Goal: Task Accomplishment & Management: Manage account settings

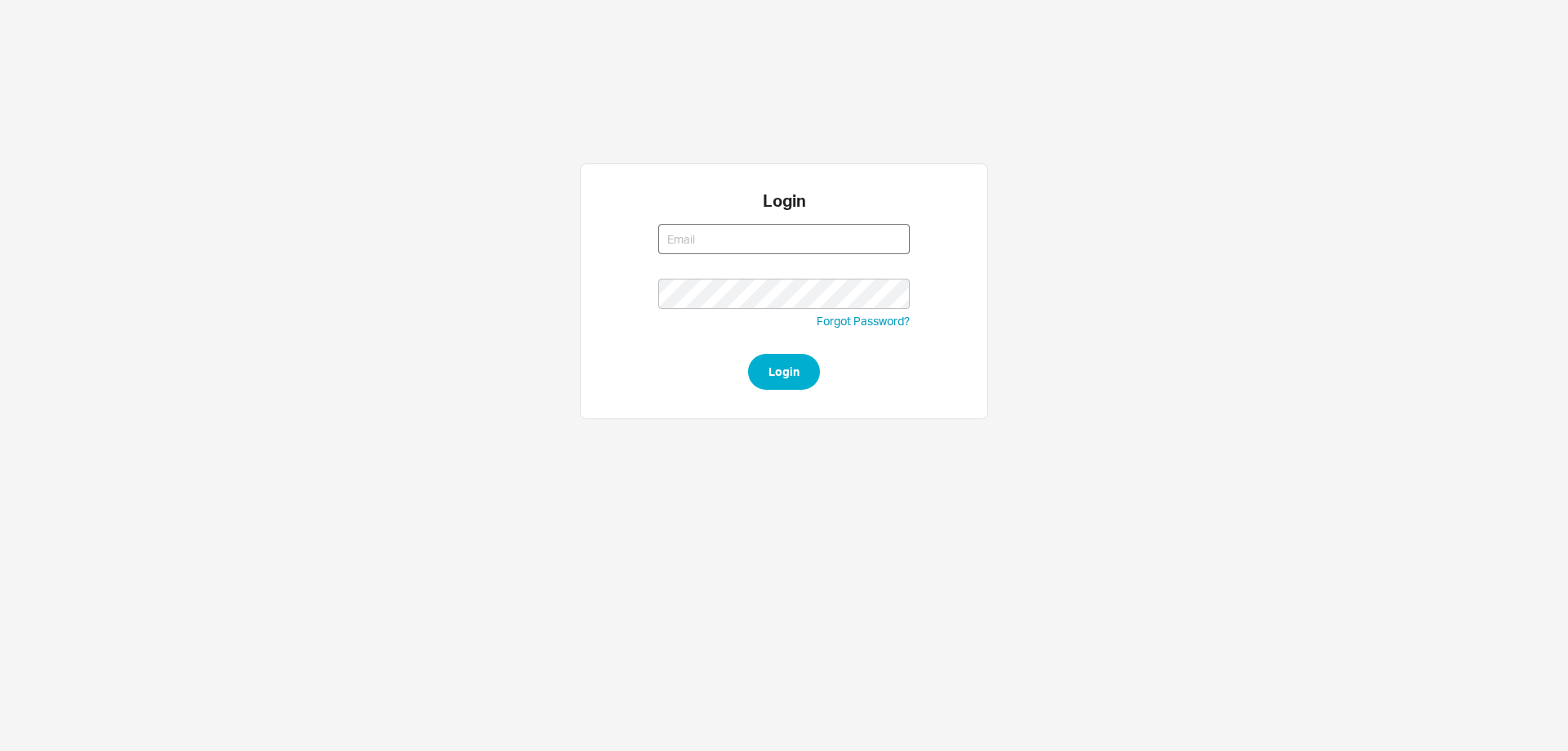
type input "[EMAIL_ADDRESS][DOMAIN_NAME]"
click at [788, 366] on button "Login" at bounding box center [784, 372] width 72 height 36
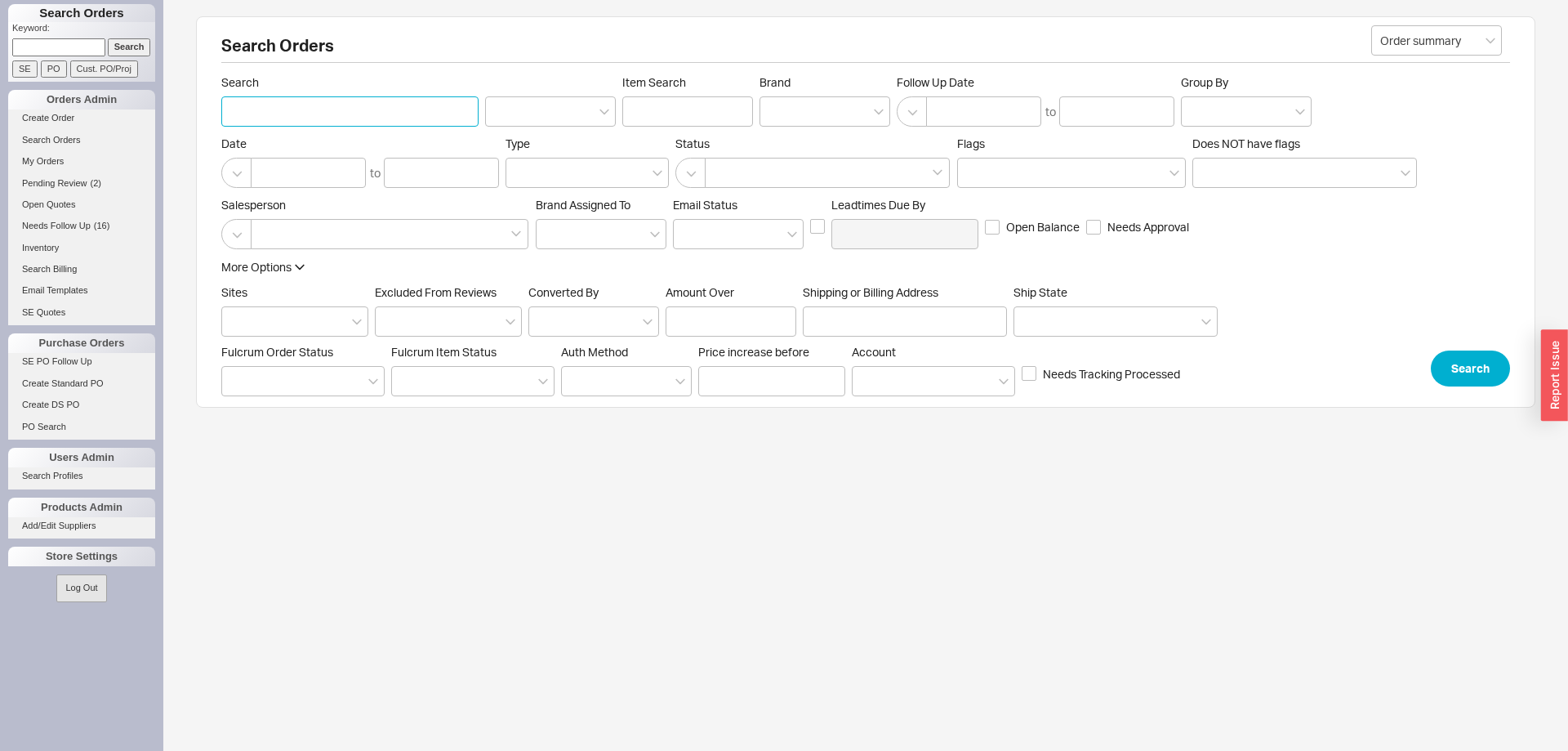
click at [255, 123] on input "Search" at bounding box center [349, 111] width 257 height 31
type input "werzberger"
click at [1465, 380] on button "Search" at bounding box center [1470, 368] width 79 height 36
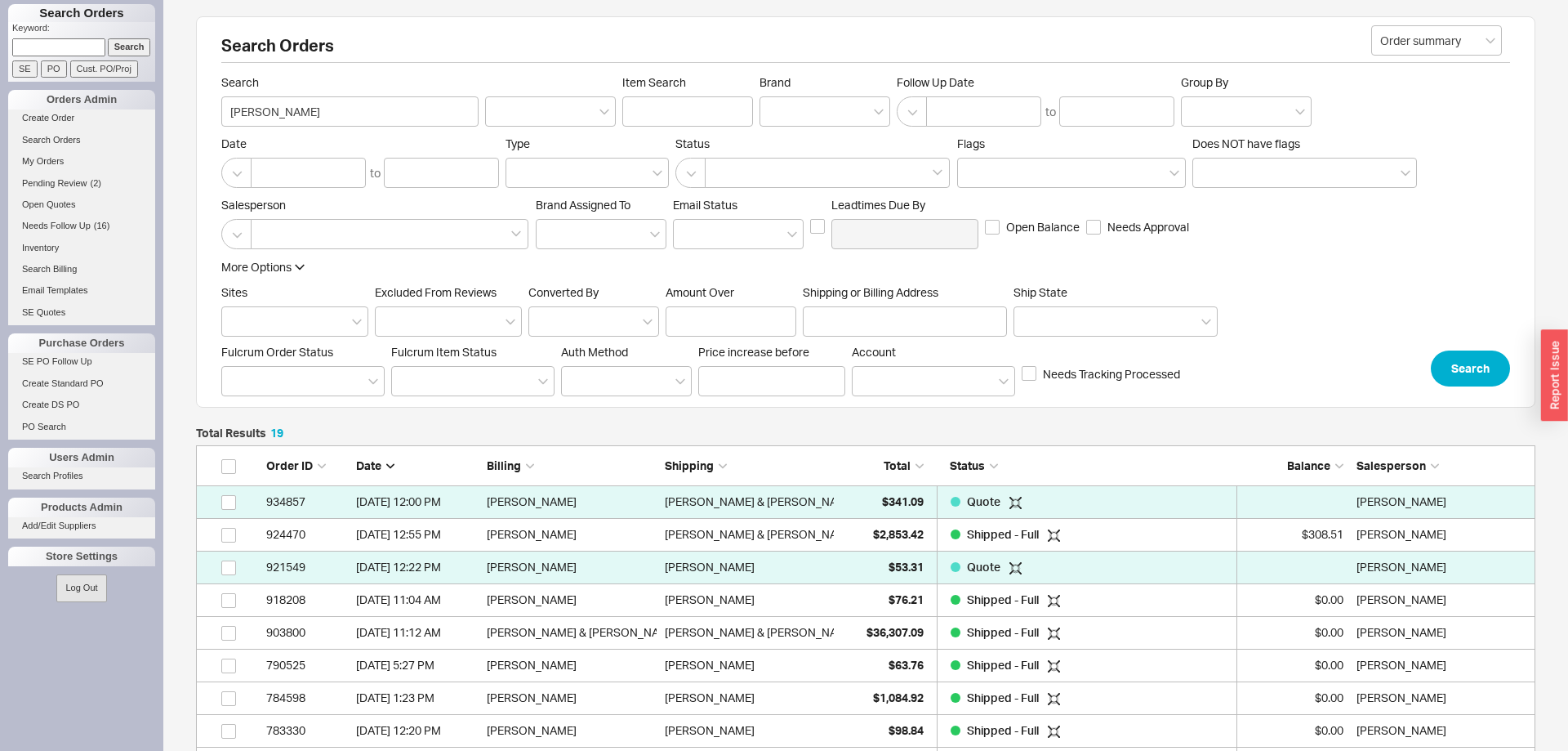
scroll to position [661, 1339]
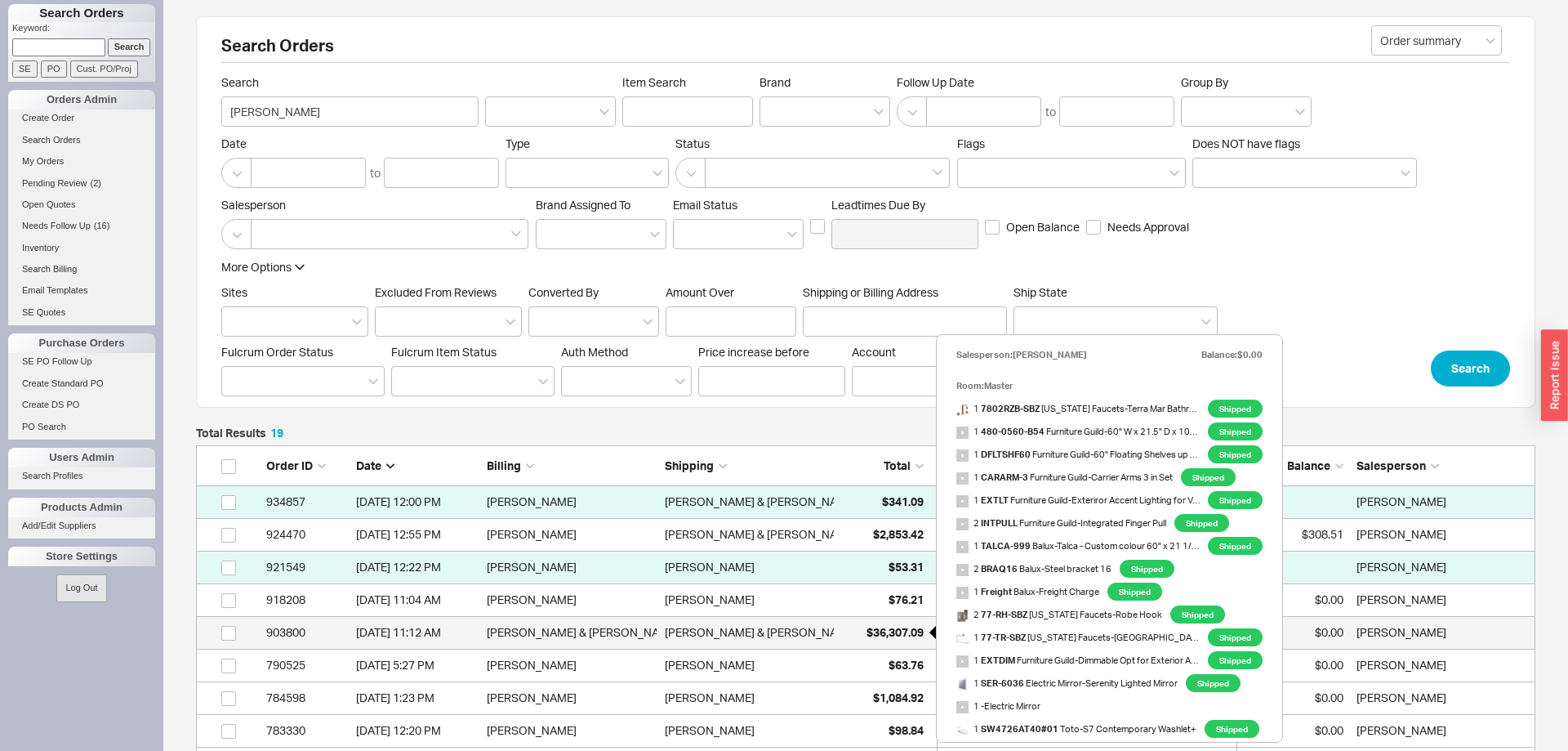
click at [911, 627] on span "$36,307.09" at bounding box center [895, 632] width 57 height 13
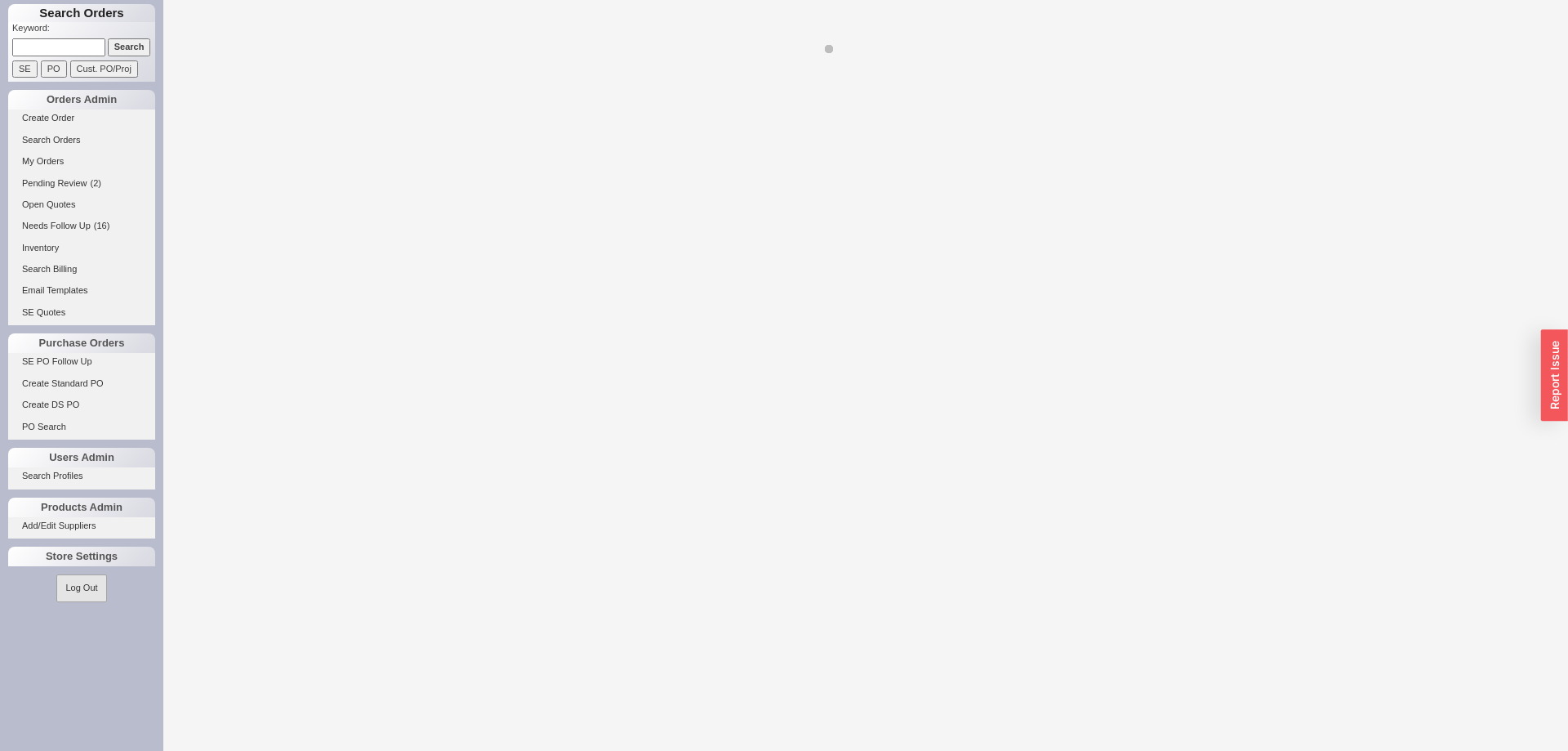
select select "LOW"
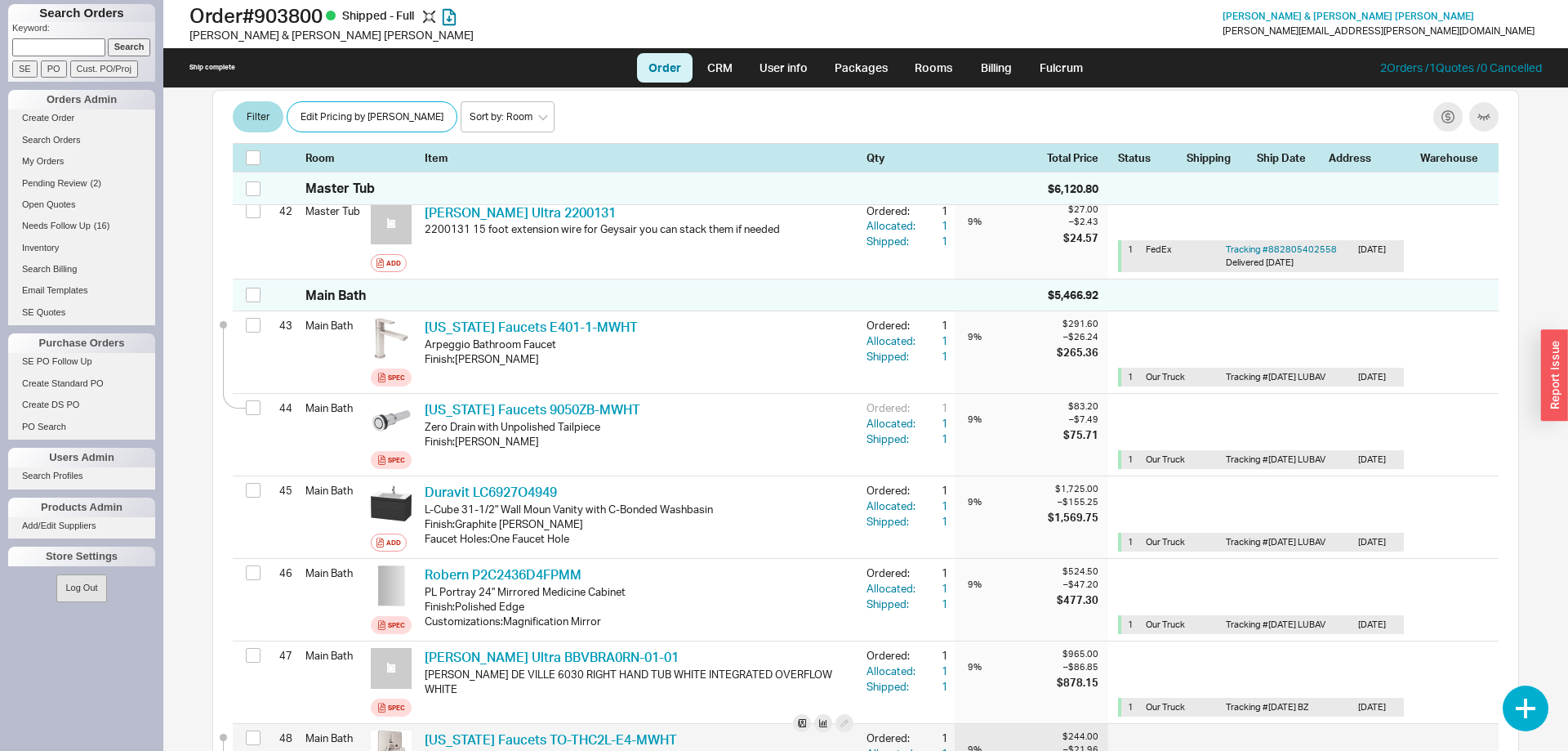
scroll to position [3749, 0]
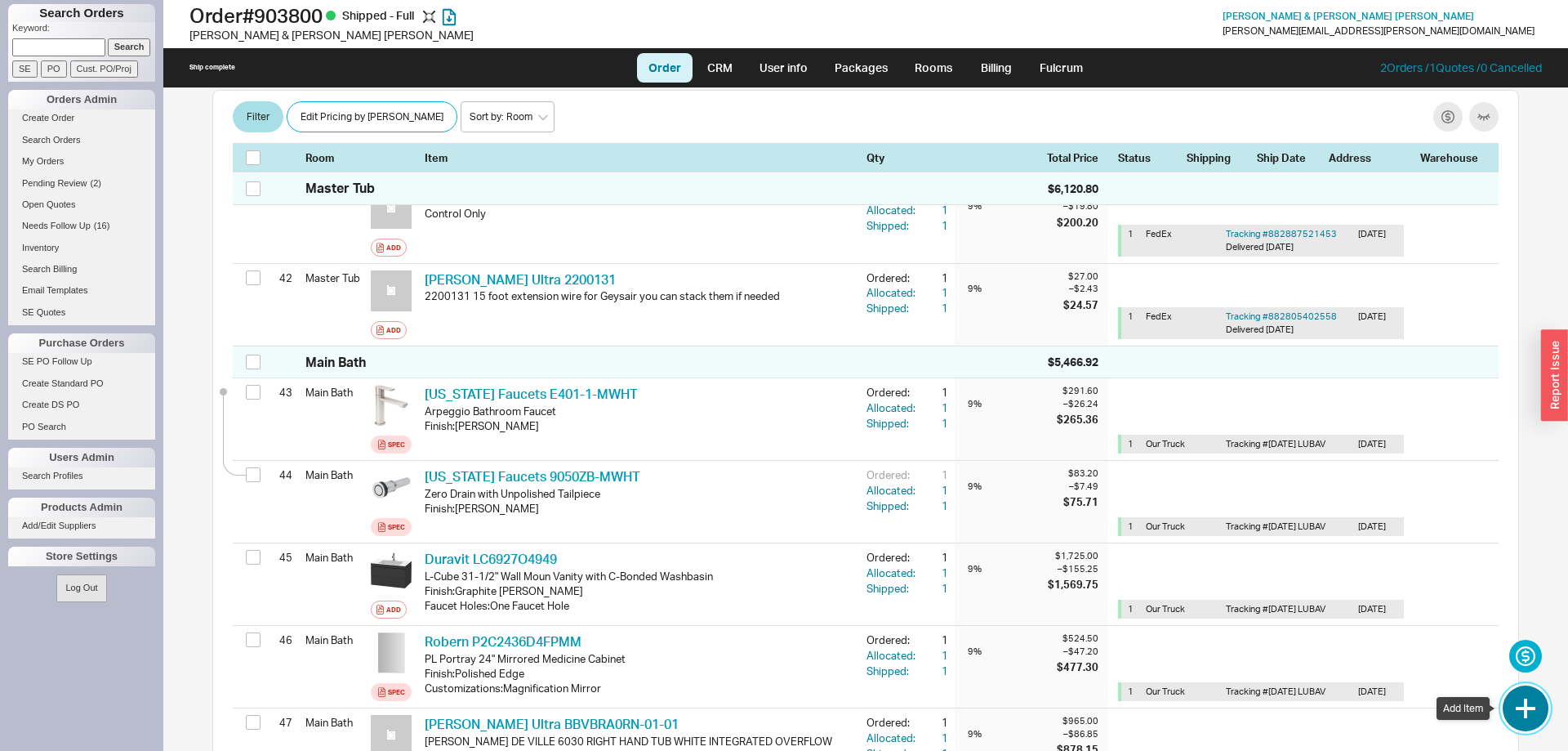
click at [1528, 706] on button "button" at bounding box center [1525, 708] width 46 height 46
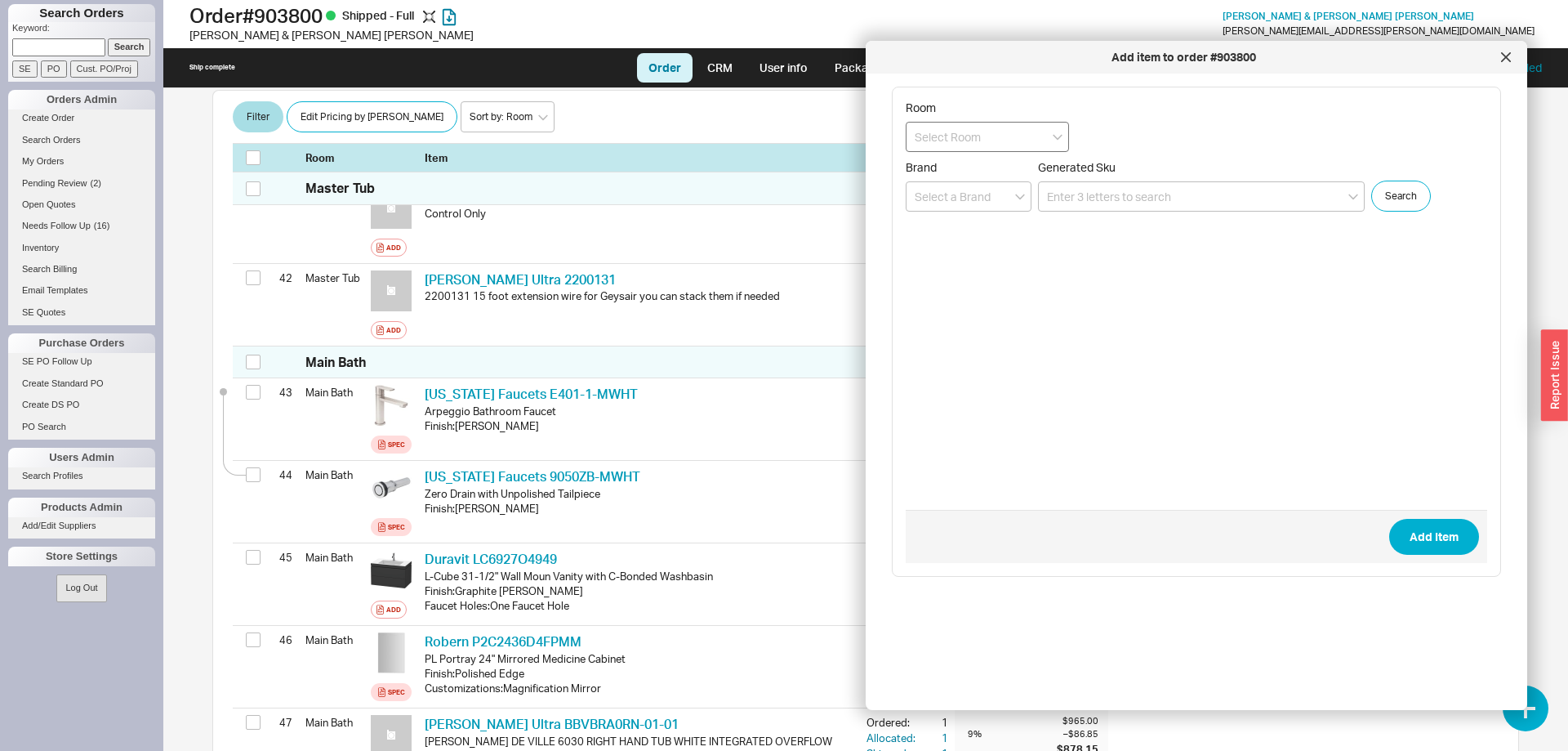
click at [1005, 130] on input at bounding box center [987, 137] width 163 height 31
click at [977, 254] on div "Main Bath" at bounding box center [987, 258] width 162 height 30
type input "Main Bath"
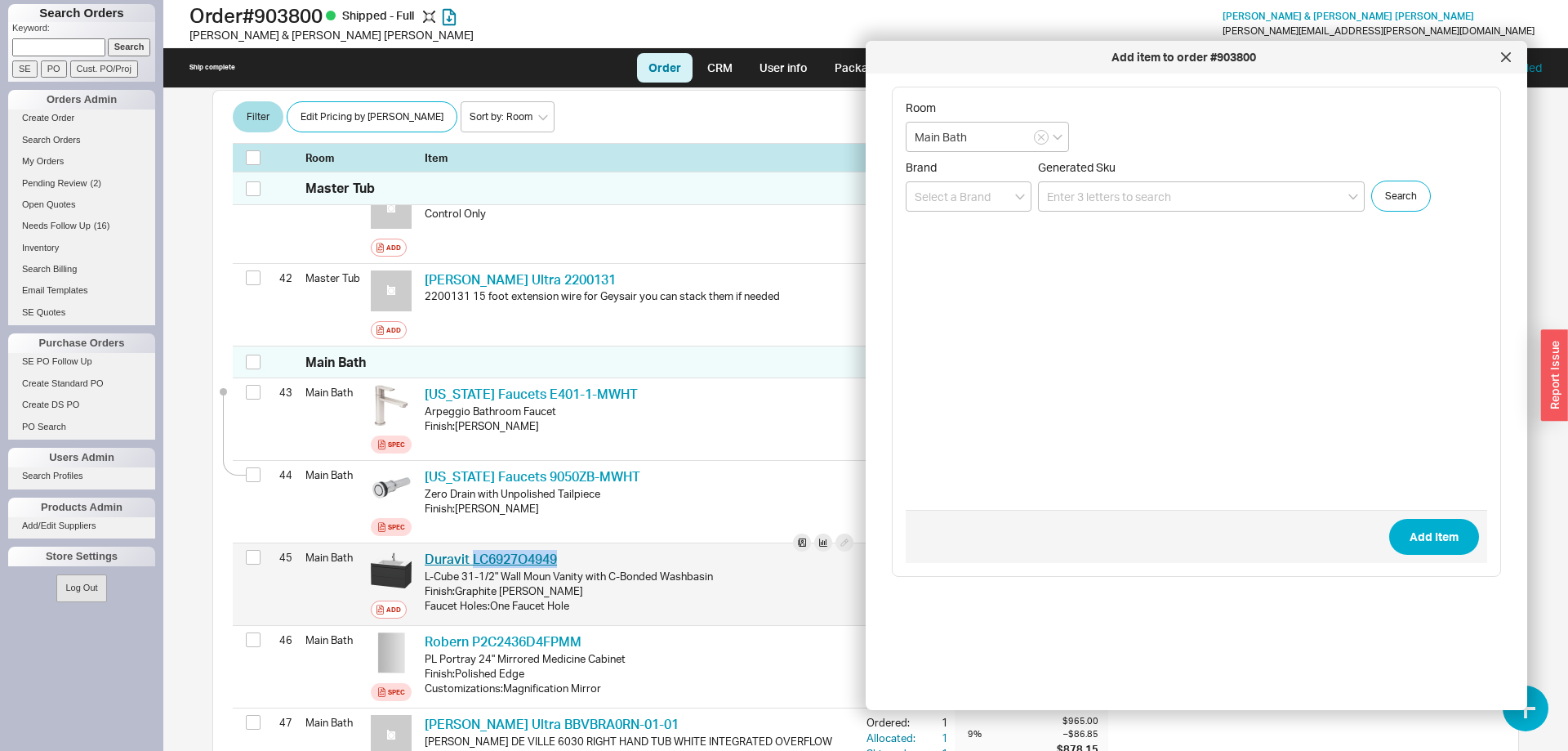
drag, startPoint x: 564, startPoint y: 470, endPoint x: 474, endPoint y: 473, distance: 90.0
click at [474, 550] on div "Duravit LC6927O4949 DRV LC6927O4949" at bounding box center [639, 559] width 428 height 18
copy link "LC6927O4949"
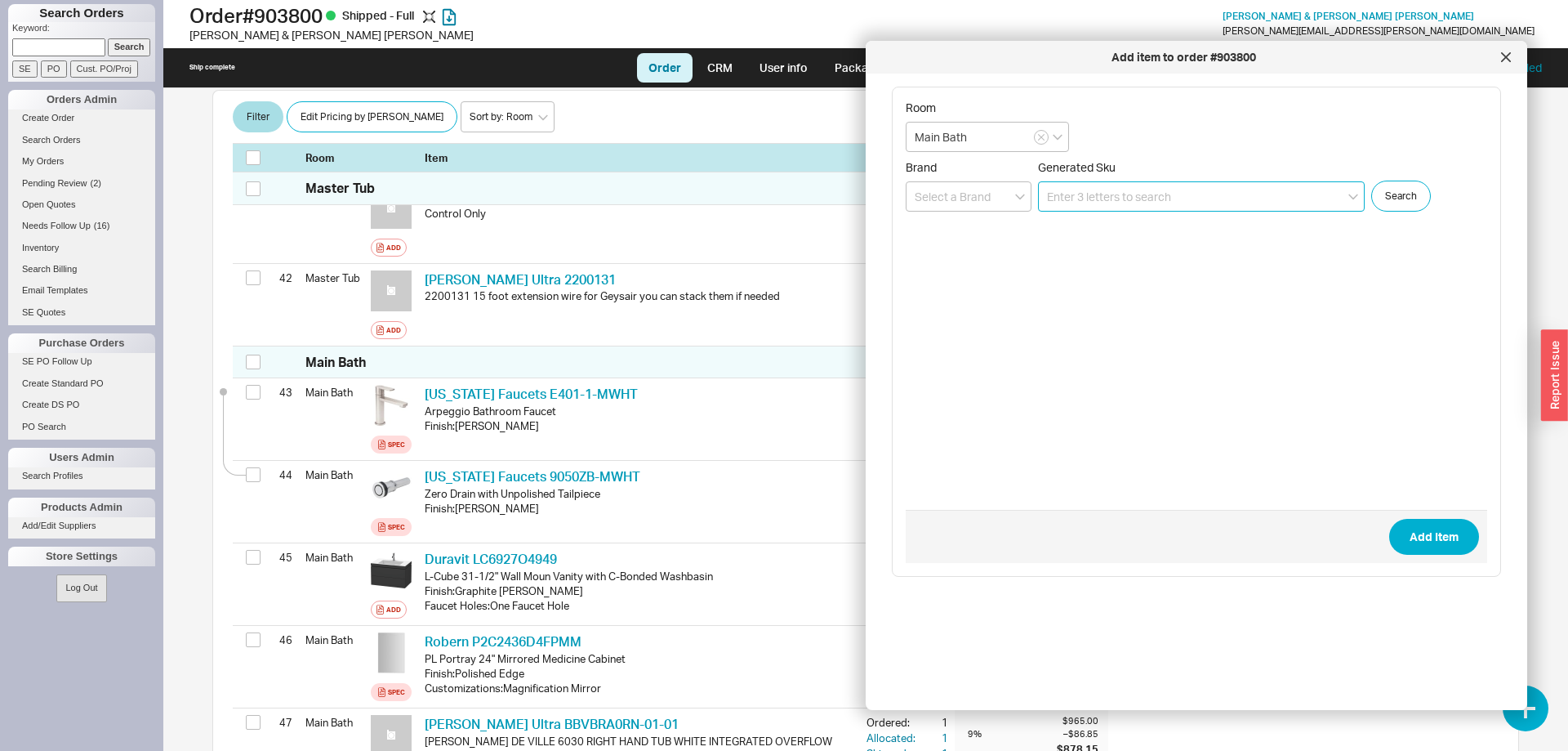
paste input "LC6927O4949"
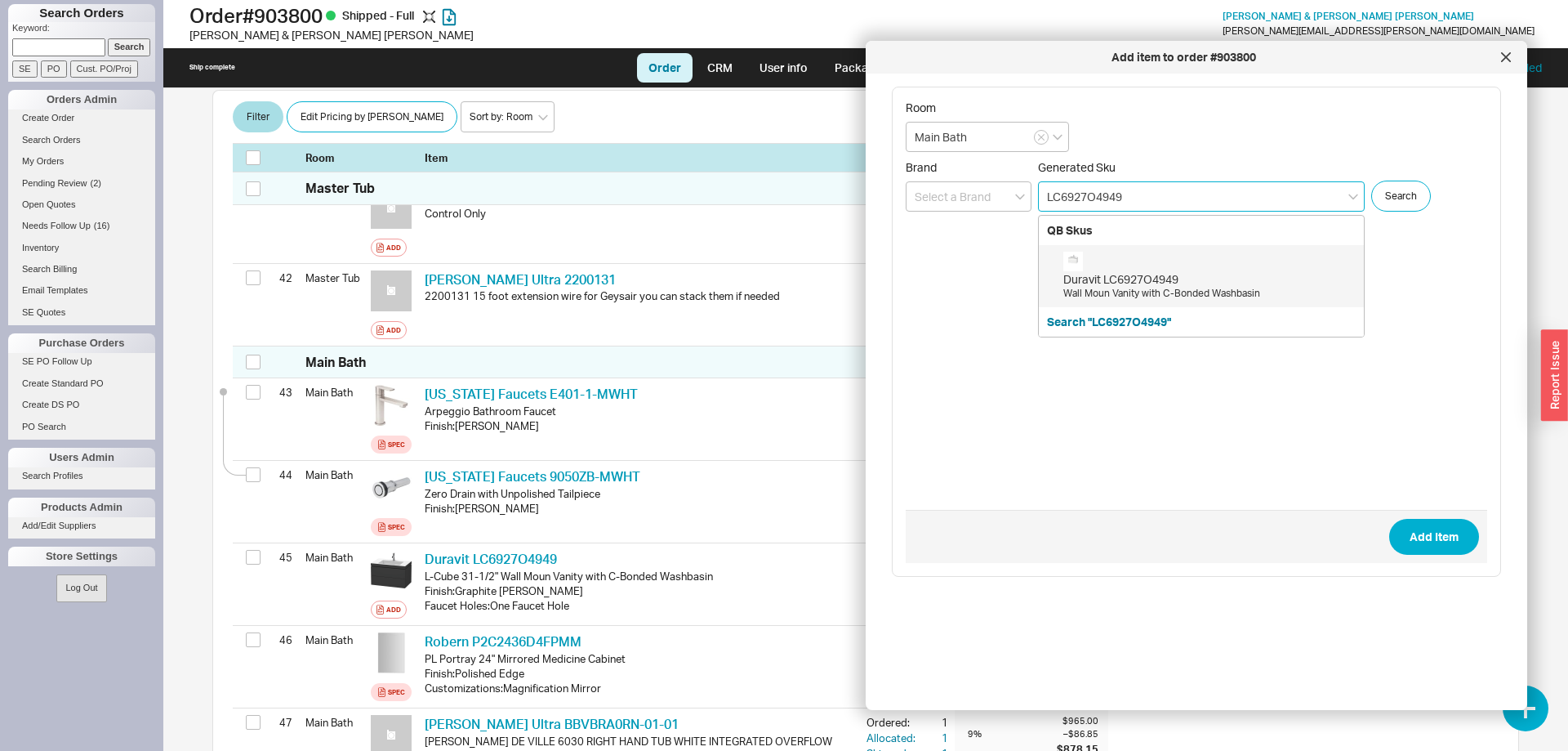
click at [1170, 270] on div "Duravit LC6927O4949 Wall Moun Vanity with C-Bonded Washbasin" at bounding box center [1209, 276] width 292 height 49
type input "LC6927O4949"
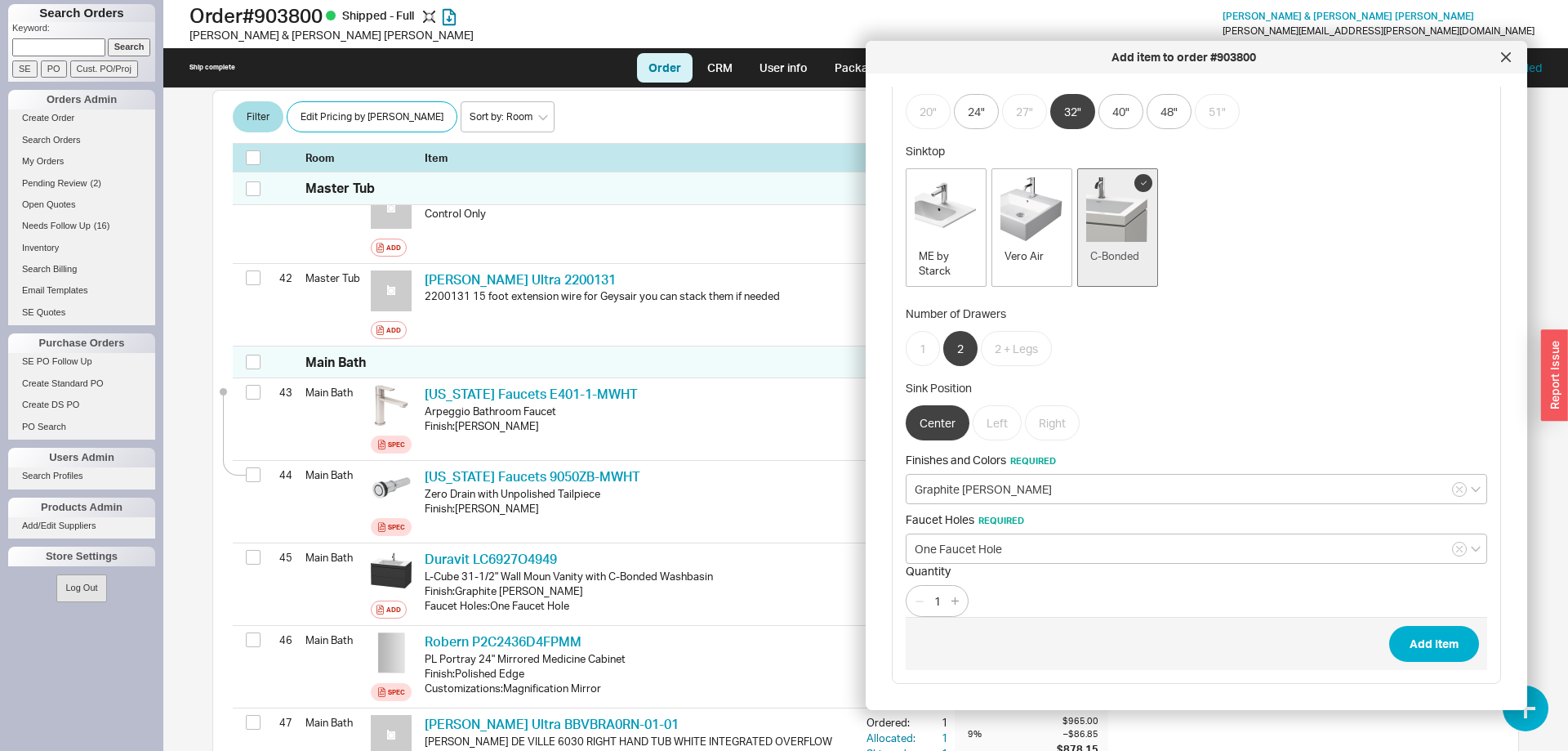
scroll to position [18, 0]
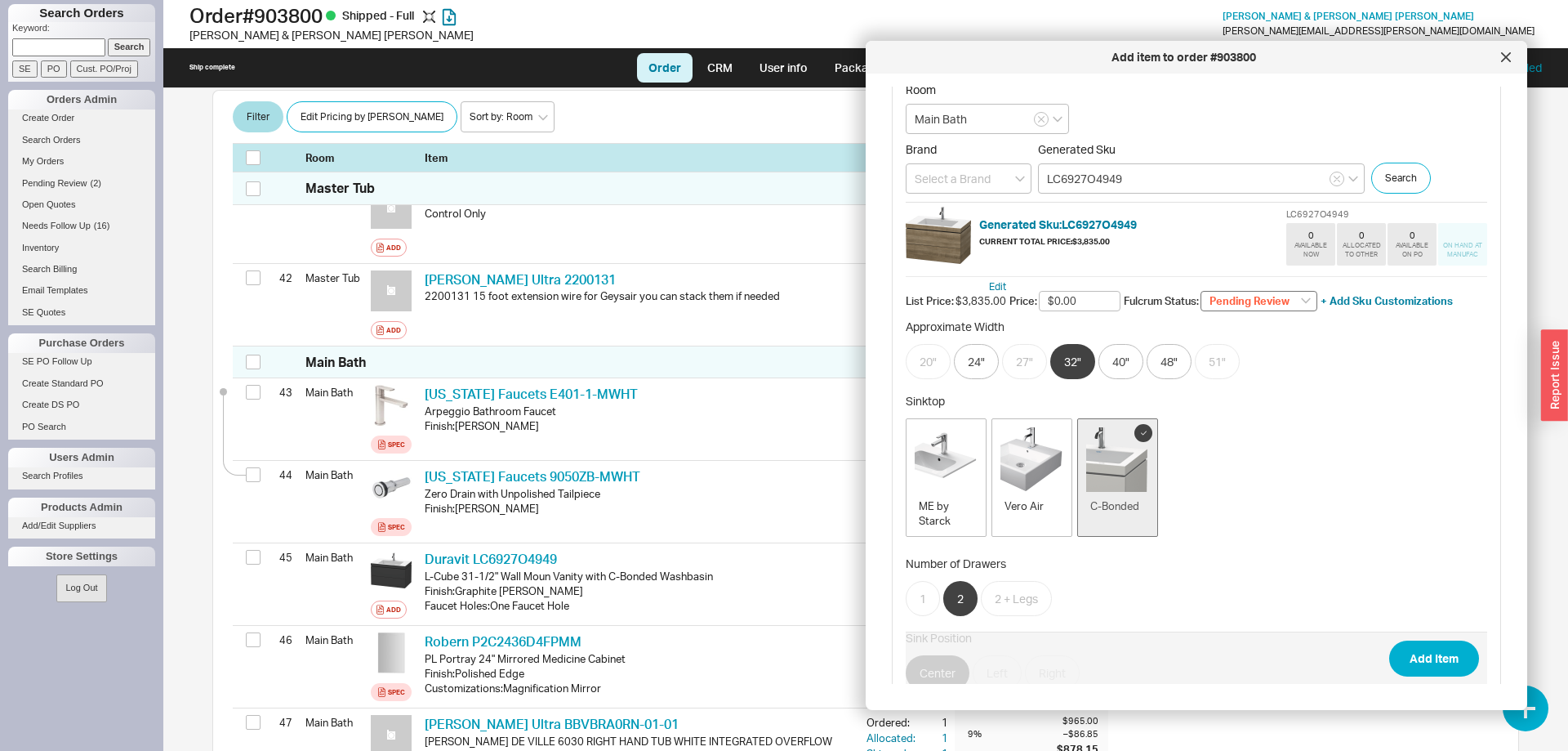
type input "$0.00"
click at [1201, 291] on select "Pending Review None On Hold Call Before Ship Hold for Balance Wait For Cust. Ca…" at bounding box center [1259, 302] width 117 height 22
select select
click option "None" at bounding box center [0, 0] width 0 height 0
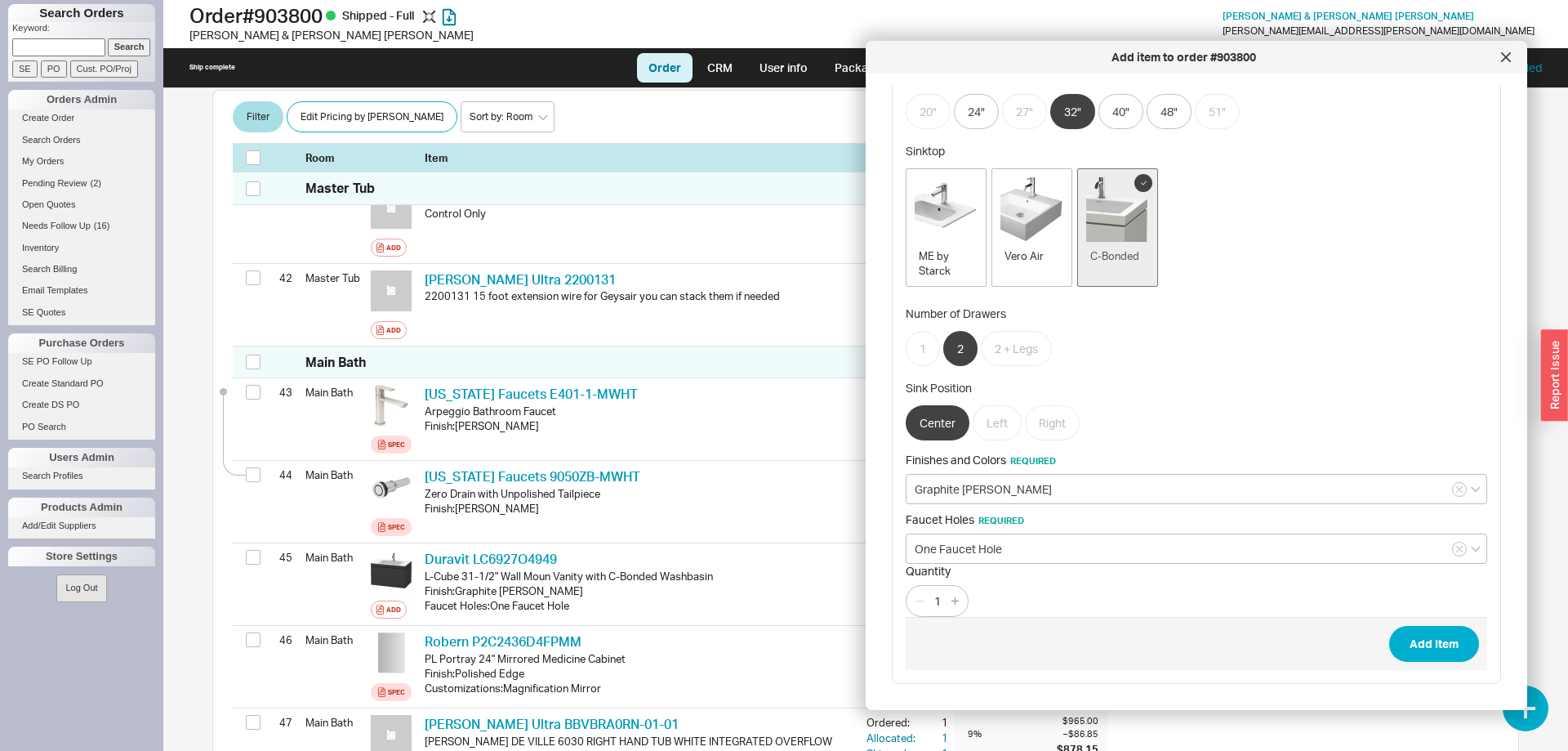
scroll to position [0, 0]
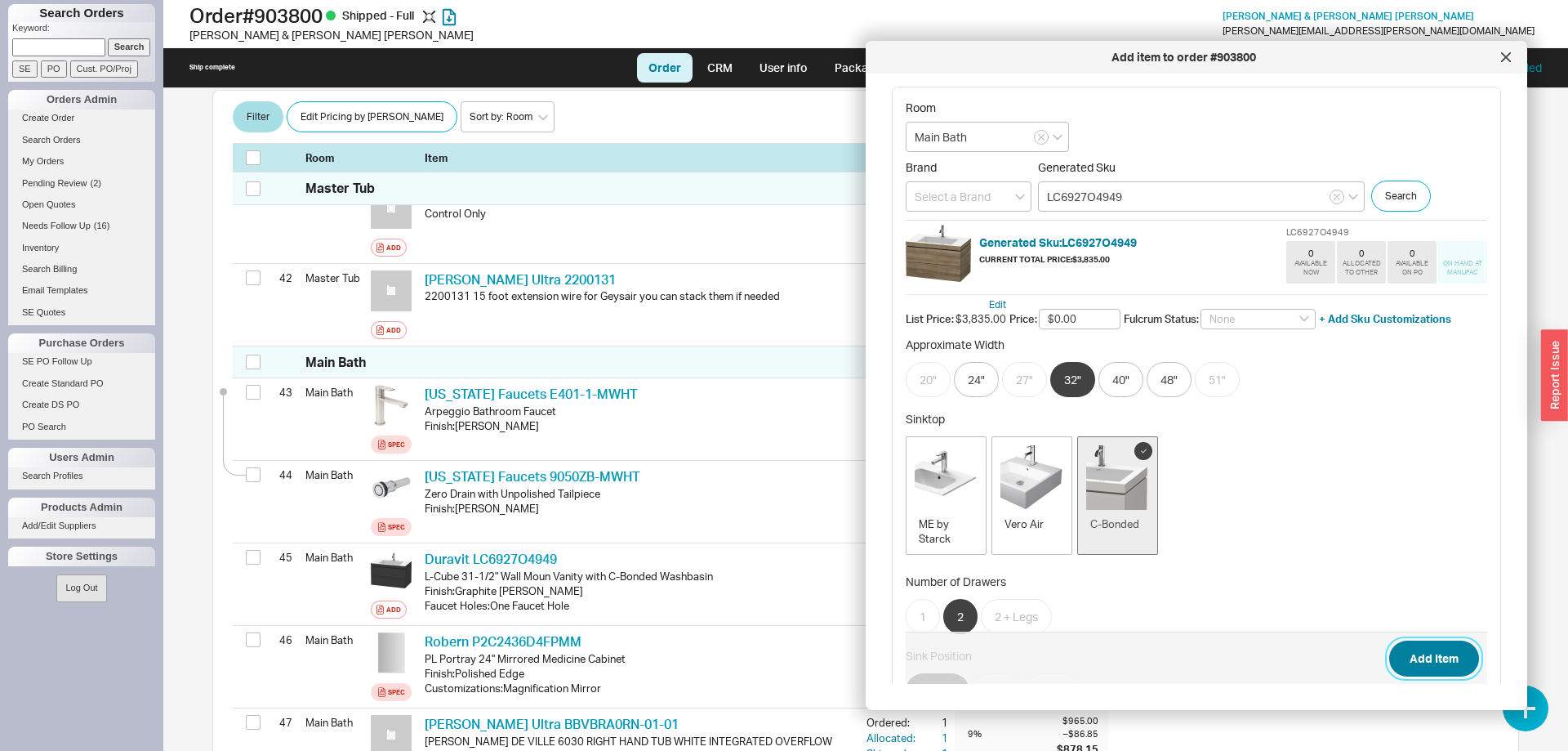
click at [1443, 641] on button "Add Item" at bounding box center [1434, 658] width 90 height 36
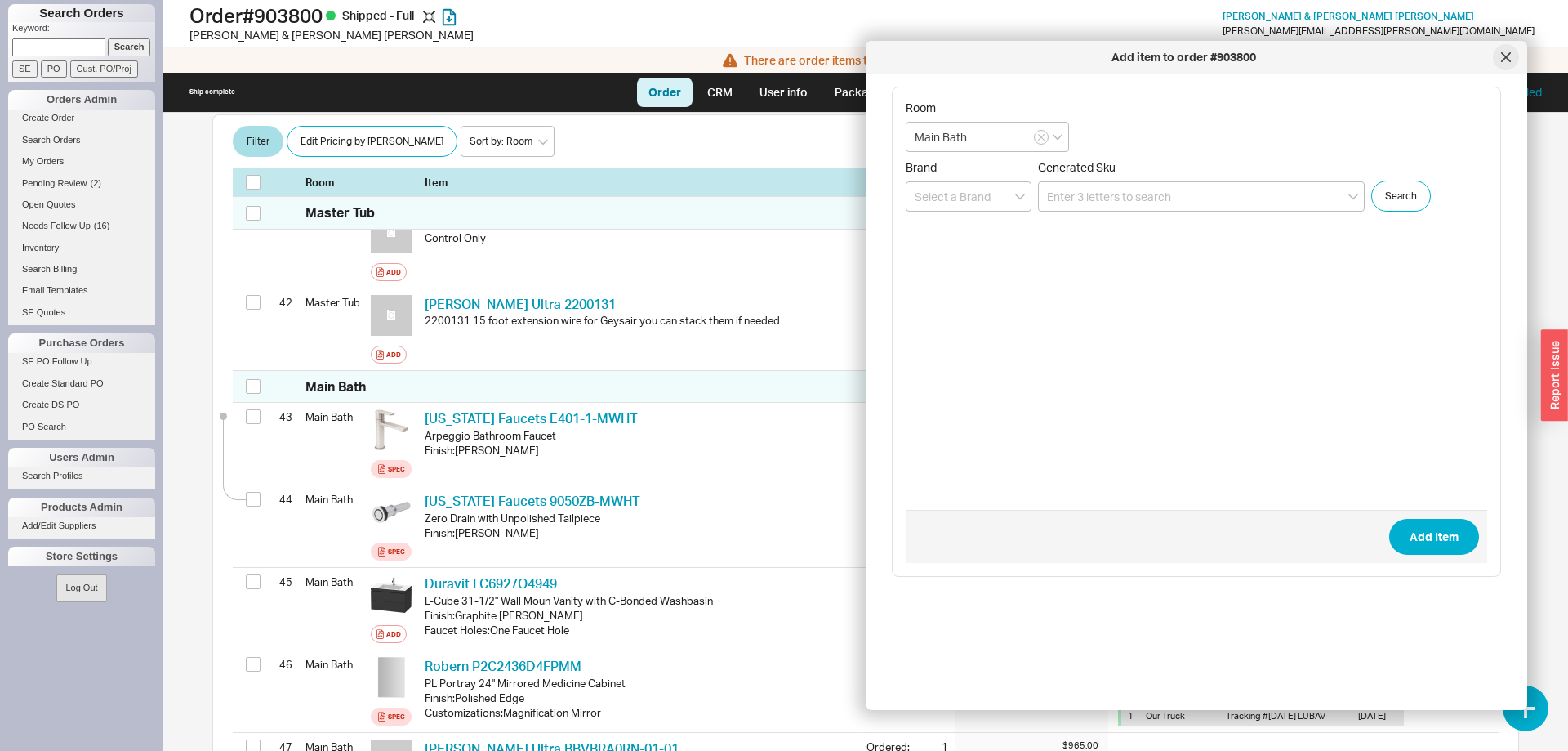
click at [1505, 55] on icon at bounding box center [1505, 57] width 10 height 10
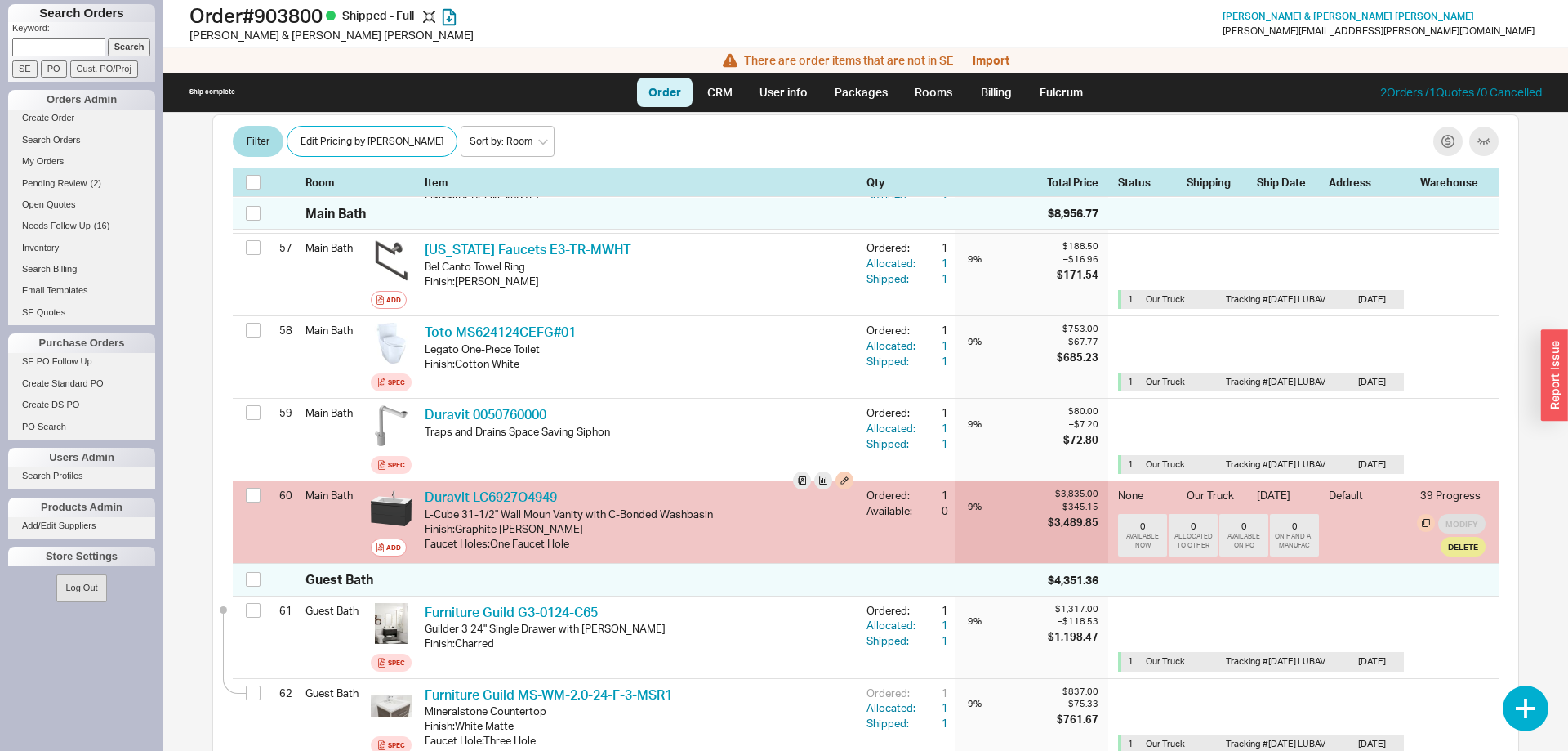
scroll to position [5076, 0]
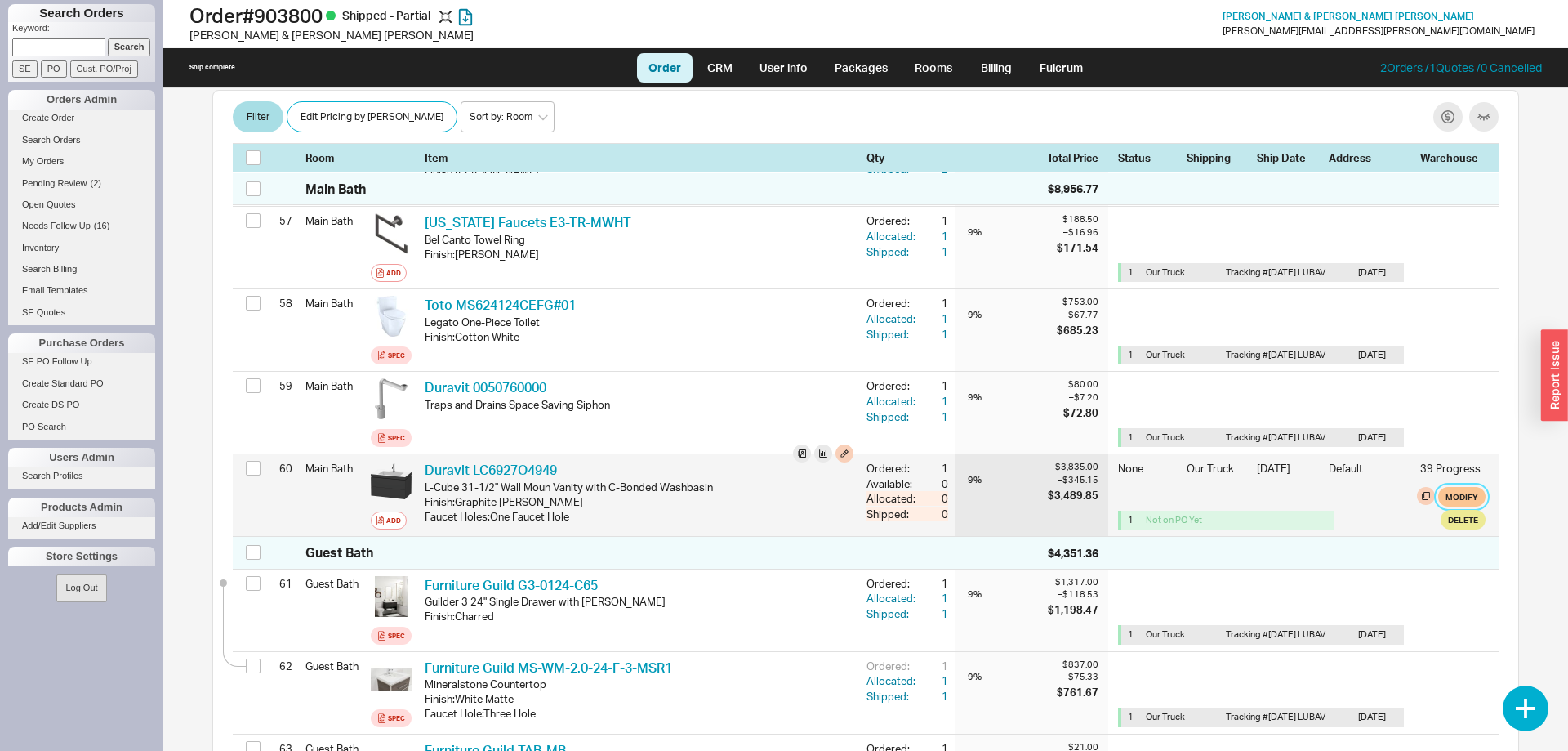
click at [1461, 487] on button "Modify" at bounding box center [1461, 497] width 48 height 20
select select "8"
select select "3"
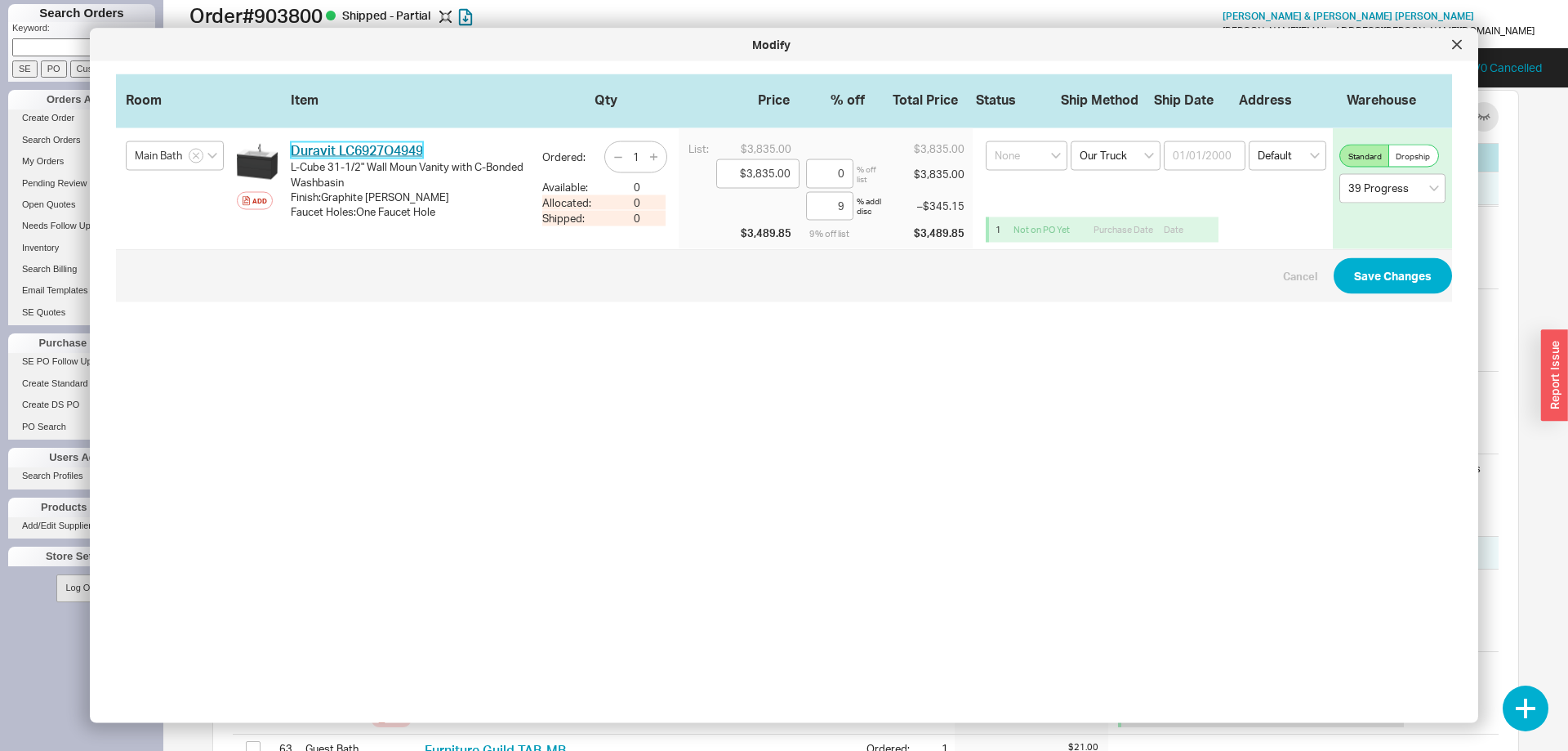
click at [418, 150] on link "Duravit LC6927O4949" at bounding box center [357, 150] width 132 height 16
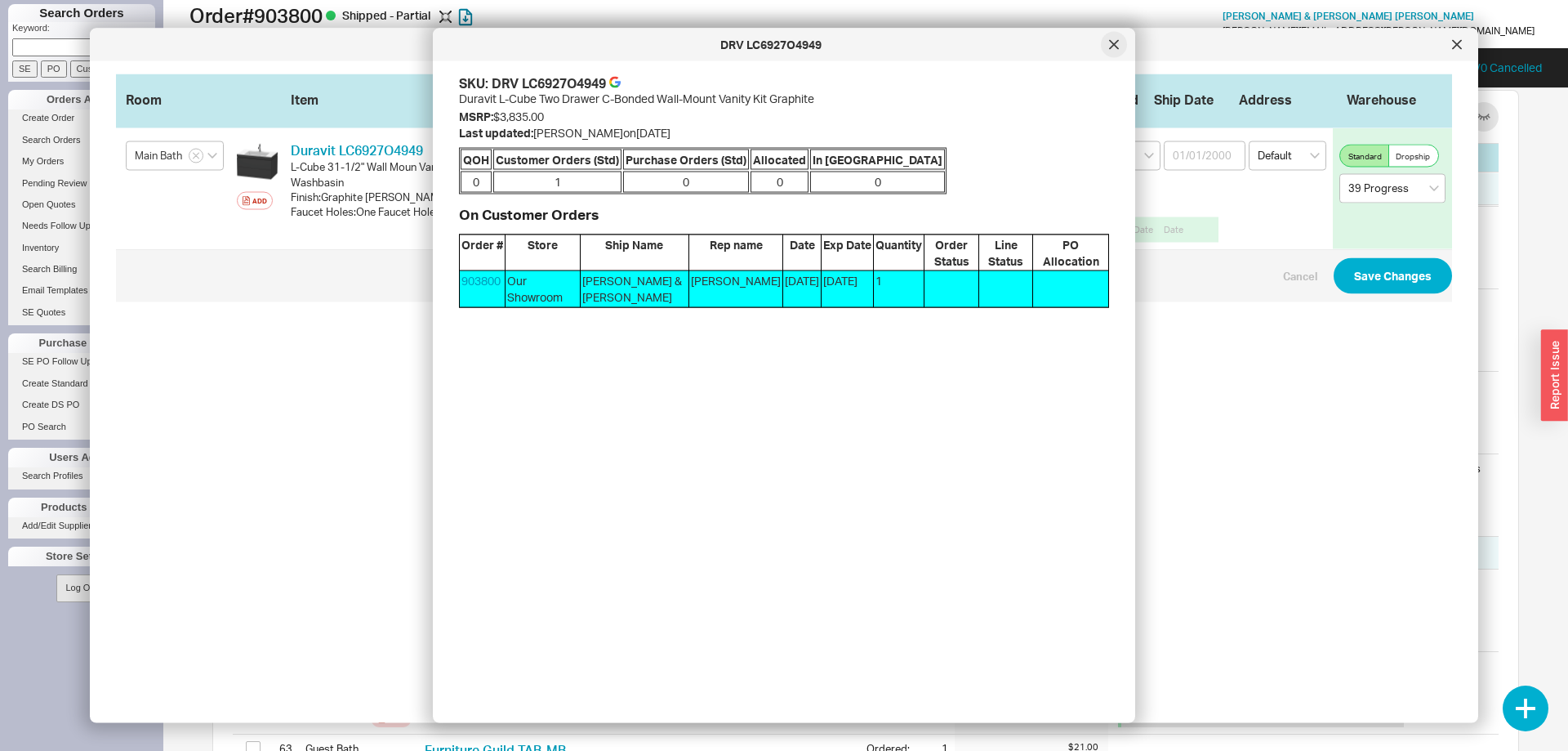
click at [1115, 55] on div at bounding box center [1114, 44] width 26 height 26
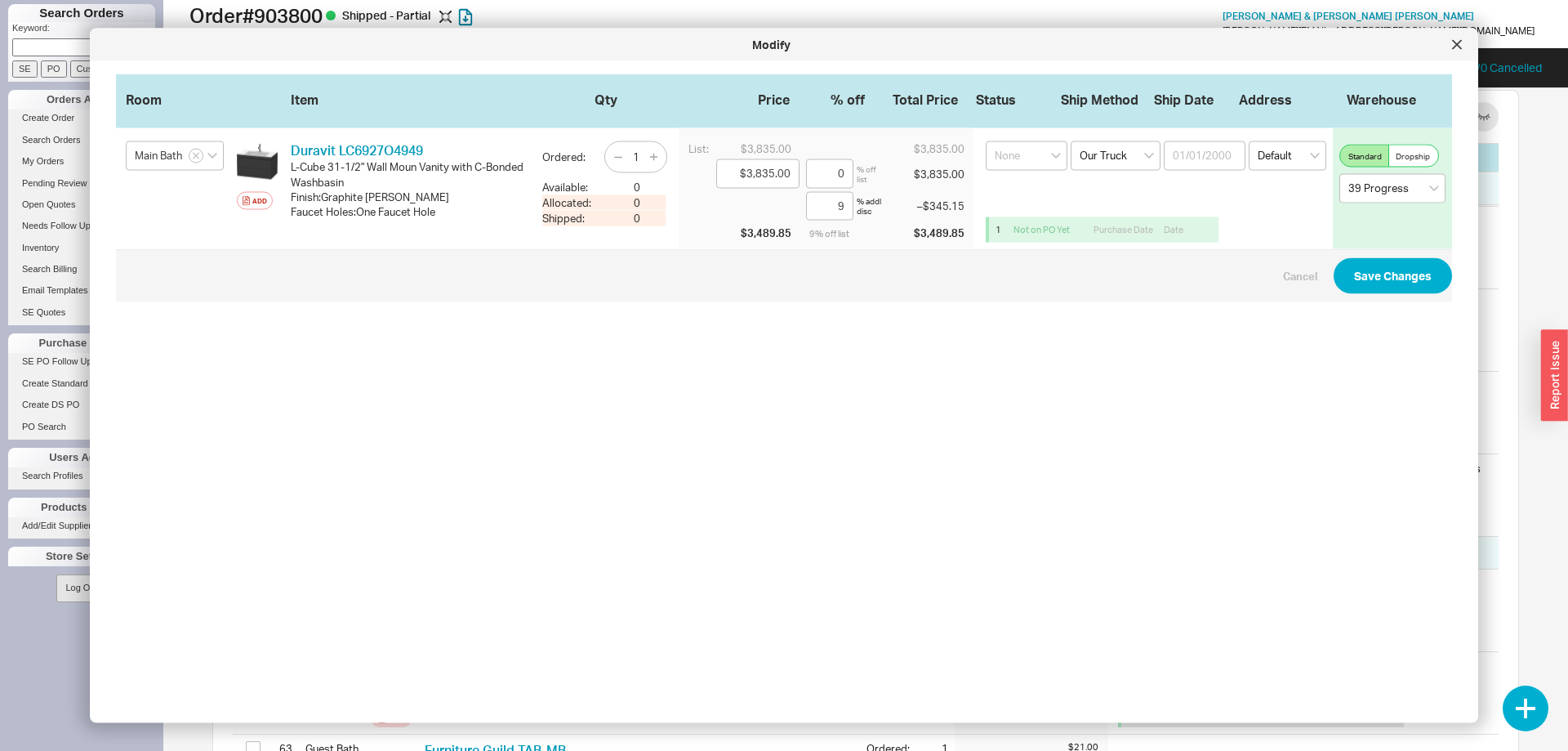
click at [1459, 56] on div at bounding box center [1456, 44] width 26 height 26
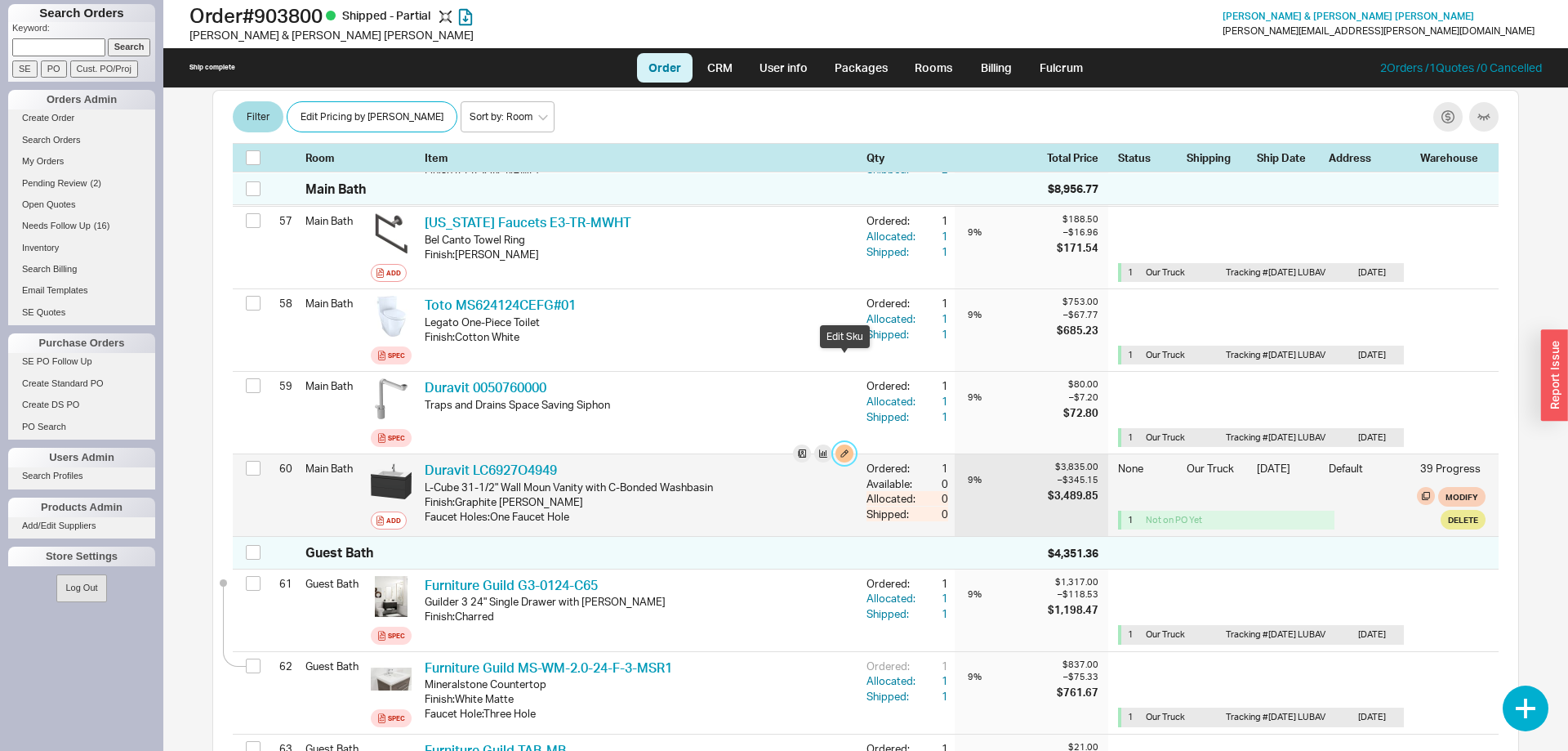
click at [841, 445] on button "button" at bounding box center [844, 454] width 18 height 18
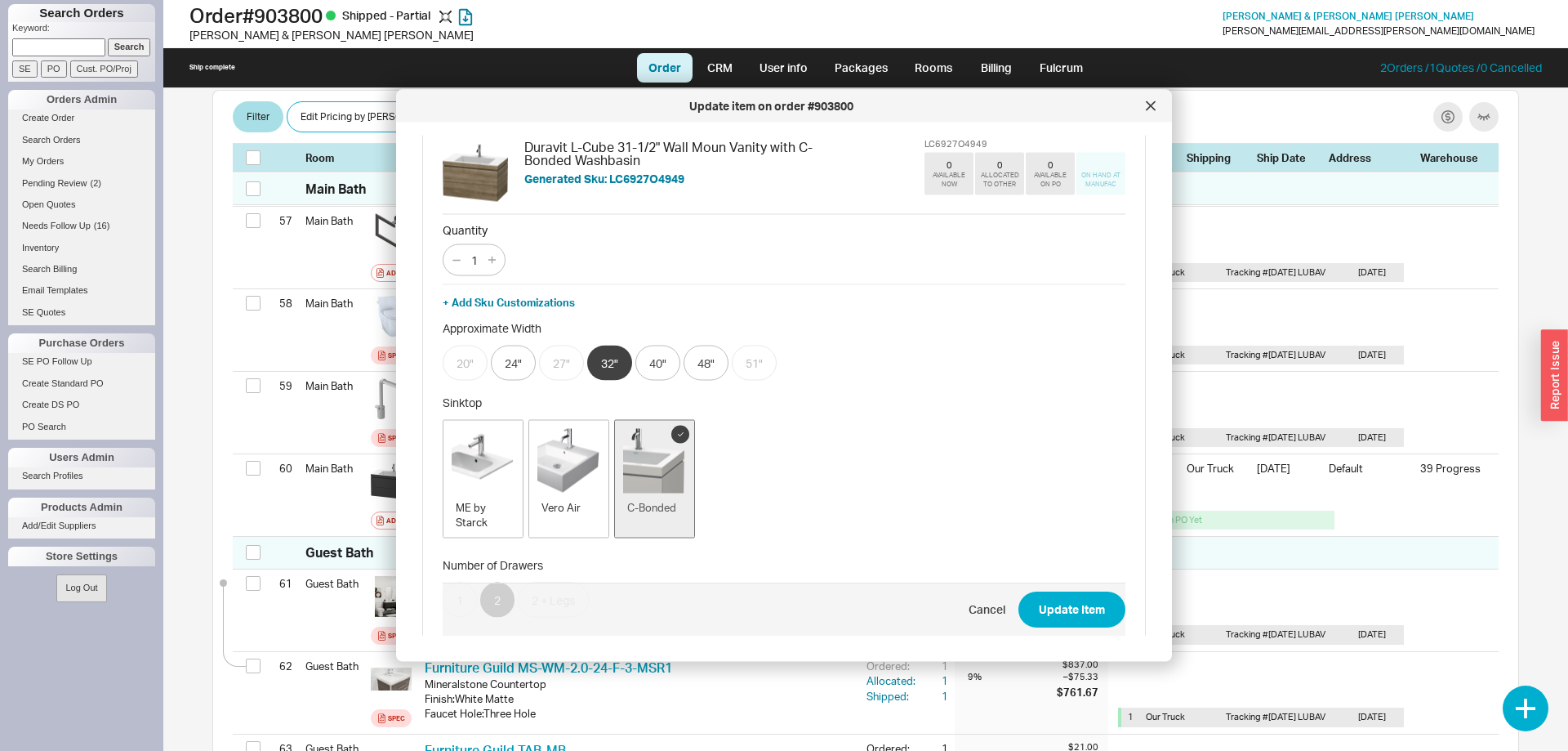
scroll to position [0, 0]
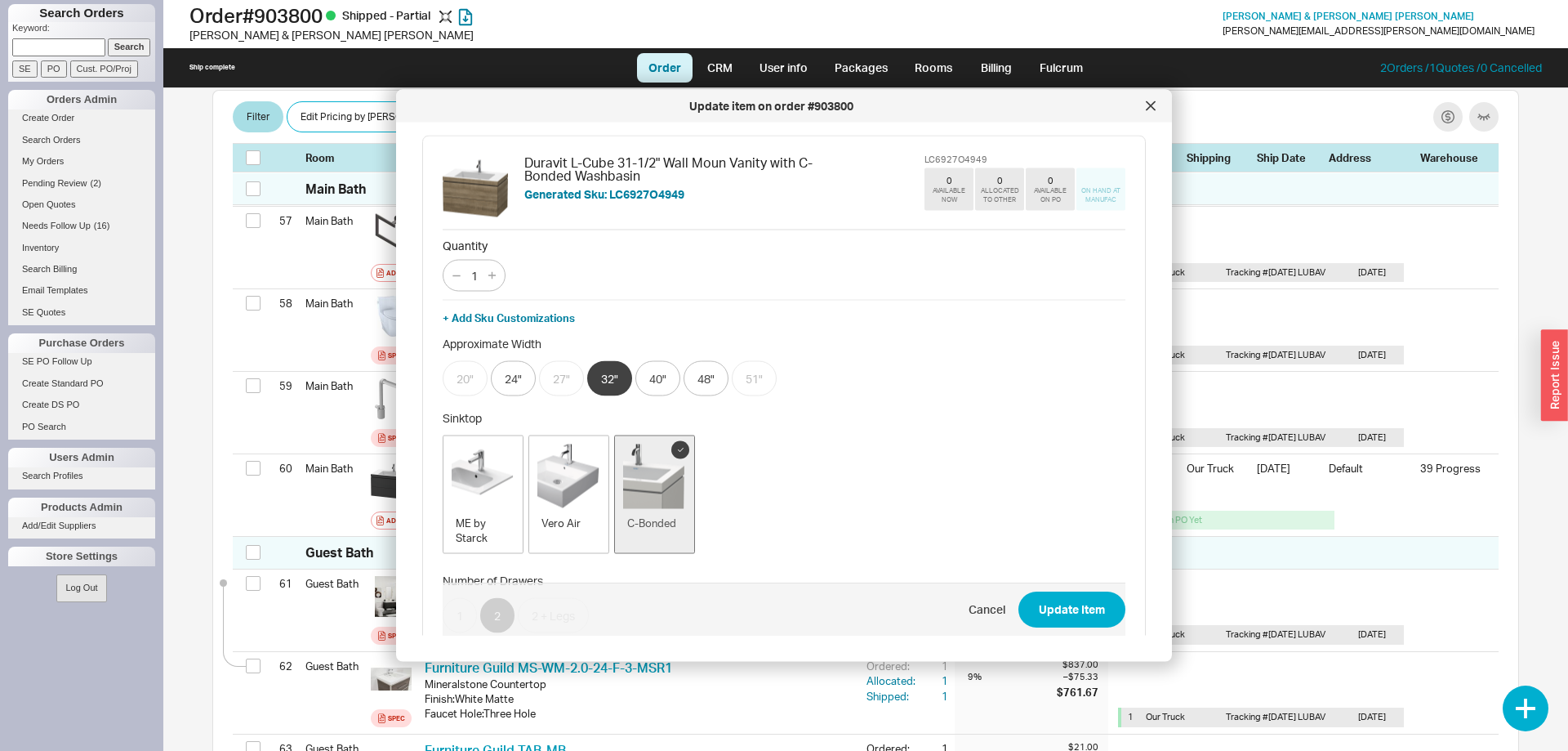
click at [648, 202] on div "Duravit L-Cube 31-1/2" Wall Moun Vanity with C-Bonded Washbasin Generated Sku: …" at bounding box center [688, 189] width 328 height 66
click at [649, 194] on h5 "Generated Sku: LC6927O4949" at bounding box center [688, 194] width 328 height 12
click at [1150, 103] on icon at bounding box center [1150, 106] width 10 height 10
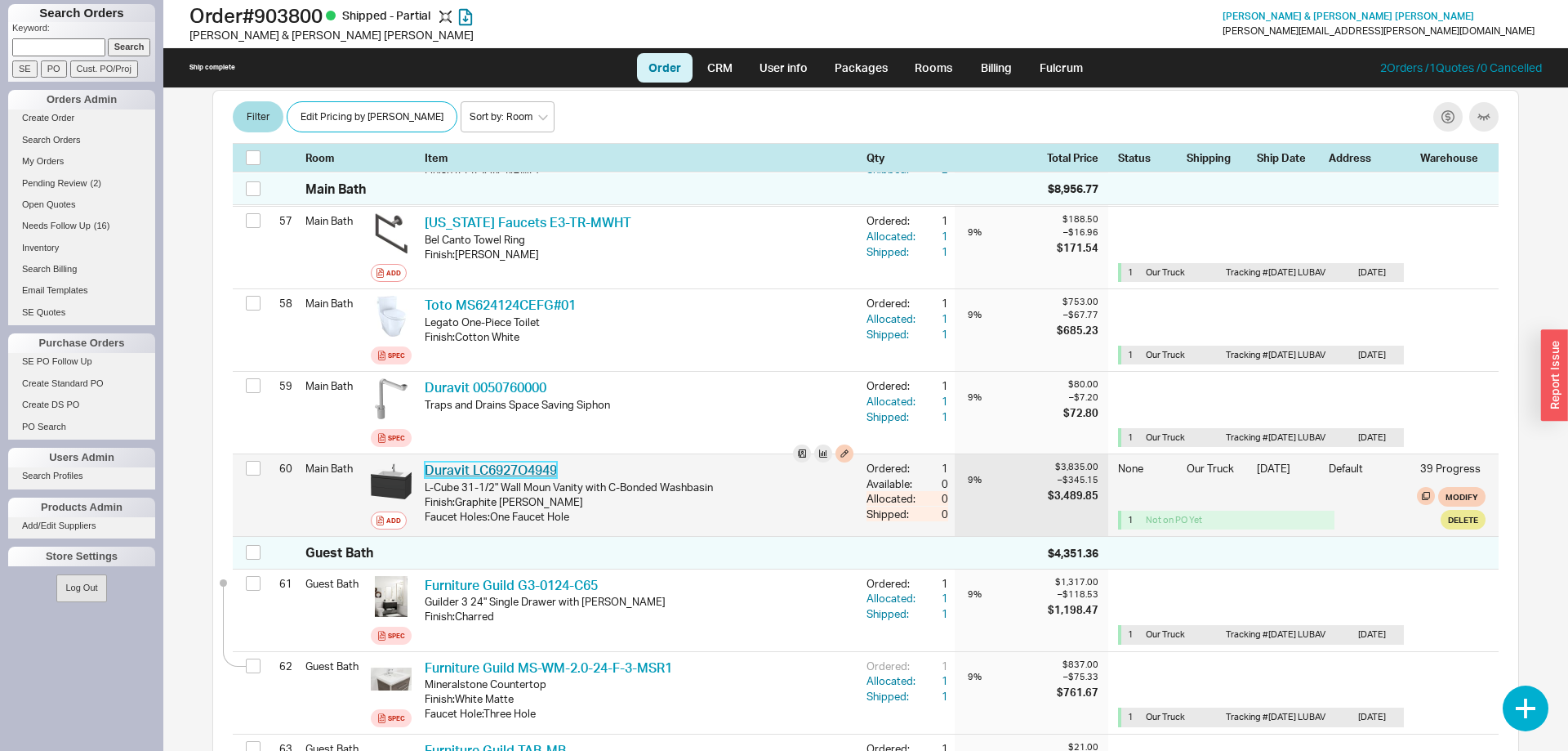
click at [548, 462] on link "Duravit LC6927O4949" at bounding box center [490, 470] width 132 height 16
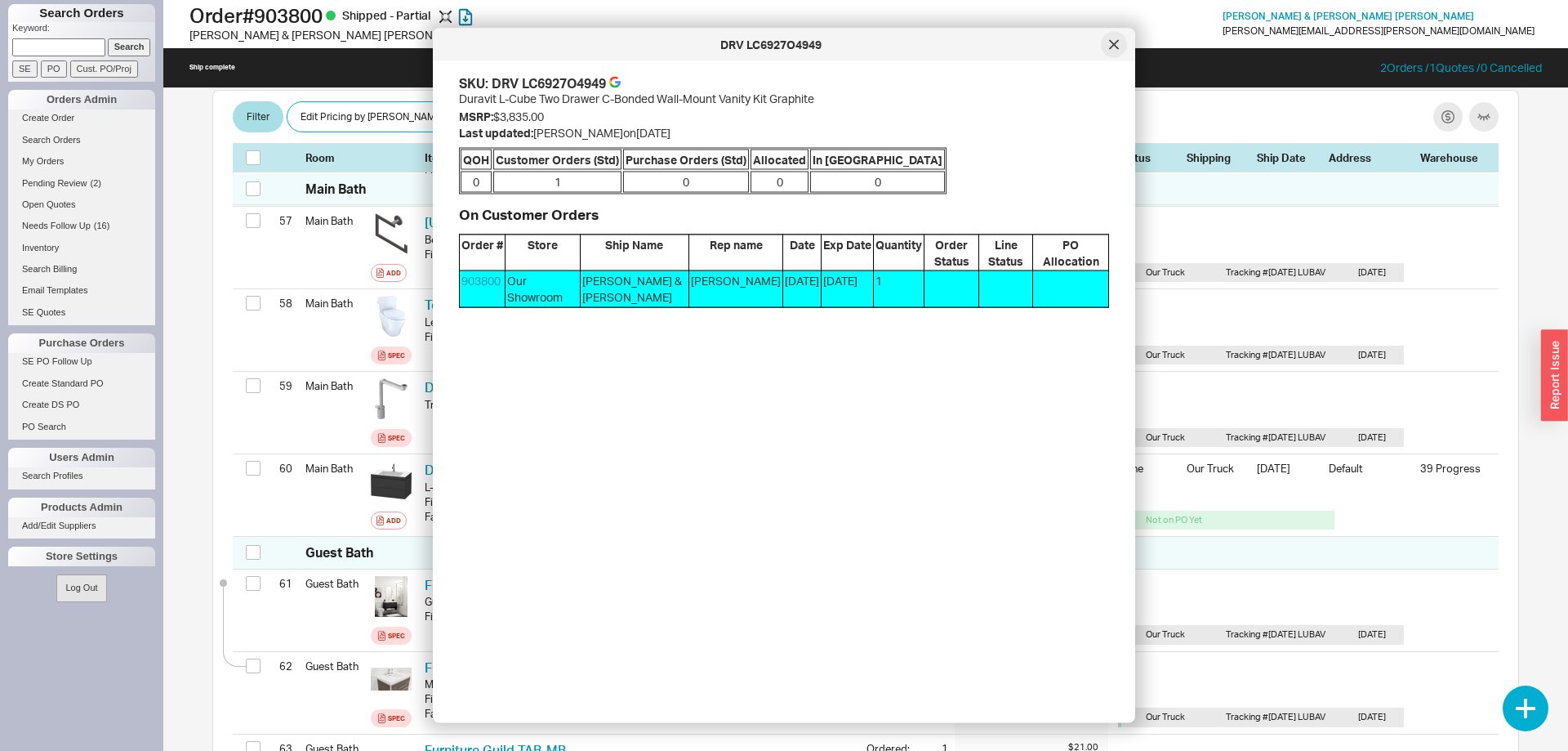
click at [1116, 47] on icon at bounding box center [1114, 45] width 10 height 10
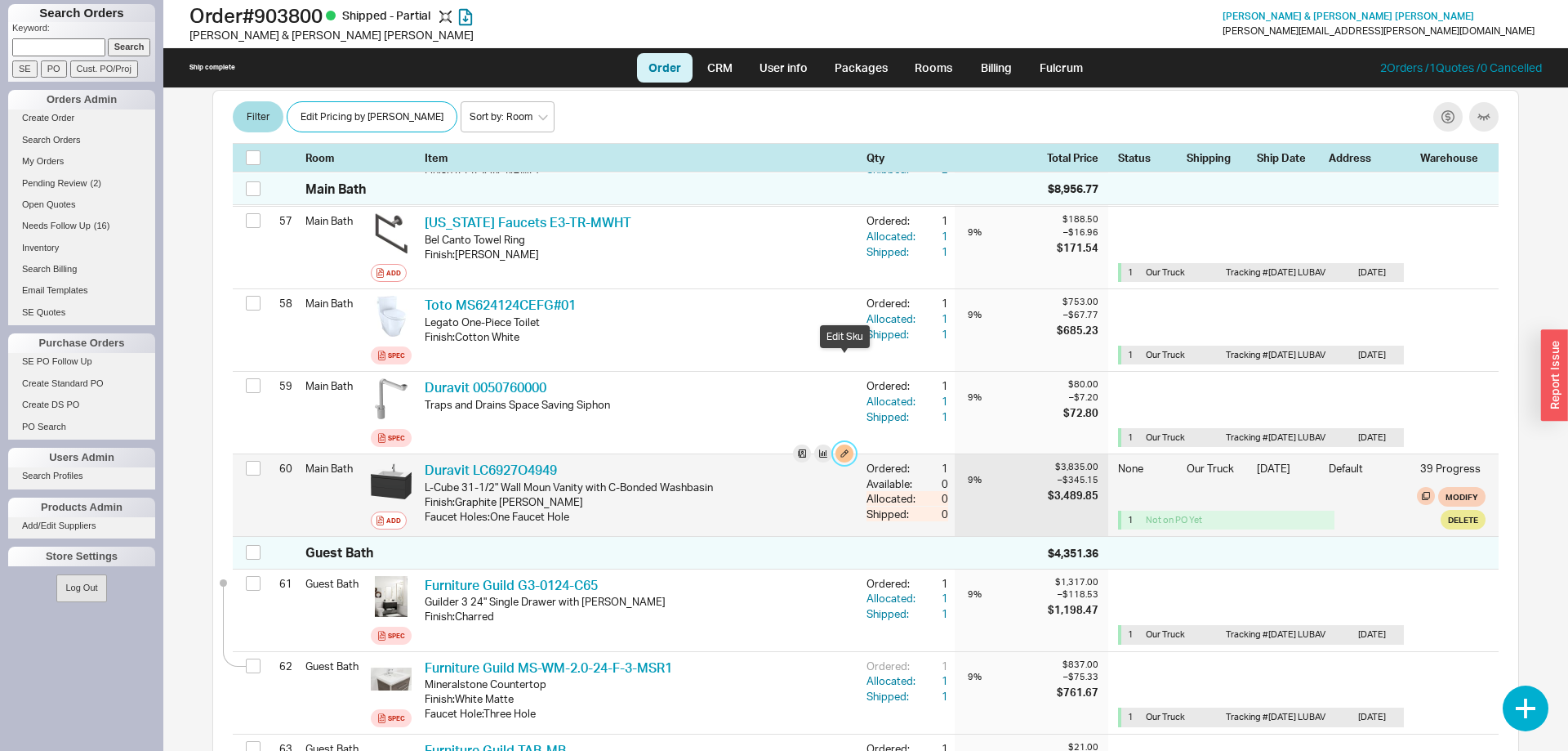
click at [844, 445] on button "button" at bounding box center [844, 454] width 18 height 18
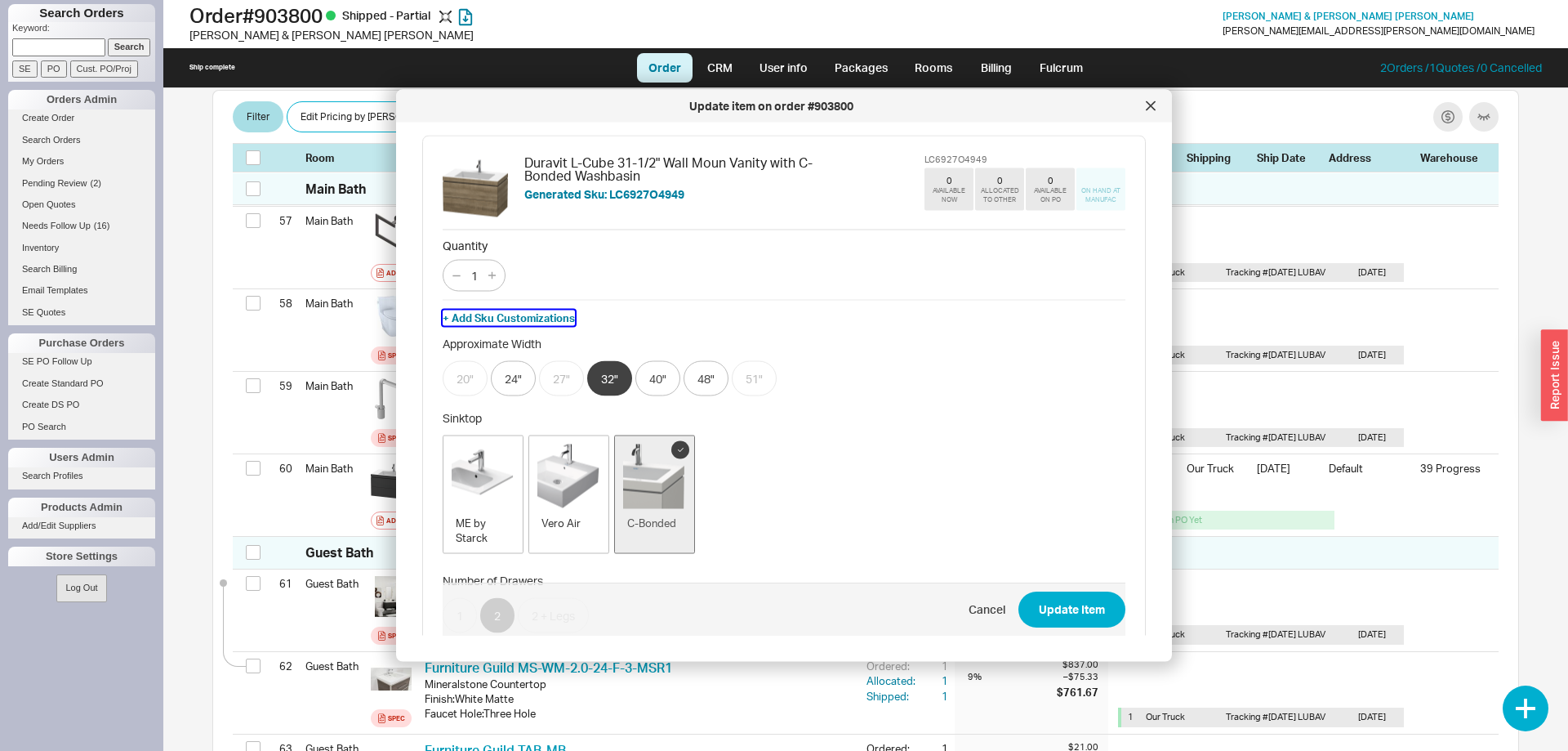
click at [536, 316] on button "+ Add Sku Customizations" at bounding box center [508, 317] width 132 height 14
click at [818, 313] on input "LC6927O4949-" at bounding box center [947, 318] width 357 height 22
paste input "Claim # 29493"
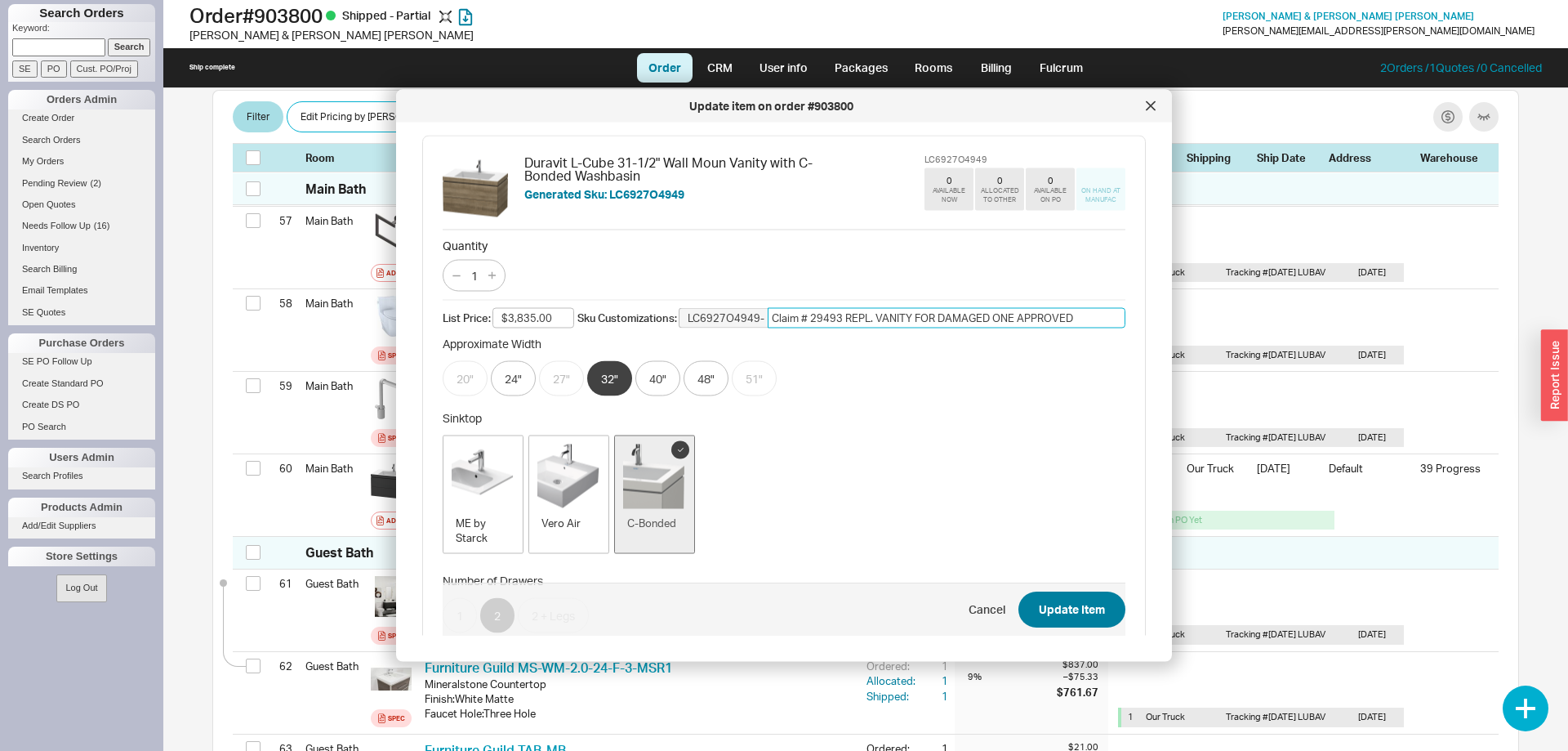
type input "Claim # 29493 REPL. VANITY FOR DAMAGED ONE APPROVED"
click at [1064, 610] on button "Update Item" at bounding box center [1071, 610] width 107 height 36
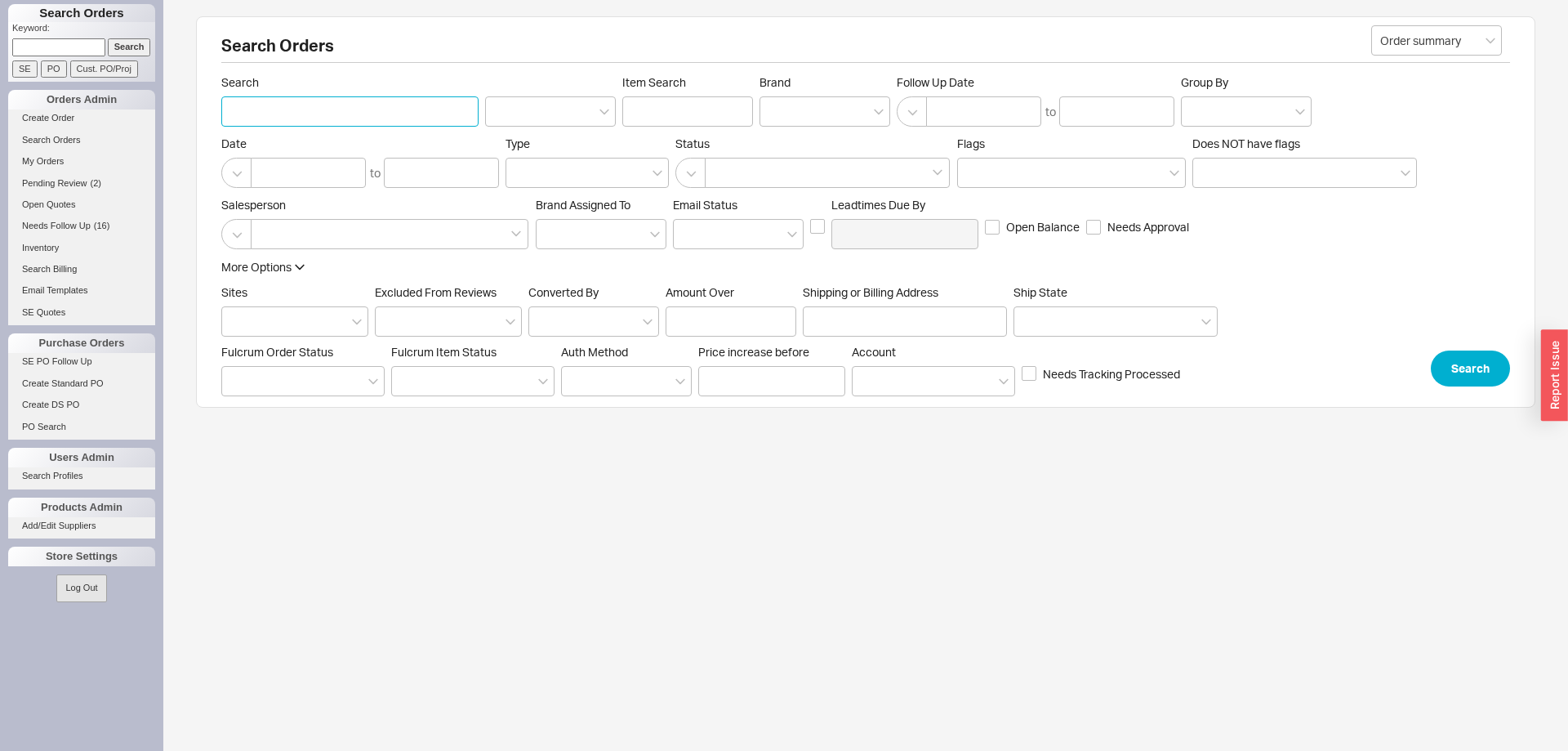
paste input "934955"
type input "934955"
click at [1474, 367] on button "Search" at bounding box center [1470, 368] width 79 height 36
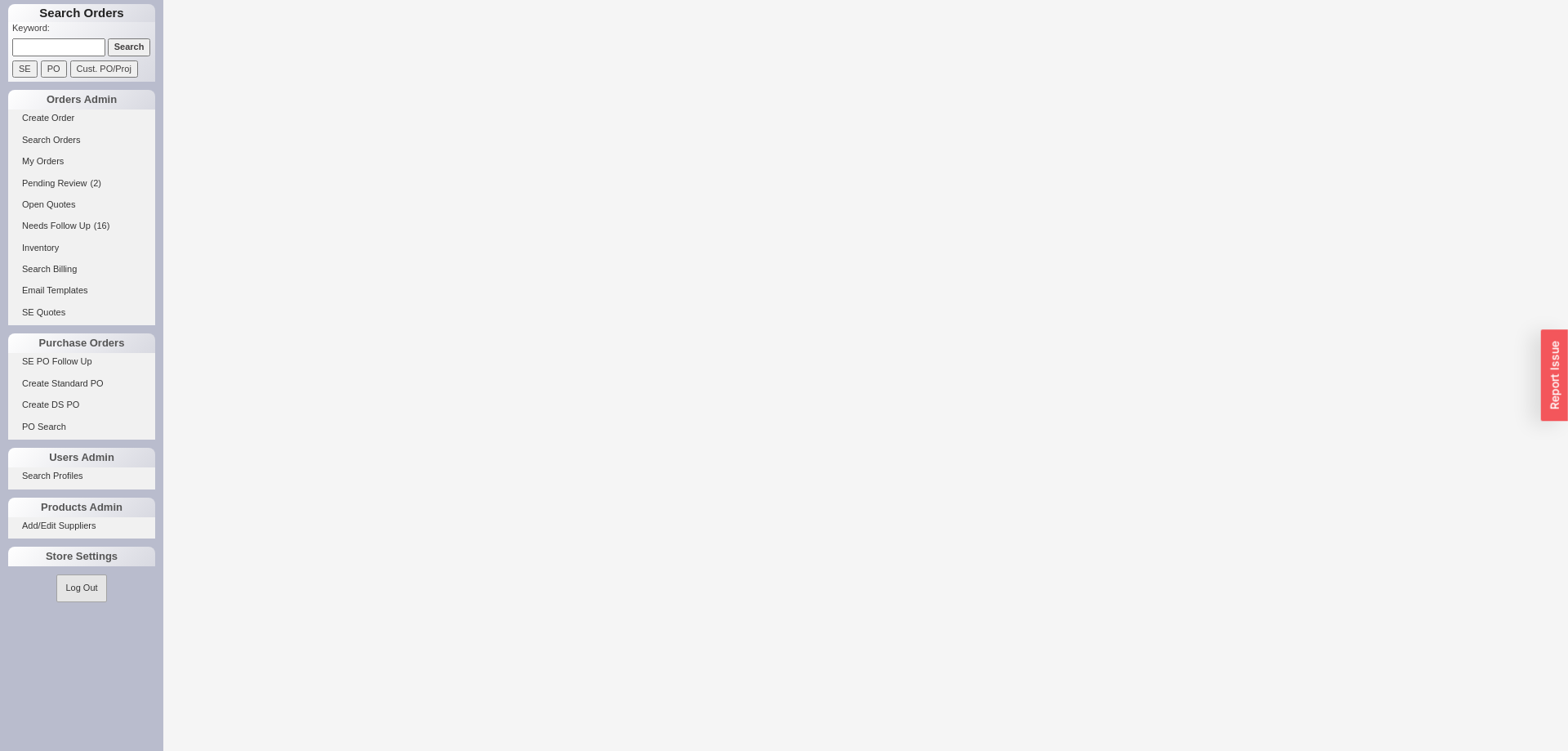
select select "LOW"
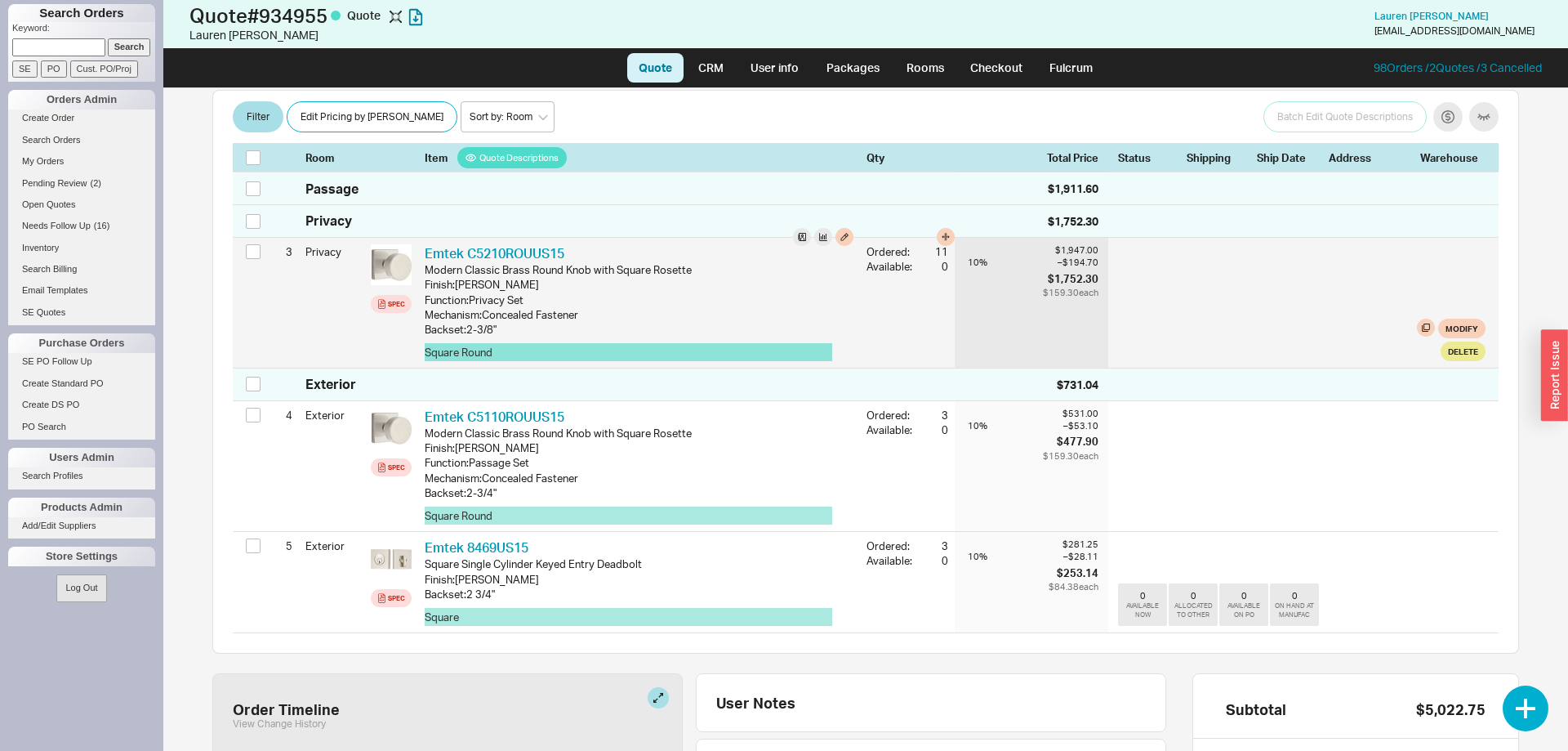
scroll to position [722, 0]
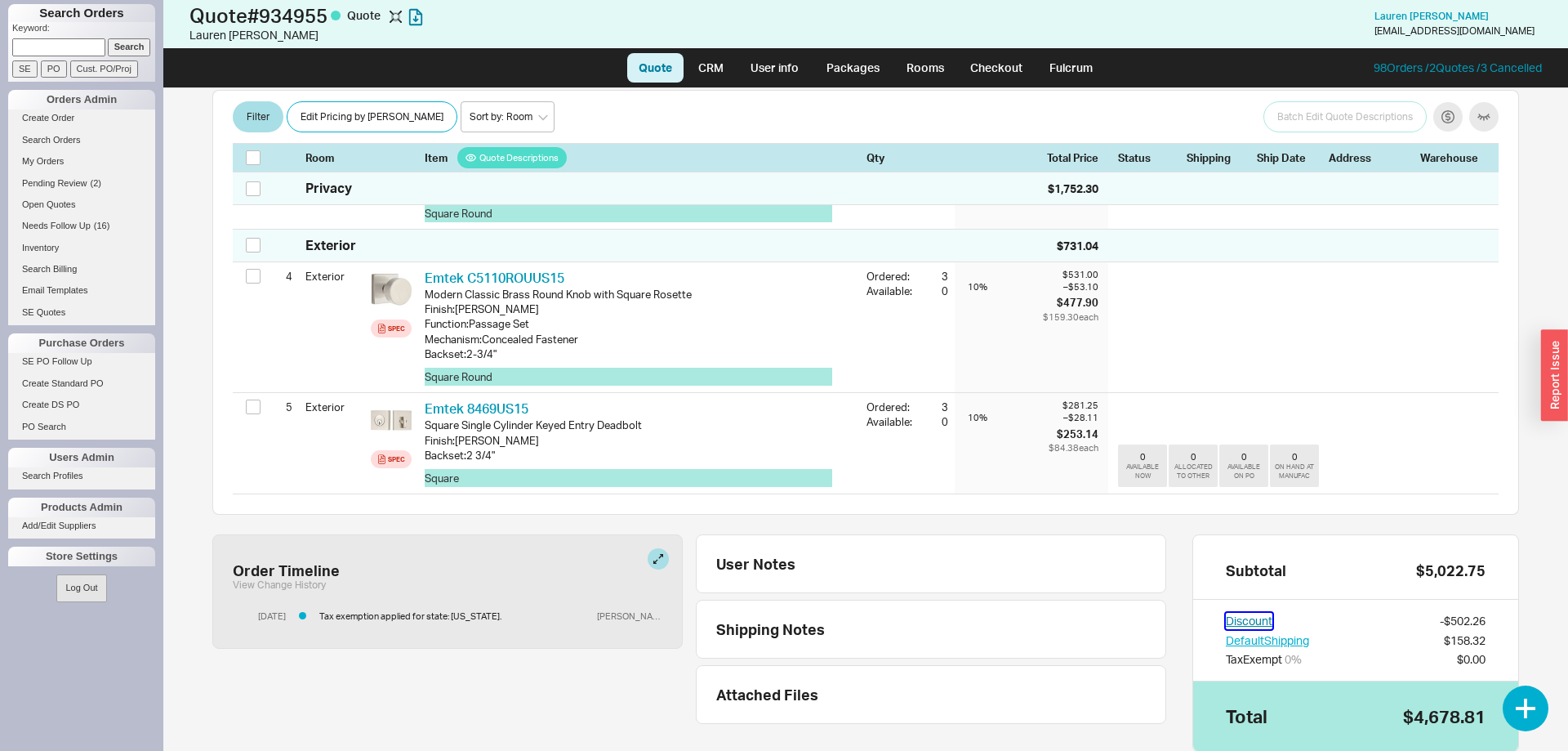
click at [1264, 613] on button "Discount" at bounding box center [1249, 621] width 47 height 16
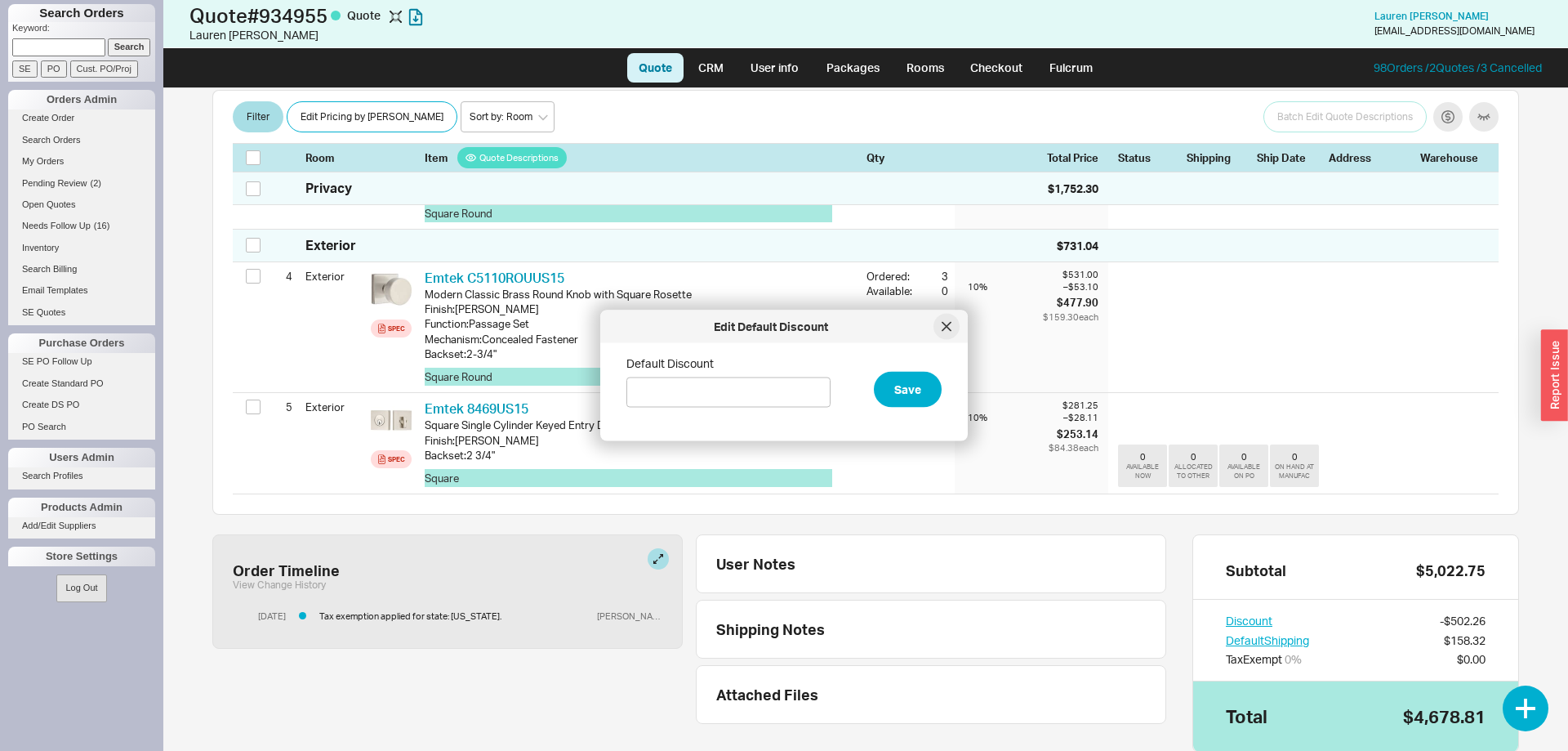
click at [946, 322] on div at bounding box center [946, 326] width 26 height 26
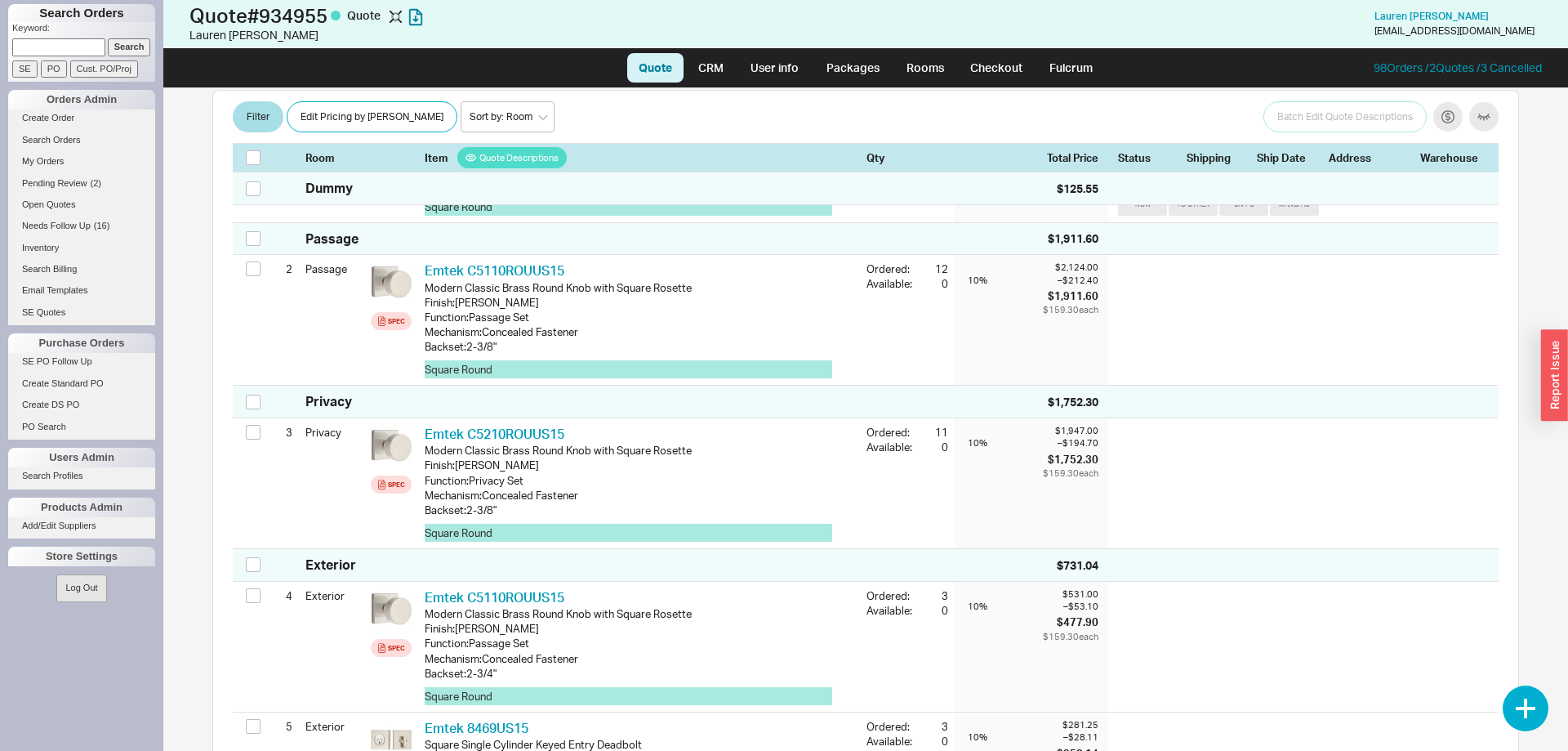
scroll to position [389, 0]
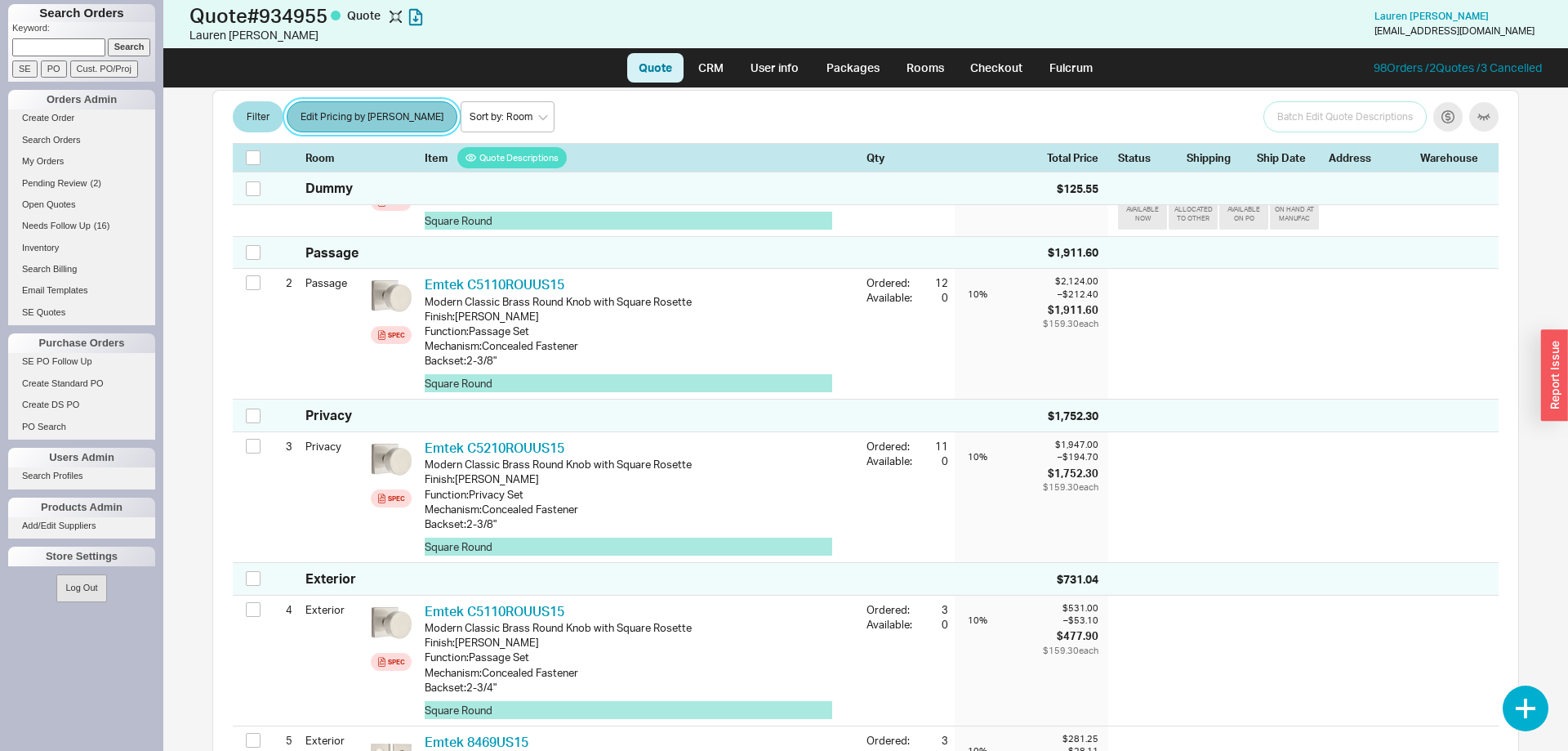
click at [363, 112] on button "Edit Pricing by [PERSON_NAME]" at bounding box center [372, 118] width 171 height 31
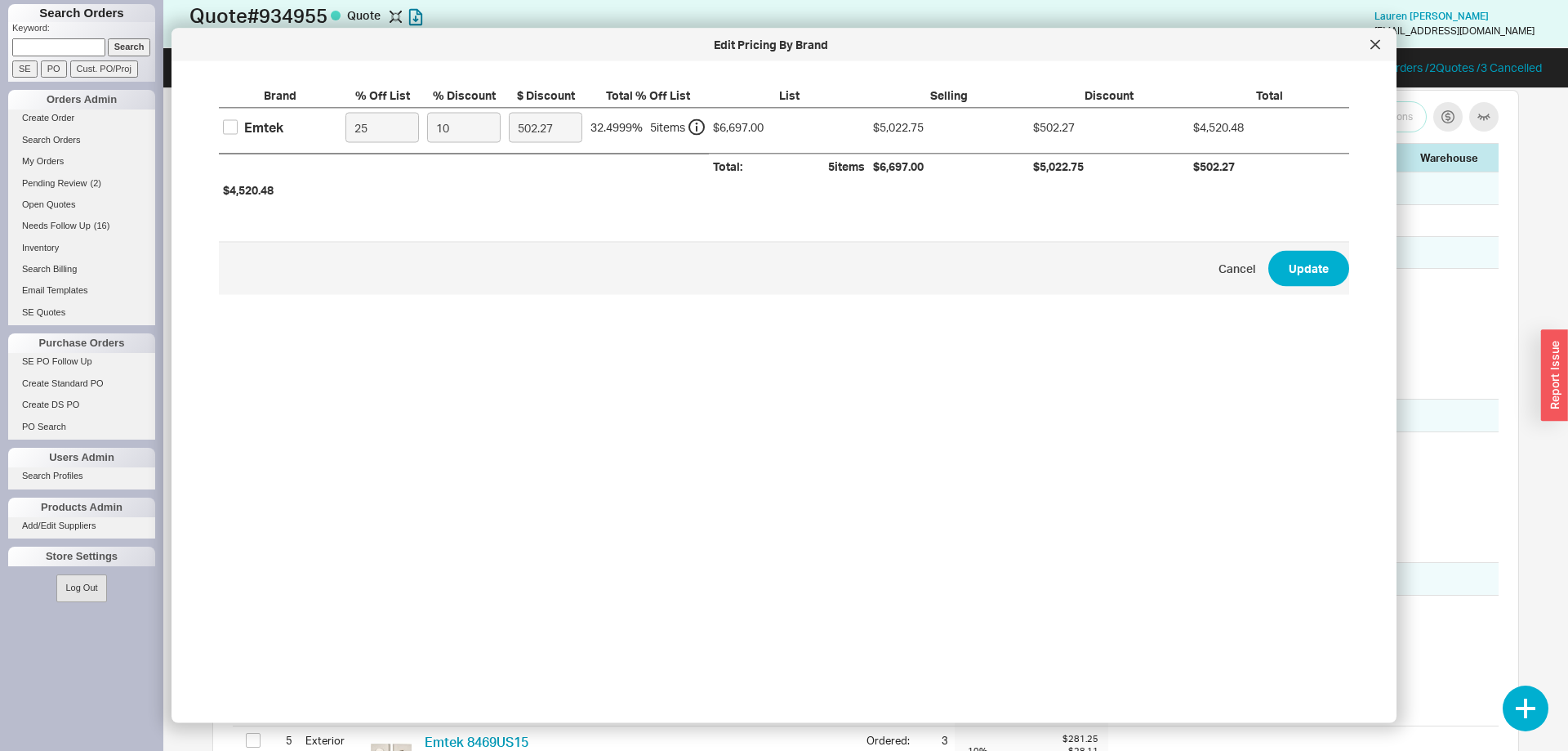
click at [238, 130] on label "Emtek" at bounding box center [252, 127] width 60 height 18
click at [238, 130] on input "Emtek" at bounding box center [230, 128] width 14 height 14
checkbox input "true"
drag, startPoint x: 393, startPoint y: 116, endPoint x: 378, endPoint y: 119, distance: 15.3
click at [427, 119] on input "10" at bounding box center [464, 128] width 74 height 31
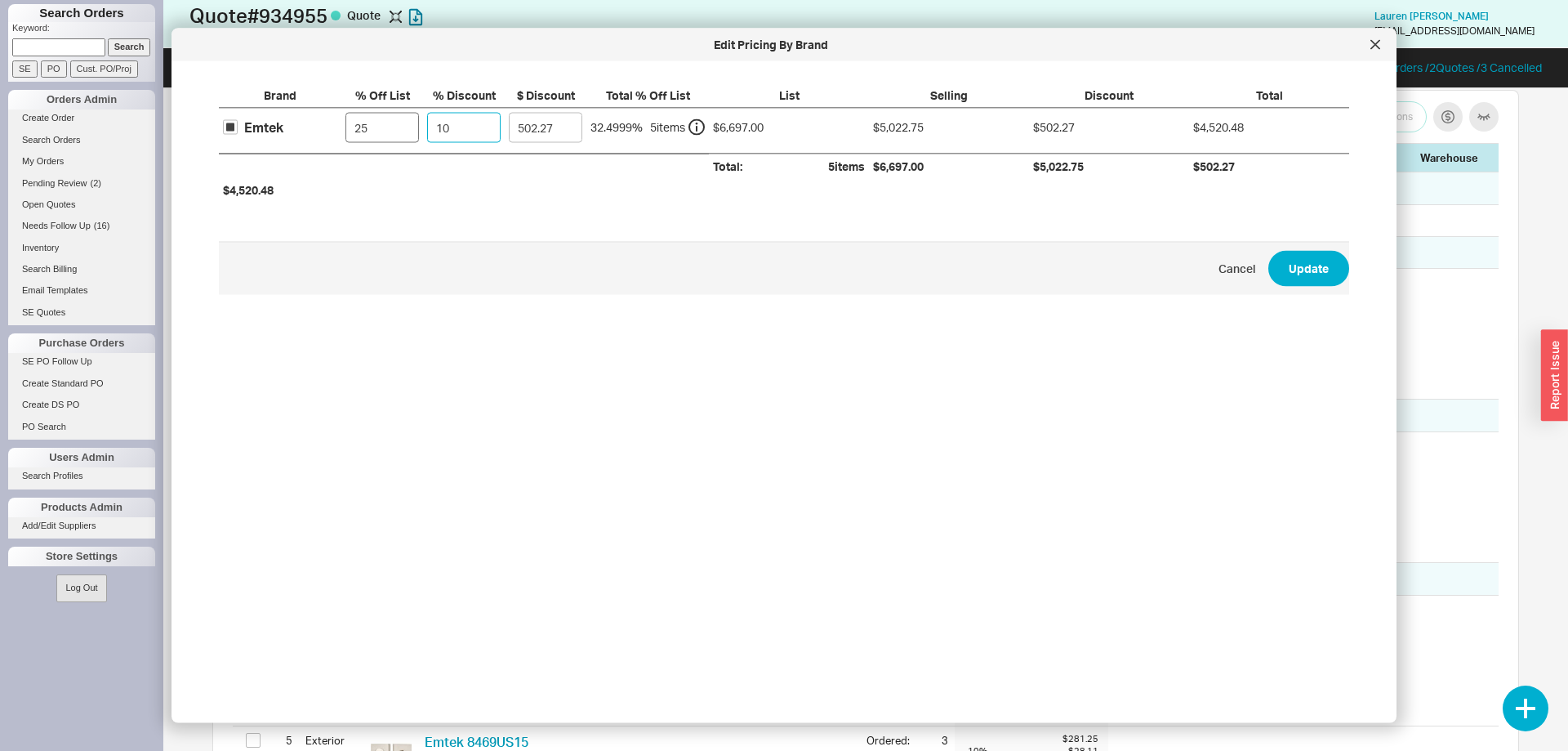
type input "0"
click at [1308, 259] on button "Update" at bounding box center [1308, 268] width 81 height 36
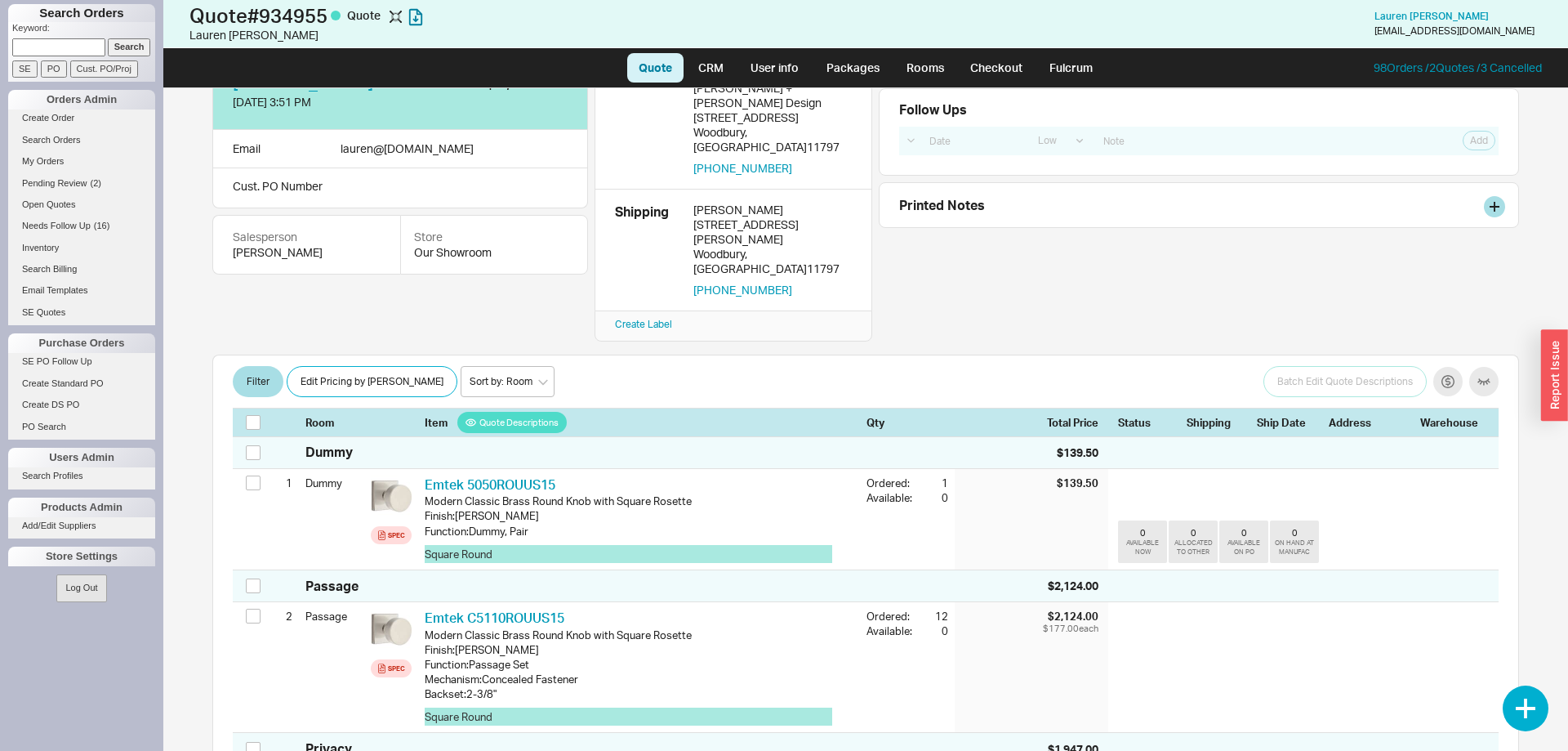
scroll to position [0, 0]
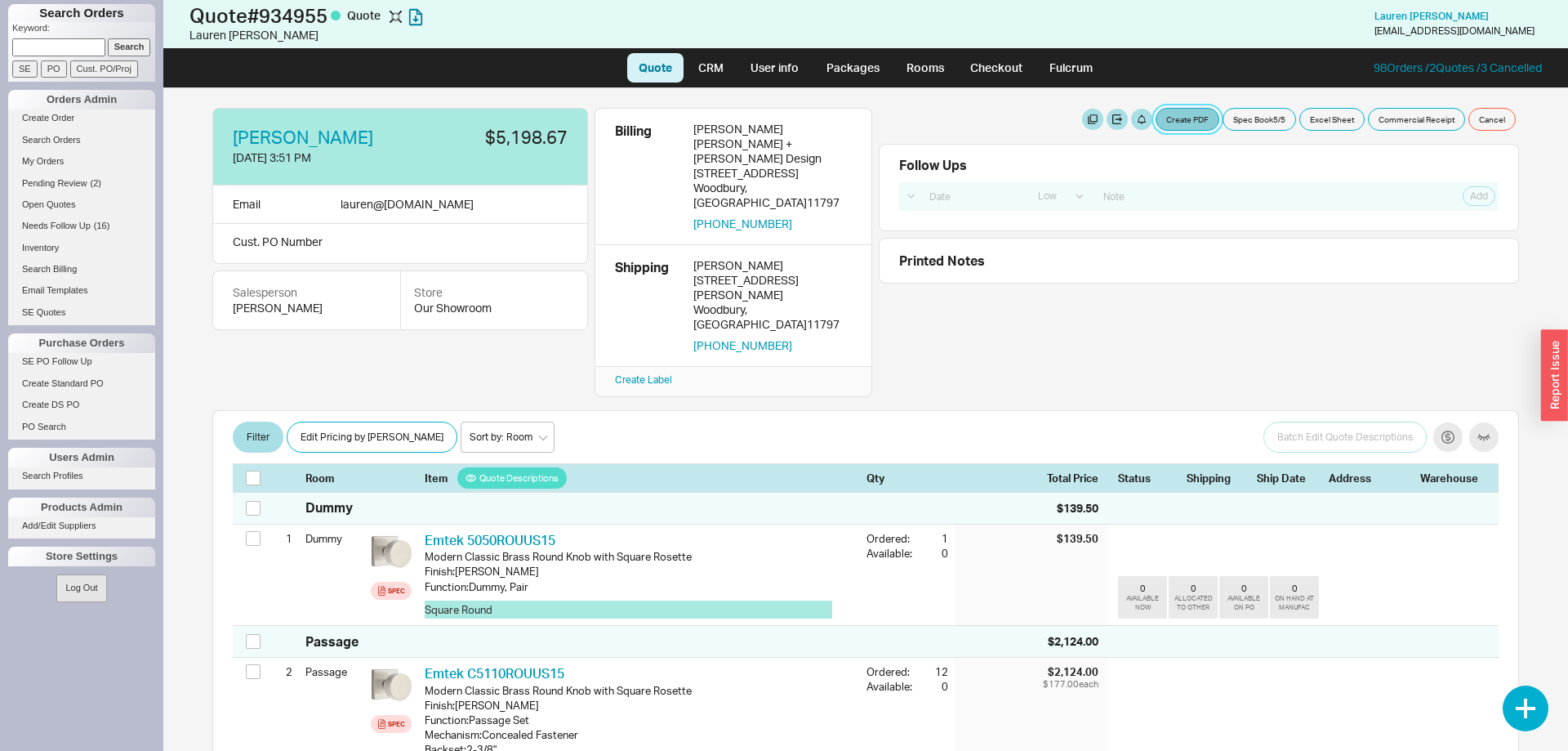
click at [1185, 110] on button "Create PDF" at bounding box center [1187, 119] width 64 height 22
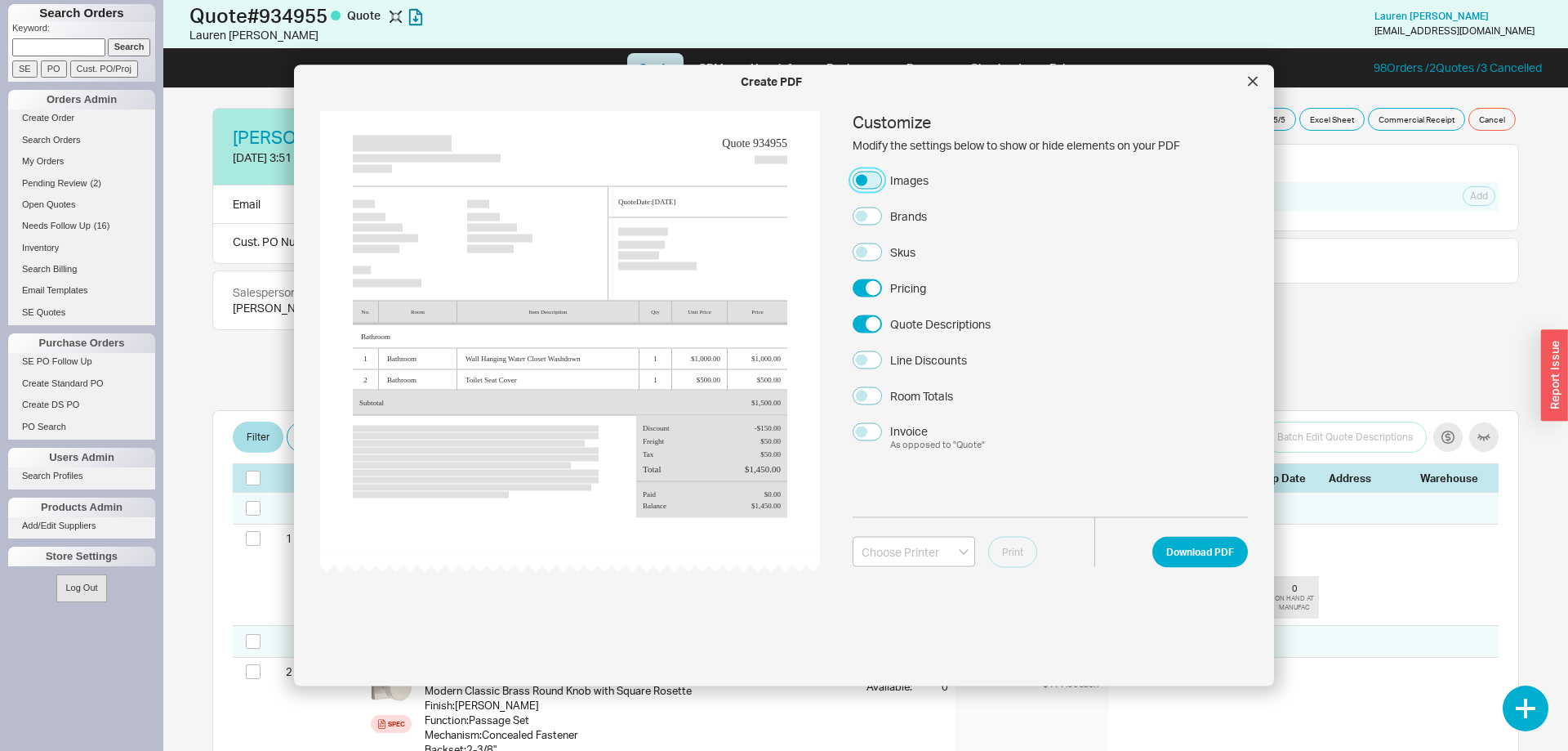
click at [863, 175] on button "Images" at bounding box center [867, 180] width 30 height 18
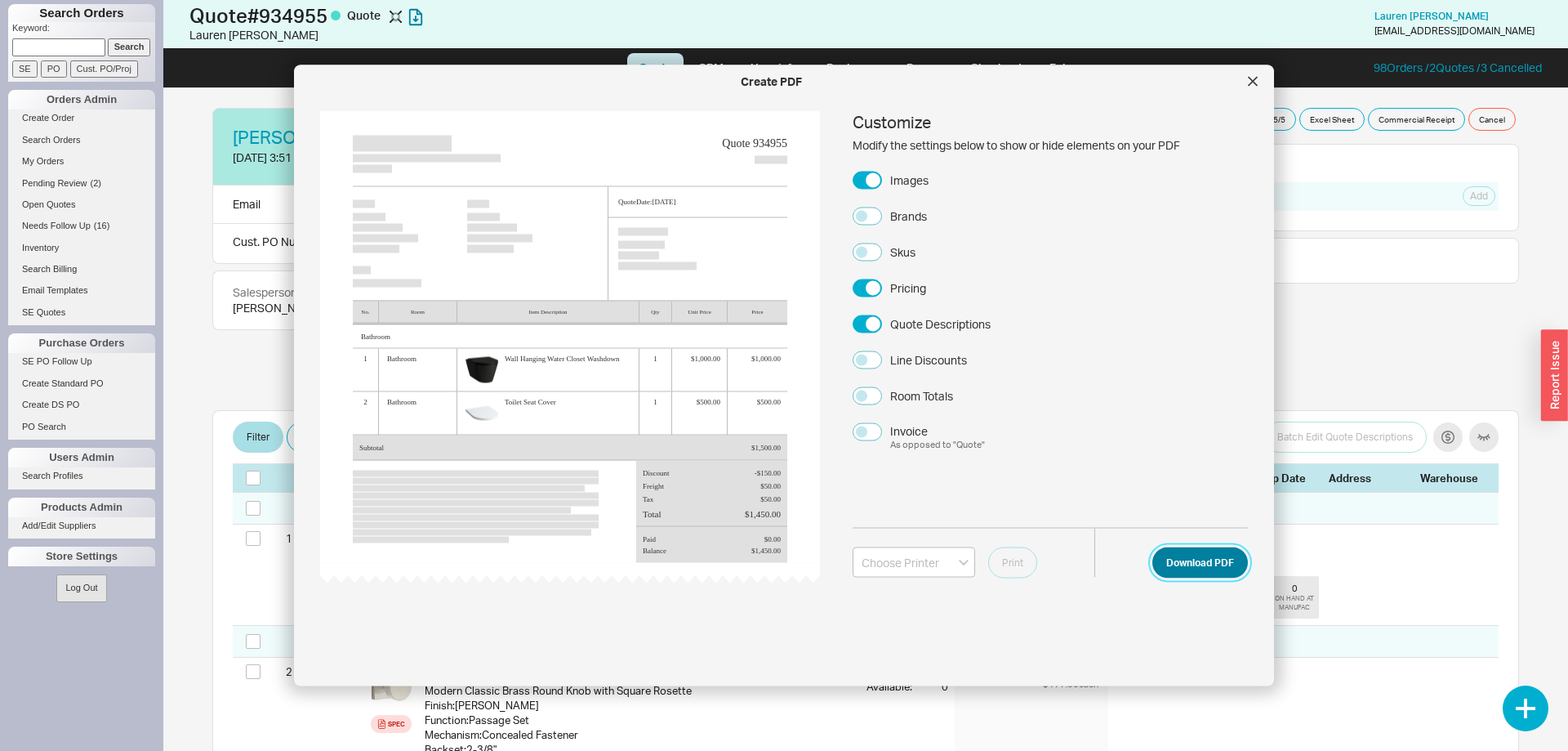
click at [1217, 570] on button "Download PDF" at bounding box center [1200, 561] width 95 height 31
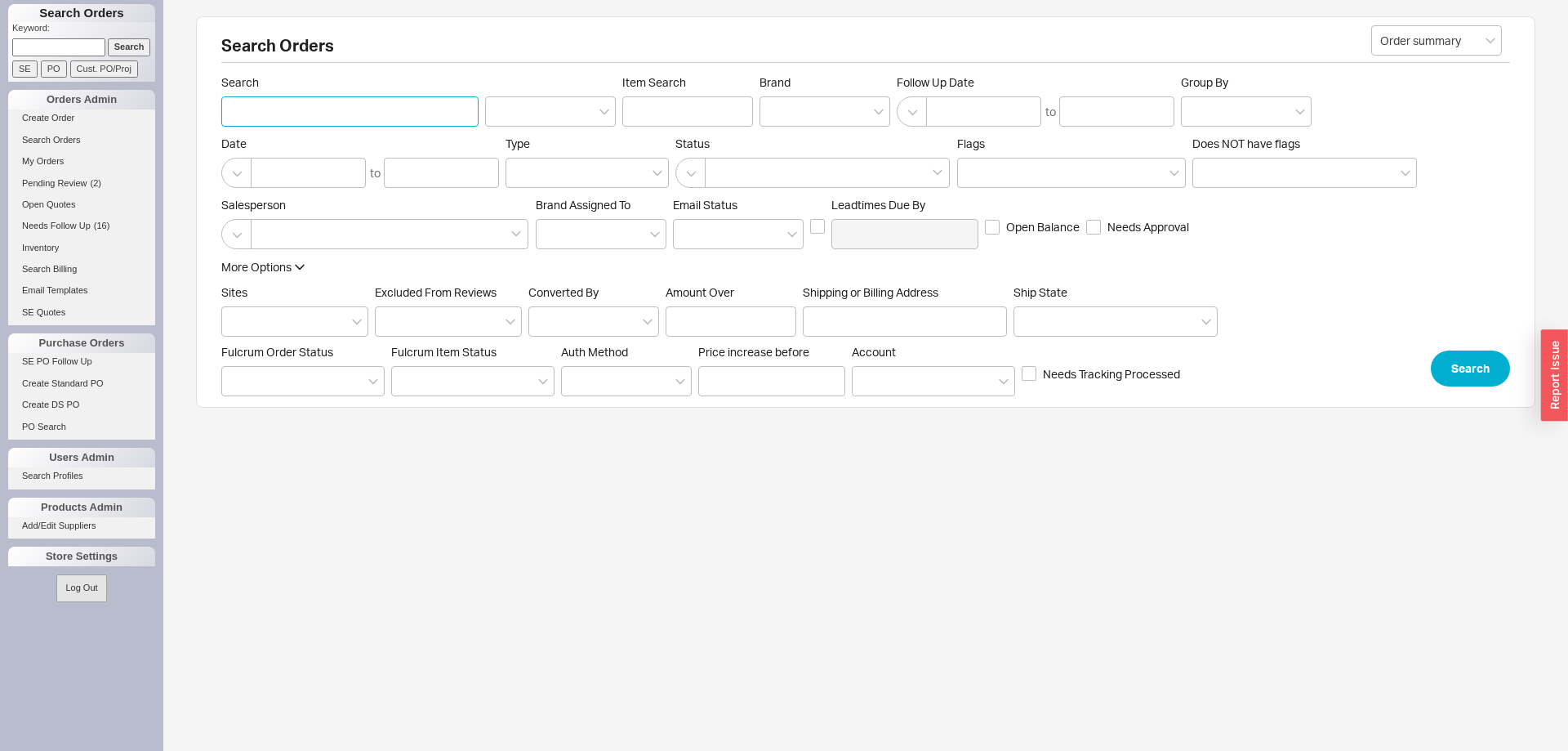
click at [274, 122] on input "Search" at bounding box center [349, 111] width 257 height 31
type input "[PERSON_NAME]"
click at [1461, 367] on button "Search" at bounding box center [1470, 368] width 79 height 36
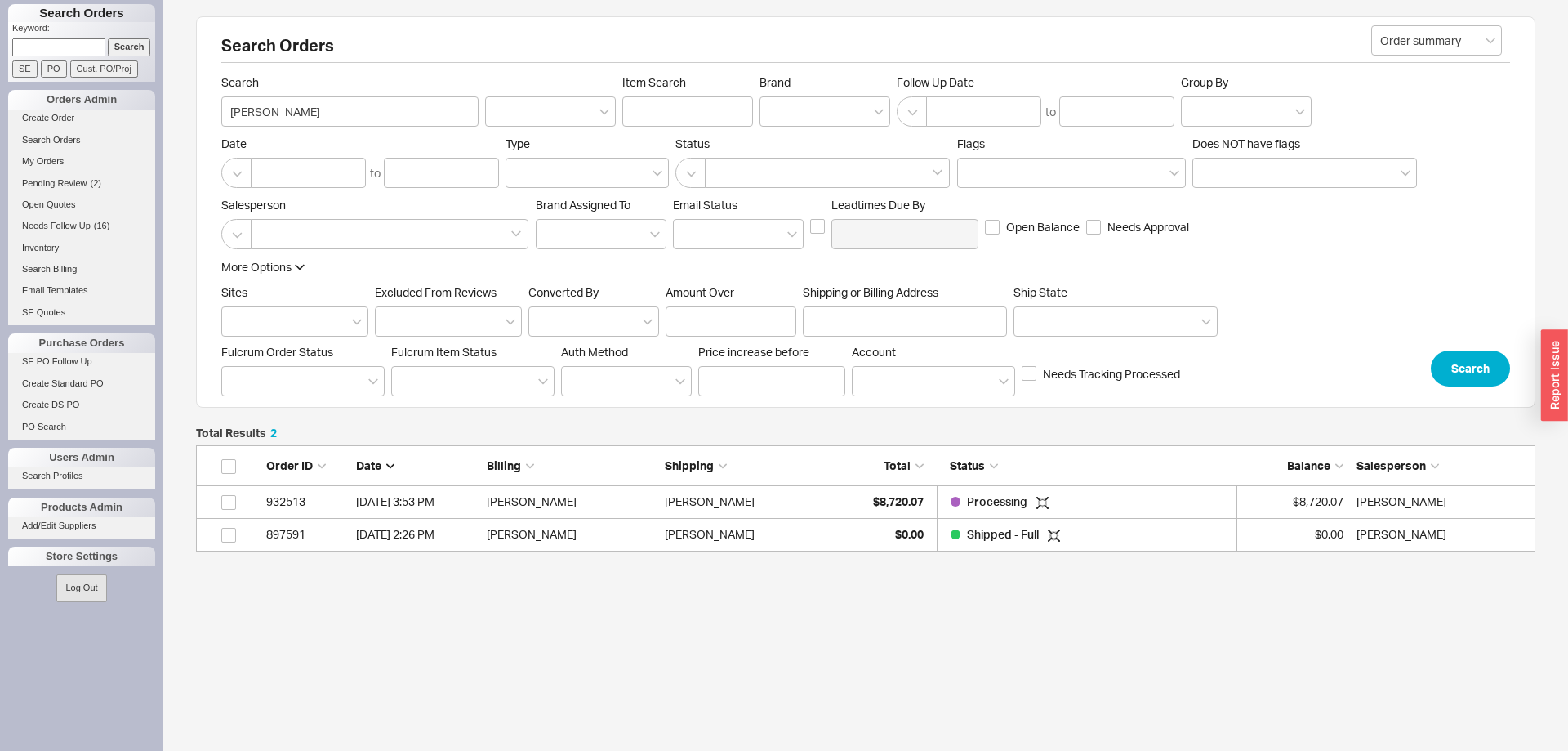
scroll to position [106, 1339]
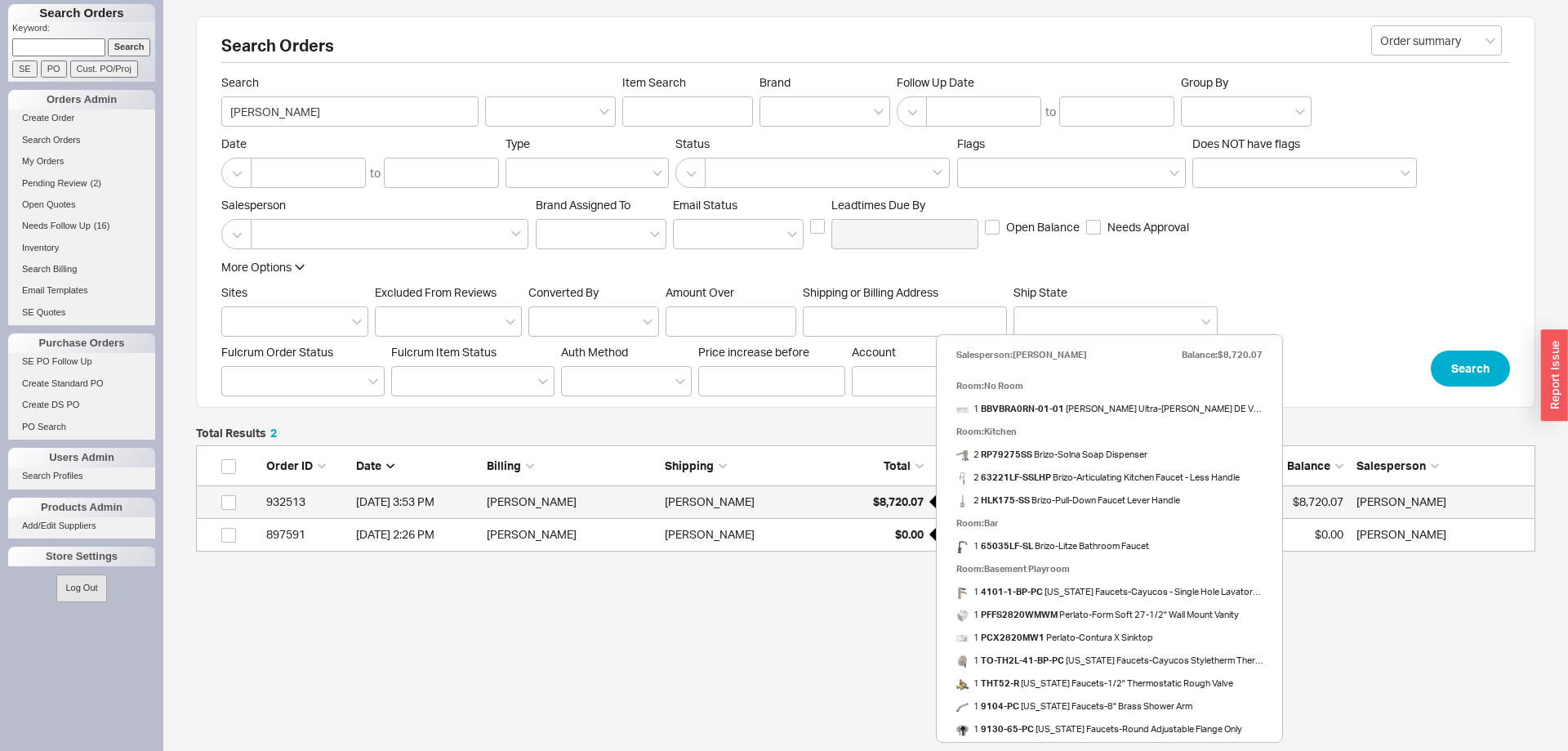
click at [914, 510] on div "$8,720.07" at bounding box center [882, 501] width 82 height 32
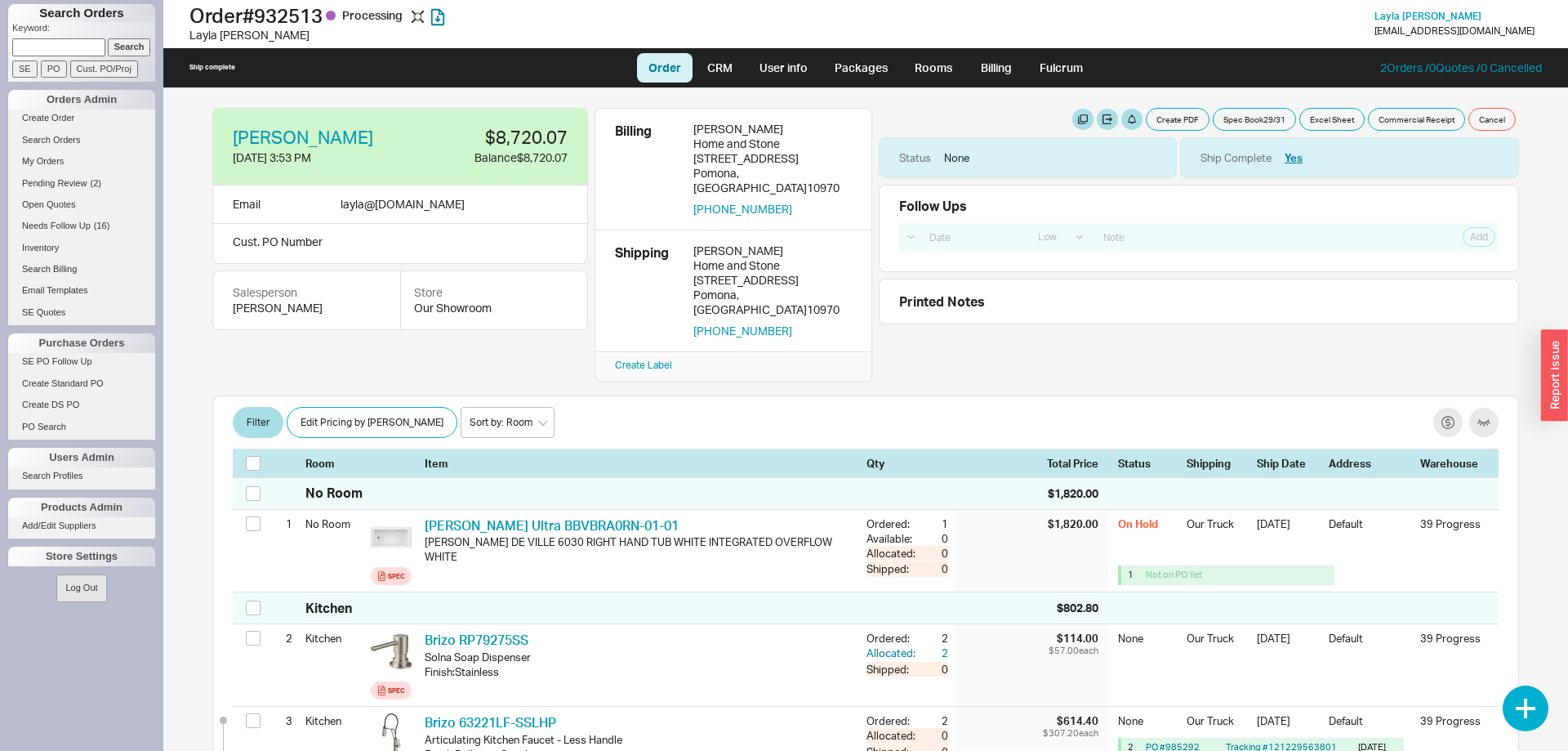
select select "LOW"
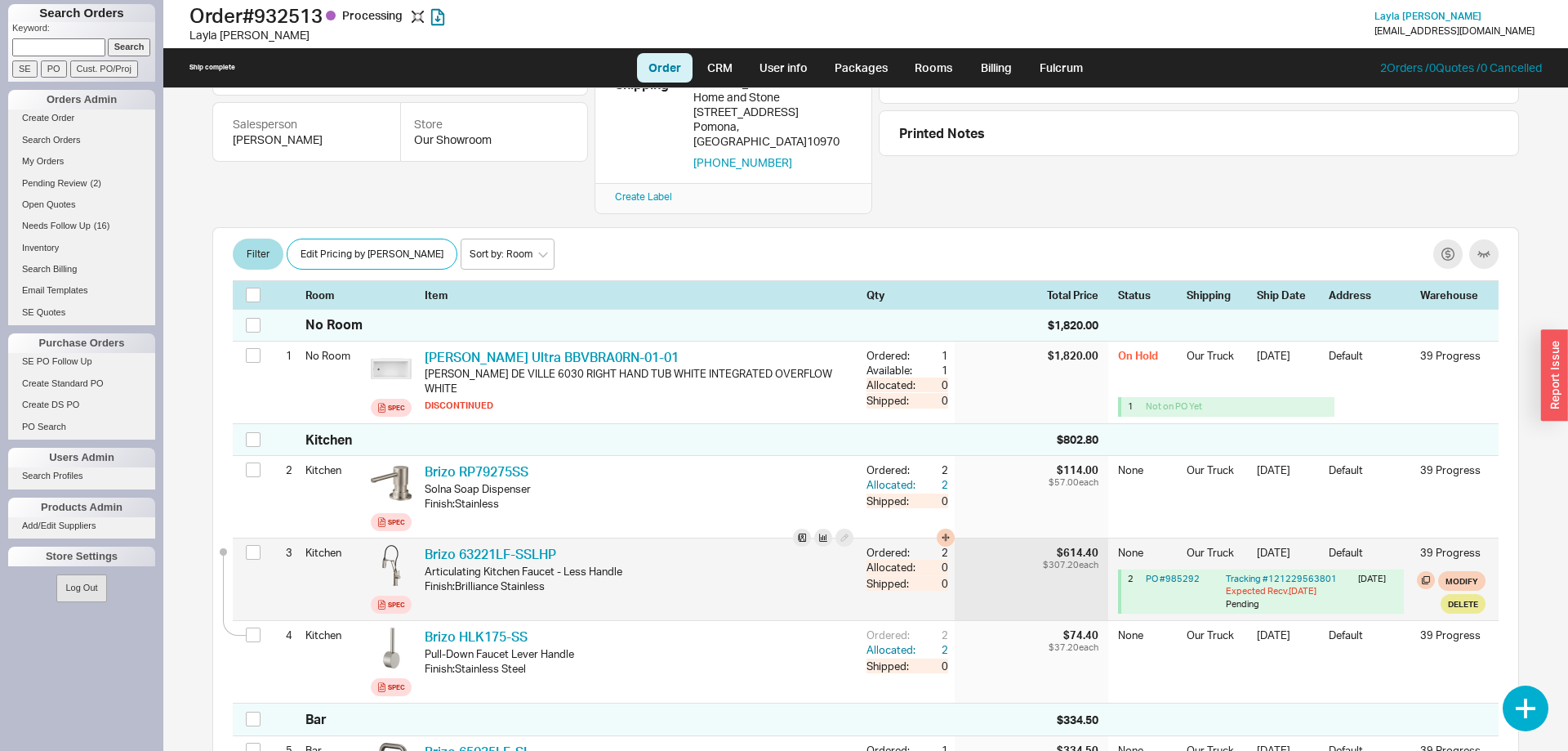
scroll to position [166, 0]
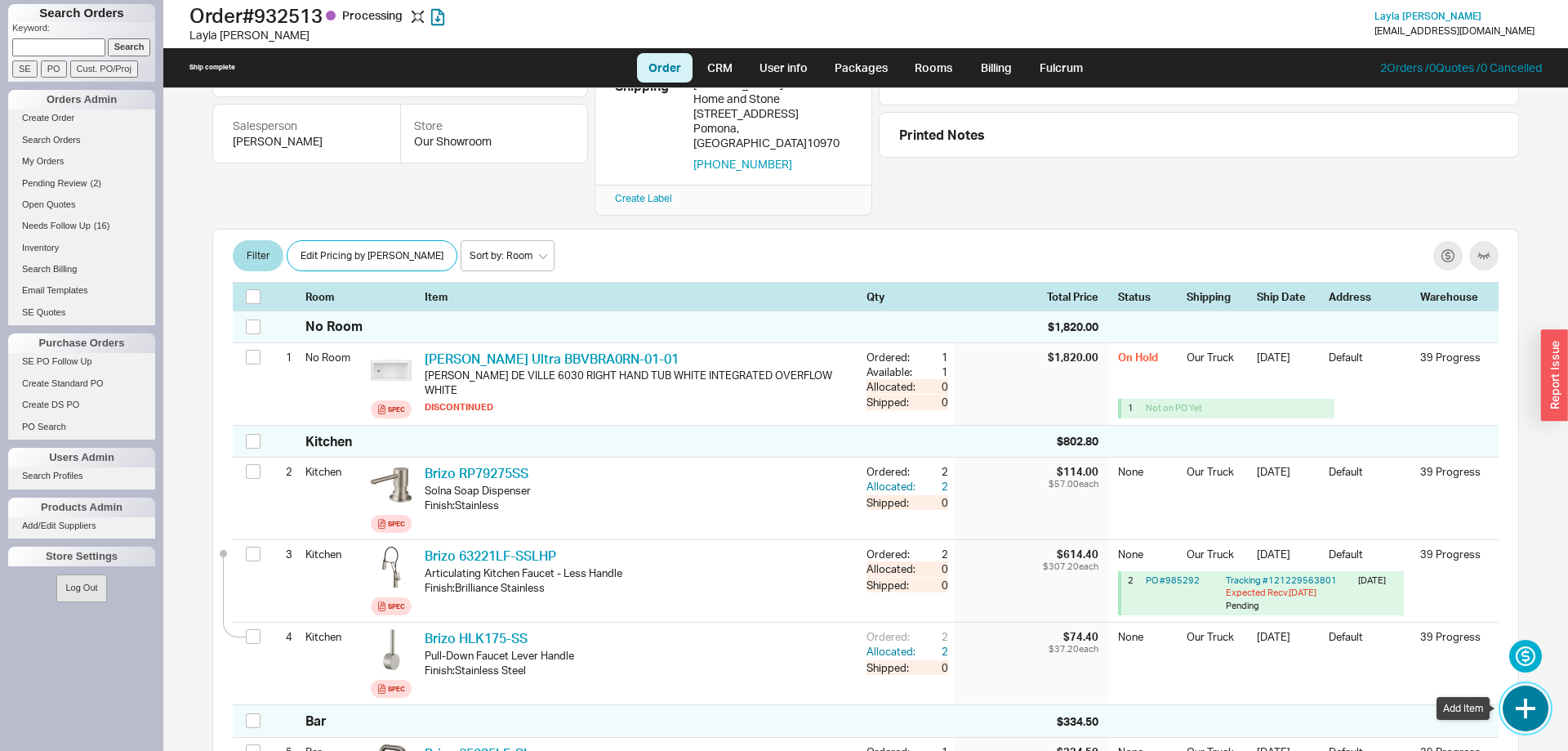
click at [1531, 706] on button "button" at bounding box center [1525, 708] width 46 height 46
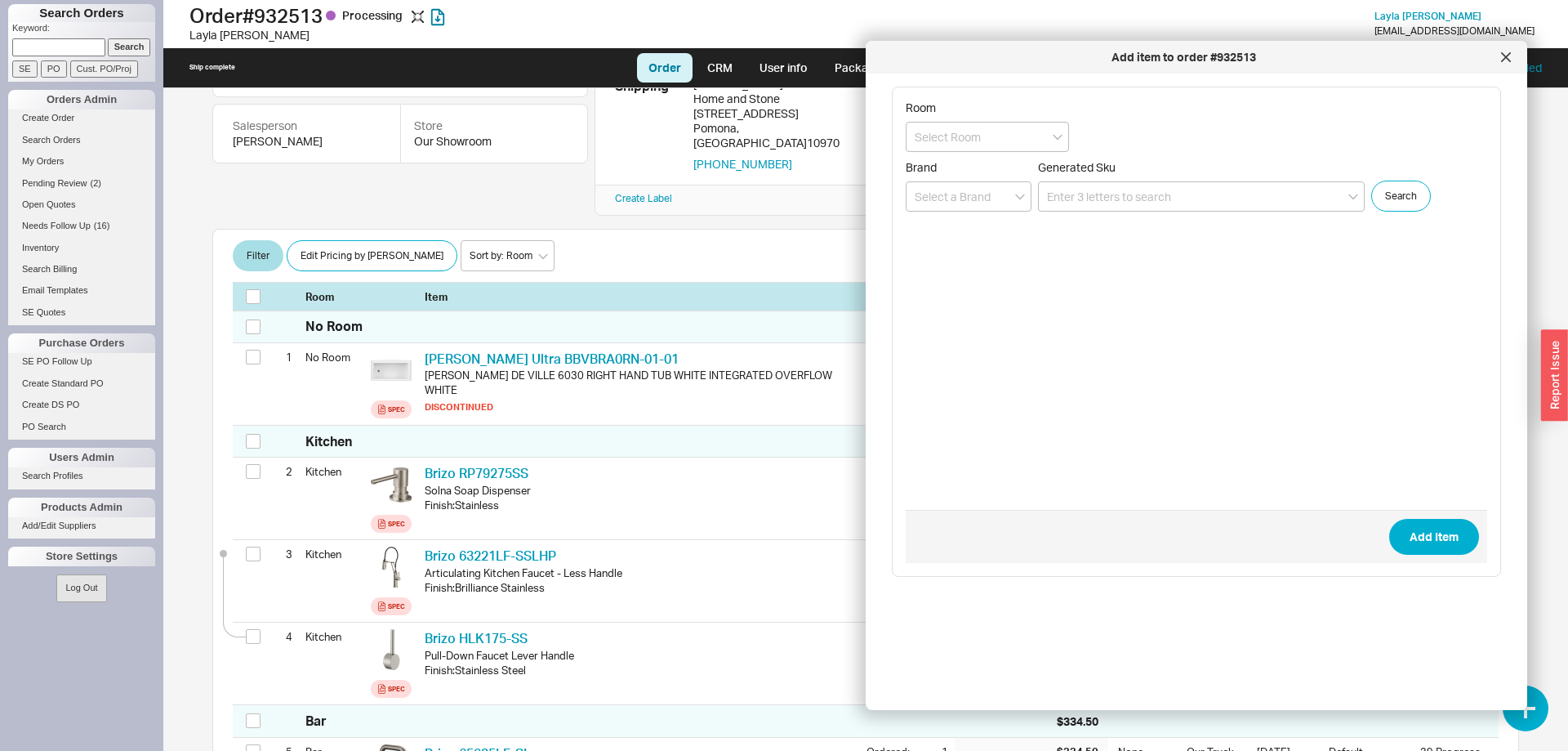
click at [1501, 58] on icon at bounding box center [1505, 57] width 10 height 10
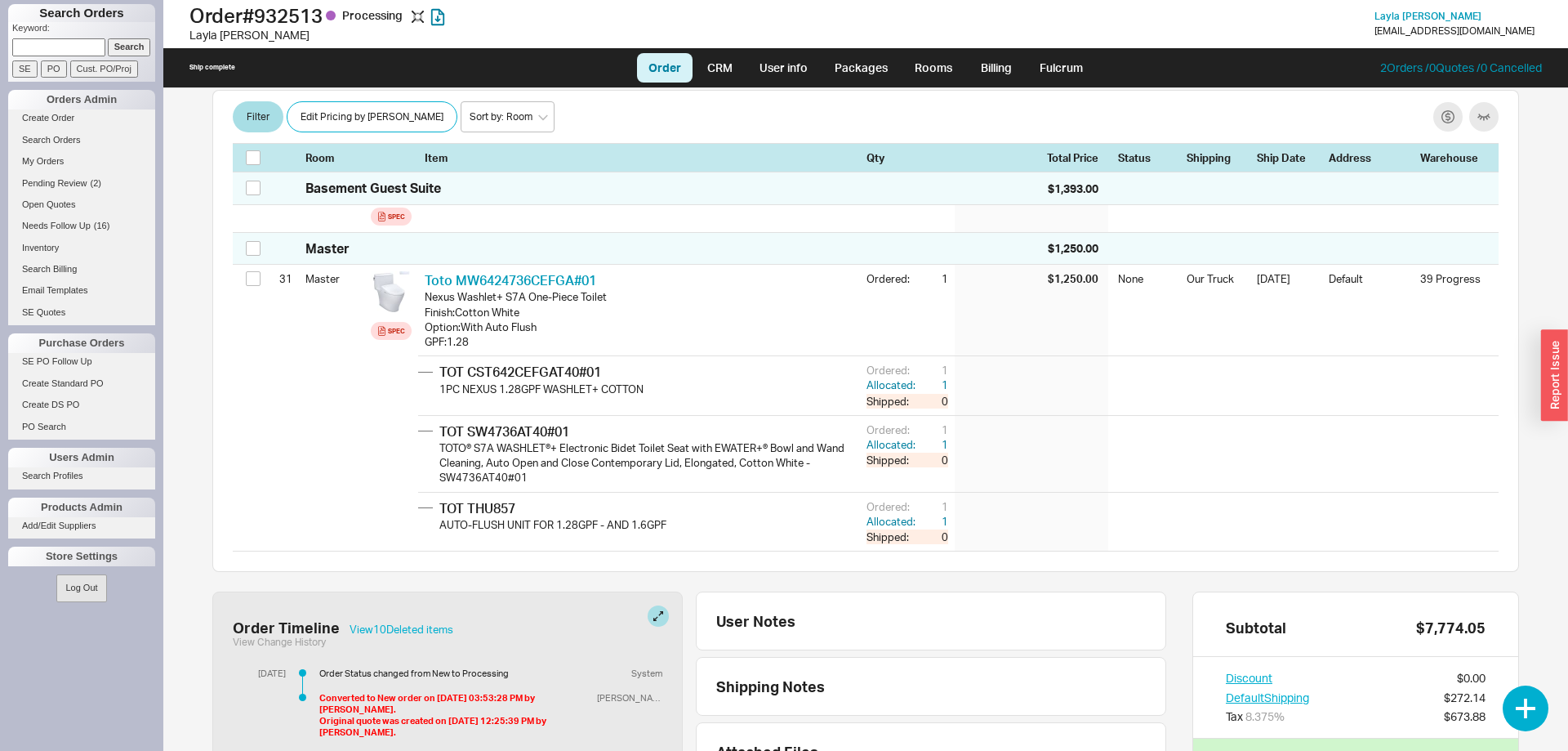
scroll to position [3224, 0]
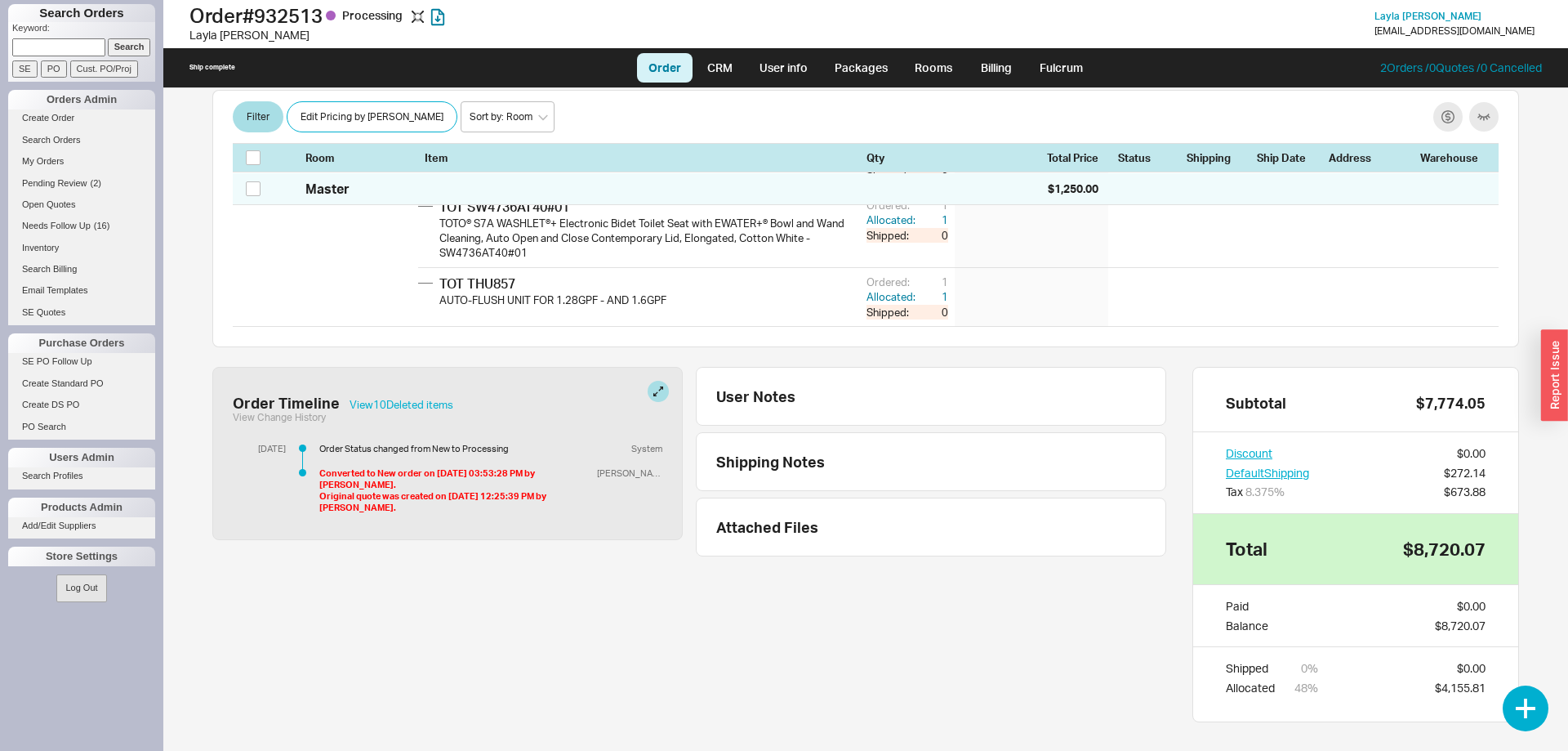
click at [426, 393] on div "Order Timeline View 10 Deleted item s" at bounding box center [447, 402] width 429 height 18
click at [422, 399] on button "View 10 Deleted item s" at bounding box center [401, 404] width 103 height 12
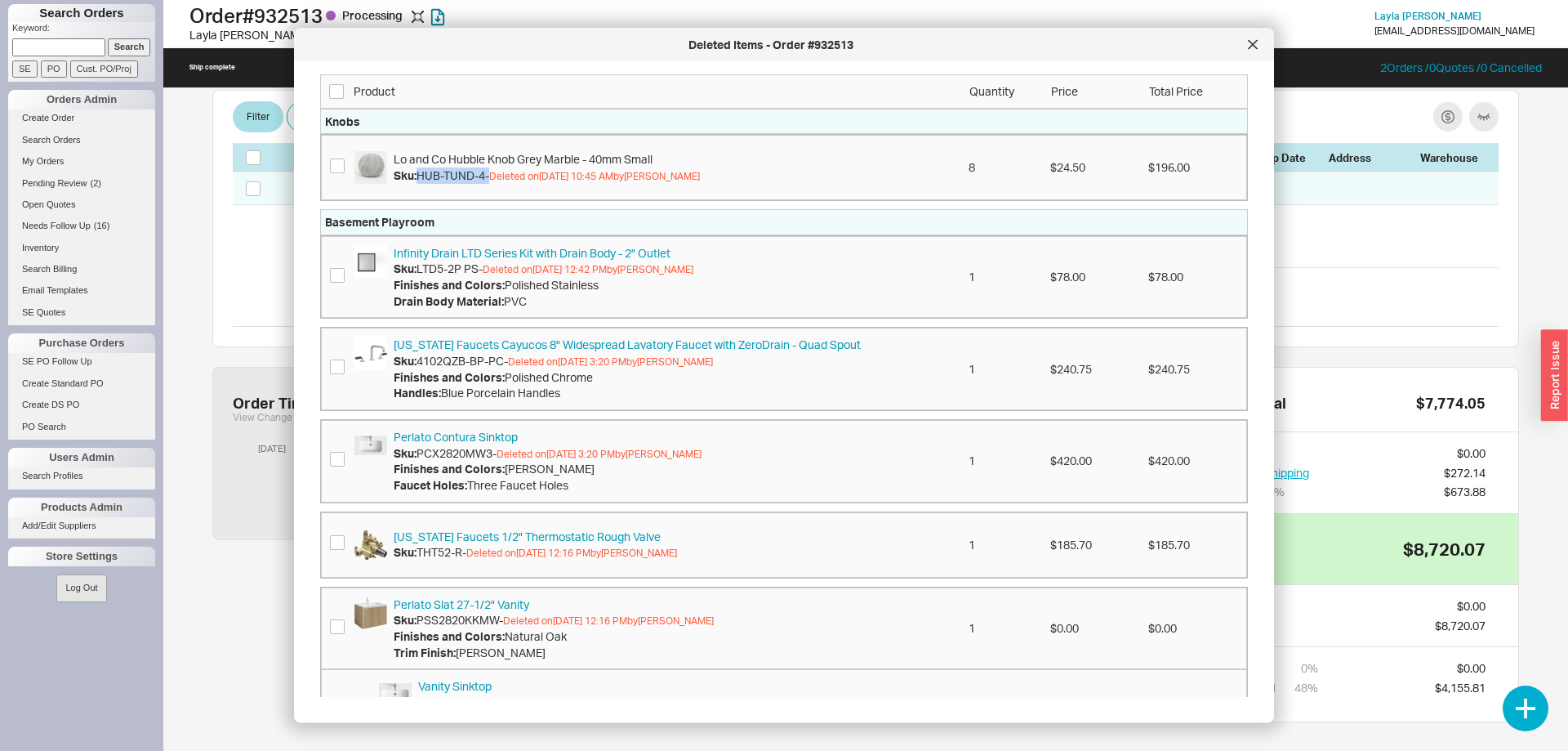
drag, startPoint x: 420, startPoint y: 178, endPoint x: 490, endPoint y: 168, distance: 70.7
click at [489, 168] on span "HUB-TUND-4 -" at bounding box center [453, 173] width 73 height 13
copy span "HUB-TUND-4"
click at [1253, 57] on div "Deleted Items - Order #932513" at bounding box center [783, 45] width 980 height 32
click at [1246, 44] on icon at bounding box center [1250, 43] width 10 height 10
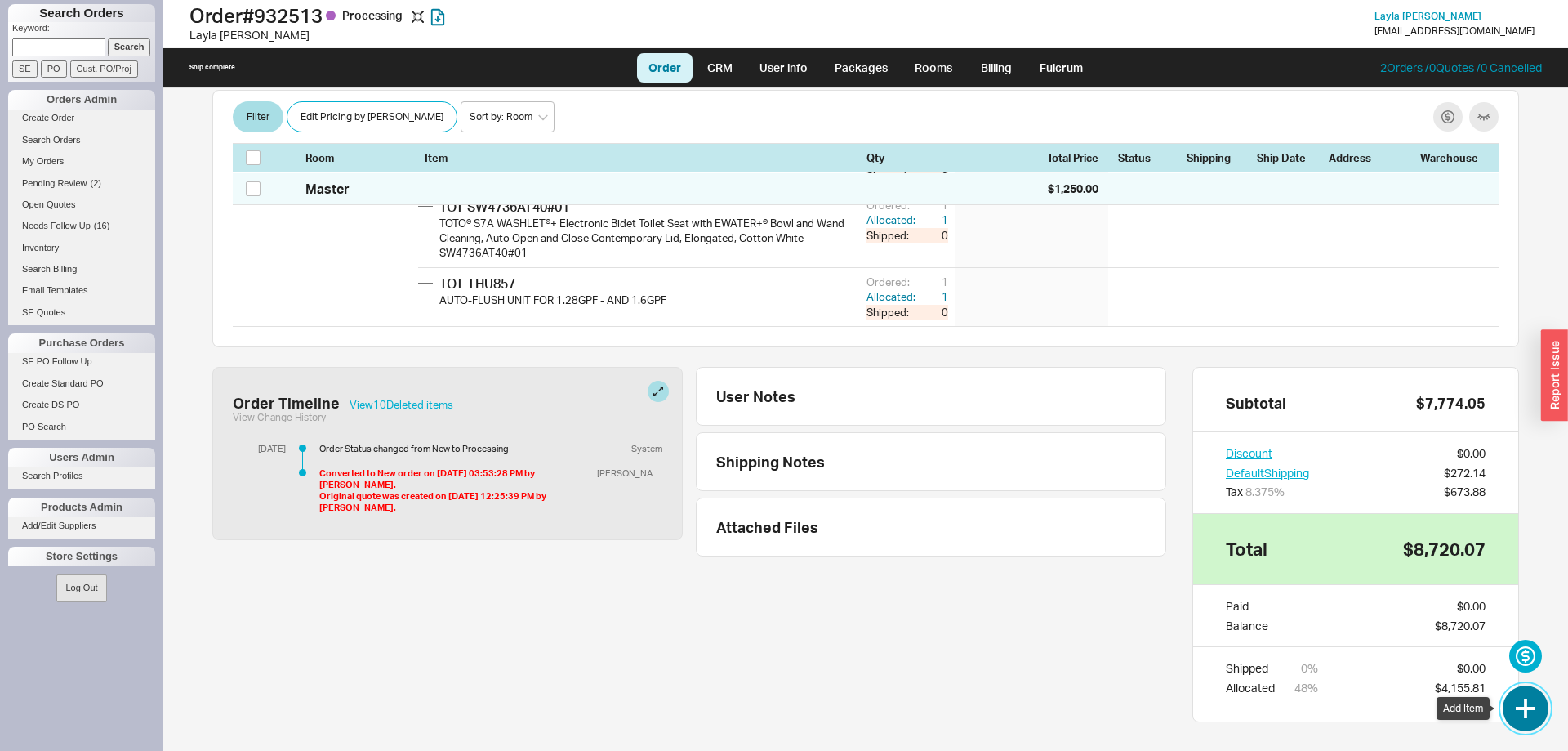
click at [1512, 697] on button "button" at bounding box center [1525, 708] width 46 height 46
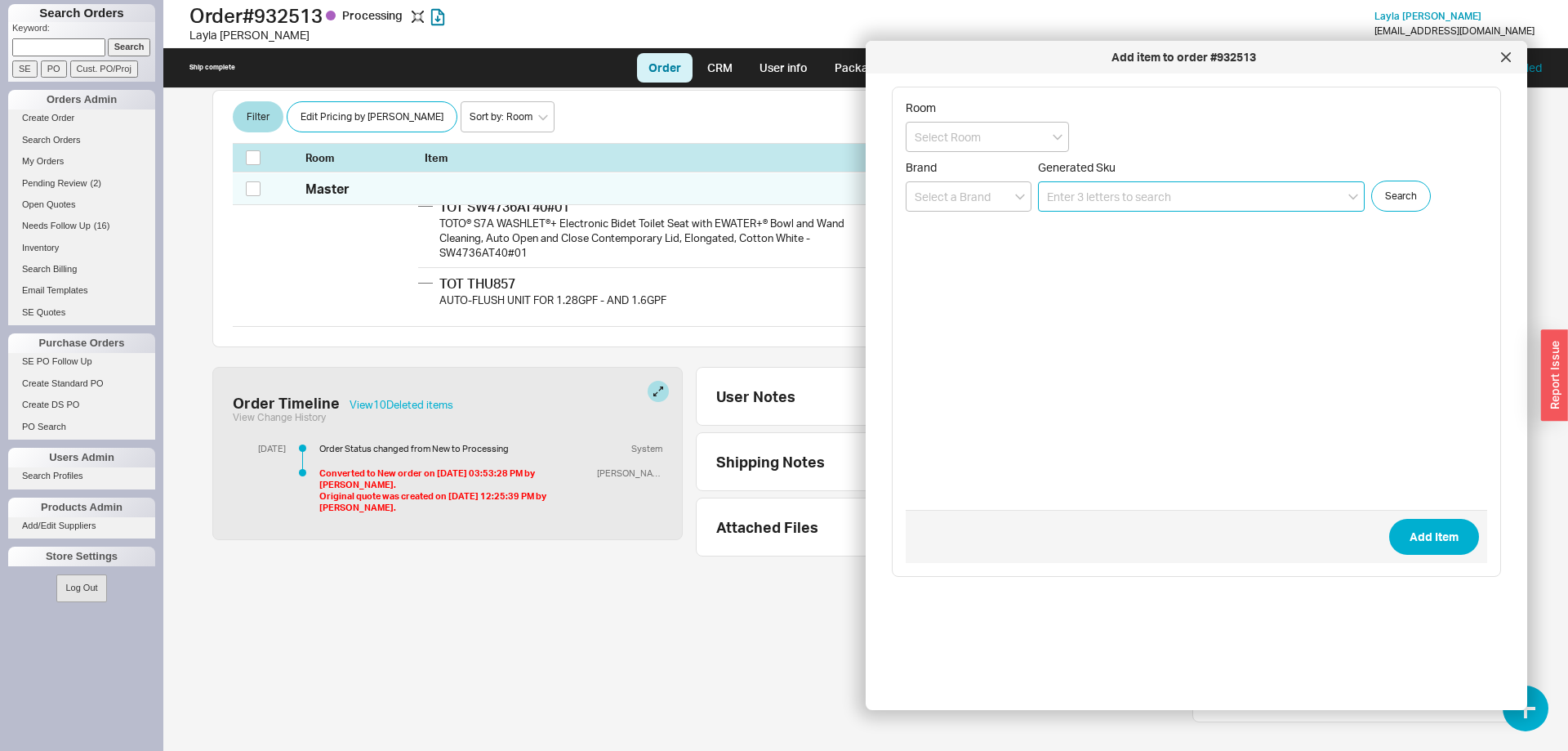
paste input "HUB-TUND-4"
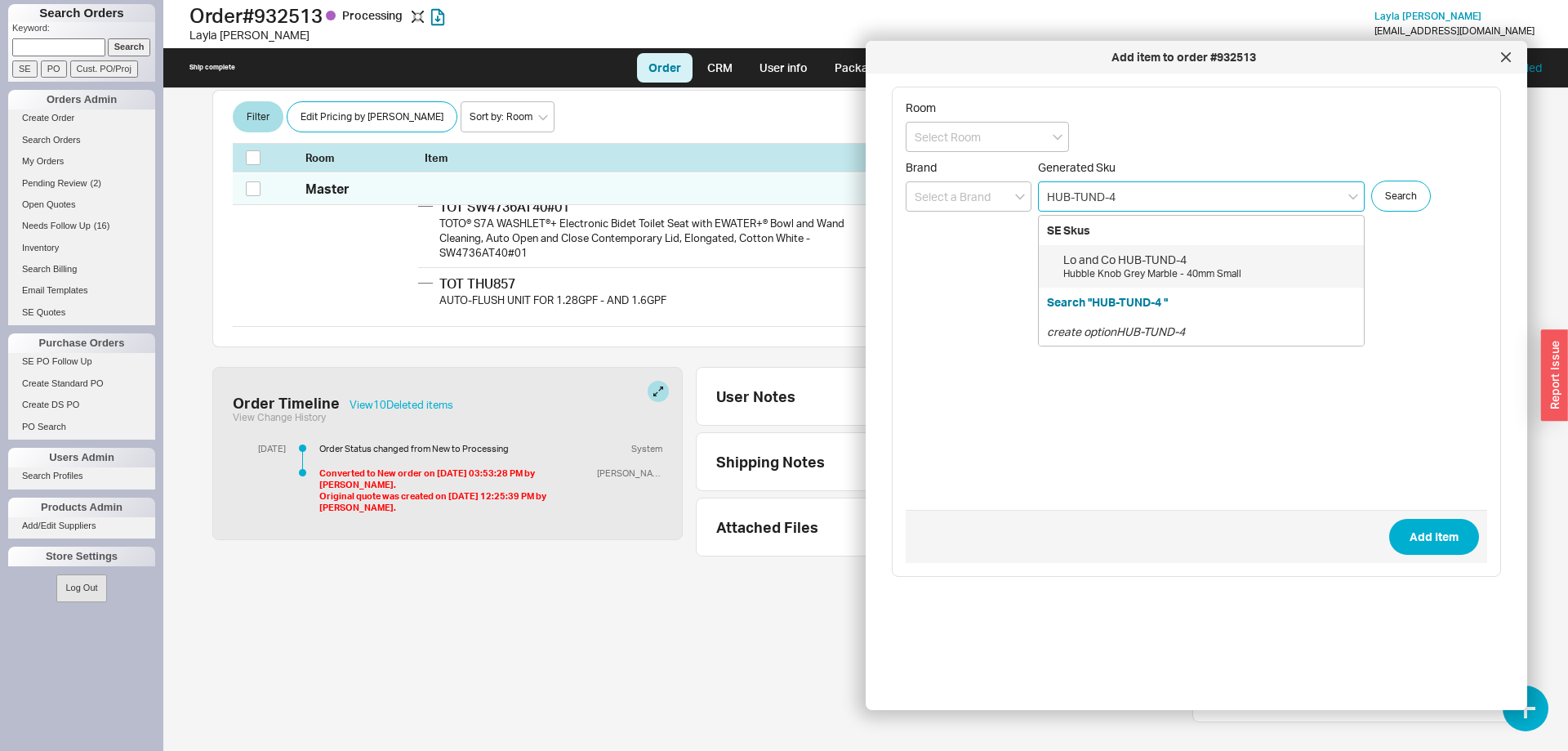
click at [1128, 250] on div "Lo and Co HUB-TUND-4 Hubble Knob Grey Marble - 40mm Small" at bounding box center [1202, 266] width 325 height 42
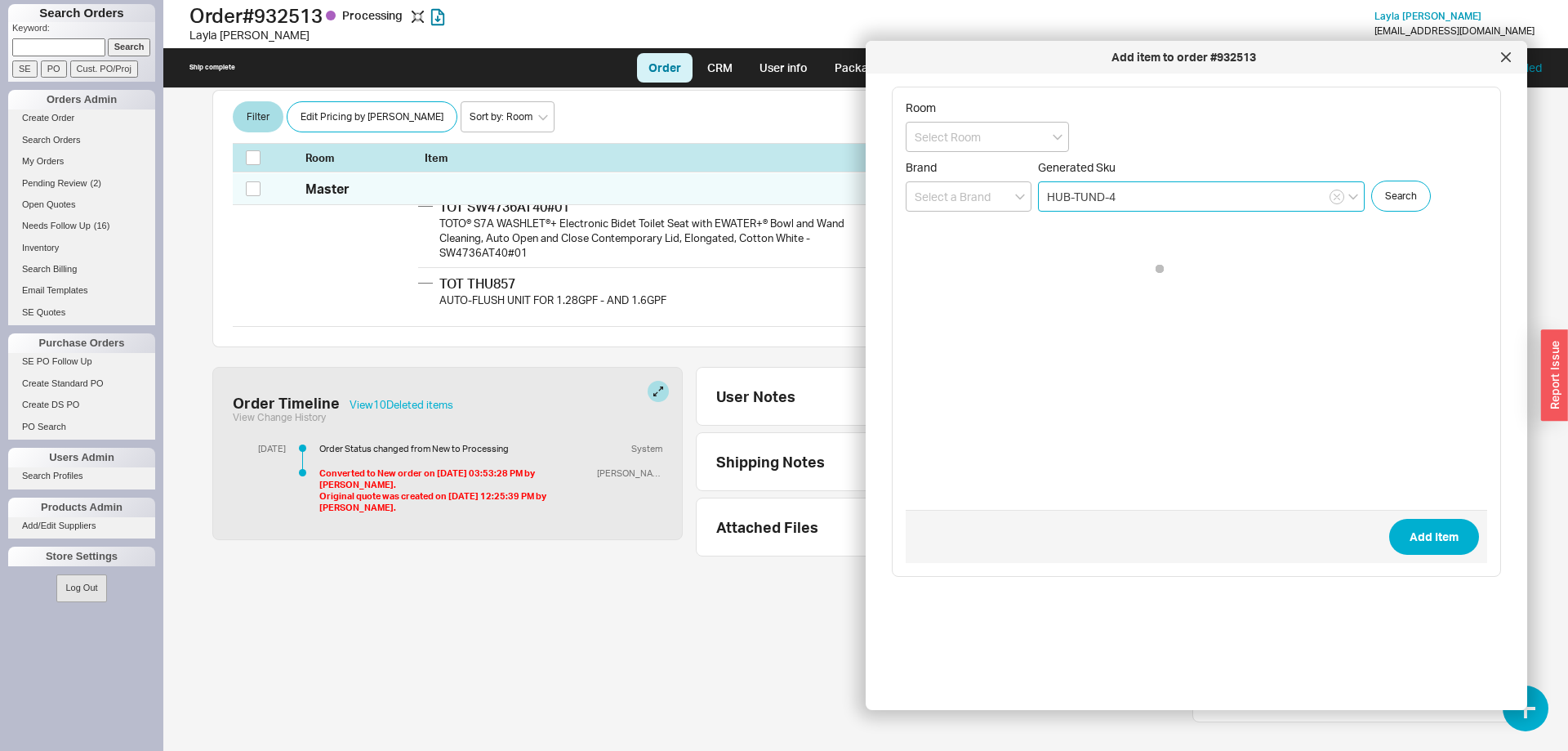
type input "HUB-TUND-4"
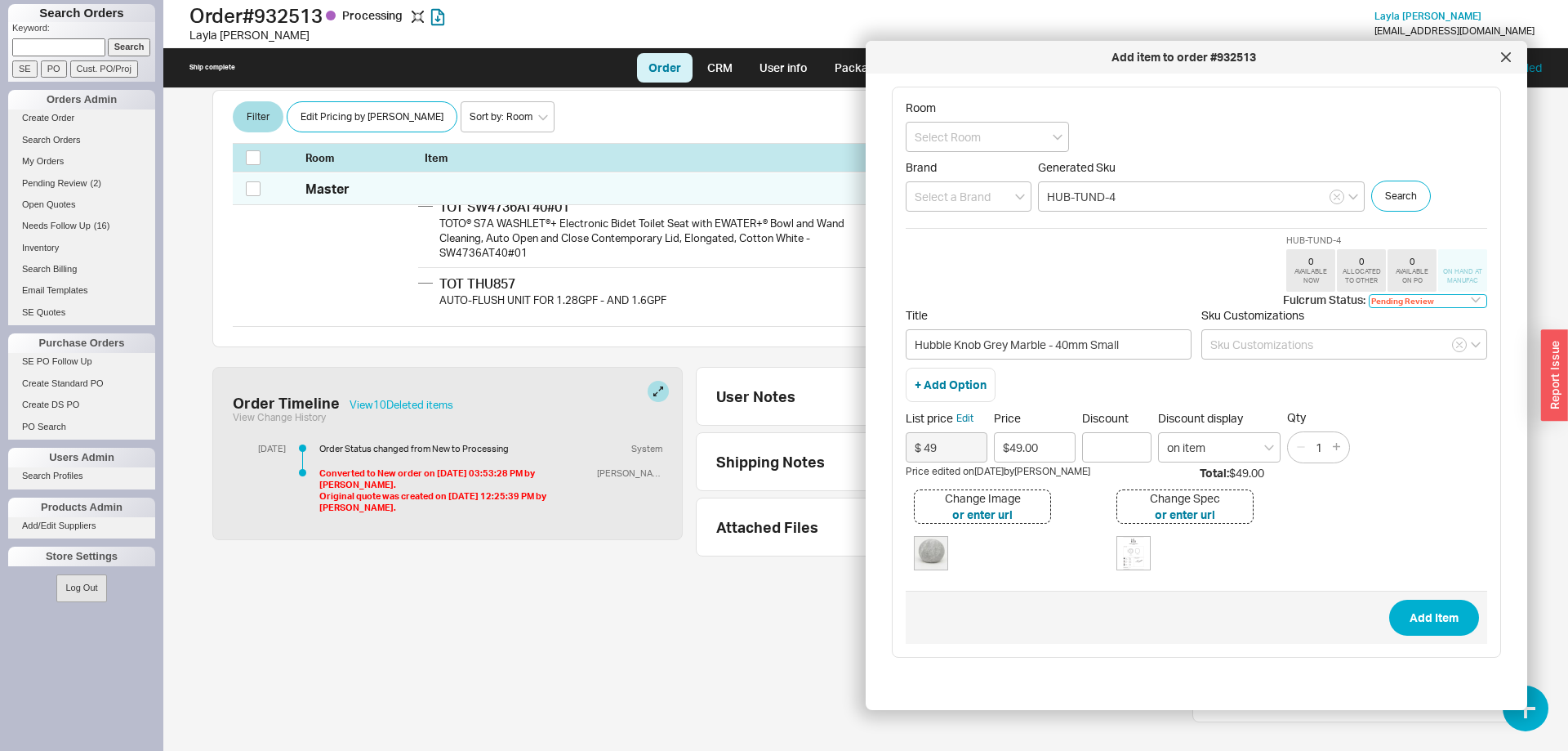
click at [1369, 294] on select "Pending Review None On Hold Call Before Ship Hold for Balance Wait For Cust. Ca…" at bounding box center [1428, 300] width 119 height 13
select select "On Hold"
click option "On Hold" at bounding box center [0, 0] width 0 height 0
click at [1452, 612] on button "Add Item" at bounding box center [1434, 617] width 90 height 36
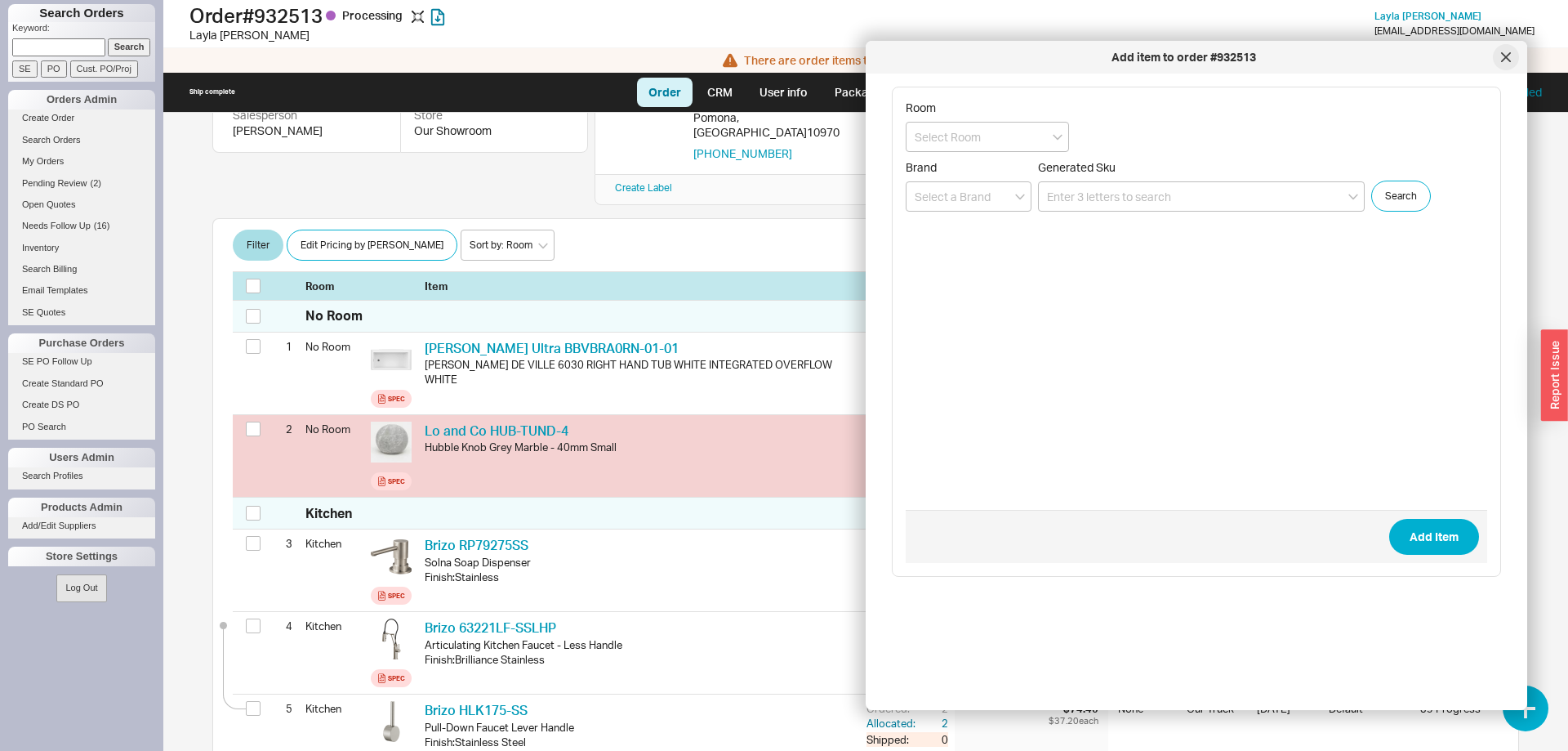
click at [1506, 57] on icon at bounding box center [1505, 57] width 8 height 8
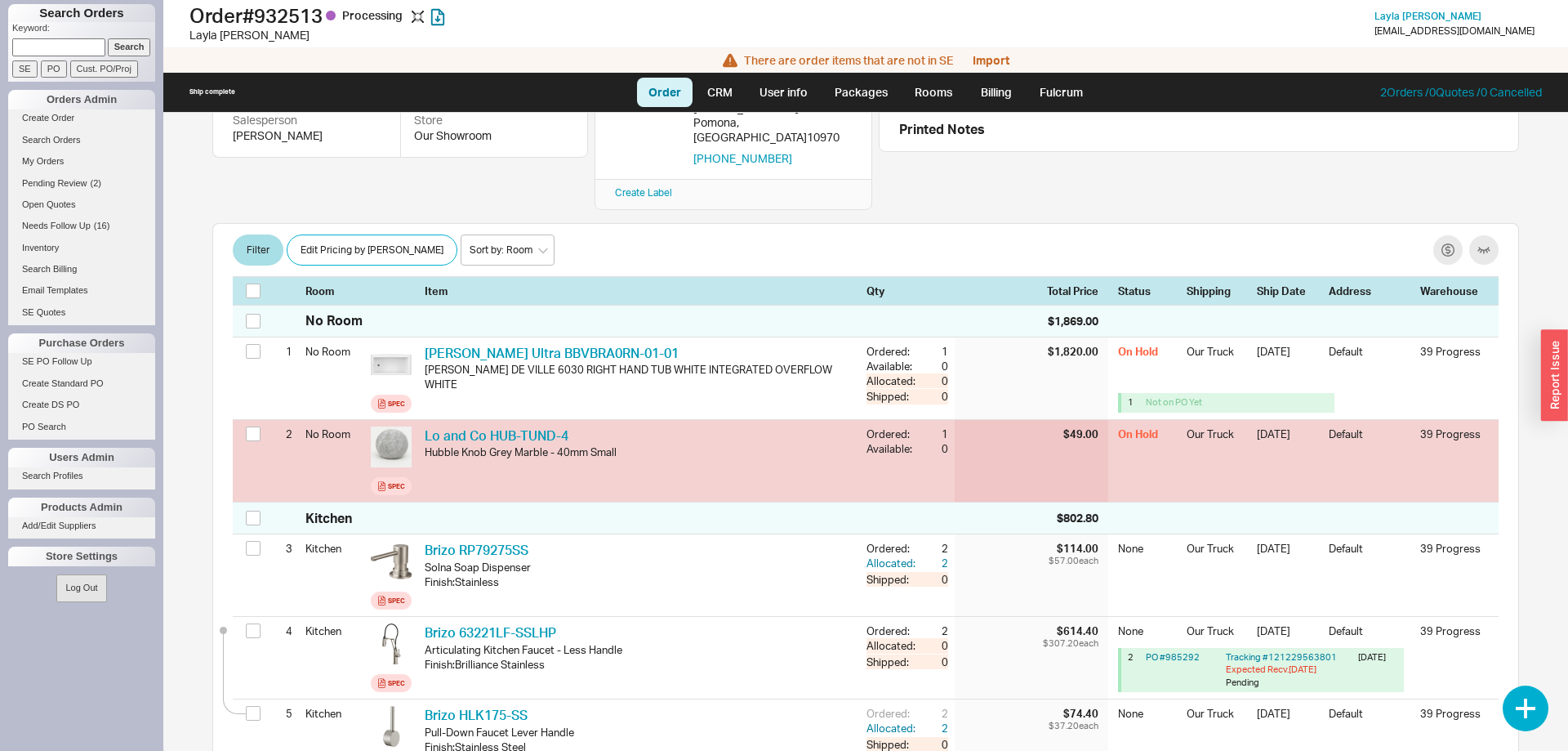
scroll to position [196, 0]
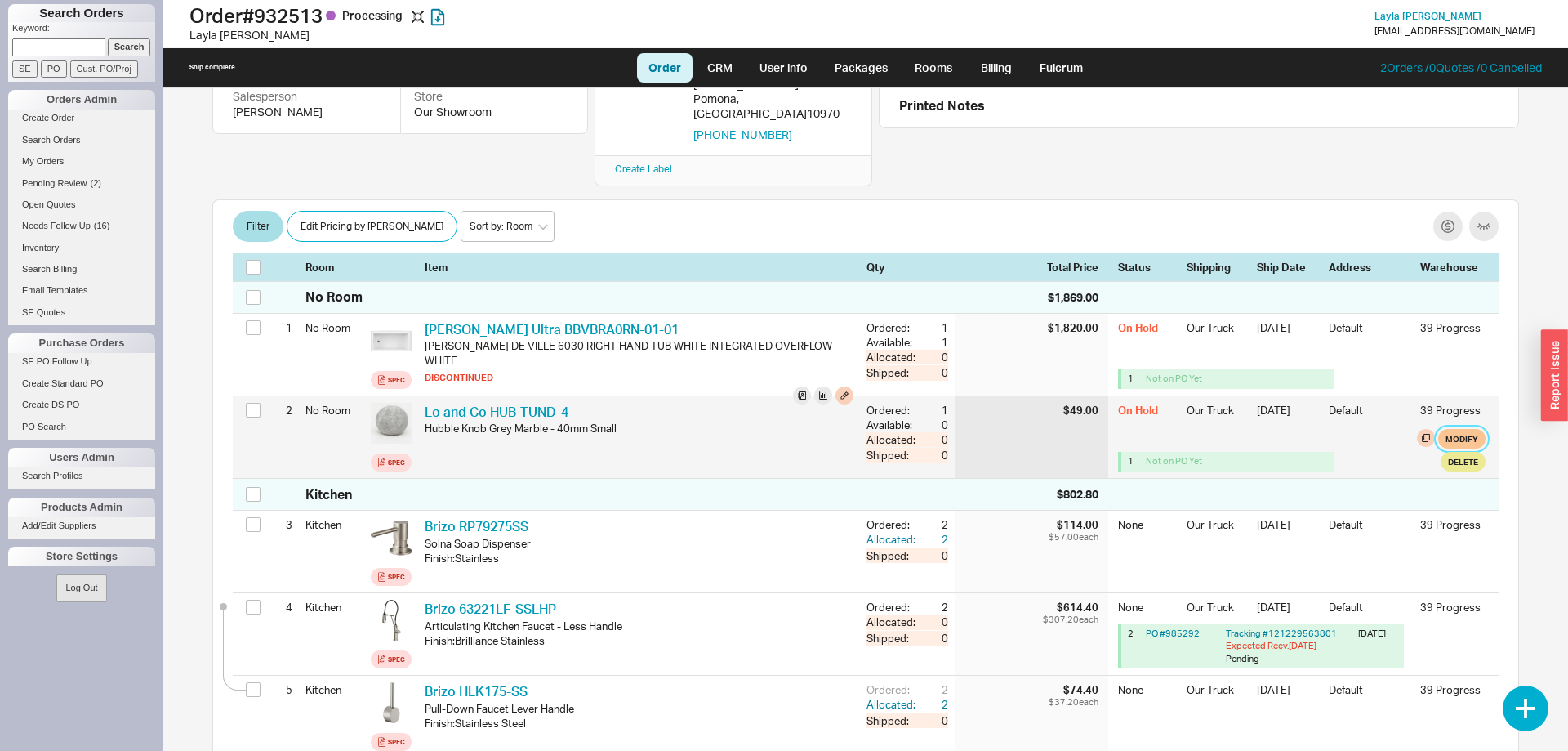
click at [1464, 429] on button "Modify" at bounding box center [1461, 438] width 48 height 20
select select "8"
select select "3"
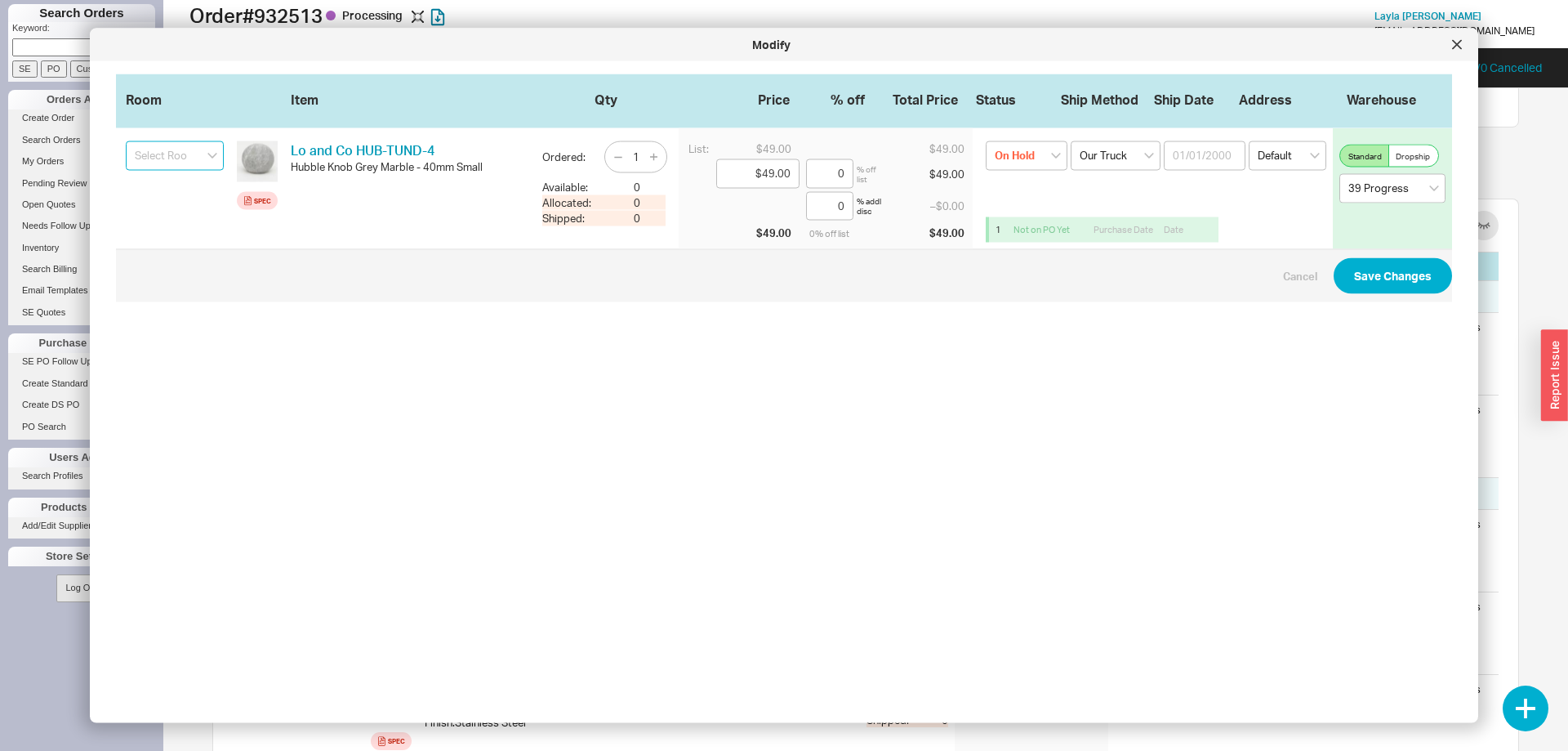
click at [207, 161] on input at bounding box center [174, 155] width 98 height 30
click at [176, 216] on div "Bar" at bounding box center [174, 216] width 96 height 28
type input "Bar"
click at [1379, 286] on button "Save Changes" at bounding box center [1393, 276] width 119 height 36
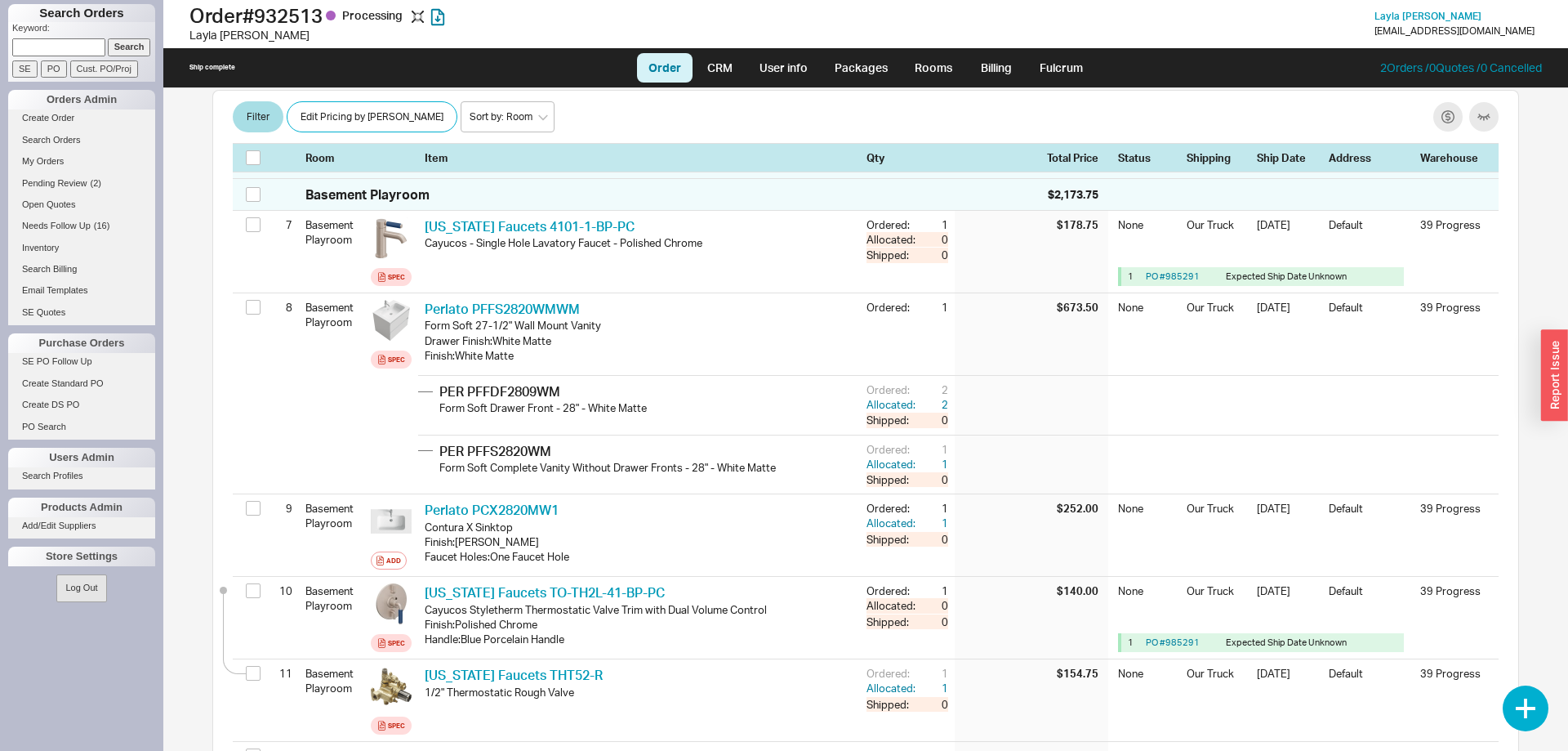
scroll to position [557, 0]
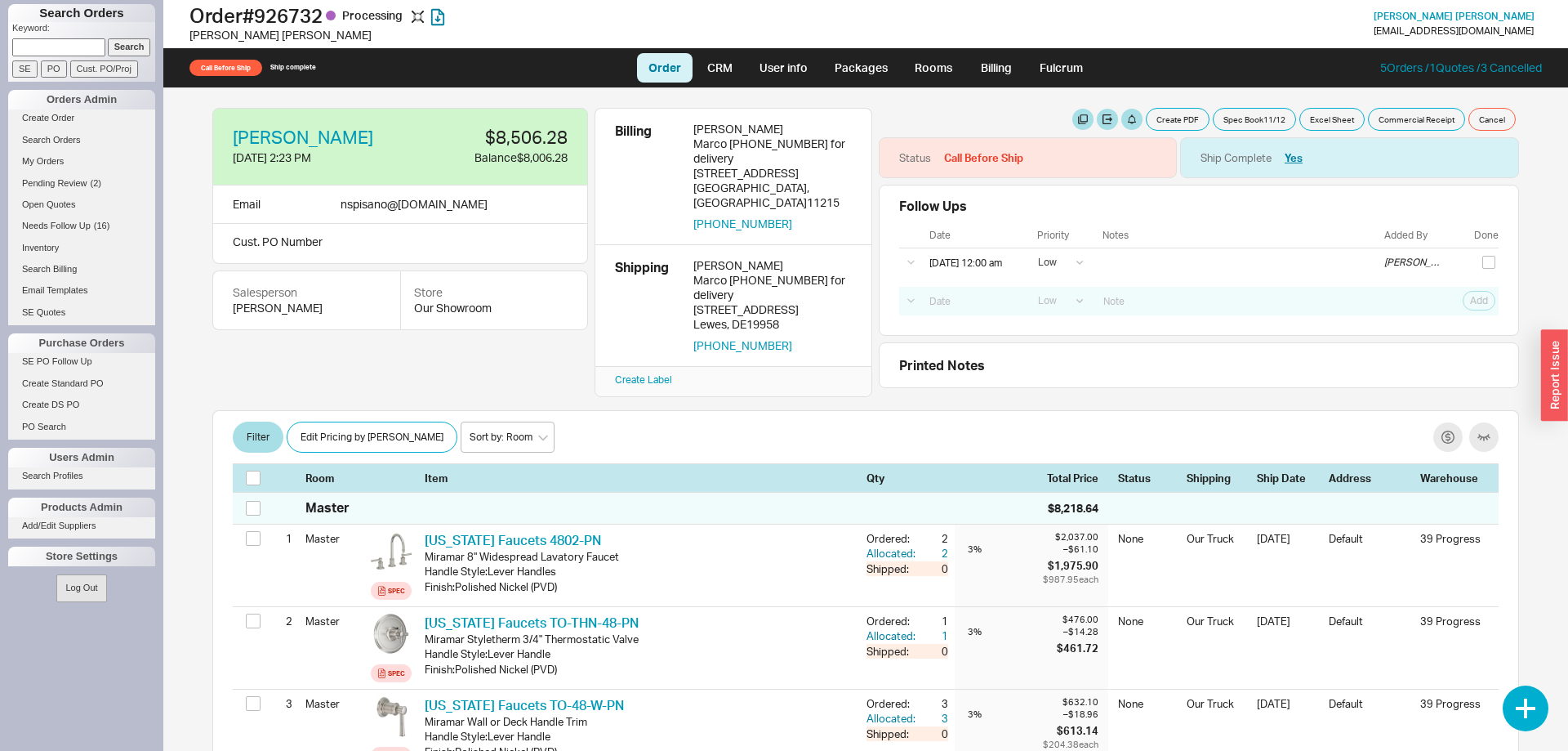
select select "LOW"
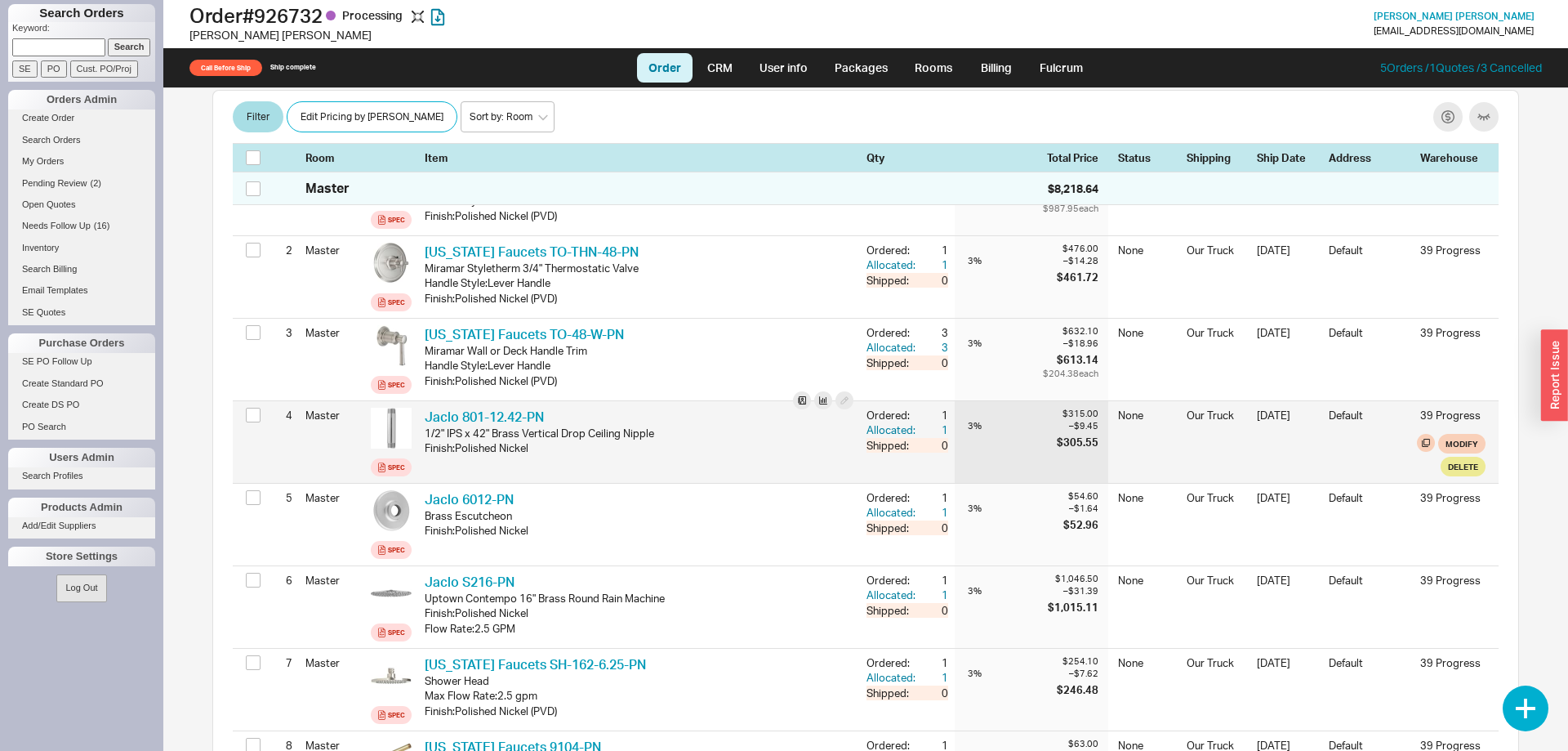
scroll to position [216, 0]
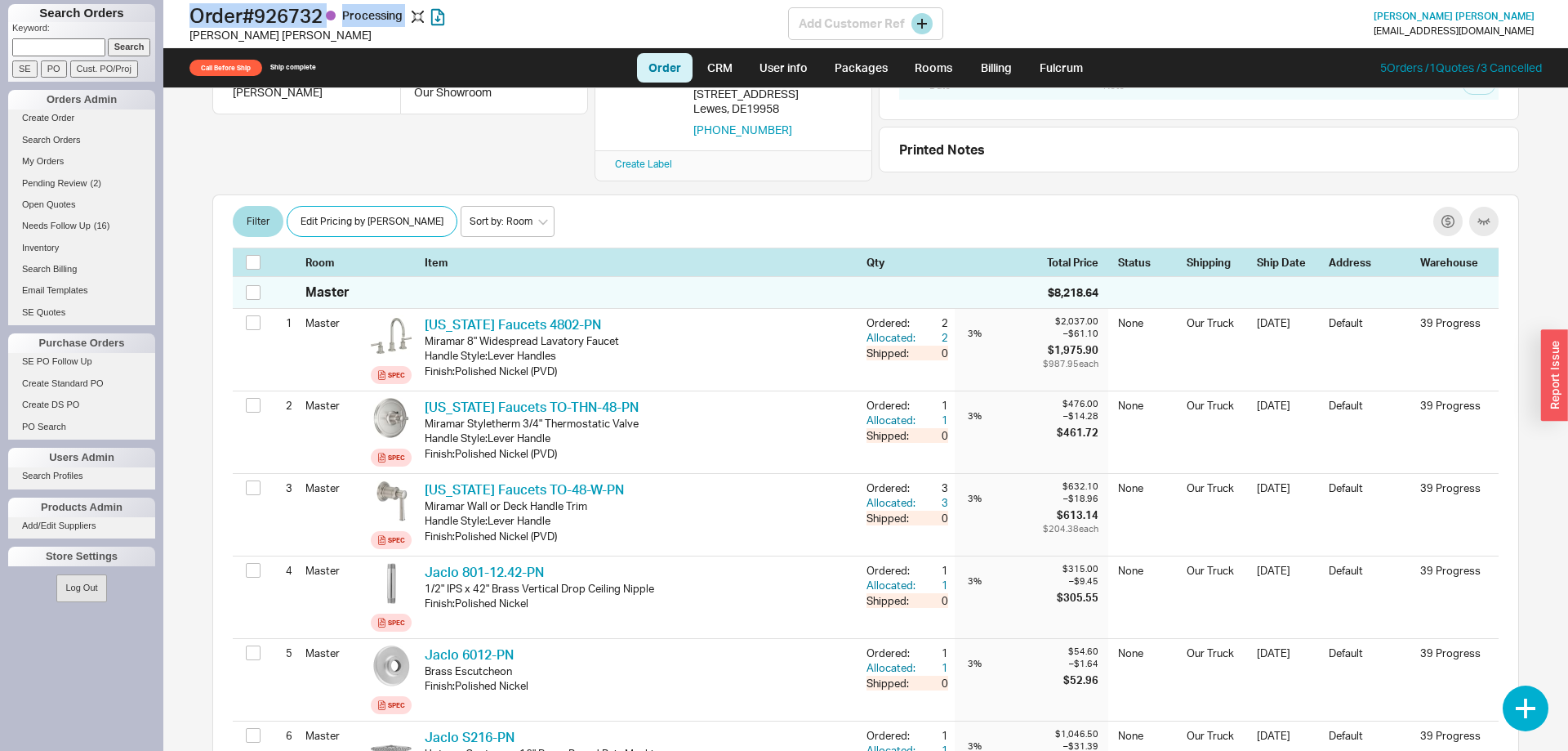
drag, startPoint x: 276, startPoint y: 40, endPoint x: 194, endPoint y: 14, distance: 86.0
click at [194, 14] on div "Order # 926732 Processing [PERSON_NAME]" at bounding box center [489, 24] width 598 height 40
click at [247, 38] on div "[PERSON_NAME]" at bounding box center [489, 35] width 598 height 16
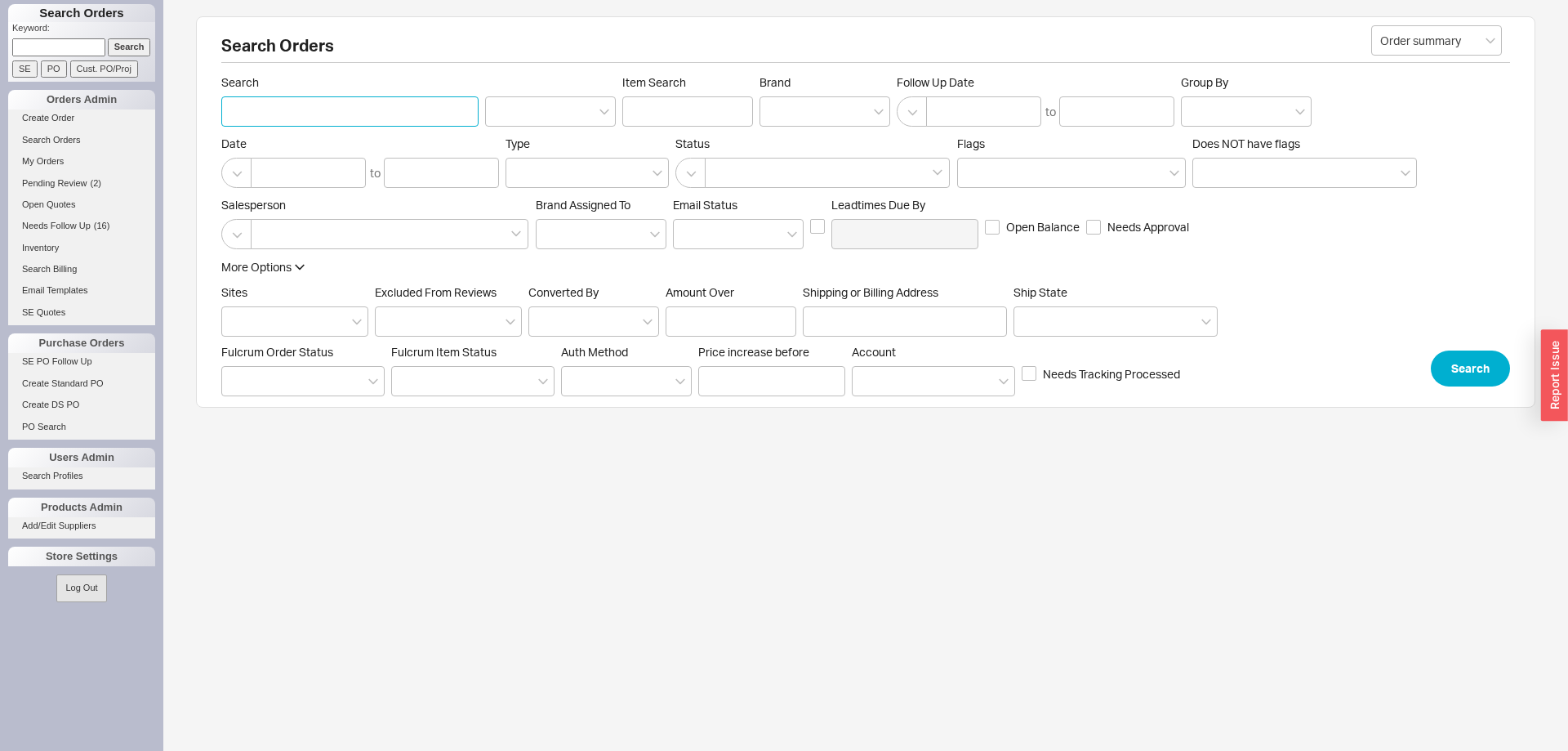
click at [404, 114] on input "Search" at bounding box center [349, 111] width 257 height 31
type input "[PERSON_NAME]"
click at [1470, 360] on button "Search" at bounding box center [1470, 368] width 79 height 36
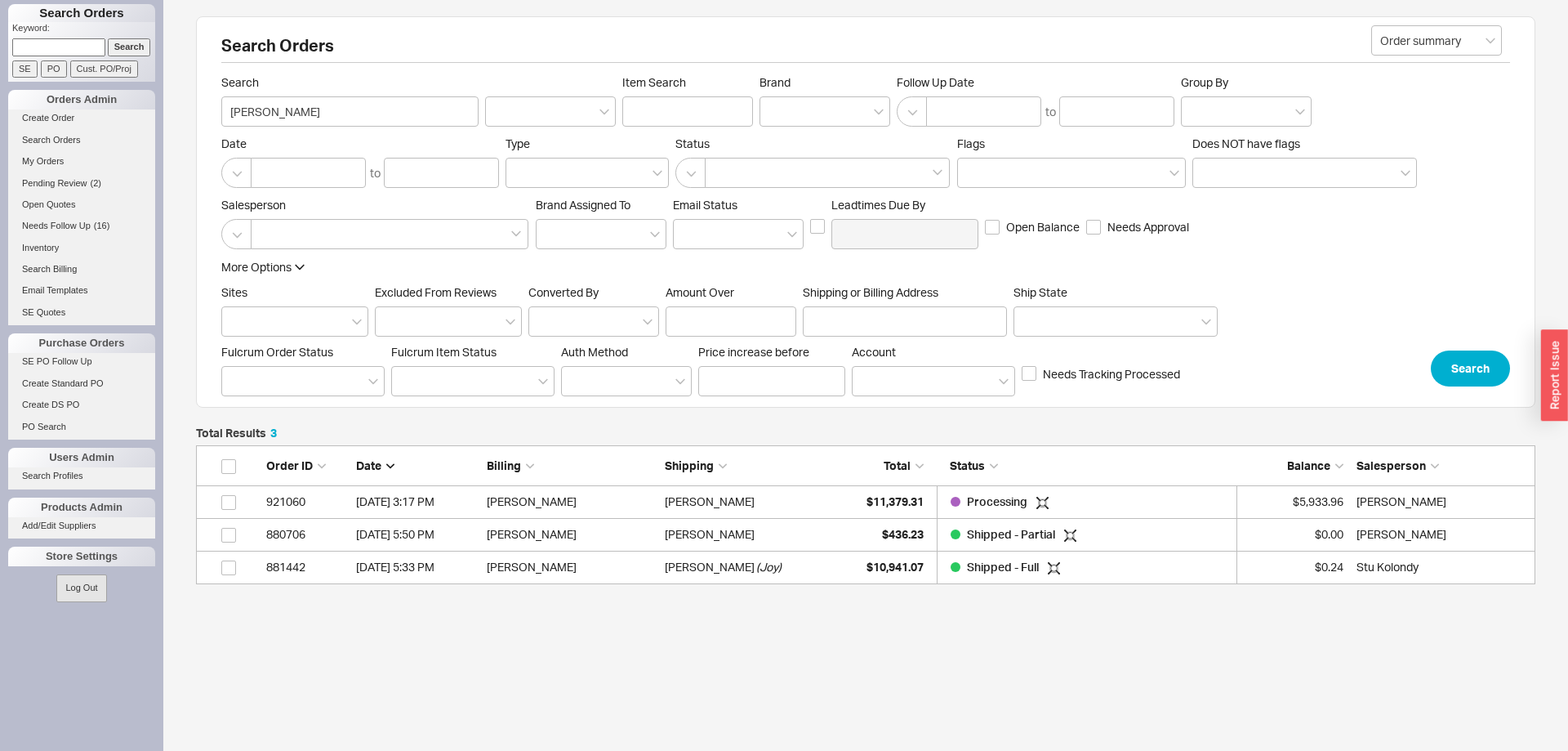
scroll to position [139, 1339]
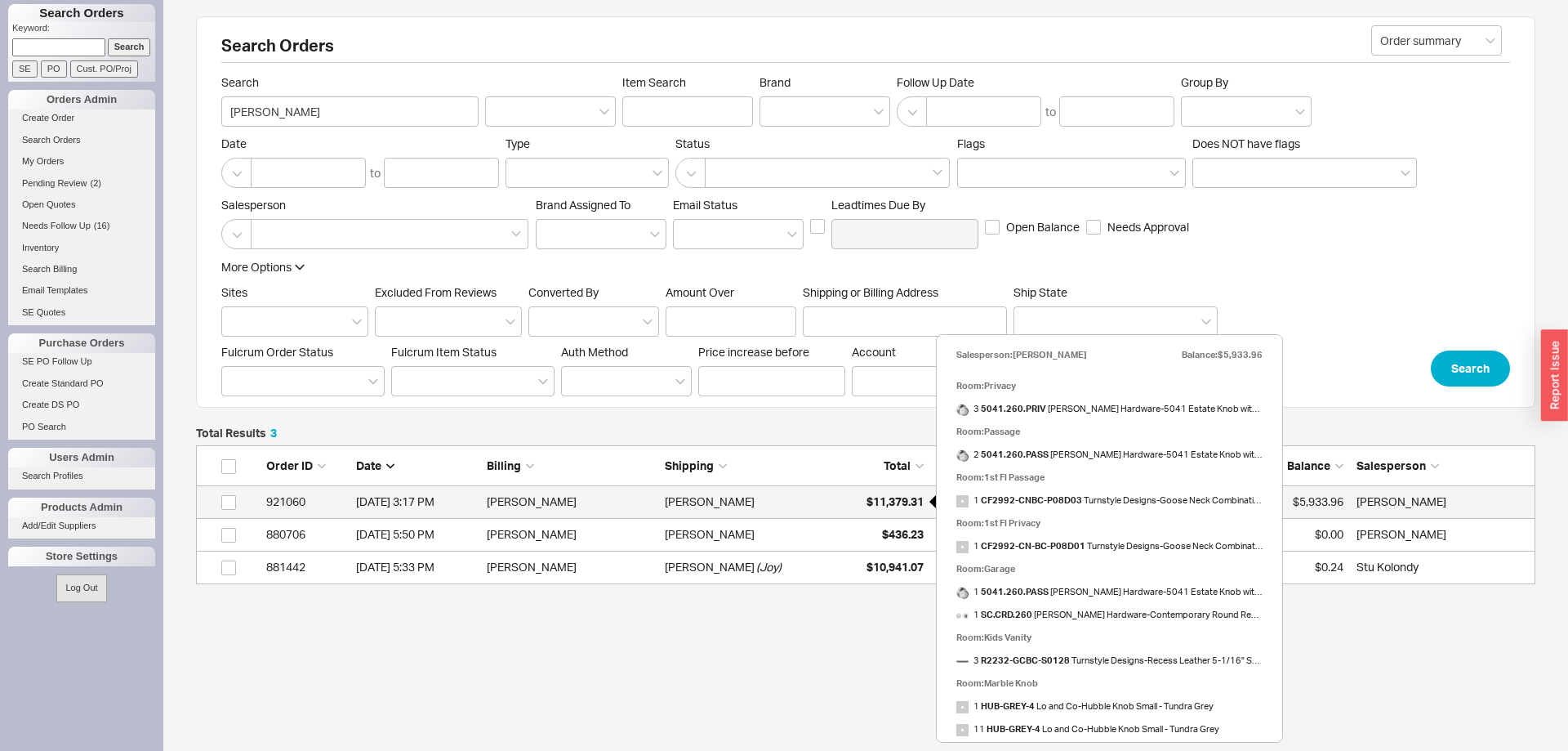
click at [886, 507] on span "$11,379.31" at bounding box center [895, 500] width 57 height 13
click at [911, 499] on span "$11,379.31" at bounding box center [895, 500] width 57 height 13
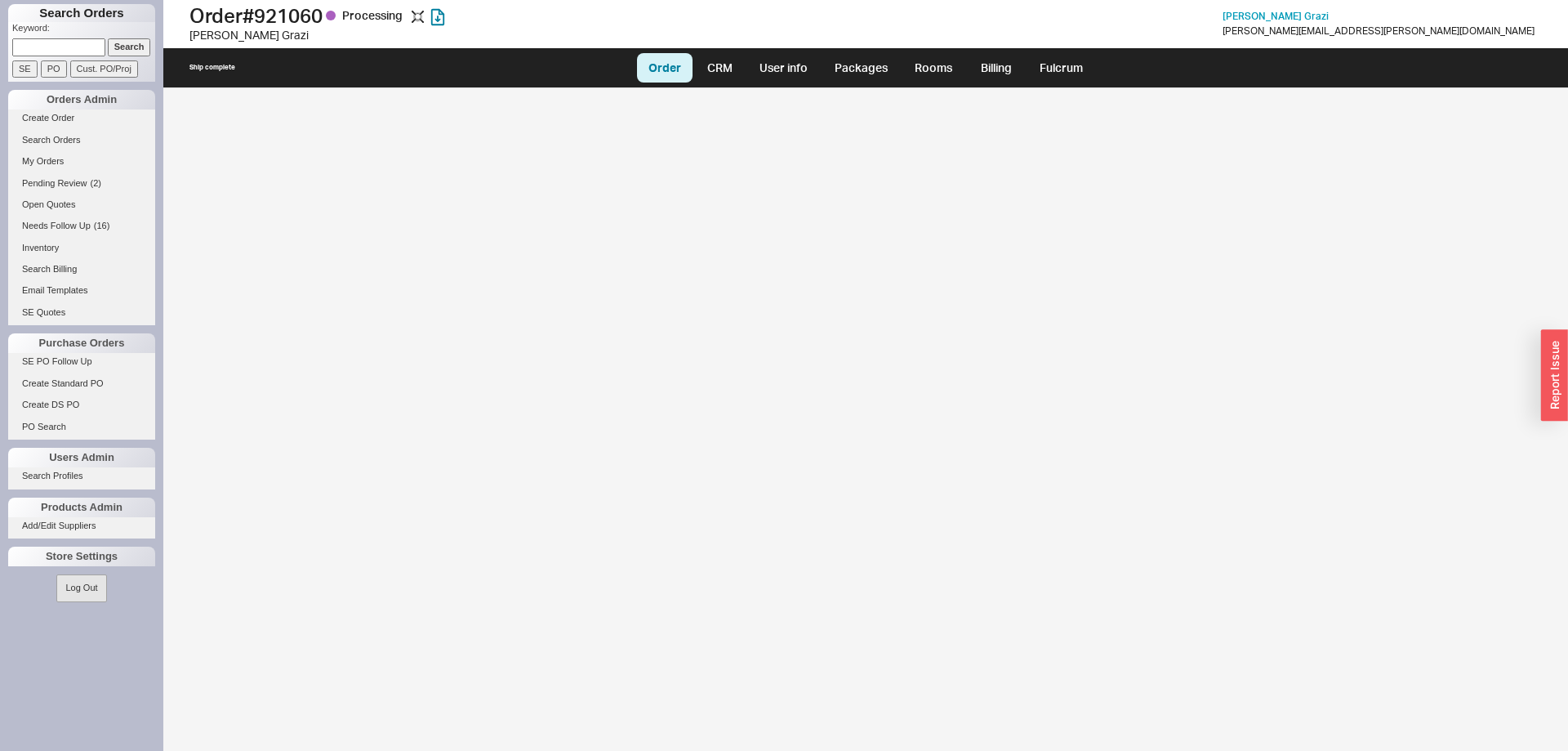
select select "LOW"
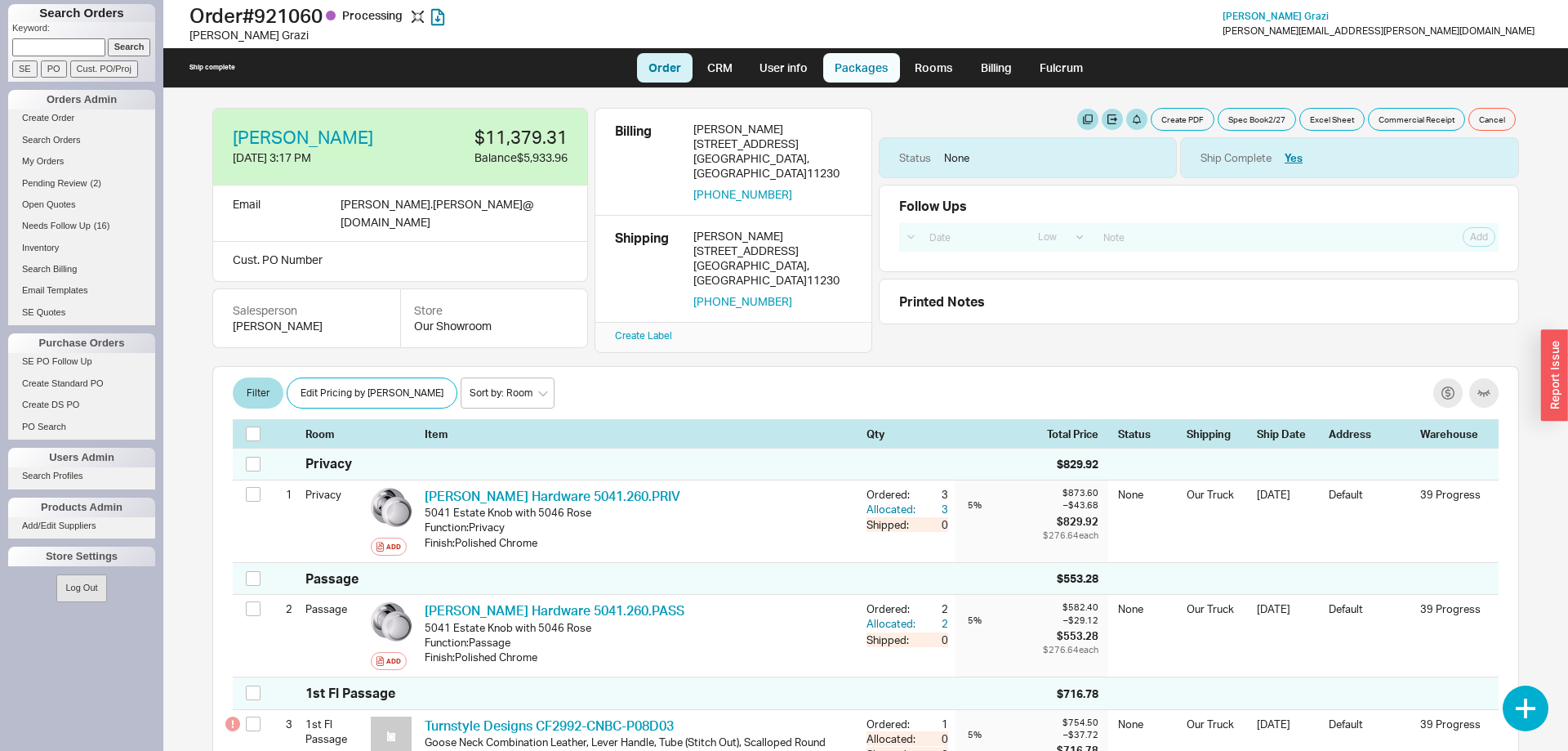
click at [845, 73] on link "Packages" at bounding box center [860, 67] width 76 height 30
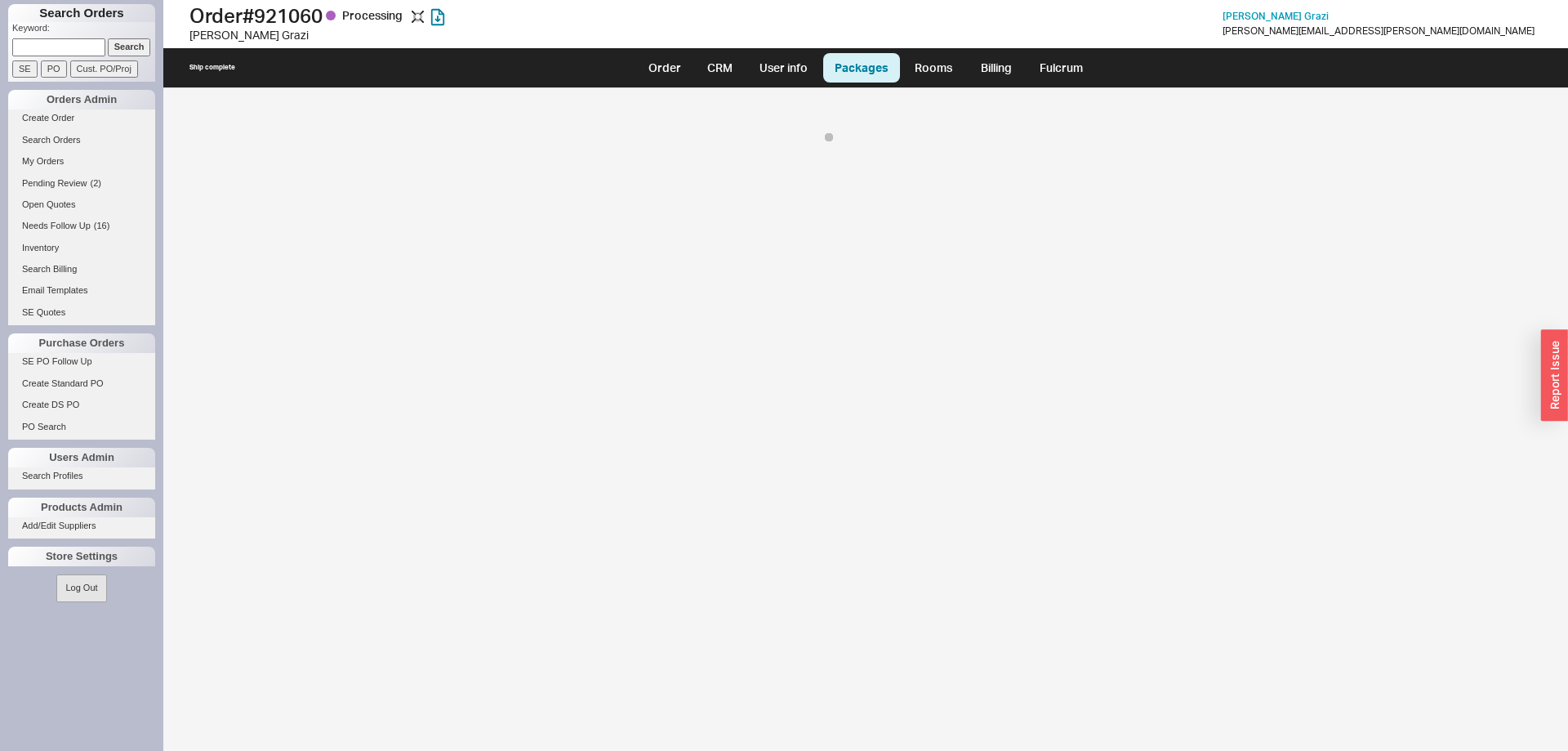
select select "8"
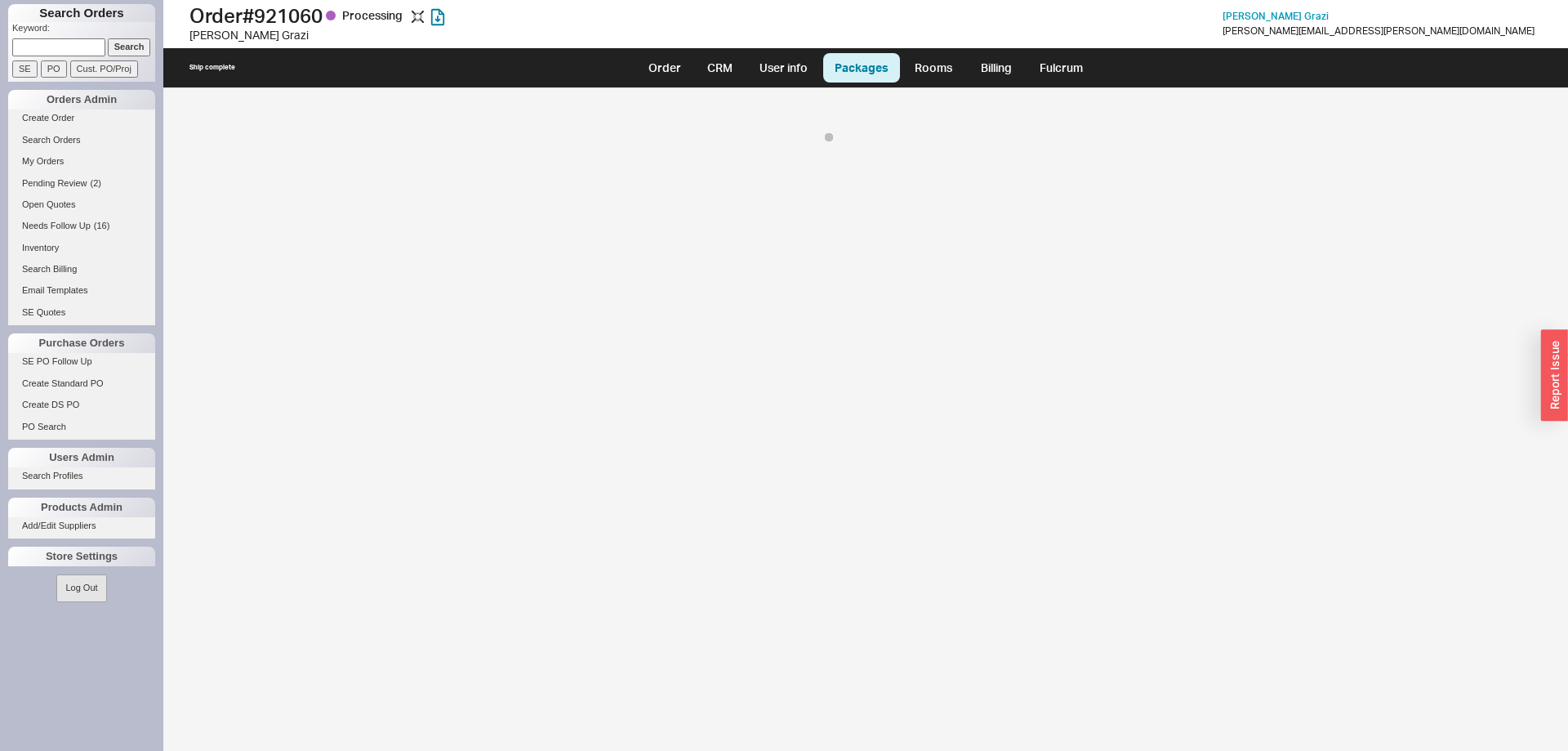
select select "8"
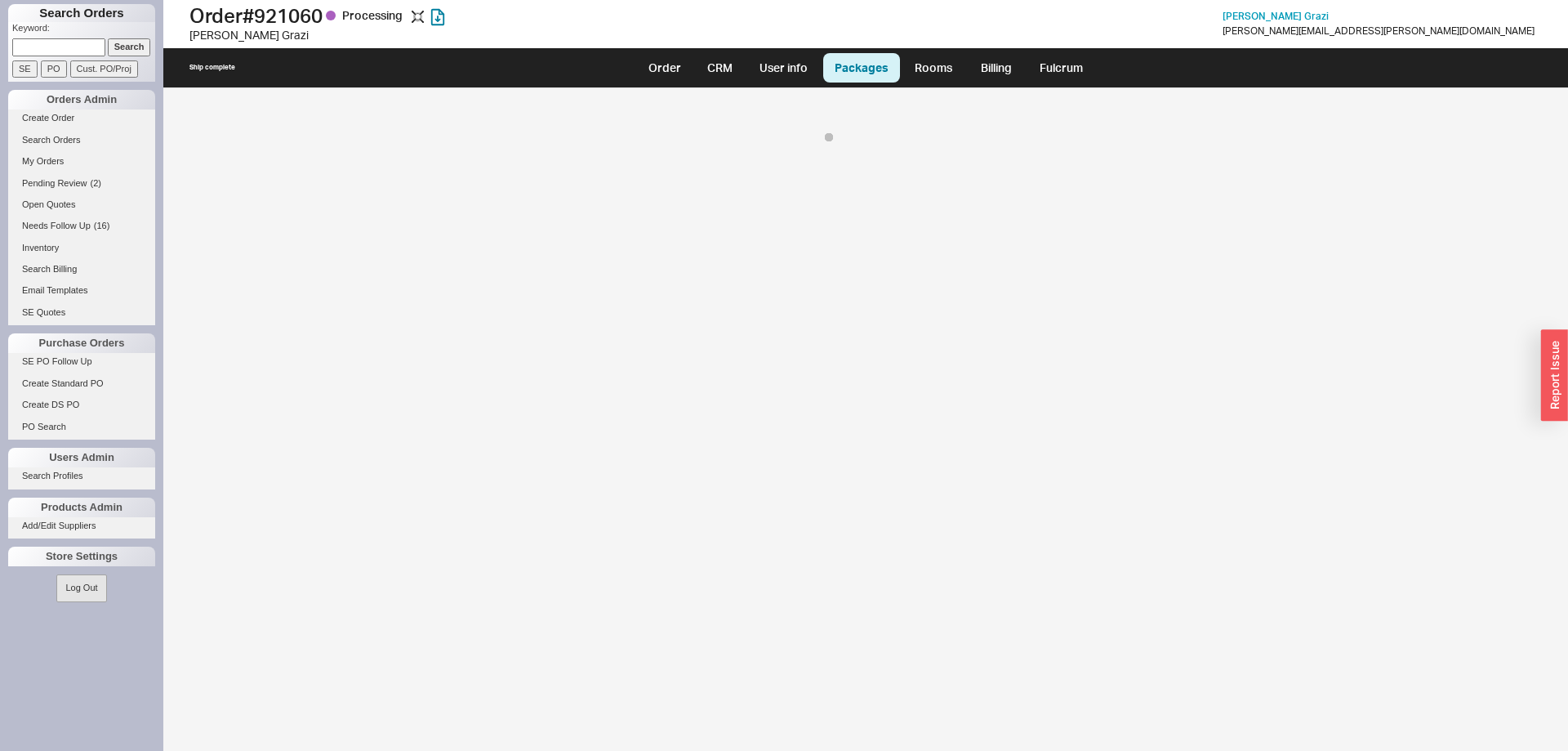
select select "8"
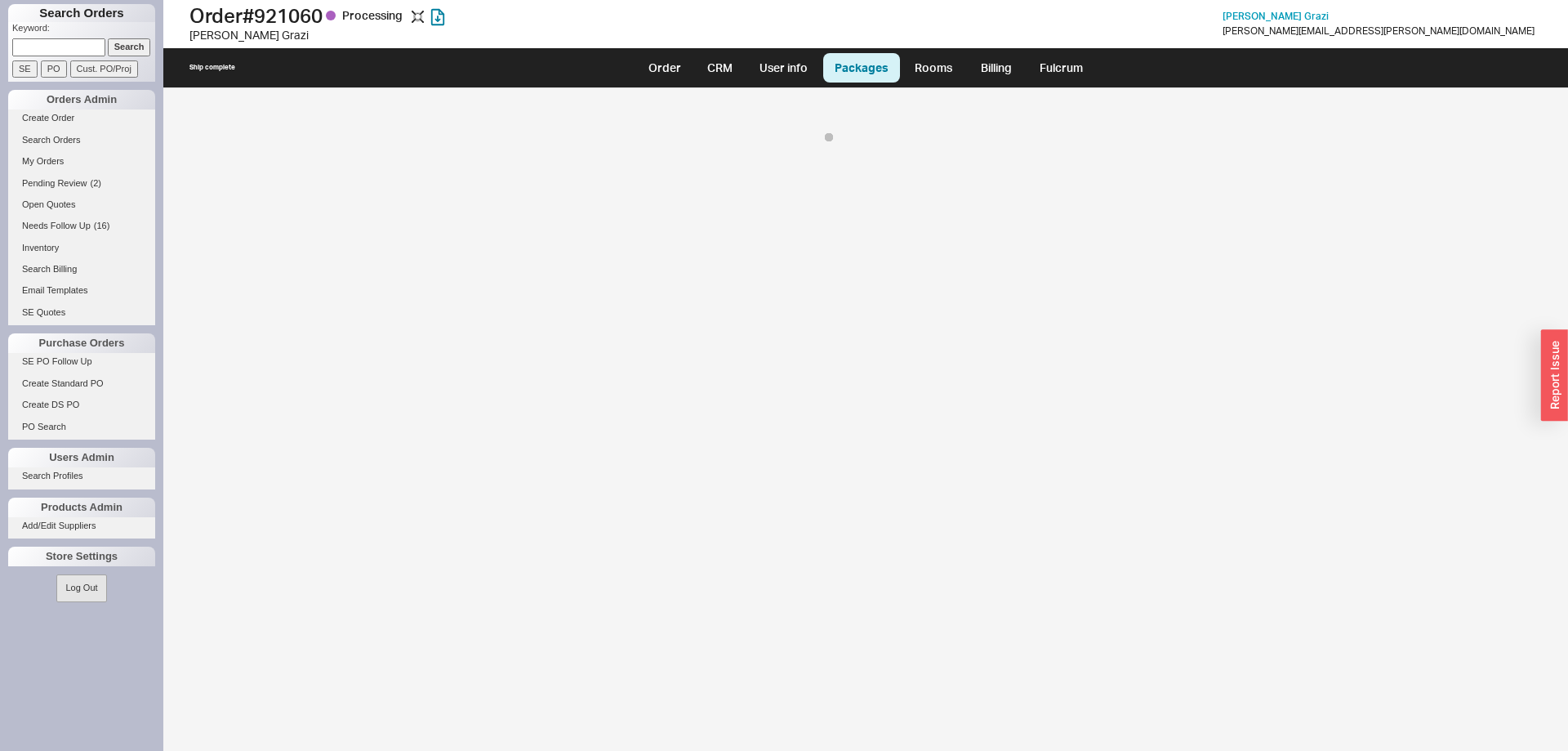
select select "8"
select select "On Hold"
select select "8"
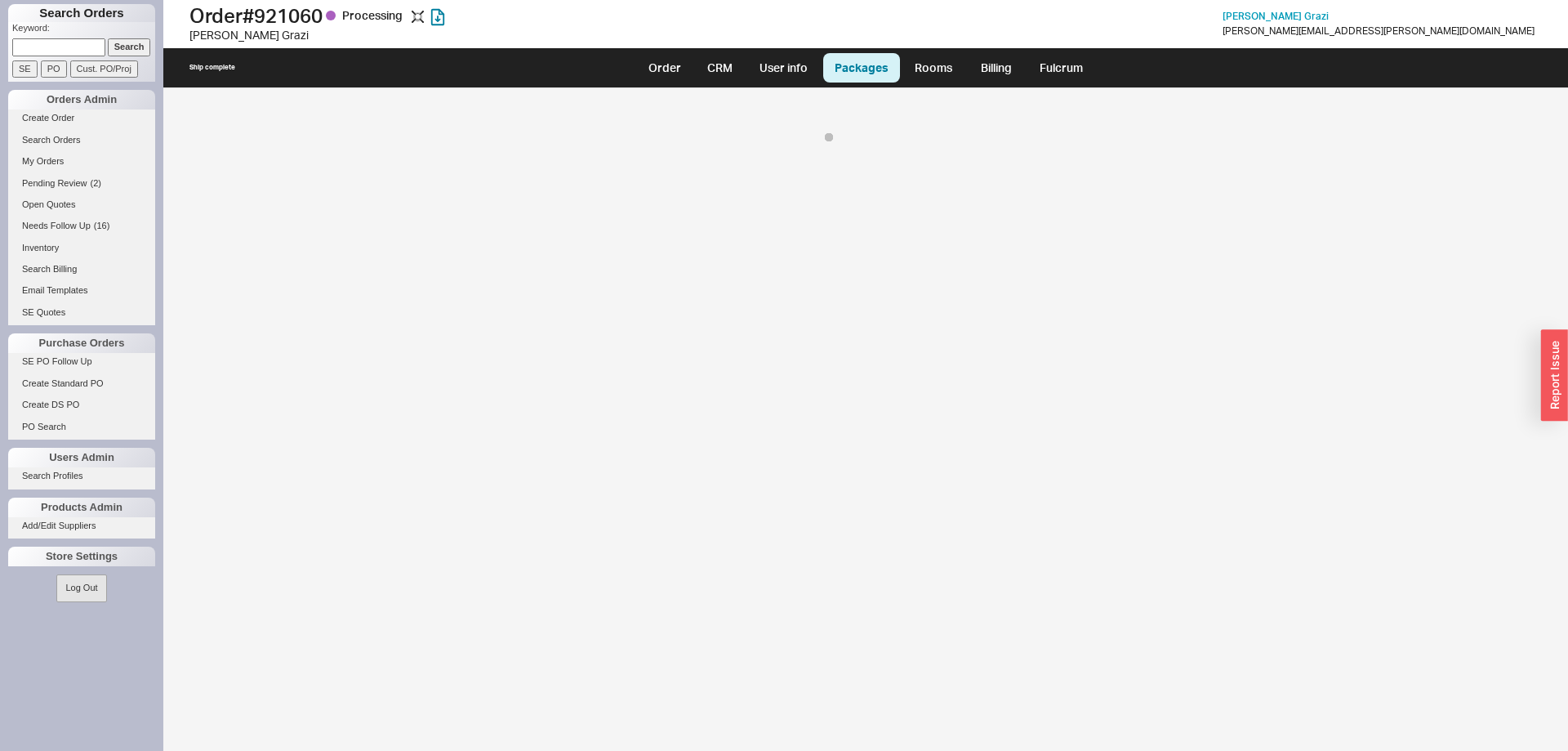
select select "8"
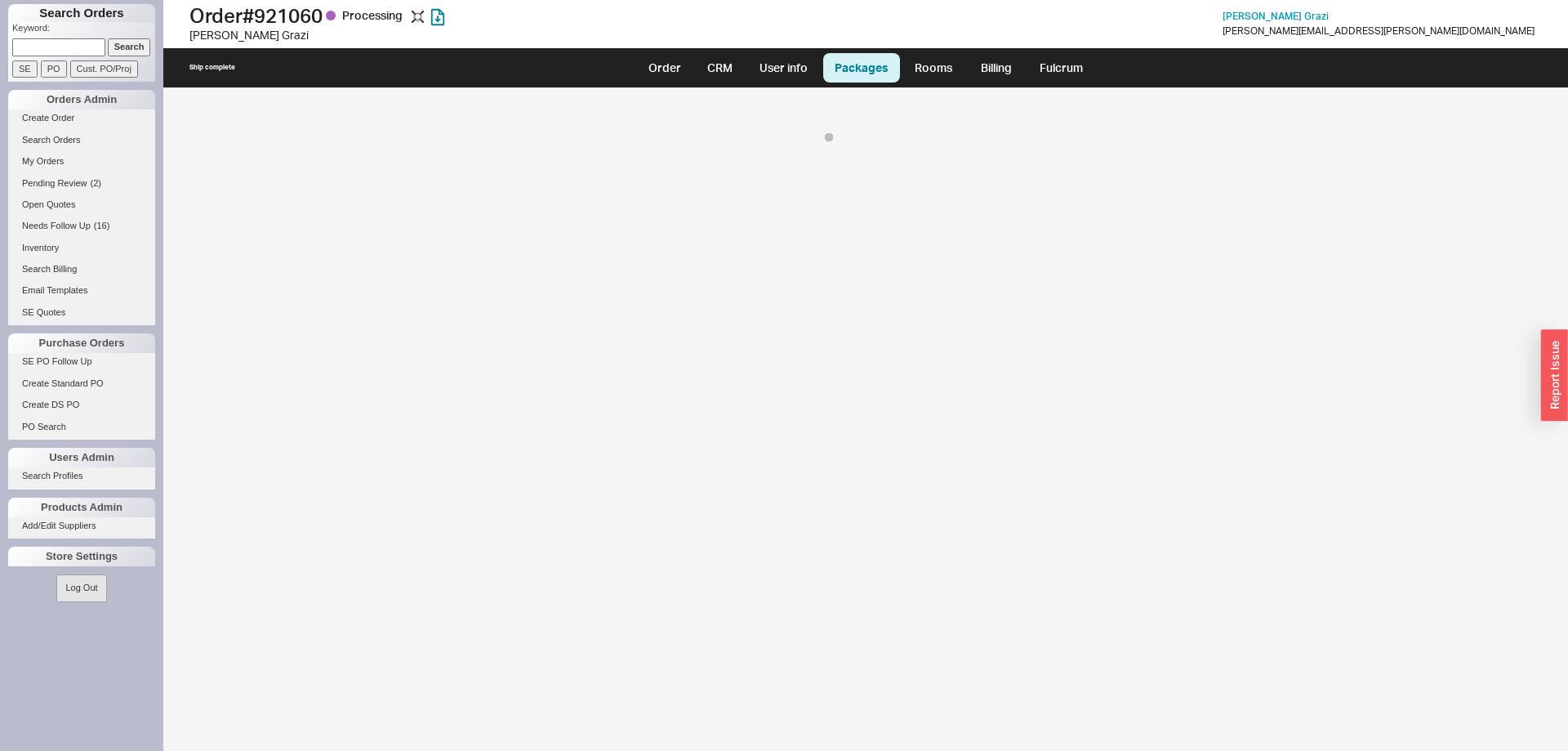
select select "8"
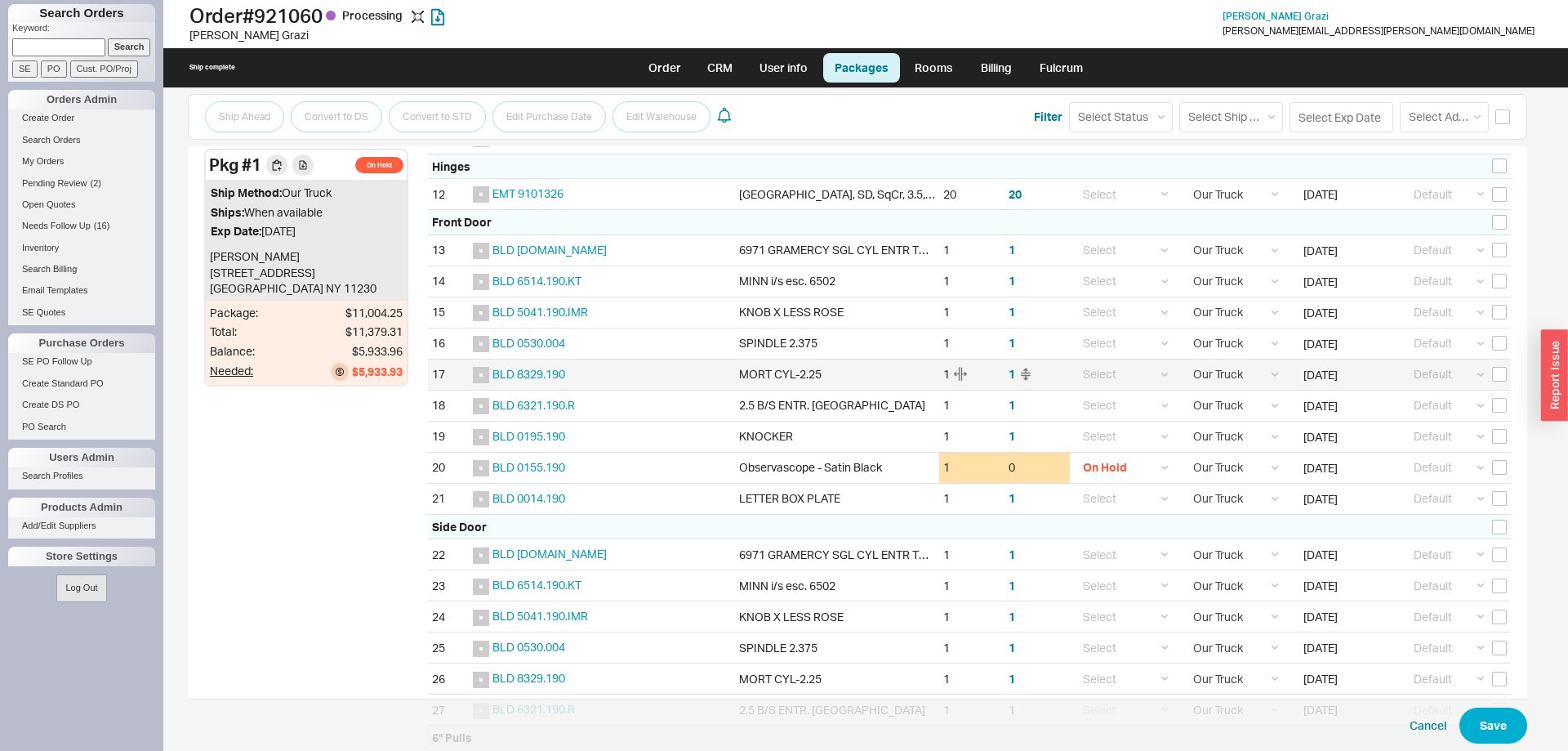
scroll to position [833, 0]
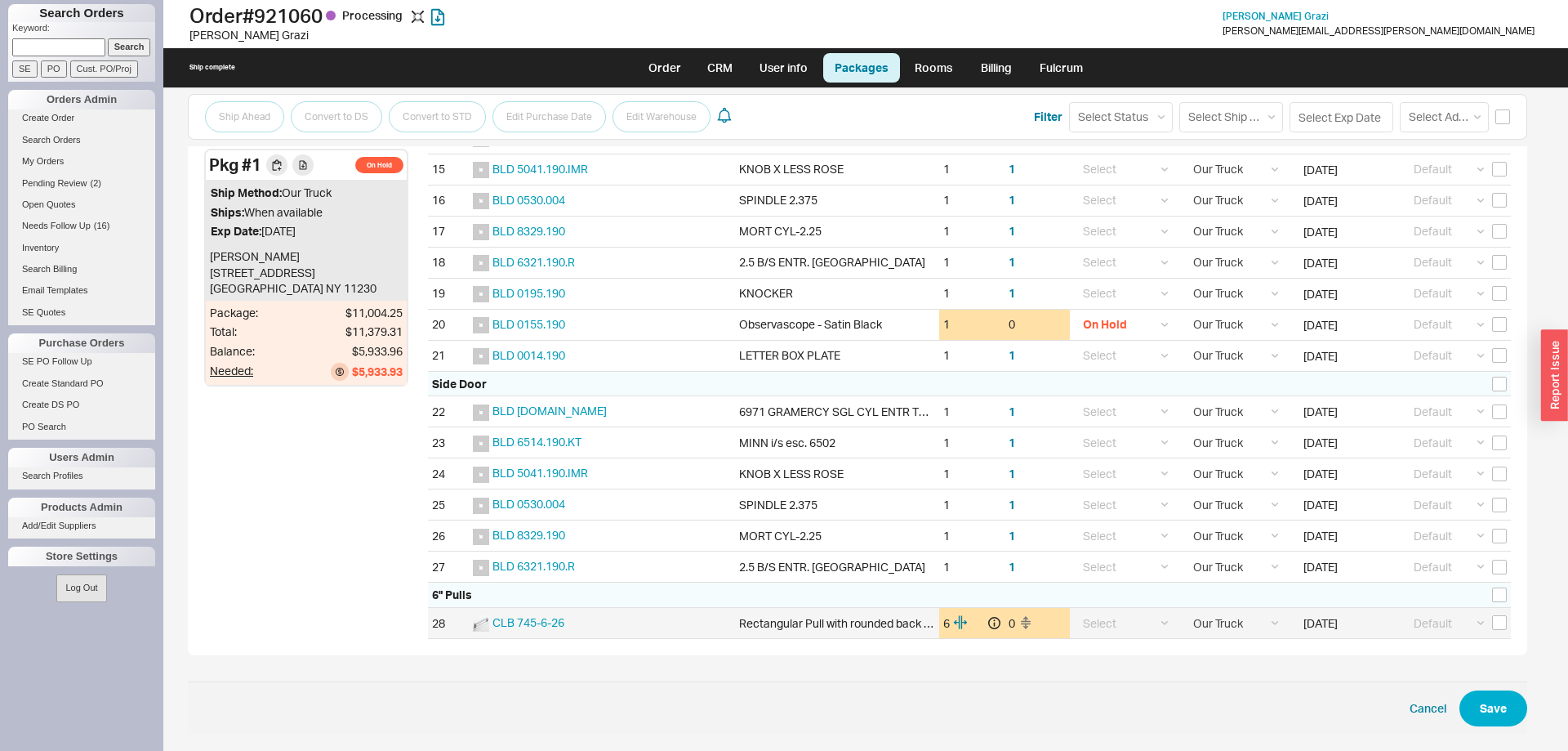
click at [546, 614] on div "CLB 745-6-26" at bounding box center [602, 623] width 266 height 31
click at [545, 620] on span "CLB 745-6-26" at bounding box center [528, 622] width 72 height 13
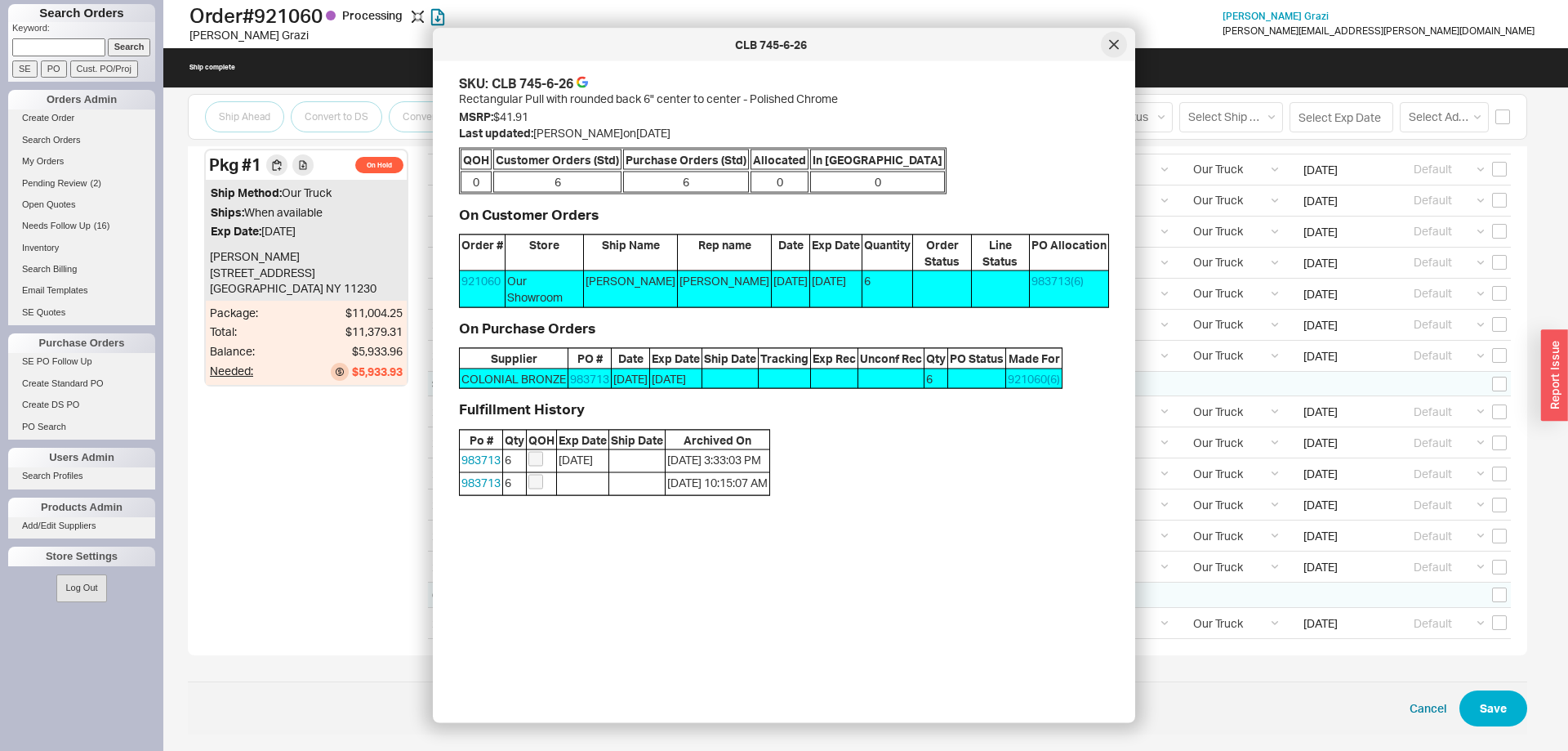
click at [1122, 49] on div at bounding box center [1114, 44] width 26 height 26
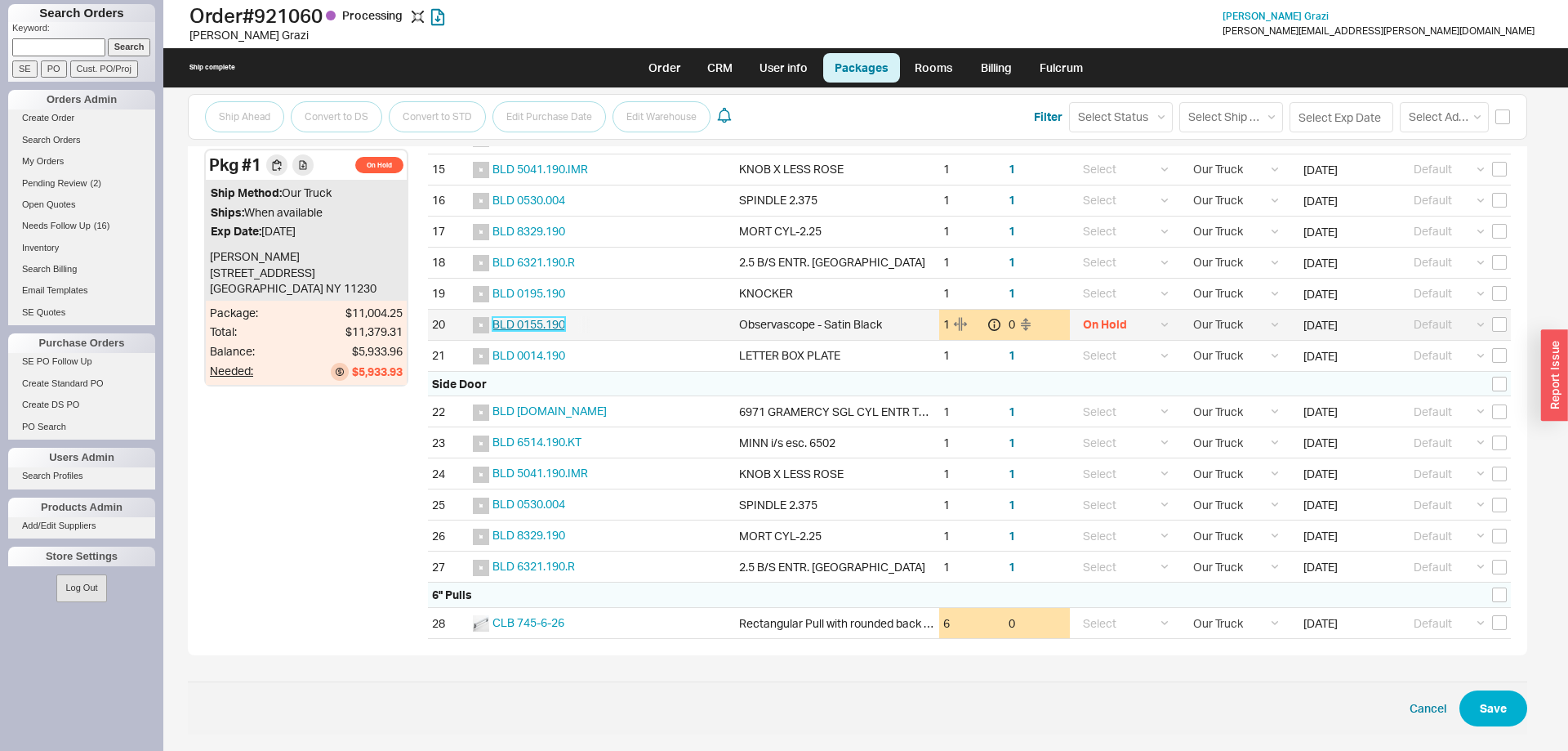
click at [561, 329] on span "BLD 0155.190" at bounding box center [528, 323] width 73 height 13
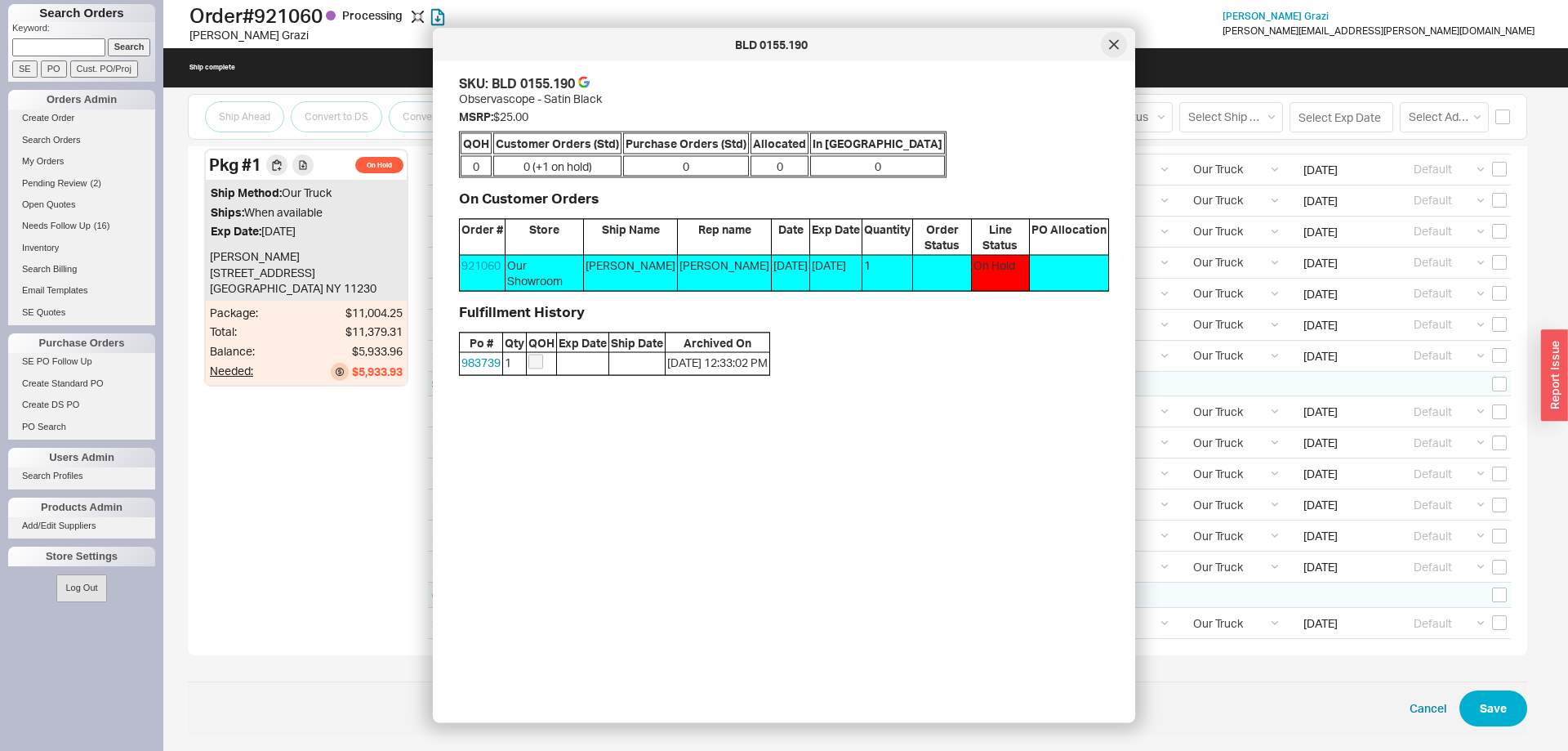
click at [1106, 40] on div at bounding box center [1114, 44] width 26 height 26
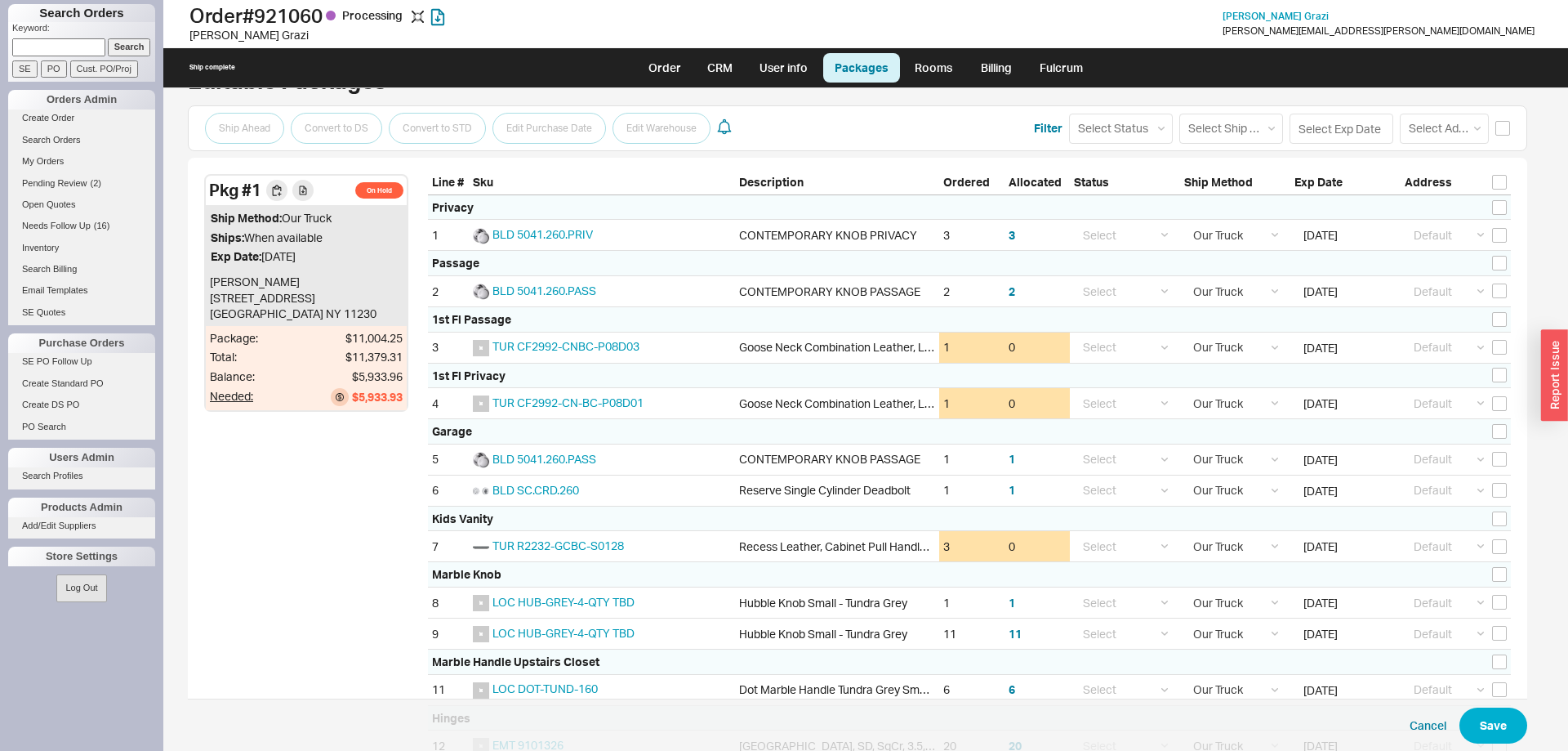
scroll to position [84, 0]
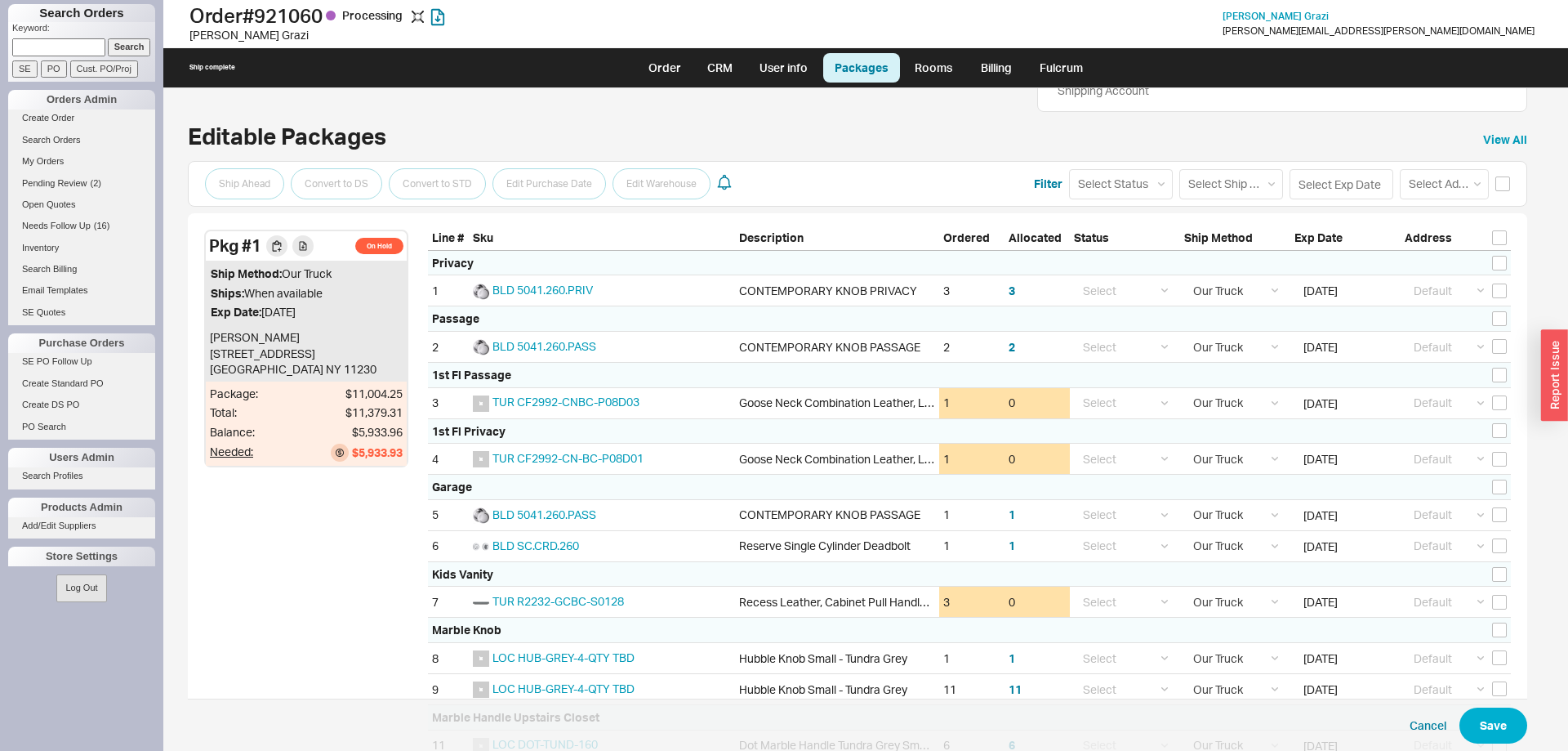
click at [625, 73] on div "Ship complete Order CRM User info Packages Rooms Billing Fulcrum" at bounding box center [866, 68] width 1405 height 40
click at [672, 65] on link "Order" at bounding box center [665, 67] width 56 height 30
select select "LOW"
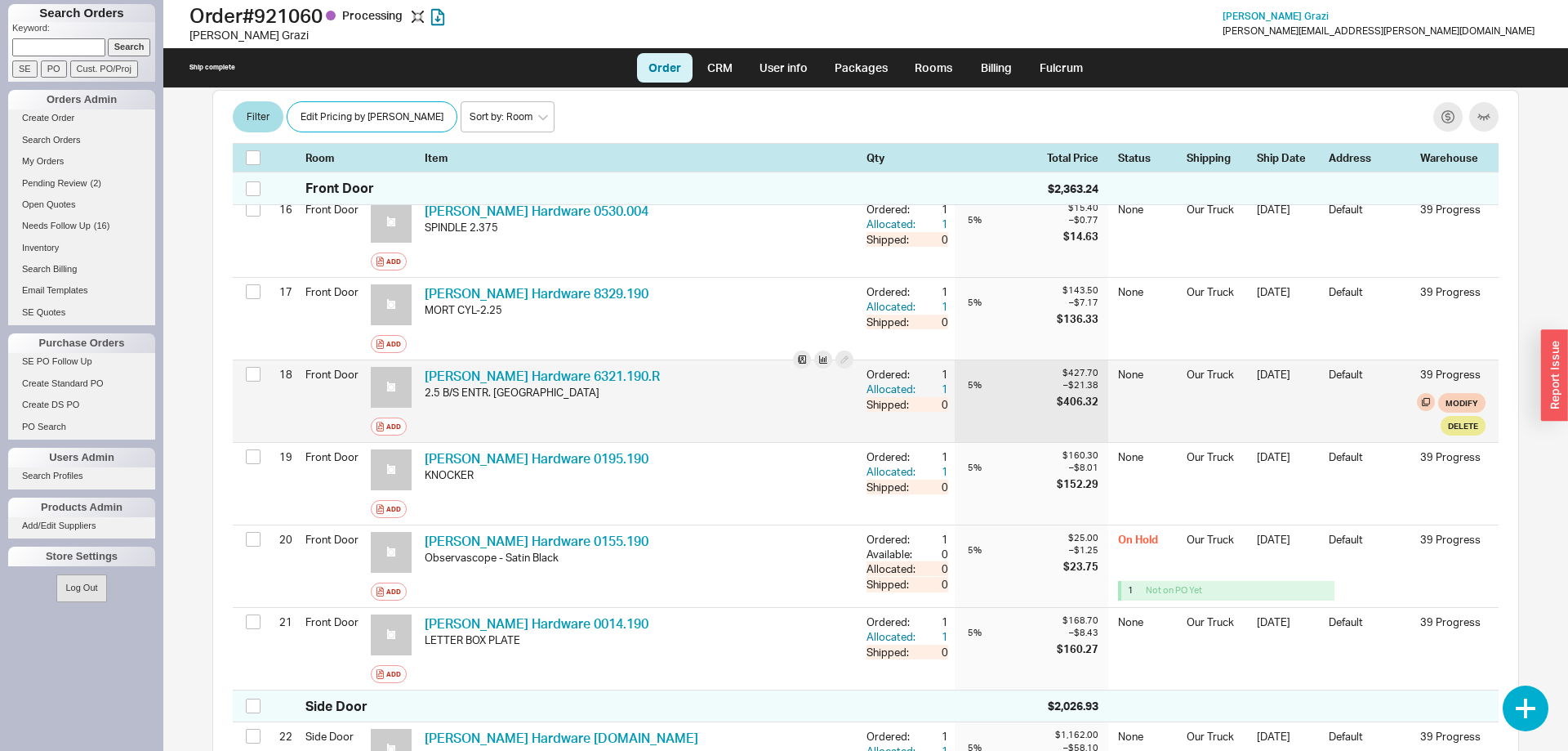
scroll to position [1750, 0]
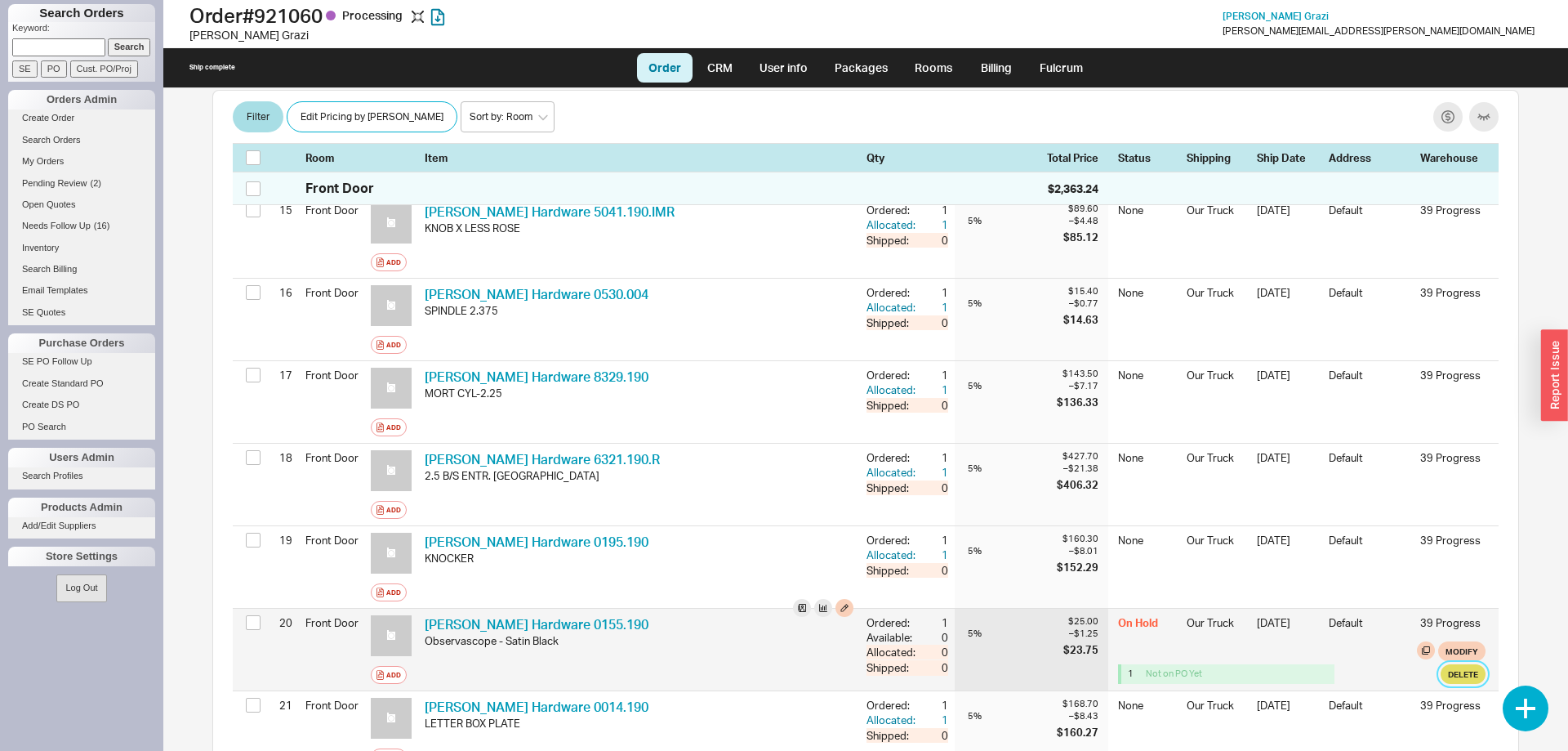
click at [1453, 664] on button "Delete" at bounding box center [1463, 674] width 45 height 20
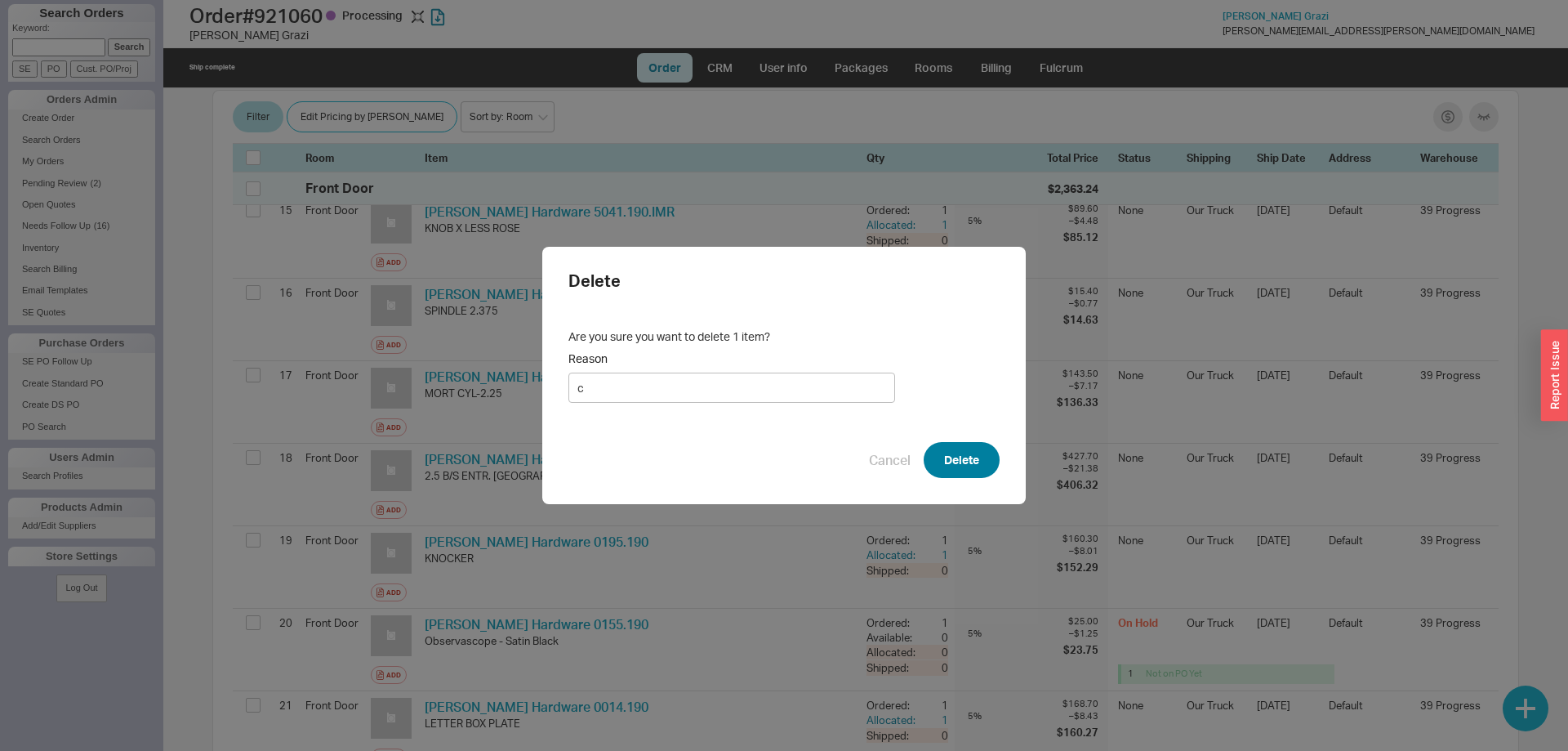
type input "c"
click at [965, 448] on button "Delete" at bounding box center [961, 460] width 76 height 36
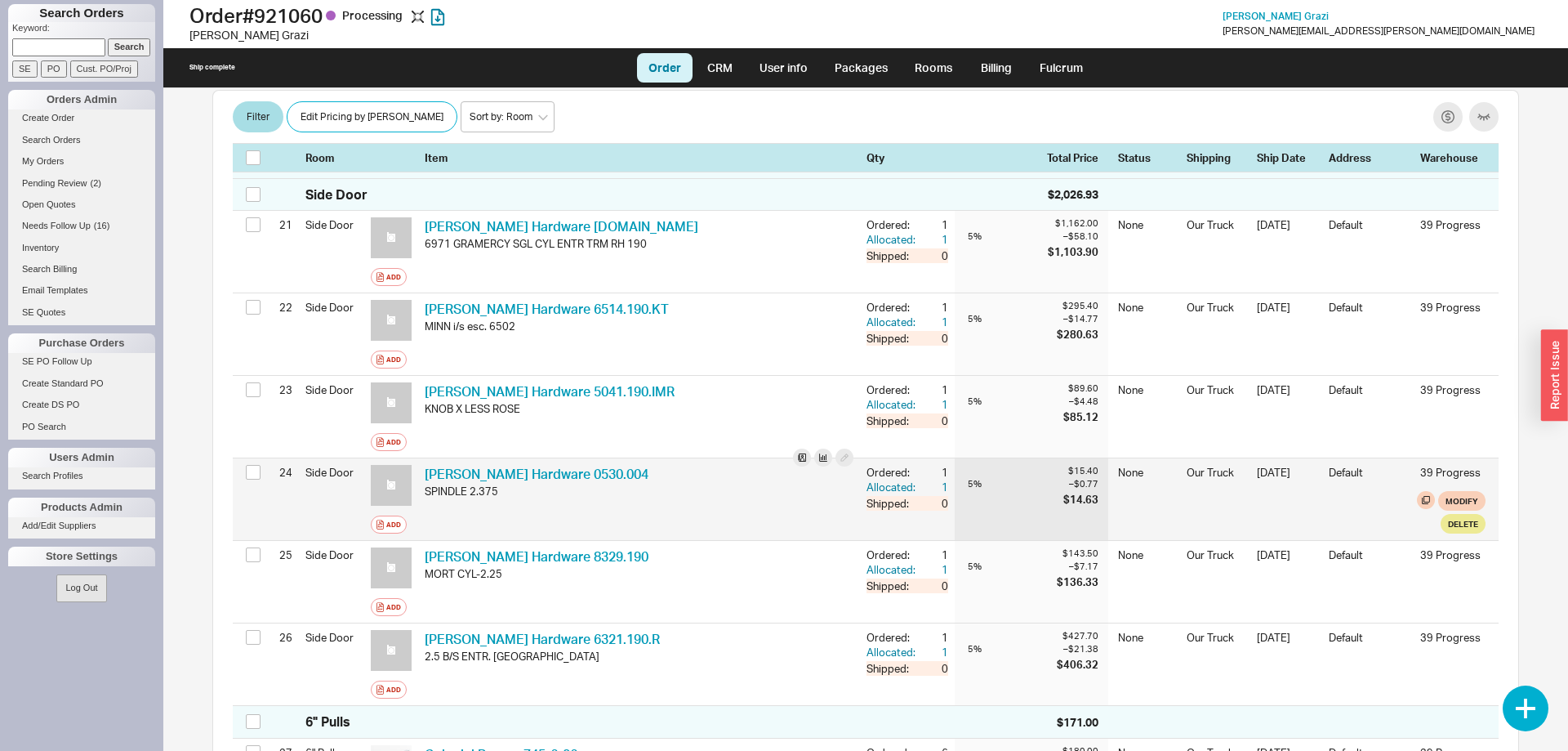
scroll to position [2095, 0]
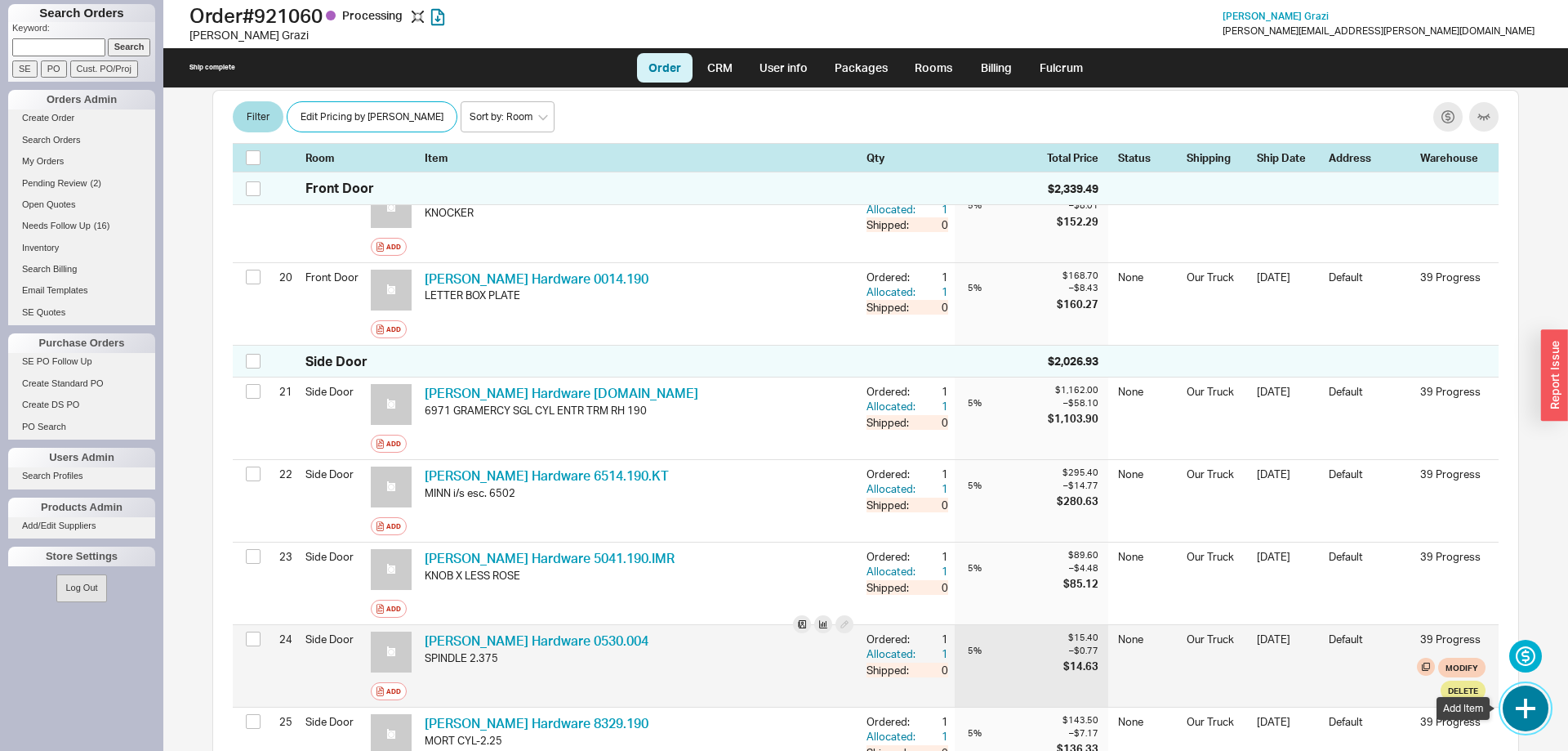
drag, startPoint x: 1528, startPoint y: 714, endPoint x: 1478, endPoint y: 680, distance: 60.5
click at [1528, 714] on button "button" at bounding box center [1525, 708] width 46 height 46
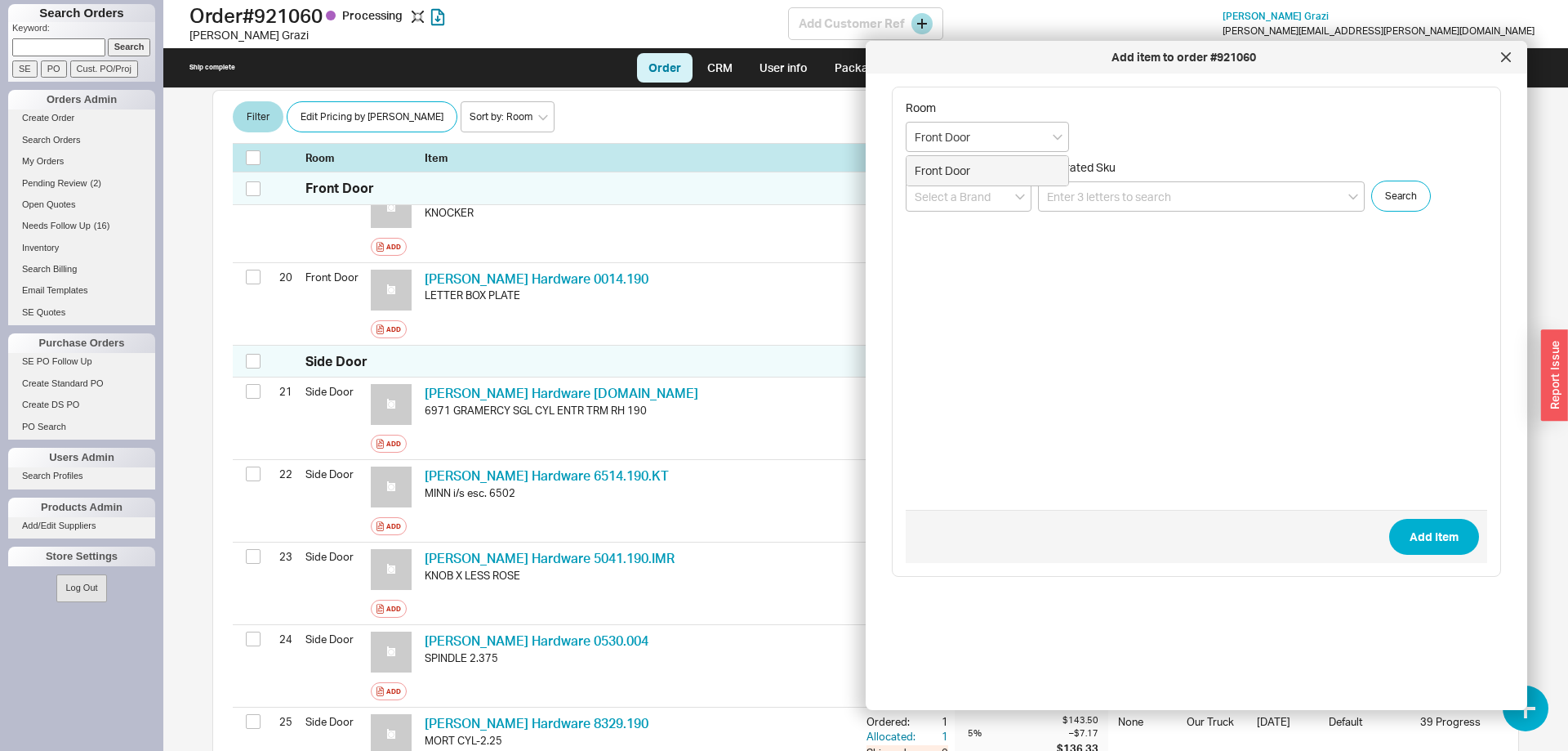
type input "Front Door"
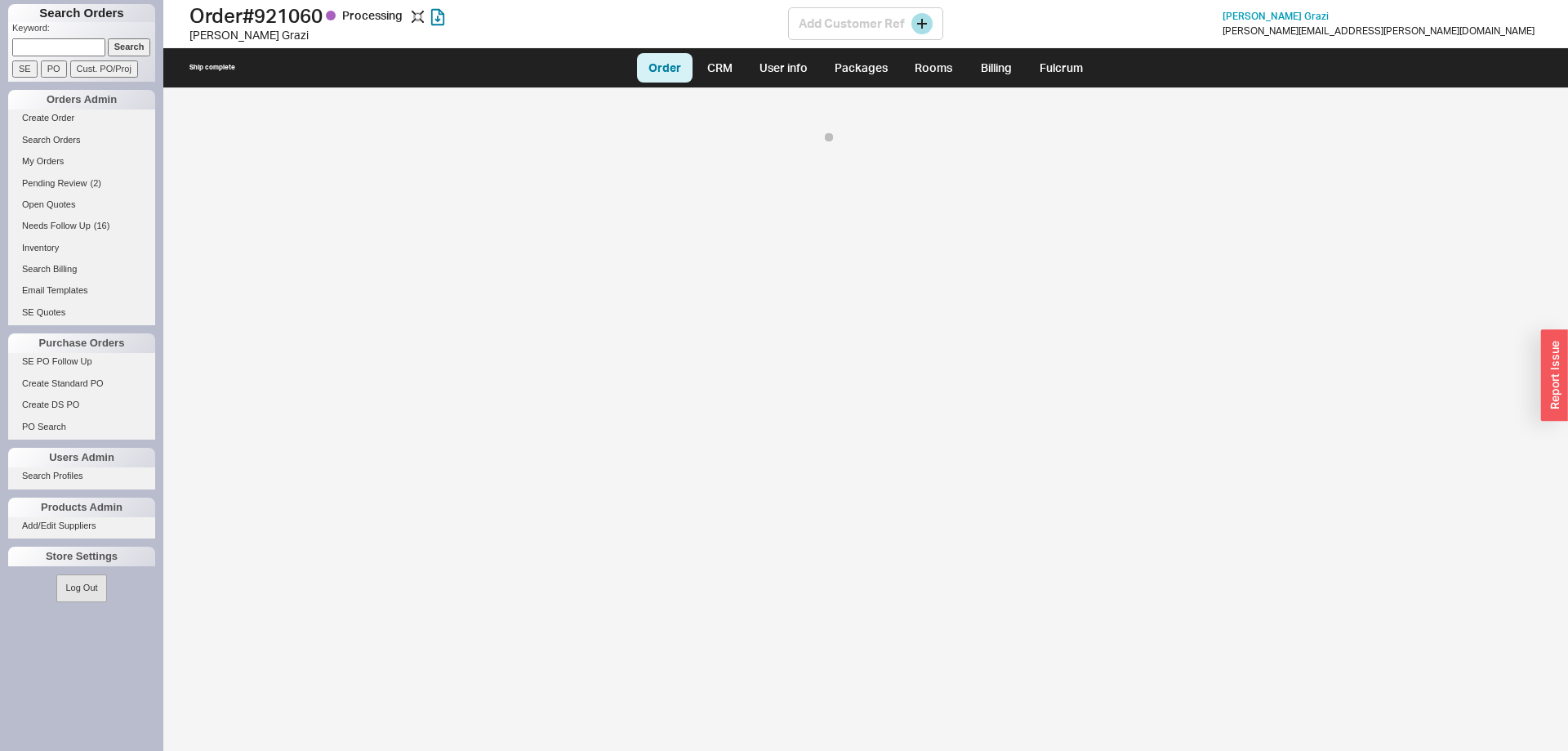
select select "LOW"
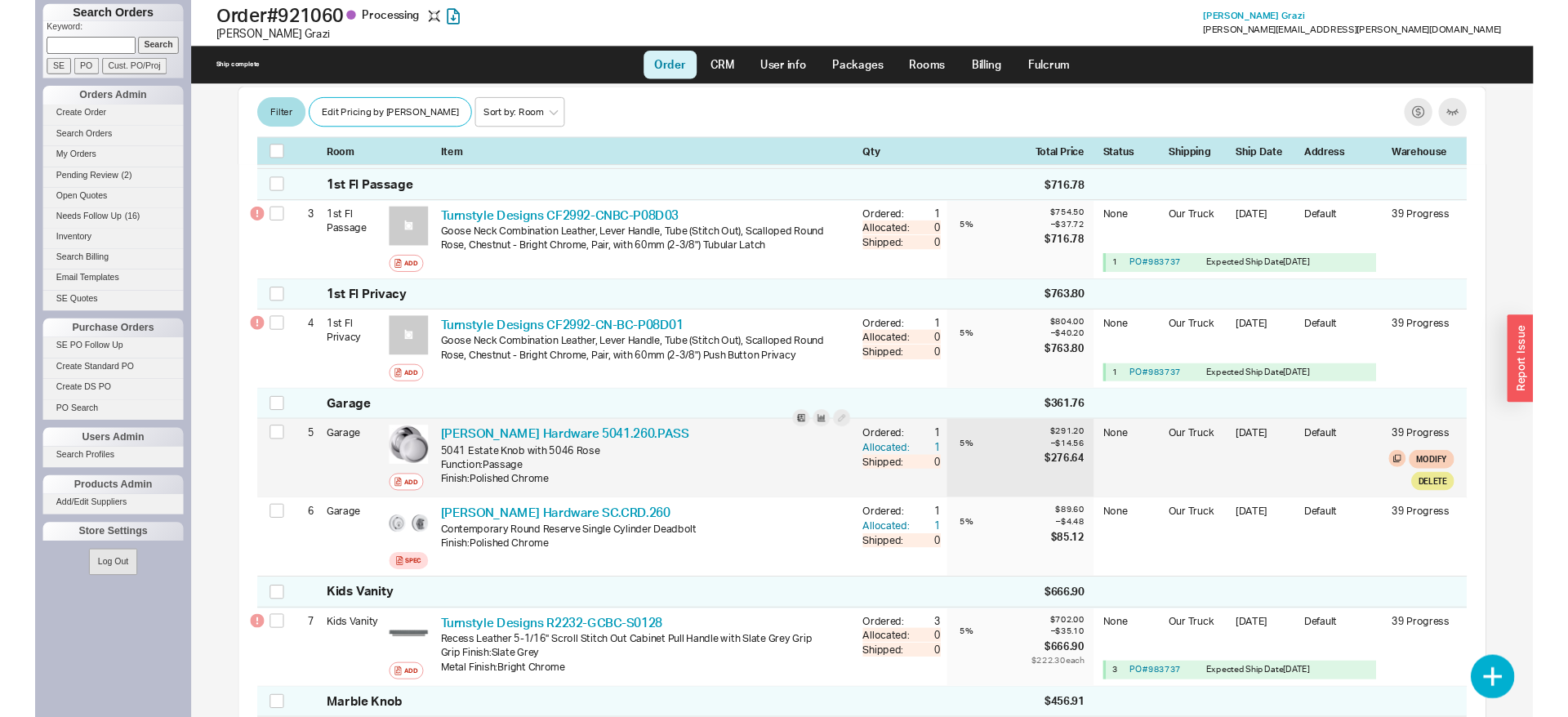
scroll to position [916, 0]
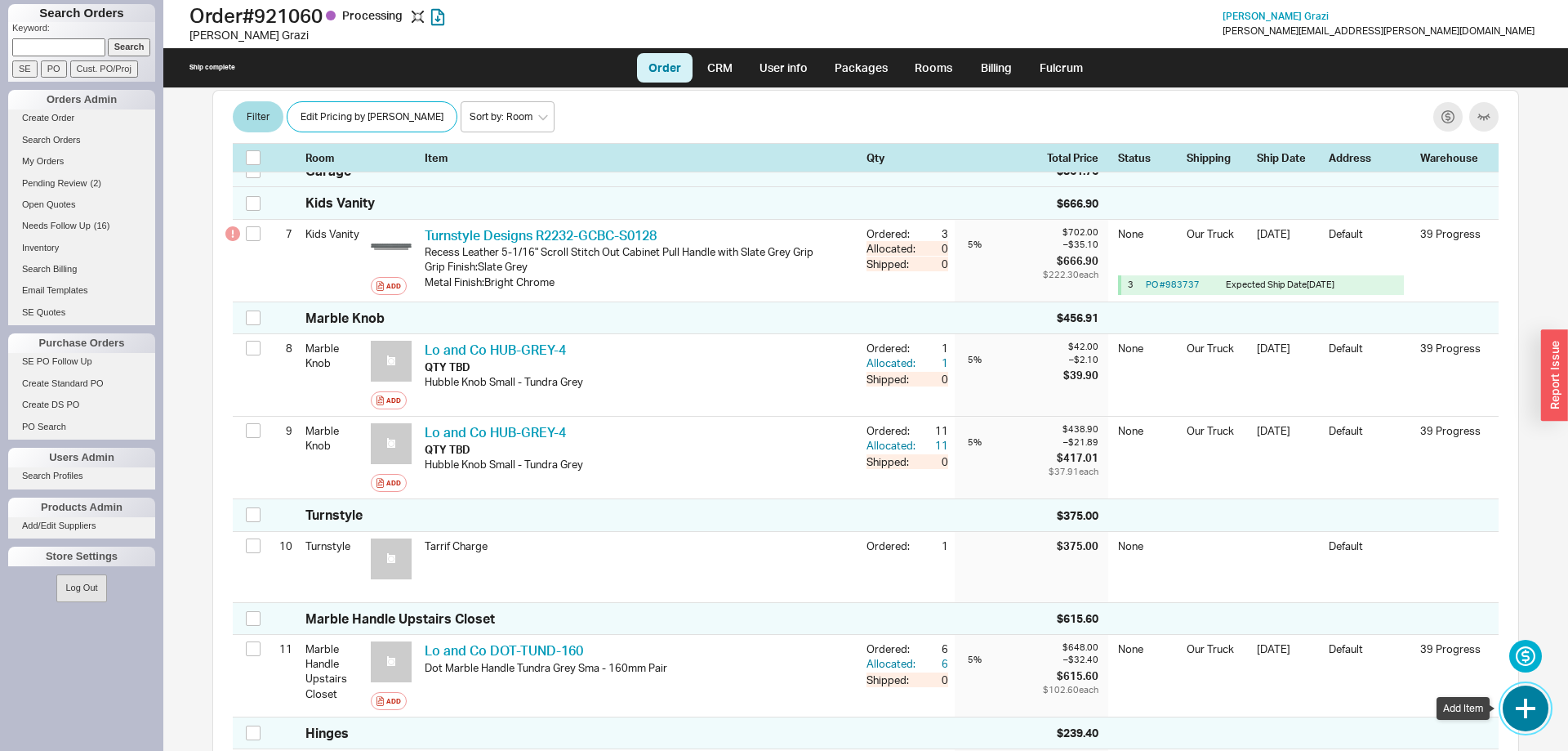
click at [1515, 703] on button "button" at bounding box center [1525, 708] width 46 height 46
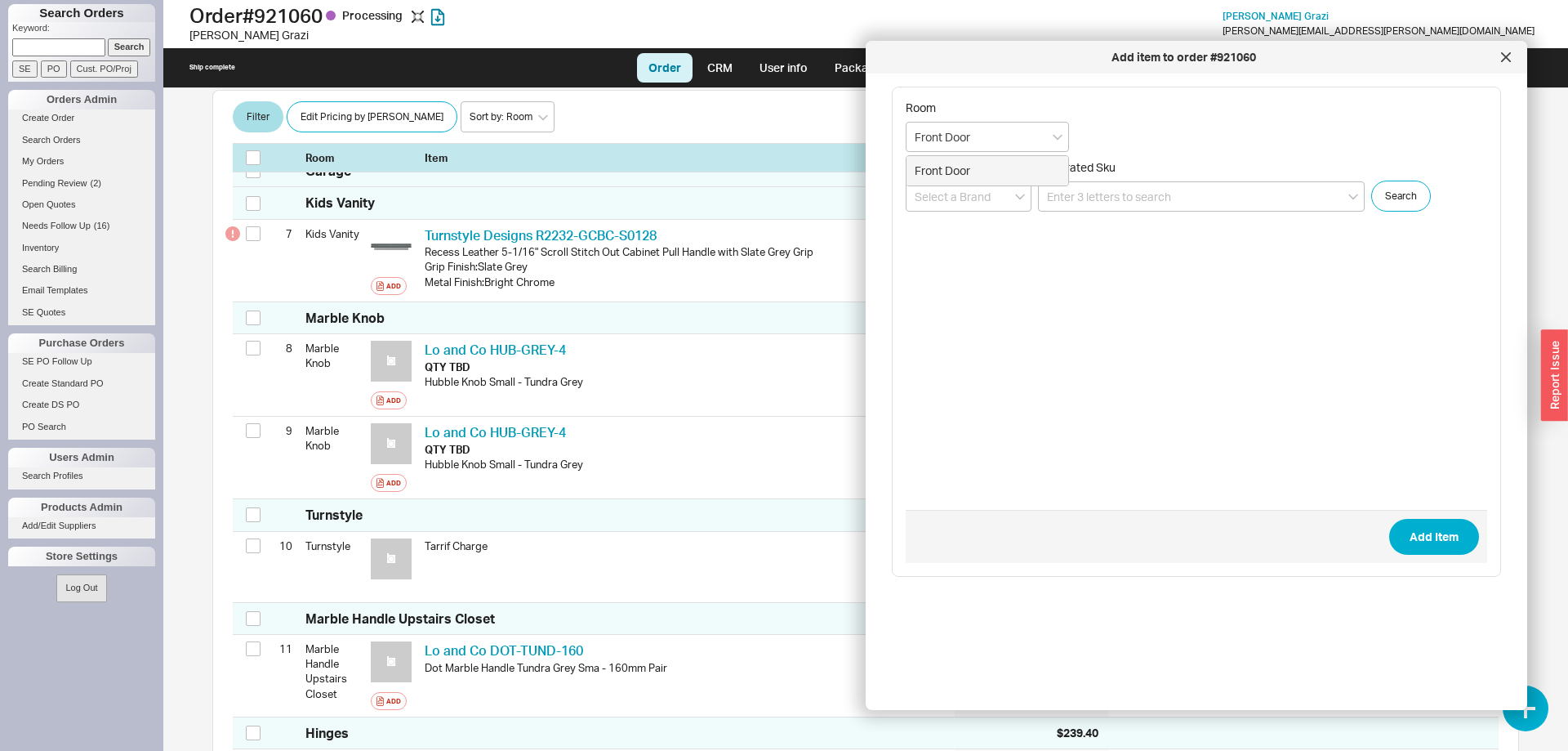
type input "Front Door"
click at [1128, 211] on form "Room Front Door Front Door Brand Generated Sku Search Add Item" at bounding box center [1195, 331] width 581 height 463
click at [1123, 202] on input at bounding box center [1202, 197] width 327 height 31
paste input "261019"
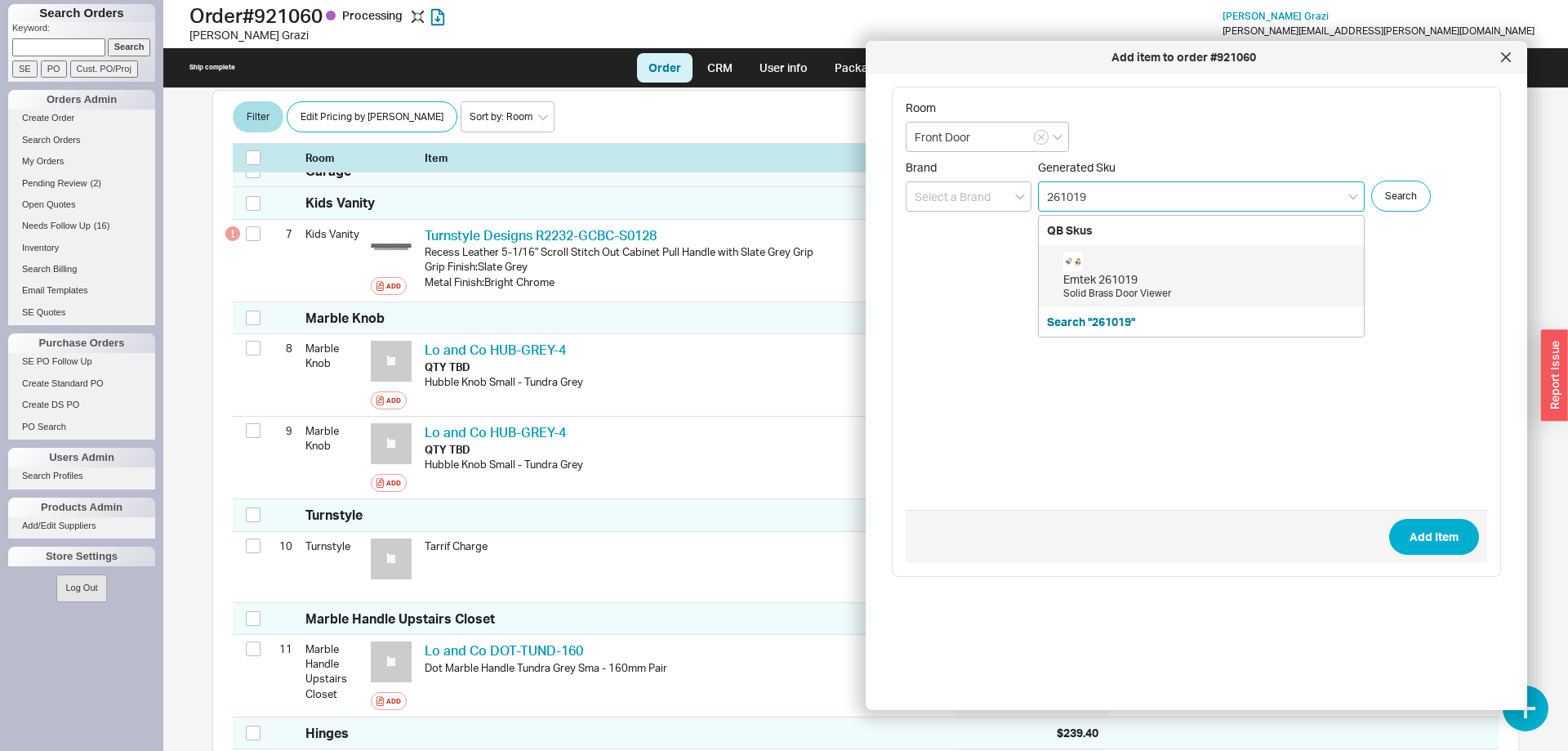
click at [1138, 266] on div "Emtek 261019 Solid Brass Door Viewer" at bounding box center [1209, 276] width 292 height 49
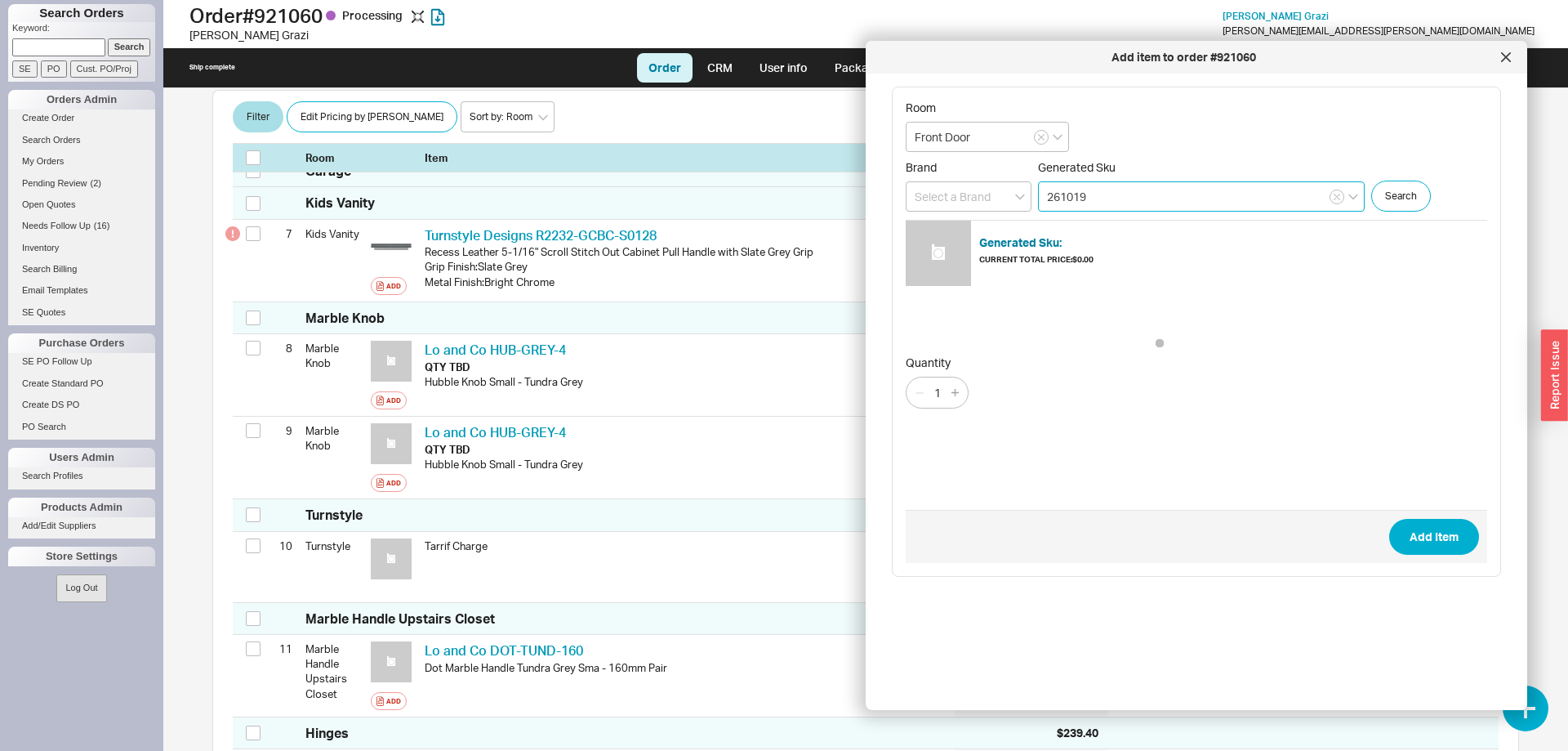
type input "261019"
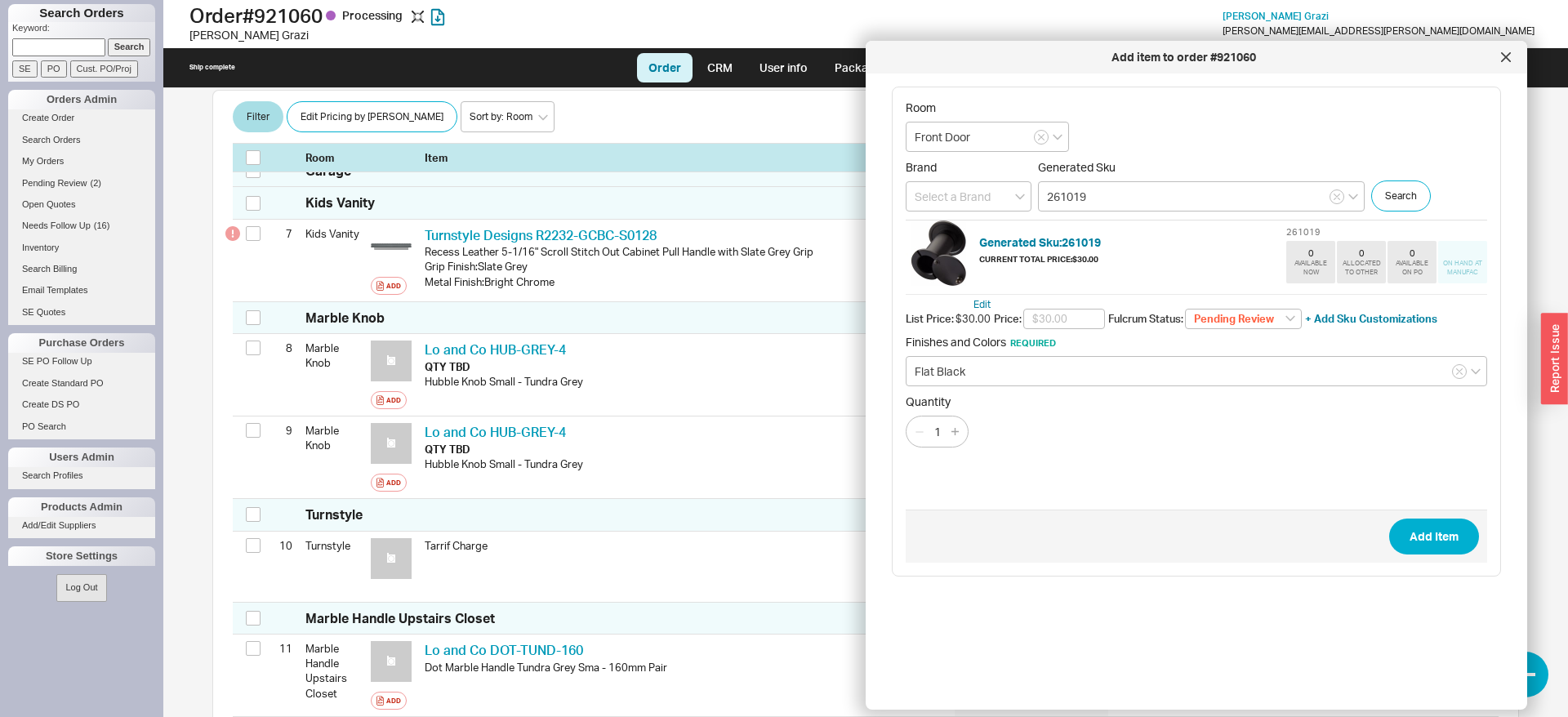
click at [1092, 334] on div "Edit List Price: $30.00 Price: Fulcrum Status: Pending Review None On Hold Call…" at bounding box center [1195, 344] width 581 height 101
click at [1076, 317] on input "text" at bounding box center [1063, 320] width 82 height 22
type input "$21.00"
click at [1185, 309] on select "Pending Review None On Hold Call Before Ship Hold for Balance Wait For Cust. Ca…" at bounding box center [1243, 320] width 117 height 22
select select
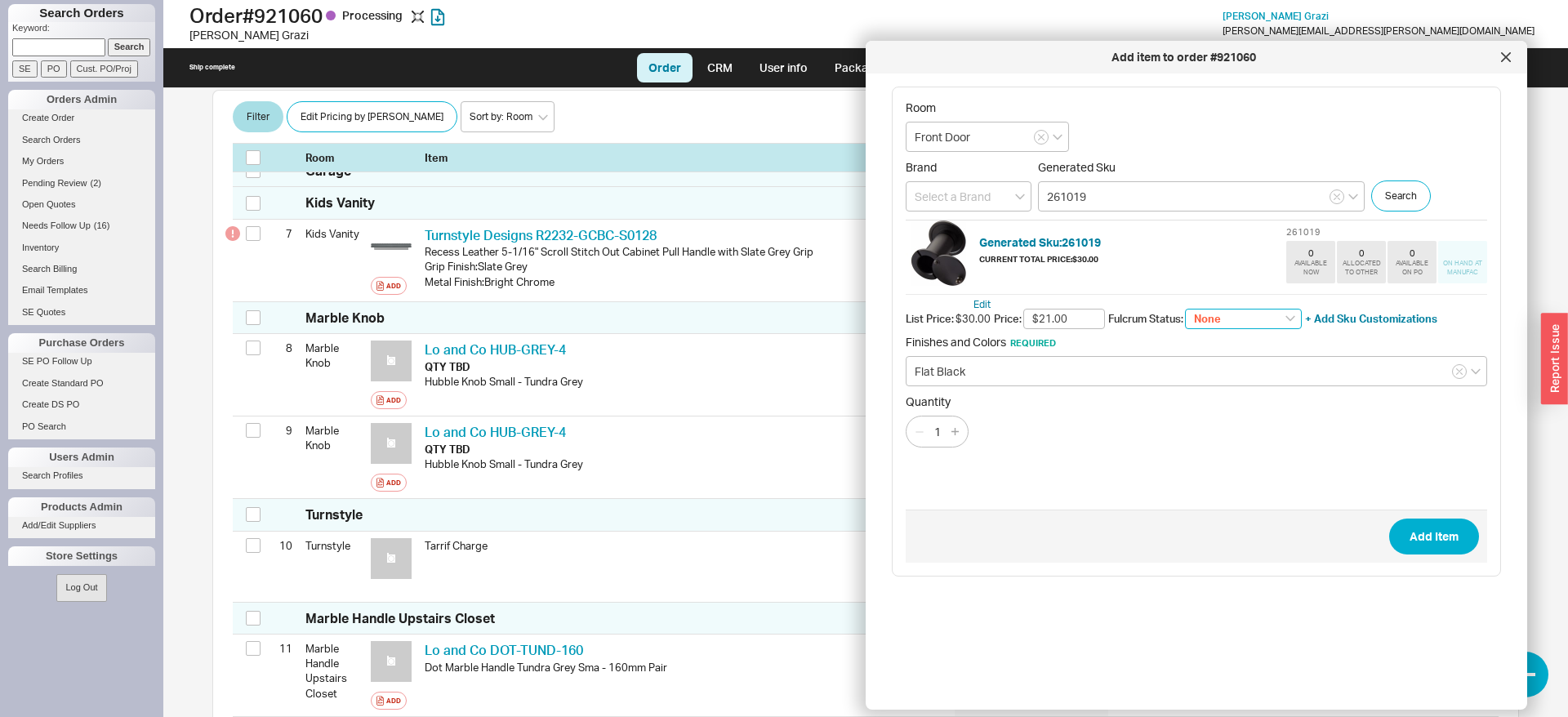
click option "None" at bounding box center [0, 0] width 0 height 0
click at [1451, 541] on button "Add Item" at bounding box center [1434, 536] width 90 height 36
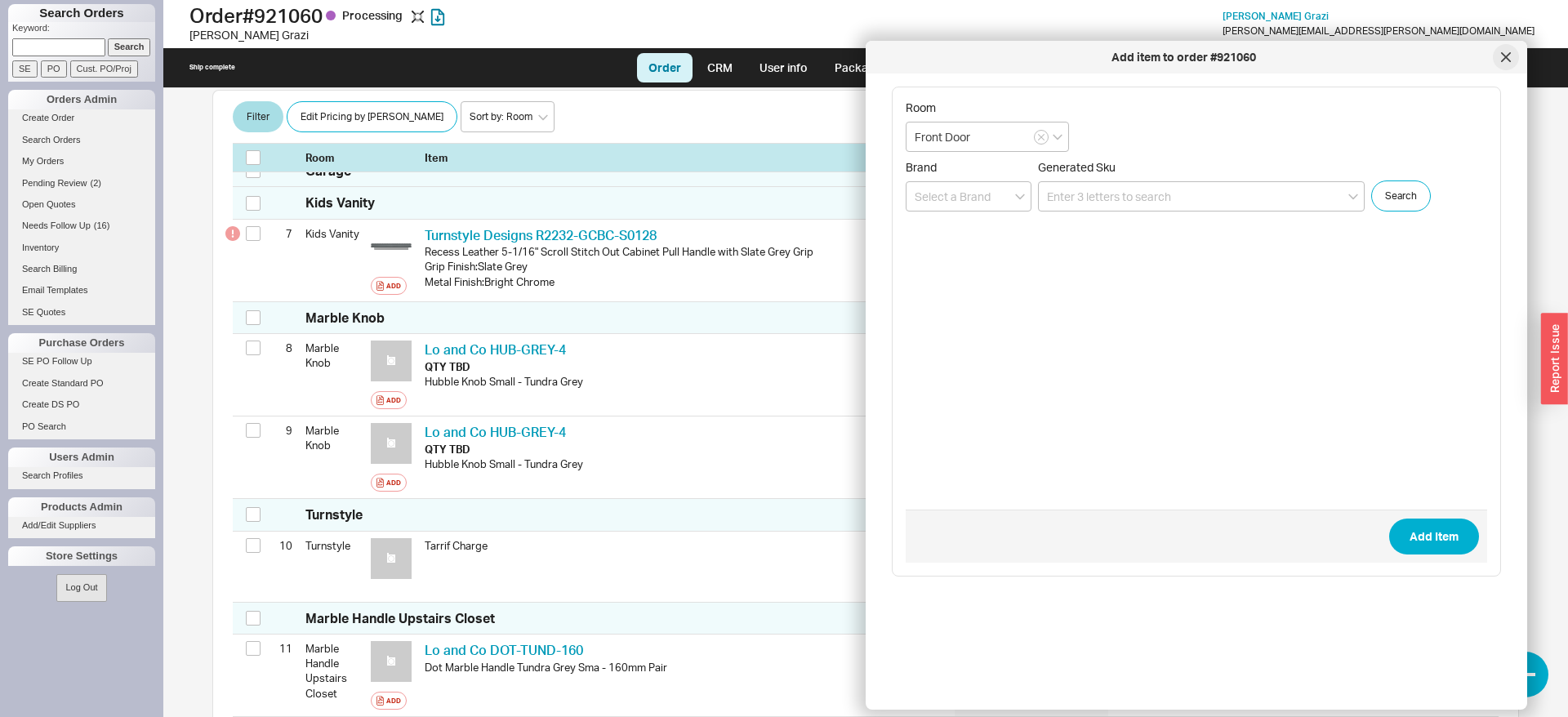
click at [1507, 64] on div at bounding box center [1505, 57] width 26 height 26
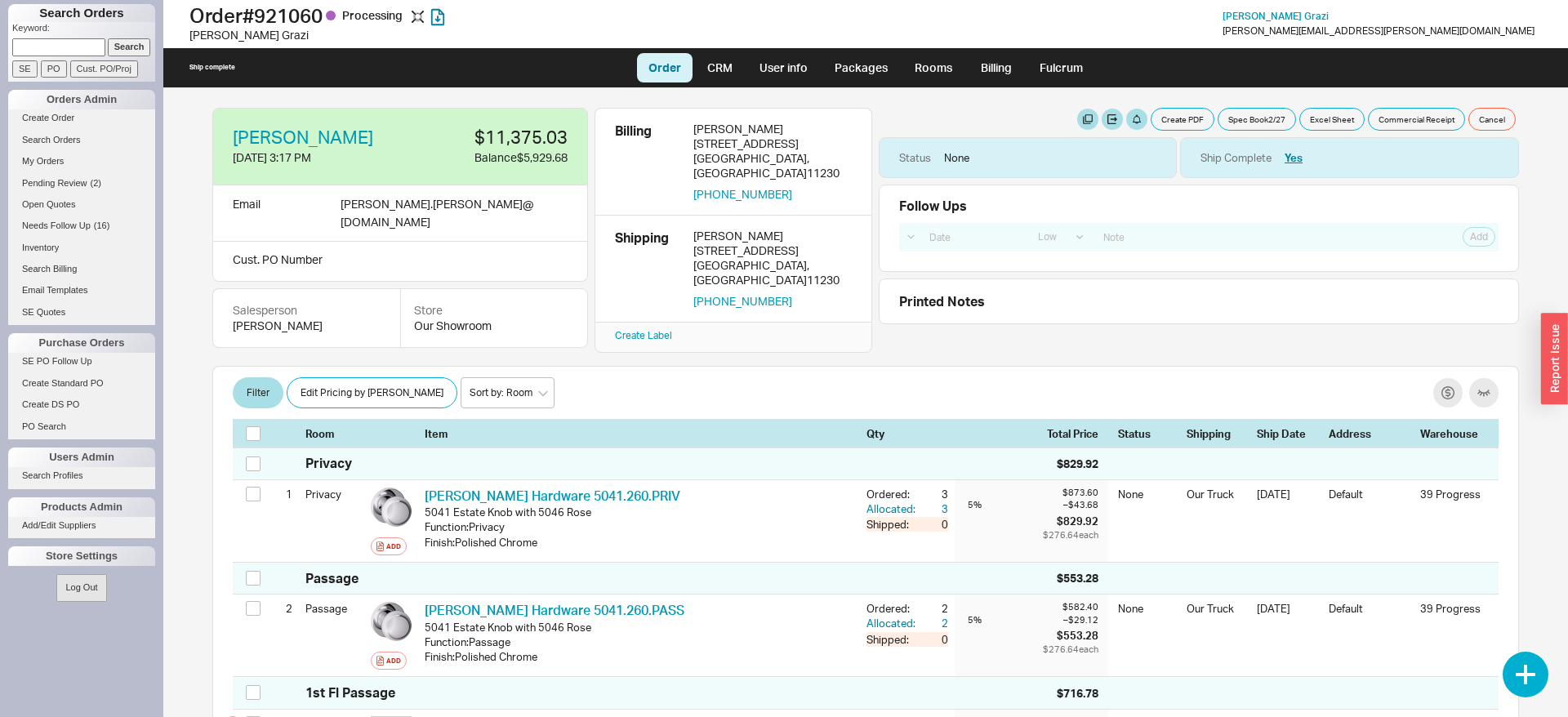
scroll to position [417, 0]
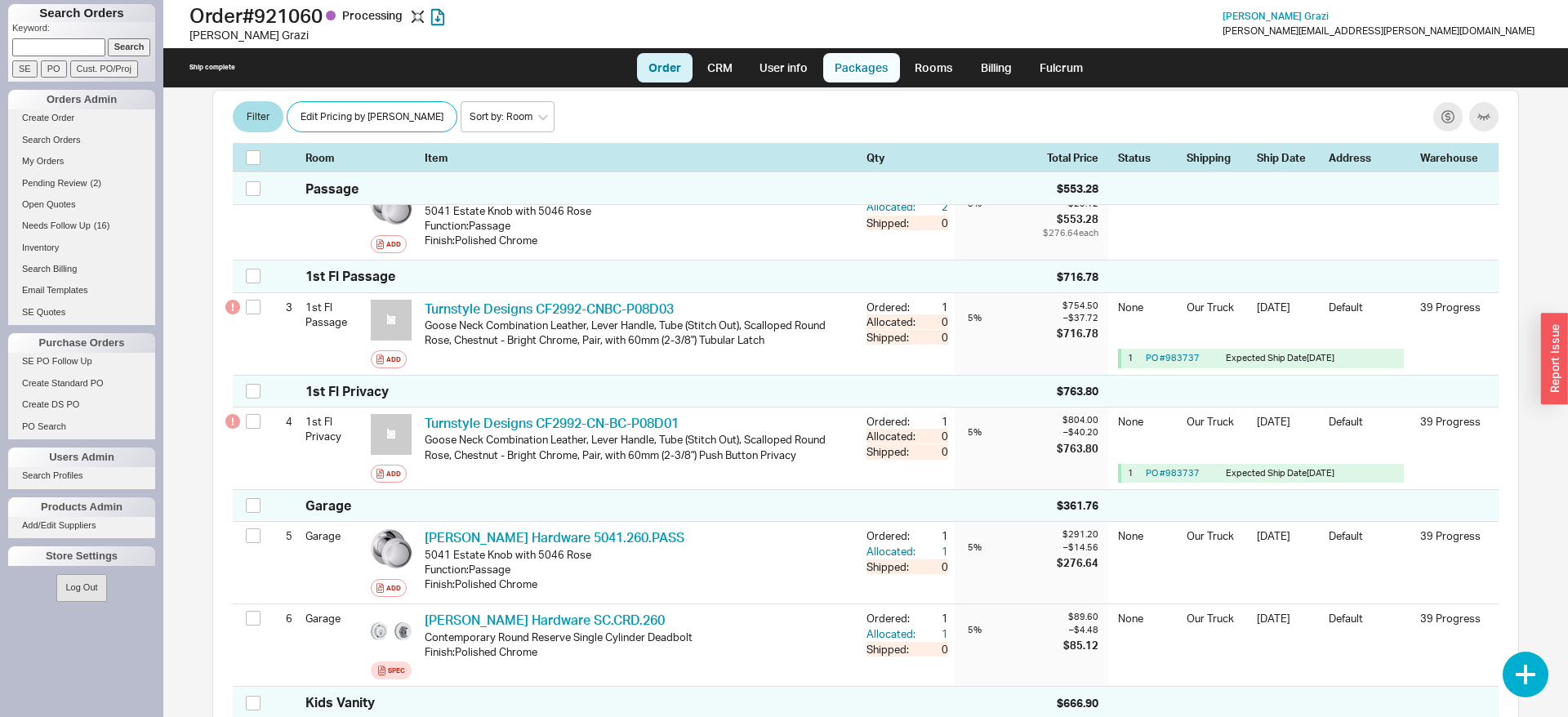
click at [890, 60] on link "Packages" at bounding box center [860, 67] width 76 height 30
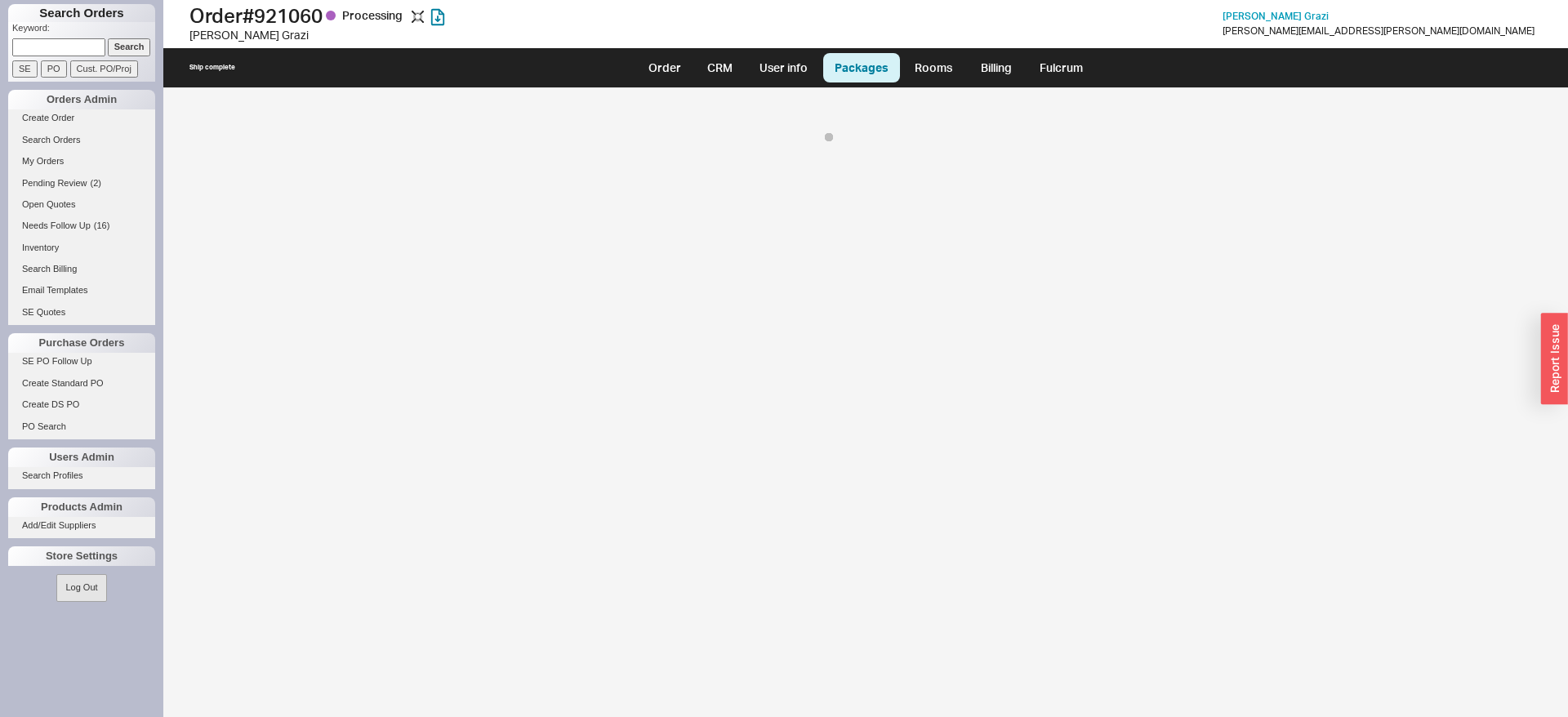
select select "8"
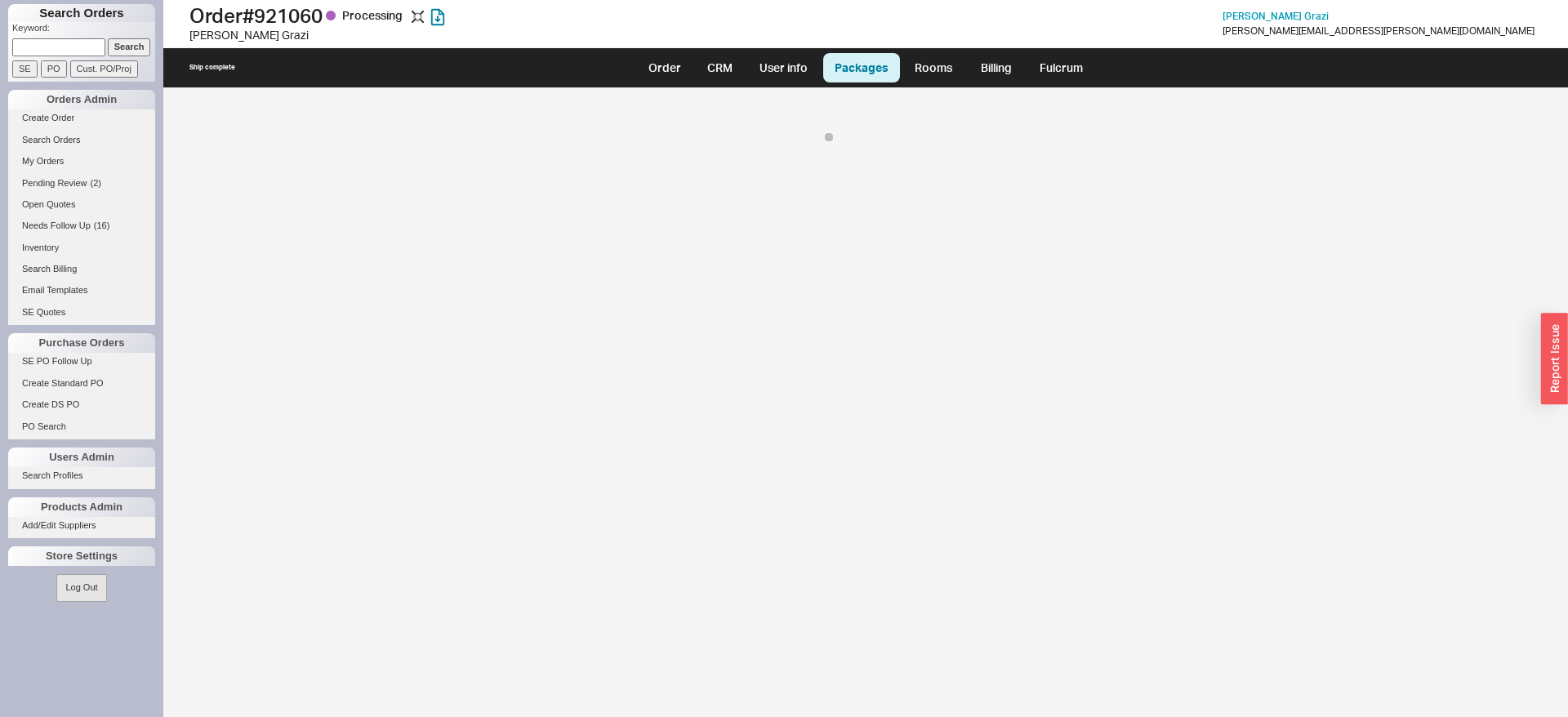
select select "8"
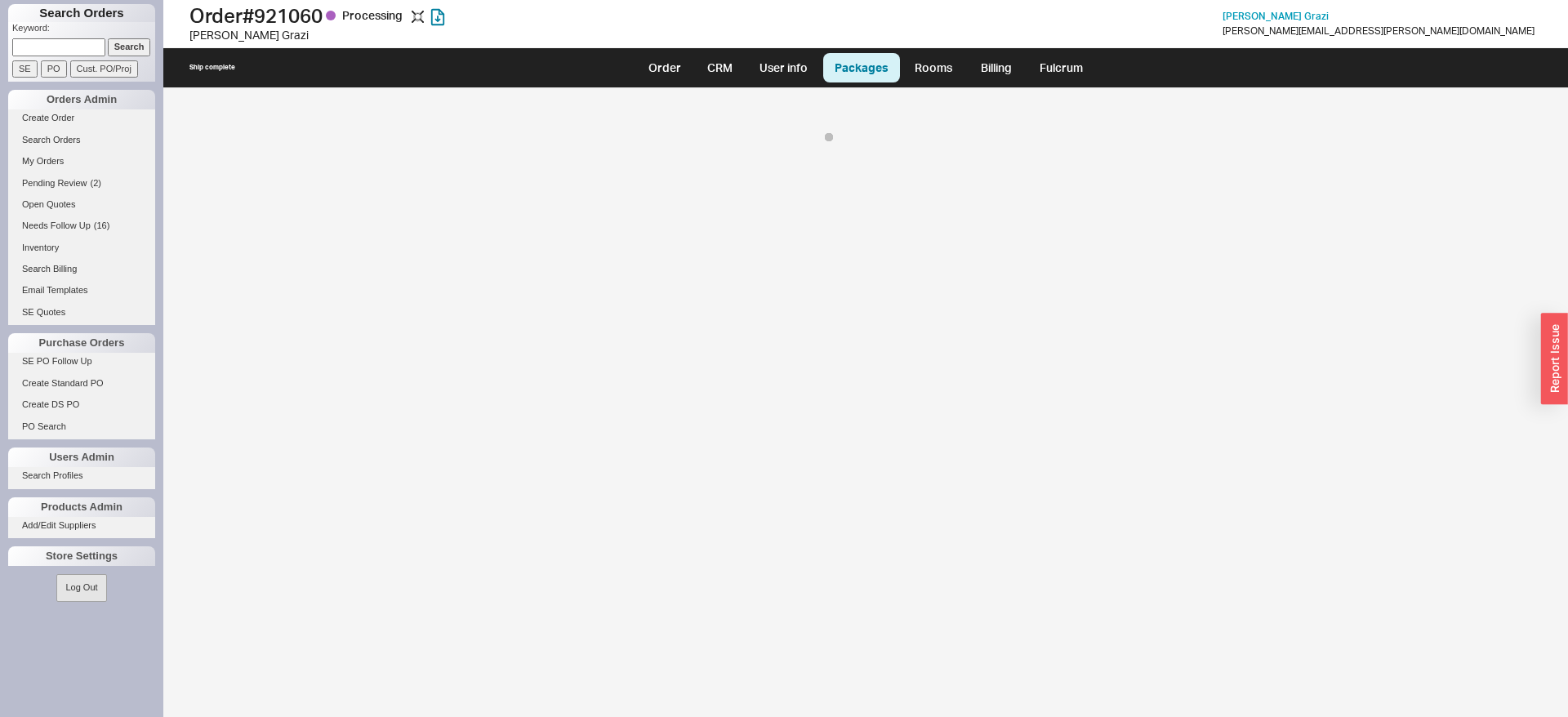
select select "8"
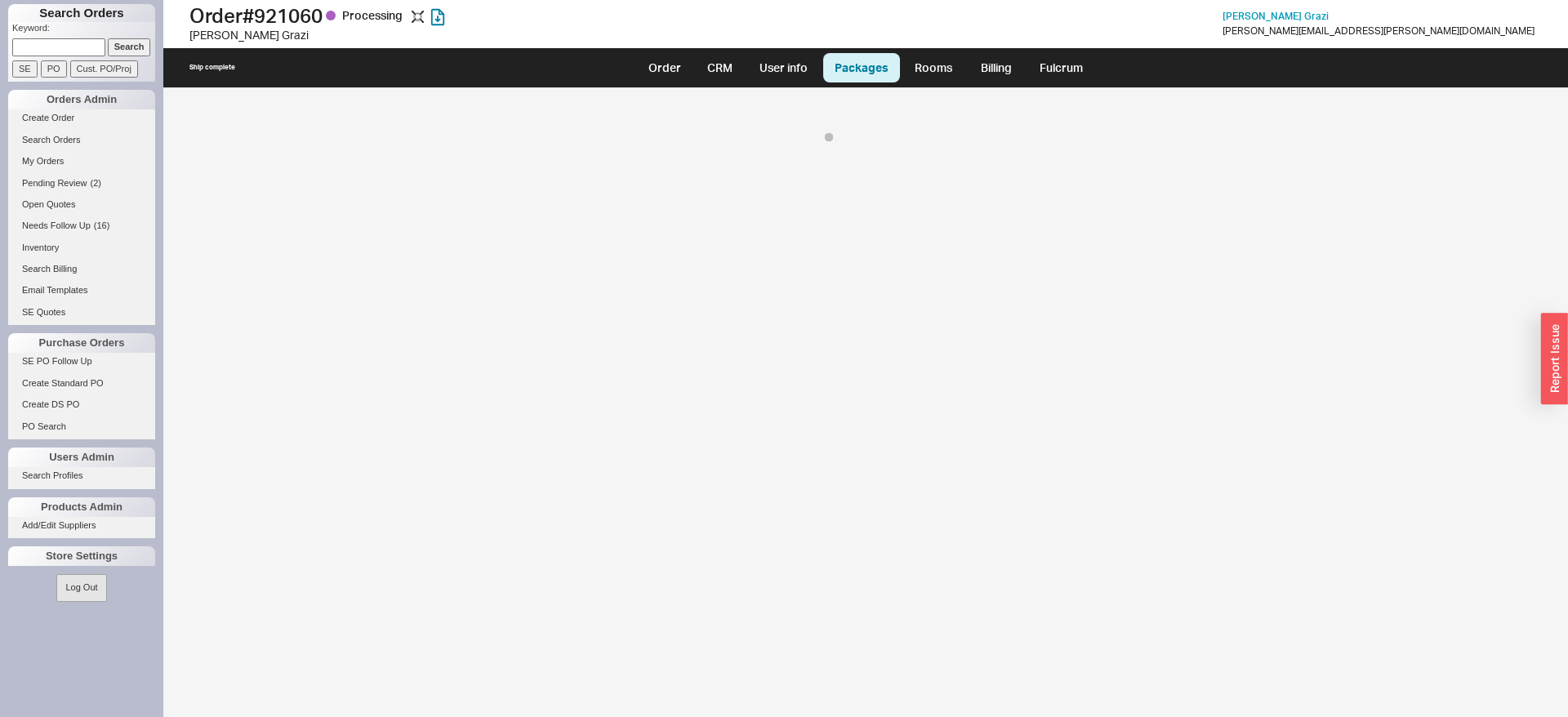
select select "8"
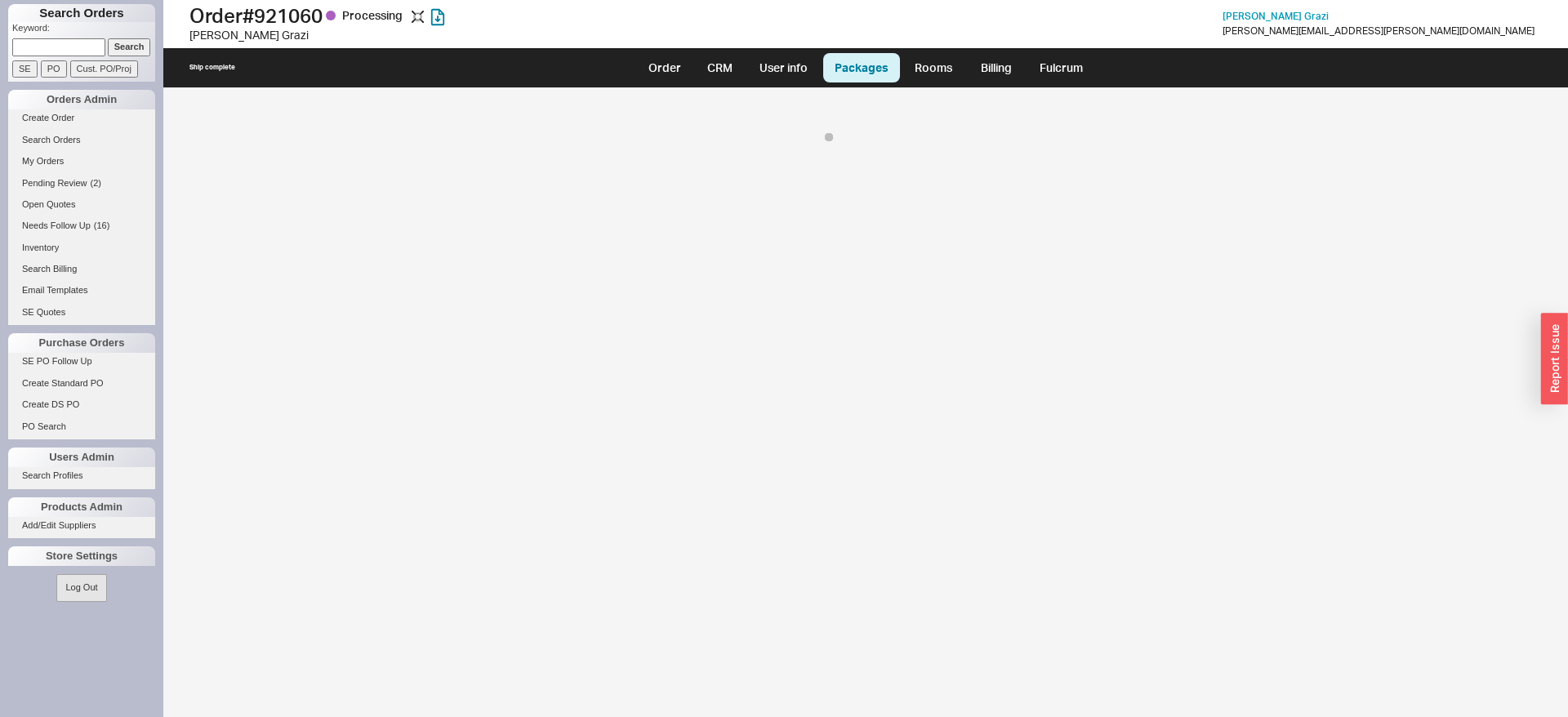
select select "8"
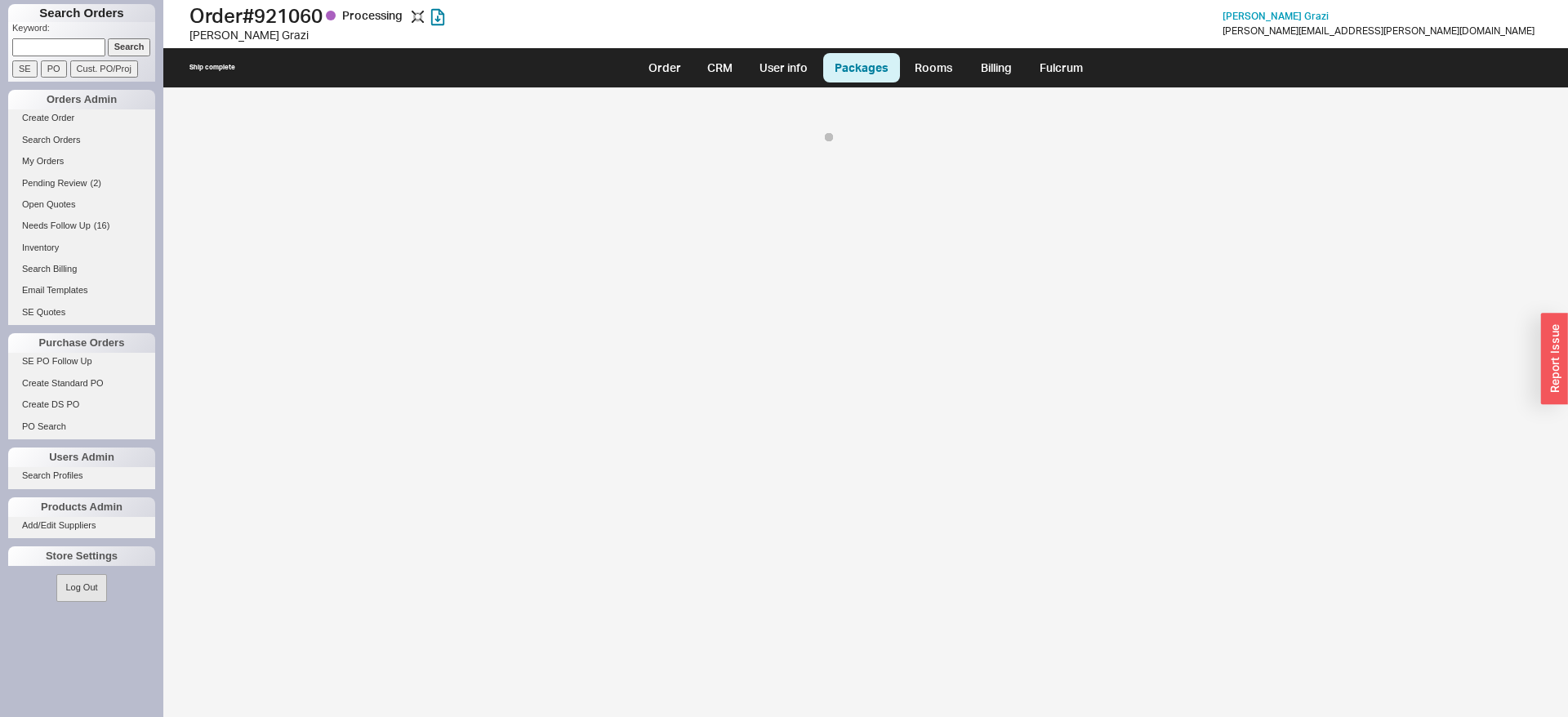
select select "8"
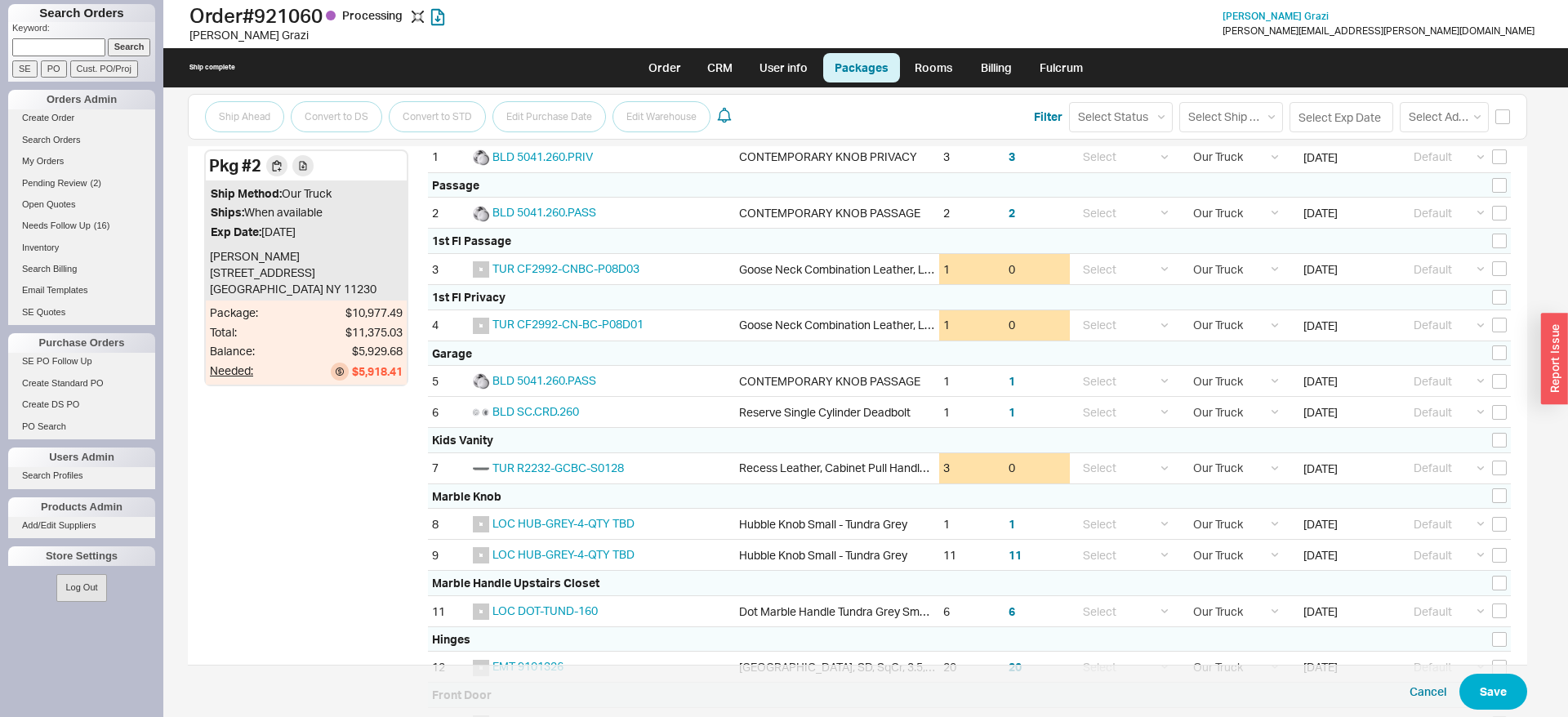
scroll to position [166, 0]
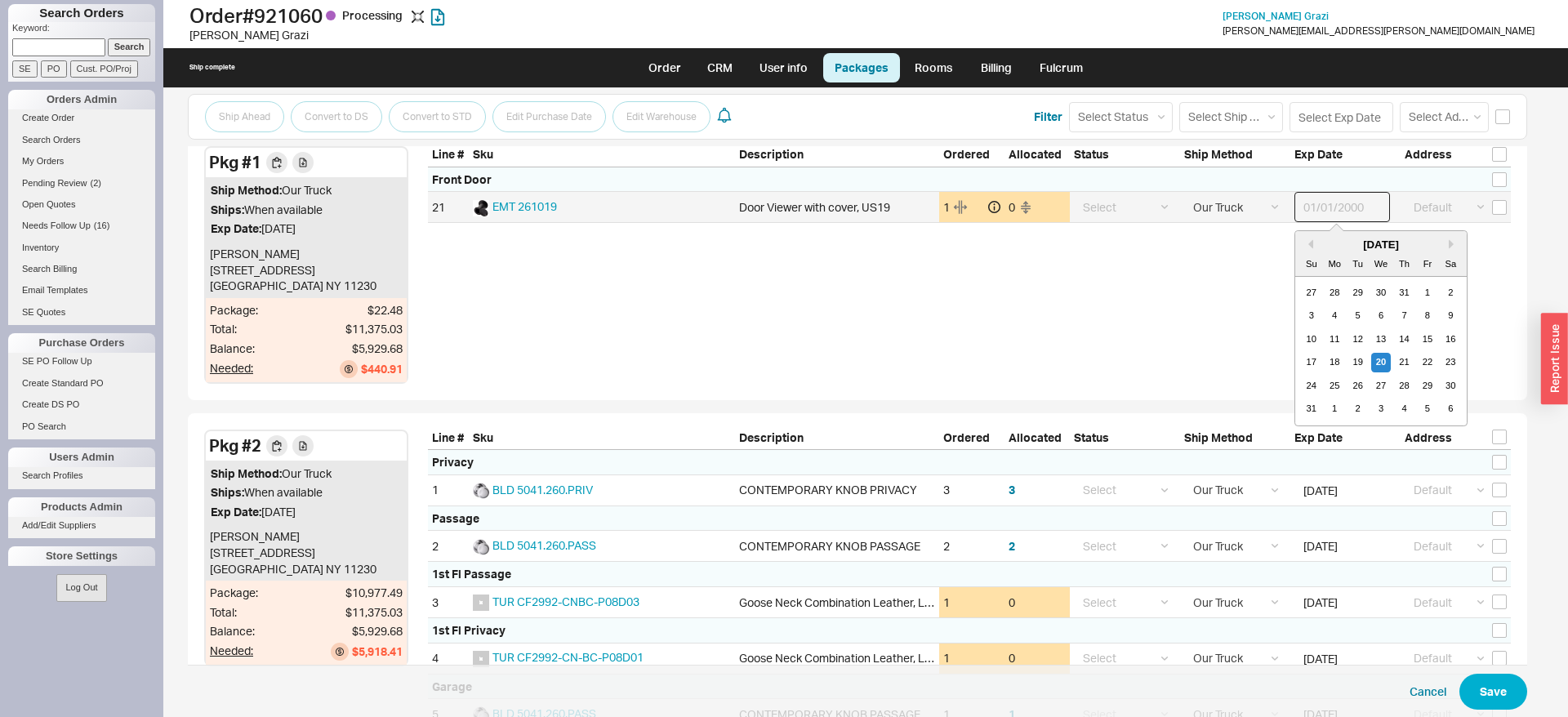
click at [1326, 206] on input at bounding box center [1342, 208] width 95 height 31
click at [1335, 291] on div "28" at bounding box center [1335, 293] width 20 height 20
type input "07/28/2025"
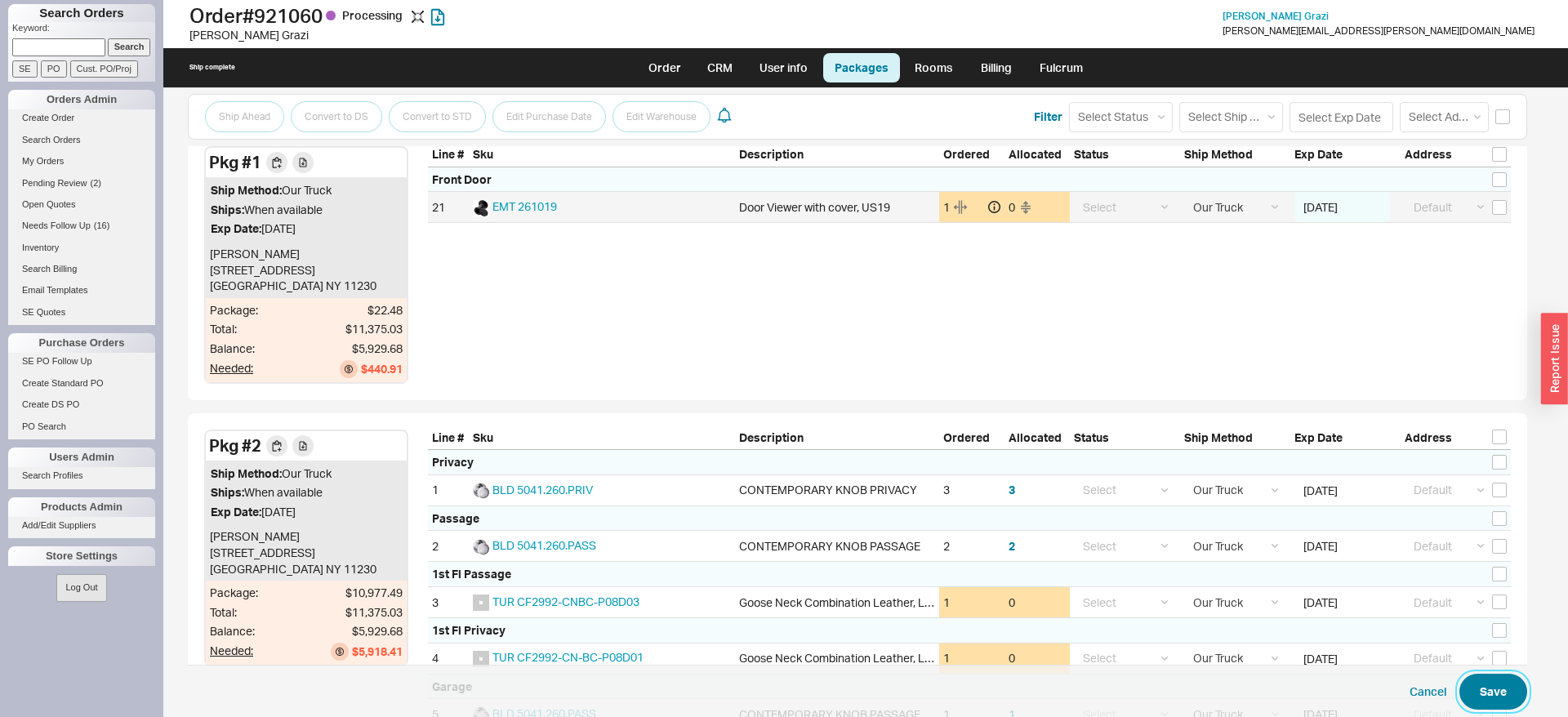
drag, startPoint x: 1516, startPoint y: 700, endPoint x: 1521, endPoint y: 686, distance: 14.9
click at [1516, 699] on button "Save" at bounding box center [1493, 692] width 67 height 36
select select "8"
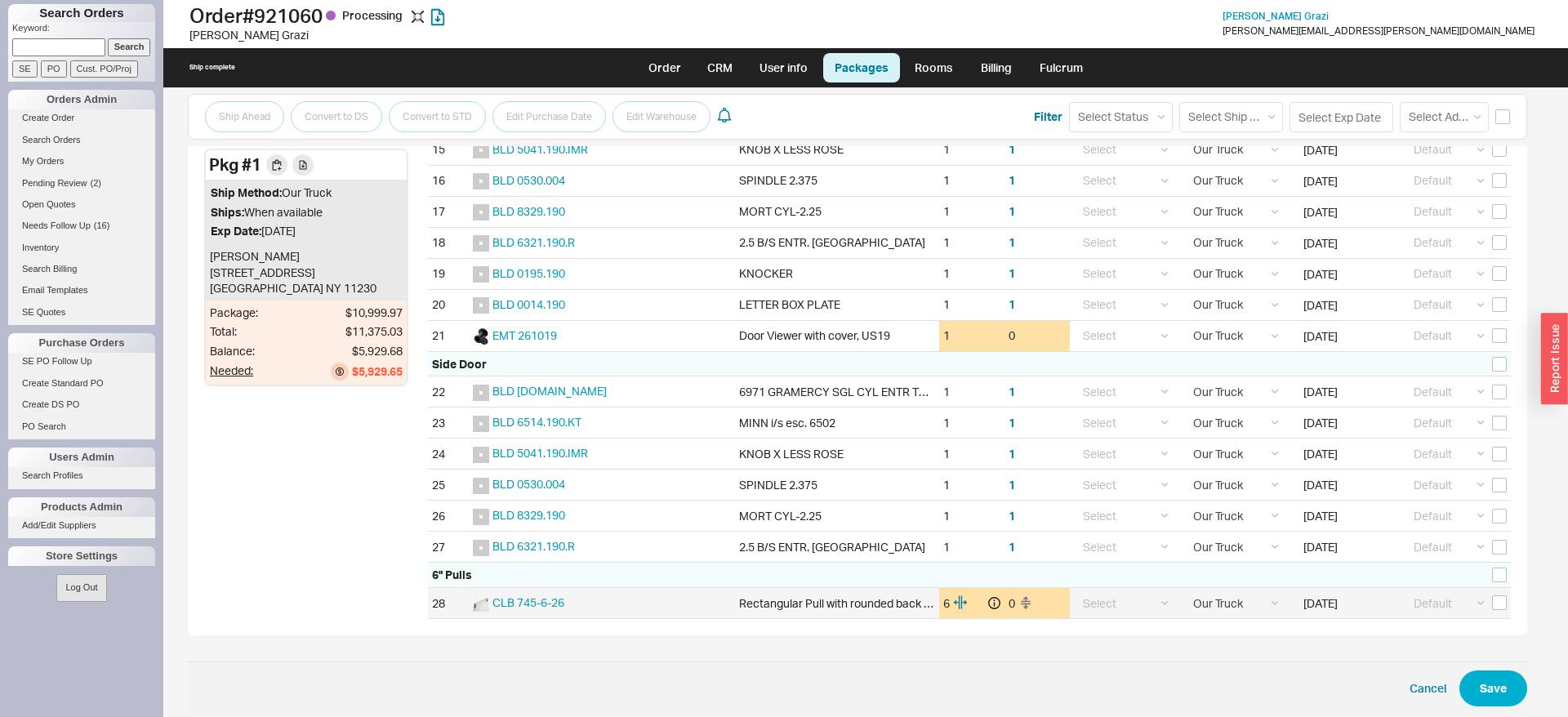
scroll to position [867, 0]
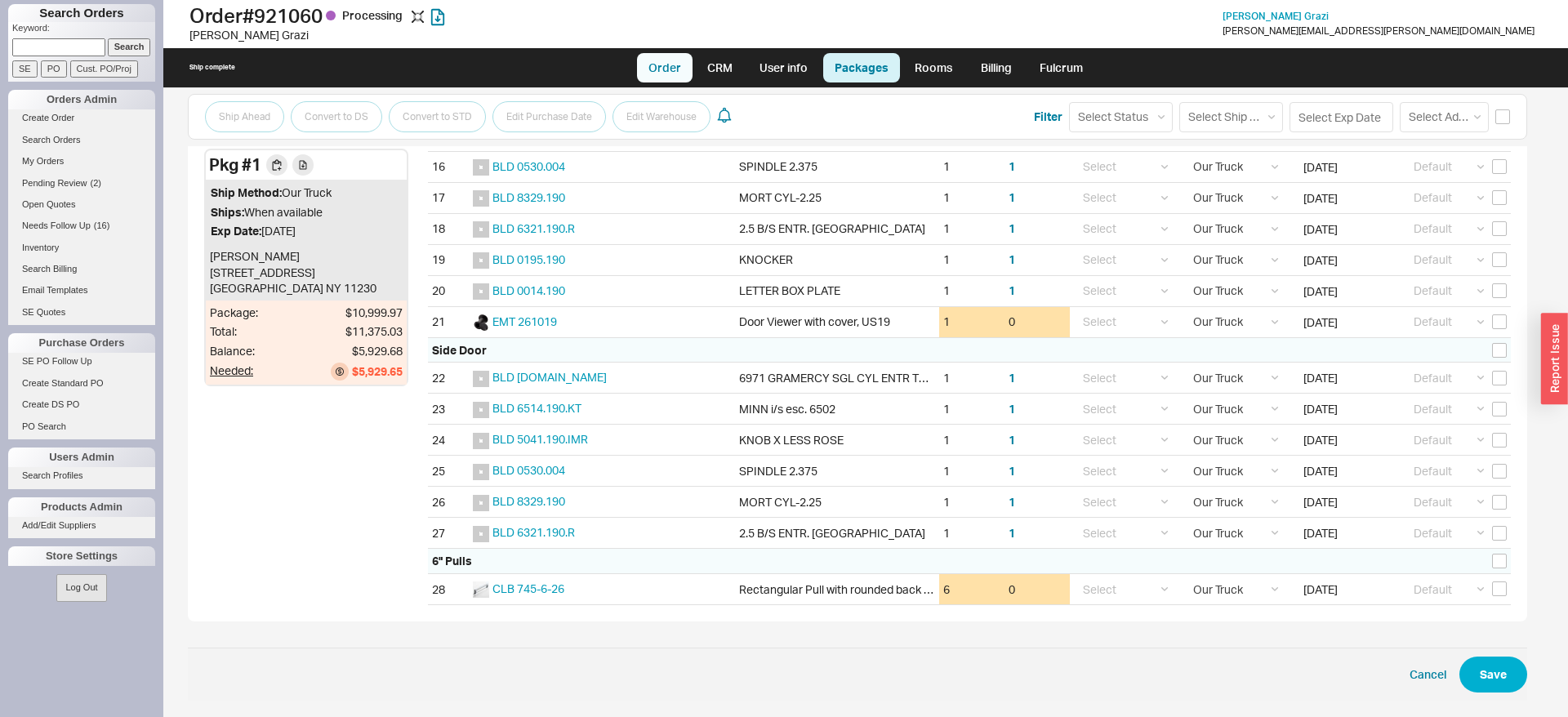
click at [680, 72] on link "Order" at bounding box center [665, 67] width 56 height 30
select select "LOW"
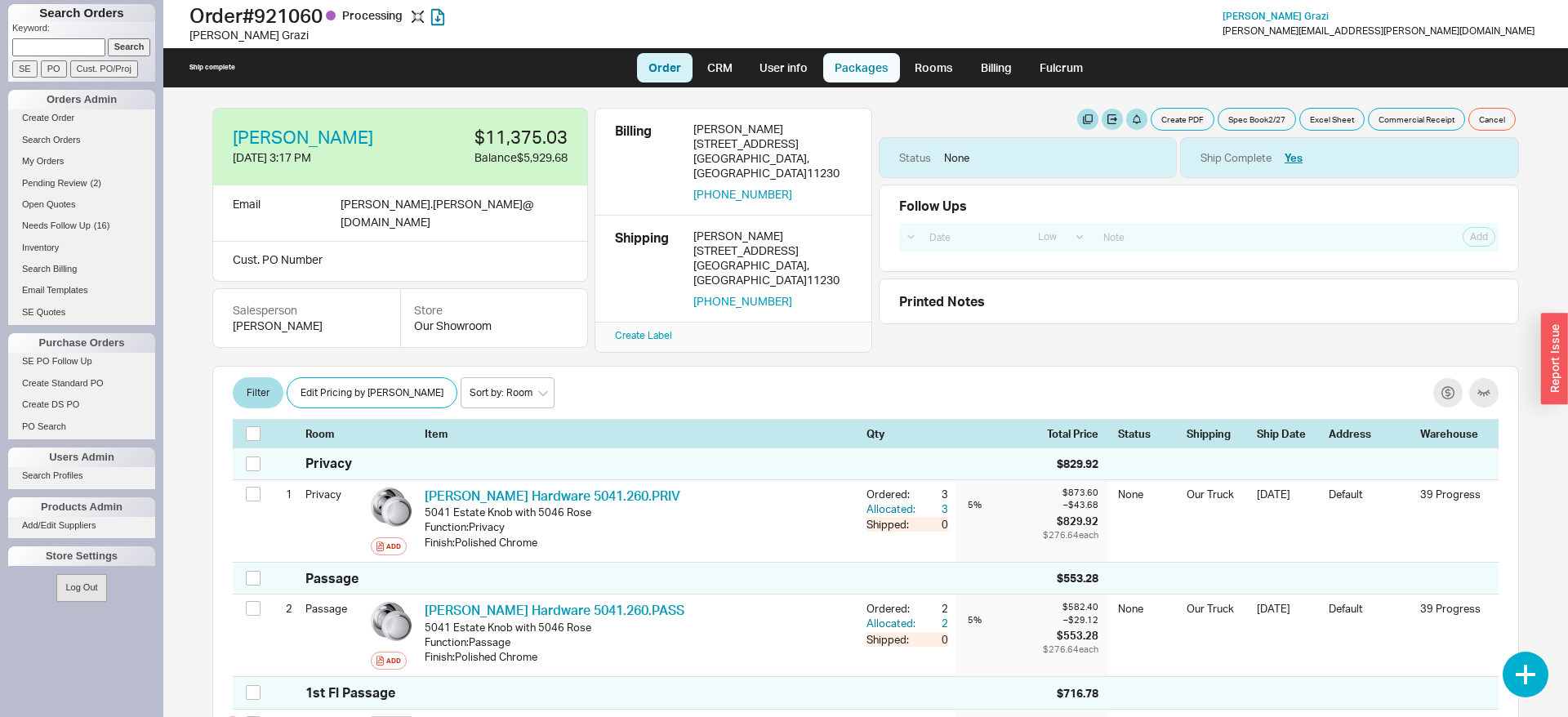
click at [880, 60] on link "Packages" at bounding box center [860, 67] width 76 height 30
select select "8"
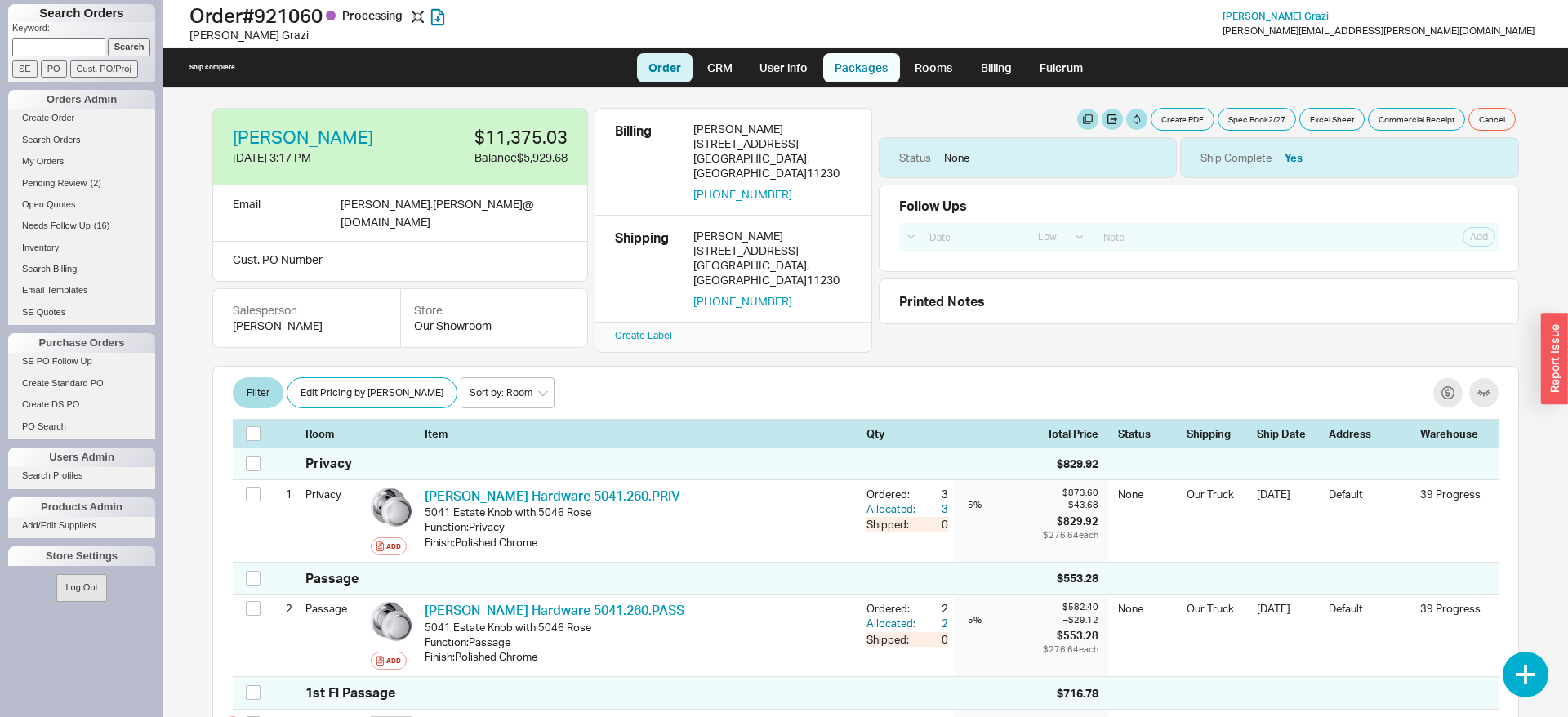
select select "8"
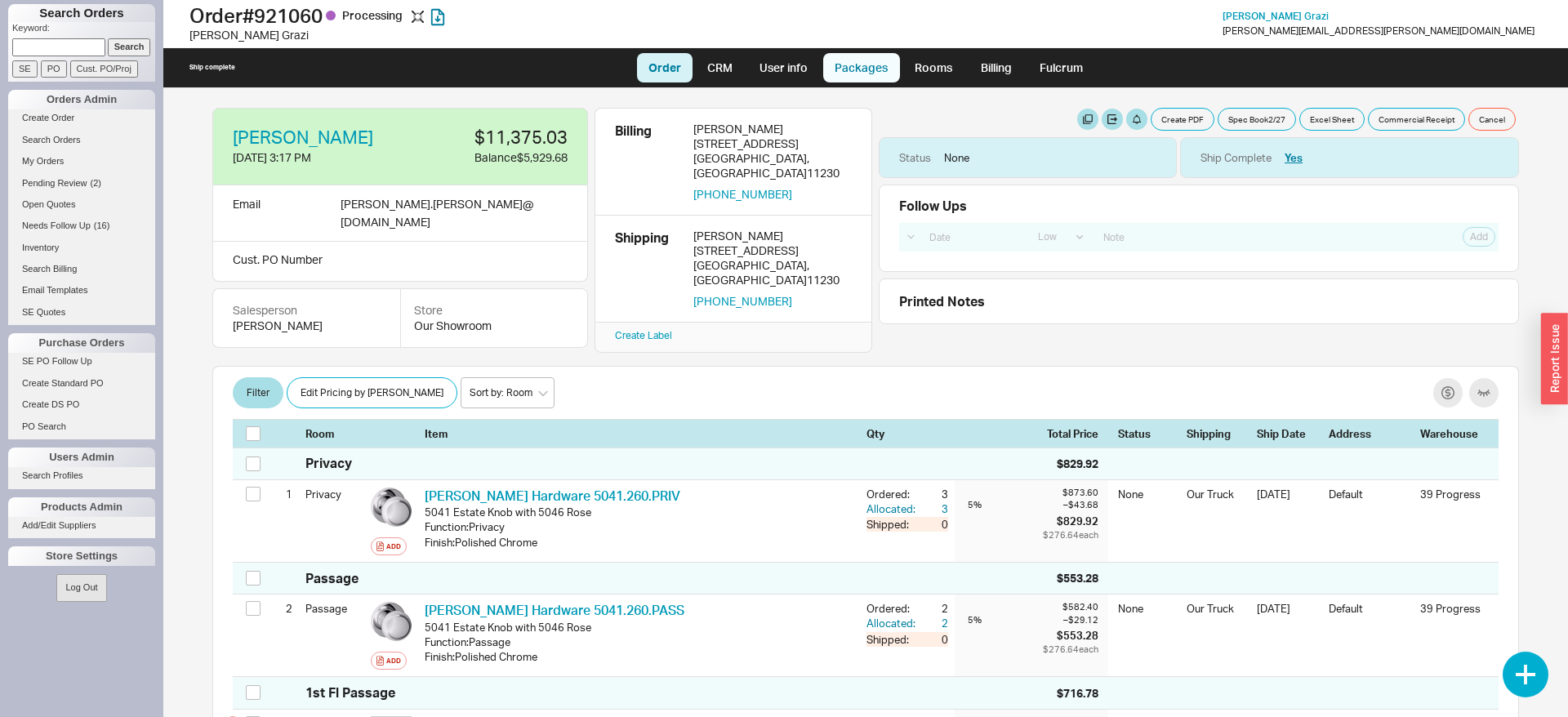
select select "8"
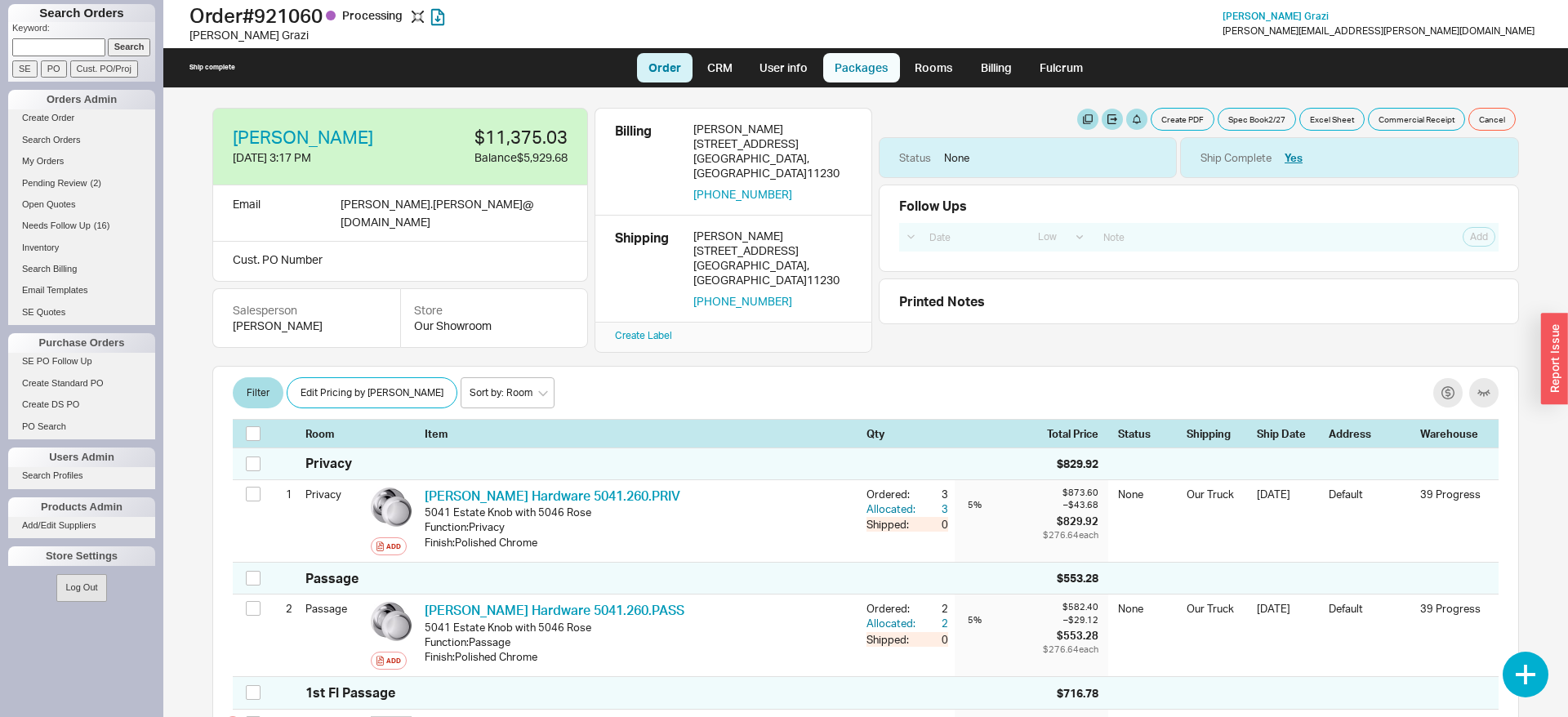
select select "8"
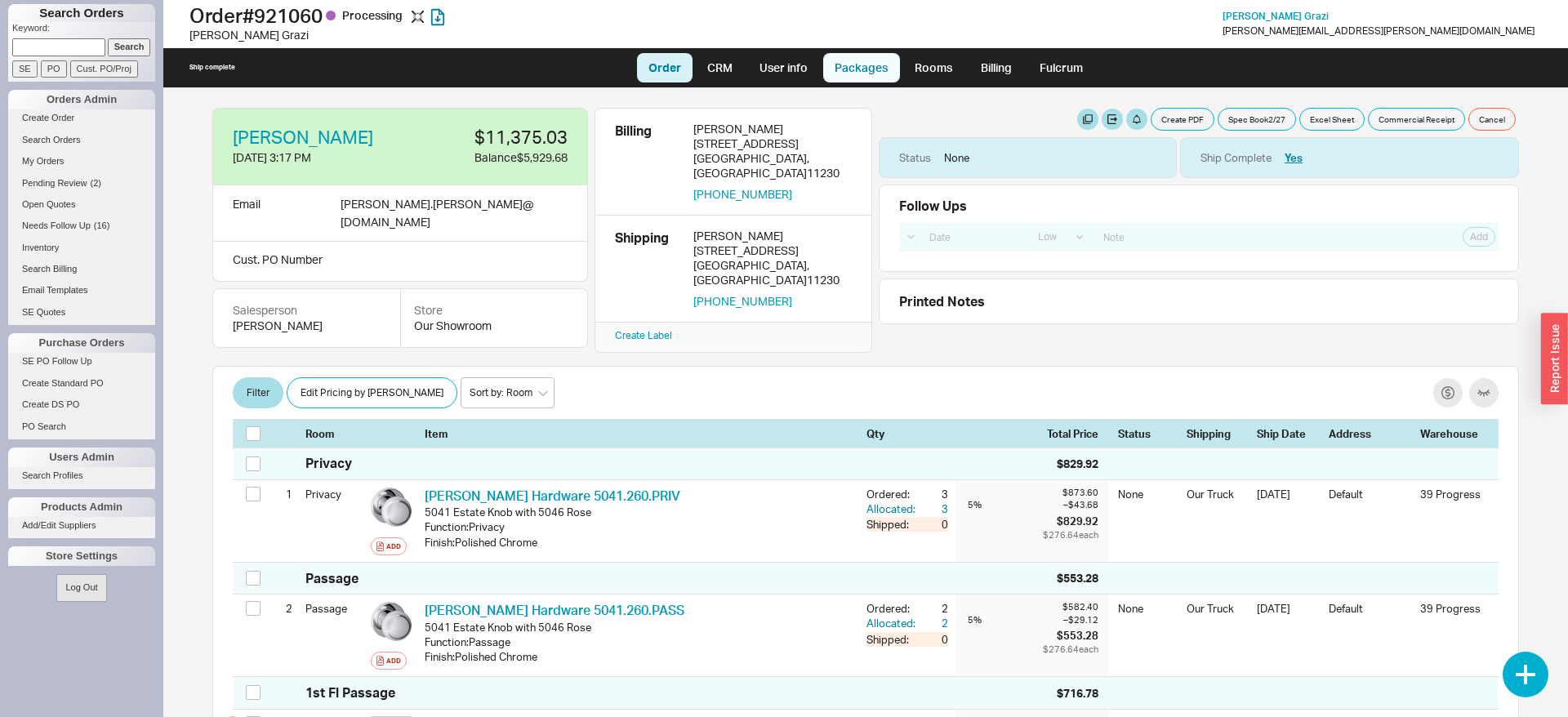
select select "8"
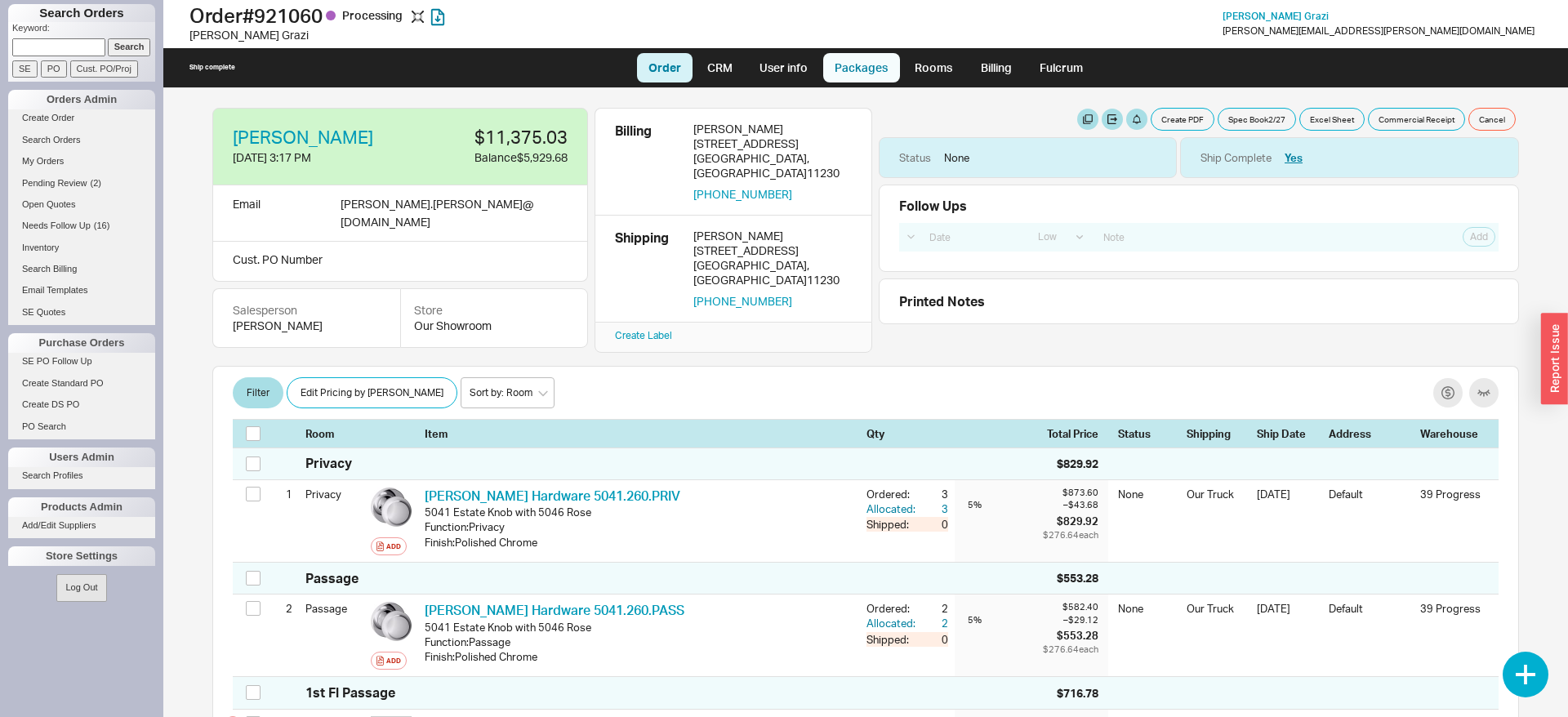
select select "8"
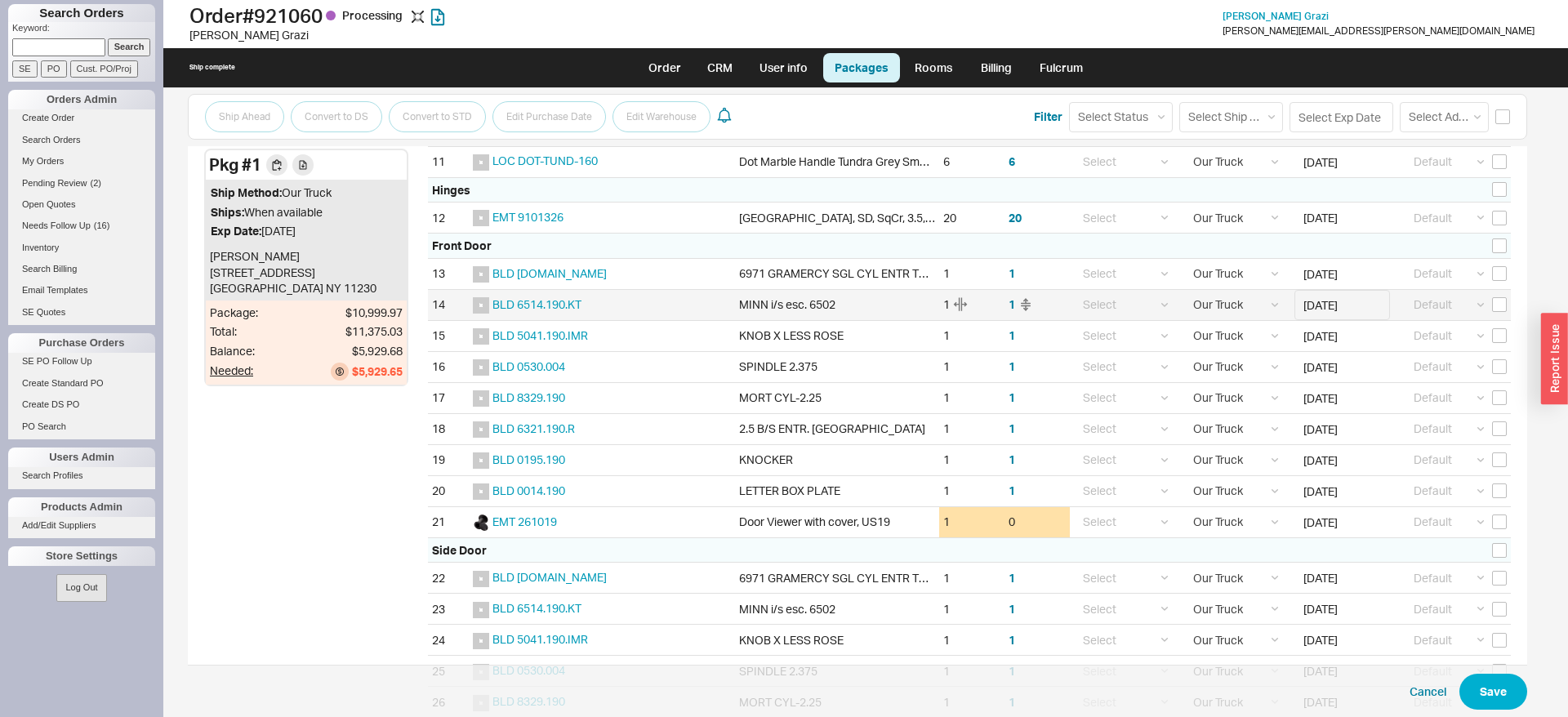
scroll to position [867, 0]
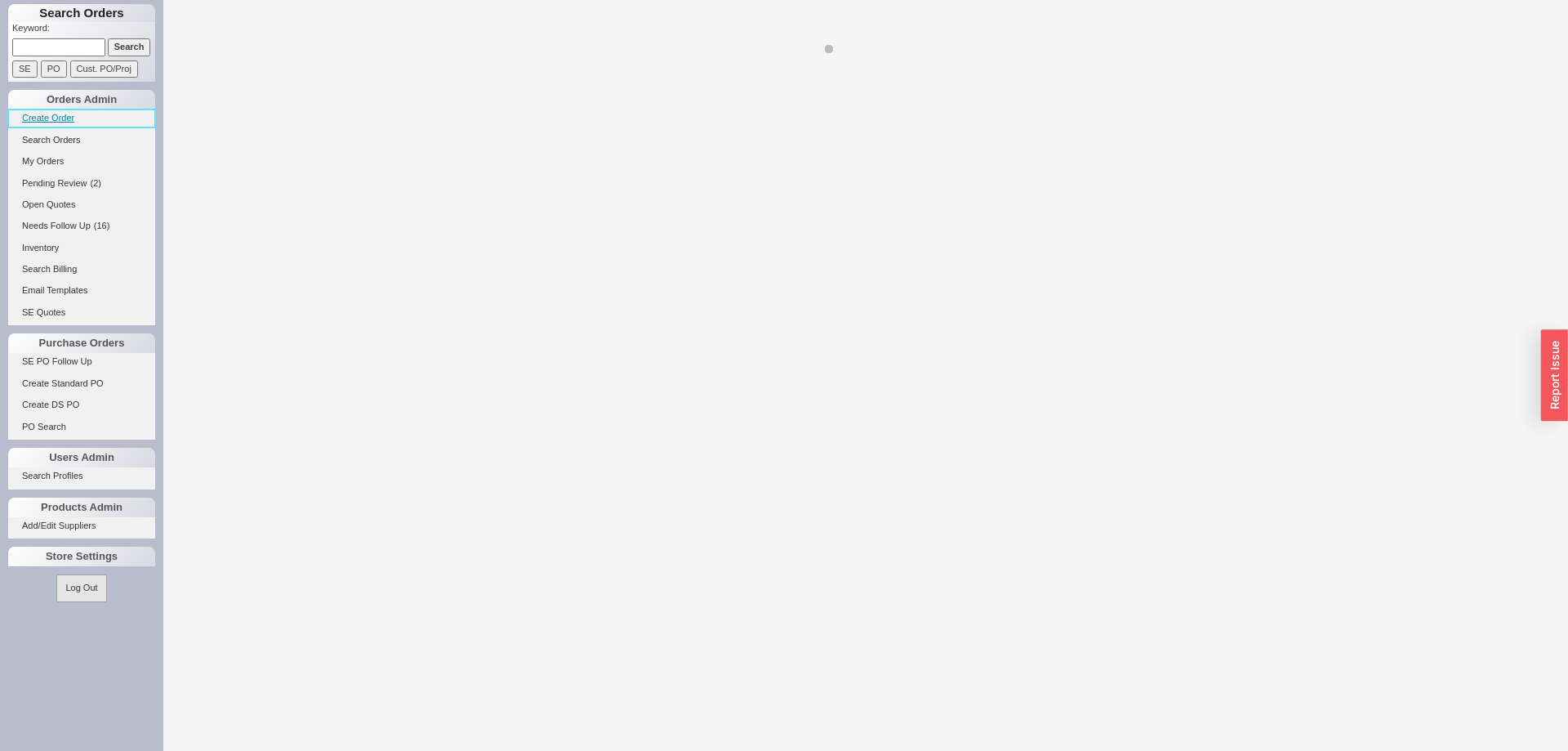
click at [68, 115] on link "Create Order" at bounding box center [82, 118] width 147 height 17
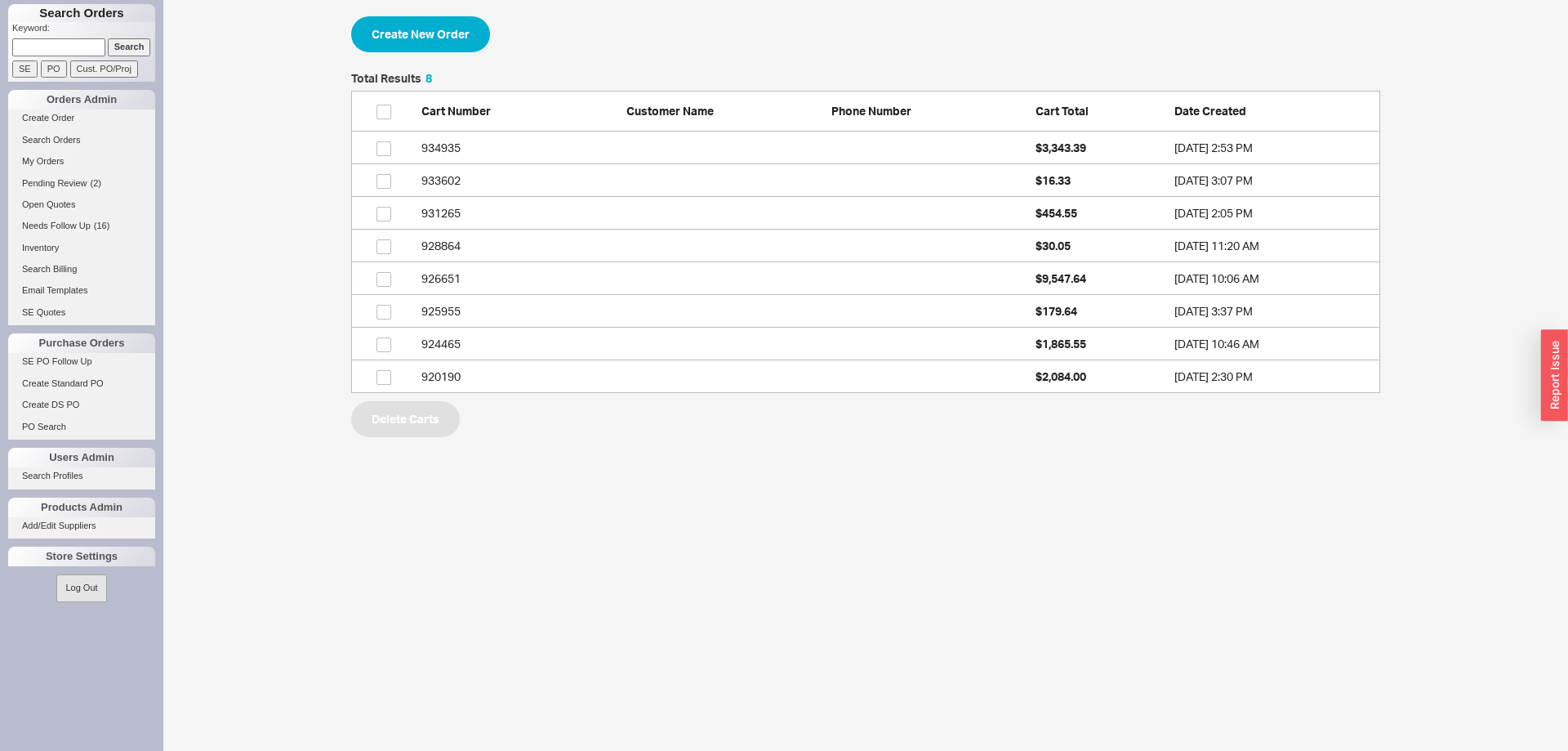
scroll to position [320, 1029]
click at [457, 38] on button "Create New Order" at bounding box center [420, 34] width 139 height 36
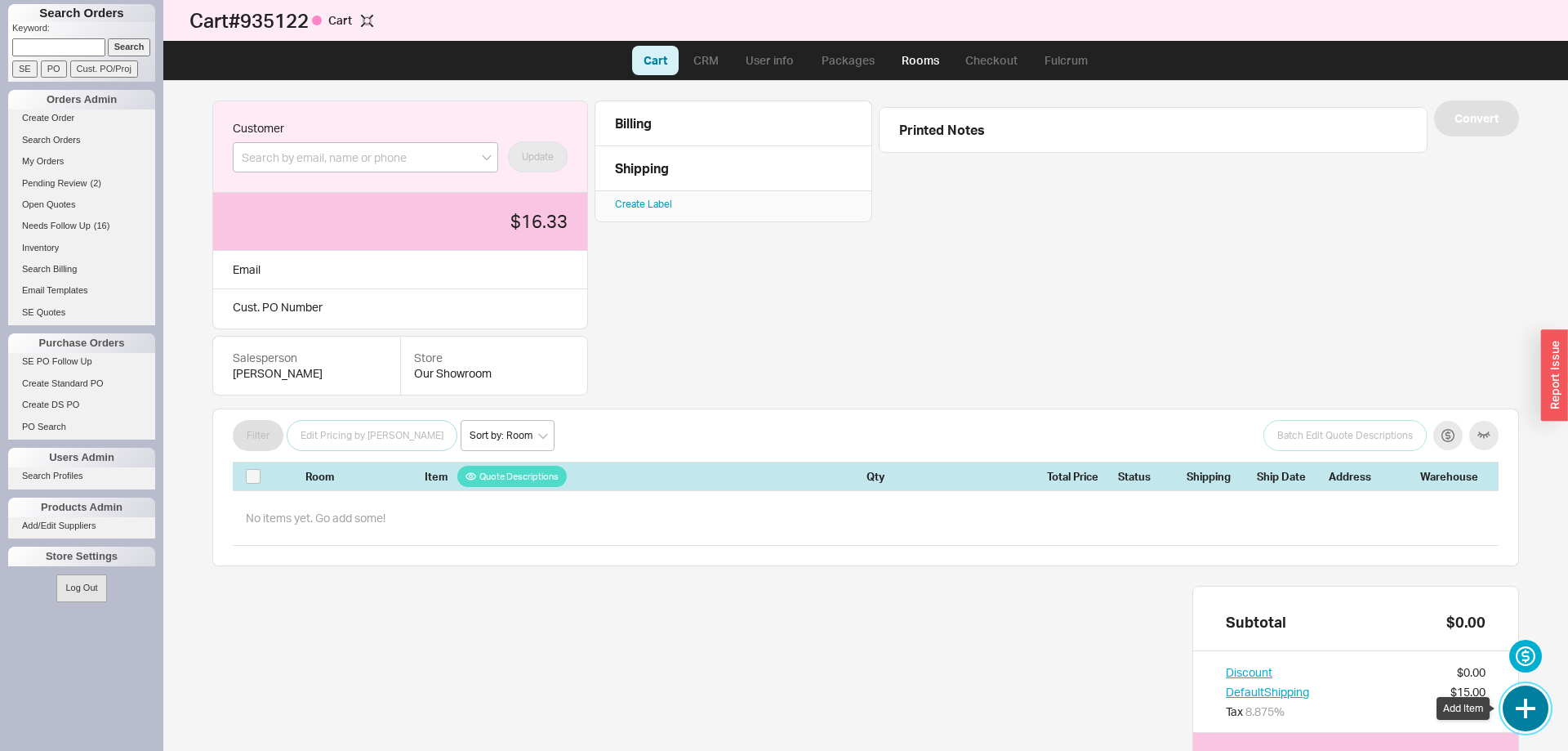
click at [1530, 718] on button "button" at bounding box center [1525, 708] width 46 height 46
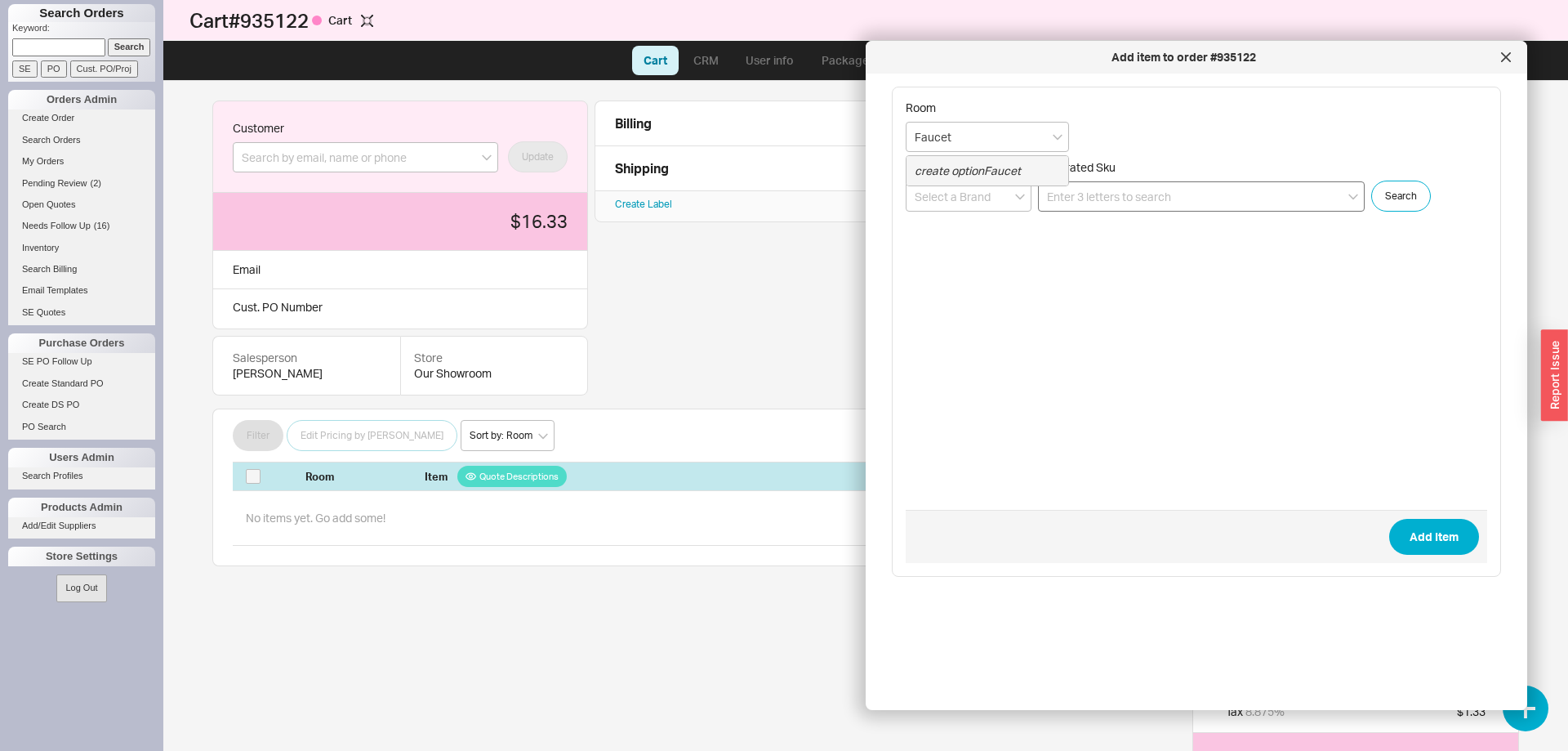
type input "Faucet"
click at [1175, 193] on input at bounding box center [1202, 197] width 327 height 31
paste input "U.4044SEG-2"
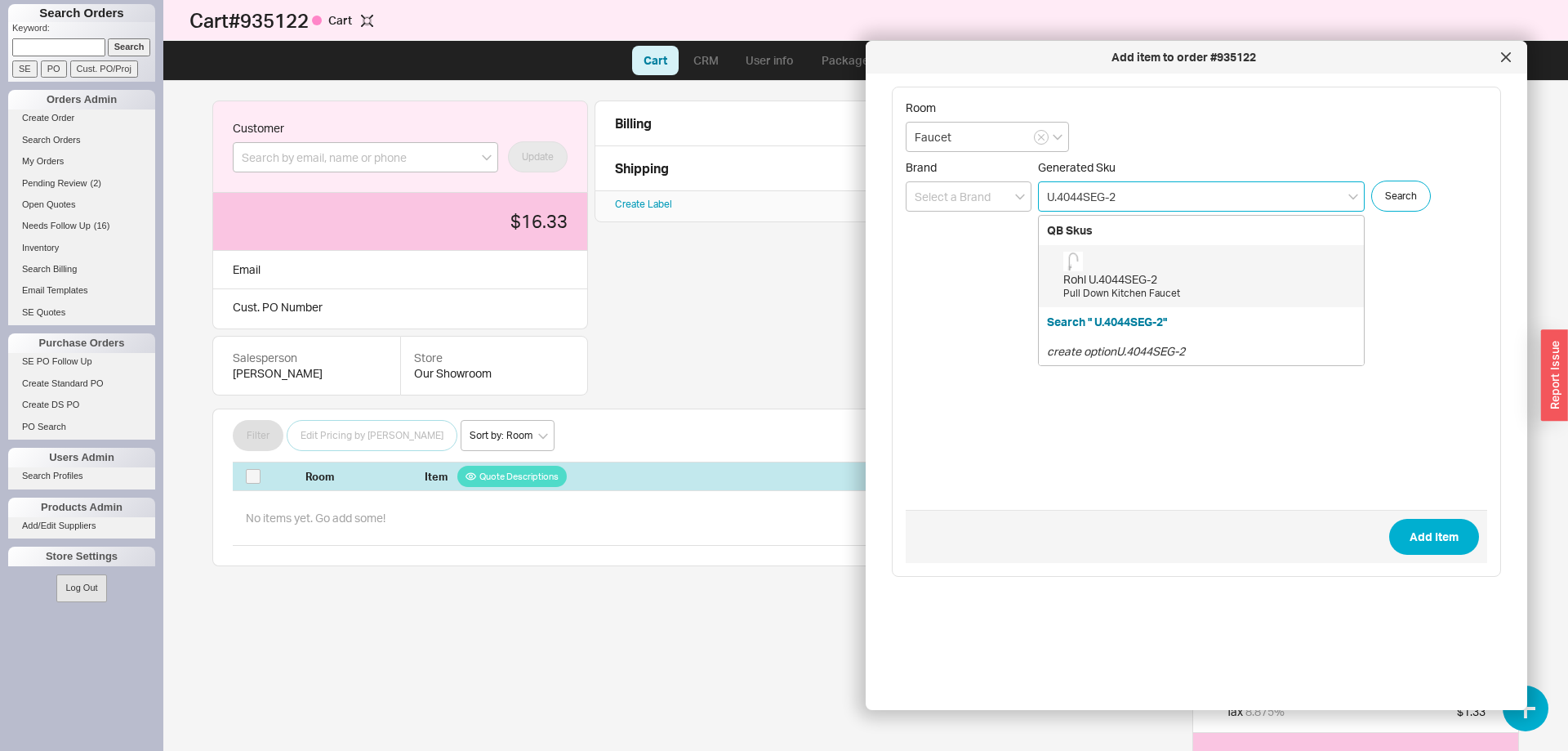
click at [1181, 268] on div "Rohl U.4044SEG-2 Pull Down Kitchen Faucet" at bounding box center [1209, 276] width 292 height 49
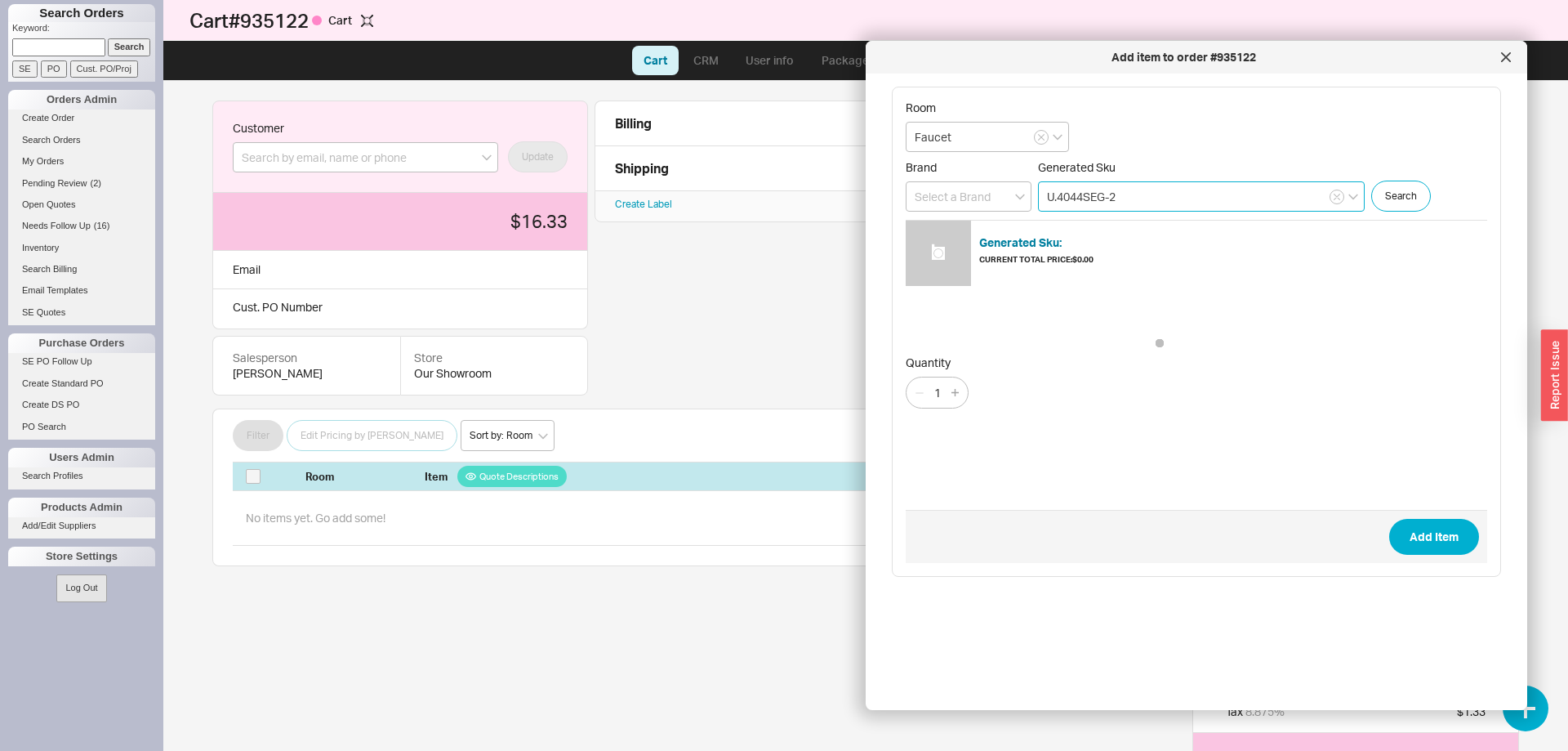
type input "U.4044SEG-2"
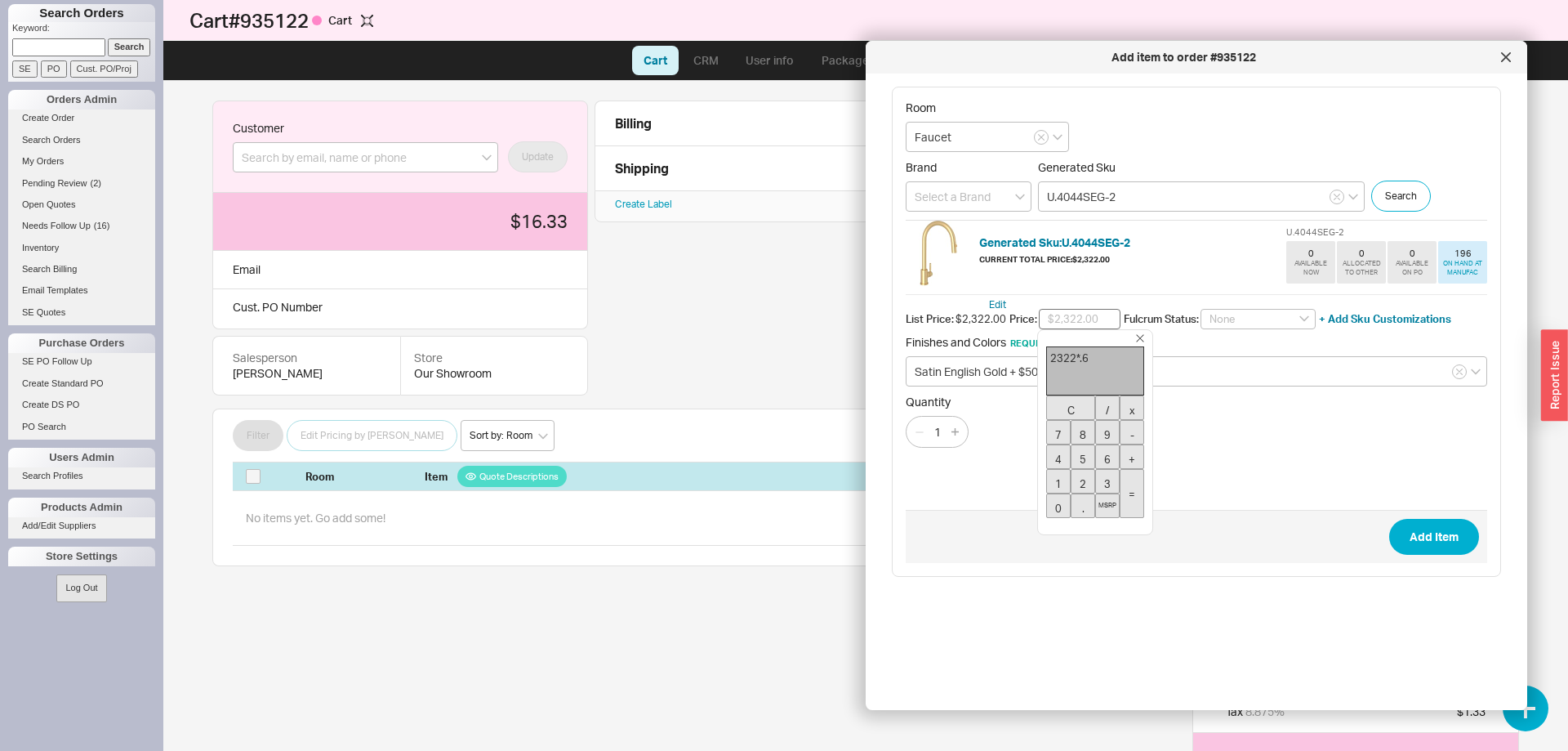
type input "$1,509.30"
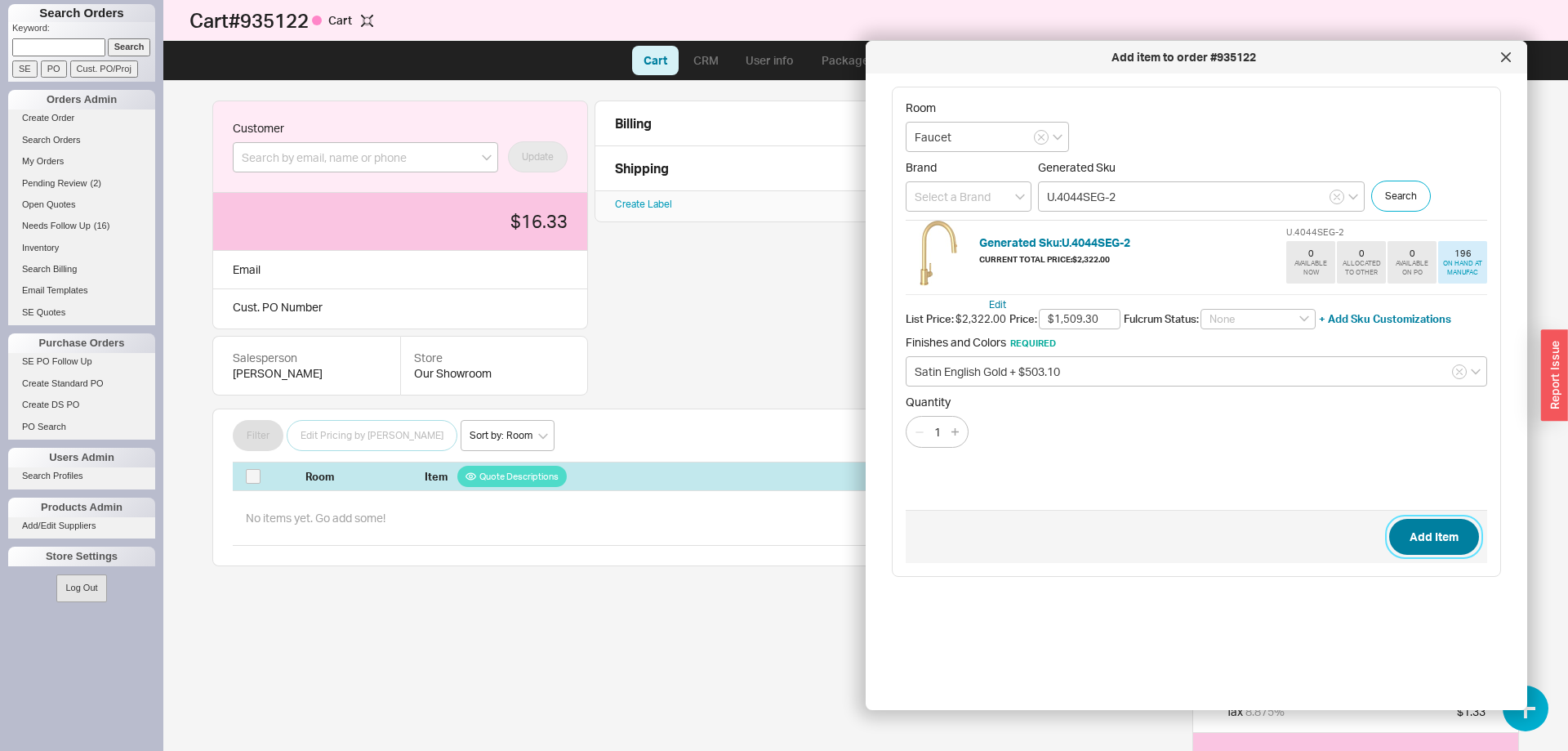
click at [1429, 538] on button "Add Item" at bounding box center [1434, 536] width 90 height 36
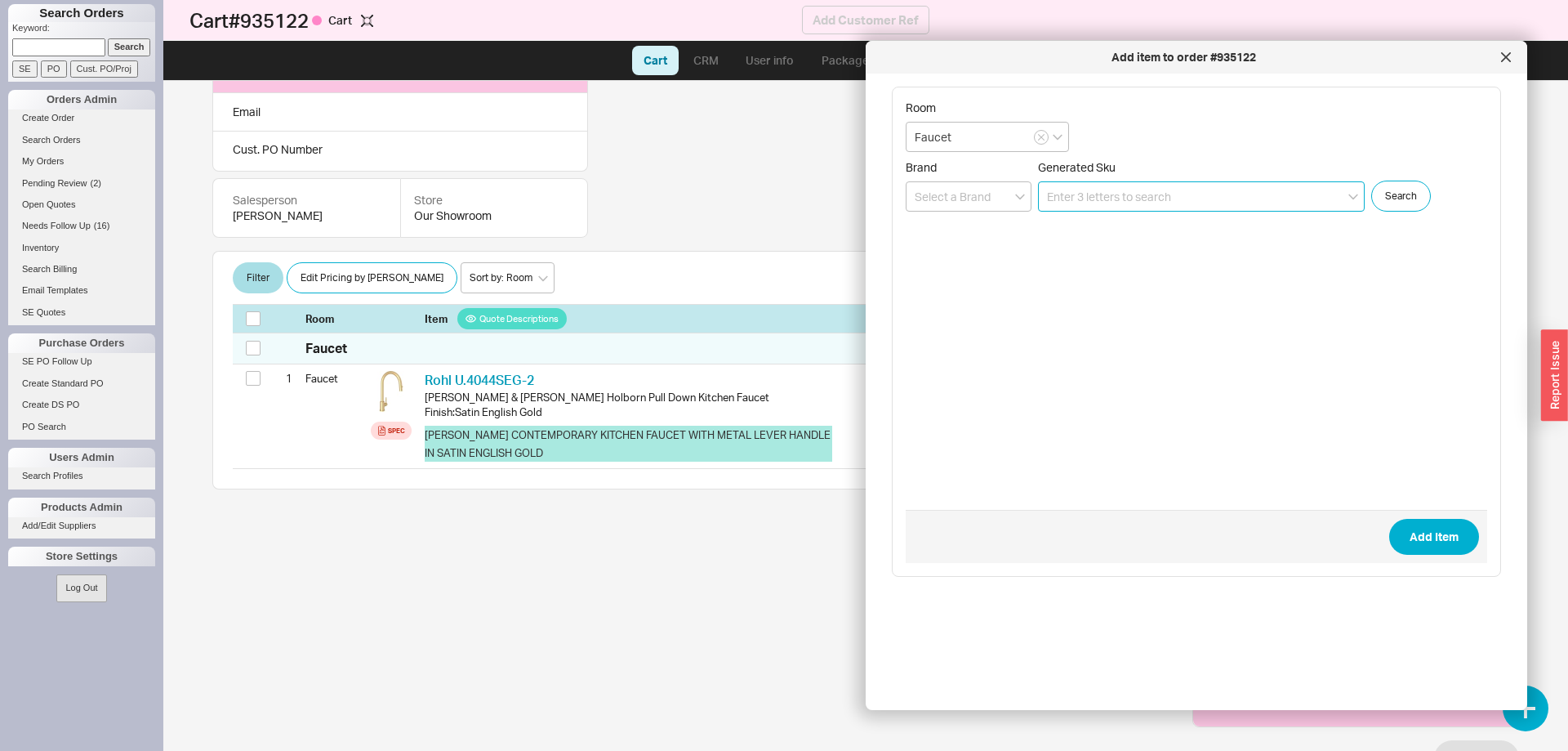
scroll to position [158, 0]
paste input "U.4799LS-SEG-2"
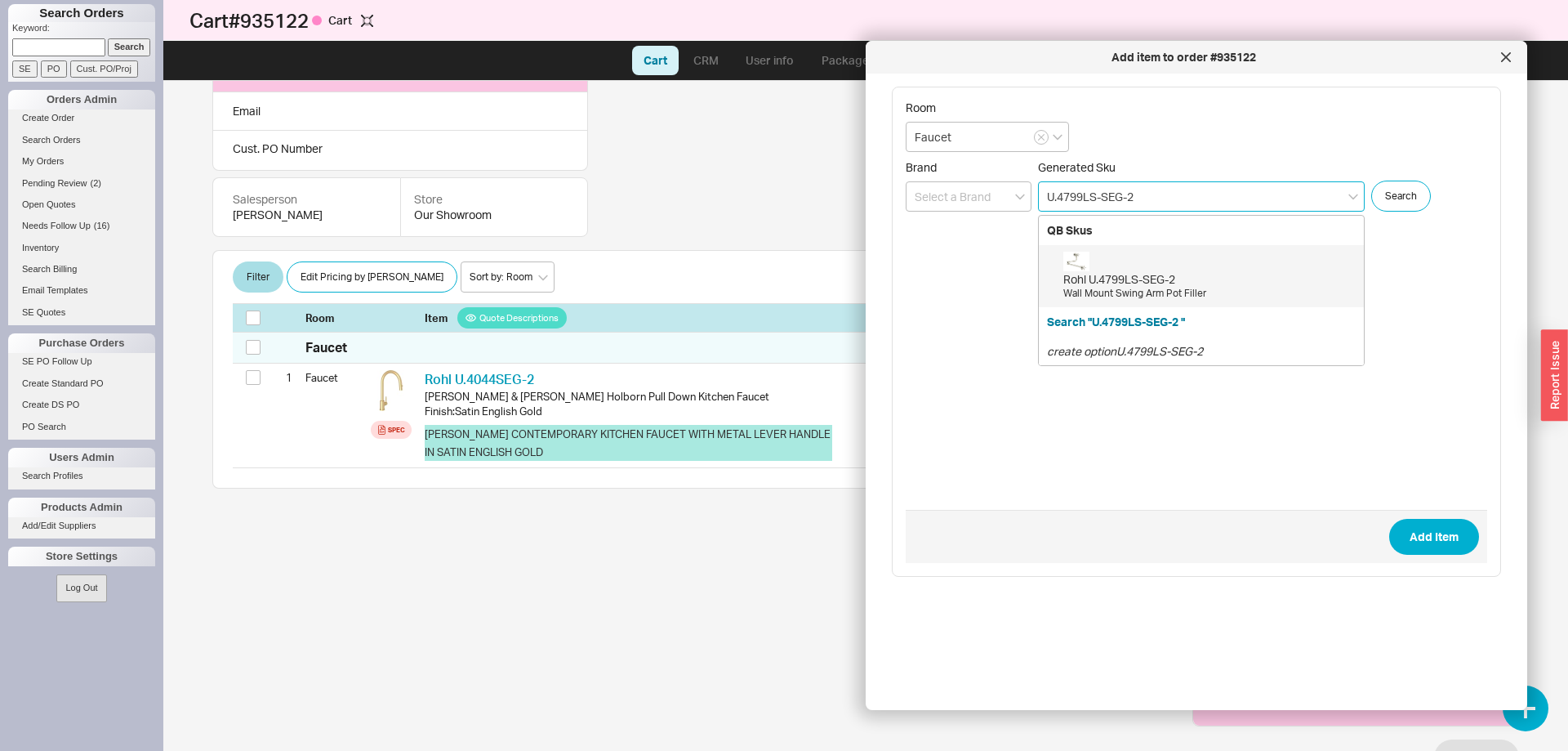
click at [1184, 286] on div "Rohl U.4799LS-SEG-2" at bounding box center [1209, 279] width 292 height 16
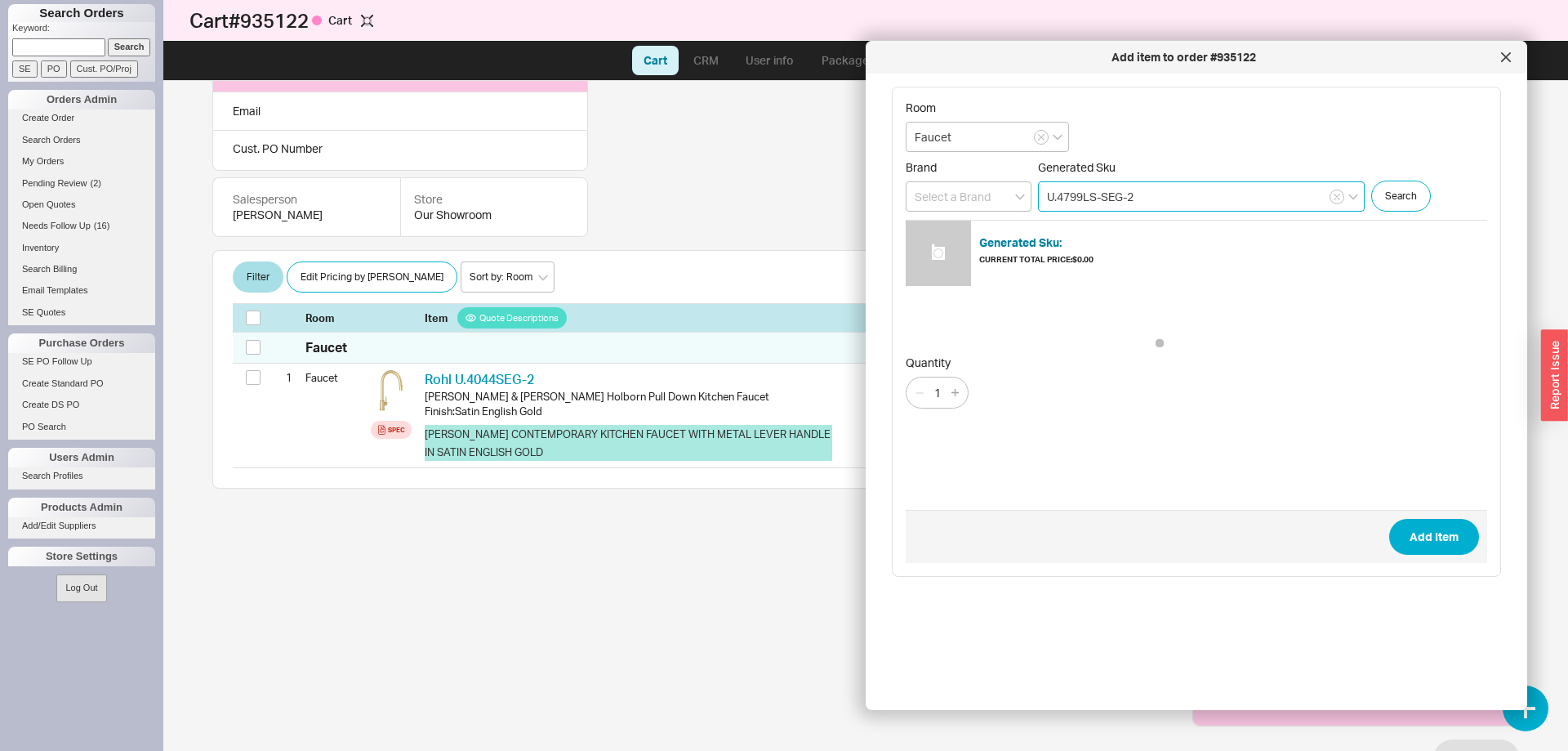
type input "U.4799LS-SEG-2"
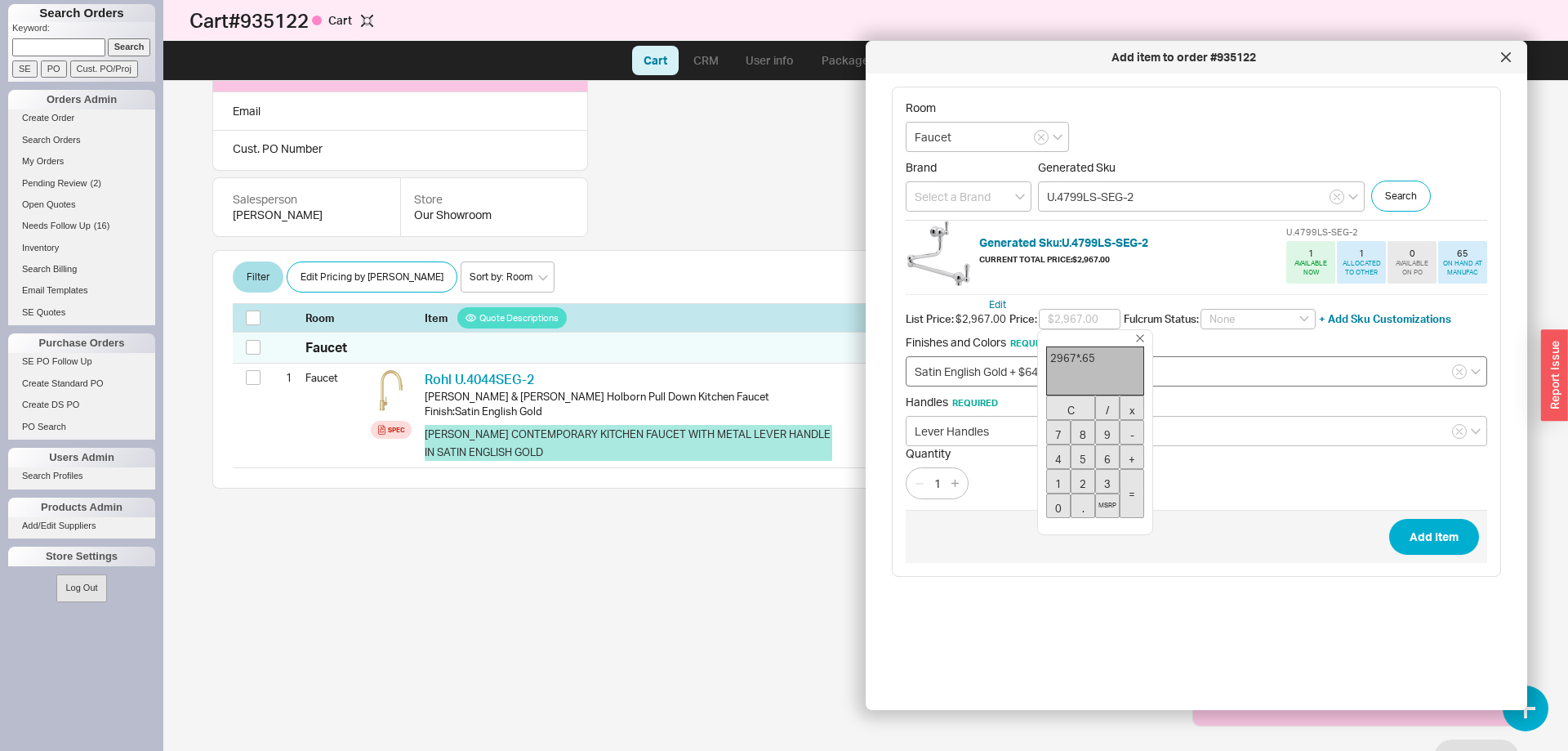
type input "$1,928.55"
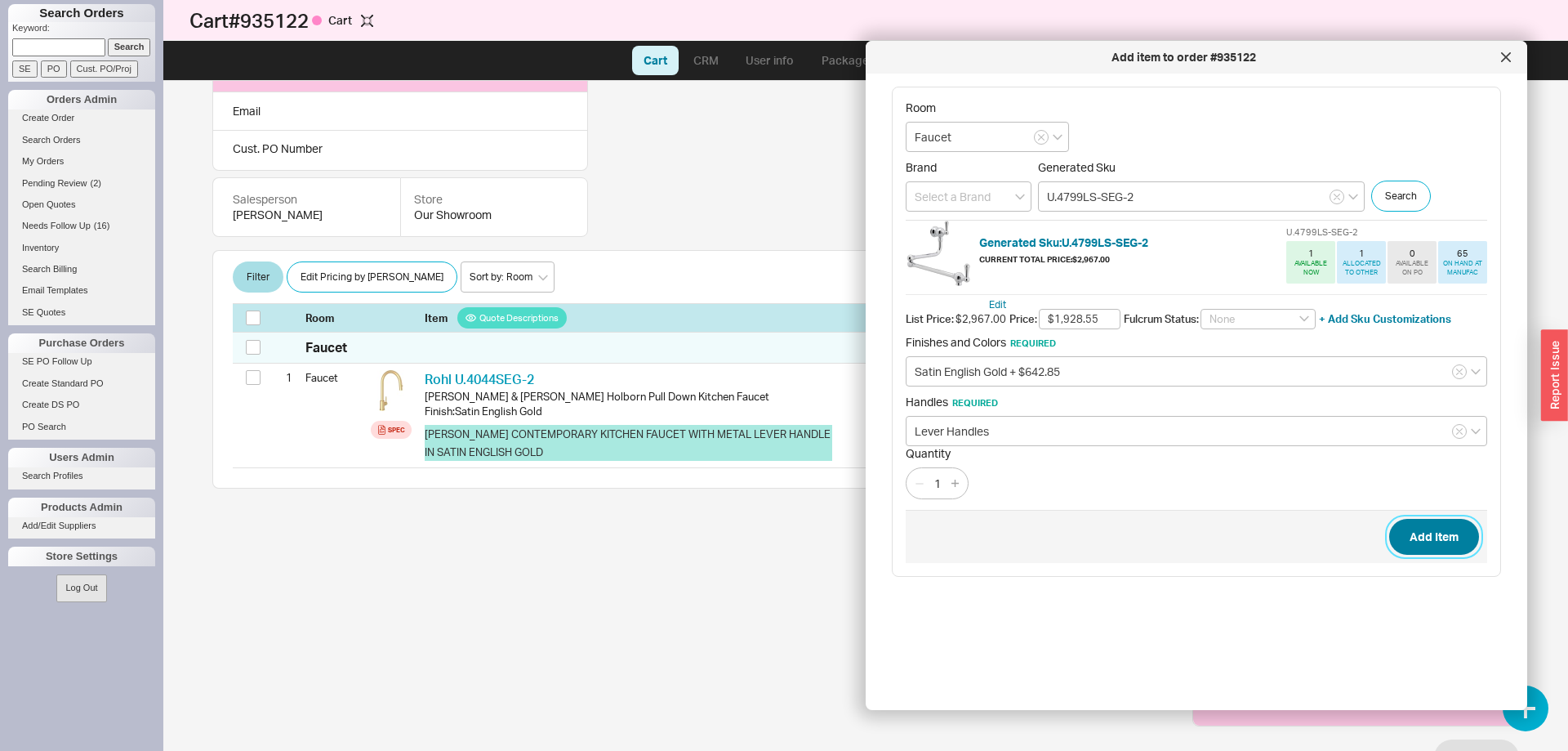
click at [1442, 535] on button "Add Item" at bounding box center [1434, 536] width 90 height 36
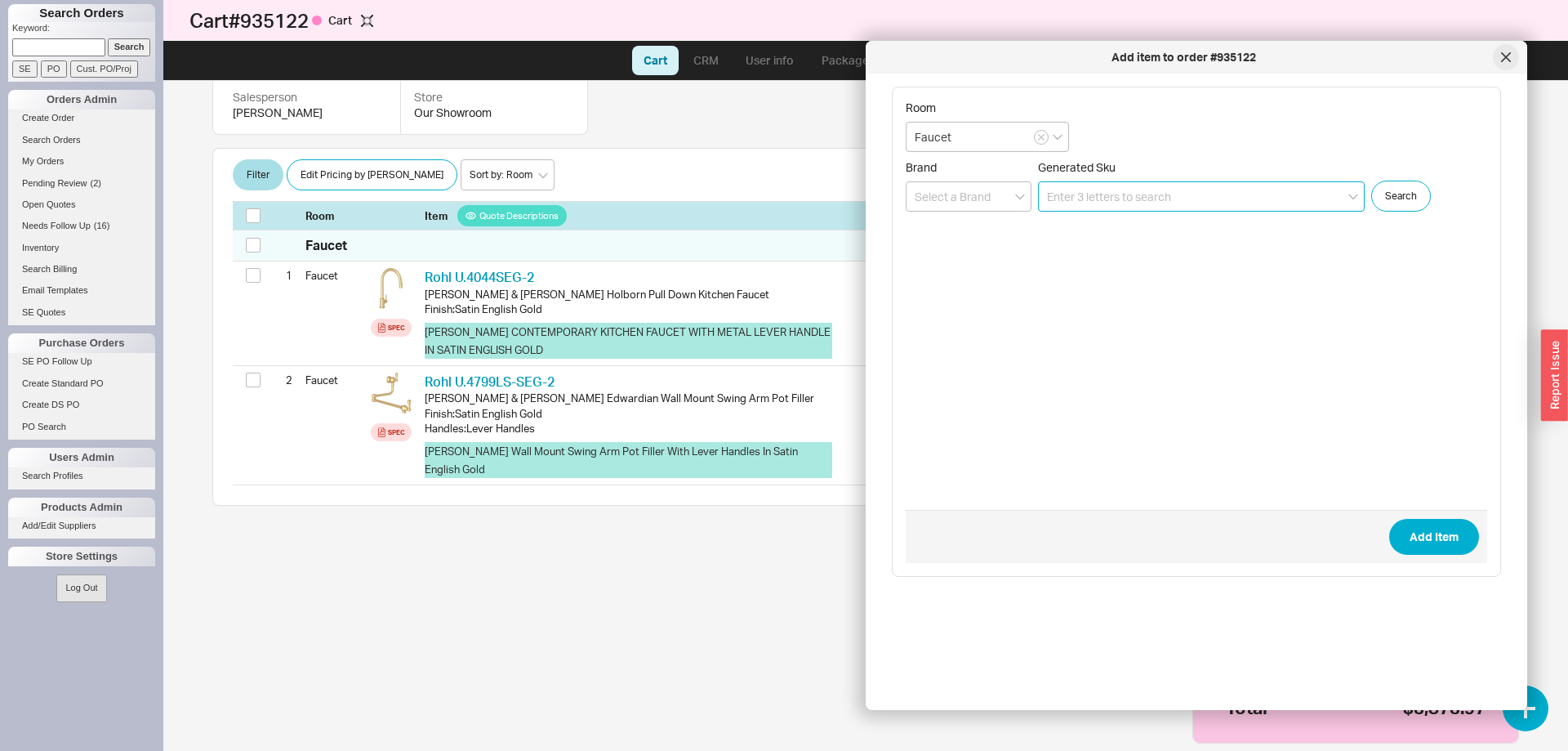
scroll to position [261, 0]
click at [1502, 64] on div at bounding box center [1505, 57] width 26 height 26
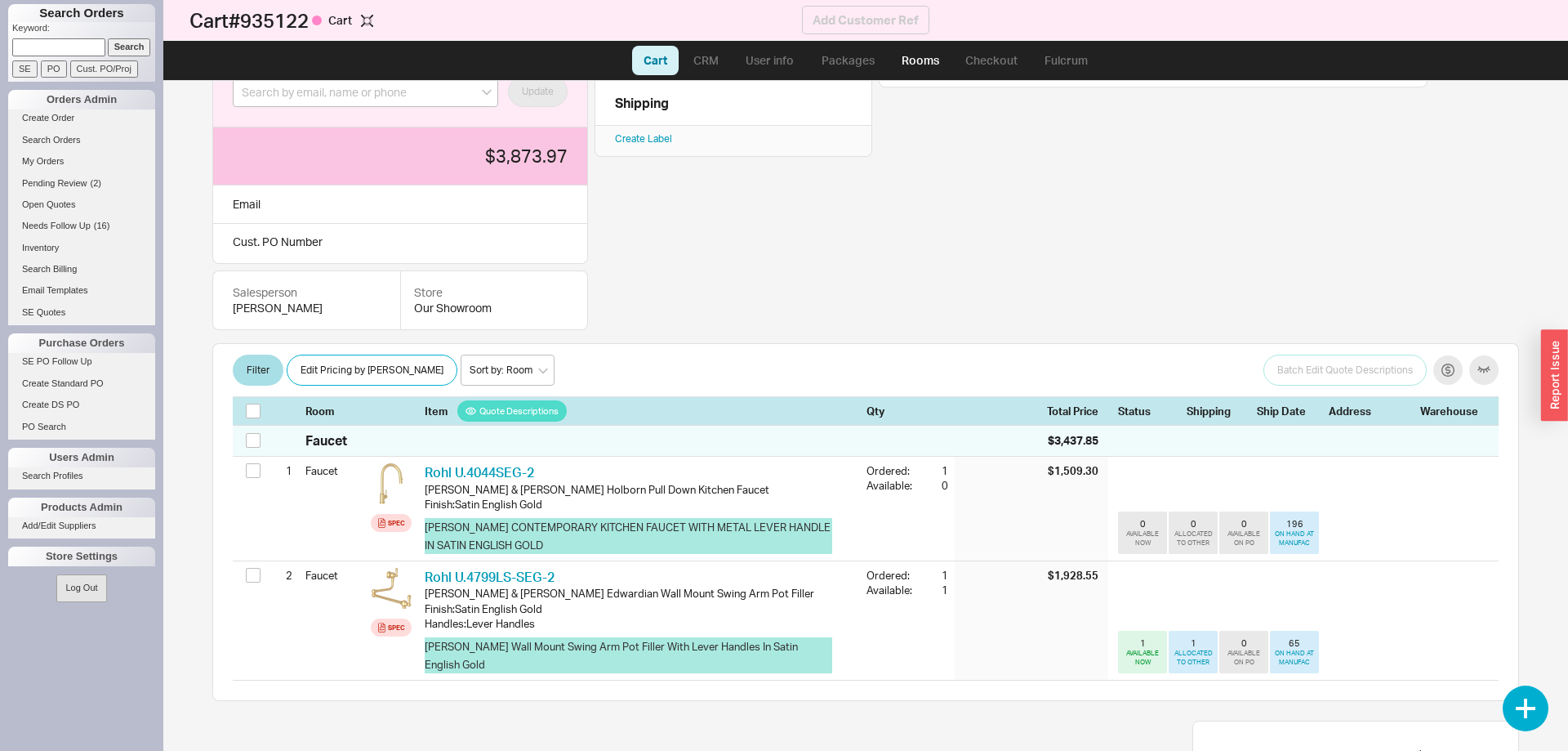
scroll to position [12, 0]
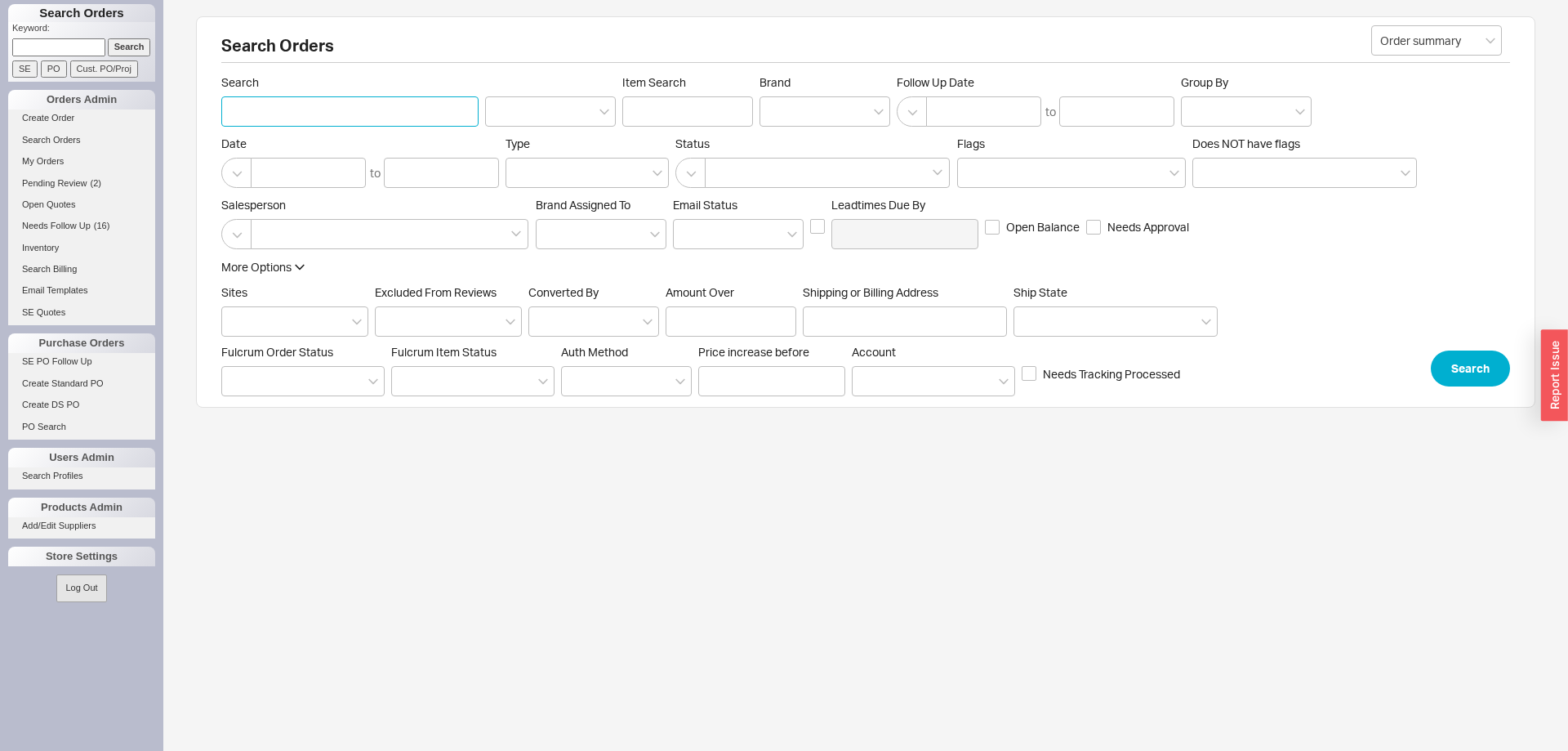
paste input "7186144092"
type input "7186144092"
click at [1461, 367] on button "Search" at bounding box center [1470, 368] width 79 height 36
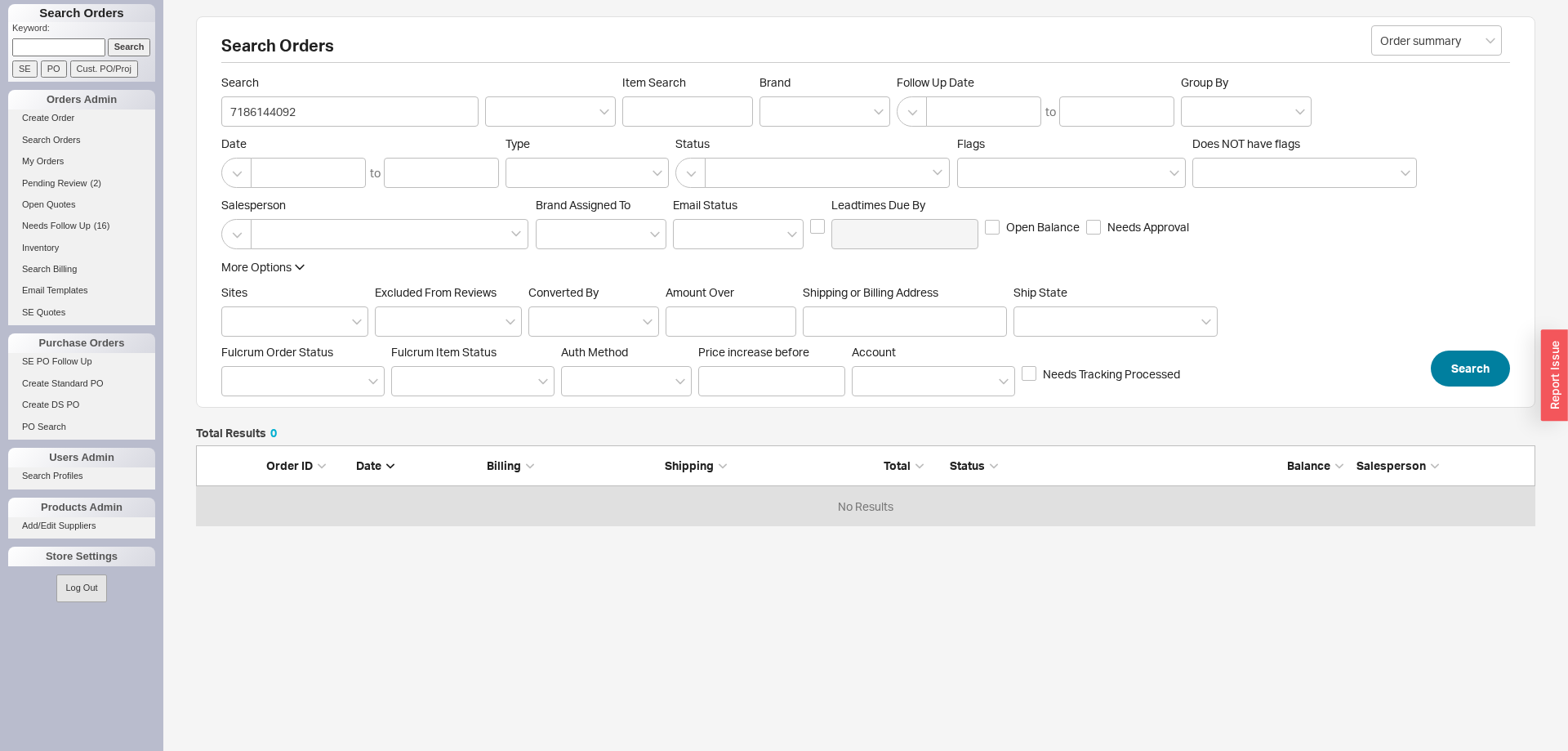
scroll to position [82, 1339]
drag, startPoint x: 113, startPoint y: 120, endPoint x: 0, endPoint y: 133, distance: 113.7
click at [221, 127] on input "7186144092" at bounding box center [349, 111] width 257 height 31
type input "[PERSON_NAME]"
click at [1486, 368] on button "Search" at bounding box center [1470, 368] width 79 height 36
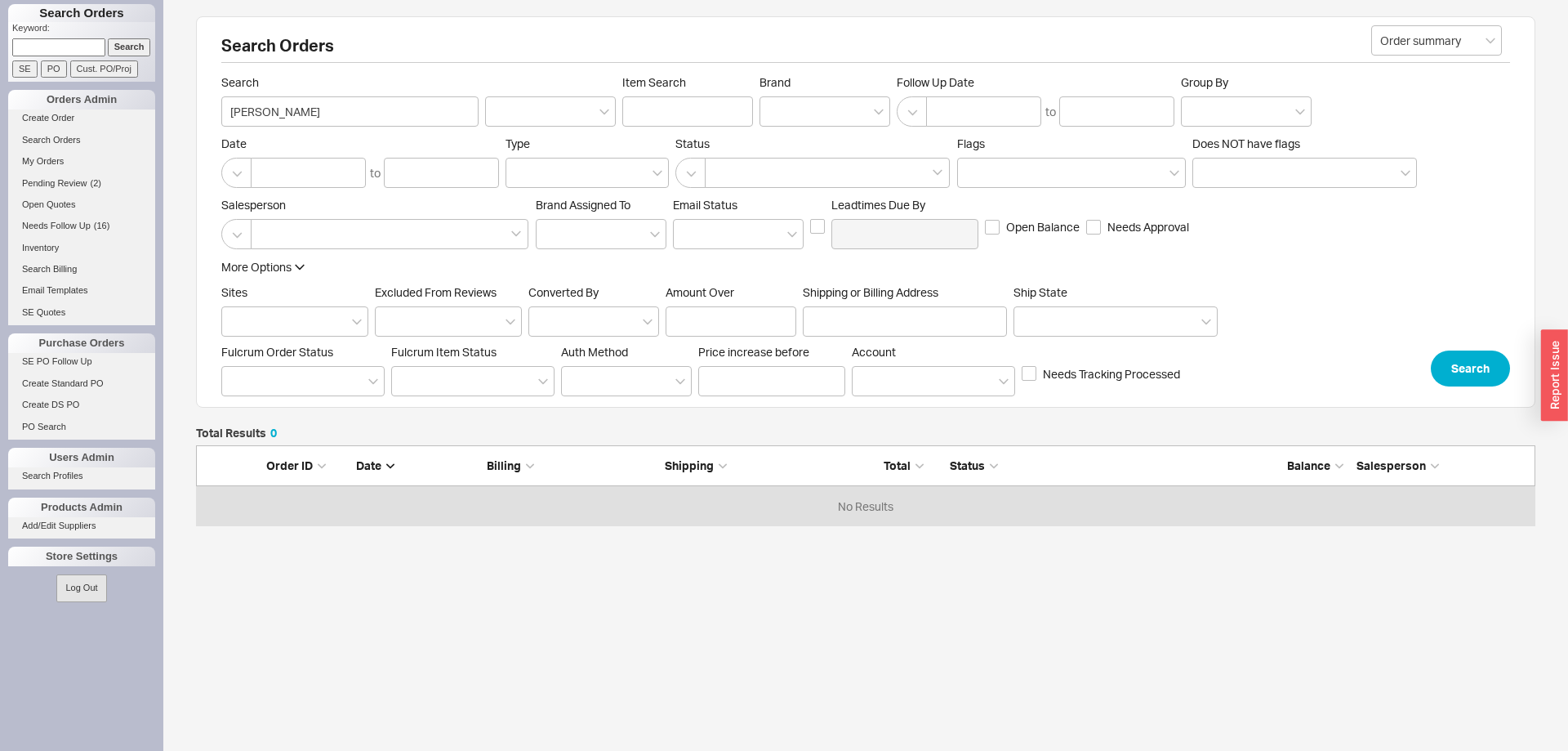
scroll to position [82, 1339]
paste input "921619"
type input "921619"
click at [19, 70] on input "SE" at bounding box center [25, 68] width 25 height 17
type input "921619"
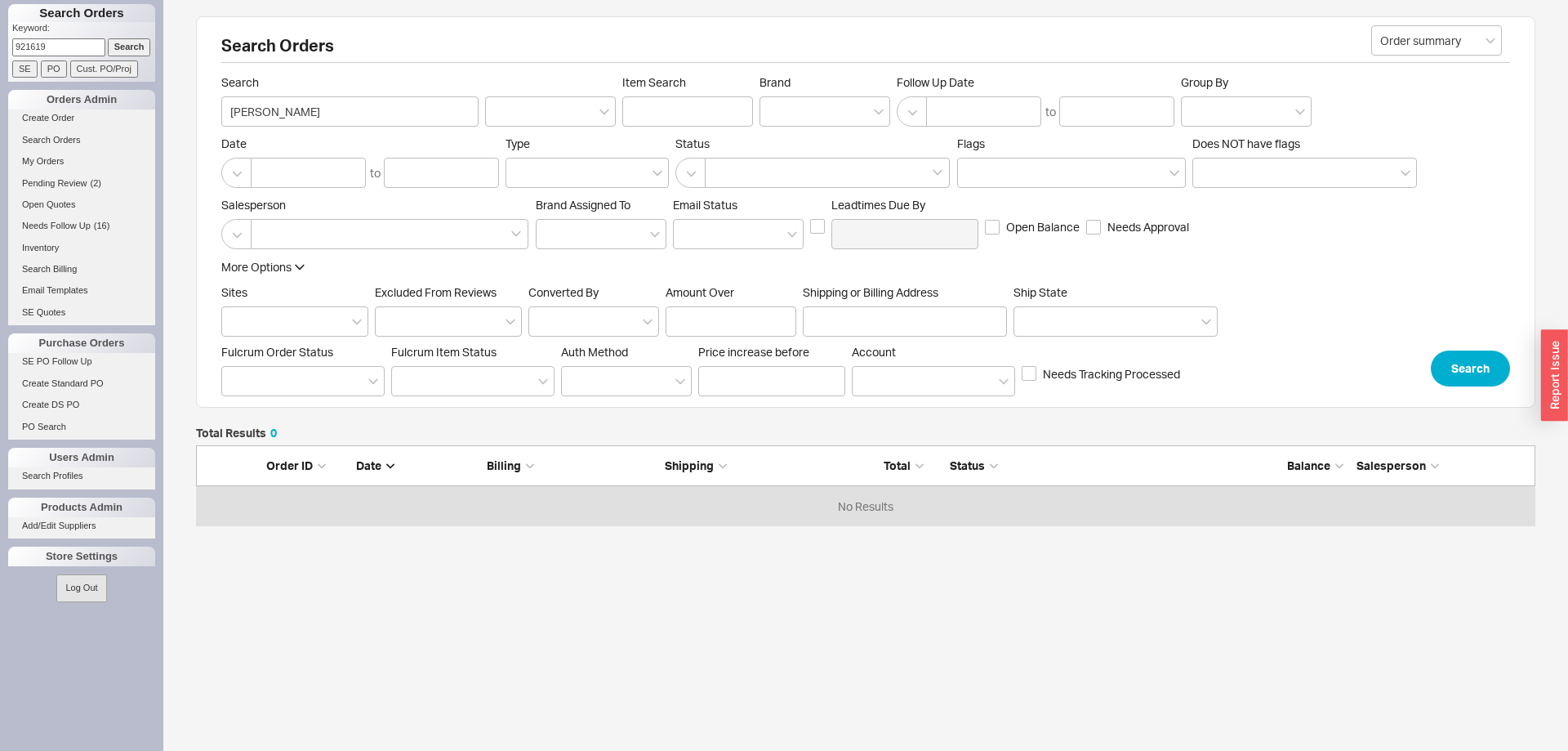
type input "SE Number"
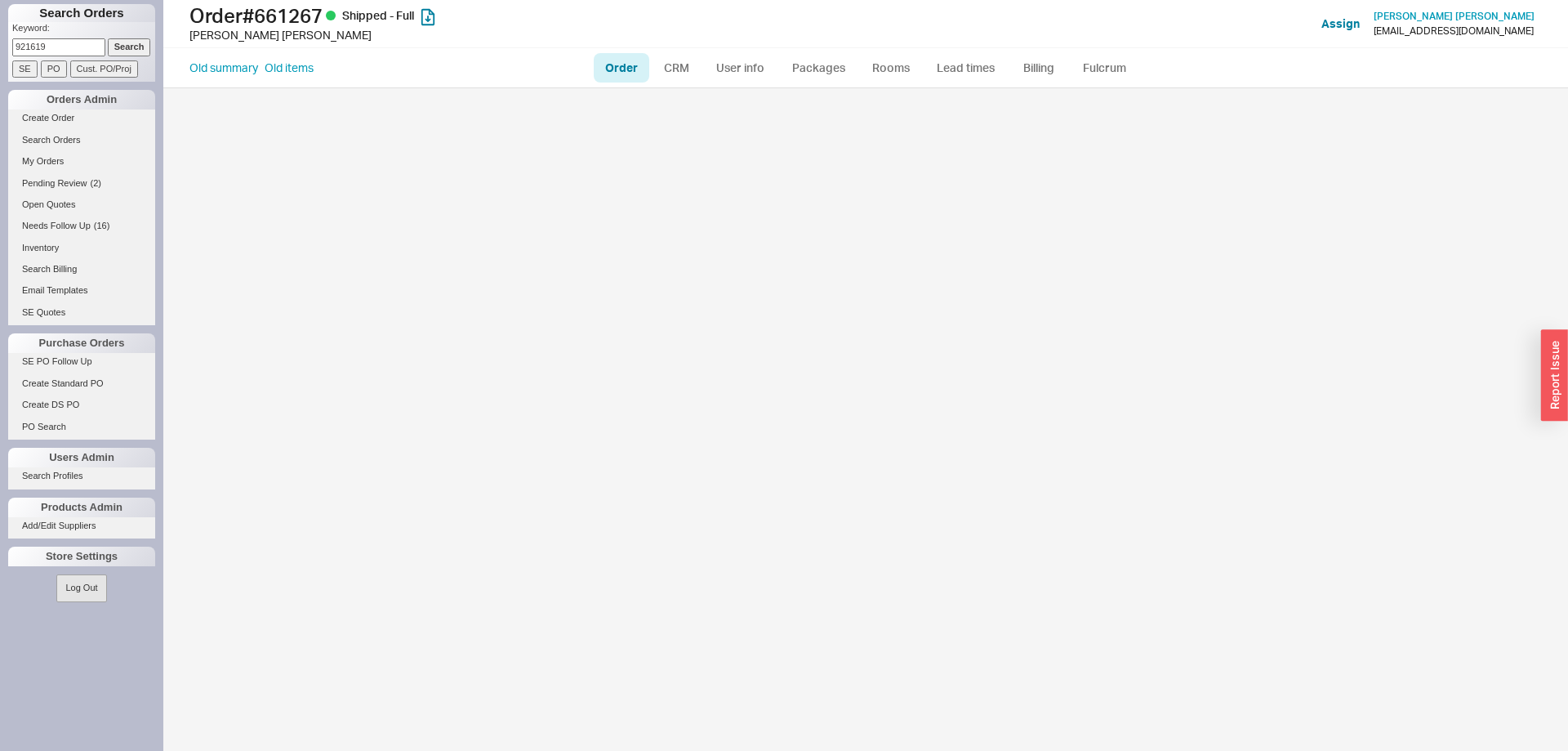
select select "LOW"
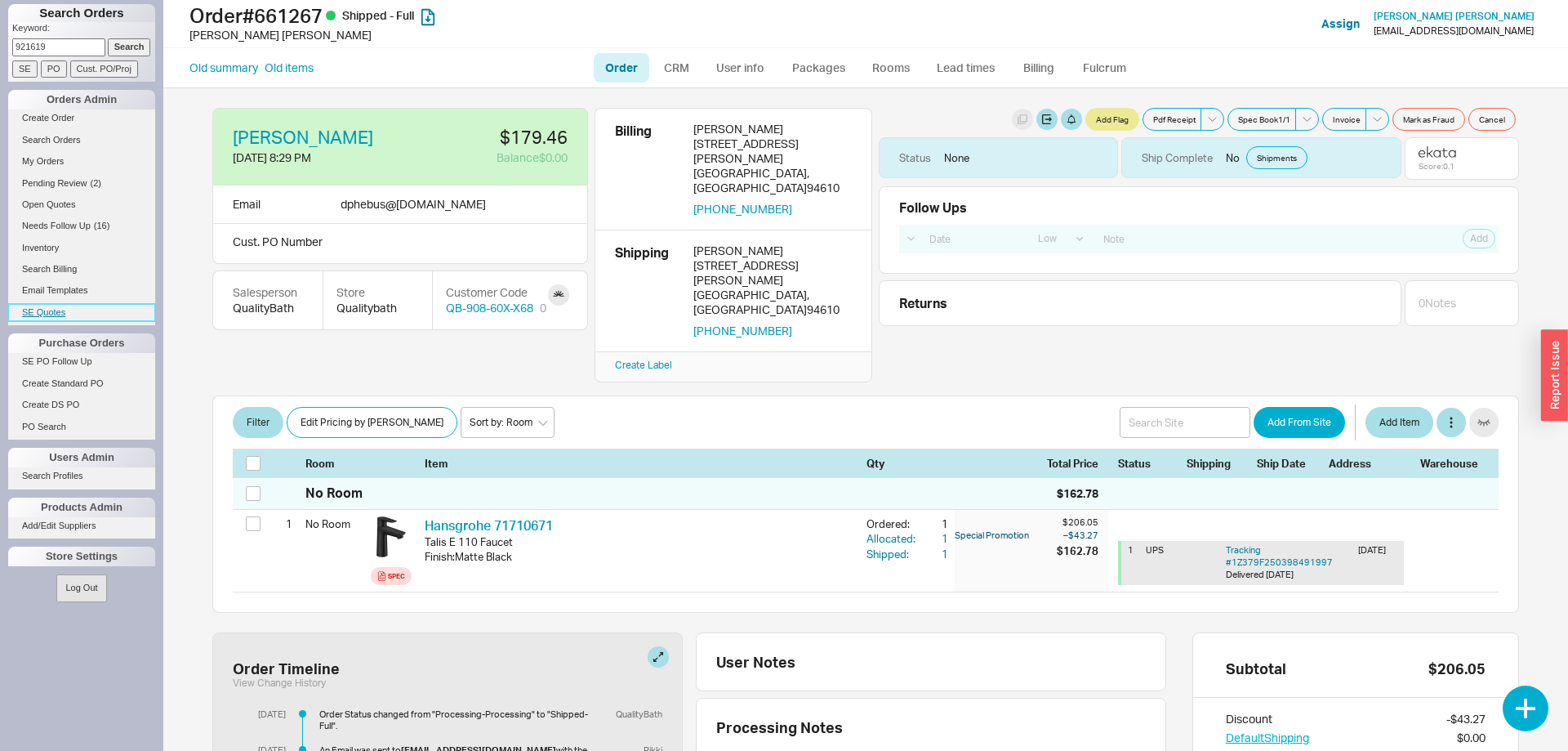
click at [84, 314] on link "SE Quotes" at bounding box center [82, 312] width 147 height 17
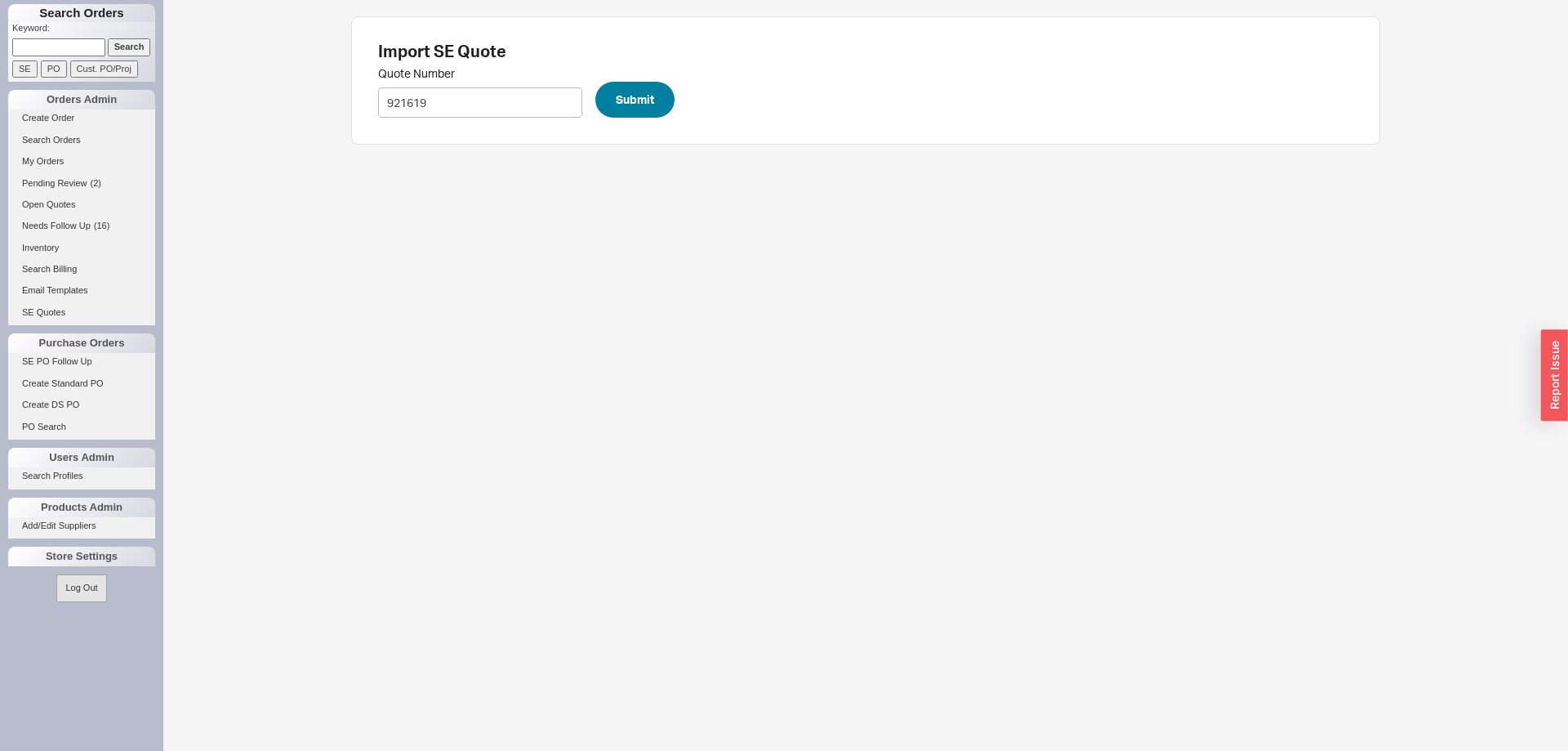
type input "921619"
click at [642, 93] on button "Submit" at bounding box center [635, 100] width 79 height 36
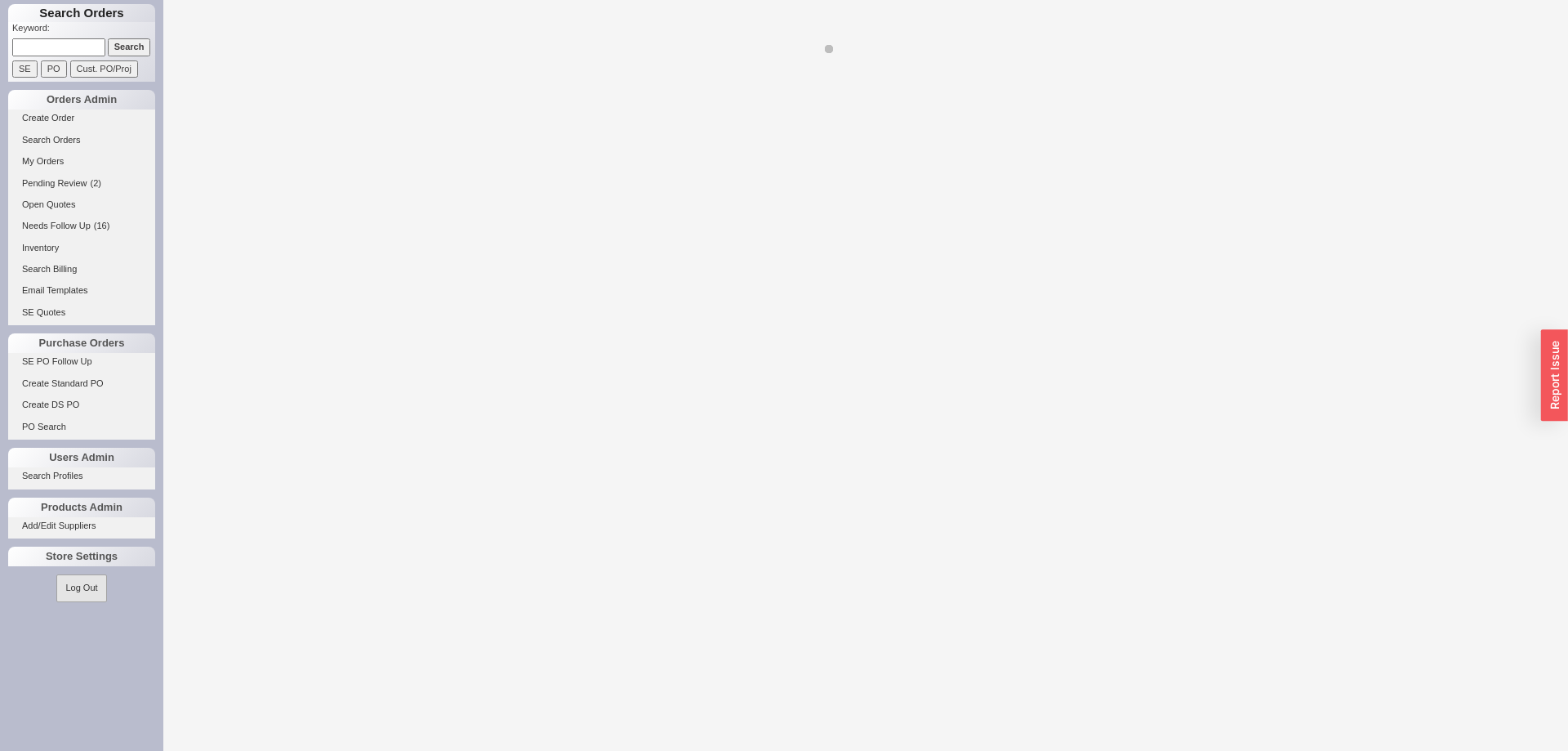
select select "LOW"
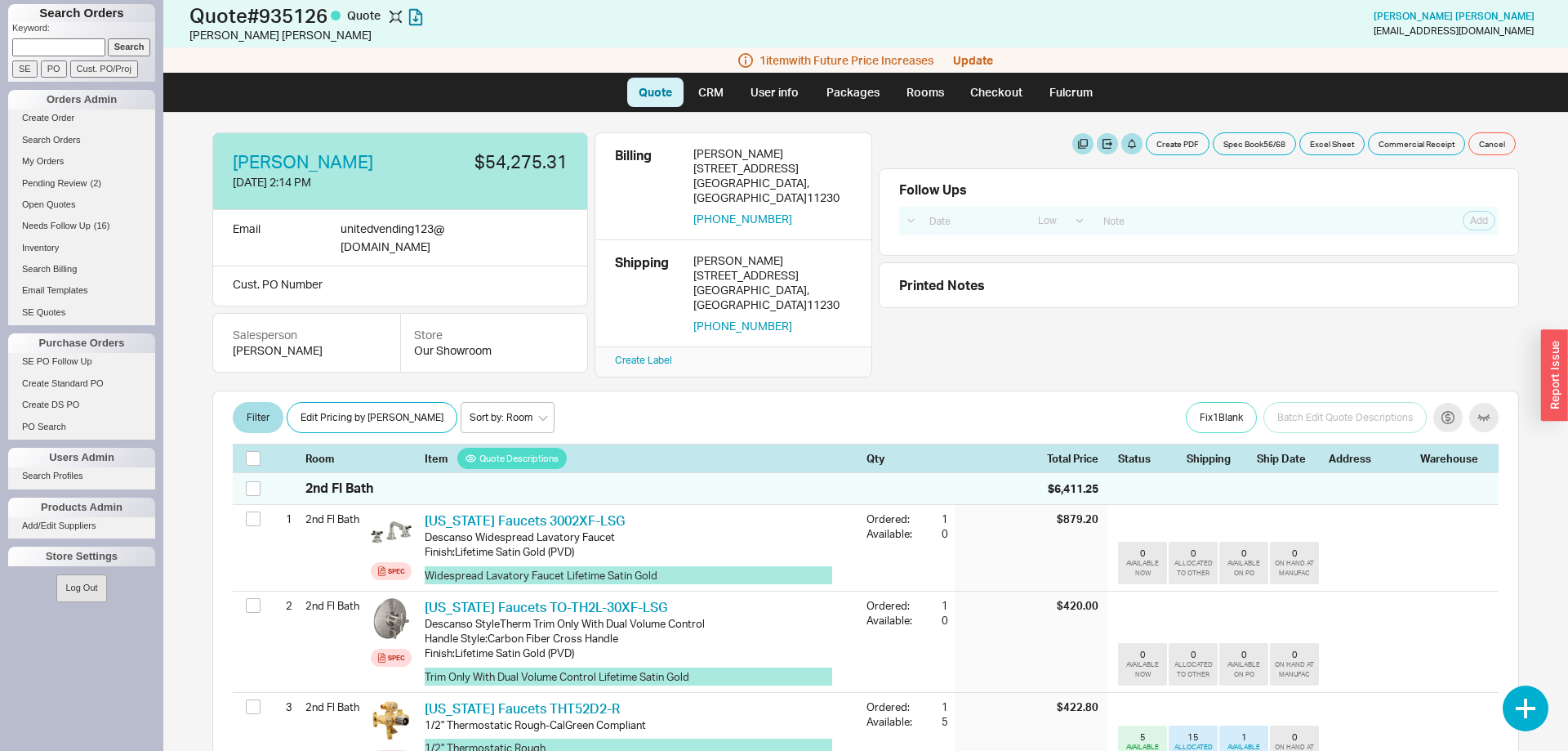
click at [832, 61] on span "1 item with Future Price Increases" at bounding box center [847, 60] width 174 height 13
click at [1213, 402] on button "Fix 1 Blank" at bounding box center [1220, 417] width 71 height 31
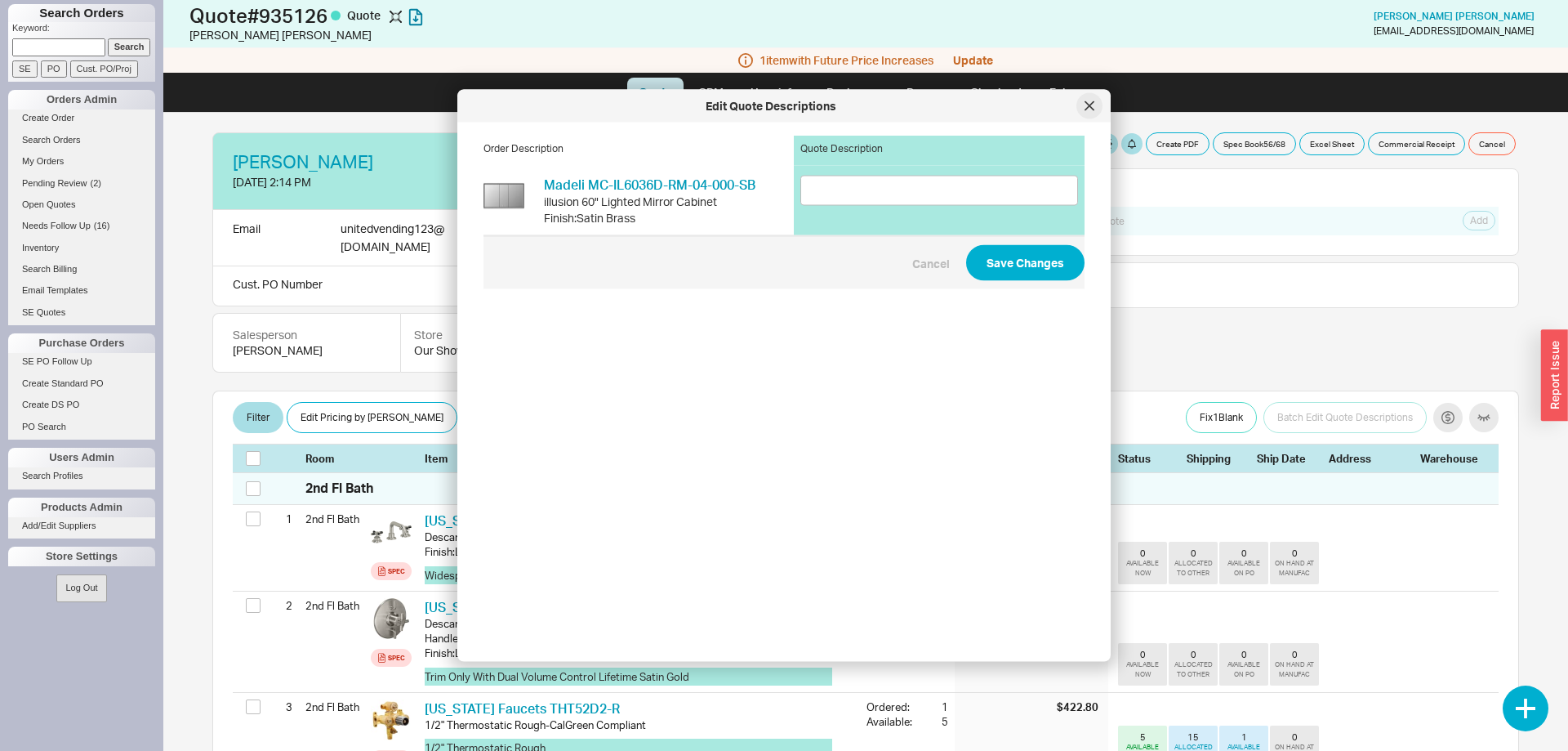
click at [1097, 110] on div at bounding box center [1088, 106] width 26 height 26
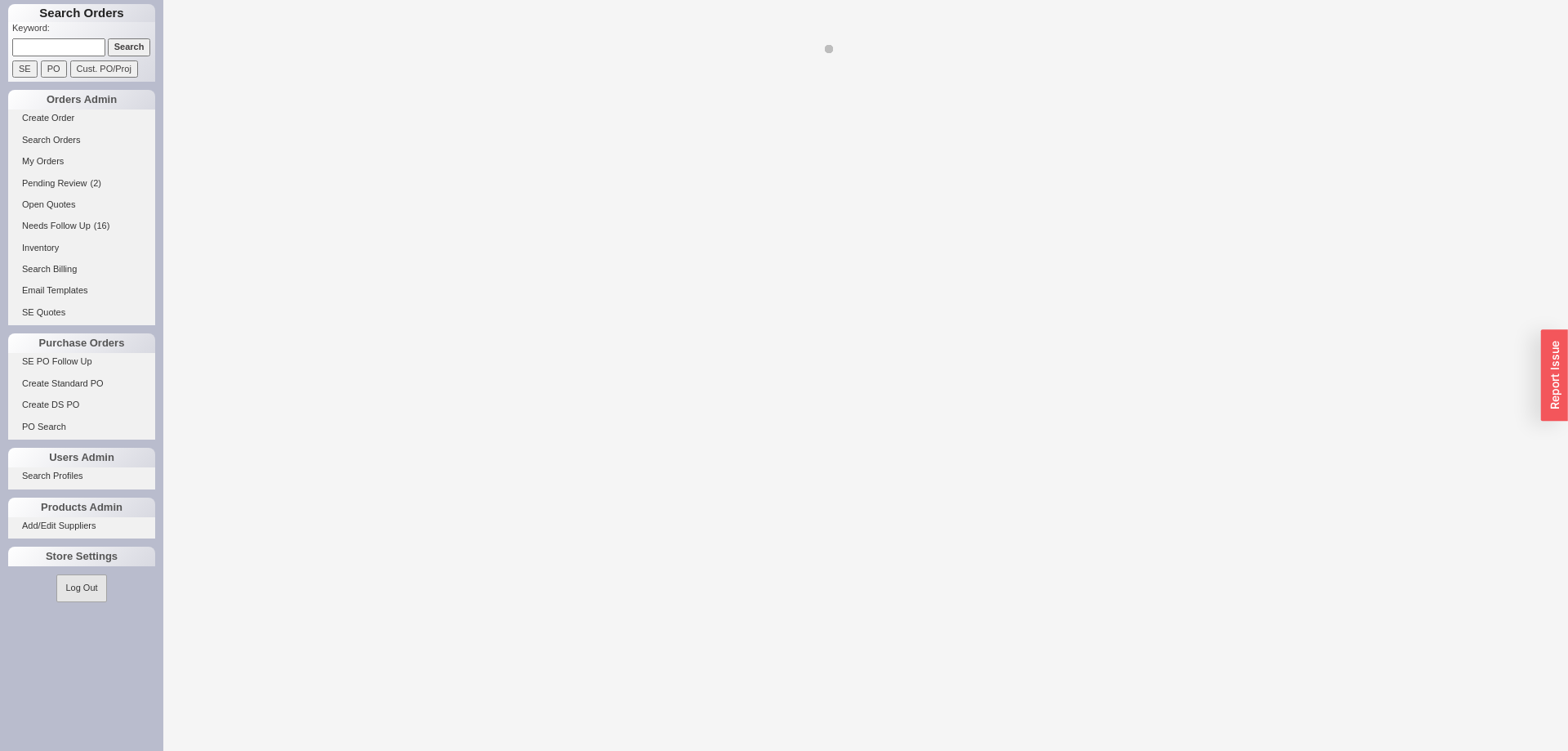
select select "LOW"
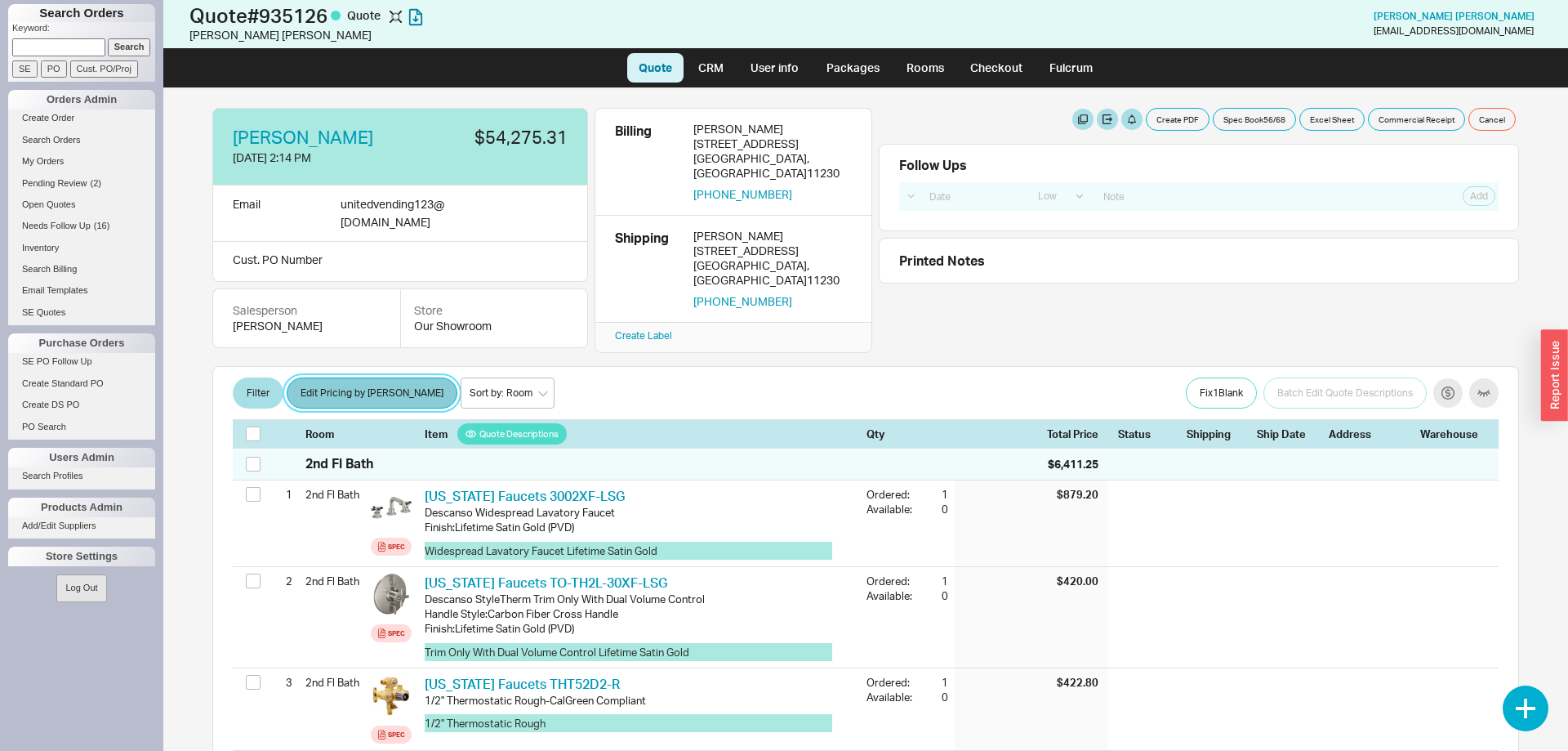
click at [346, 377] on button "Edit Pricing by [PERSON_NAME]" at bounding box center [372, 393] width 171 height 31
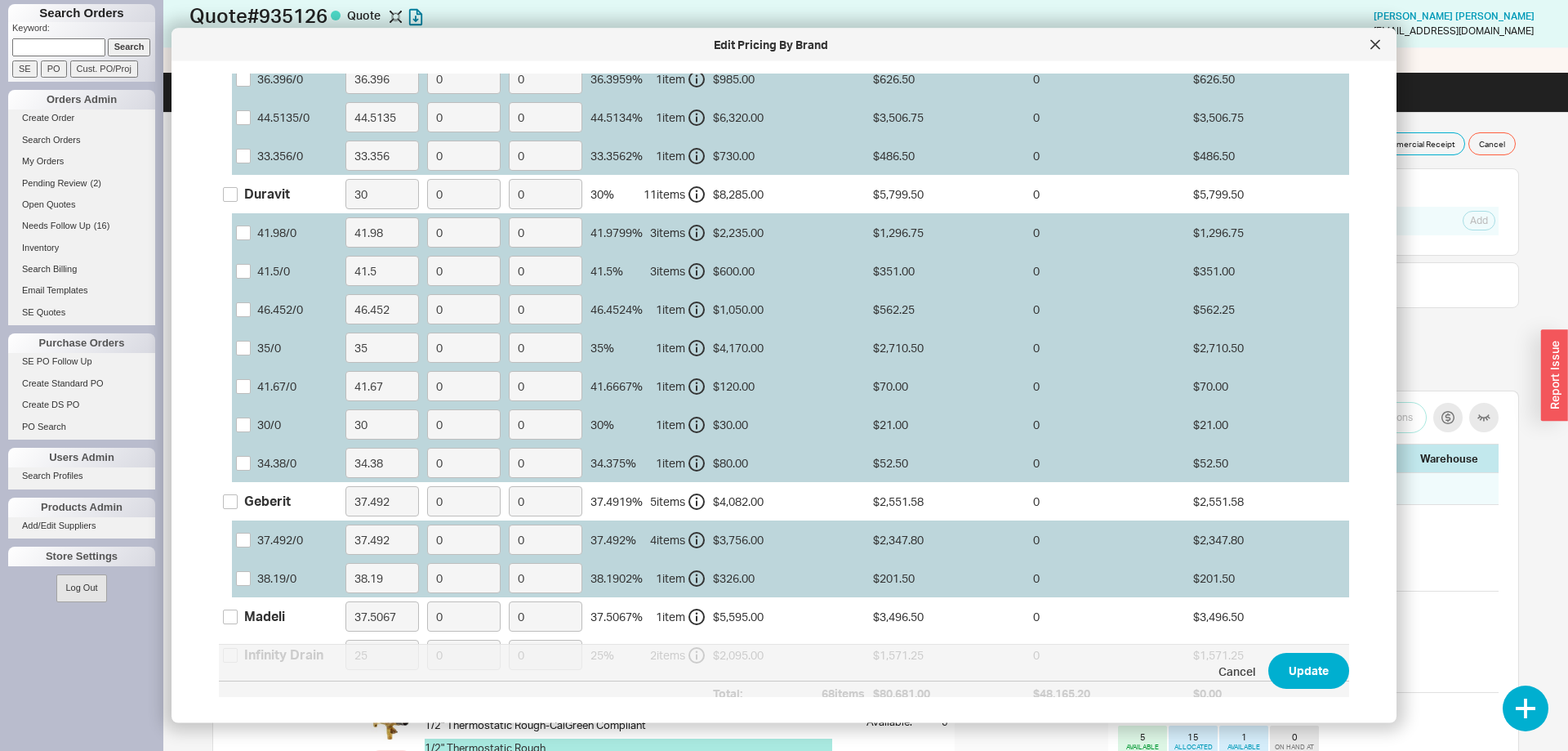
scroll to position [1888, 0]
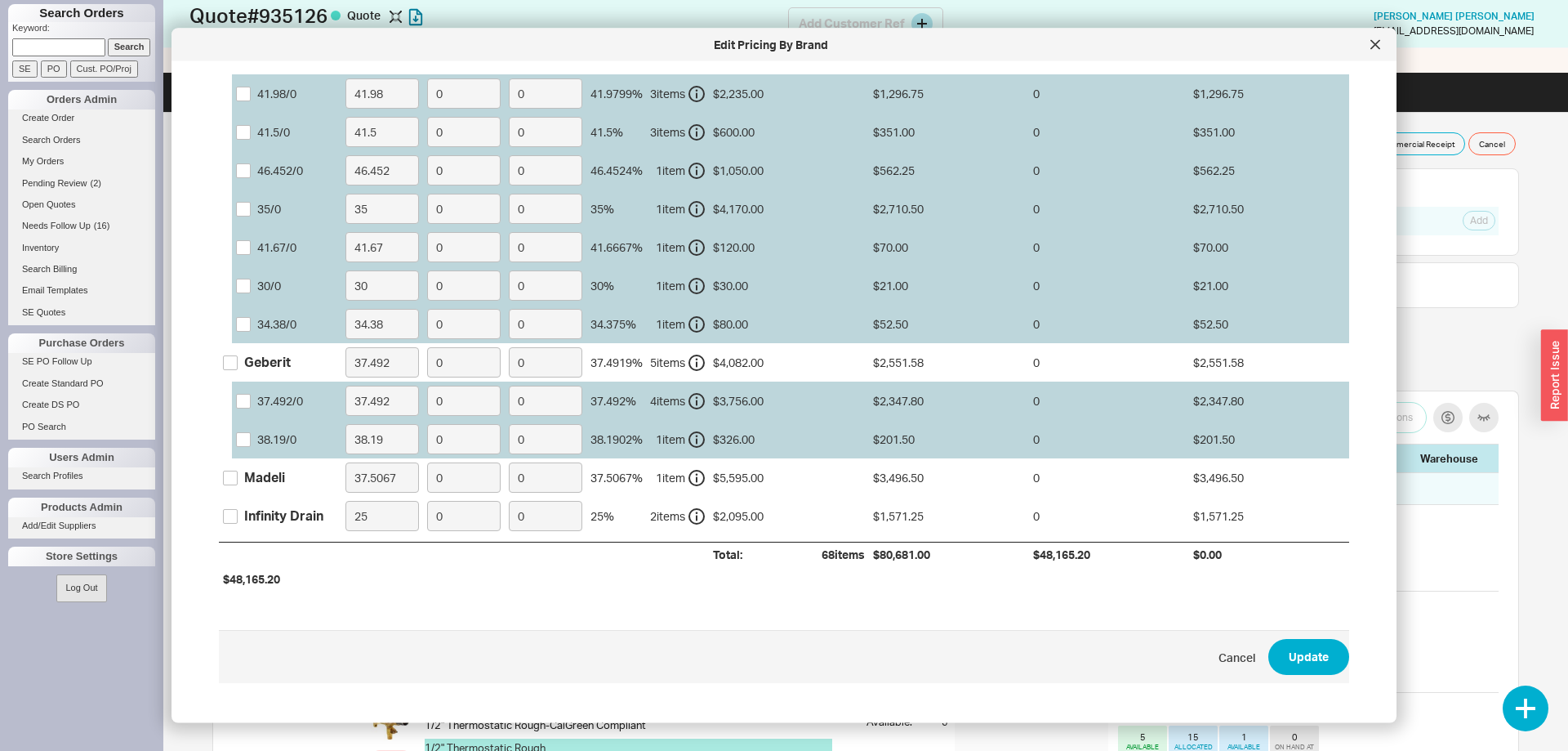
click at [1381, 40] on div at bounding box center [1375, 44] width 26 height 26
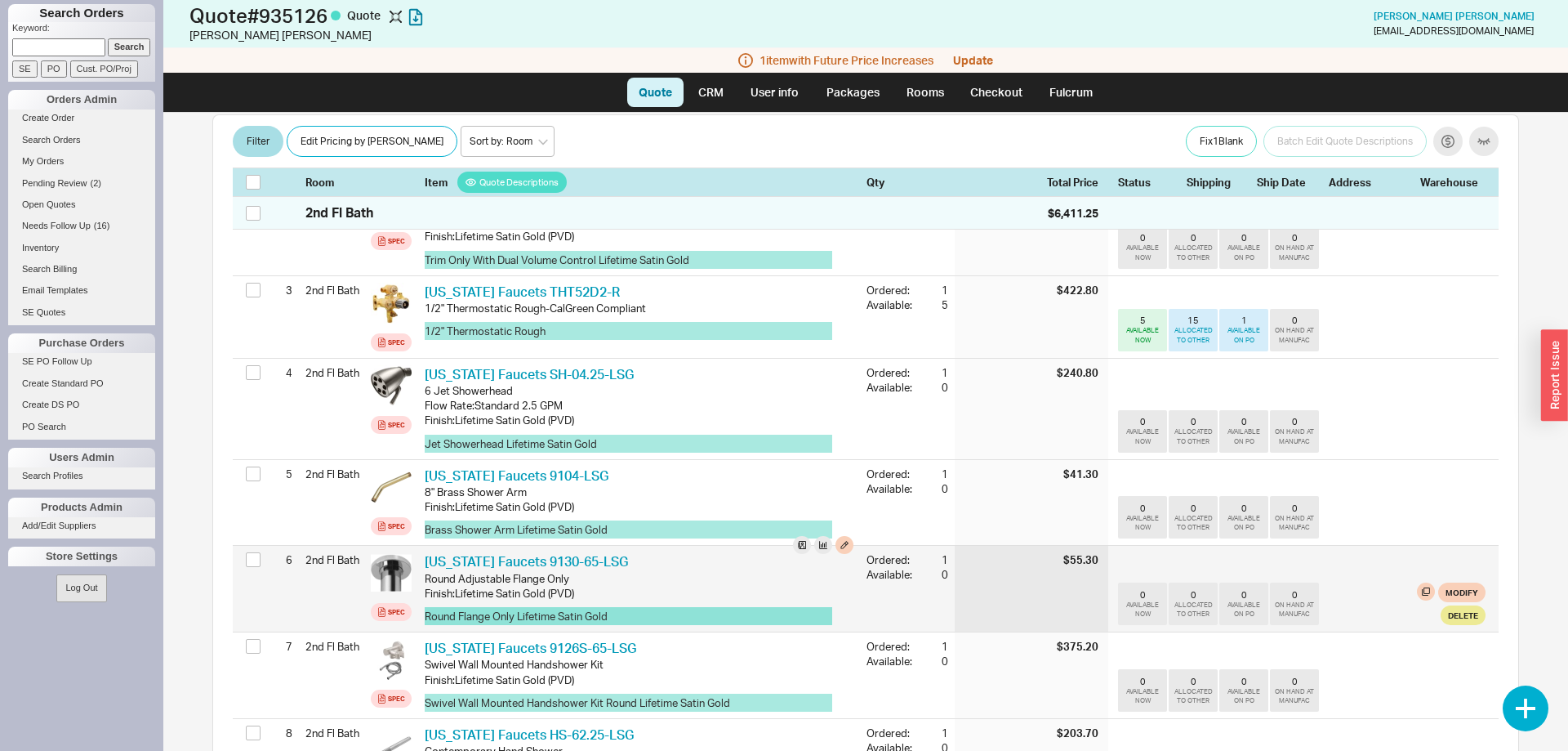
scroll to position [0, 0]
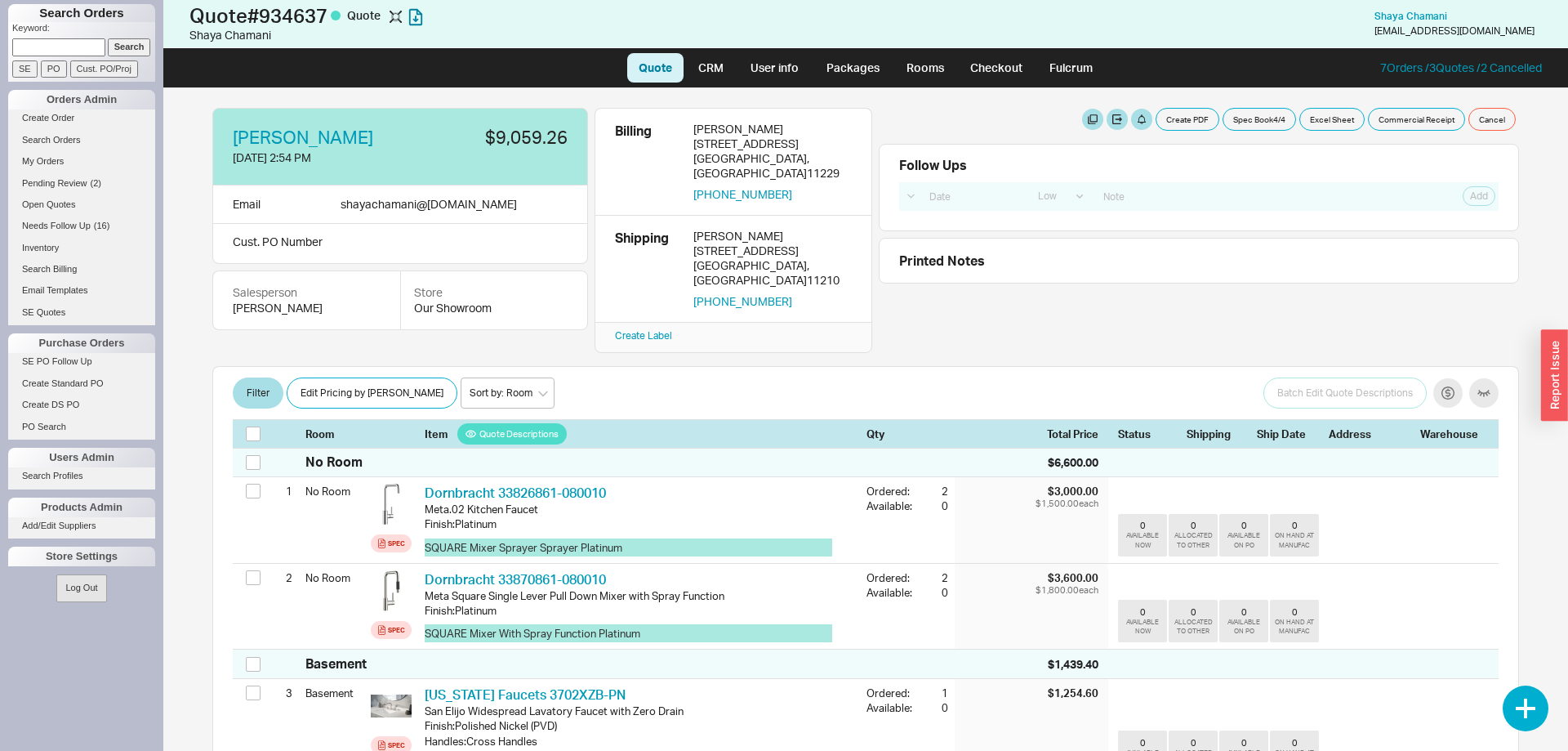
select select "LOW"
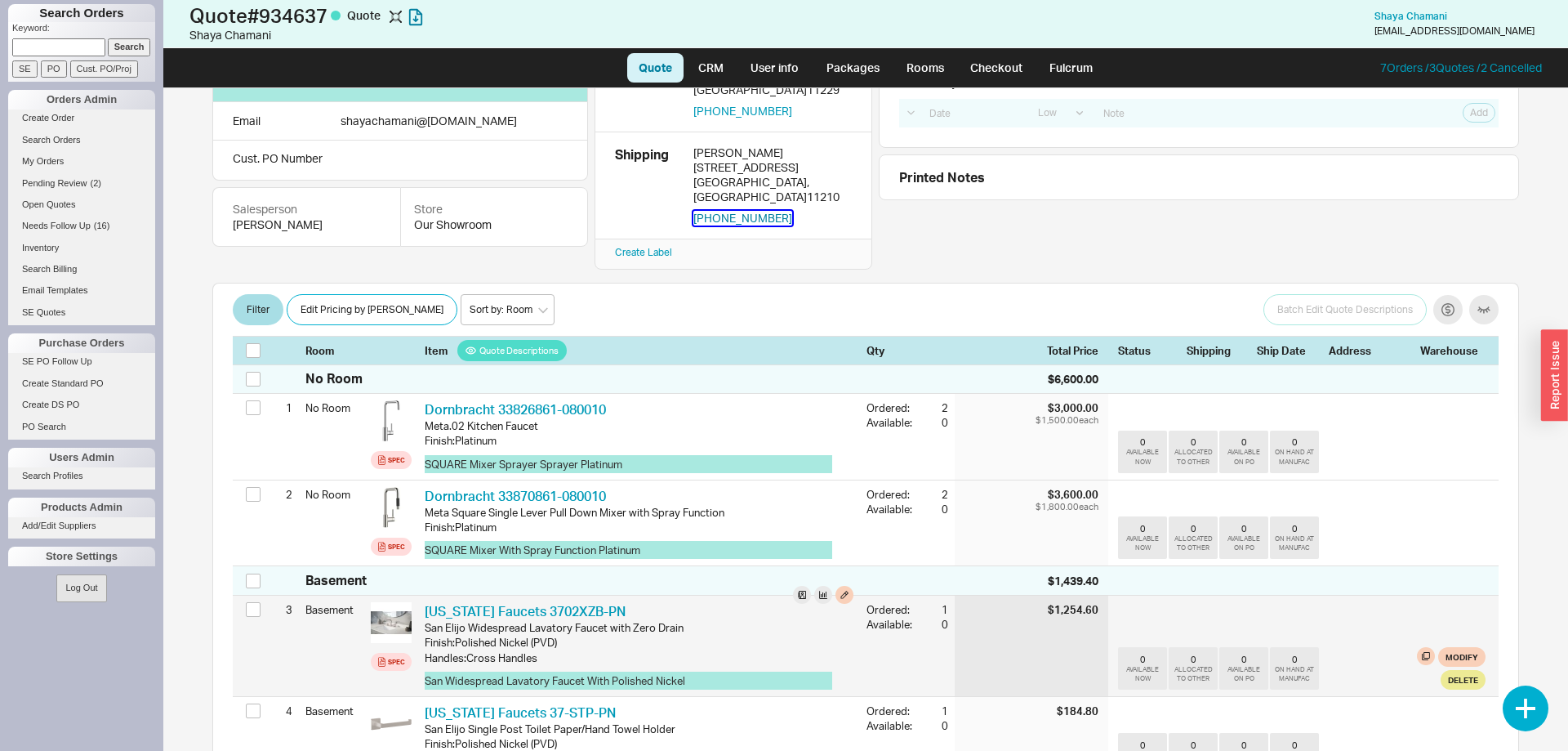
scroll to position [408, 0]
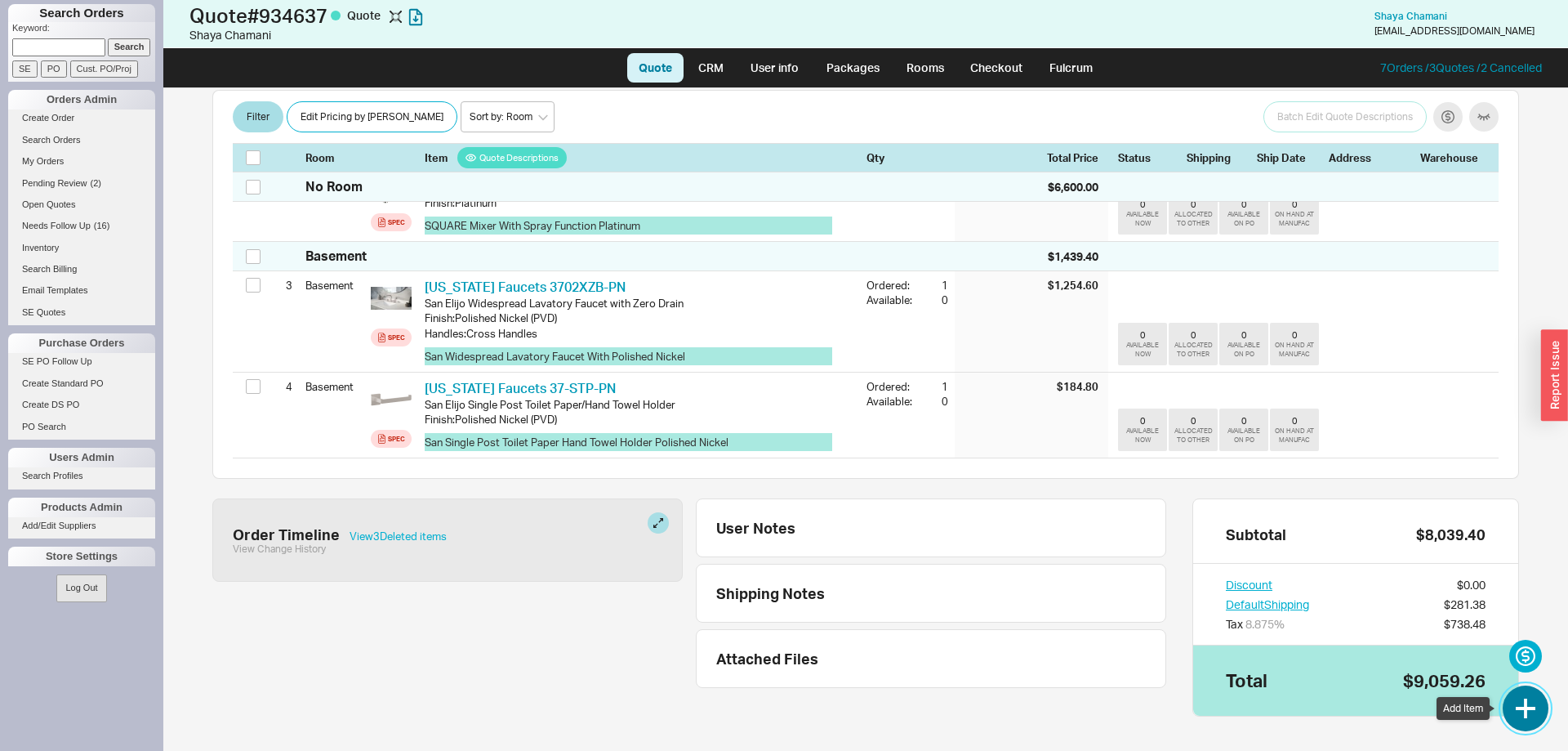
click at [1532, 714] on button "button" at bounding box center [1525, 708] width 46 height 46
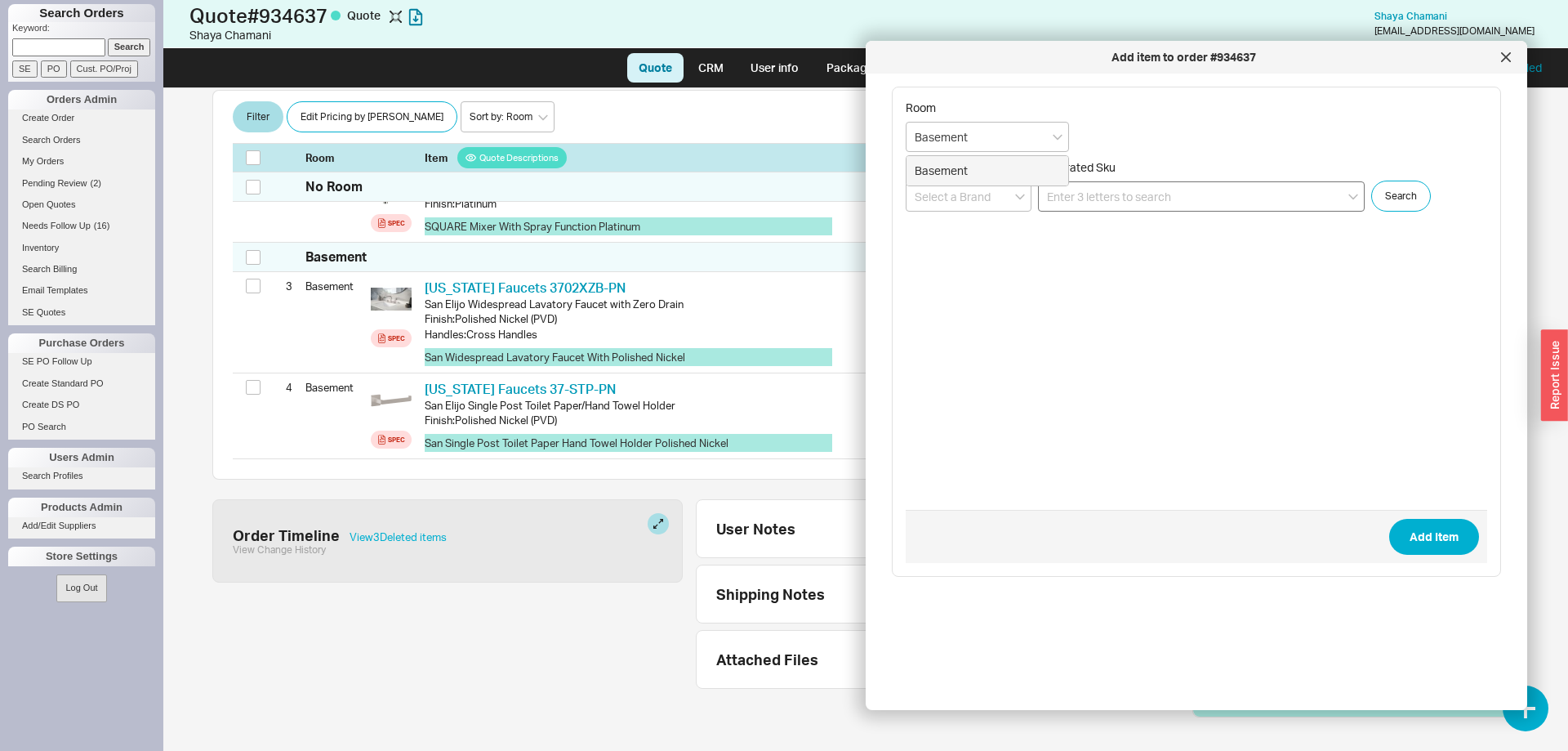
type input "Basement"
click at [1125, 195] on input at bounding box center [1202, 197] width 327 height 31
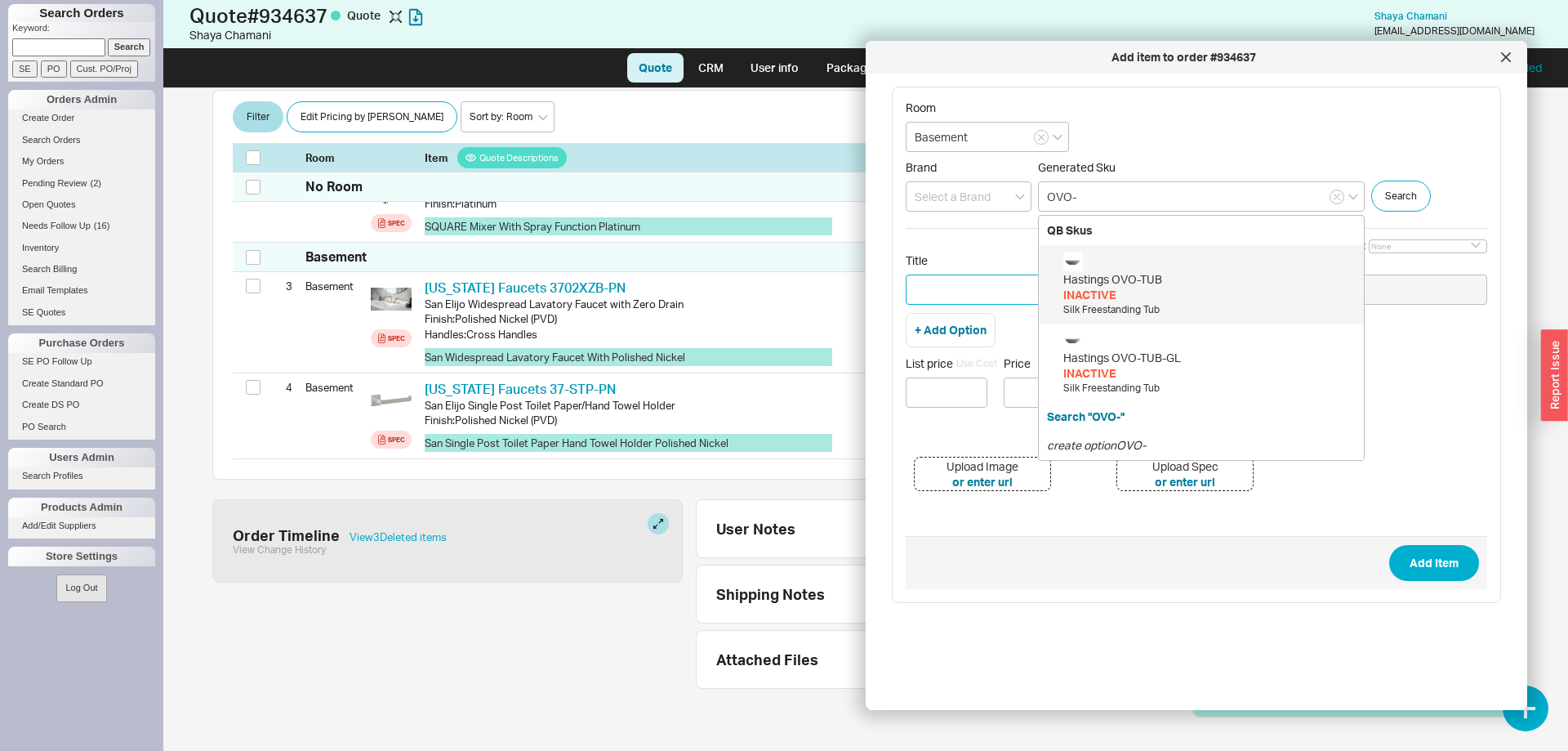
click at [972, 297] on input "Title" at bounding box center [1048, 289] width 286 height 31
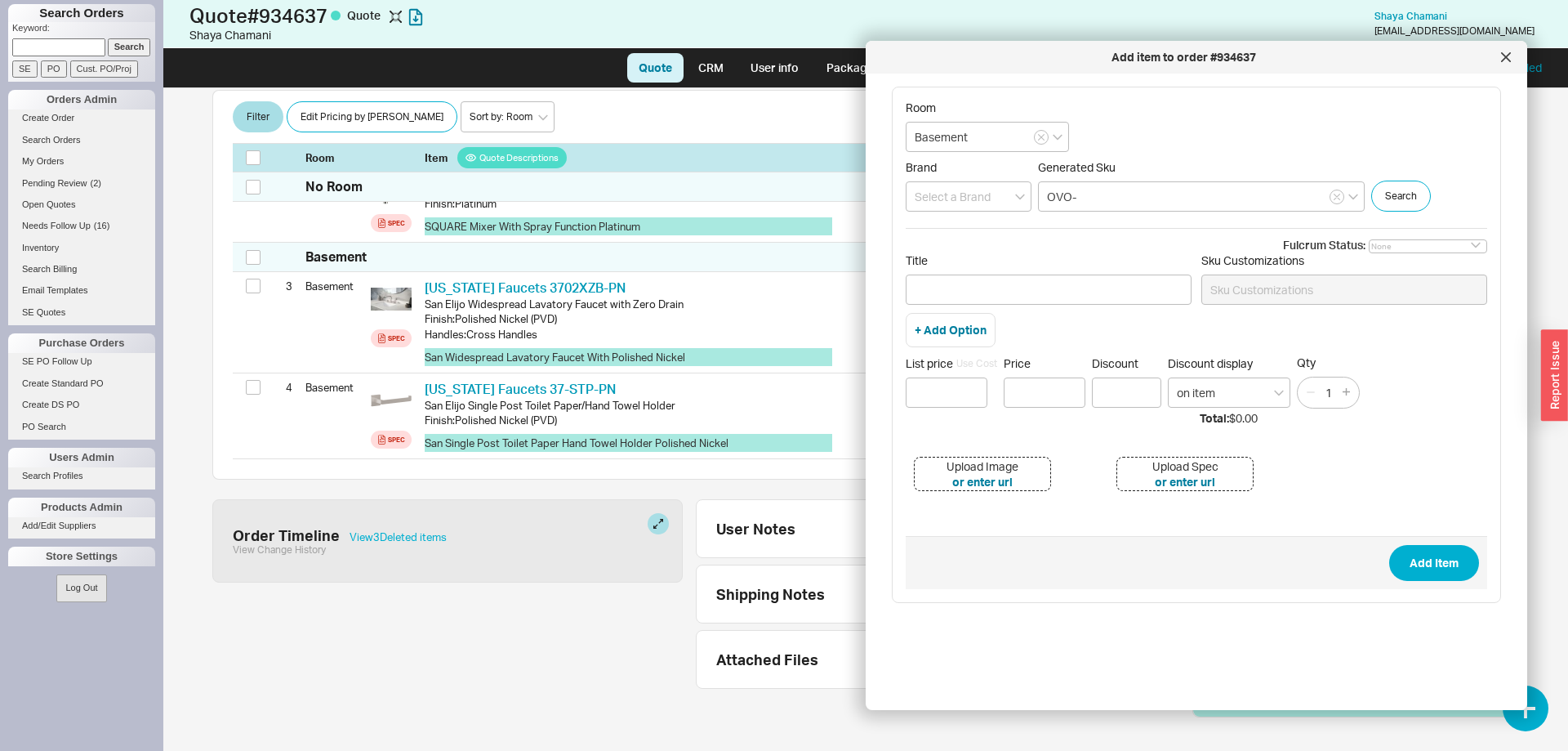
click at [1115, 228] on div "Fulcrum Status: None On Hold Call Before Ship Hold for Balance Wait For Cust. C…" at bounding box center [1195, 374] width 581 height 292
click at [1103, 201] on input "OVO-" at bounding box center [1202, 197] width 327 height 31
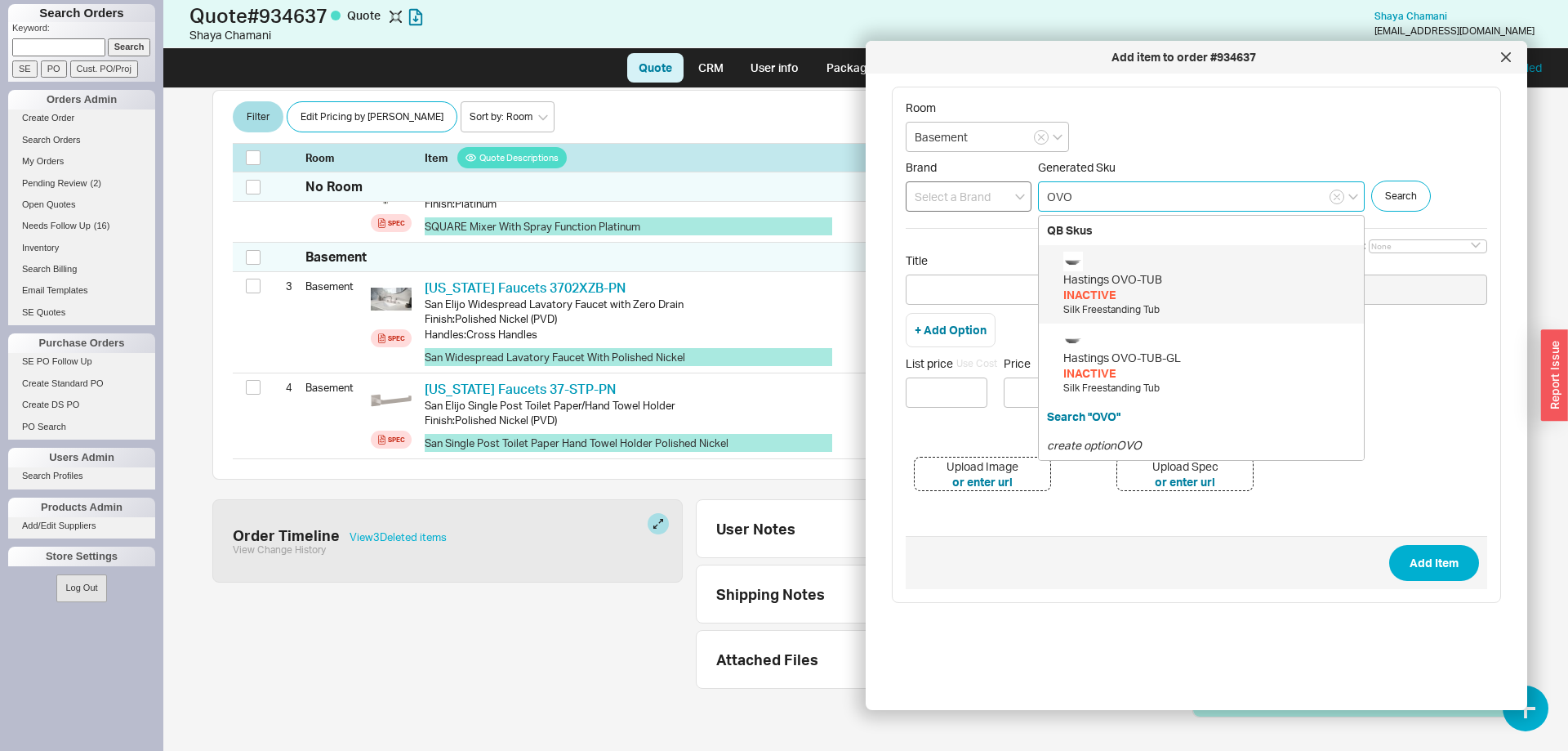
type input "OVO"
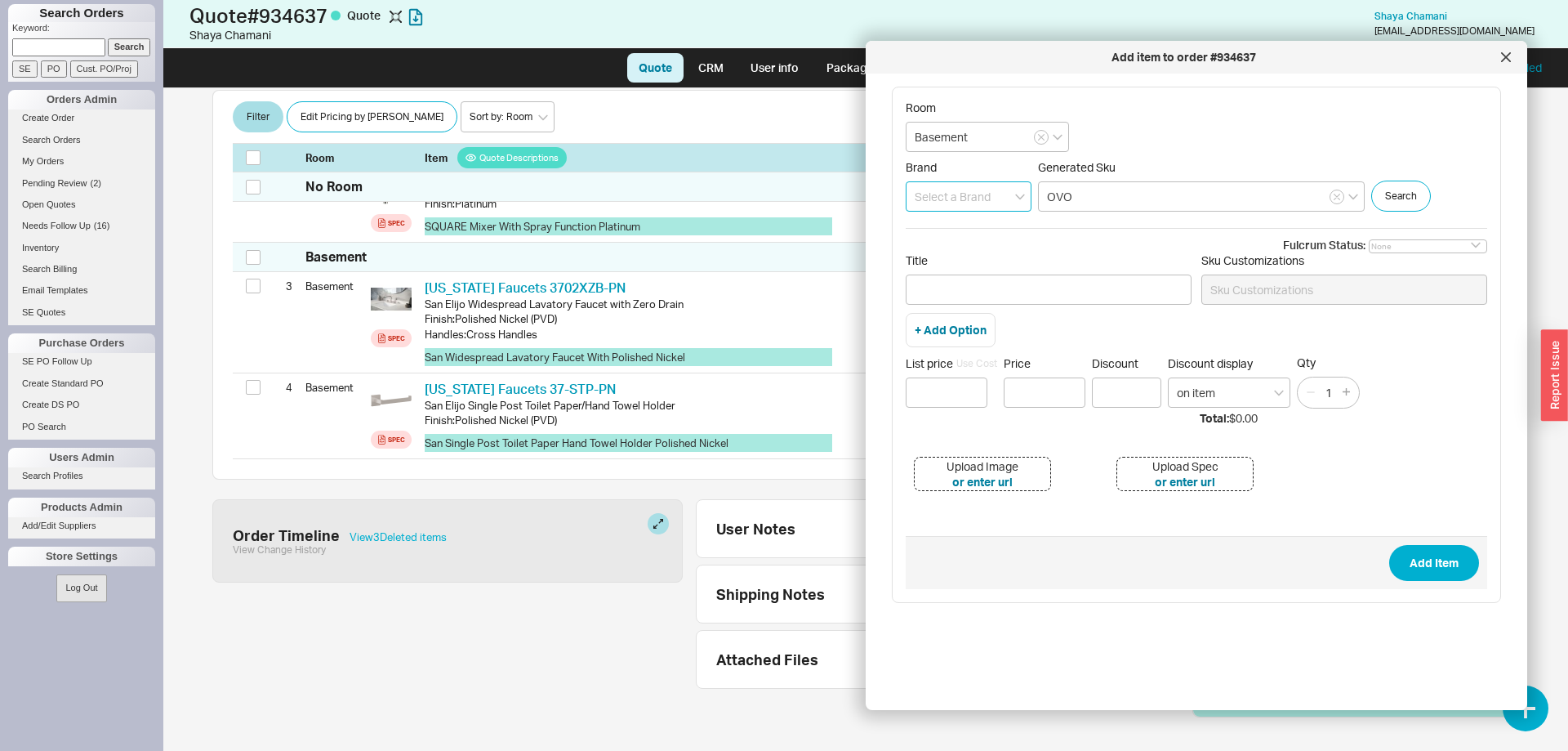
click at [937, 198] on input at bounding box center [968, 197] width 126 height 31
click at [922, 230] on div "Balux" at bounding box center [968, 230] width 124 height 30
type input "Balux"
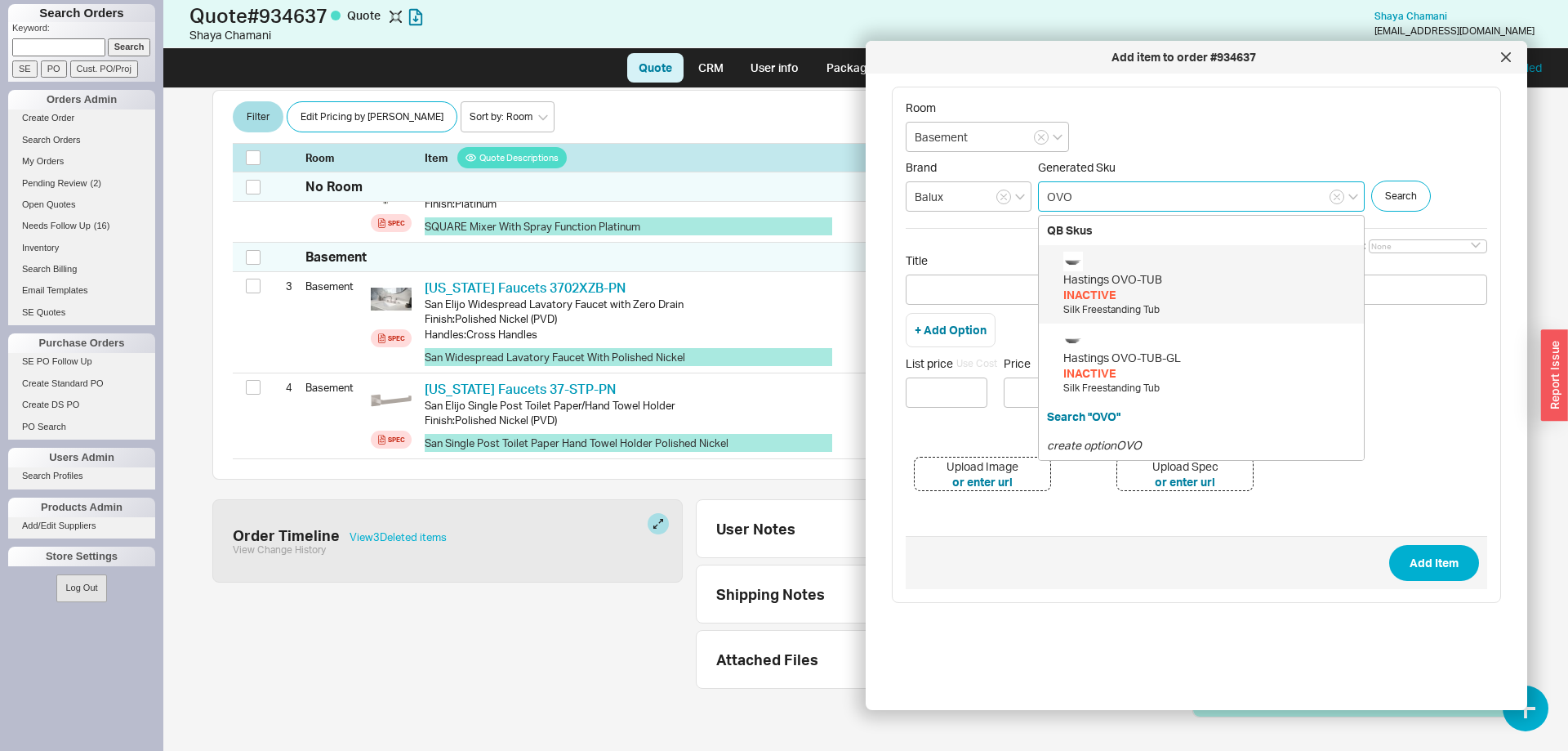
click at [1152, 185] on input "OVO" at bounding box center [1202, 197] width 327 height 31
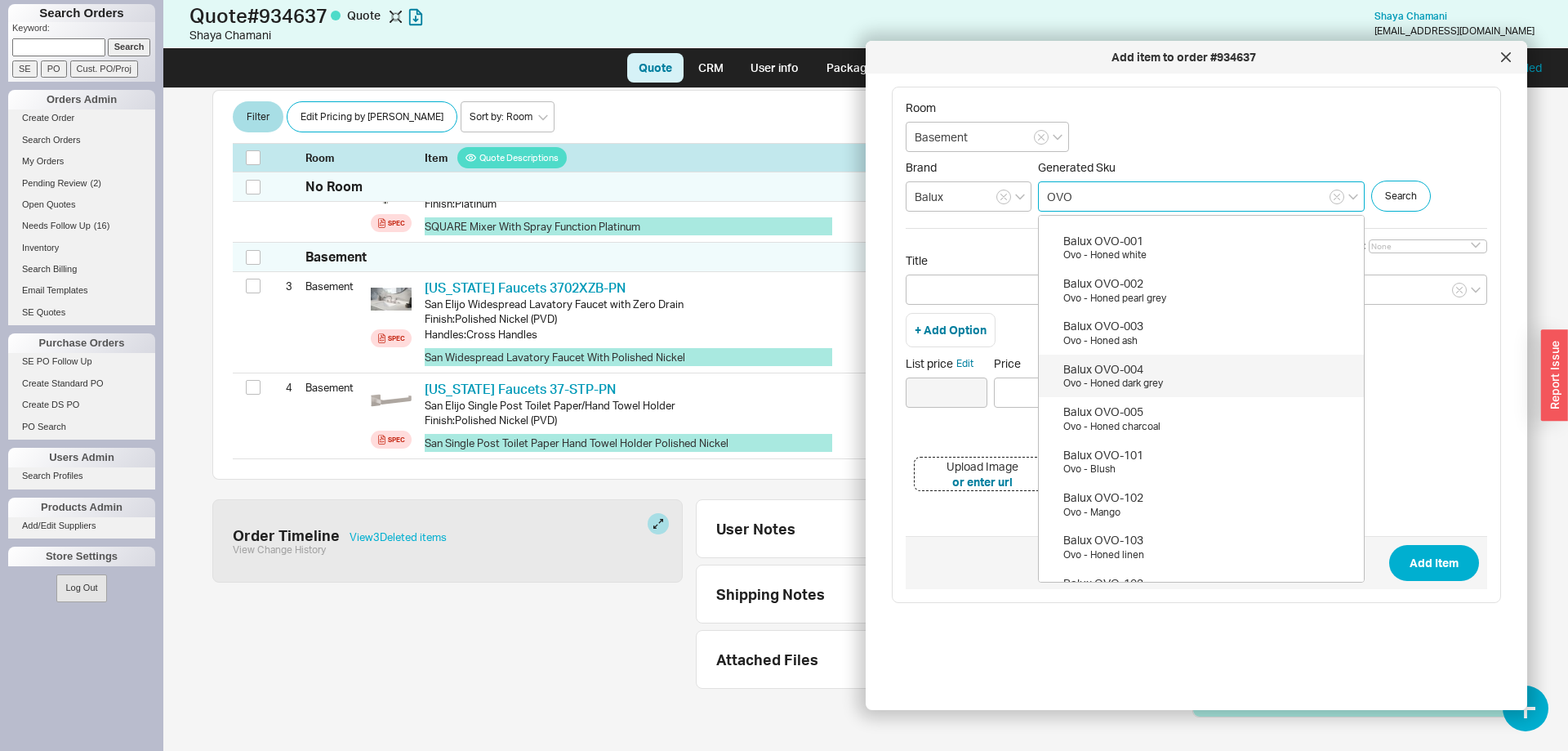
scroll to position [0, 0]
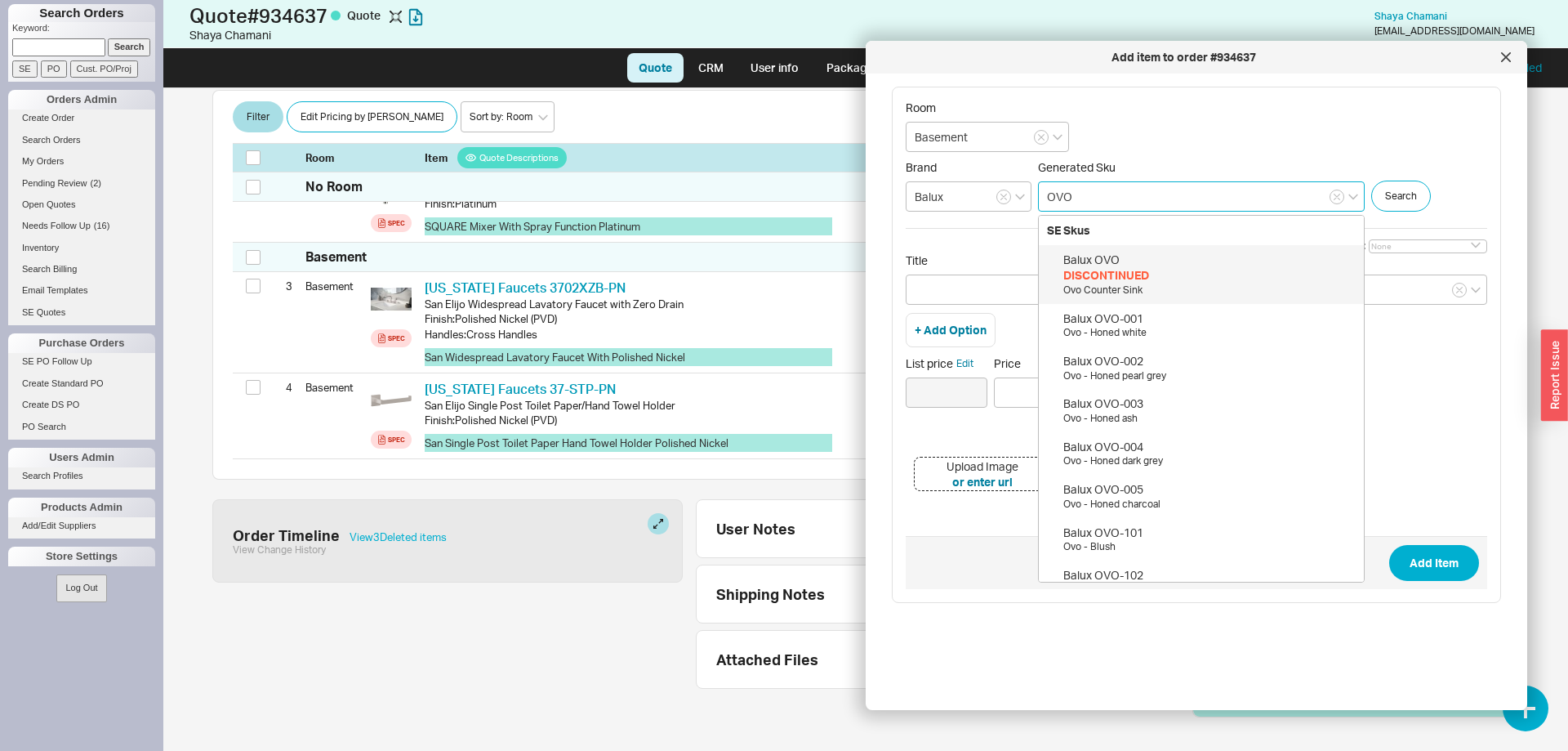
click at [1185, 258] on div "Balux OVO" at bounding box center [1209, 260] width 292 height 16
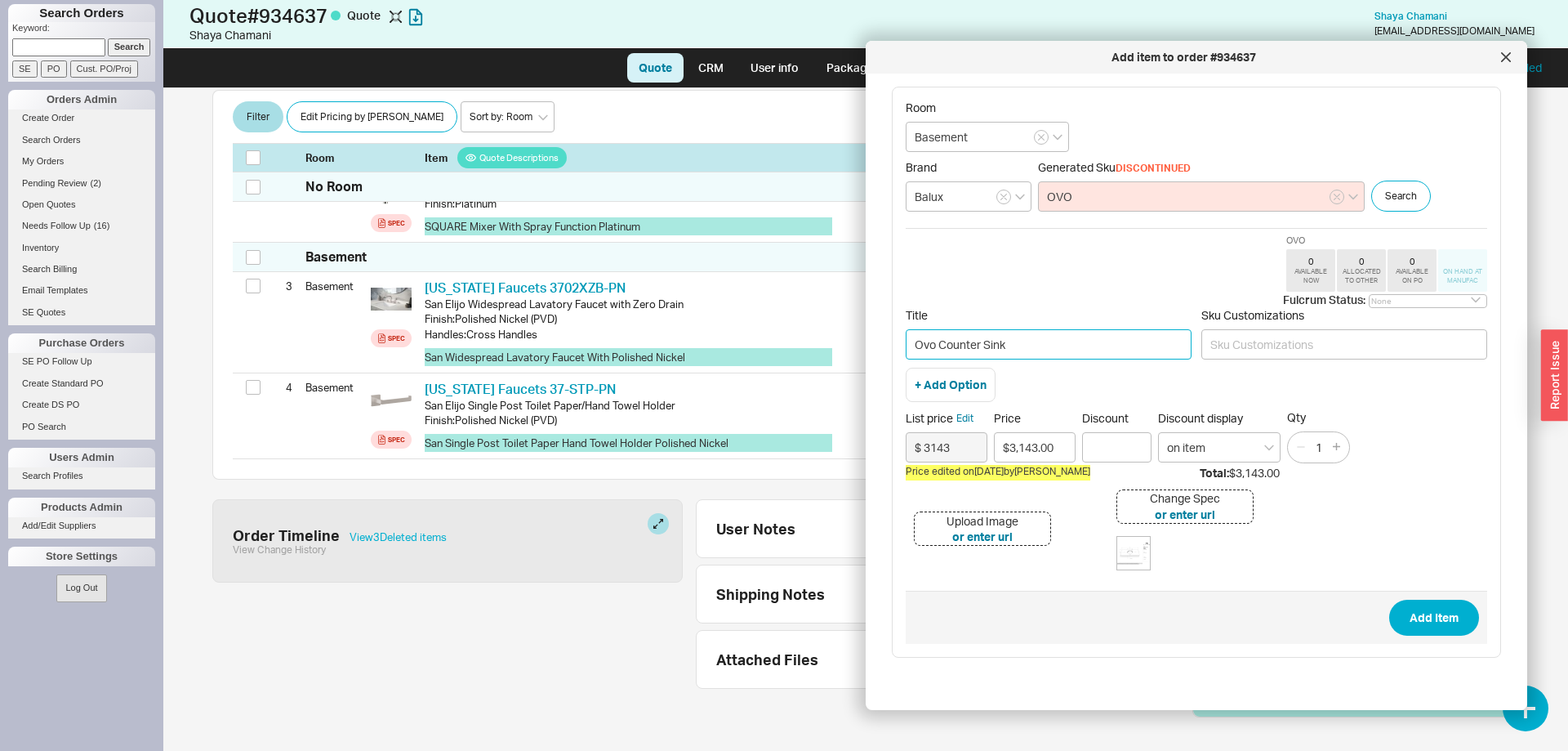
click at [1052, 342] on input "Ovo Counter Sink" at bounding box center [1048, 344] width 286 height 31
paste input "Pearl Native Custom Color"
type input "Ovo Counter Sink - Pearl Native Custom Color 30" x 20" x 6" Basin 14" , 8" Spre…"
click at [973, 419] on button "Edit" at bounding box center [965, 418] width 17 height 14
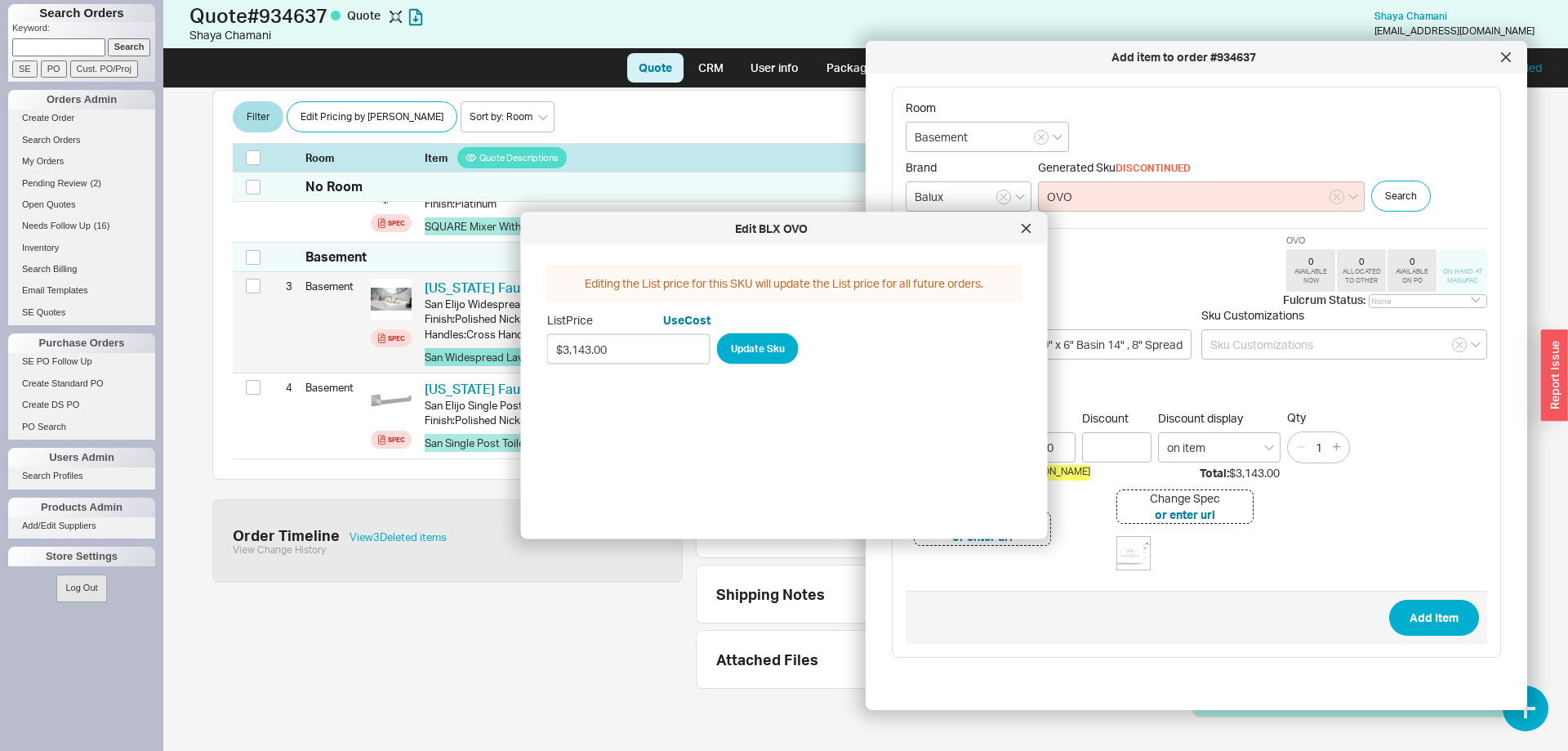
drag, startPoint x: 617, startPoint y: 349, endPoint x: 458, endPoint y: 328, distance: 160.4
click at [547, 333] on input "$3,143.00" at bounding box center [629, 349] width 163 height 31
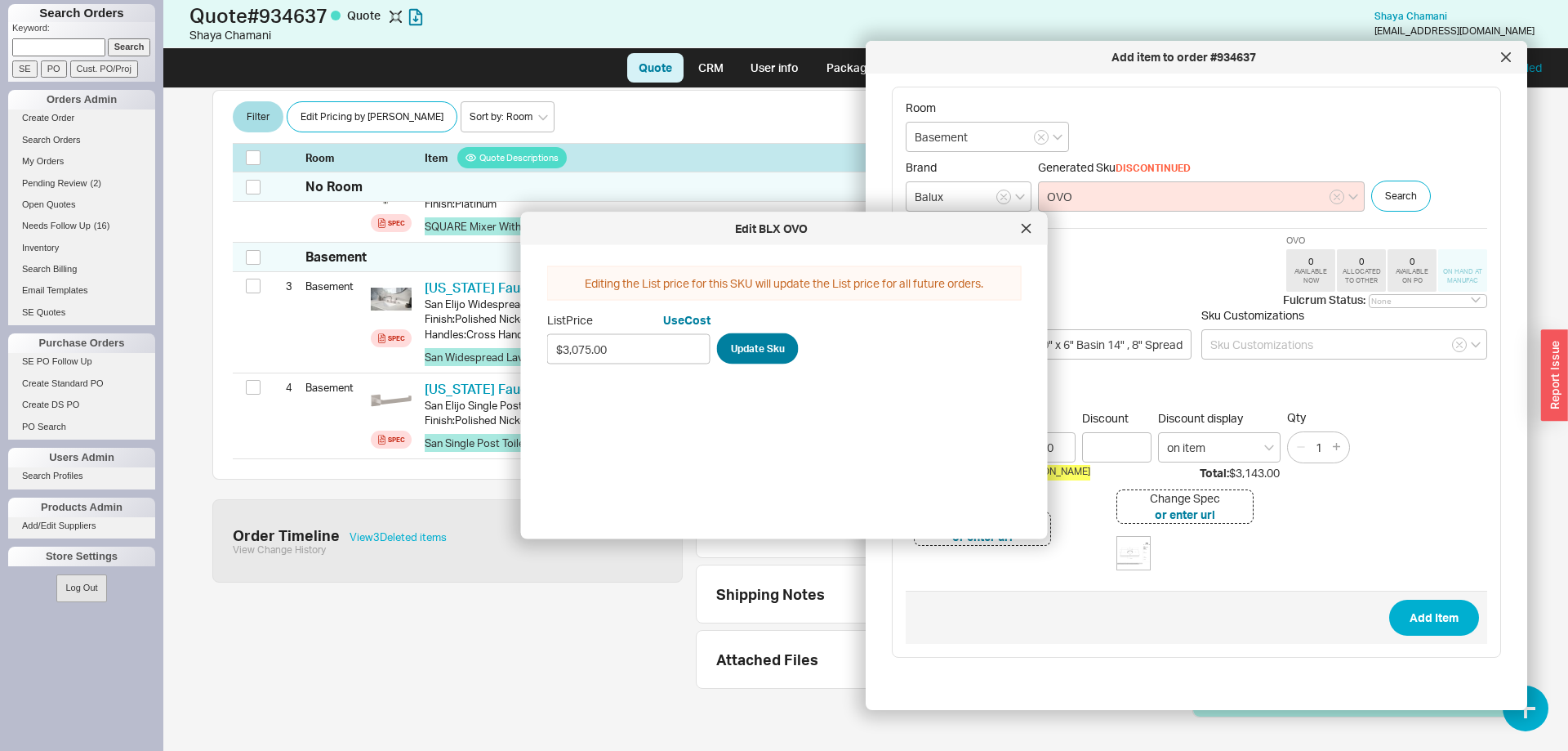
type input "$3,075.00"
click at [751, 348] on button "Update Sku" at bounding box center [757, 348] width 82 height 31
type input "$ 3075"
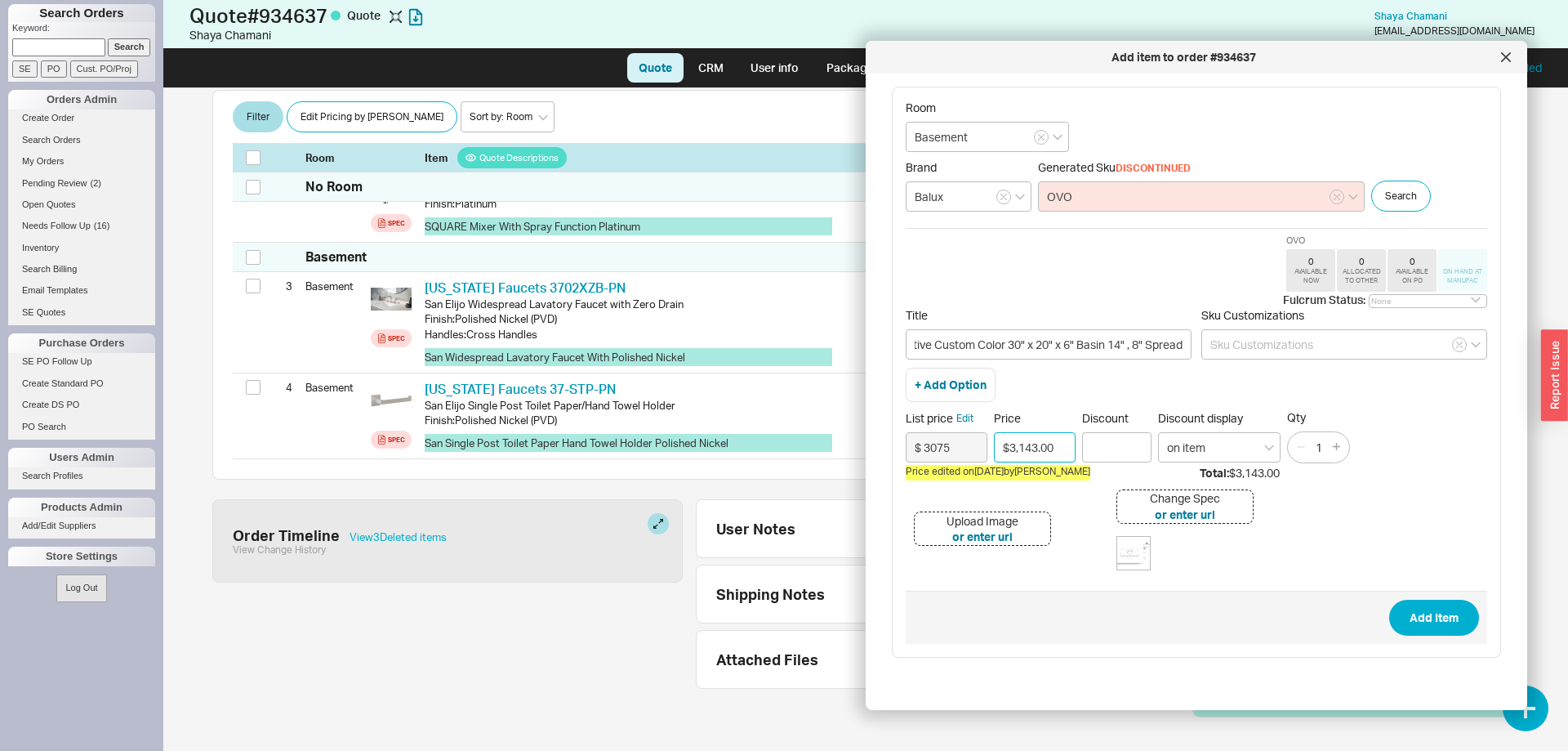
drag, startPoint x: 1057, startPoint y: 447, endPoint x: 973, endPoint y: 446, distance: 84.0
click at [993, 446] on input "$3,143.00" at bounding box center [1034, 447] width 82 height 31
type input "$2,306.25"
click at [1460, 618] on button "Add Item" at bounding box center [1434, 617] width 90 height 36
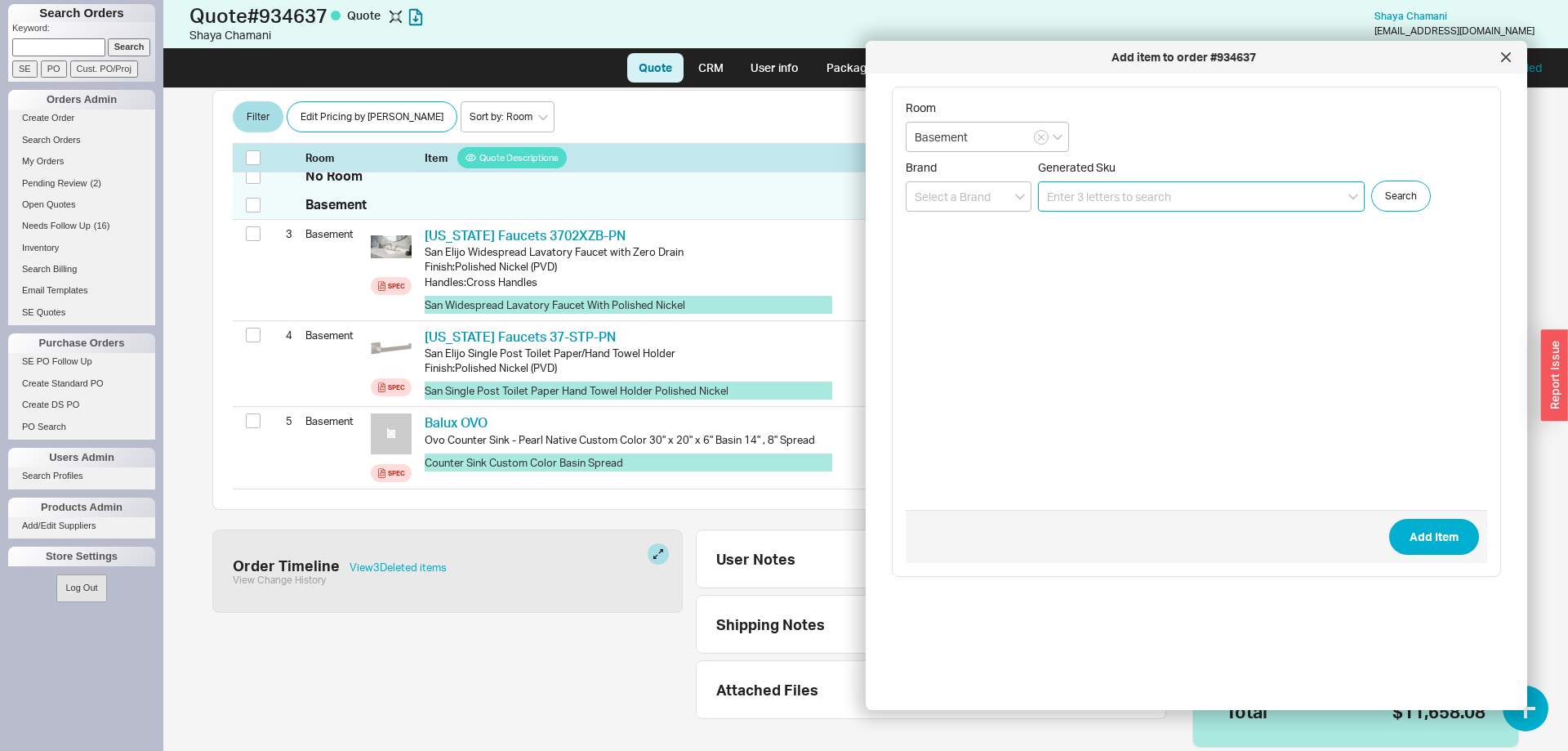
scroll to position [464, 0]
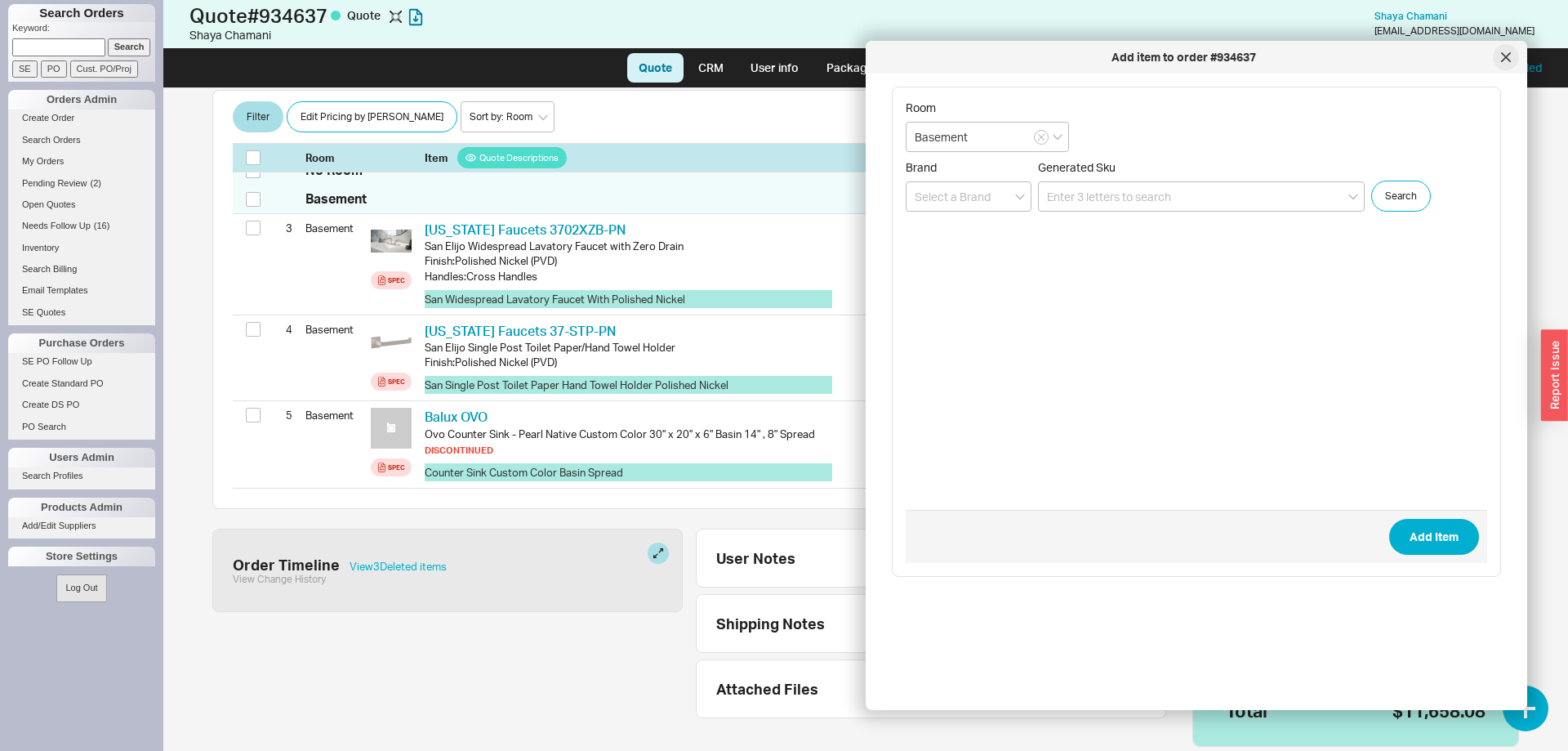
click at [1503, 61] on icon at bounding box center [1505, 57] width 10 height 10
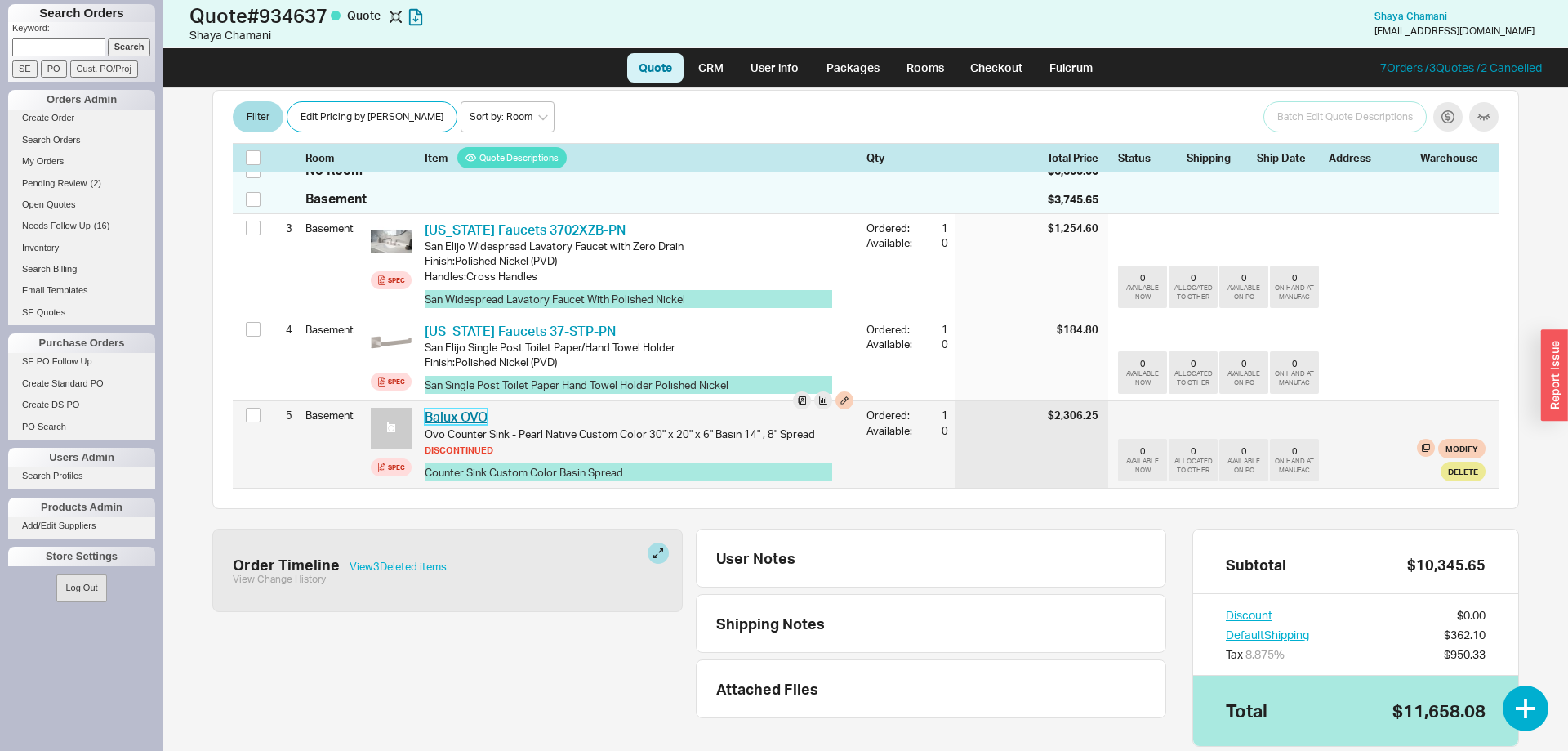
click at [469, 409] on link "Balux OVO" at bounding box center [456, 417] width 63 height 16
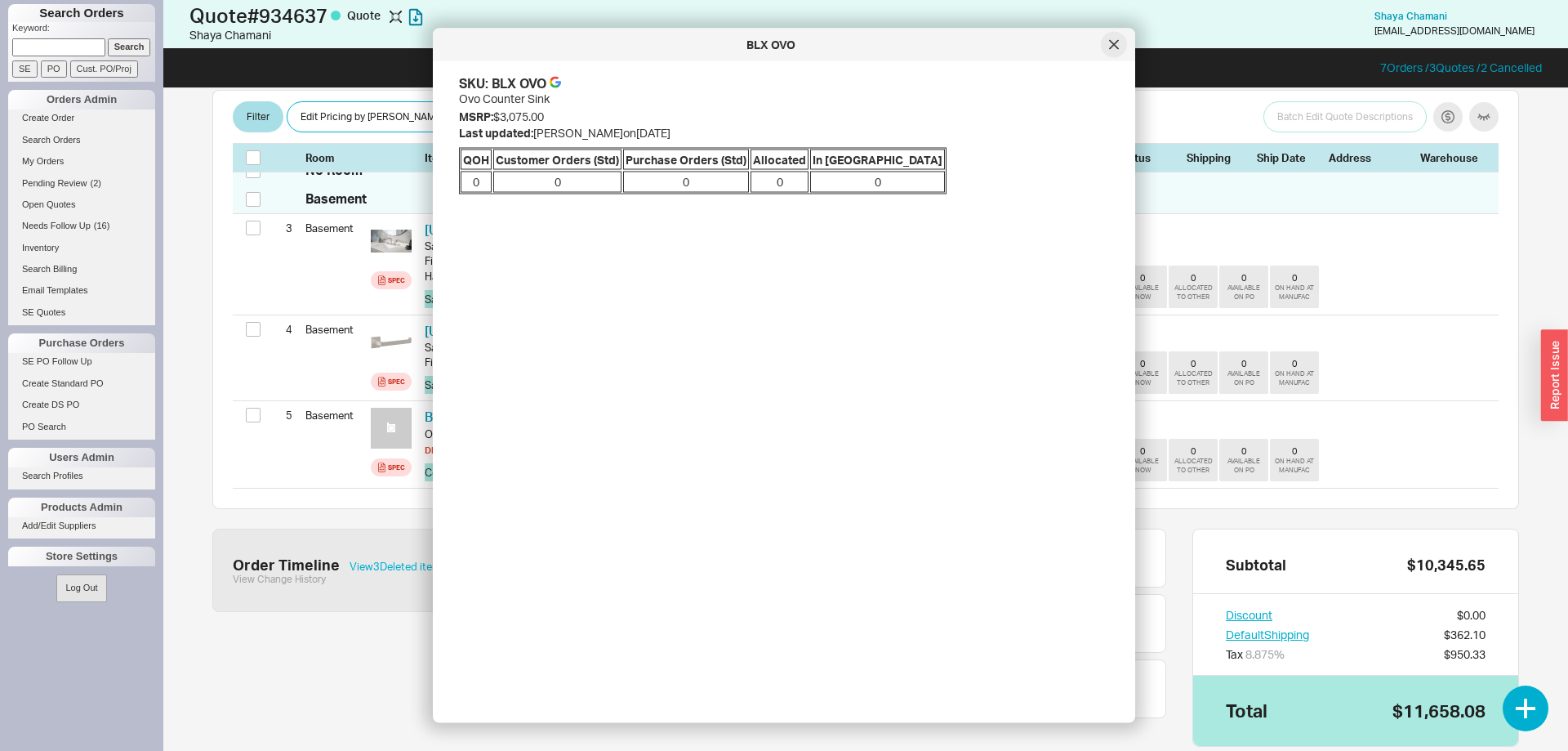
click at [1119, 55] on div at bounding box center [1114, 44] width 26 height 26
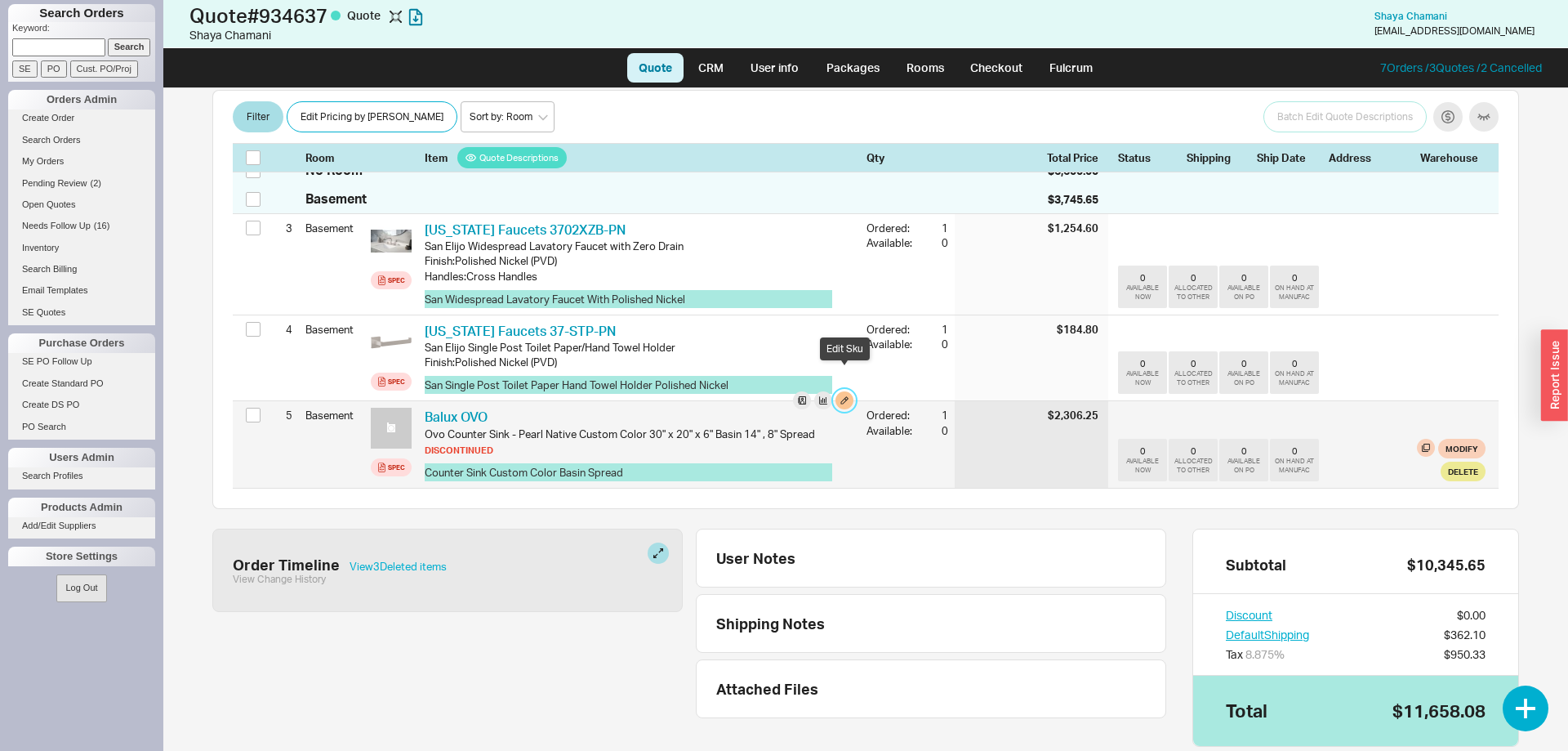
click at [850, 392] on button "button" at bounding box center [844, 401] width 18 height 18
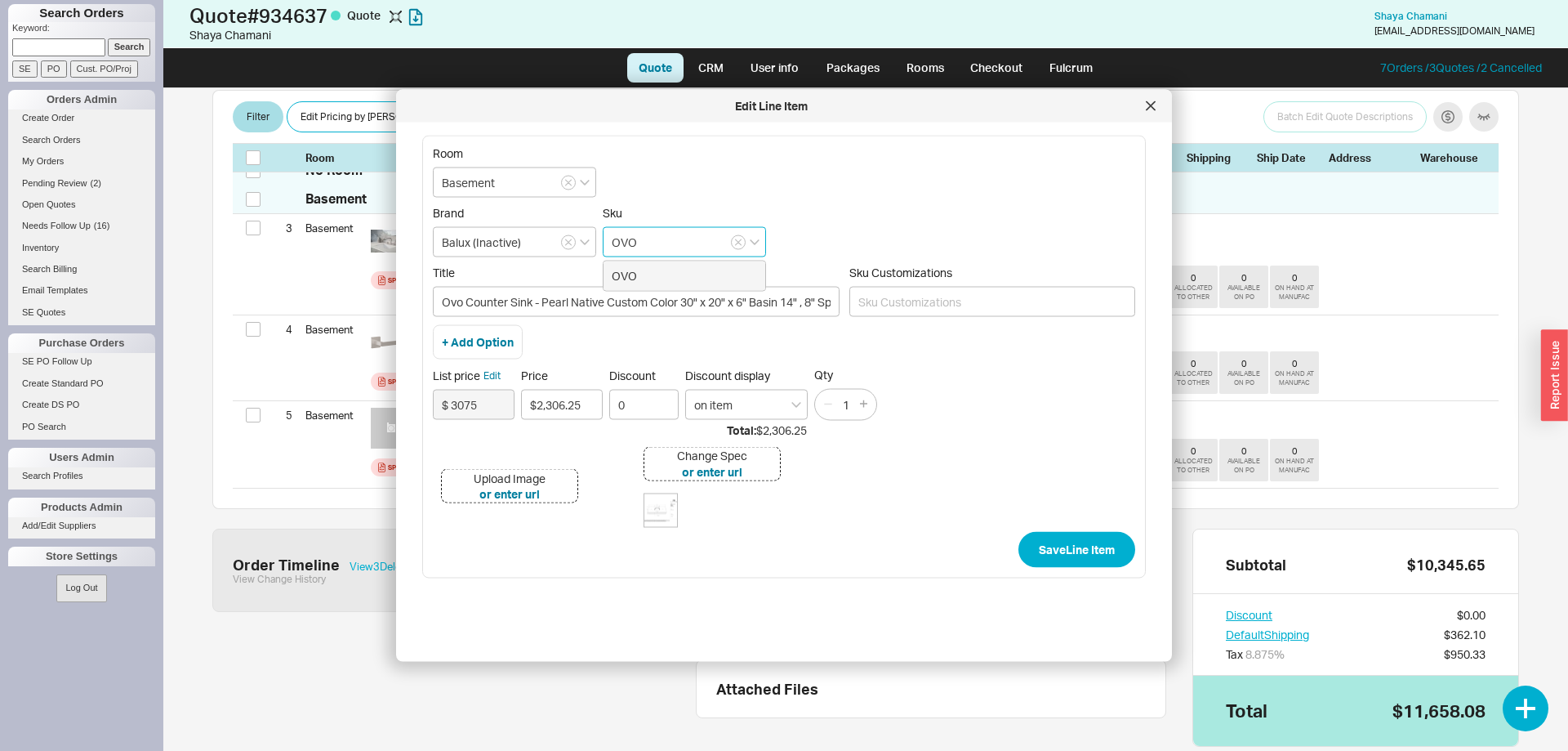
click at [679, 235] on input "OVO" at bounding box center [684, 243] width 163 height 31
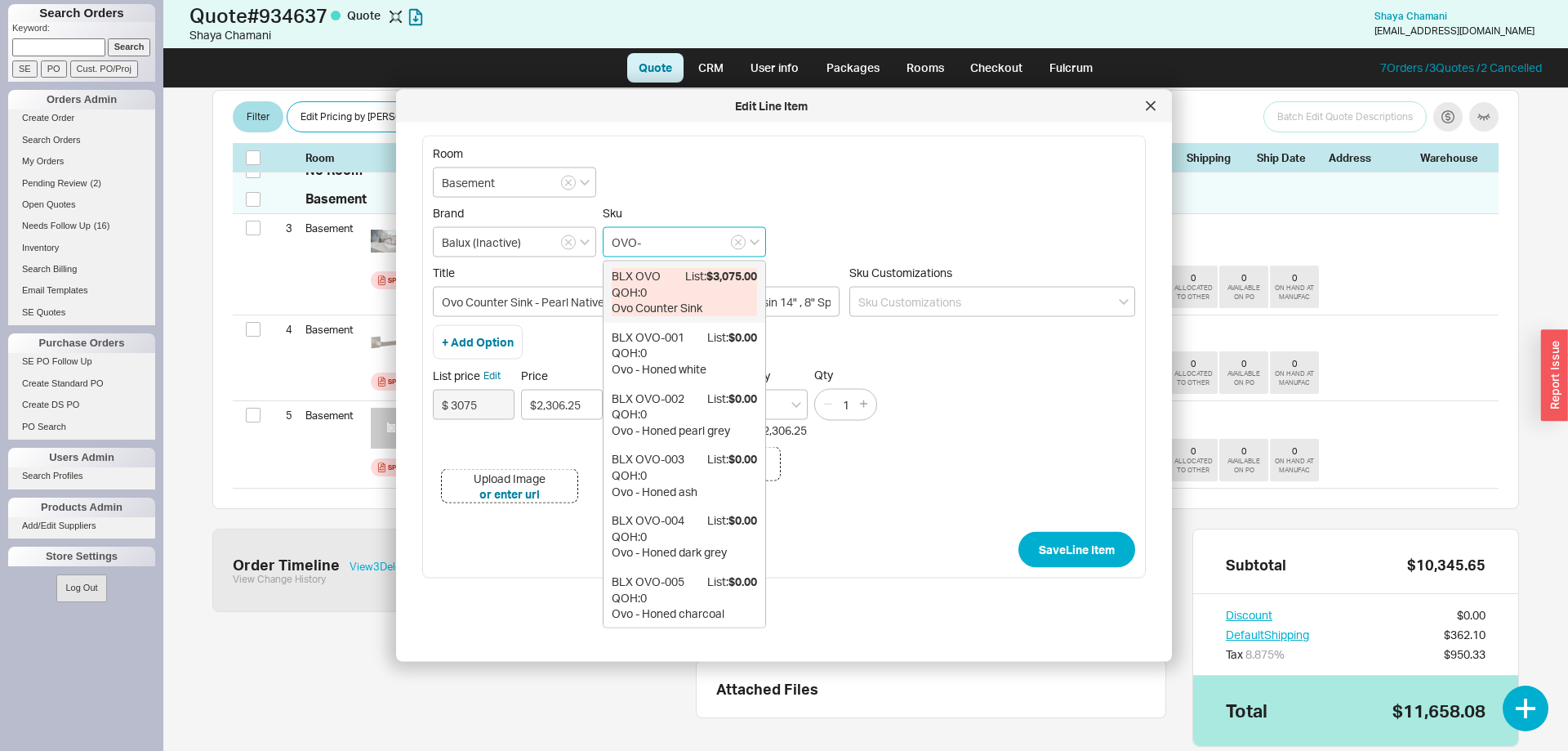
paste input "Pearl Native Custom Color"
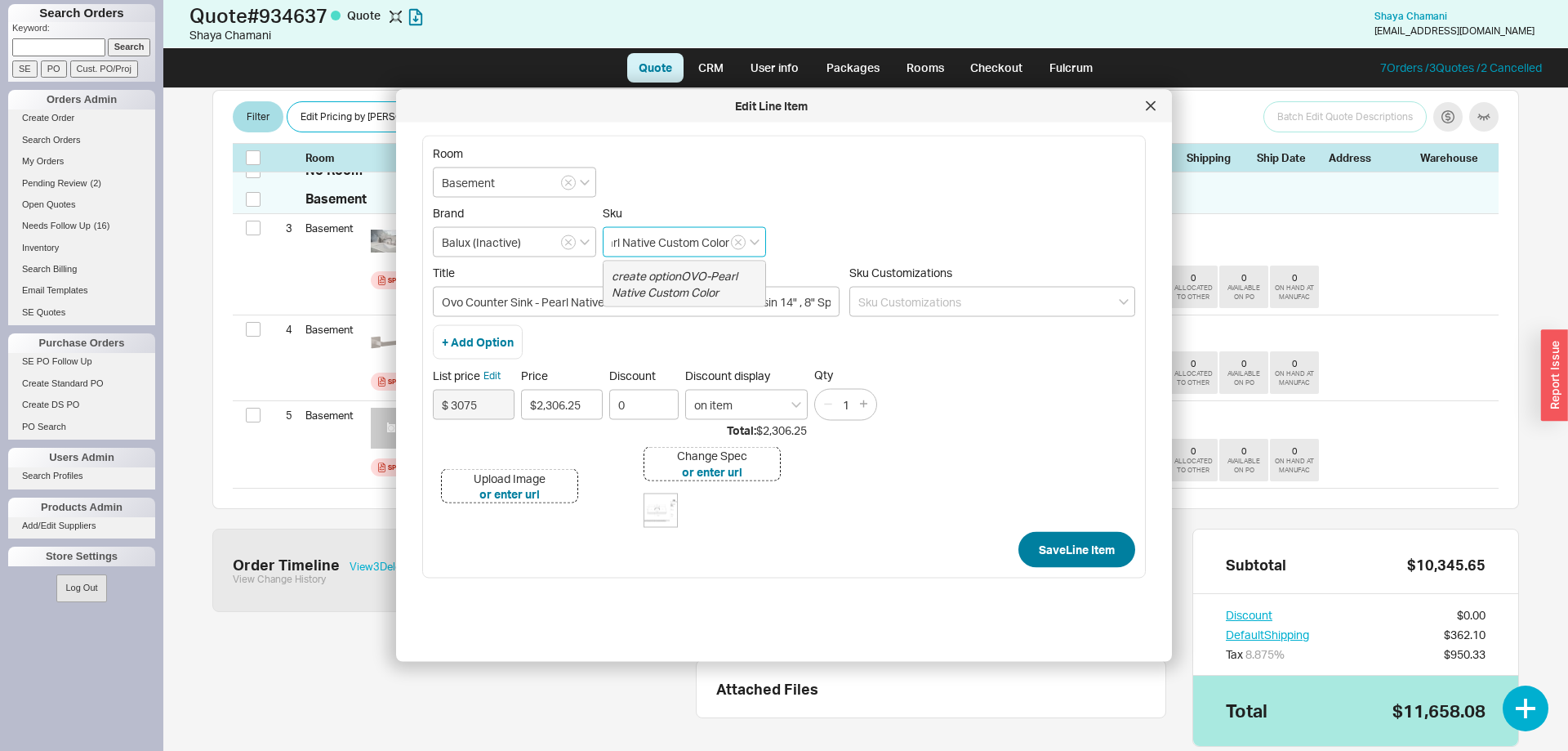
type input "OVO-Pearl Native Custom Color"
click at [1051, 552] on button "Save Line Item" at bounding box center [1077, 550] width 117 height 36
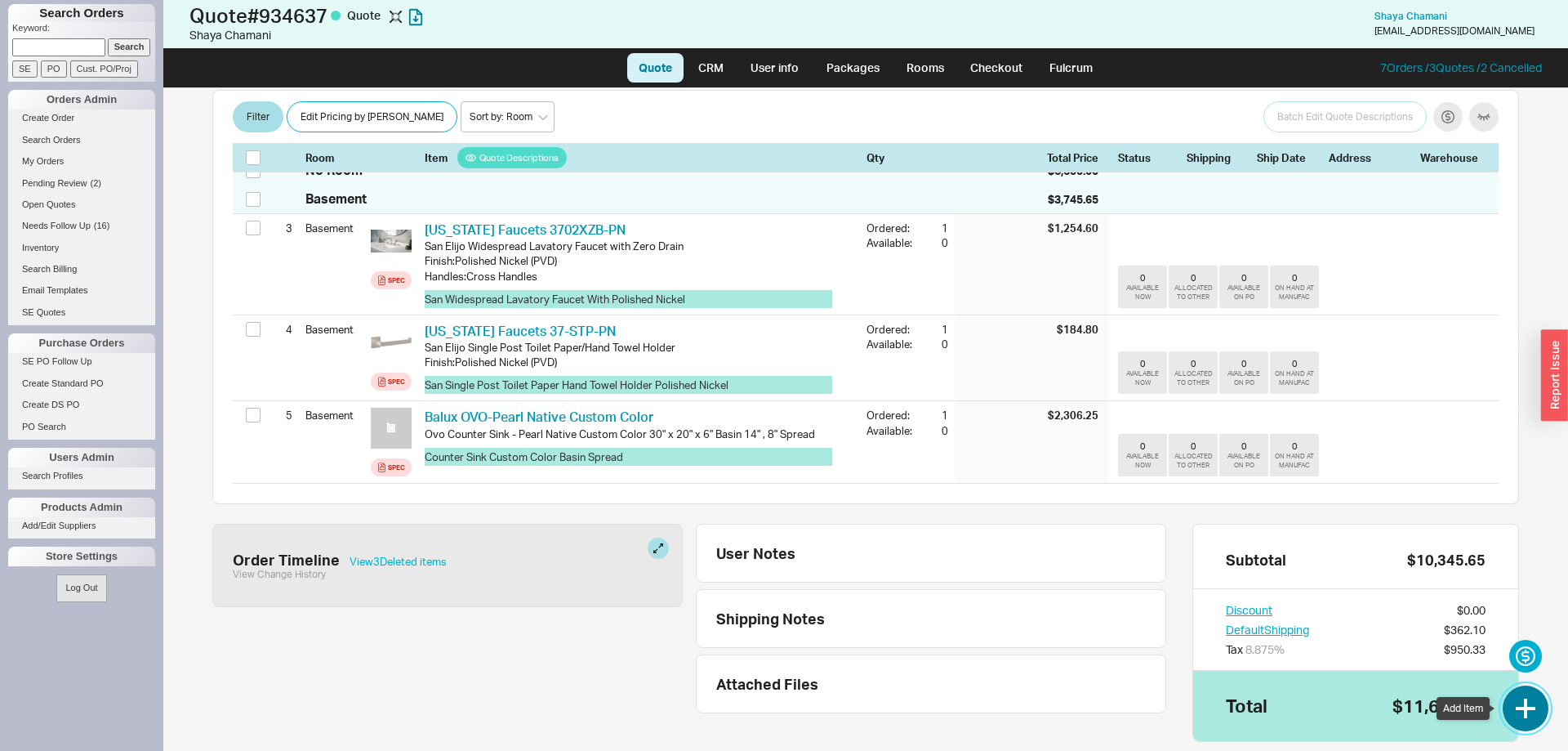
click at [1533, 715] on button "button" at bounding box center [1525, 708] width 46 height 46
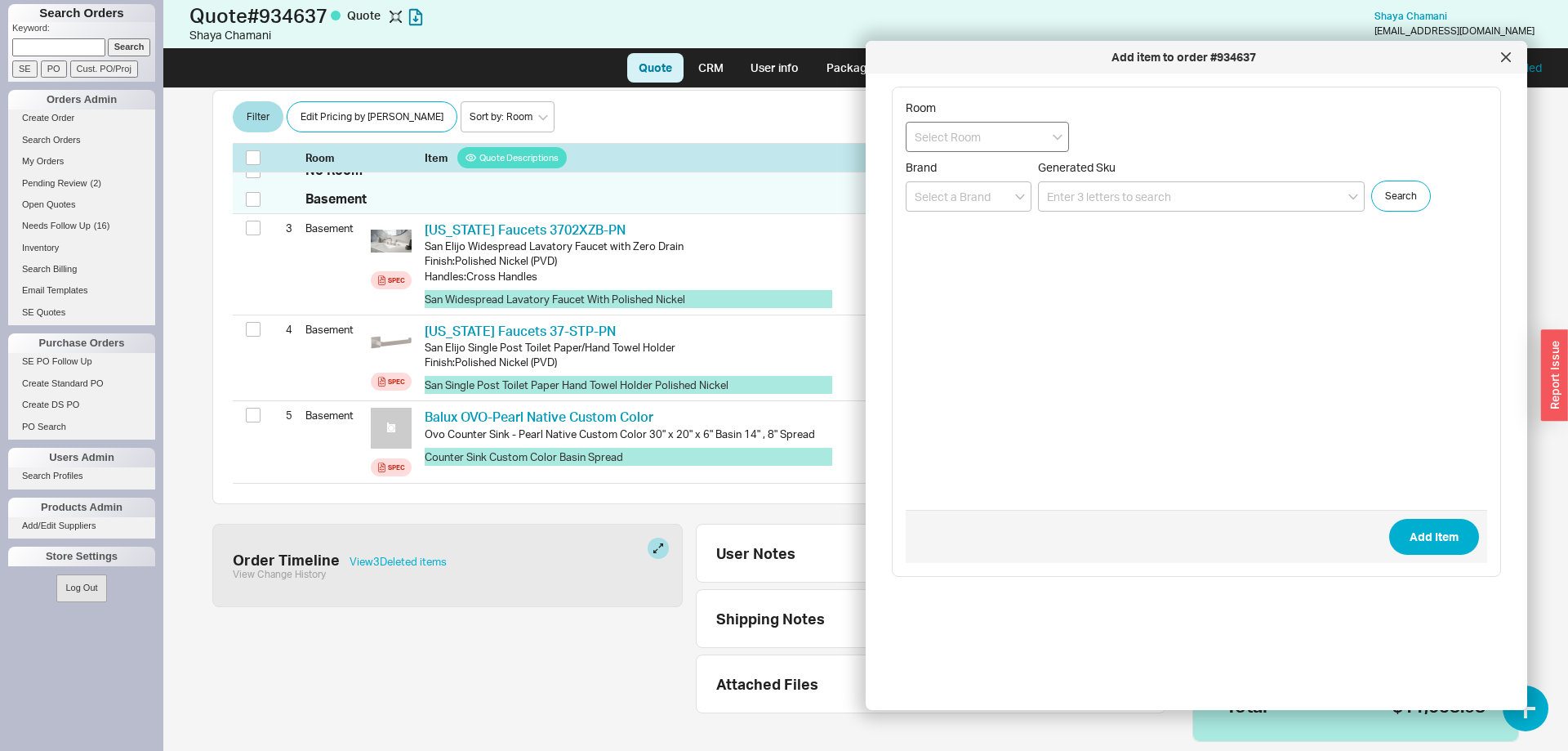
click at [986, 137] on input at bounding box center [987, 137] width 163 height 31
click at [984, 168] on div "Basement" at bounding box center [987, 171] width 162 height 30
type input "Basement"
click at [1067, 193] on input at bounding box center [1202, 197] width 327 height 31
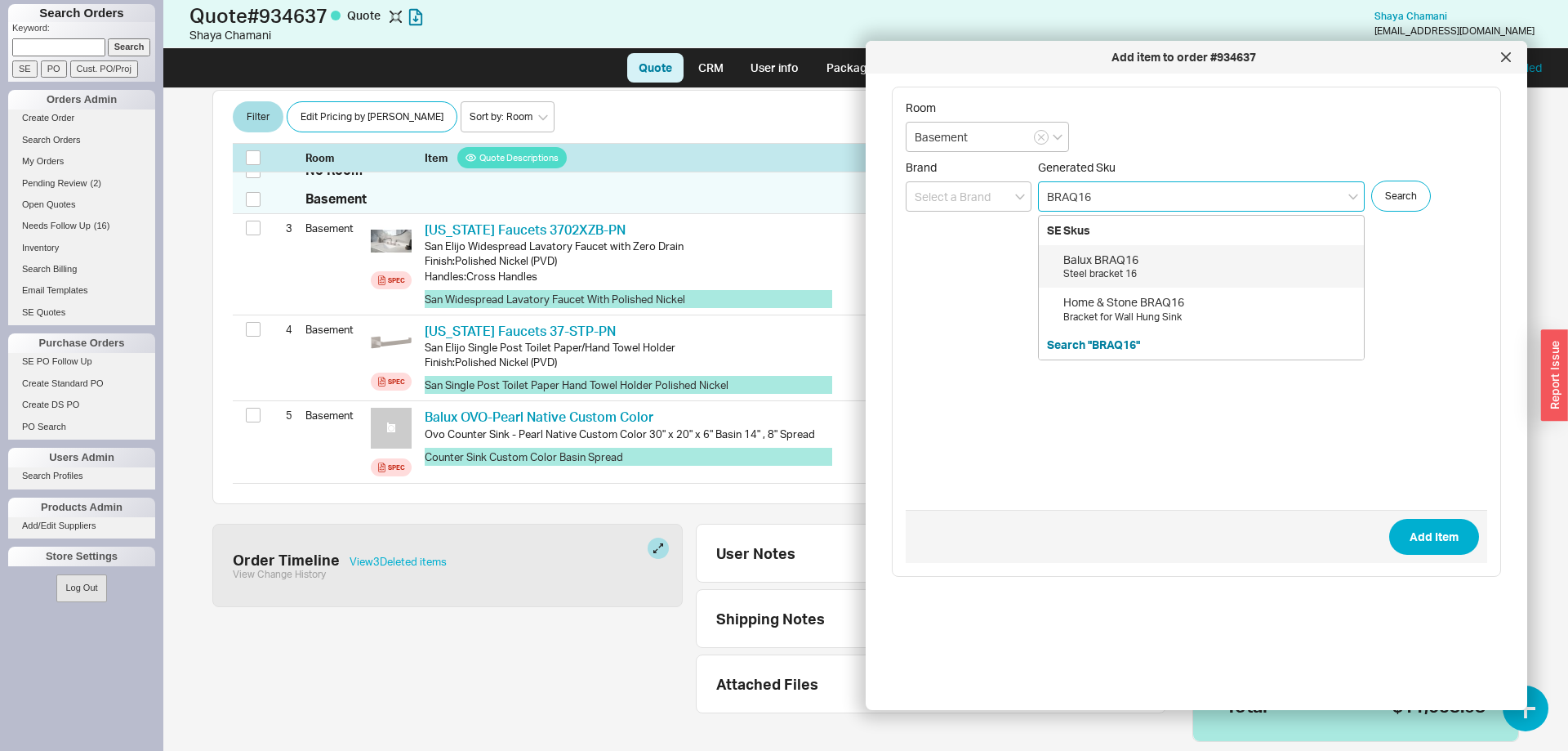
click at [1177, 268] on div "Steel bracket 16" at bounding box center [1209, 273] width 292 height 13
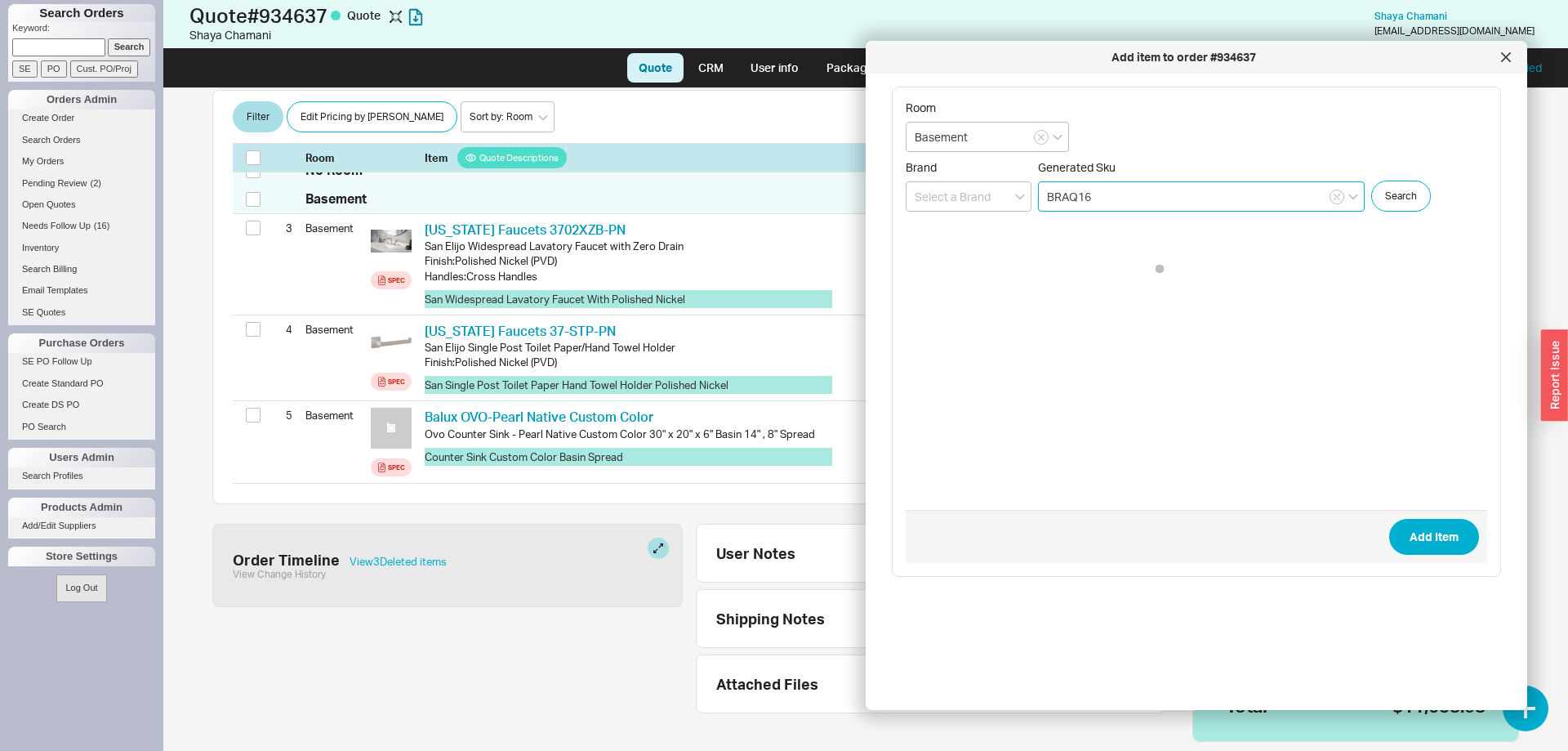
type input "BRAQ16"
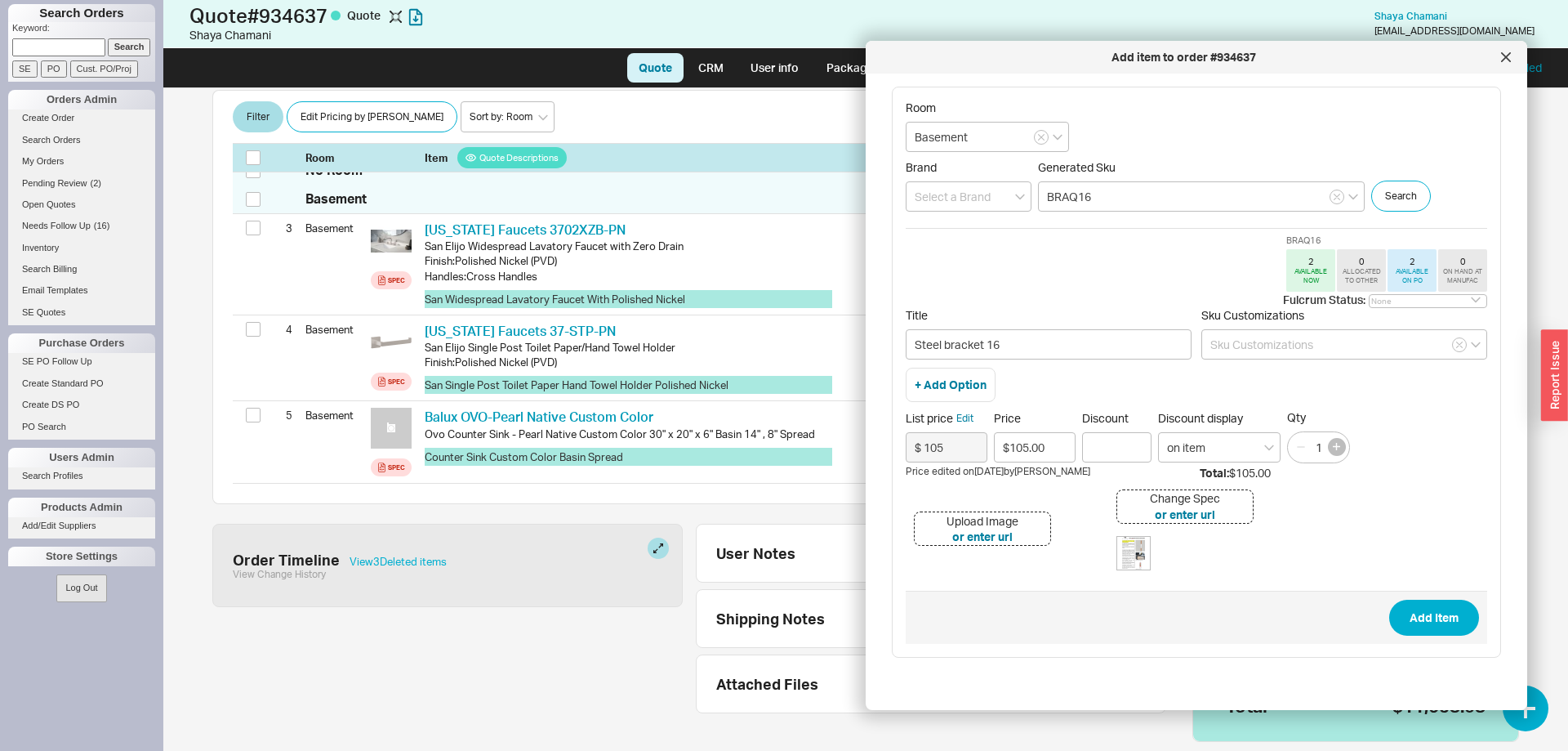
click at [1335, 451] on button "button" at bounding box center [1336, 446] width 18 height 18
type input "2"
click at [1057, 440] on input "$105.00" at bounding box center [1034, 447] width 82 height 31
drag, startPoint x: 1048, startPoint y: 451, endPoint x: 977, endPoint y: 443, distance: 71.4
click at [993, 437] on input "$78.75" at bounding box center [1034, 447] width 82 height 31
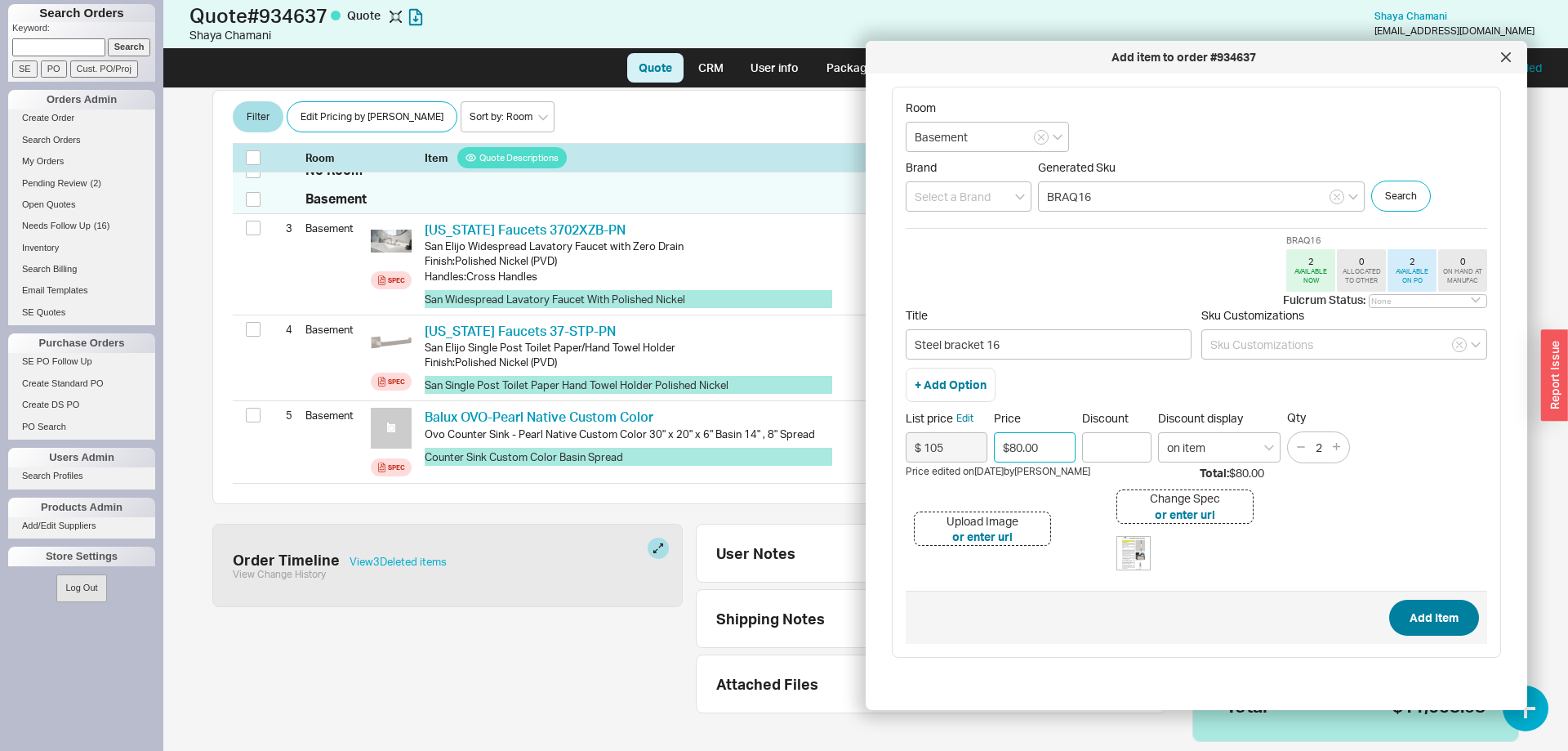
type input "$80.00"
click at [1445, 613] on button "Add Item" at bounding box center [1434, 617] width 90 height 36
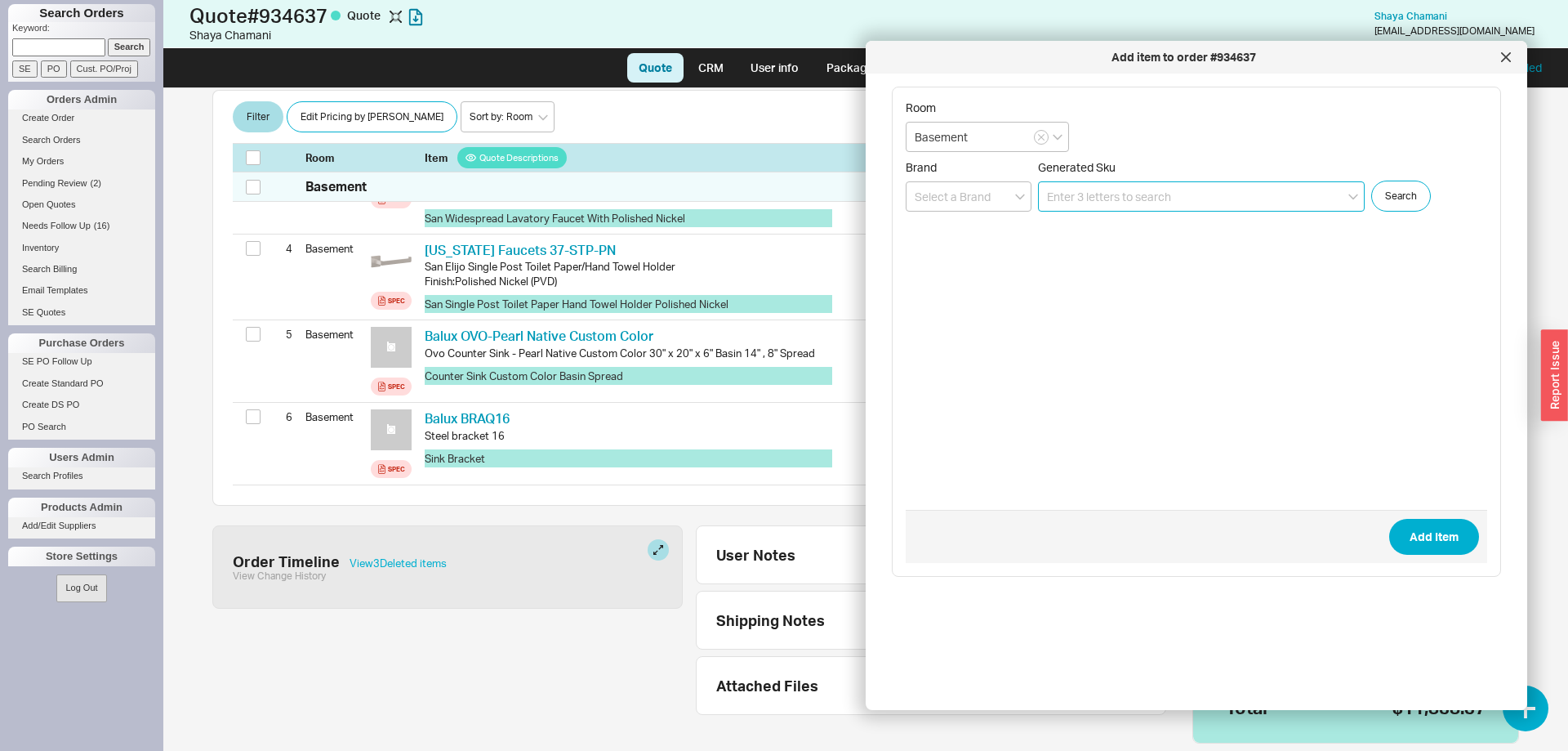
scroll to position [547, 0]
paste input "DRBET"
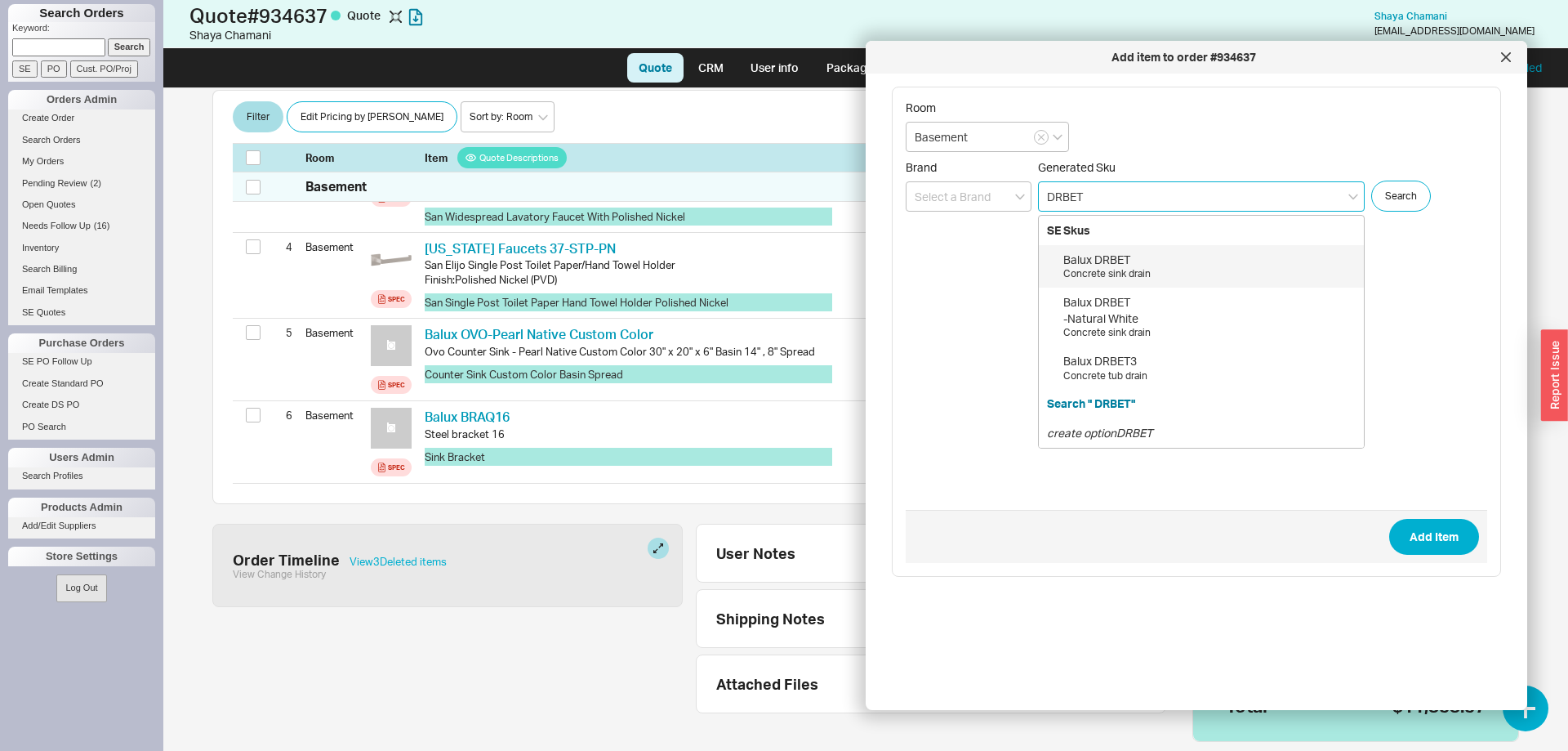
click at [1165, 278] on div "Concrete sink drain" at bounding box center [1209, 273] width 292 height 13
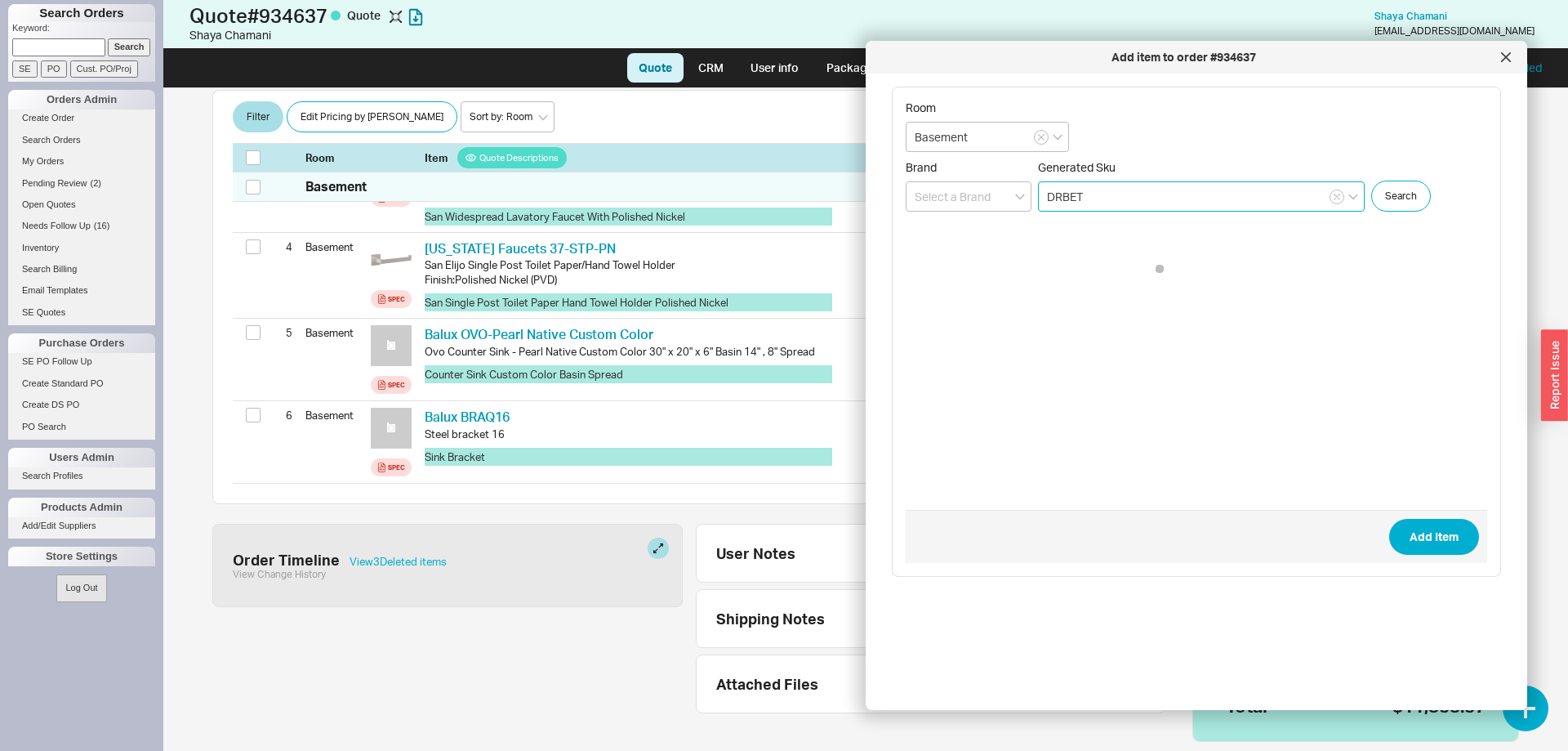
type input "DRBET"
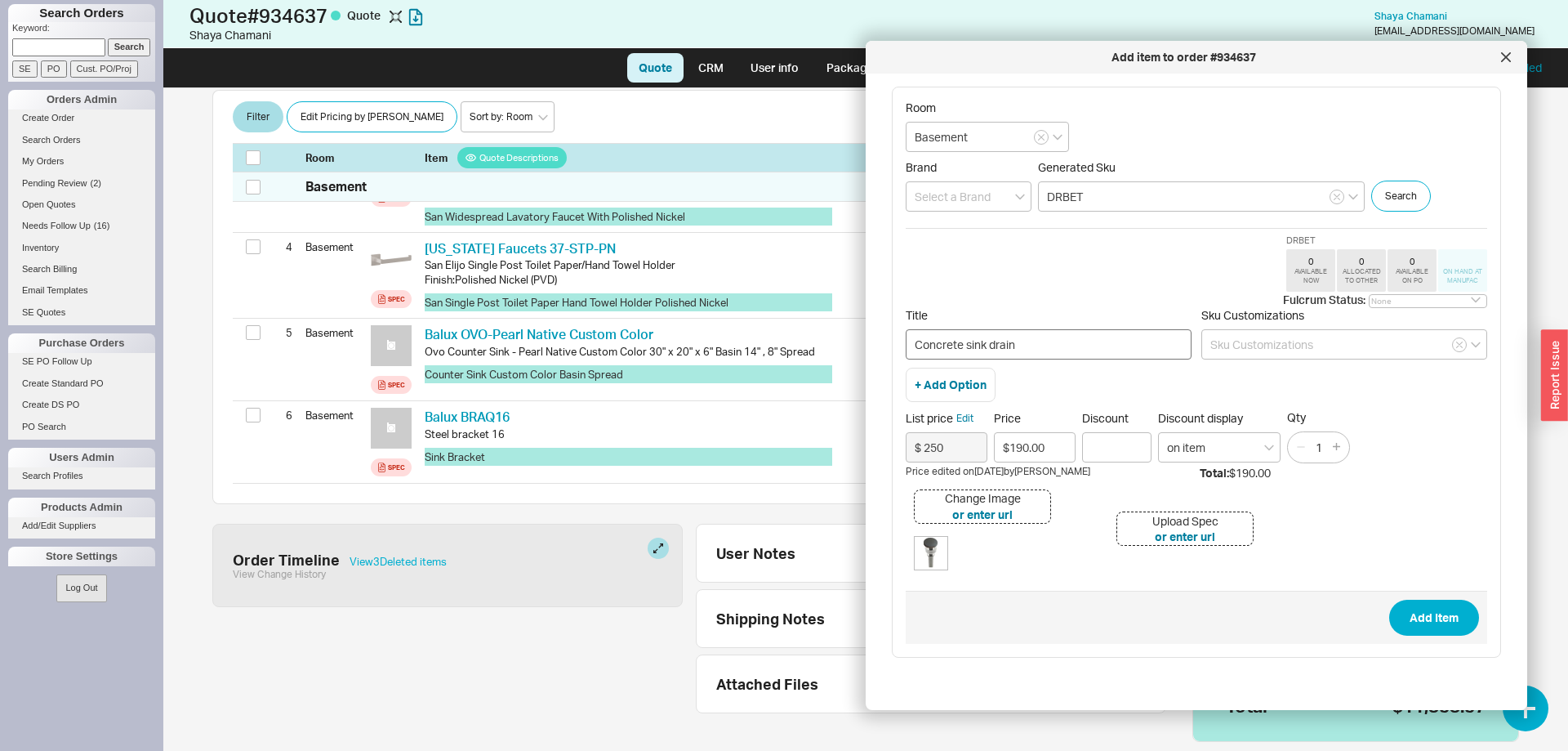
type input "$190.00"
click at [1128, 349] on input "Concrete sink drain" at bounding box center [1048, 344] width 286 height 31
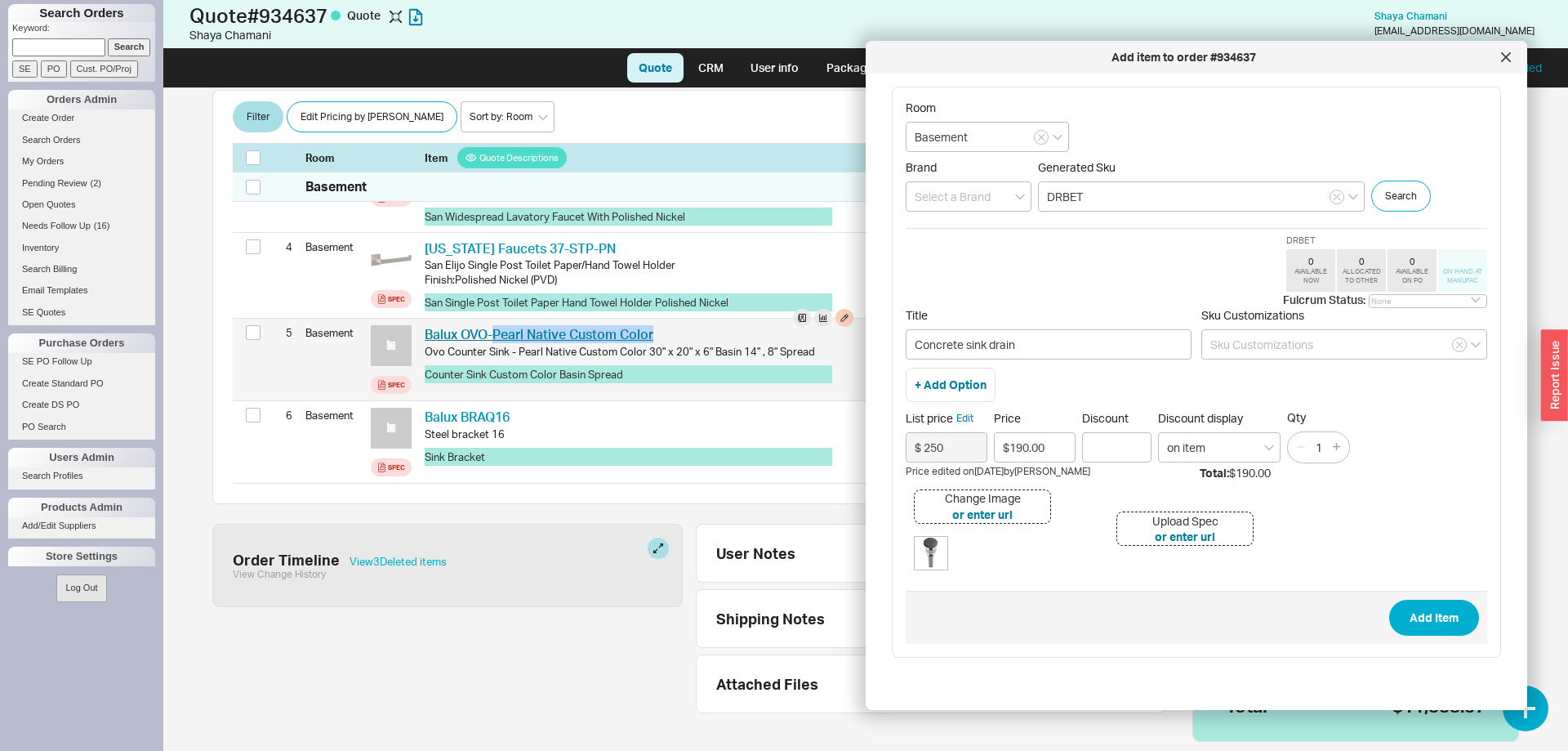
drag, startPoint x: 672, startPoint y: 314, endPoint x: 497, endPoint y: 308, distance: 175.1
click at [497, 325] on div "Balux OVO-Pearl Native Custom Color BLX OVO-Pearl Native Custom Color" at bounding box center [639, 334] width 428 height 18
copy link "Pearl Native Custom Color"
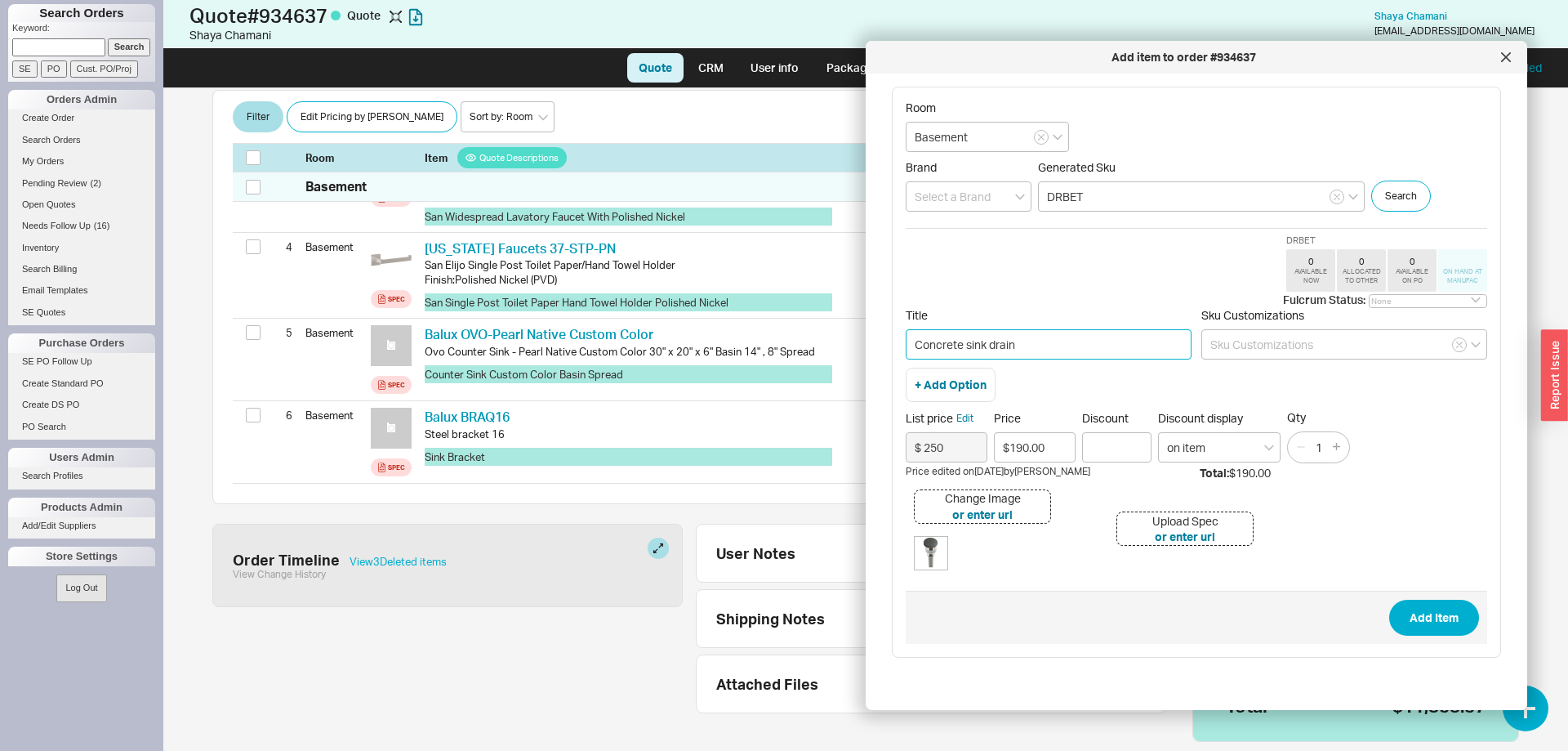
click at [1036, 342] on input "Concrete sink drain" at bounding box center [1048, 344] width 286 height 31
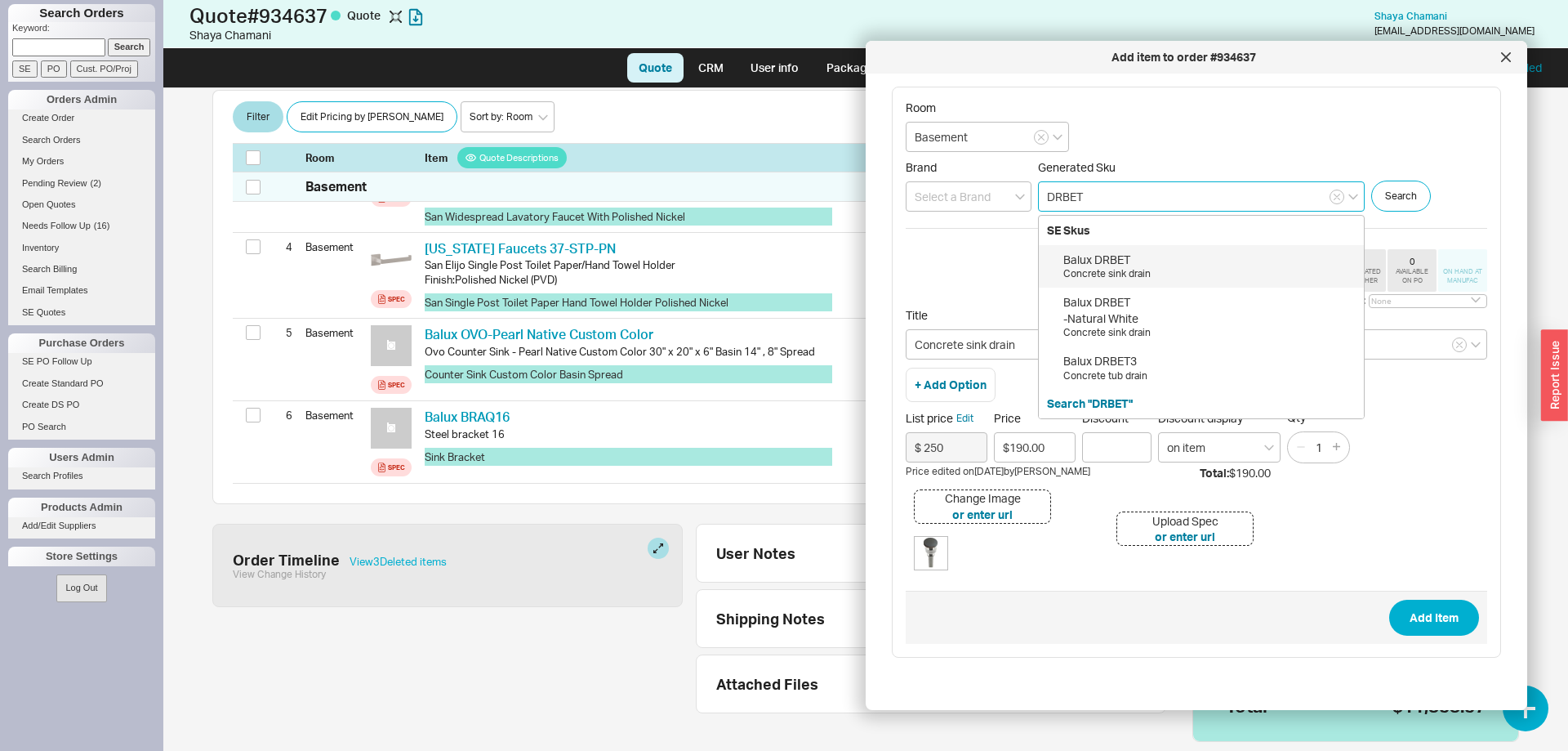
click at [1160, 201] on input "DRBET" at bounding box center [1202, 197] width 327 height 31
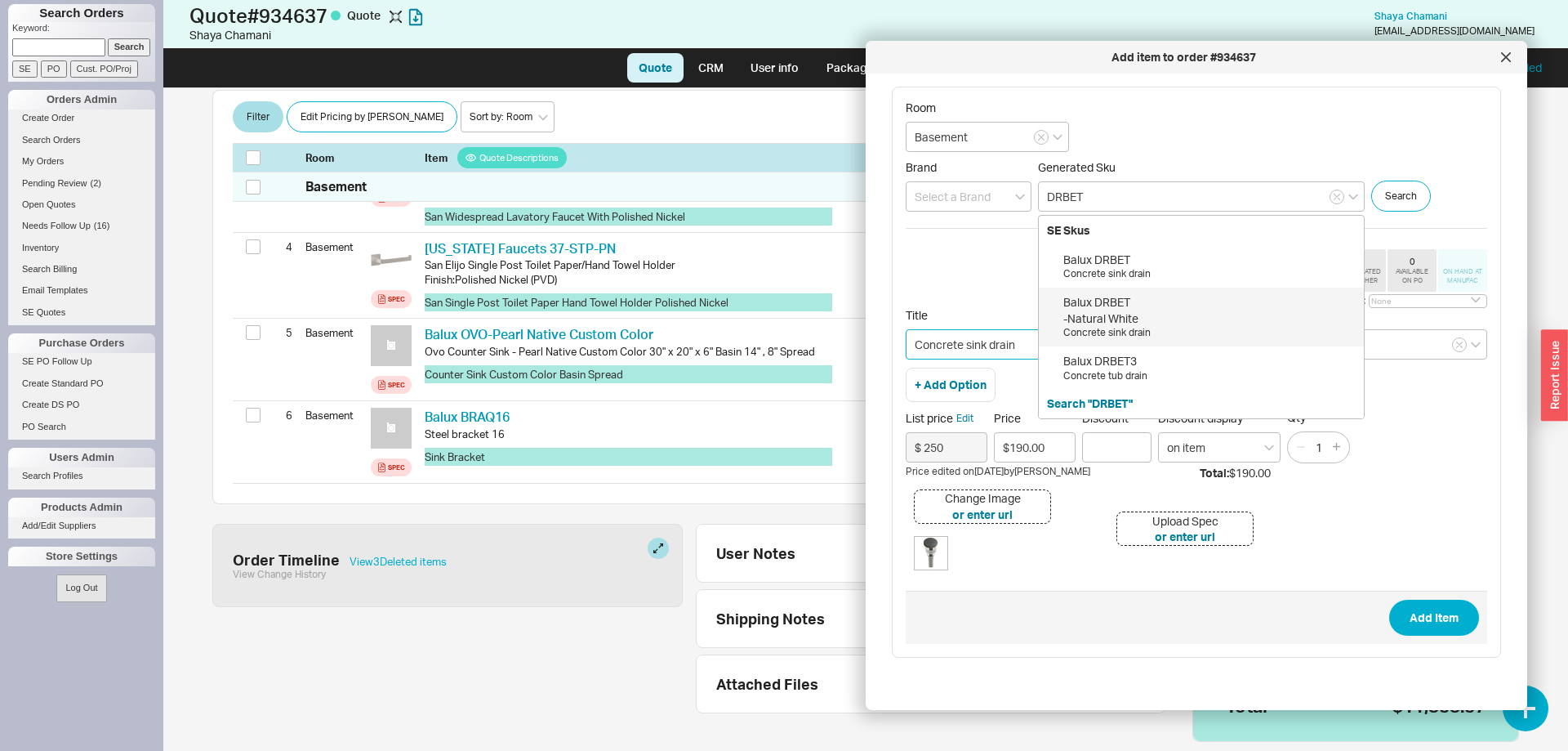
click at [1020, 346] on input "Concrete sink drain" at bounding box center [1048, 344] width 286 height 31
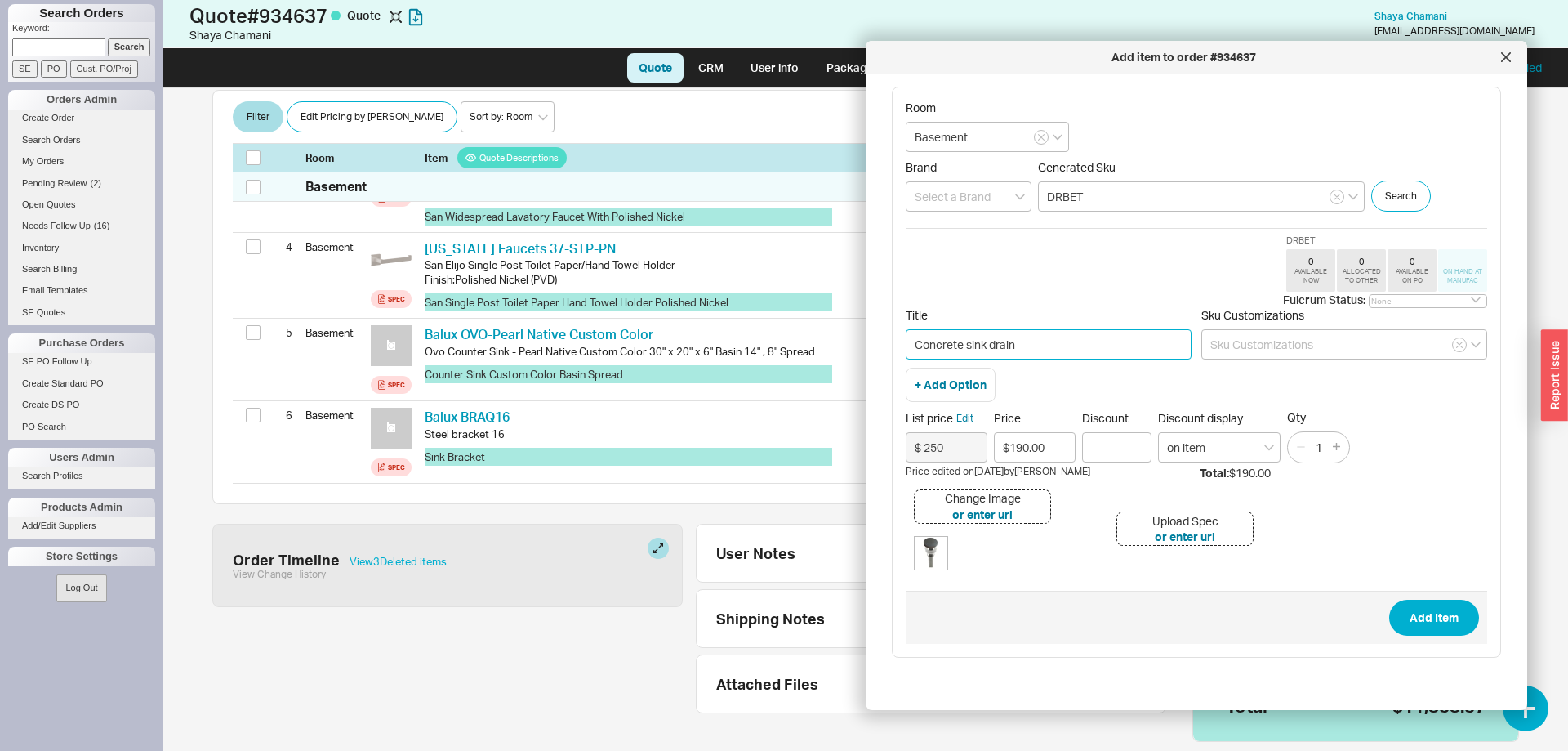
paste input "Pearl Native Custom Color"
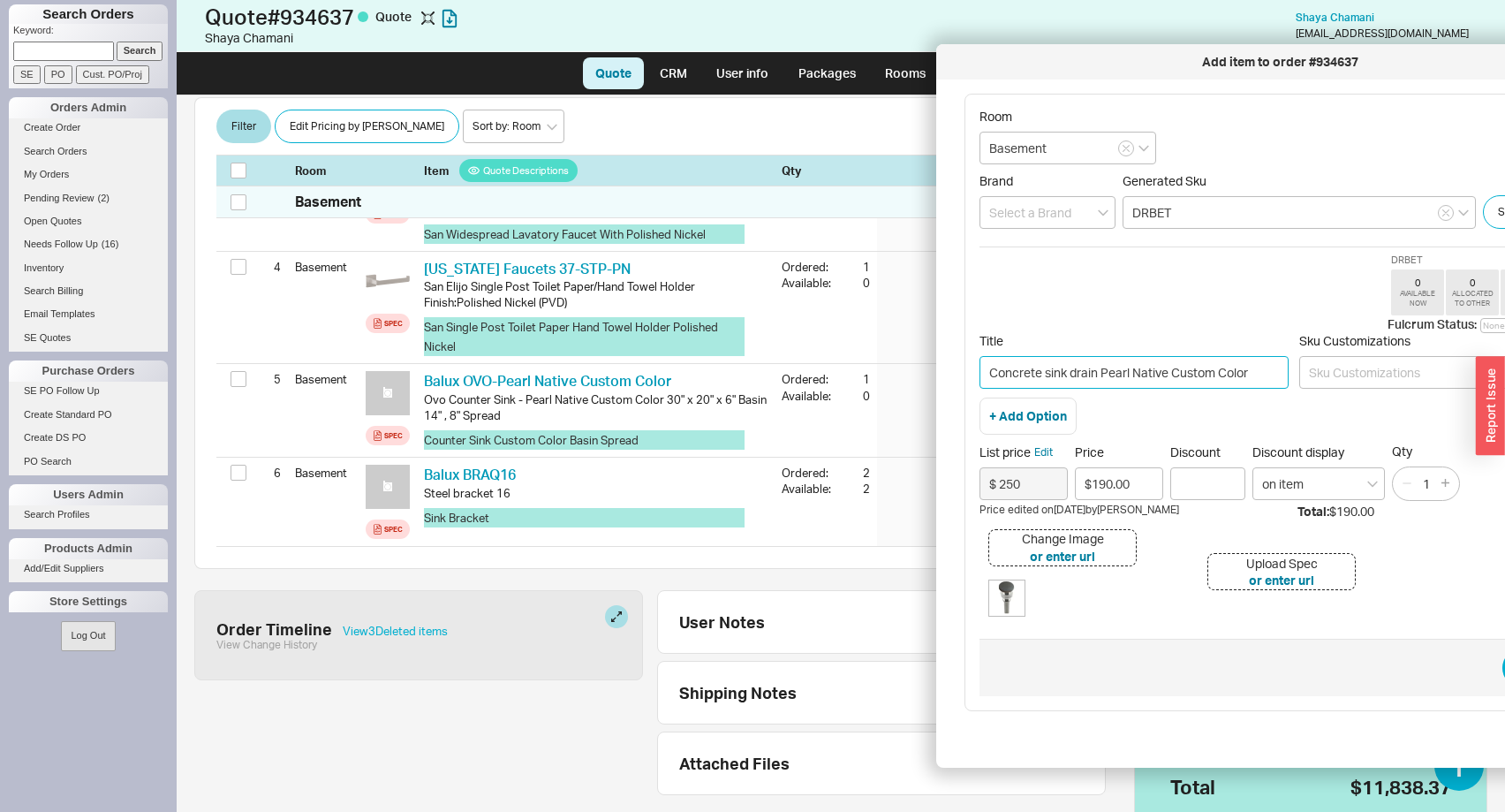
type input "Concrete sink drain Pearl Native Custom Color"
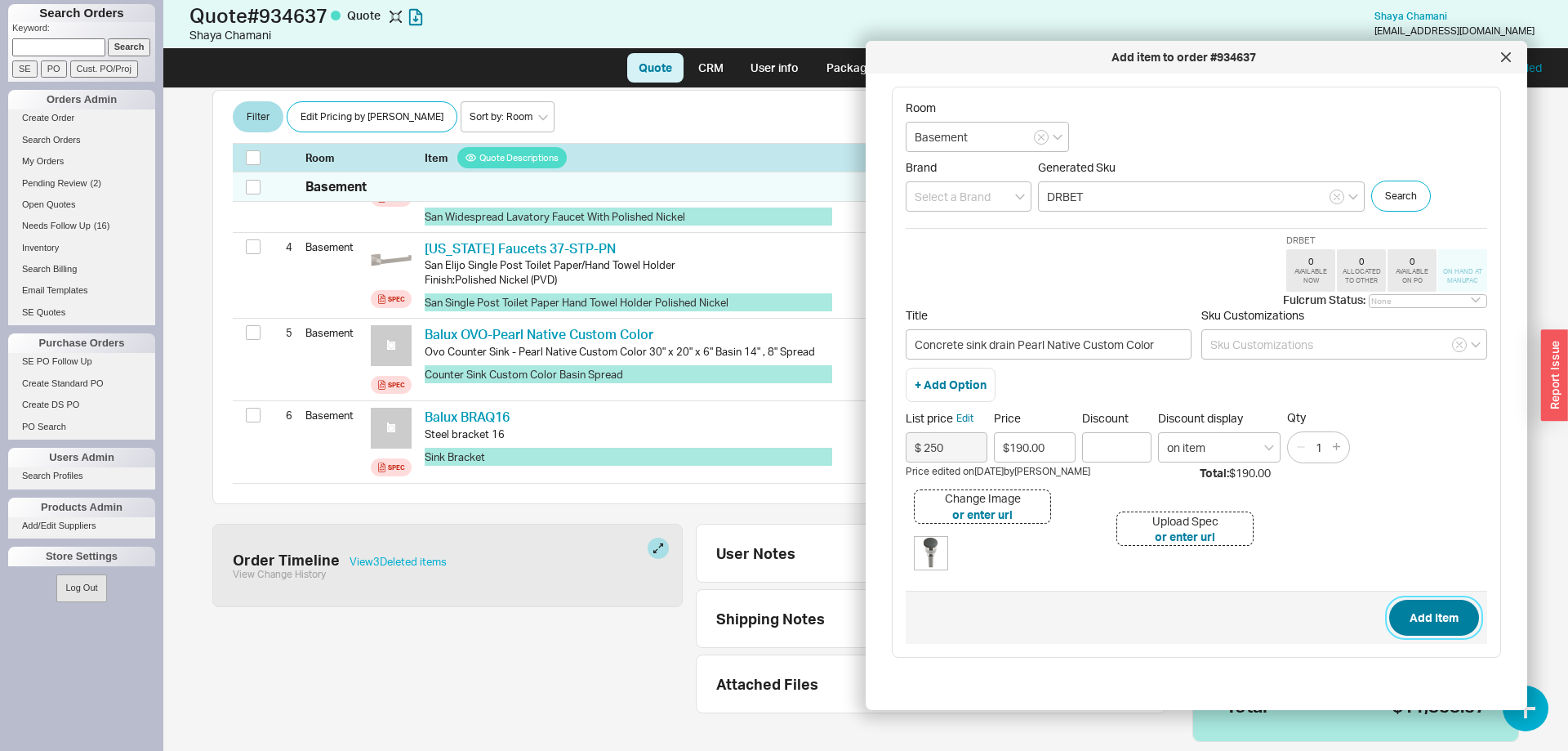
click at [1443, 616] on button "Add Item" at bounding box center [1434, 617] width 90 height 36
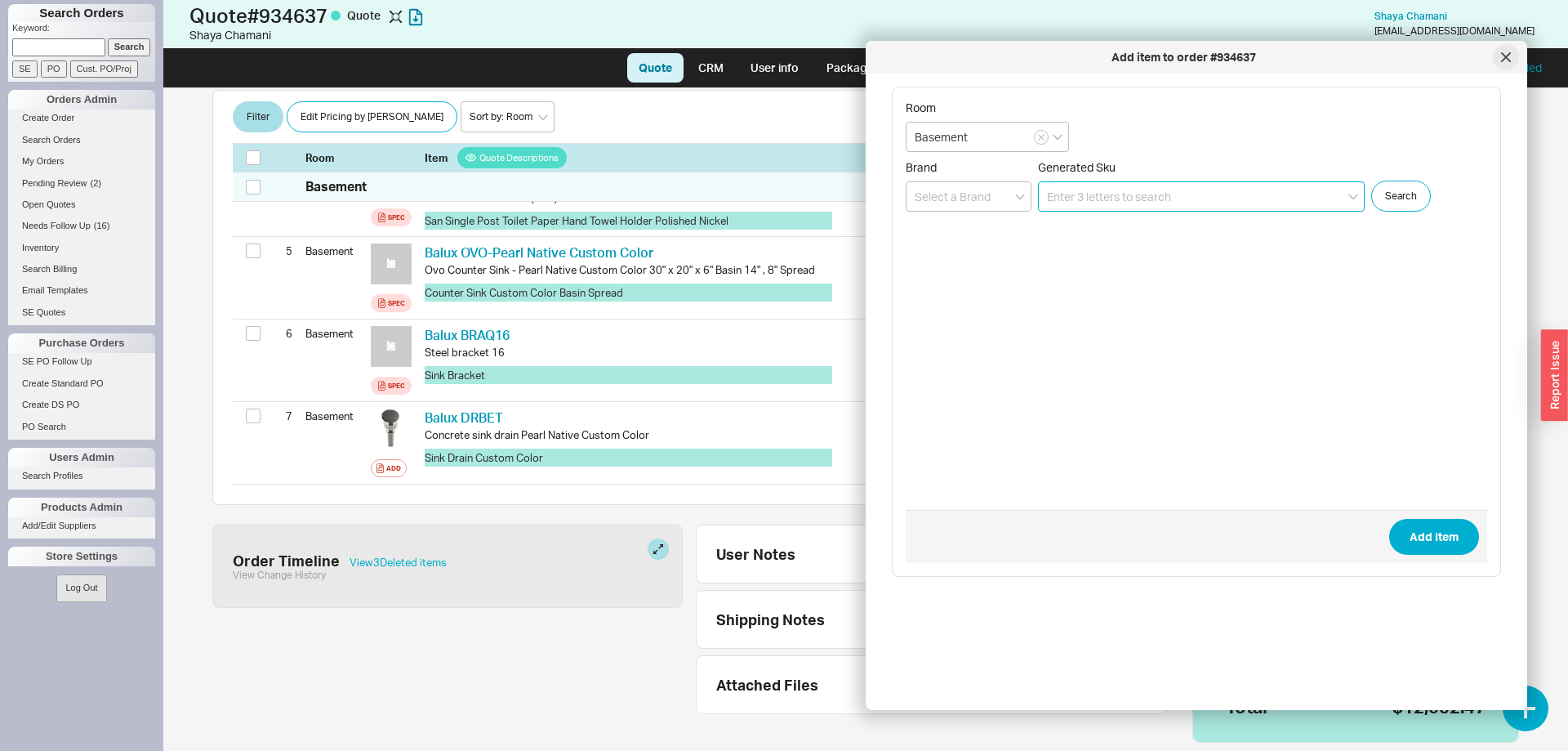
scroll to position [630, 0]
click at [1508, 57] on icon at bounding box center [1505, 57] width 10 height 10
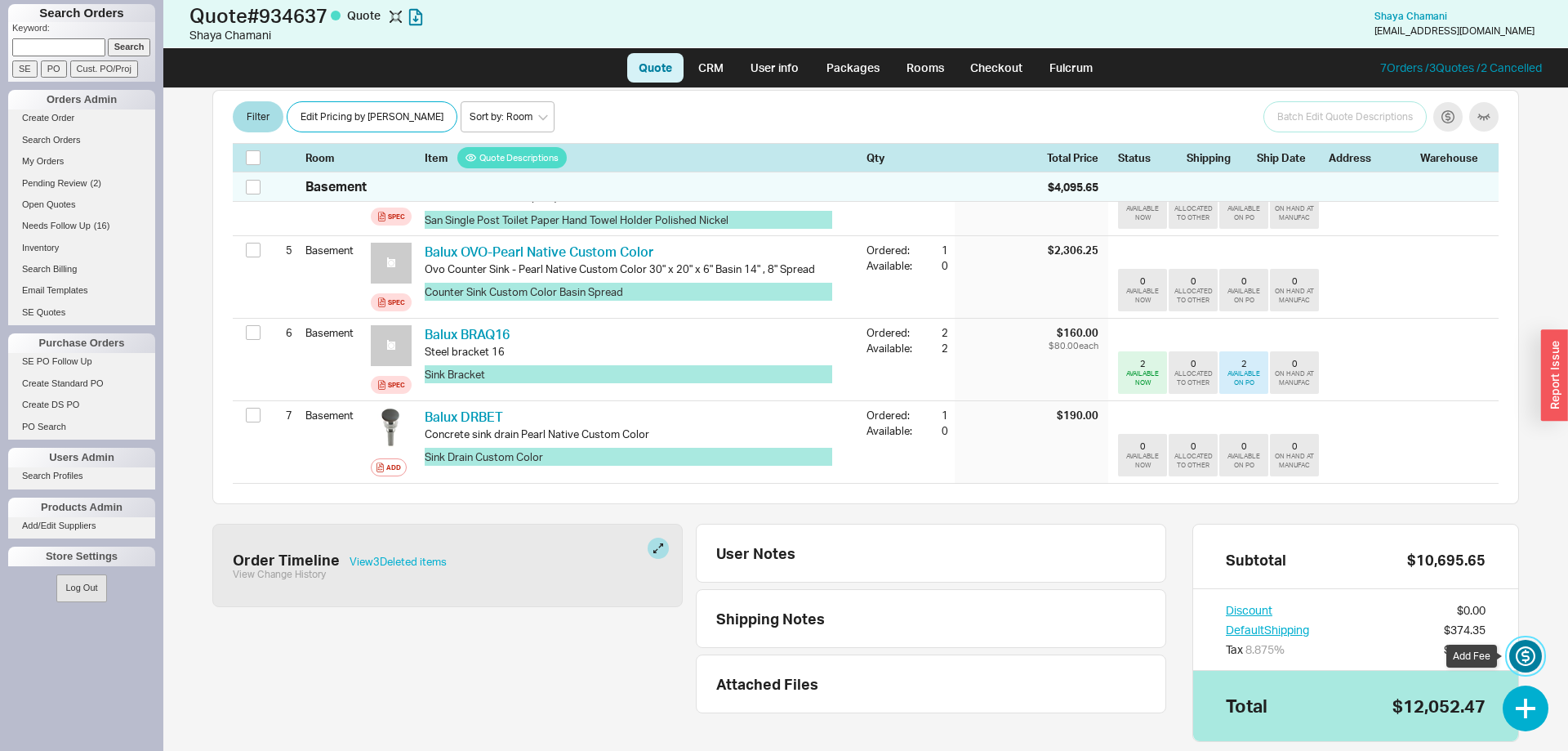
click at [1520, 654] on button at bounding box center [1525, 656] width 32 height 32
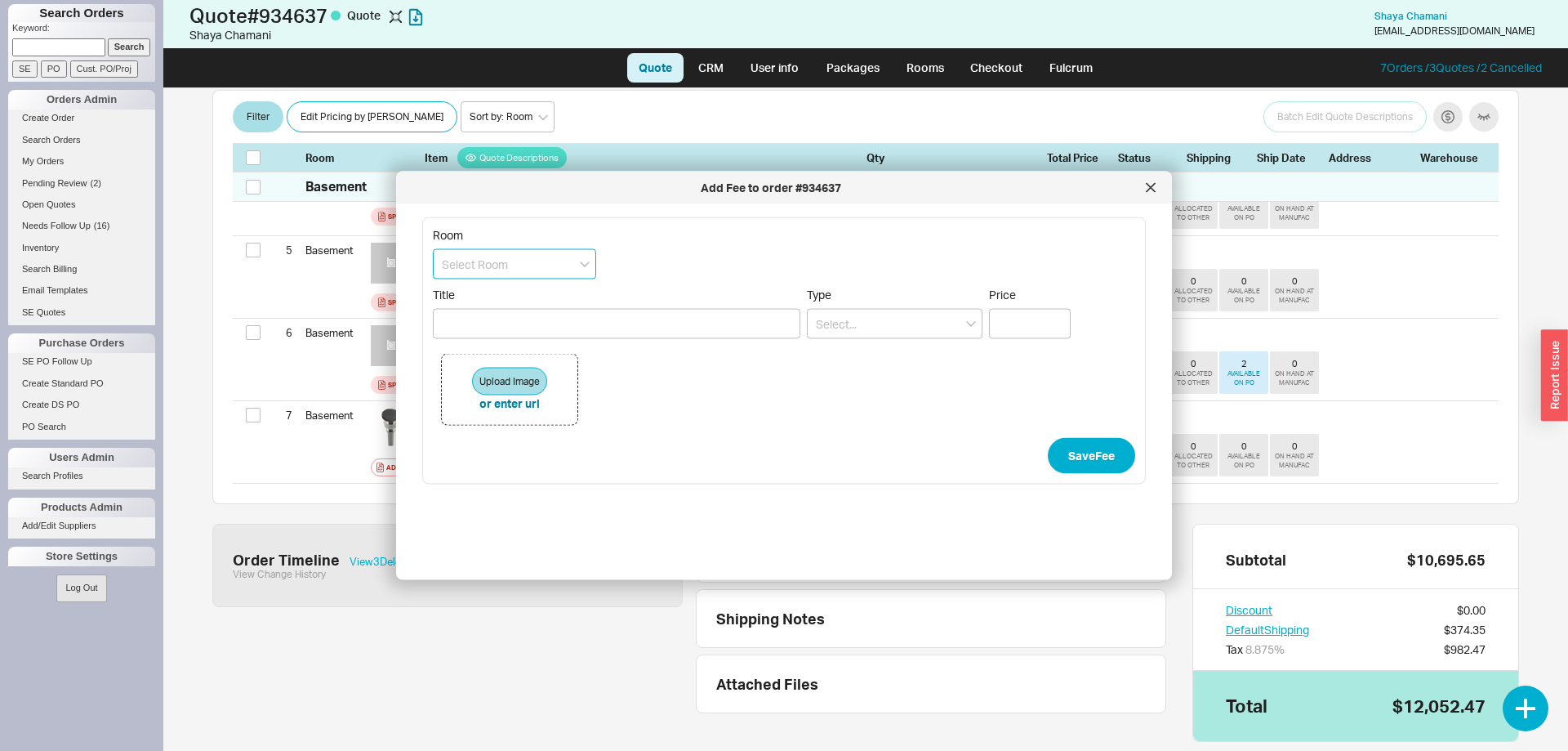
click at [507, 278] on input at bounding box center [515, 264] width 163 height 31
click at [493, 296] on div "Basement" at bounding box center [515, 297] width 162 height 30
type input "Basement"
click at [500, 335] on input "Title" at bounding box center [616, 324] width 367 height 31
type input "S"
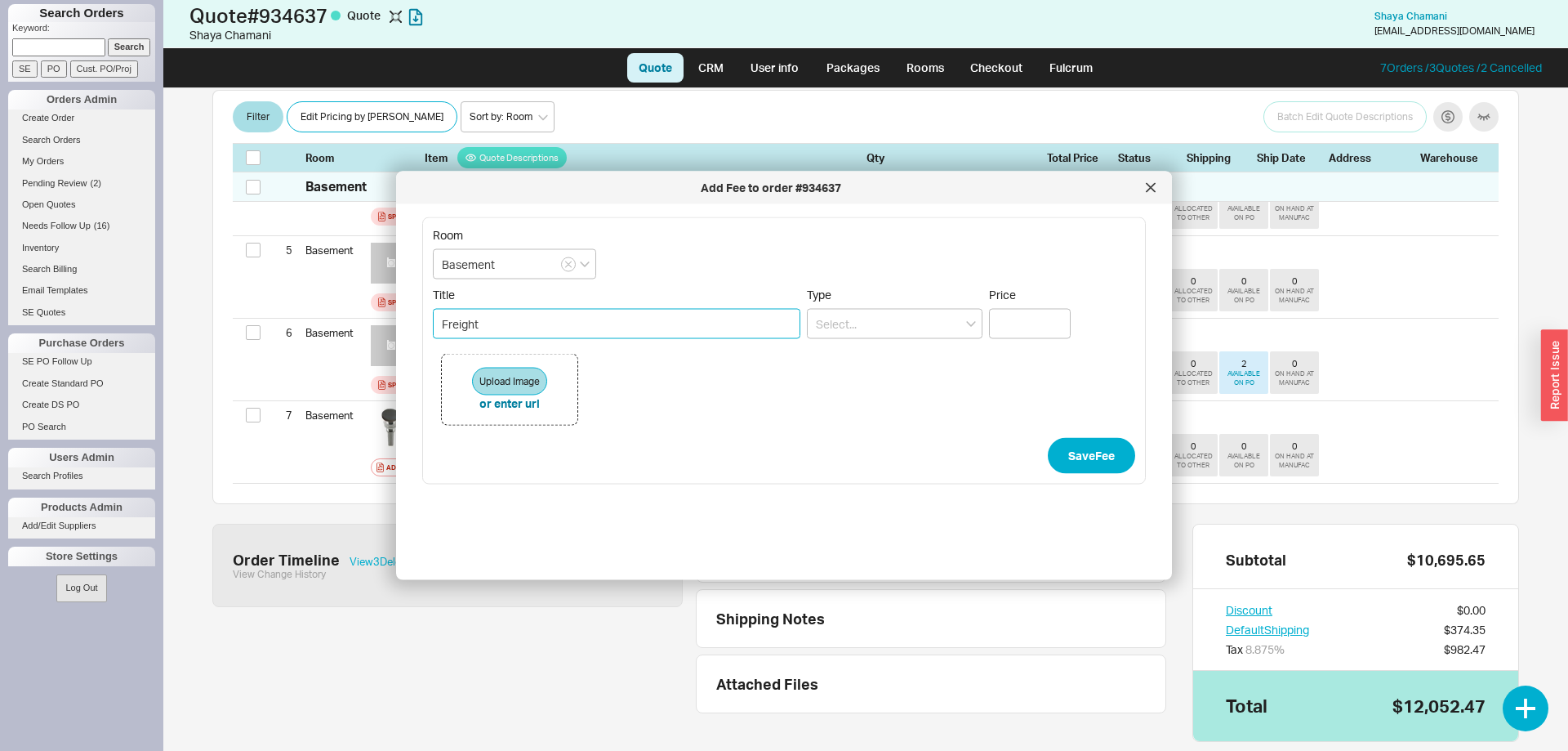
click at [441, 322] on input "Freight" at bounding box center [616, 324] width 367 height 31
type input "Balux Freight"
click at [851, 322] on input at bounding box center [894, 324] width 175 height 31
click at [865, 356] on div "Shipping And Handling Fee" at bounding box center [894, 358] width 174 height 30
type input "Shipping And Handling Fee"
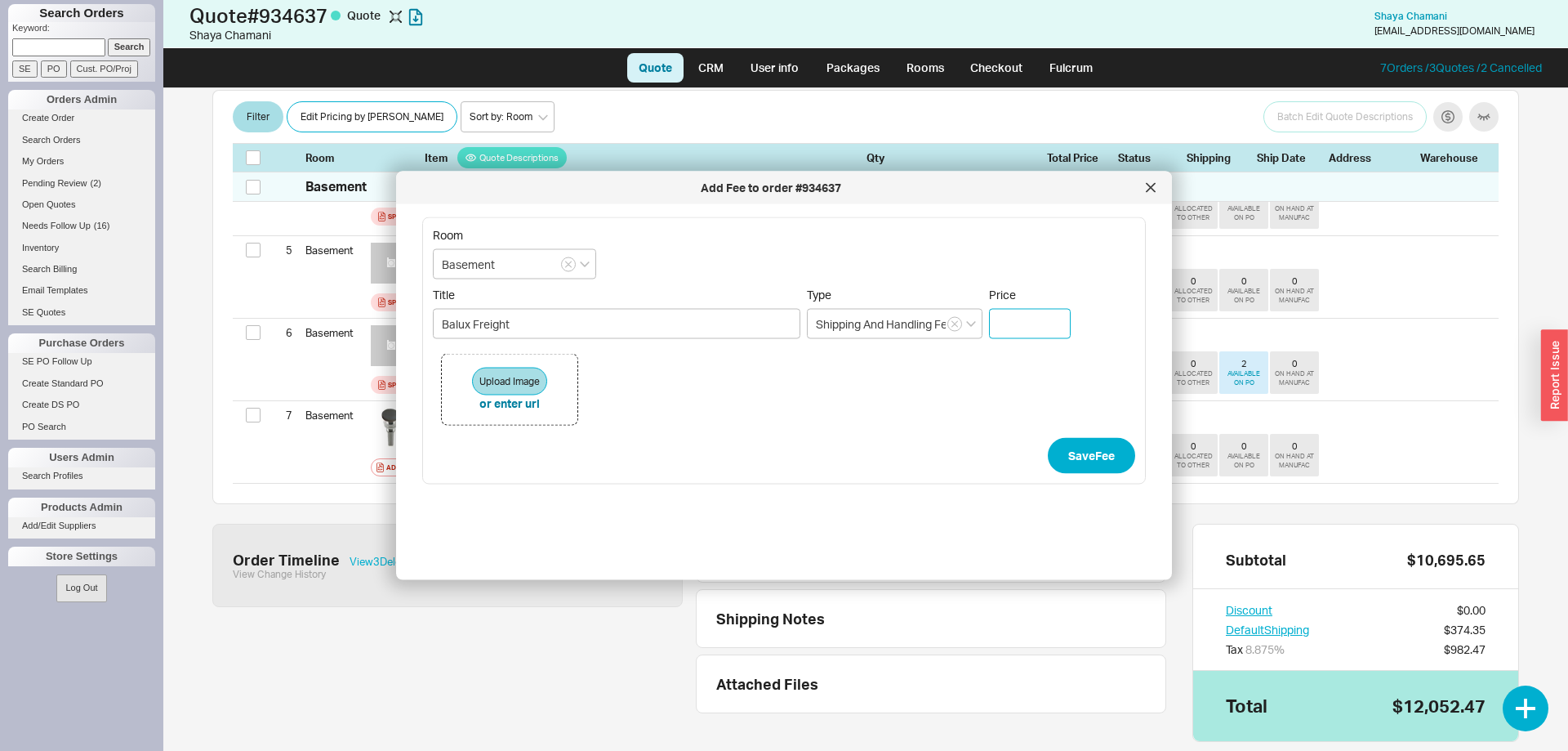
click at [998, 329] on input "Price" at bounding box center [1029, 324] width 82 height 31
type input "$ 475"
click at [1093, 443] on button "Save Fee" at bounding box center [1091, 455] width 87 height 36
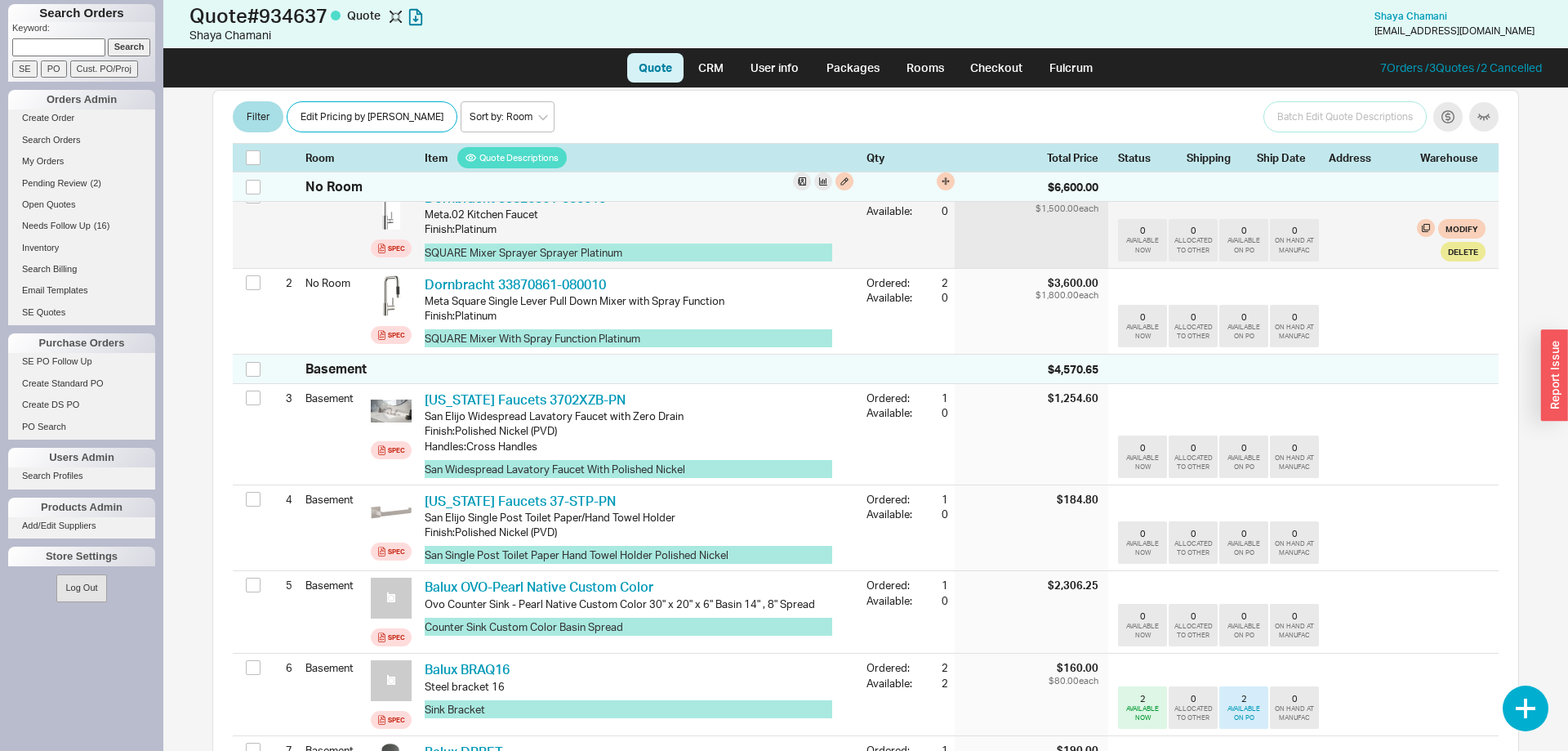
scroll to position [0, 0]
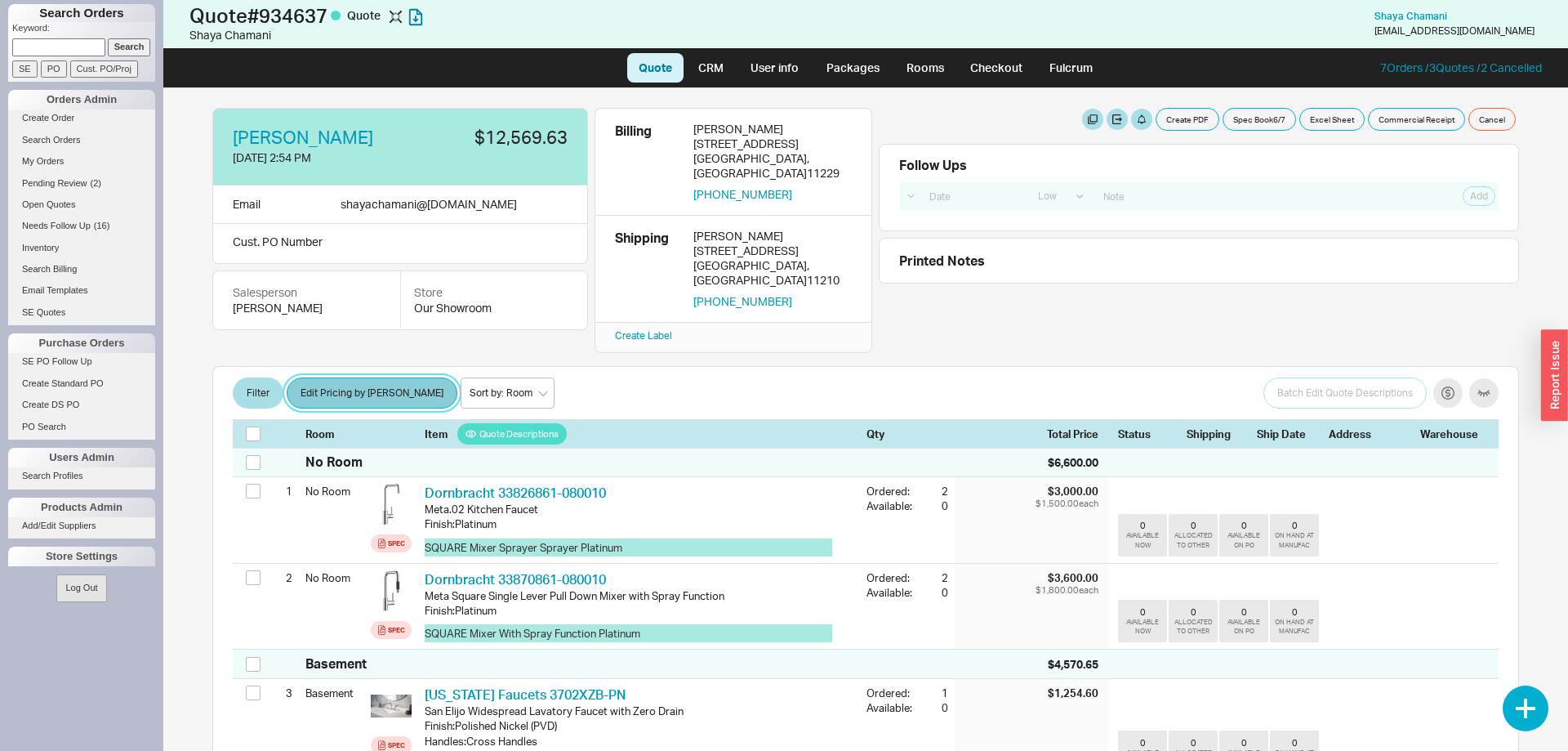
click at [330, 377] on button "Edit Pricing by [PERSON_NAME]" at bounding box center [372, 393] width 171 height 31
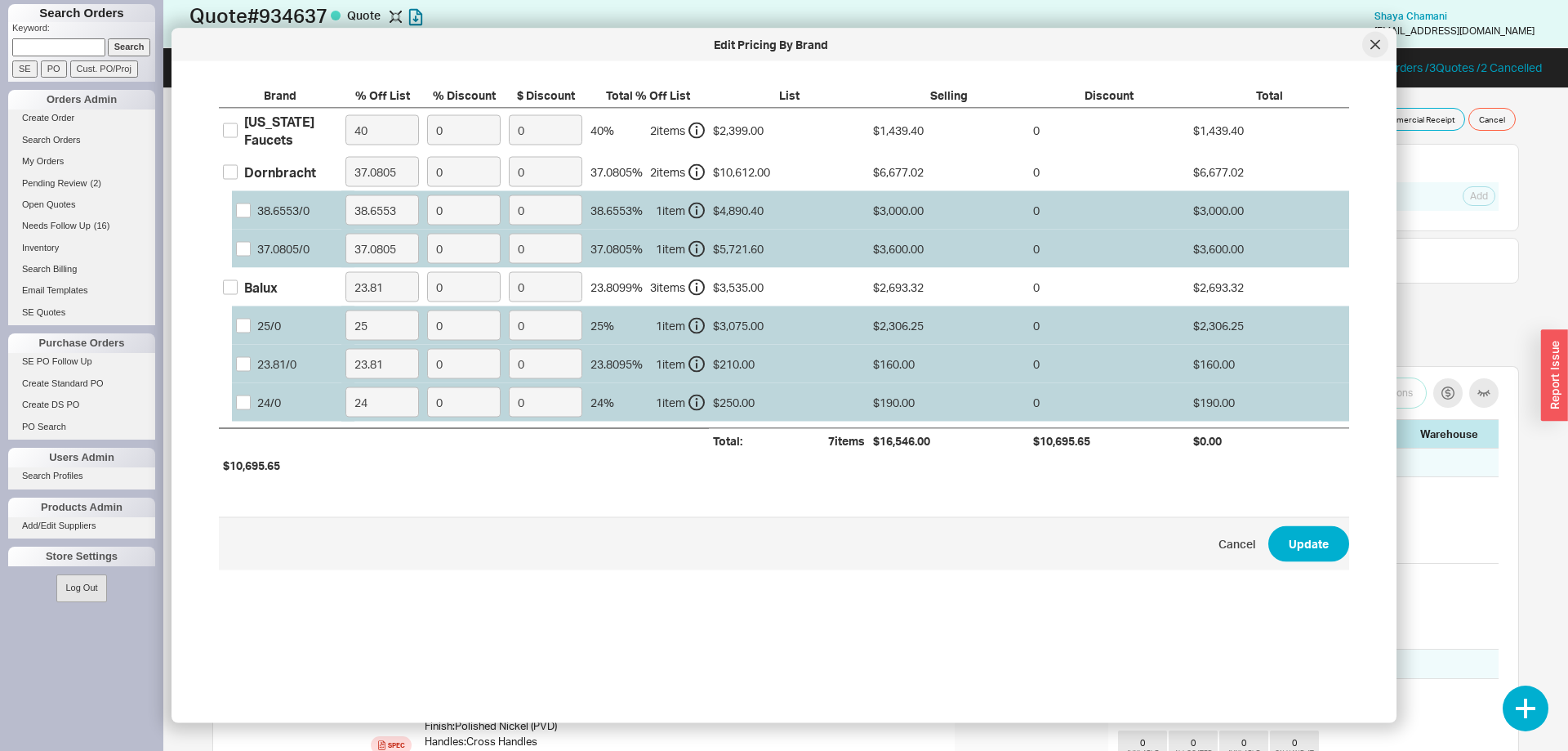
click at [1370, 44] on div at bounding box center [1375, 44] width 26 height 26
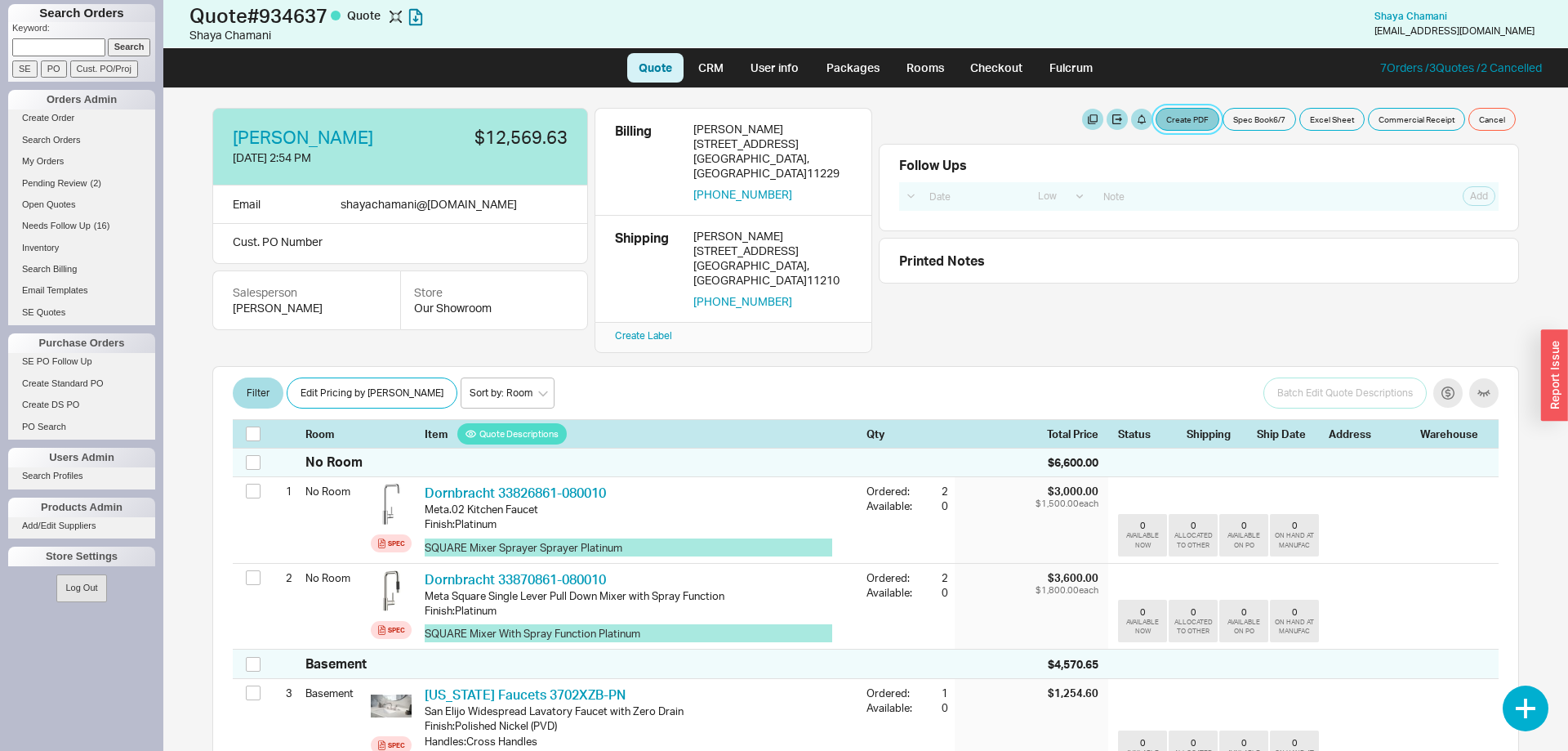
click at [1191, 112] on button "Create PDF" at bounding box center [1187, 119] width 64 height 22
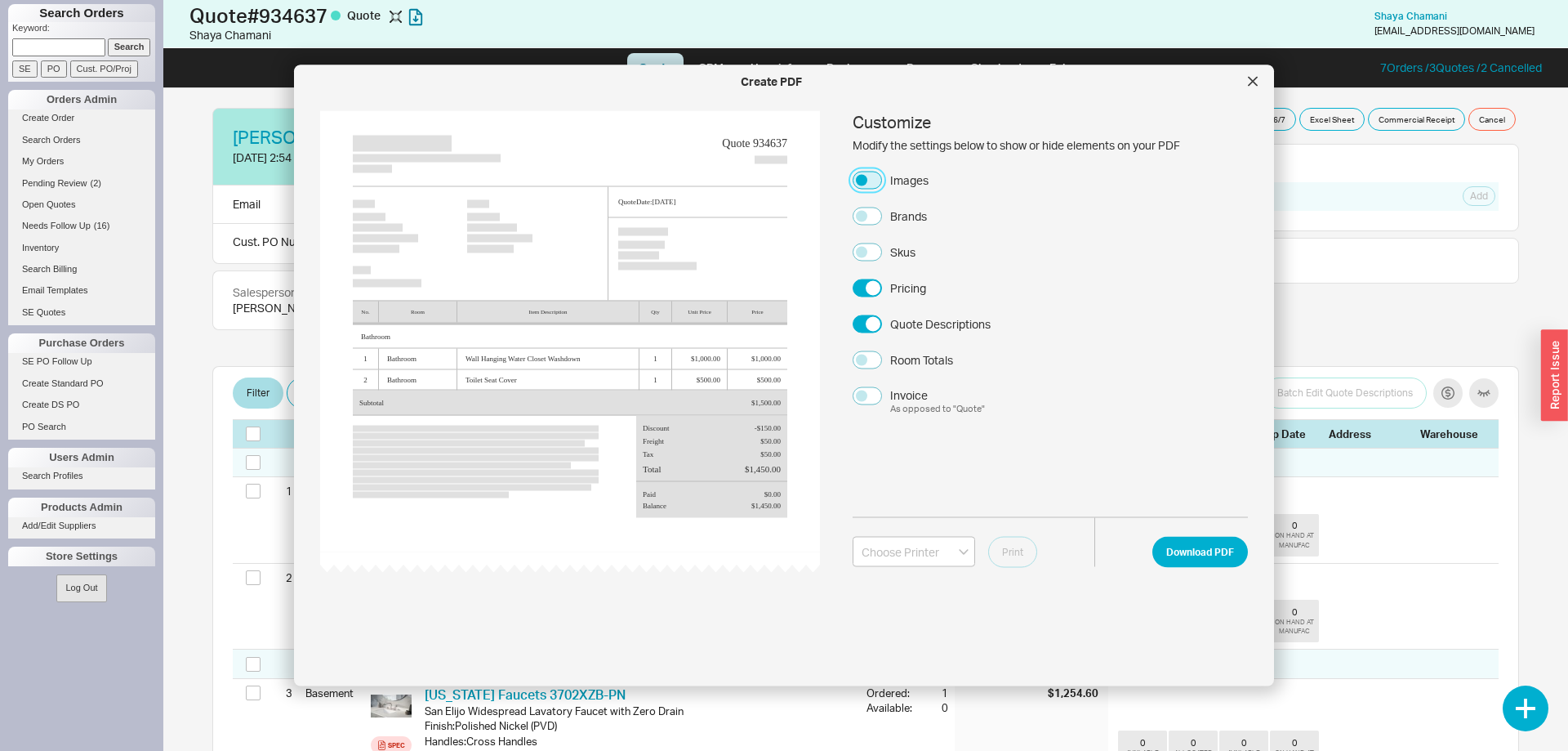
click at [867, 181] on button "Images" at bounding box center [867, 180] width 30 height 18
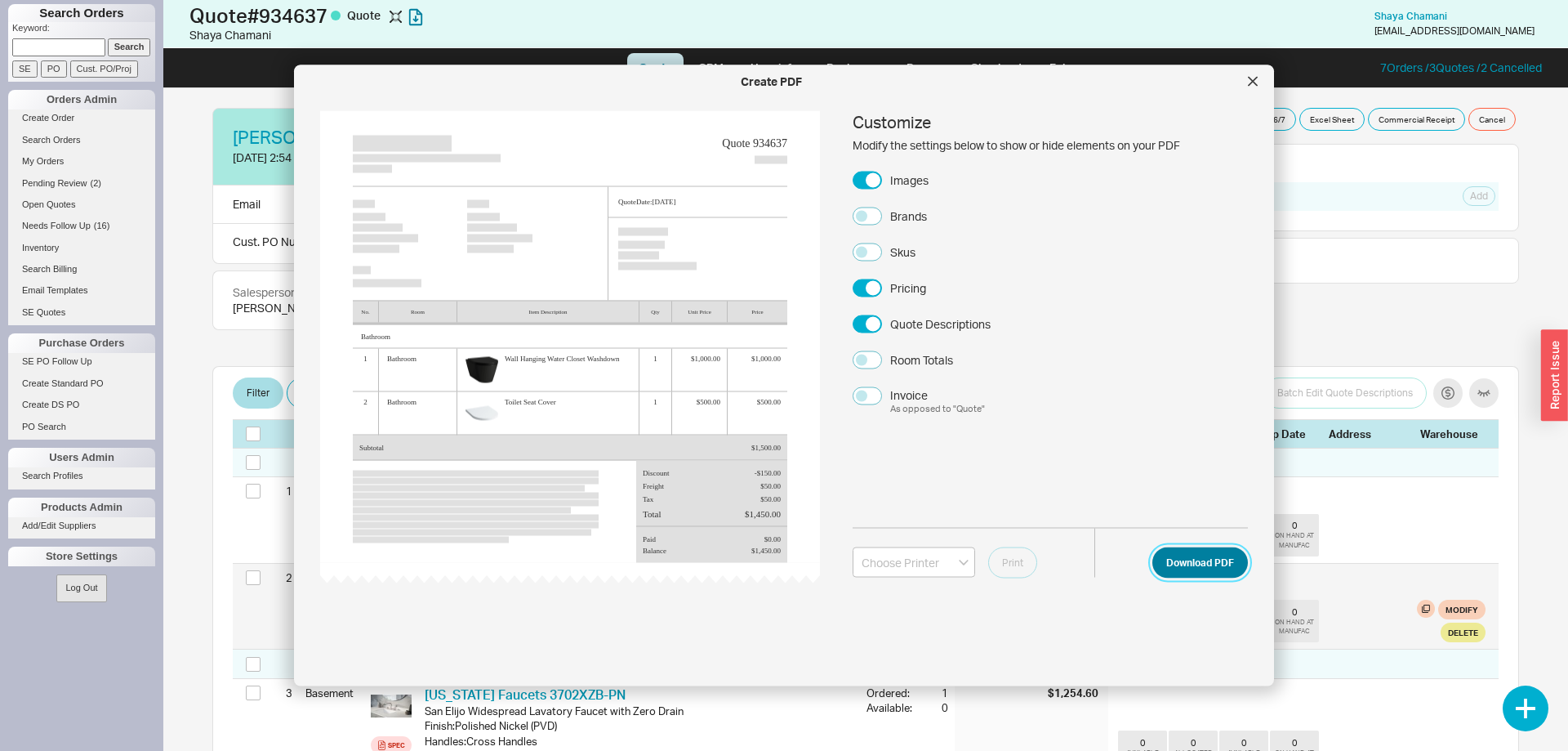
drag, startPoint x: 1218, startPoint y: 546, endPoint x: 1221, endPoint y: 556, distance: 10.4
click at [1219, 551] on button "Download PDF" at bounding box center [1200, 561] width 95 height 31
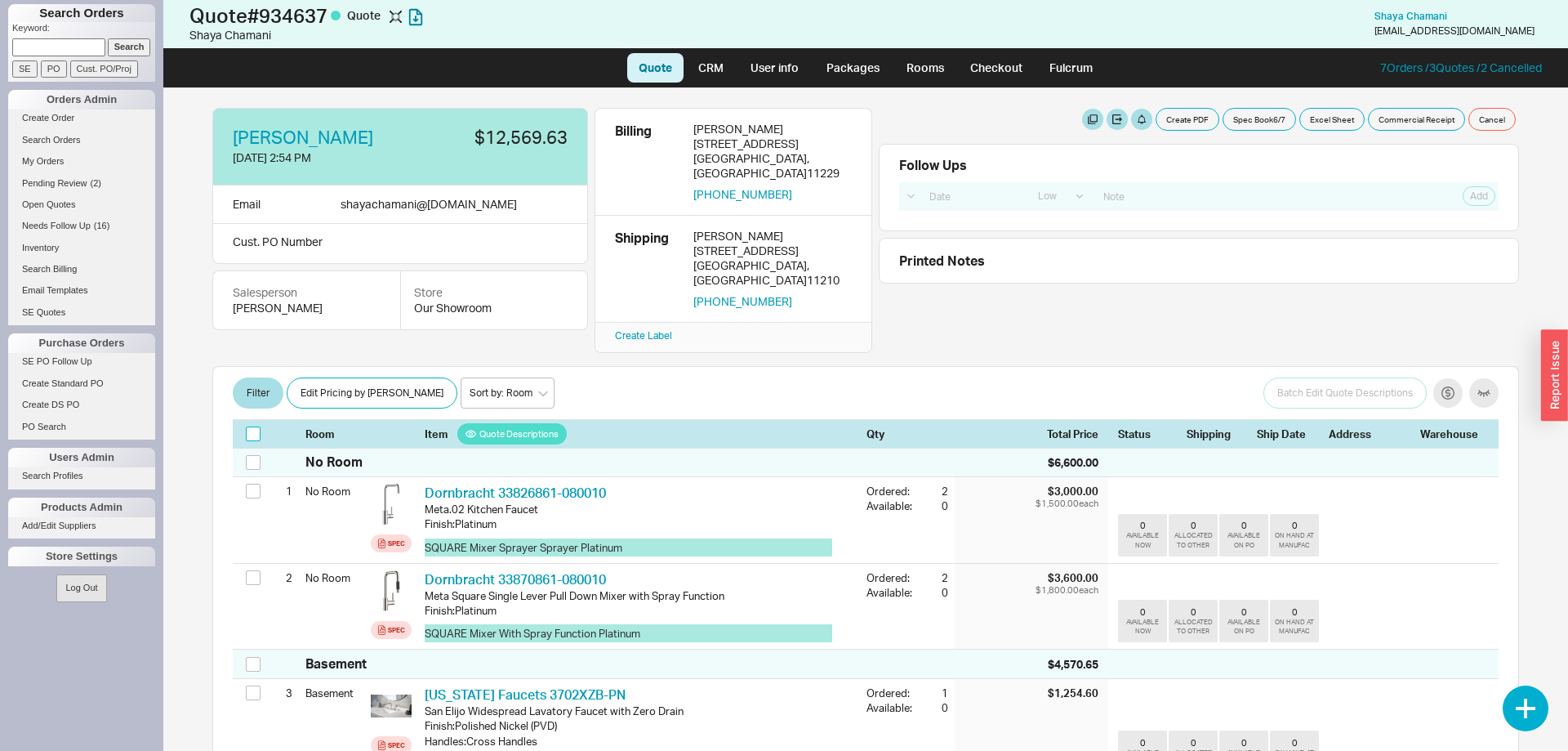
click at [257, 427] on input "checkbox" at bounding box center [253, 434] width 14 height 14
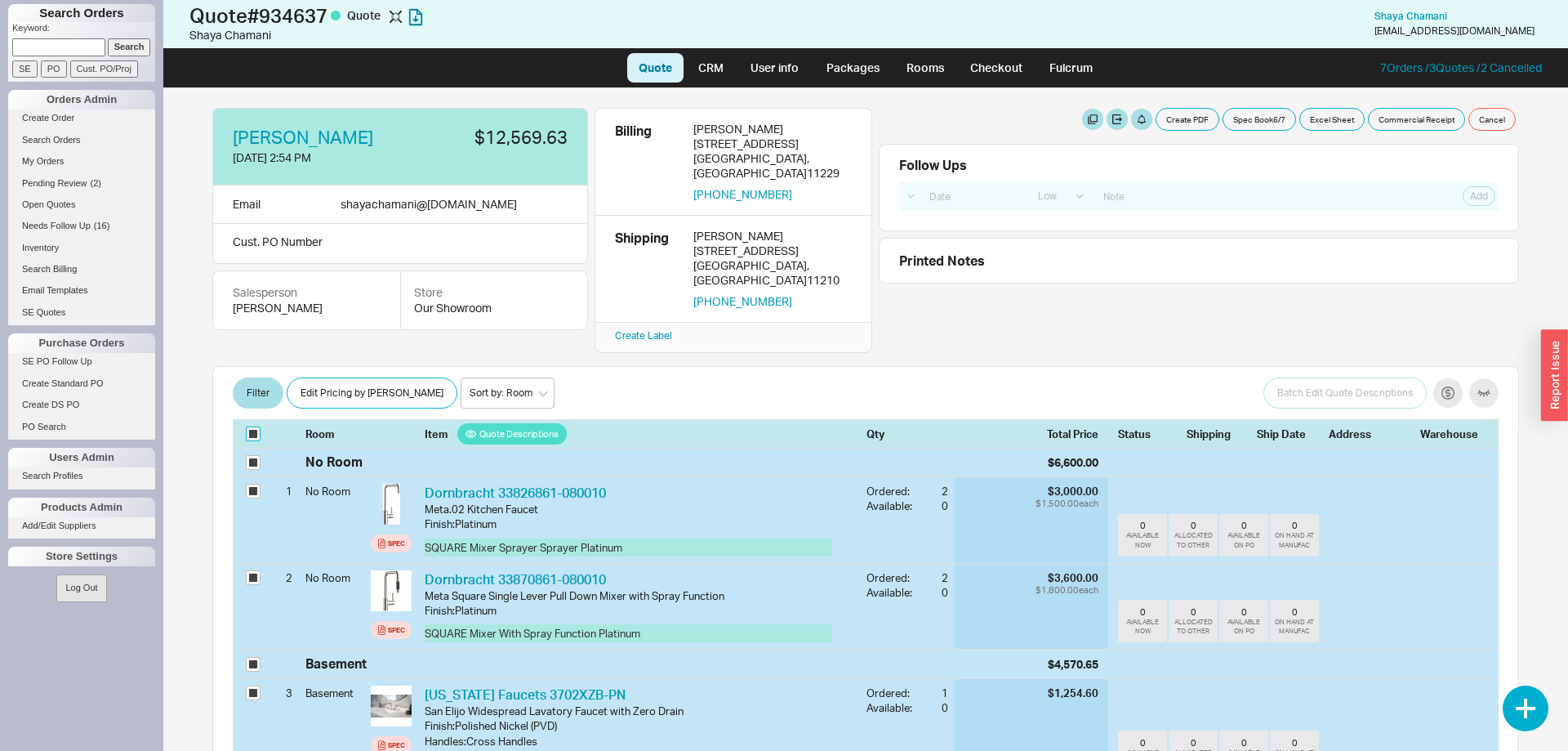
checkbox input "true"
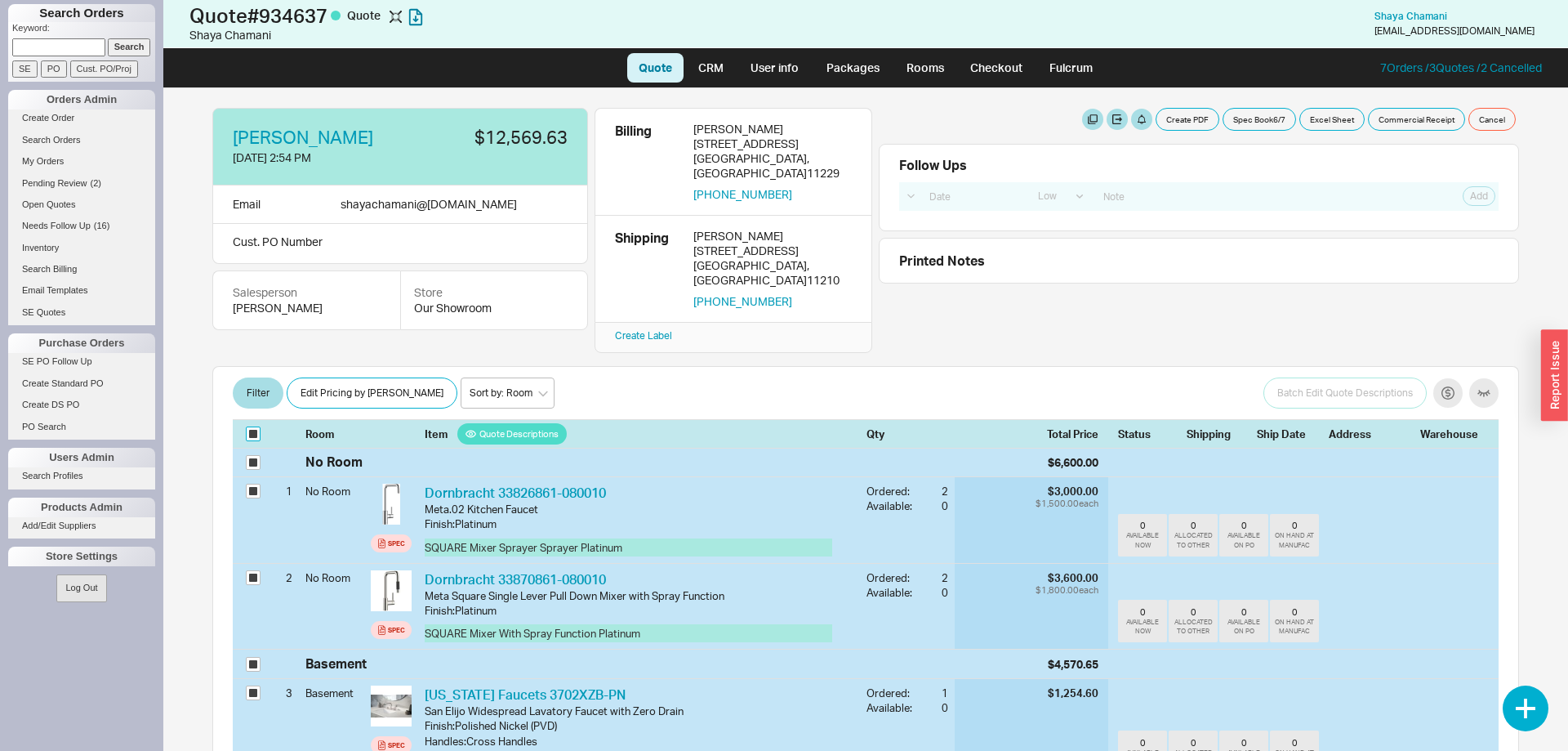
checkbox input "true"
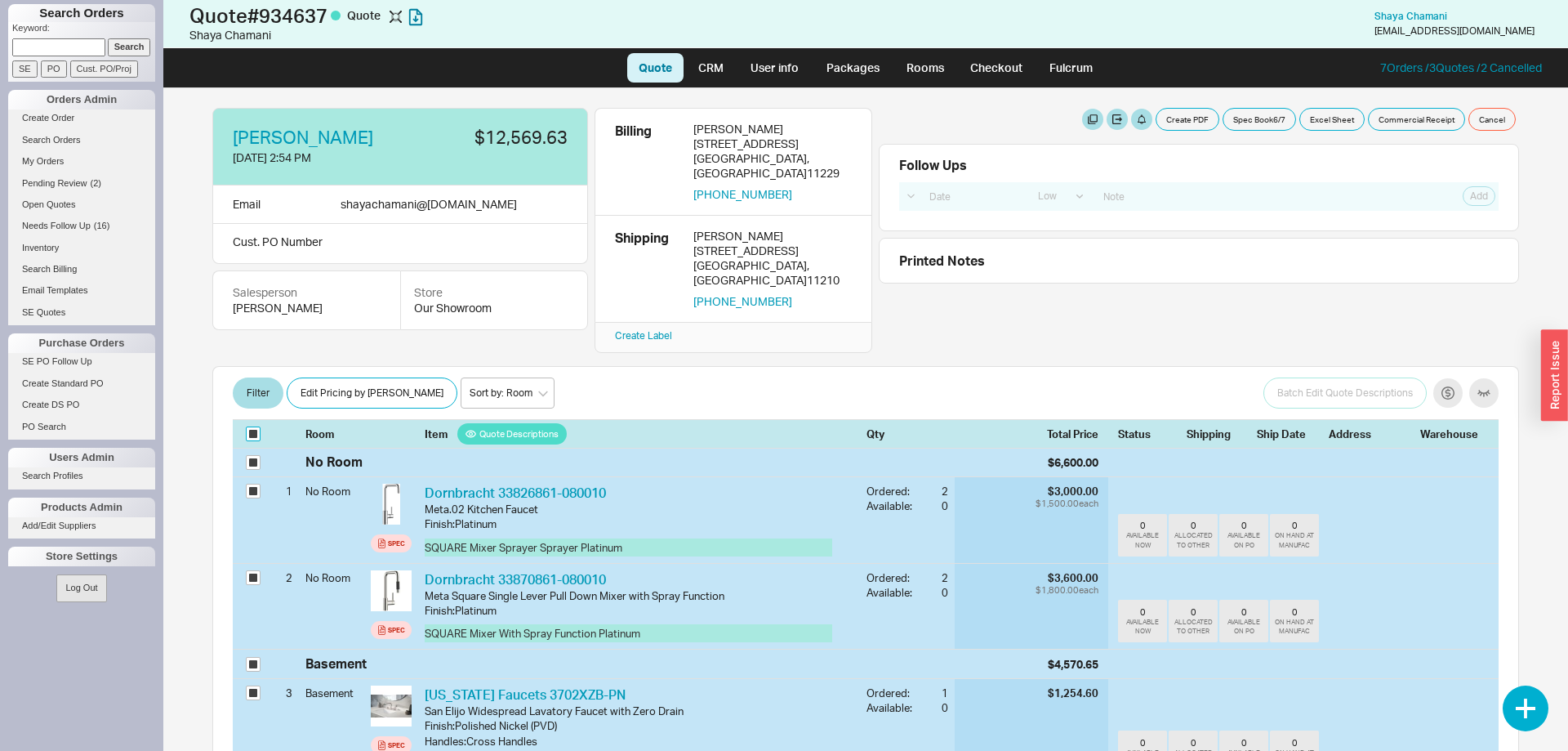
checkbox input "true"
click at [250, 427] on input "checkbox" at bounding box center [253, 434] width 14 height 14
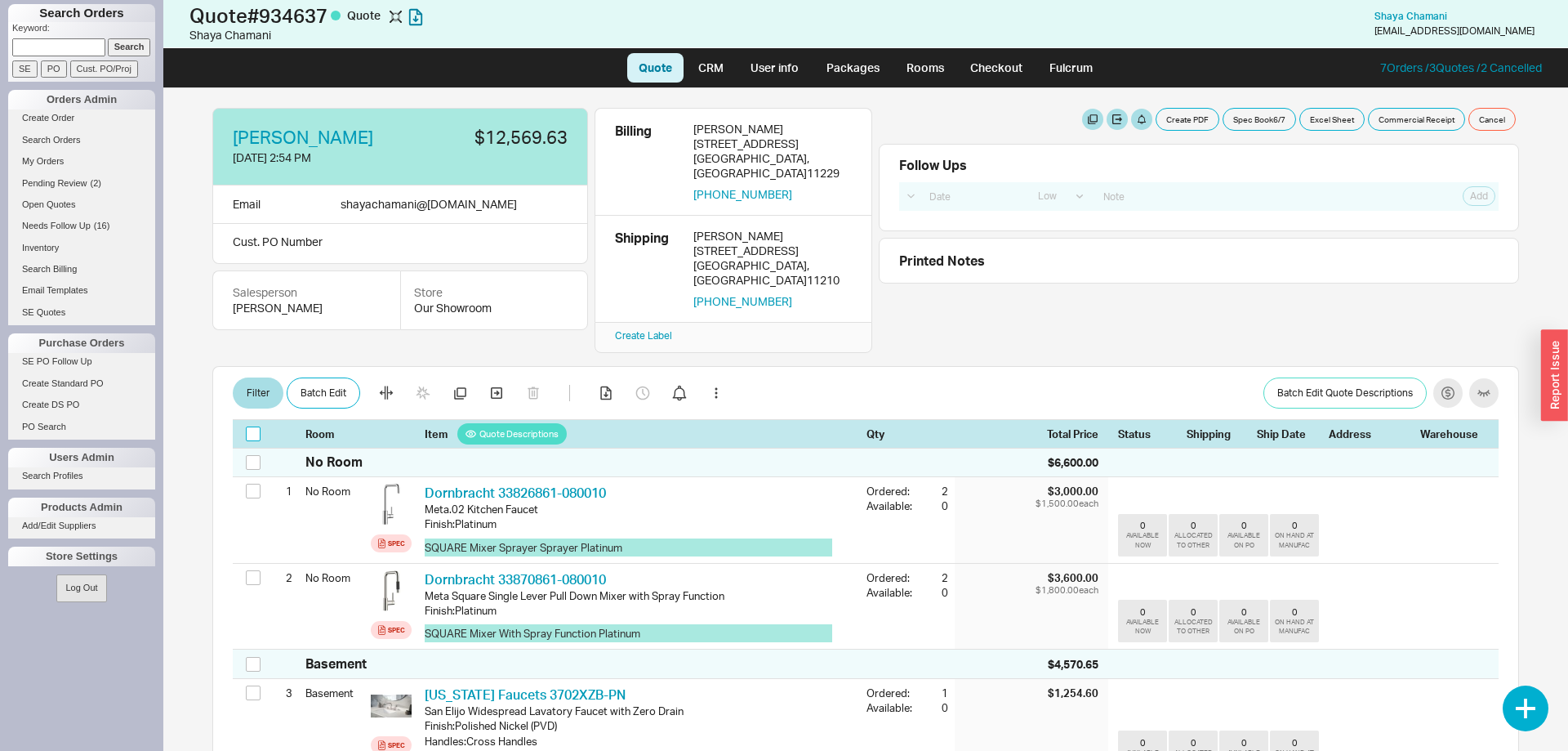
checkbox input "false"
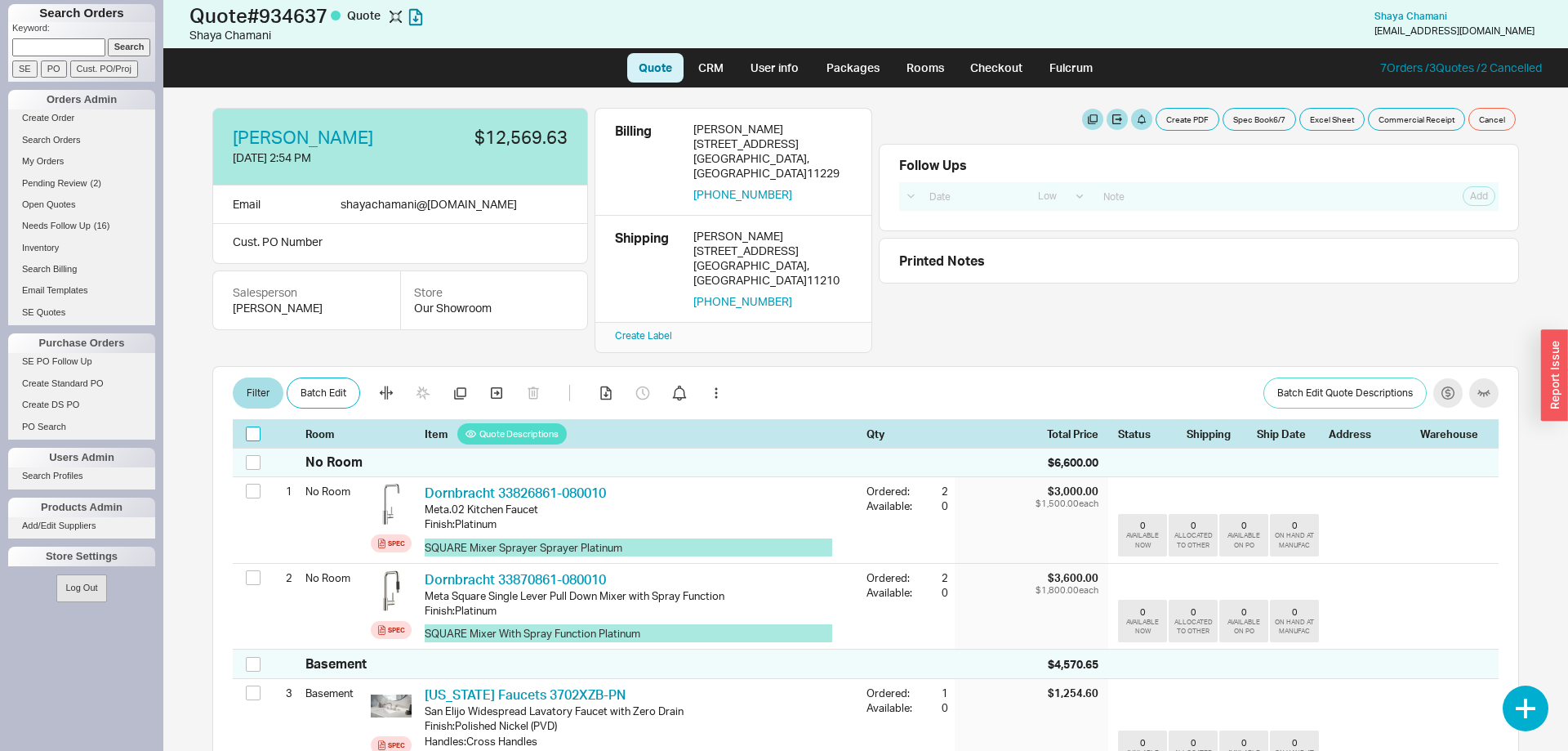
checkbox input "false"
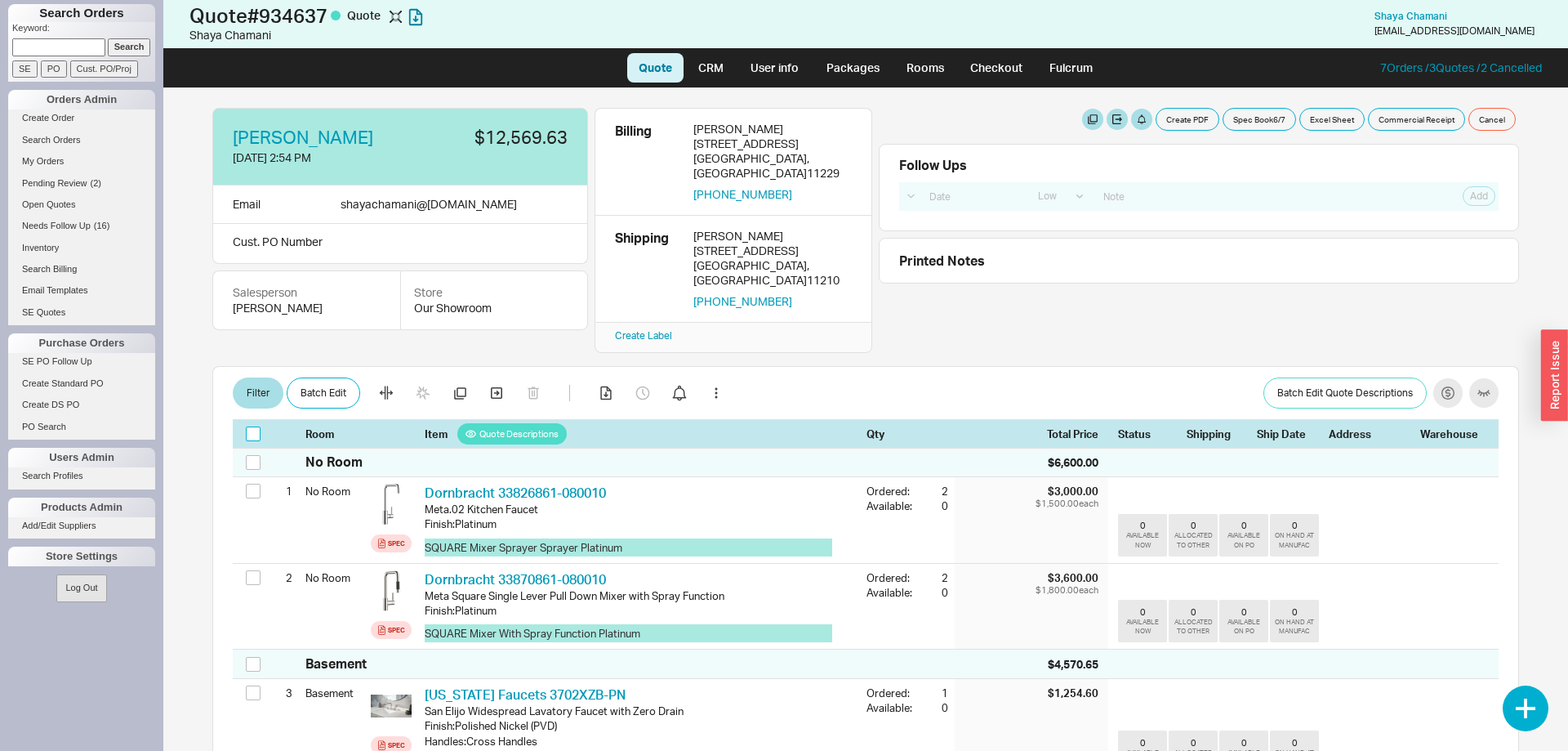
checkbox input "false"
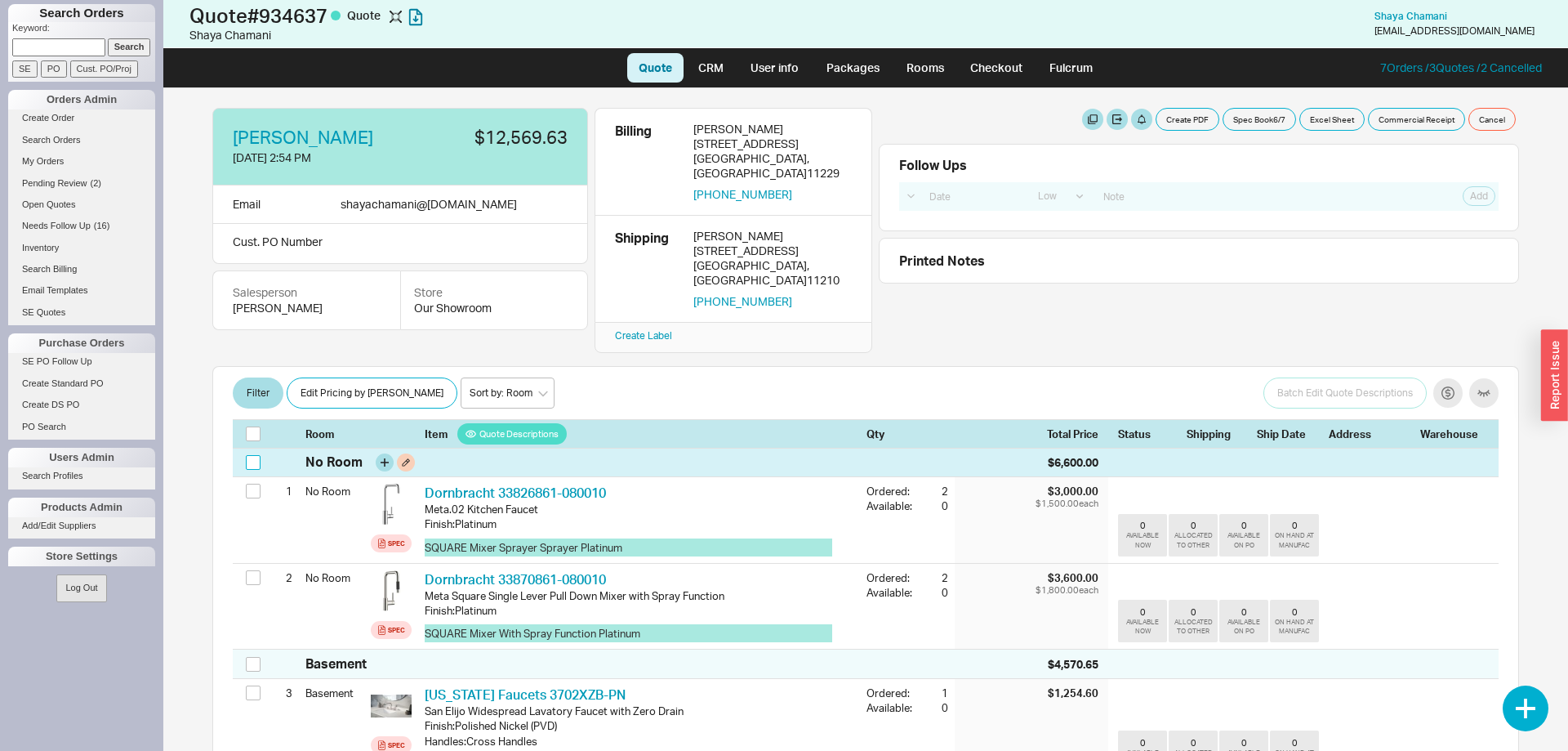
click at [252, 455] on input "checkbox" at bounding box center [253, 462] width 14 height 14
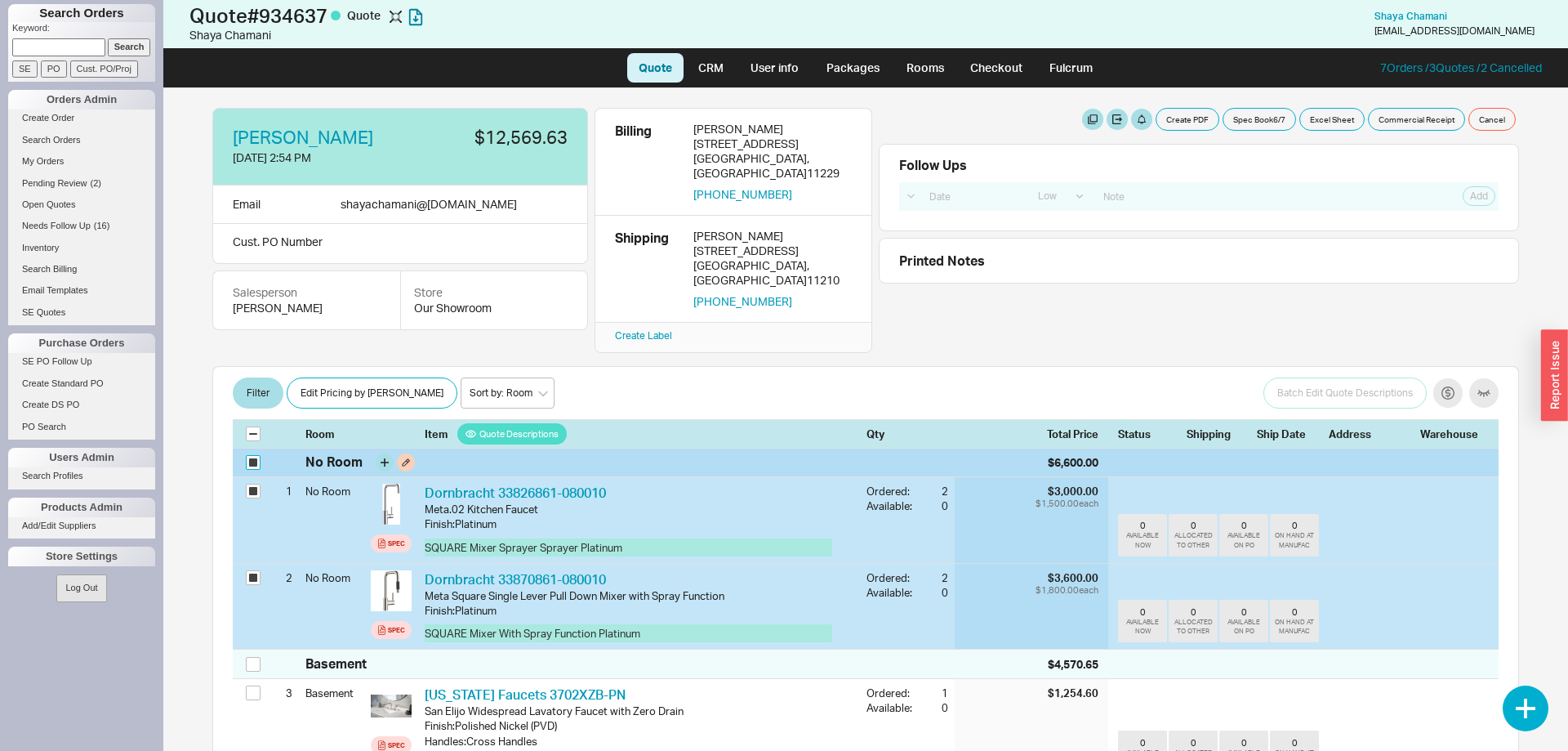
checkbox input "true"
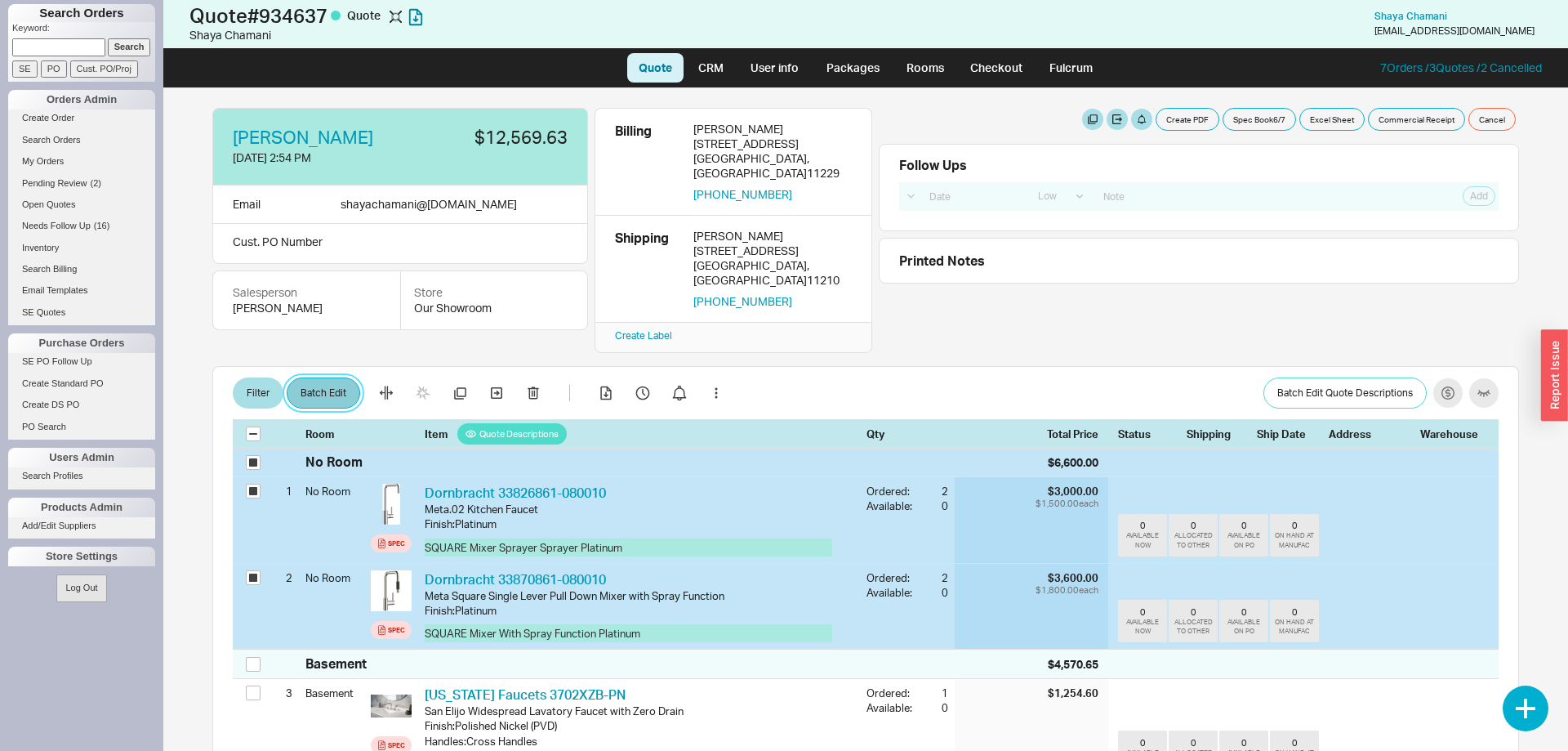
click at [322, 377] on button "Batch Edit" at bounding box center [323, 393] width 74 height 31
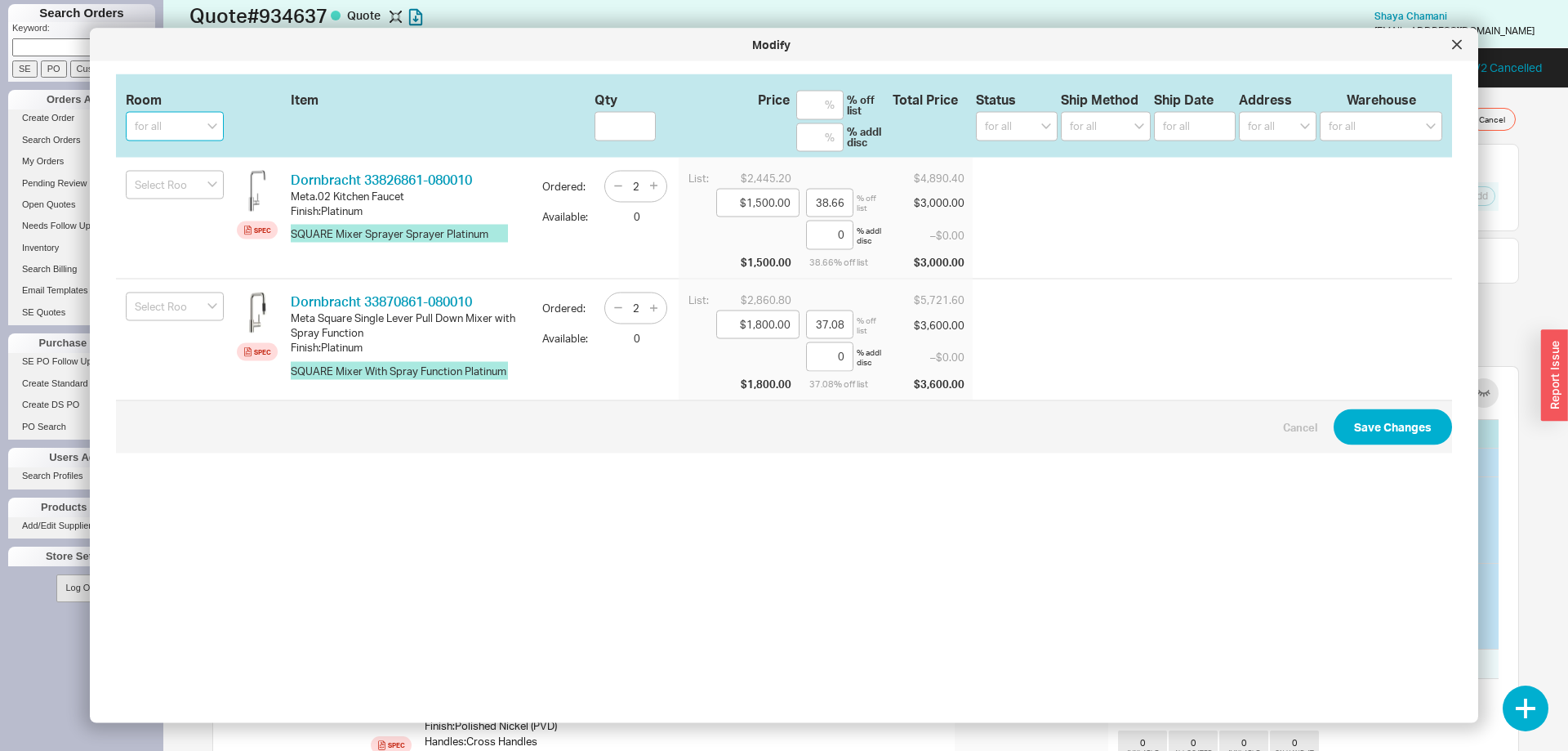
click at [181, 123] on input at bounding box center [174, 127] width 98 height 30
type input "Kitchen"
drag, startPoint x: 1392, startPoint y: 448, endPoint x: 1390, endPoint y: 429, distance: 19.1
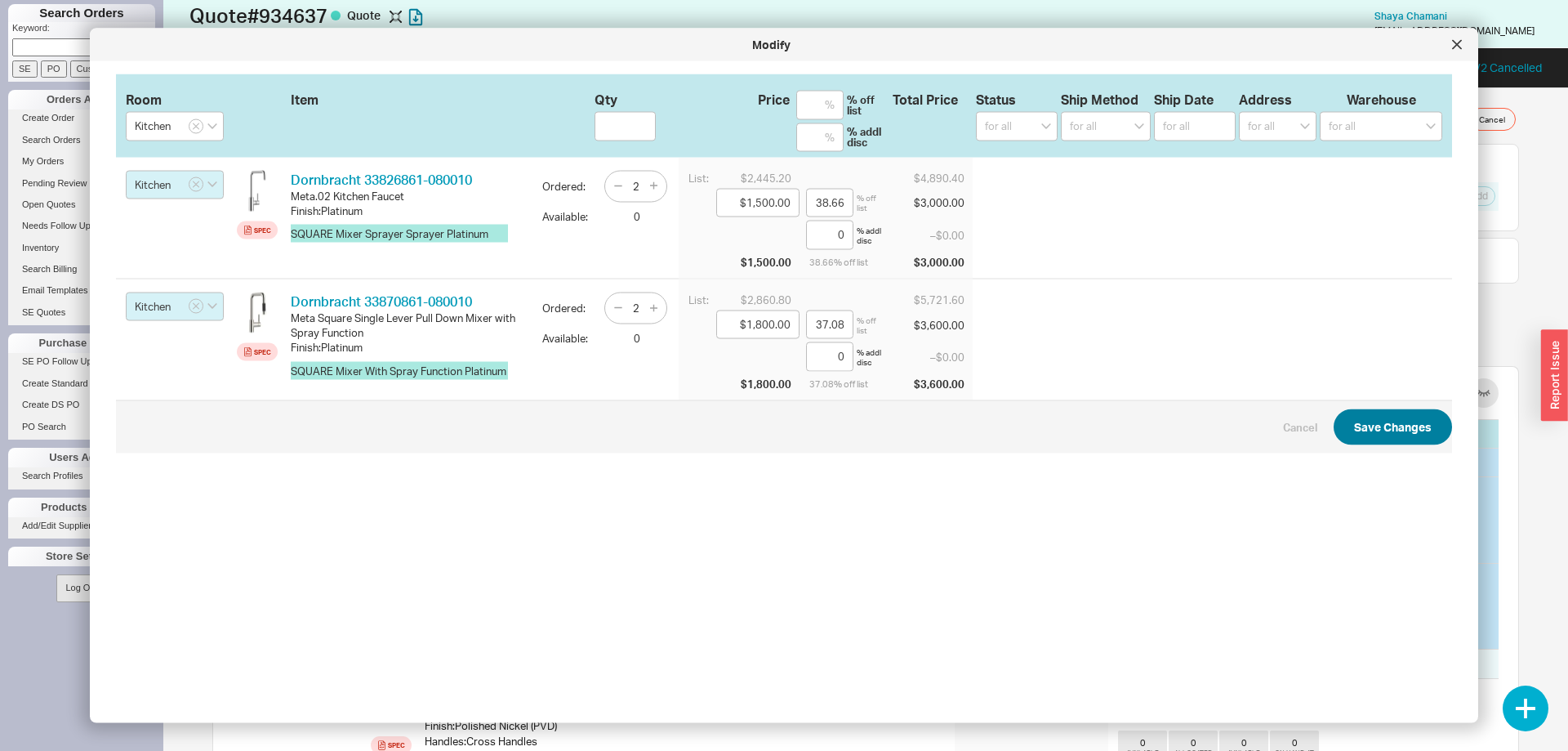
click at [1392, 447] on span "Cancel Save Changes" at bounding box center [783, 426] width 1335 height 53
click at [1389, 429] on button "Save Changes" at bounding box center [1393, 427] width 119 height 36
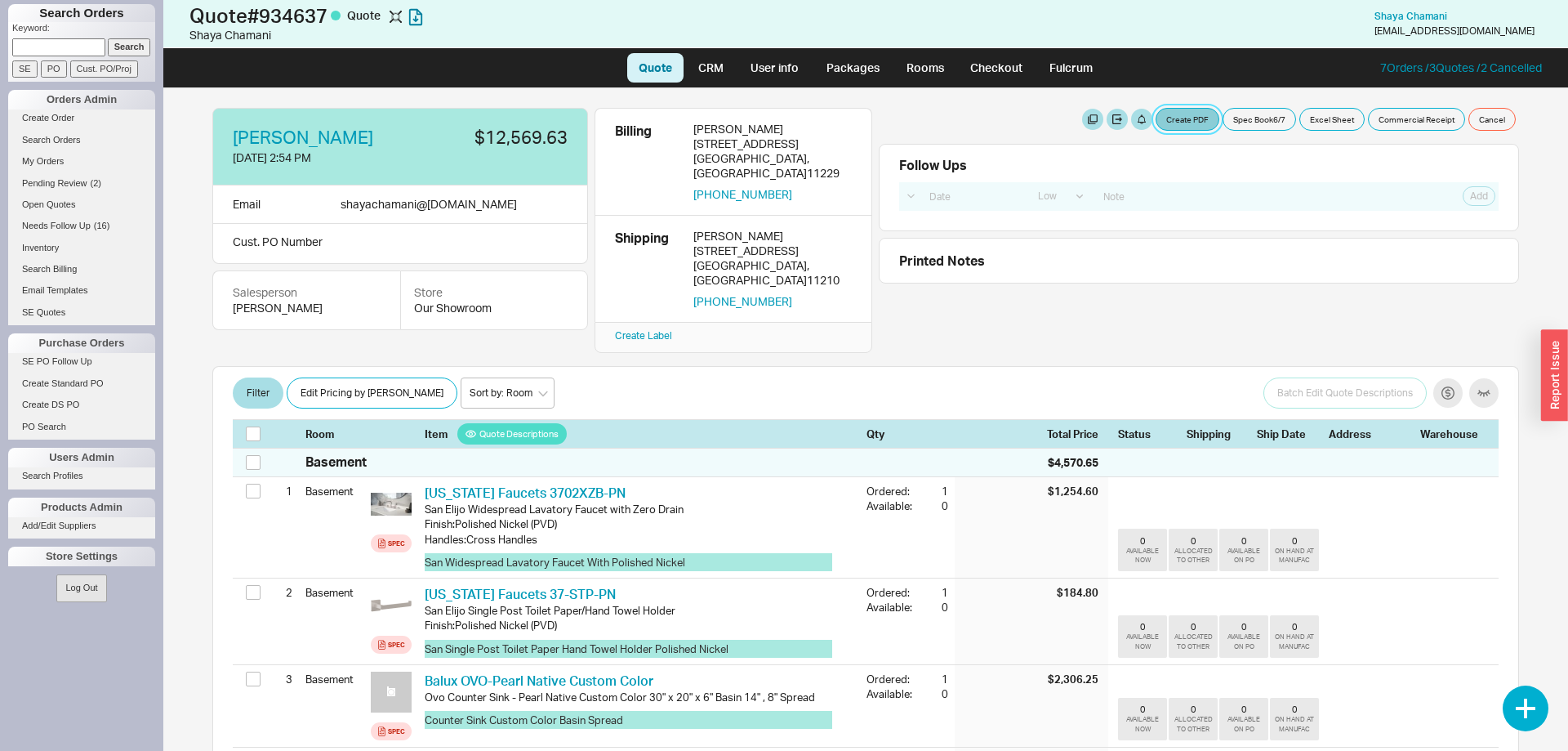
click at [1174, 113] on button "Create PDF" at bounding box center [1187, 119] width 64 height 22
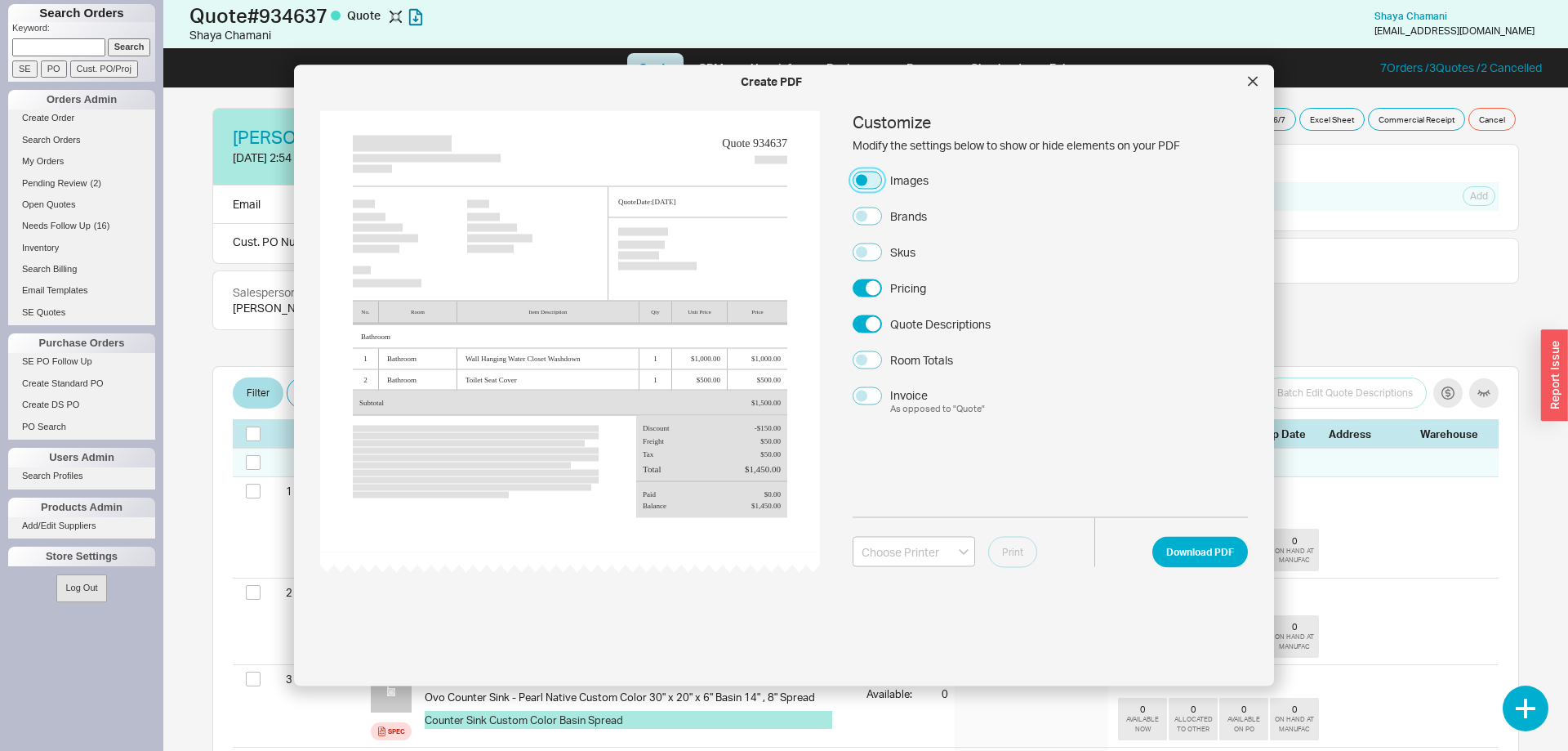
click at [861, 182] on button "Images" at bounding box center [867, 180] width 30 height 18
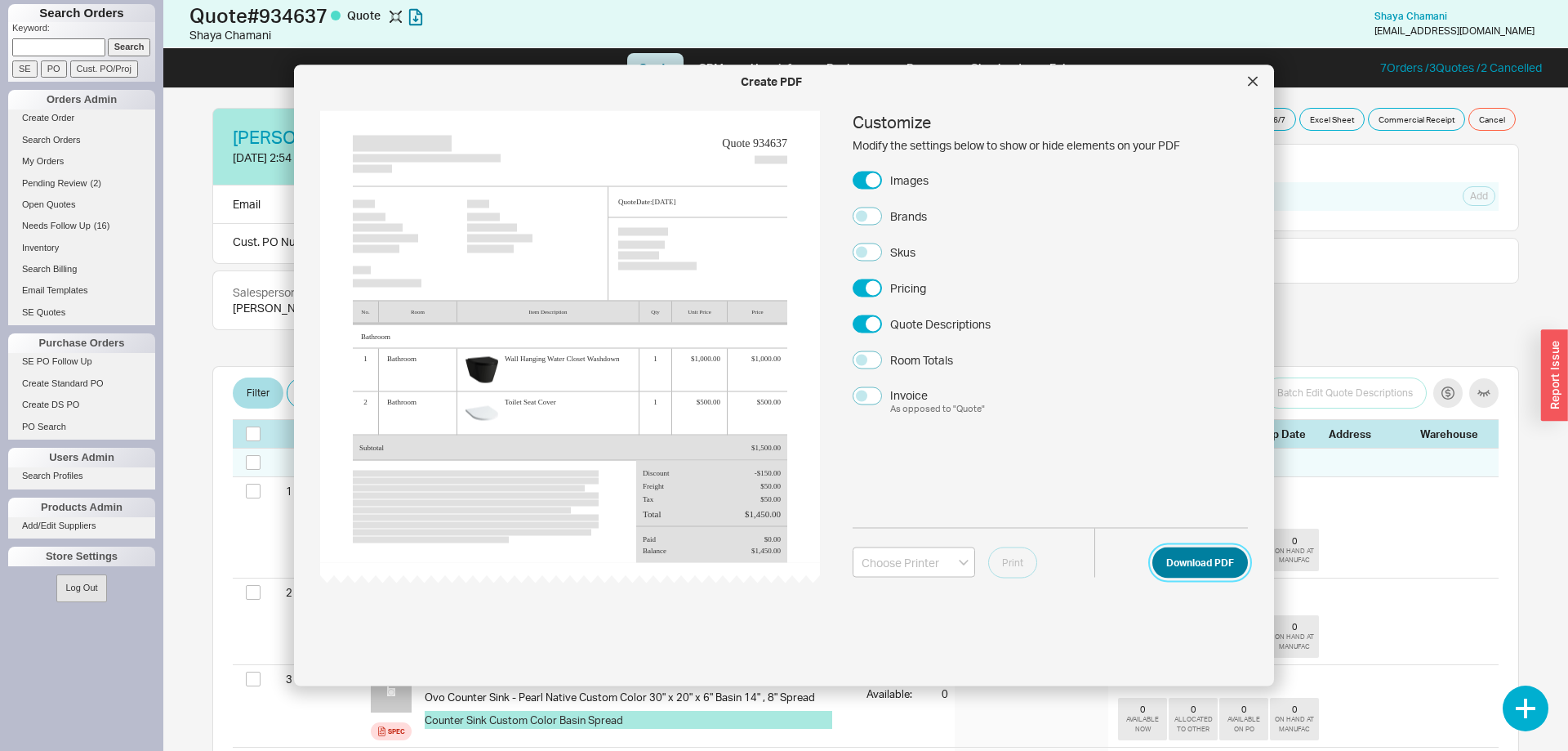
click at [1210, 571] on button "Download PDF" at bounding box center [1200, 561] width 95 height 31
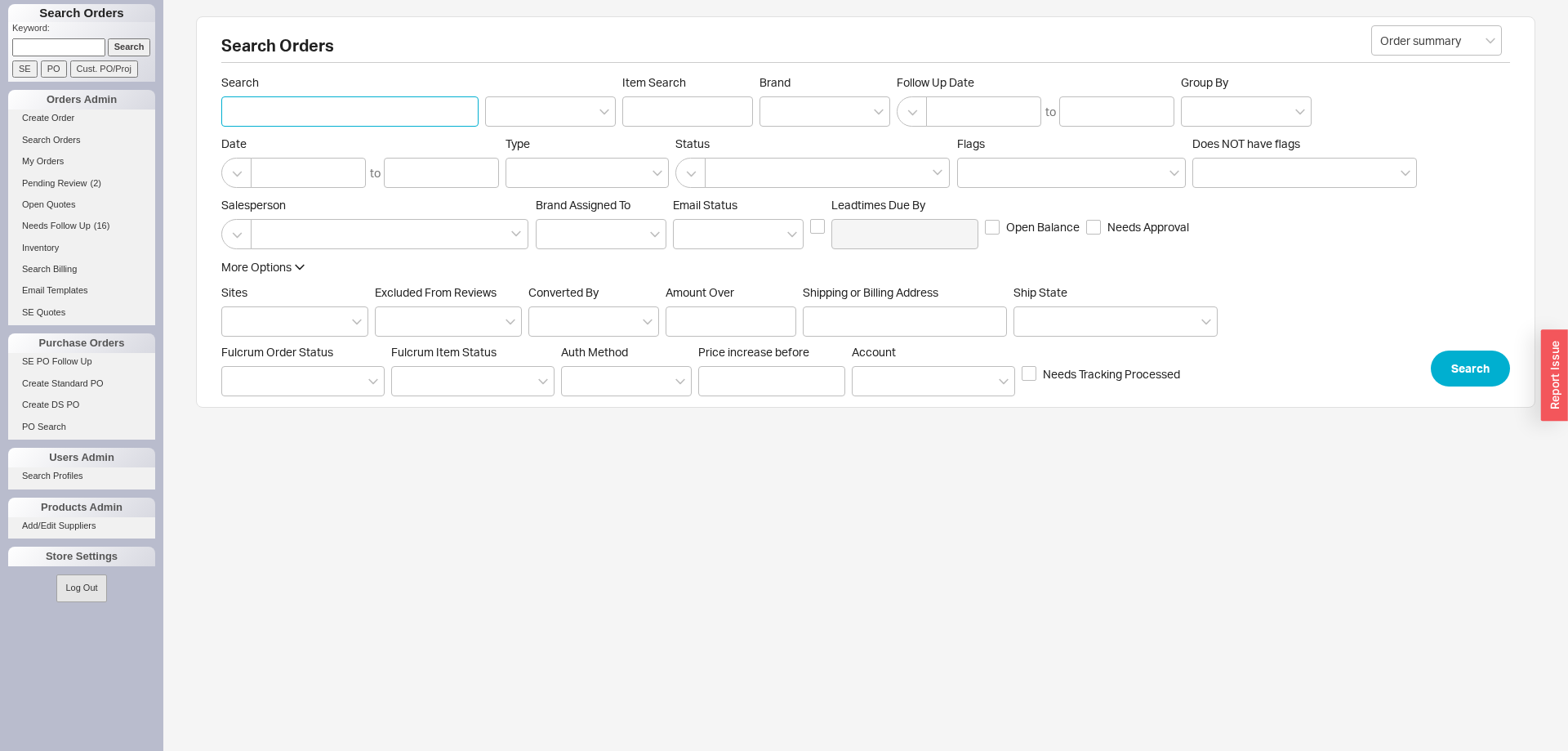
click at [291, 108] on input "Search" at bounding box center [349, 111] width 257 height 31
type input "915693"
click at [1518, 370] on div "Search Orders Order summary Search 915693 Item Search Brand Follow Up Date to G…" at bounding box center [865, 212] width 1339 height 392
click at [1498, 371] on button "Search" at bounding box center [1470, 368] width 79 height 36
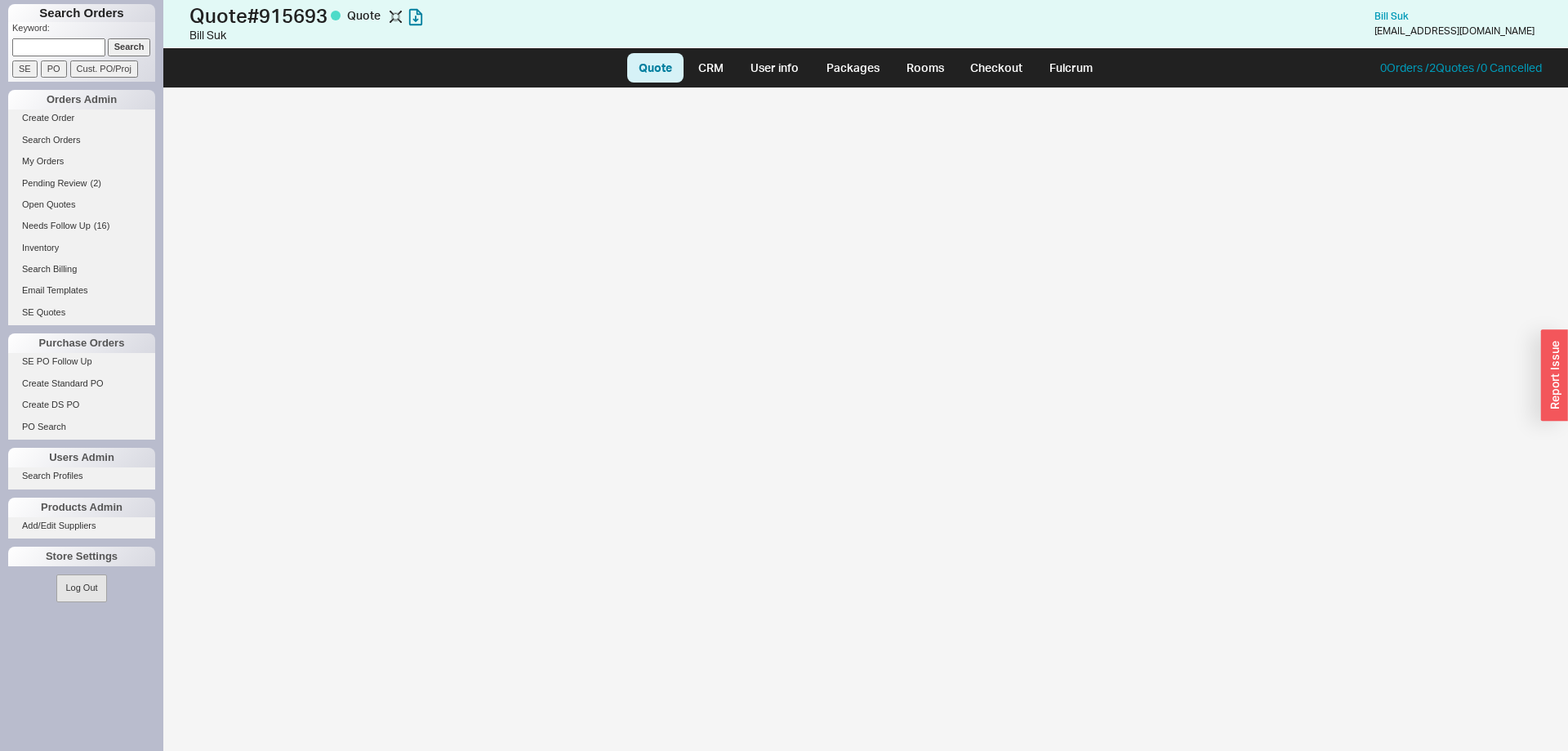
select select "LOW"
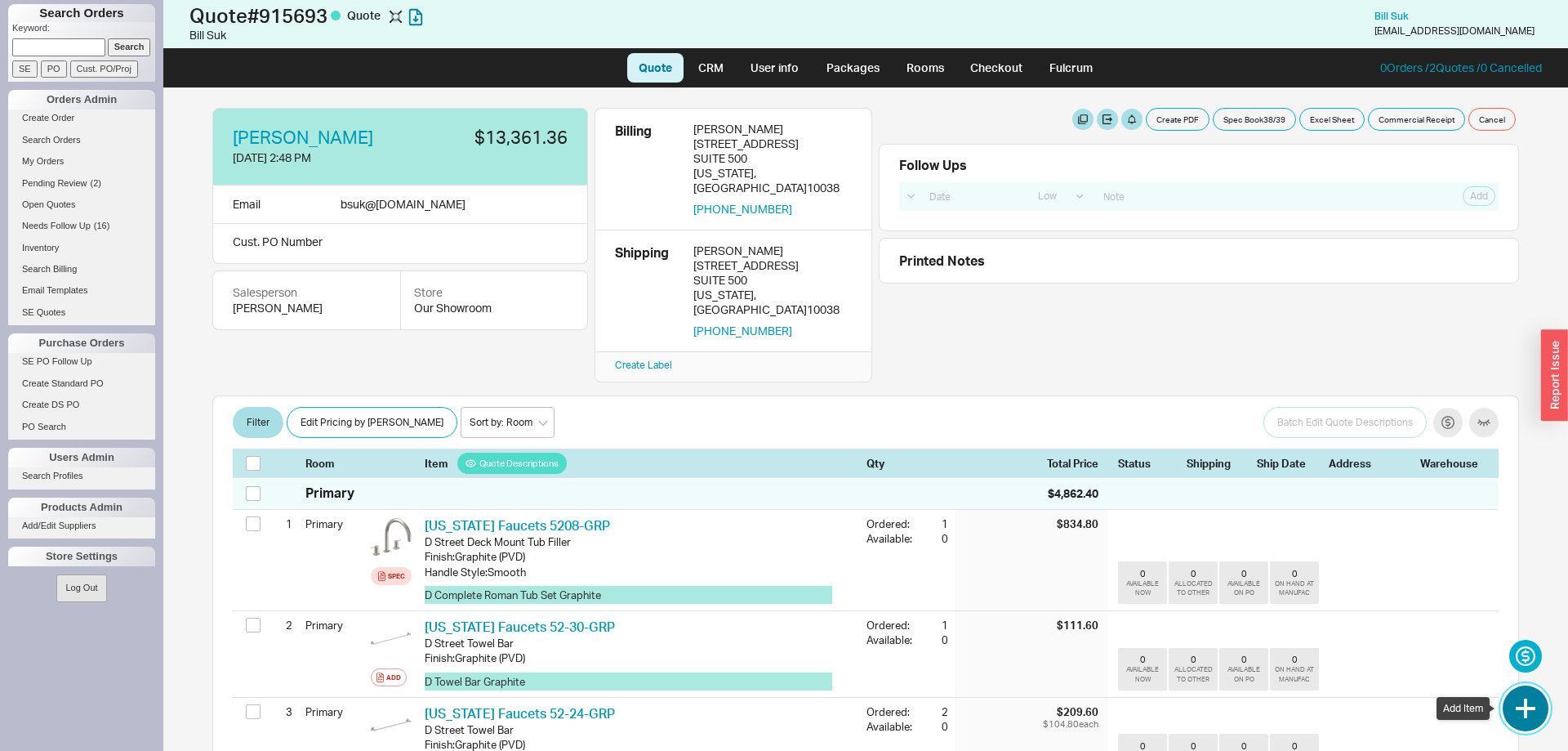
click at [1506, 706] on button "button" at bounding box center [1525, 708] width 46 height 46
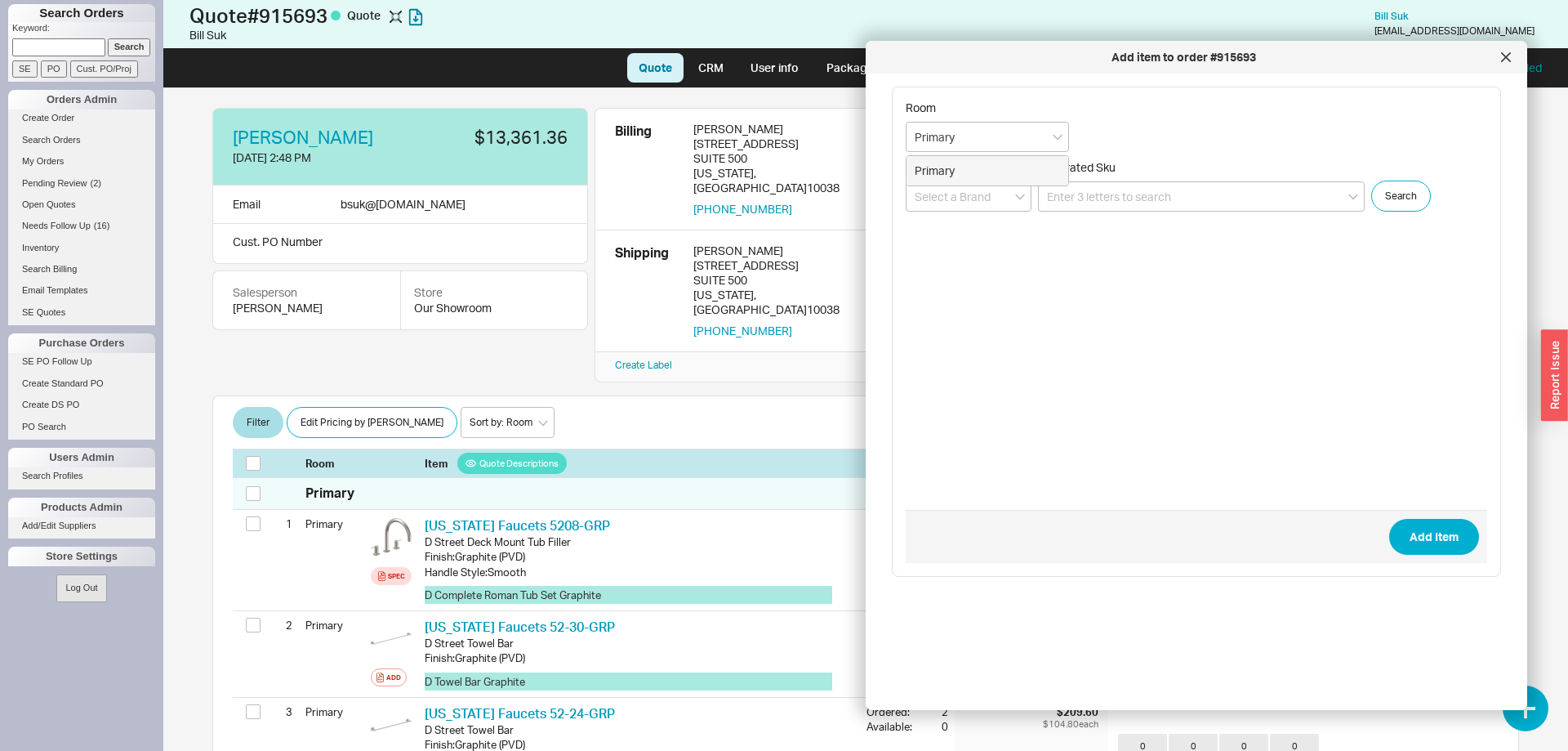
click at [1029, 166] on div "Primary" at bounding box center [987, 171] width 162 height 30
type input "Primary"
click at [1199, 211] on input at bounding box center [1202, 197] width 327 height 31
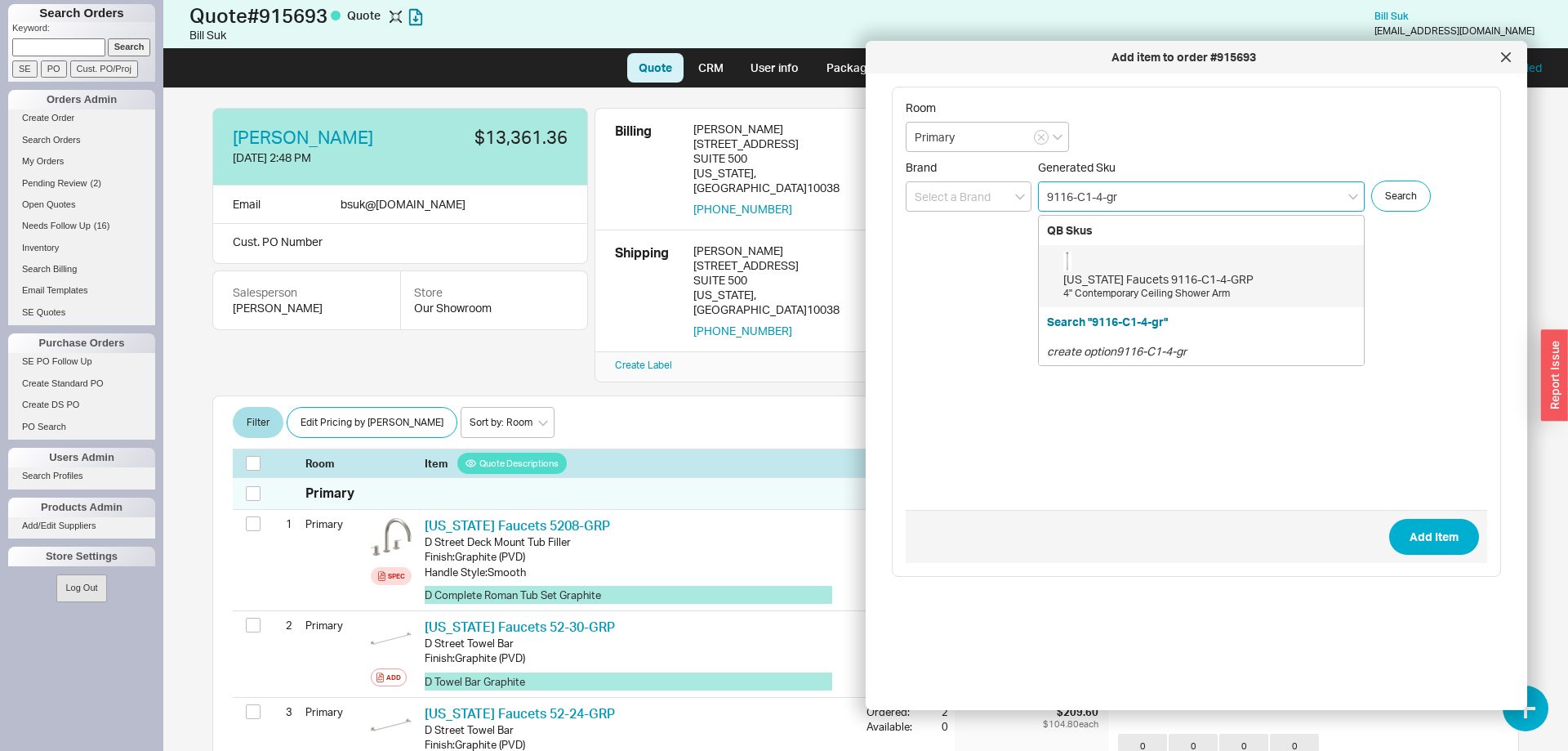
click at [1317, 283] on div "[US_STATE] Faucets 9116-C1-4-GRP" at bounding box center [1209, 279] width 292 height 16
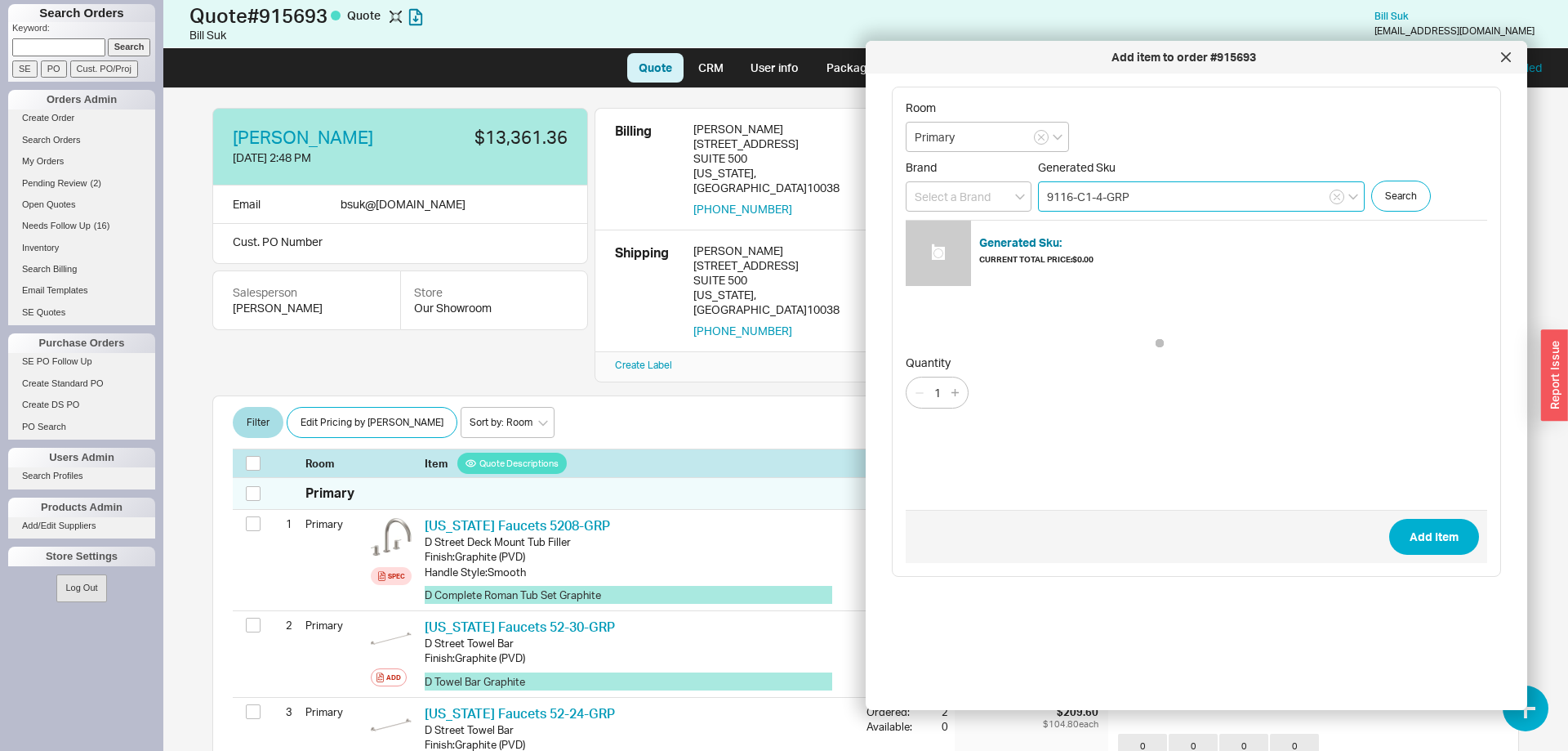
type input "9116-C1-4-GRP"
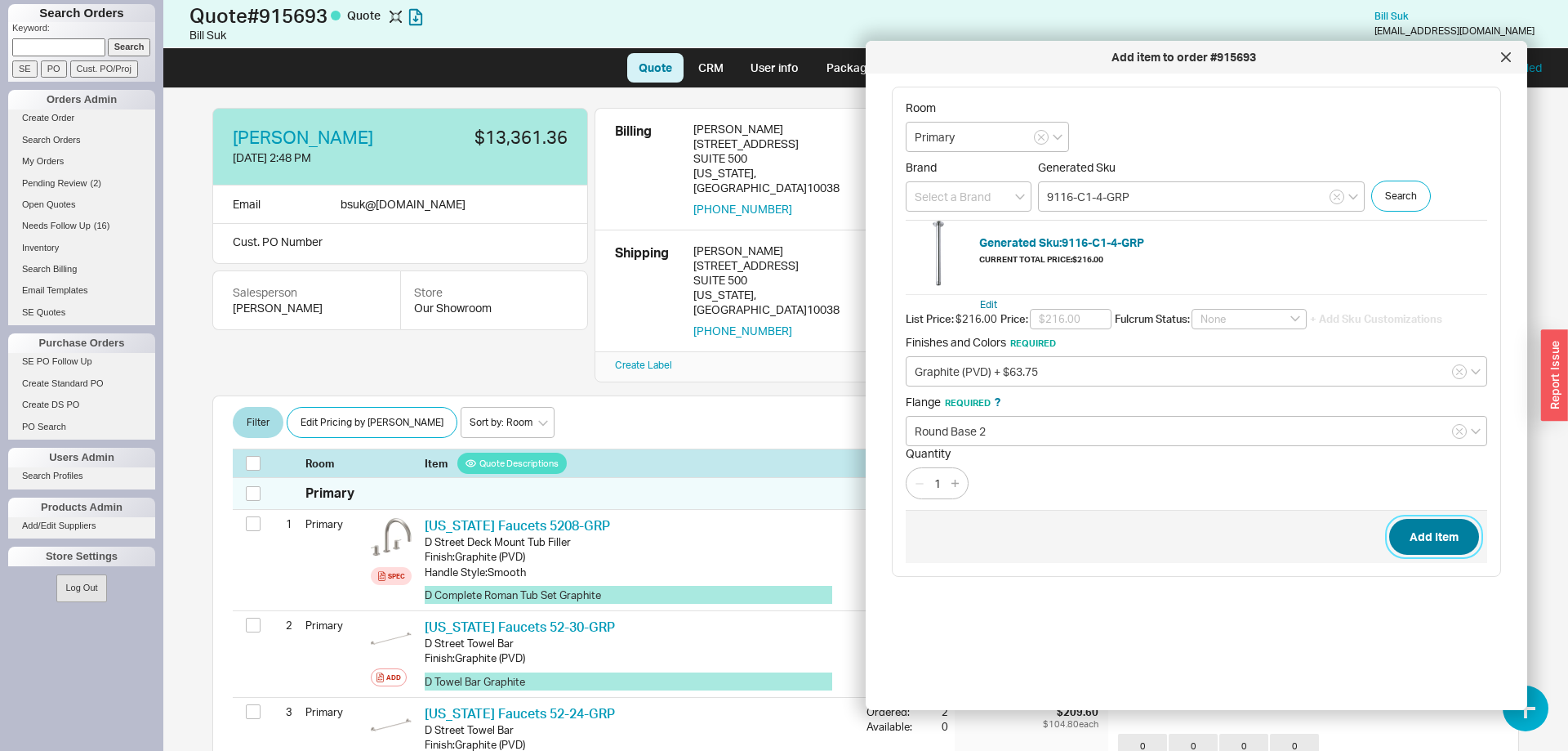
click at [1413, 548] on button "Add Item" at bounding box center [1434, 536] width 90 height 36
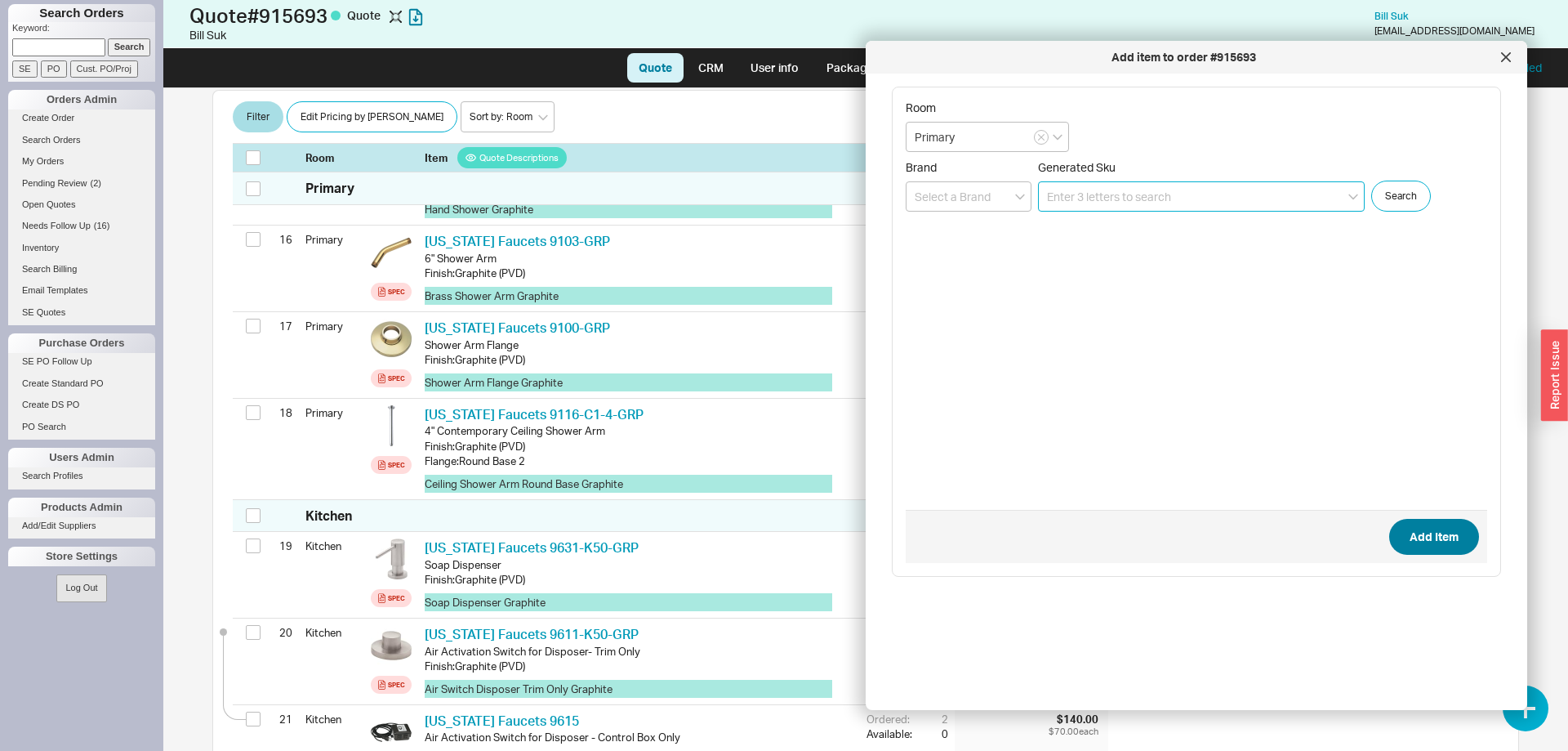
scroll to position [1692, 0]
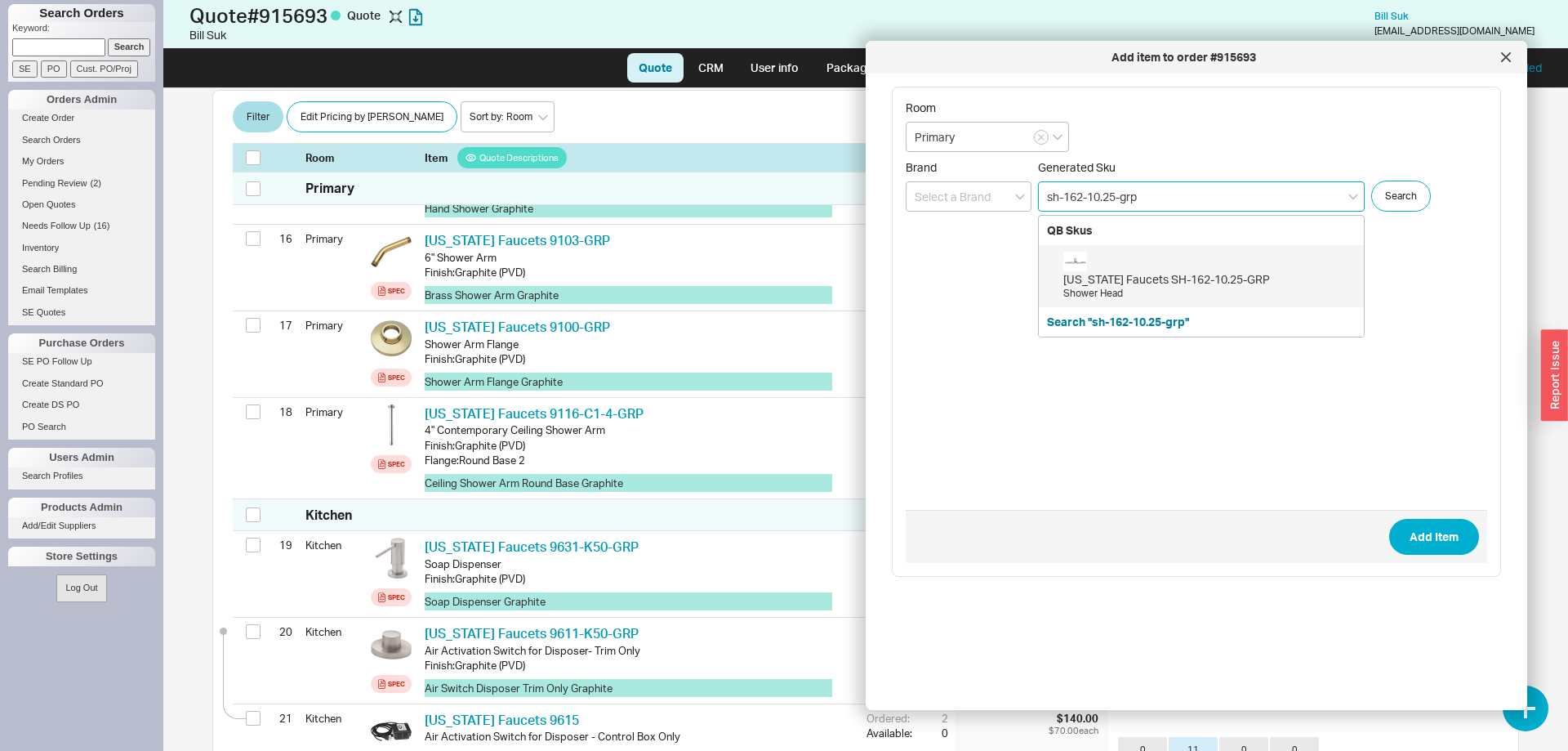
click at [1251, 263] on div "[US_STATE] Faucets SH-162-10.25-GRP Shower Head" at bounding box center [1209, 276] width 292 height 49
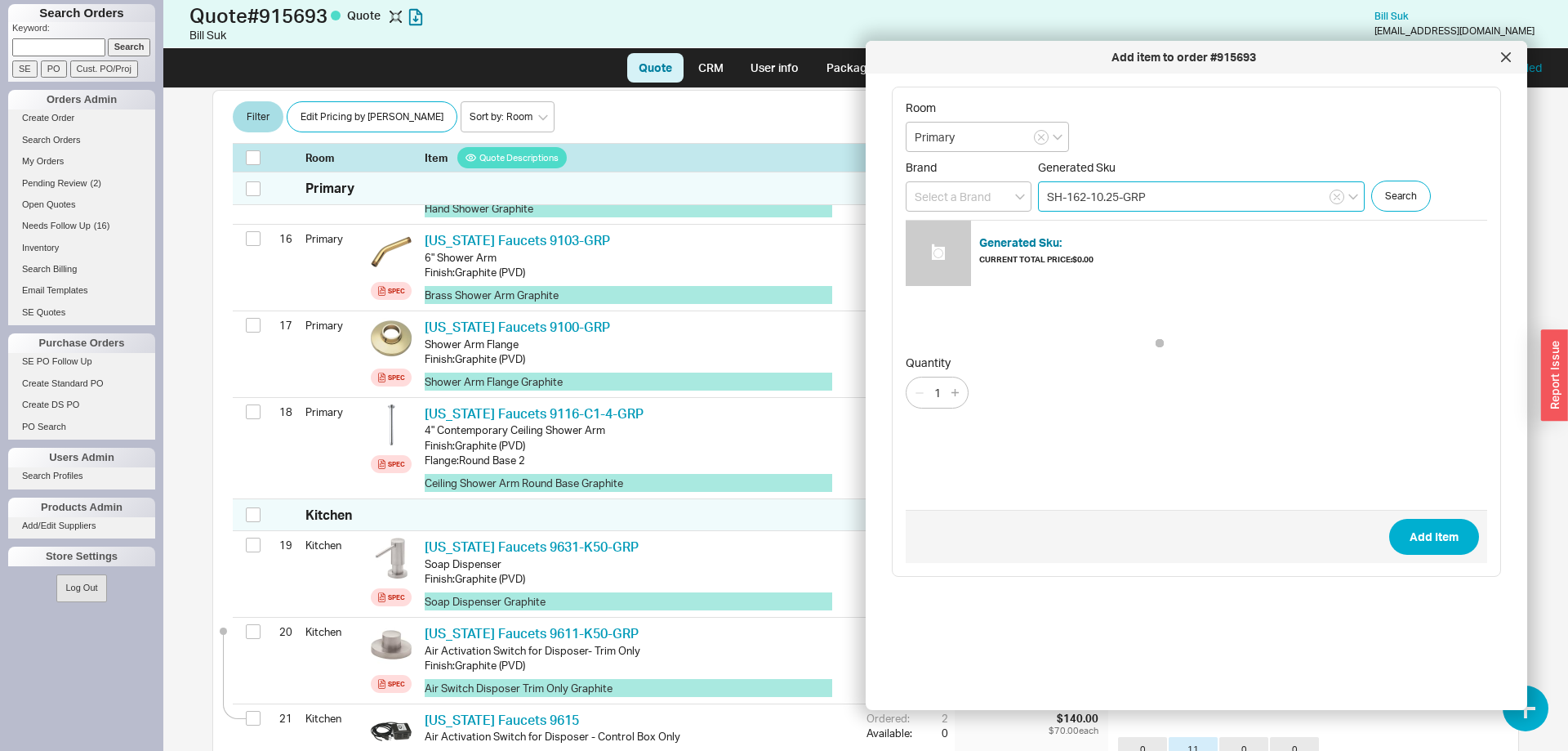
type input "SH-162-10.25-GRP"
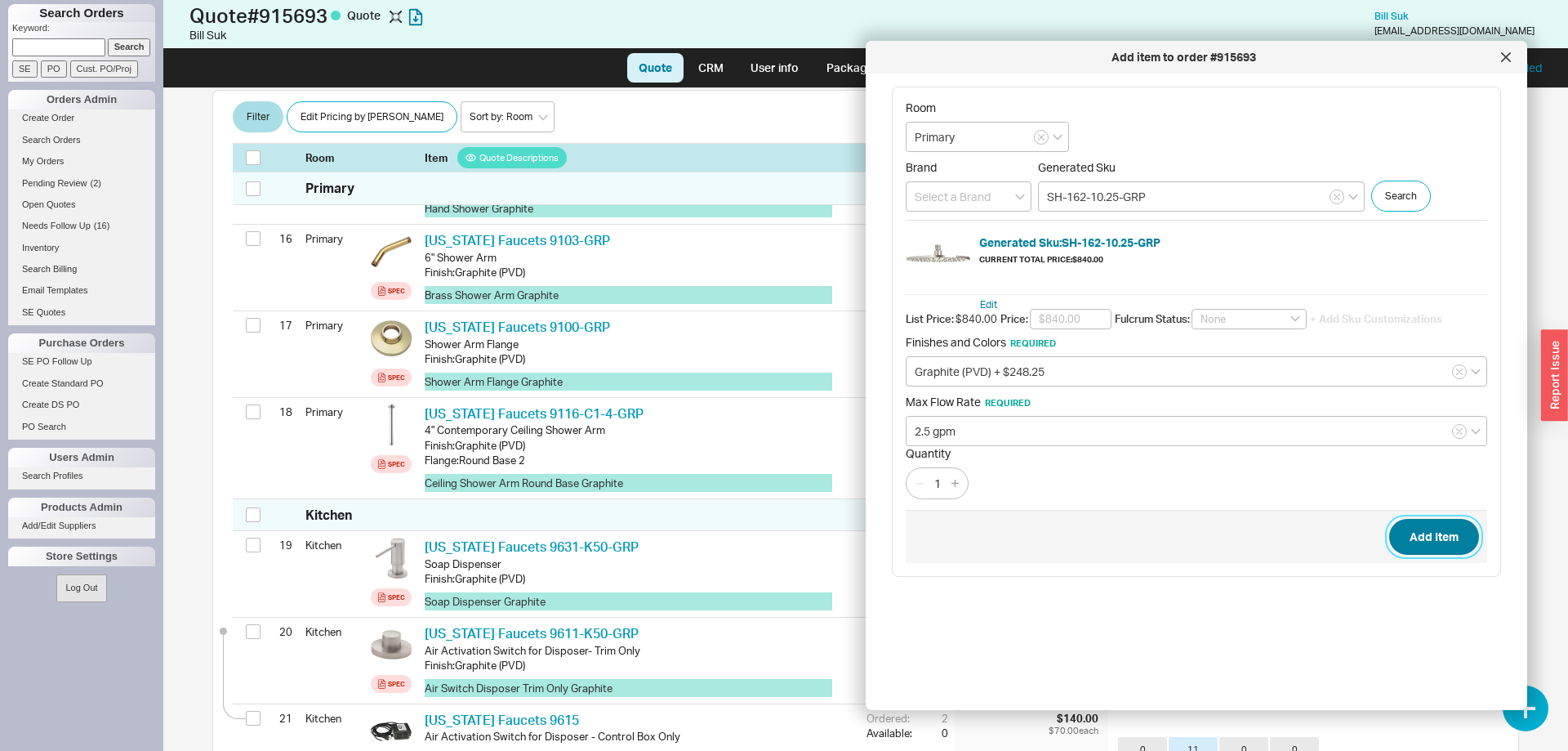
click at [1439, 532] on button "Add Item" at bounding box center [1434, 536] width 90 height 36
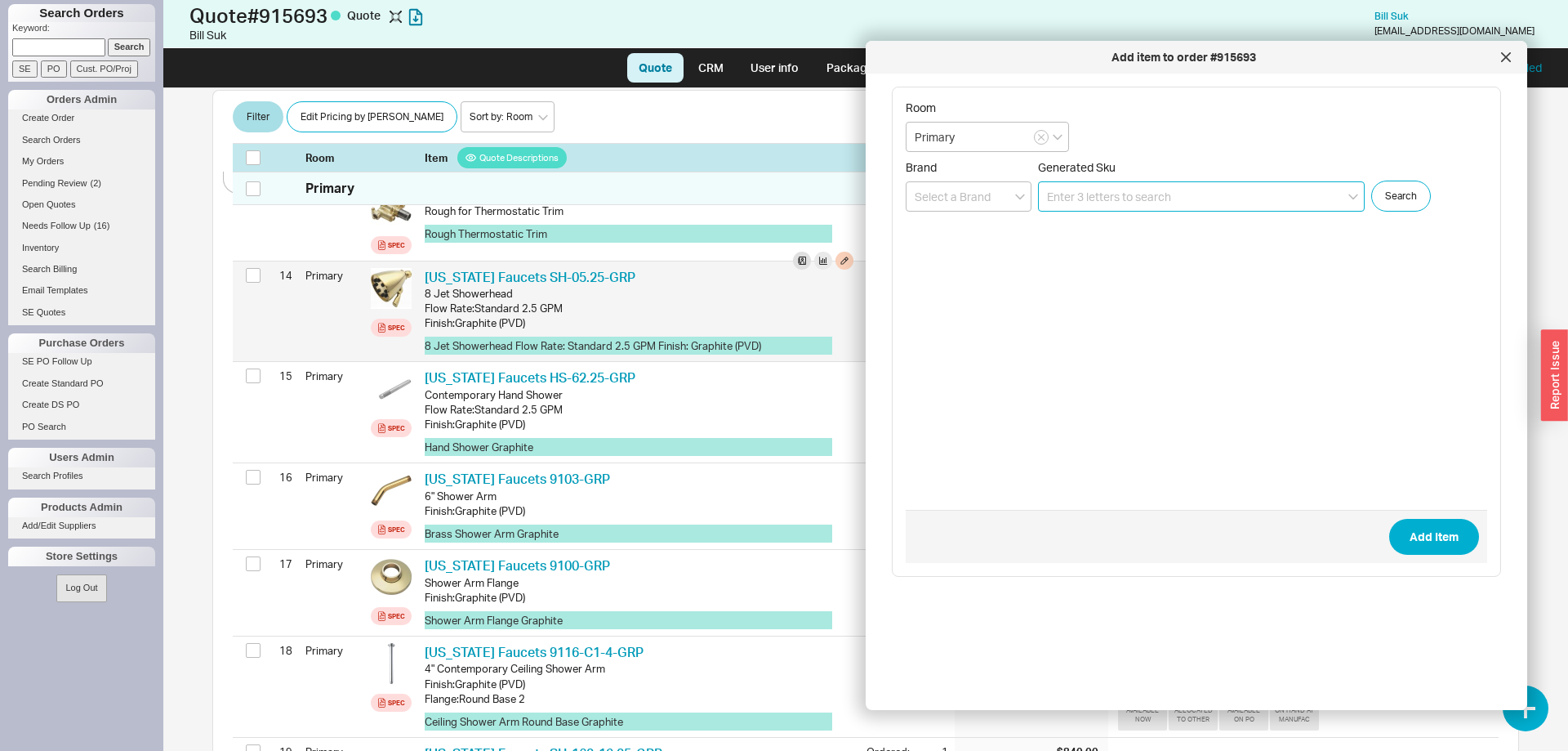
scroll to position [1376, 0]
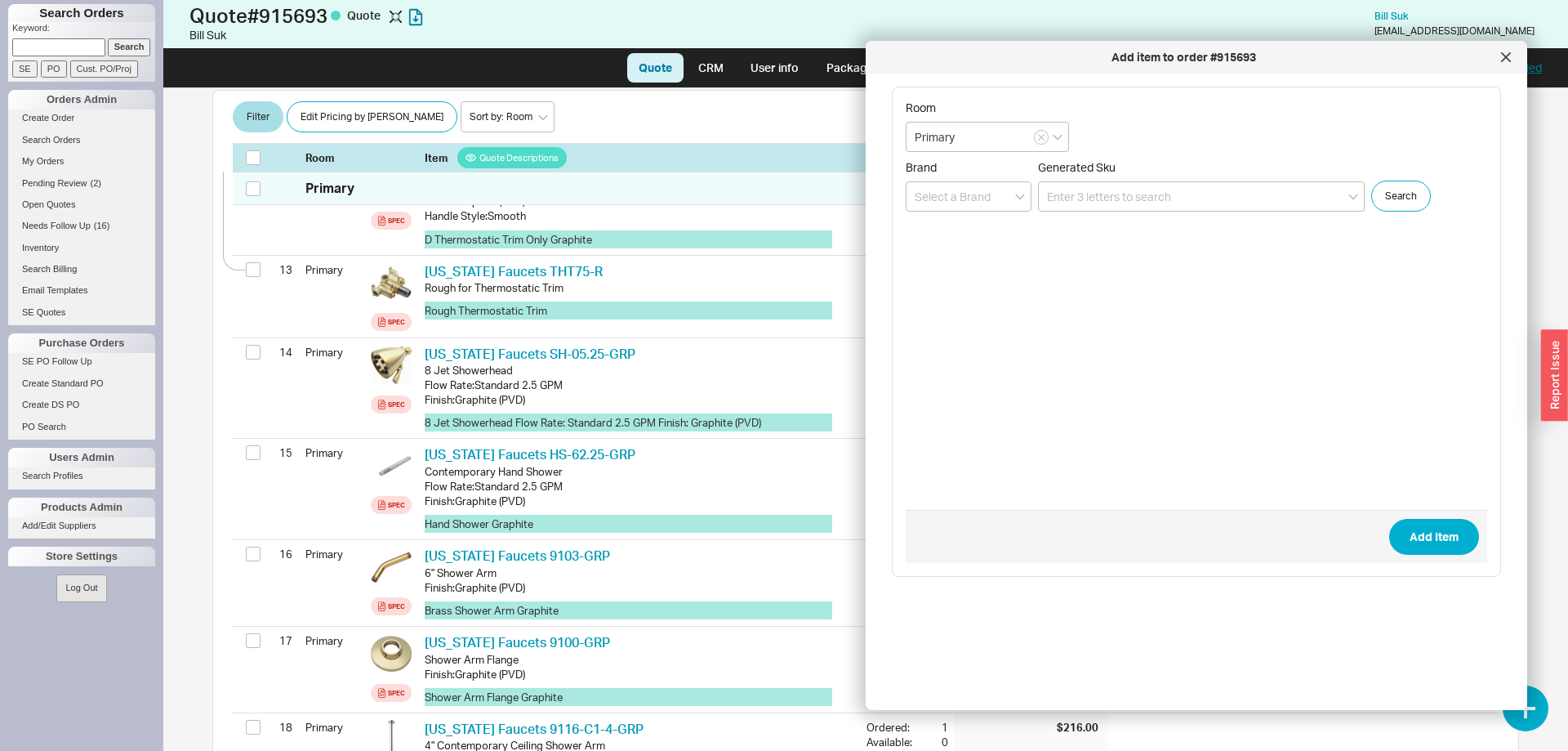
click at [1511, 61] on div at bounding box center [1505, 57] width 26 height 26
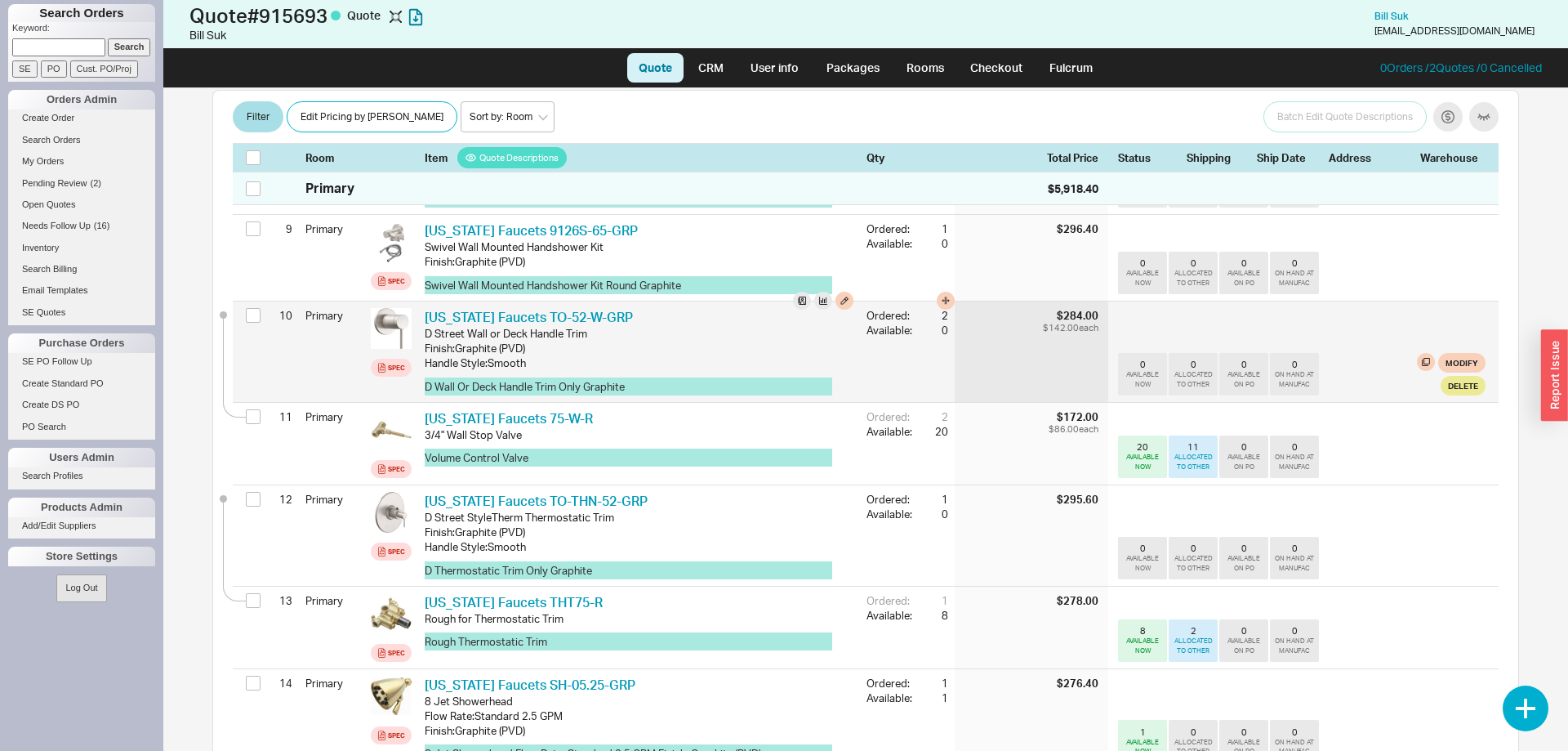
scroll to position [959, 0]
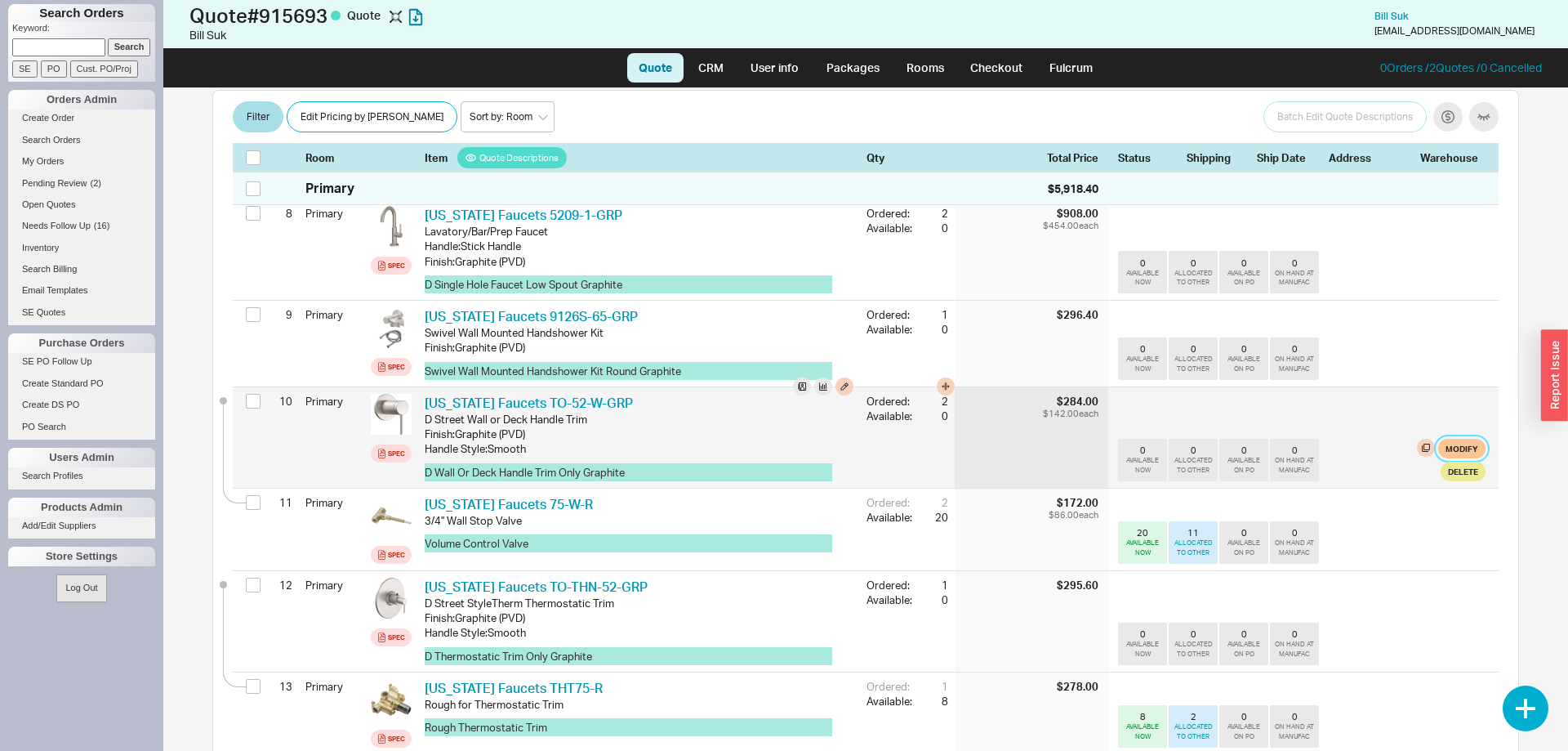
click at [1470, 438] on button "Modify" at bounding box center [1461, 448] width 48 height 20
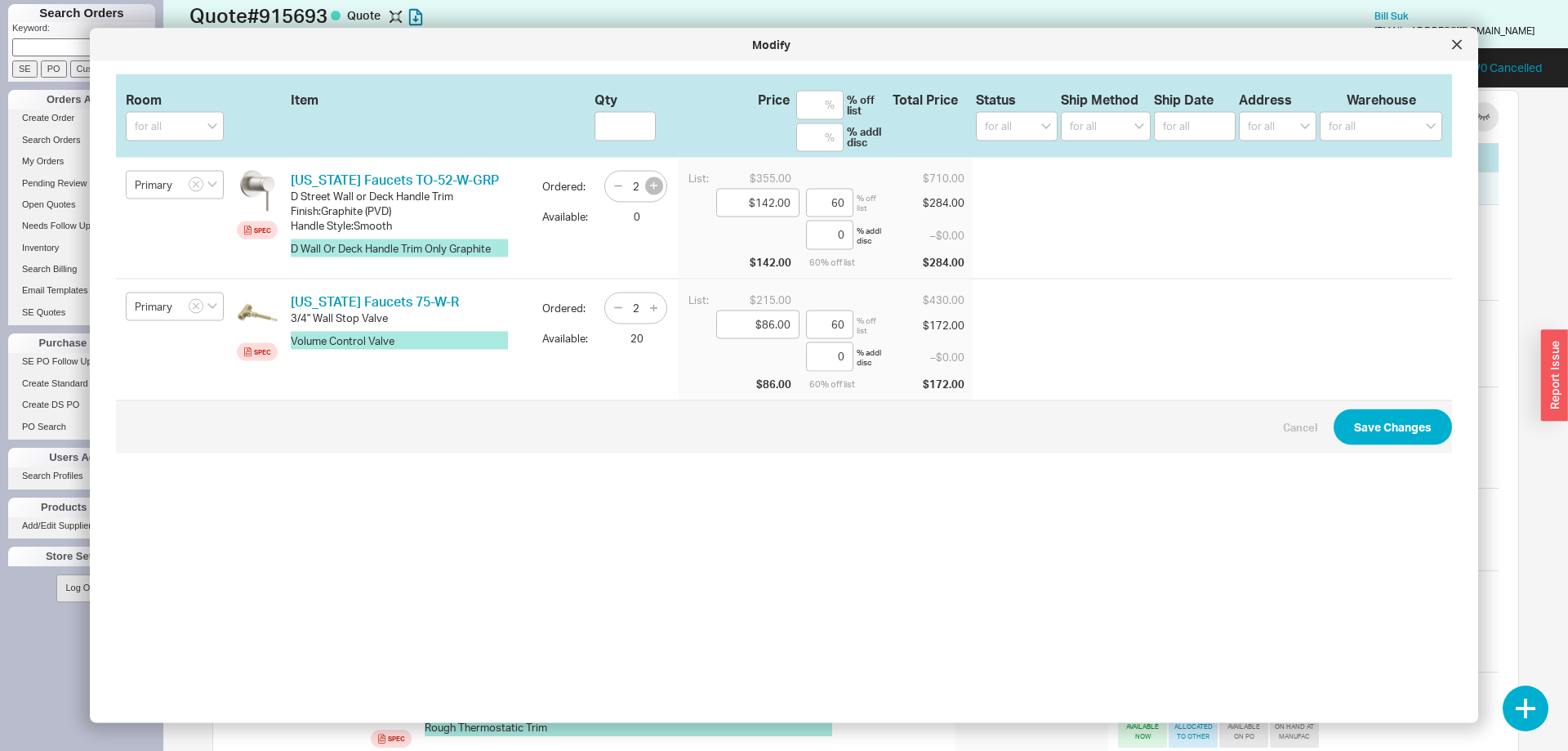
click at [655, 185] on icon "button" at bounding box center [654, 186] width 7 height 7
type input "3"
click at [1395, 428] on button "Save Changes" at bounding box center [1393, 427] width 119 height 36
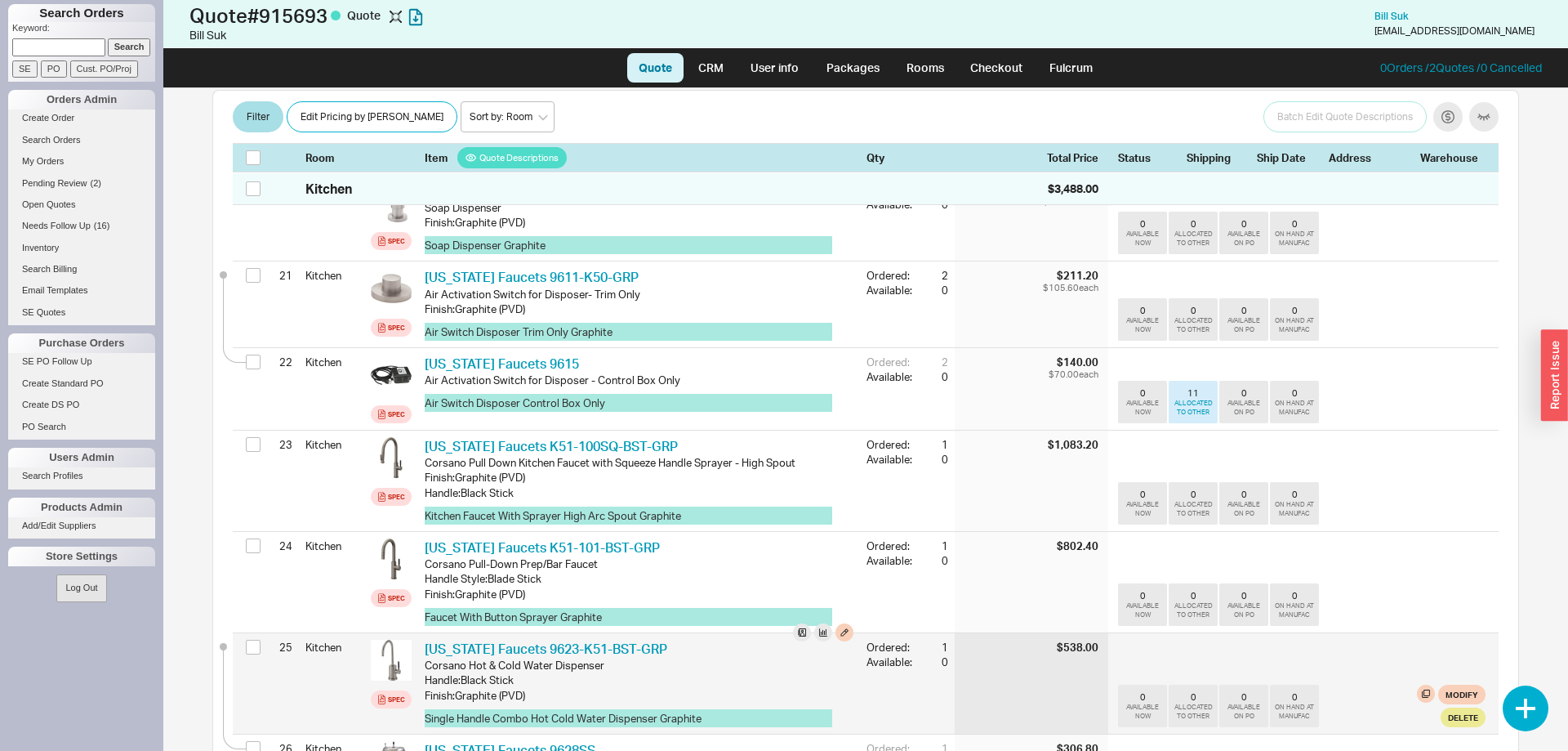
scroll to position [2209, 0]
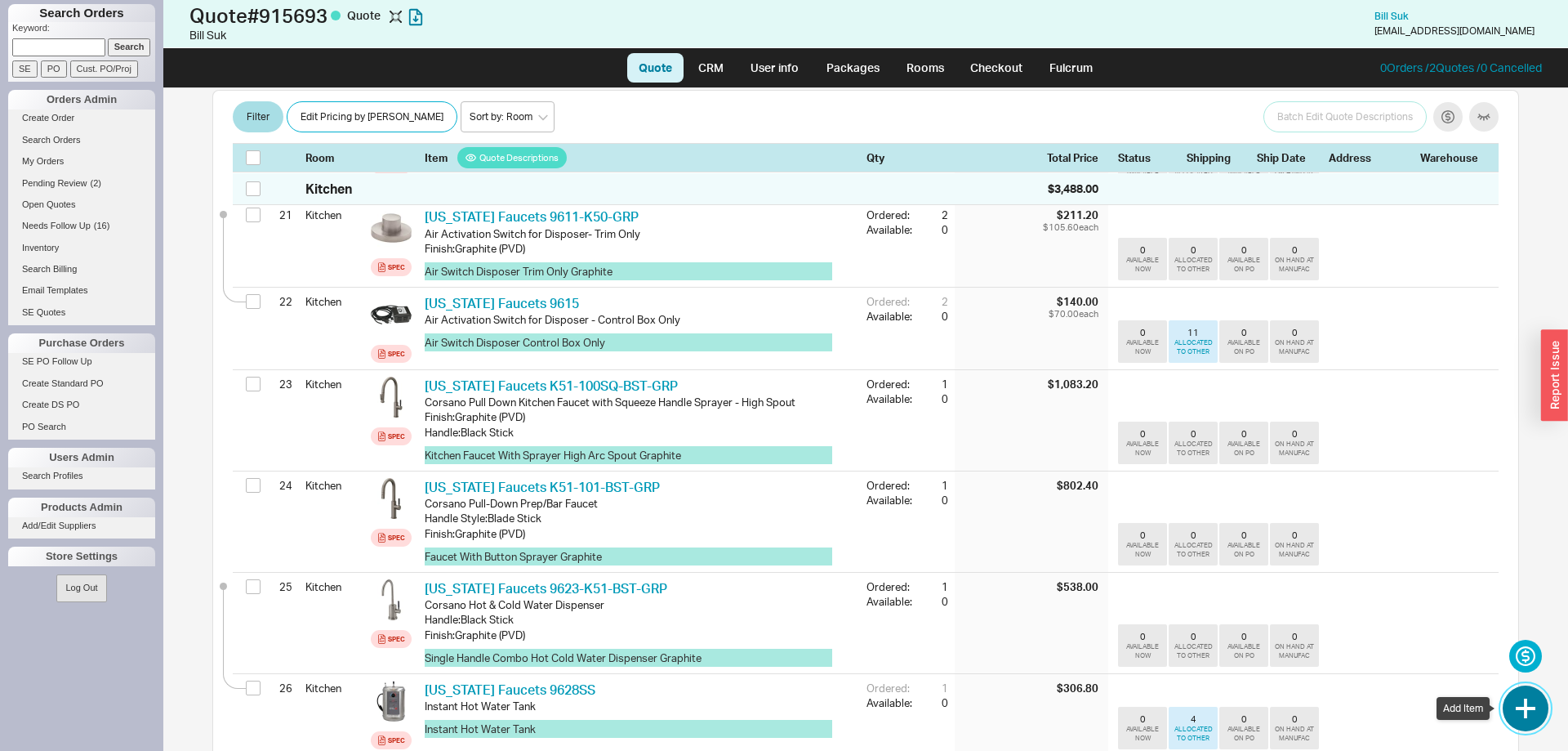
click at [1527, 703] on button "button" at bounding box center [1525, 708] width 46 height 46
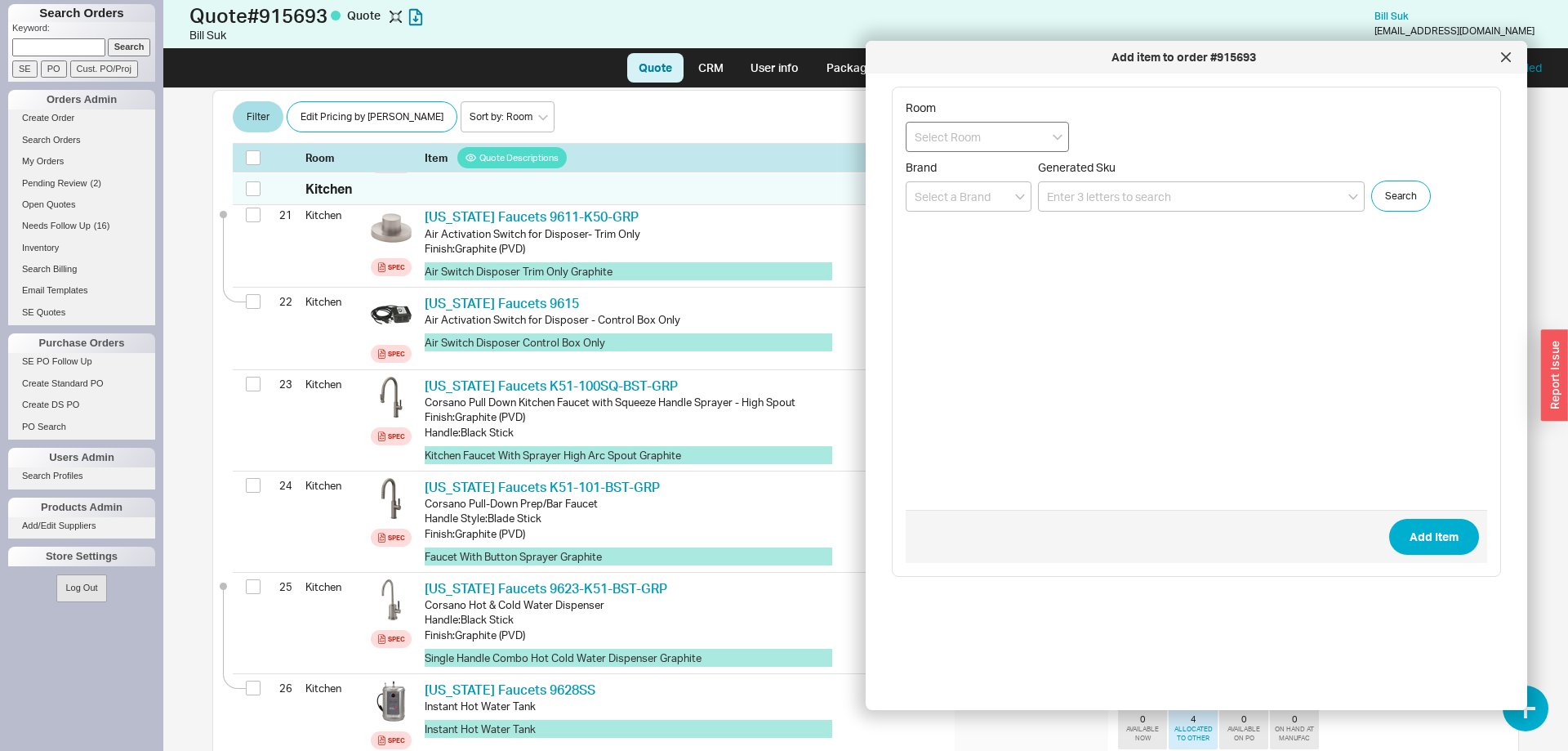
click at [968, 140] on input at bounding box center [987, 137] width 163 height 31
click at [965, 175] on div "Primary" at bounding box center [987, 171] width 162 height 30
type input "Primary"
click at [1207, 189] on input at bounding box center [1202, 197] width 327 height 31
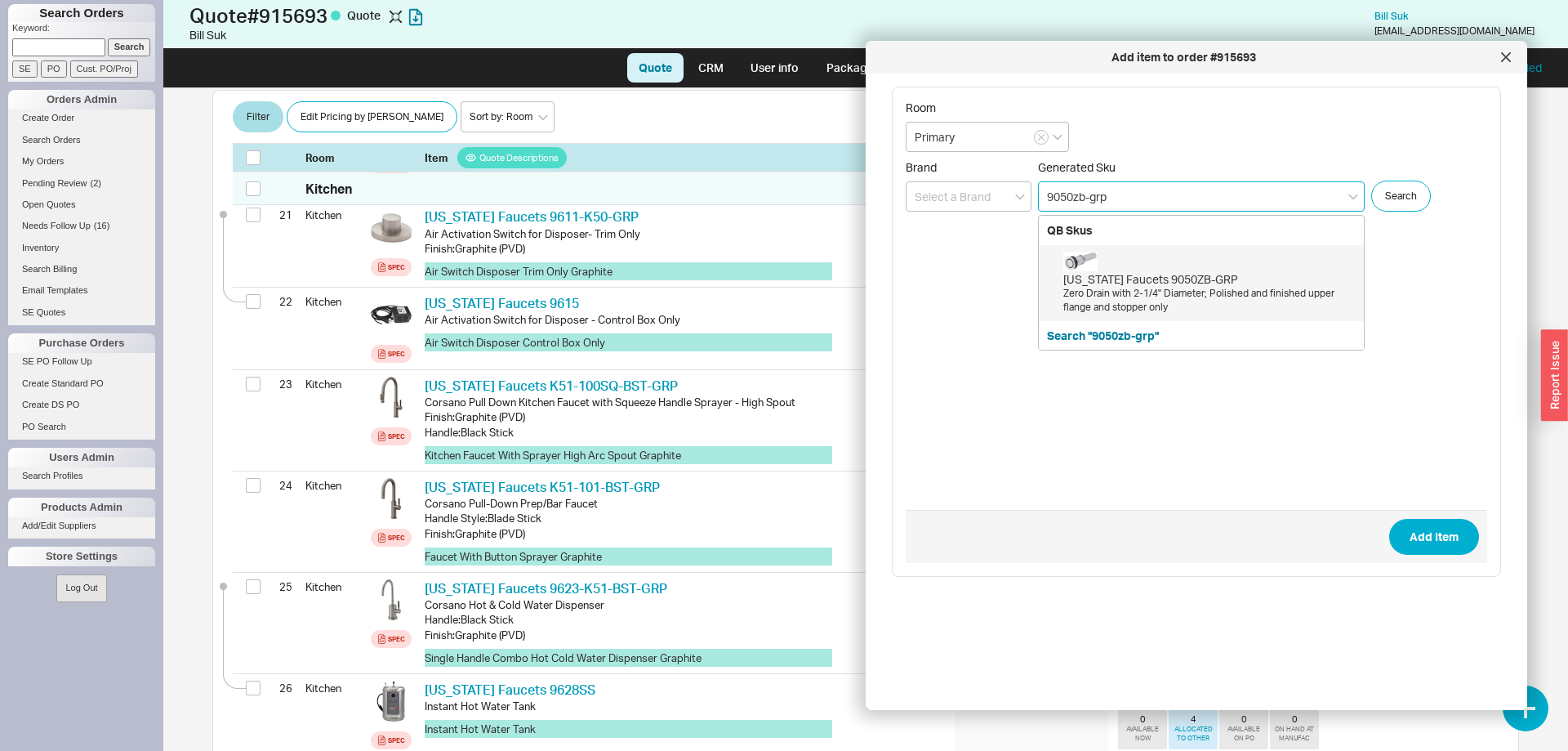
click at [1192, 288] on div "Zero Drain with 2-1/4" Diameter; Polished and finished upper flange and stopper…" at bounding box center [1209, 300] width 292 height 28
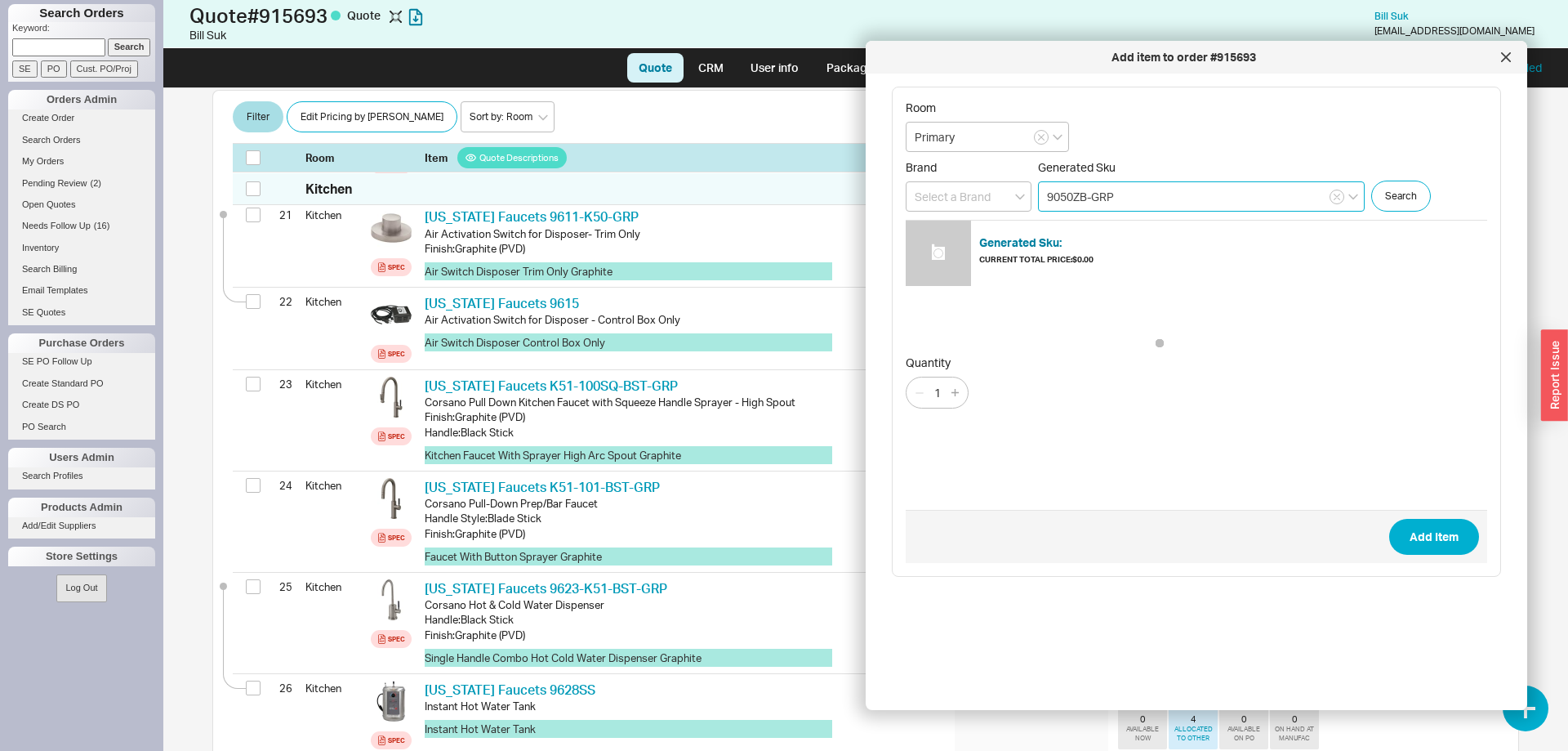
type input "9050ZB-GRP"
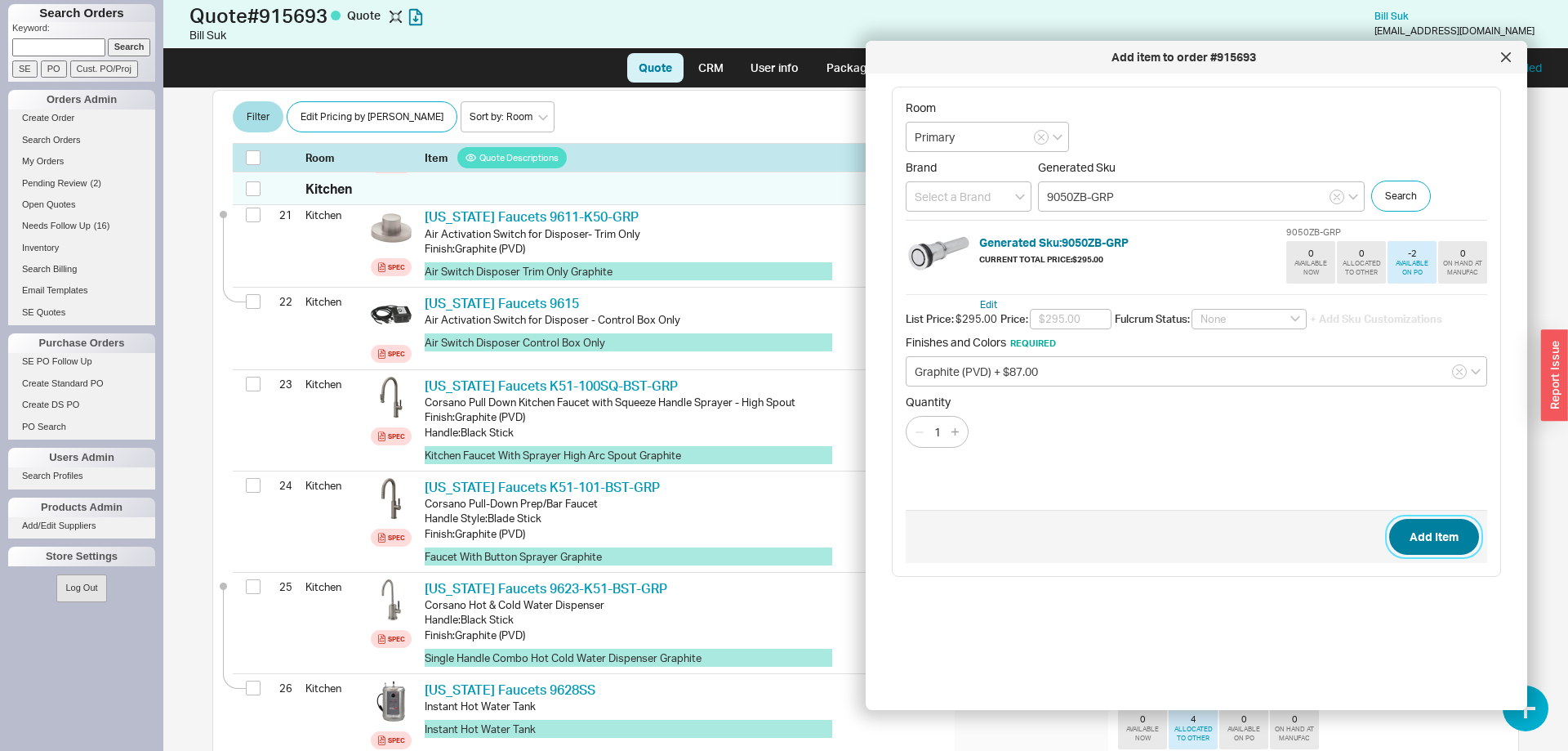
click at [1431, 539] on button "Add Item" at bounding box center [1434, 536] width 90 height 36
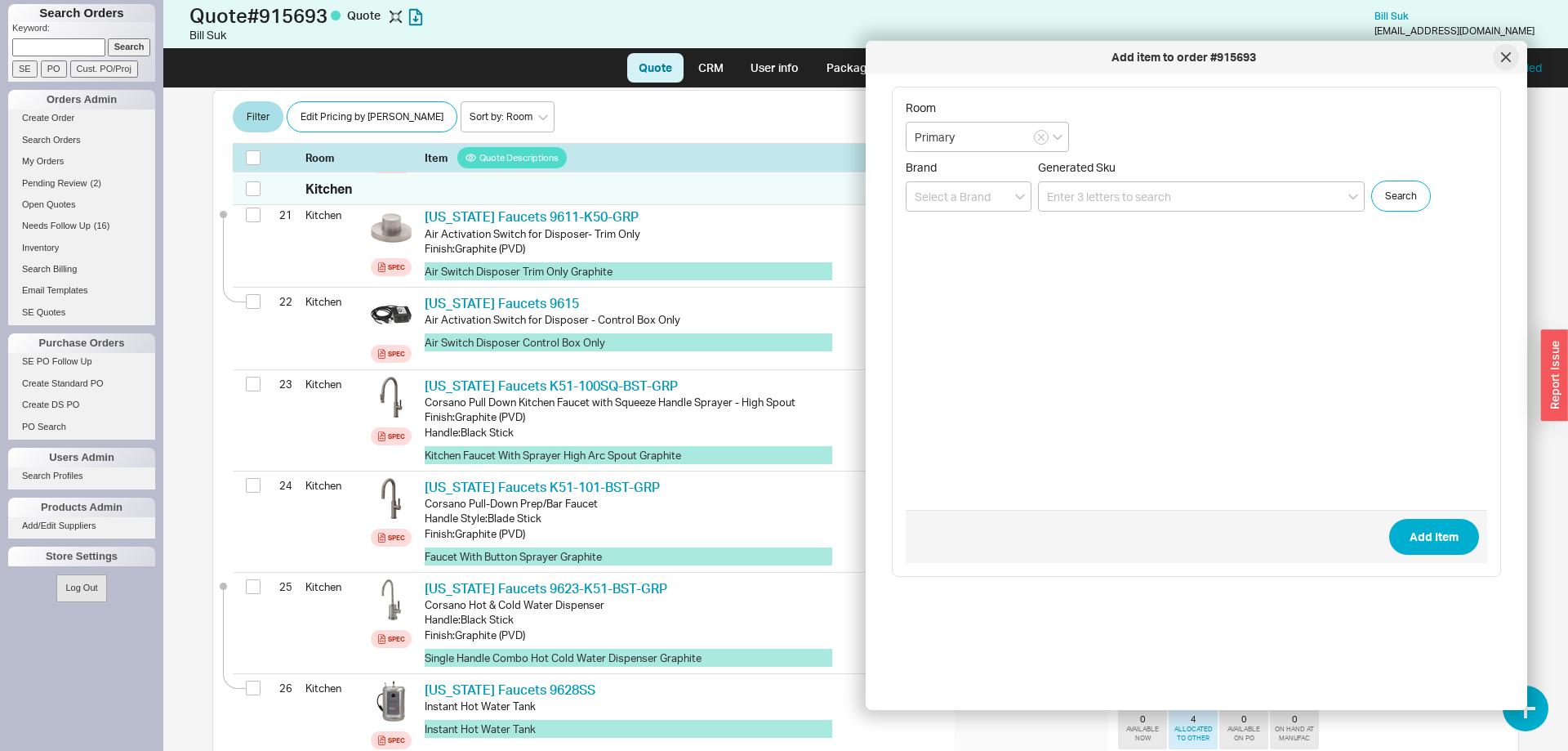
click at [1506, 58] on icon at bounding box center [1505, 57] width 8 height 8
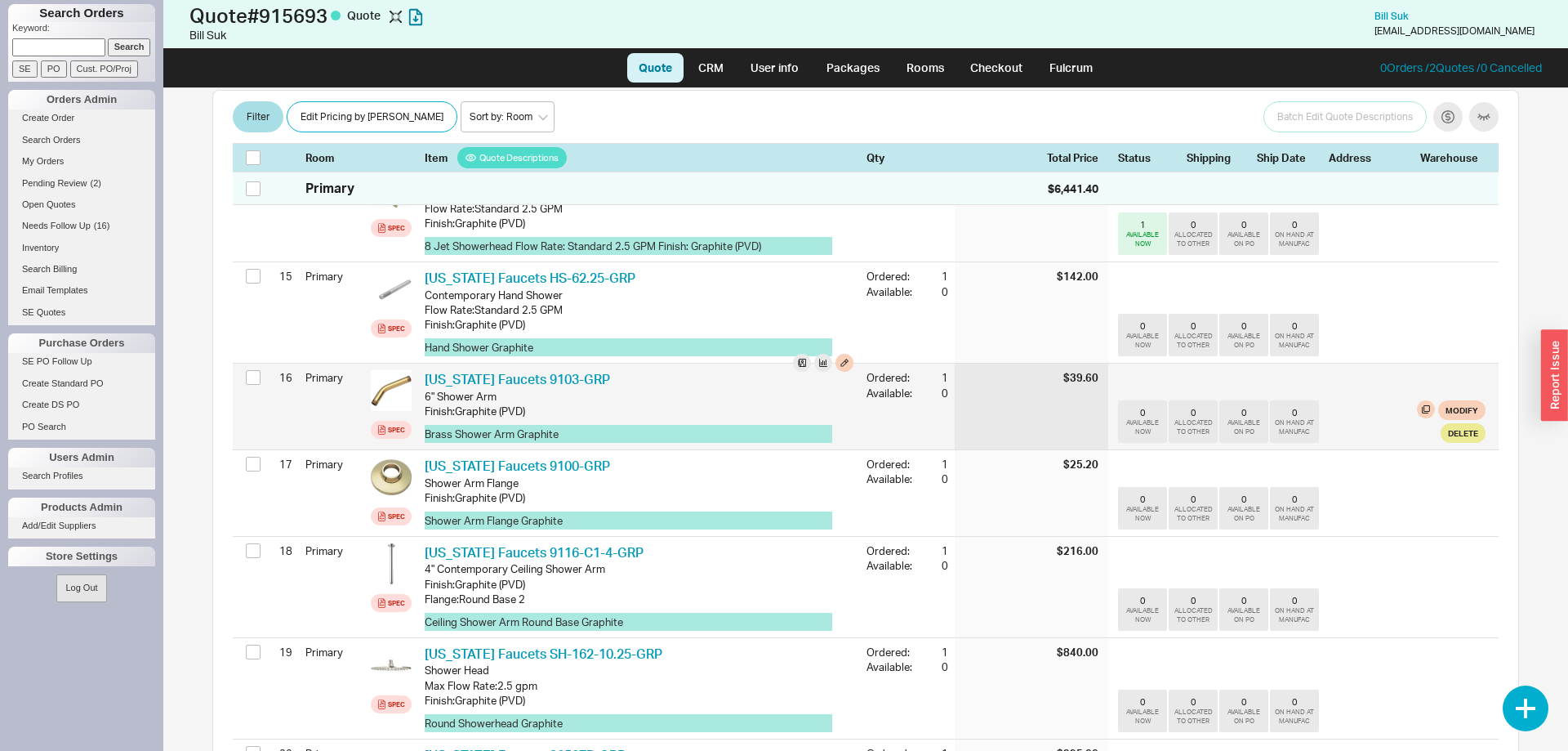
scroll to position [1803, 0]
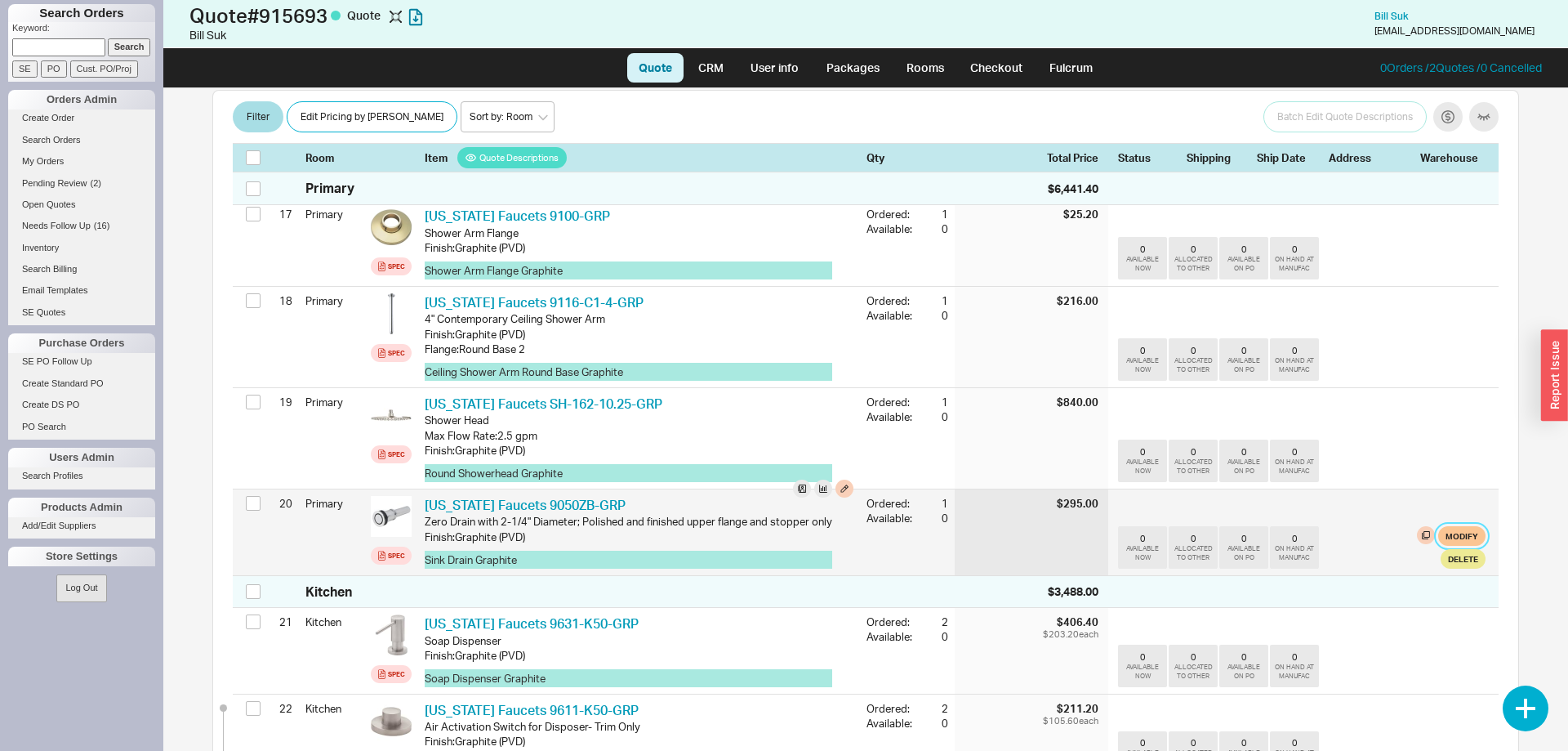
click at [1456, 526] on button "Modify" at bounding box center [1461, 536] width 48 height 20
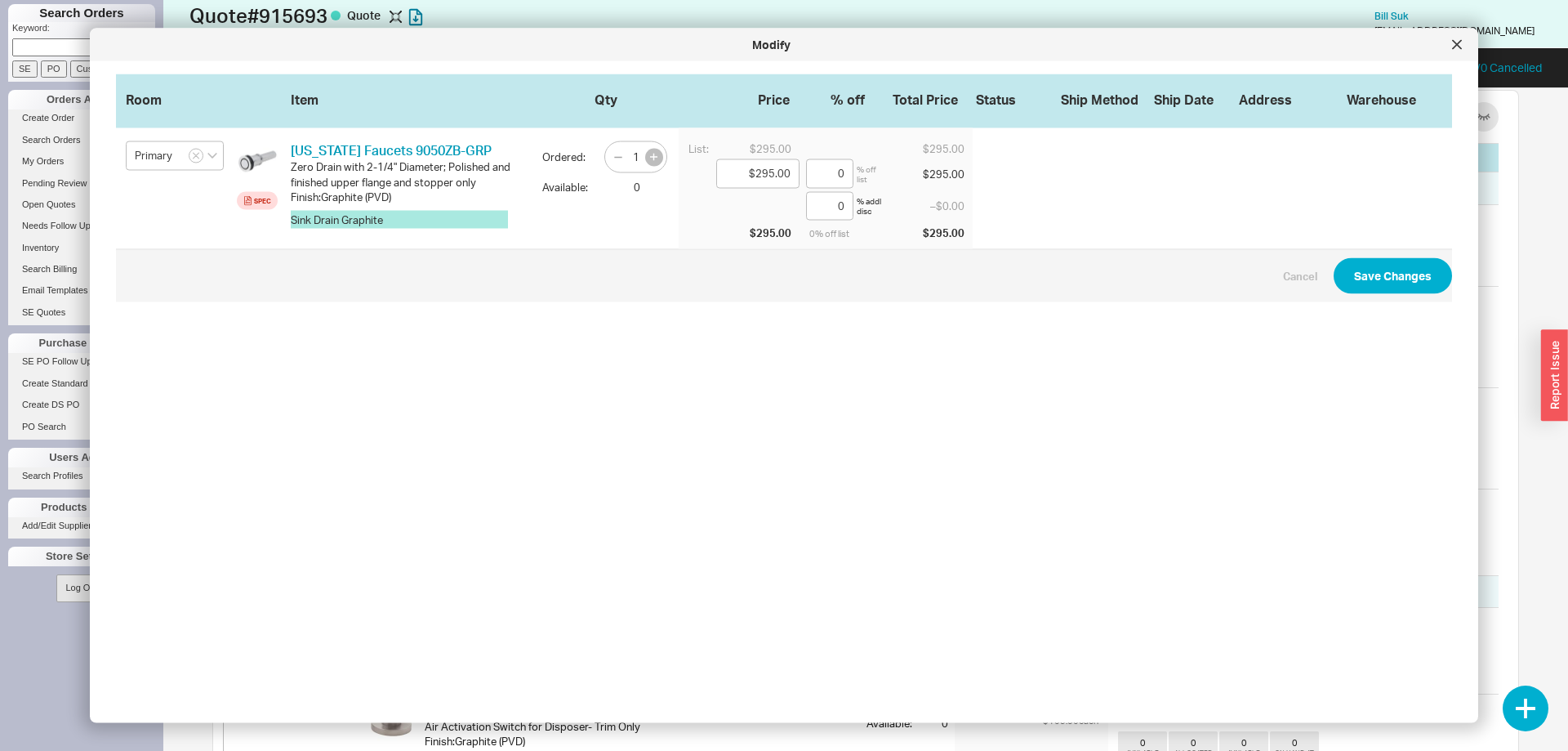
click at [659, 158] on button "button" at bounding box center [654, 157] width 18 height 18
type input "2"
click at [1380, 273] on button "Save Changes" at bounding box center [1393, 276] width 119 height 36
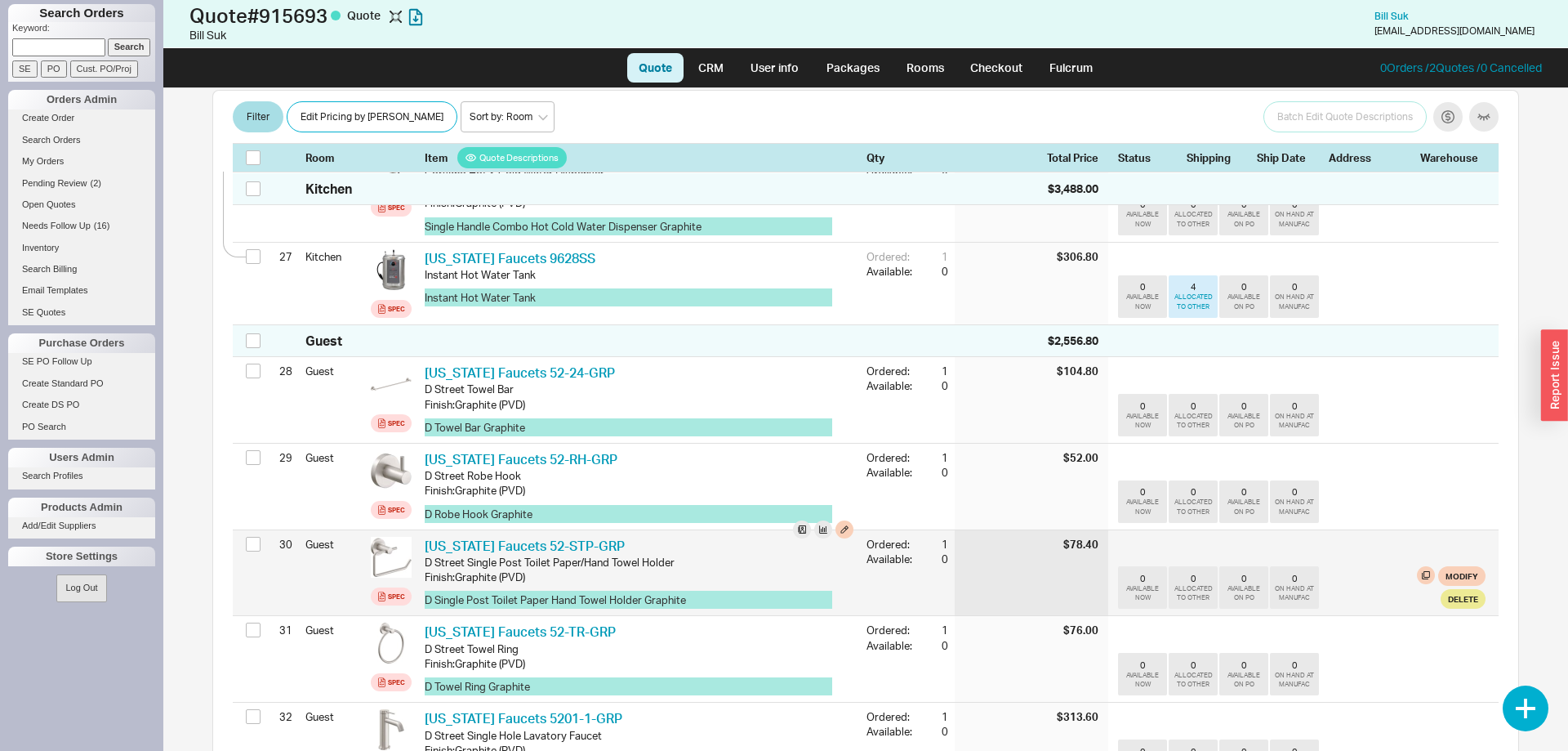
scroll to position [2885, 0]
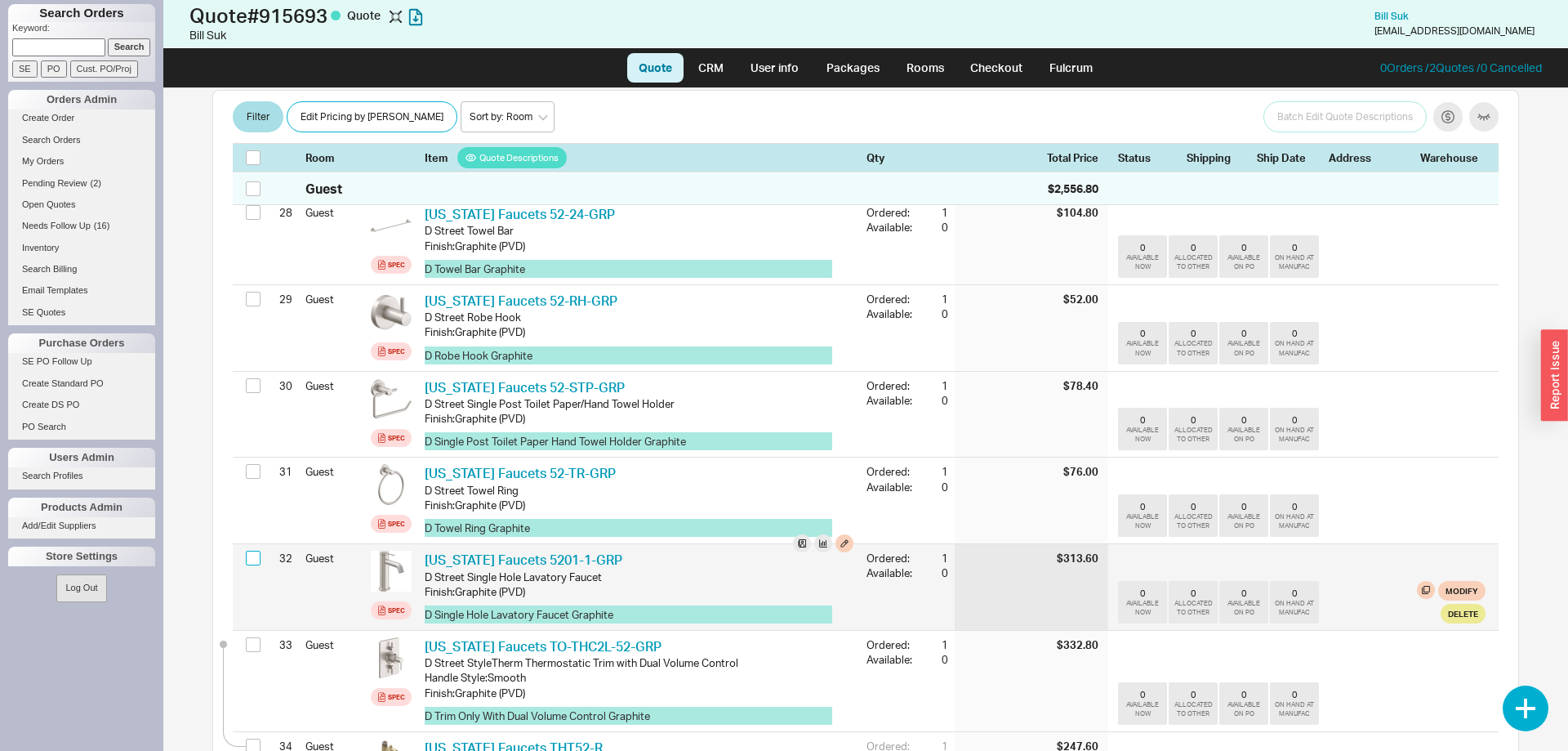
click at [257, 551] on input "checkbox" at bounding box center [253, 558] width 14 height 14
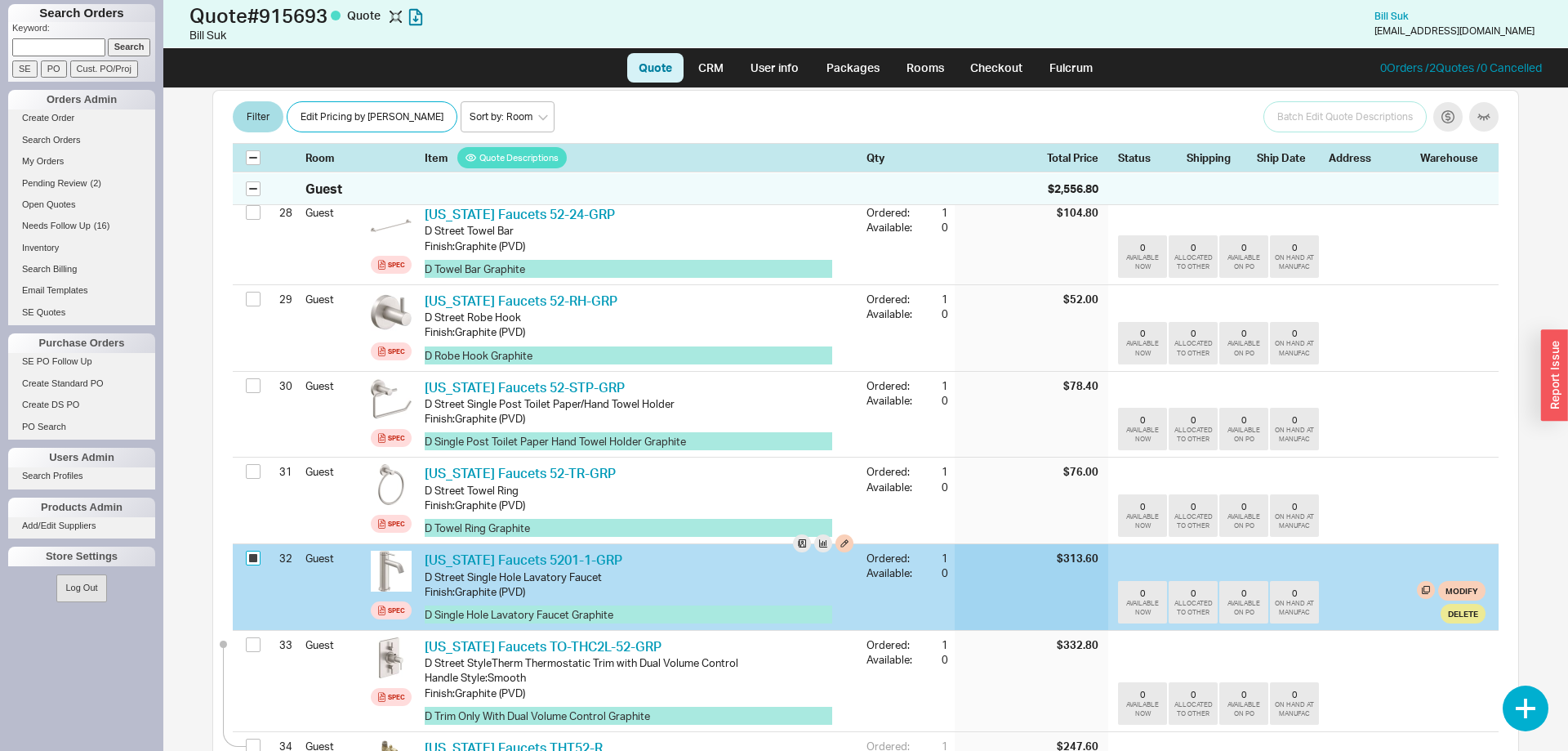
checkbox input "true"
click at [1460, 604] on button "Delete" at bounding box center [1463, 614] width 45 height 20
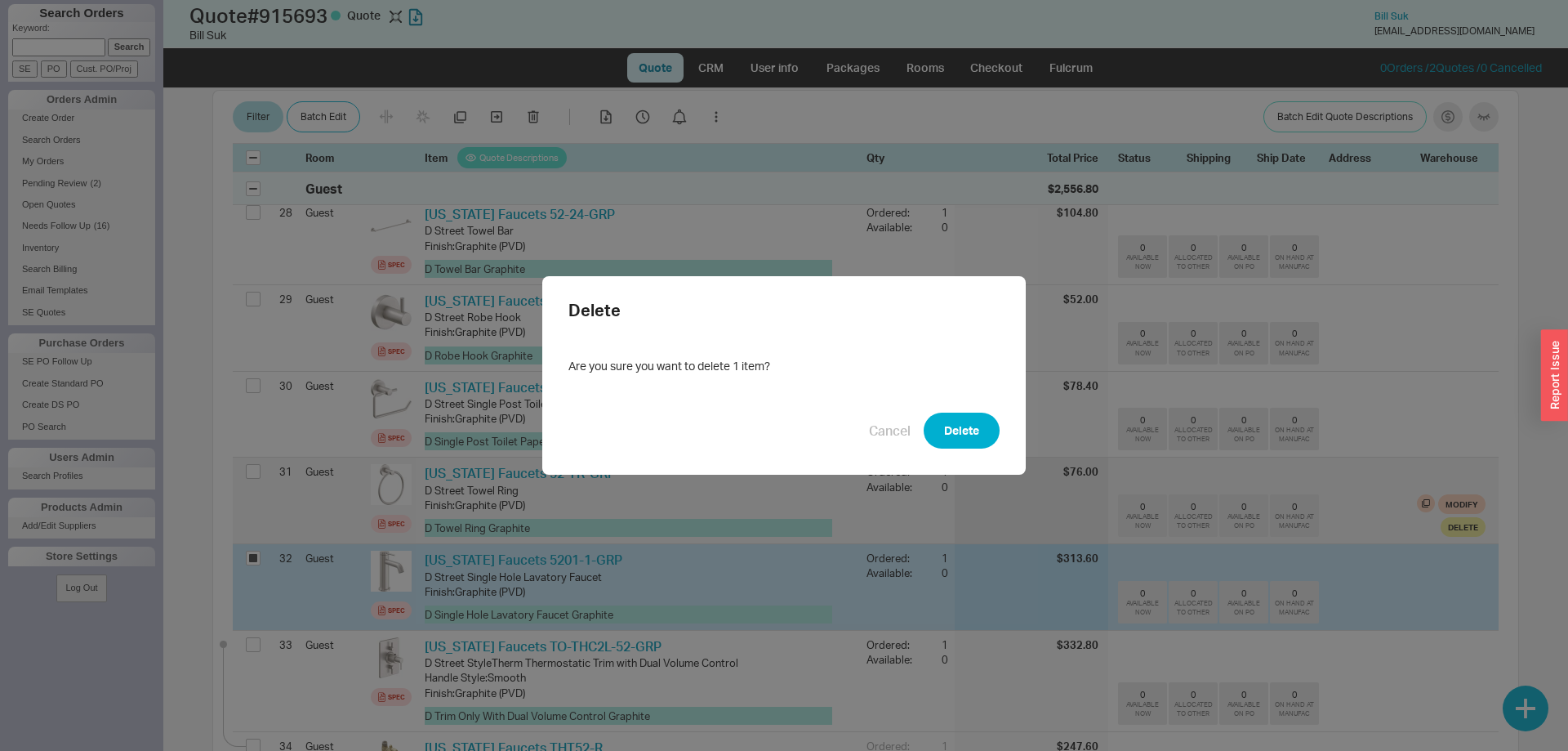
click at [960, 438] on button "Delete" at bounding box center [961, 430] width 76 height 36
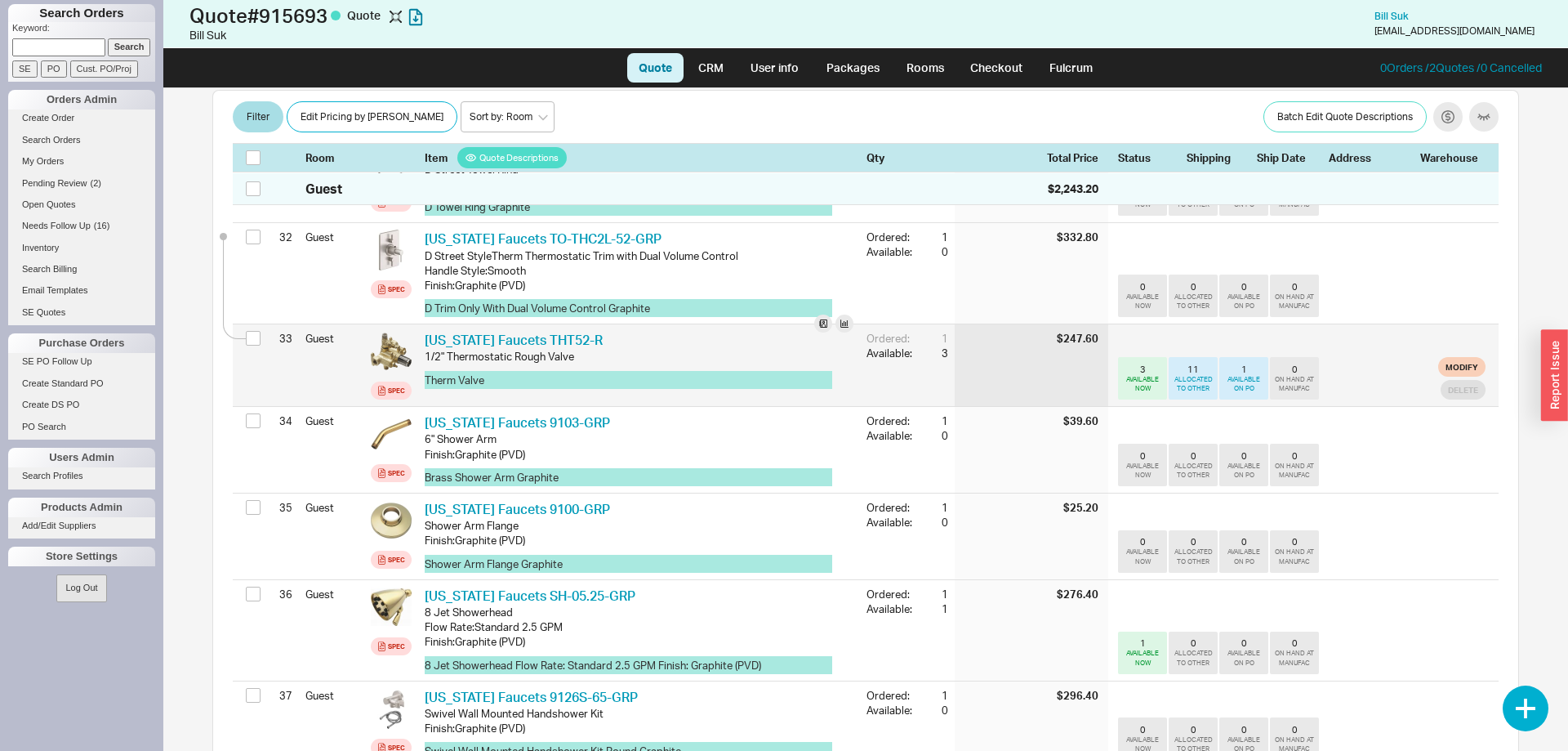
scroll to position [3135, 0]
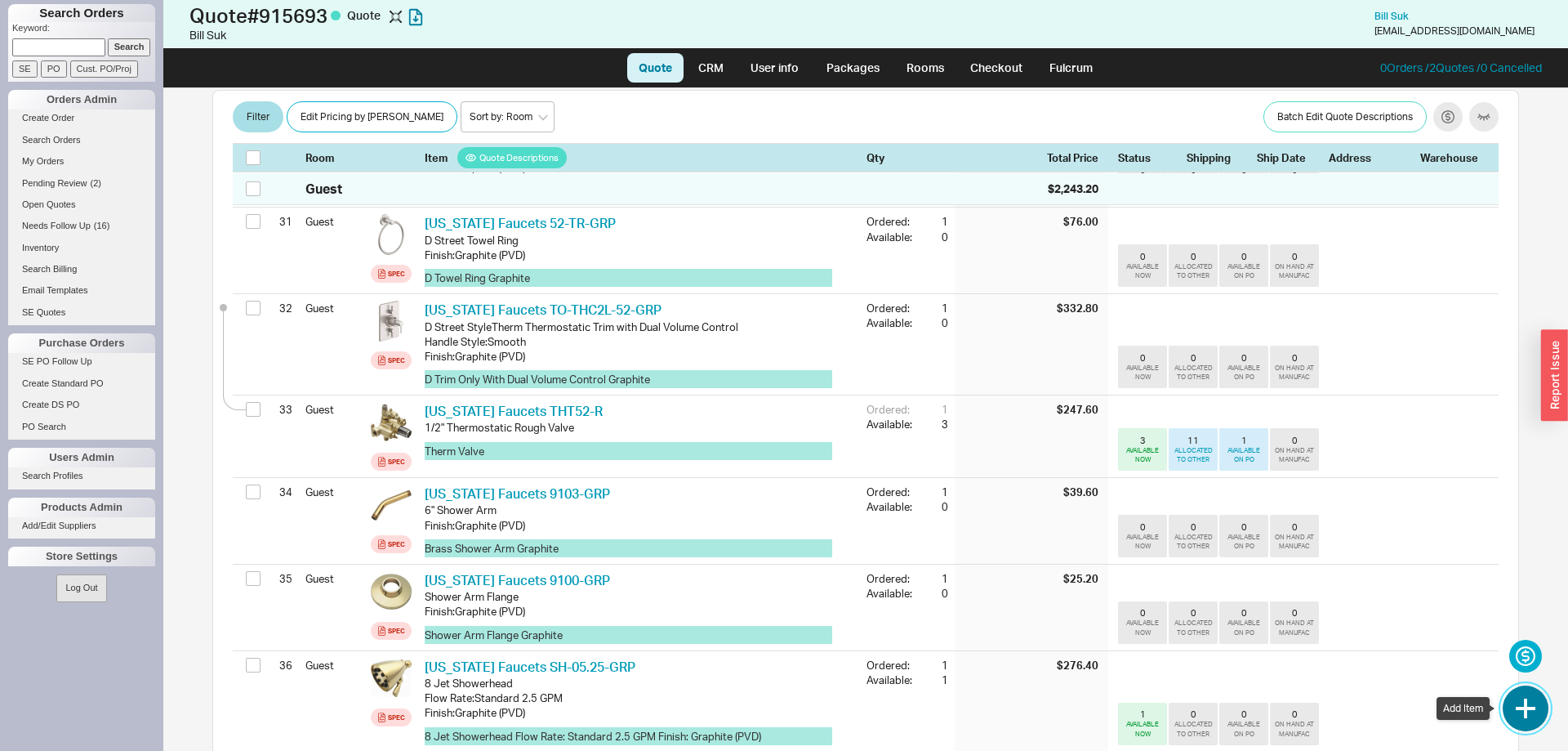
click at [1528, 718] on button "button" at bounding box center [1525, 708] width 46 height 46
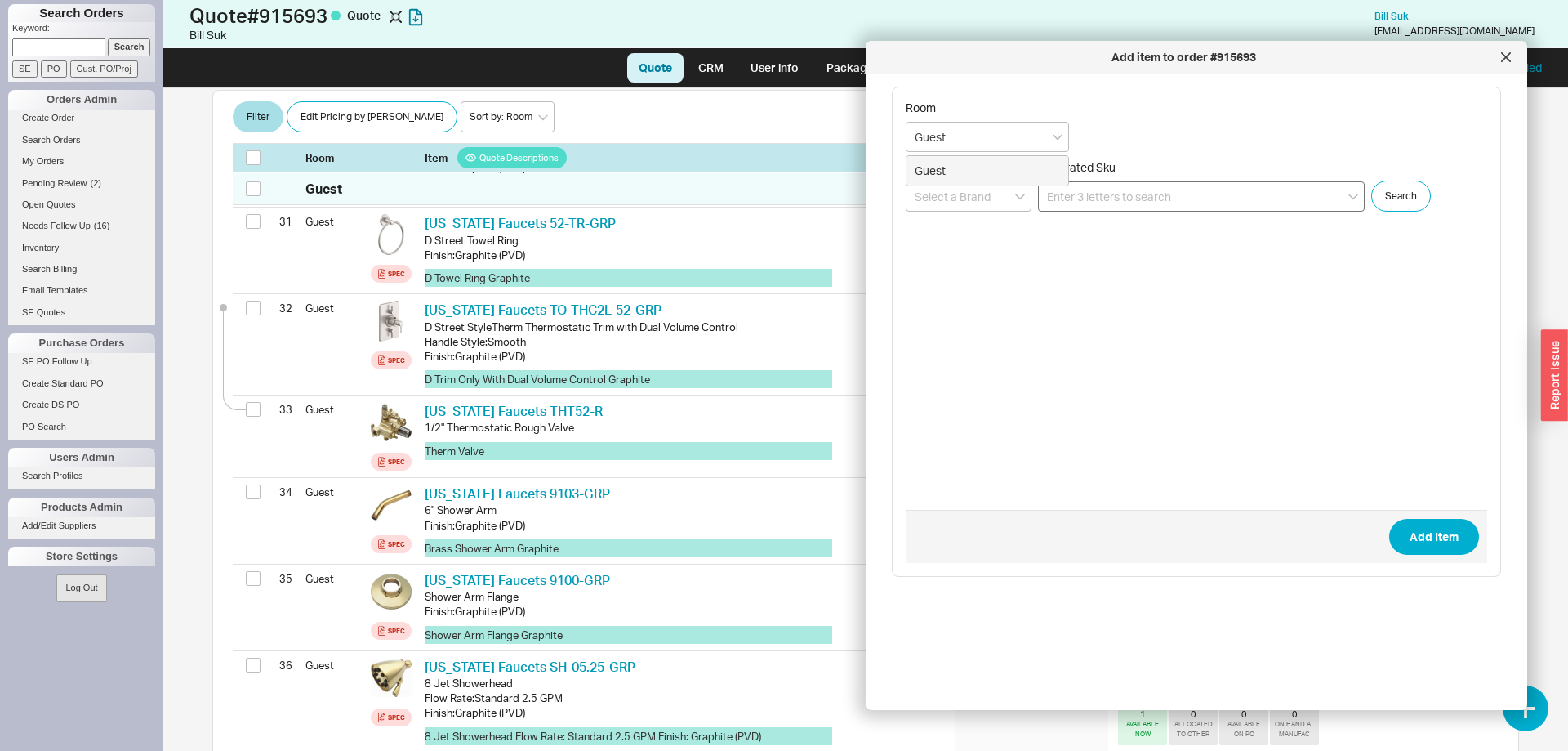
type input "Guest"
click at [1288, 185] on input at bounding box center [1202, 197] width 327 height 31
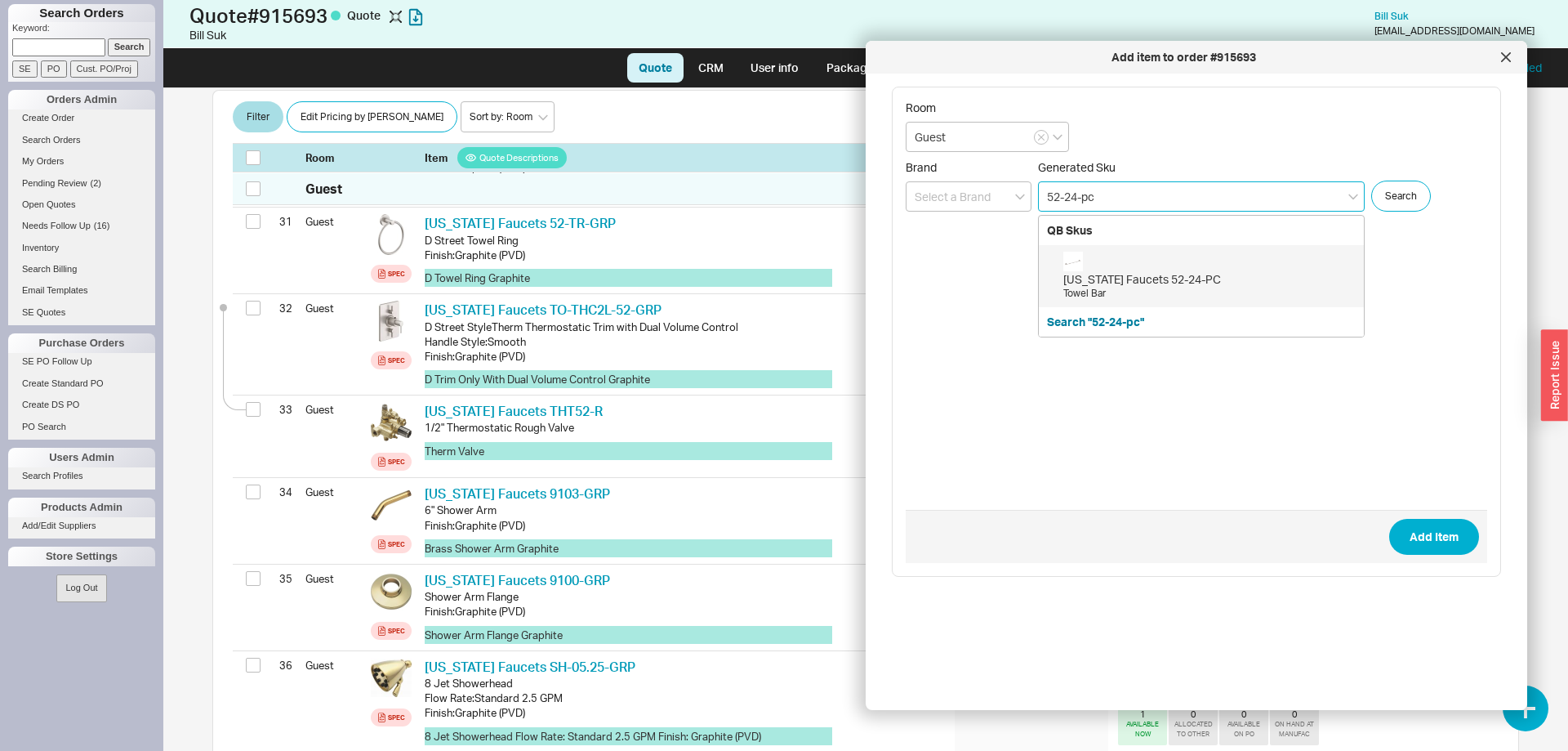
click at [1210, 282] on div "[US_STATE] Faucets 52-24-PC" at bounding box center [1209, 279] width 292 height 16
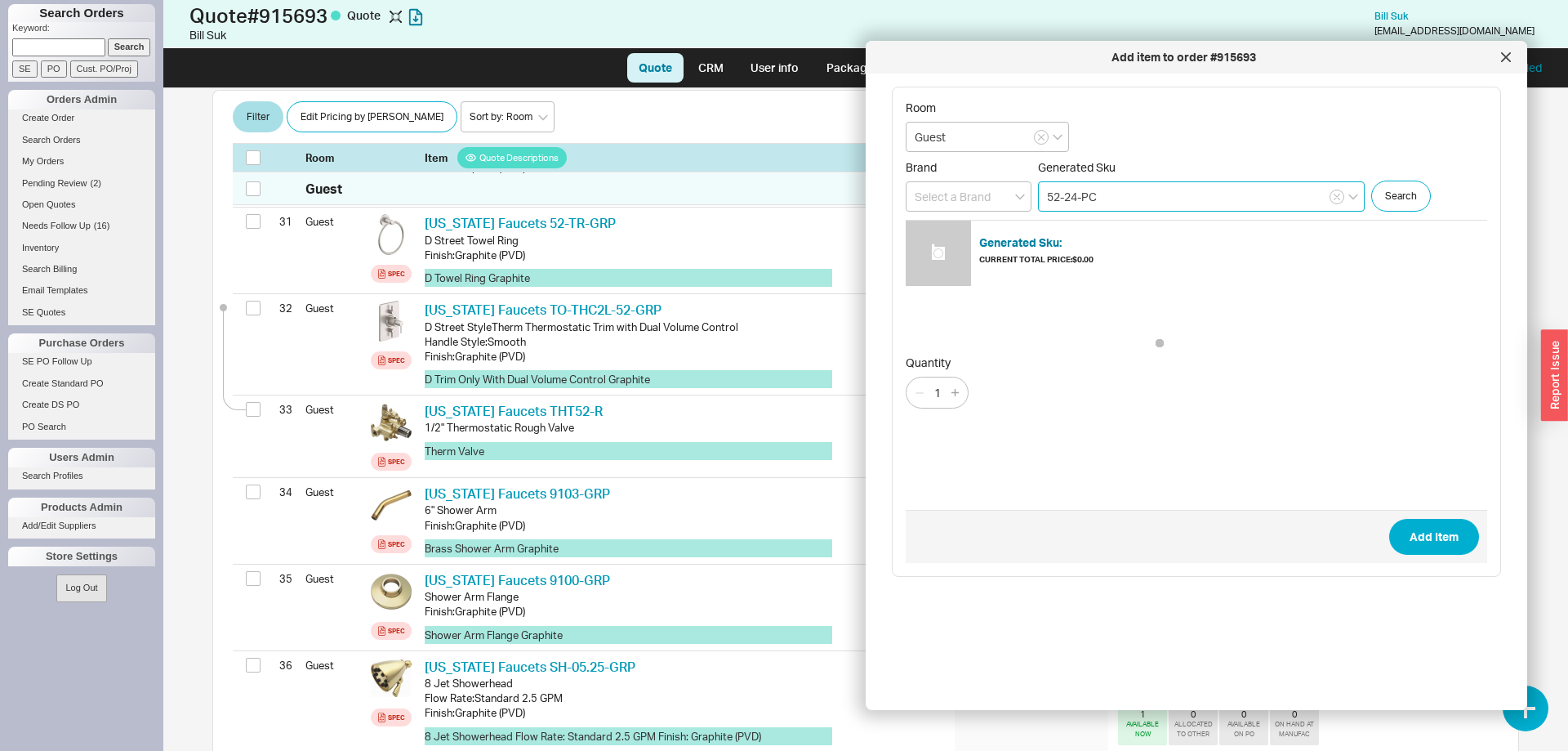
type input "52-24-PC"
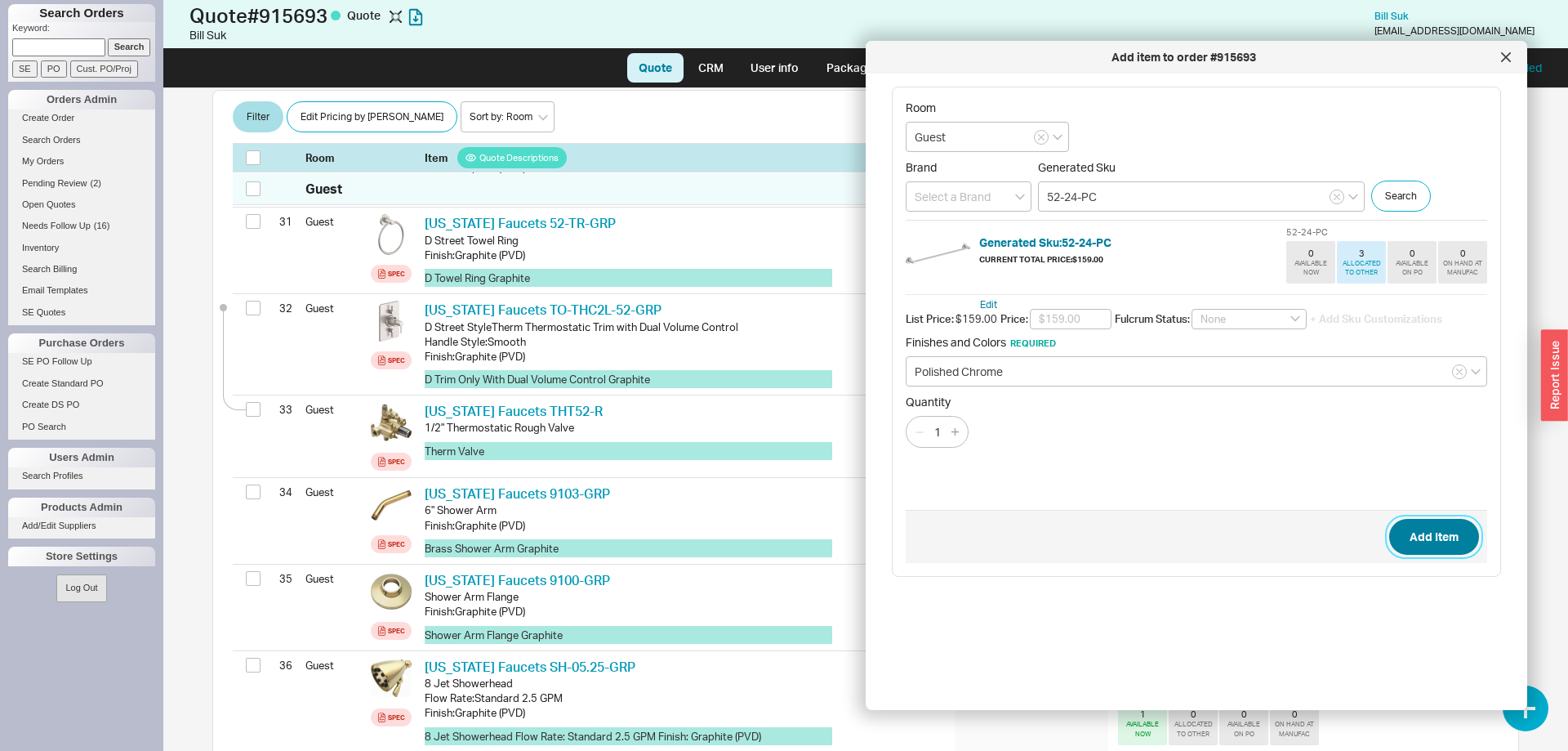
click at [1461, 527] on button "Add Item" at bounding box center [1434, 536] width 90 height 36
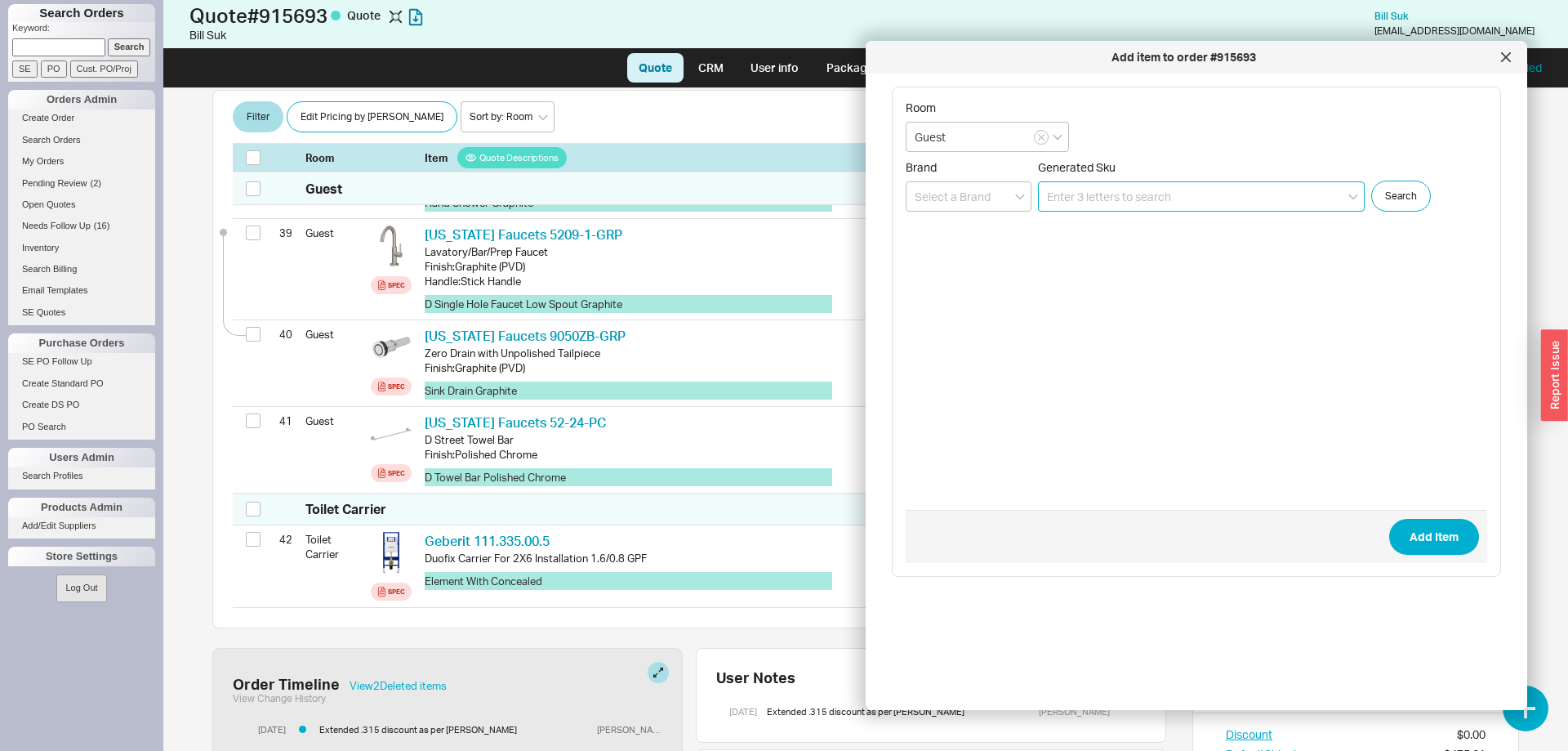
scroll to position [3857, 0]
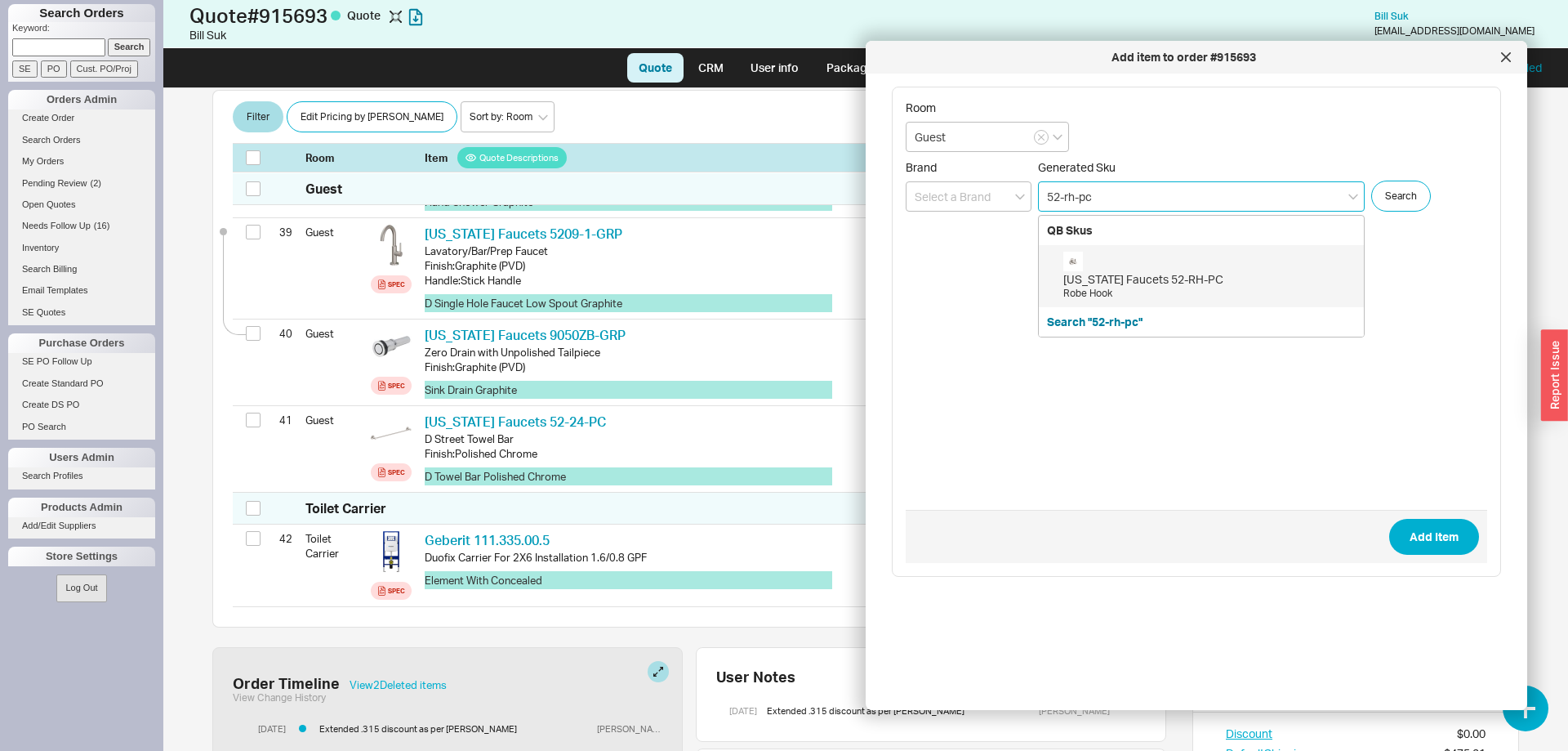
click at [1307, 263] on div "California Faucets 52-RH-PC Robe Hook" at bounding box center [1209, 276] width 292 height 49
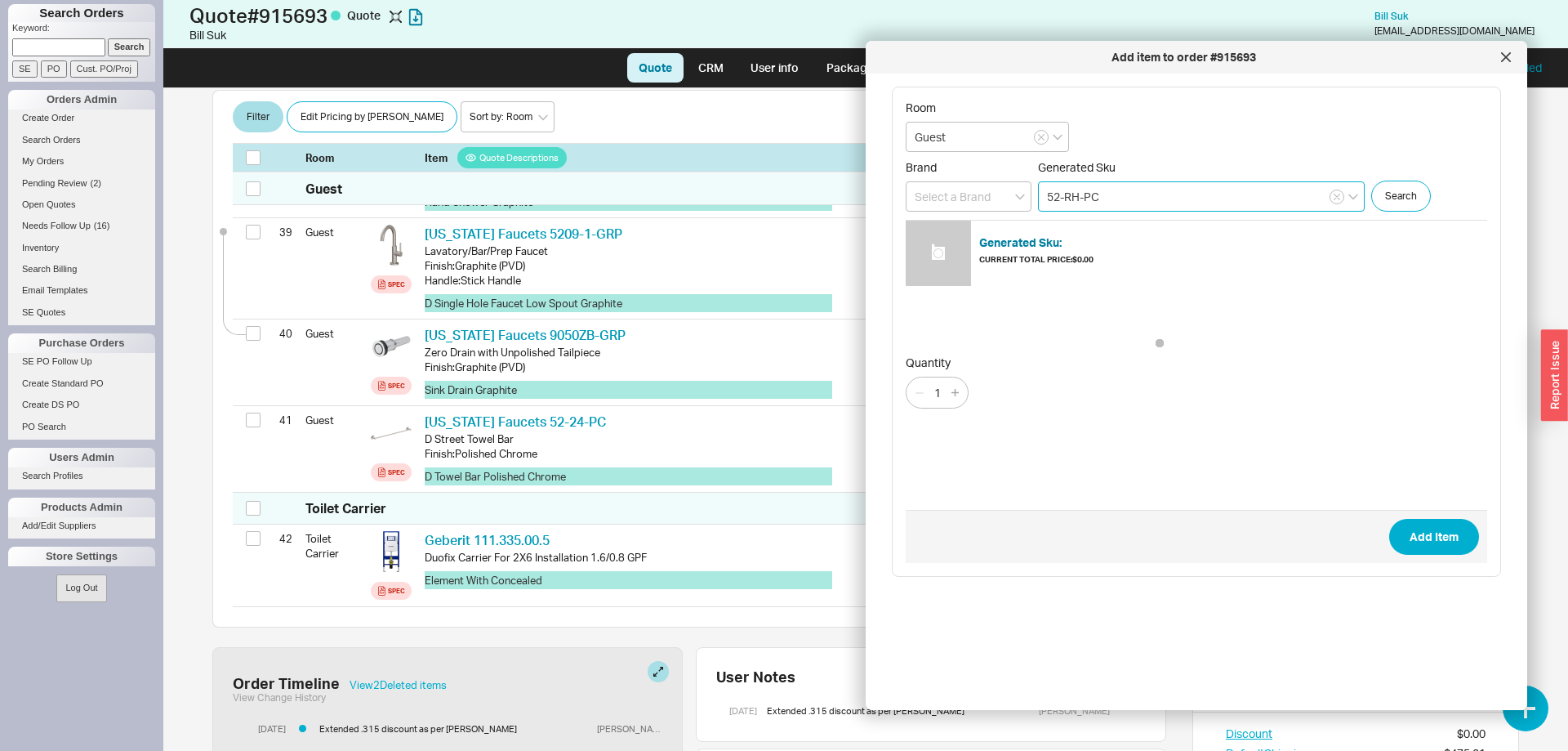
type input "52-RH-PC"
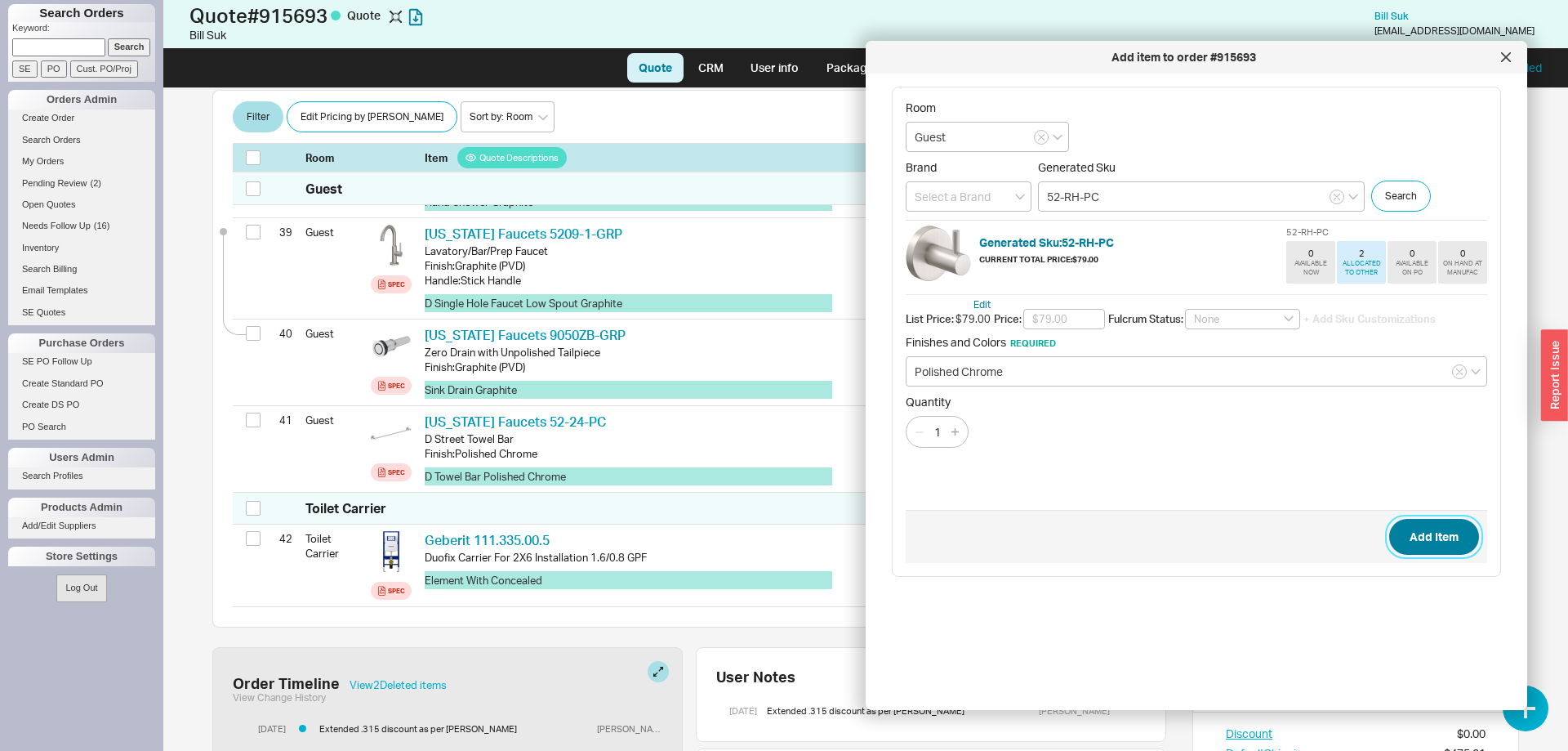
click at [1451, 546] on button "Add Item" at bounding box center [1434, 536] width 90 height 36
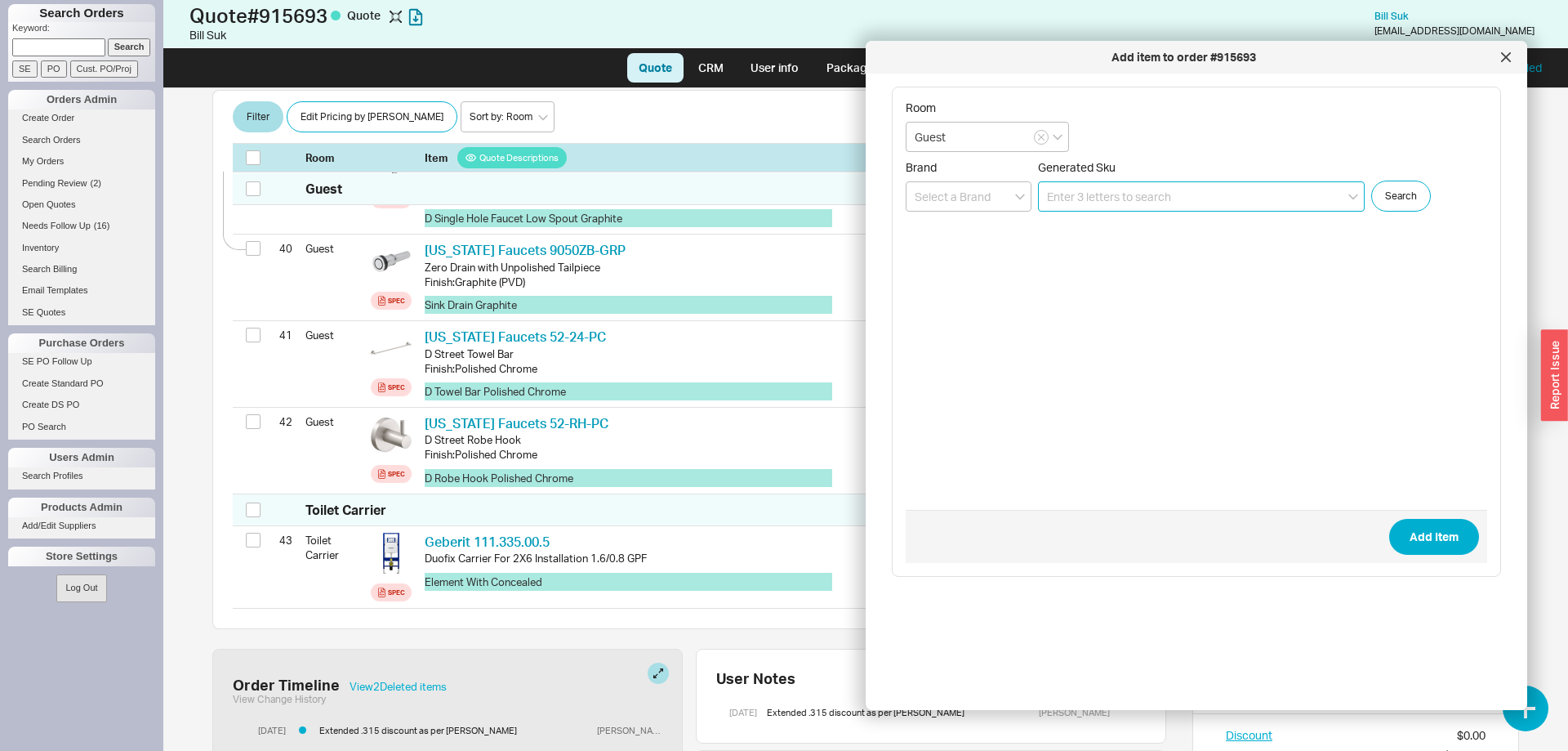
scroll to position [3944, 0]
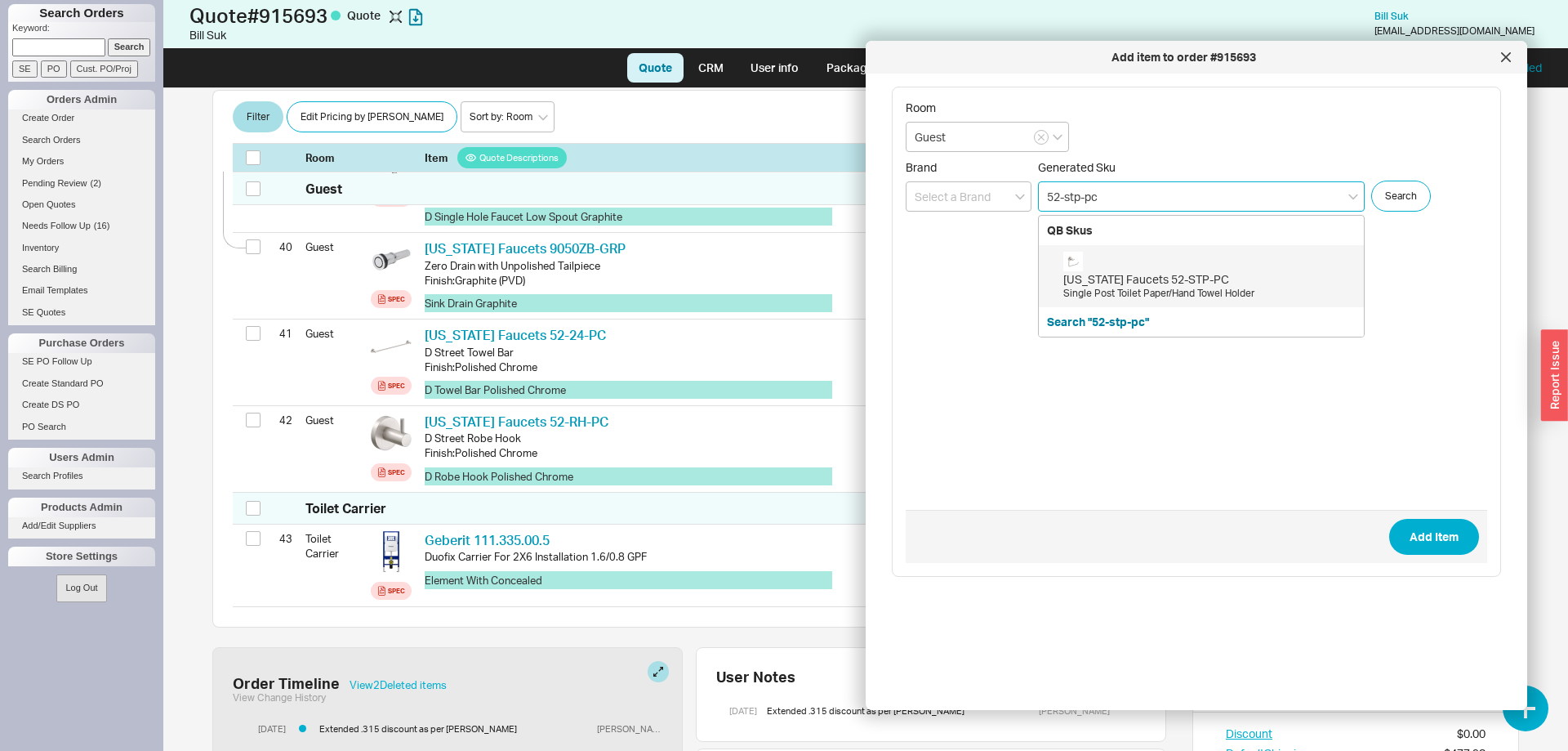
click at [1247, 288] on div "Single Post Toilet Paper/Hand Towel Holder" at bounding box center [1209, 293] width 292 height 13
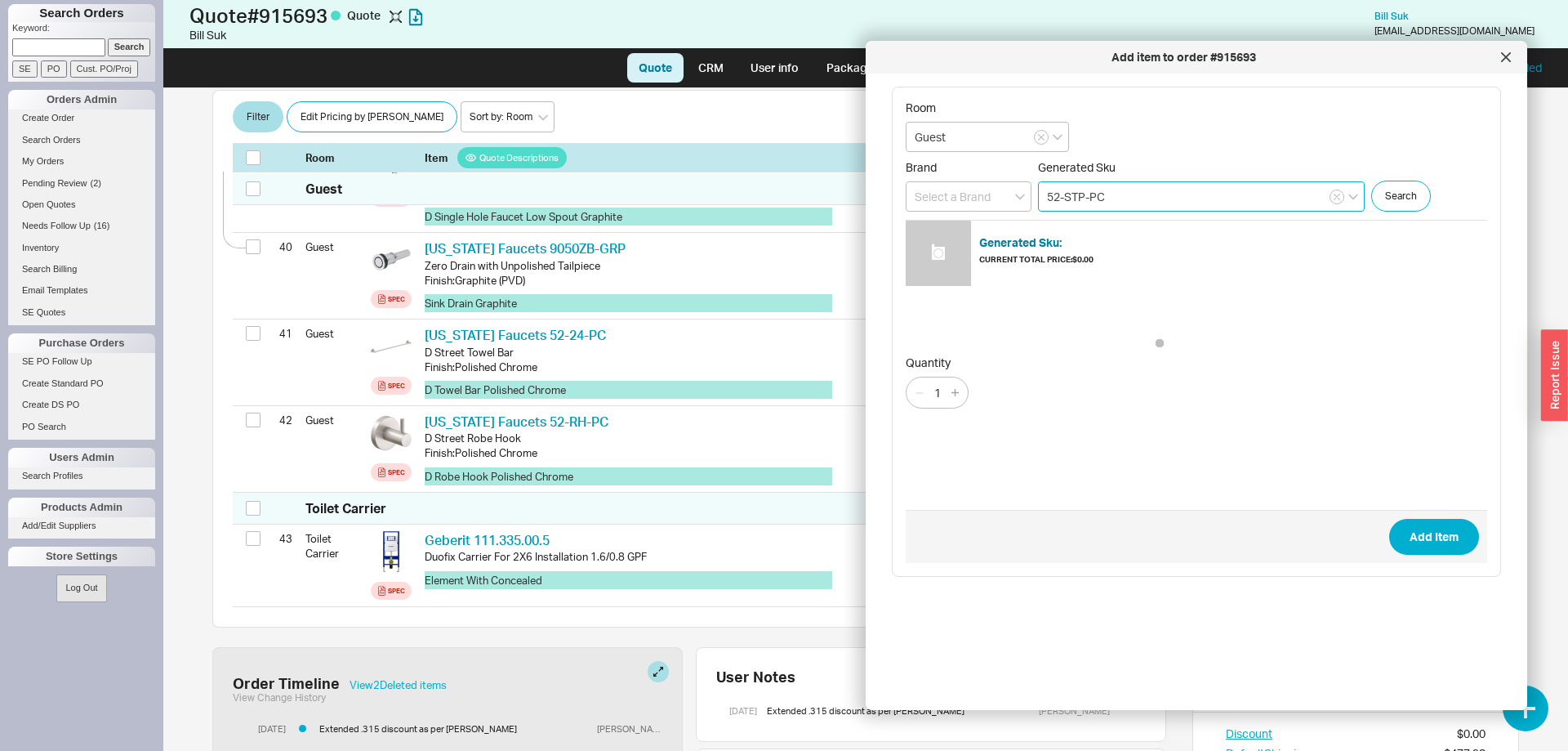
type input "52-STP-PC"
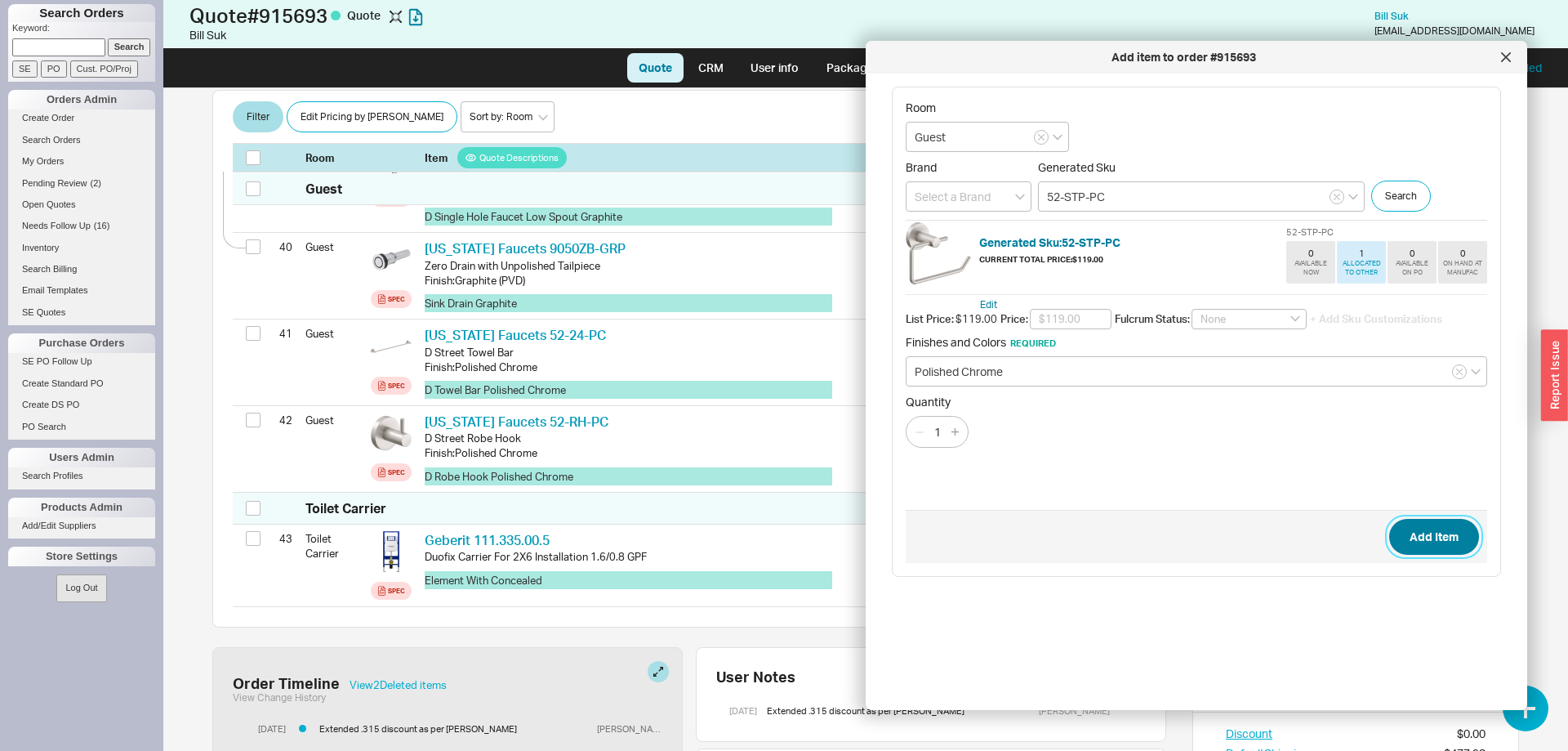
click at [1430, 535] on button "Add Item" at bounding box center [1434, 536] width 90 height 36
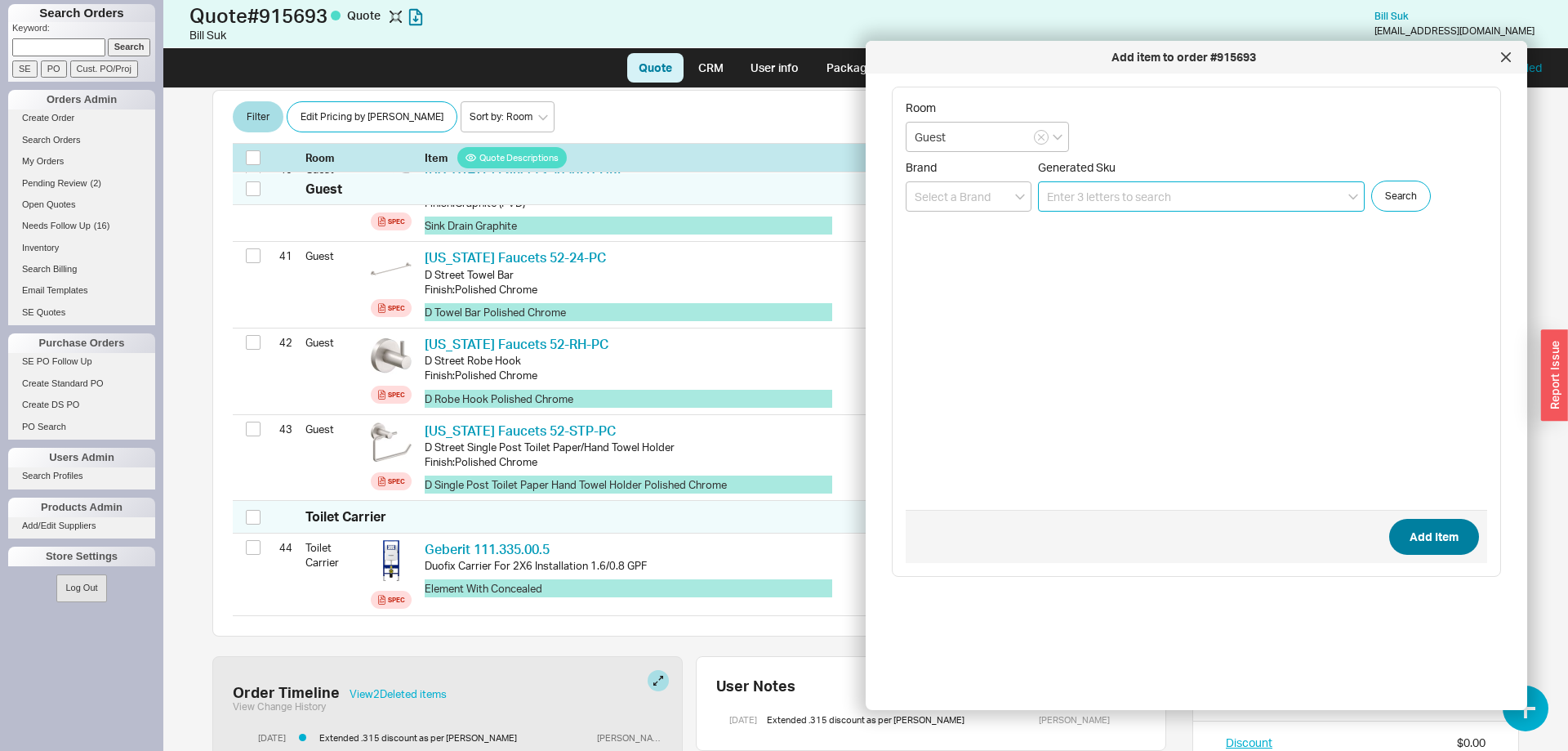
scroll to position [4030, 0]
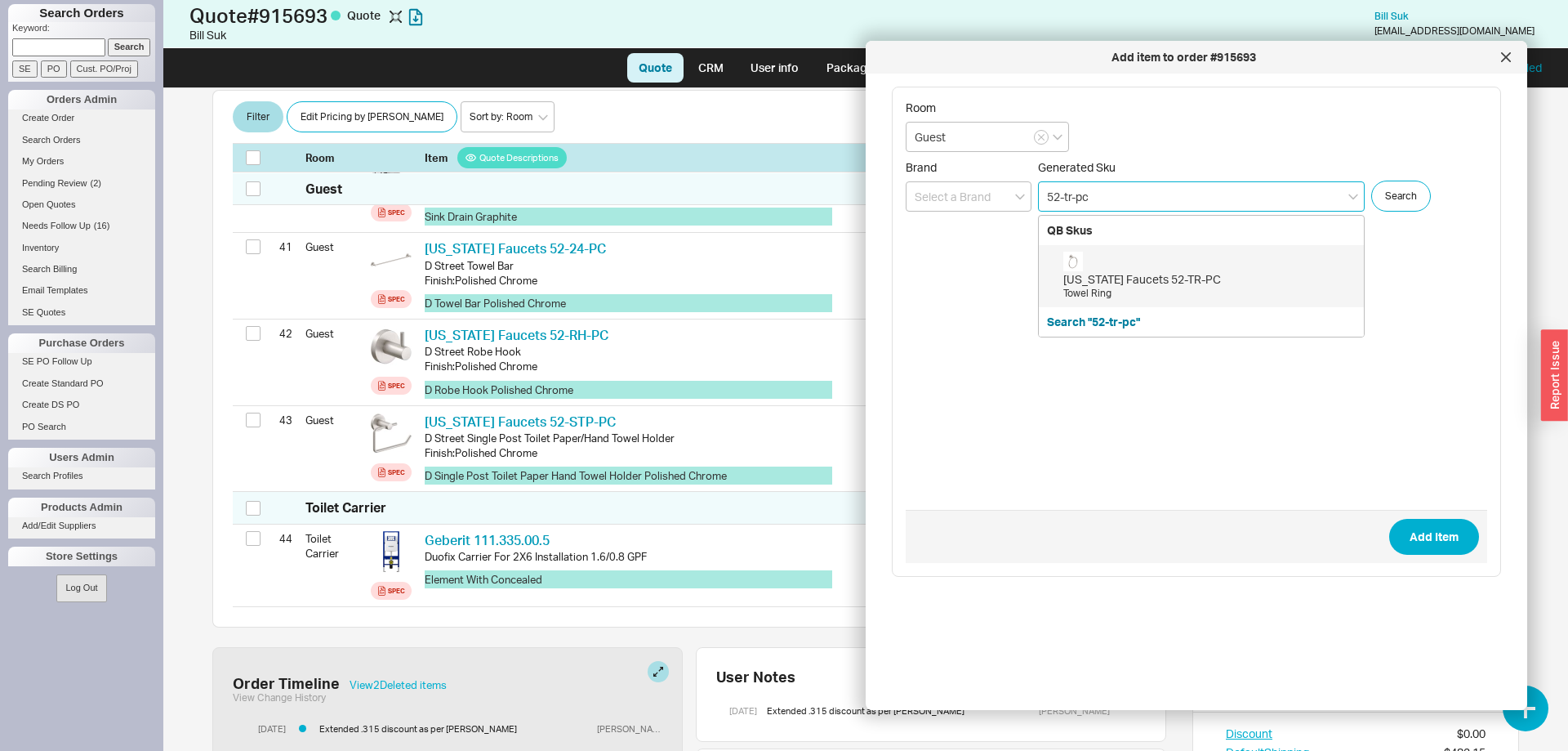
click at [1201, 276] on div "California Faucets 52-TR-PC" at bounding box center [1209, 279] width 292 height 16
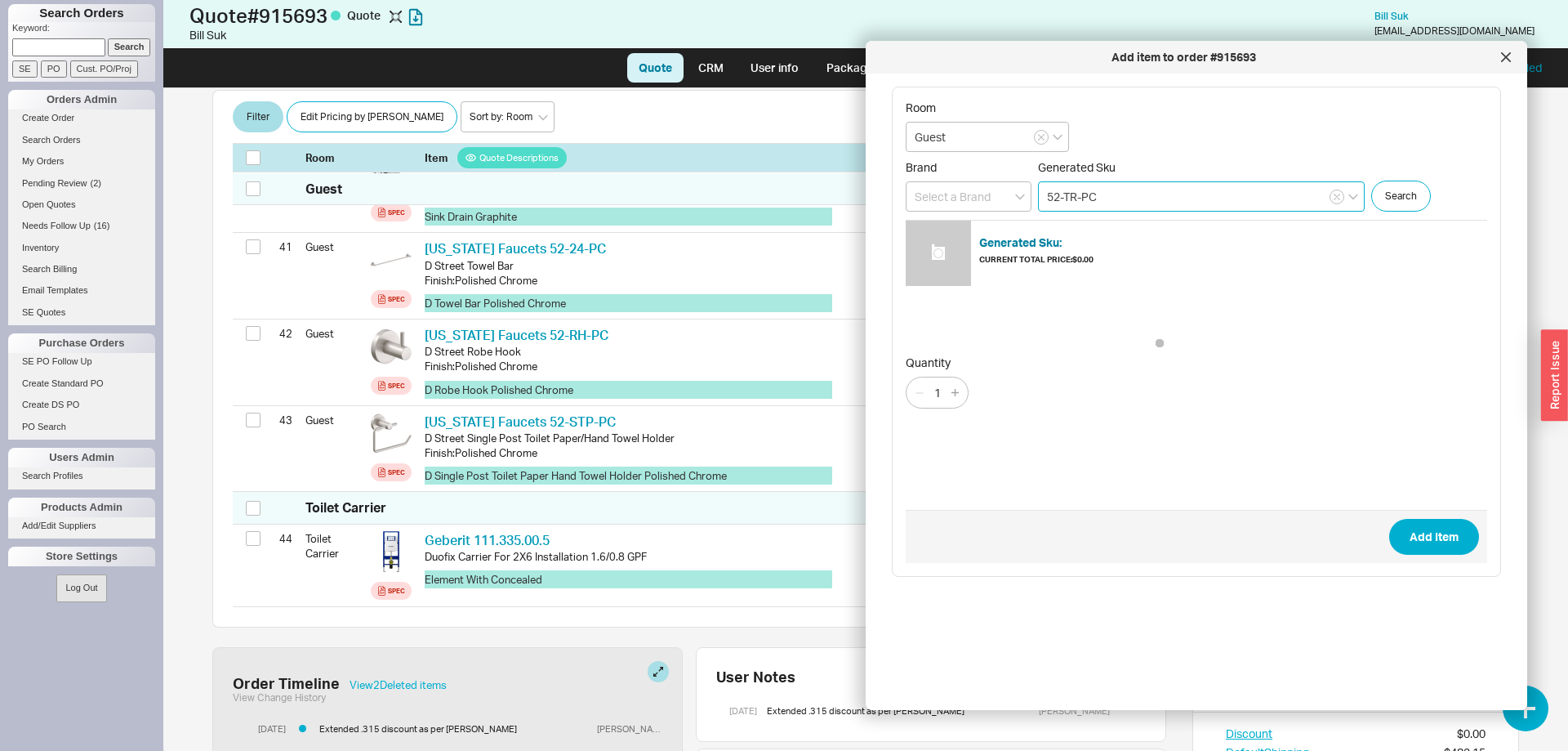
type input "52-TR-PC"
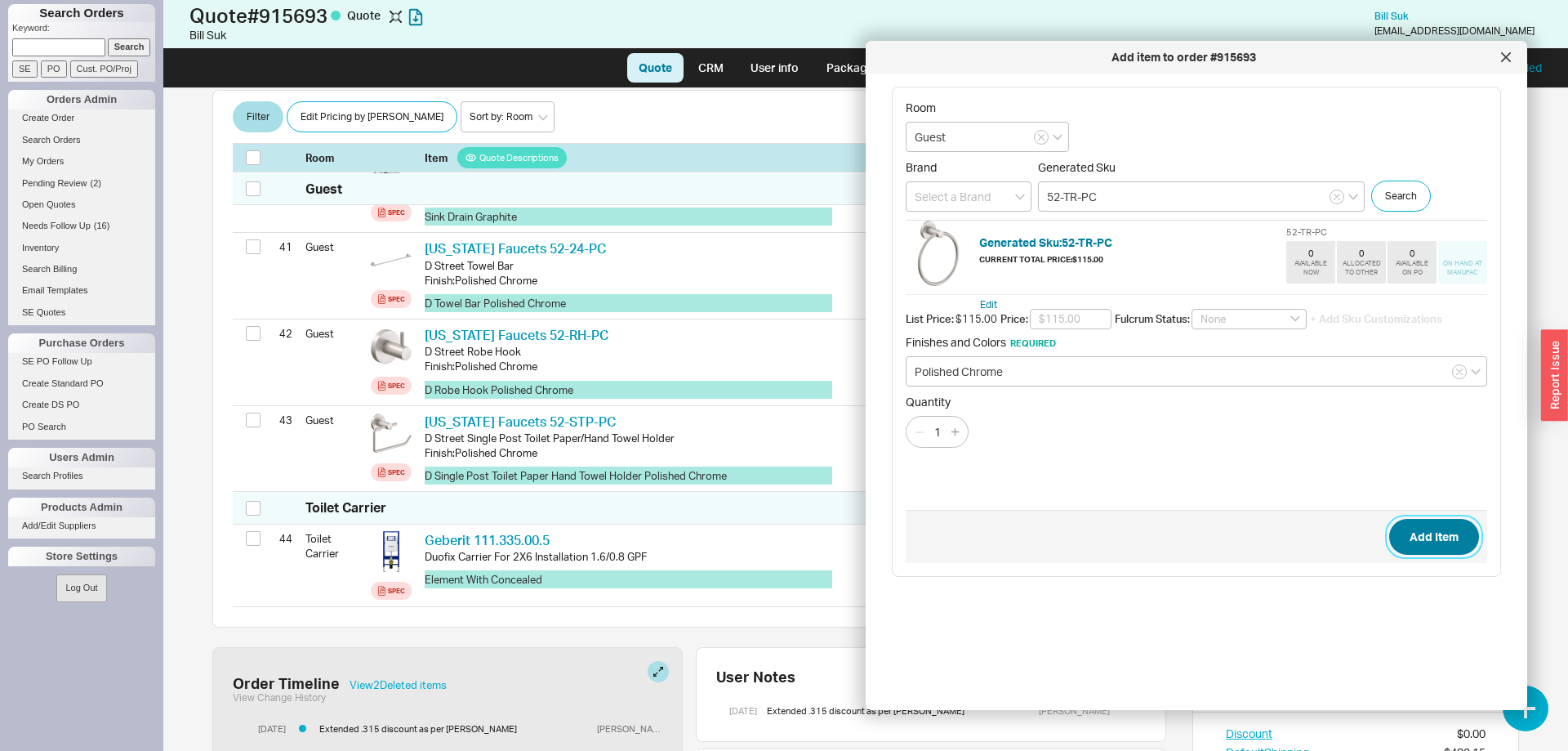
click at [1461, 541] on button "Add Item" at bounding box center [1434, 536] width 90 height 36
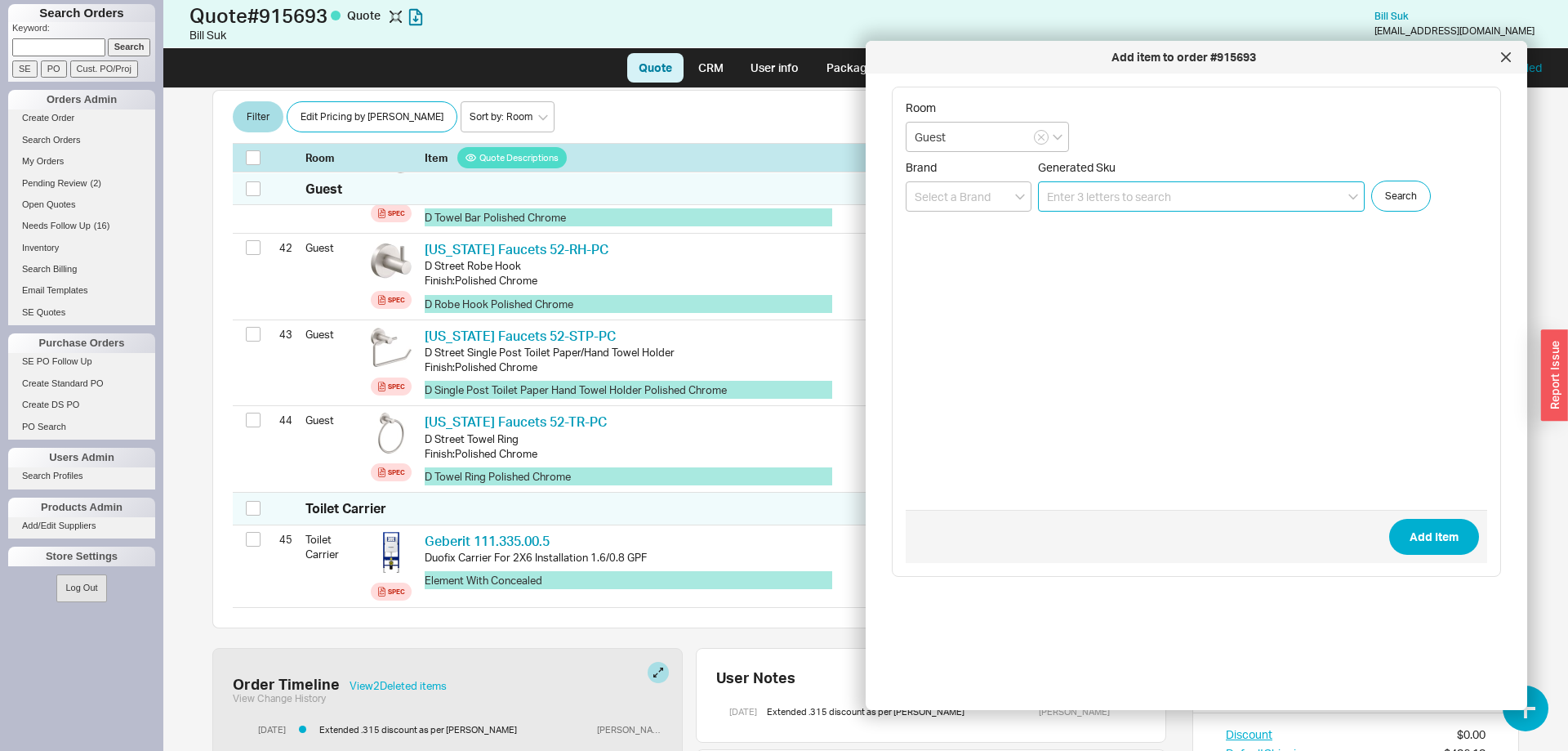
scroll to position [4116, 0]
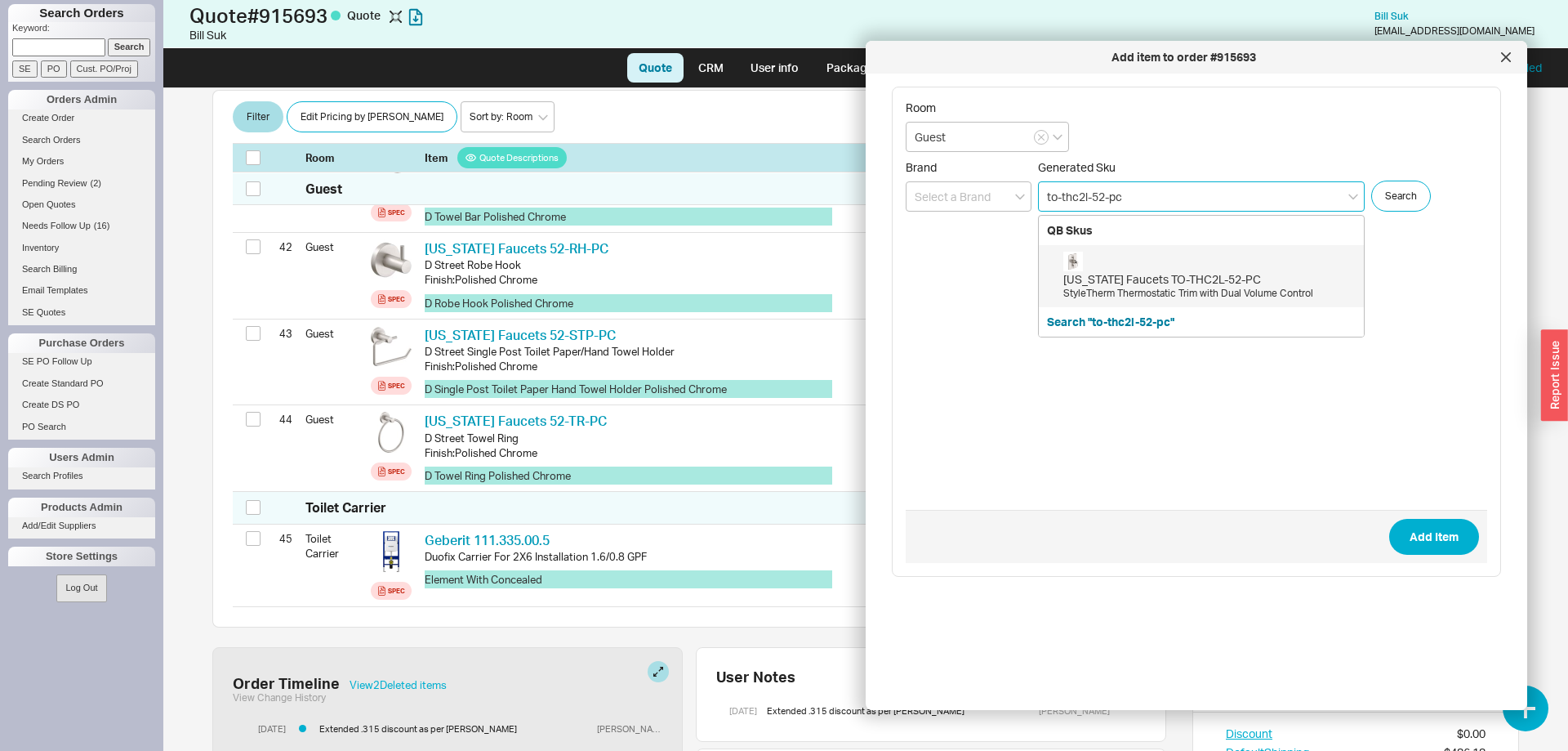
click at [1197, 270] on div "California Faucets TO-THC2L-52-PC StyleTherm Thermostatic Trim with Dual Volume…" at bounding box center [1209, 276] width 292 height 49
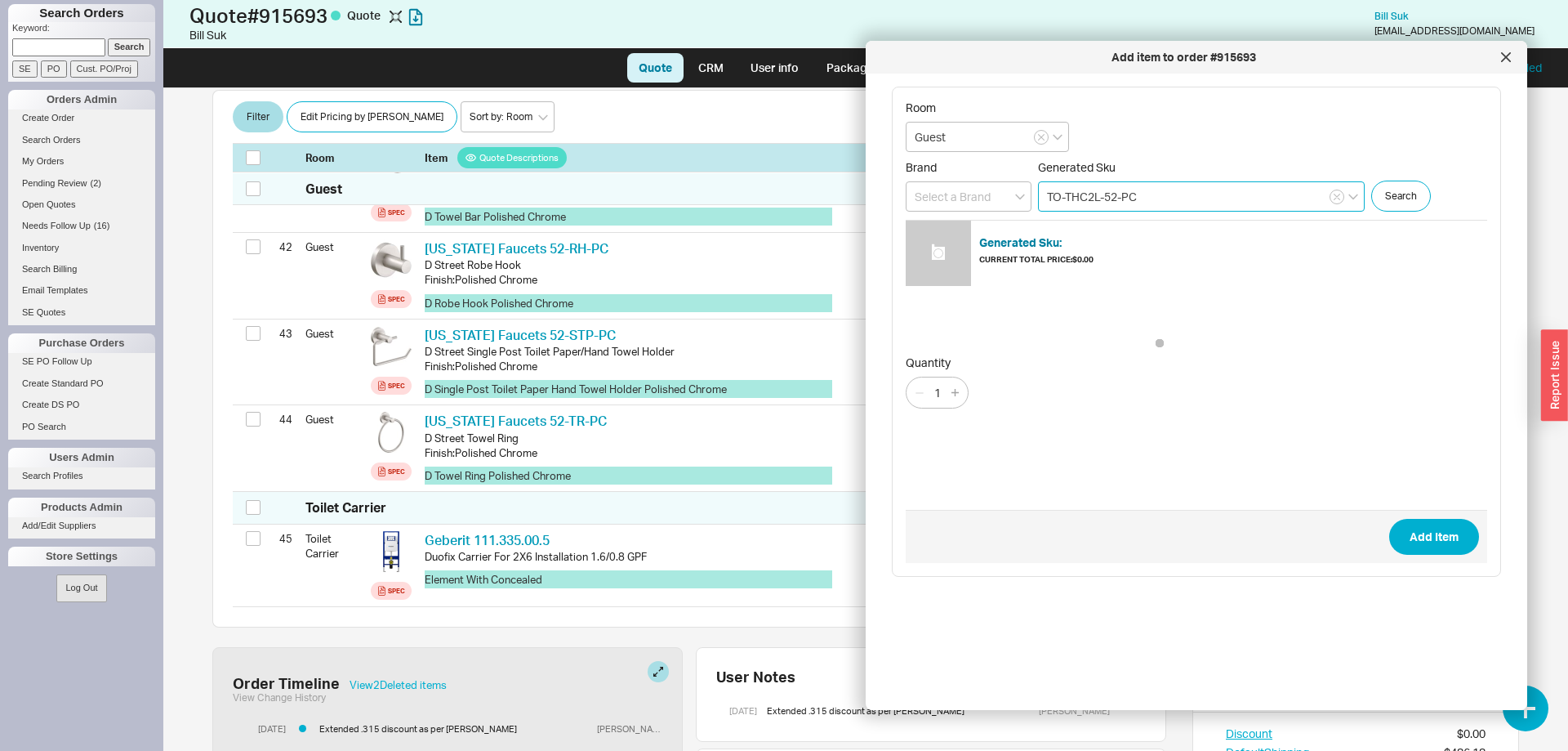
type input "TO-THC2L-52-PC"
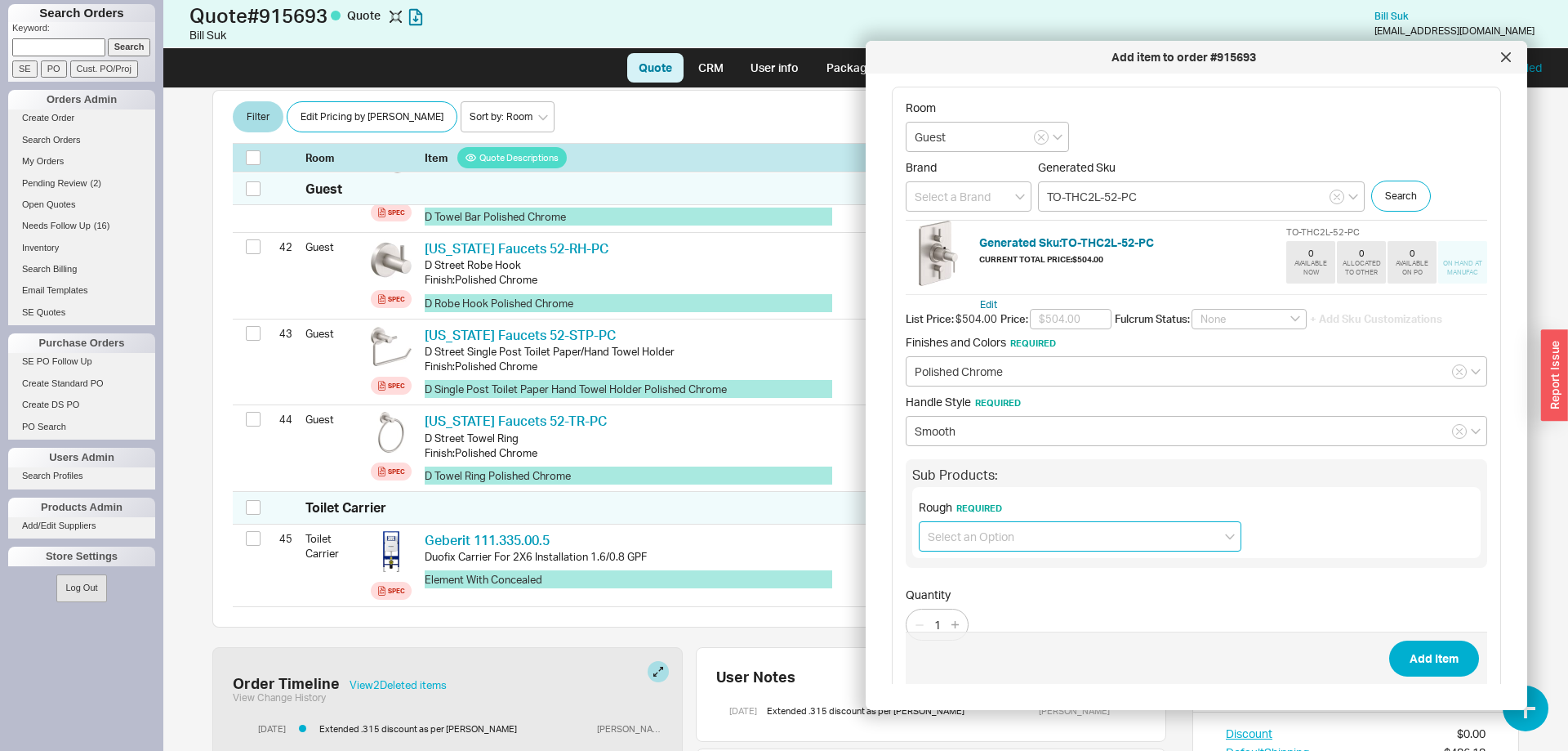
click at [1051, 535] on input at bounding box center [1079, 536] width 322 height 31
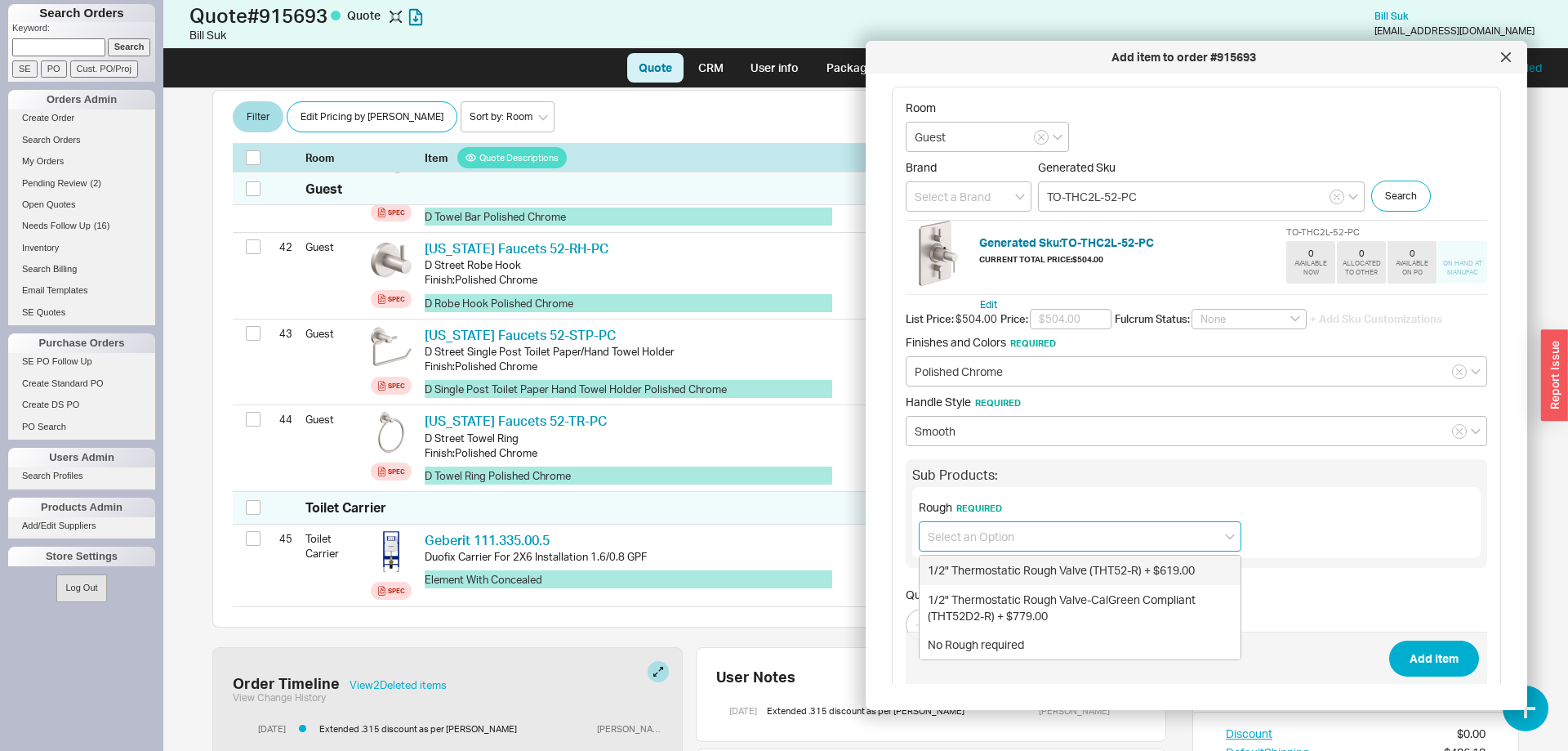
click at [1197, 579] on div "1/2" Thermostatic Rough Valve (THT52-R) + $619.00" at bounding box center [1079, 570] width 321 height 30
type input "1/2" Thermostatic Rough Valve (THT52-R) + $619.00"
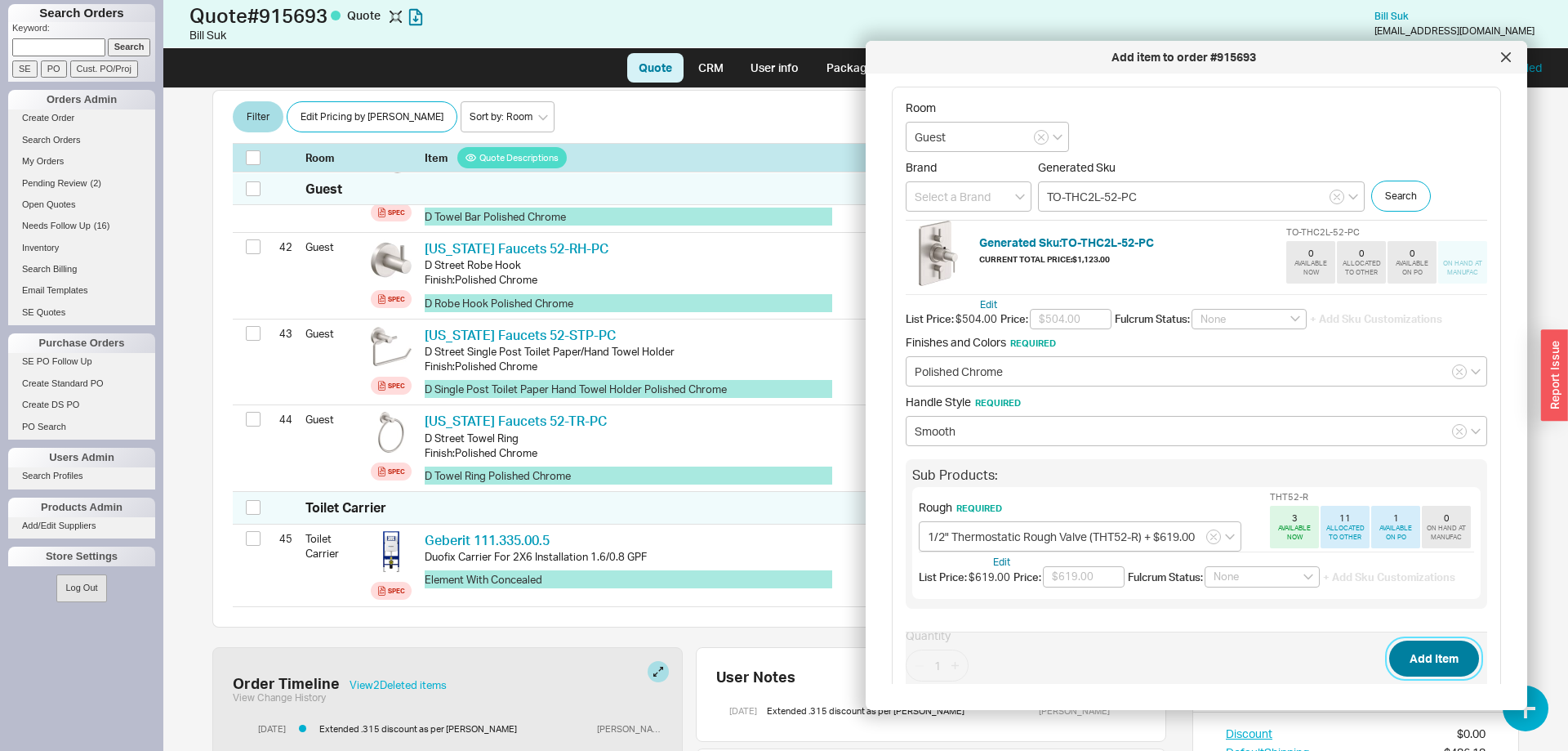
click at [1430, 661] on button "Add Item" at bounding box center [1434, 658] width 90 height 36
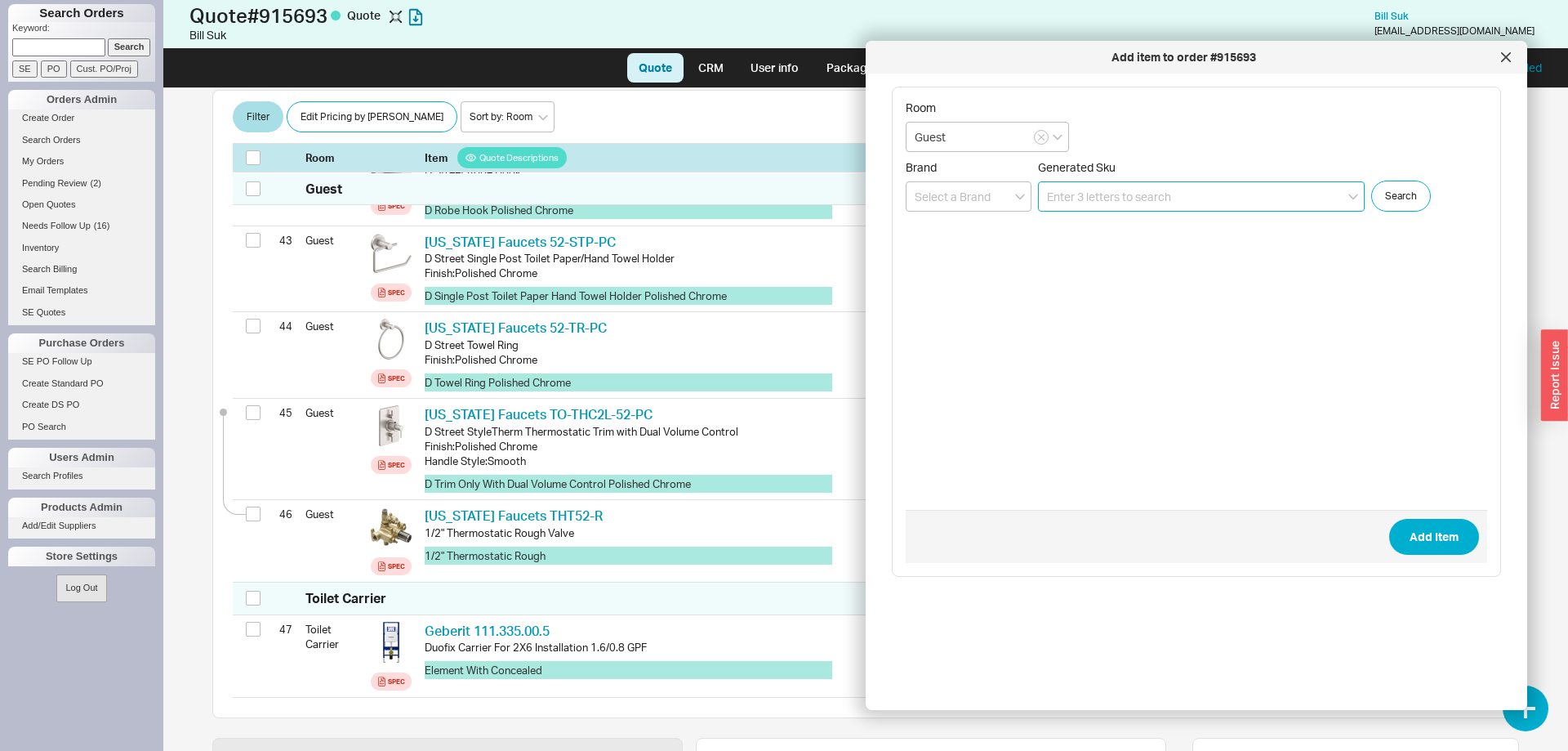
scroll to position [4210, 0]
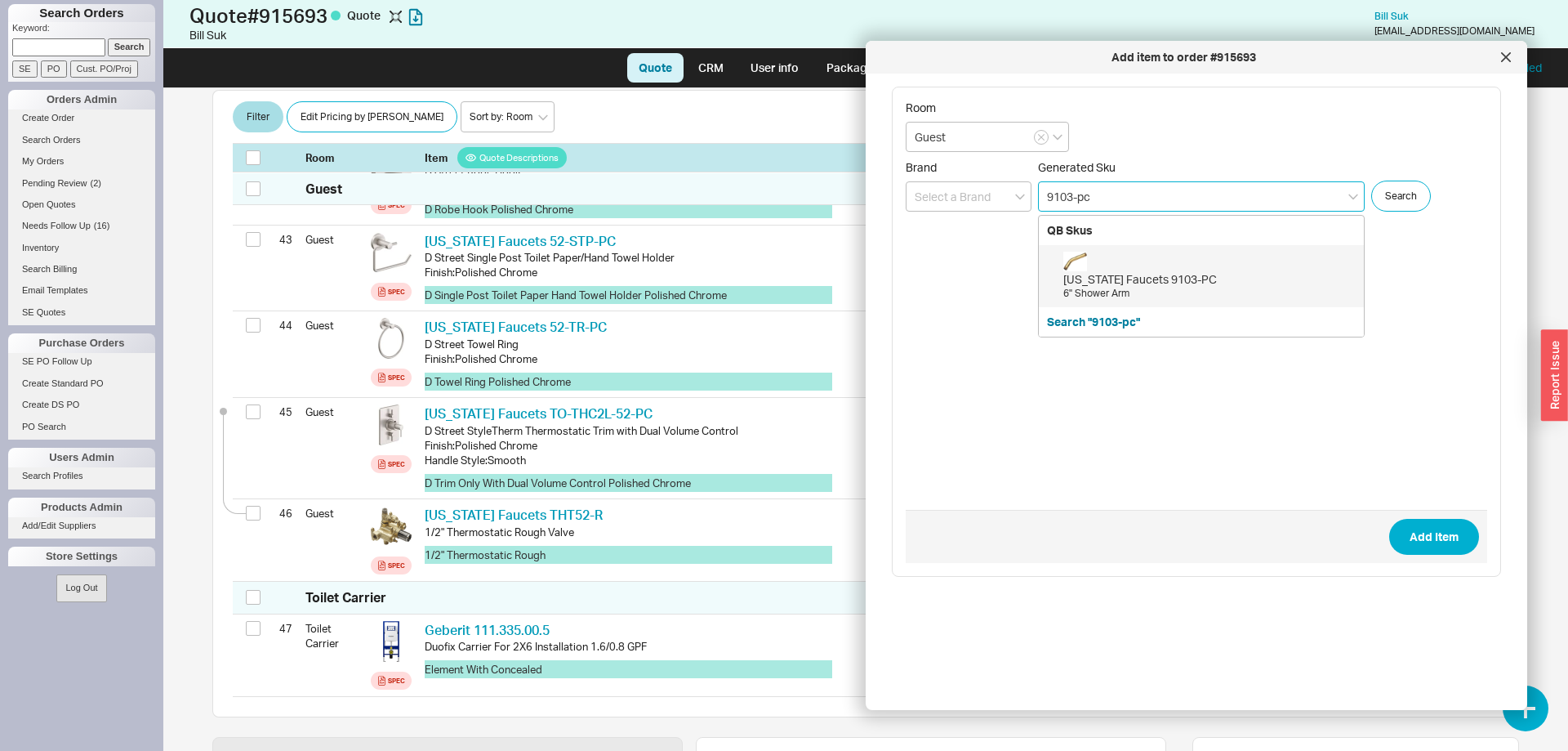
click at [1162, 278] on div "California Faucets 9103-PC" at bounding box center [1209, 279] width 292 height 16
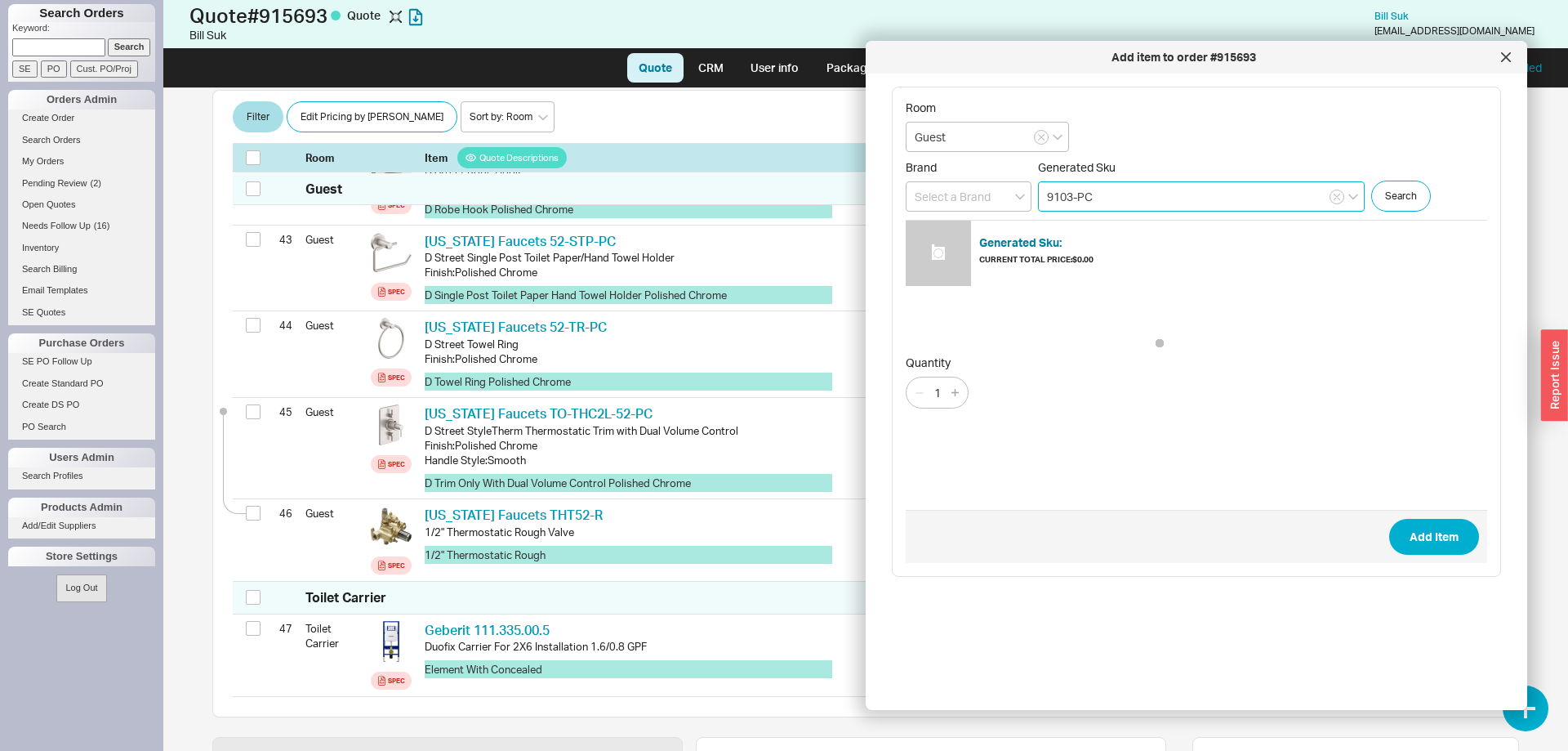
type input "9103-PC"
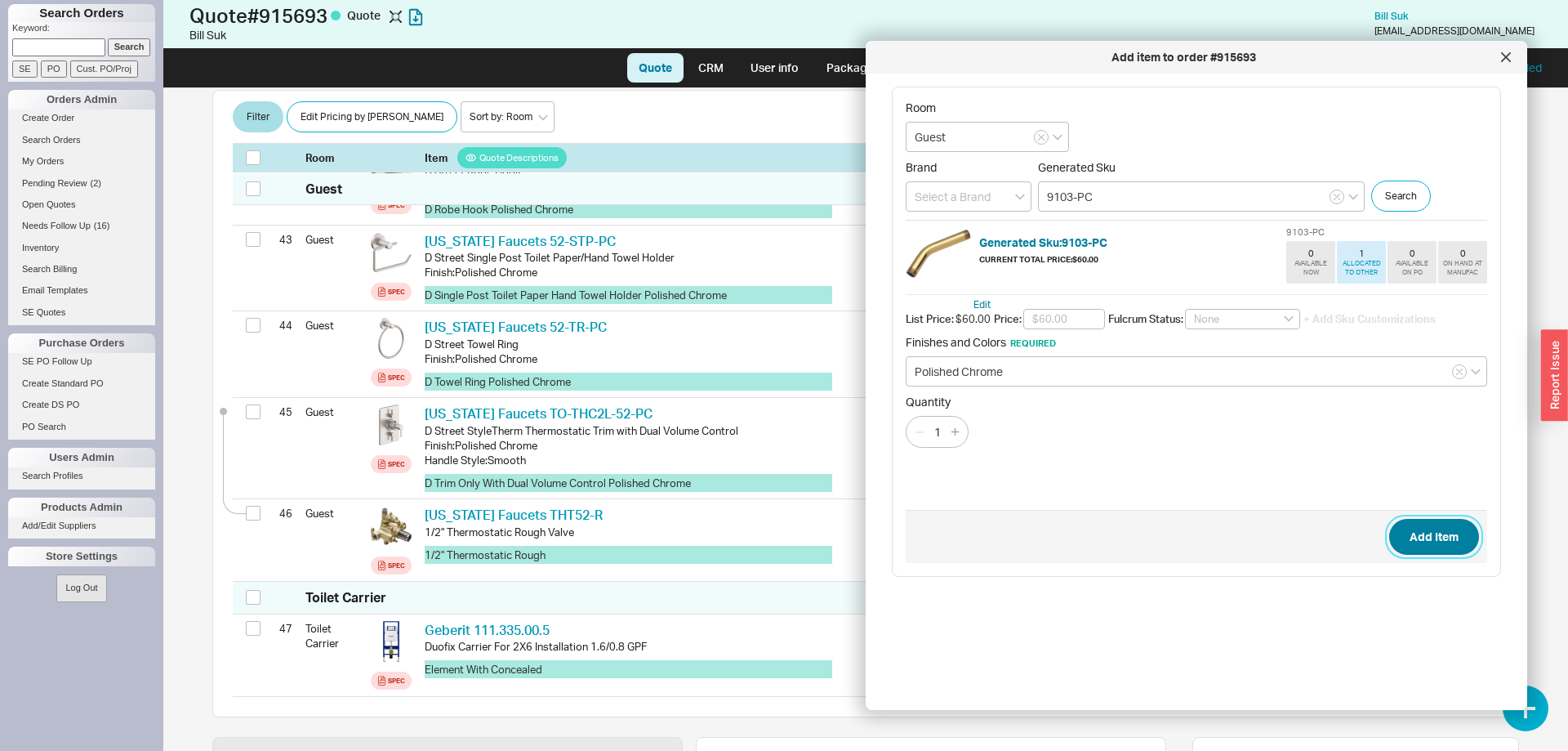
click at [1422, 526] on button "Add Item" at bounding box center [1434, 536] width 90 height 36
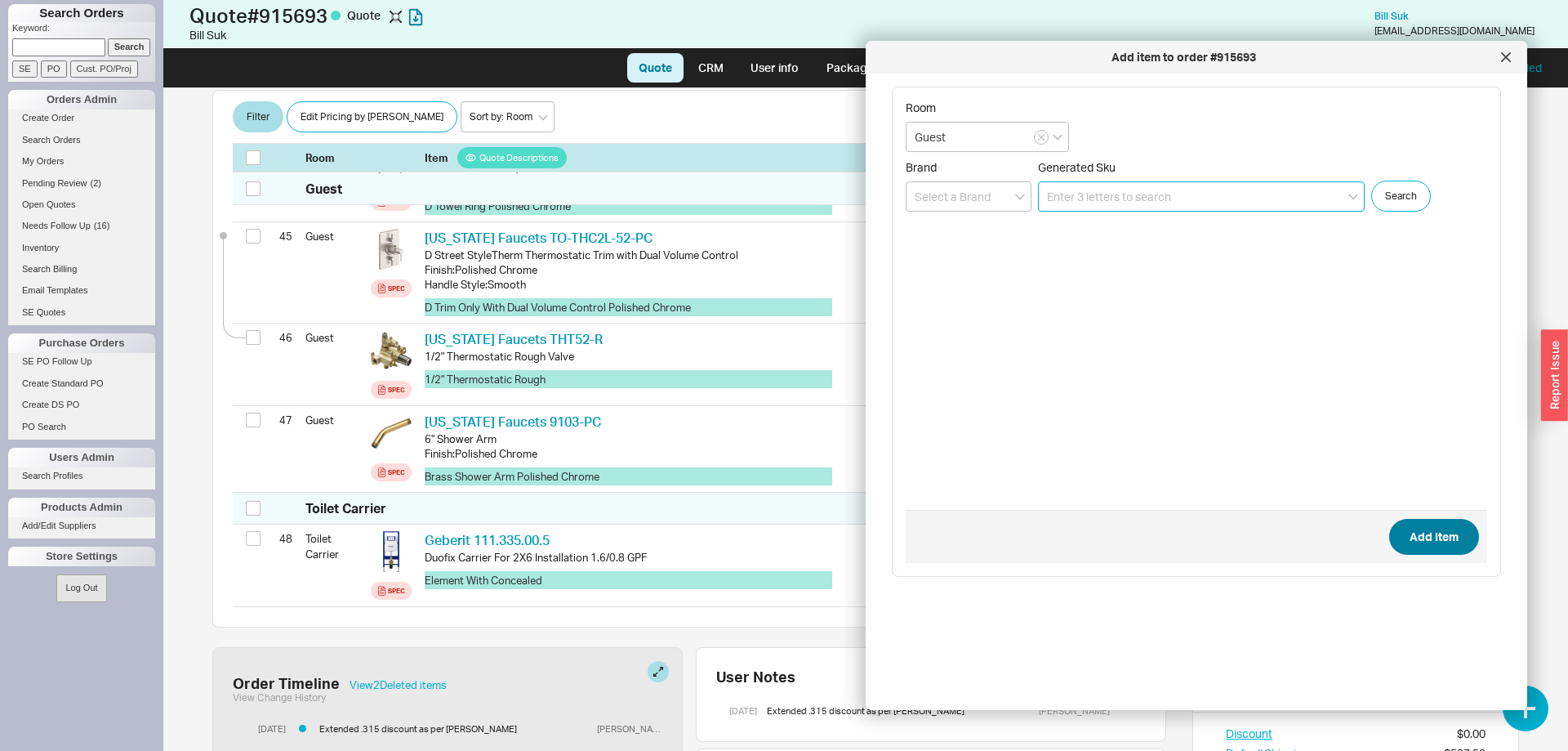
scroll to position [4387, 0]
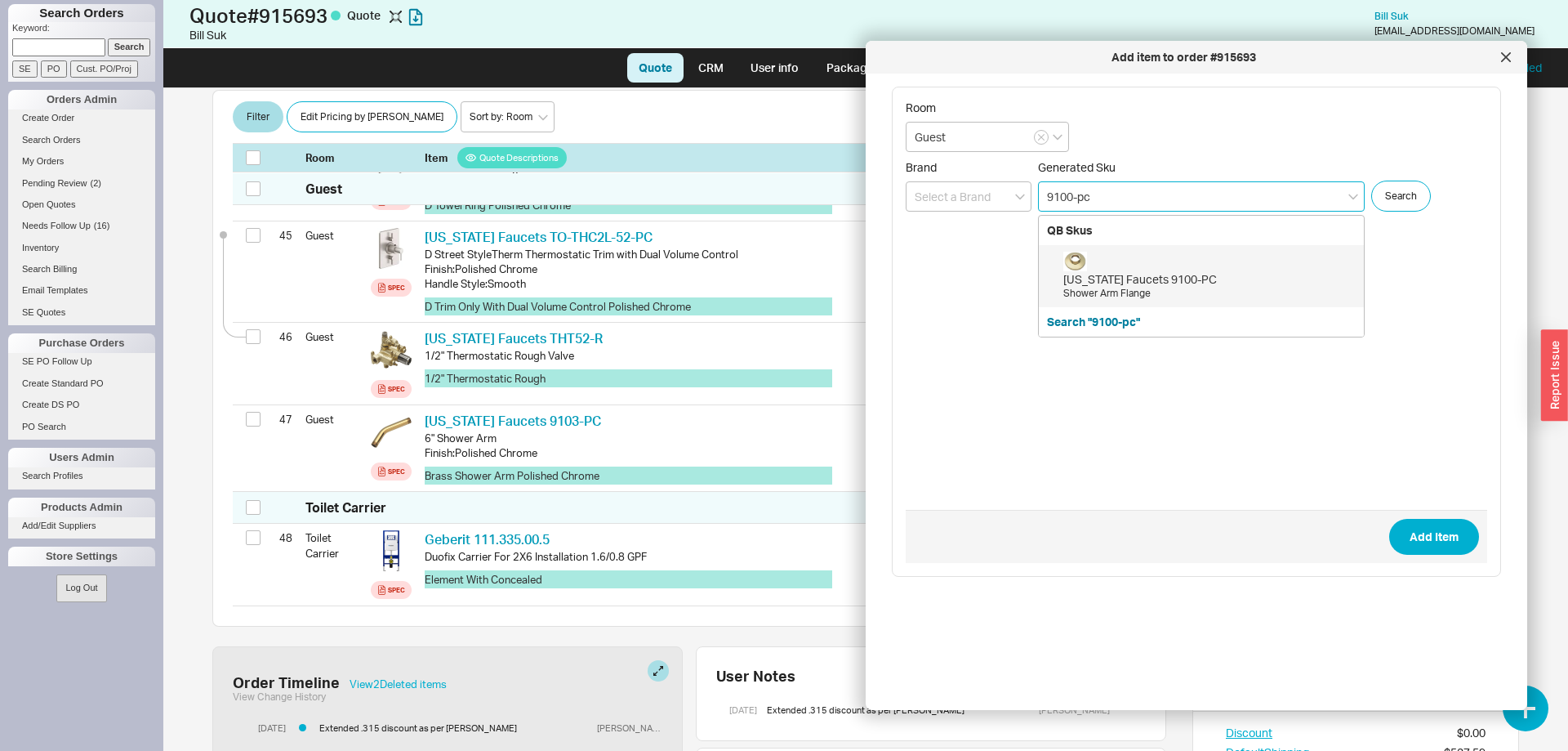
click at [1276, 266] on div "California Faucets 9100-PC Shower Arm Flange" at bounding box center [1209, 276] width 292 height 49
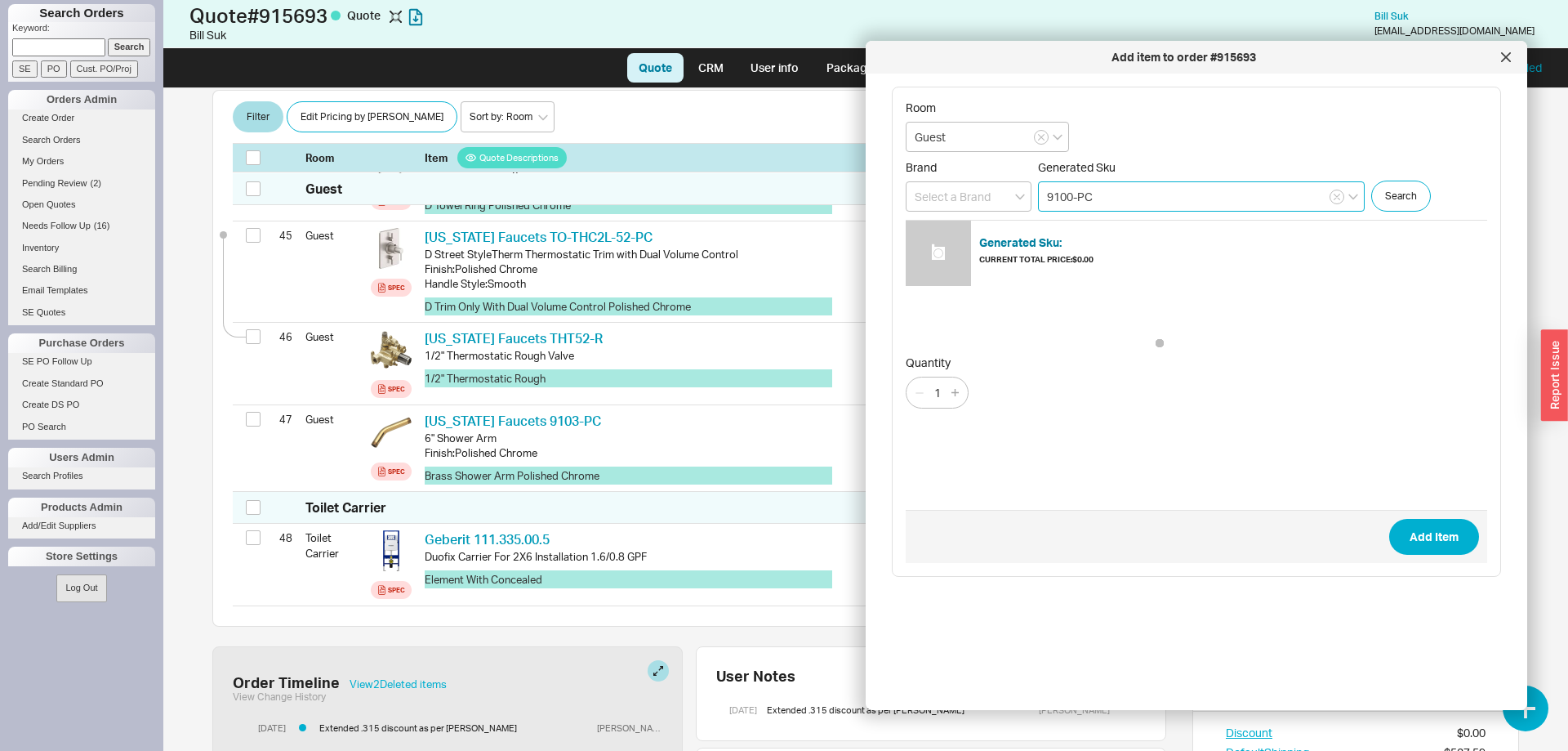
type input "9100-PC"
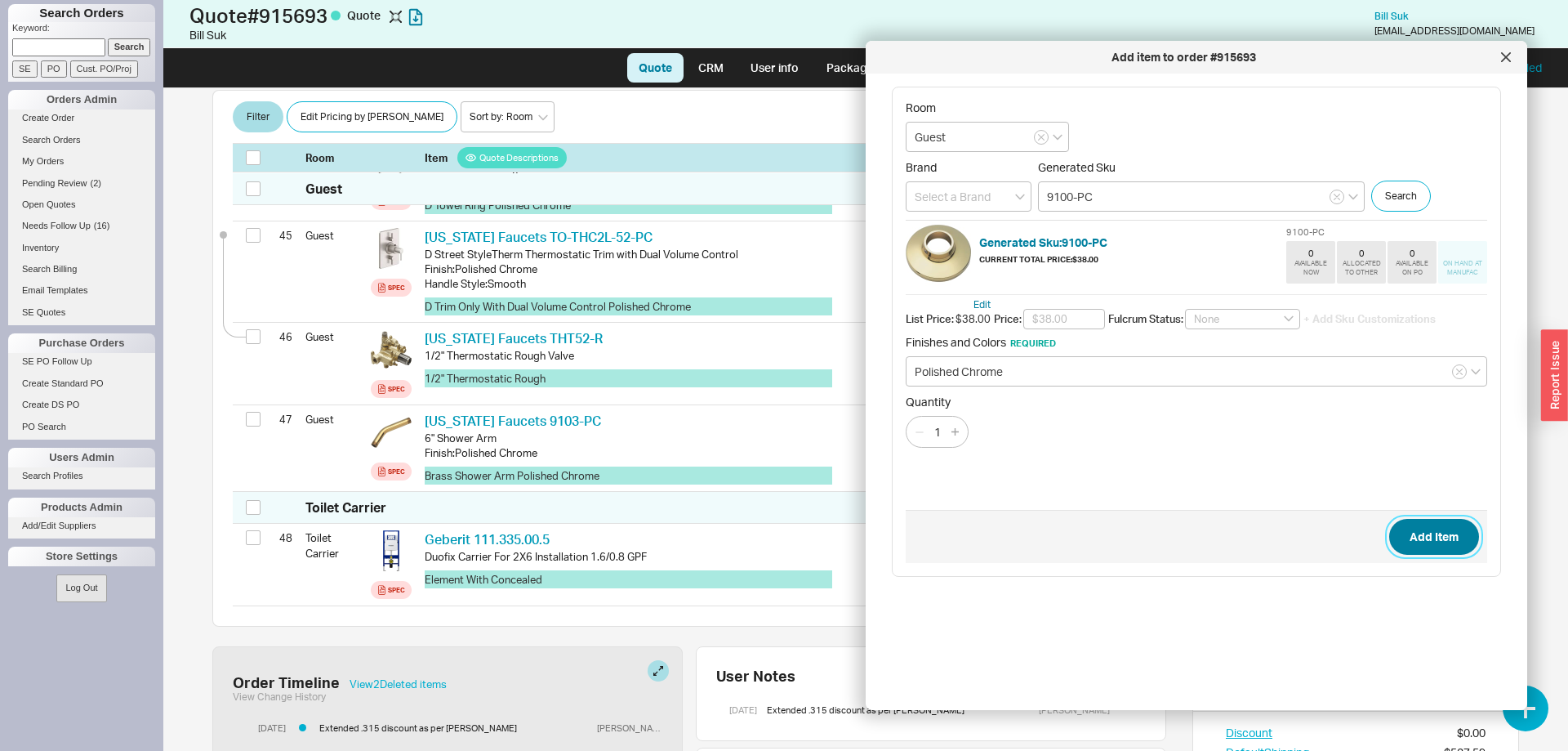
click at [1420, 528] on button "Add Item" at bounding box center [1434, 536] width 90 height 36
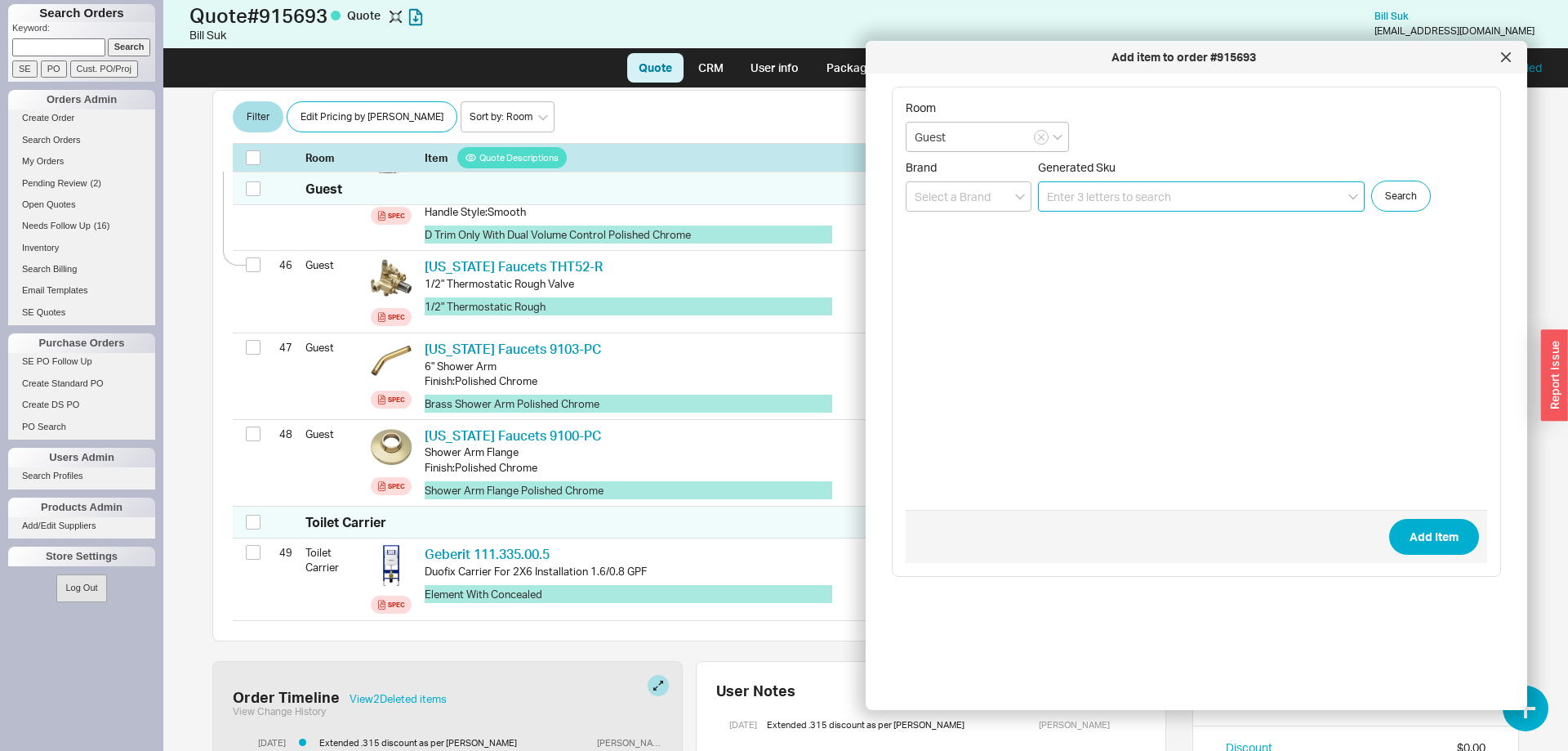
scroll to position [4473, 0]
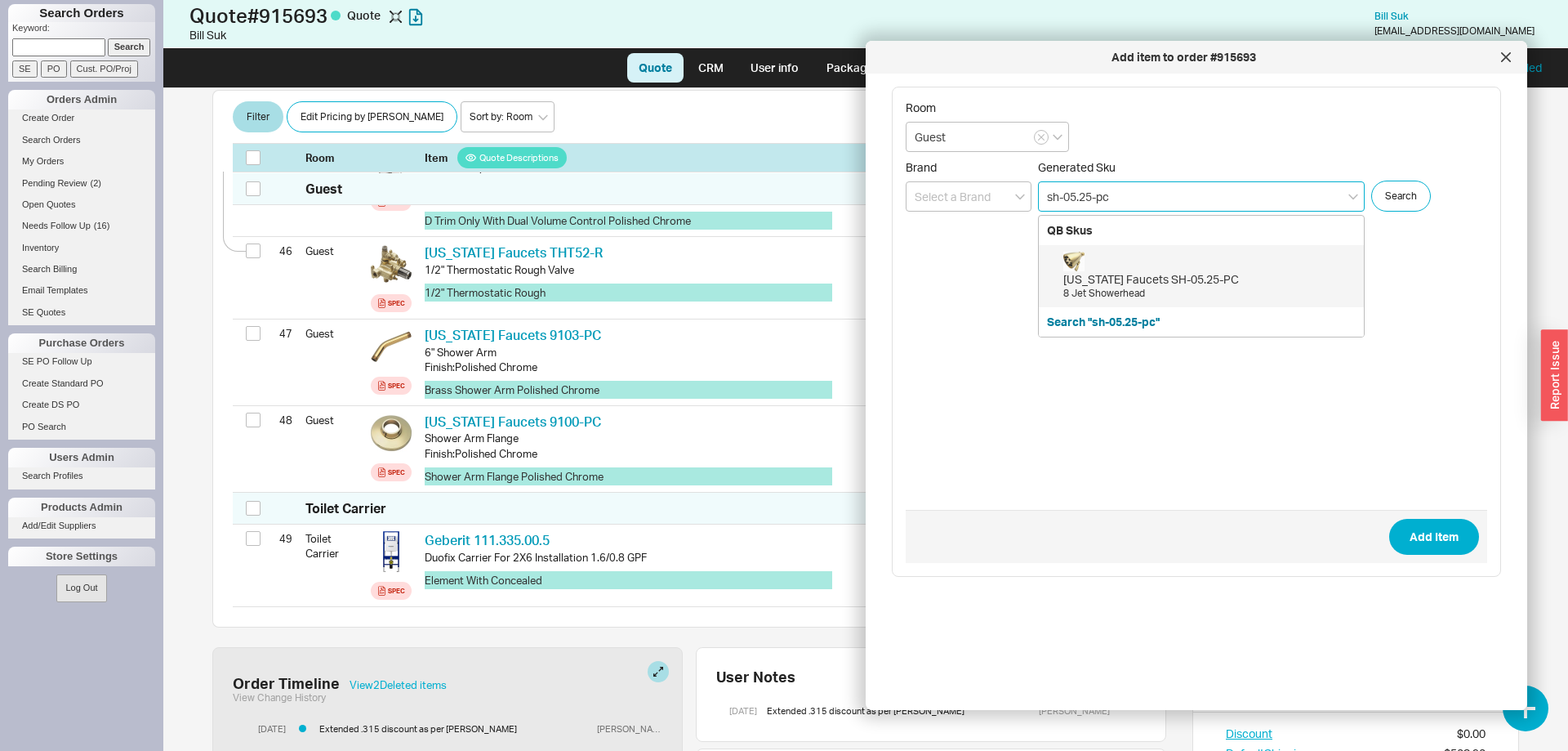
click at [1151, 257] on div "California Faucets SH-05.25-PC 8 Jet Showerhead" at bounding box center [1209, 276] width 292 height 49
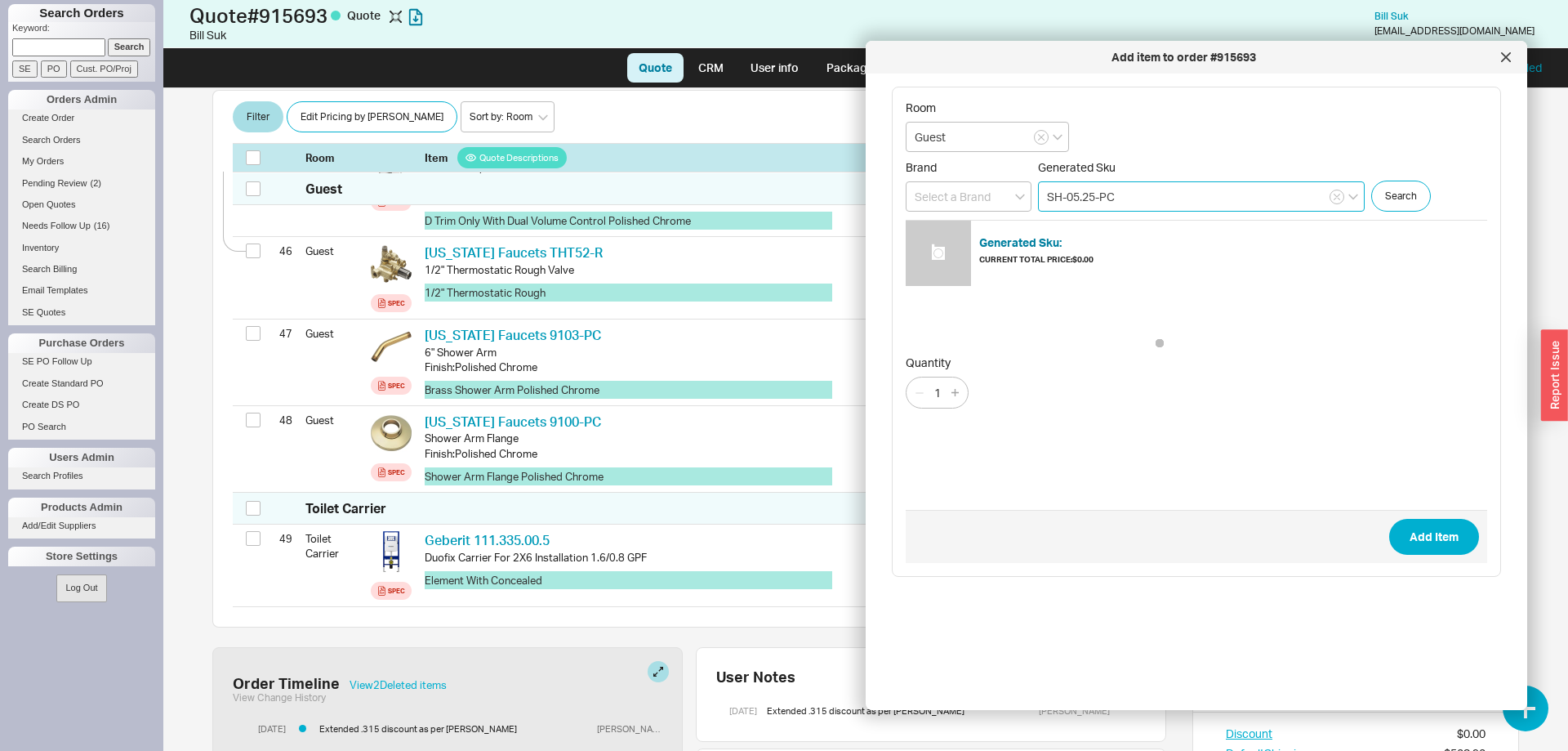
type input "SH-05.25-PC"
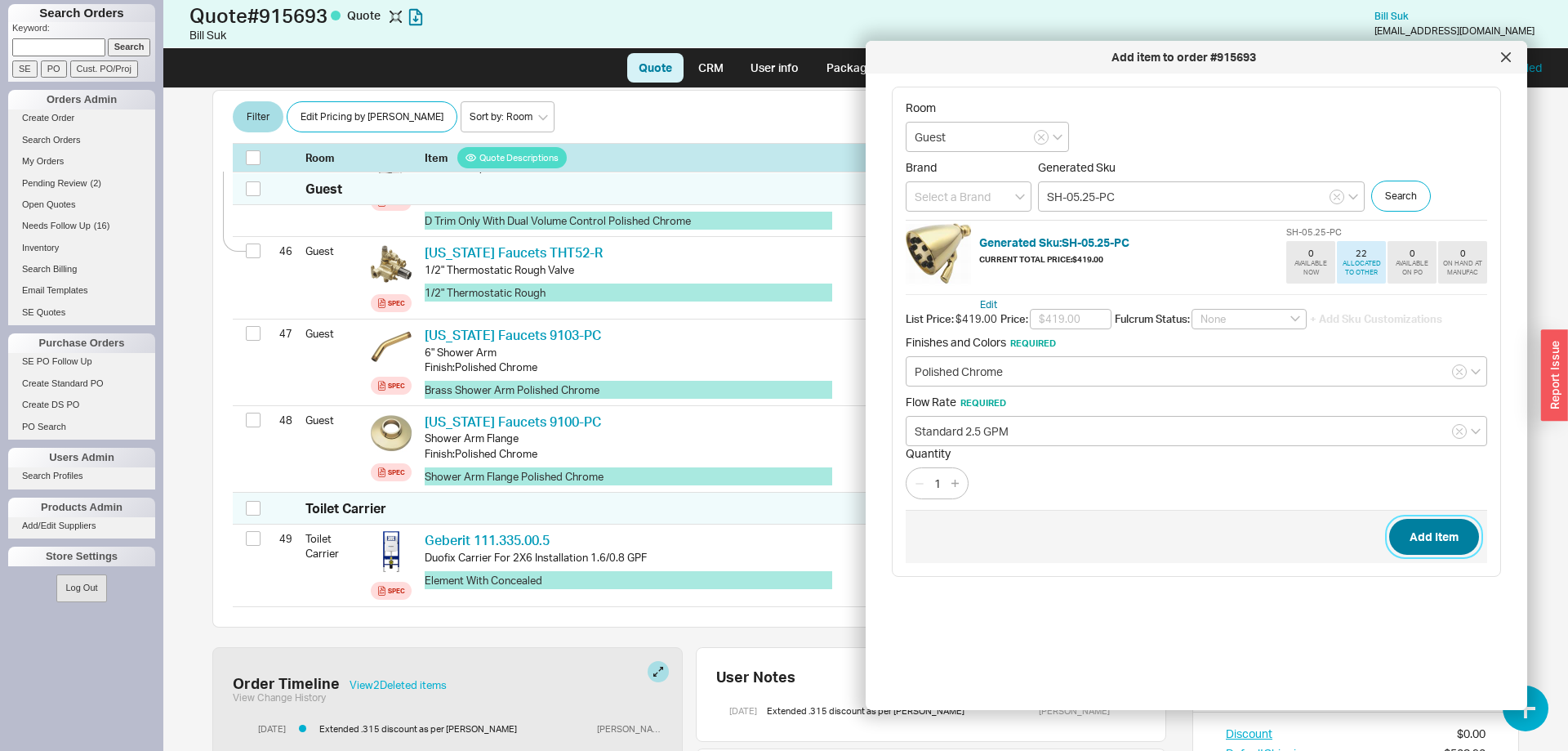
click at [1425, 530] on button "Add Item" at bounding box center [1434, 536] width 90 height 36
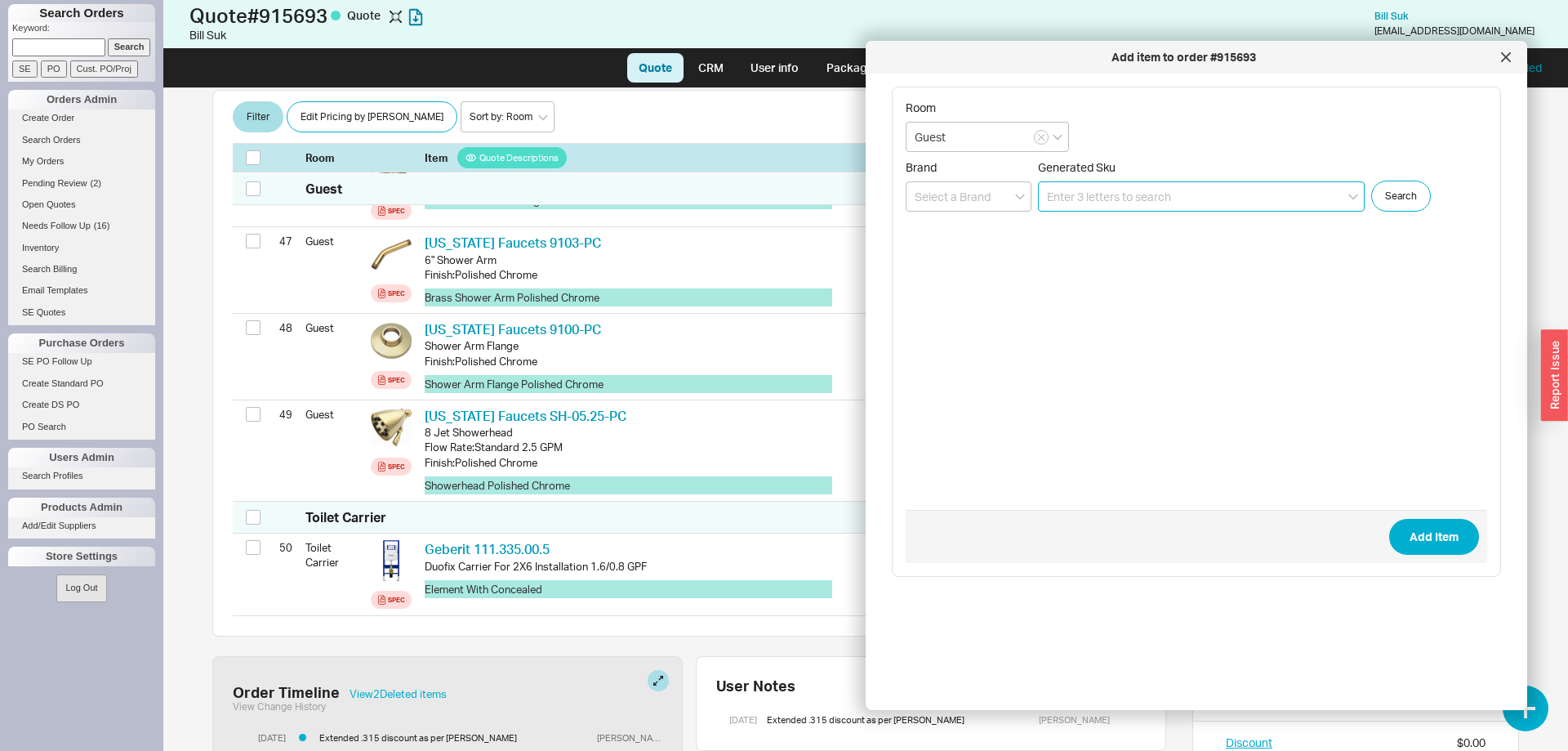
scroll to position [4566, 0]
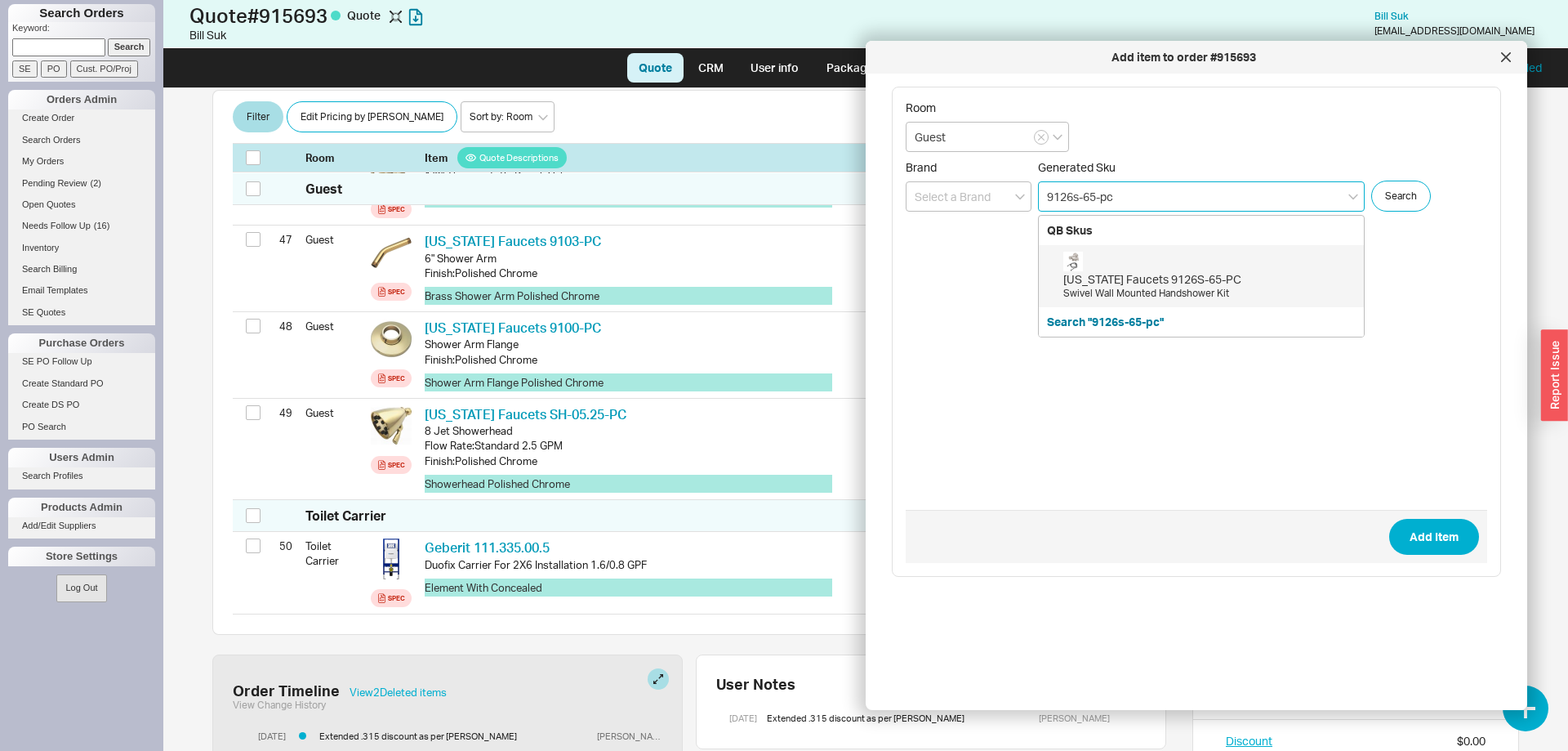
click at [1158, 283] on div "California Faucets 9126S-65-PC" at bounding box center [1209, 279] width 292 height 16
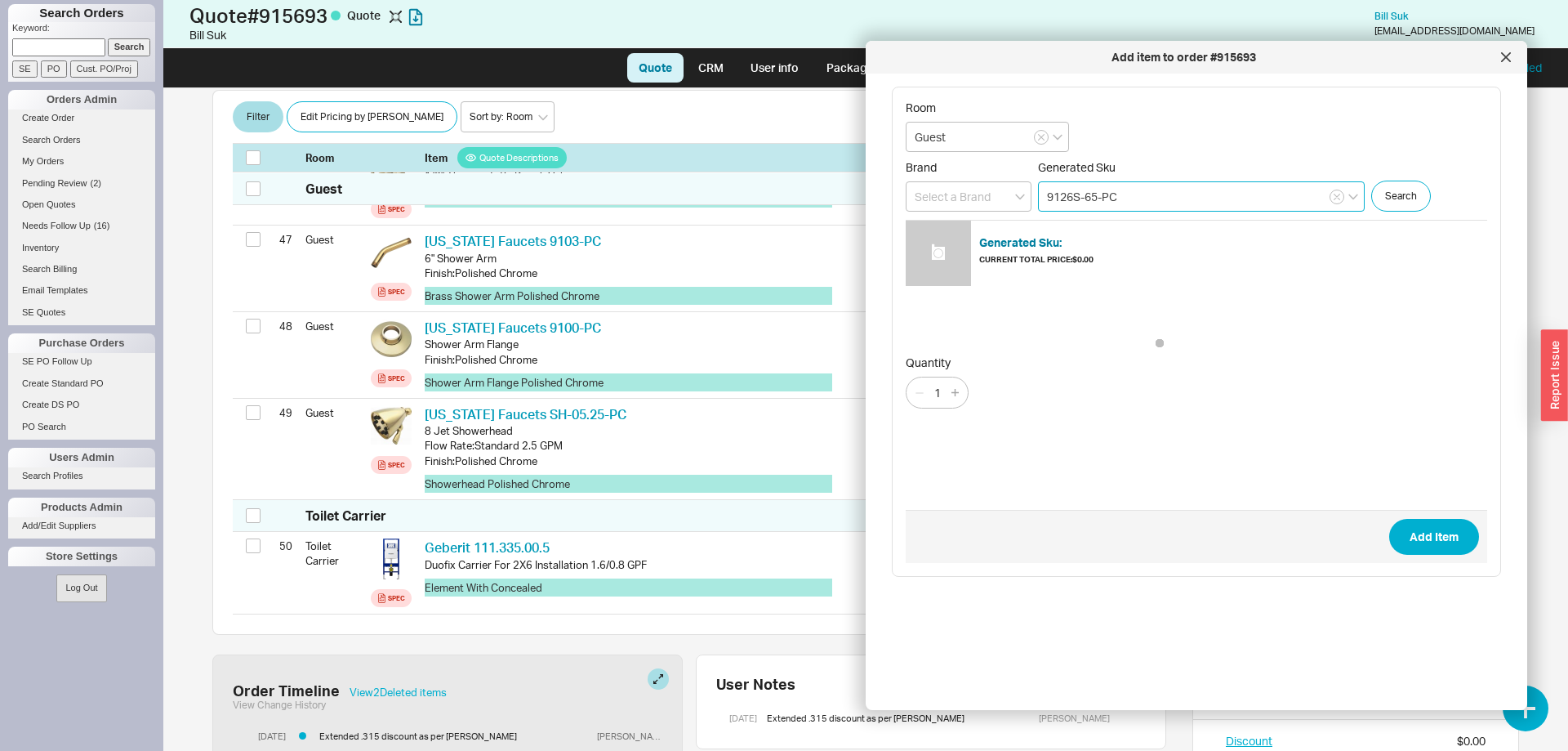
type input "9126S-65-PC"
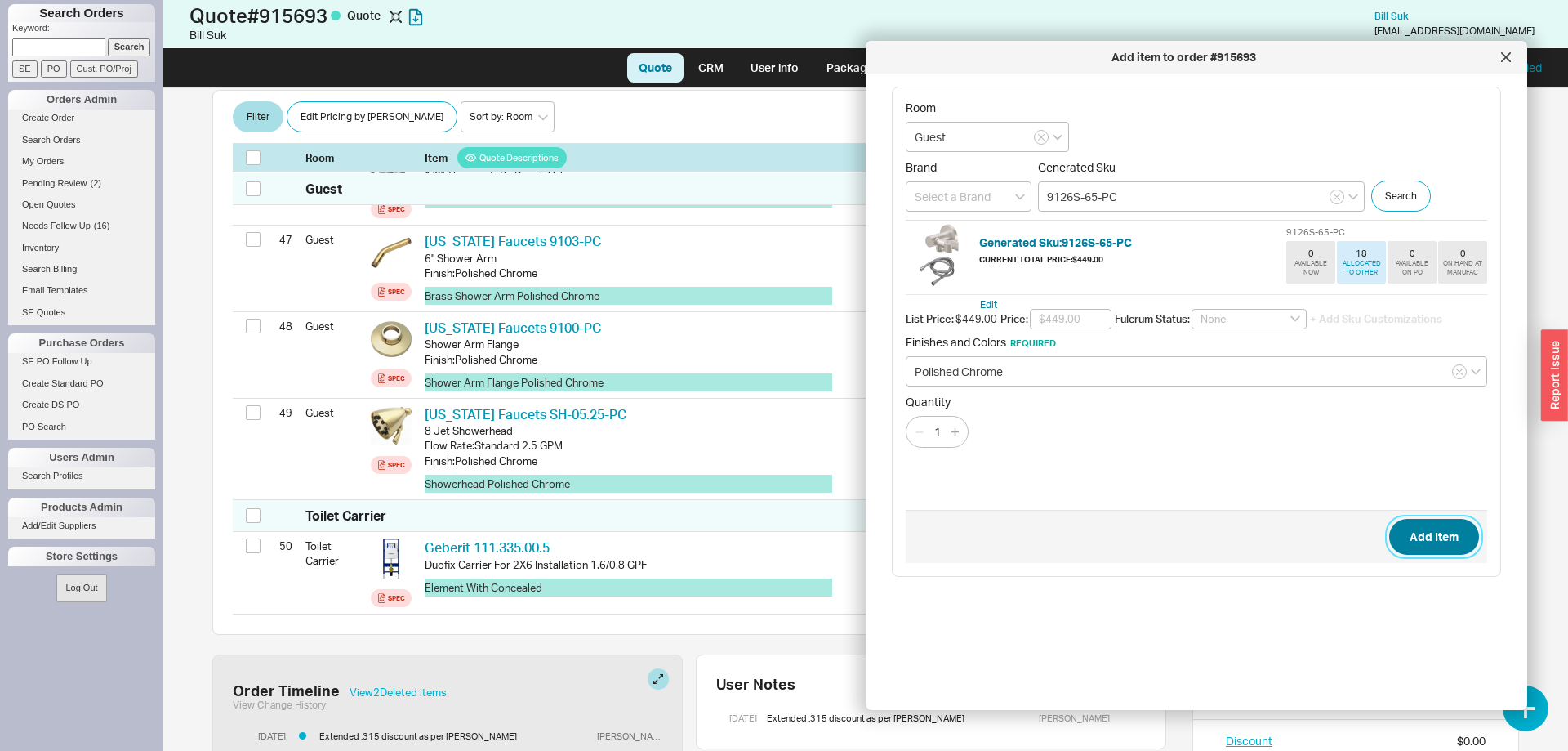
click at [1434, 535] on button "Add Item" at bounding box center [1434, 536] width 90 height 36
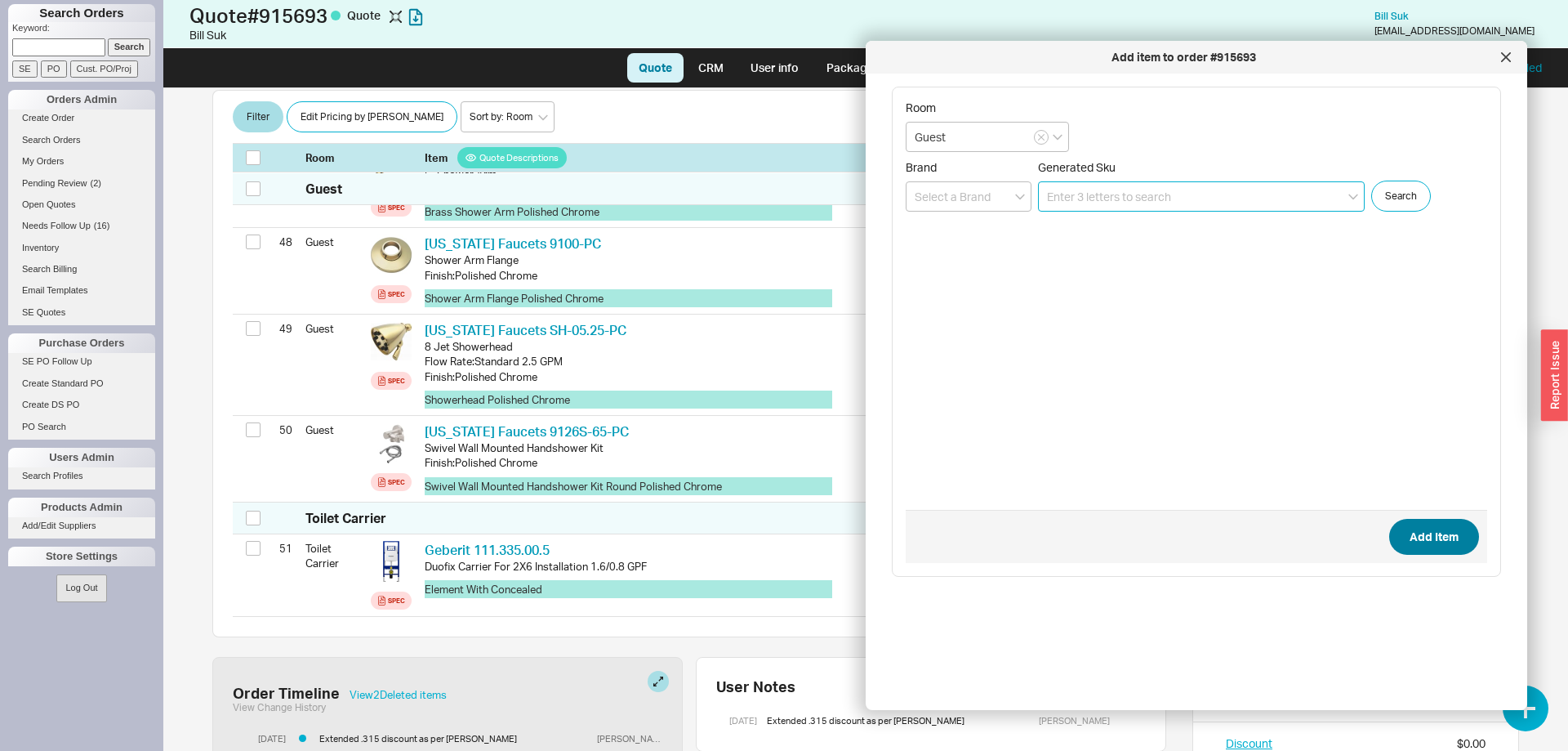
scroll to position [4661, 0]
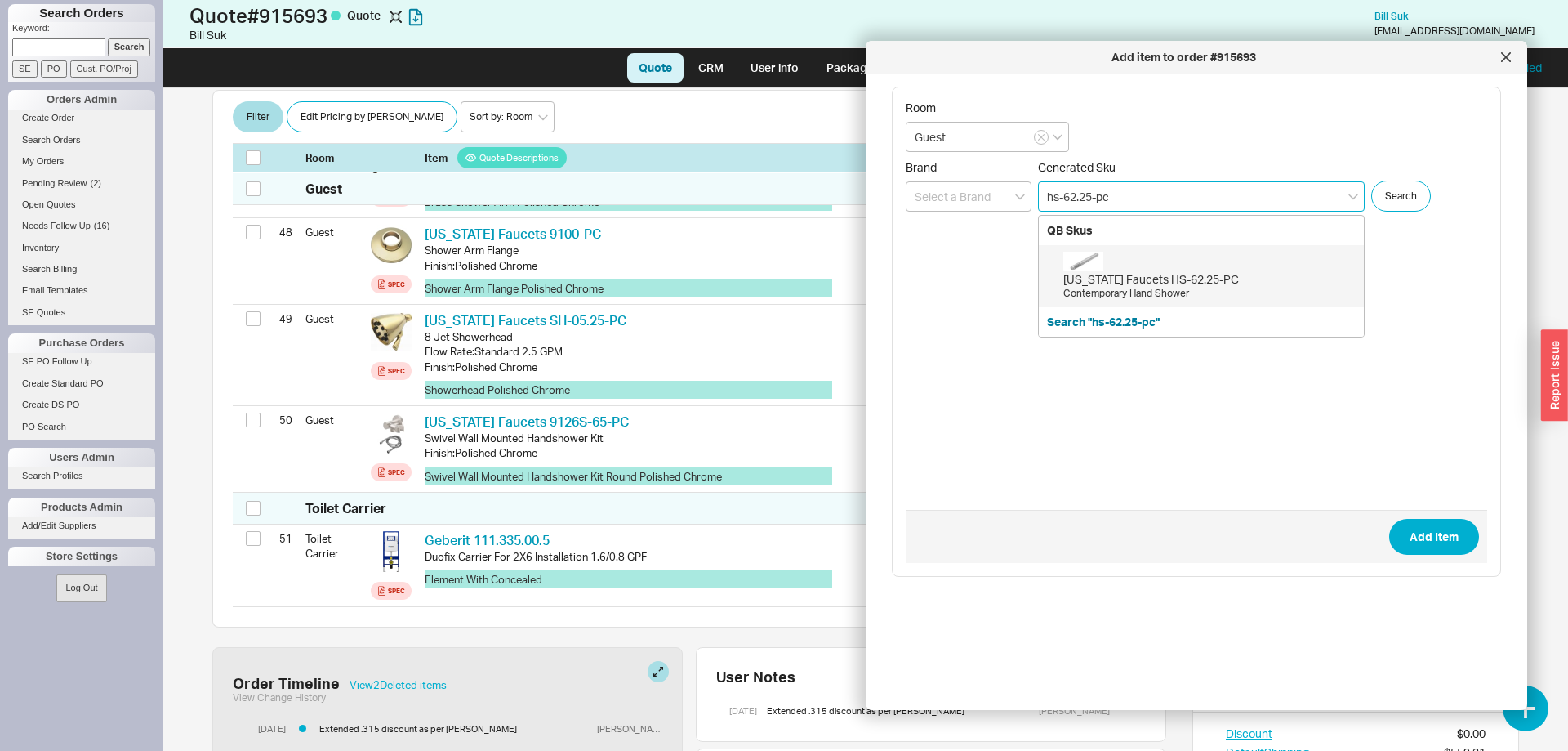
click at [1237, 271] on div "California Faucets HS-62.25-PC" at bounding box center [1209, 279] width 292 height 16
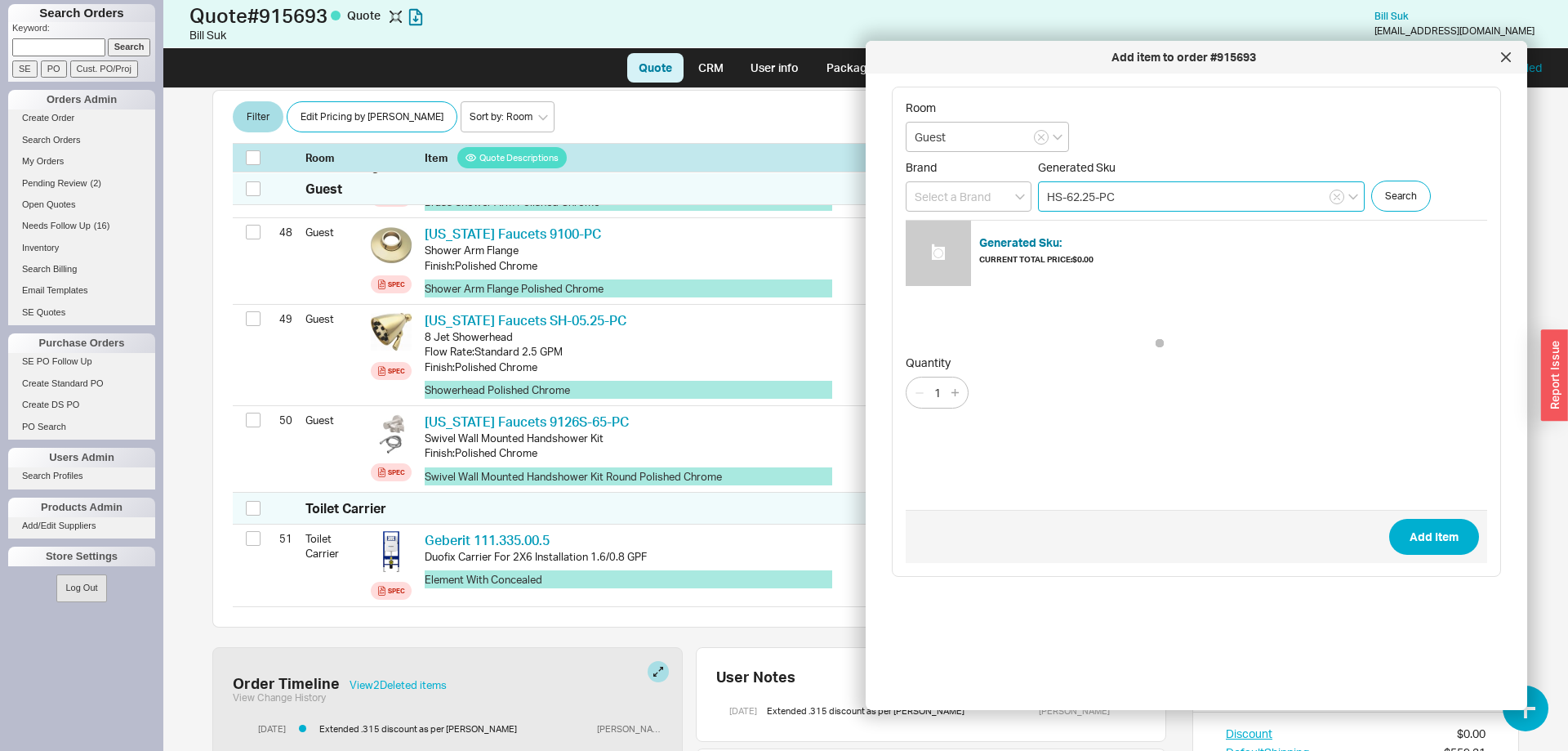
type input "HS-62.25-PC"
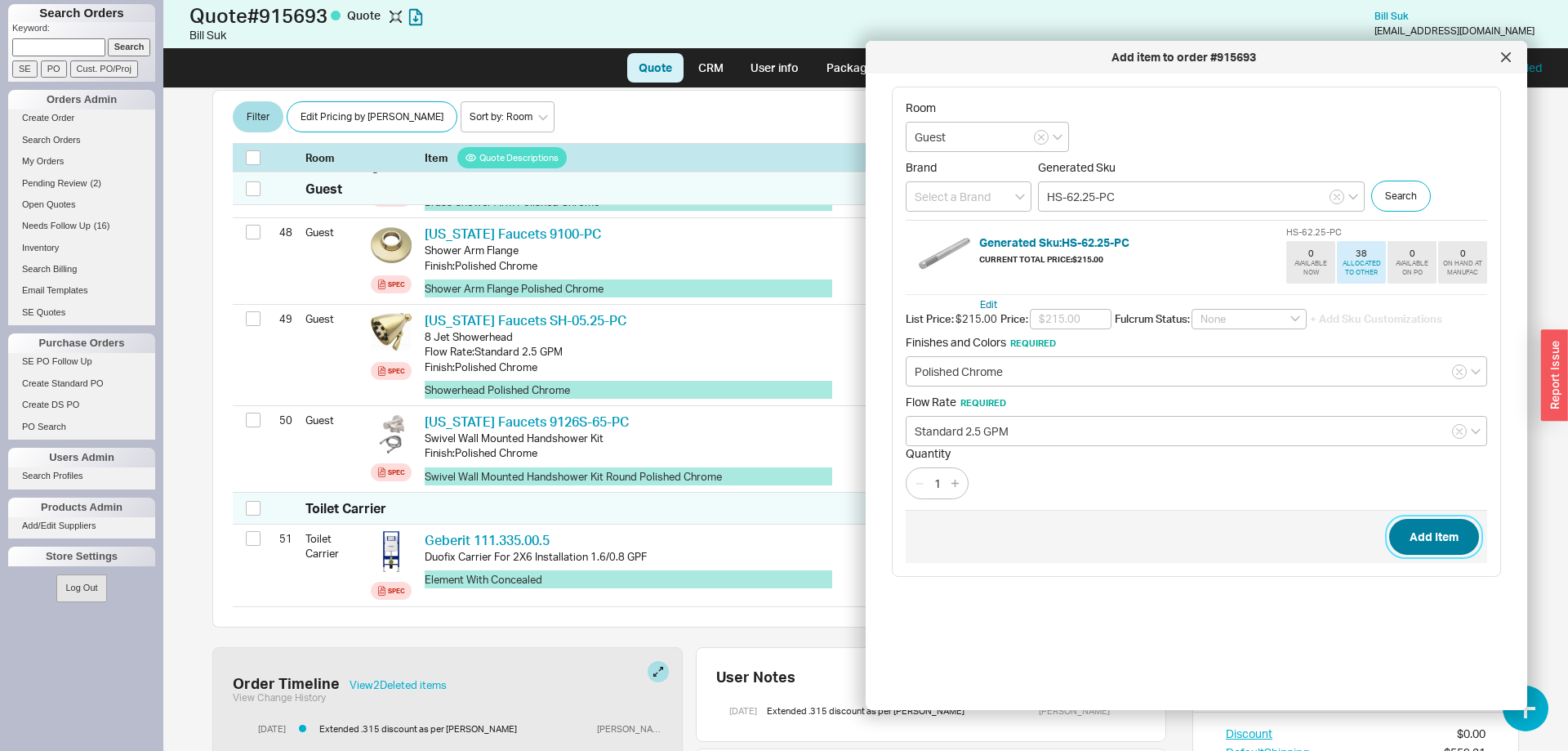
click at [1434, 543] on button "Add Item" at bounding box center [1434, 536] width 90 height 36
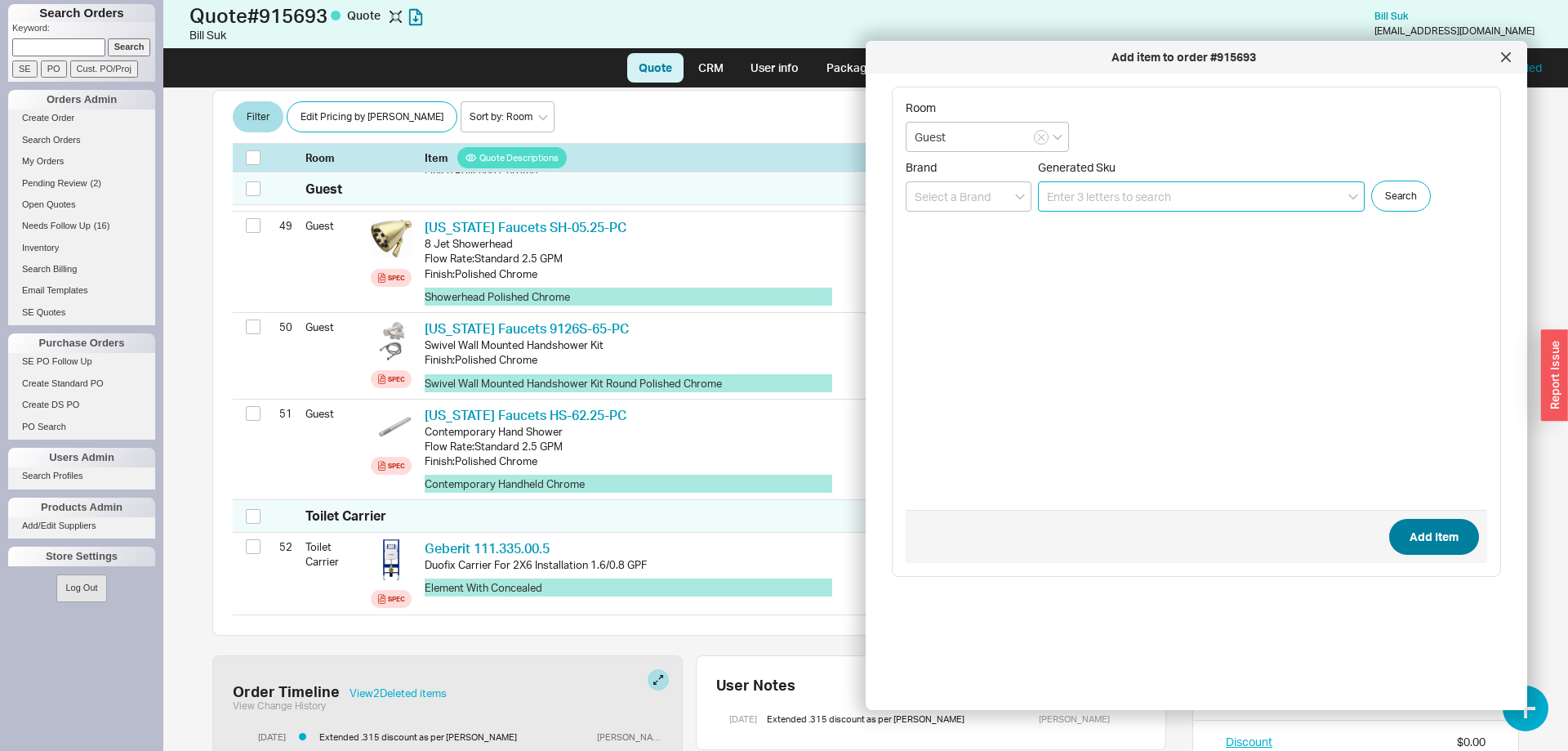
scroll to position [4754, 0]
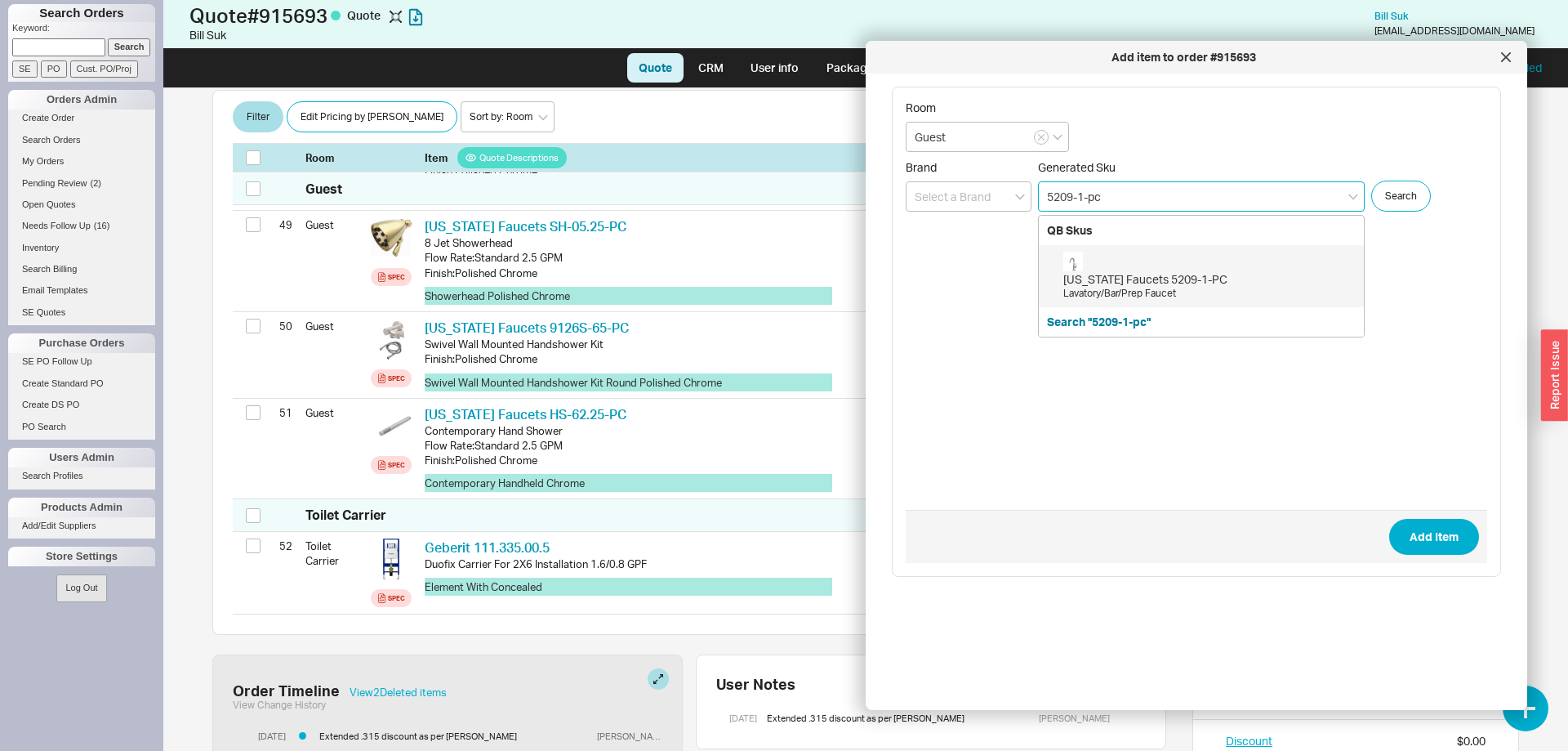
click at [1131, 303] on div "QB Skus California Faucets 5209-1-PC Lavatory/Bar/Prep Faucet Search "5209-1-pc"" at bounding box center [1202, 276] width 327 height 122
click at [1135, 287] on div "California Faucets 5209-1-PC" at bounding box center [1209, 279] width 292 height 16
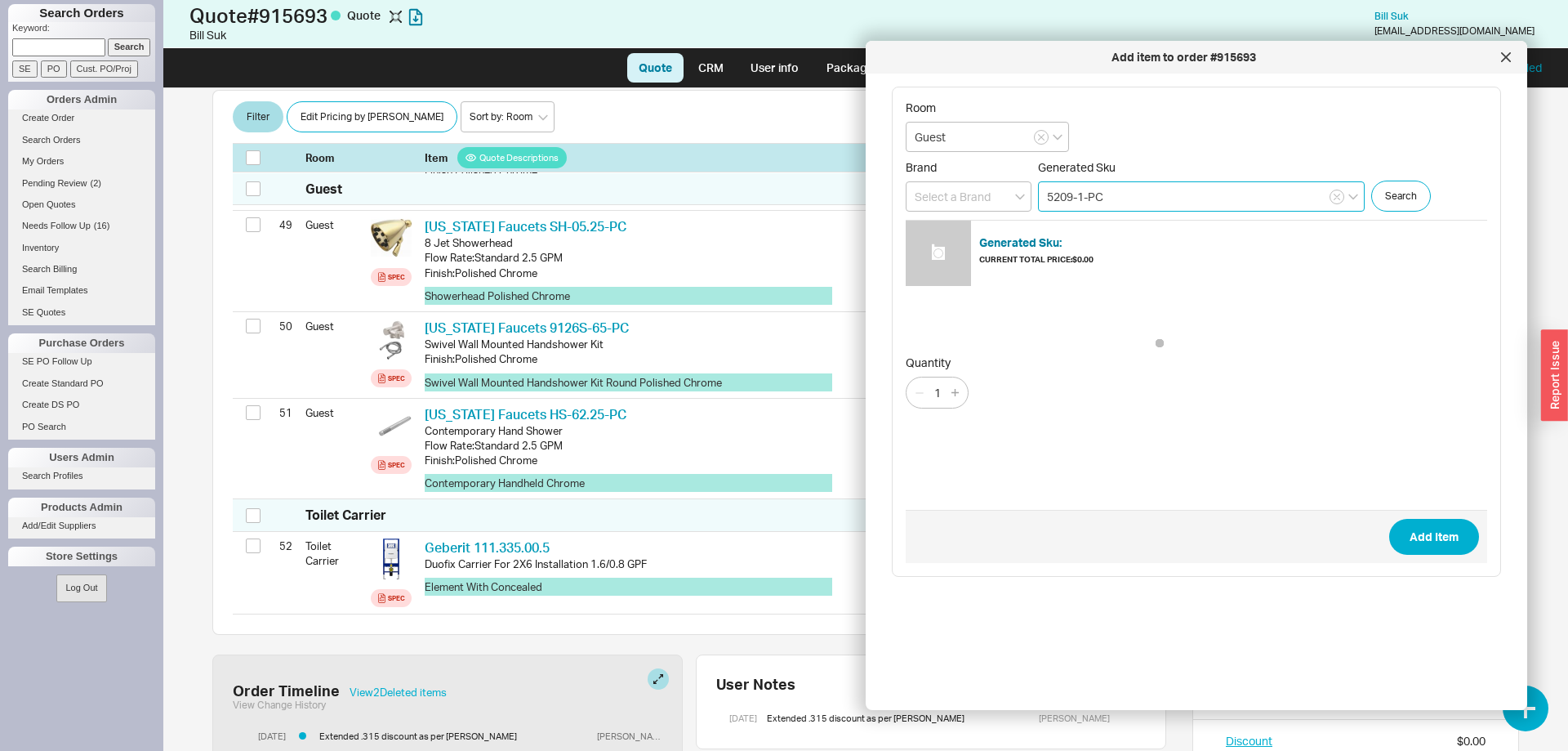
type input "5209-1-PC"
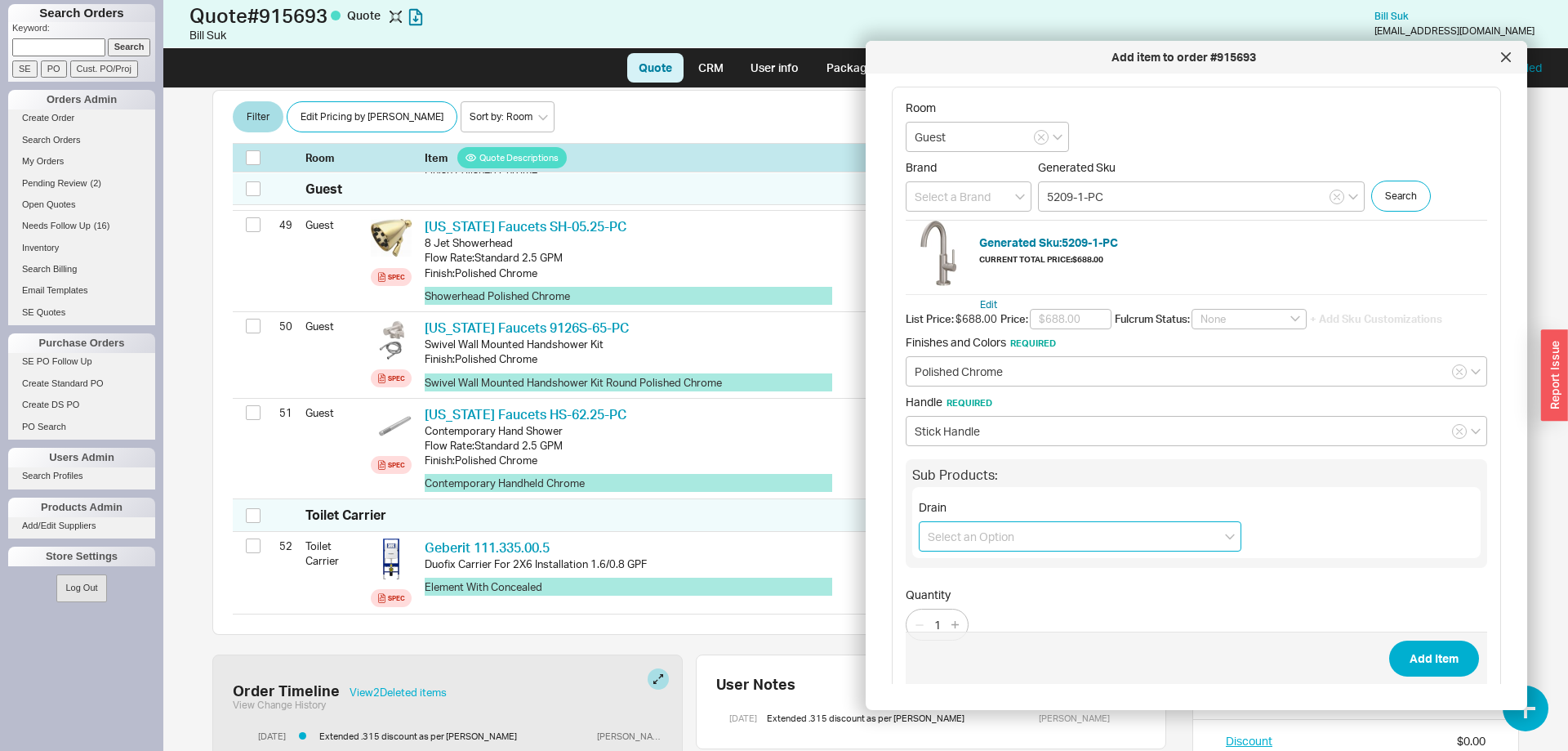
click at [996, 534] on input at bounding box center [1079, 536] width 322 height 31
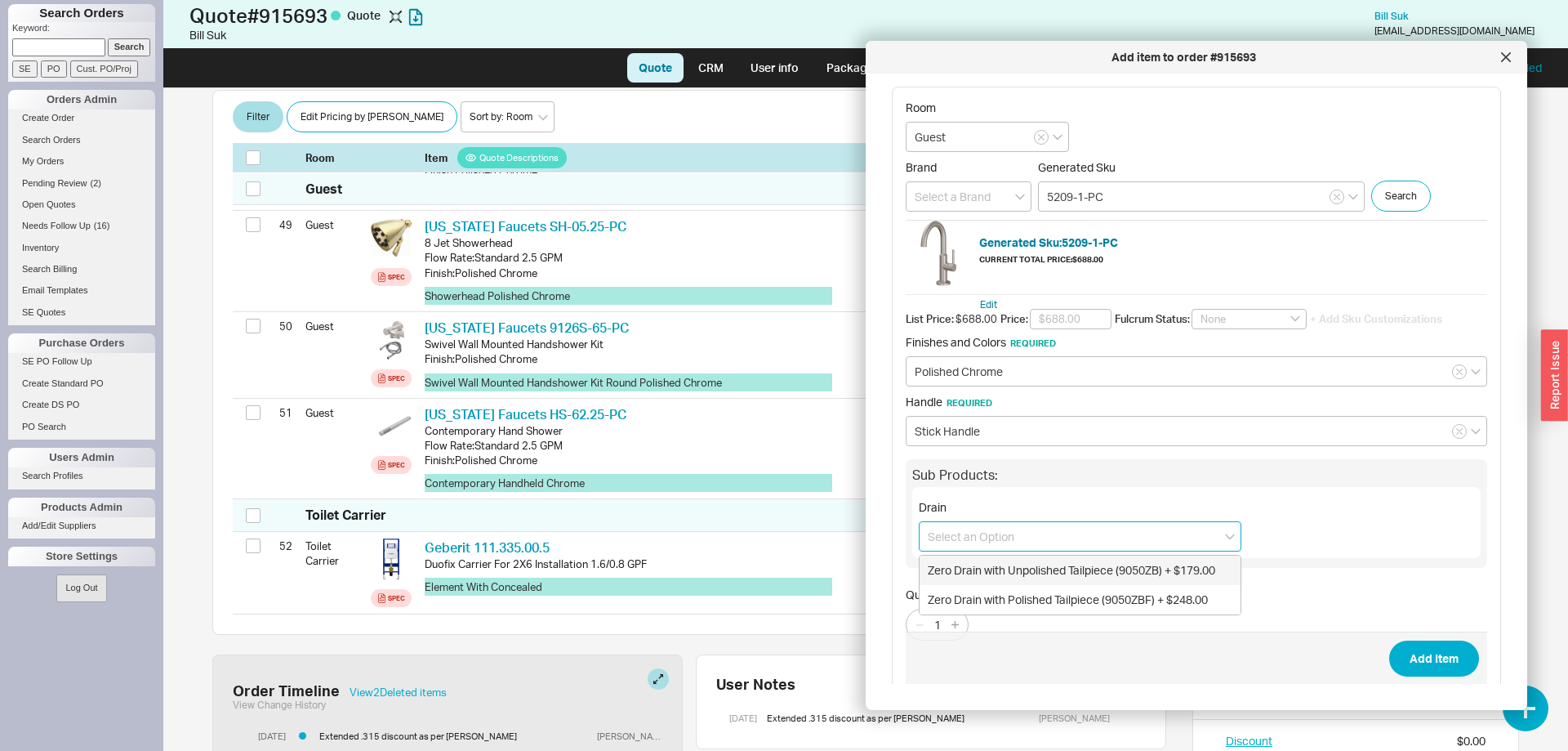
click at [1131, 572] on div "Zero Drain with Unpolished Tailpiece (9050ZB) + $179.00" at bounding box center [1079, 570] width 321 height 30
type input "Zero Drain with Unpolished Tailpiece (9050ZB) + $179.00"
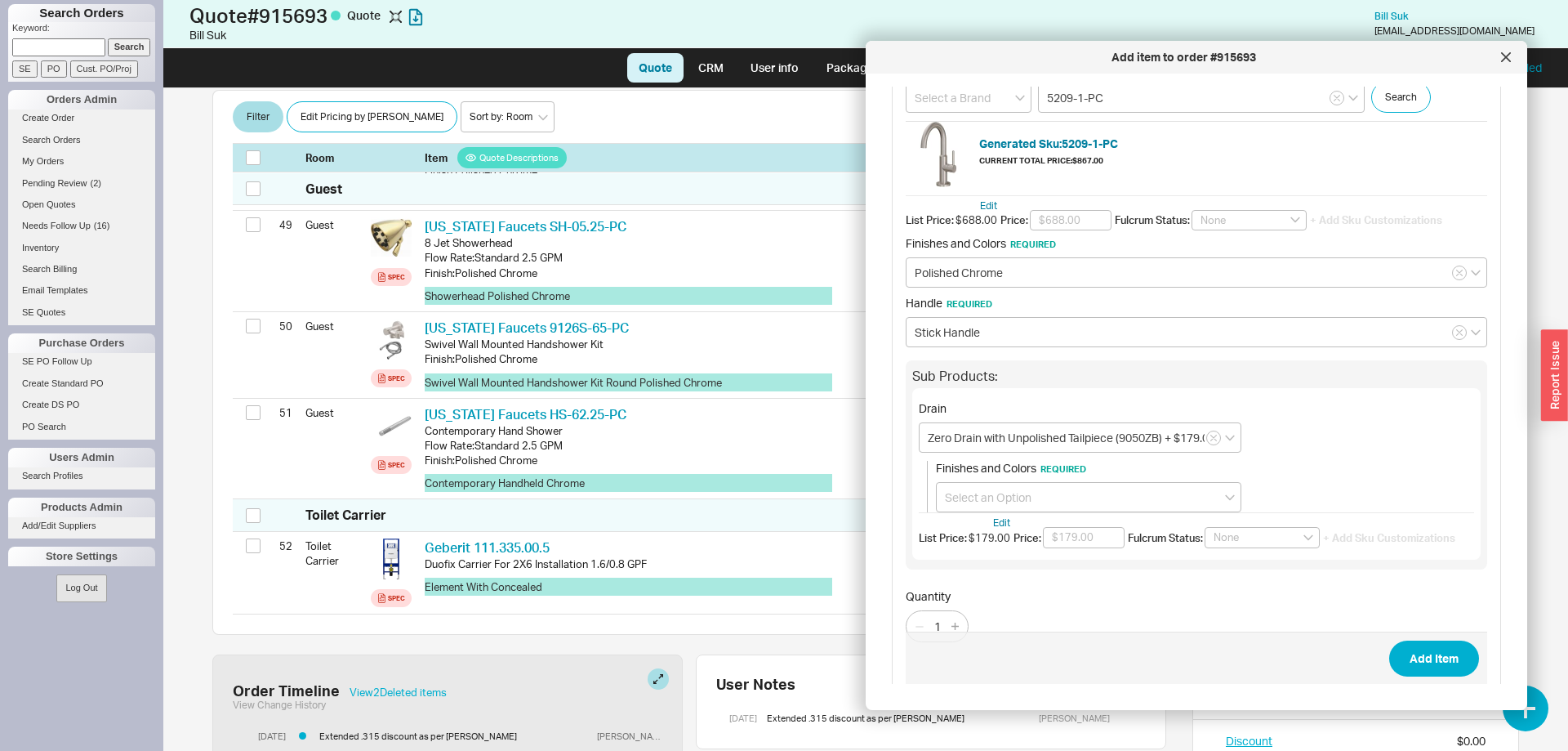
scroll to position [124, 0]
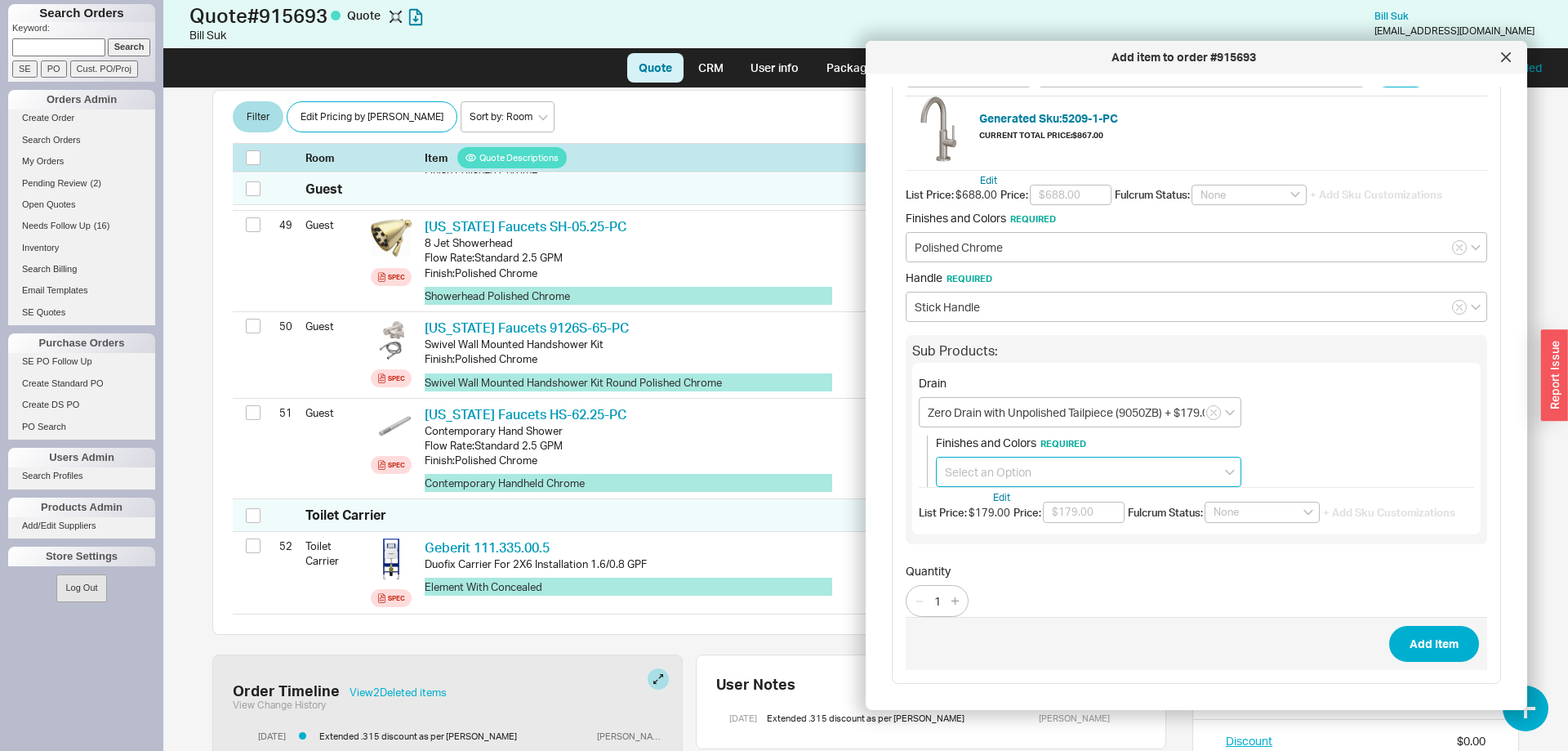
click at [1029, 472] on input at bounding box center [1088, 472] width 305 height 31
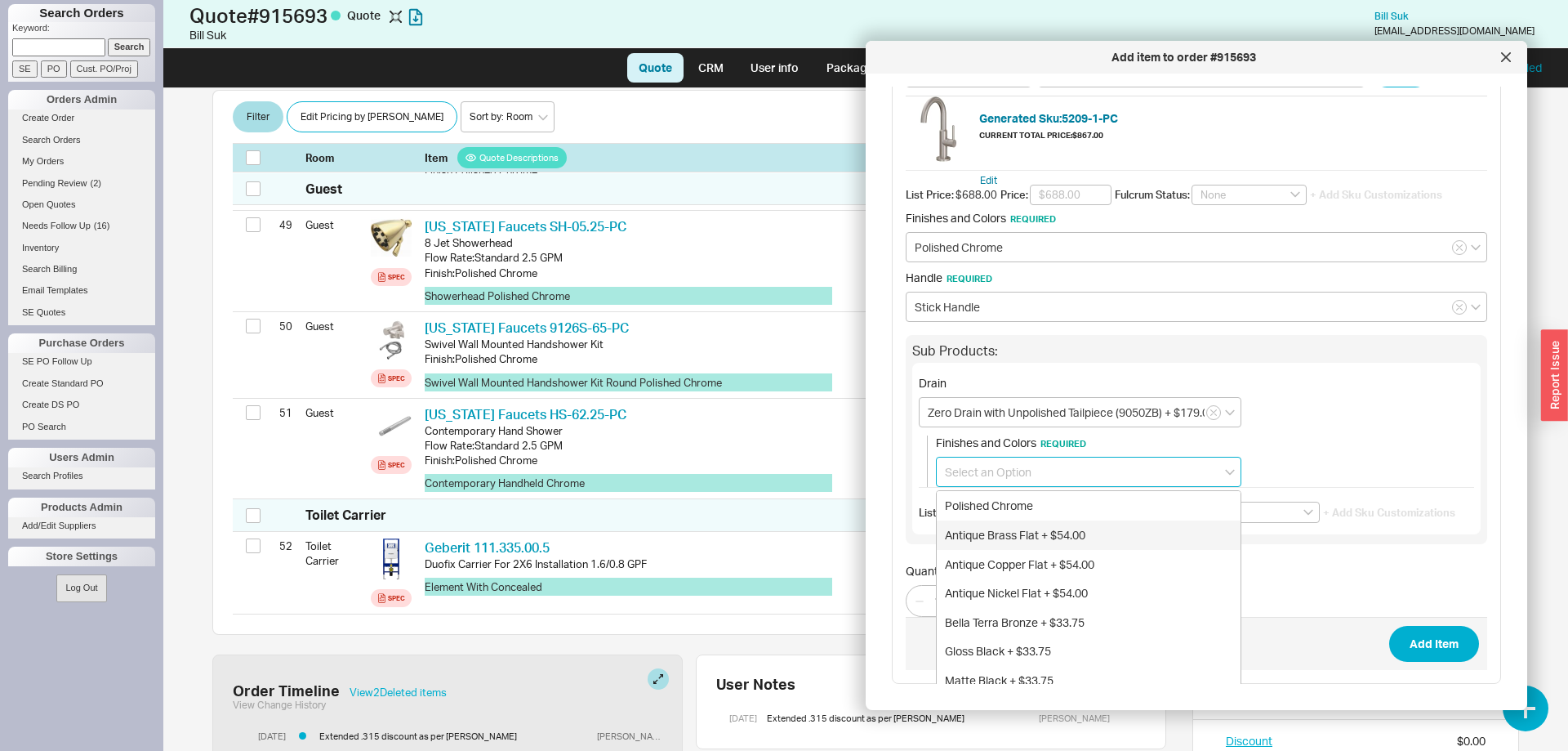
click at [1038, 521] on div "Antique Brass Flat + $54.00" at bounding box center [1088, 535] width 304 height 30
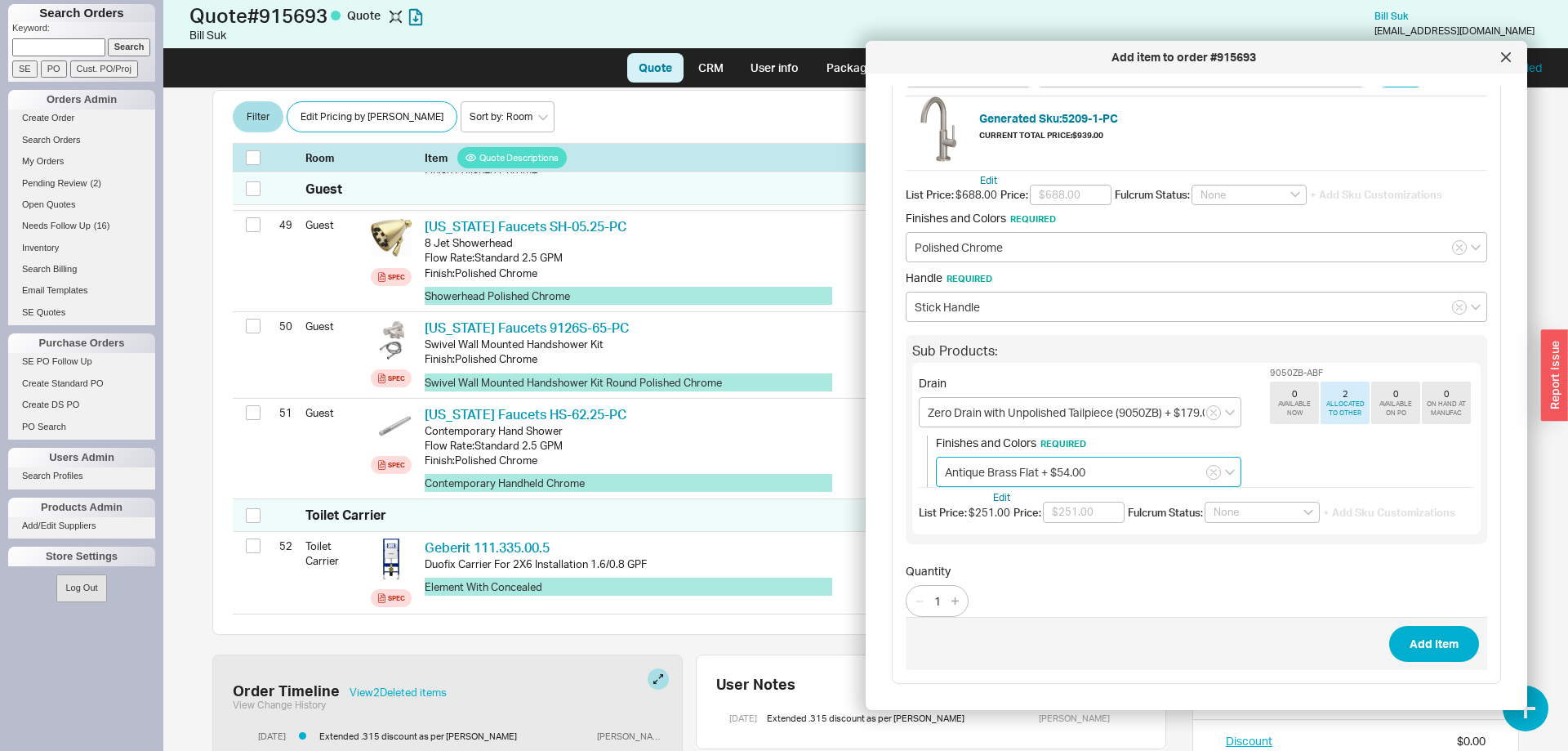
click at [1023, 466] on input "Antique Brass Flat + $54.00" at bounding box center [1088, 472] width 305 height 31
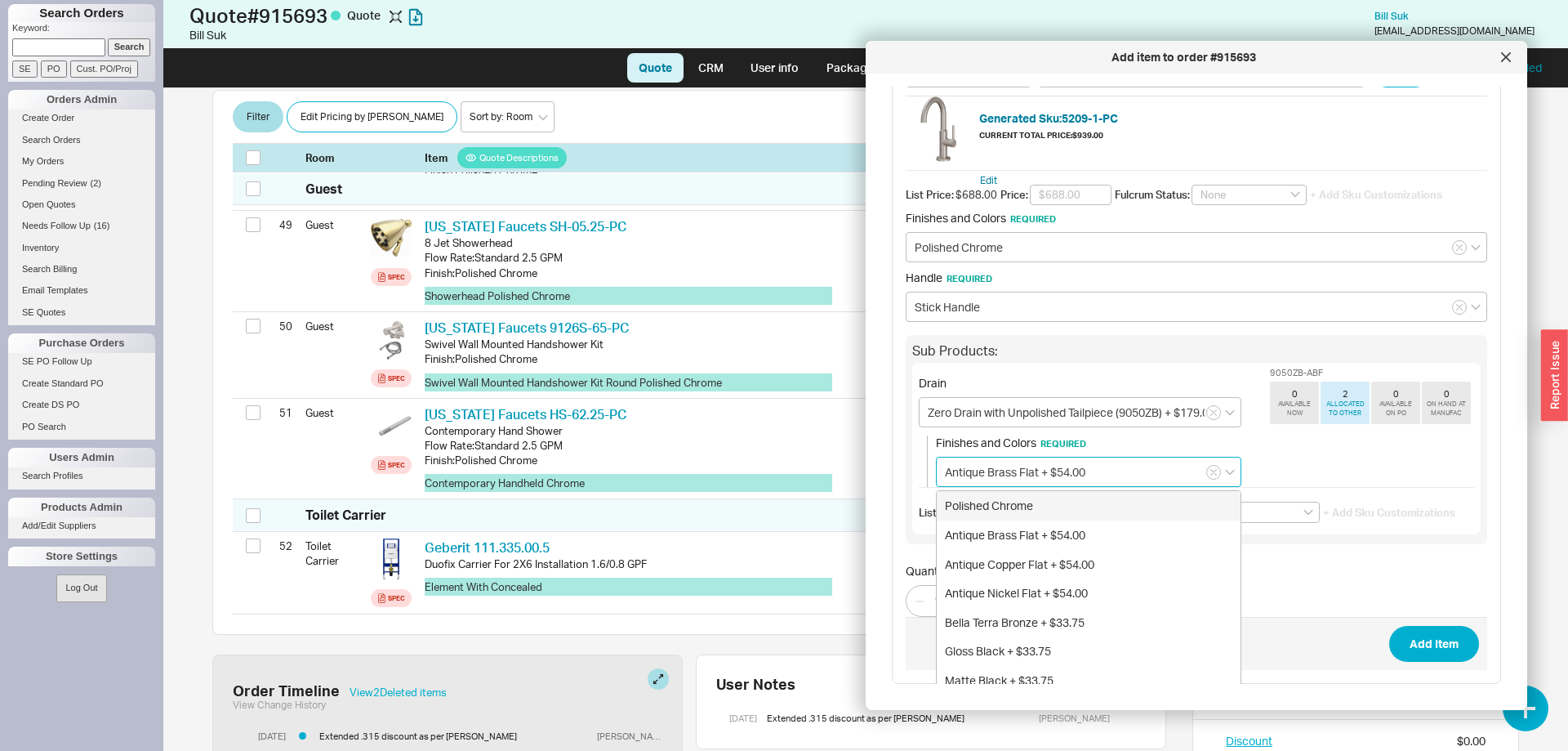
click at [1030, 494] on div "Polished Chrome" at bounding box center [1088, 505] width 304 height 30
type input "Polished Chrome"
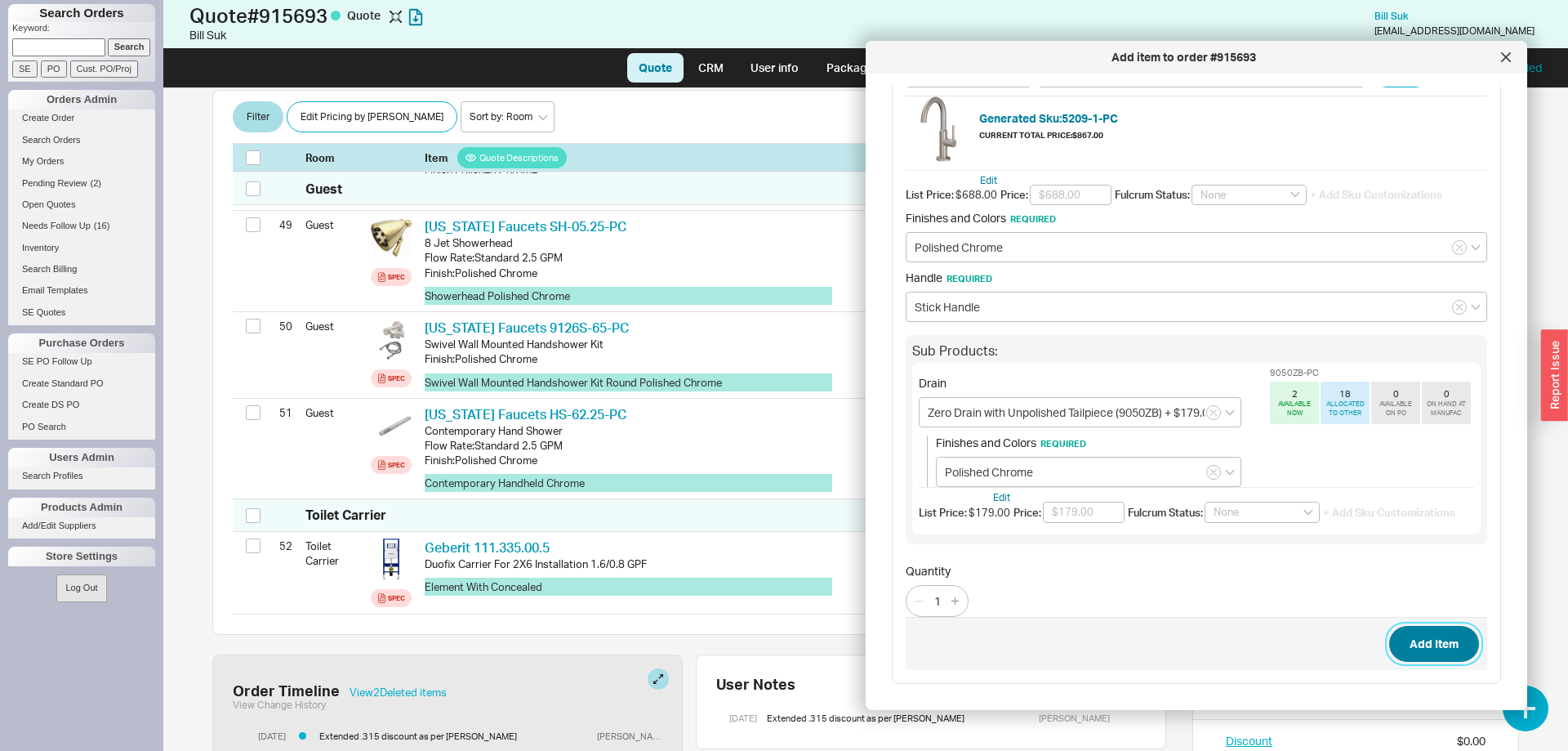
click at [1416, 641] on button "Add Item" at bounding box center [1434, 643] width 90 height 36
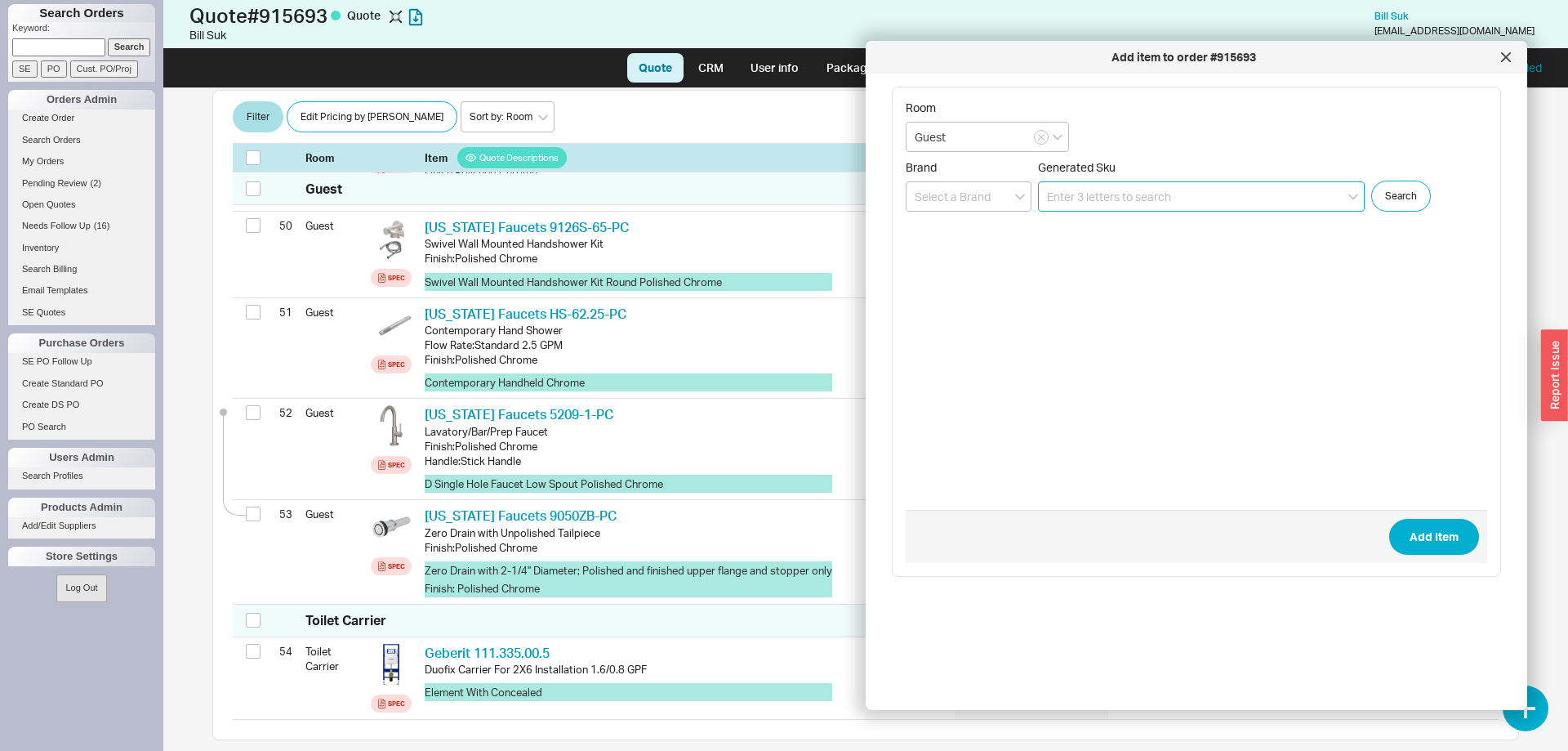
scroll to position [4855, 0]
drag, startPoint x: 947, startPoint y: 137, endPoint x: 890, endPoint y: 130, distance: 57.4
click at [905, 130] on input "Guest" at bounding box center [987, 137] width 163 height 31
type input "Powder"
click at [1070, 188] on input at bounding box center [1202, 197] width 327 height 31
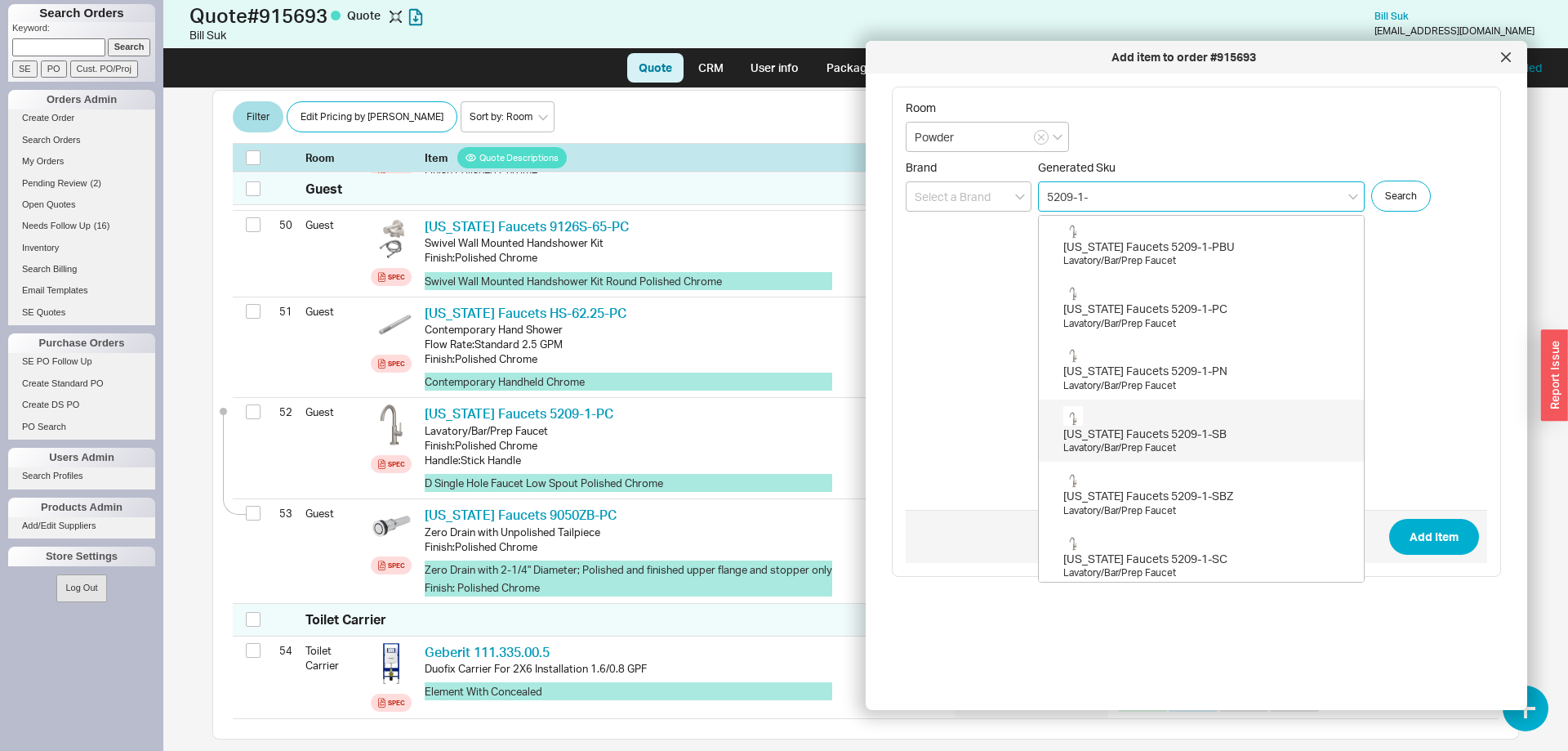
scroll to position [1068, 0]
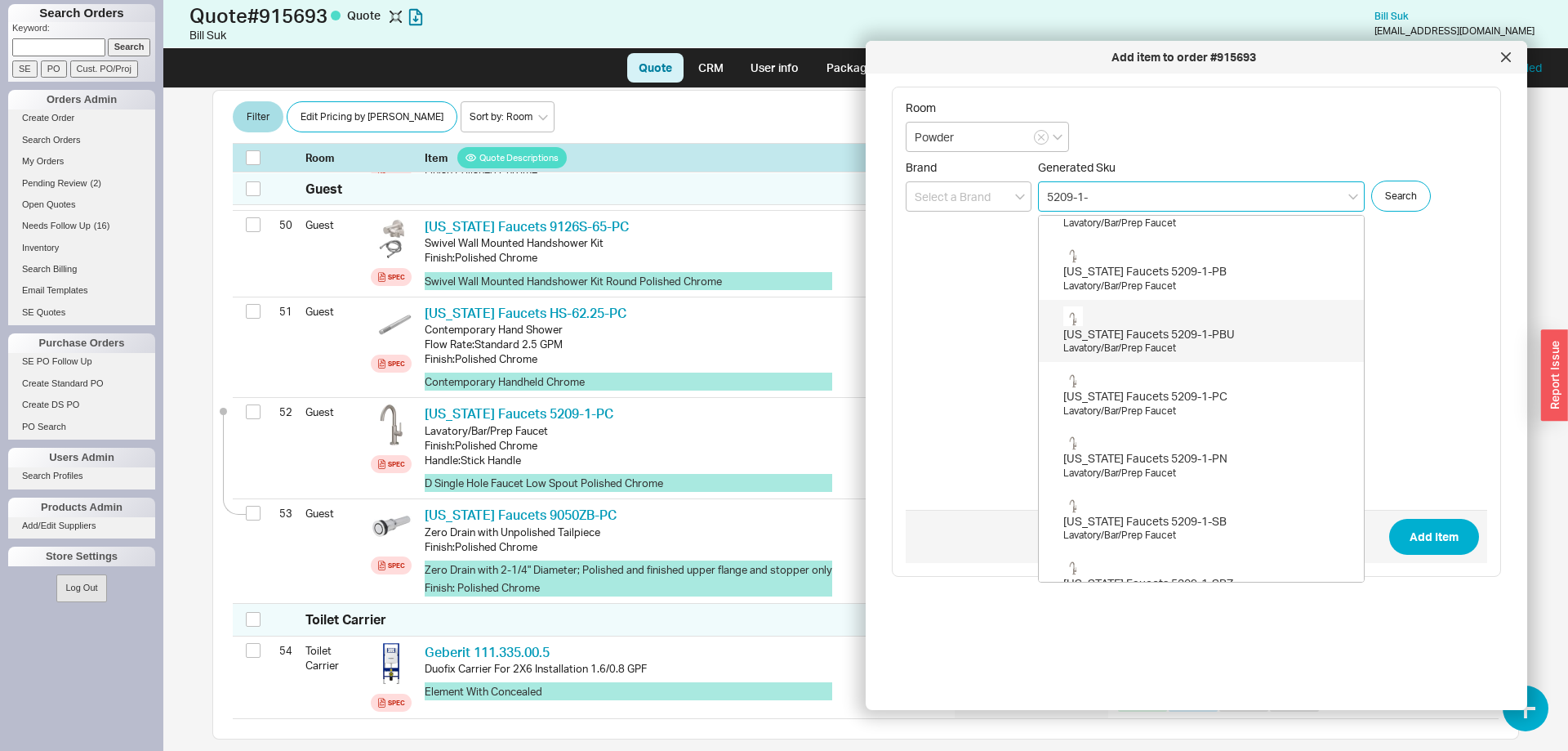
click at [1244, 347] on div "Lavatory/Bar/Prep Faucet" at bounding box center [1209, 348] width 292 height 13
type input "5209-1-PBU"
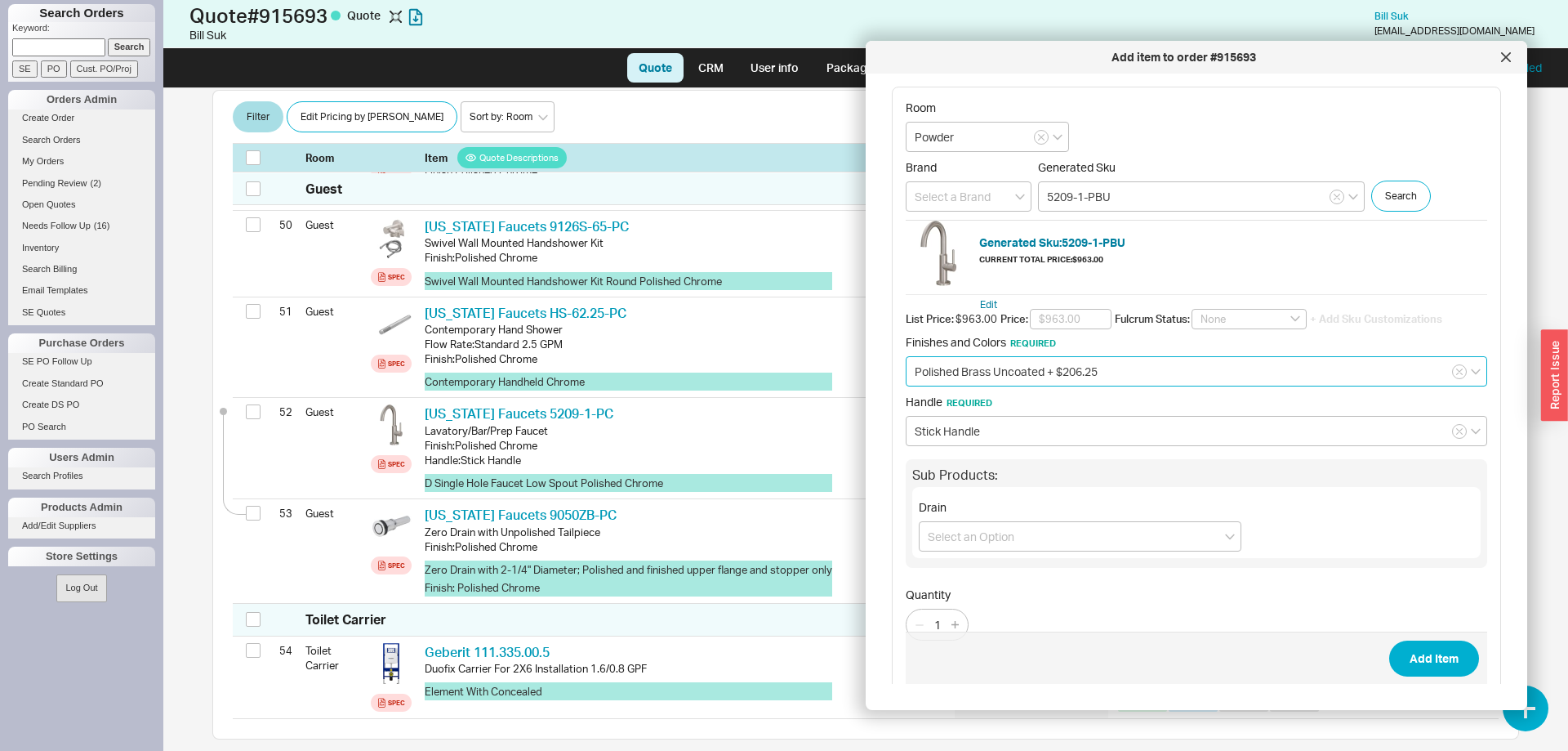
click at [1141, 367] on input "Polished Brass Uncoated + $206.25" at bounding box center [1195, 371] width 581 height 31
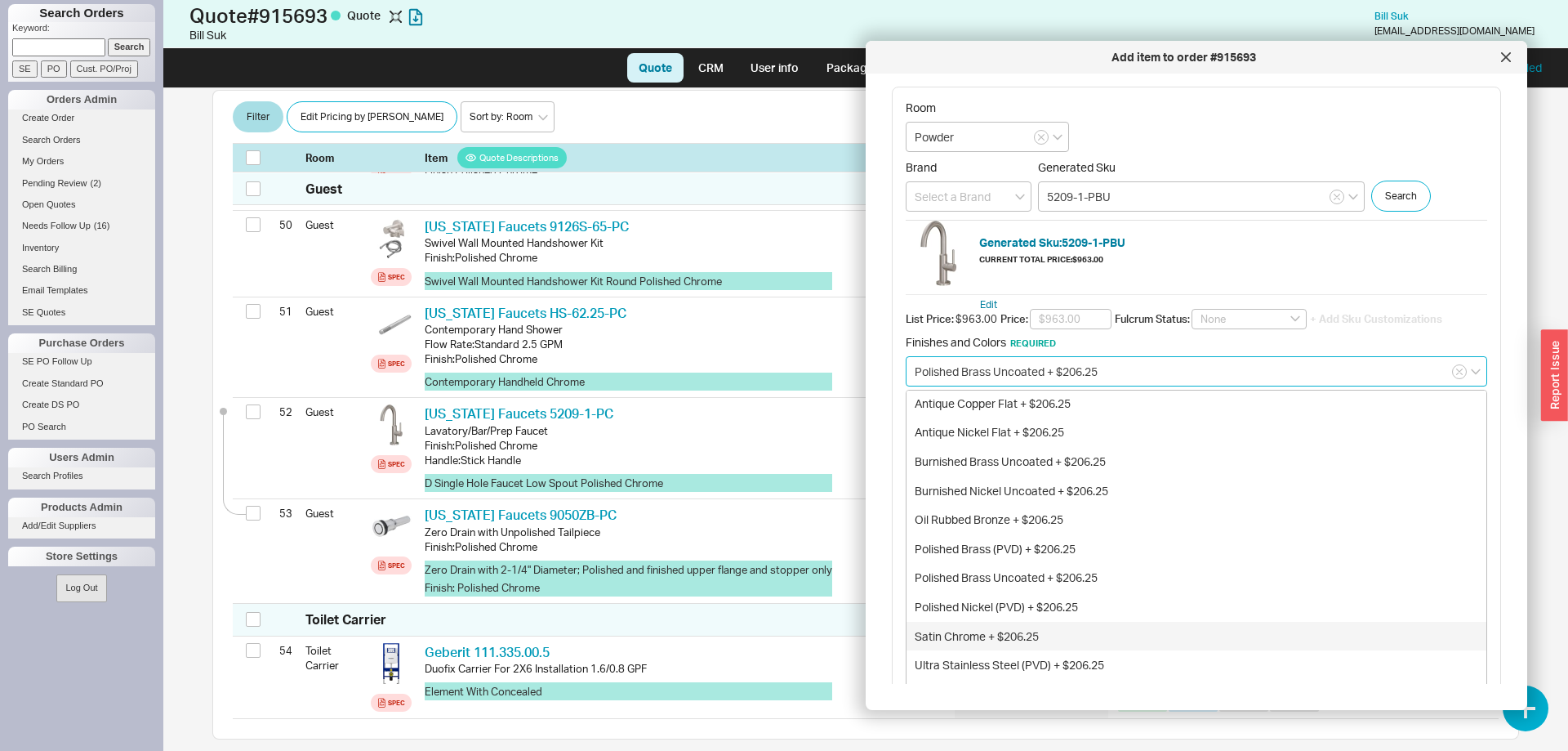
scroll to position [224, 0]
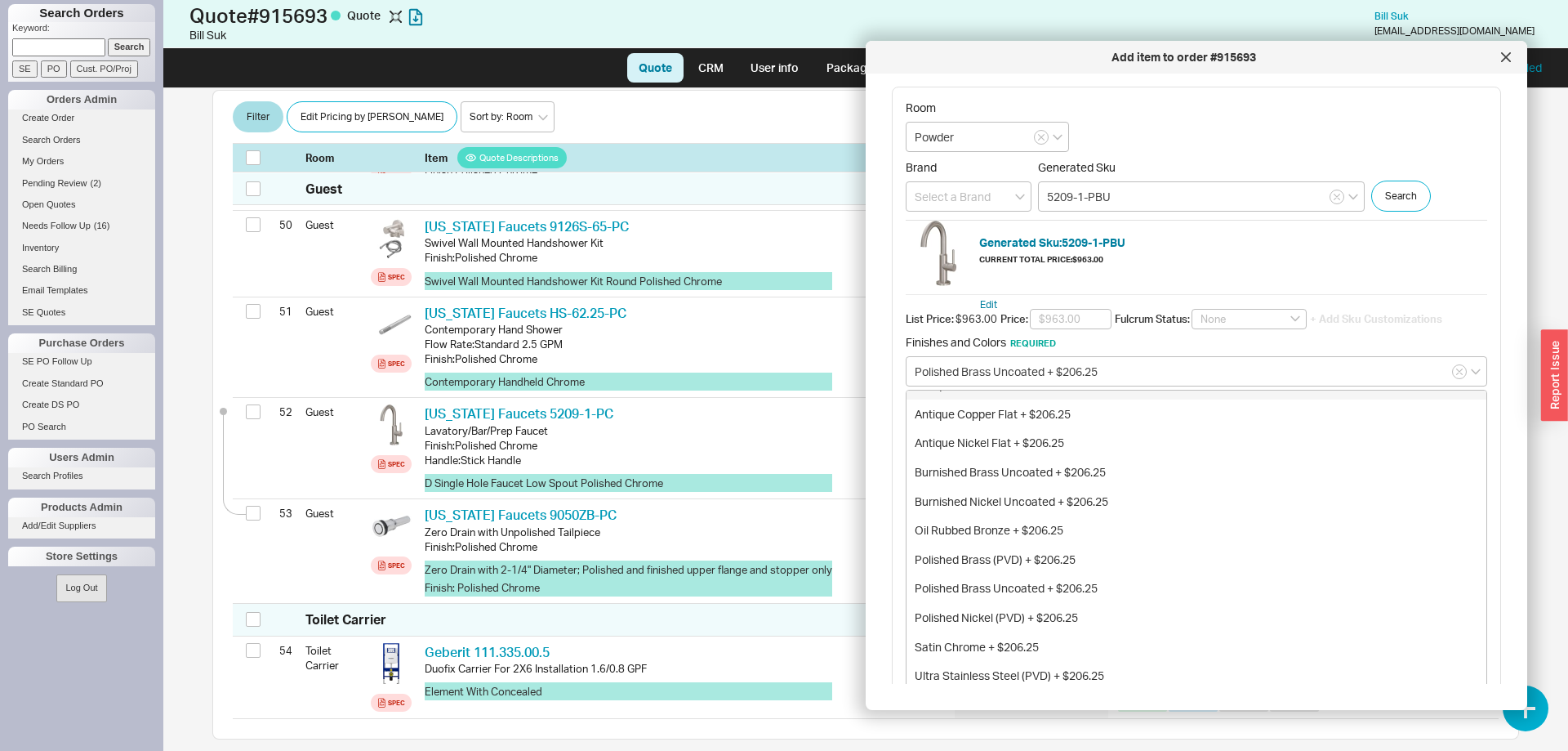
click at [1263, 261] on div "Generated Sku: 5209-1-PBU Current Total Price: $963.00" at bounding box center [1195, 253] width 581 height 66
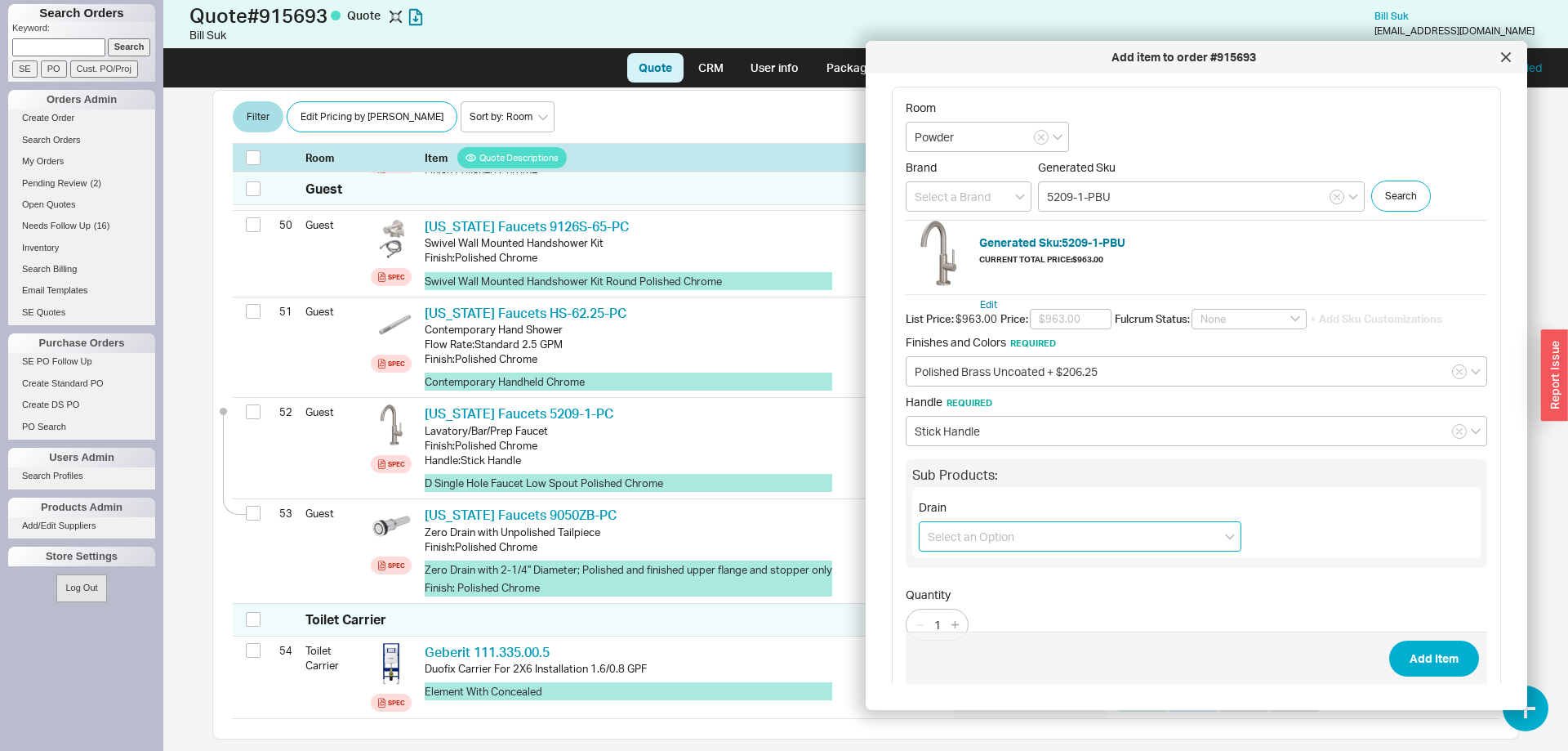
click at [987, 541] on input at bounding box center [1079, 536] width 322 height 31
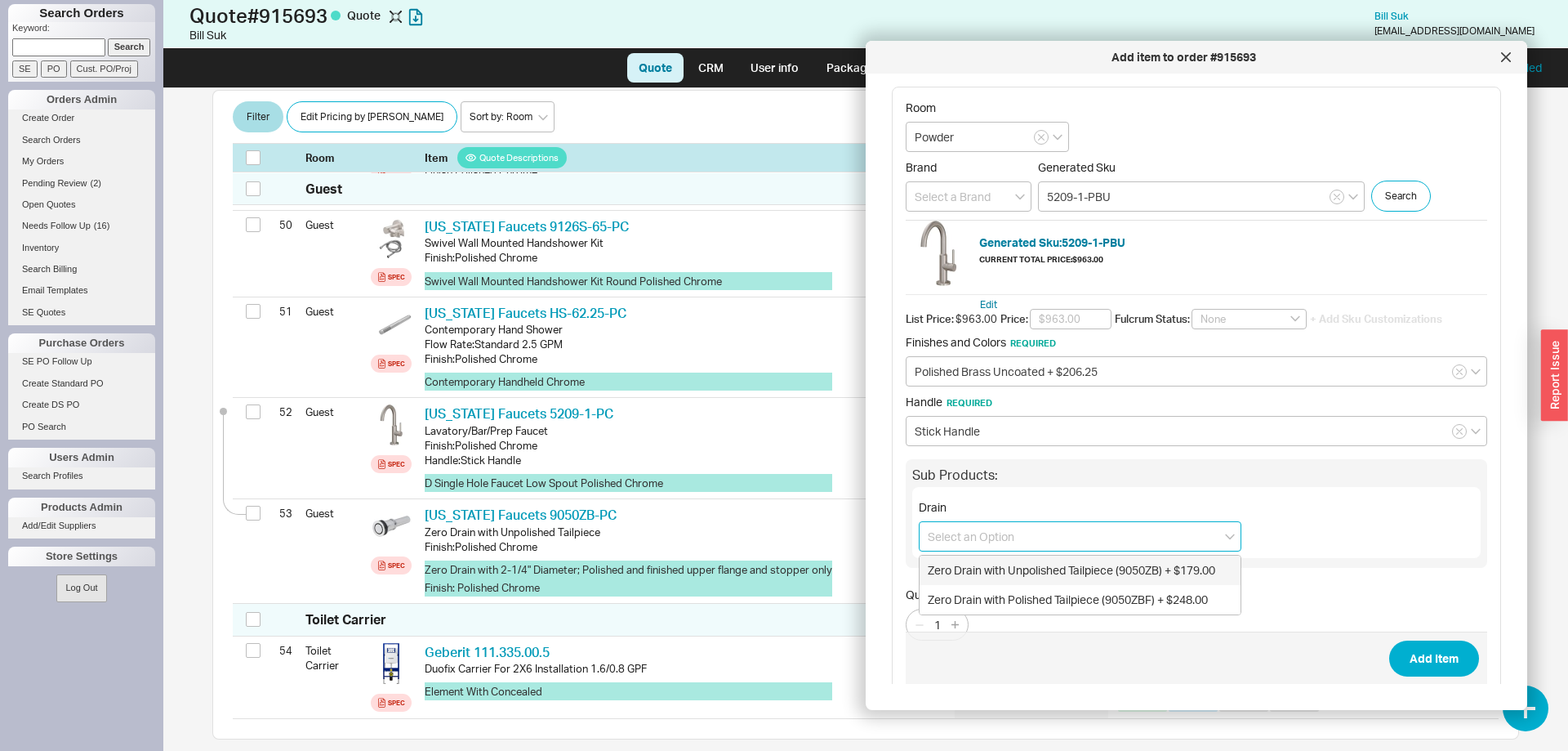
click at [1016, 562] on div "Zero Drain with Unpolished Tailpiece (9050ZB) + $179.00" at bounding box center [1079, 570] width 321 height 30
type input "Zero Drain with Unpolished Tailpiece (9050ZB) + $179.00"
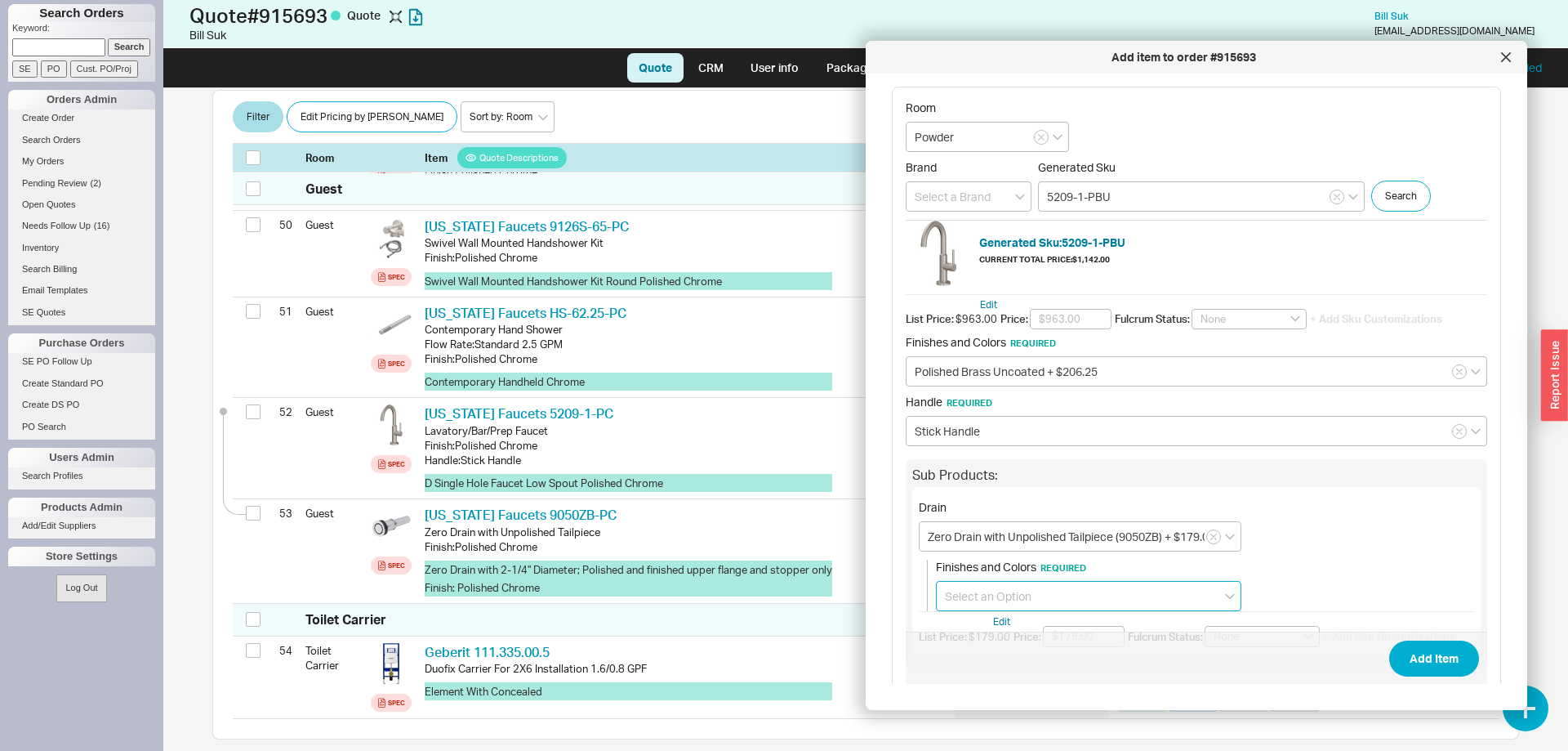
click at [999, 597] on input at bounding box center [1088, 596] width 305 height 31
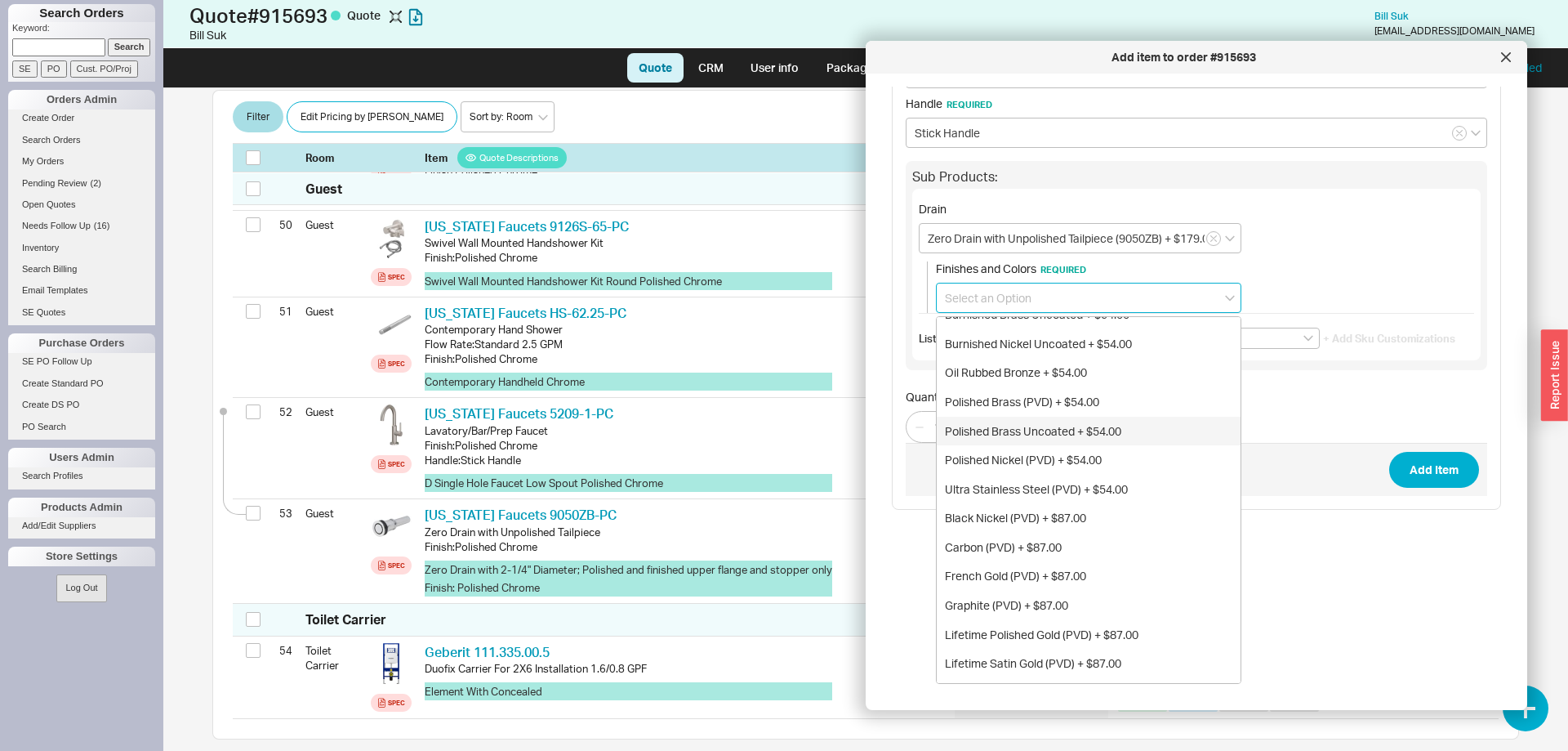
click at [1103, 435] on div "Polished Brass Uncoated + $54.00" at bounding box center [1088, 431] width 304 height 30
type input "Polished Brass Uncoated + $54.00"
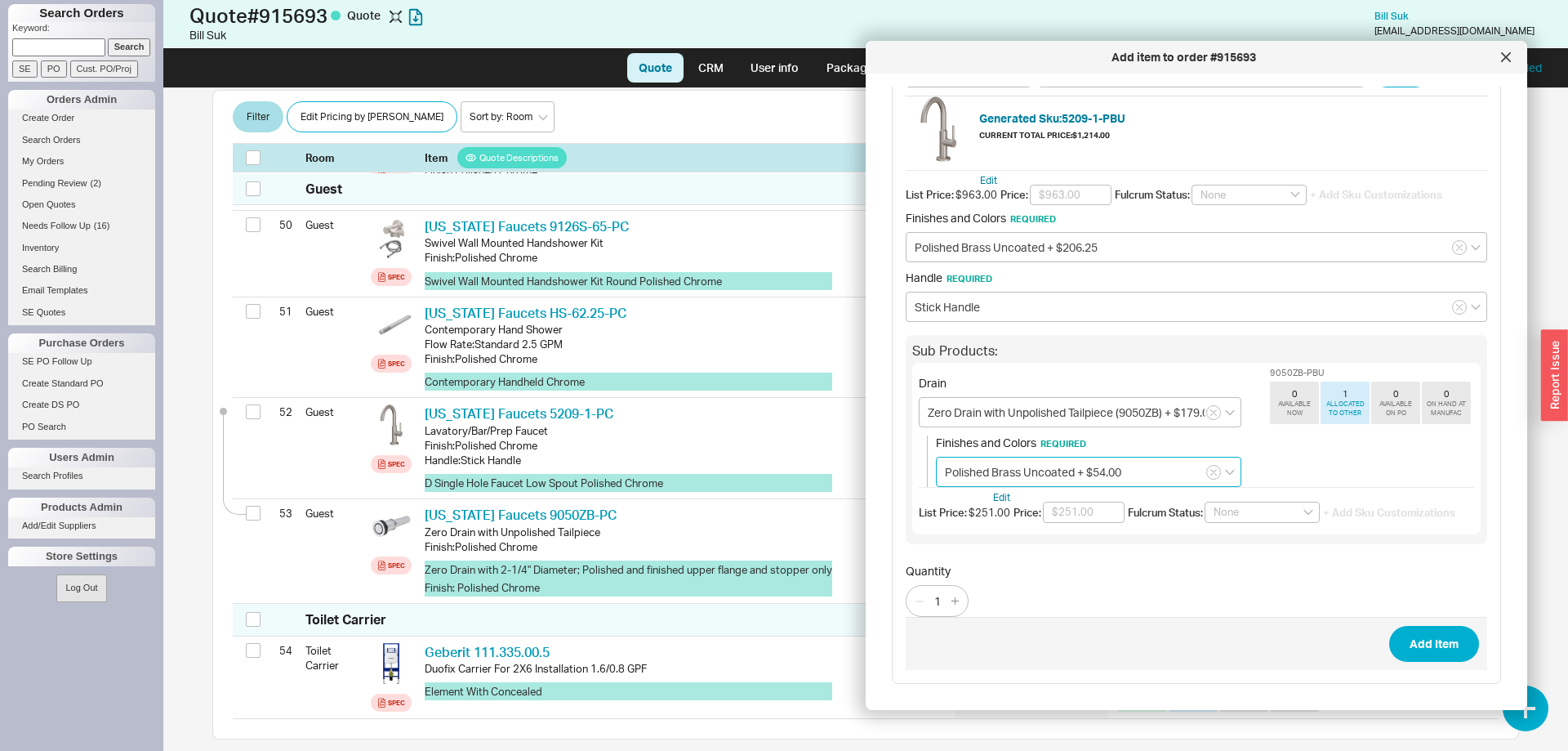
scroll to position [124, 0]
click at [1425, 648] on button "Add Item" at bounding box center [1434, 643] width 90 height 36
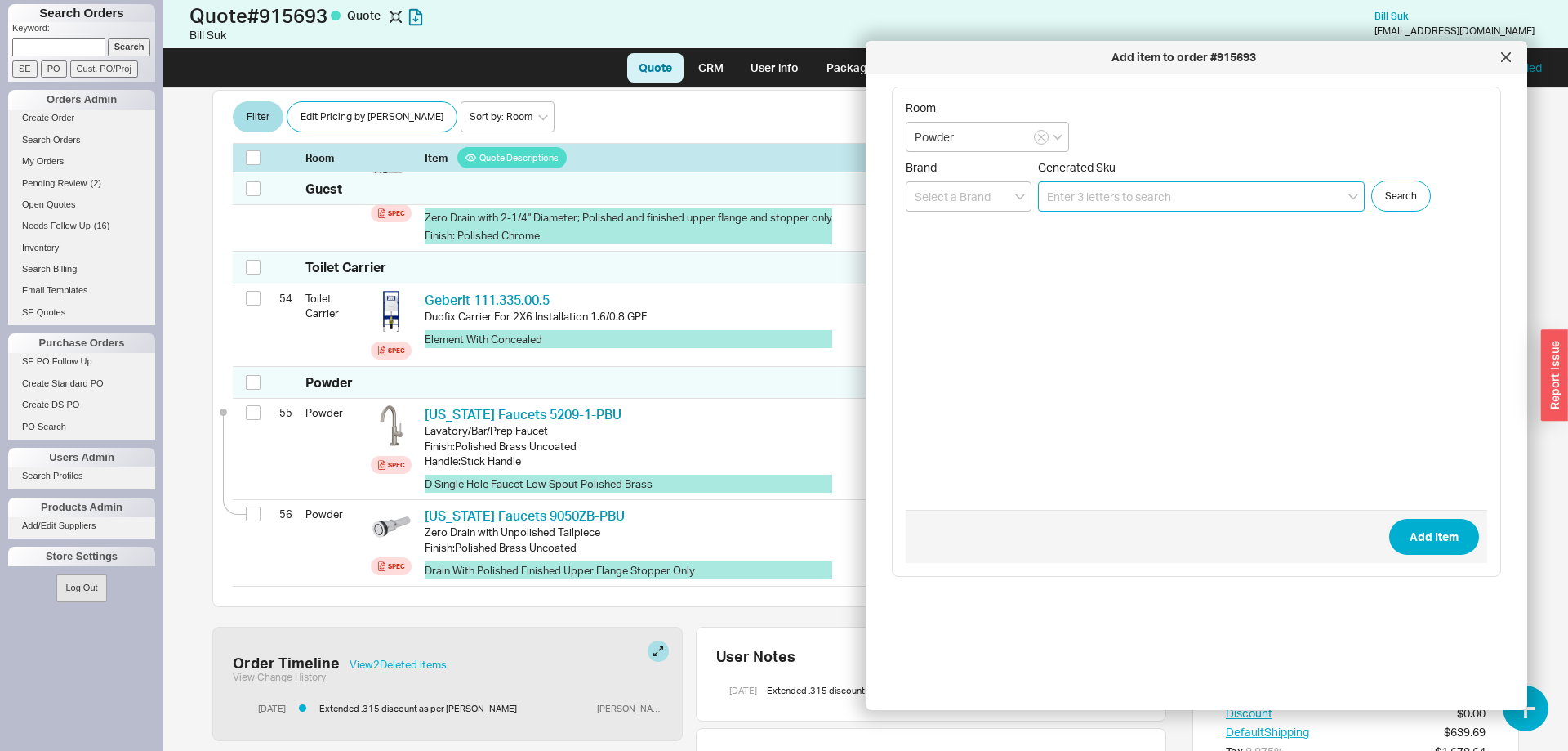
scroll to position [5208, 0]
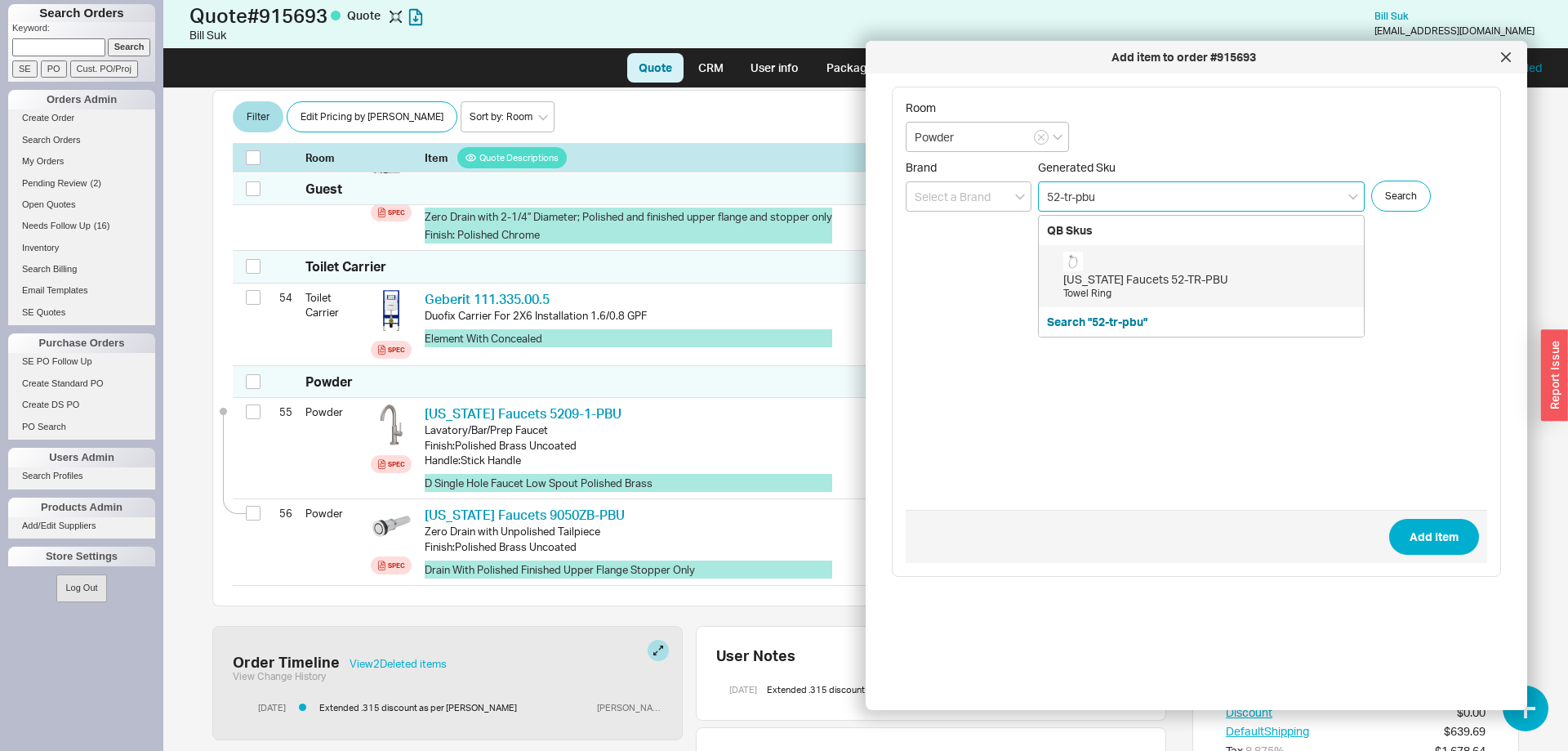
click at [1162, 259] on div "California Faucets 52-TR-PBU Towel Ring" at bounding box center [1209, 276] width 292 height 49
type input "52-TR-PBU"
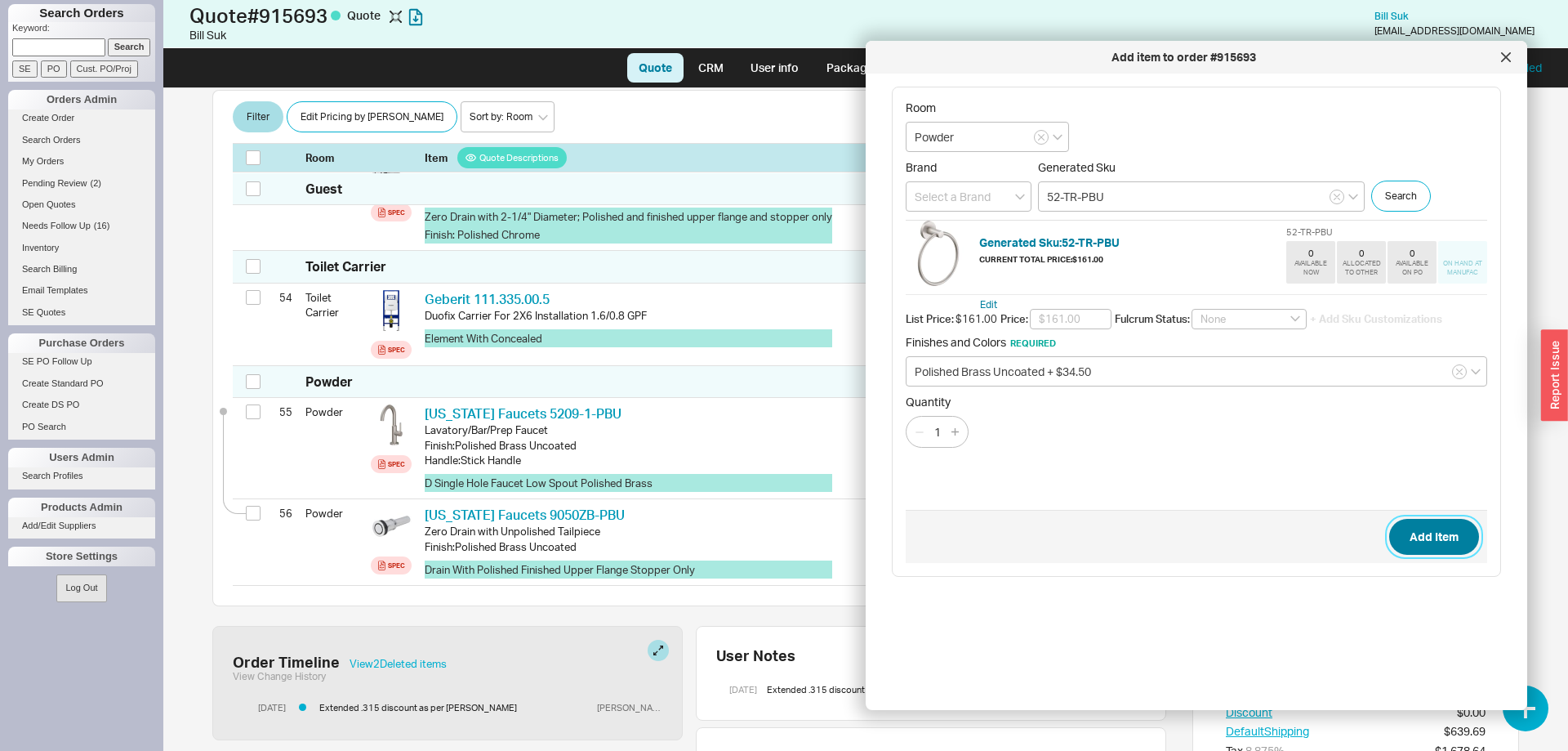
click at [1426, 521] on button "Add Item" at bounding box center [1434, 536] width 90 height 36
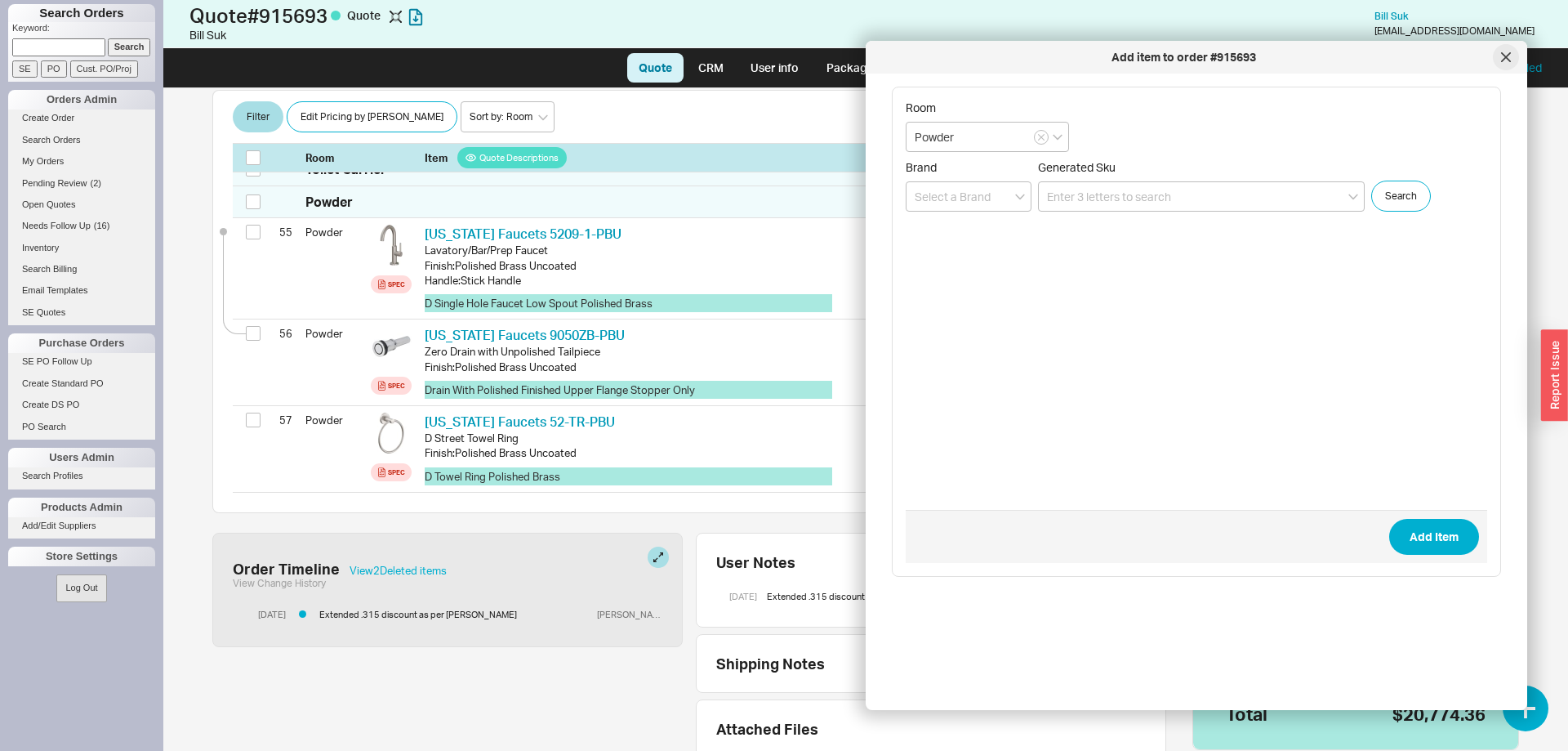
click at [1506, 60] on icon at bounding box center [1505, 57] width 10 height 10
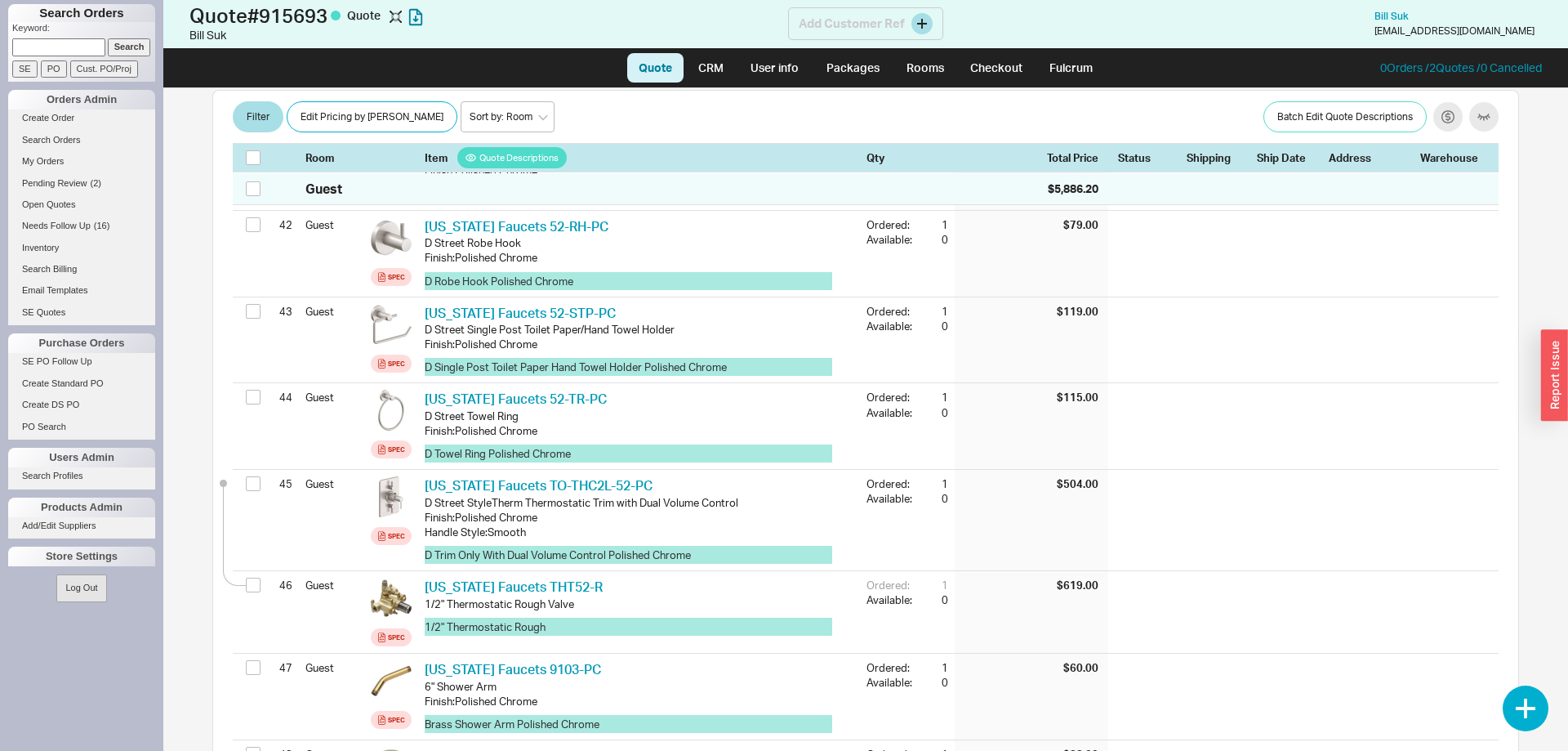
scroll to position [3805, 0]
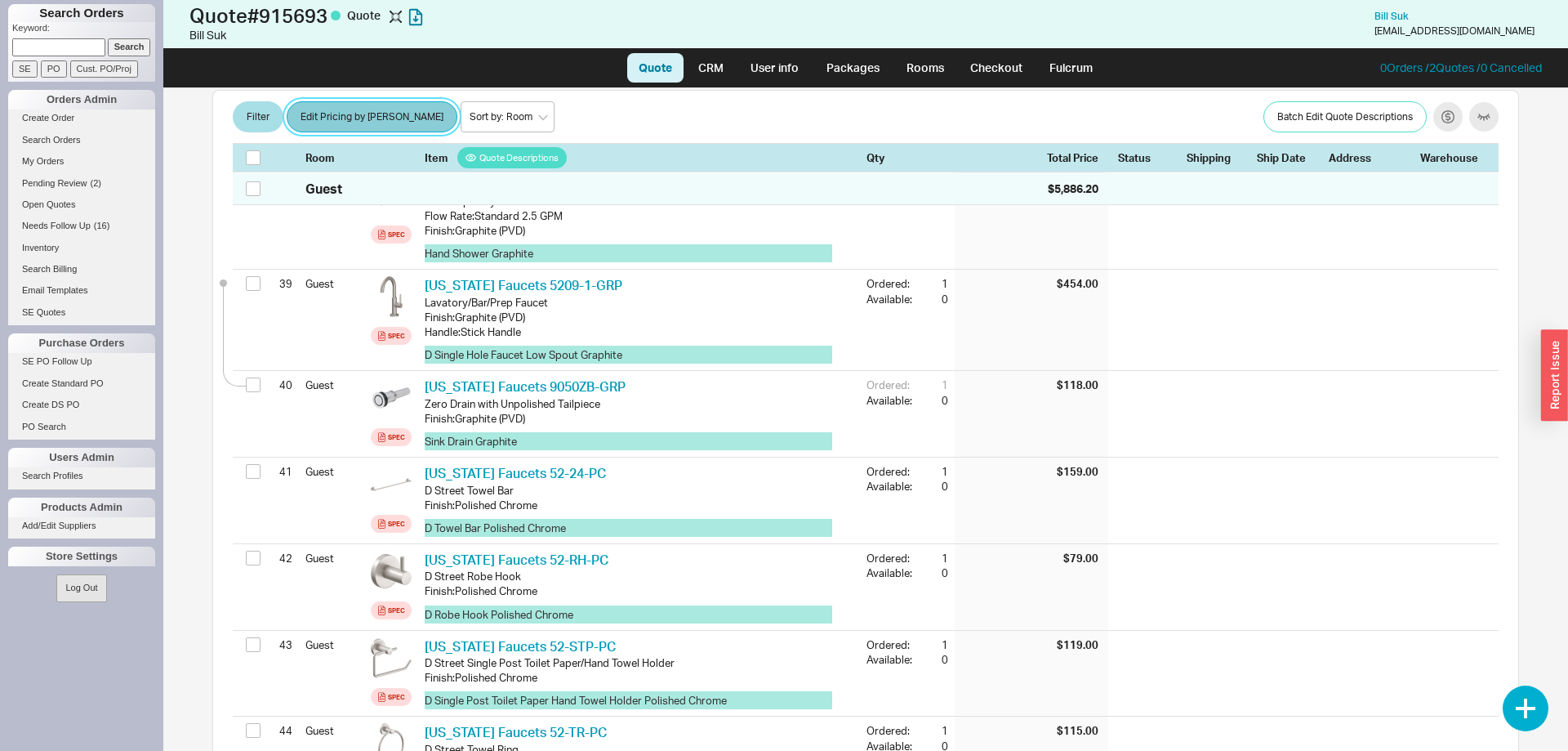
click at [370, 103] on button "Edit Pricing by [PERSON_NAME]" at bounding box center [372, 118] width 171 height 31
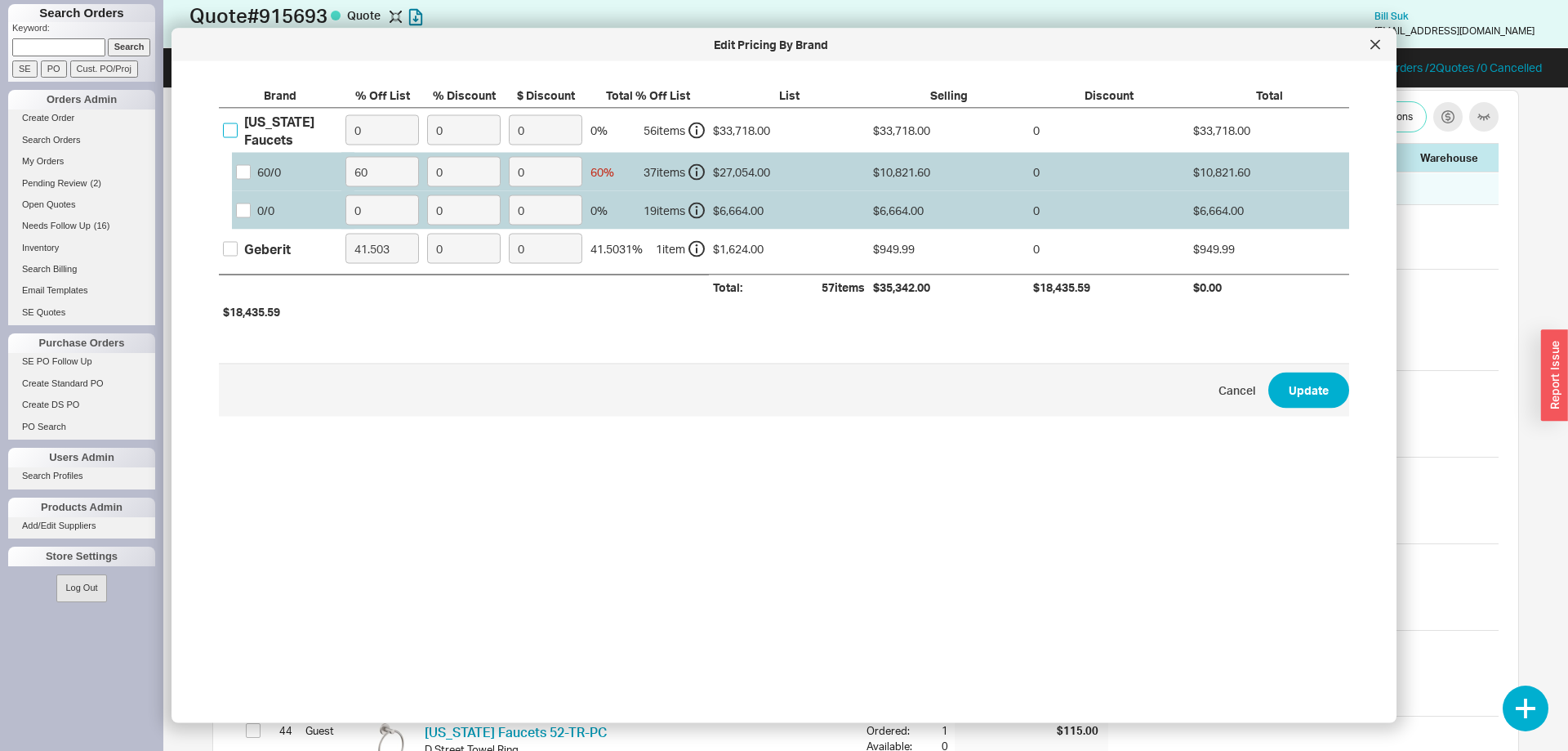
click at [230, 129] on input "California Faucets" at bounding box center [230, 129] width 14 height 14
checkbox input "true"
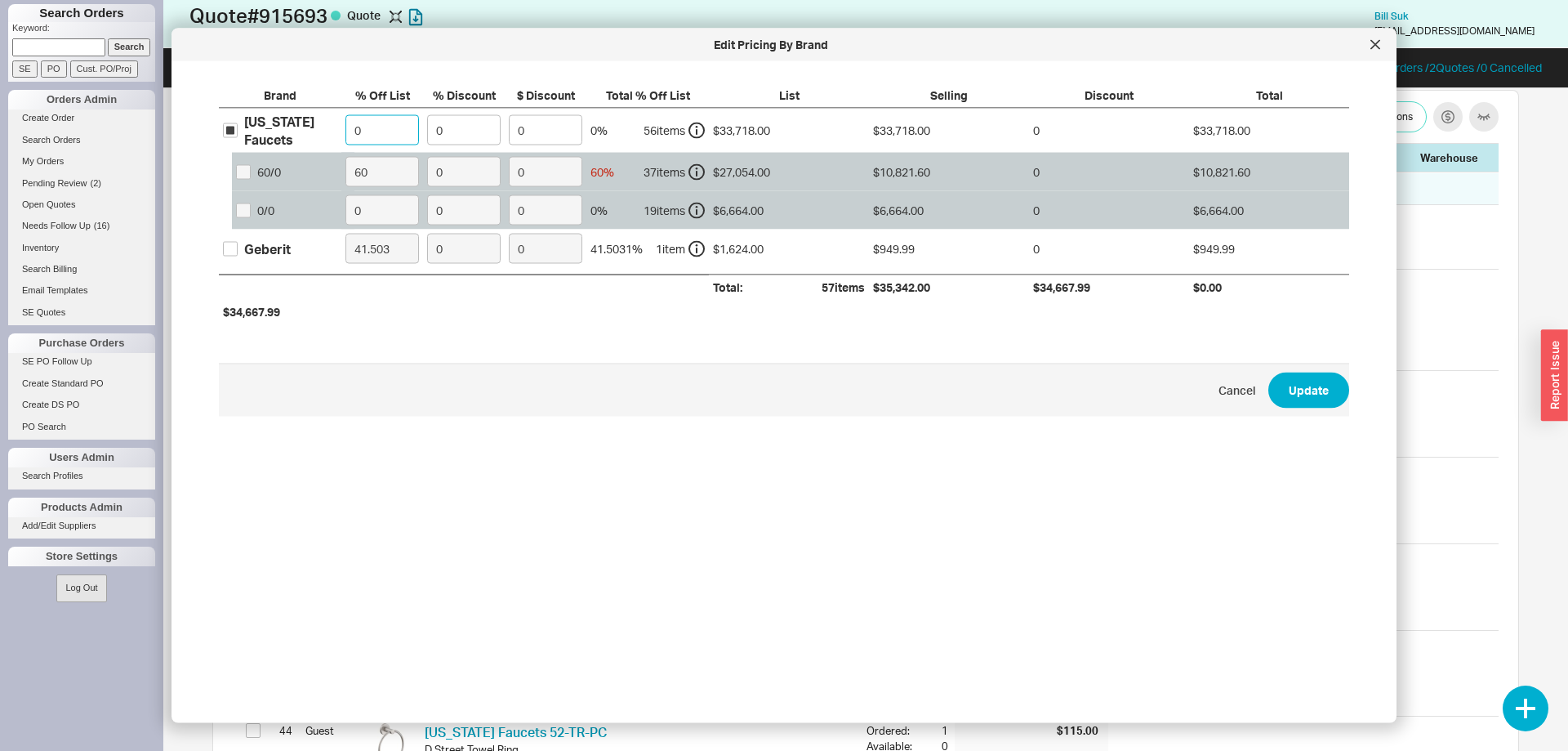
drag, startPoint x: 374, startPoint y: 128, endPoint x: 290, endPoint y: 115, distance: 85.0
click at [346, 121] on input "0" at bounding box center [383, 130] width 74 height 31
type input "60"
click at [1314, 385] on button "Update" at bounding box center [1308, 390] width 81 height 36
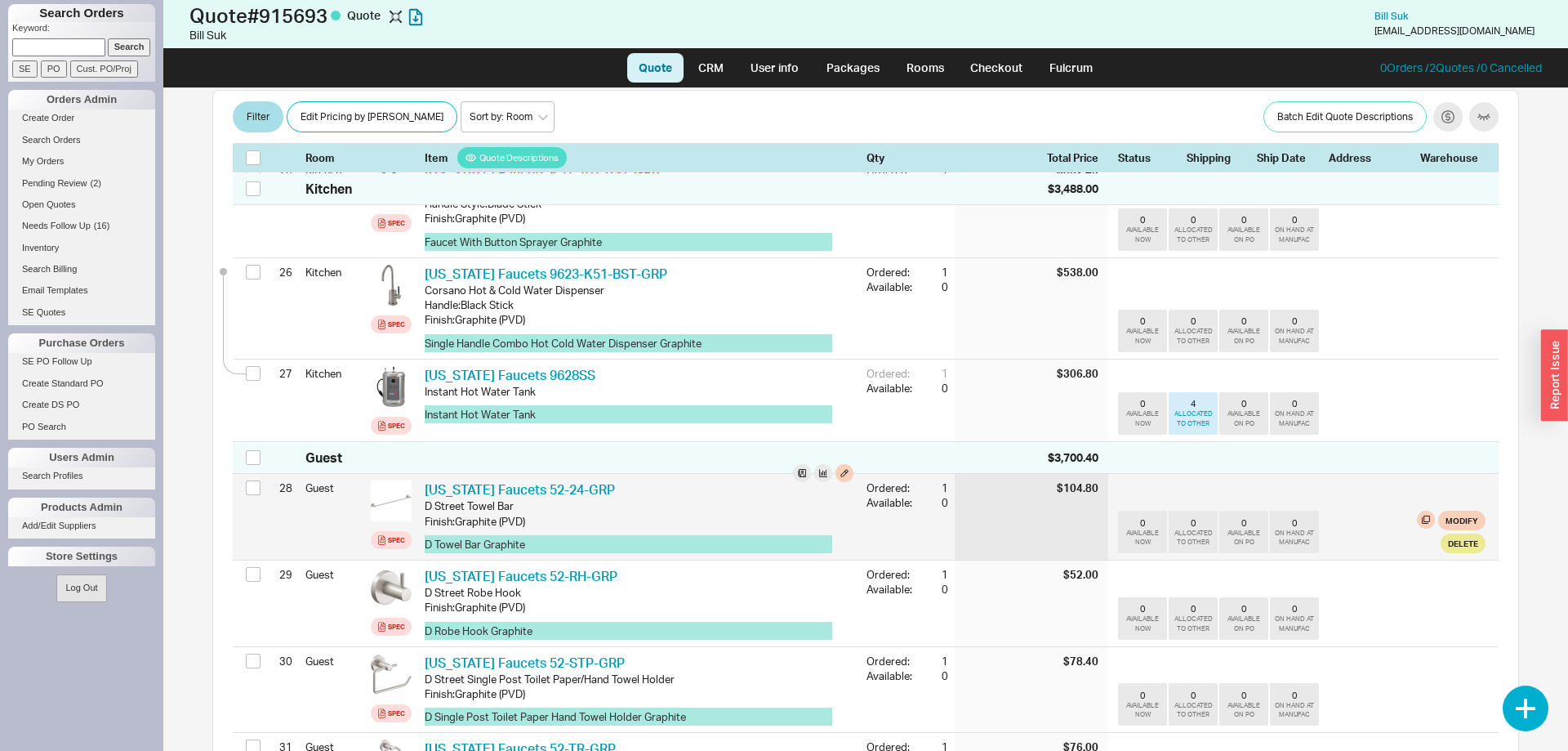
scroll to position [2639, 0]
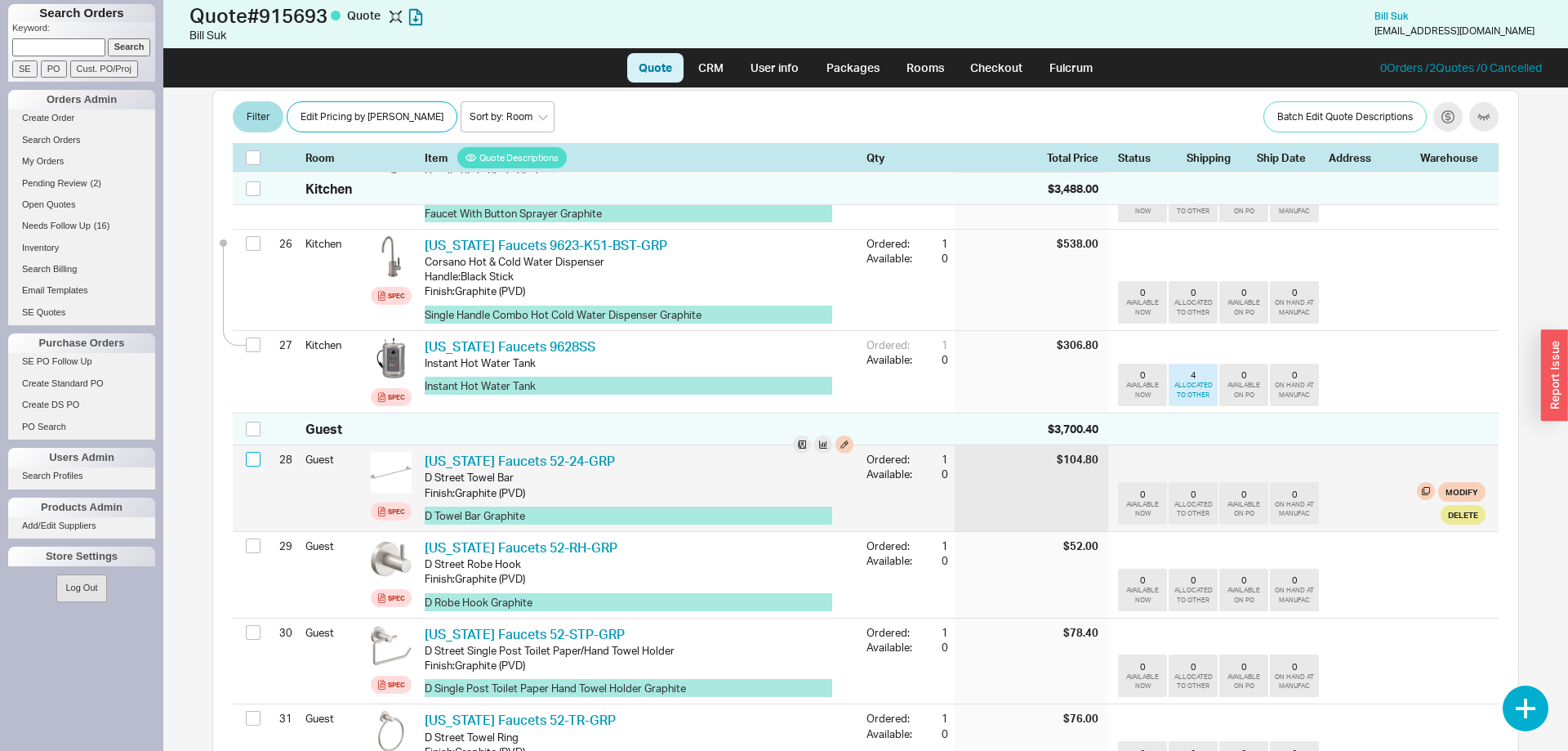
click at [256, 452] on input "checkbox" at bounding box center [253, 459] width 14 height 14
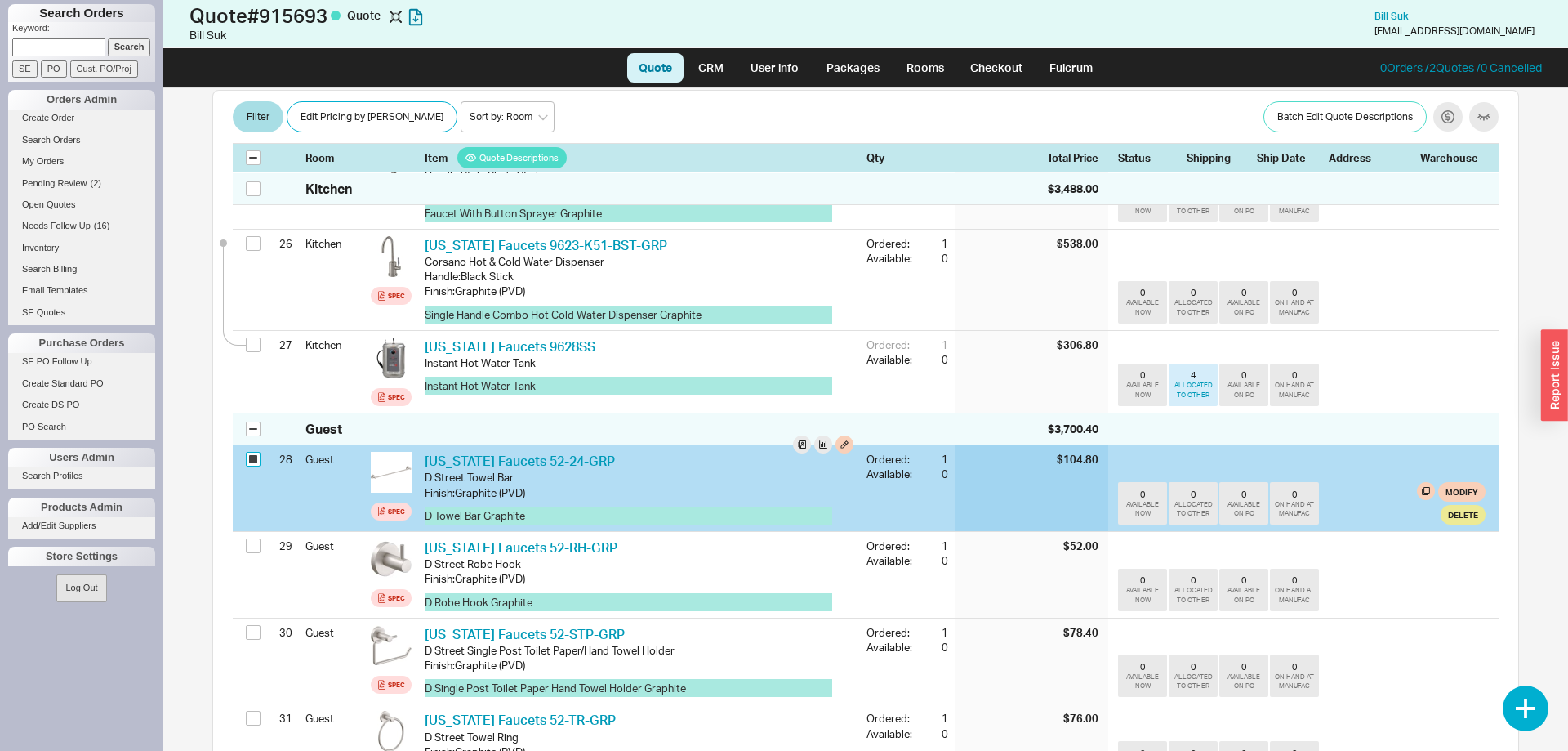
checkbox input "true"
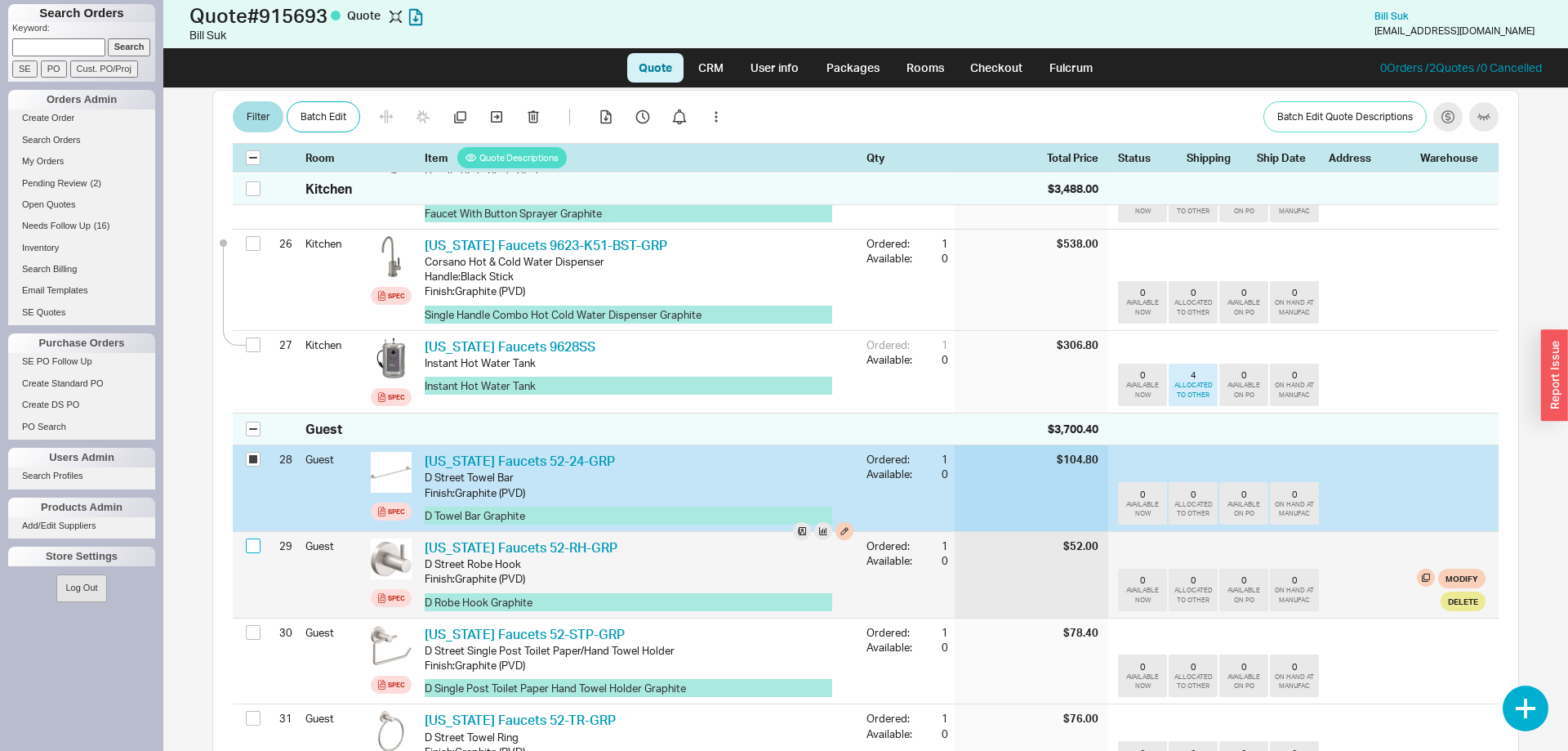
click at [256, 538] on input "checkbox" at bounding box center [253, 545] width 14 height 14
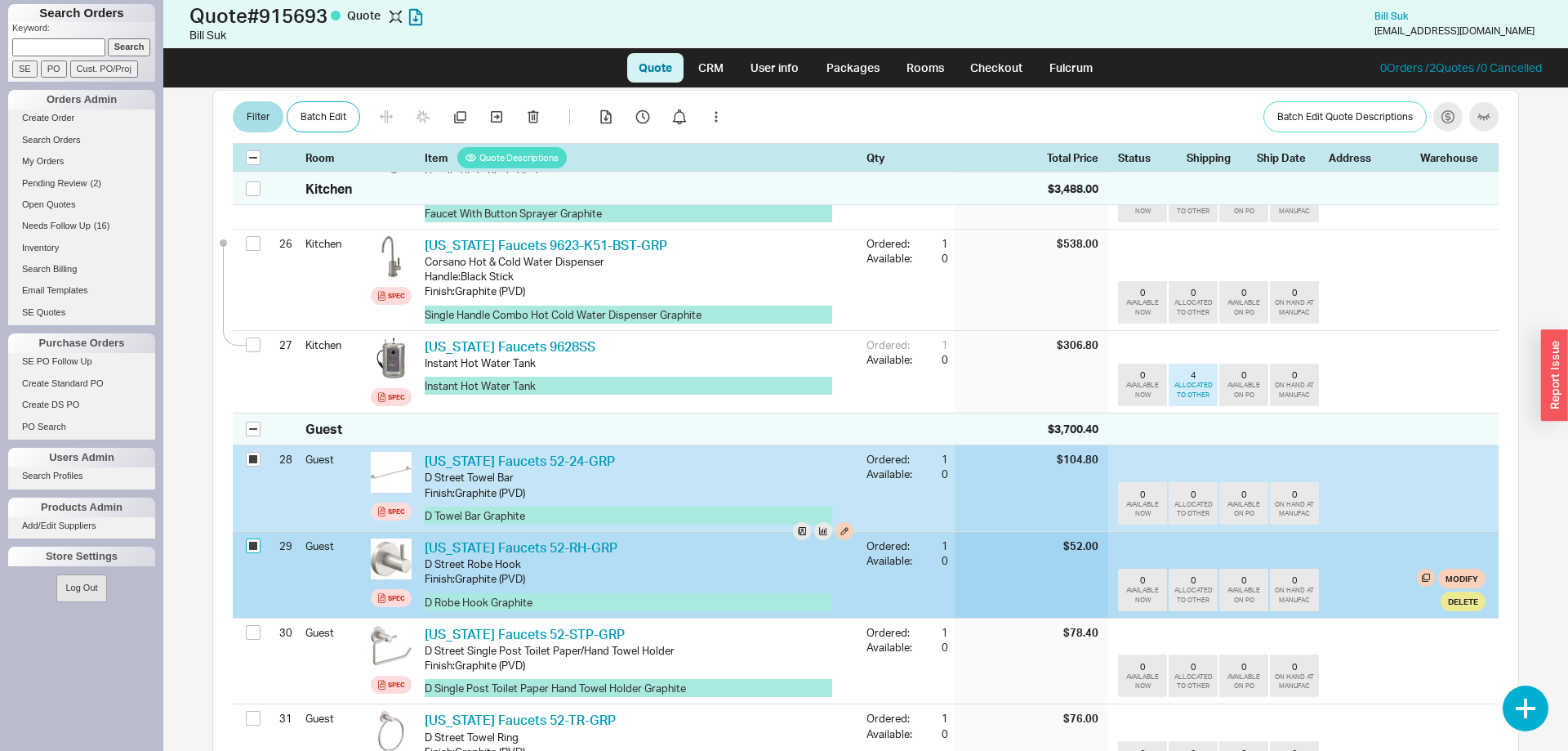
checkbox input "true"
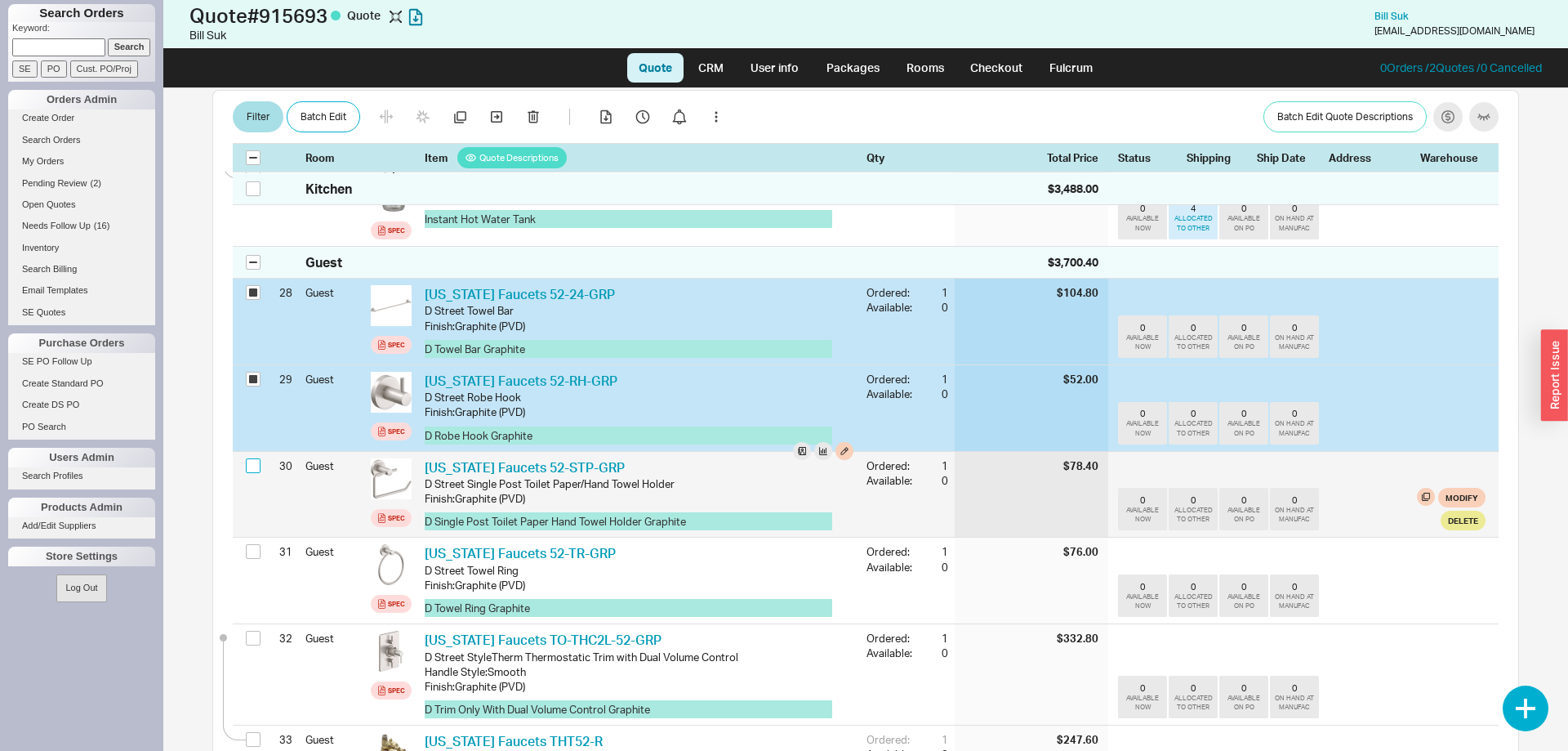
click at [250, 458] on input "checkbox" at bounding box center [253, 465] width 14 height 14
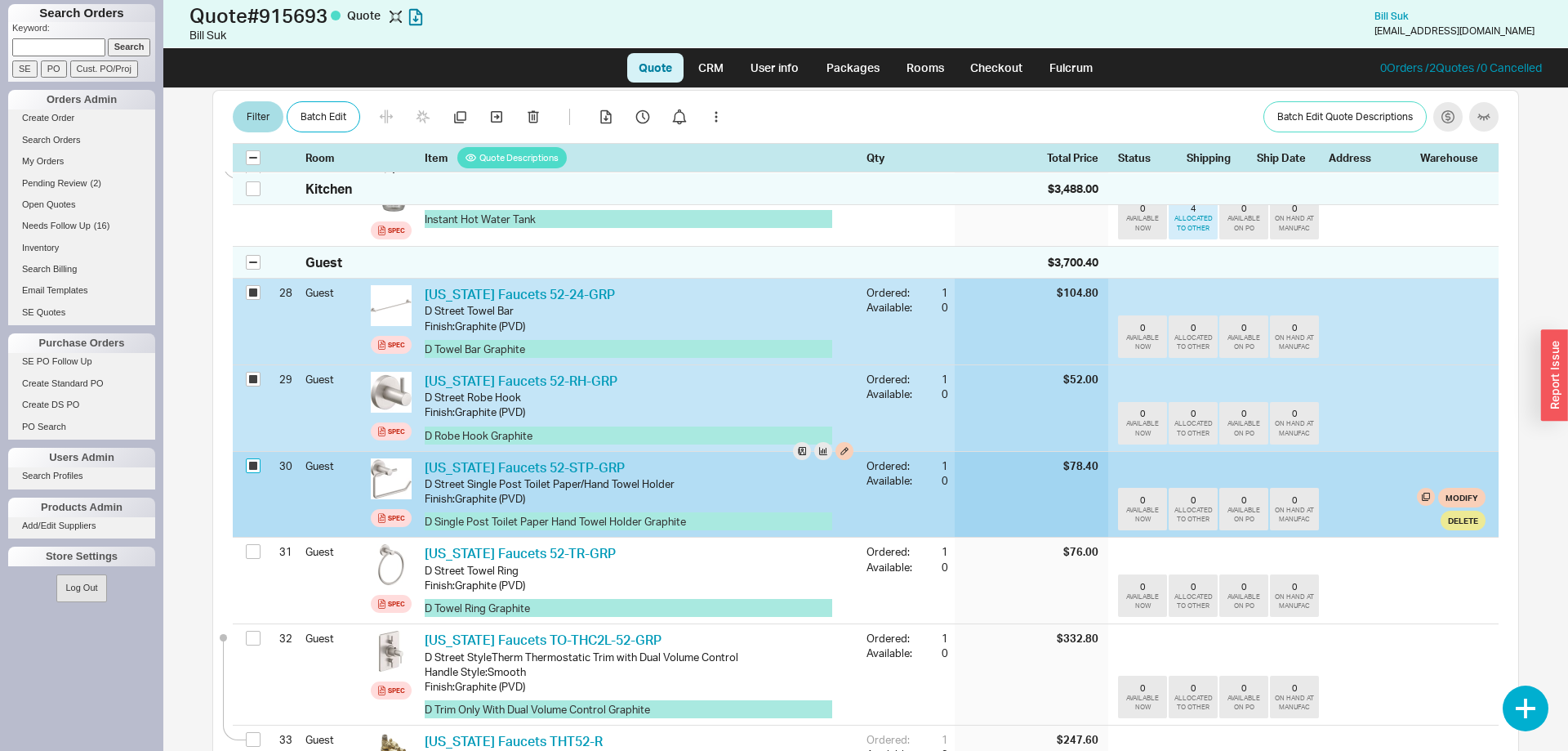
checkbox input "true"
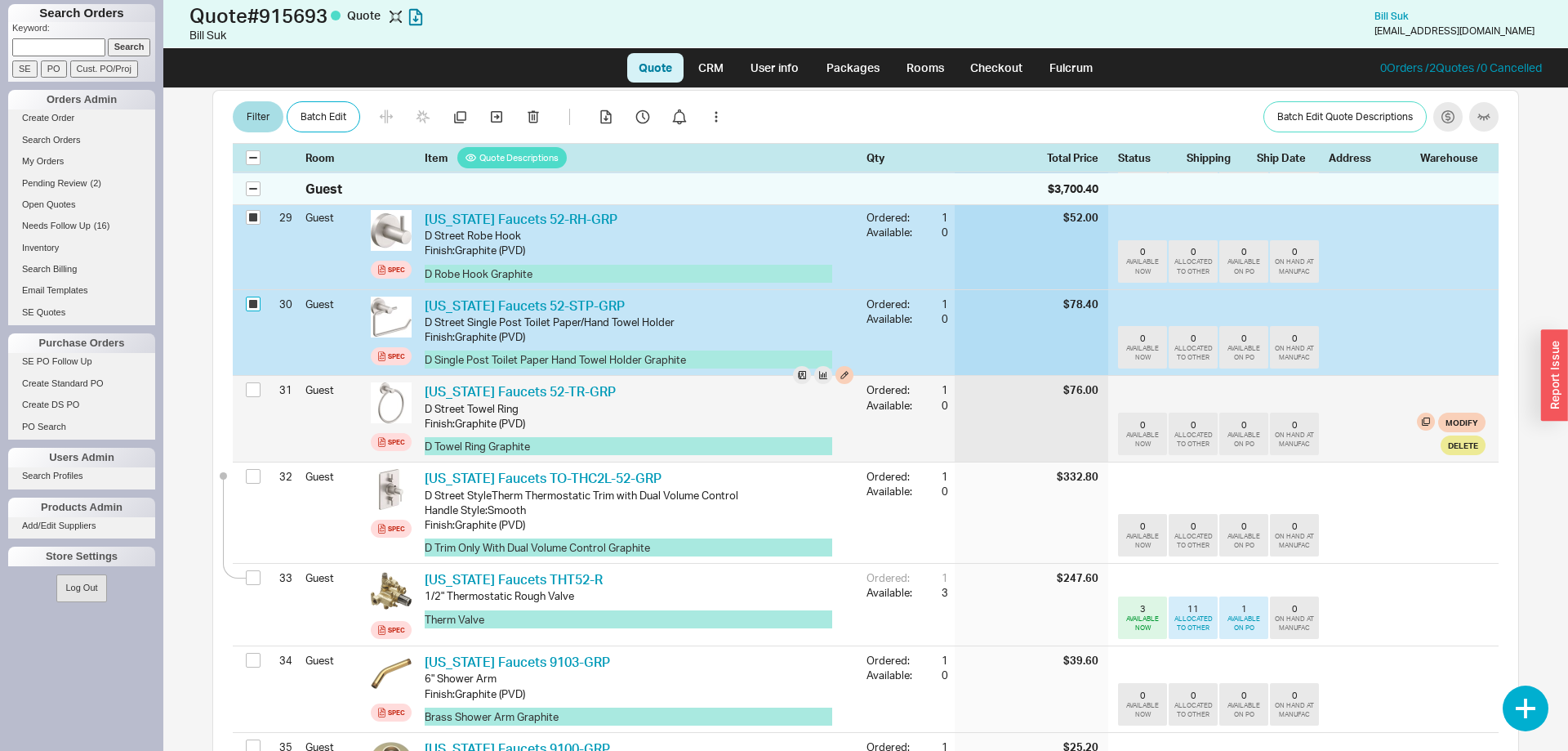
scroll to position [2973, 0]
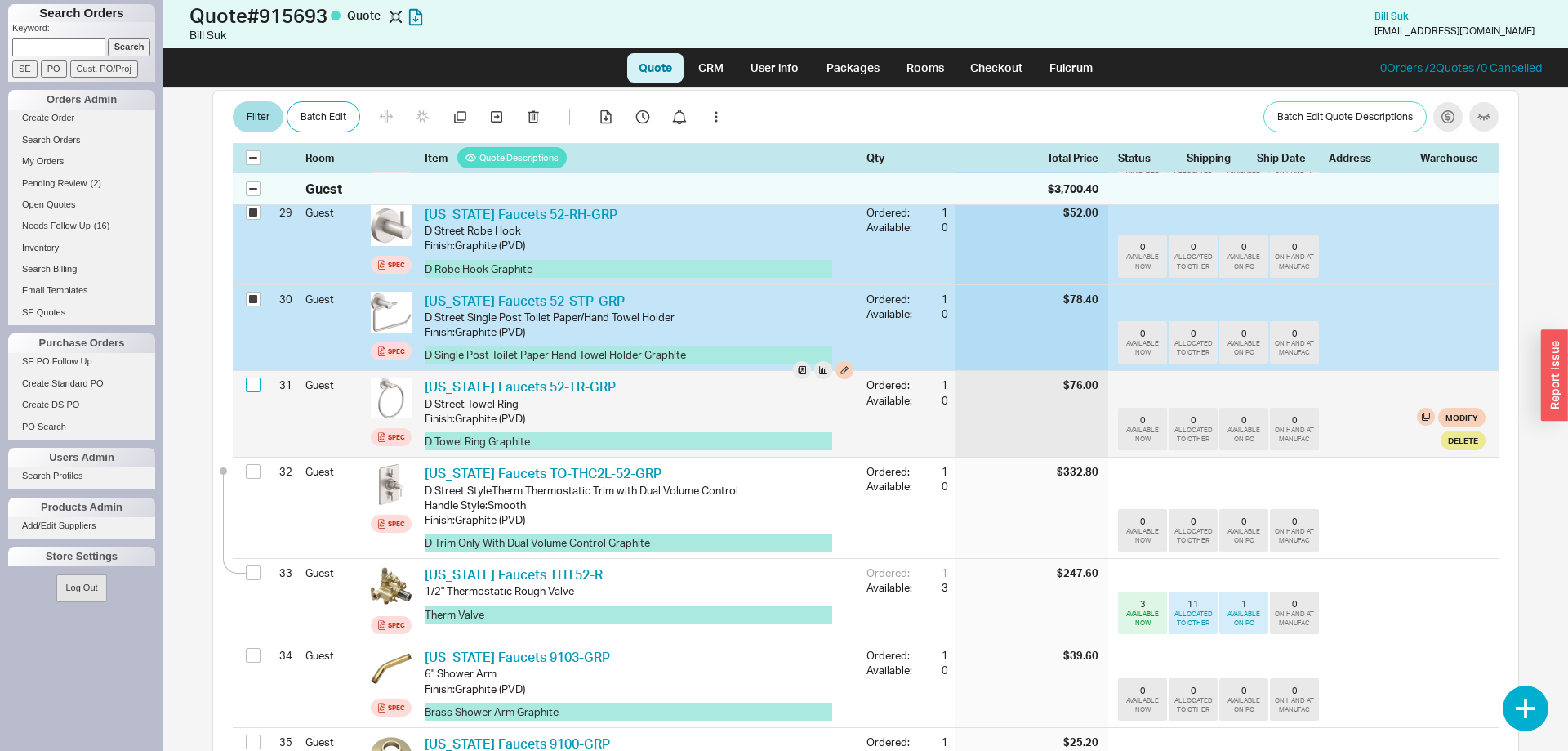
click at [256, 377] on input "checkbox" at bounding box center [253, 384] width 14 height 14
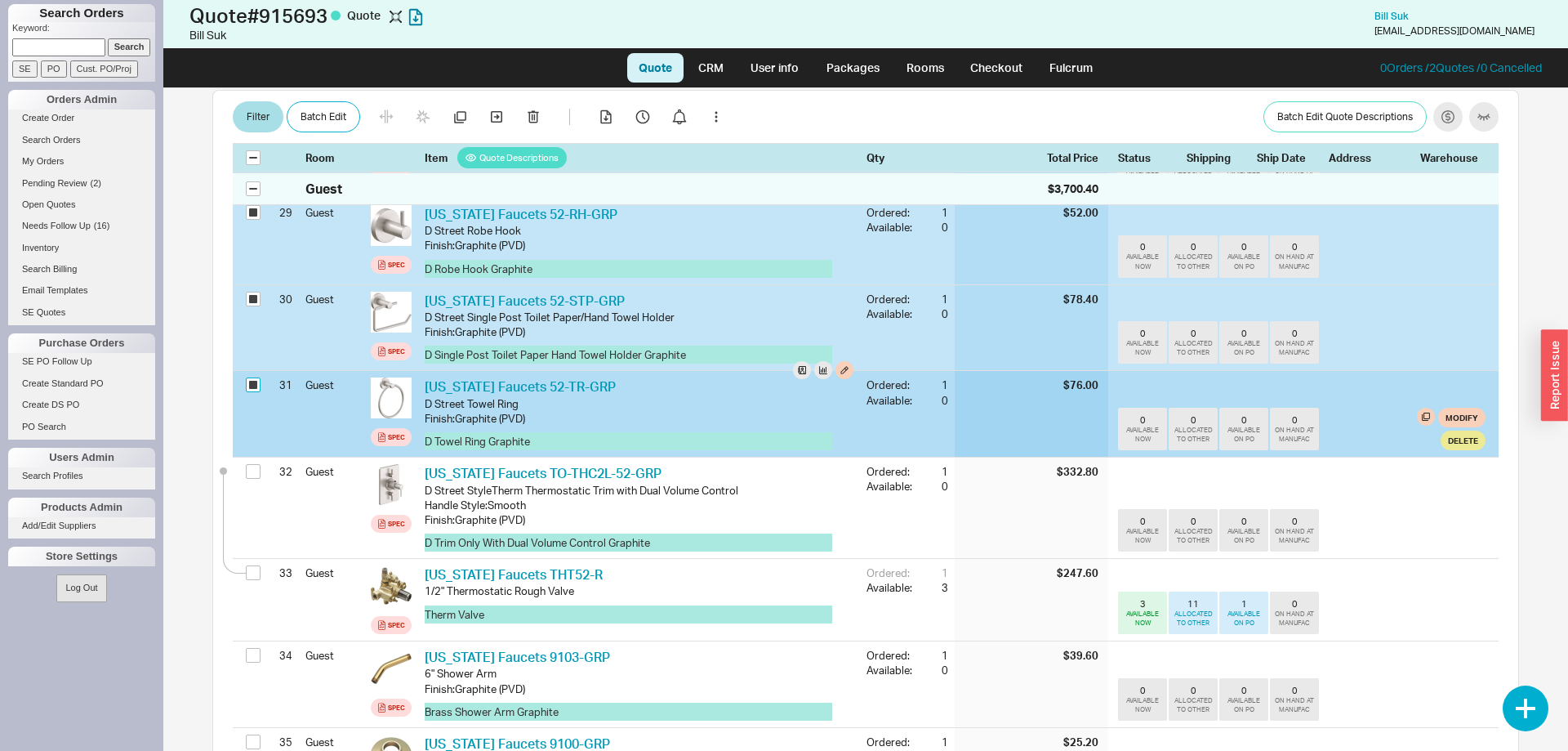
checkbox input "true"
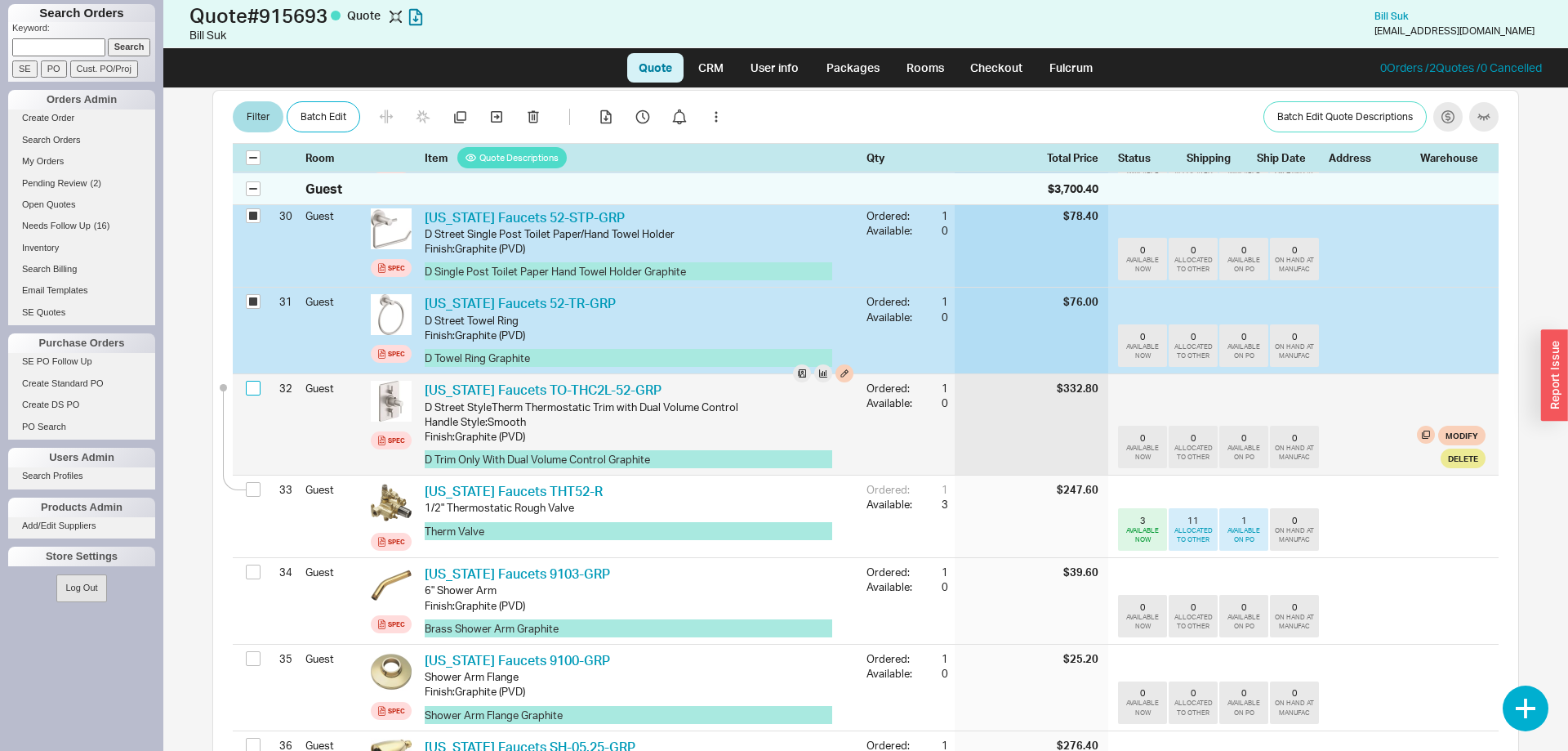
click at [256, 381] on input "checkbox" at bounding box center [253, 388] width 14 height 14
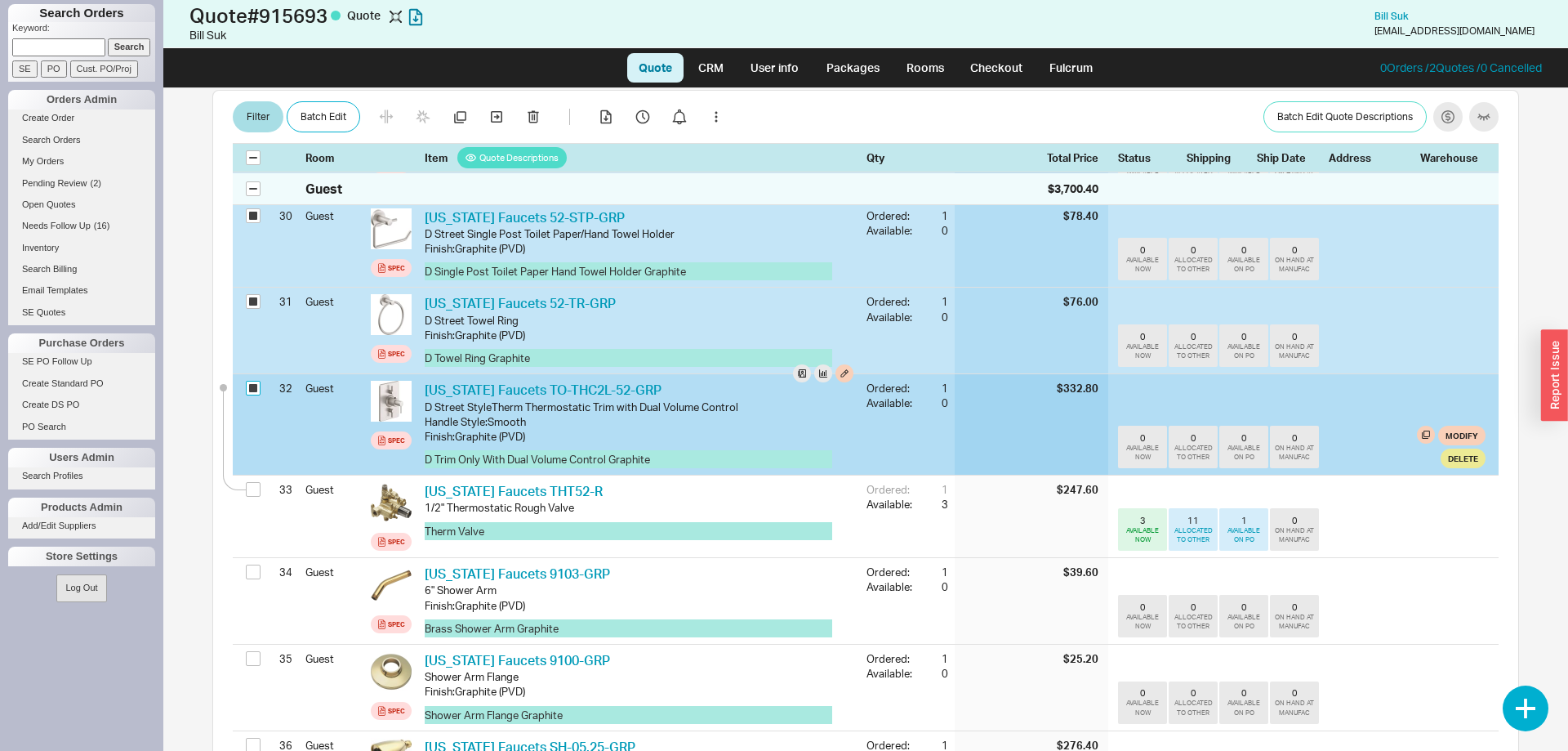
checkbox input "true"
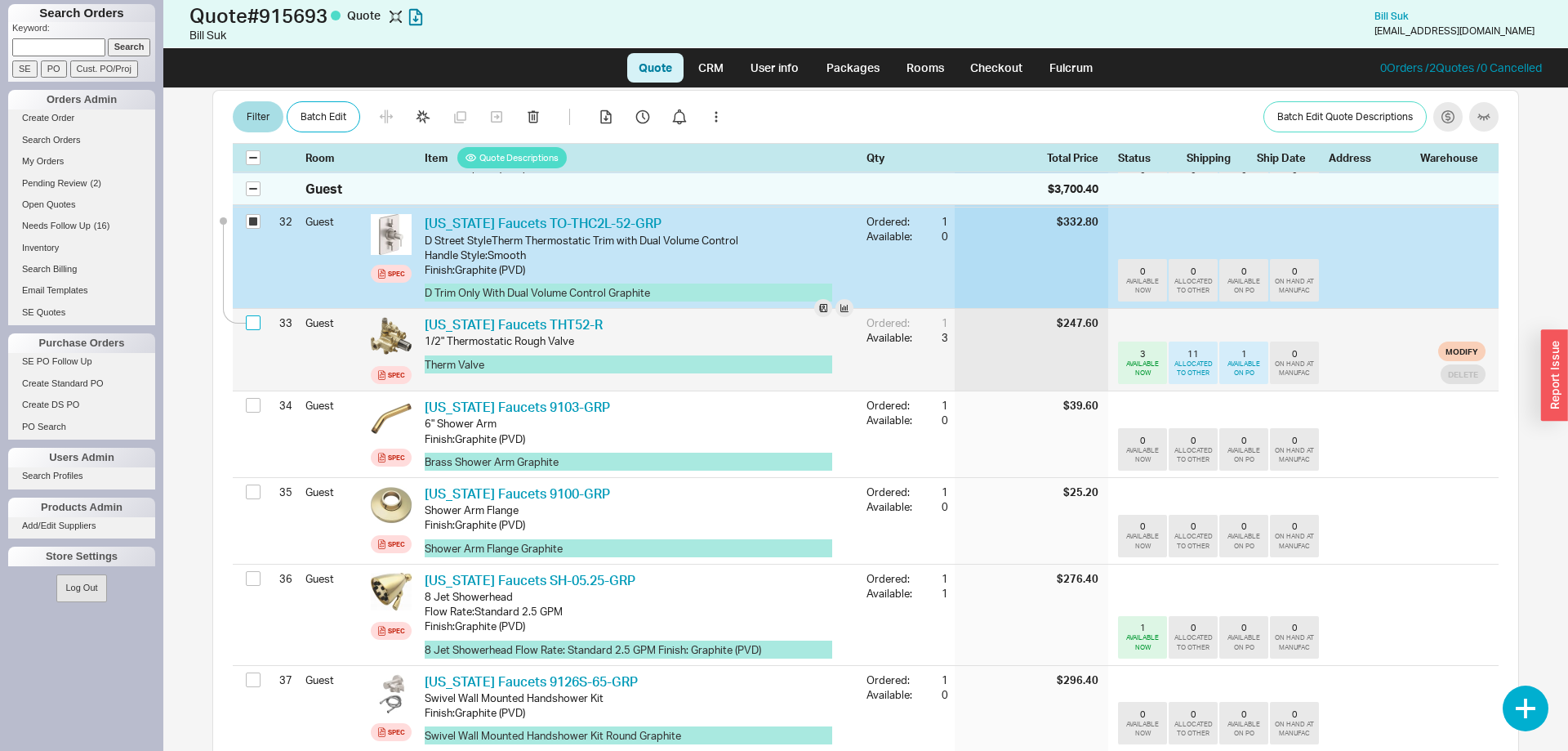
click at [255, 315] on input "checkbox" at bounding box center [253, 322] width 14 height 14
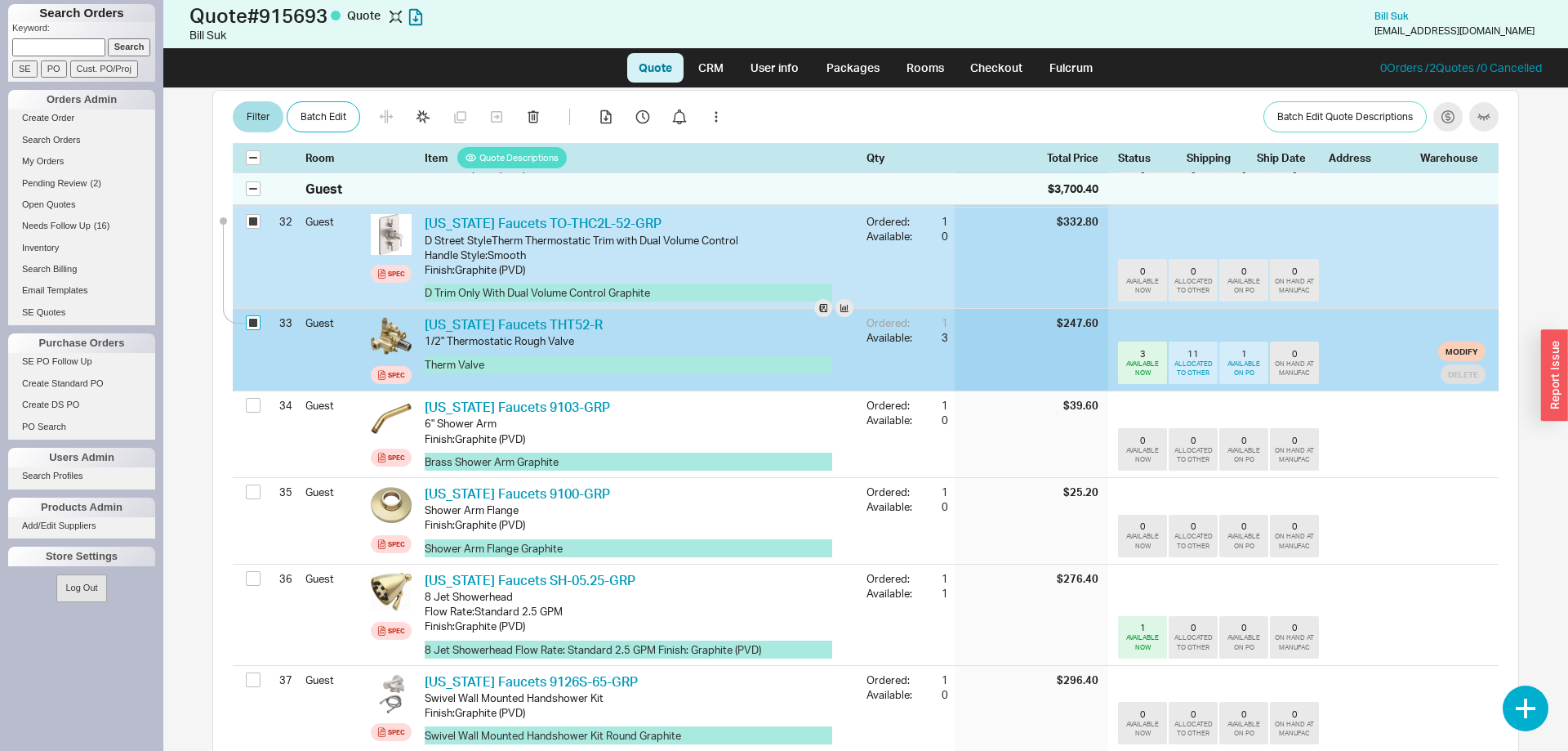
checkbox input "true"
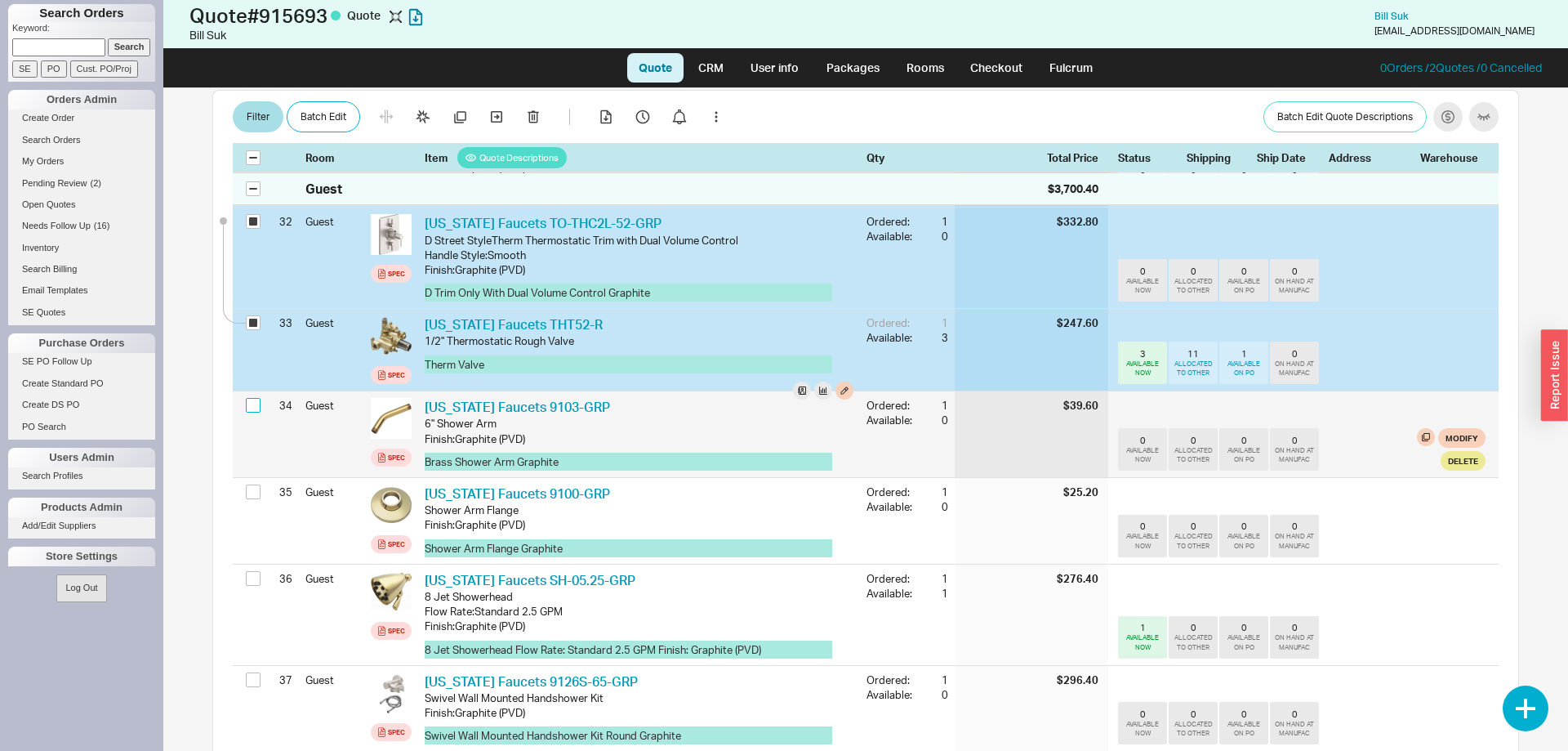
click at [254, 398] on input "checkbox" at bounding box center [253, 405] width 14 height 14
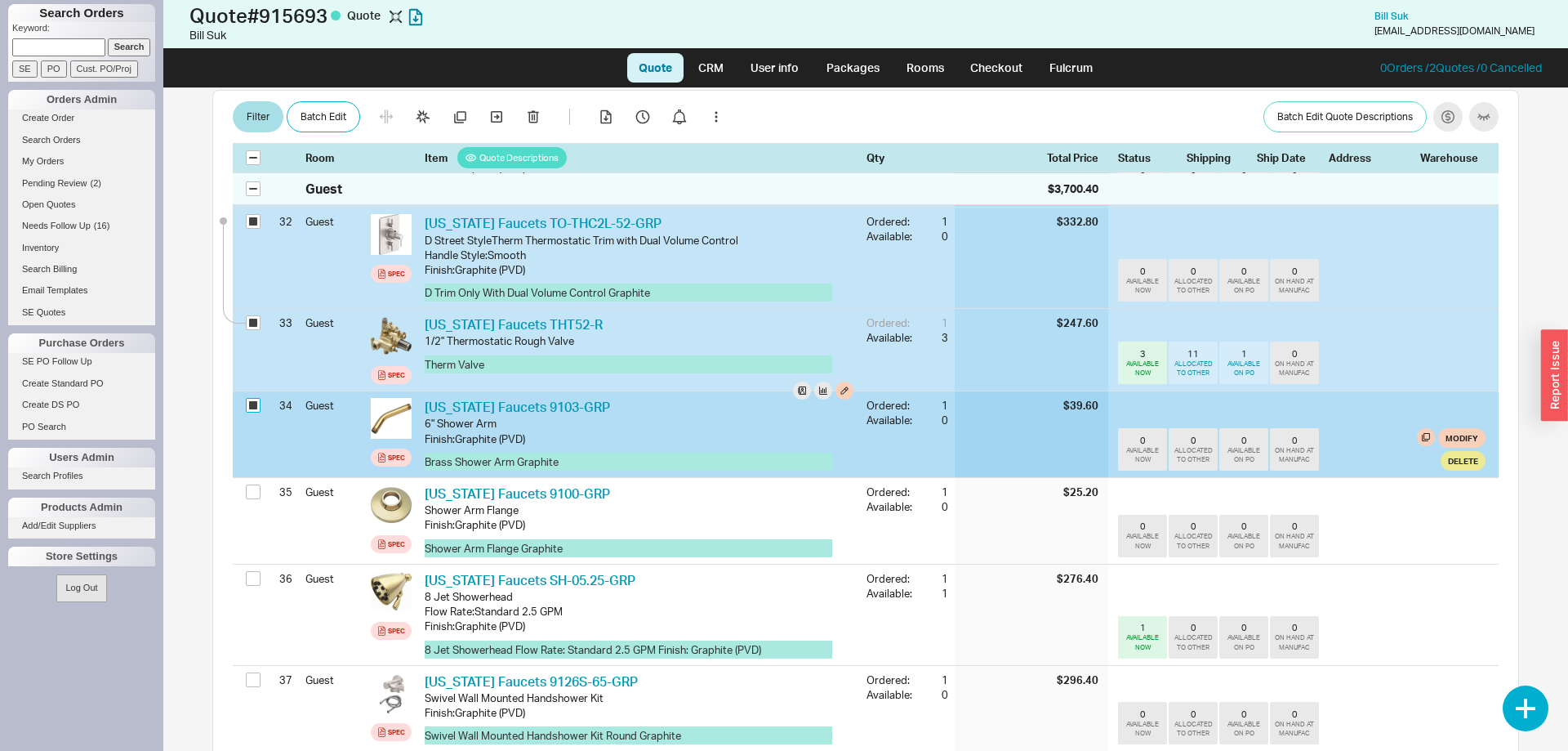
checkbox input "true"
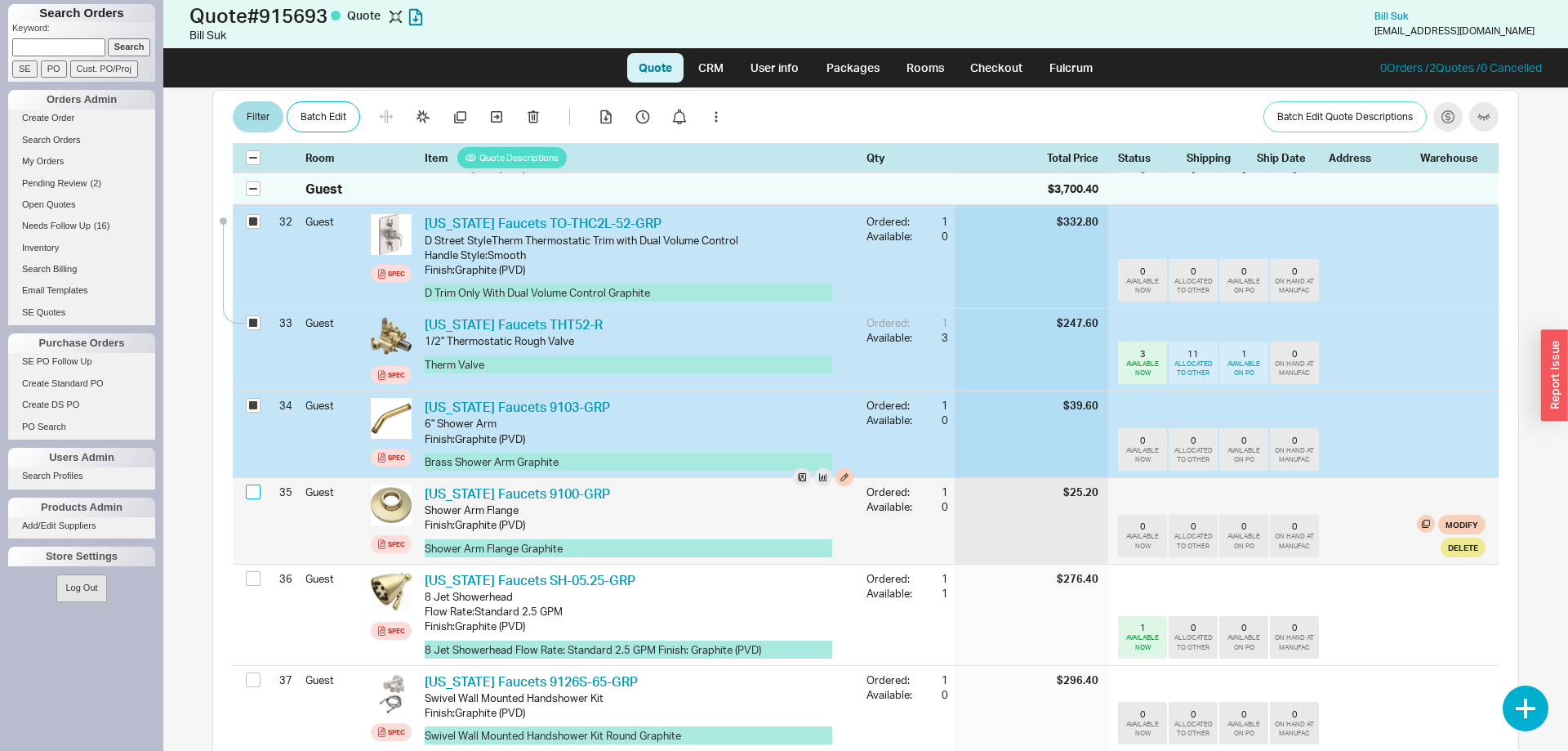
click at [250, 484] on input "checkbox" at bounding box center [253, 491] width 14 height 14
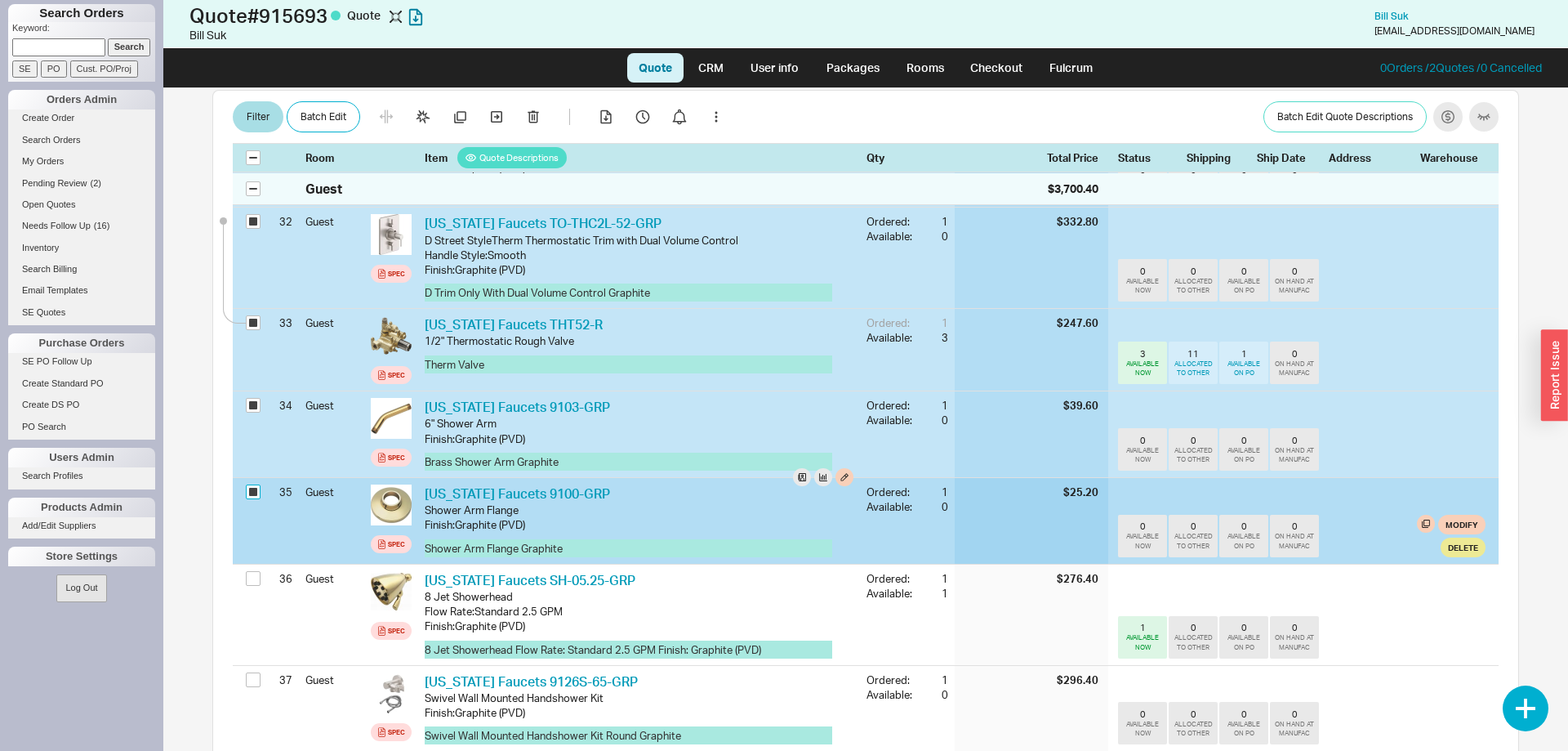
checkbox input "true"
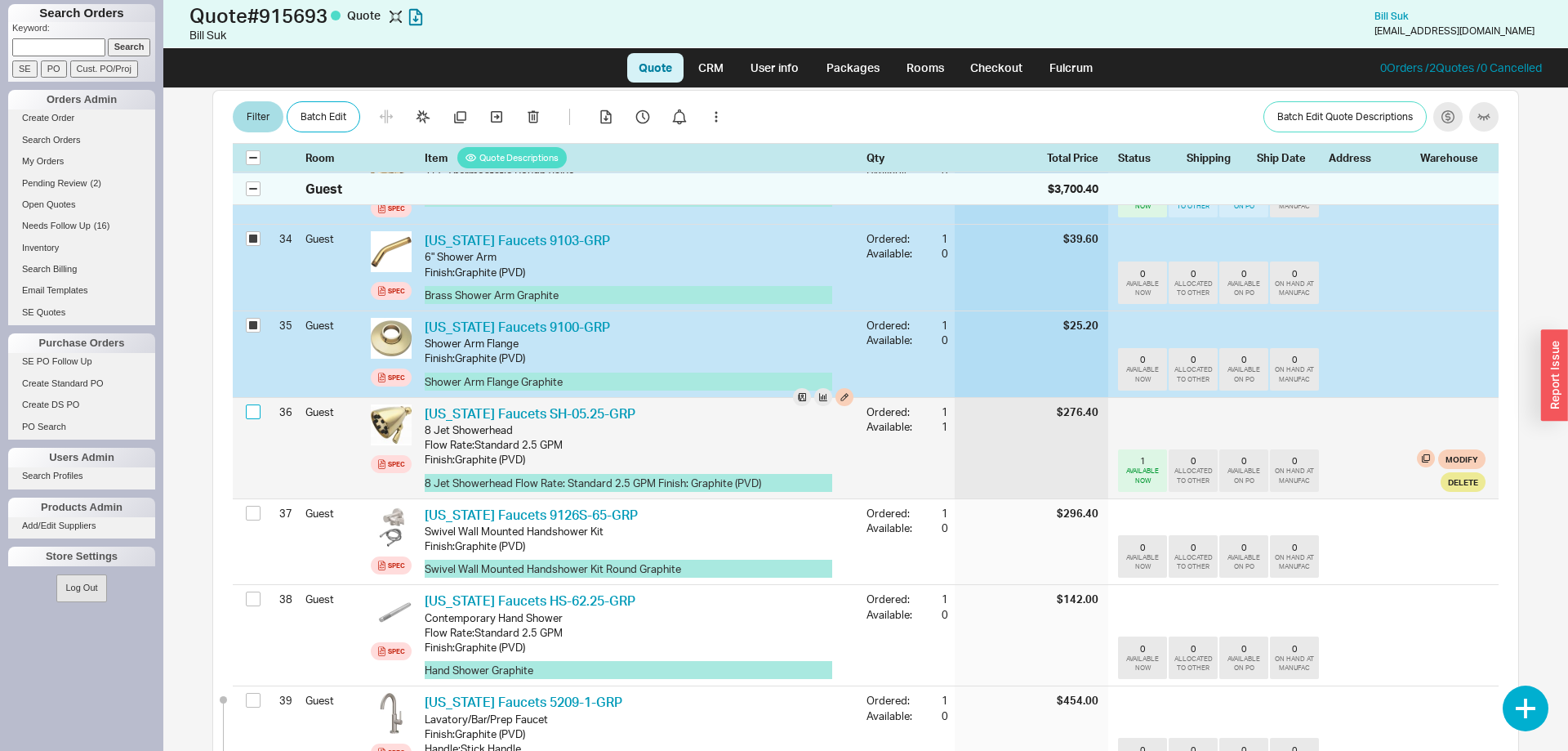
click at [255, 404] on input "checkbox" at bounding box center [253, 411] width 14 height 14
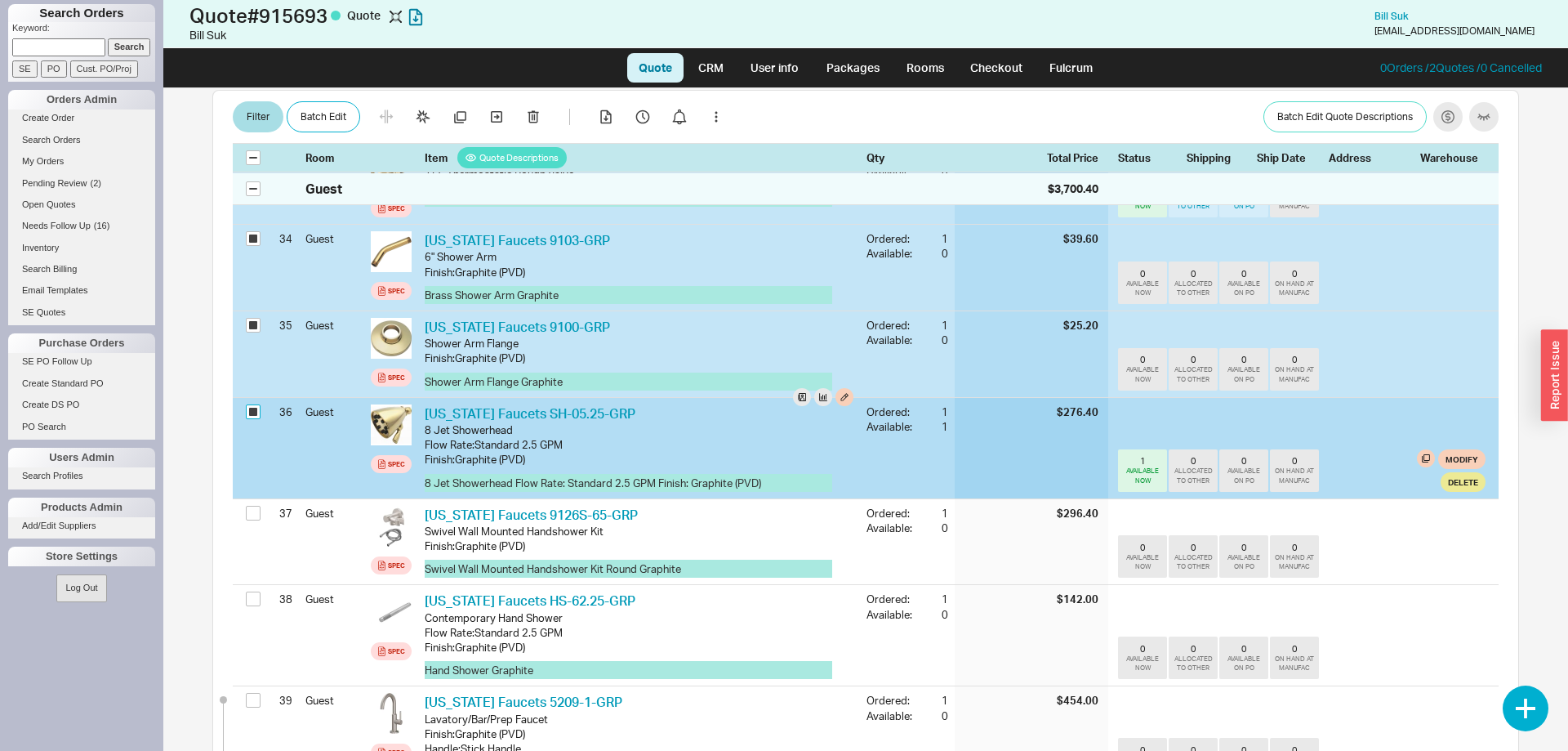
checkbox input "true"
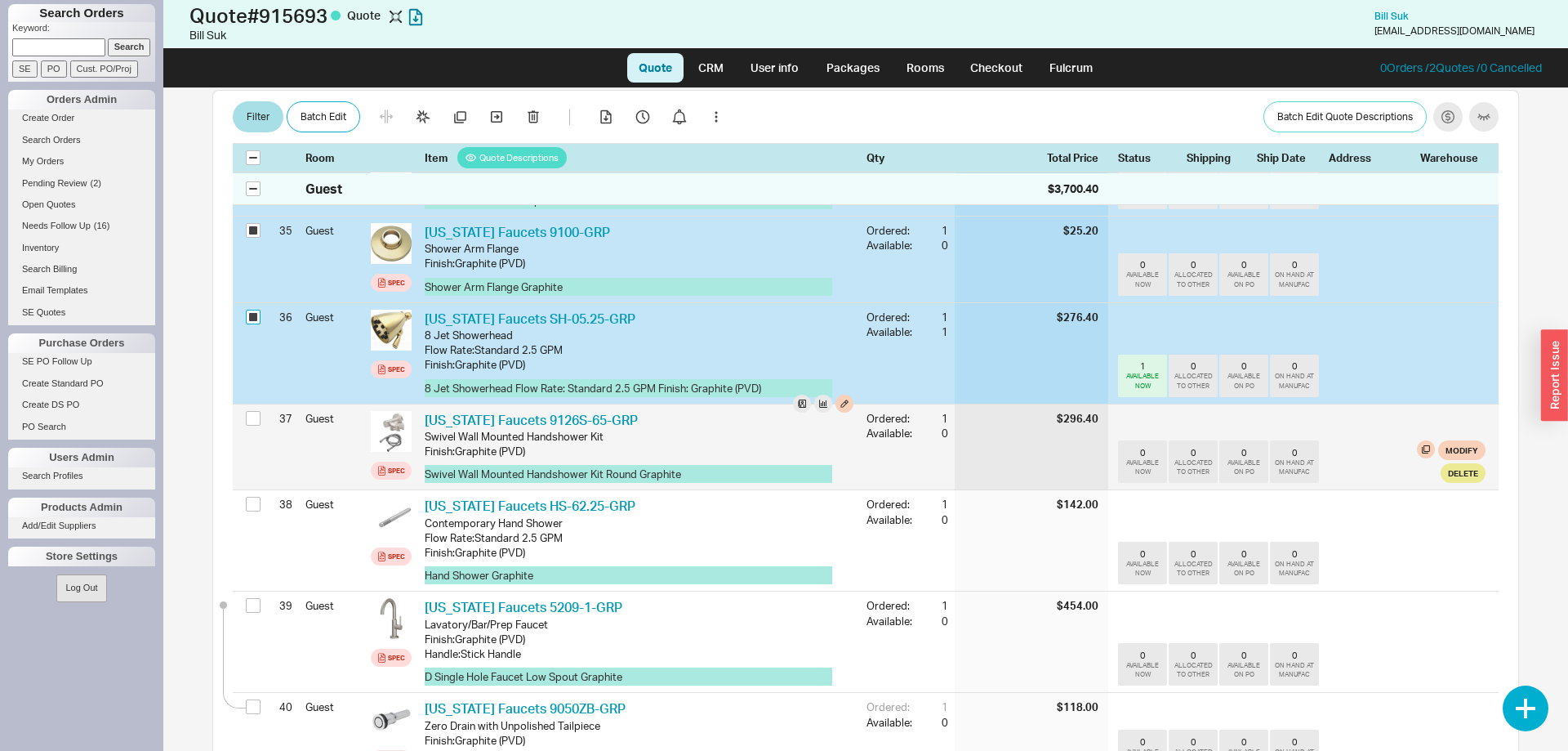
scroll to position [3556, 0]
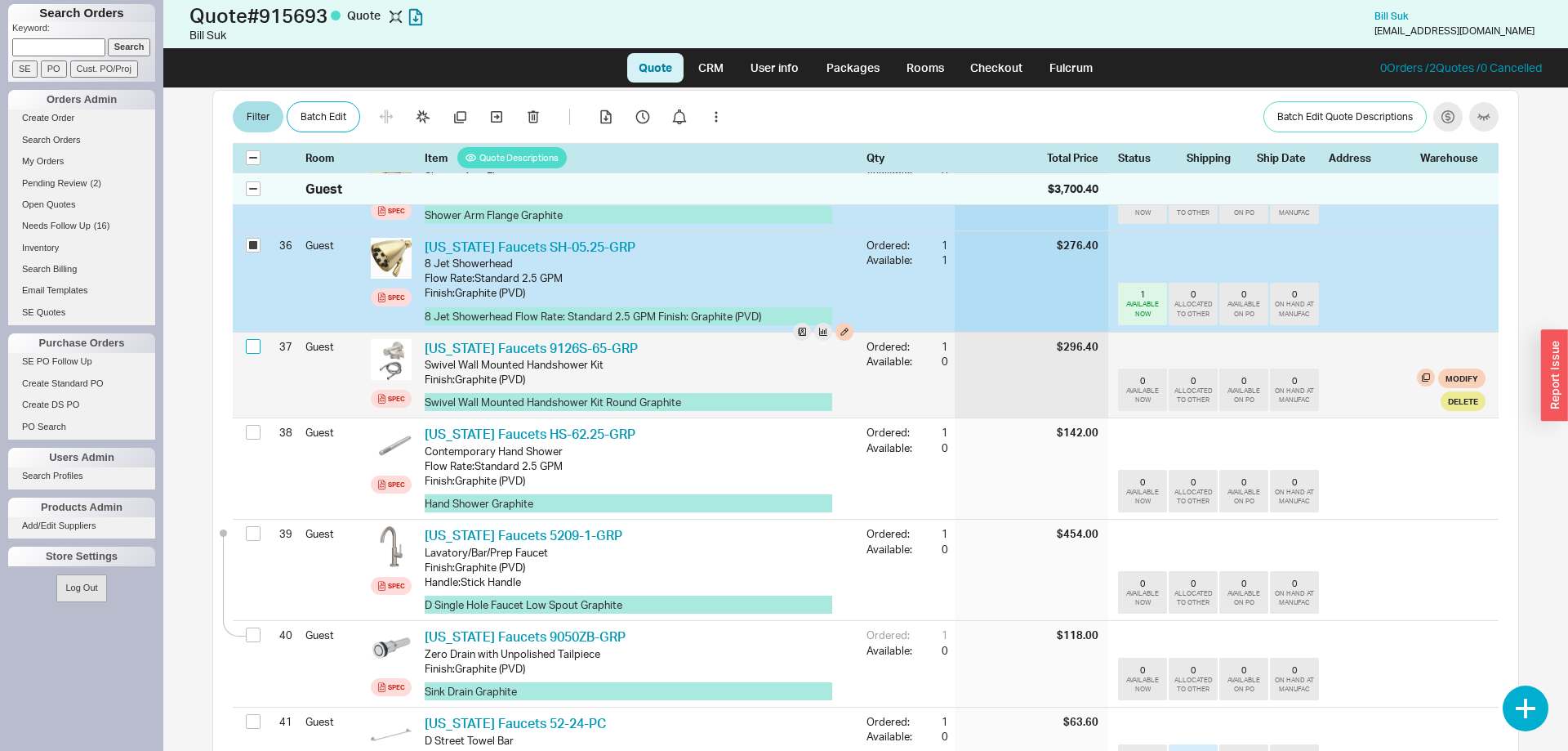
click at [254, 339] on input "checkbox" at bounding box center [253, 346] width 14 height 14
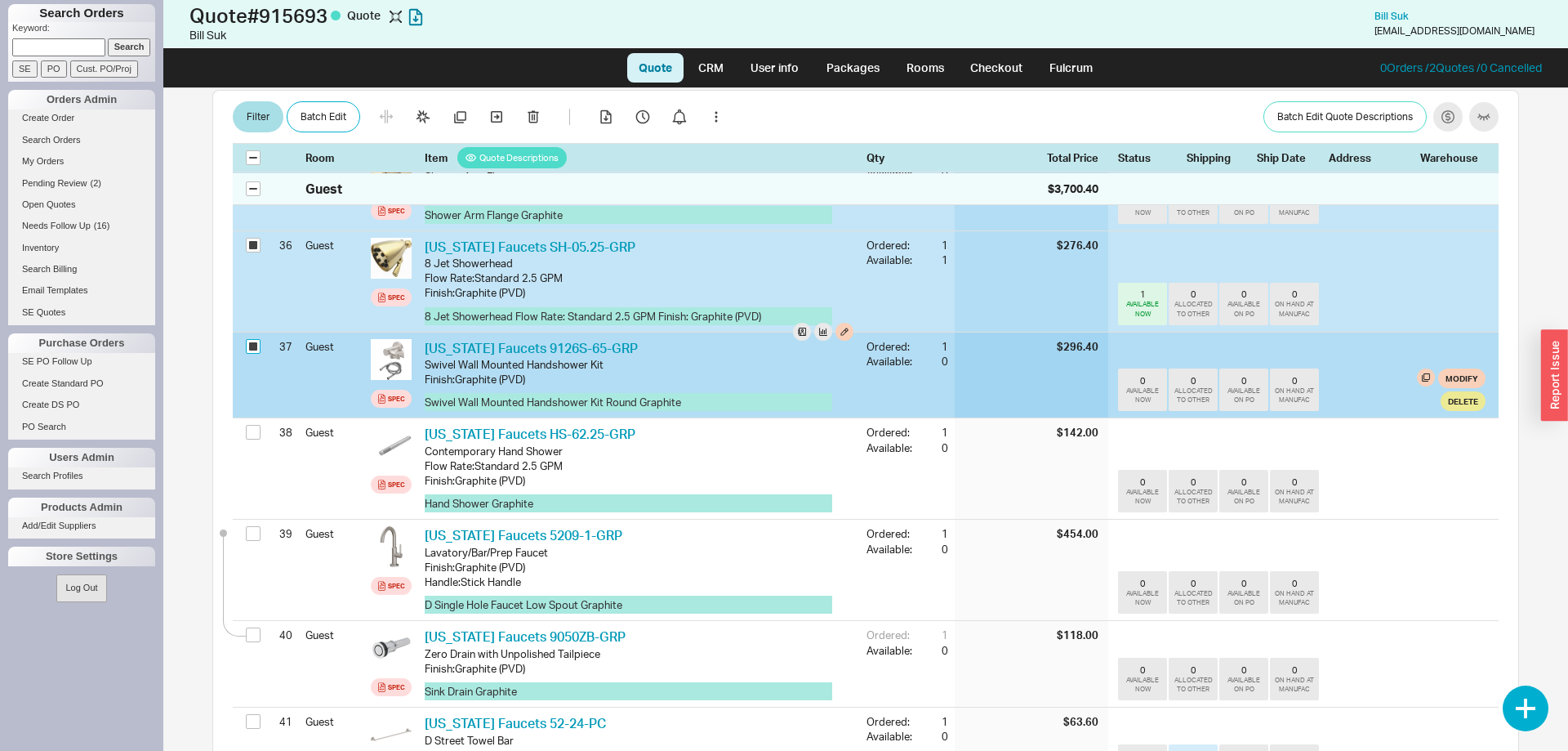
checkbox input "true"
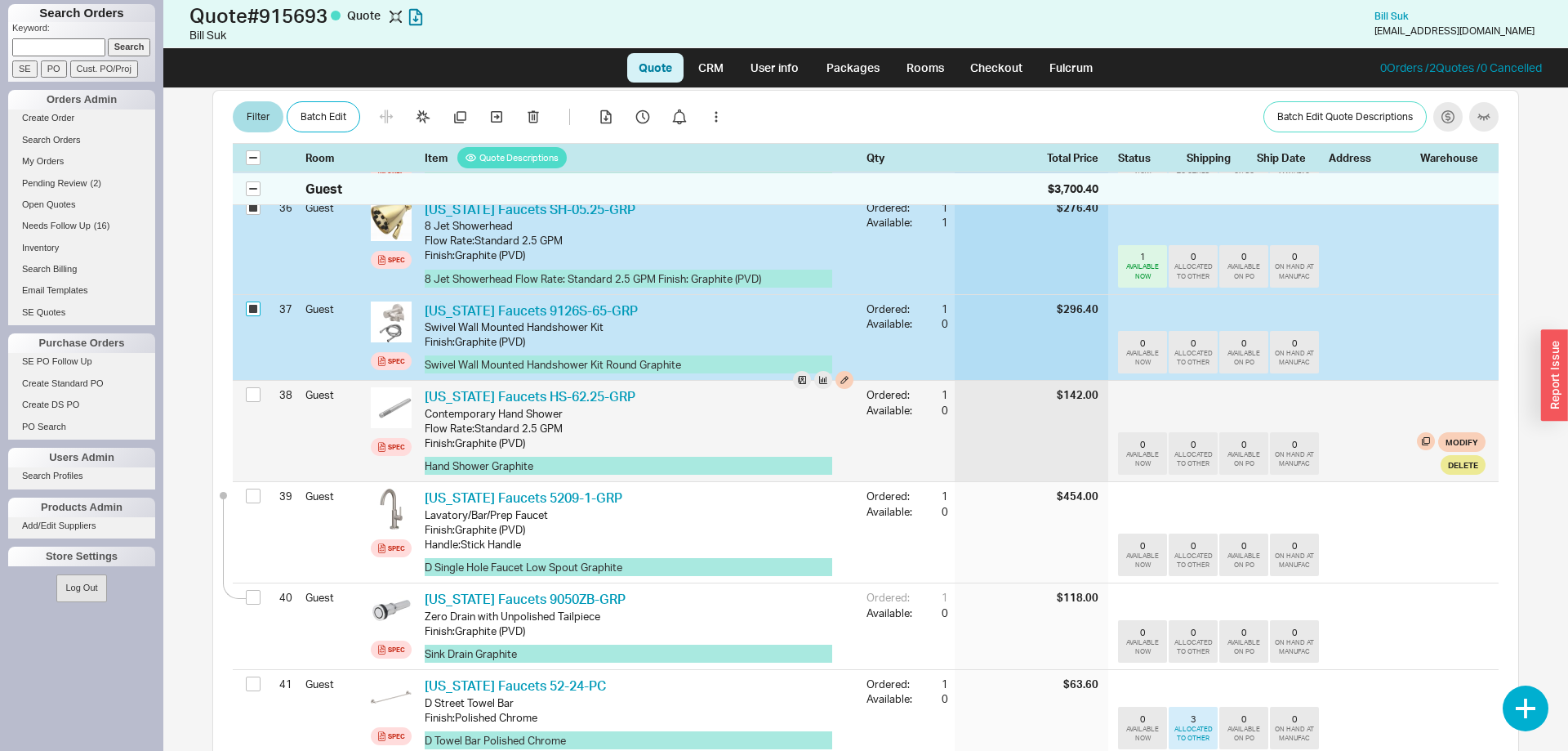
scroll to position [3638, 0]
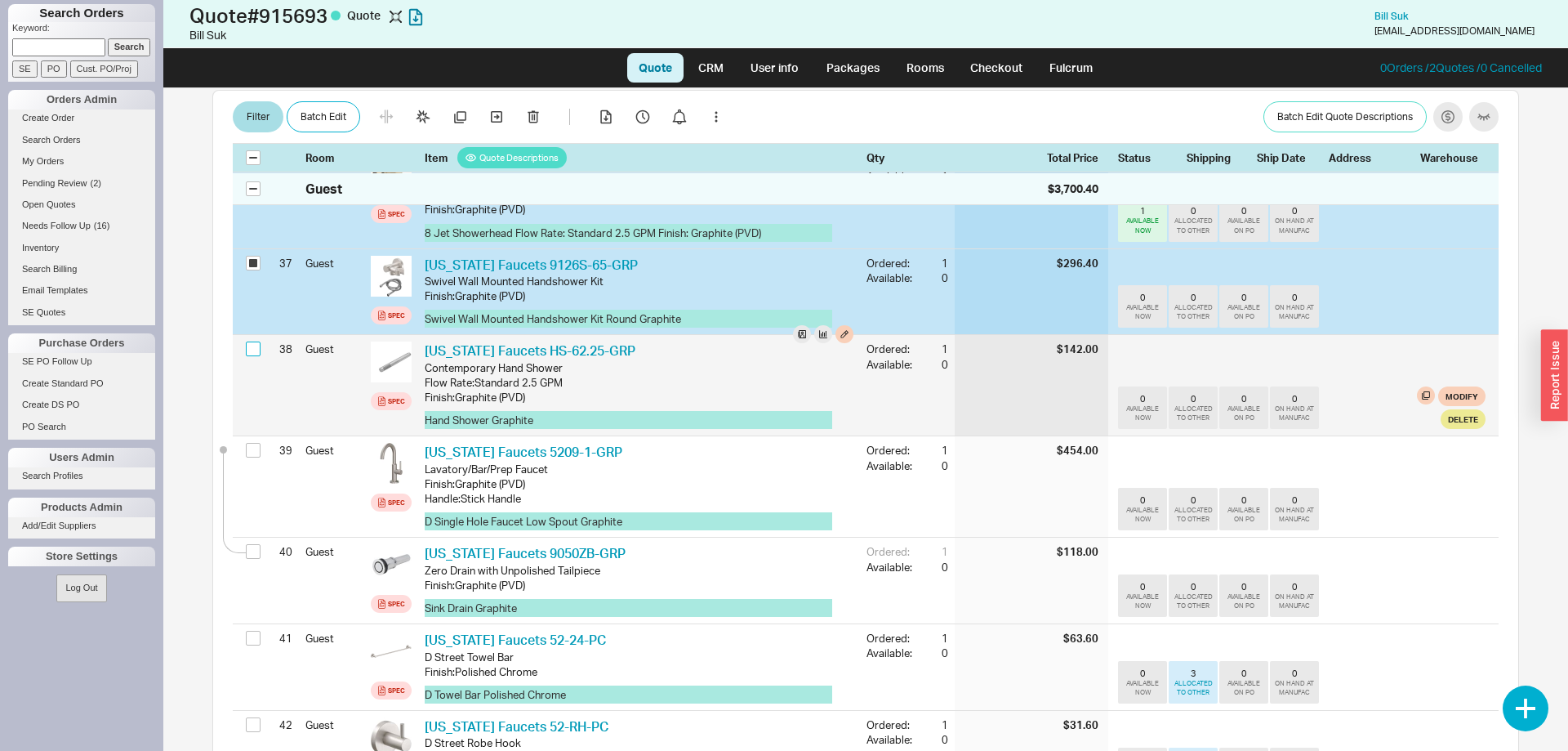
click at [256, 341] on input "checkbox" at bounding box center [253, 349] width 14 height 14
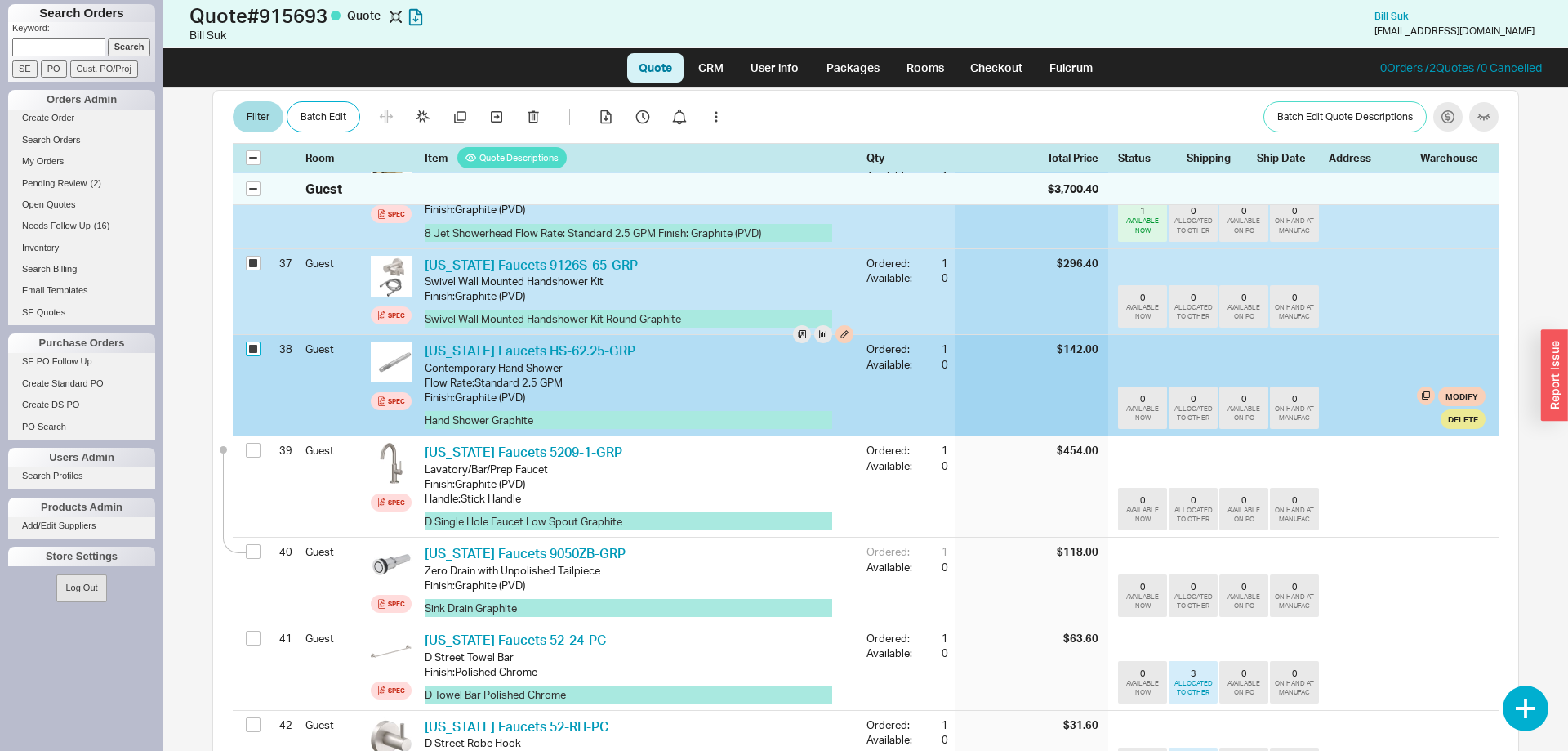
checkbox input "true"
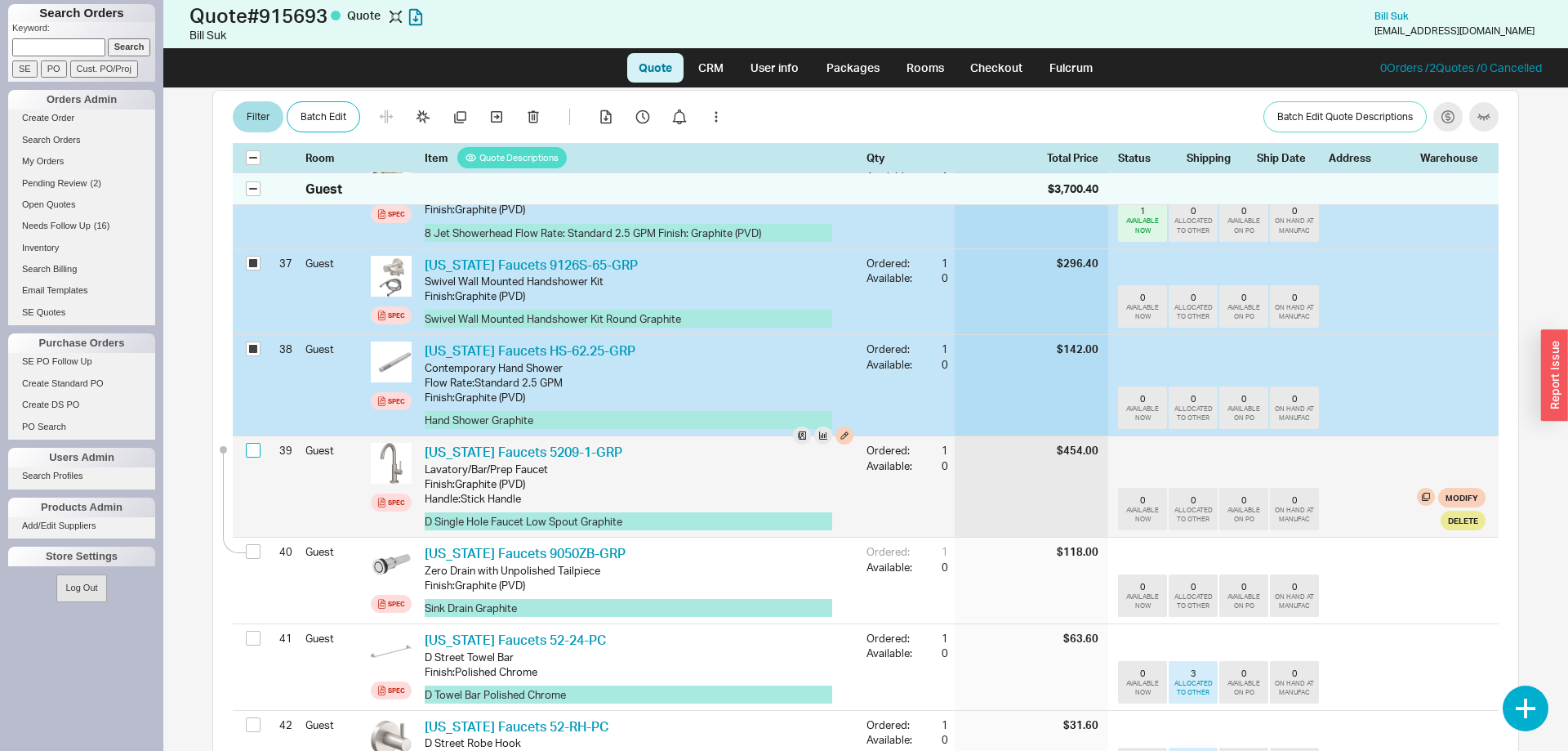
click at [251, 443] on input "checkbox" at bounding box center [253, 450] width 14 height 14
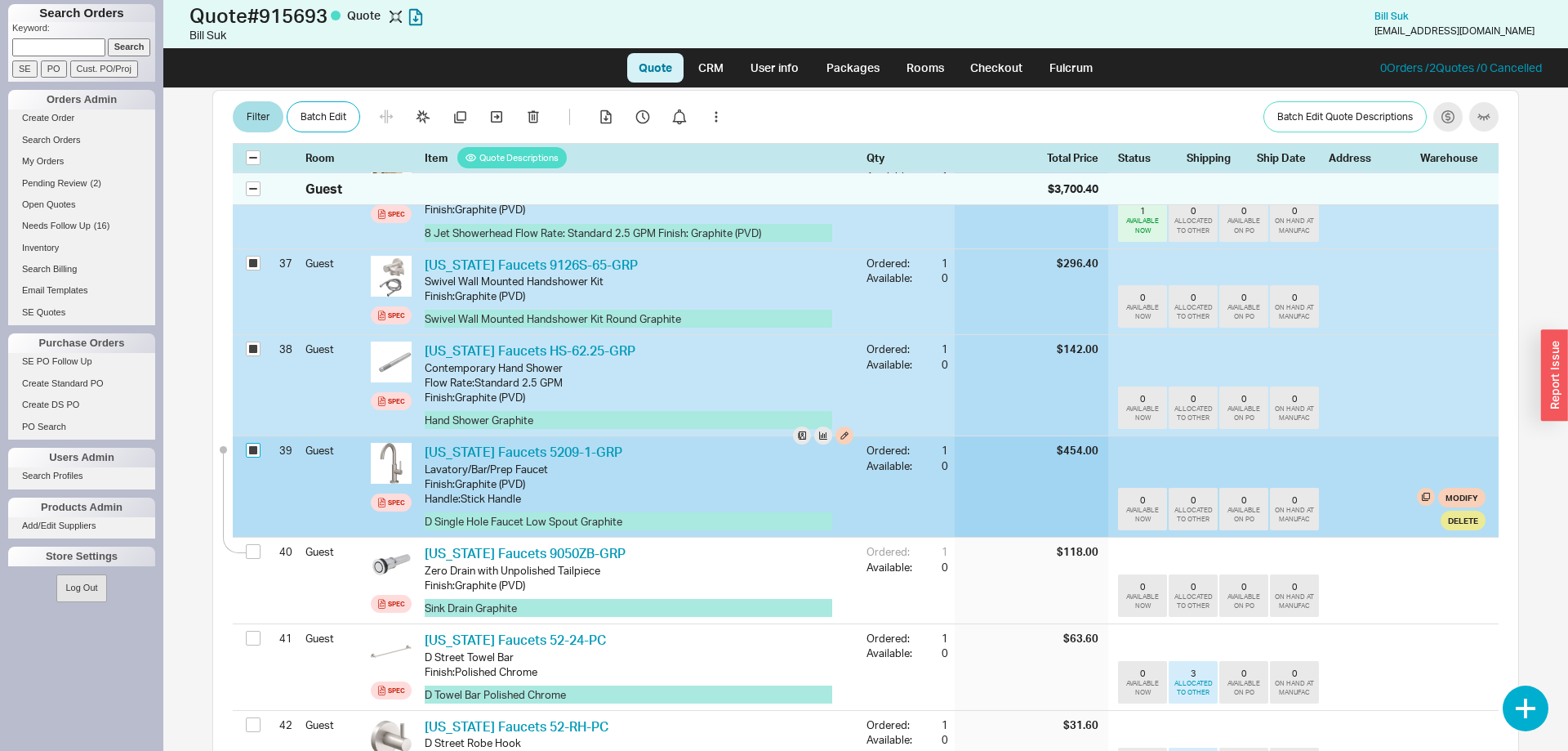
checkbox input "true"
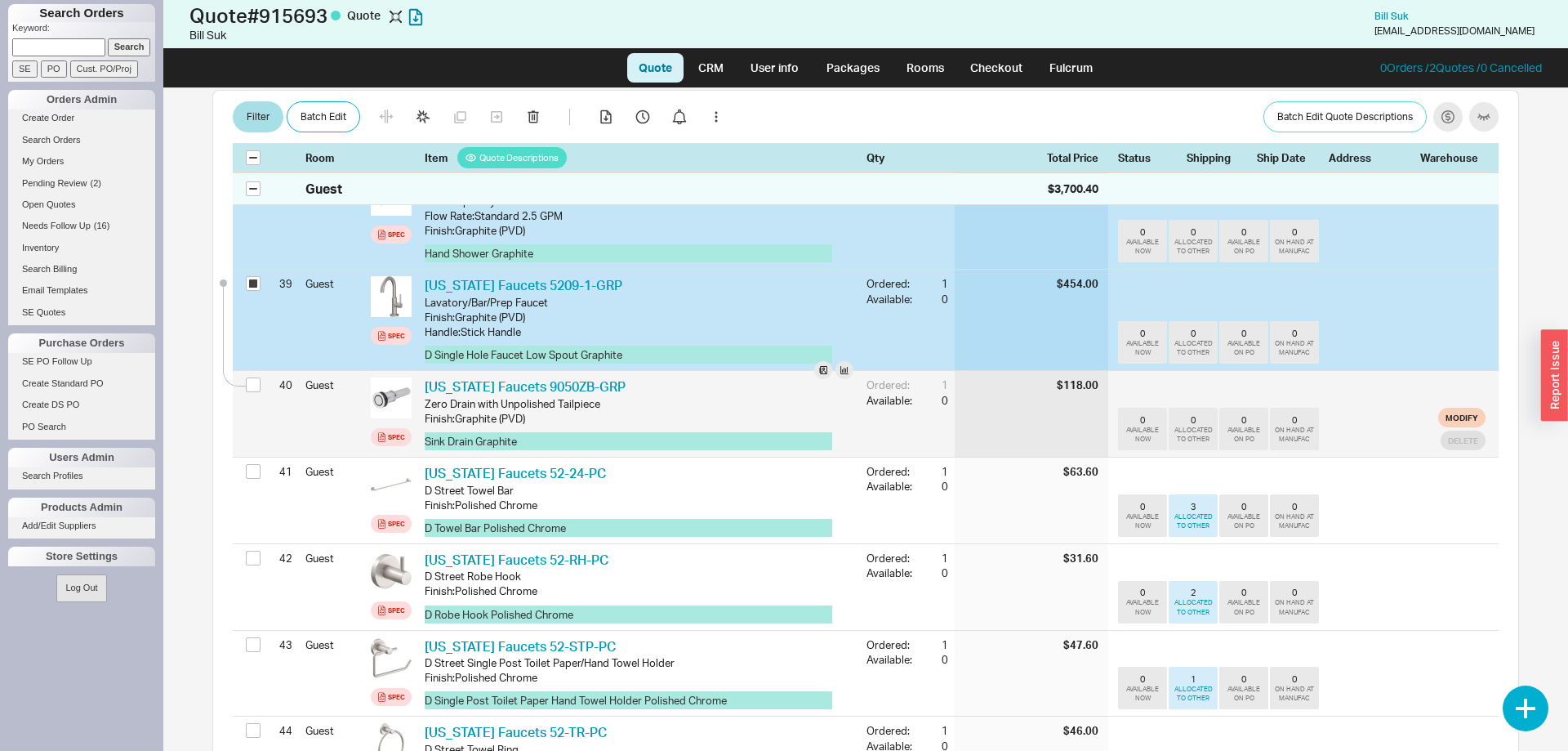
click at [261, 371] on div at bounding box center [256, 386] width 20 height 31
click at [254, 377] on input "checkbox" at bounding box center [253, 384] width 14 height 14
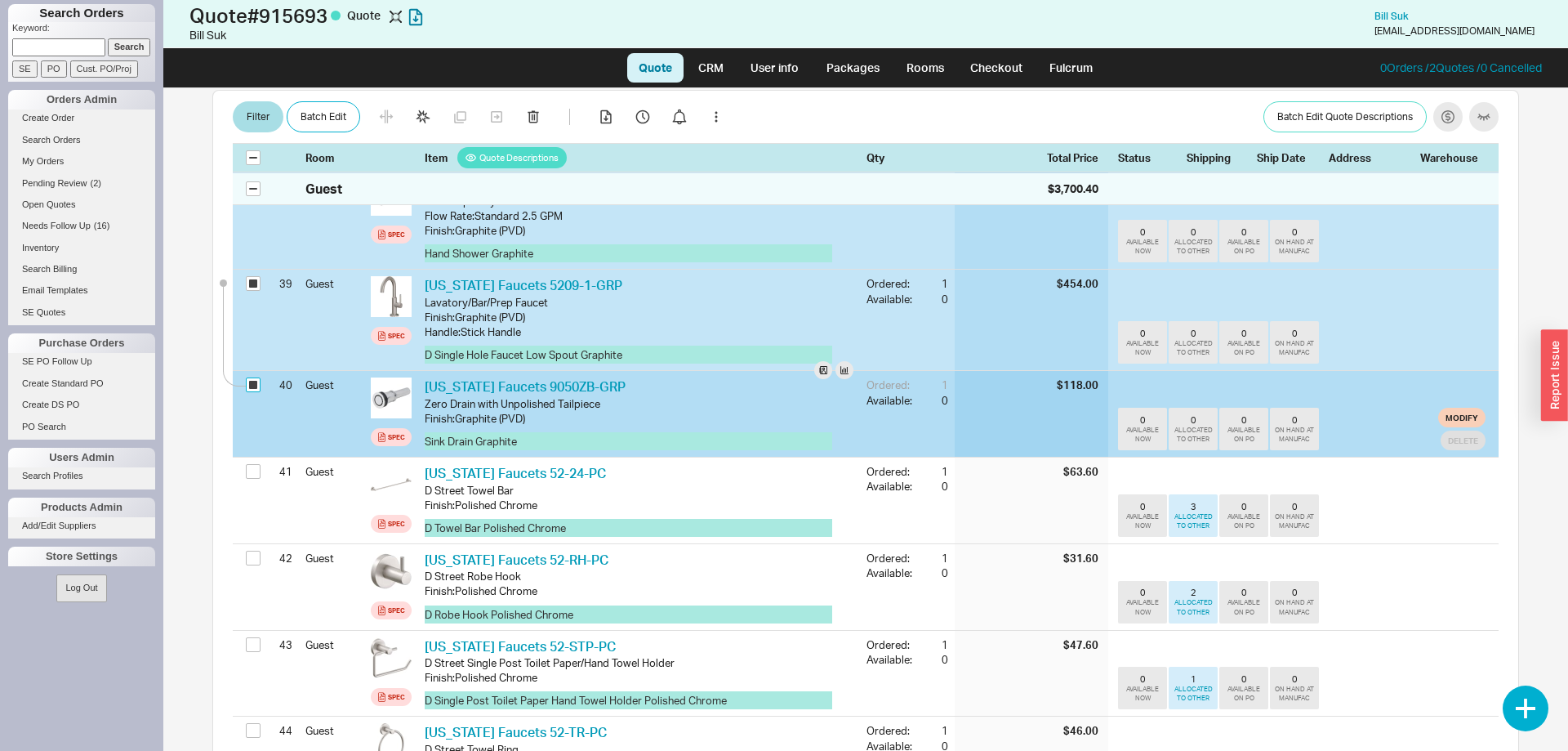
checkbox input "true"
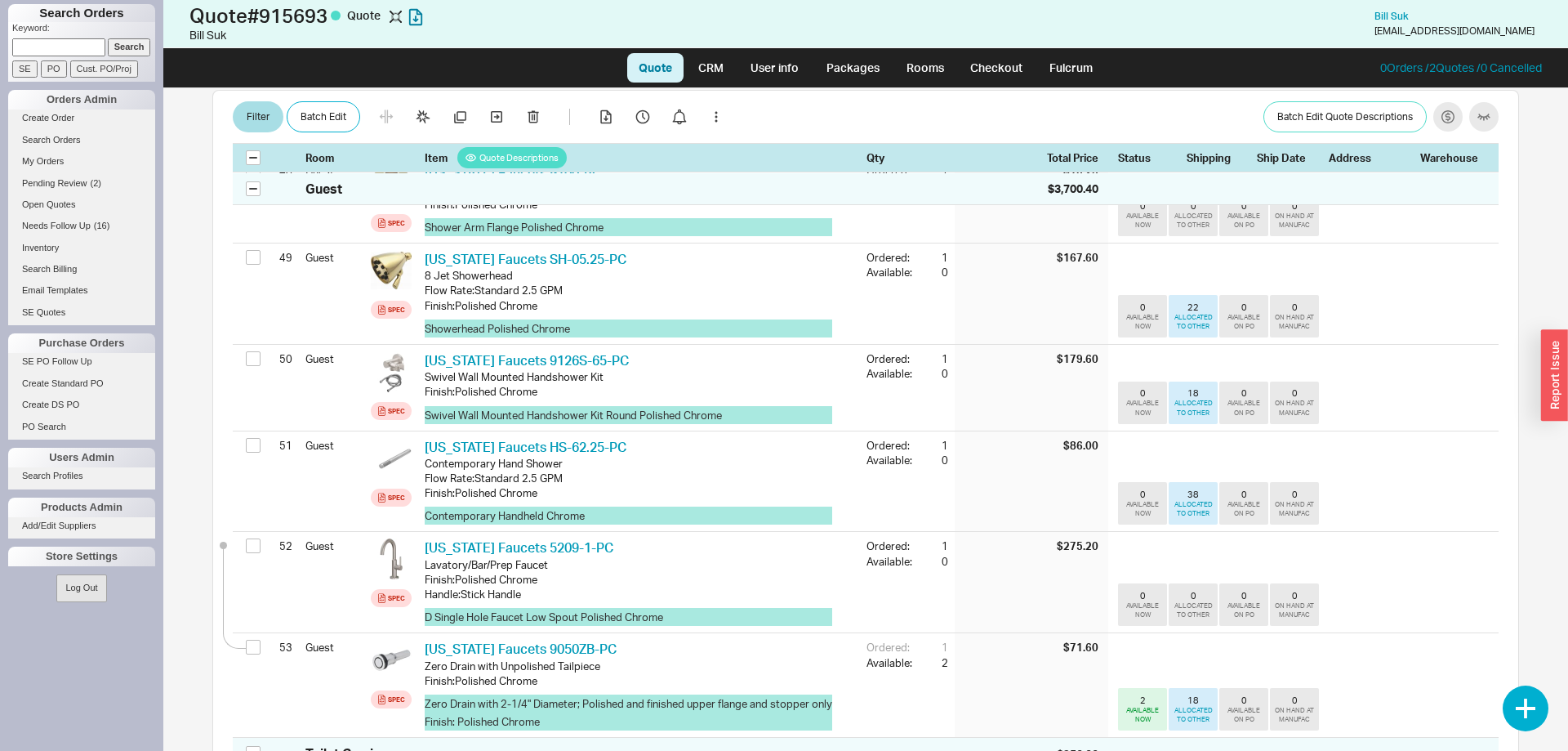
scroll to position [4971, 0]
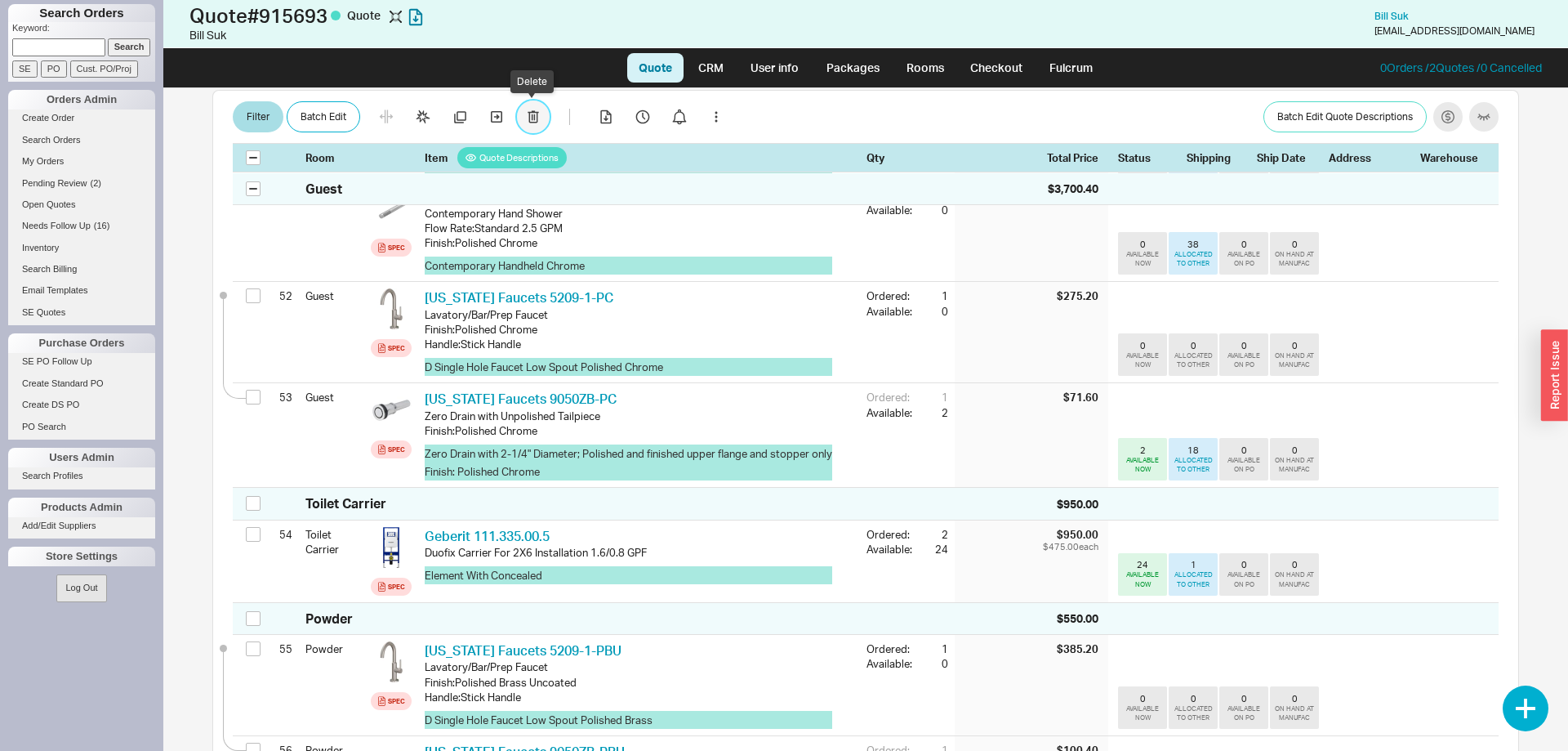
click at [535, 112] on icon "button" at bounding box center [533, 118] width 12 height 13
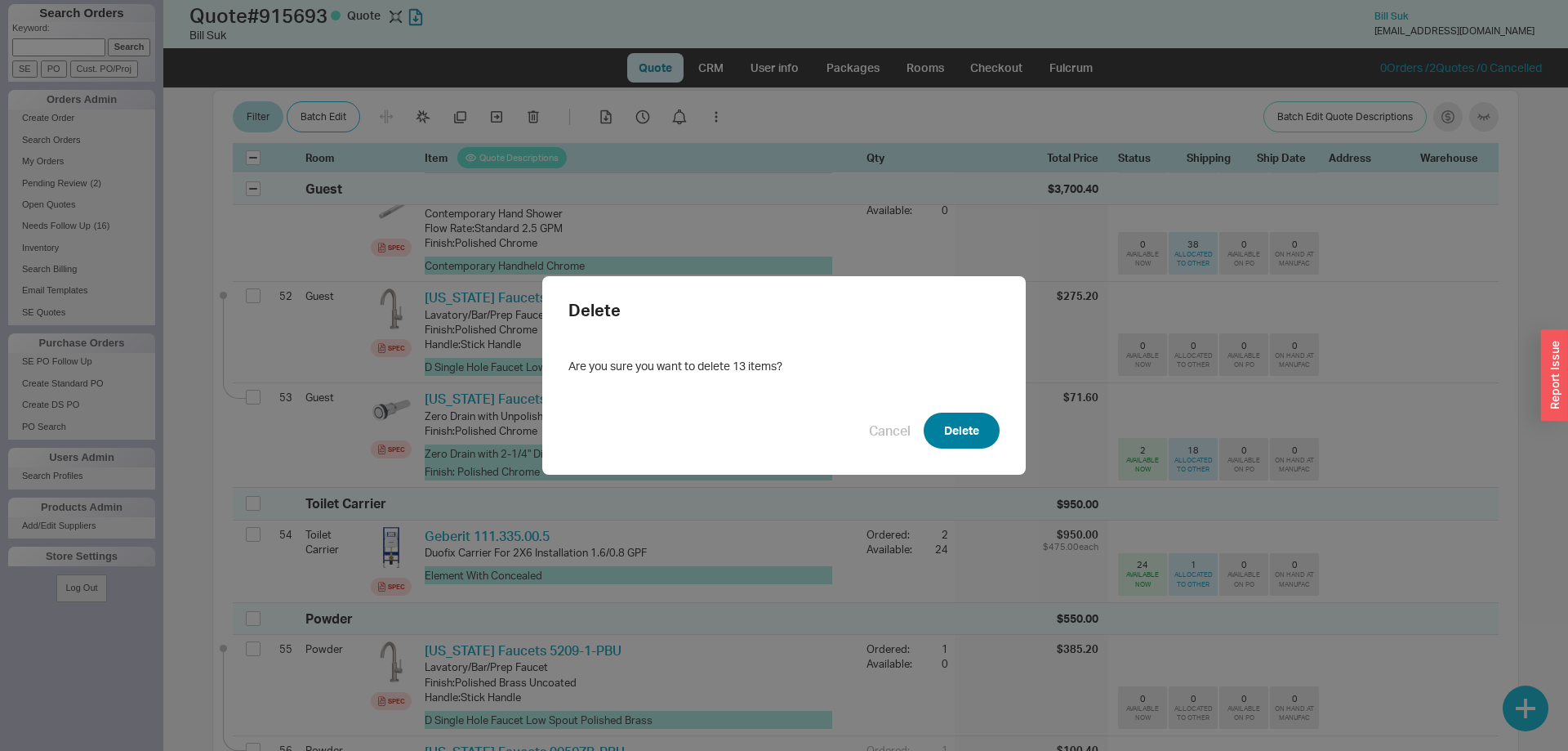
click at [947, 429] on button "Delete" at bounding box center [961, 430] width 76 height 36
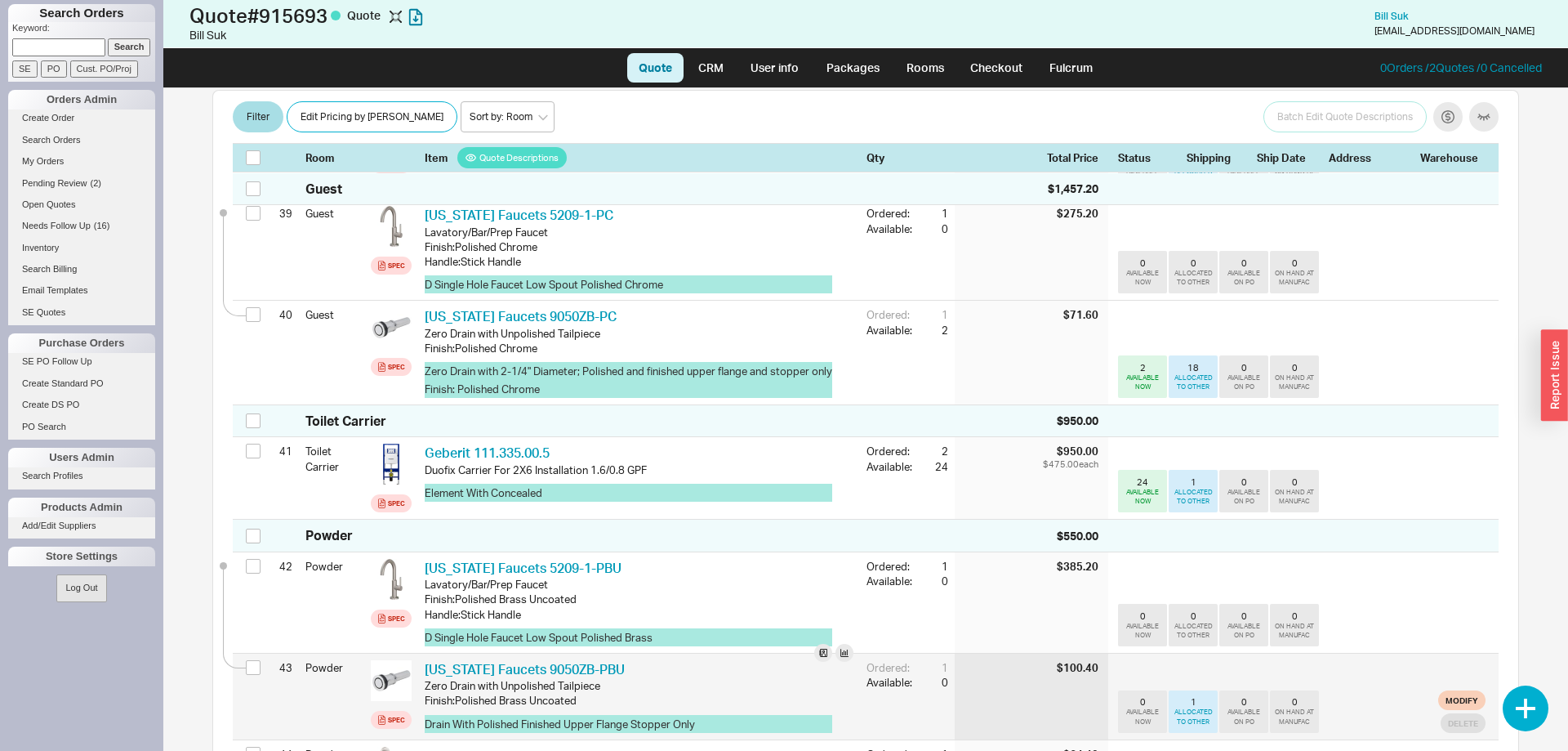
scroll to position [3745, 0]
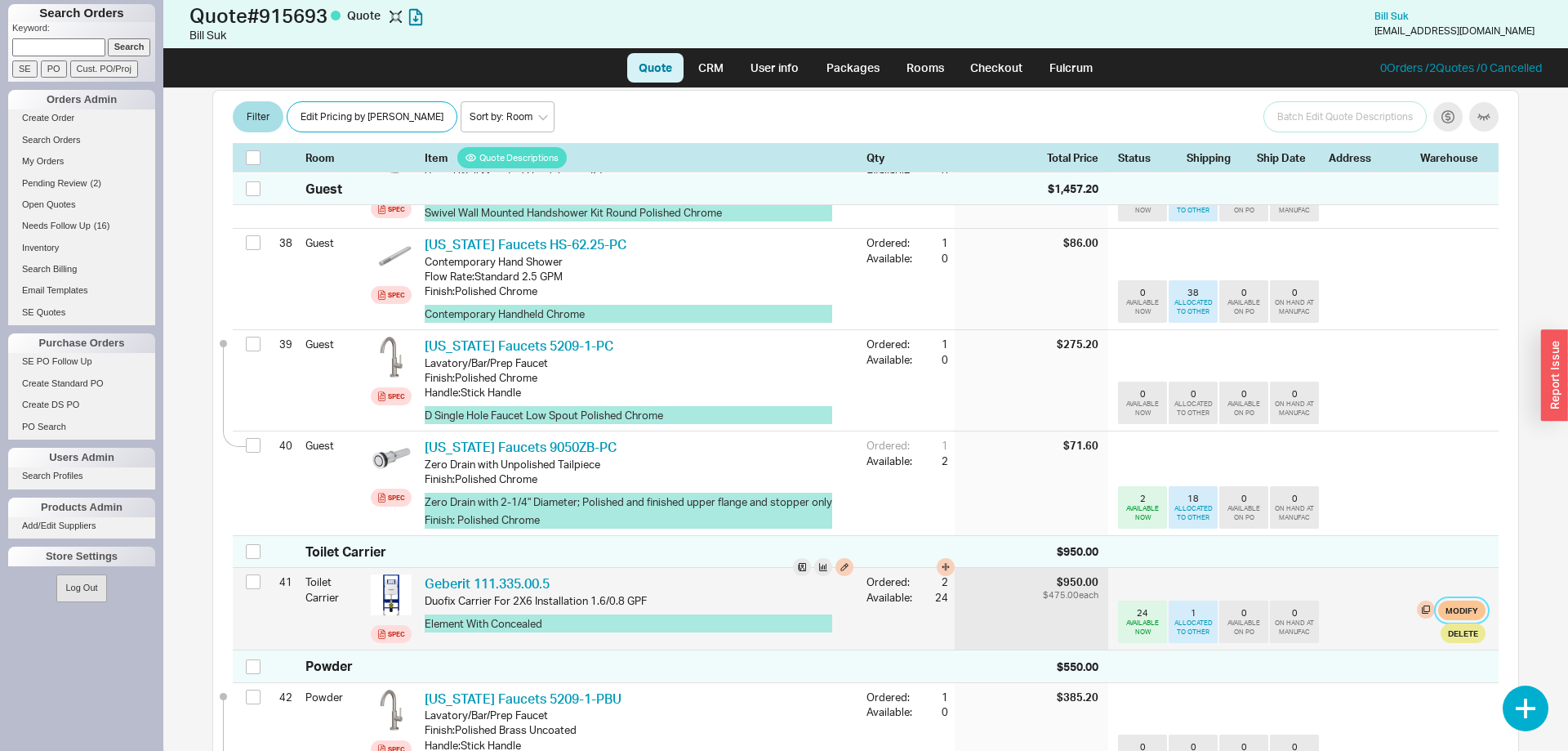
click at [1463, 600] on button "Modify" at bounding box center [1461, 610] width 48 height 20
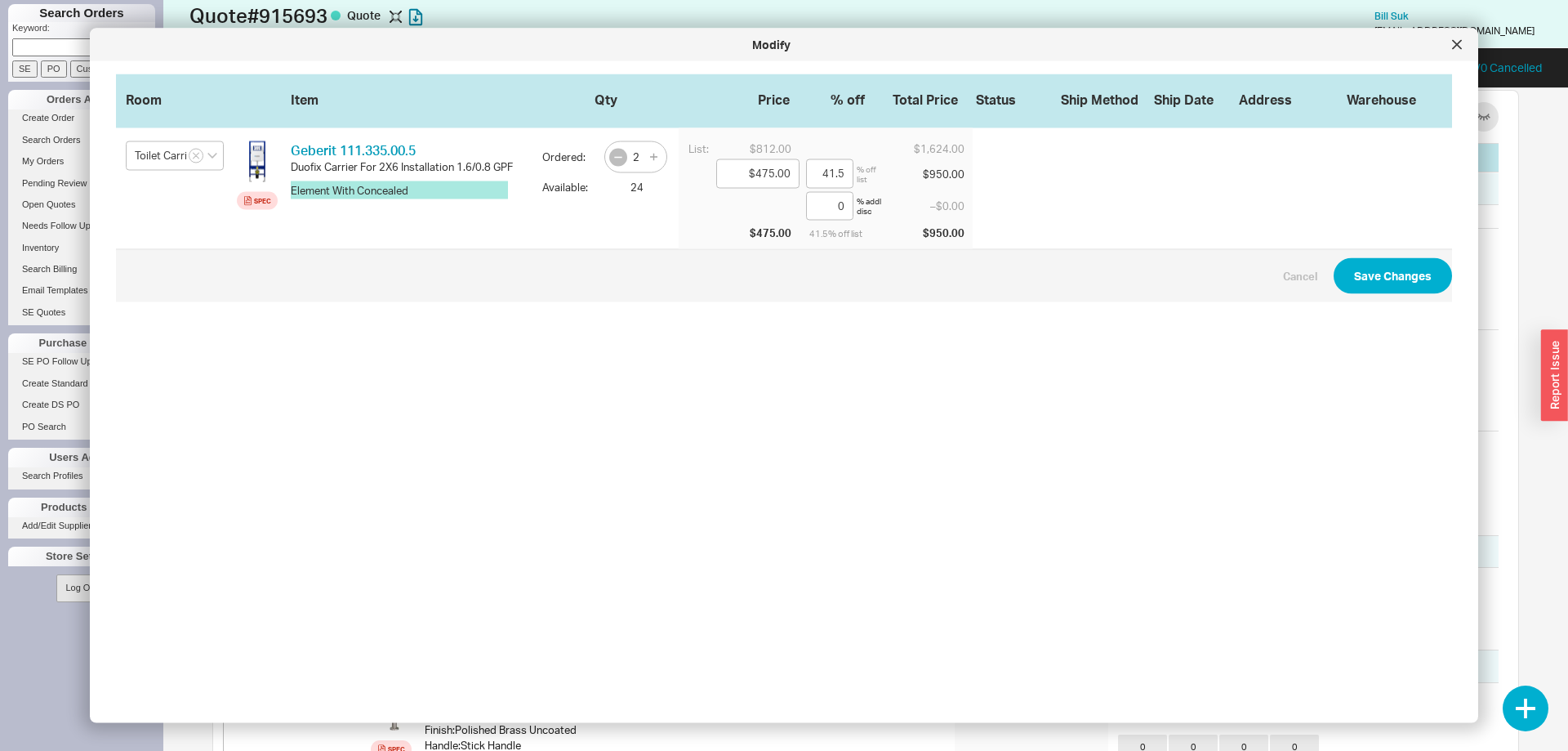
click at [618, 161] on icon "button" at bounding box center [618, 156] width 13 height 13
type input "1"
click at [149, 158] on input "Toilet Carrier" at bounding box center [174, 155] width 98 height 30
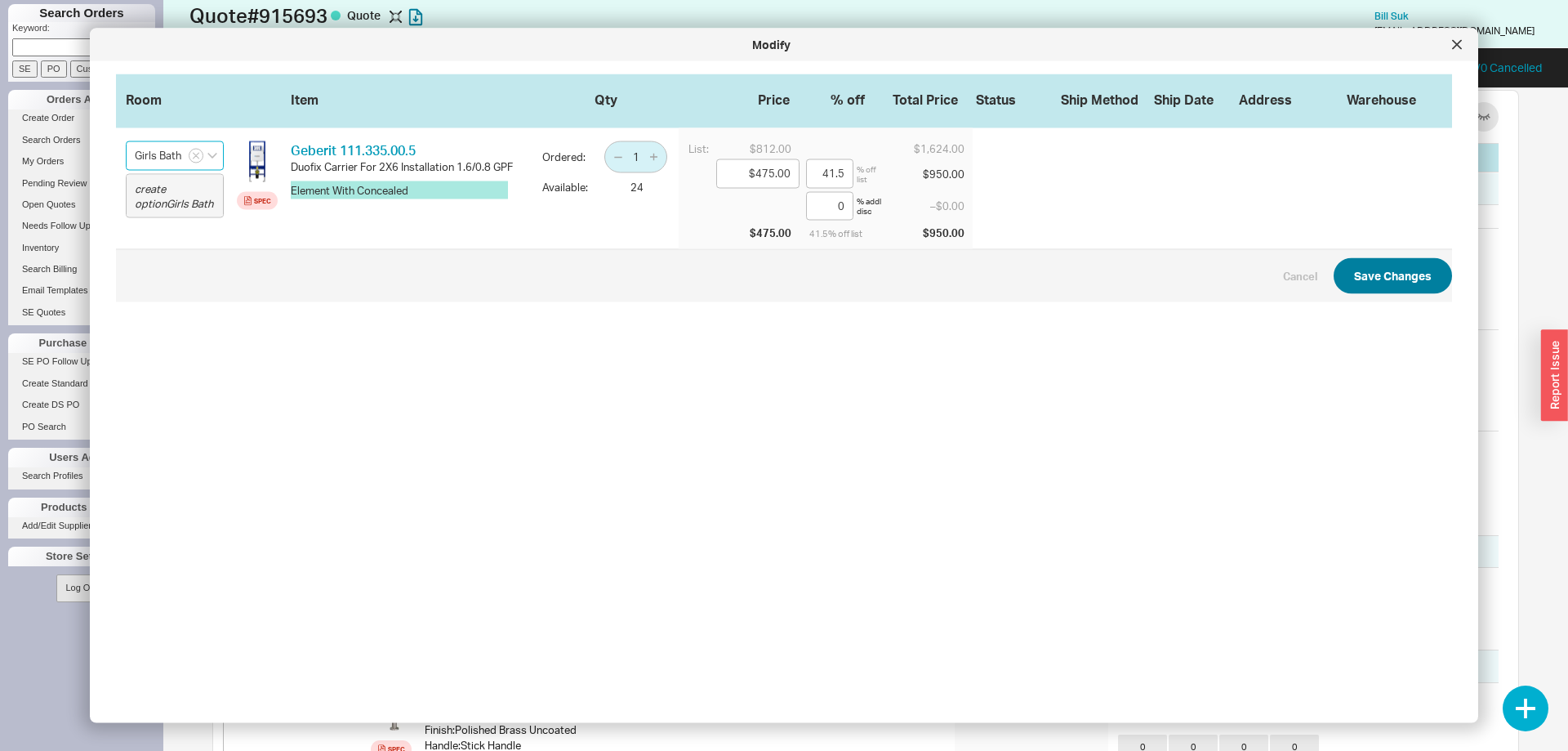
type input "Girls Bath"
click at [1388, 290] on button "Save Changes" at bounding box center [1393, 276] width 119 height 36
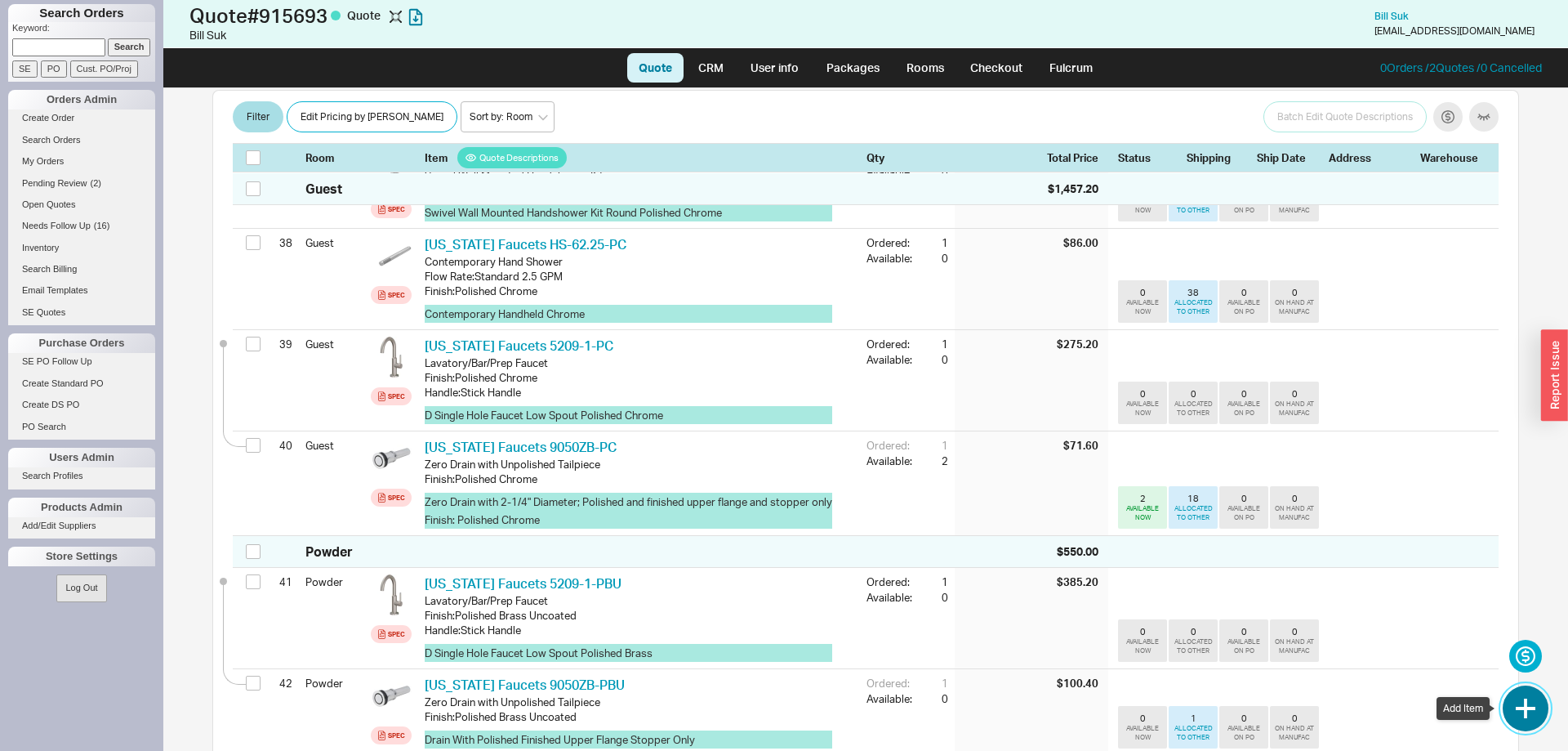
click at [1525, 700] on button "button" at bounding box center [1525, 708] width 46 height 46
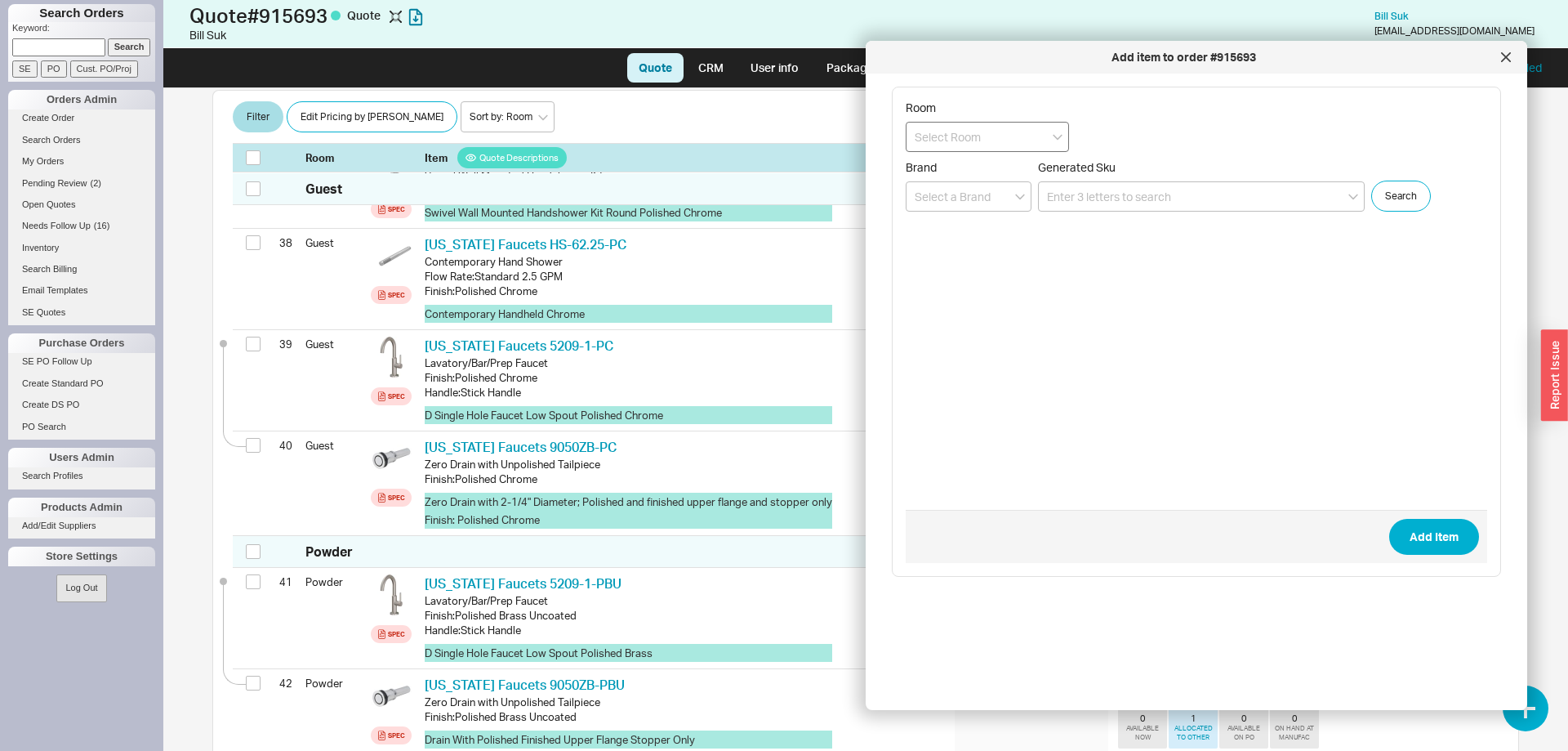
click at [984, 138] on input at bounding box center [987, 137] width 163 height 31
click at [979, 168] on div "Primary" at bounding box center [987, 171] width 162 height 30
type input "Primary"
click at [1094, 201] on input at bounding box center [1202, 197] width 327 height 31
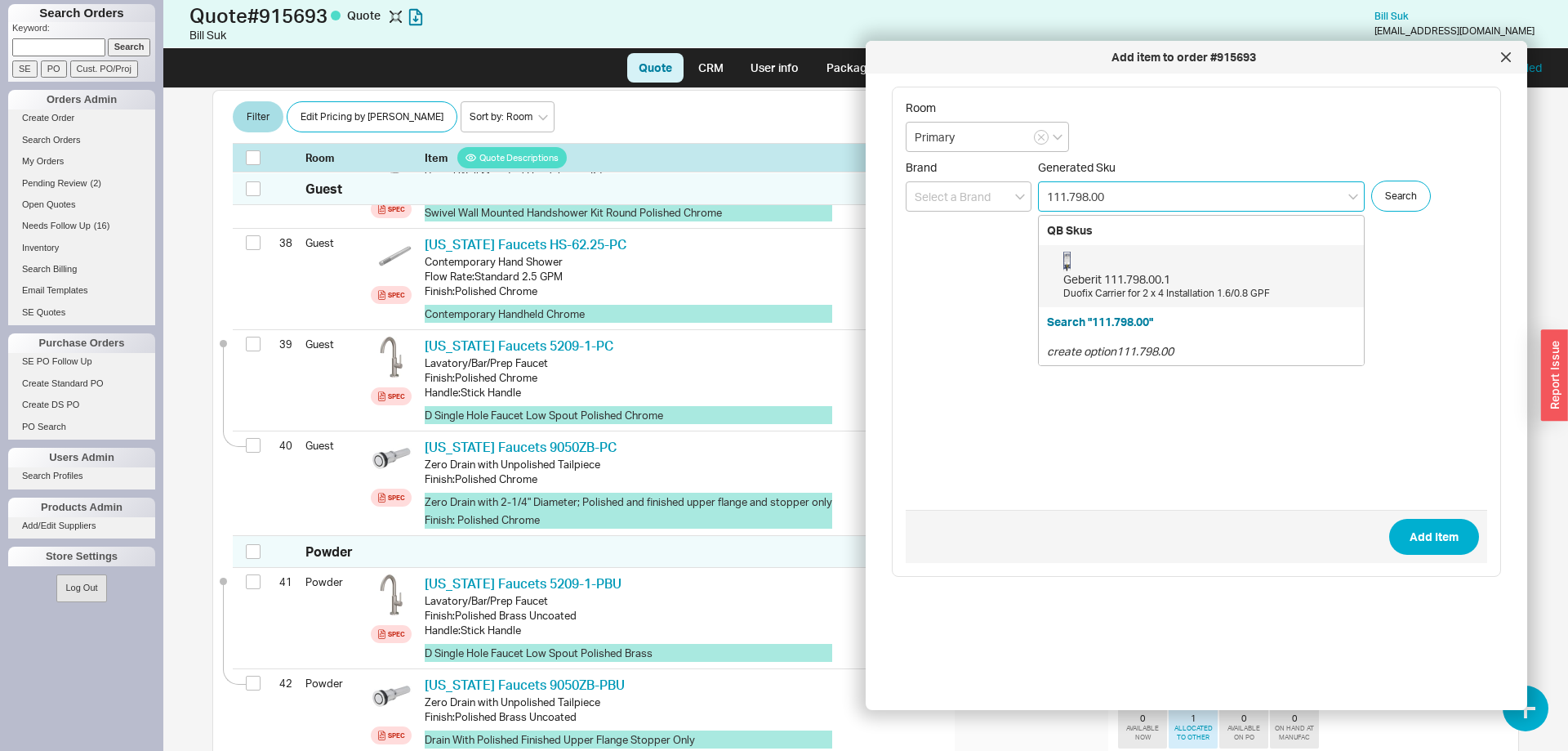
click at [1184, 265] on div "Geberit 111.798.00.1 Duofix Carrier for 2 x 4 Installation 1.6/0.8 GPF" at bounding box center [1209, 276] width 292 height 49
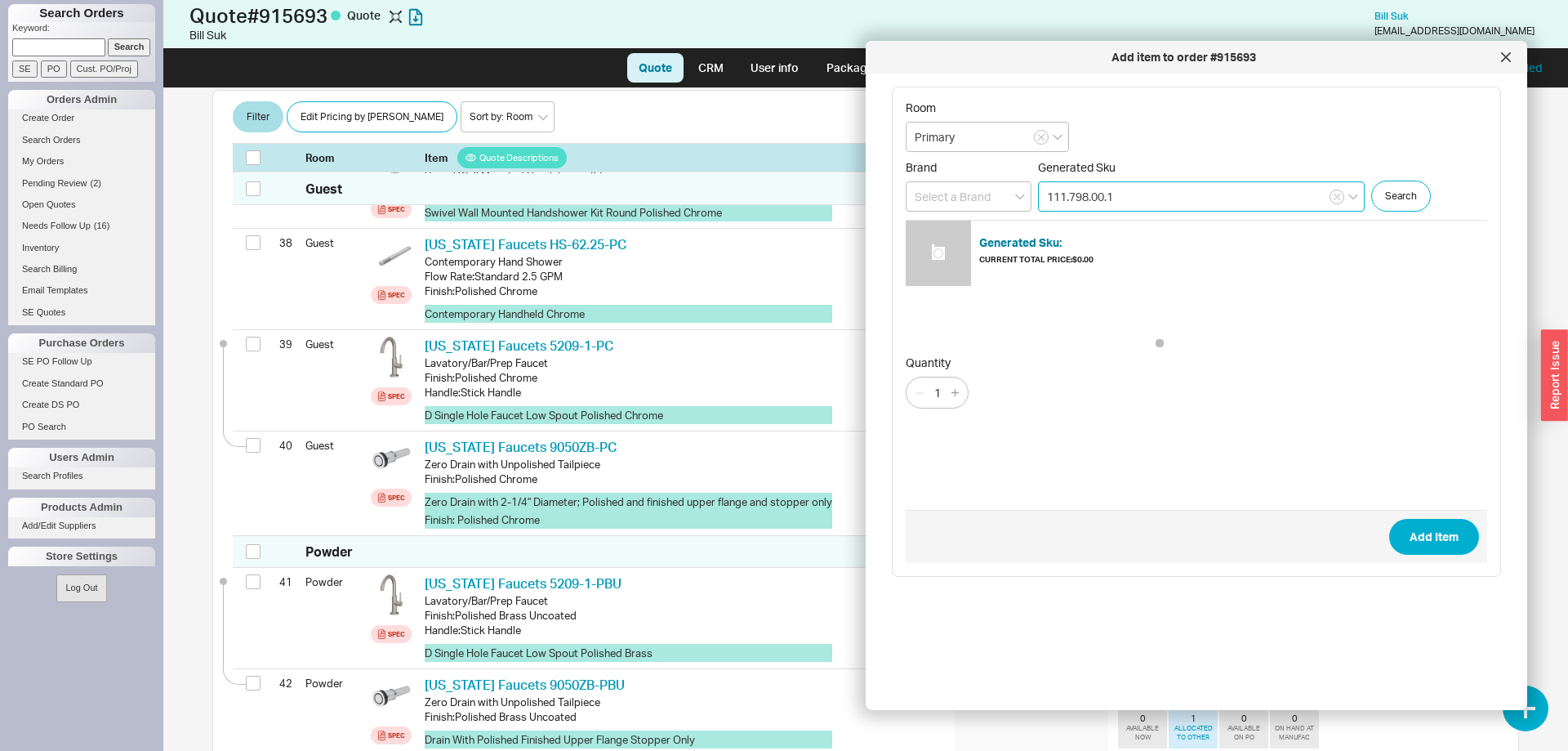
type input "111.798.00.1"
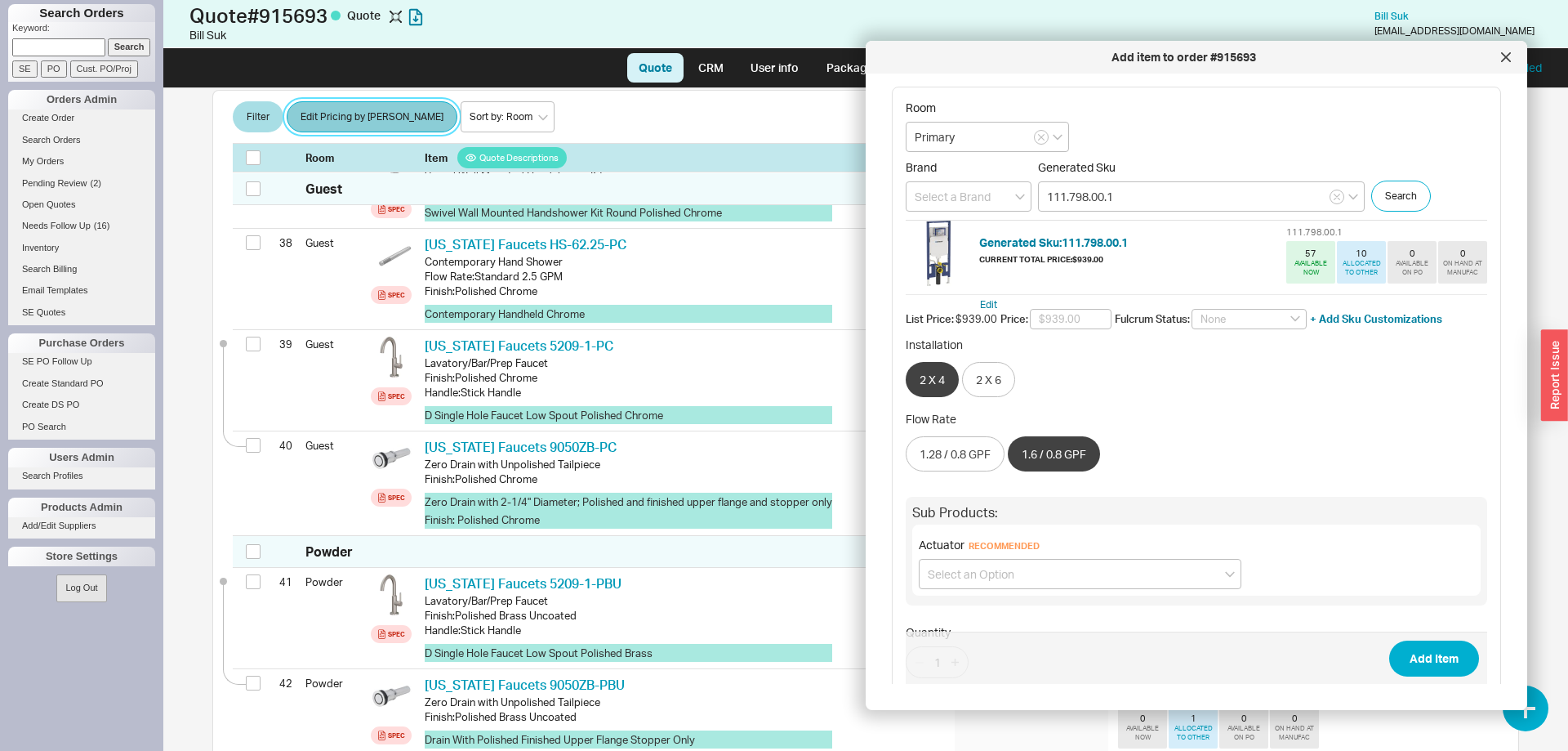
click at [328, 121] on button "Edit Pricing by [PERSON_NAME]" at bounding box center [372, 118] width 171 height 31
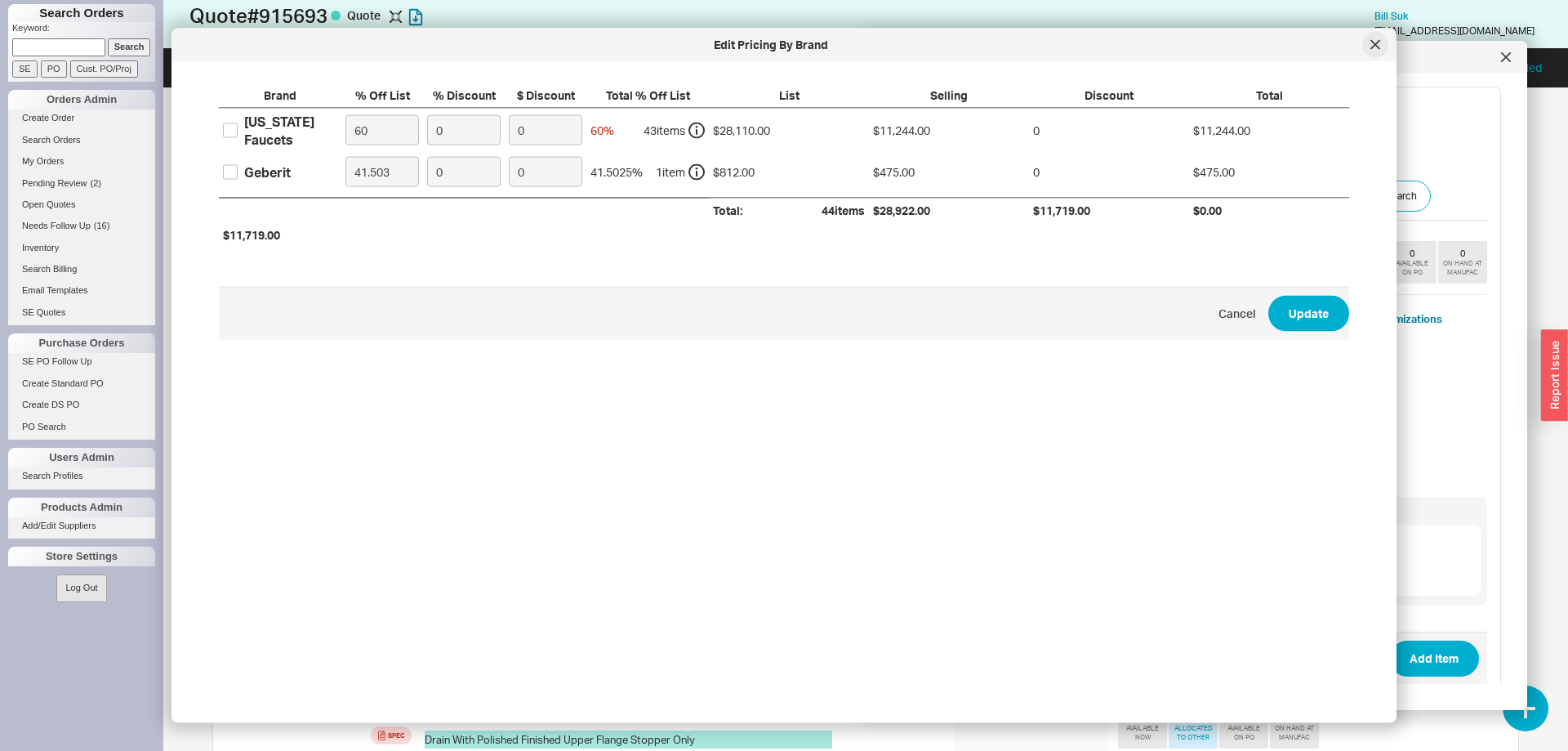
click at [1376, 52] on div at bounding box center [1375, 44] width 26 height 26
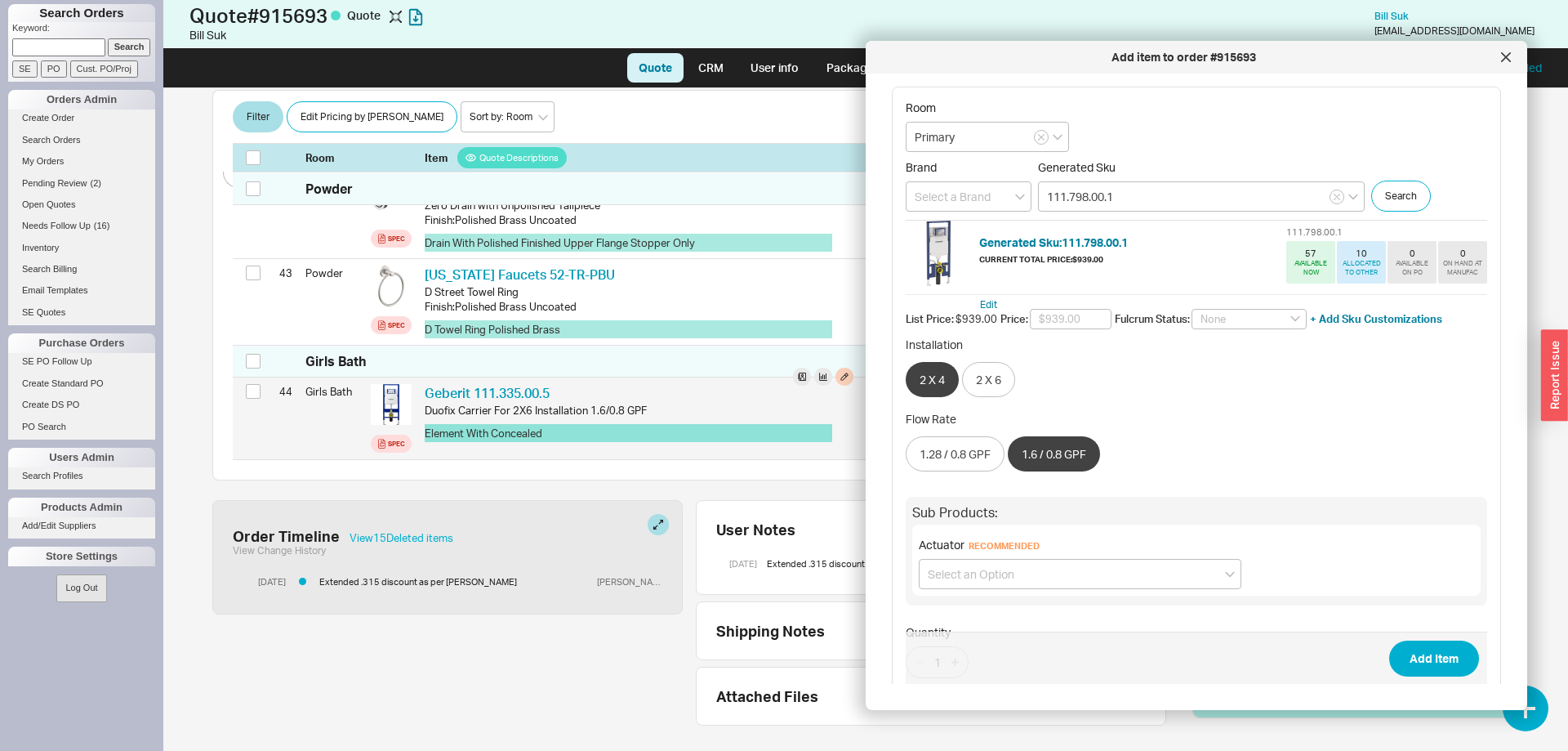
scroll to position [4245, 0]
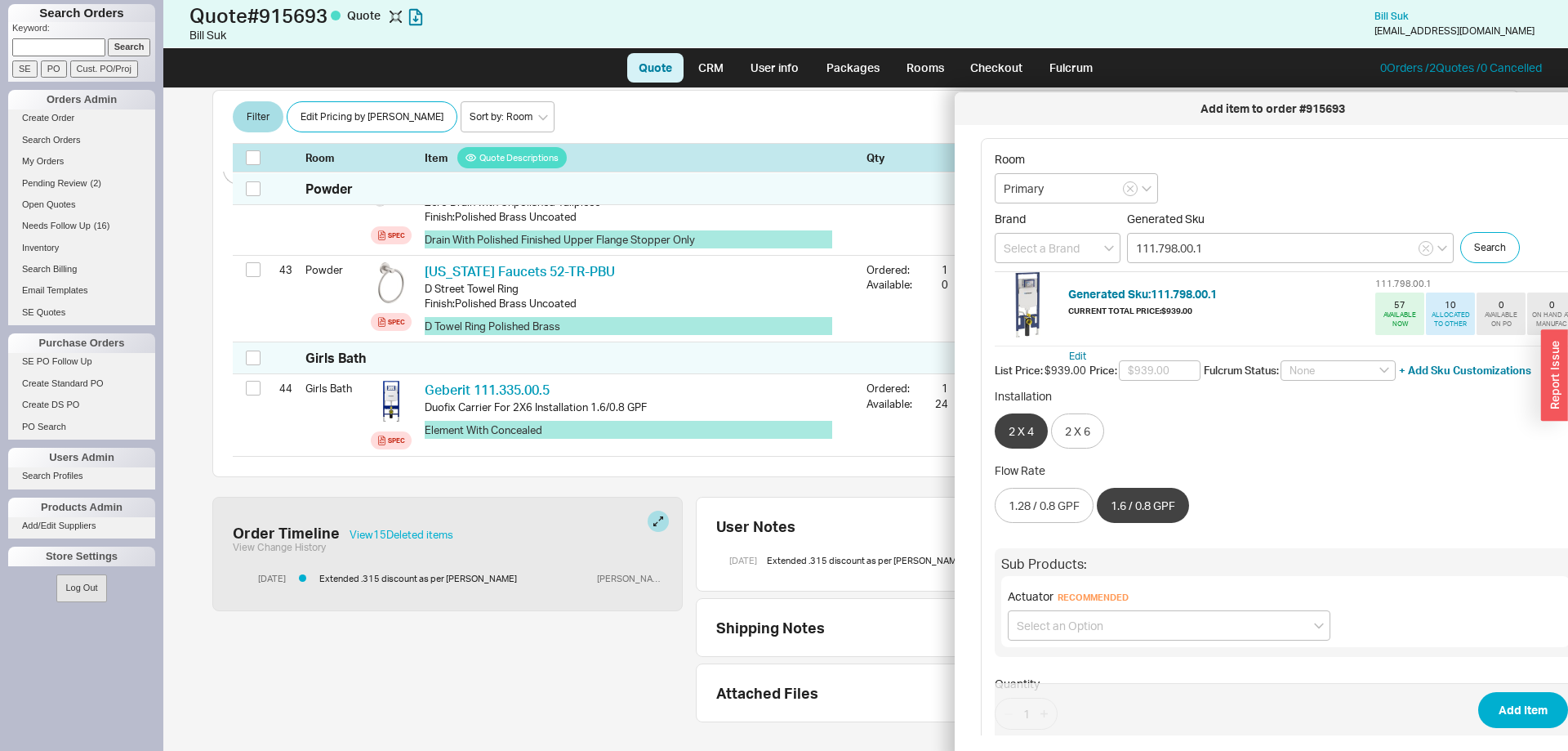
drag, startPoint x: 1009, startPoint y: 58, endPoint x: 1088, endPoint y: 107, distance: 93.0
click at [1088, 107] on div "Add item to order #915693" at bounding box center [1272, 109] width 619 height 16
click at [1520, 706] on button "Add Item" at bounding box center [1523, 710] width 90 height 36
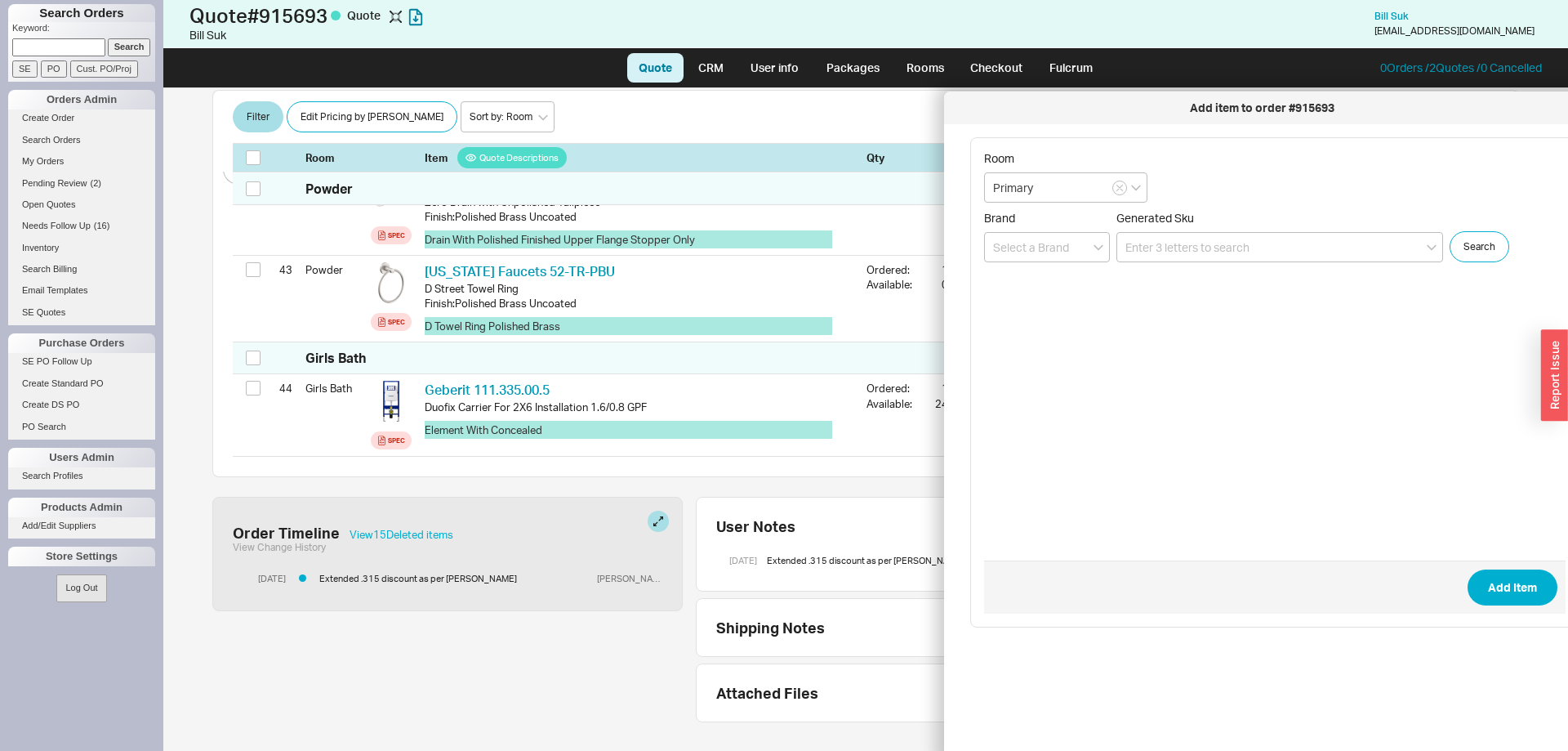
drag, startPoint x: 1400, startPoint y: 113, endPoint x: 1335, endPoint y: 142, distance: 71.2
click at [1227, 116] on div "Add item to order #915693" at bounding box center [1261, 108] width 619 height 16
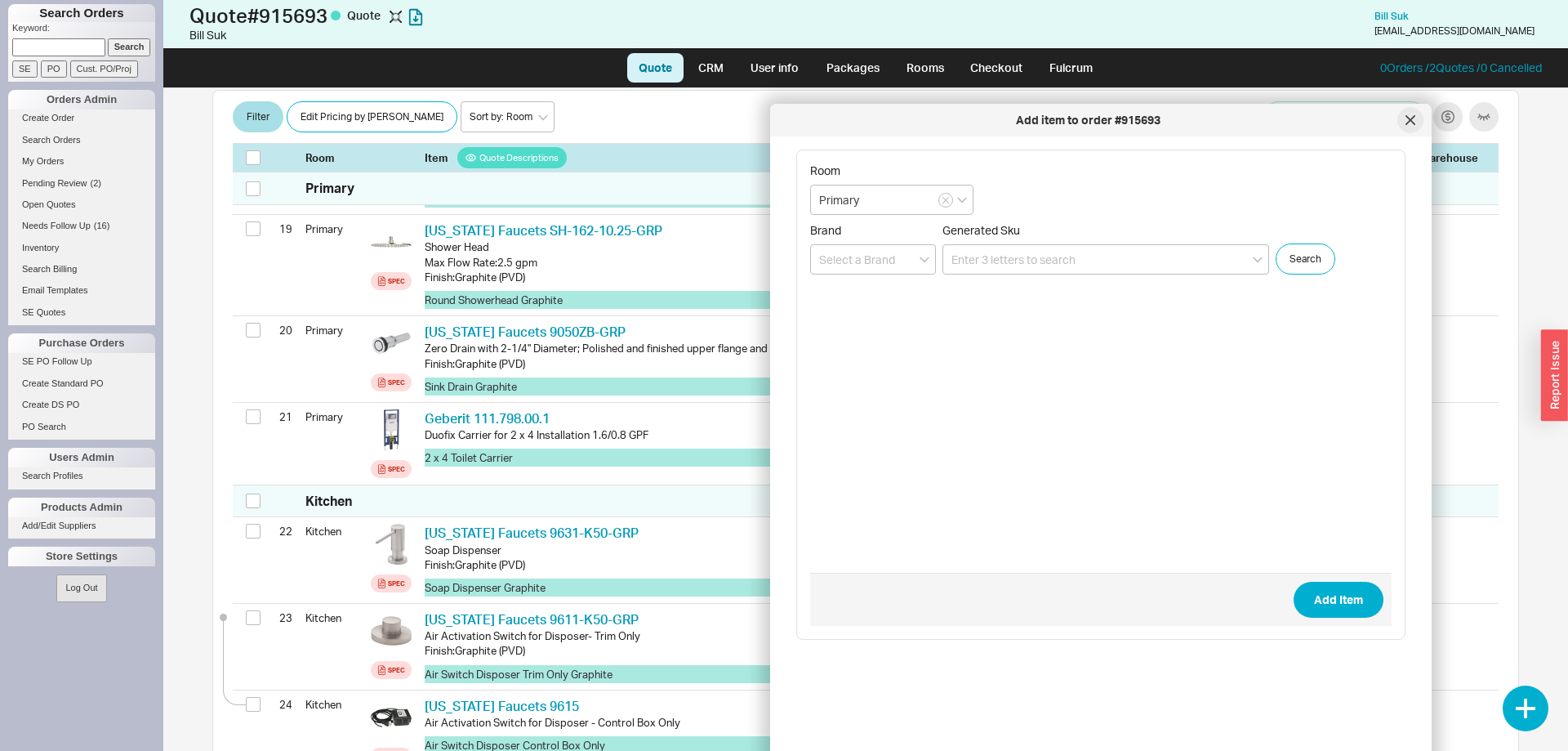
click at [1409, 126] on div at bounding box center [1410, 119] width 26 height 26
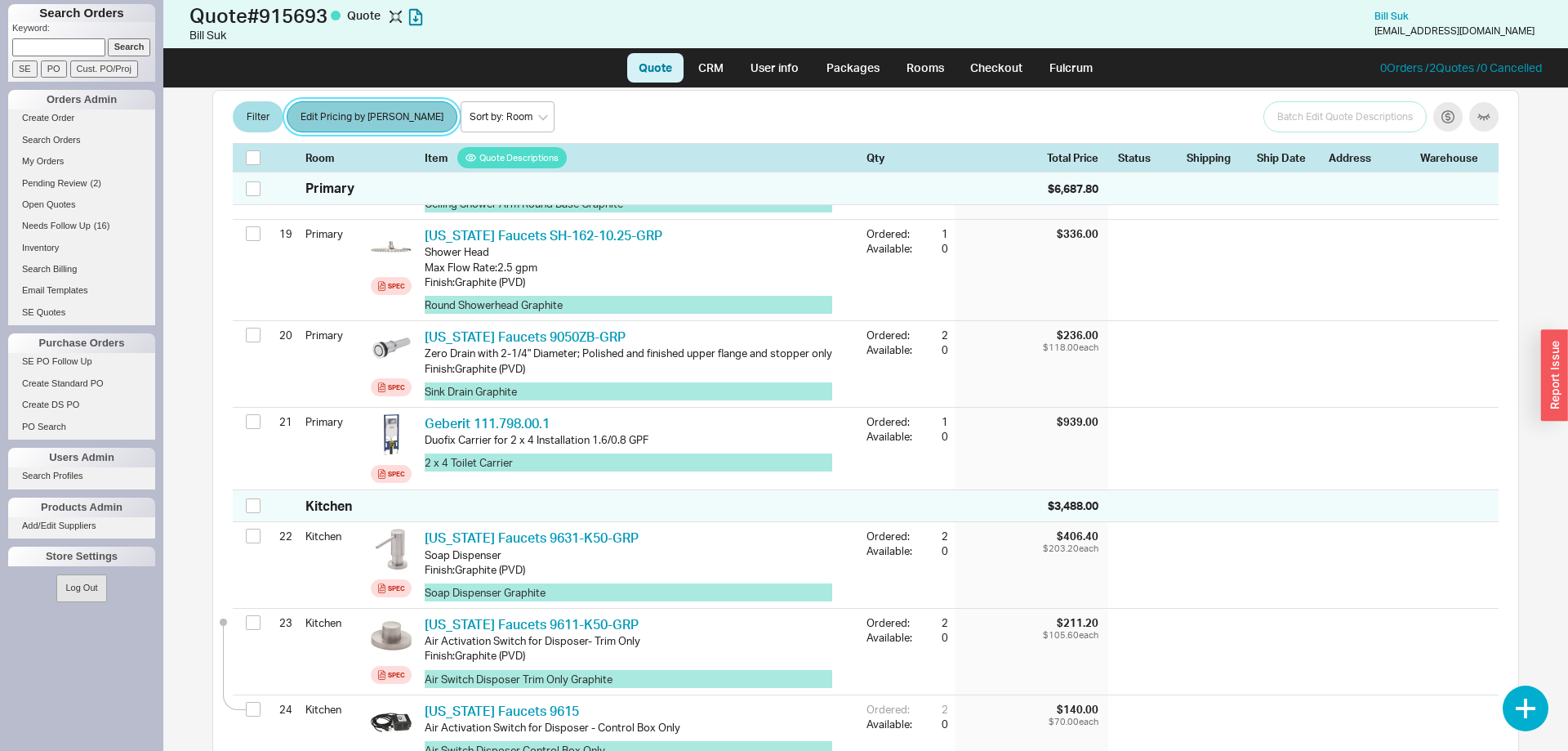
click at [360, 118] on button "Edit Pricing by [PERSON_NAME]" at bounding box center [372, 118] width 171 height 31
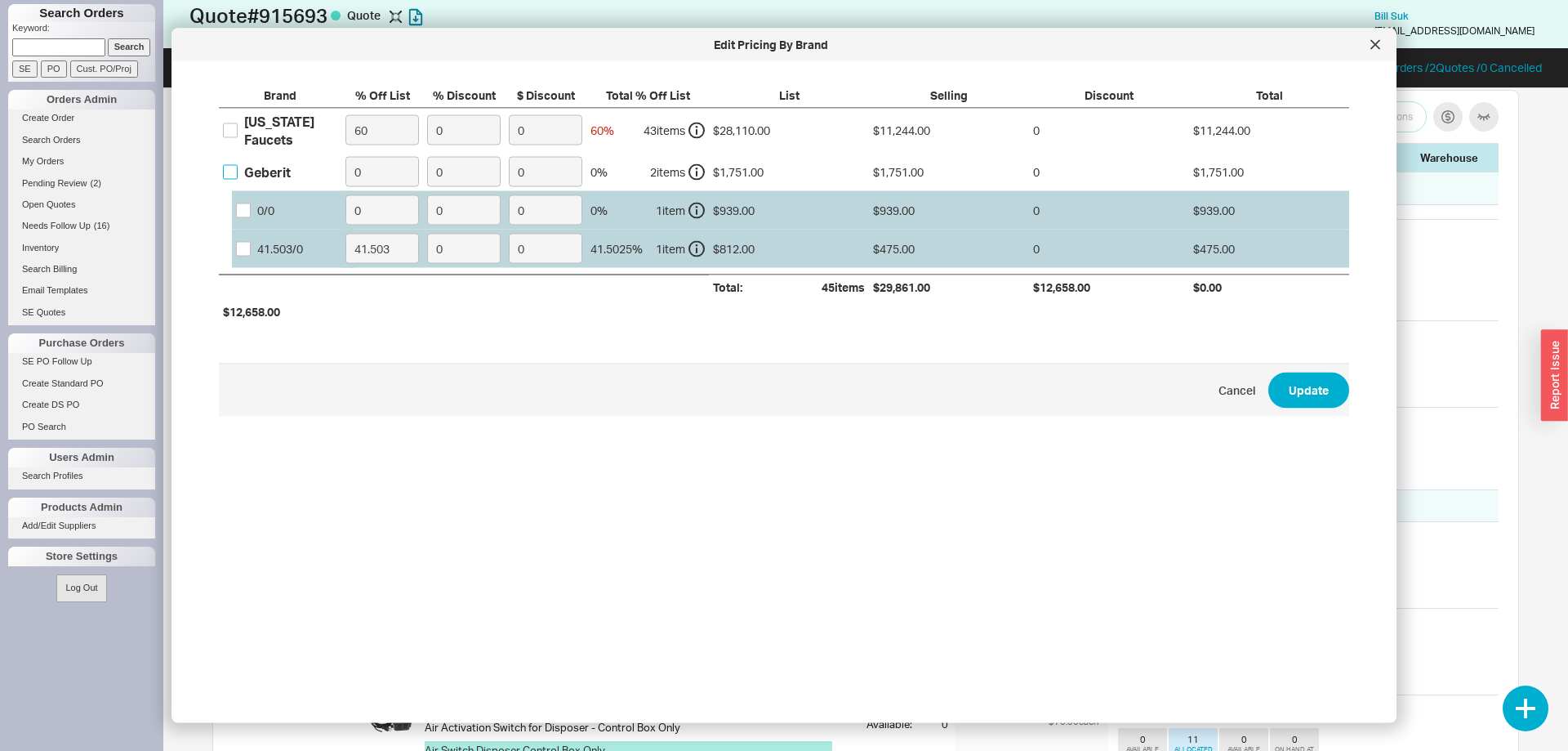
click at [236, 171] on input "Geberit" at bounding box center [230, 172] width 14 height 14
checkbox input "true"
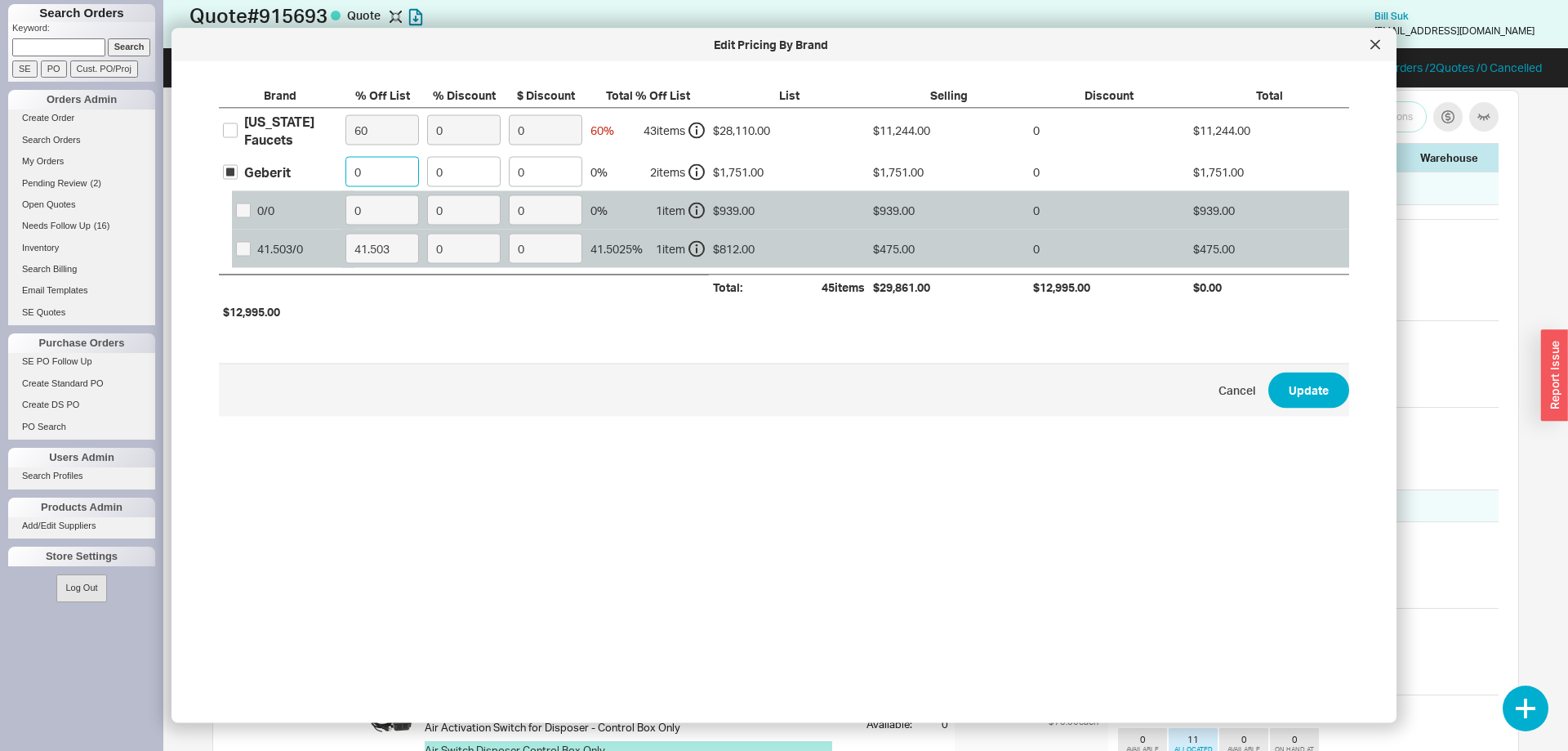
drag, startPoint x: 356, startPoint y: 175, endPoint x: 266, endPoint y: 168, distance: 90.3
click at [346, 168] on input "0" at bounding box center [383, 172] width 74 height 31
type input "41.503"
click at [1323, 393] on button "Update" at bounding box center [1308, 390] width 81 height 36
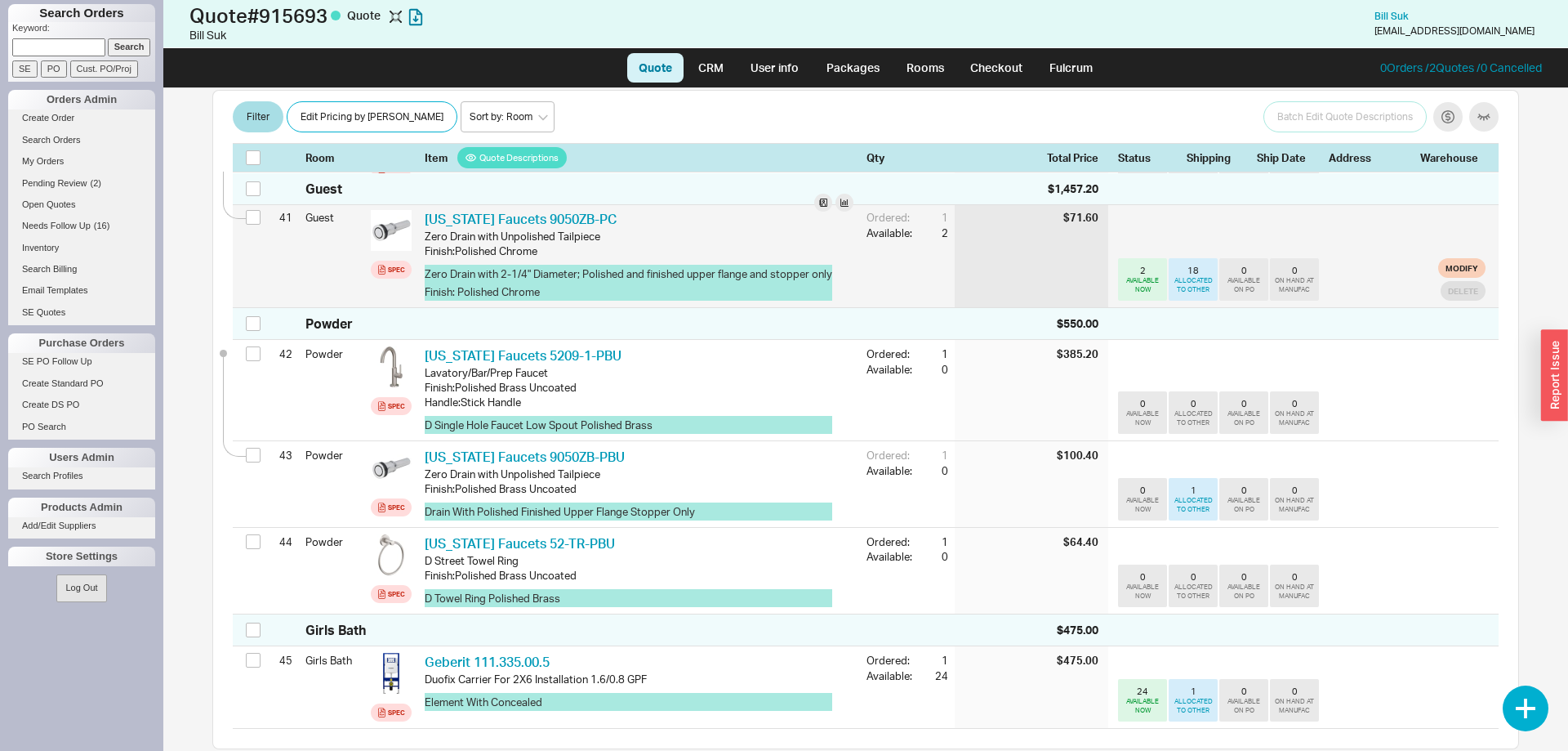
scroll to position [4053, 0]
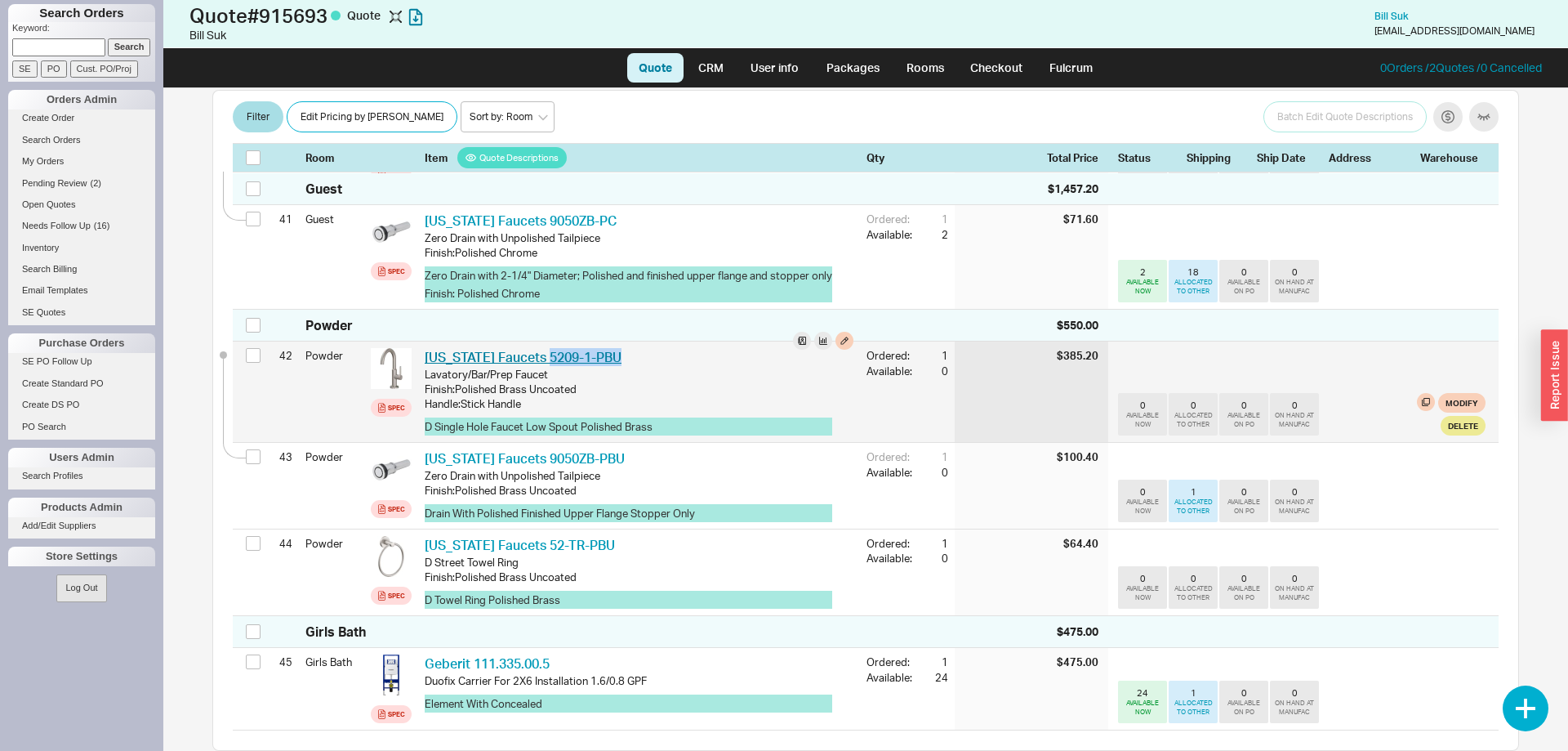
drag, startPoint x: 636, startPoint y: 328, endPoint x: 539, endPoint y: 329, distance: 97.0
click at [539, 348] on div "California Faucets 5209-1-PBU CAF 5209-1-PBU" at bounding box center [639, 357] width 428 height 18
copy link "5209-1-PBU"
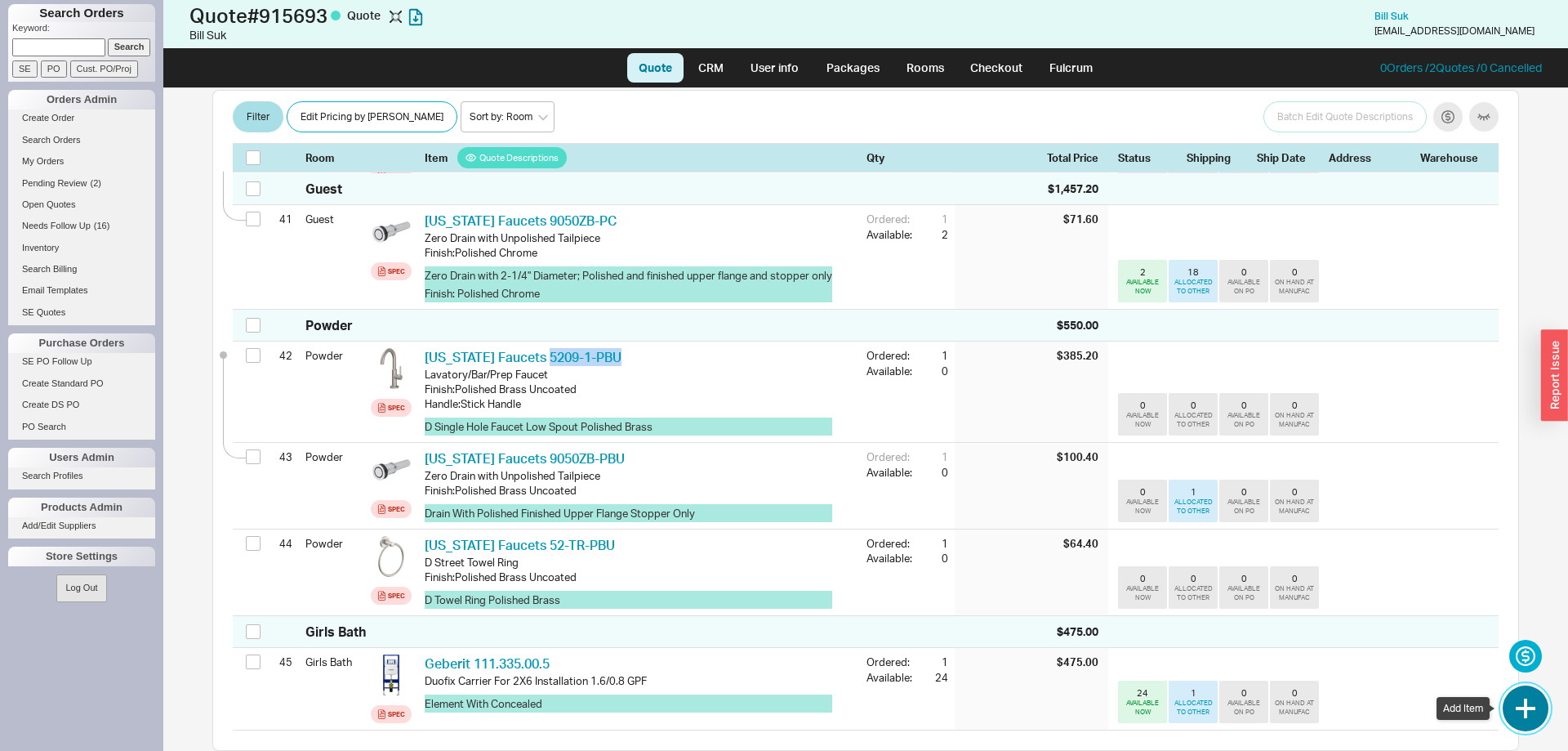
click at [1524, 710] on button "button" at bounding box center [1525, 708] width 46 height 46
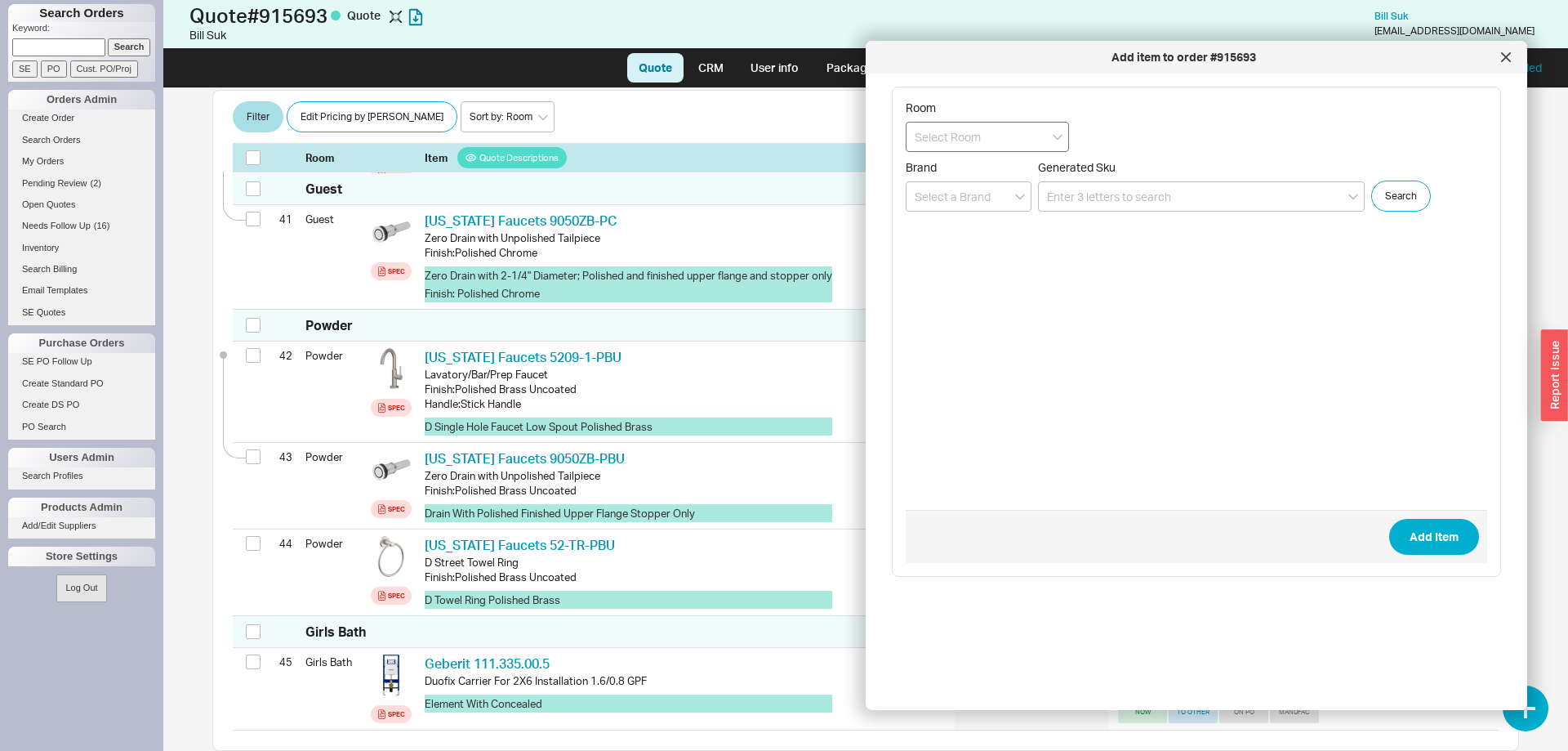
click at [955, 145] on input at bounding box center [987, 137] width 163 height 31
click at [946, 292] on div "Powder" at bounding box center [987, 287] width 162 height 30
type input "Powder"
click at [1150, 195] on input at bounding box center [1202, 197] width 327 height 31
paste input "5209-1-PBU"
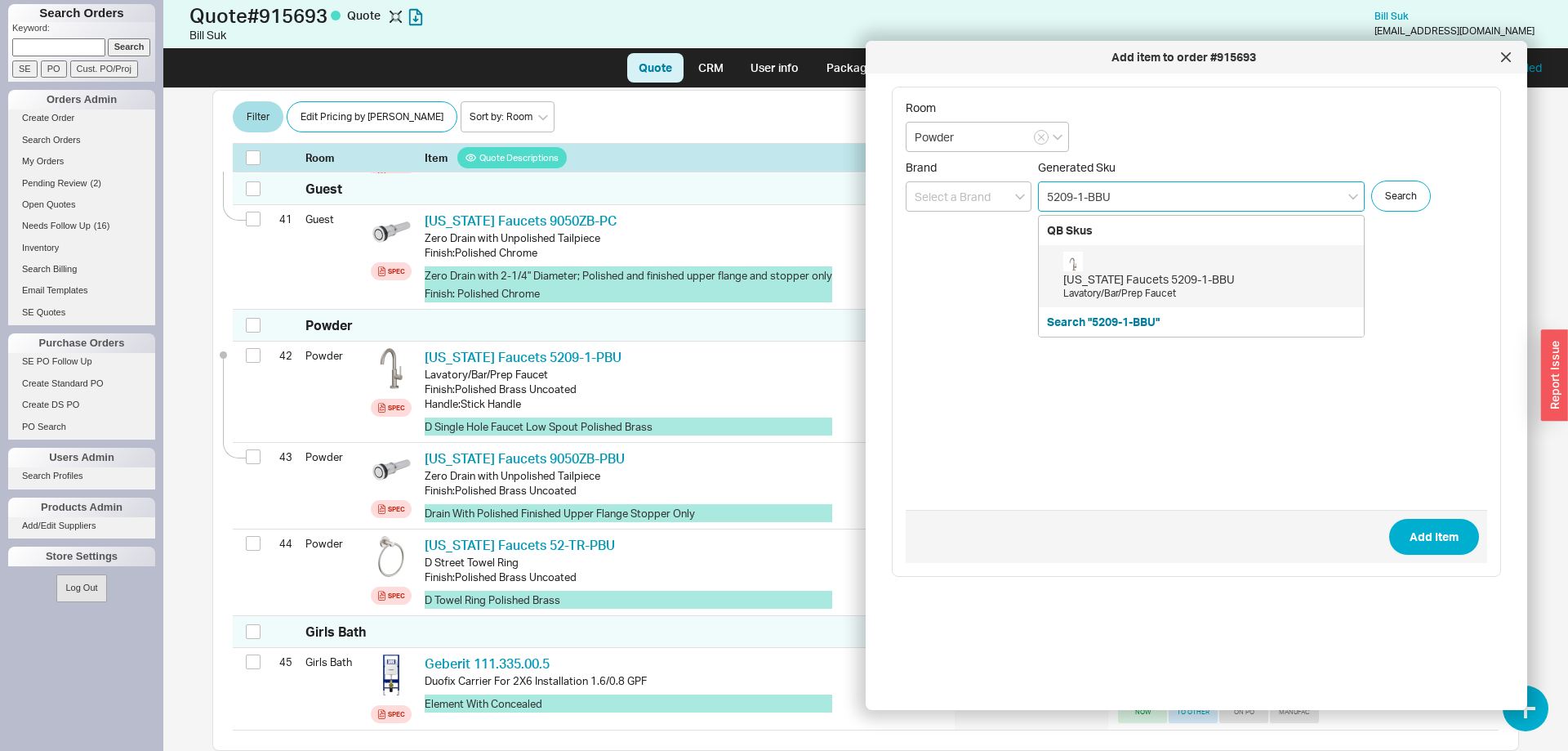
click at [1226, 268] on div "California Faucets 5209-1-BBU Lavatory/Bar/Prep Faucet" at bounding box center [1209, 276] width 292 height 49
type input "5209-1-BBU"
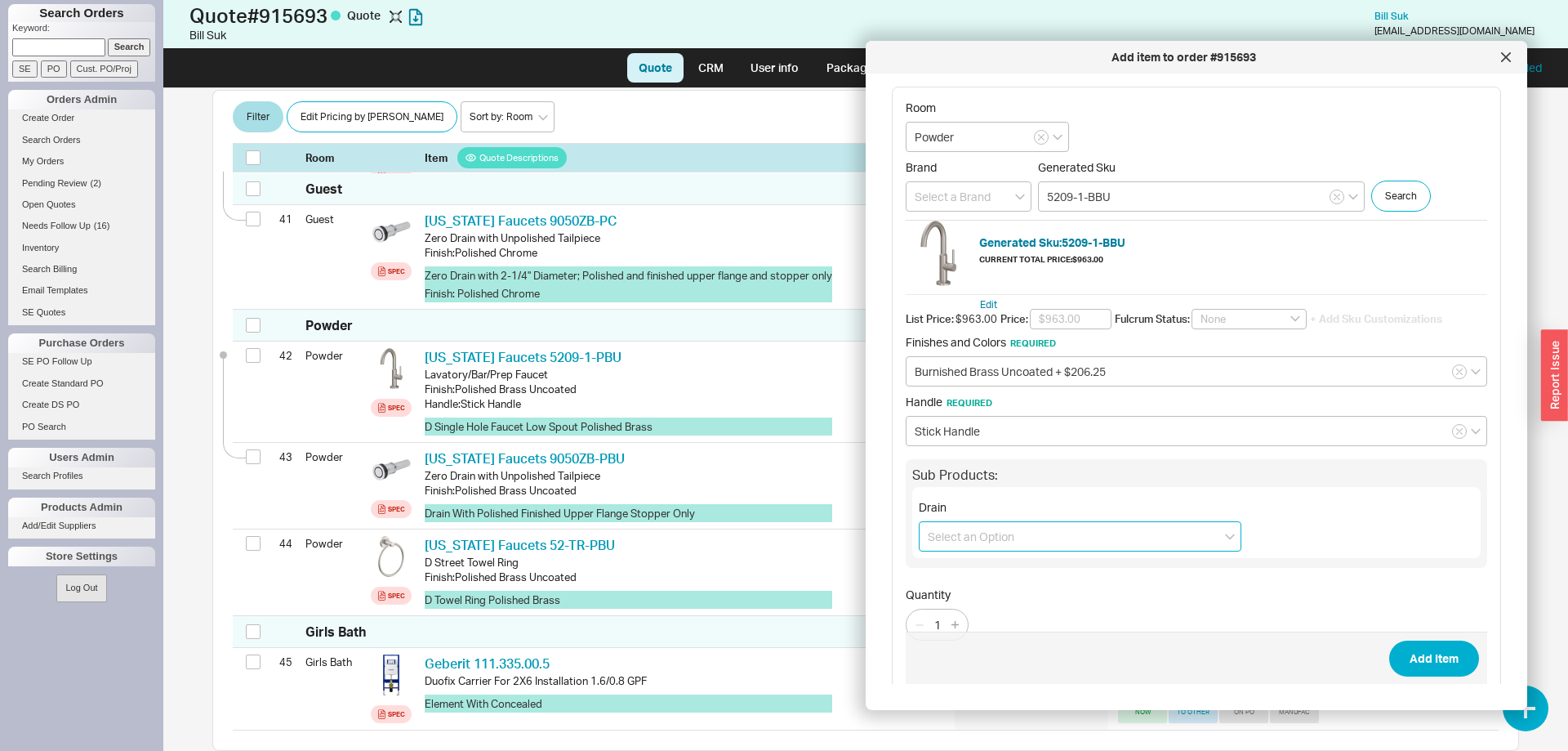
click at [1061, 530] on input at bounding box center [1079, 536] width 322 height 31
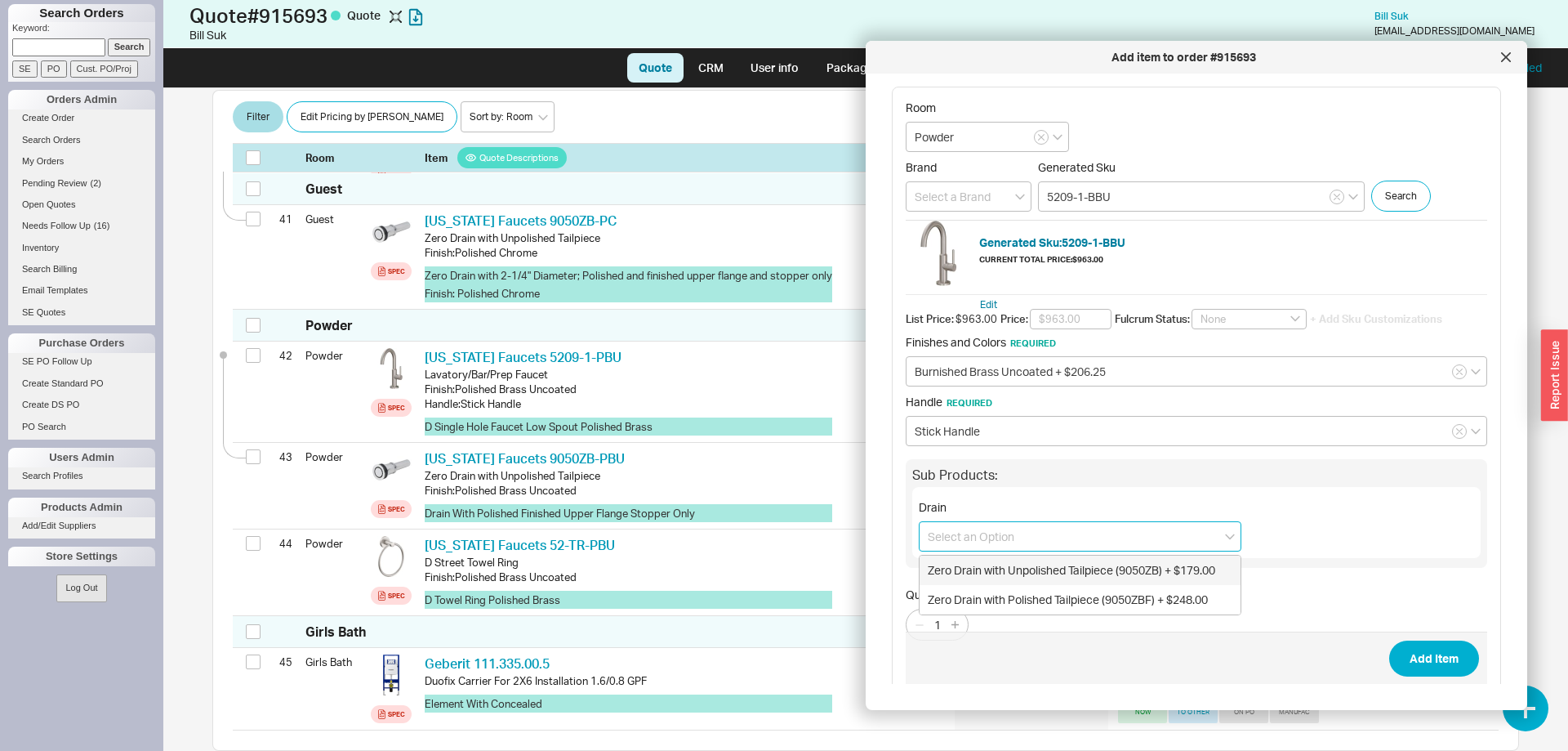
click at [1066, 573] on div "Zero Drain with Unpolished Tailpiece (9050ZB) + $179.00" at bounding box center [1079, 570] width 321 height 30
type input "Zero Drain with Unpolished Tailpiece (9050ZB) + $179.00"
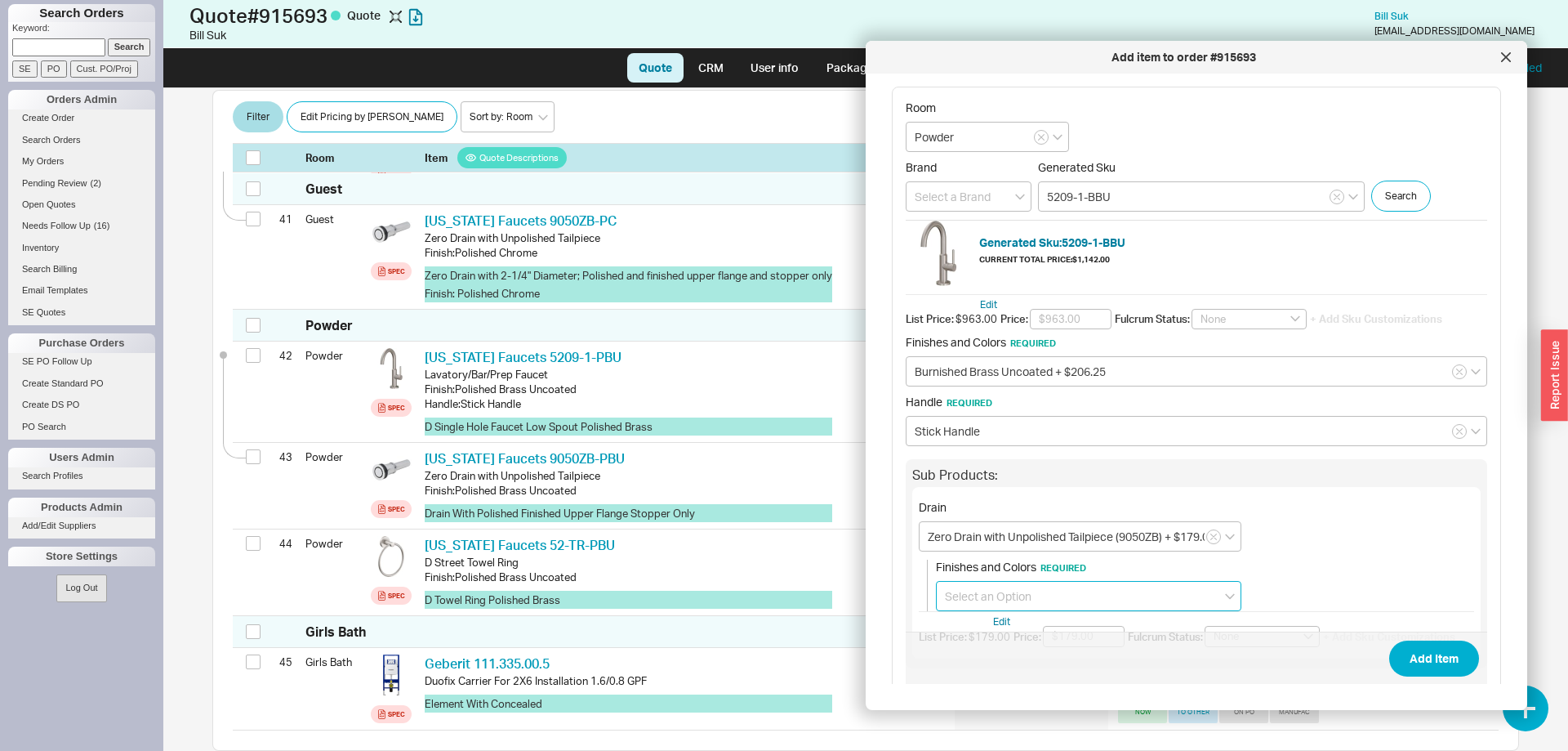
click at [1060, 591] on input at bounding box center [1088, 596] width 305 height 31
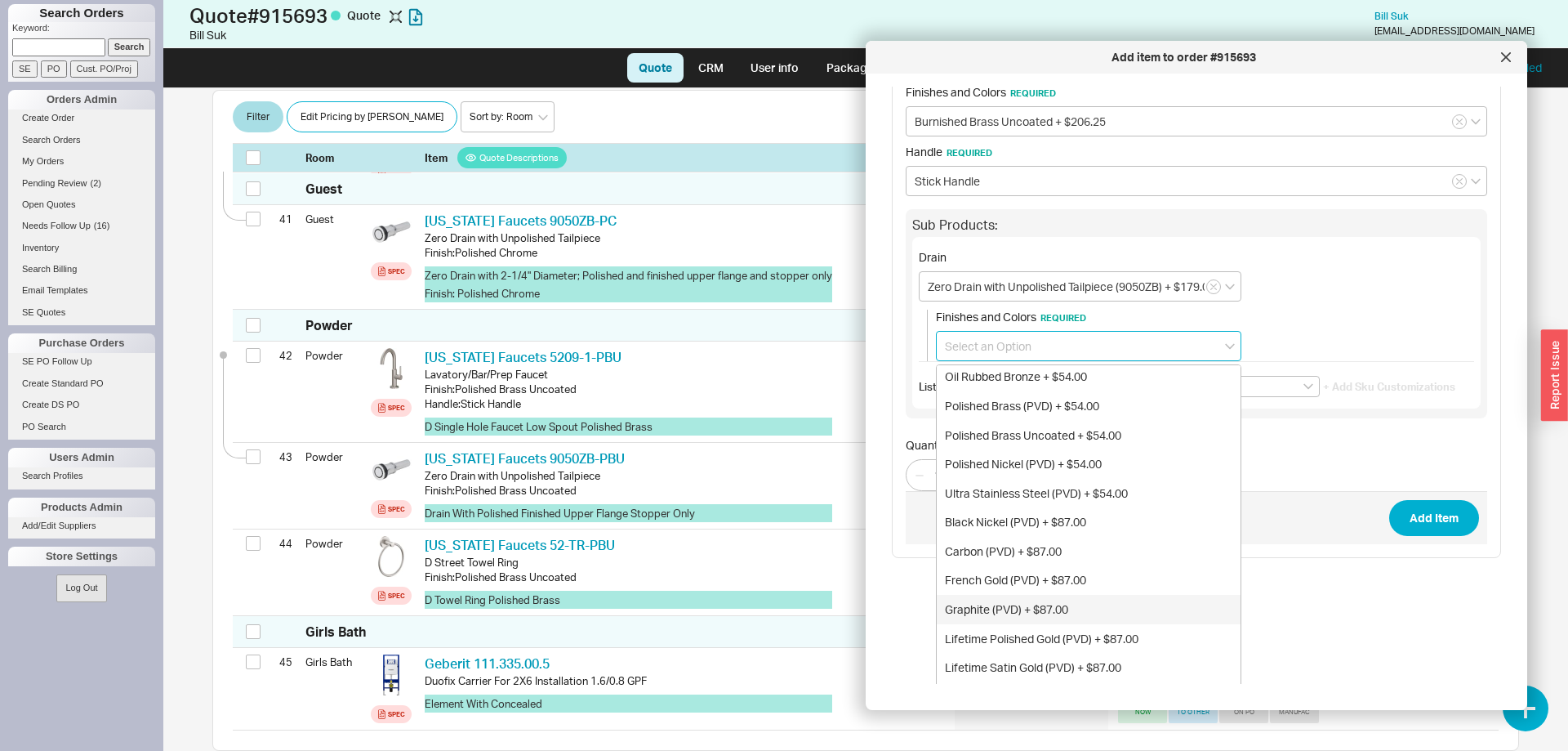
scroll to position [224, 0]
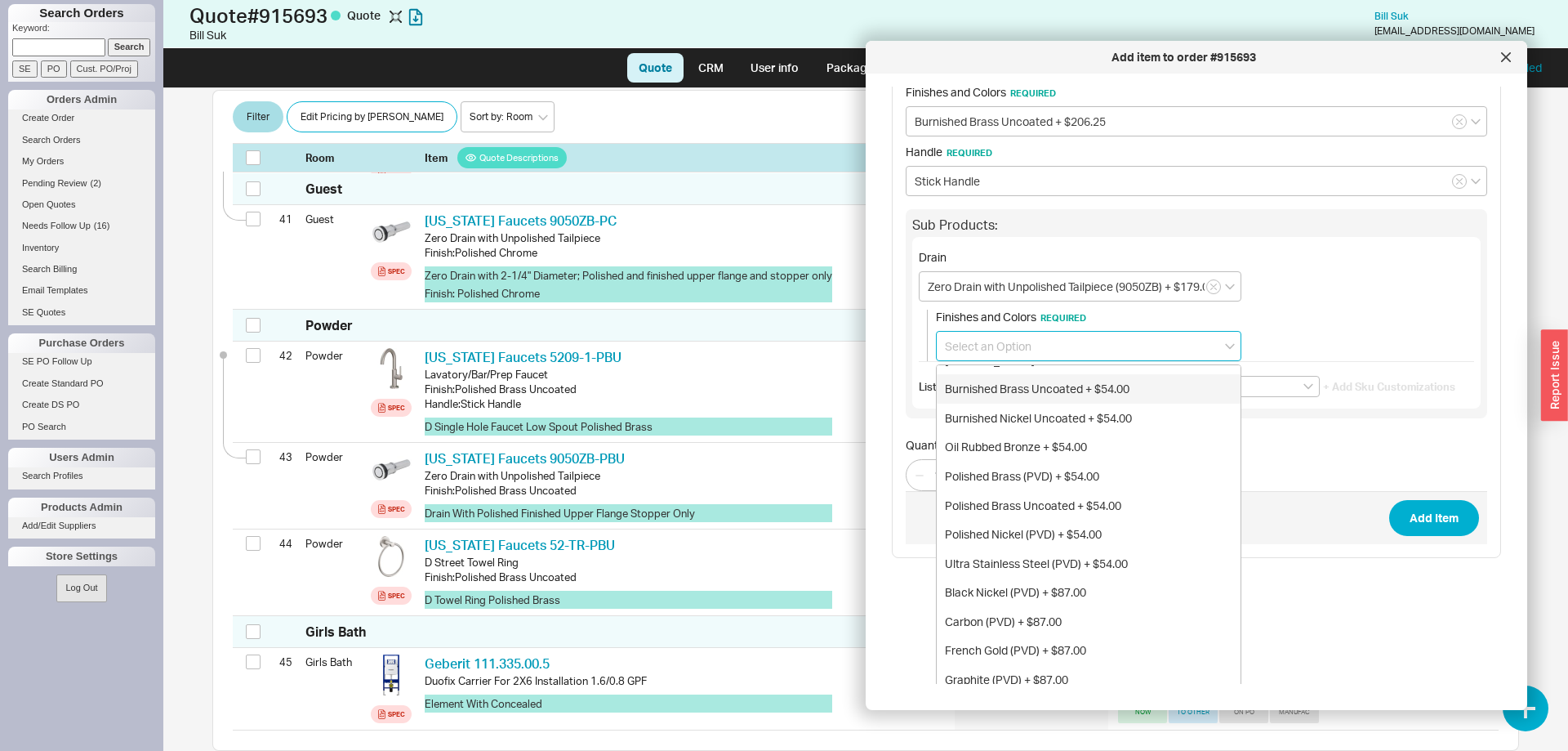
click at [1103, 393] on div "Burnished Brass Uncoated + $54.00" at bounding box center [1088, 388] width 304 height 30
type input "Burnished Brass Uncoated + $54.00"
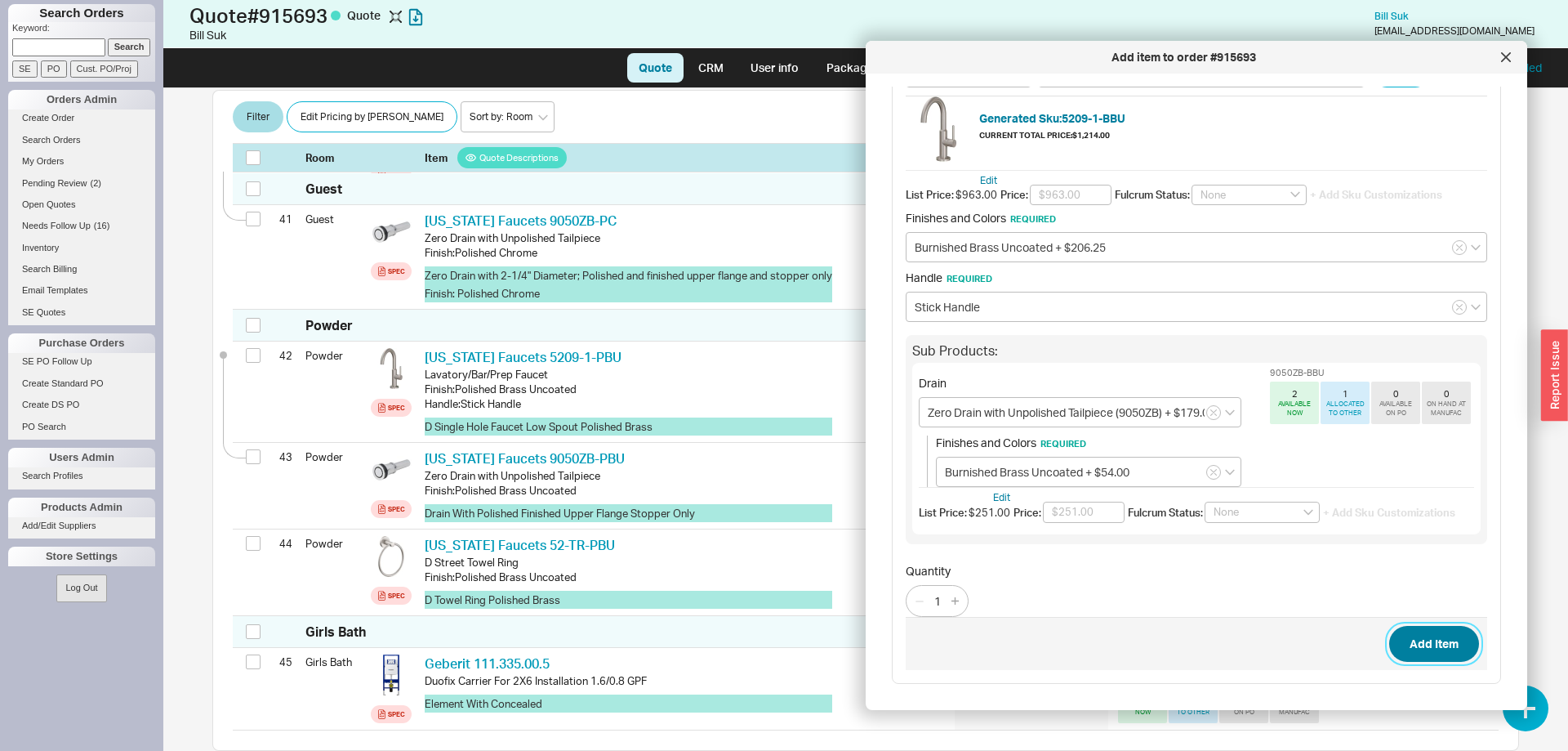
click at [1441, 649] on button "Add Item" at bounding box center [1434, 643] width 90 height 36
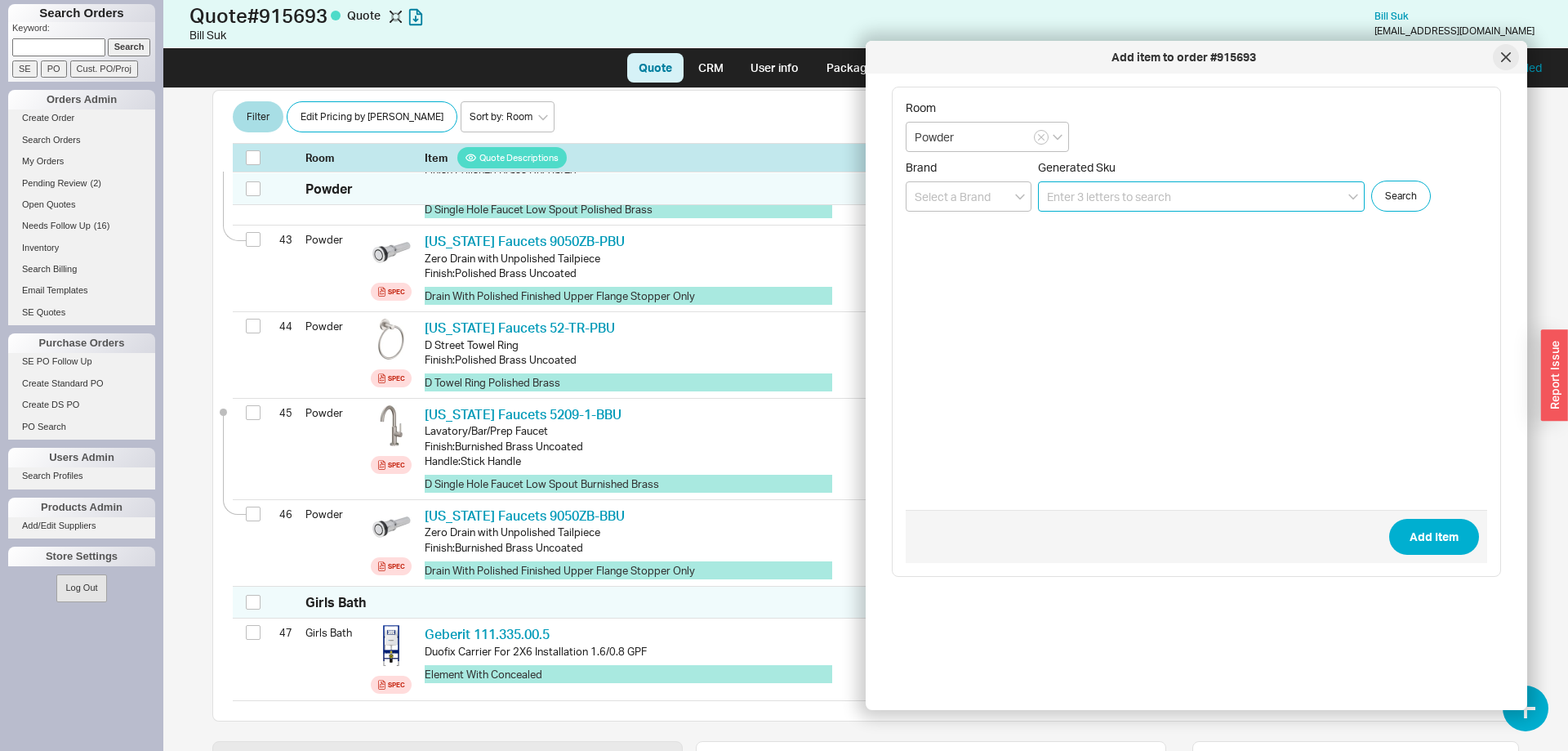
scroll to position [4272, 0]
click at [1509, 57] on div at bounding box center [1505, 57] width 26 height 26
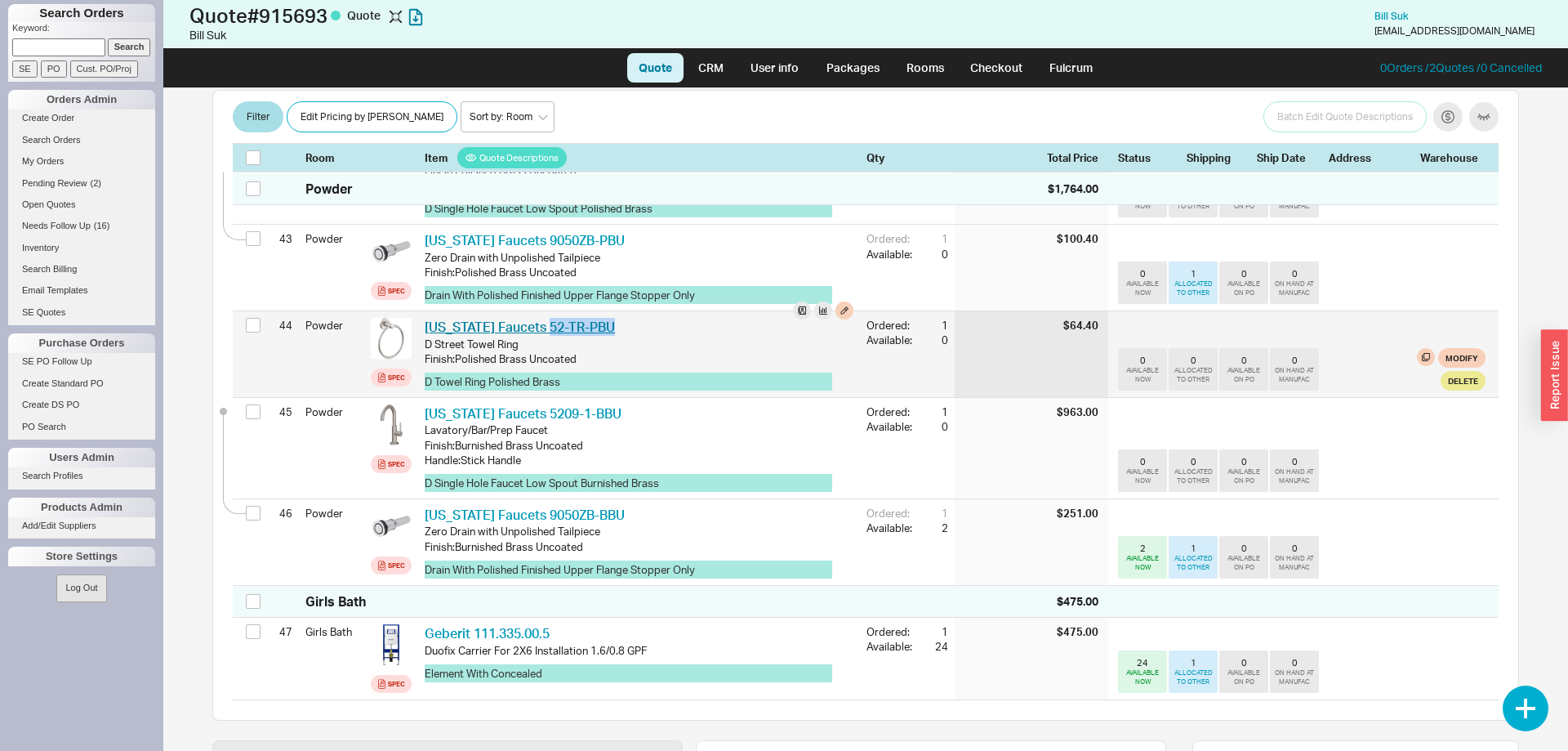
drag, startPoint x: 608, startPoint y: 295, endPoint x: 538, endPoint y: 301, distance: 70.3
click at [538, 318] on div "California Faucets 52-TR-PBU CAF 52-TR-PBU" at bounding box center [639, 327] width 428 height 18
copy link "52-TR-PBU"
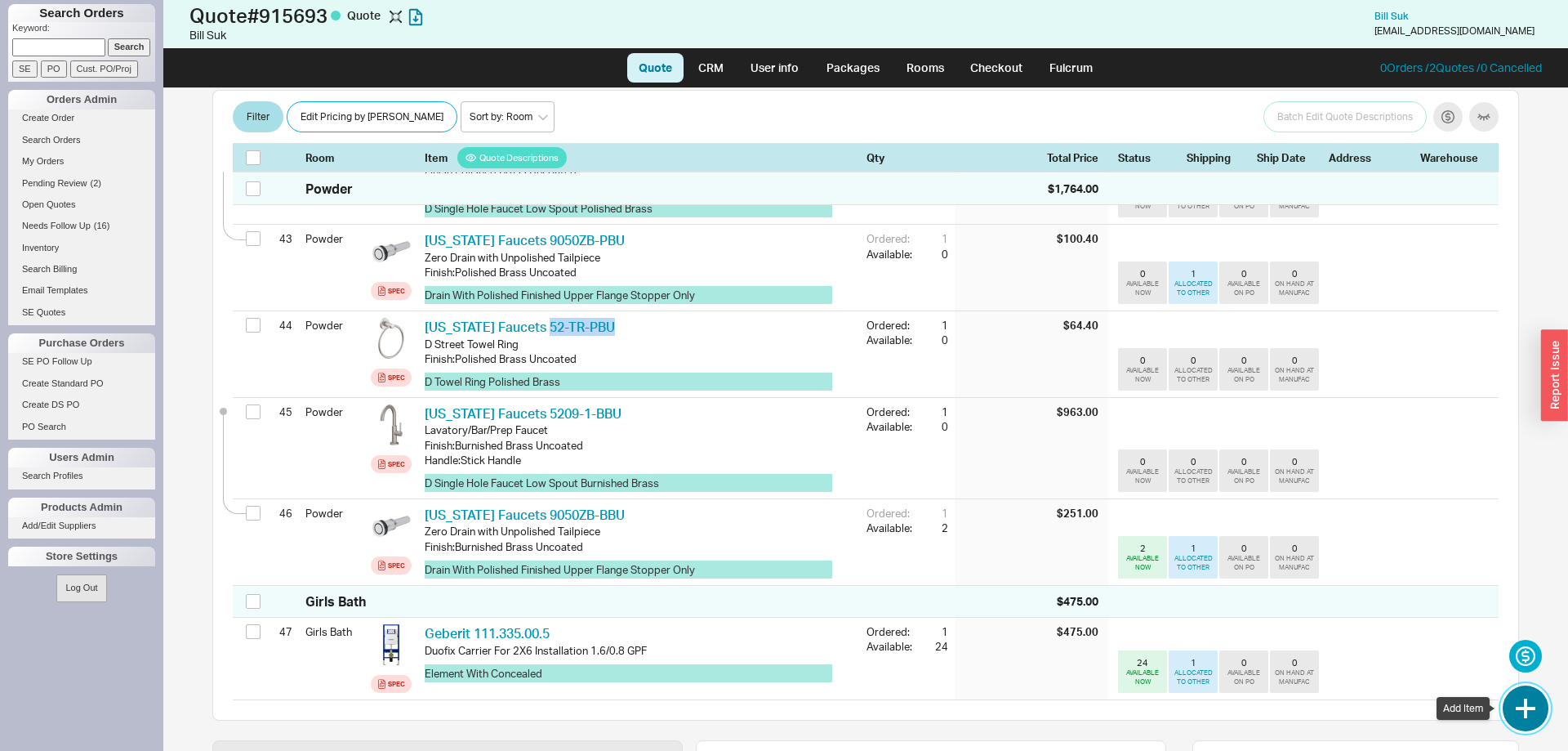
click at [1529, 711] on button "button" at bounding box center [1525, 708] width 46 height 46
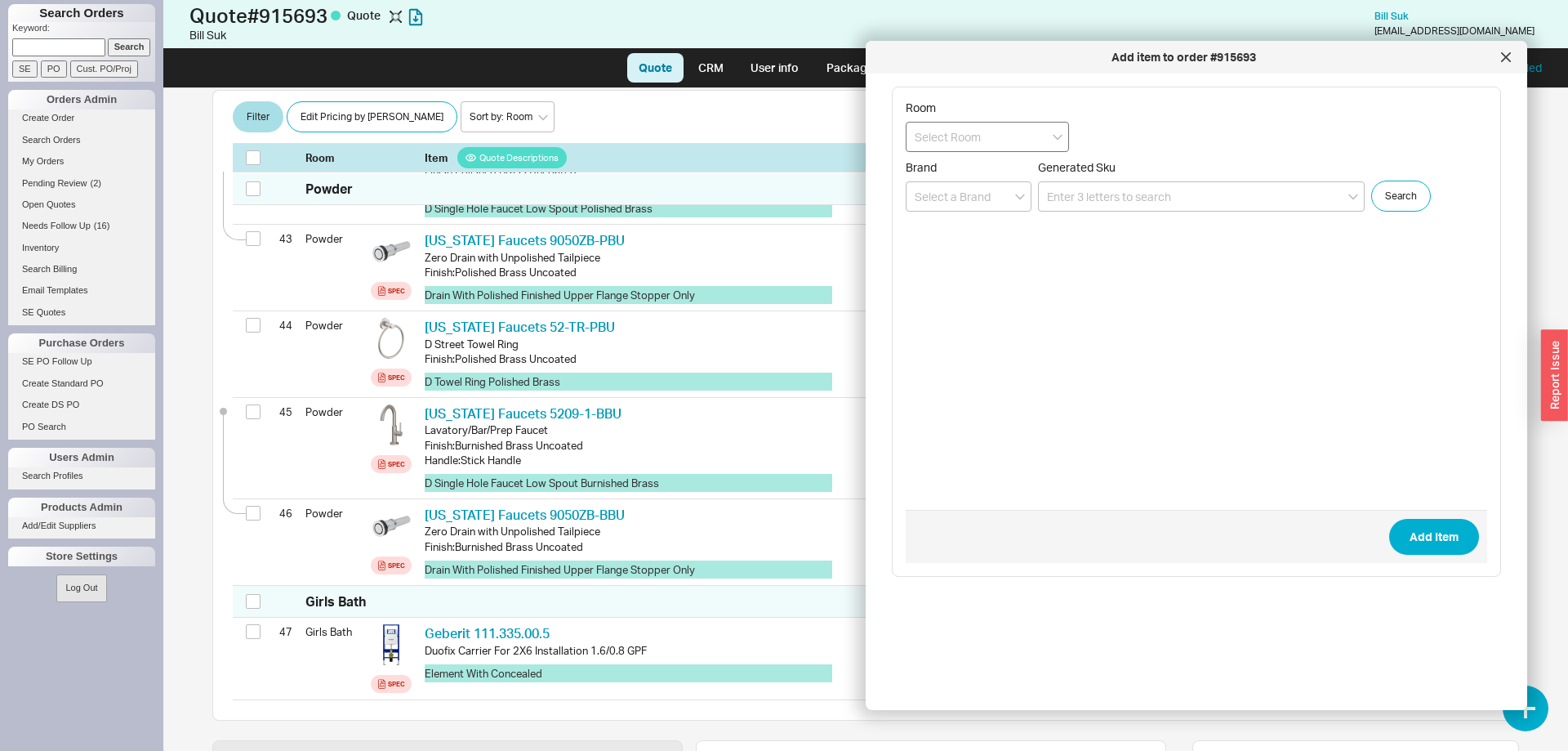
click at [1000, 141] on input at bounding box center [987, 137] width 163 height 31
drag, startPoint x: 997, startPoint y: 293, endPoint x: 1006, endPoint y: 282, distance: 14.2
click at [998, 293] on div "Powder" at bounding box center [987, 287] width 162 height 30
type input "Powder"
paste input "52-TR-PBU"
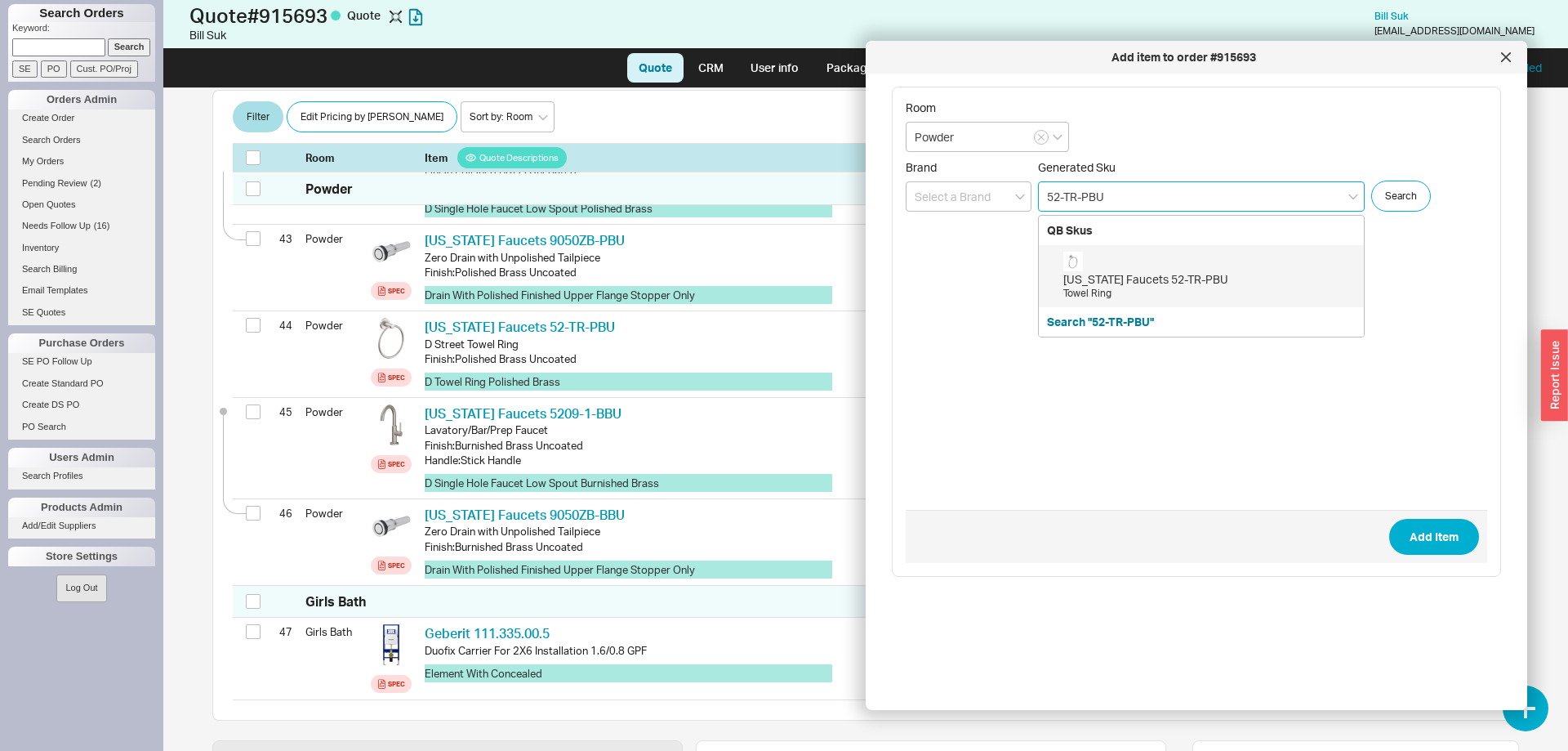
click at [1084, 192] on input "52-TR-PBU" at bounding box center [1202, 197] width 327 height 31
click at [1140, 265] on div "California Faucets 52-TR-BBU Towel Ring" at bounding box center [1209, 276] width 292 height 49
type input "52-TR-BBU"
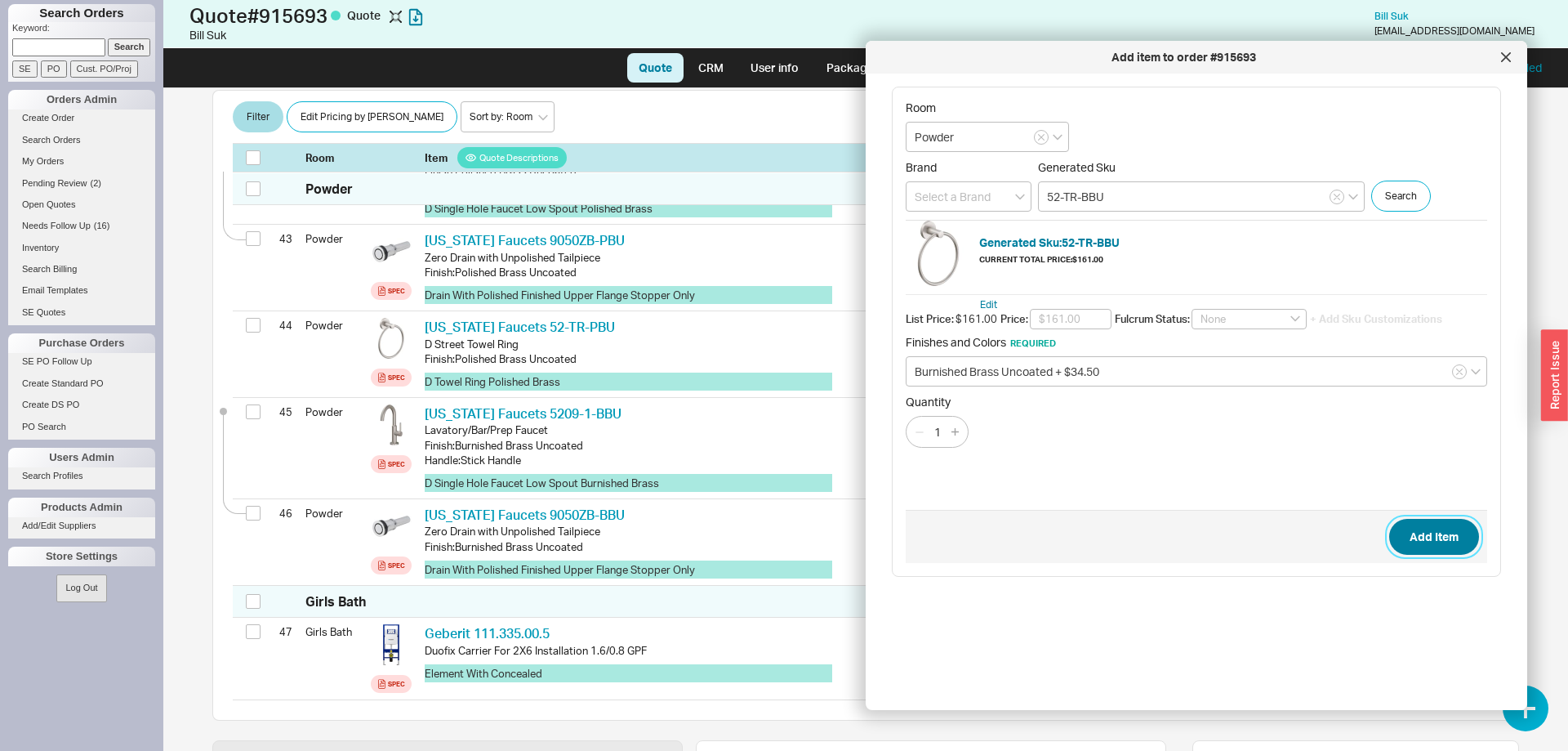
click at [1457, 530] on button "Add Item" at bounding box center [1434, 536] width 90 height 36
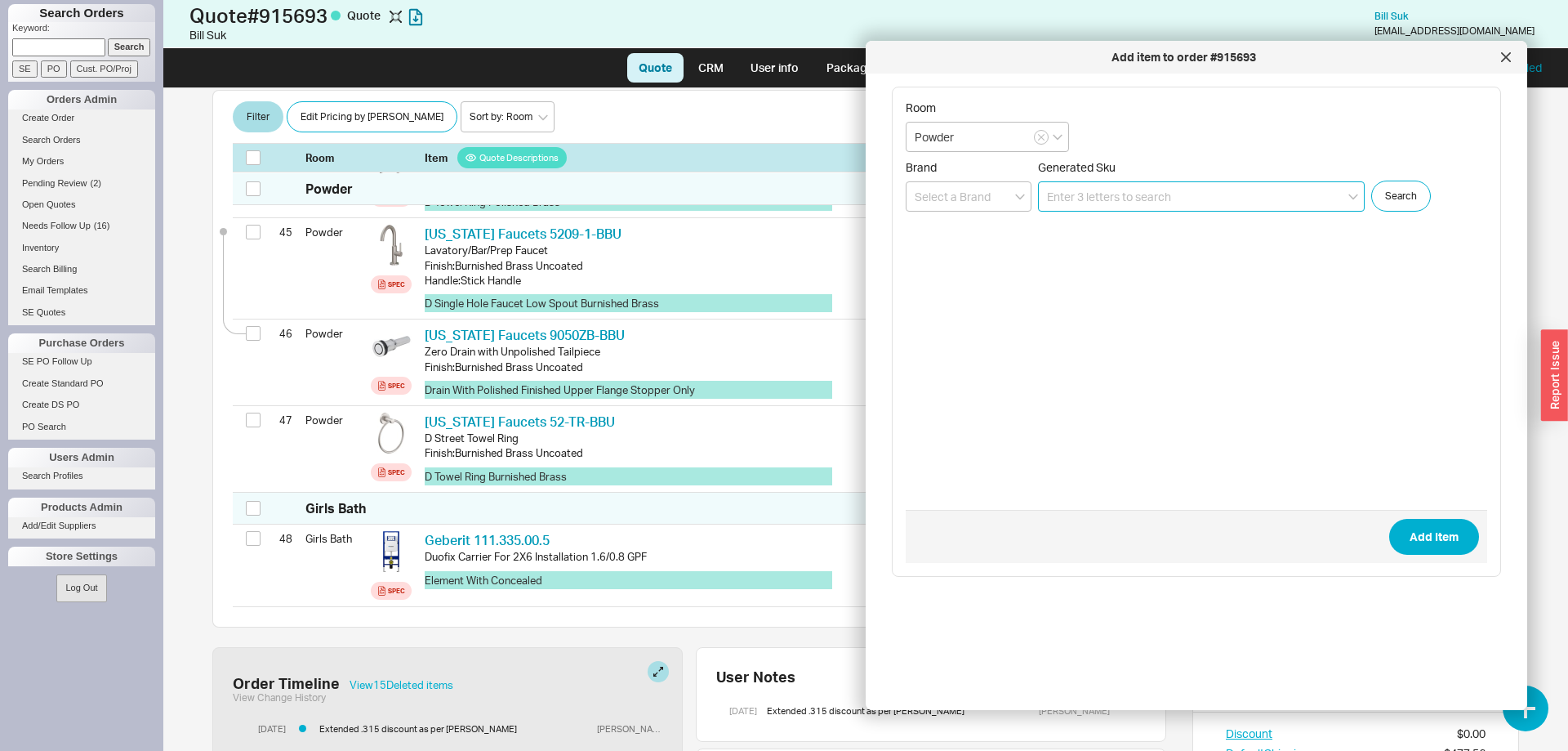
scroll to position [4452, 0]
click at [1505, 69] on div at bounding box center [1505, 57] width 26 height 26
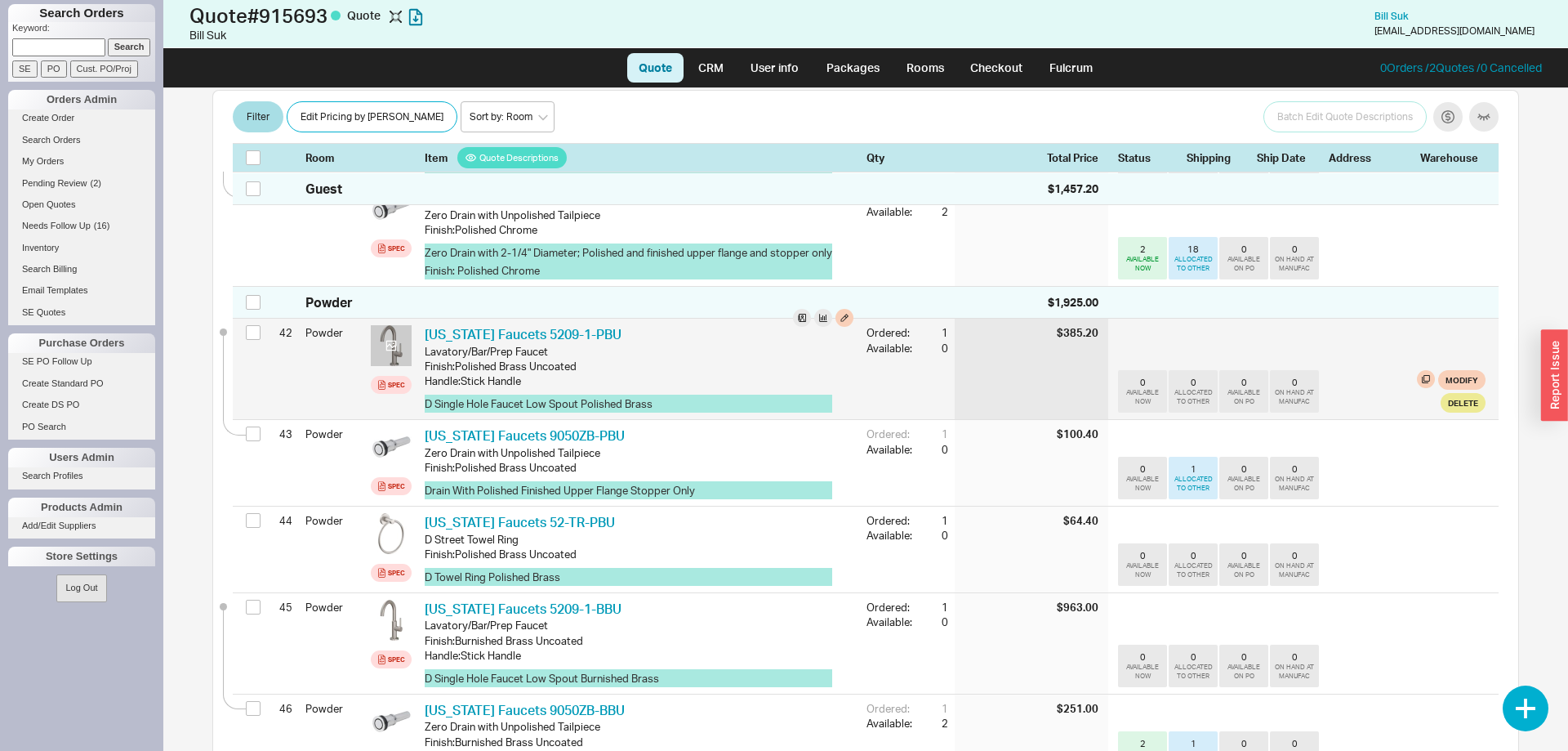
scroll to position [4035, 0]
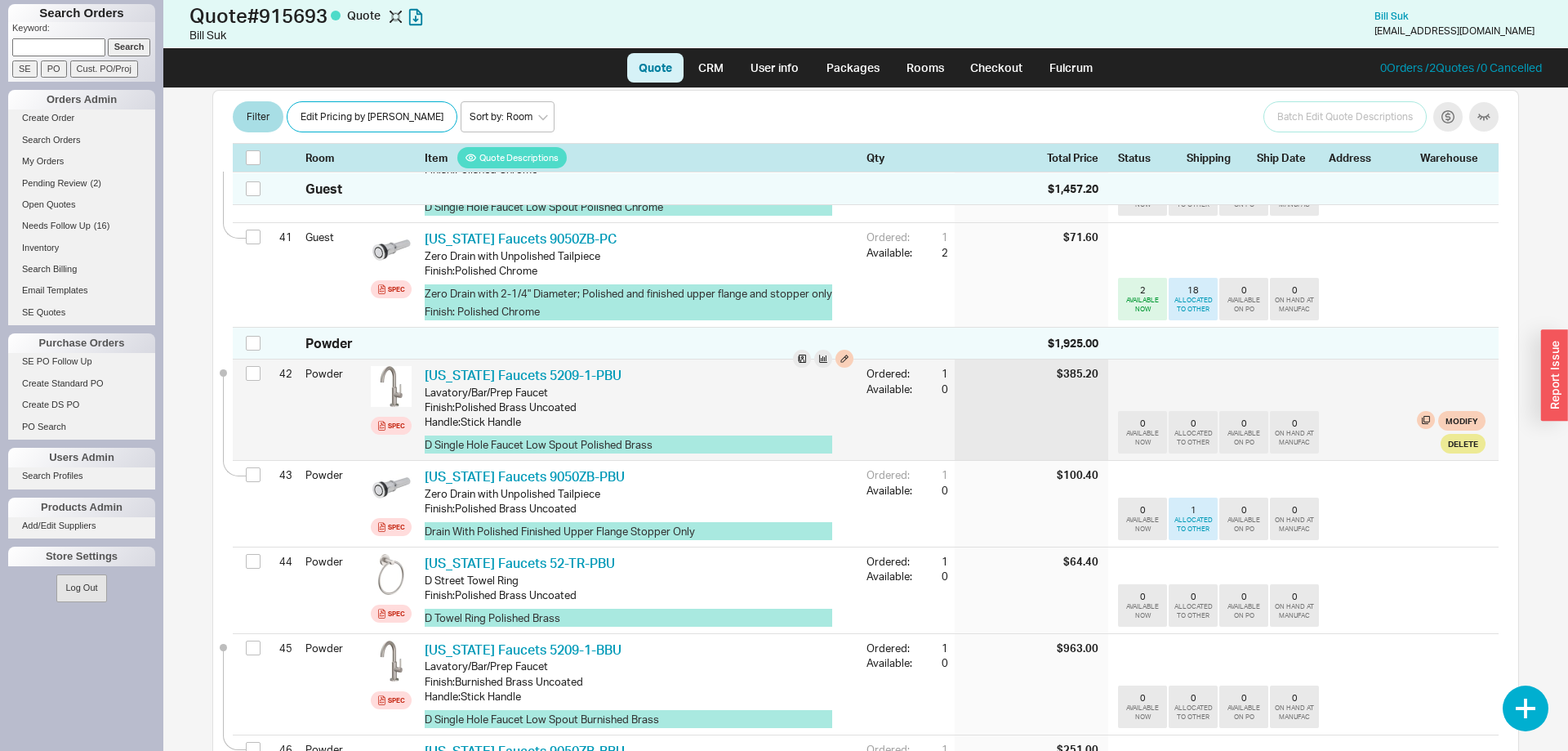
click at [245, 359] on div "42 Powder Spec California Faucets 5209-1-PBU CAF 5209-1-PBU Lavatory/Bar/Prep F…" at bounding box center [865, 410] width 1265 height 101
click at [254, 366] on input "checkbox" at bounding box center [253, 373] width 14 height 14
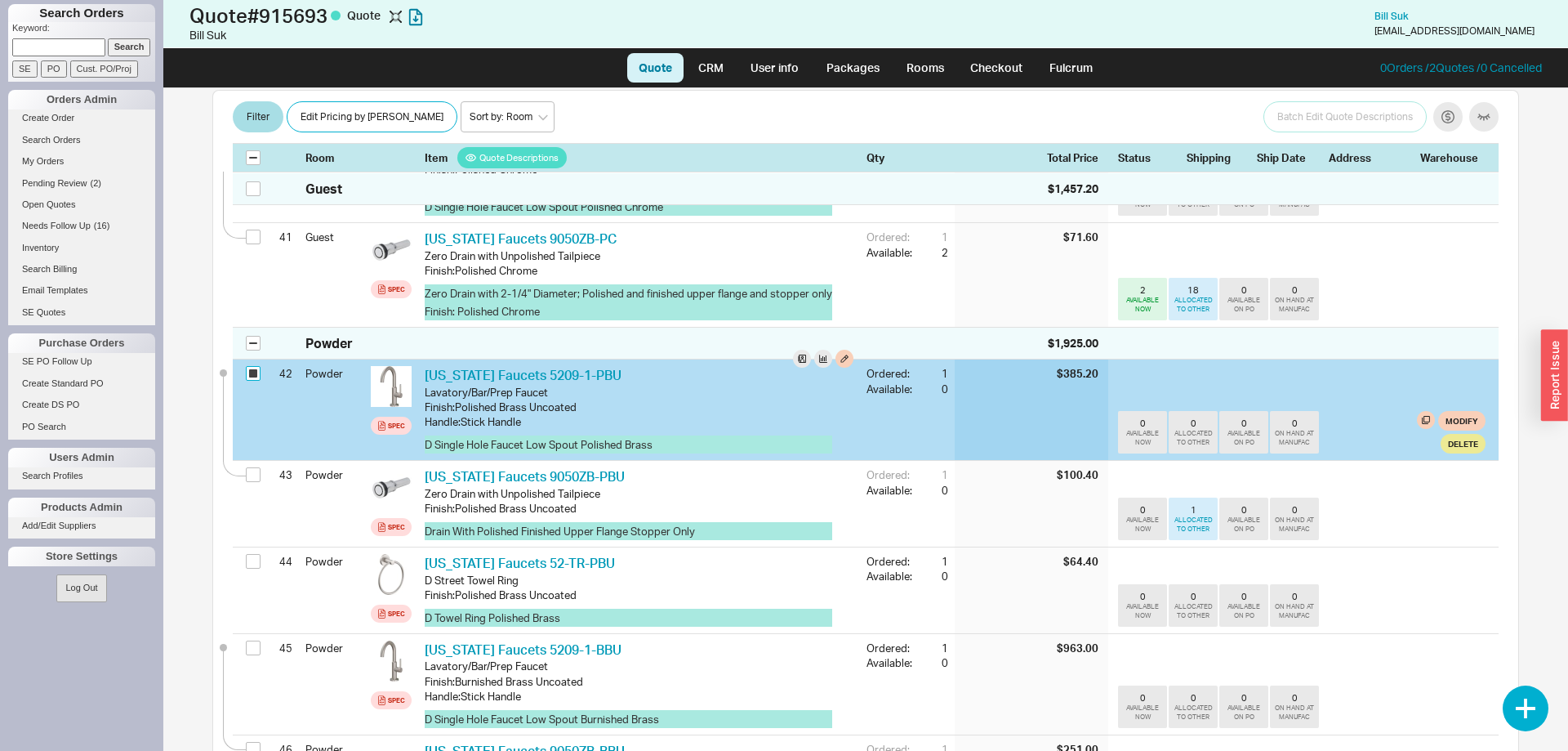
checkbox input "true"
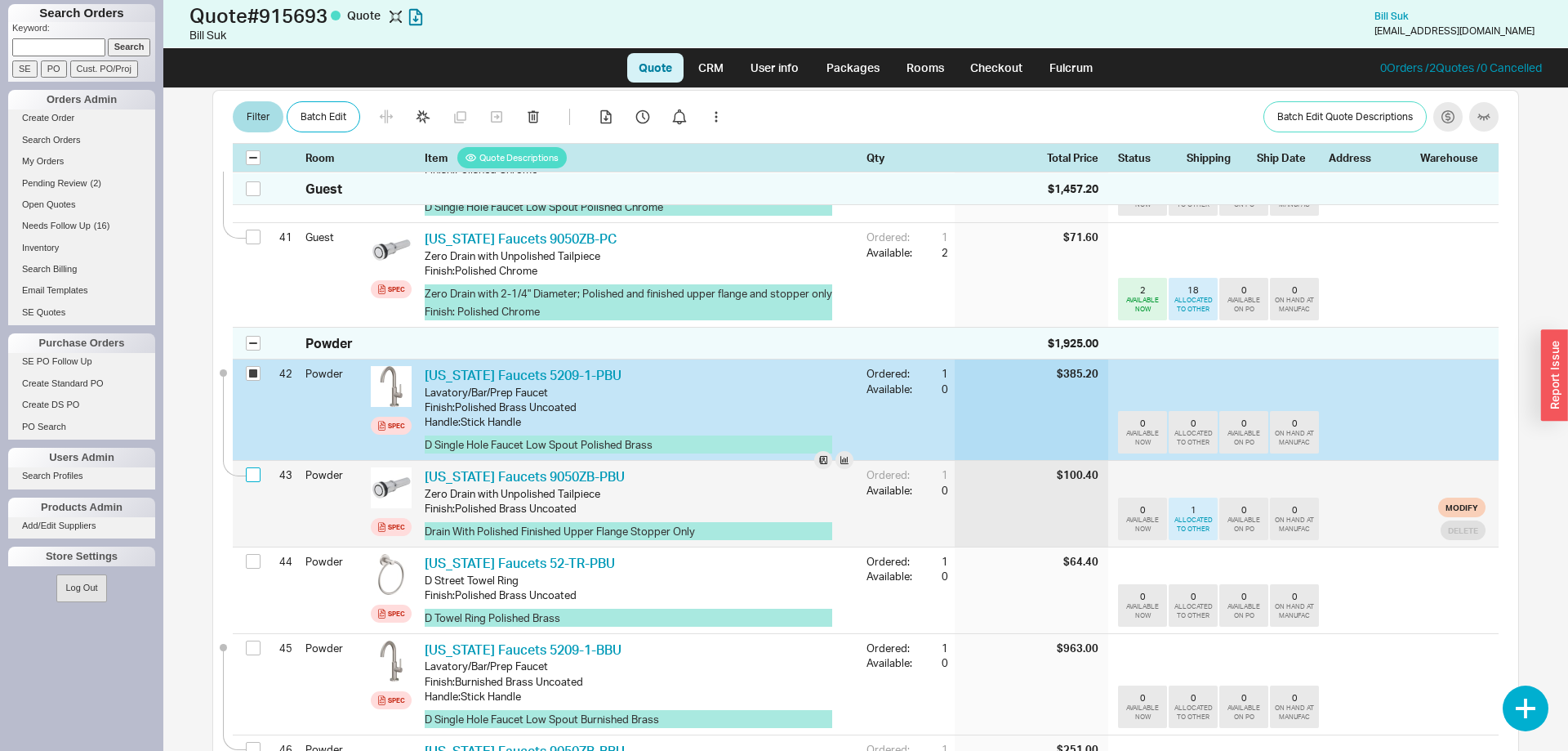
click at [258, 467] on input "checkbox" at bounding box center [253, 474] width 14 height 14
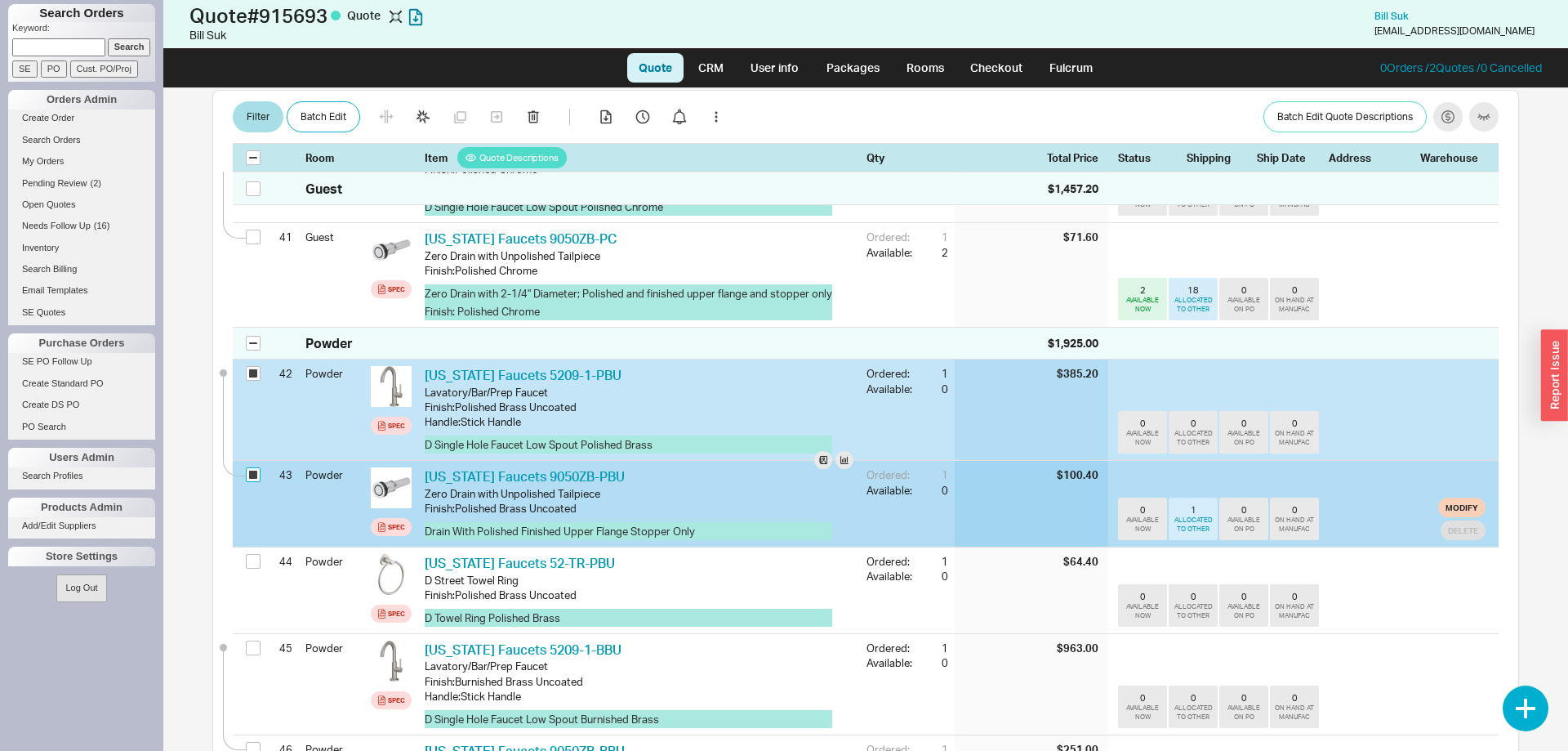
checkbox input "true"
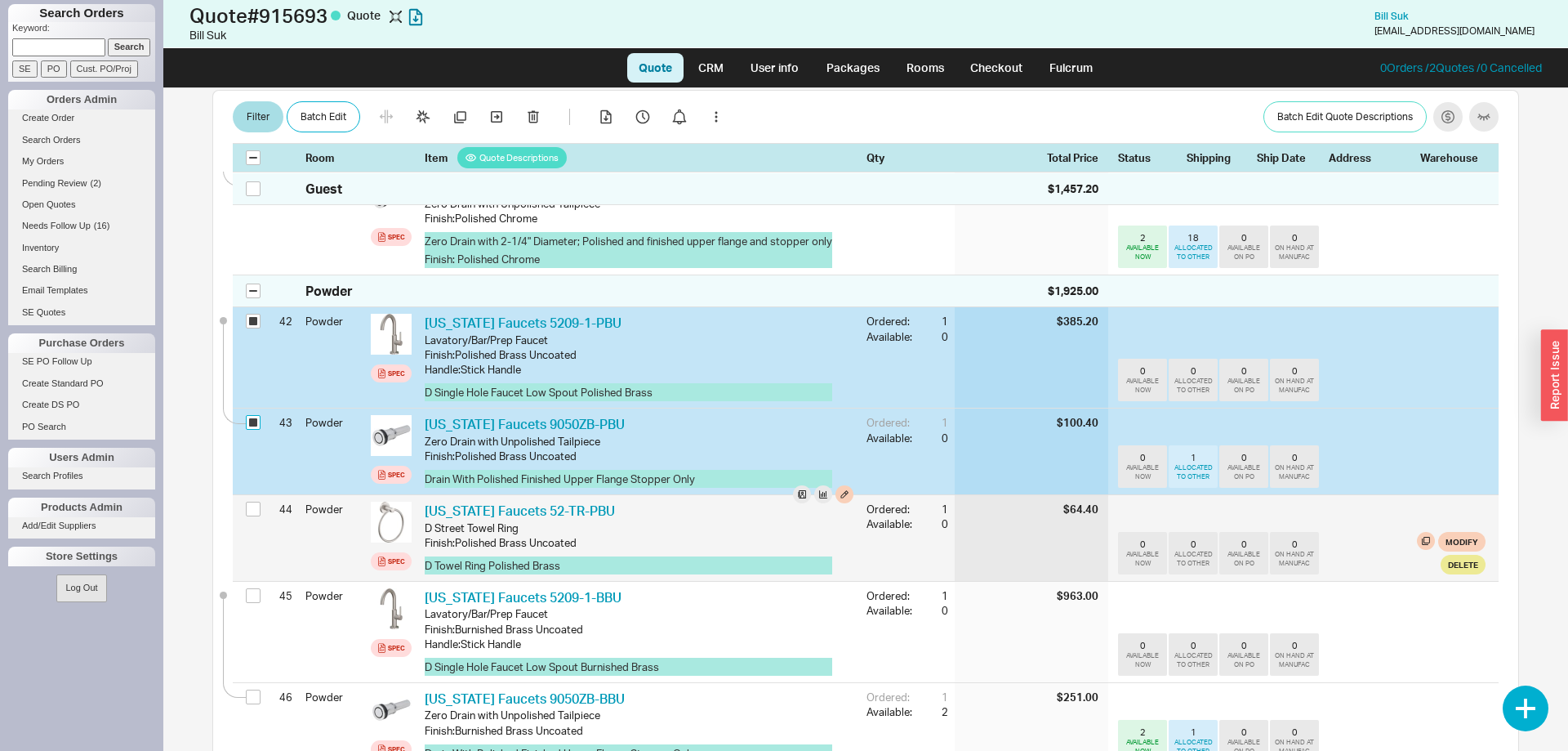
scroll to position [4119, 0]
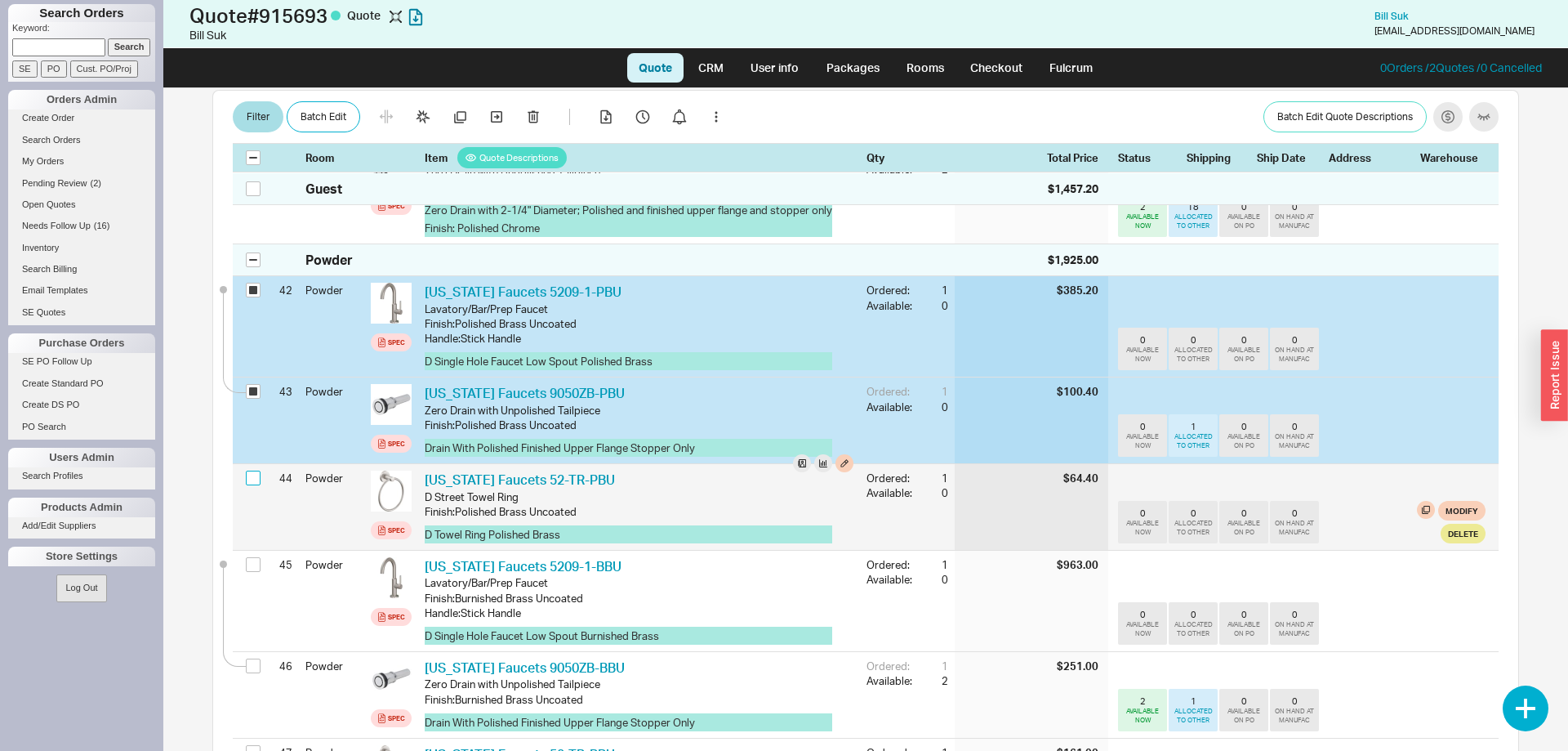
click at [256, 471] on input "checkbox" at bounding box center [253, 478] width 14 height 14
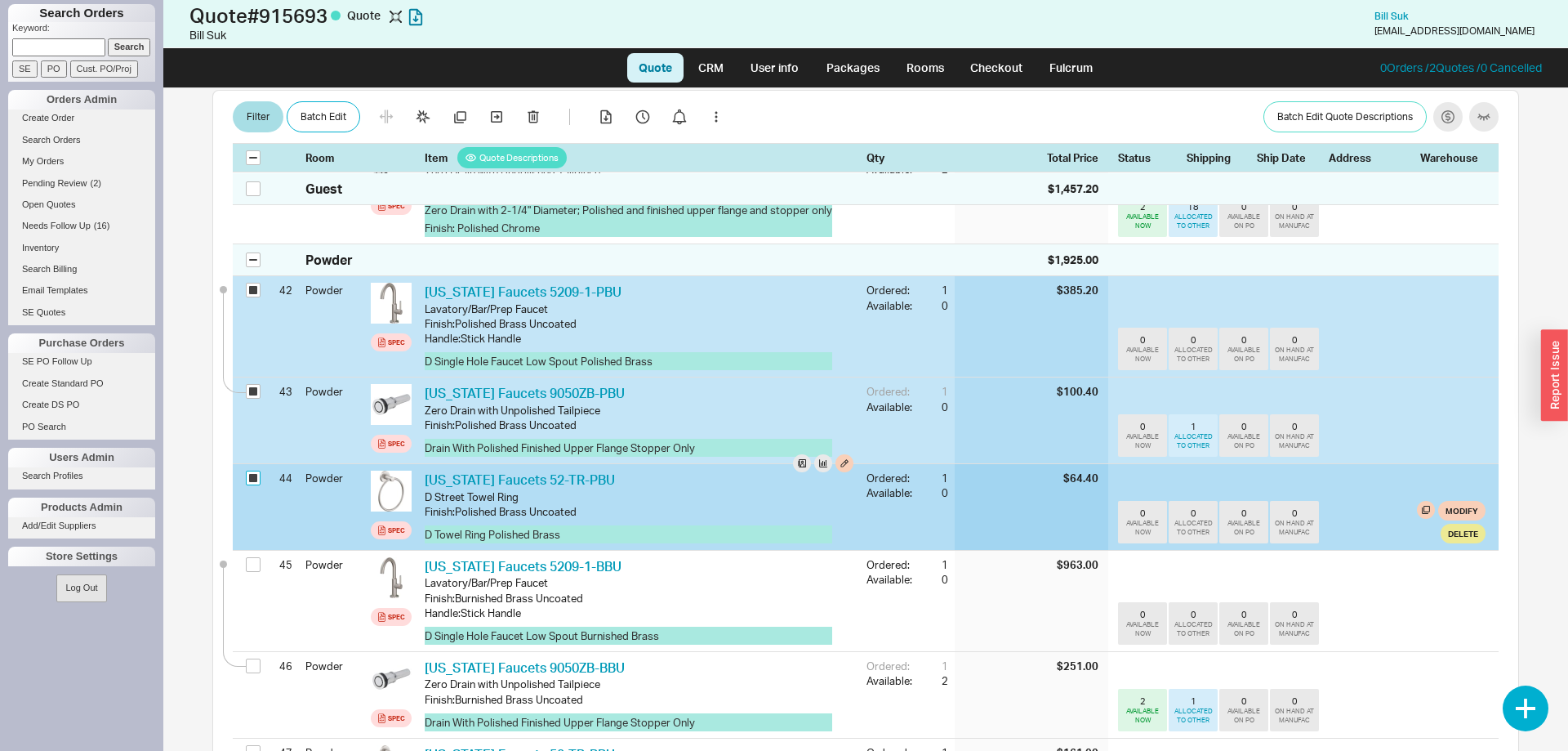
checkbox input "true"
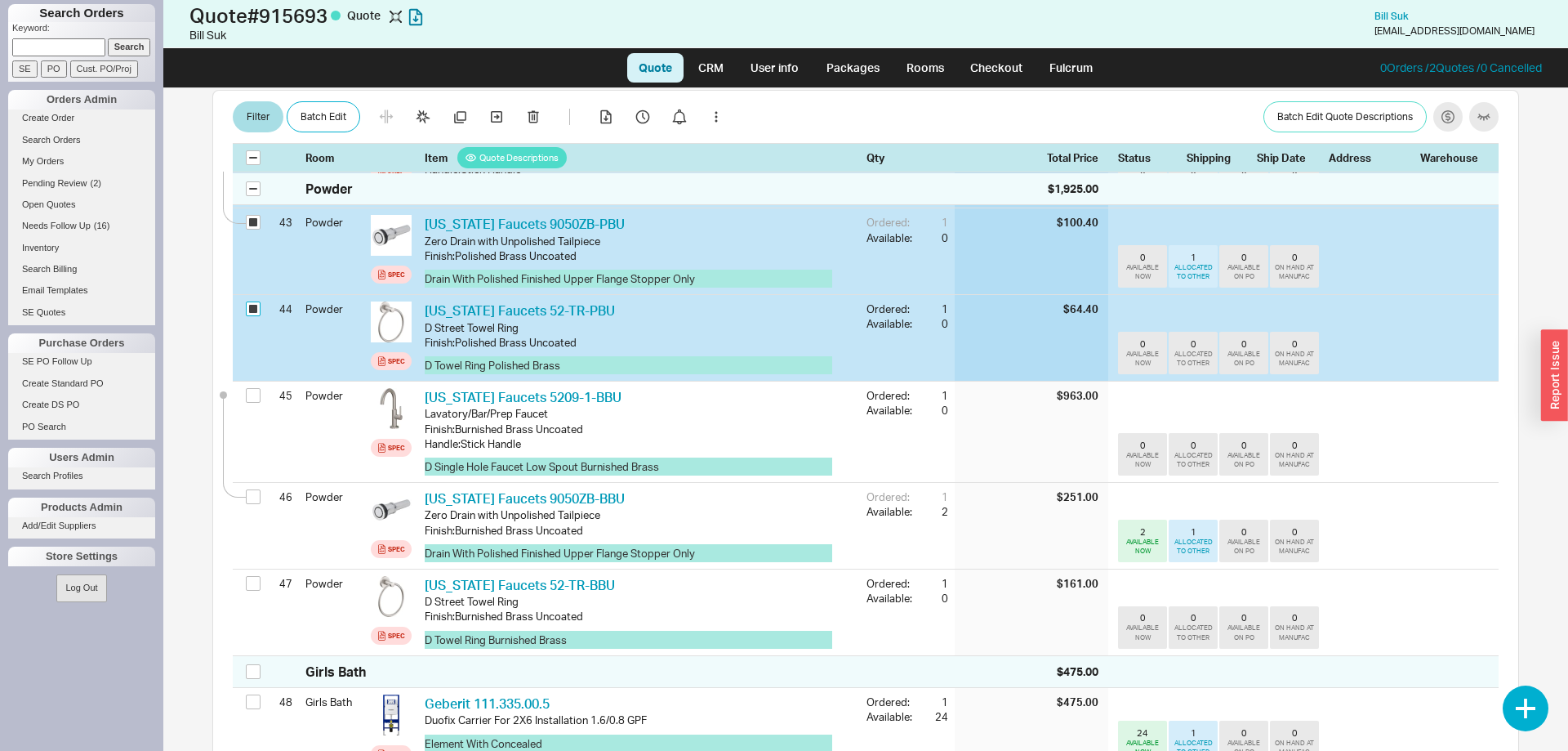
scroll to position [4286, 0]
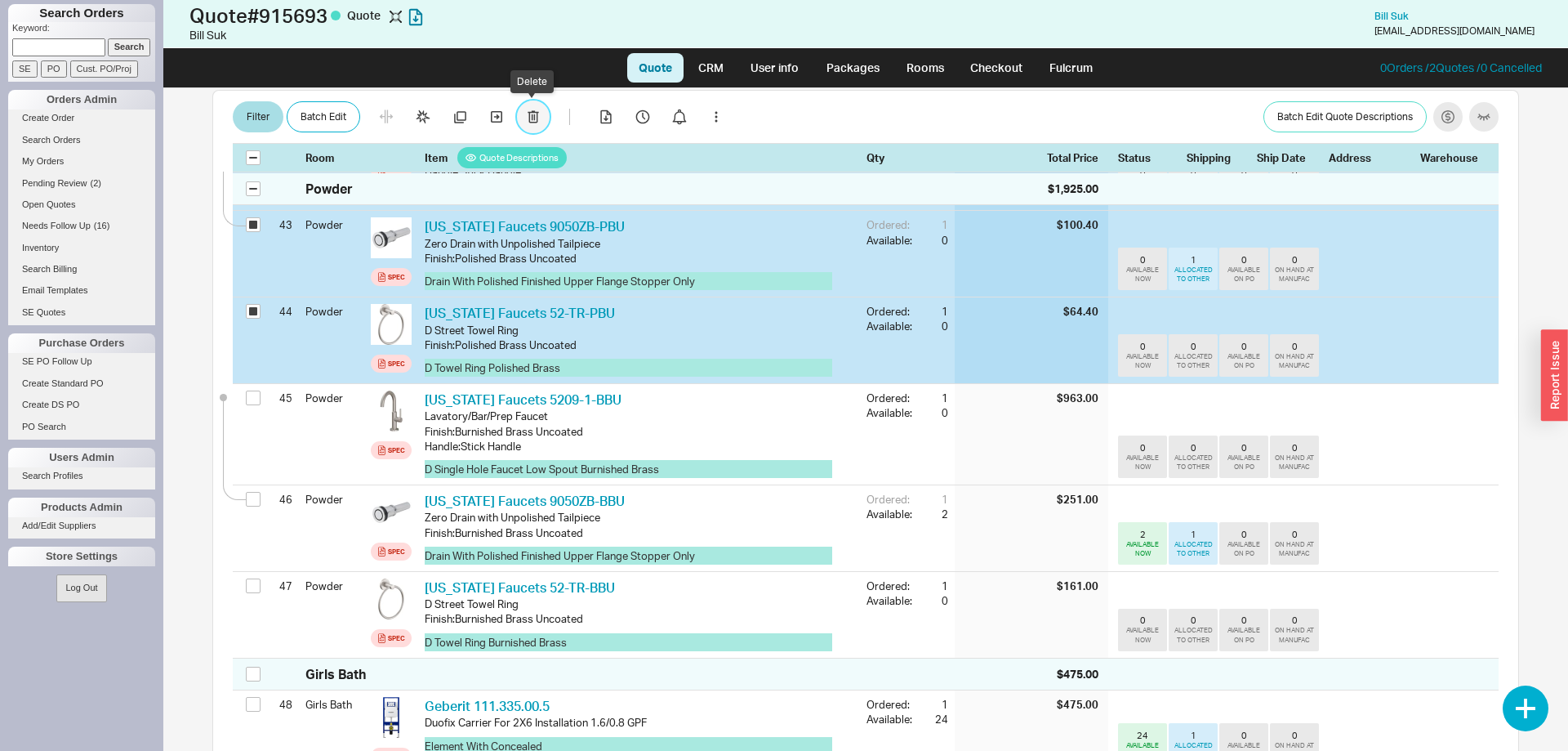
click at [526, 116] on button "button" at bounding box center [533, 118] width 32 height 32
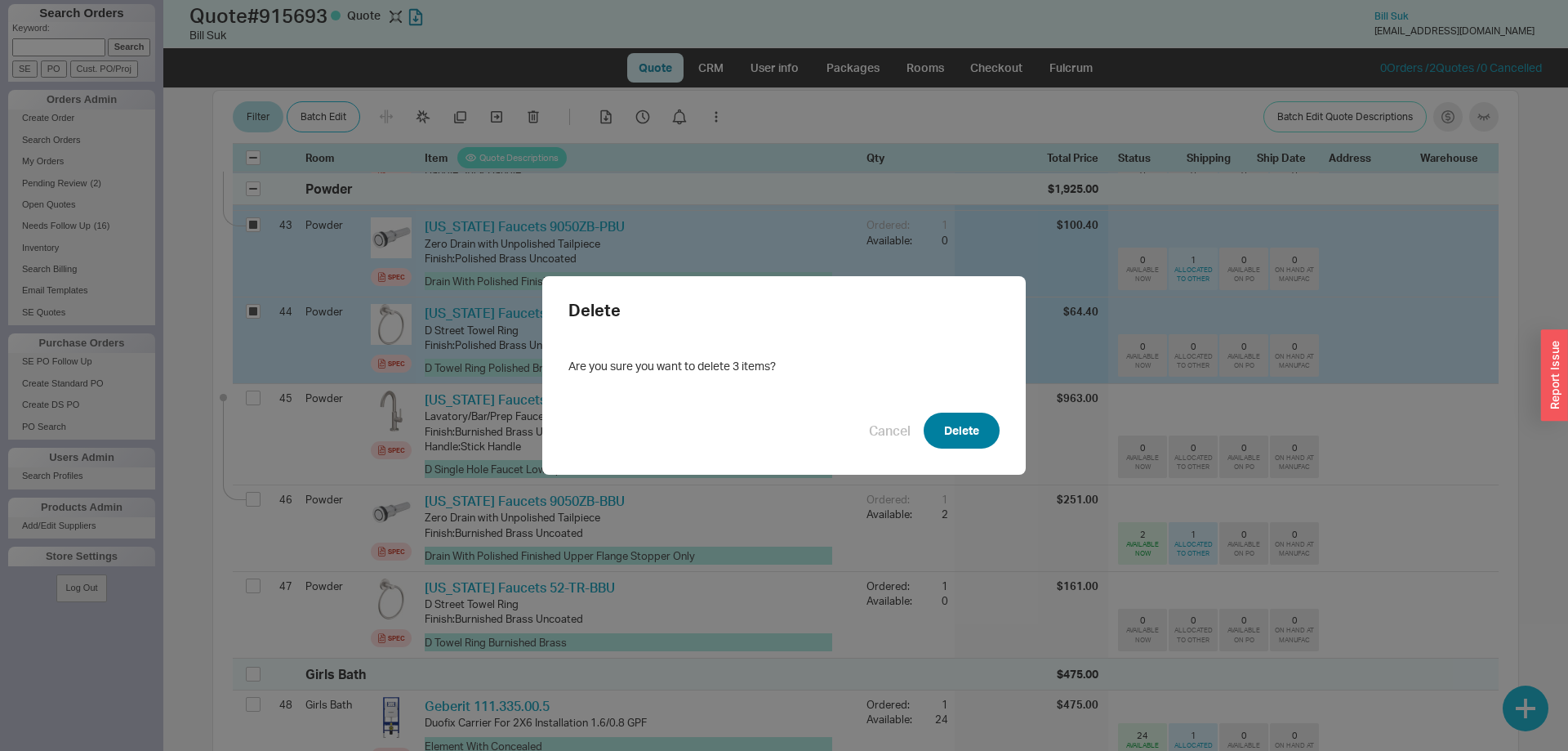
click at [992, 436] on button "Delete" at bounding box center [961, 430] width 76 height 36
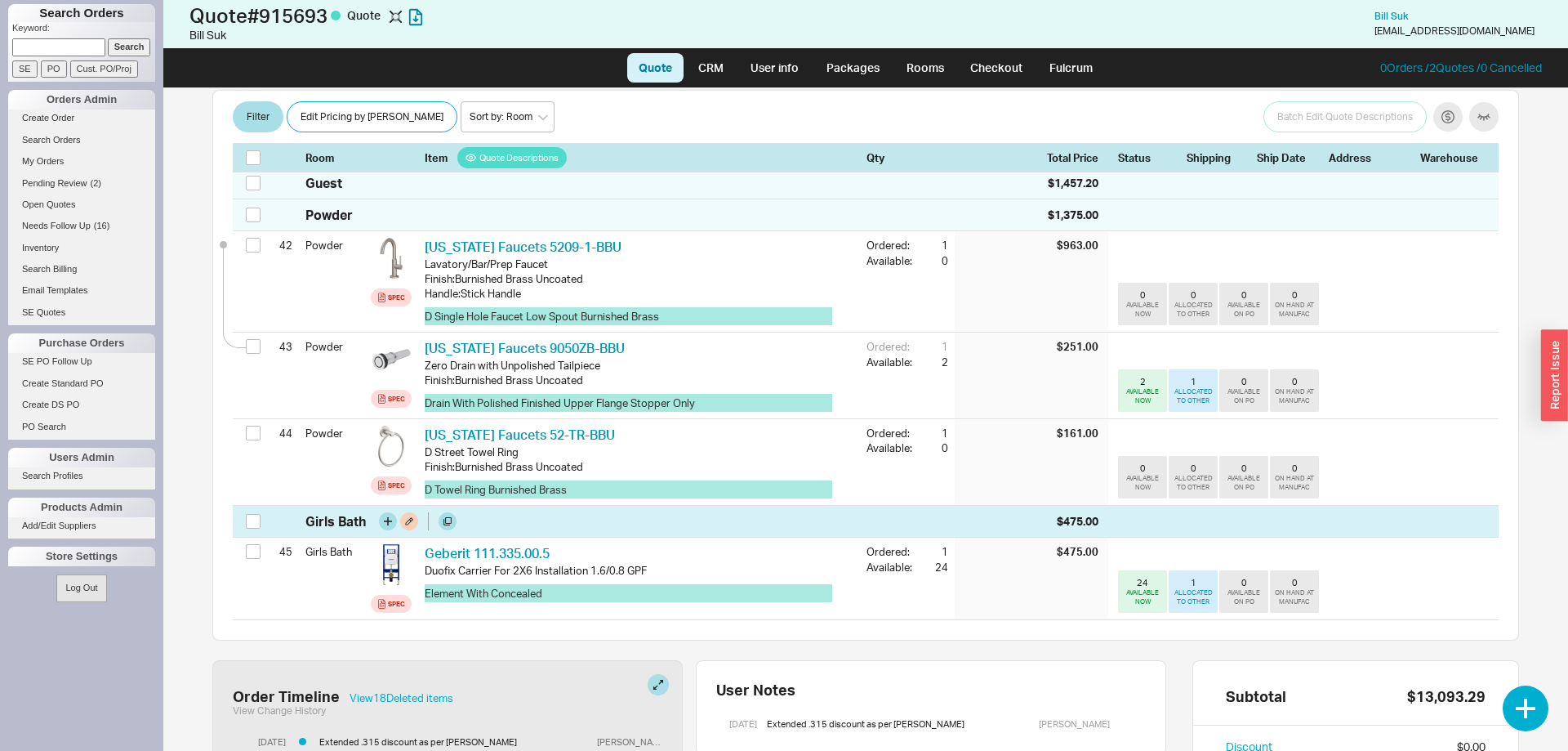
scroll to position [4077, 0]
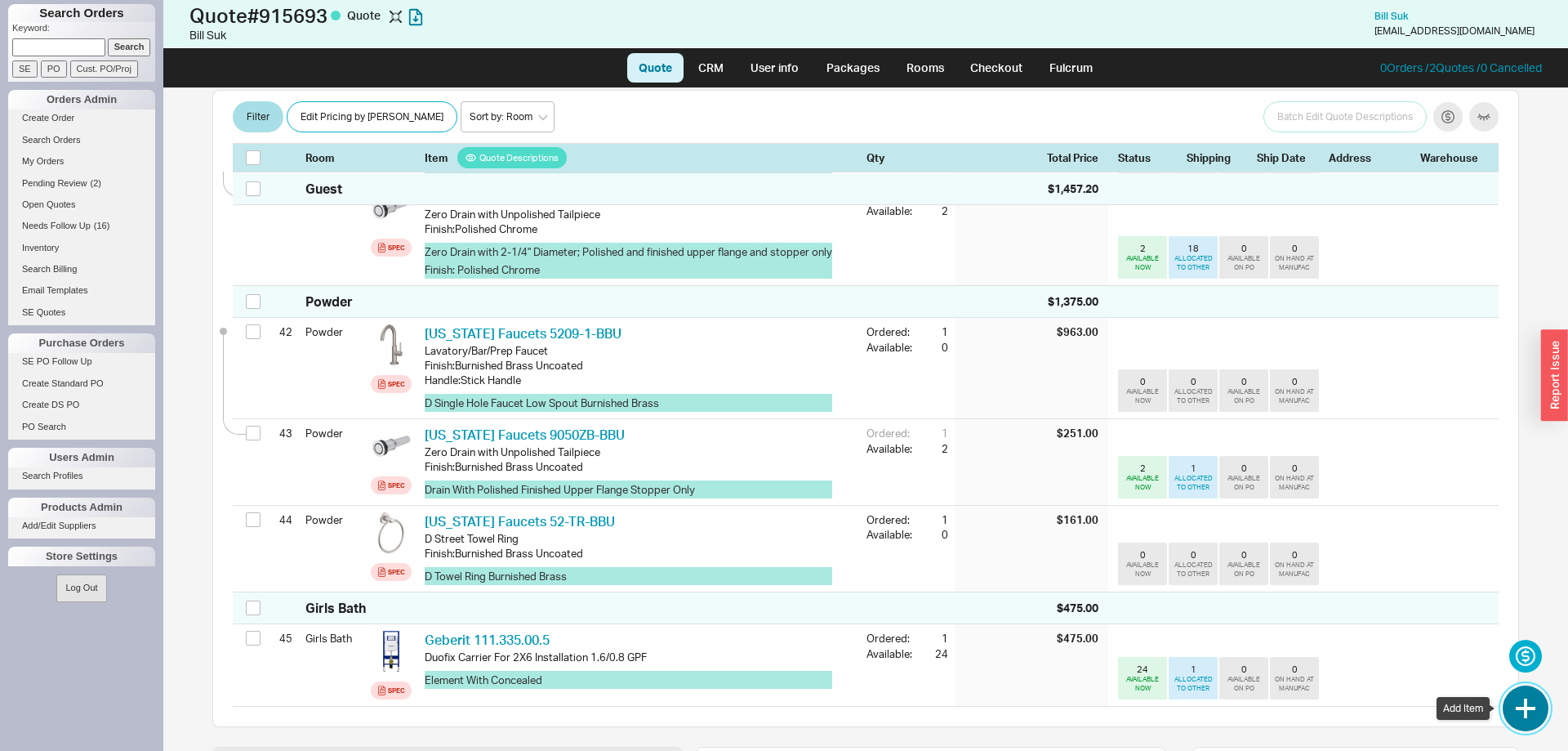
click at [1518, 708] on button "button" at bounding box center [1525, 708] width 46 height 46
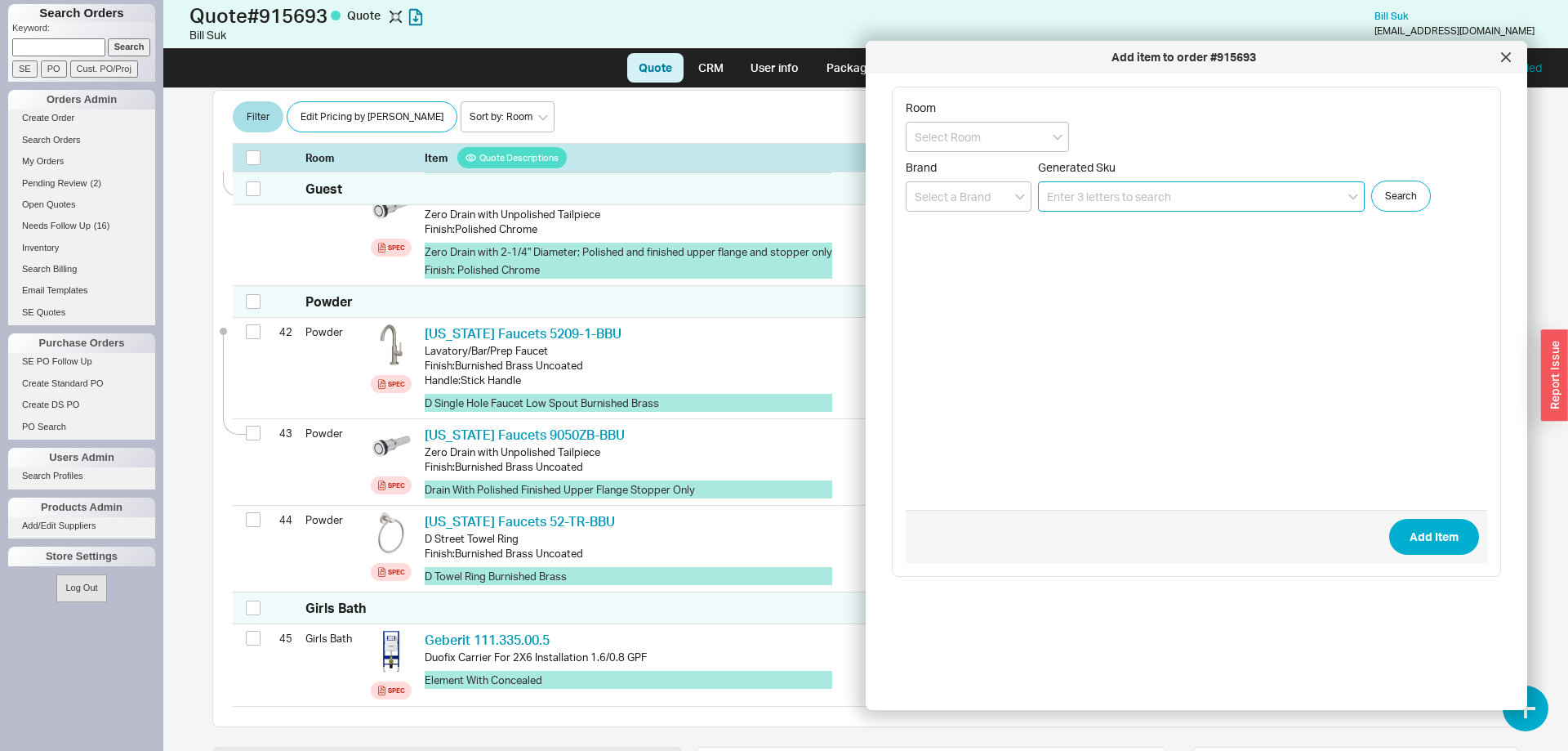
click at [1086, 202] on input at bounding box center [1202, 197] width 327 height 31
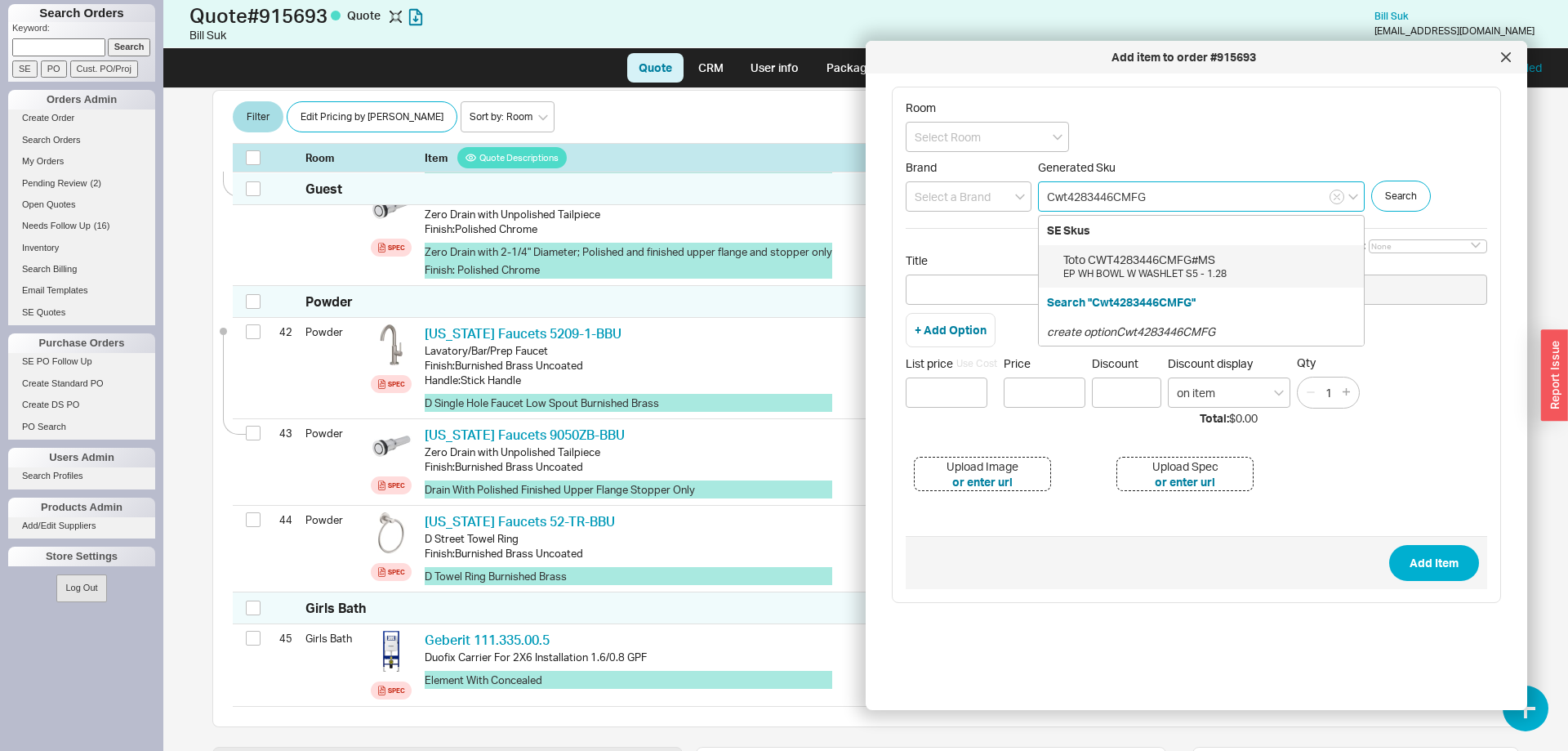
click at [1161, 253] on div "Toto CWT4283446CMFG#MS" at bounding box center [1209, 260] width 292 height 16
type input "CWT4283446CMFG#MS"
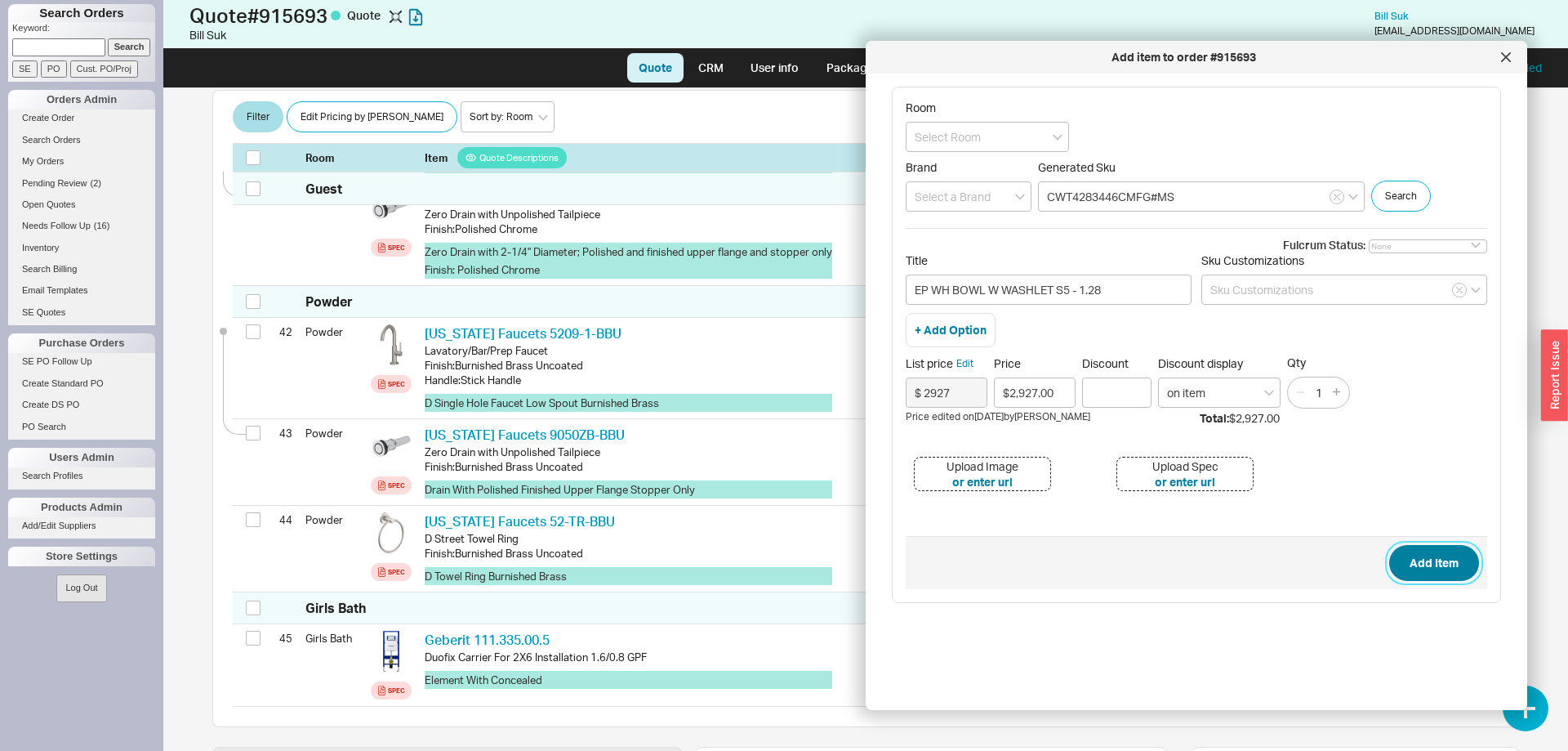
click at [1441, 579] on button "Add Item" at bounding box center [1434, 562] width 90 height 36
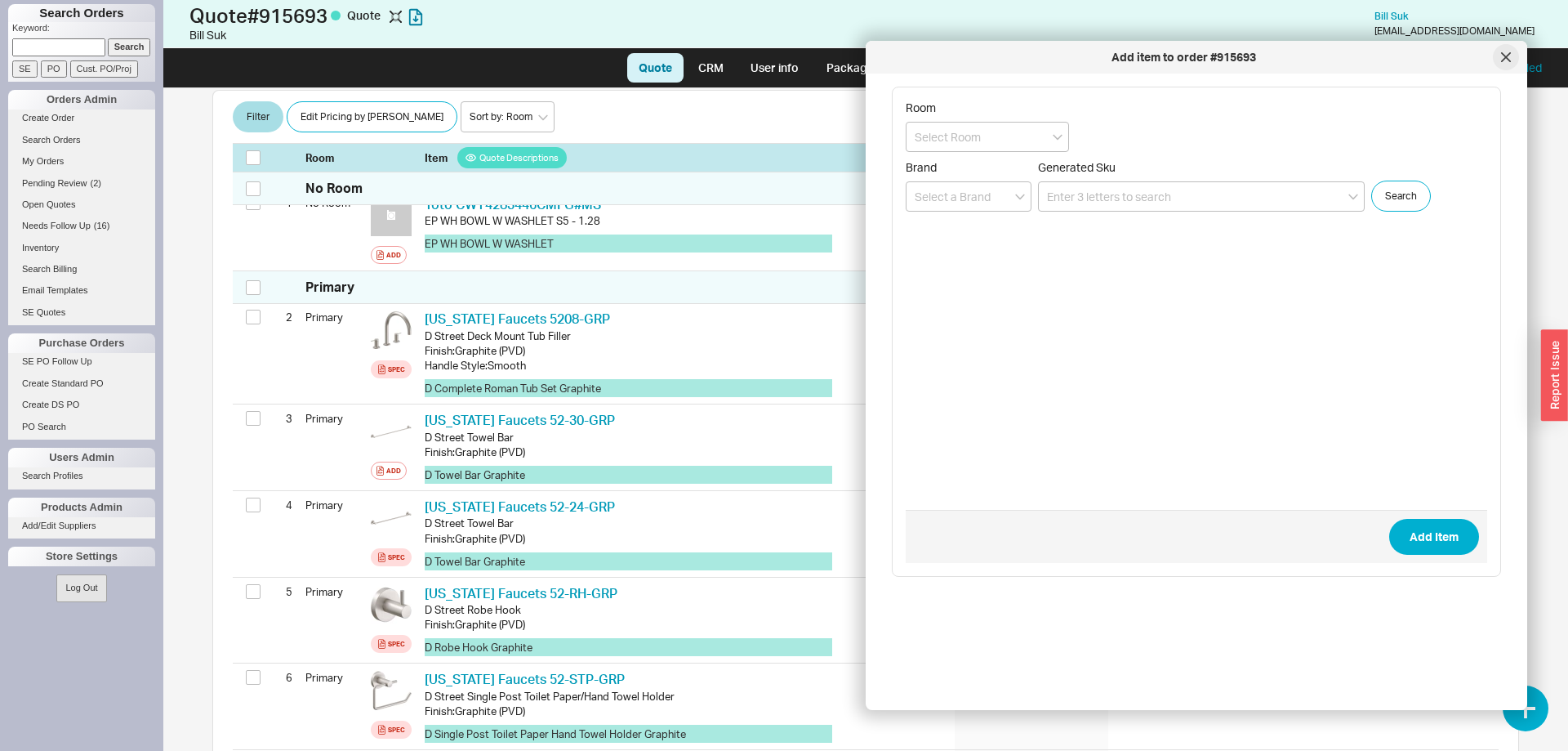
click at [1507, 56] on icon at bounding box center [1505, 57] width 8 height 8
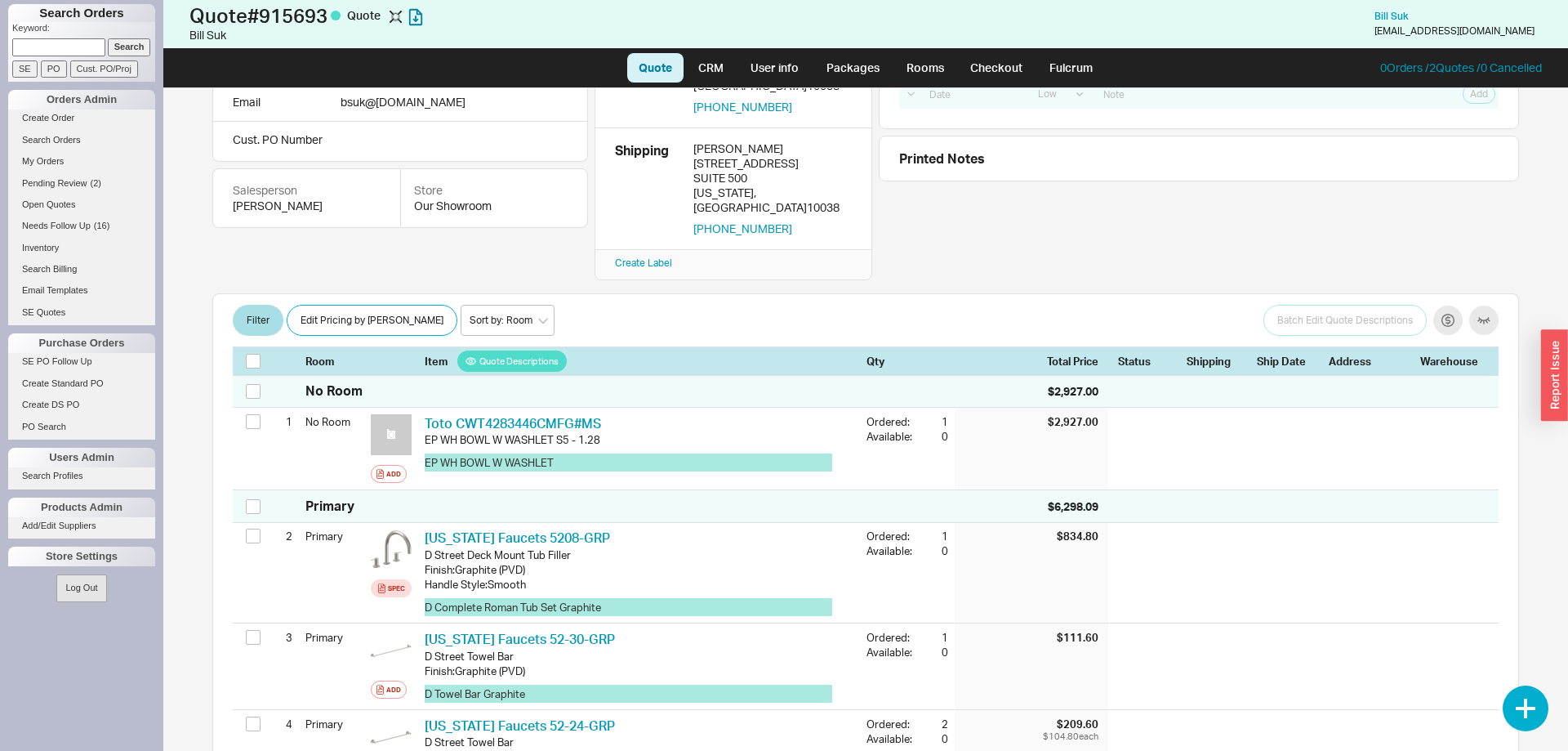
scroll to position [102, 0]
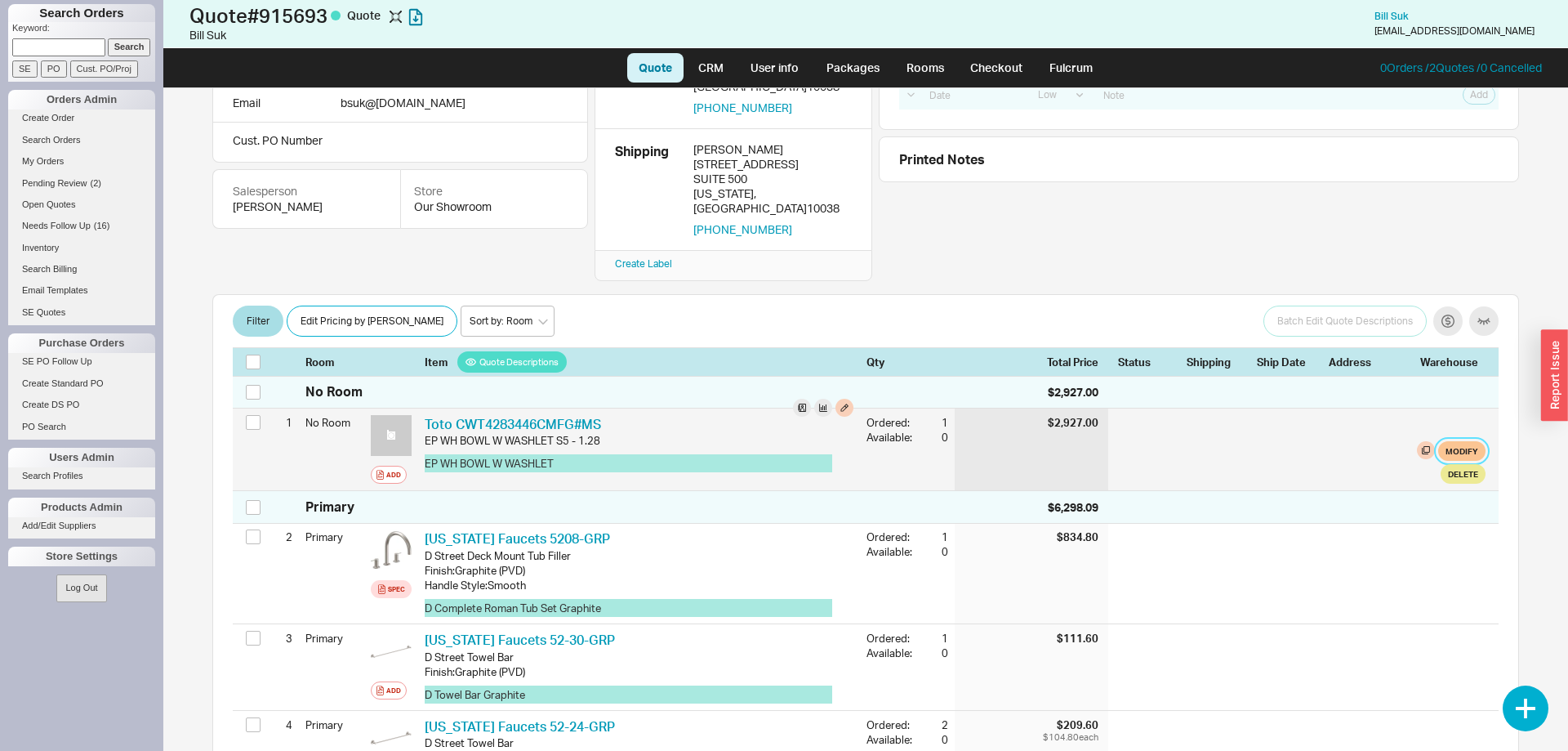
click at [1453, 441] on button "Modify" at bounding box center [1461, 451] width 48 height 20
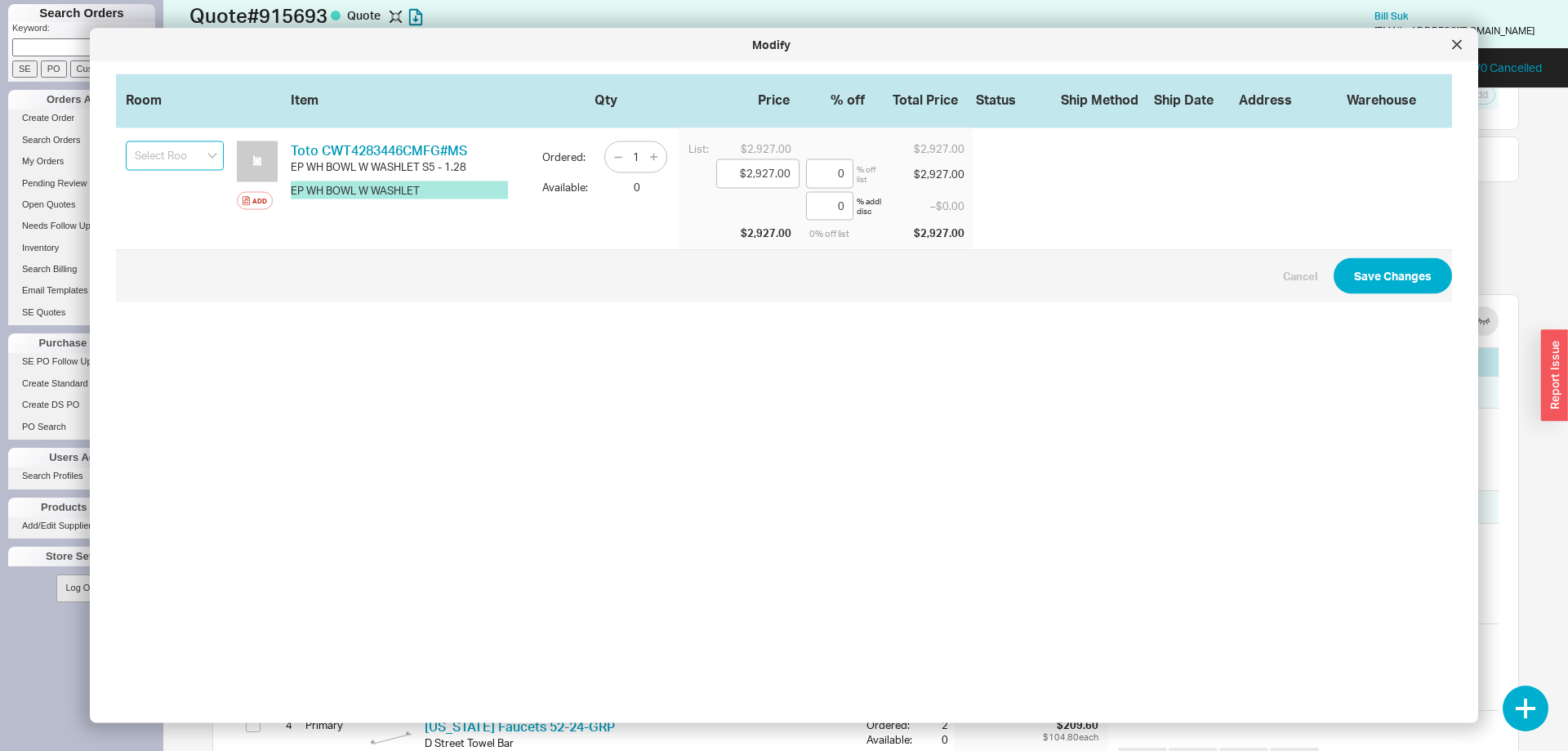
click at [166, 161] on input at bounding box center [174, 155] width 98 height 30
click at [175, 190] on div "Primary" at bounding box center [174, 188] width 96 height 28
type input "Primary"
click at [1383, 276] on button "Save Changes" at bounding box center [1393, 276] width 119 height 36
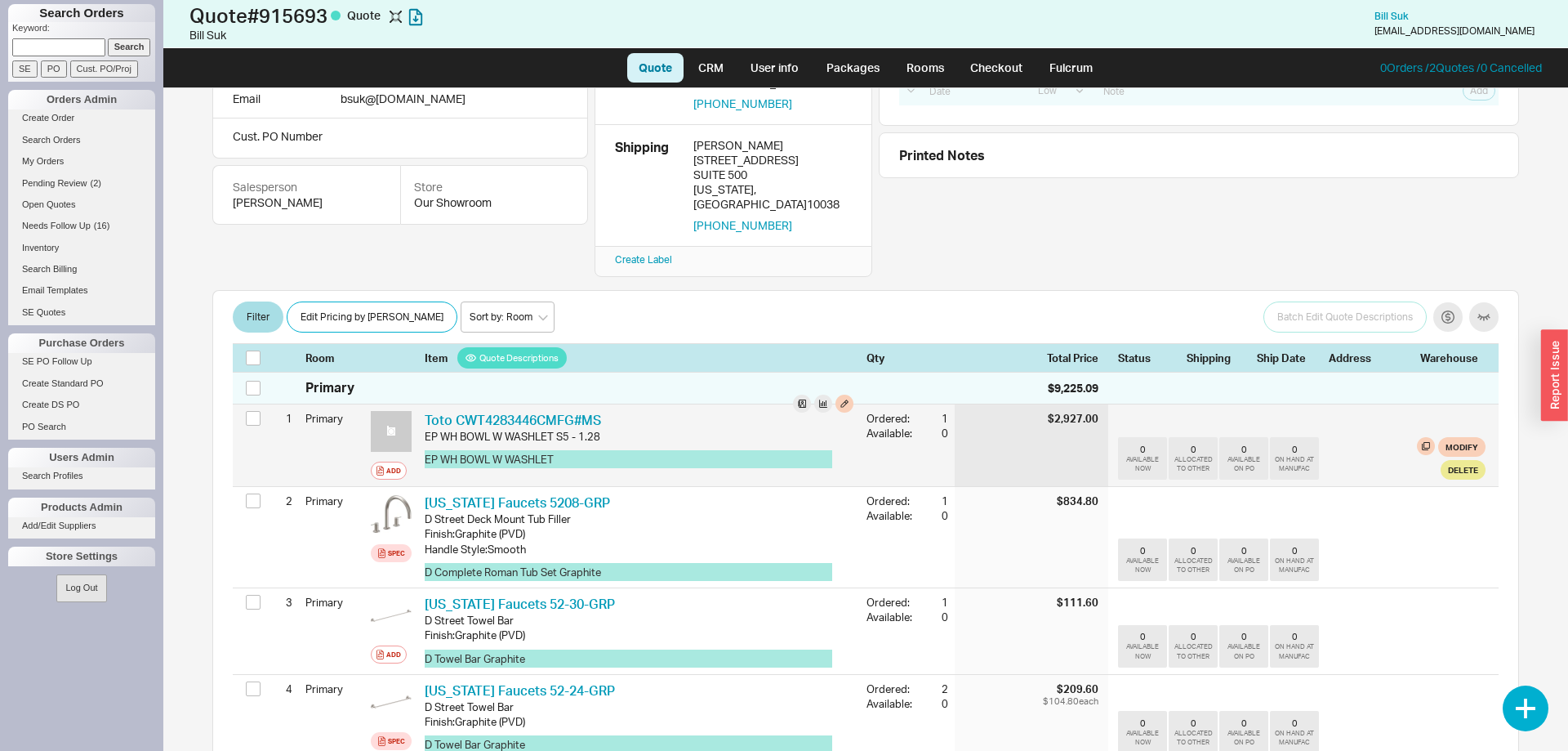
scroll to position [18, 0]
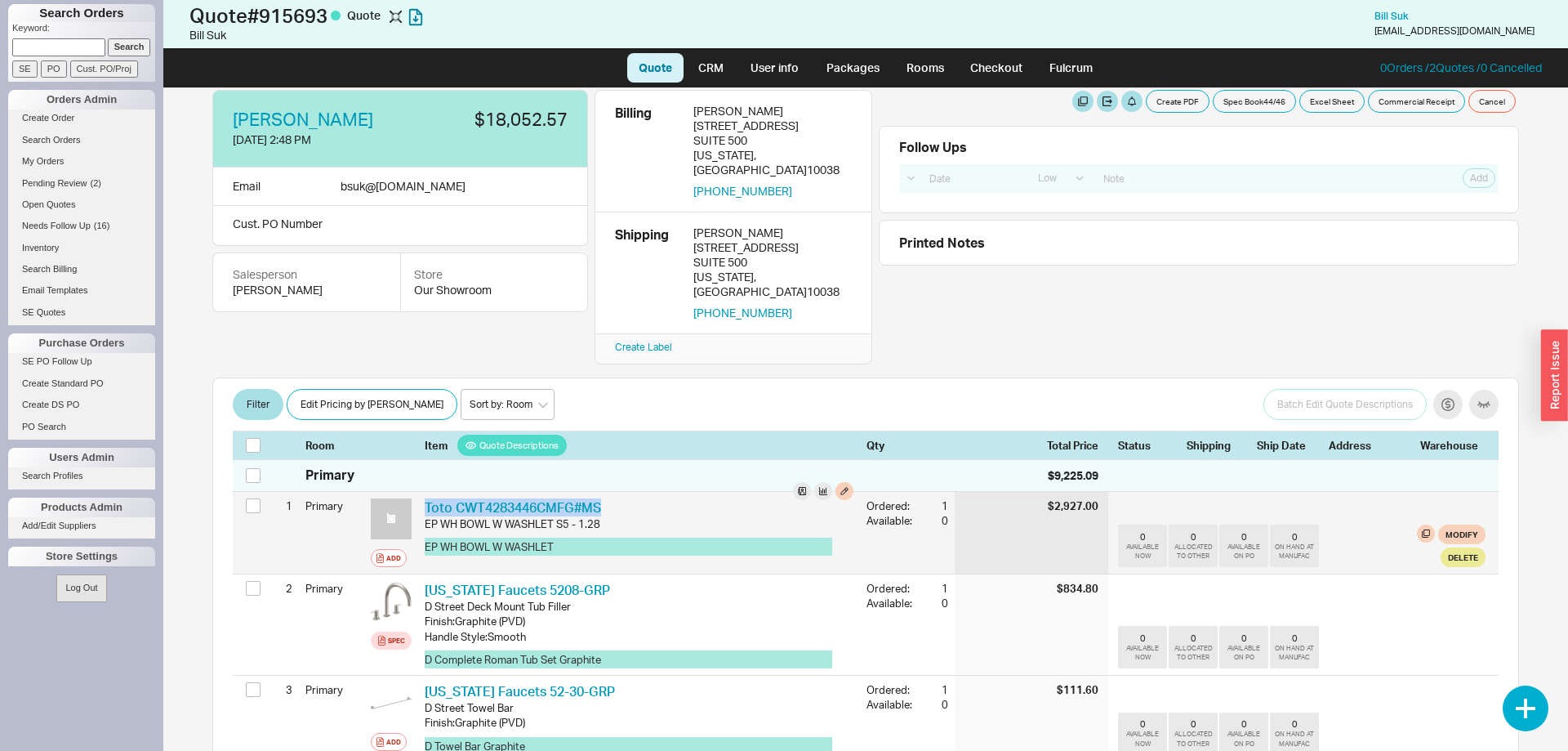
drag, startPoint x: 621, startPoint y: 476, endPoint x: 424, endPoint y: 486, distance: 197.3
click at [424, 491] on div "Toto CWT4283446CMFG#MS TOT CWT4283446CMFG#MS EP WH BOWL W WASHLET S5 - 1.28 EP …" at bounding box center [639, 532] width 442 height 82
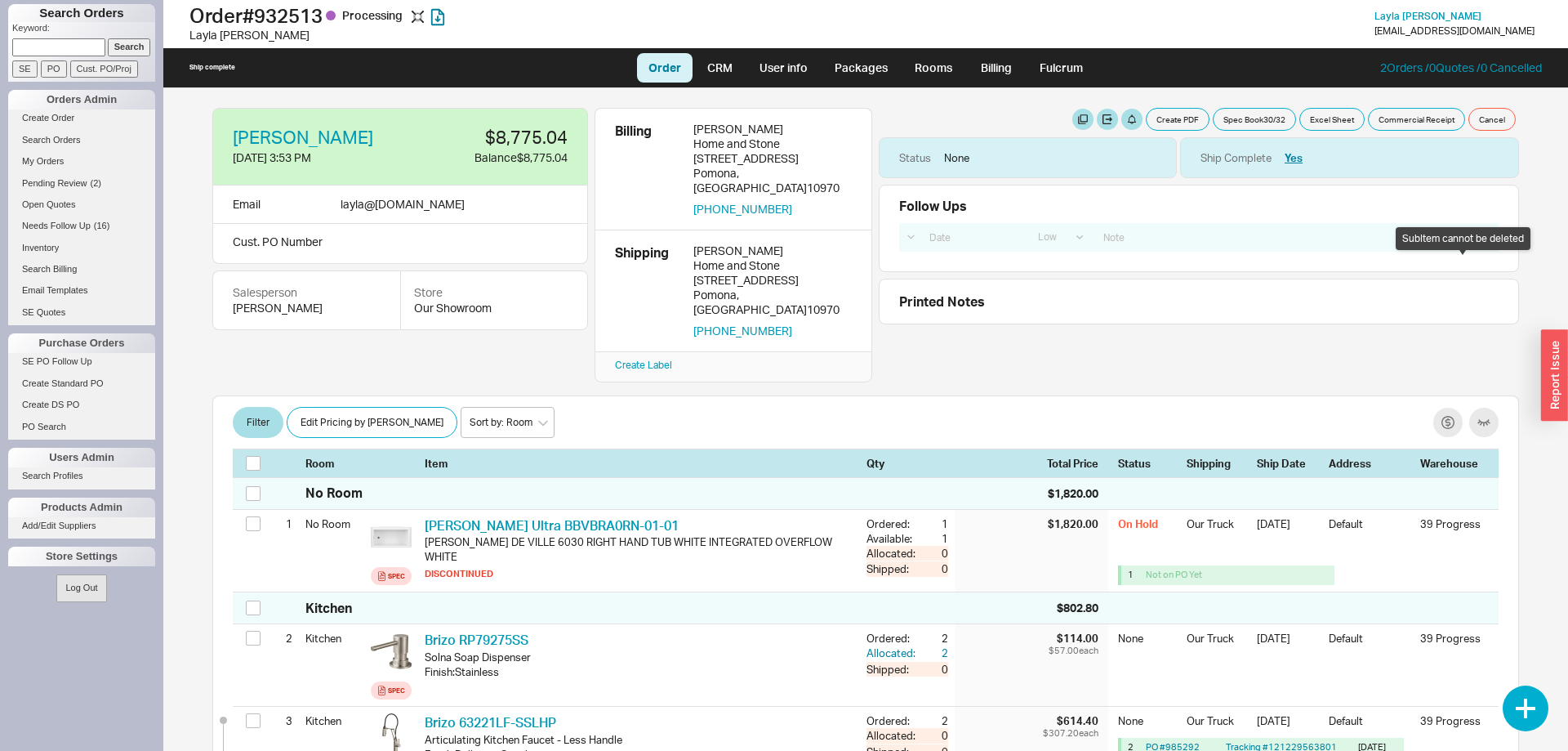
select select "LOW"
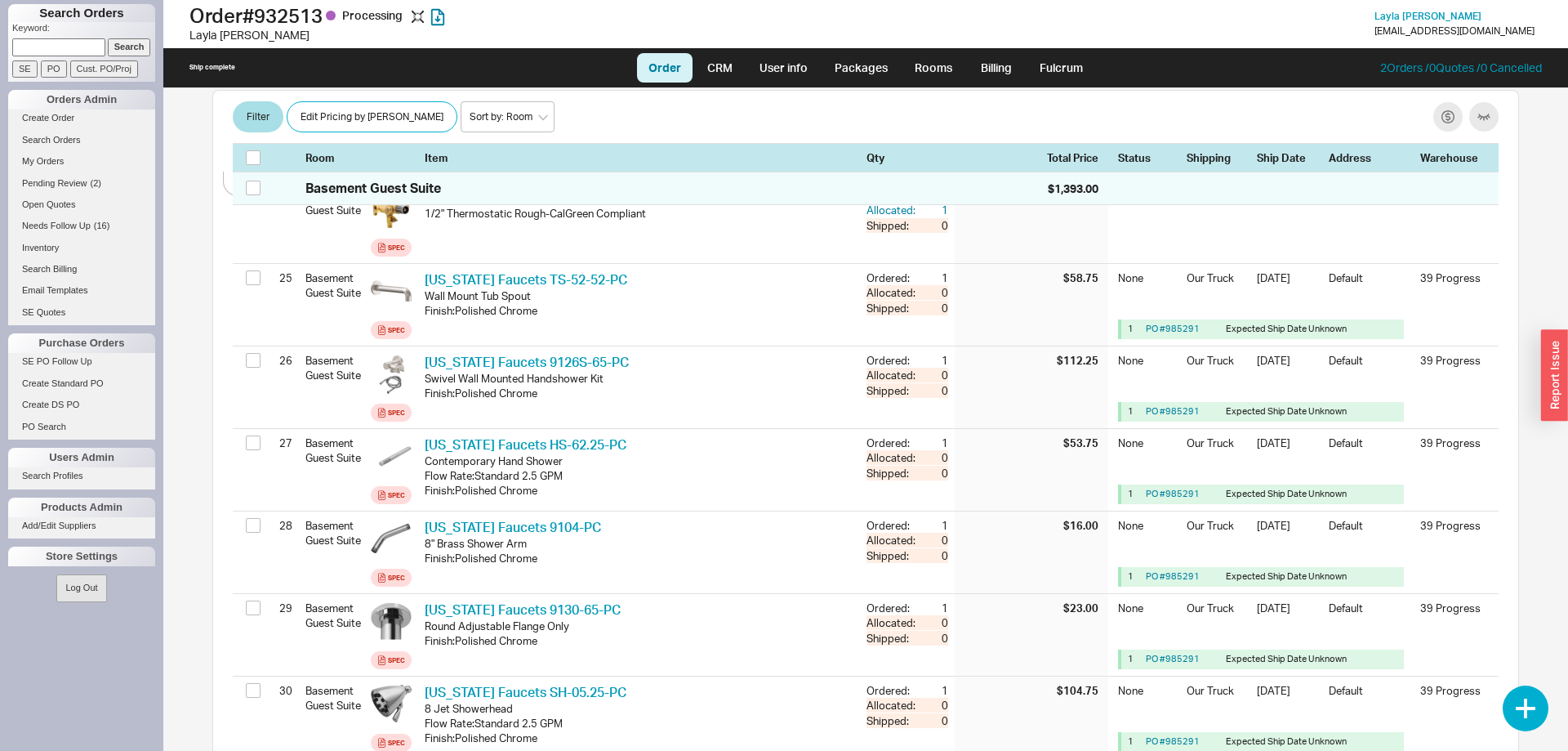
scroll to position [2723, 0]
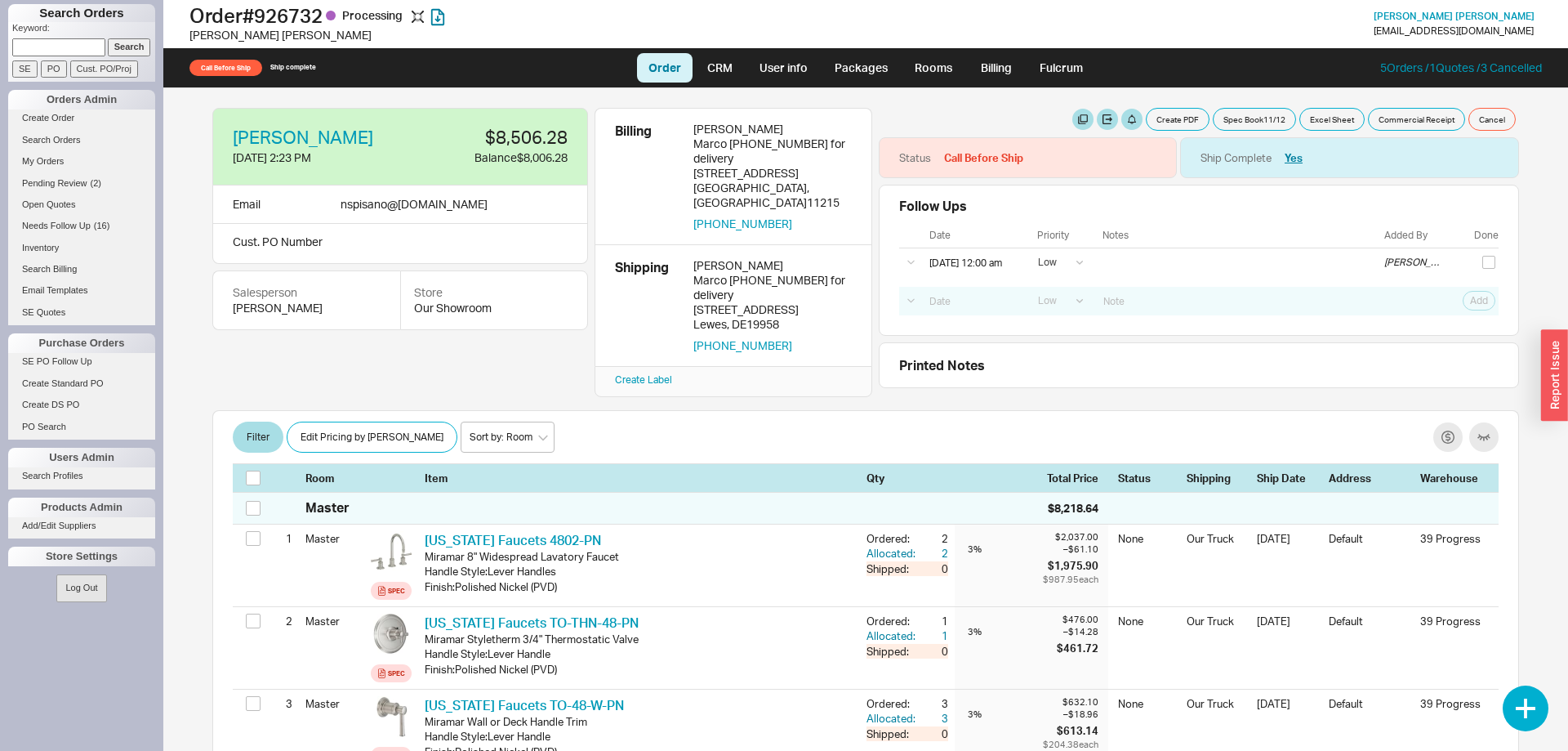
select select "LOW"
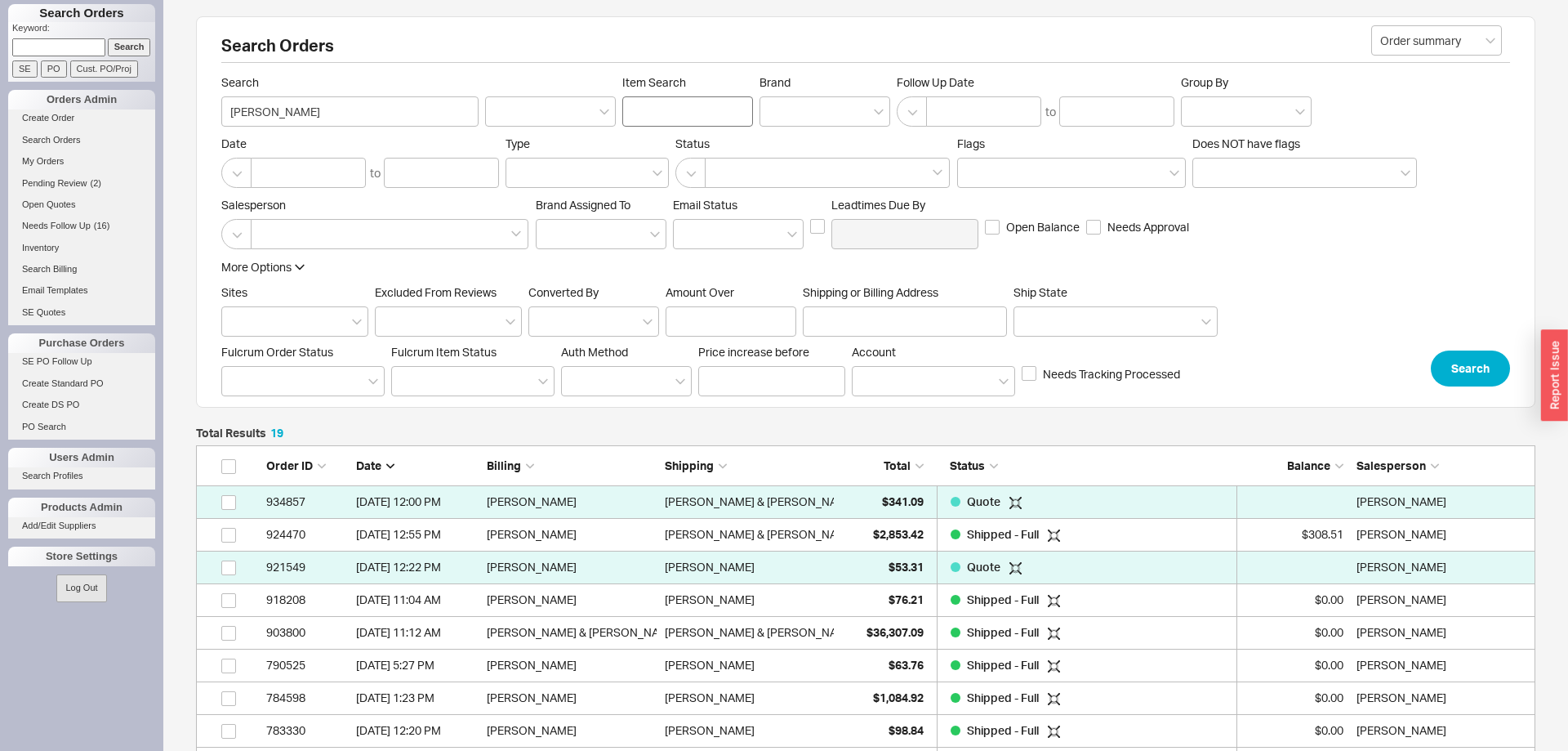
scroll to position [661, 1339]
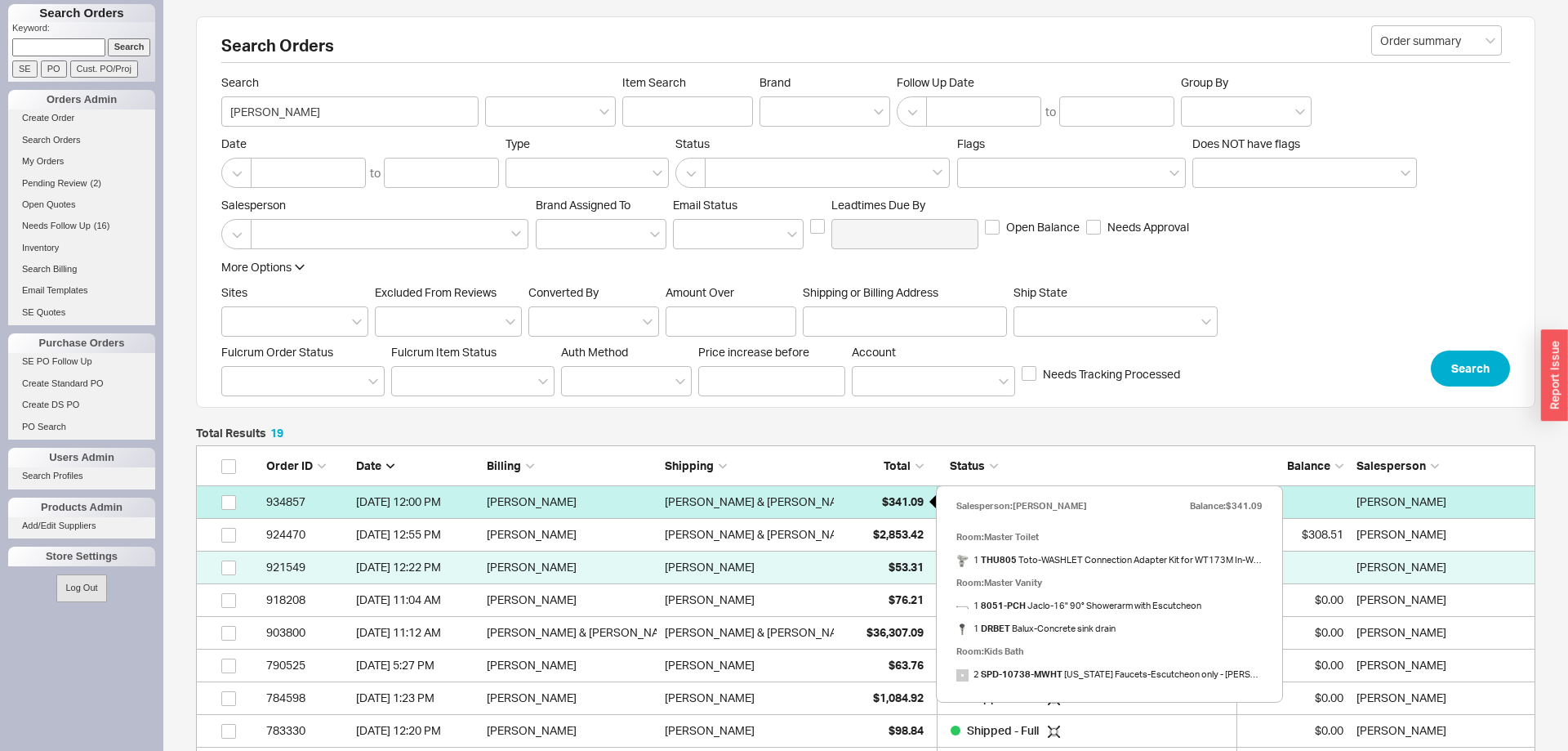
click at [889, 499] on span "$341.09" at bounding box center [903, 500] width 41 height 13
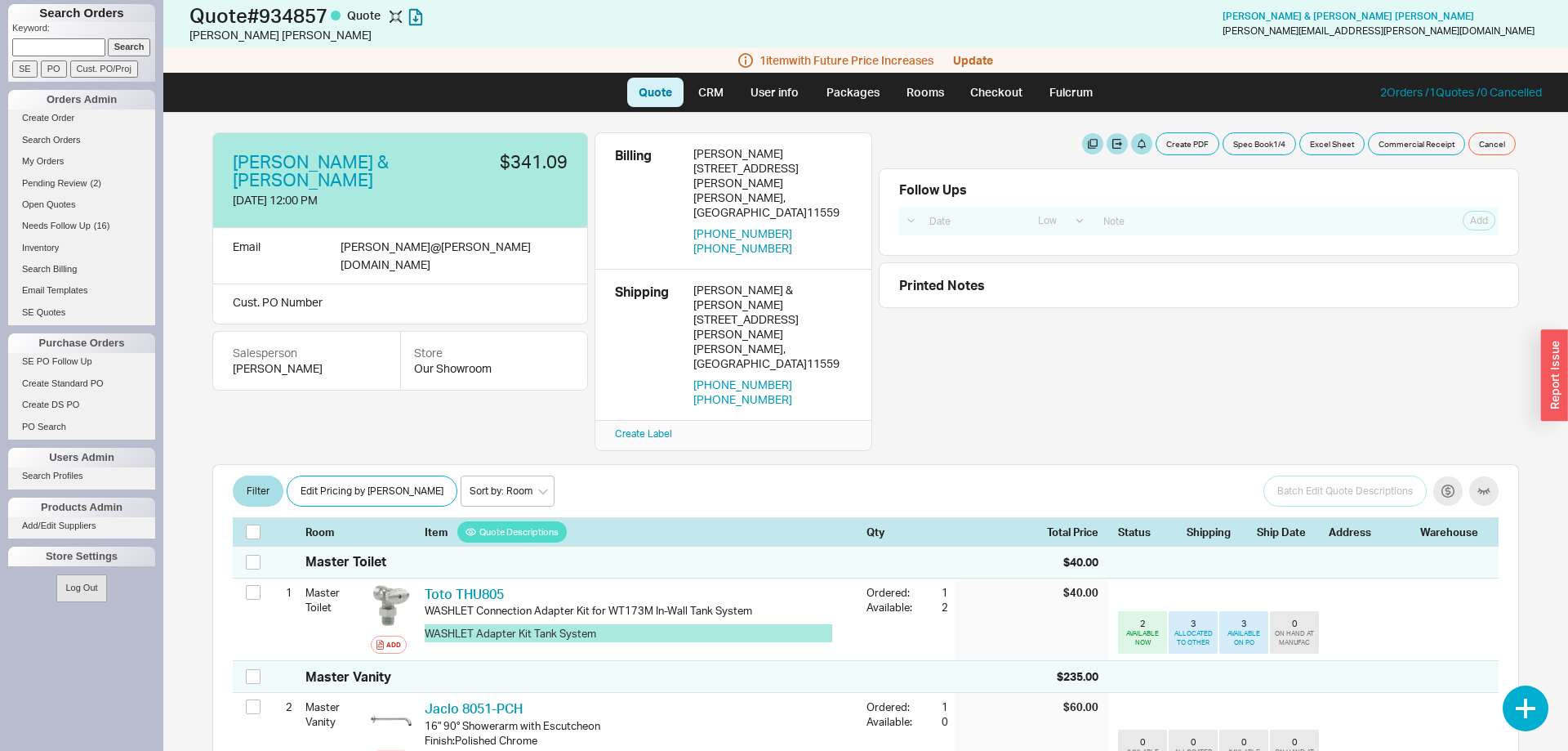
select select "LOW"
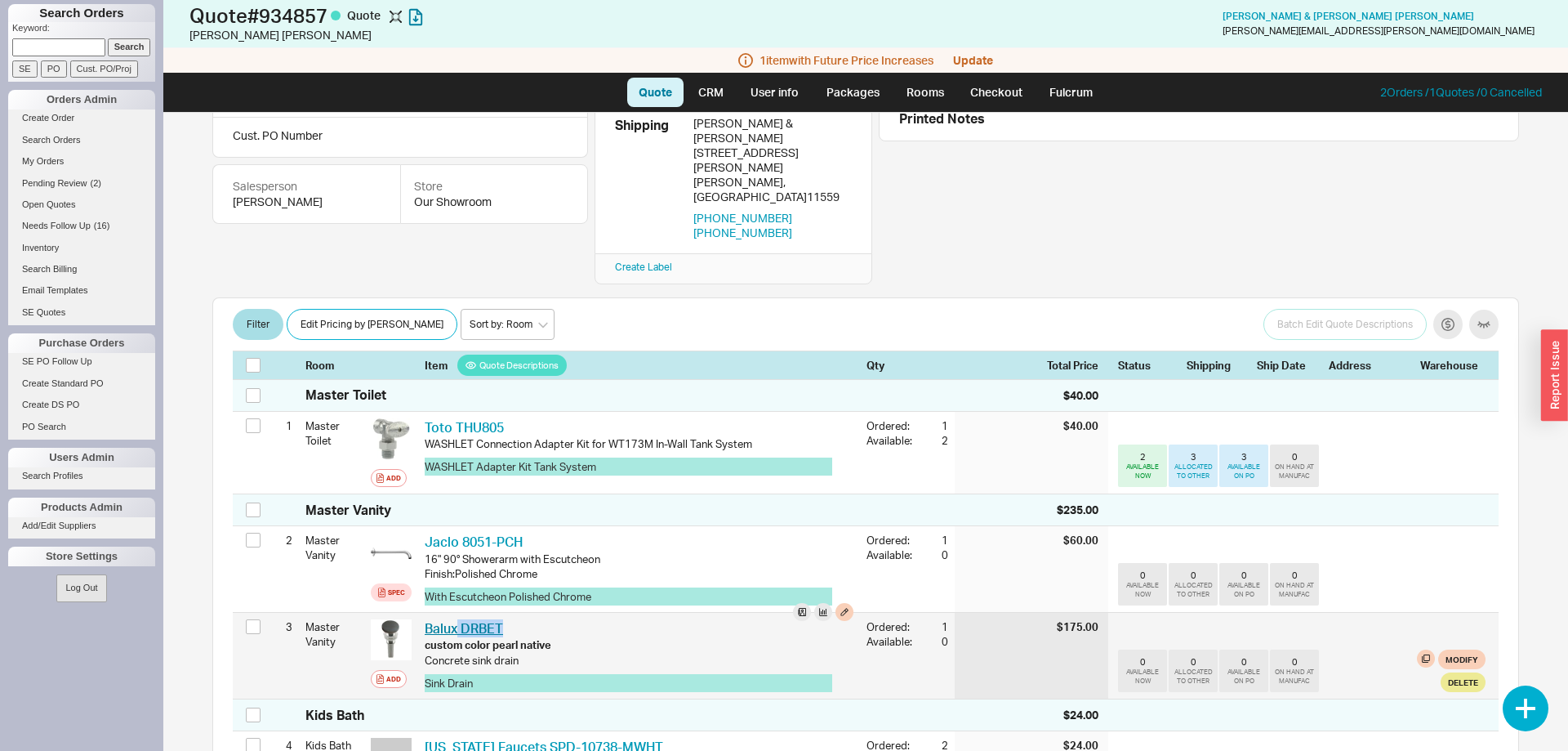
drag, startPoint x: 542, startPoint y: 552, endPoint x: 462, endPoint y: 557, distance: 80.2
click at [459, 619] on div "Balux DRBET BLX DRBET-custom color pearl native" at bounding box center [639, 628] width 428 height 18
copy link "DRBET"
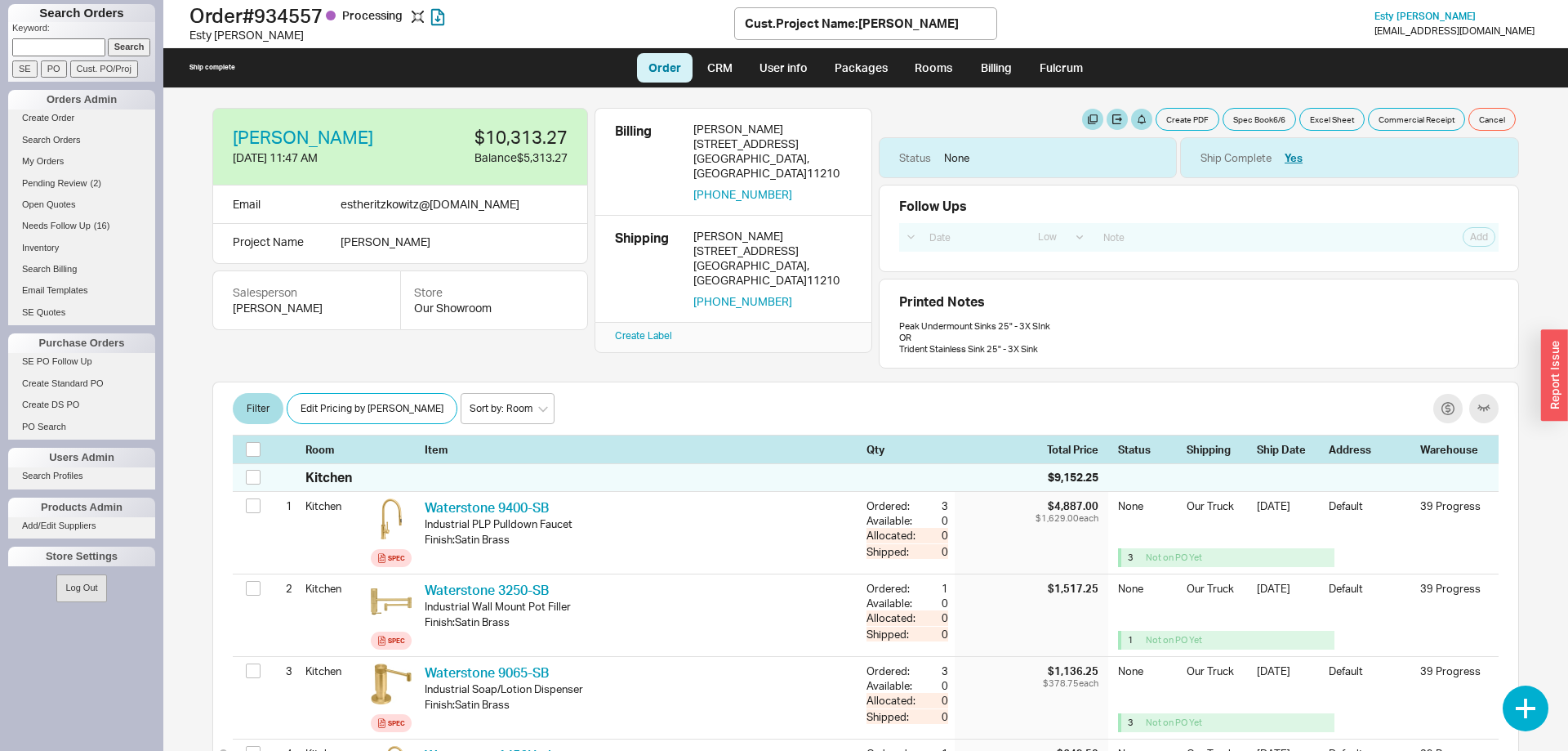
select select "LOW"
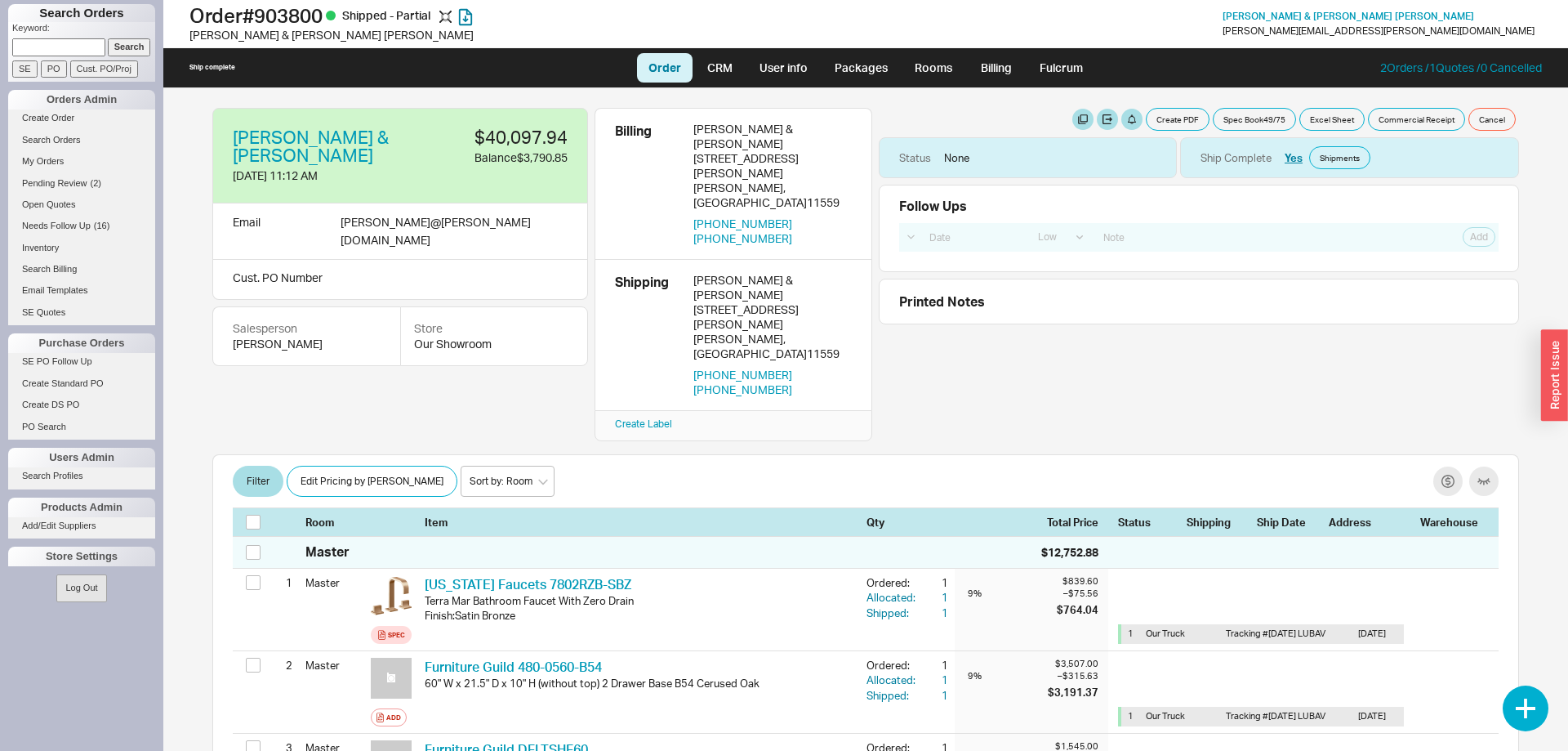
select select "LOW"
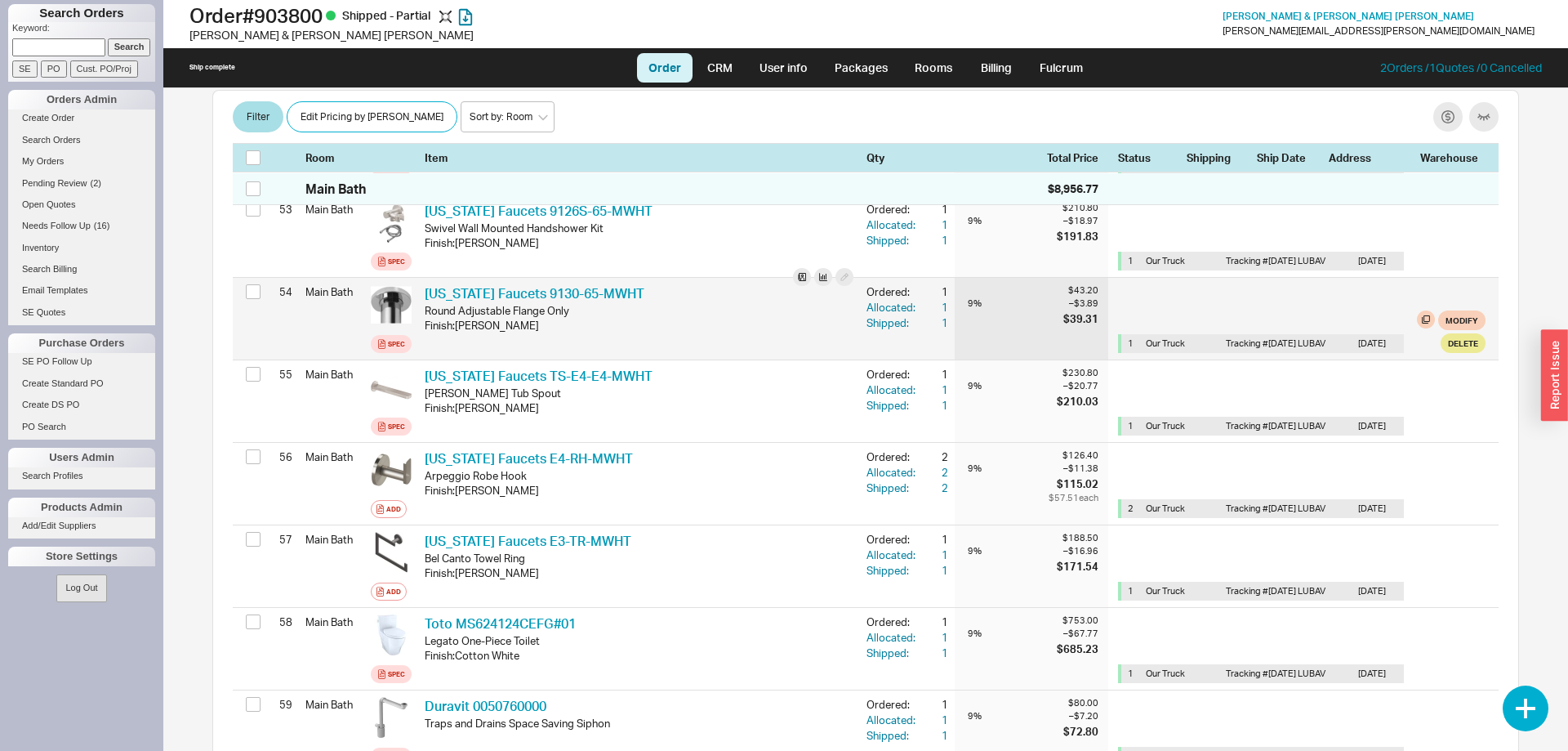
scroll to position [4742, 0]
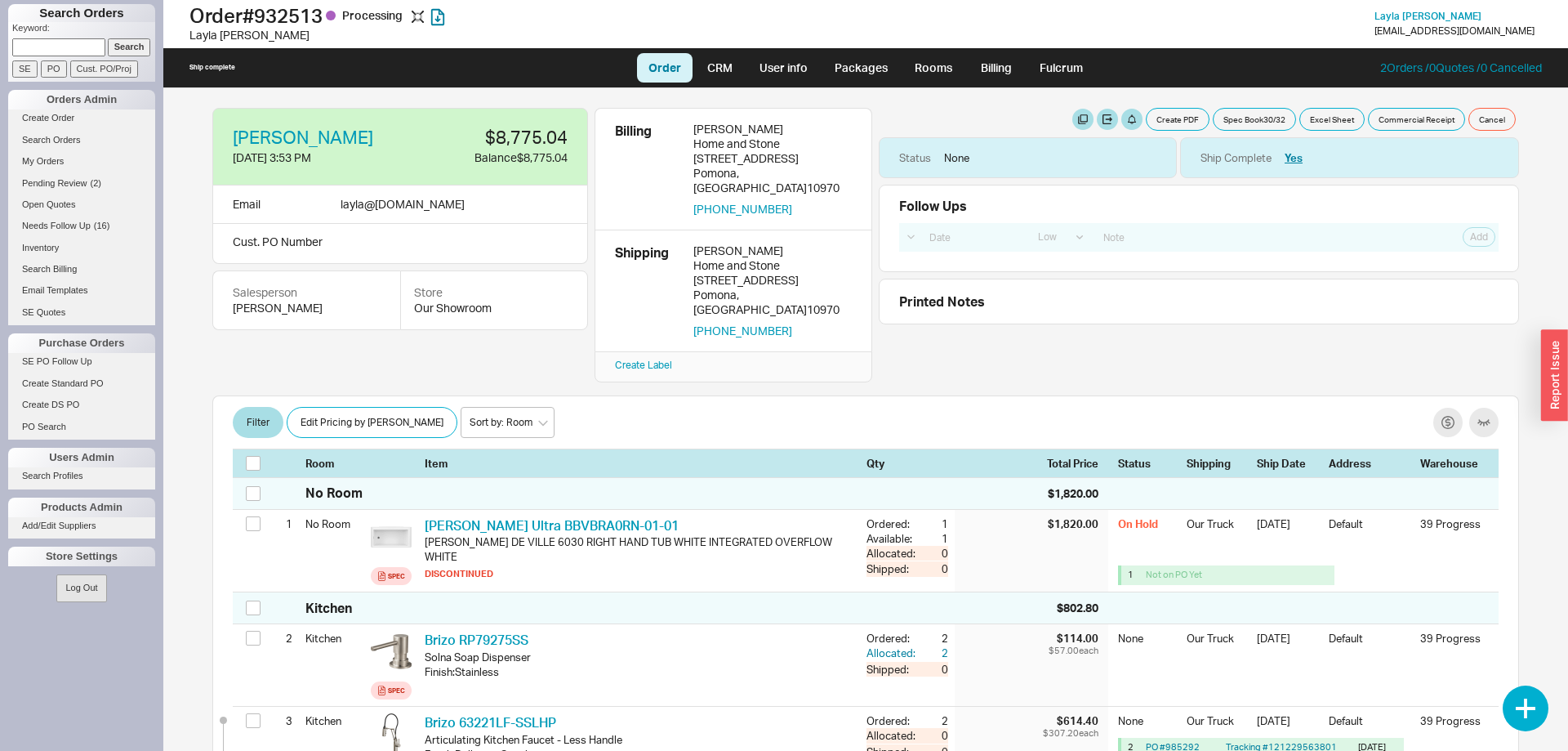
select select "LOW"
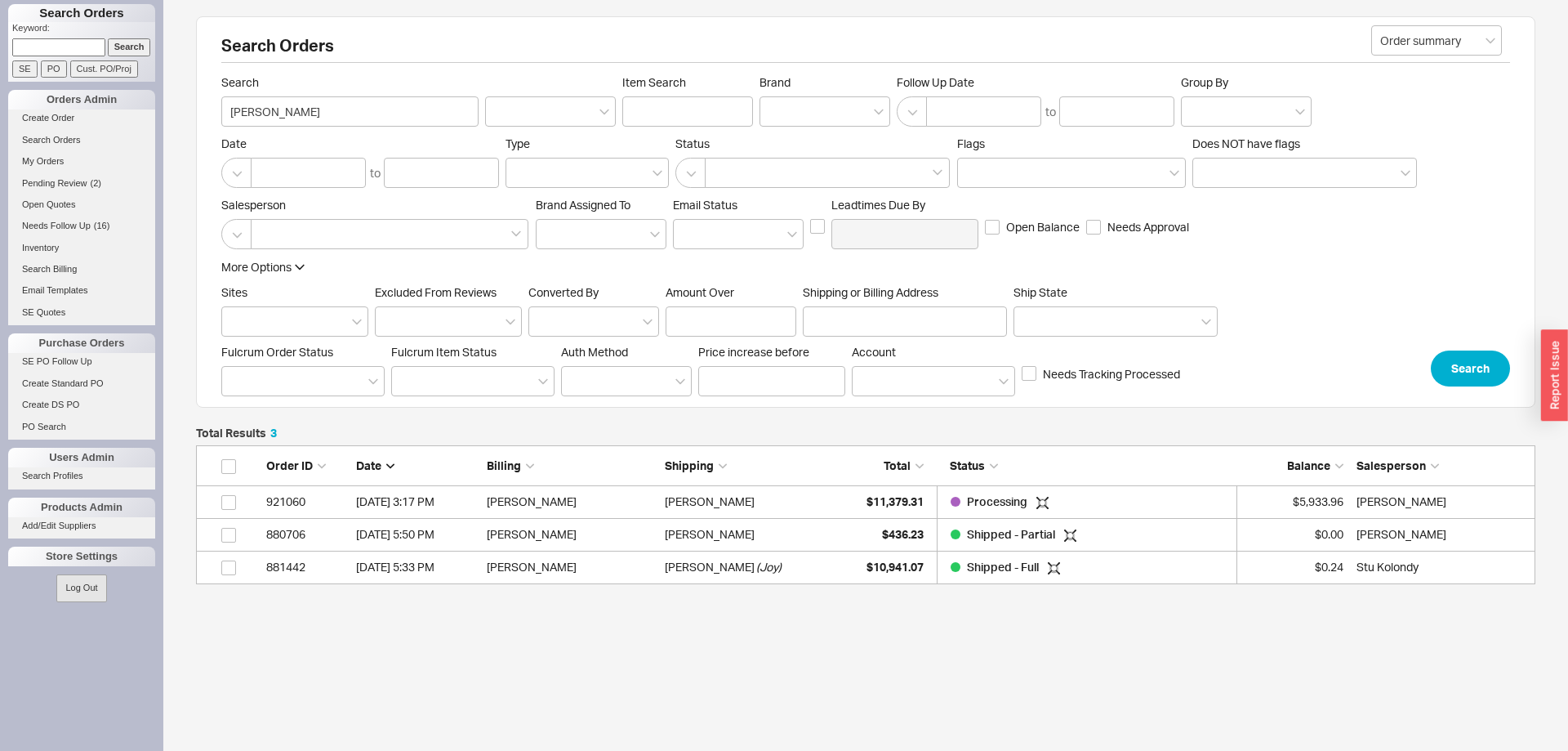
scroll to position [139, 1339]
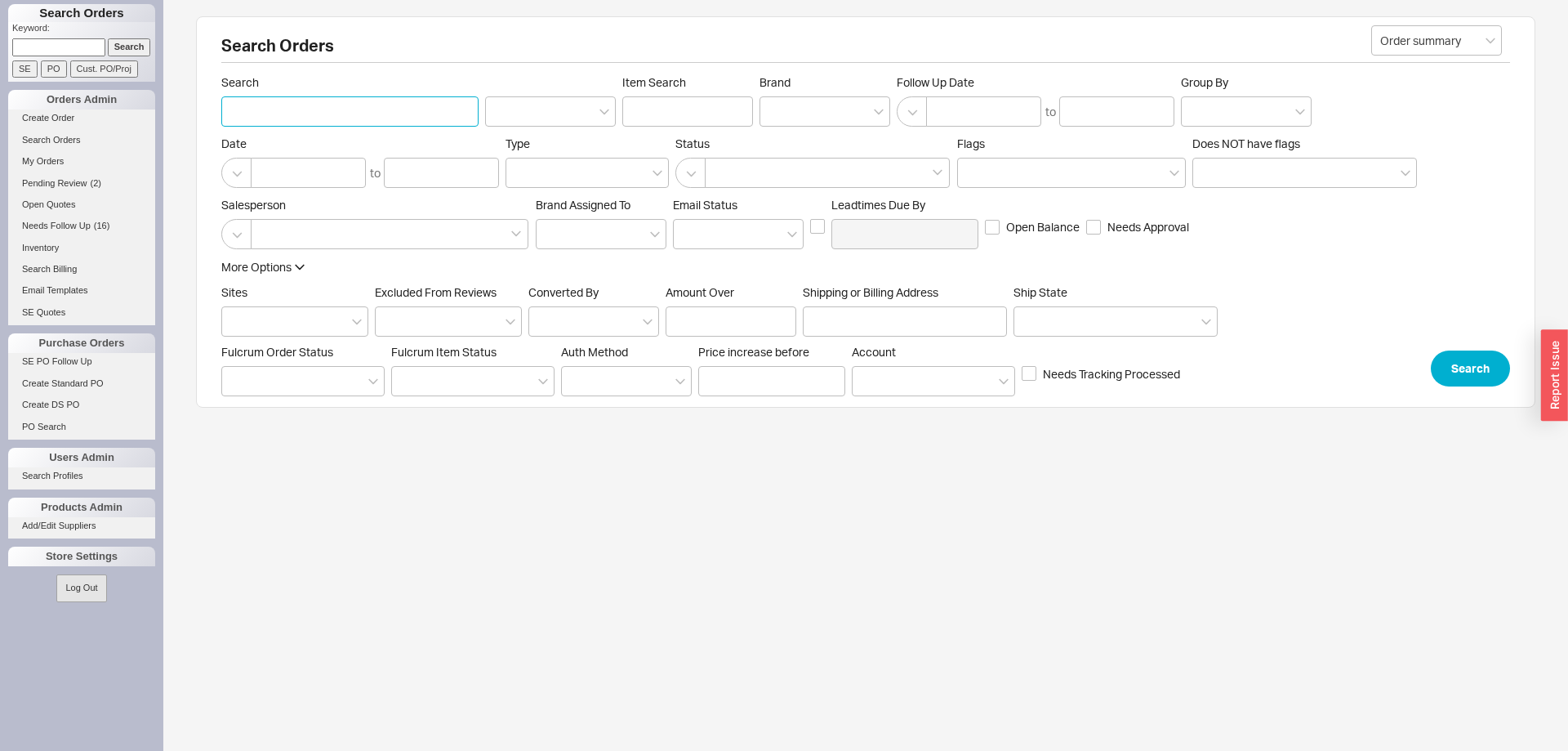
click at [300, 119] on input "Search" at bounding box center [349, 111] width 257 height 31
type input "jaroslowitz"
click at [1498, 374] on button "Search" at bounding box center [1470, 368] width 79 height 36
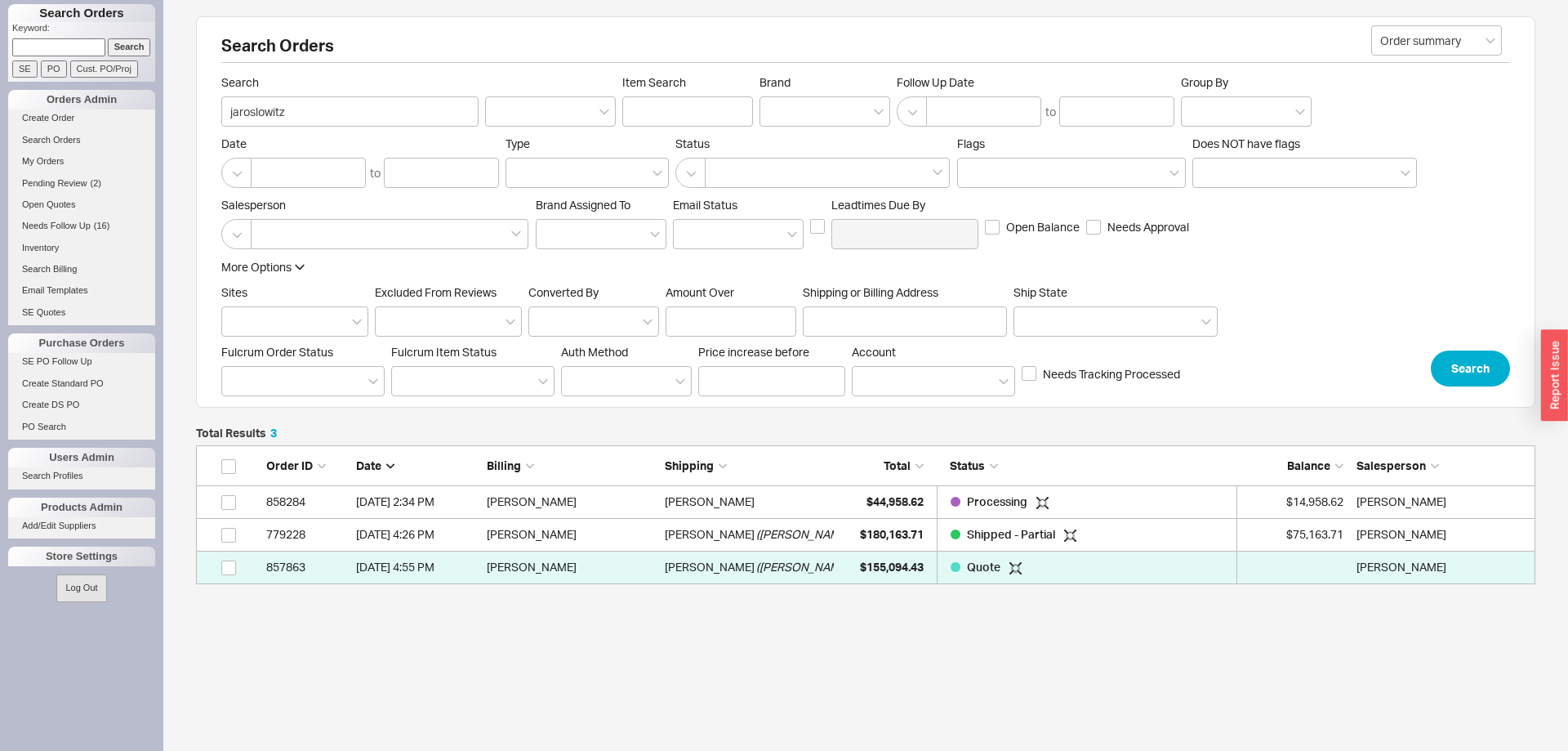
scroll to position [139, 1339]
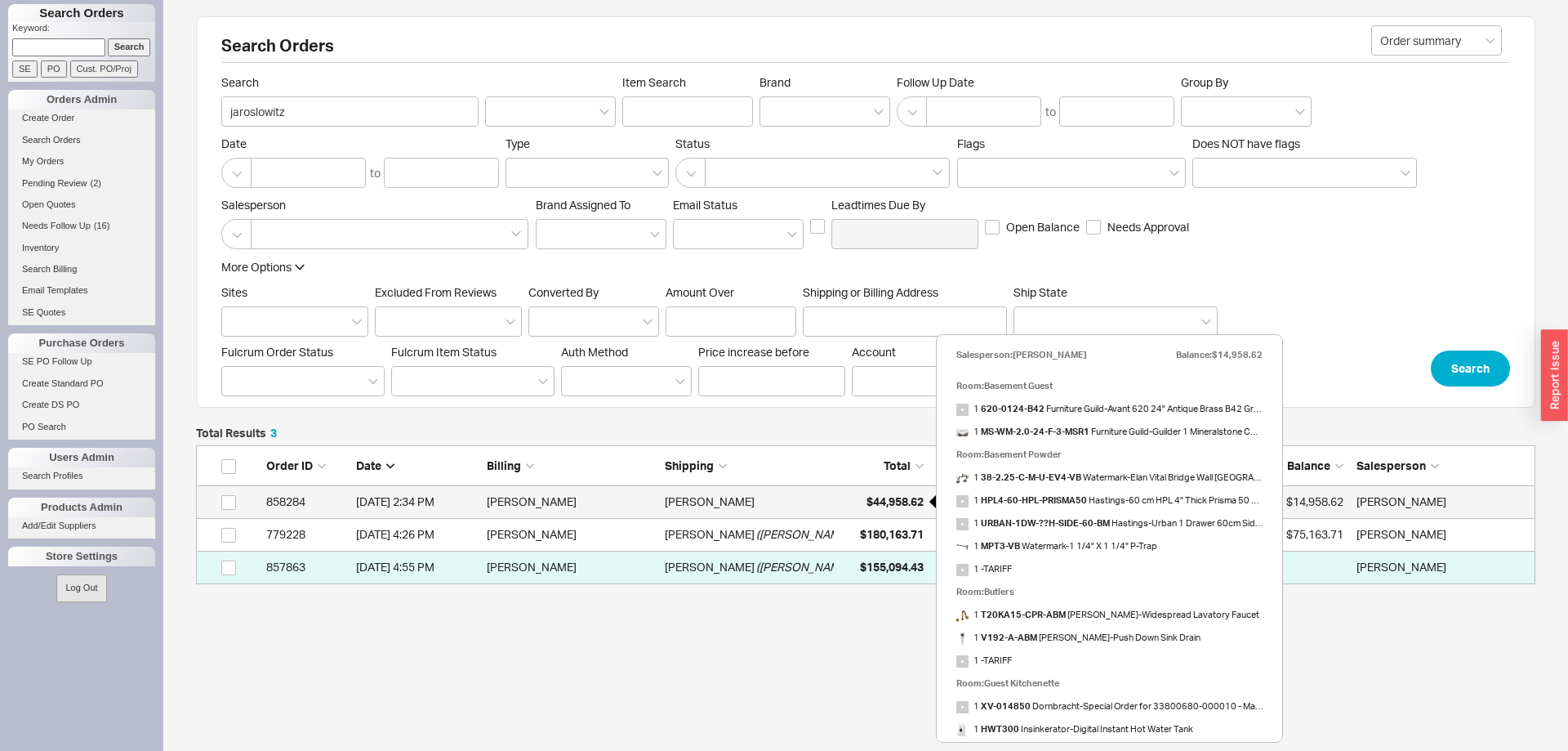
click at [885, 501] on span "$44,958.62" at bounding box center [895, 500] width 57 height 13
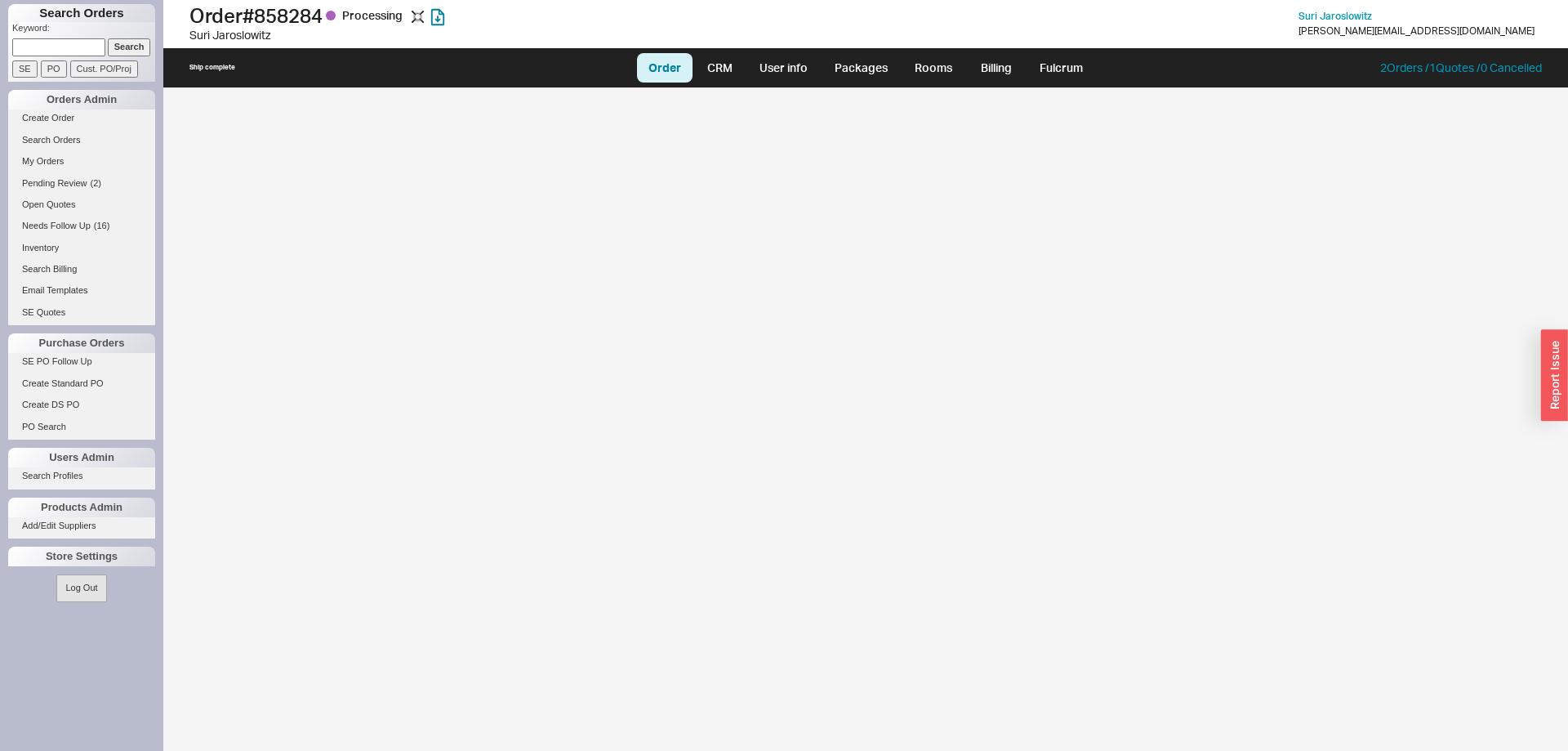
select select "LOW"
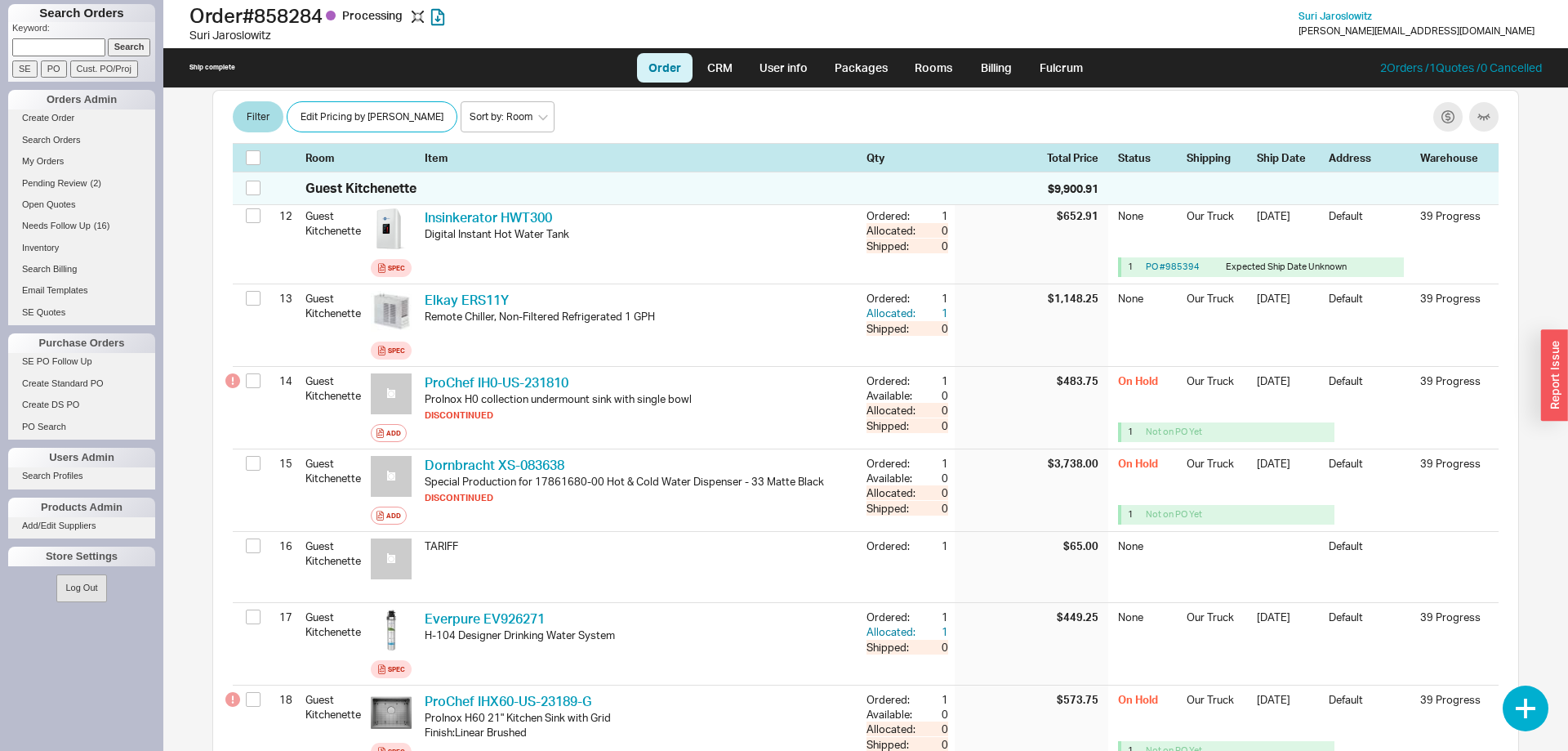
scroll to position [1333, 0]
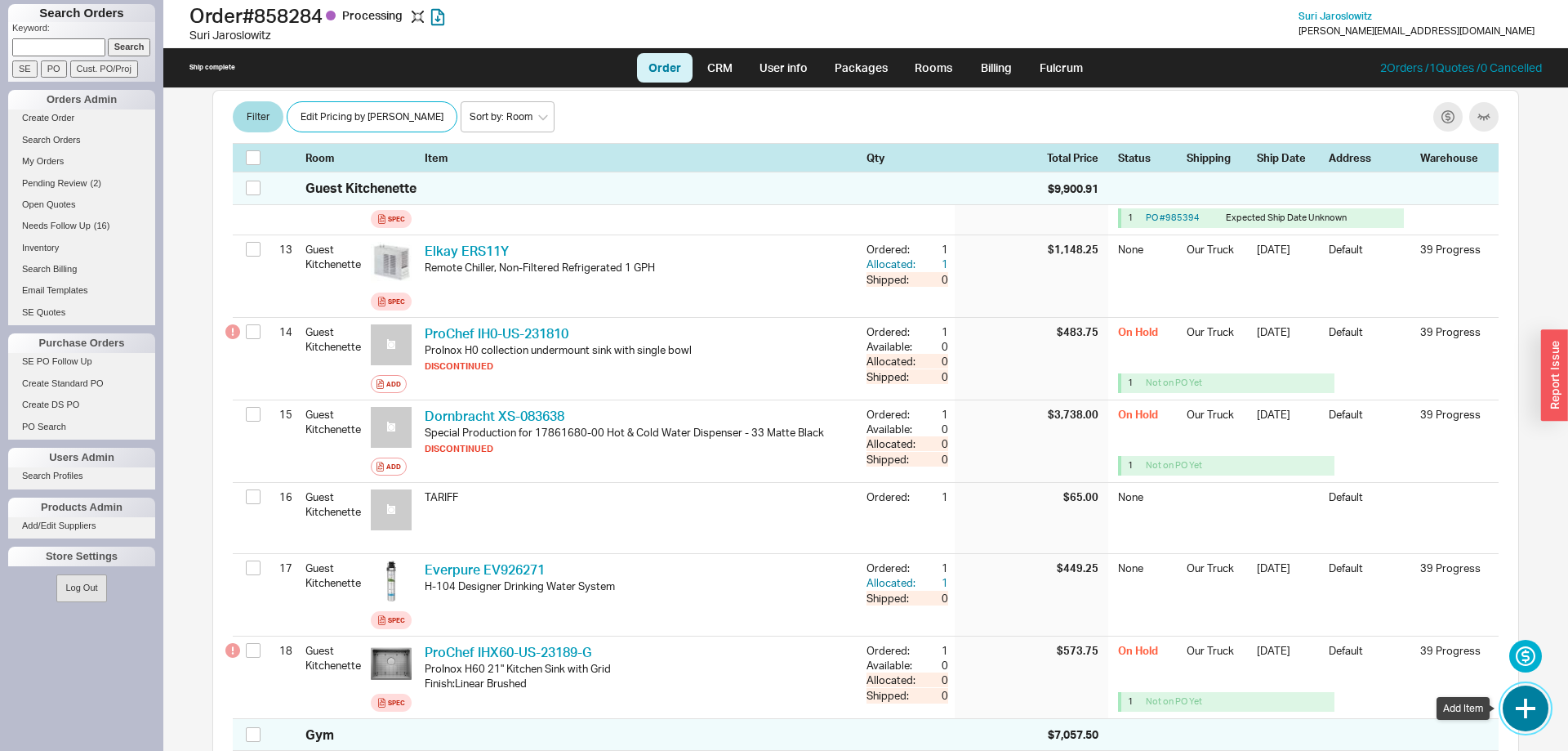
click at [1538, 707] on button "button" at bounding box center [1525, 708] width 46 height 46
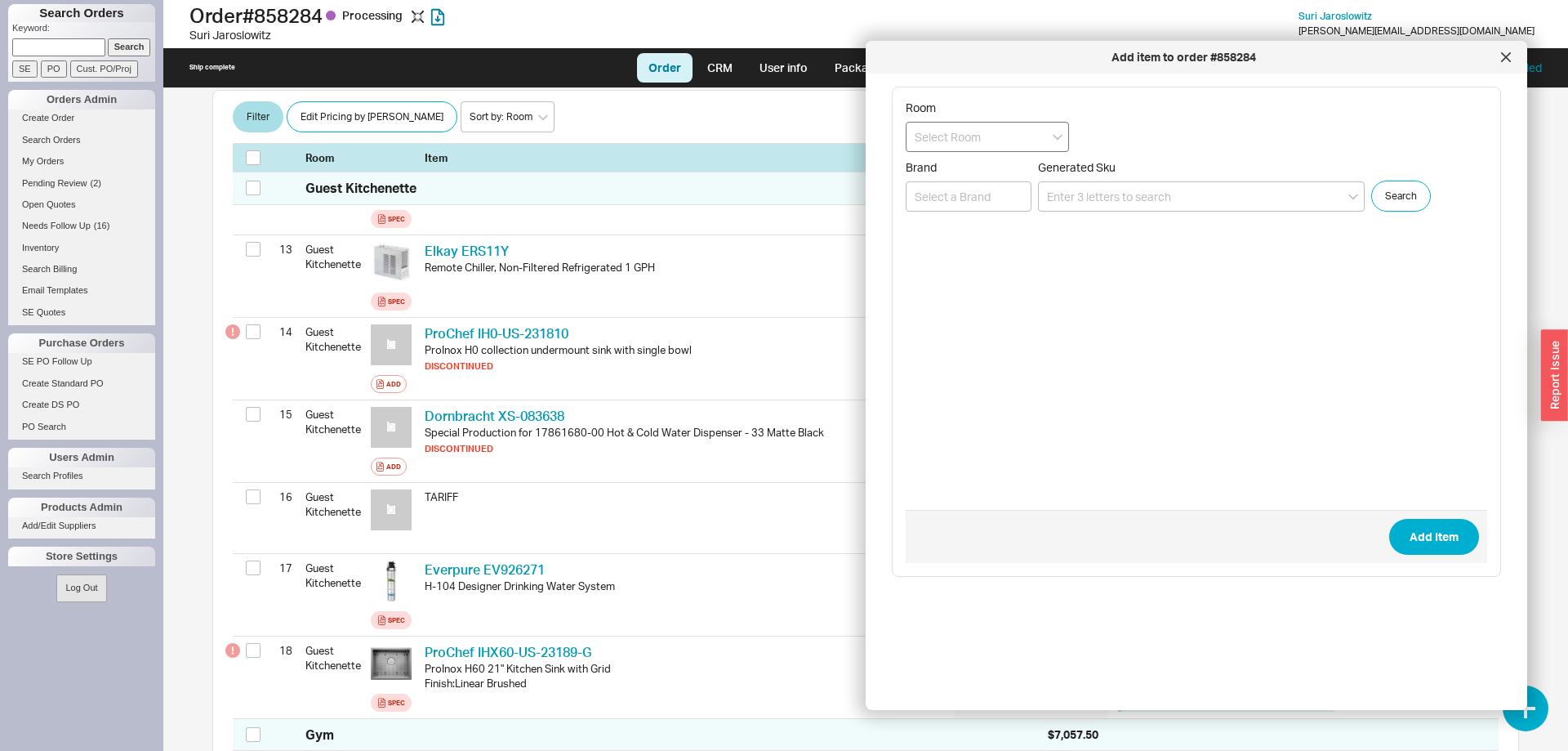
click at [975, 141] on input at bounding box center [987, 137] width 163 height 31
click at [1026, 252] on div "Guest Kitchenette" at bounding box center [987, 258] width 162 height 30
type input "Guest Kitchenette"
click at [1102, 196] on input at bounding box center [1202, 197] width 327 height 31
click at [1137, 265] on icon "create option XV-018535" at bounding box center [1110, 259] width 127 height 13
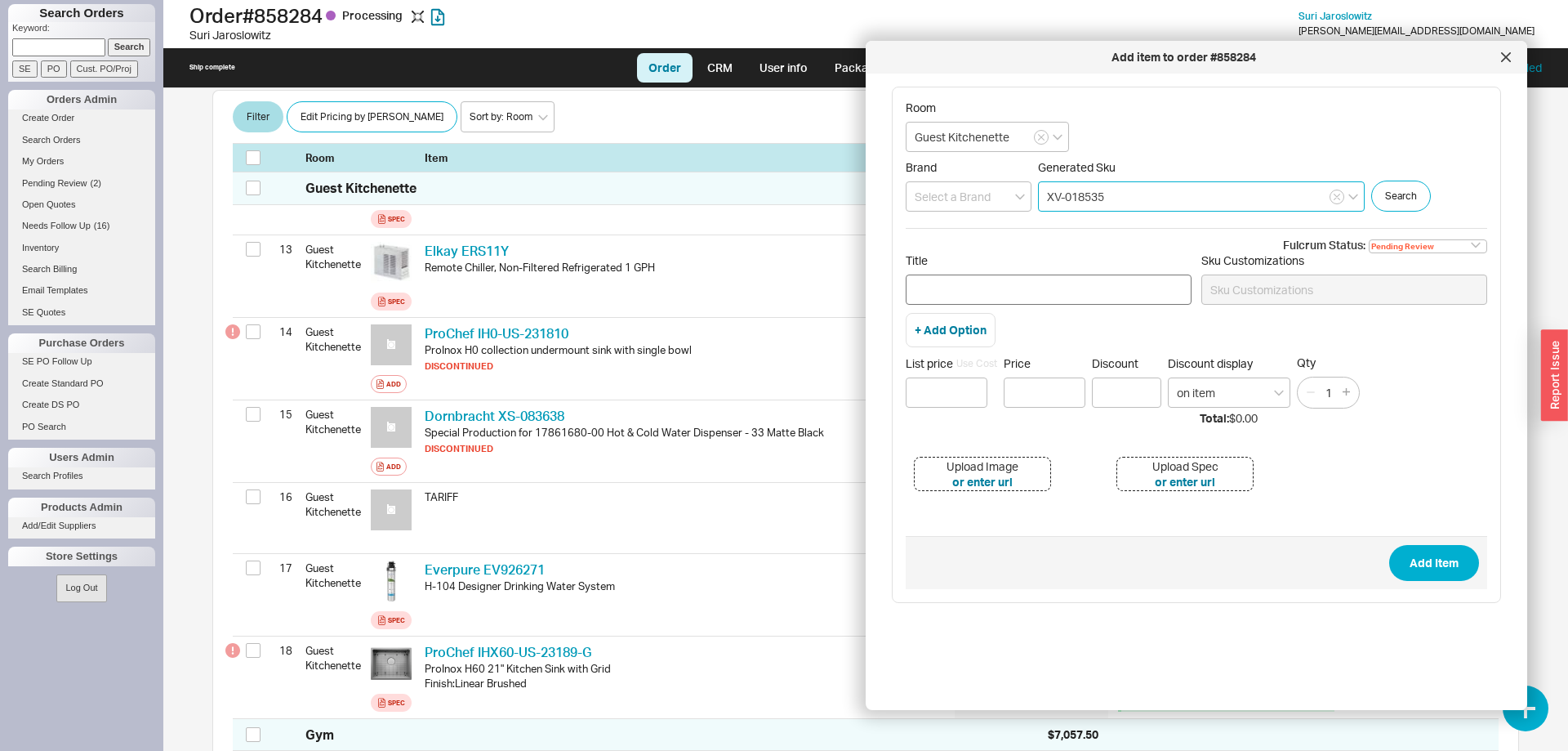
type input "XV-018535"
click at [1108, 289] on input "Title" at bounding box center [1048, 289] width 286 height 31
type input "Special Production for 17871680-00 Hot & Cold Water Dispenser Lot Finish Matte …"
click at [965, 381] on input at bounding box center [946, 393] width 82 height 31
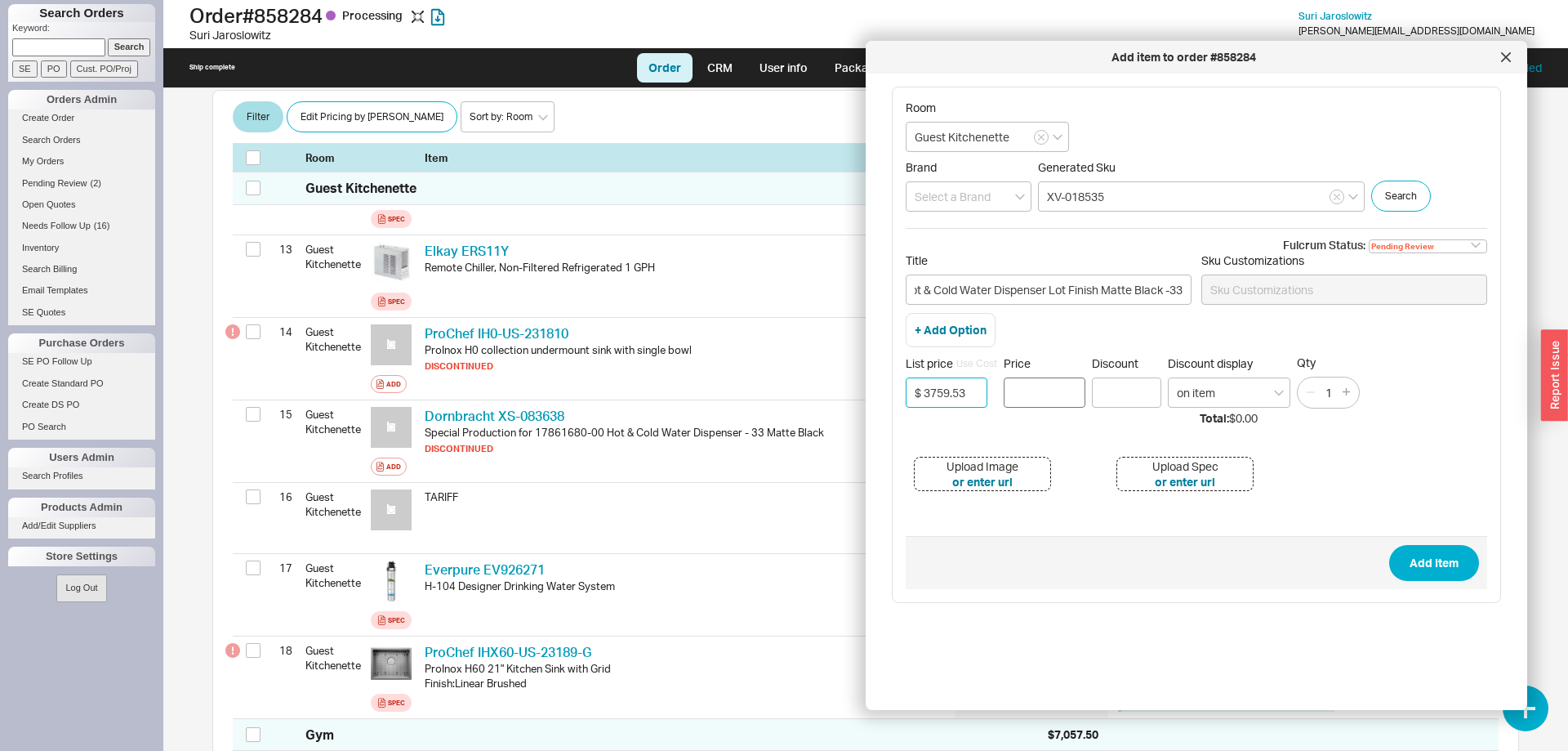
type input "$ 3759.53"
click at [1067, 386] on input "Price" at bounding box center [1044, 393] width 82 height 31
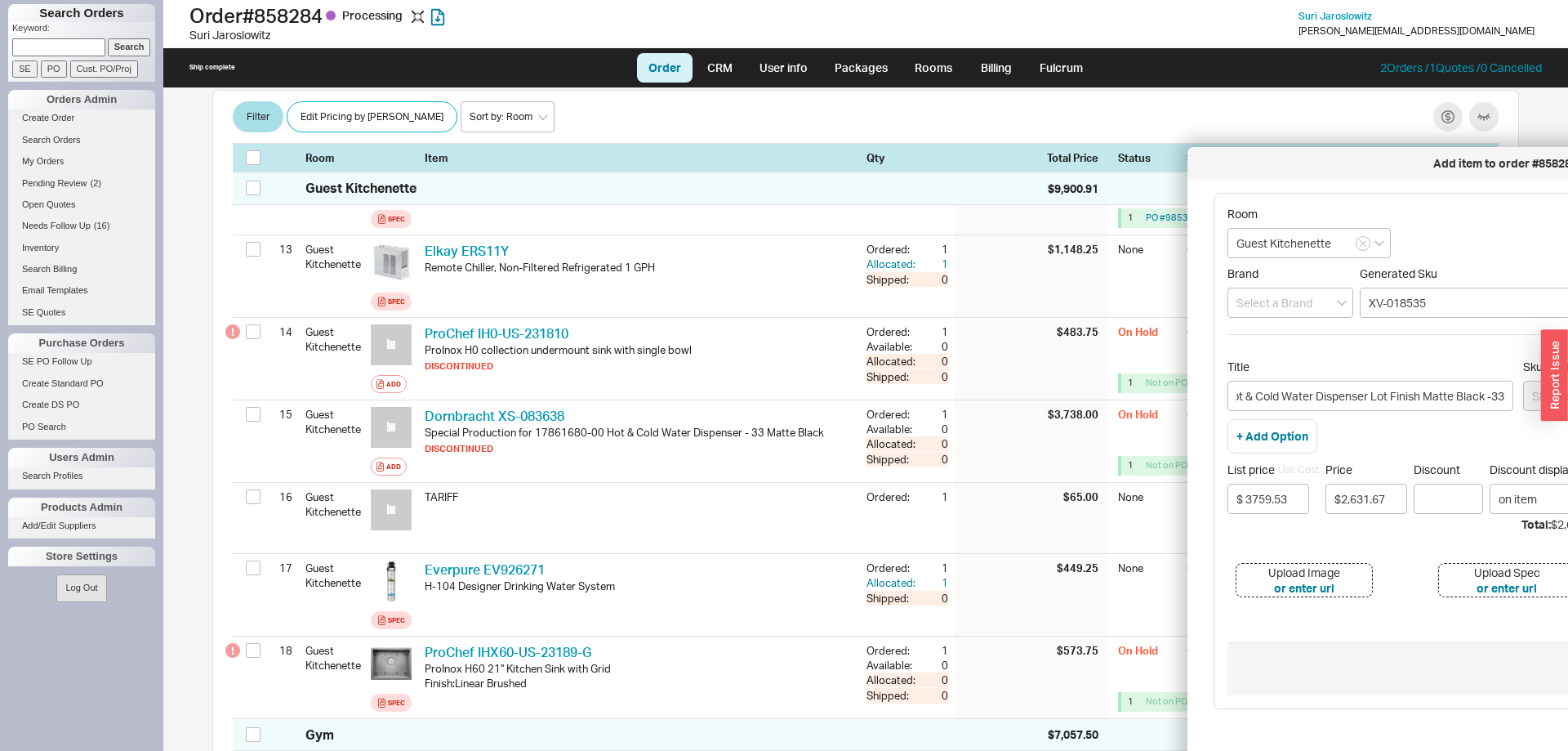
drag, startPoint x: 1214, startPoint y: 65, endPoint x: 1531, endPoint y: 155, distance: 329.5
click at [1534, 158] on div "Add item to order #858284" at bounding box center [1504, 163] width 619 height 16
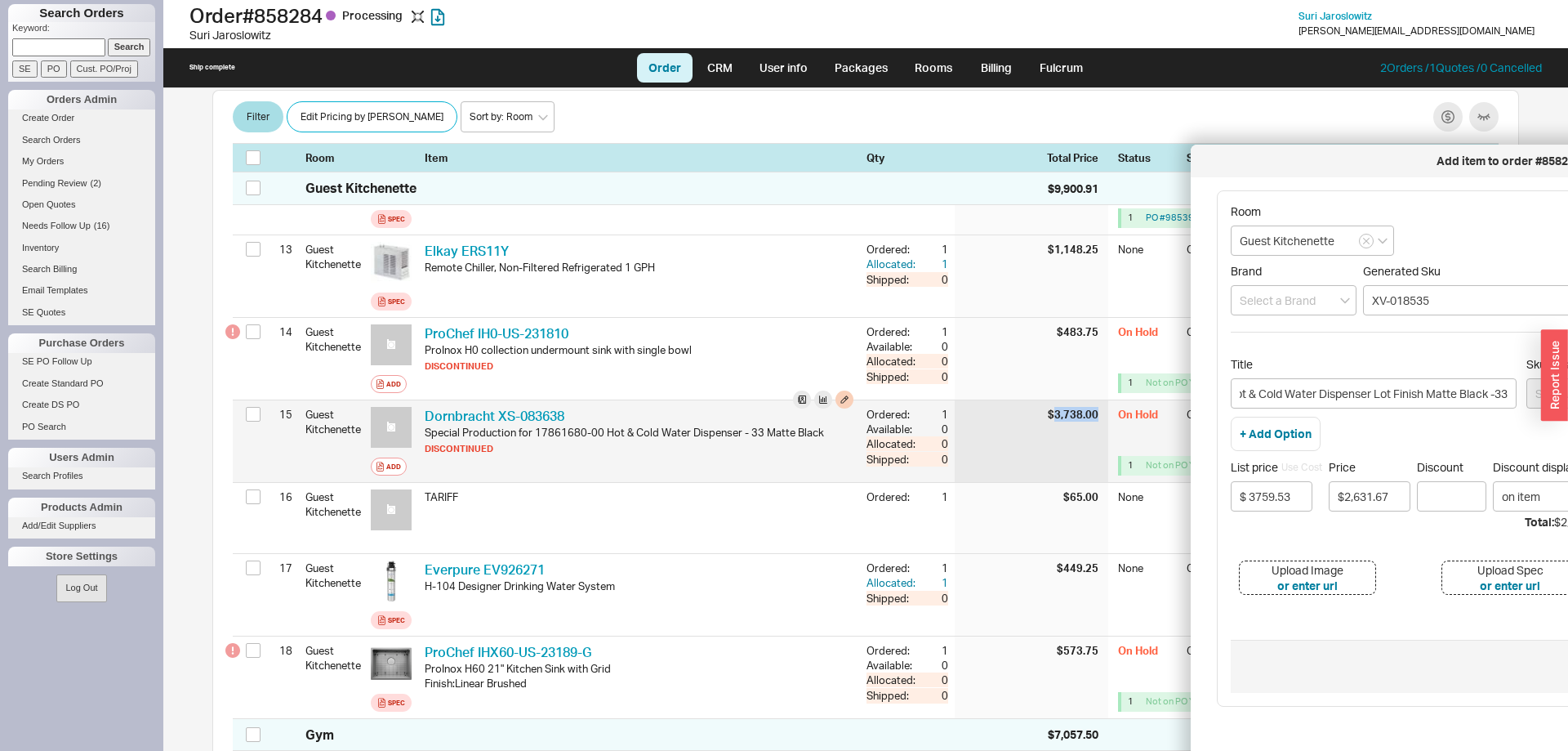
drag, startPoint x: 1055, startPoint y: 394, endPoint x: 1107, endPoint y: 406, distance: 53.4
click at [1107, 406] on div "$3,738.00" at bounding box center [1031, 441] width 154 height 82
copy div "3,738.00"
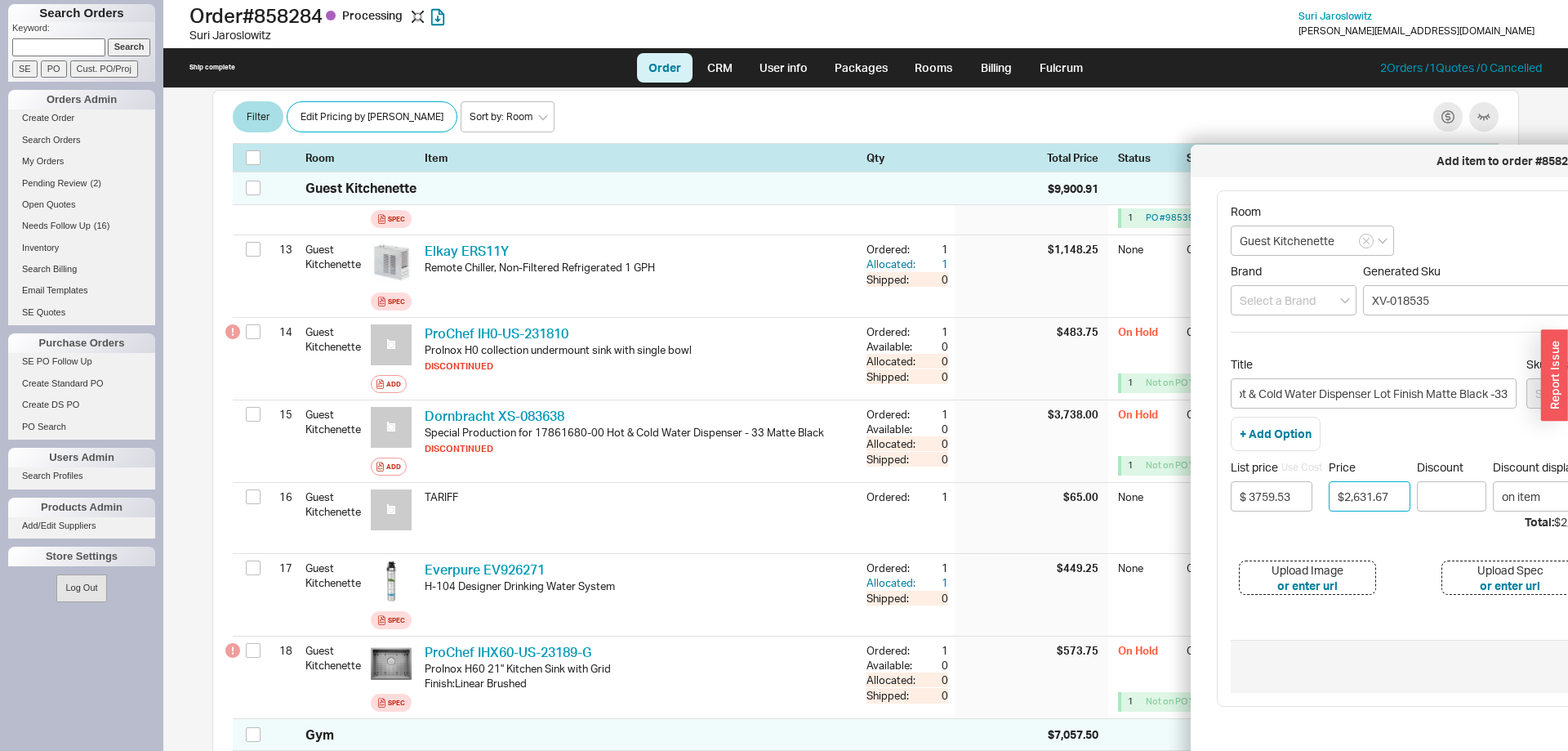
drag, startPoint x: 1366, startPoint y: 507, endPoint x: 1361, endPoint y: 499, distance: 9.4
click at [1363, 504] on input "$2,631.67" at bounding box center [1369, 497] width 82 height 31
click at [1361, 499] on input "$2,631.67" at bounding box center [1369, 497] width 82 height 31
click at [1361, 499] on input "$2,631.67" at bounding box center [1369, 497] width 82 height 31
click at [1362, 501] on input "$2,631.67" at bounding box center [1369, 497] width 82 height 31
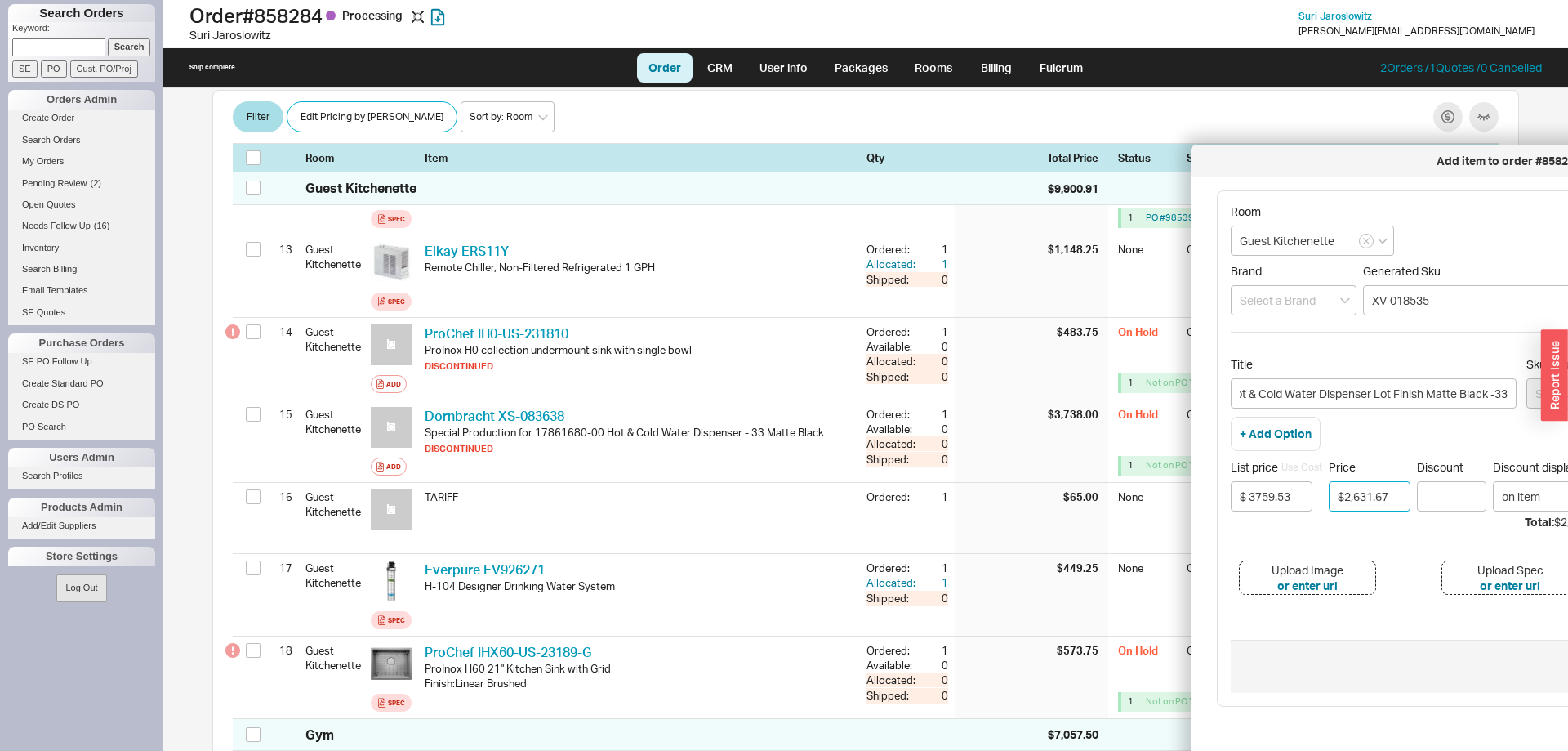
paste input "3,738.00"
type input "$3,738.00"
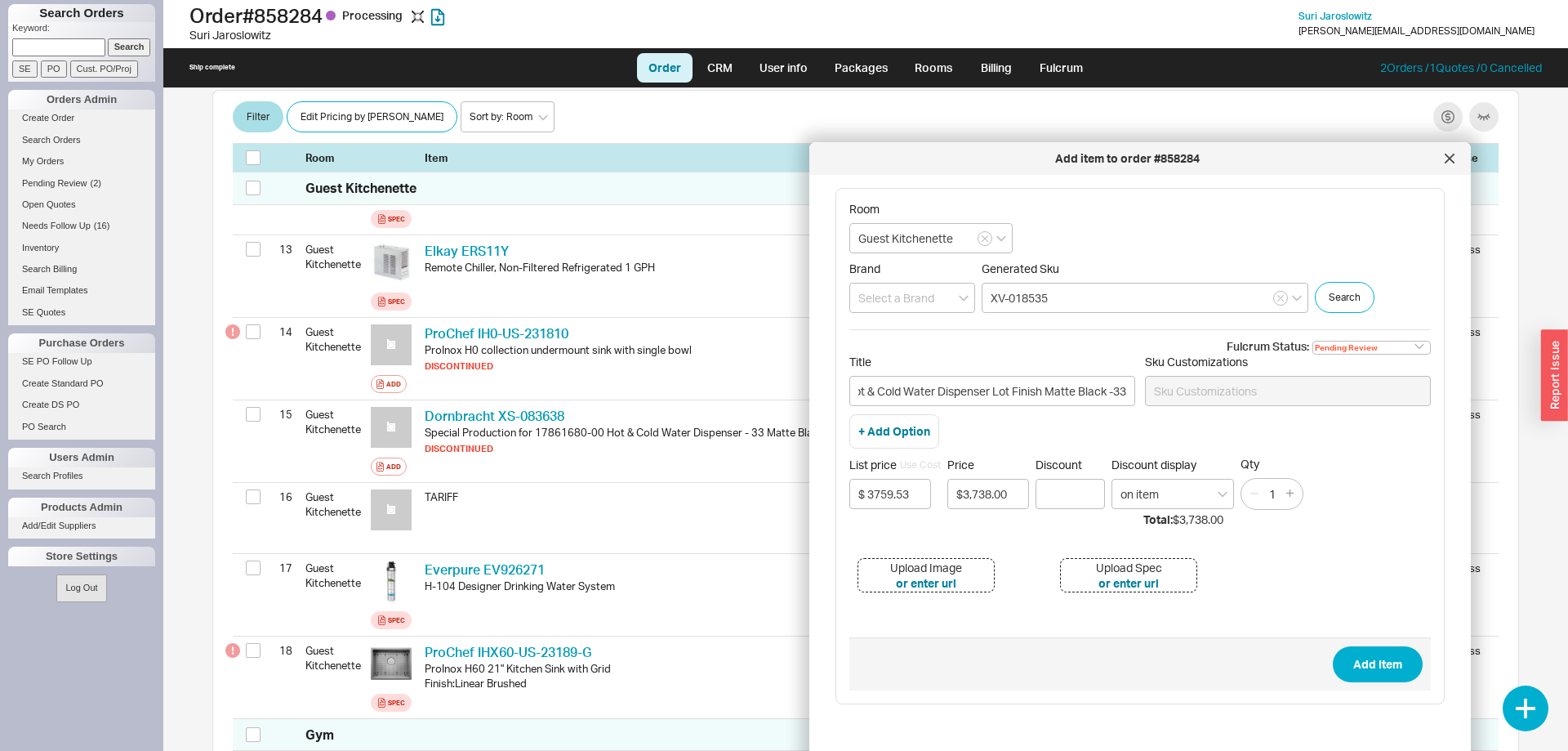
drag, startPoint x: 1122, startPoint y: 172, endPoint x: 982, endPoint y: 165, distance: 140.2
click at [982, 165] on div "Add item to order #858284" at bounding box center [1126, 158] width 619 height 16
select select
click option "None" at bounding box center [0, 0] width 0 height 0
click at [1378, 657] on button "Add Item" at bounding box center [1371, 664] width 90 height 36
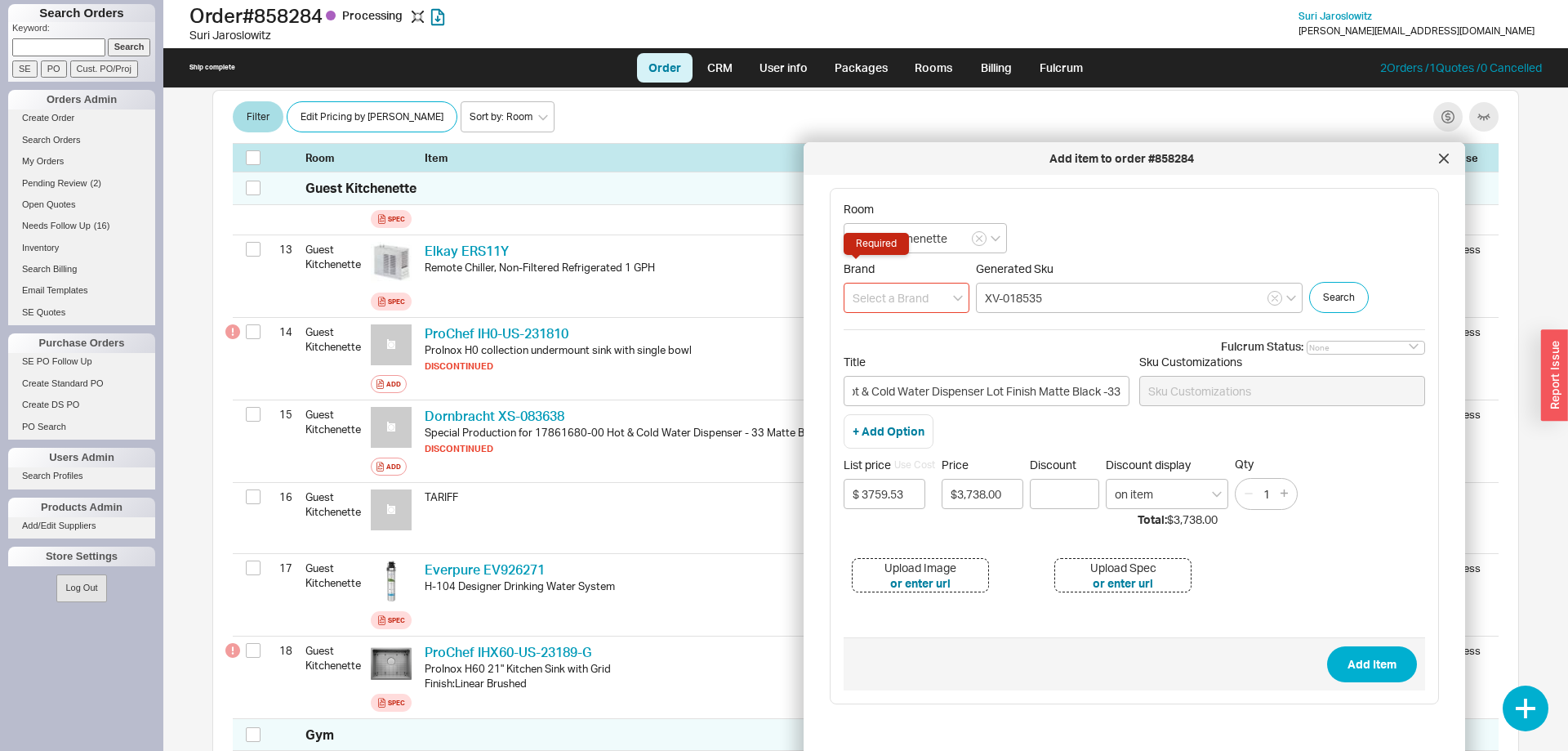
click at [893, 301] on input at bounding box center [906, 298] width 126 height 31
click at [899, 326] on div "Dornbracht" at bounding box center [906, 331] width 124 height 30
type input "Dornbracht"
type input "gift card"
type input "Dornbracht"
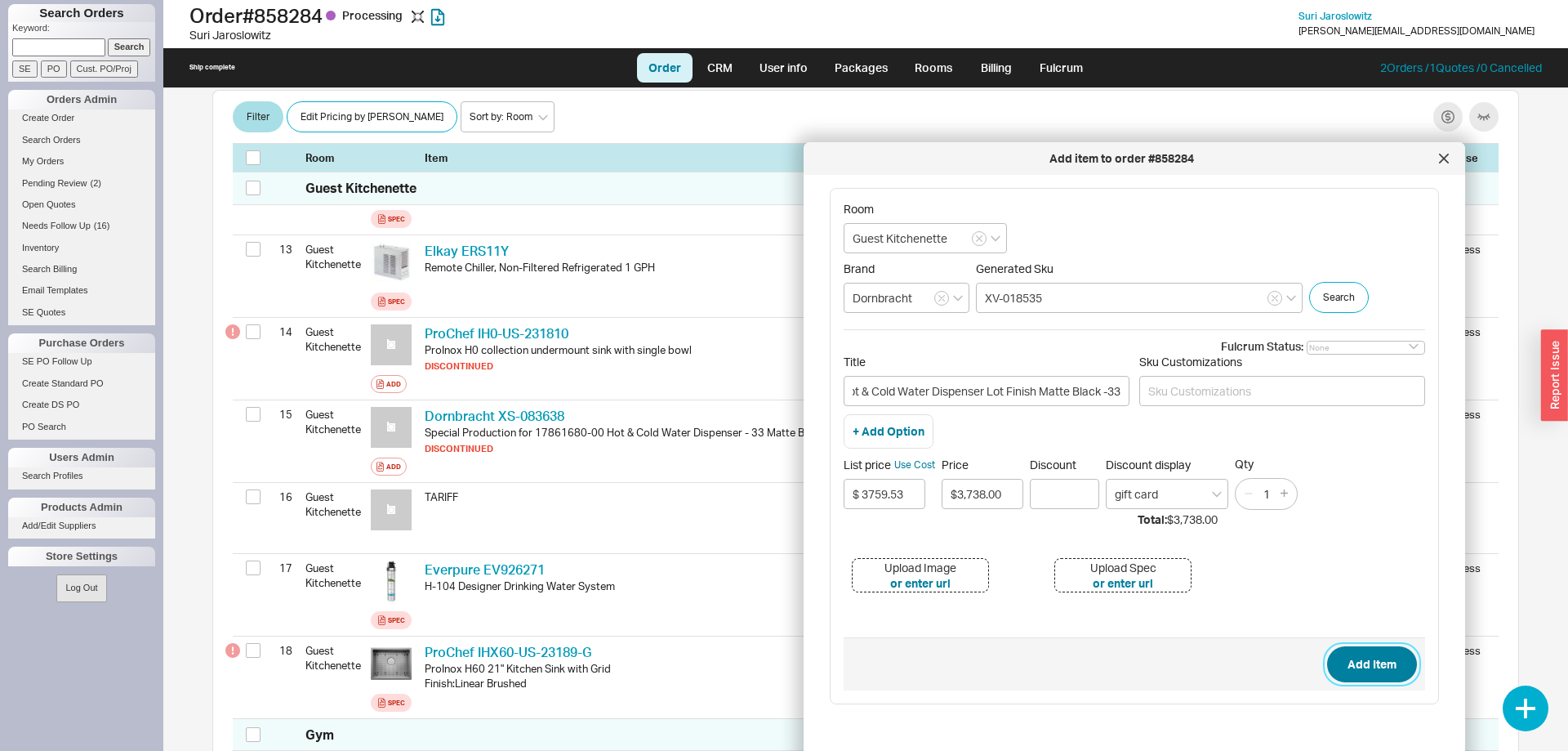
click at [1389, 667] on button "Add Item" at bounding box center [1371, 664] width 90 height 36
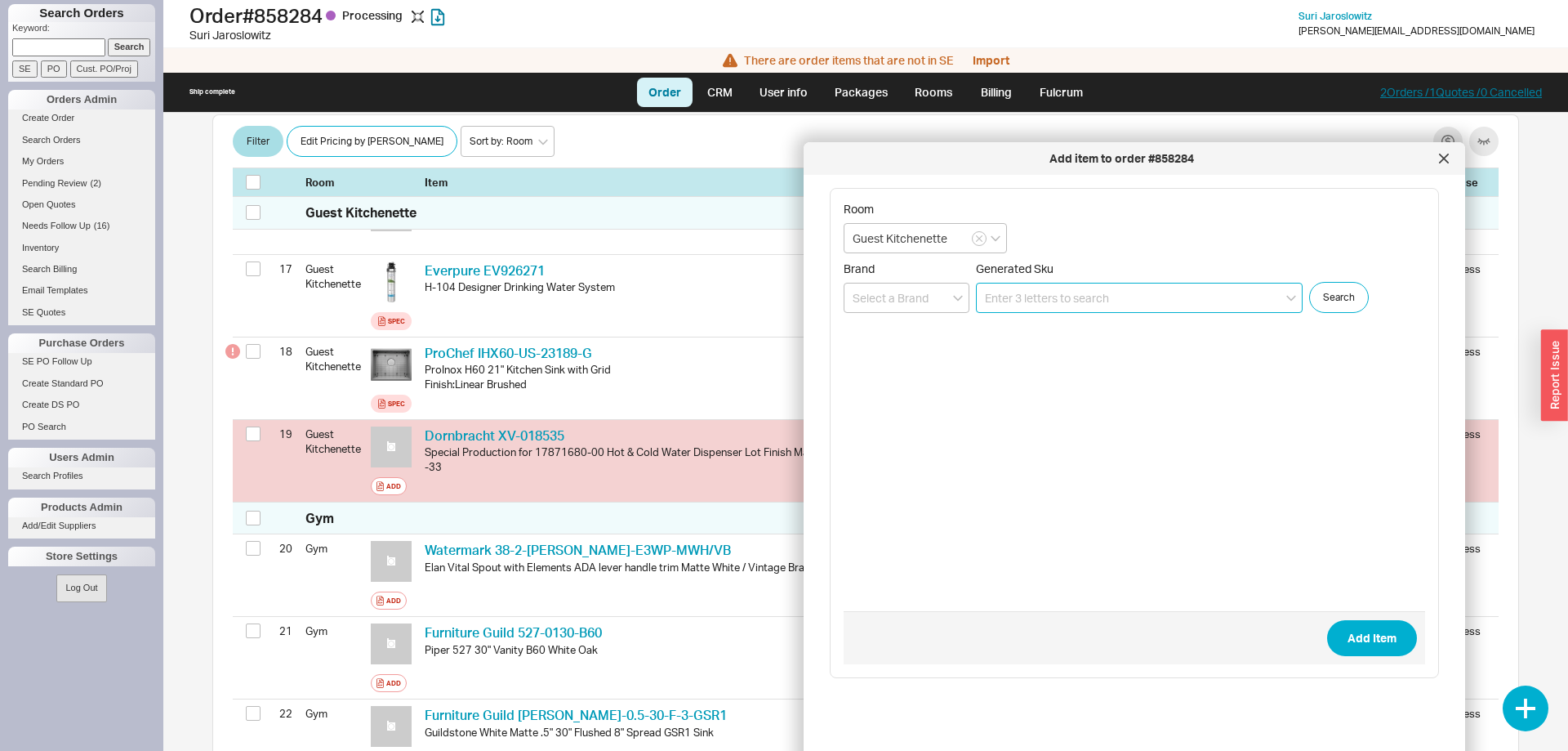
scroll to position [1662, 0]
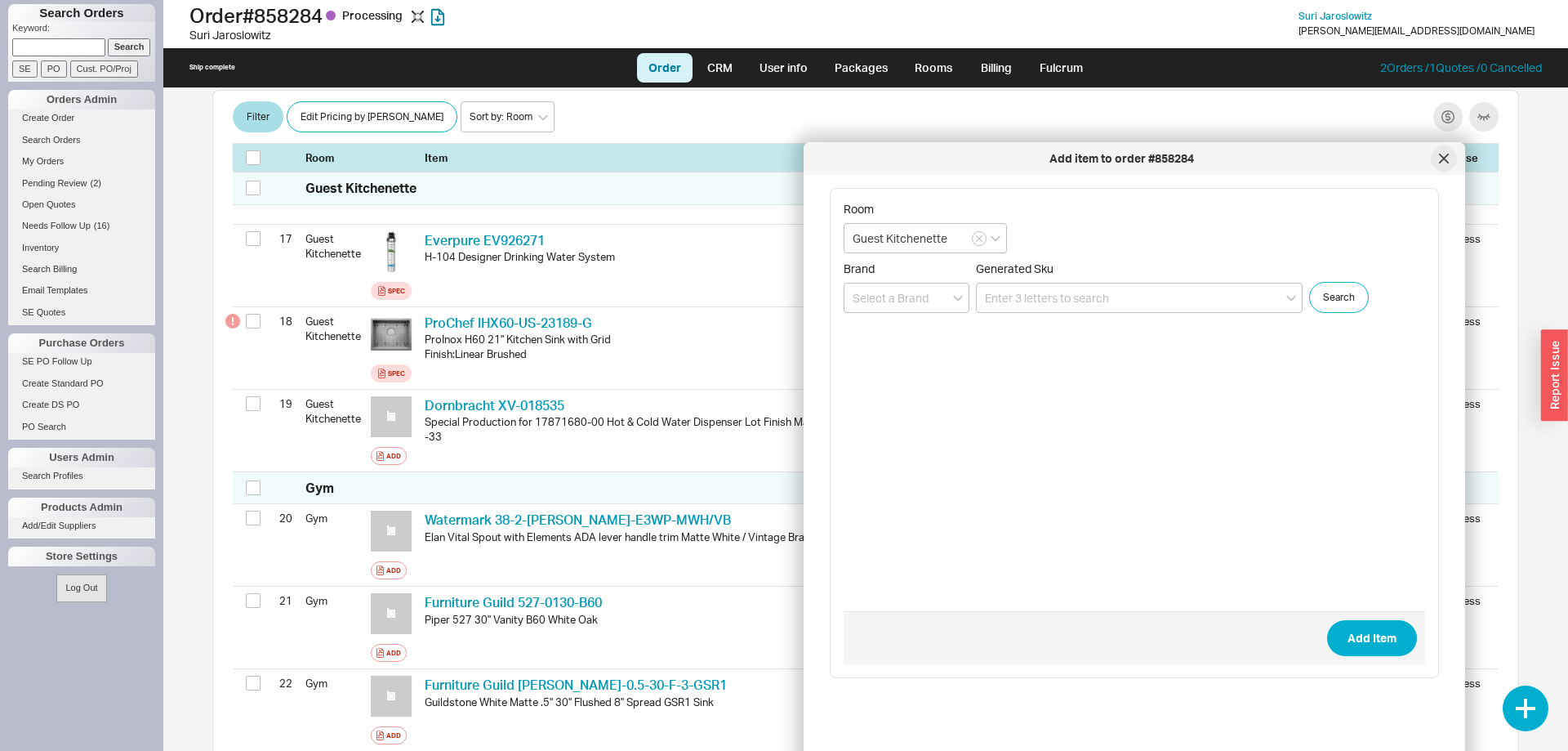
click at [1448, 164] on div at bounding box center [1443, 158] width 26 height 26
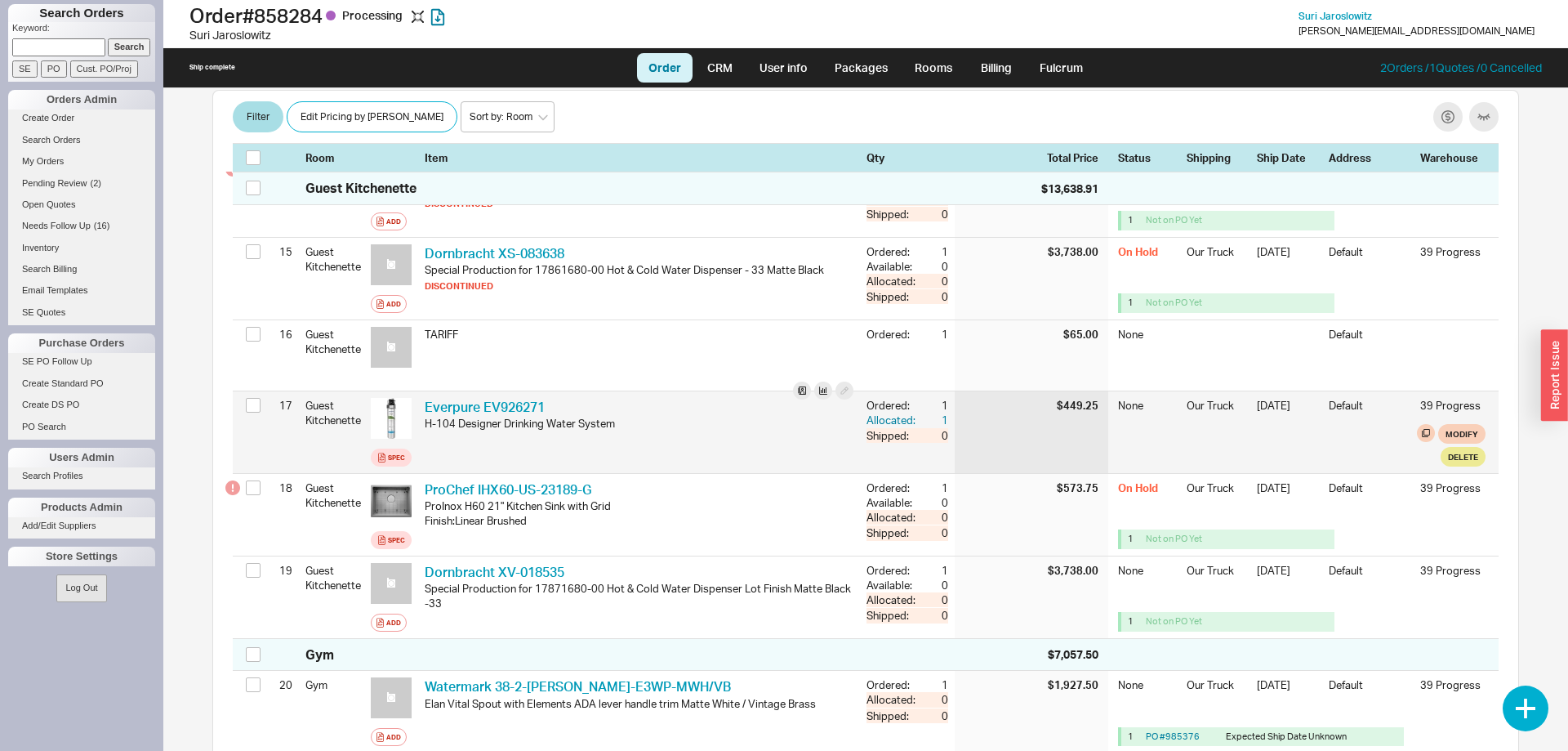
scroll to position [1412, 0]
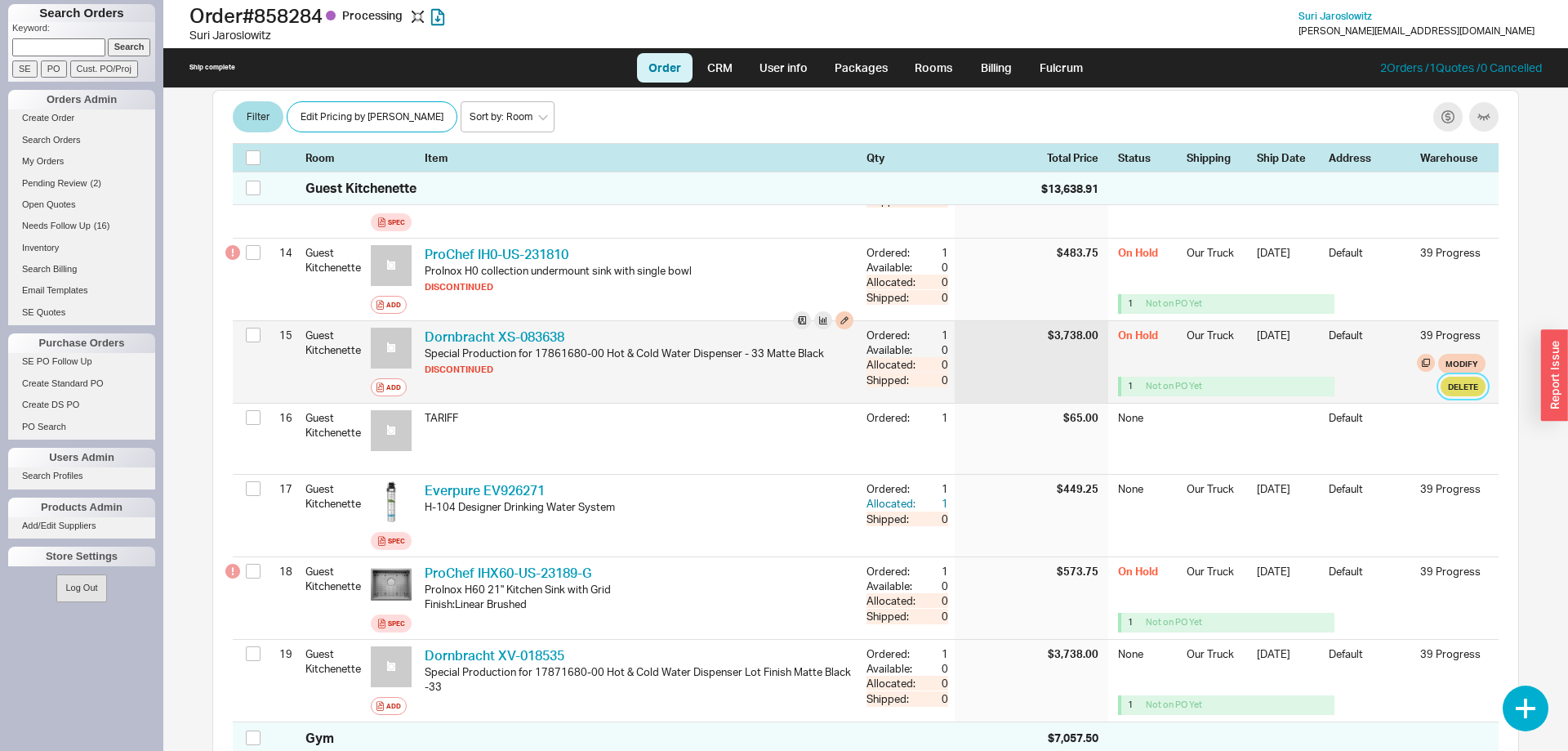
click at [1455, 376] on button "Delete" at bounding box center [1463, 386] width 45 height 20
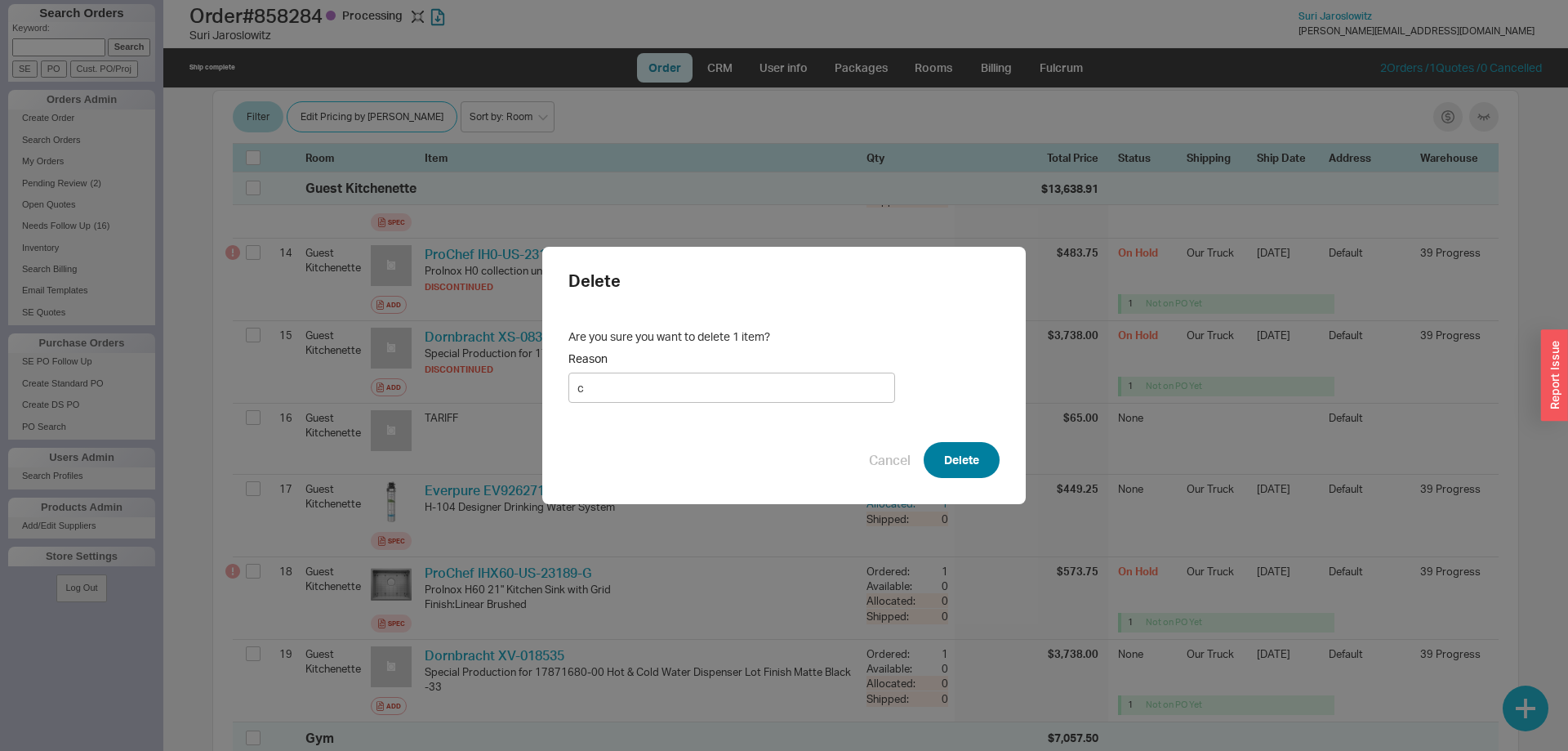
type input "c"
click at [977, 457] on button "Delete" at bounding box center [961, 460] width 76 height 36
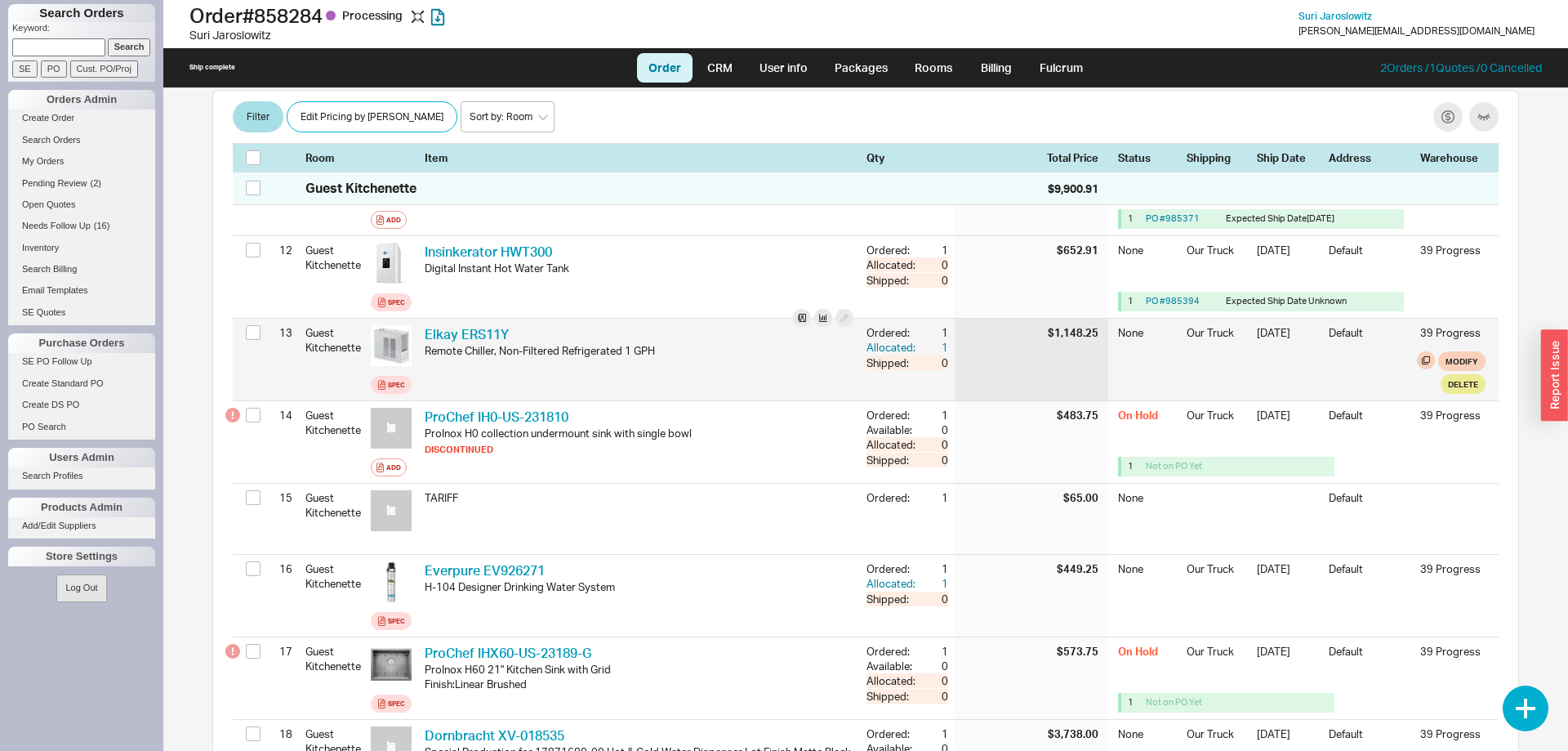
scroll to position [1246, 0]
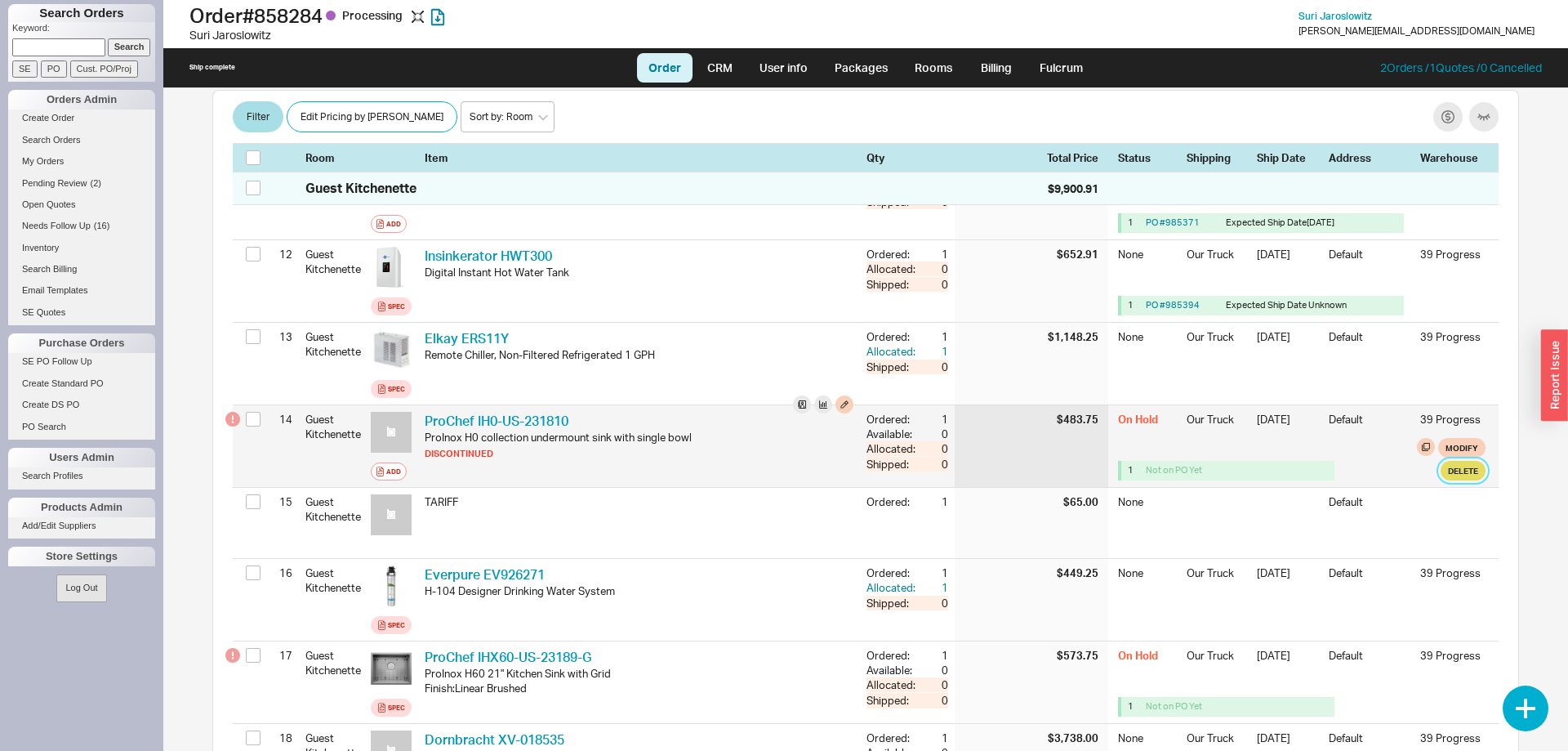
click at [1470, 461] on button "Delete" at bounding box center [1463, 471] width 45 height 20
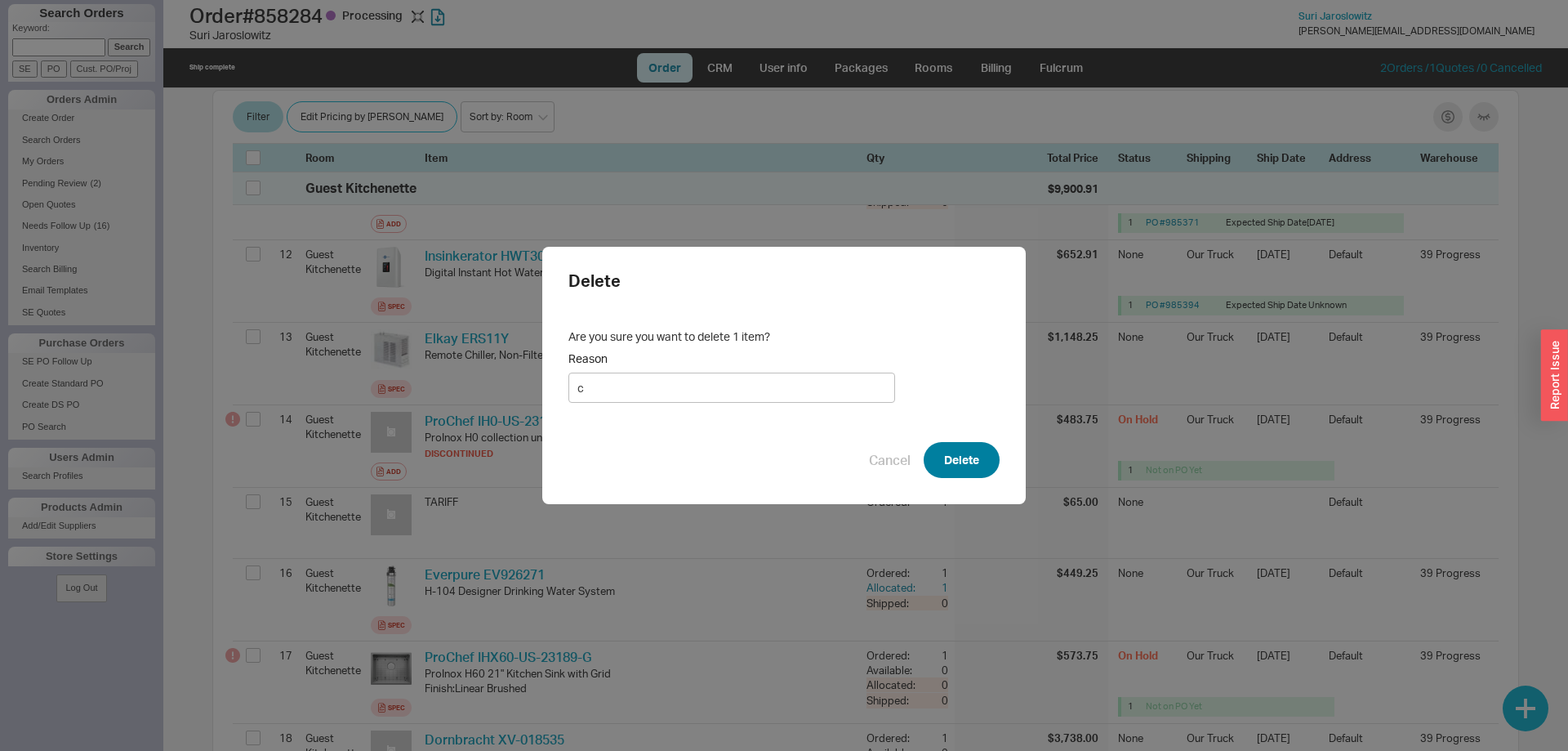
type input "c"
click at [970, 449] on button "Delete" at bounding box center [961, 460] width 76 height 36
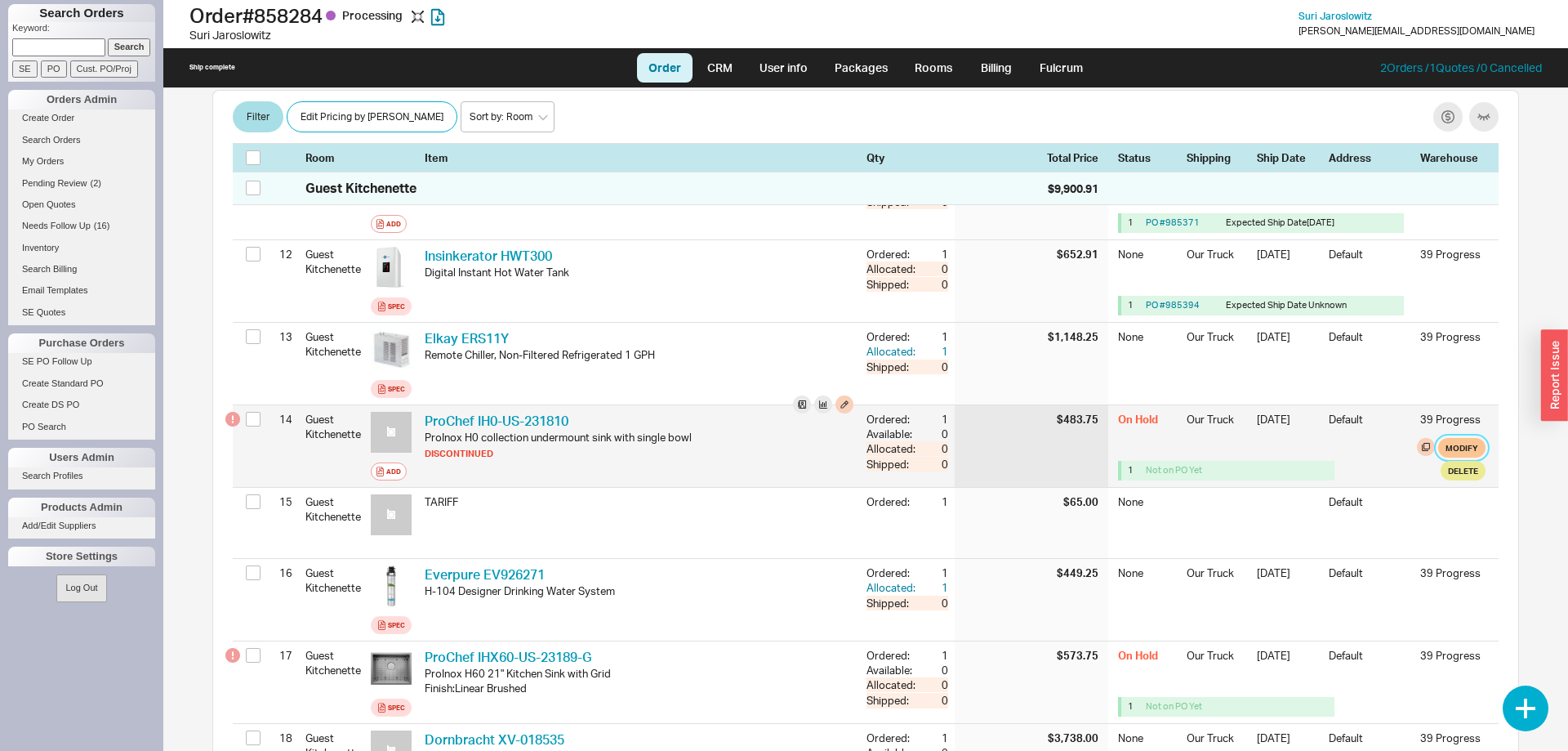
click at [1459, 437] on button "Modify" at bounding box center [1461, 447] width 48 height 20
select select "8"
select select "3"
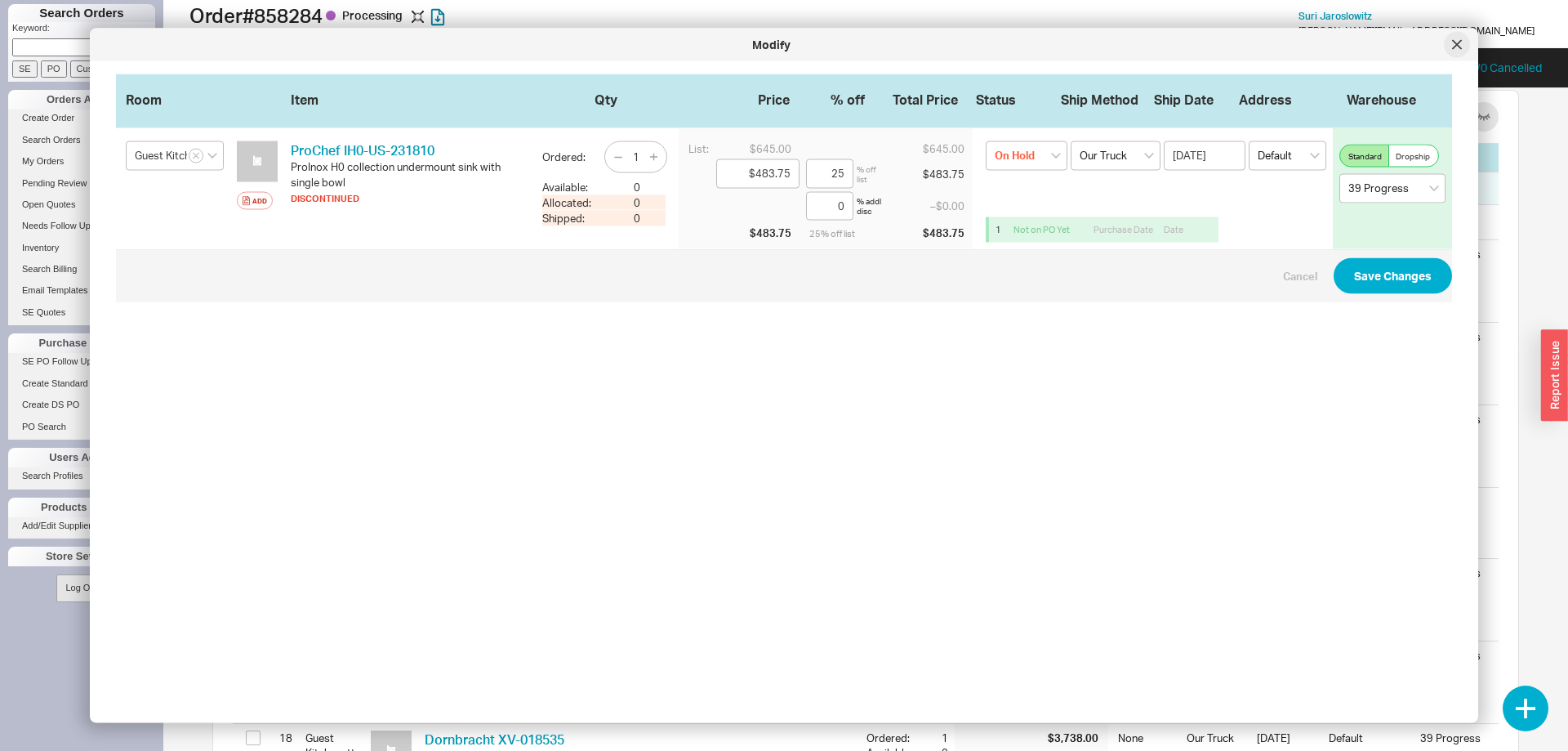
click at [1460, 45] on icon at bounding box center [1457, 45] width 10 height 10
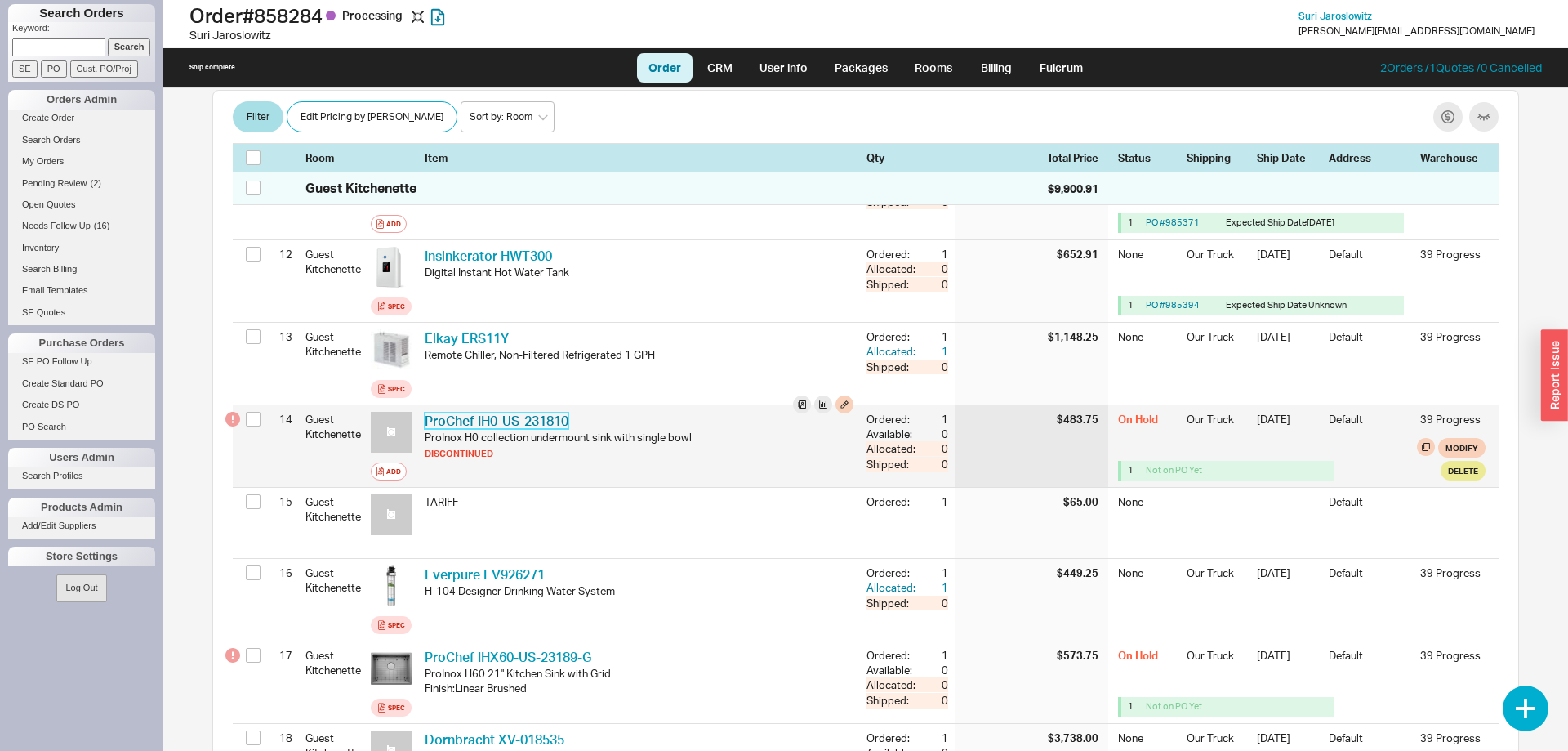
click at [532, 412] on link "ProChef IH0-US-231810" at bounding box center [497, 420] width 144 height 16
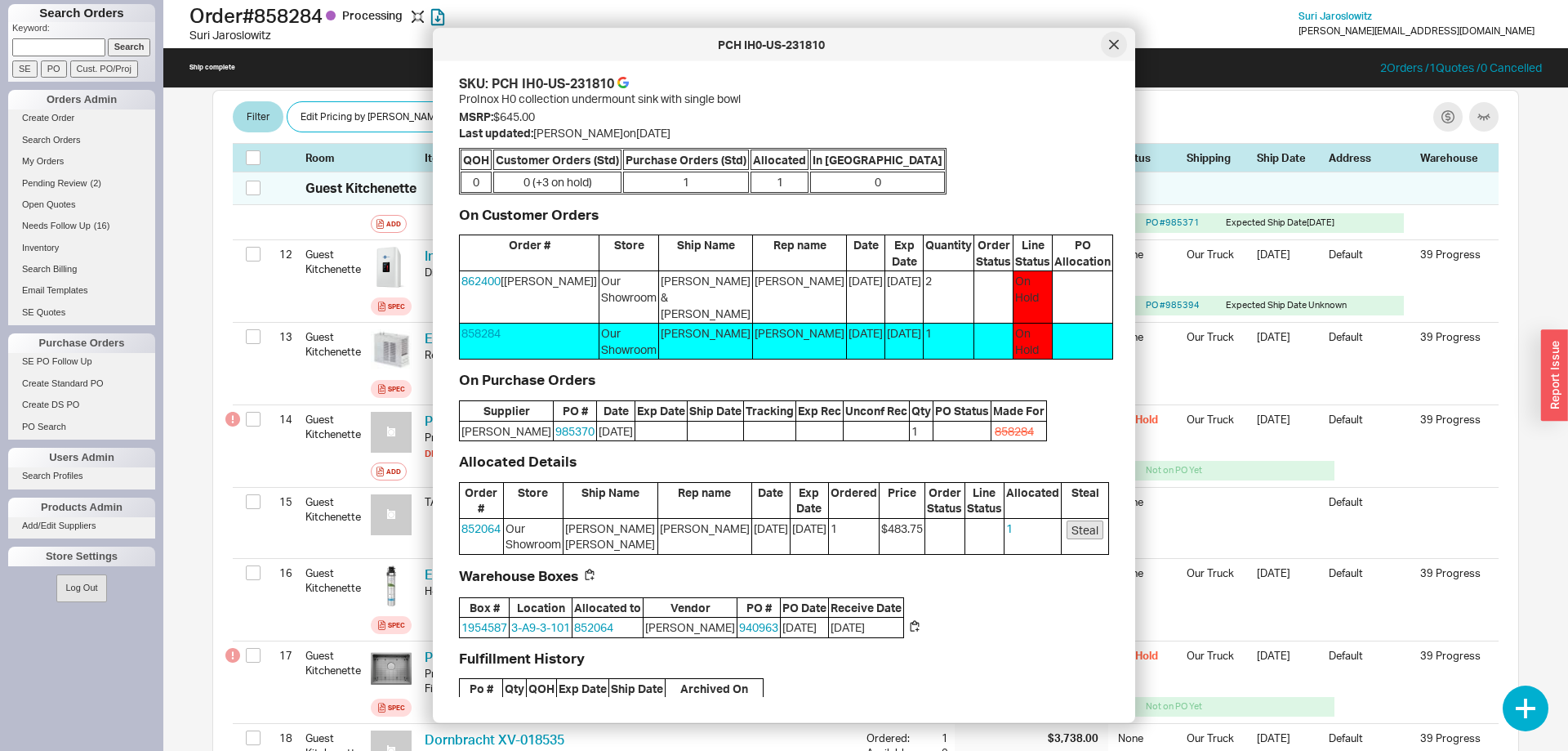
click at [1116, 57] on div at bounding box center [1114, 44] width 26 height 26
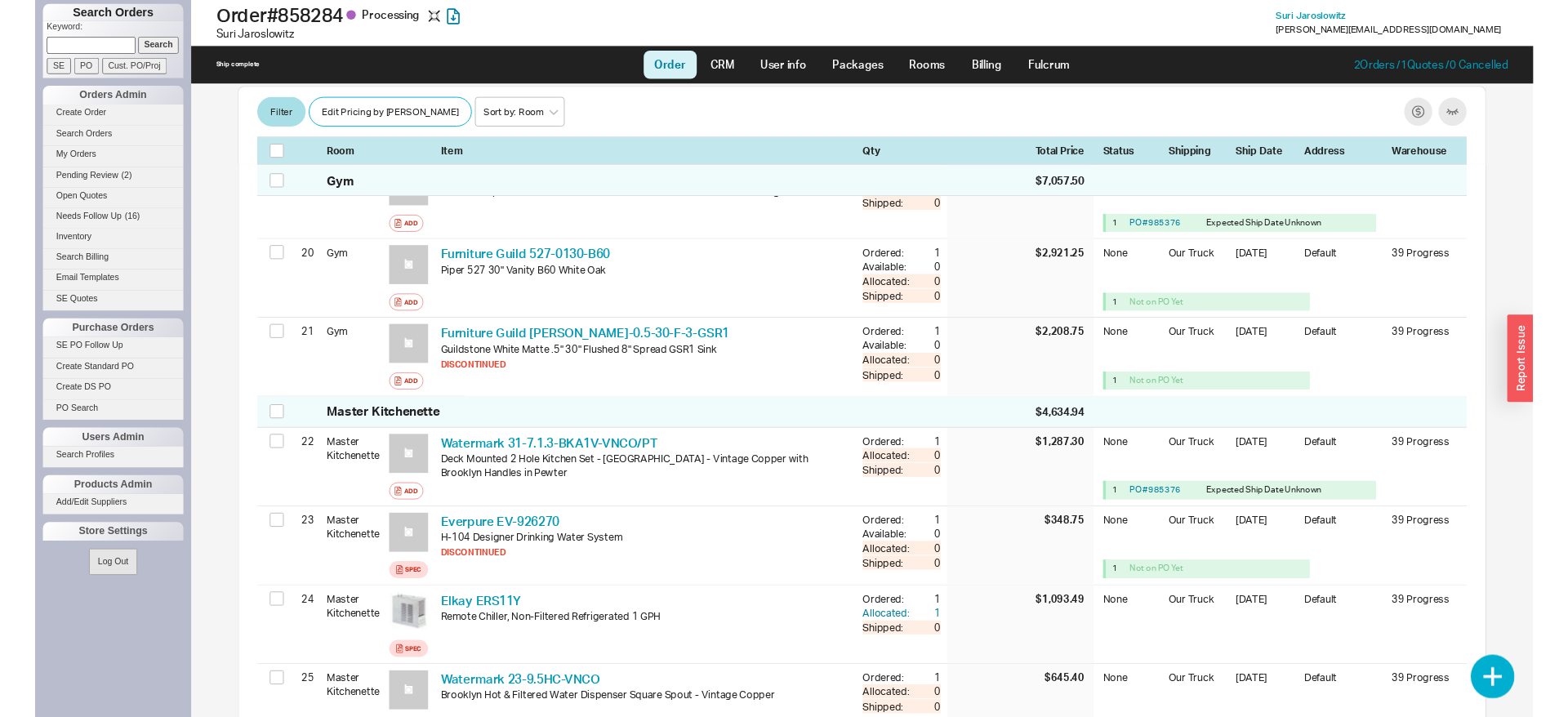
scroll to position [1996, 0]
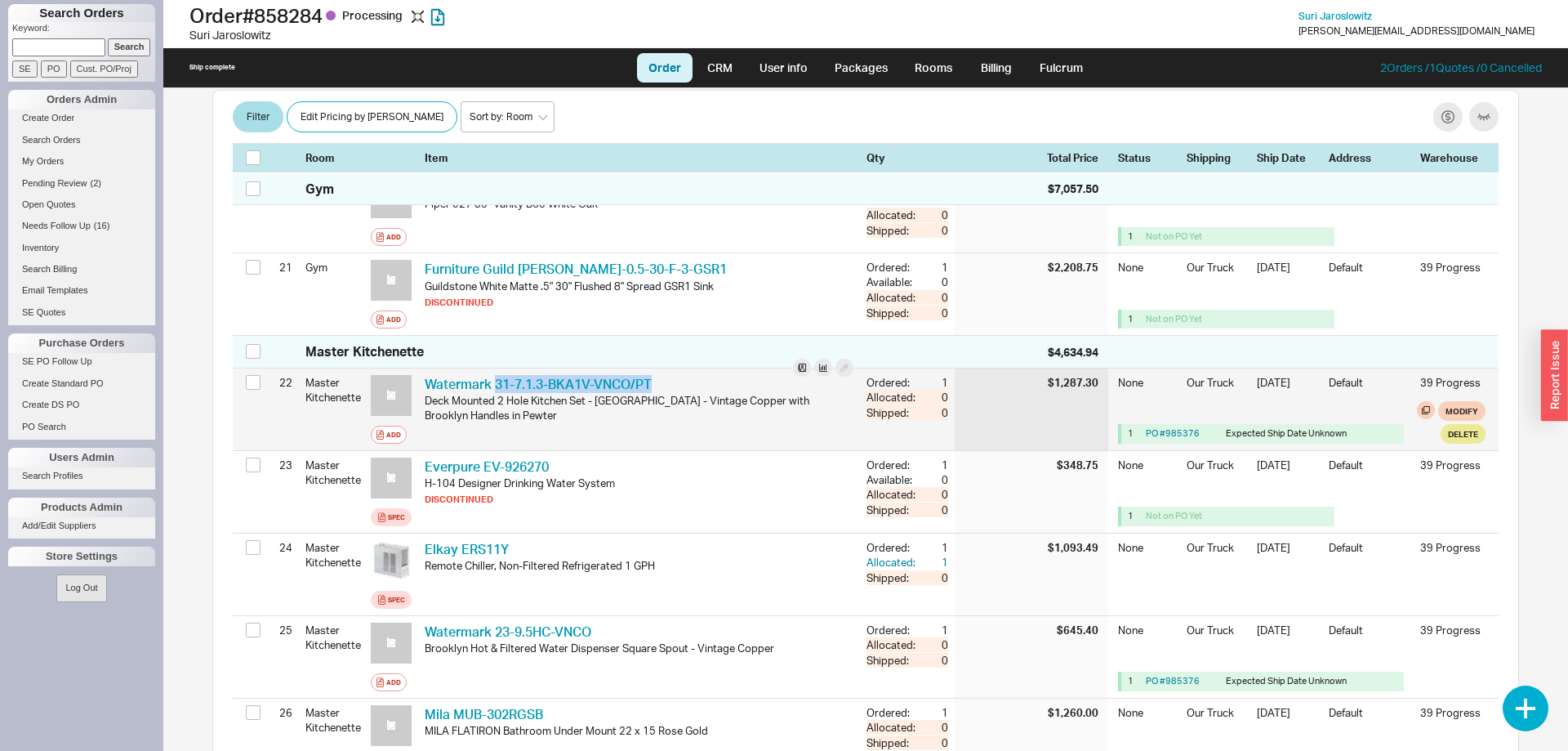
drag, startPoint x: 677, startPoint y: 358, endPoint x: 498, endPoint y: 352, distance: 179.1
click at [498, 375] on div "Watermark 31-7.1.3-BKA1V-VNCO/PT WTM 31-7.1.3-BKA1V-VNCO/PT" at bounding box center [639, 384] width 428 height 18
copy link "31-7.1.3-BKA1V-VNCO/PT"
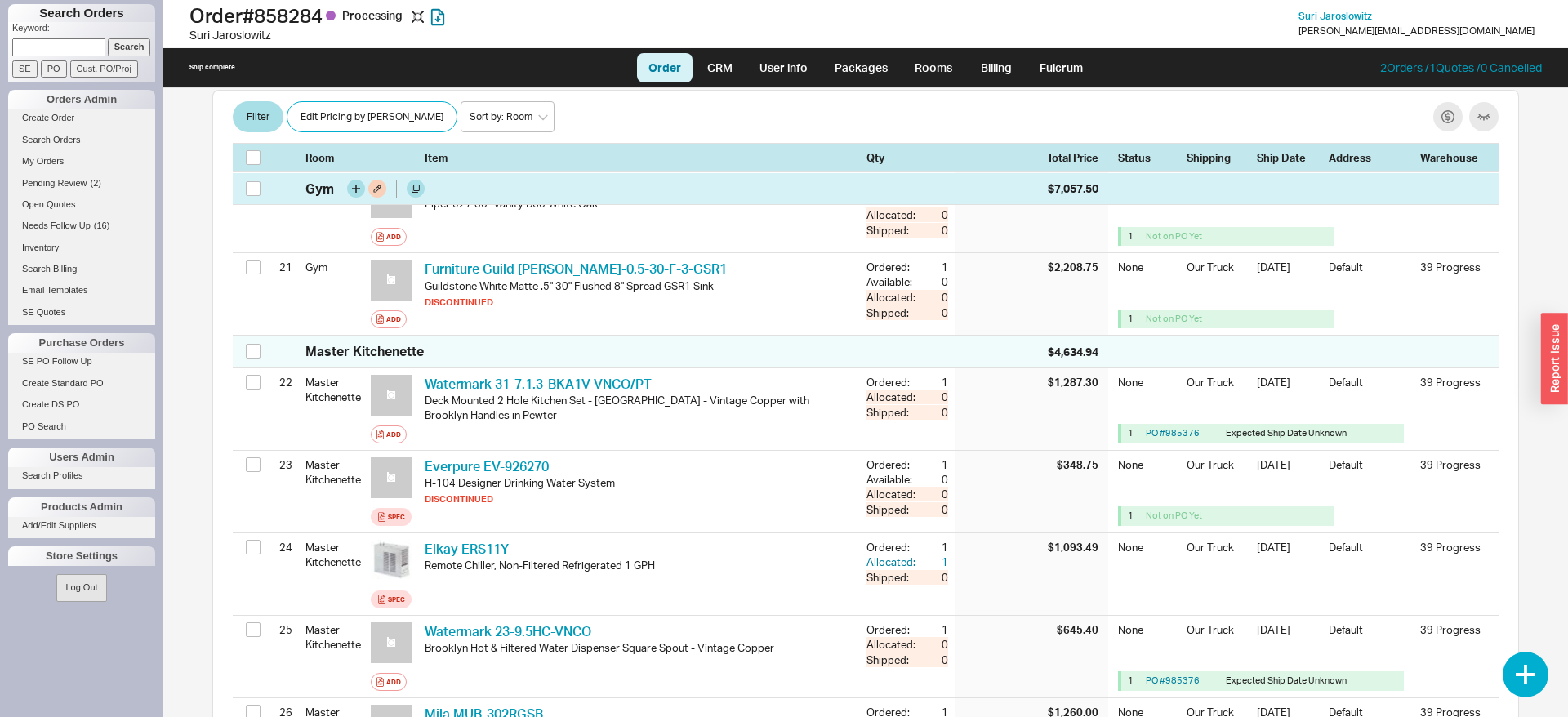
scroll to position [1674, 0]
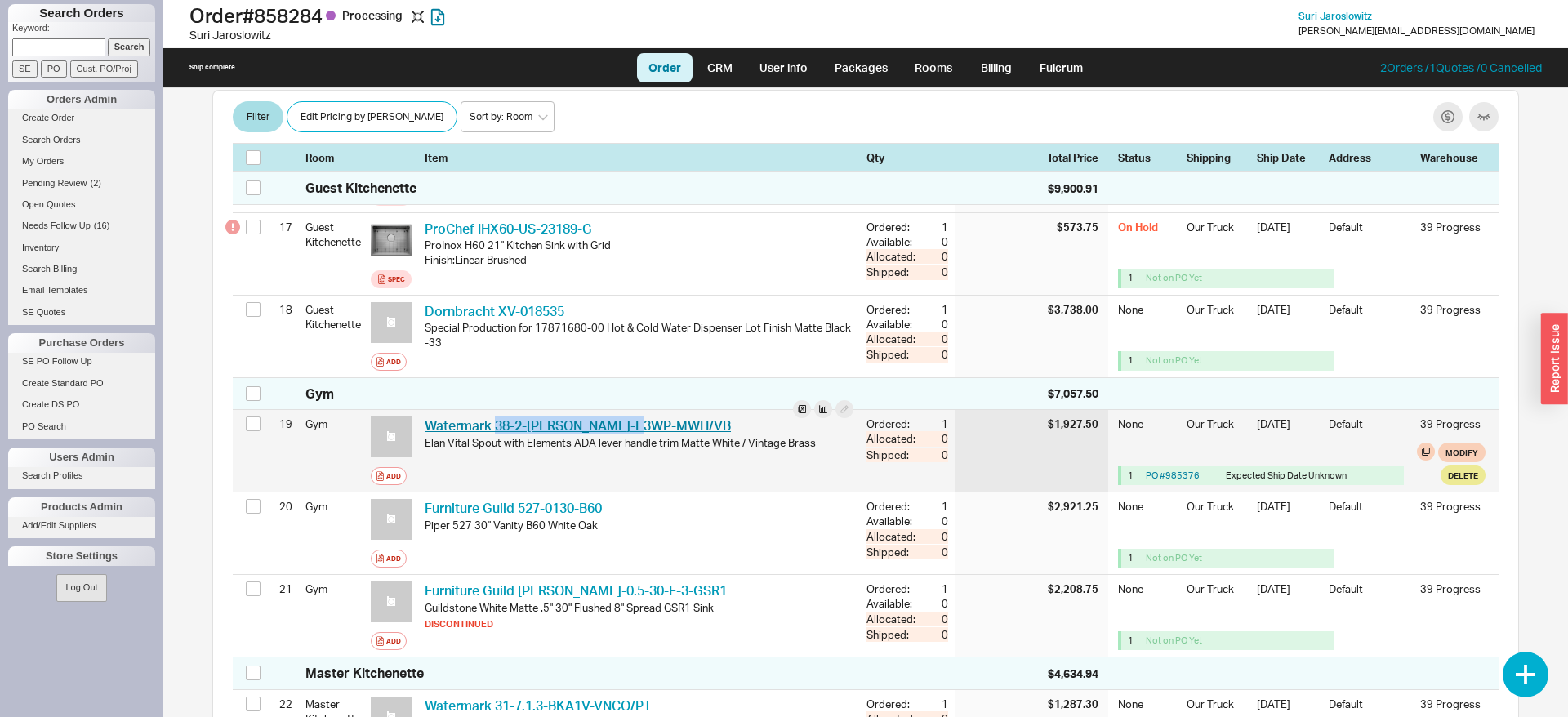
drag, startPoint x: 670, startPoint y: 403, endPoint x: 494, endPoint y: 407, distance: 176.0
click at [494, 417] on div "Watermark 38-2-B-L-E3WP-MWH/VB WTM 38-2-B-L-E3WP-MWH/VB" at bounding box center [639, 426] width 428 height 18
copy link "38-2-B-L-E3WP-MWH/VB"
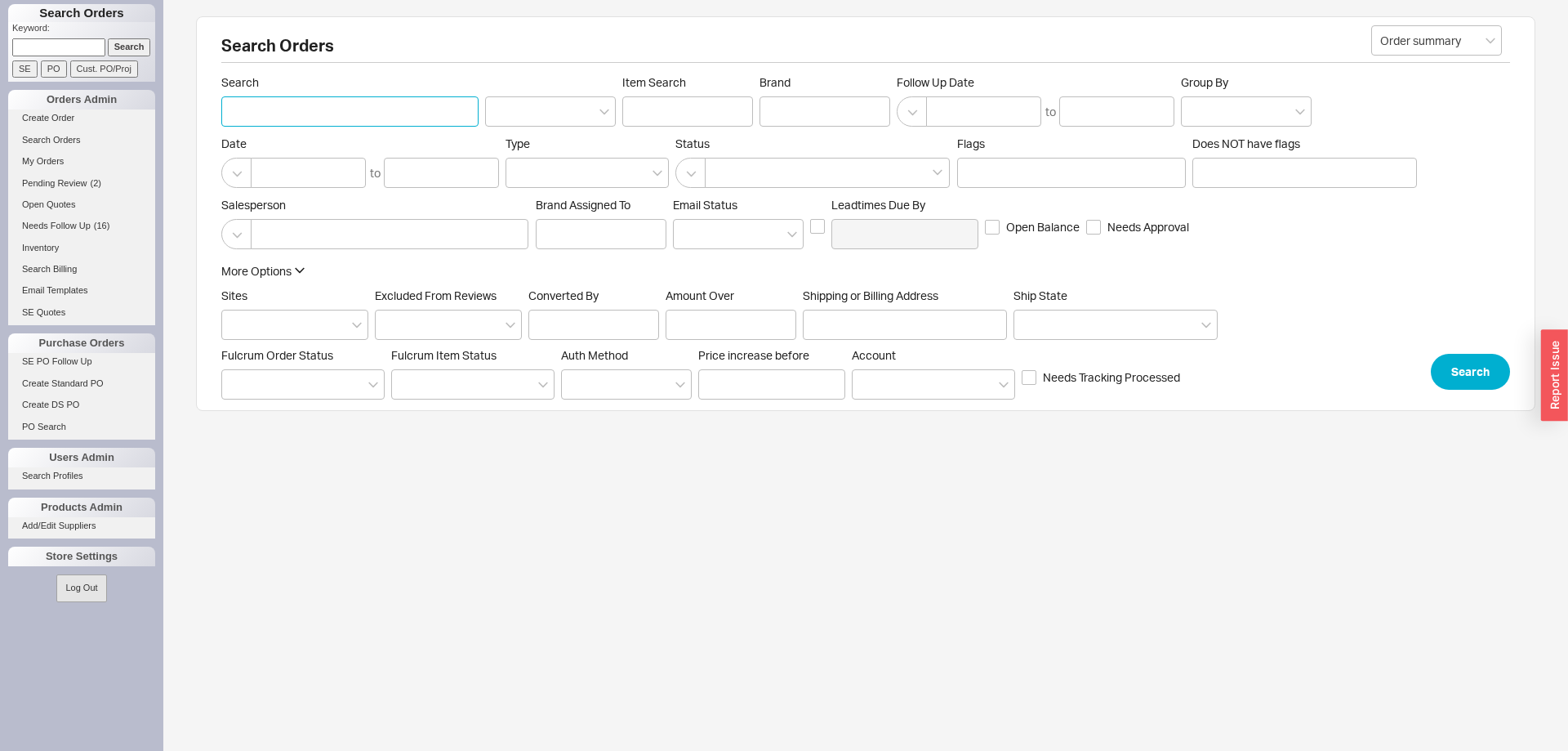
click at [292, 122] on input "Search" at bounding box center [349, 111] width 257 height 31
type input "[PERSON_NAME]"
click at [1457, 365] on button "Search" at bounding box center [1470, 368] width 79 height 36
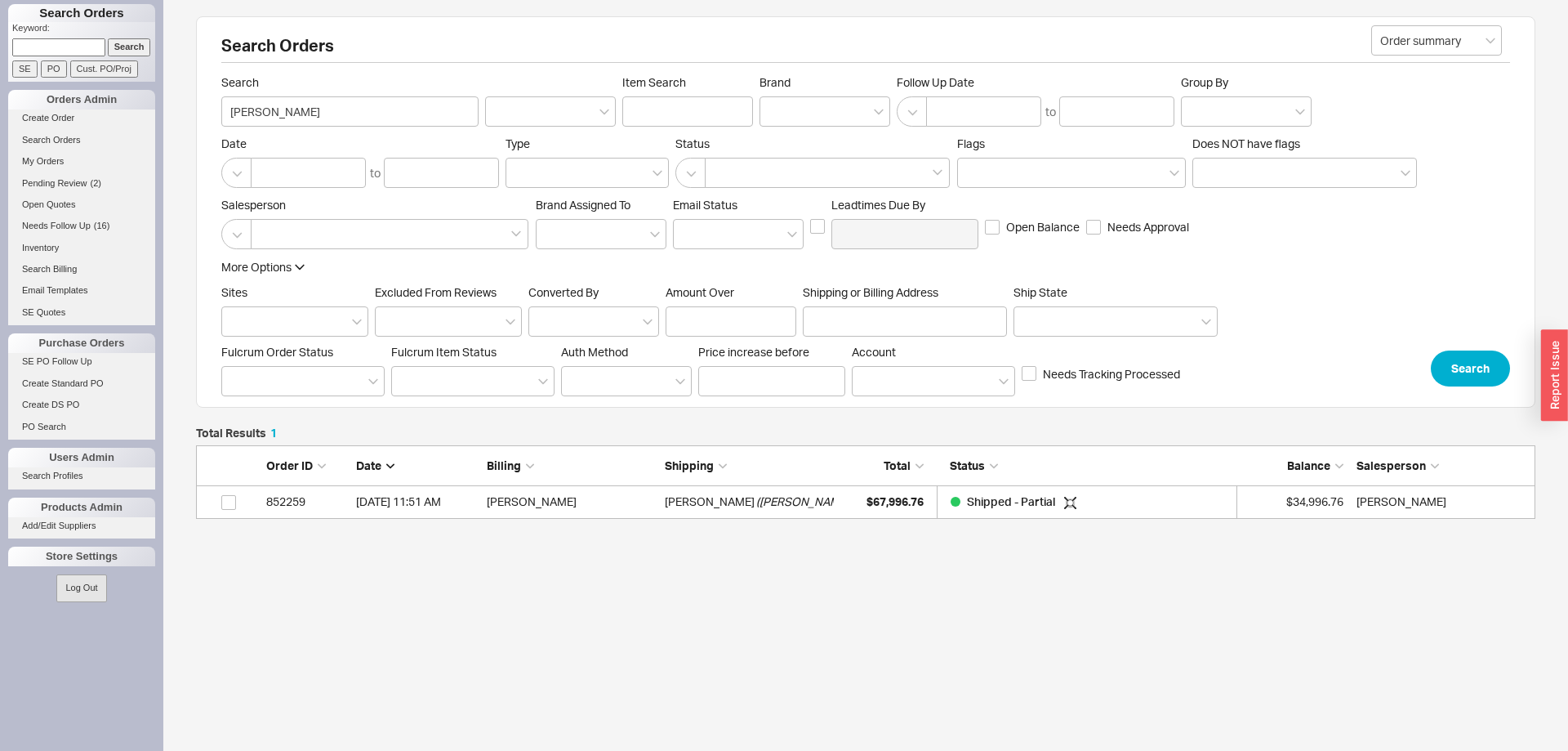
scroll to position [74, 1339]
click at [912, 510] on div "$67,996.76" at bounding box center [882, 501] width 82 height 32
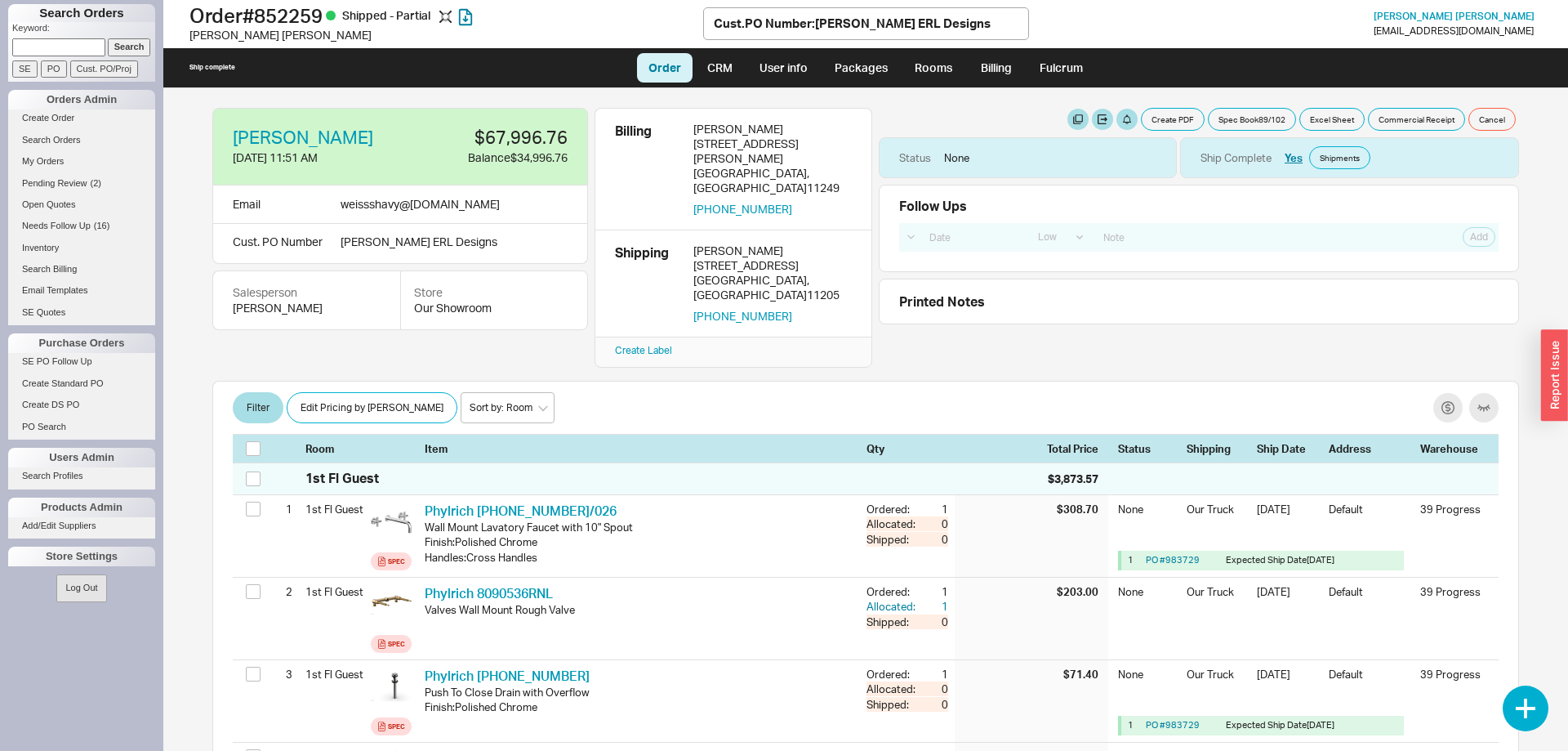
select select "LOW"
click at [867, 63] on link "Packages" at bounding box center [860, 67] width 76 height 30
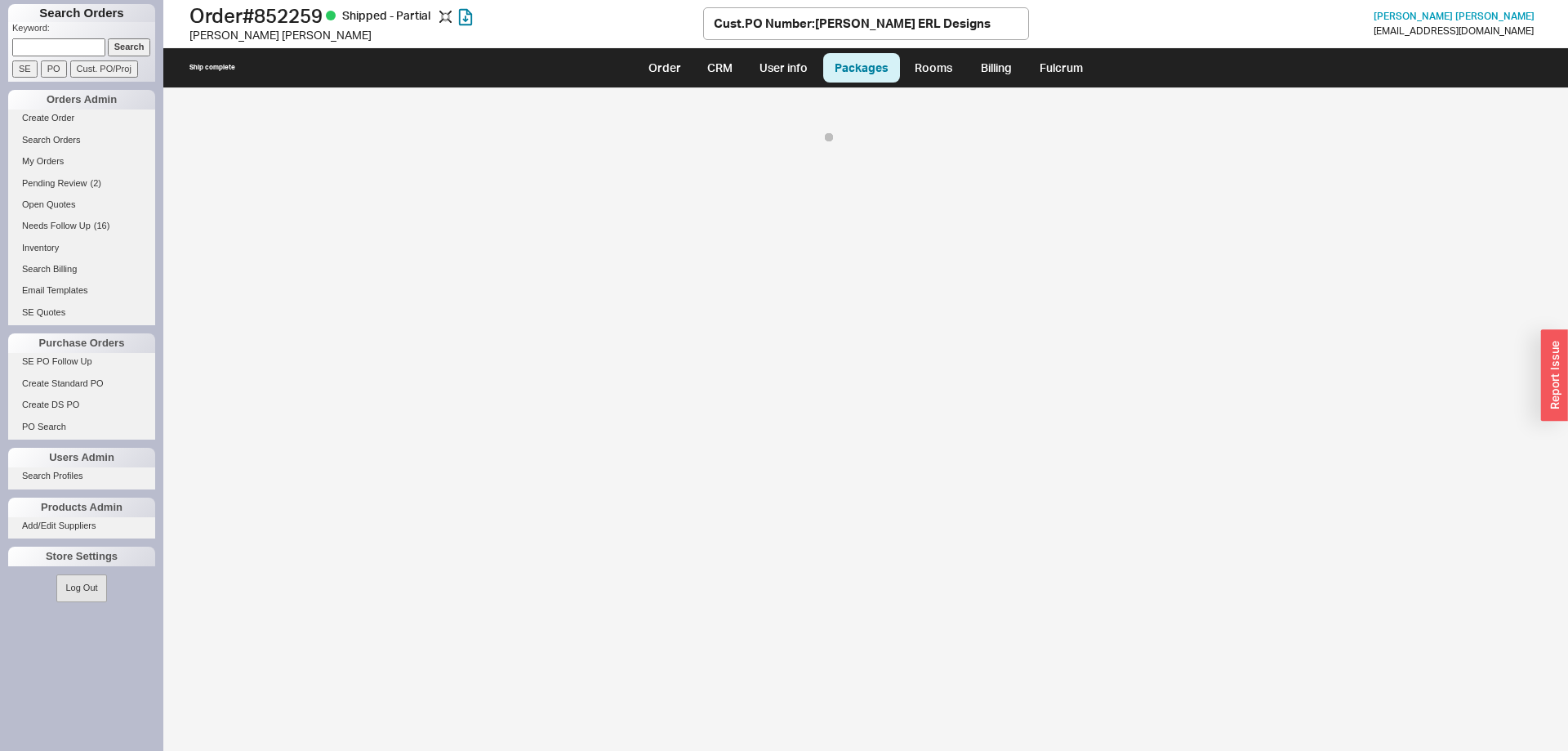
select select "8"
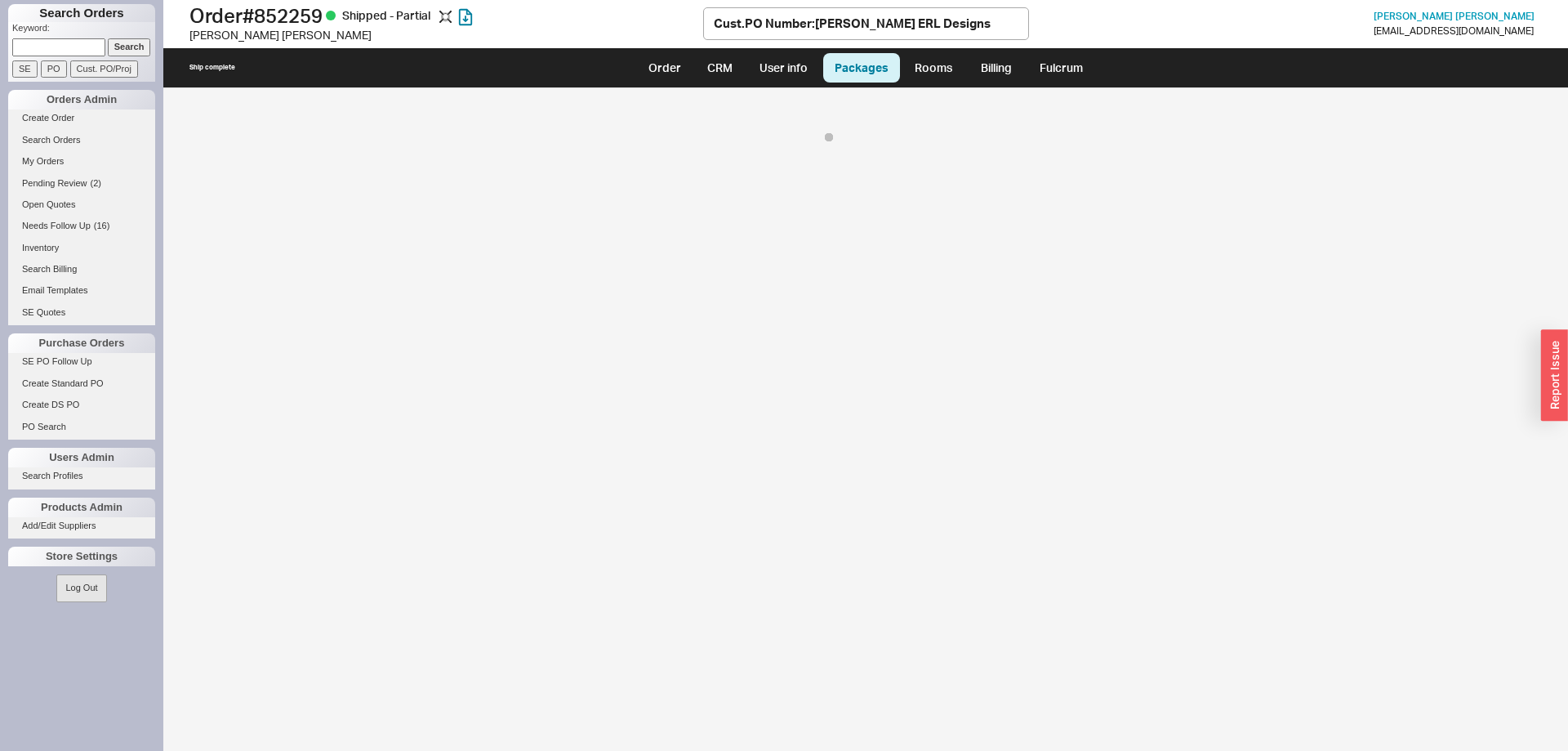
select select "8"
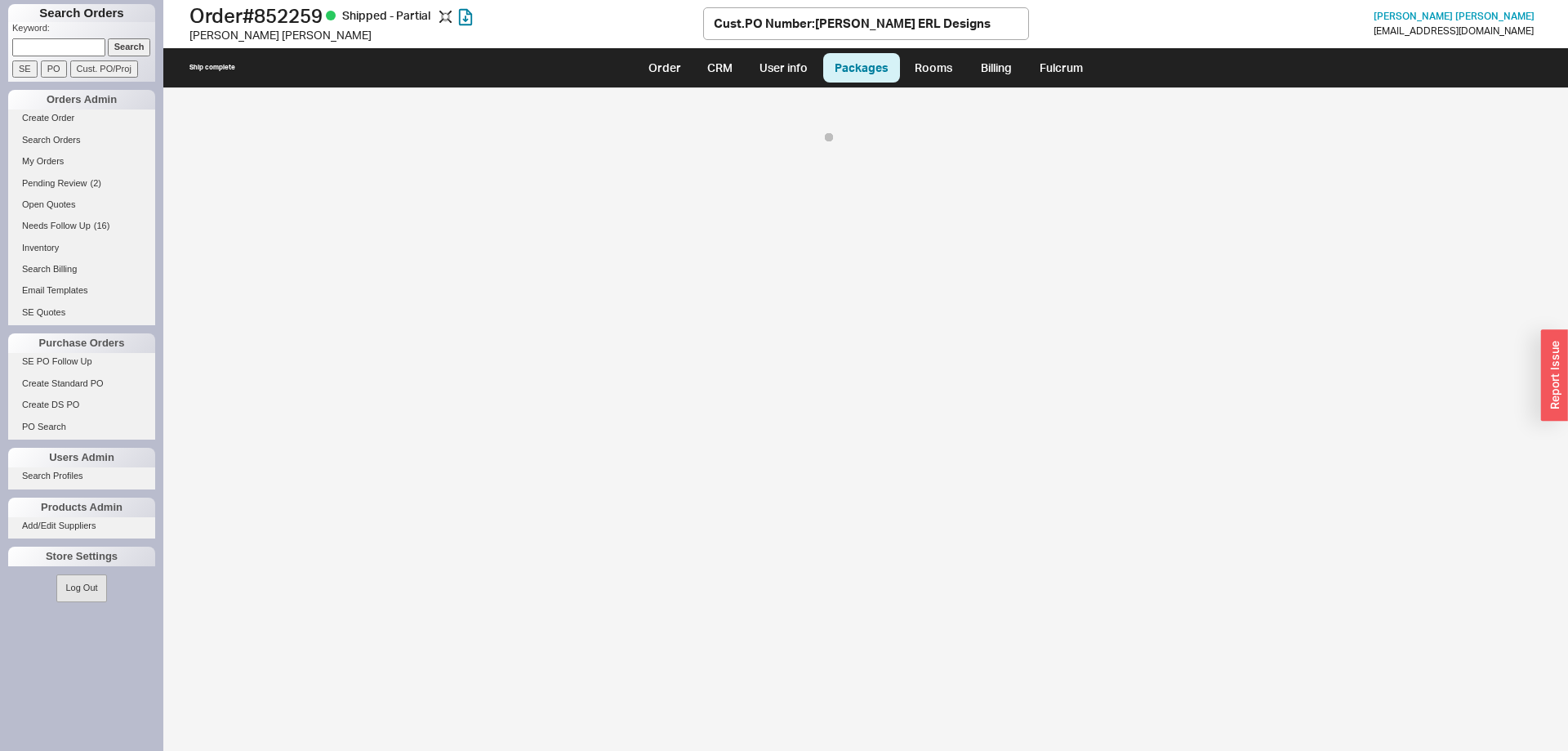
select select "8"
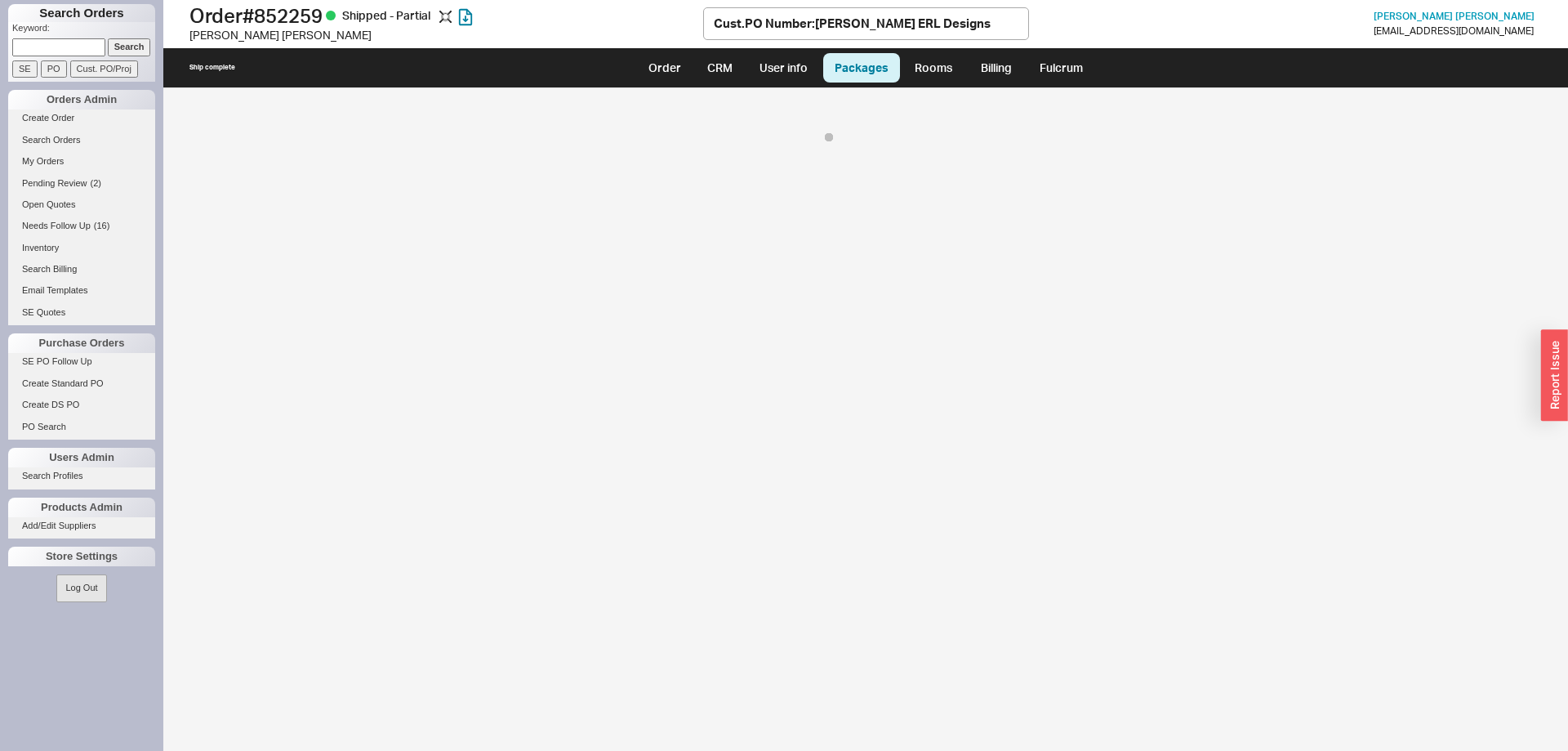
select select "8"
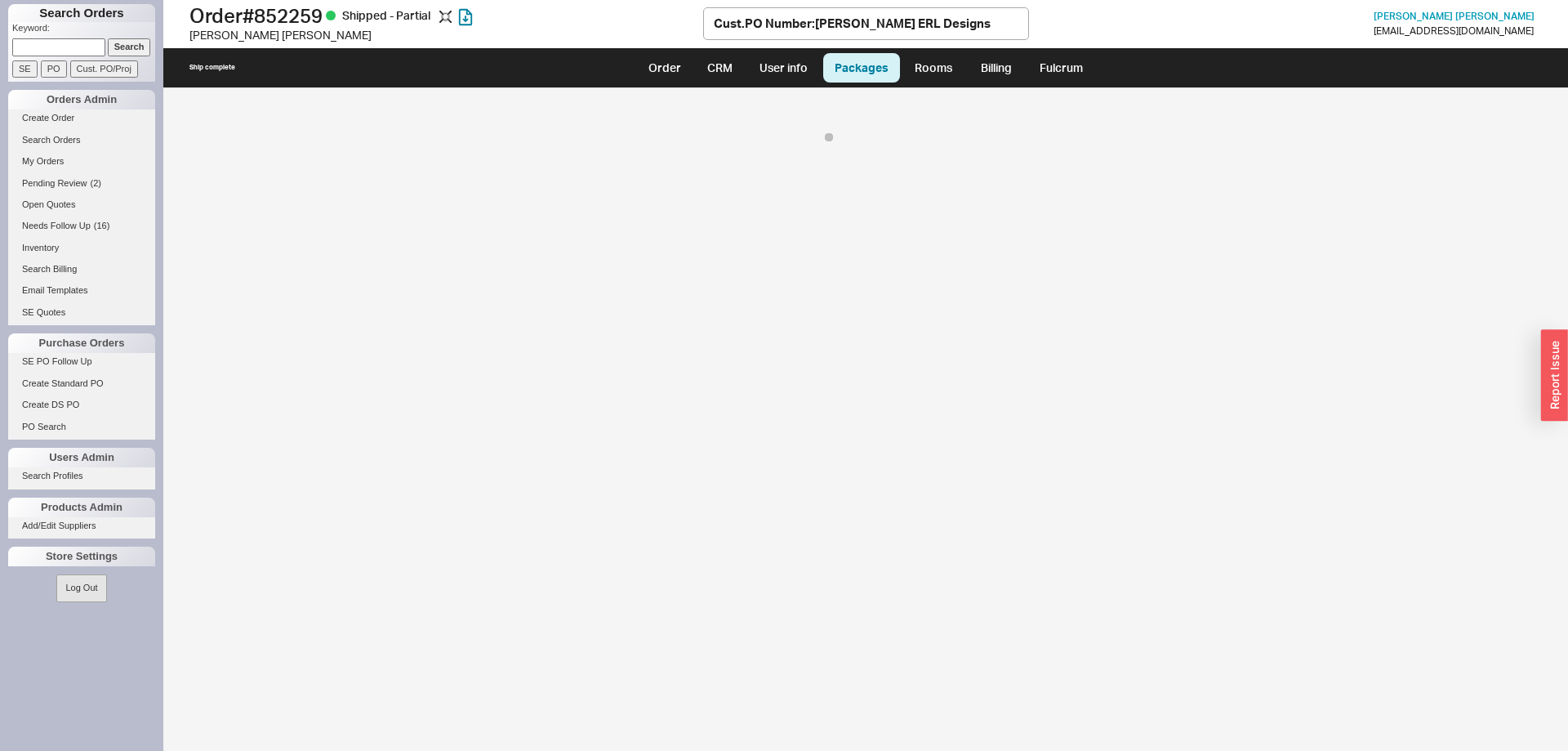
select select "8"
select select "On Hold"
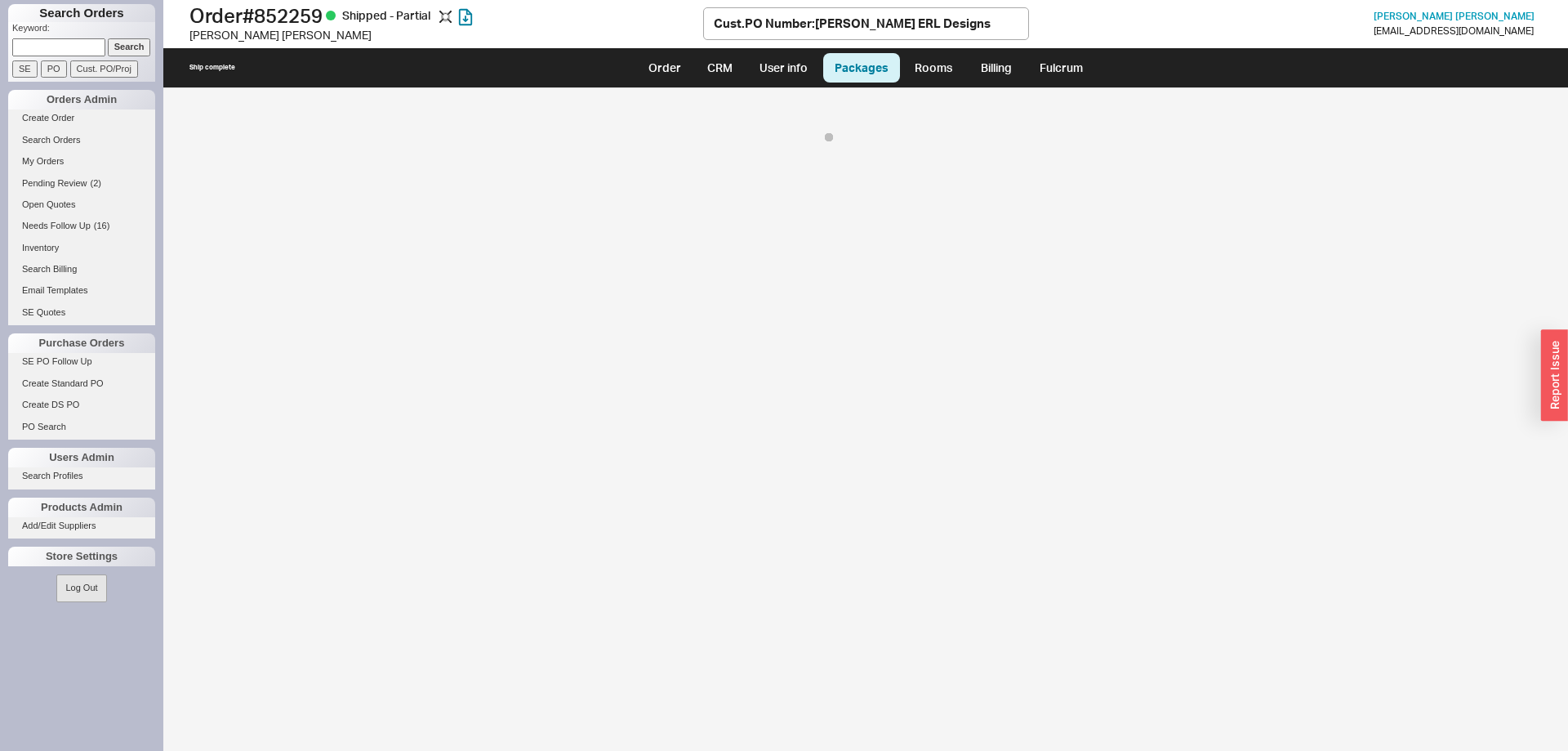
select select "8"
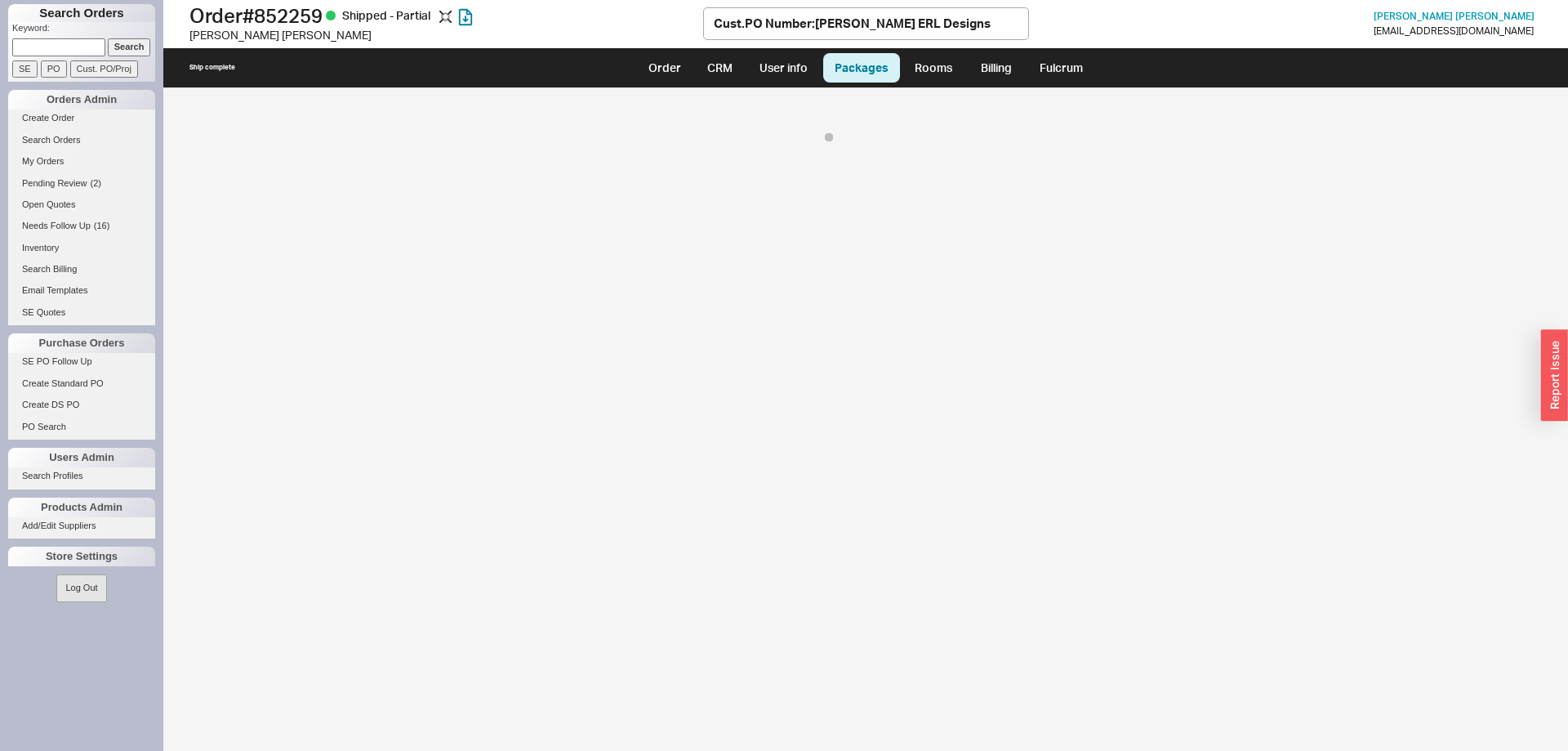
select select "8"
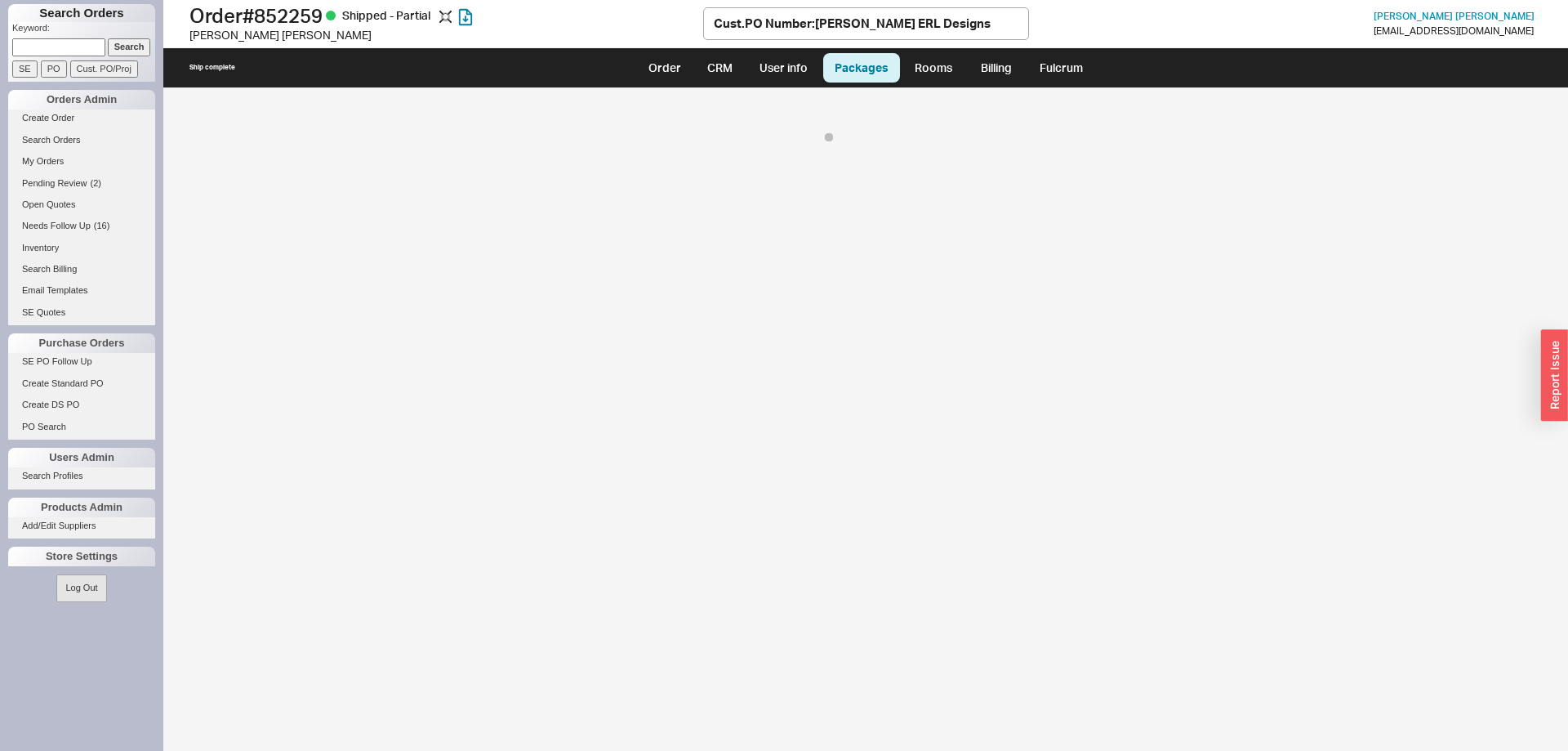
select select "8"
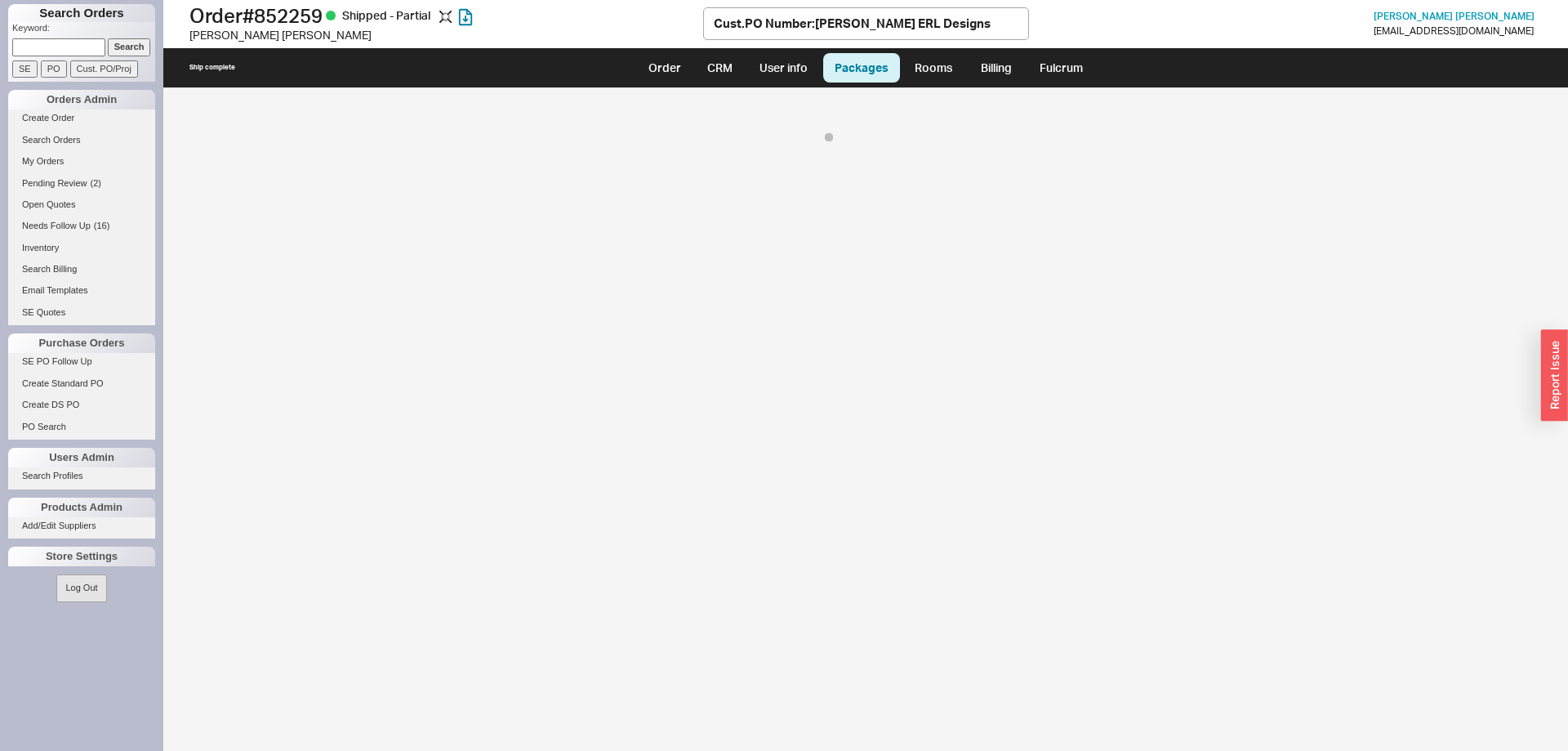
select select "8"
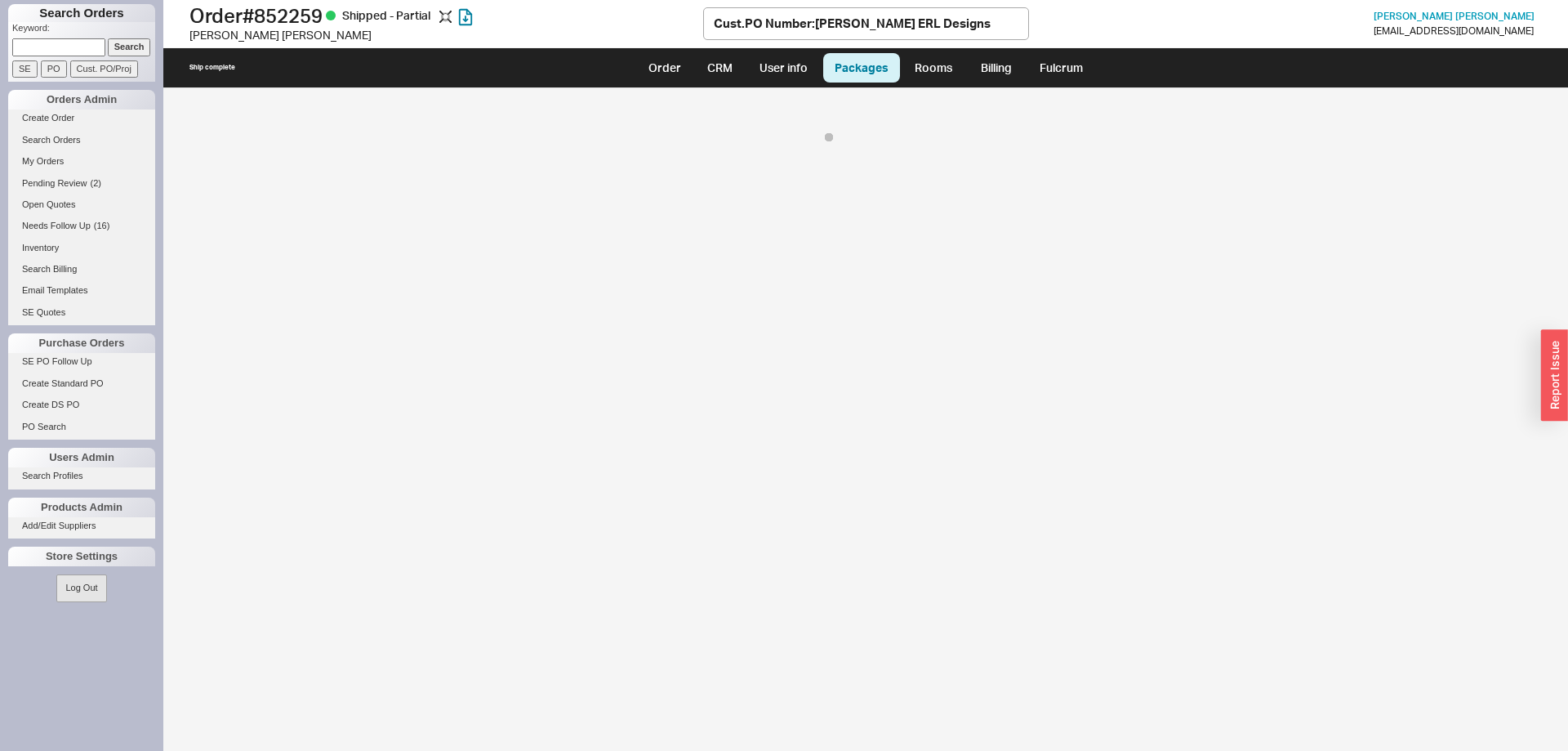
select select "8"
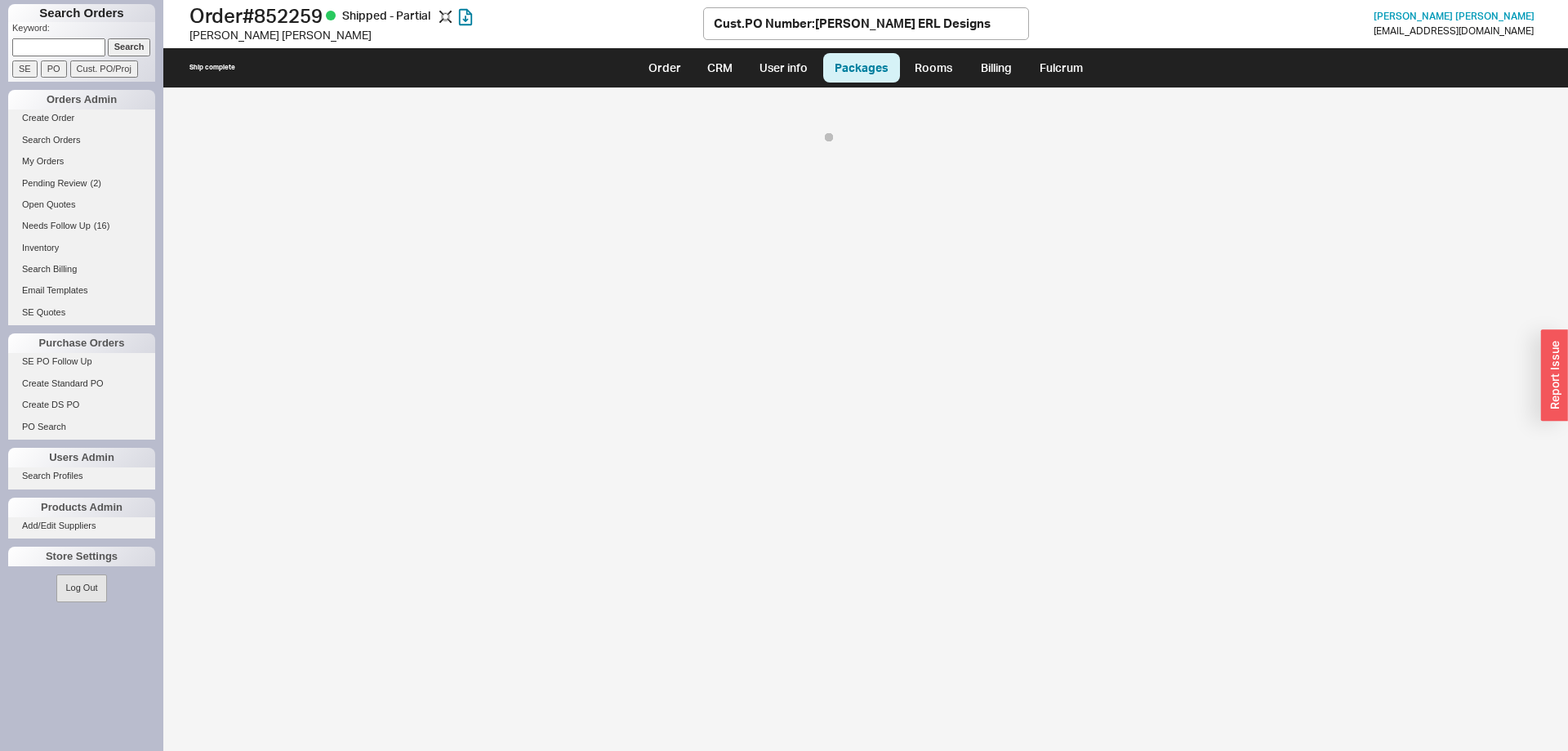
select select "8"
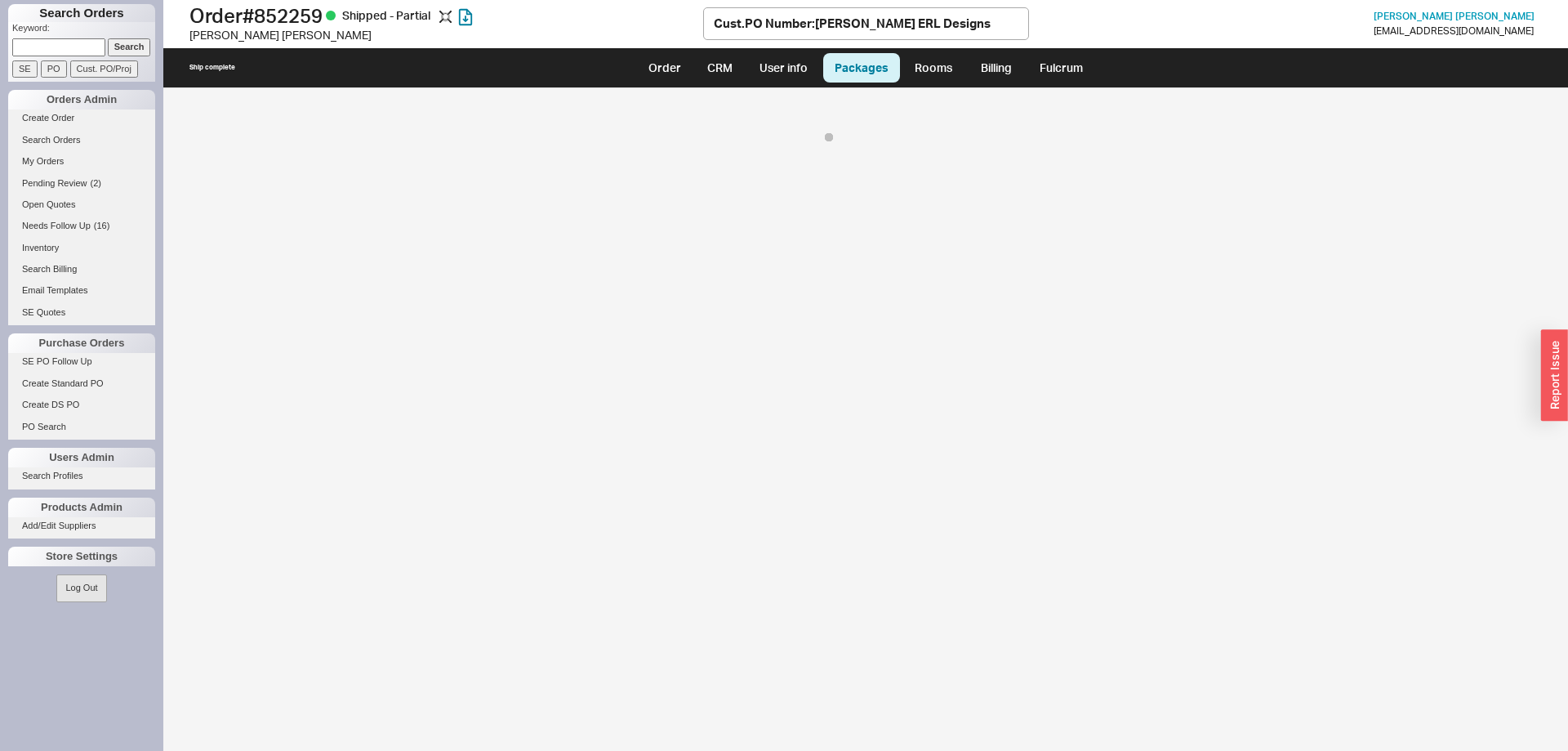
select select "8"
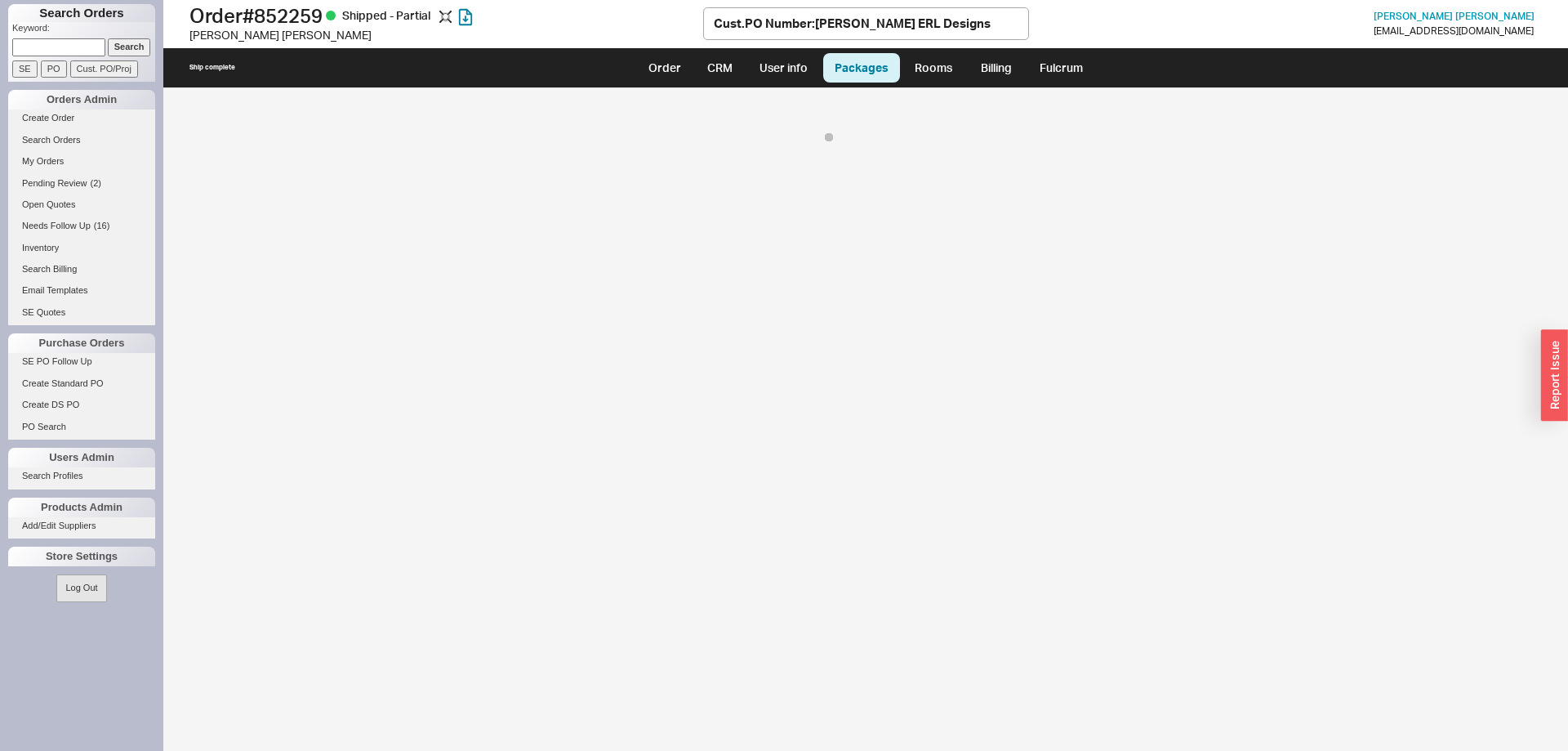
select select "8"
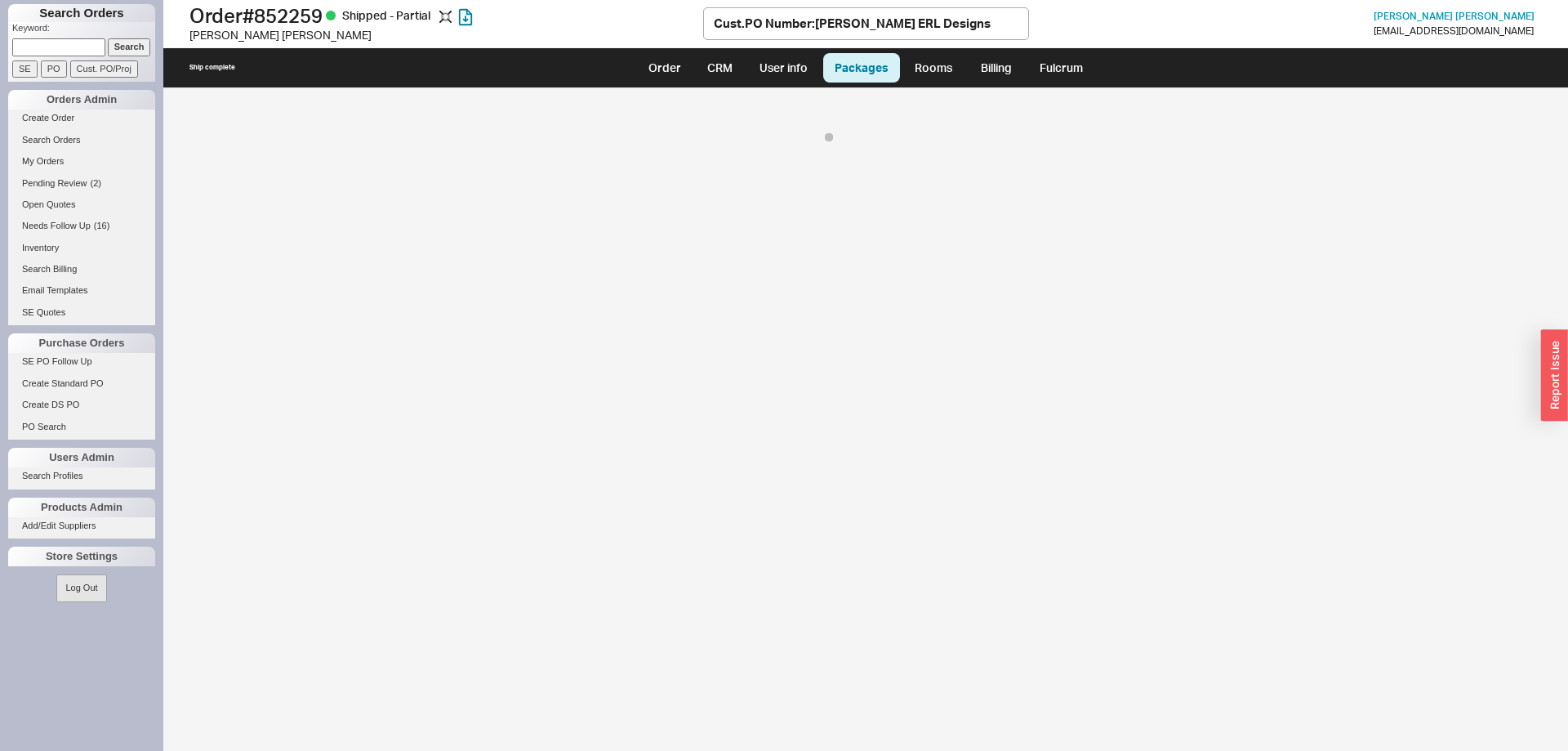
select select "8"
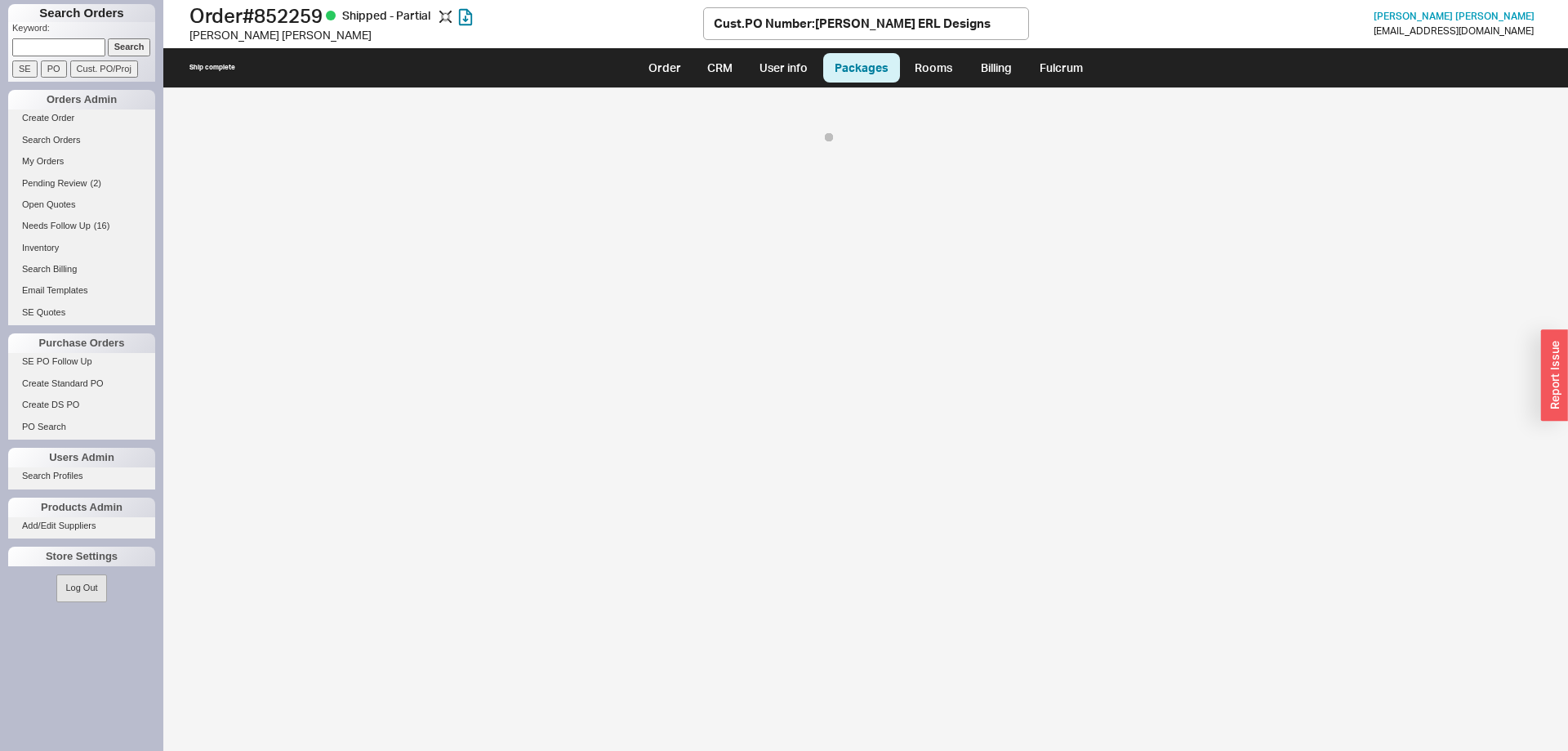
select select "8"
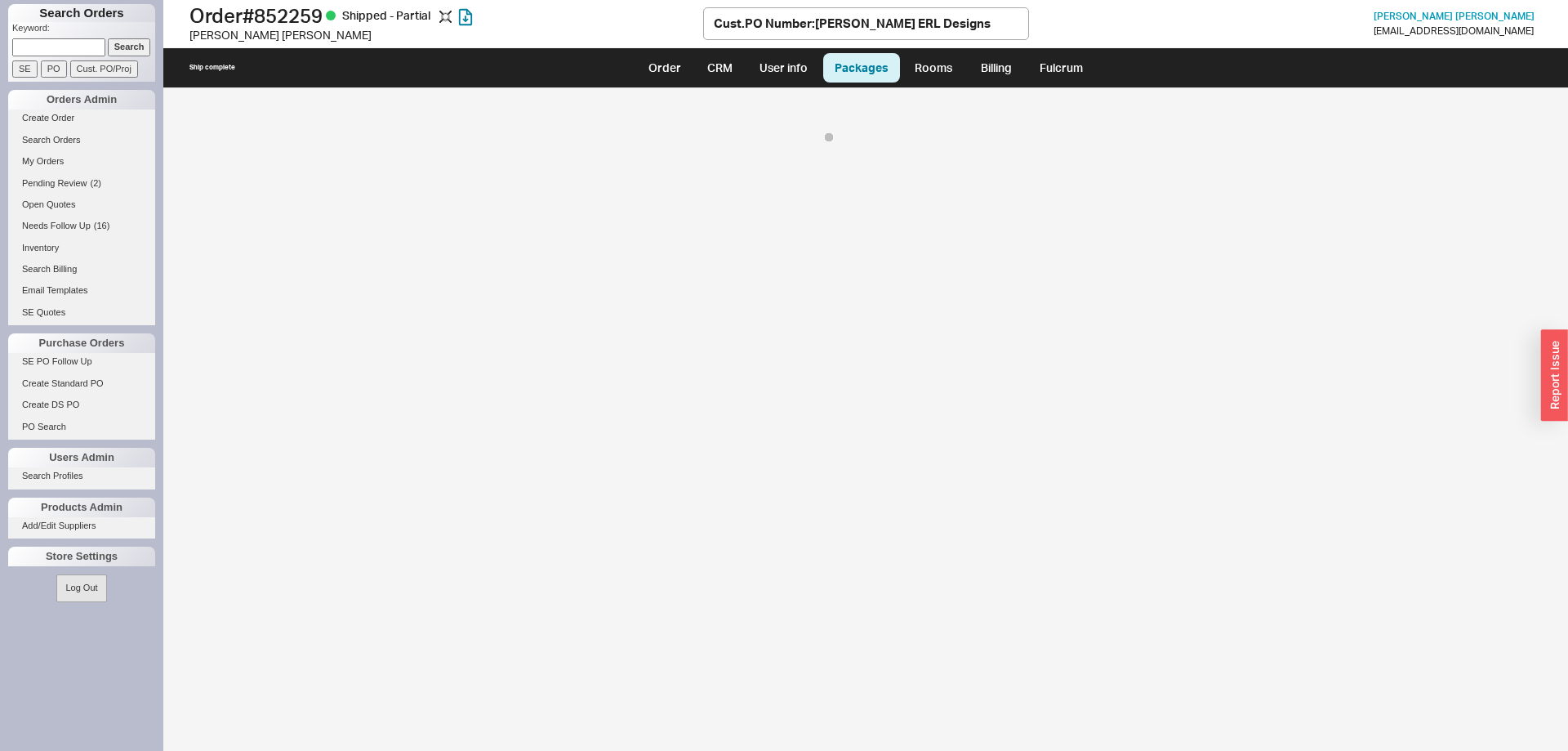
select select "8"
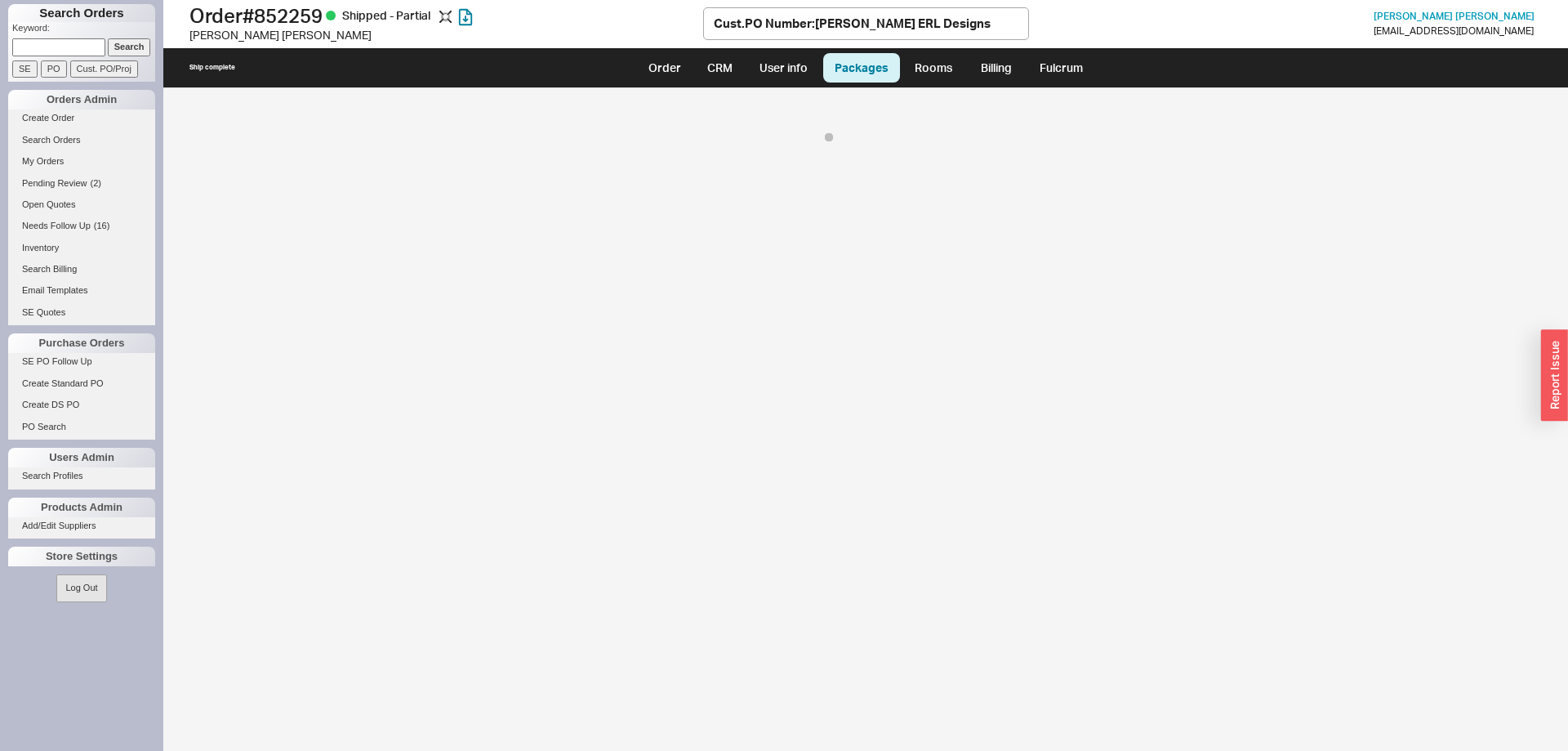
select select "8"
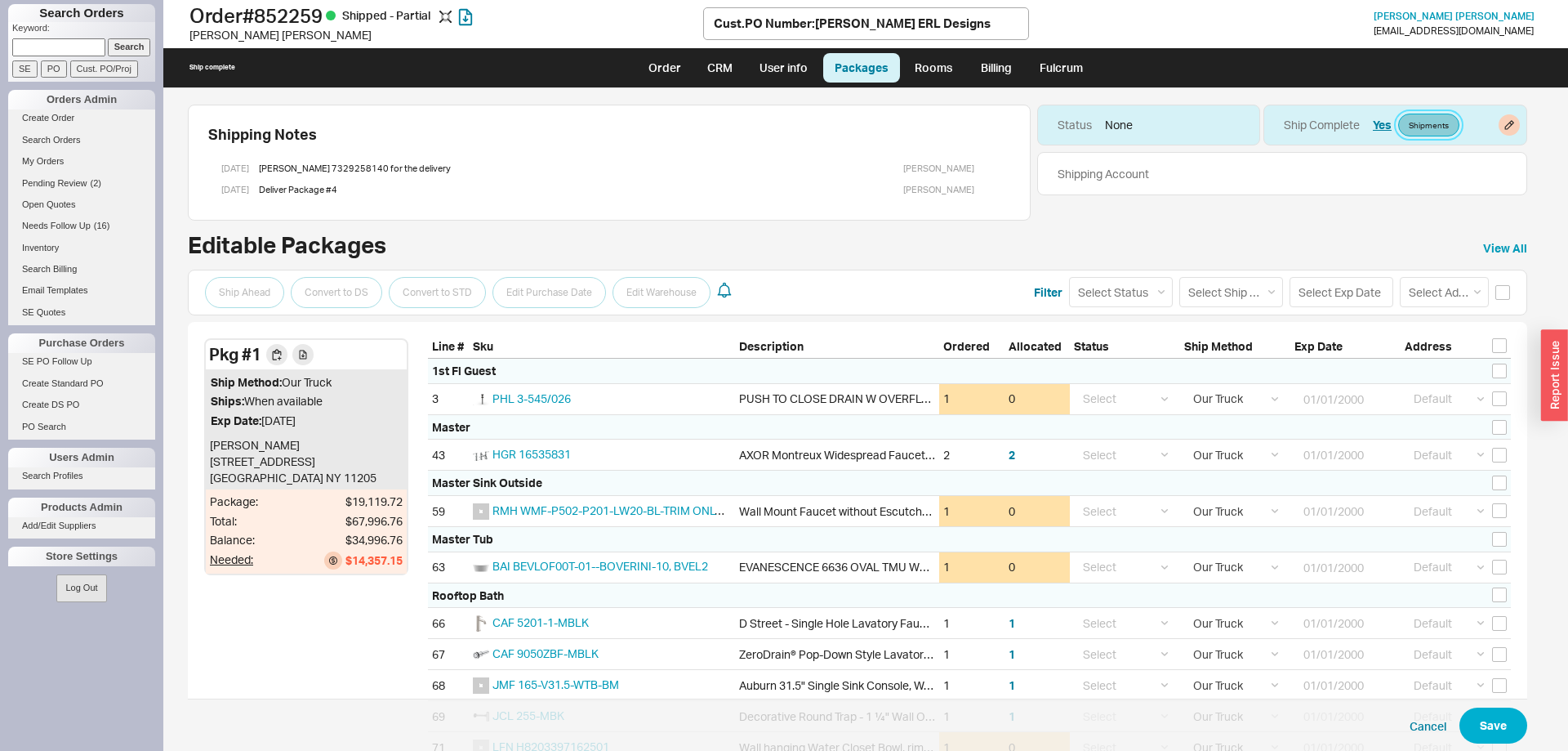
click at [1420, 119] on link "Shipments" at bounding box center [1429, 124] width 61 height 22
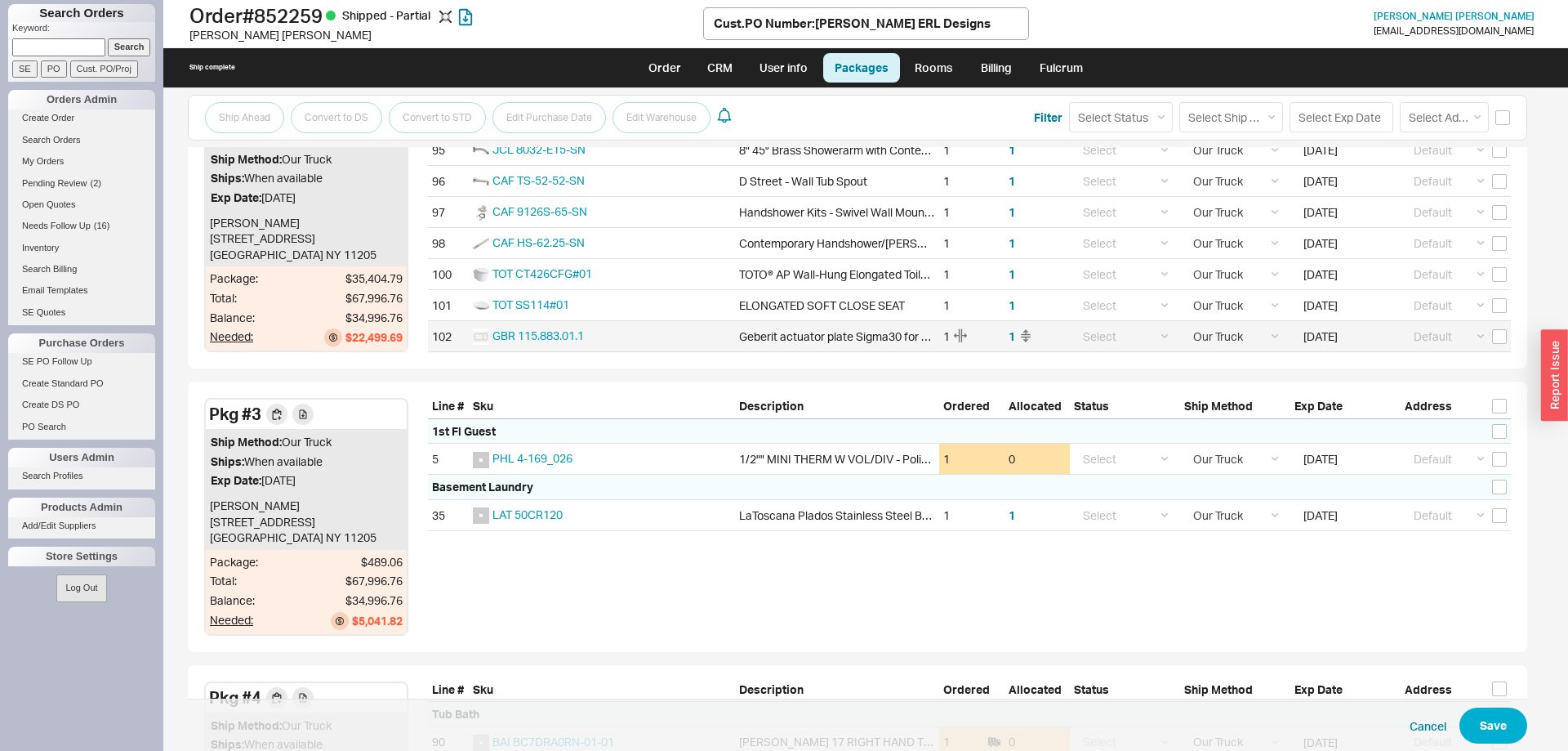
scroll to position [3333, 0]
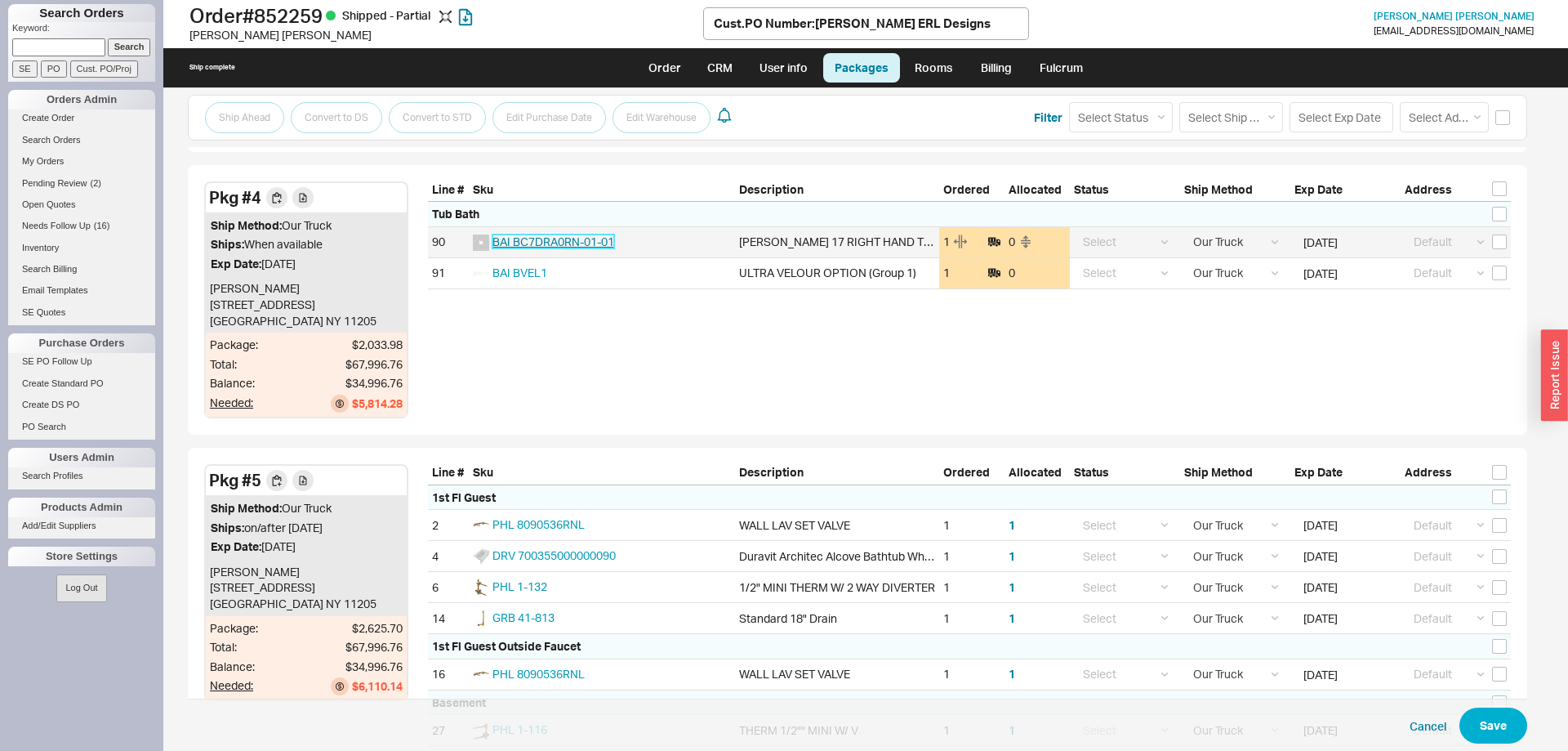
click at [573, 242] on span "BAI BC7DRA0RN-01-01" at bounding box center [552, 241] width 121 height 13
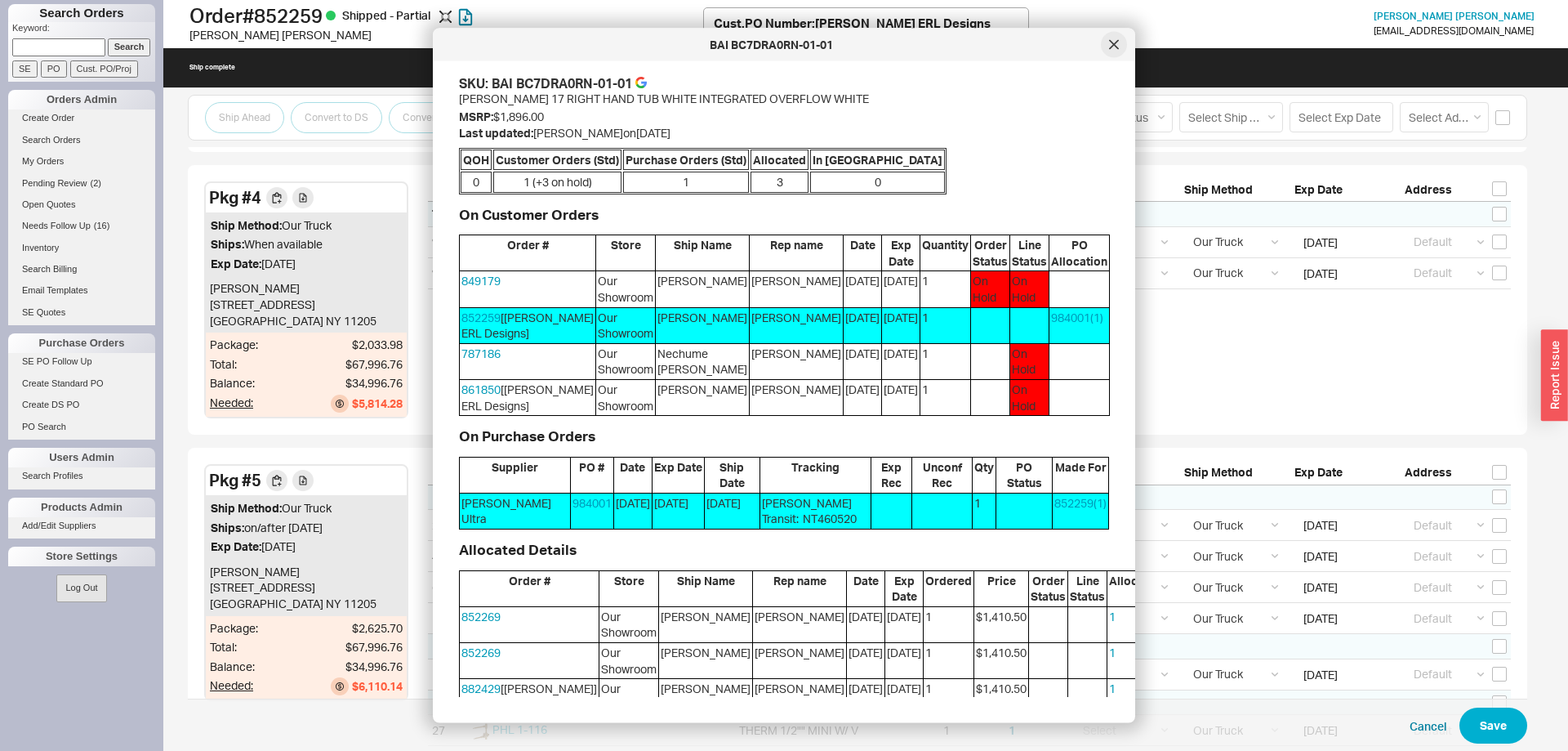
click at [1117, 39] on div at bounding box center [1114, 44] width 26 height 26
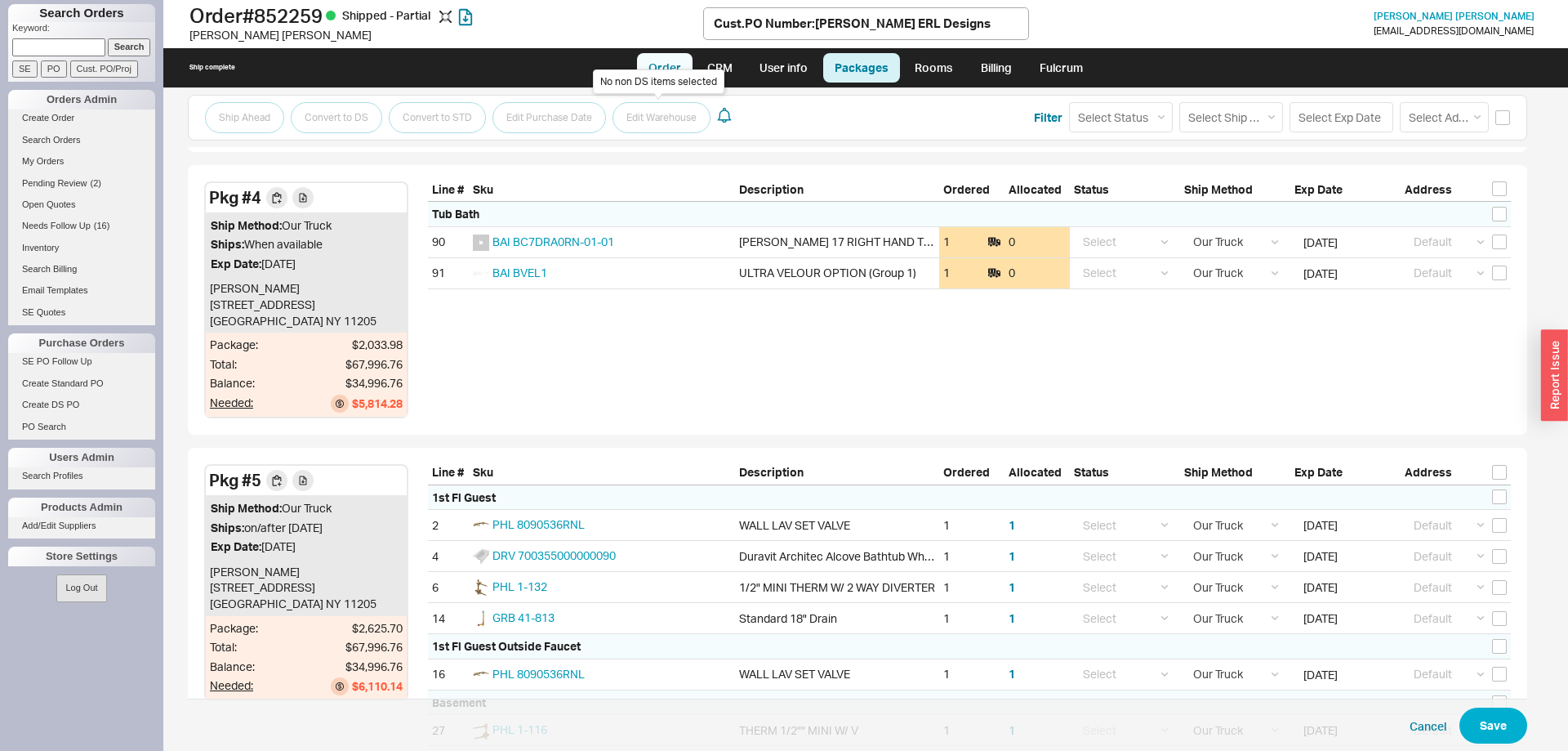
click at [673, 66] on link "Order" at bounding box center [665, 67] width 56 height 30
select select "LOW"
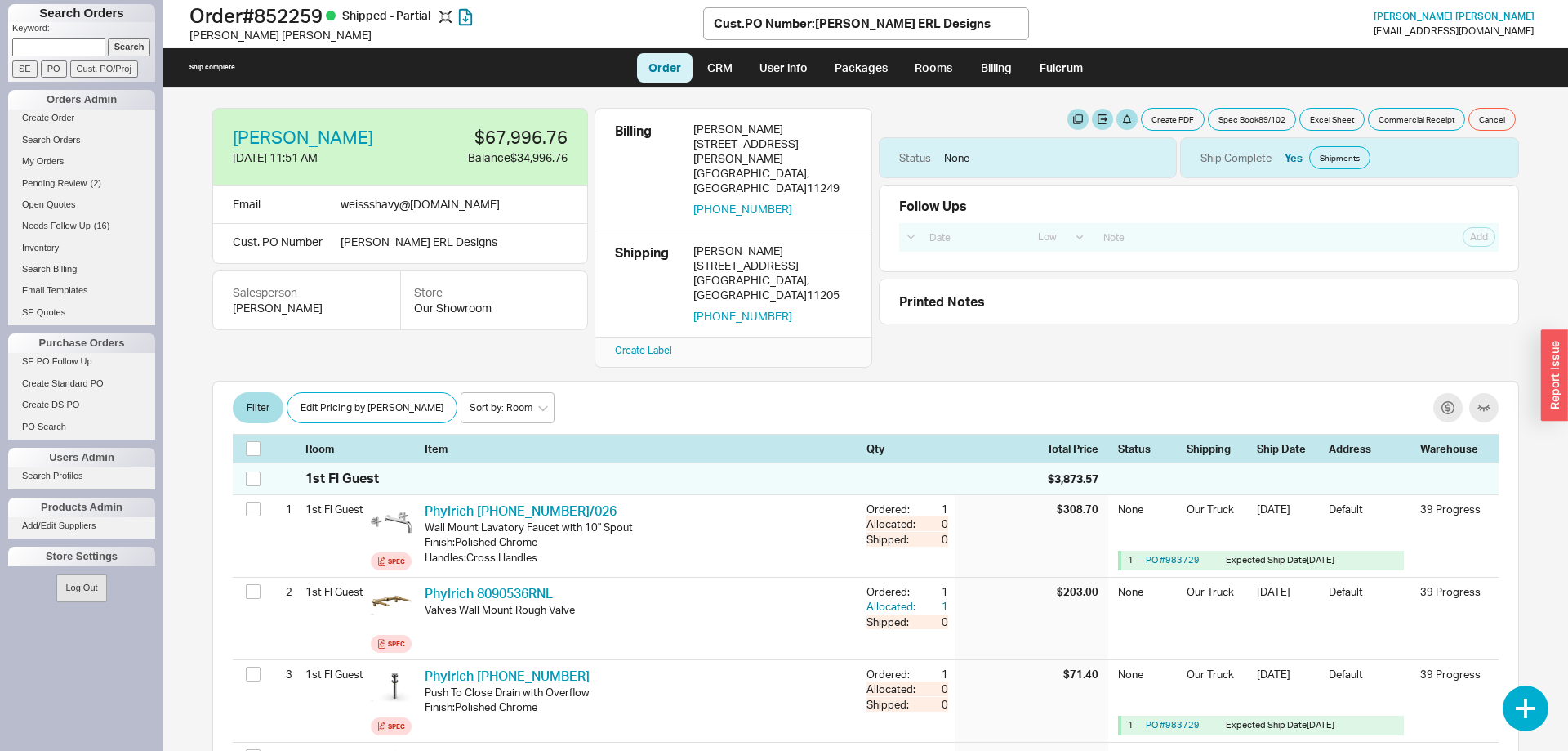
click at [876, 84] on ul "Order CRM User info Packages Rooms Billing Fulcrum" at bounding box center [866, 68] width 471 height 40
click at [874, 69] on link "Packages" at bounding box center [860, 67] width 76 height 30
select select "8"
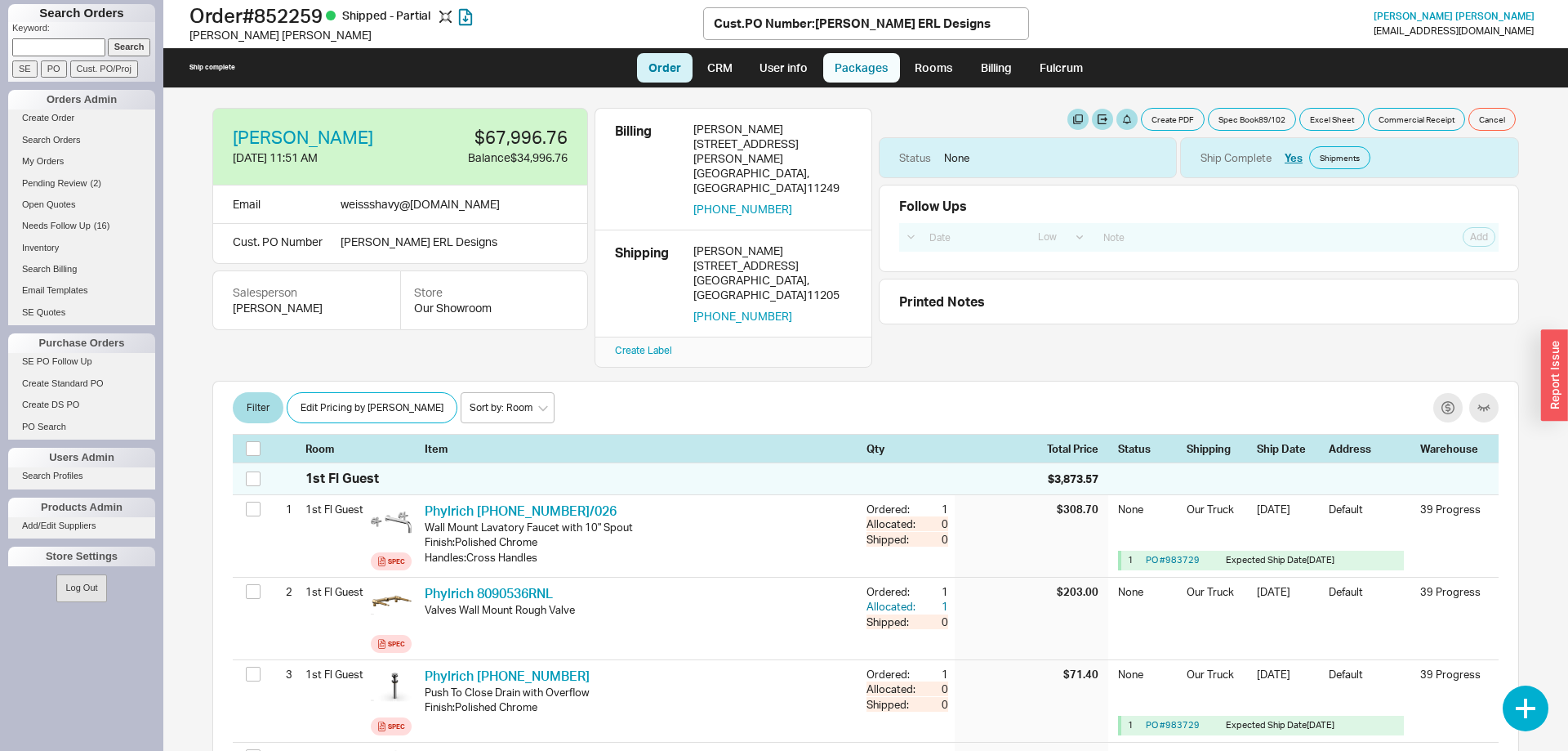
select select "8"
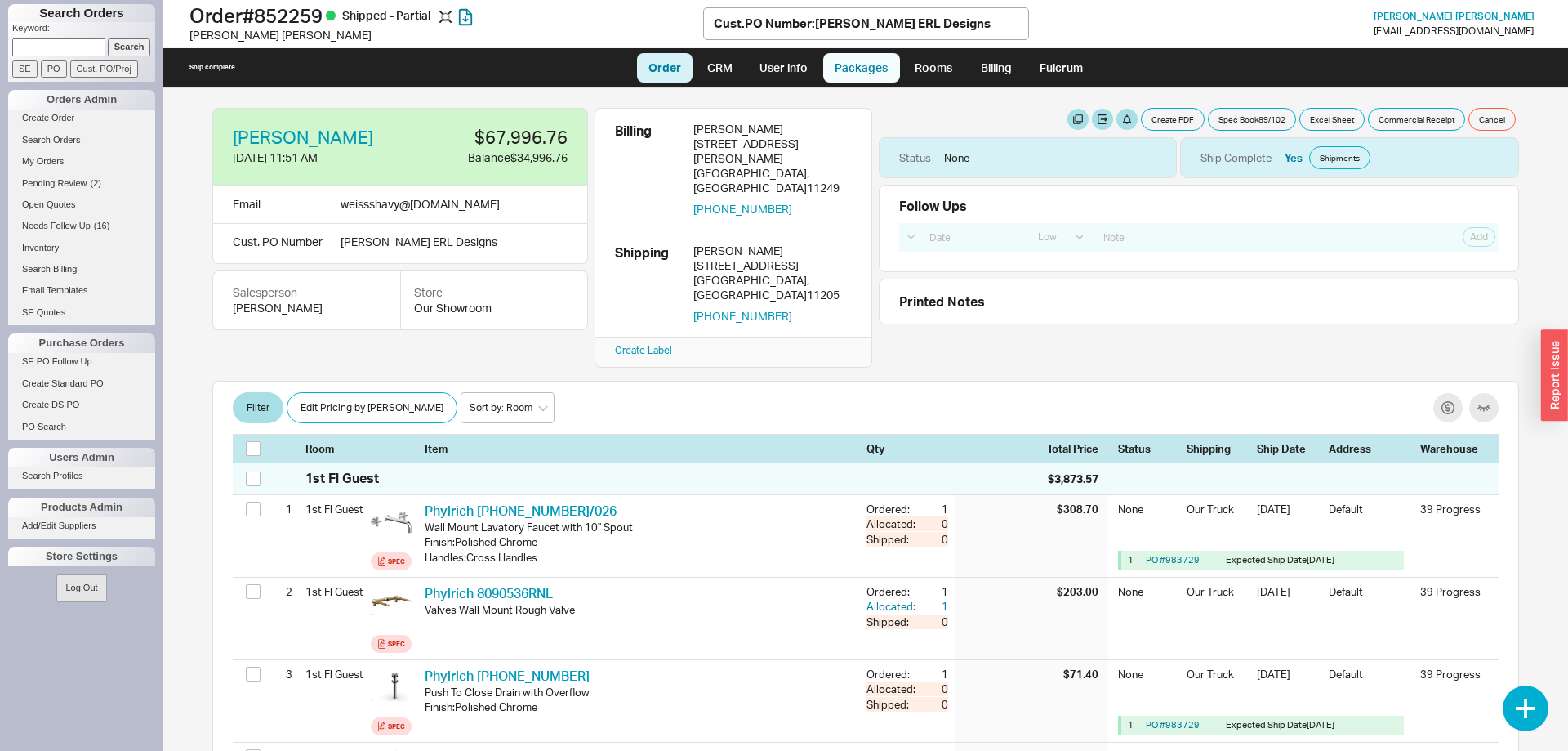
select select "8"
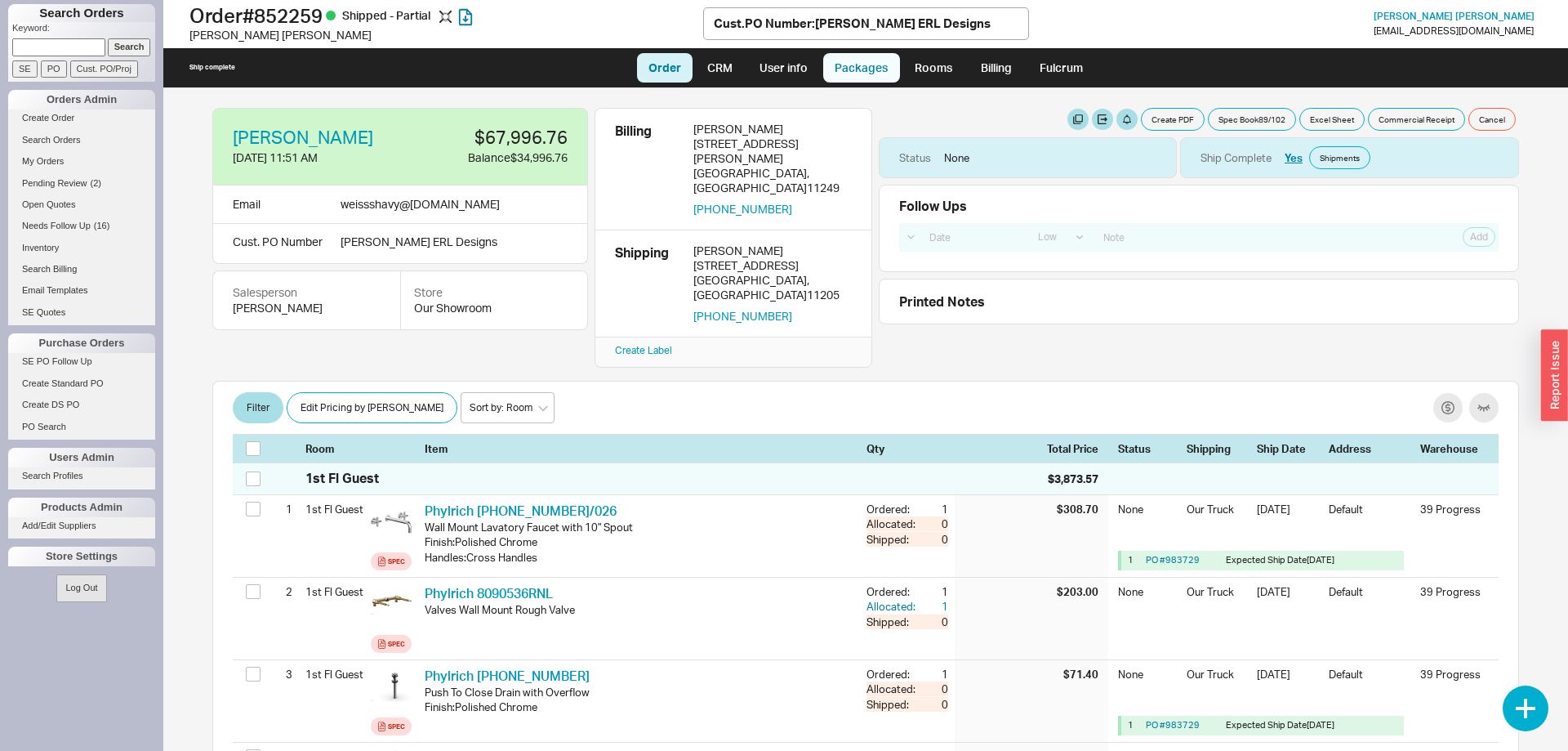
select select "8"
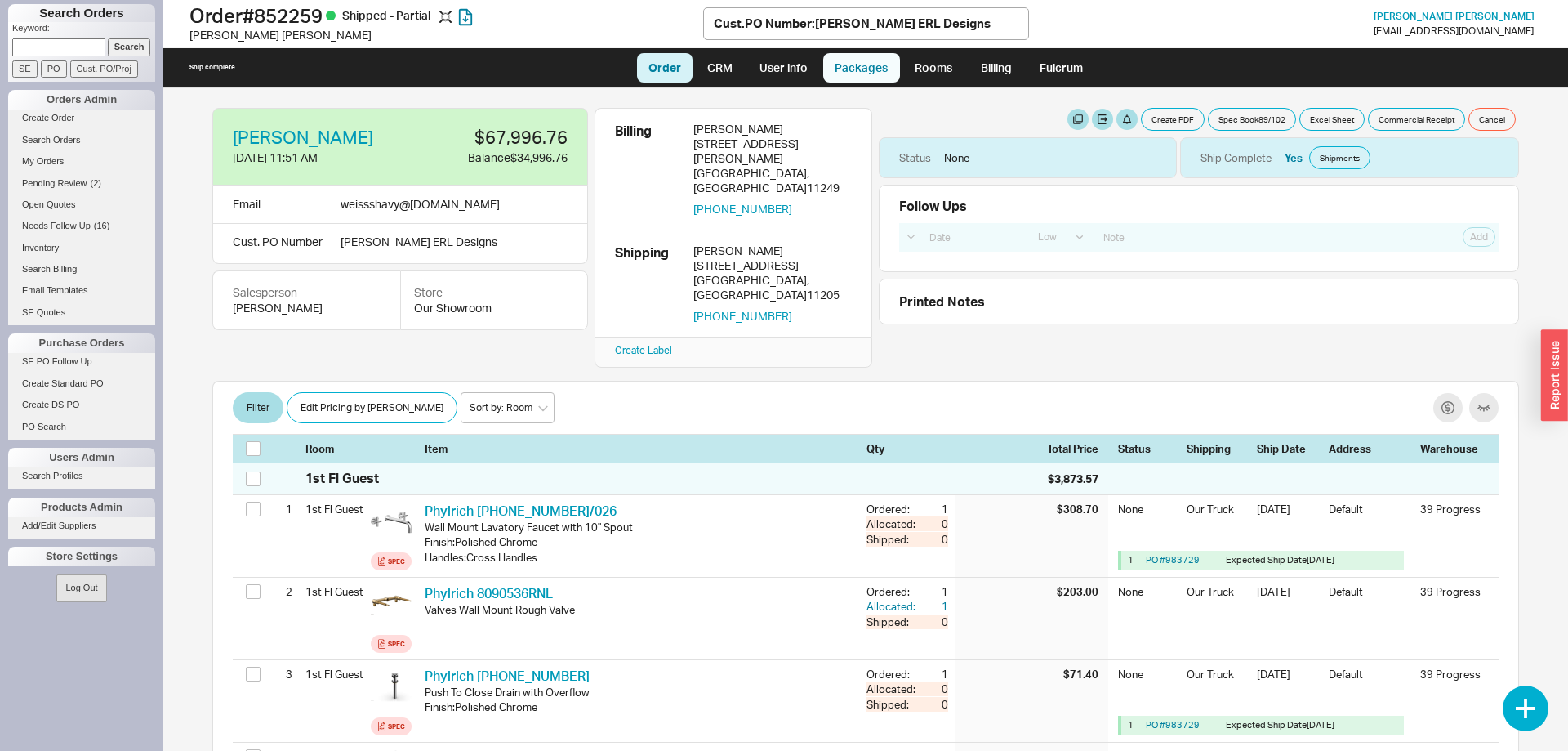
select select "8"
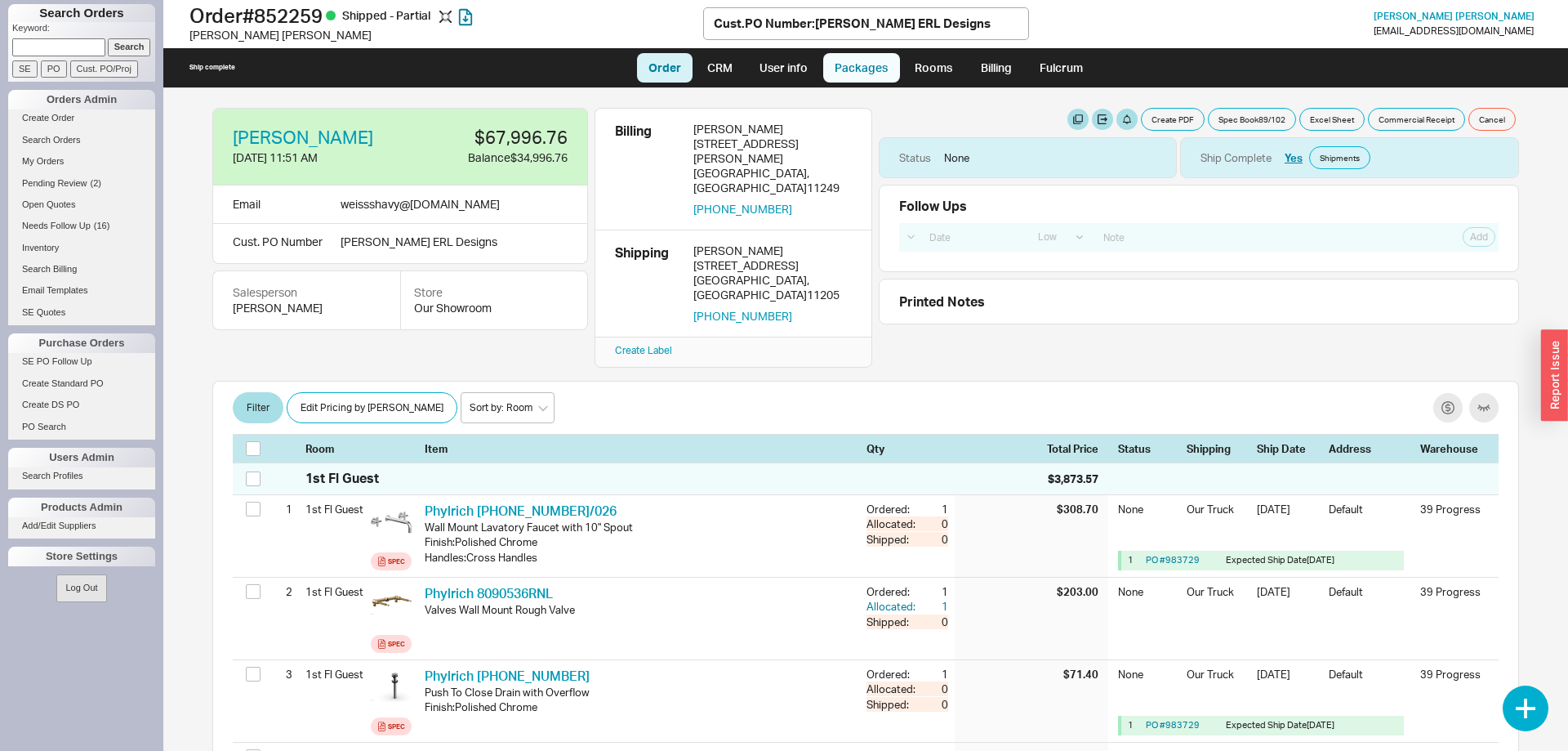
select select "8"
select select "On Hold"
select select "8"
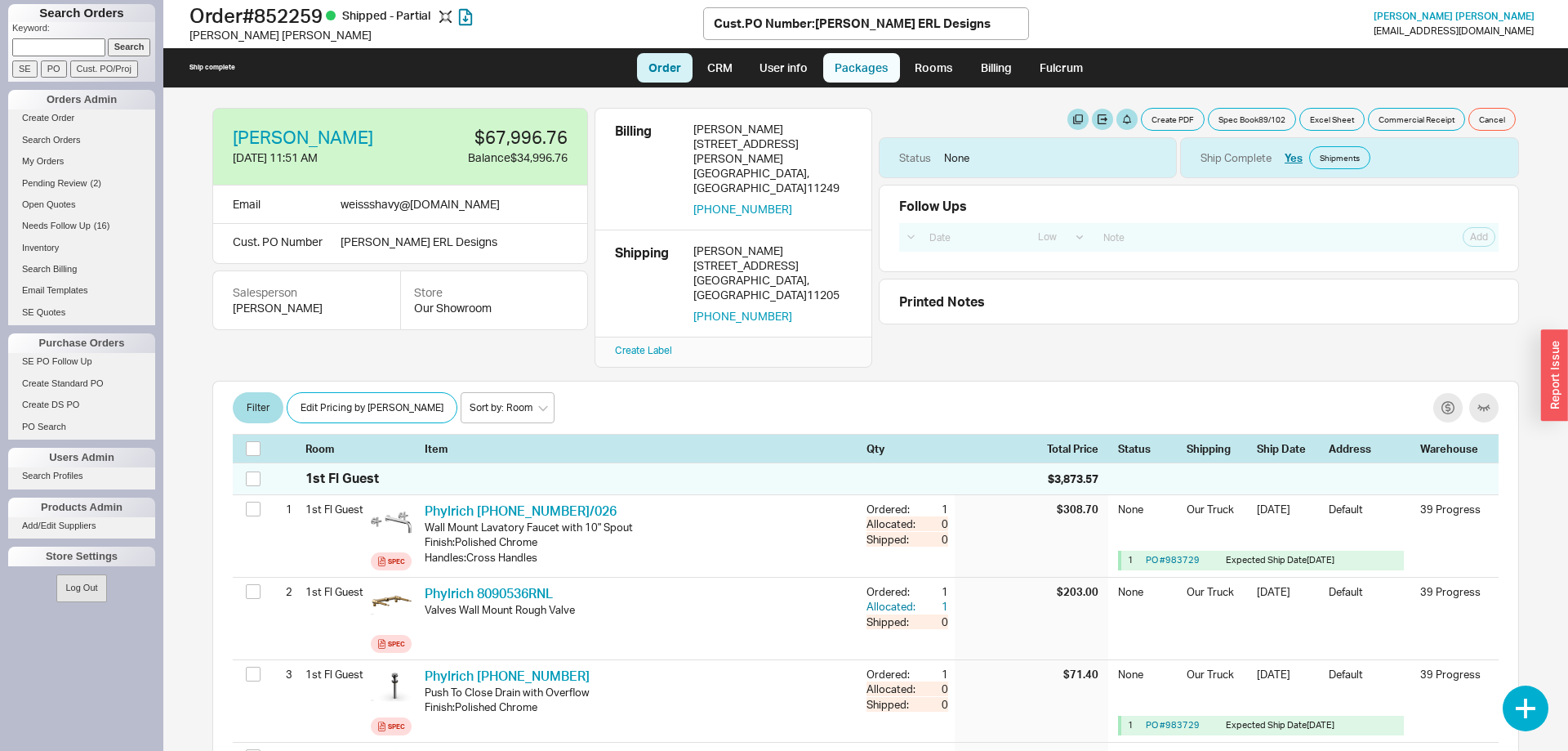
select select "8"
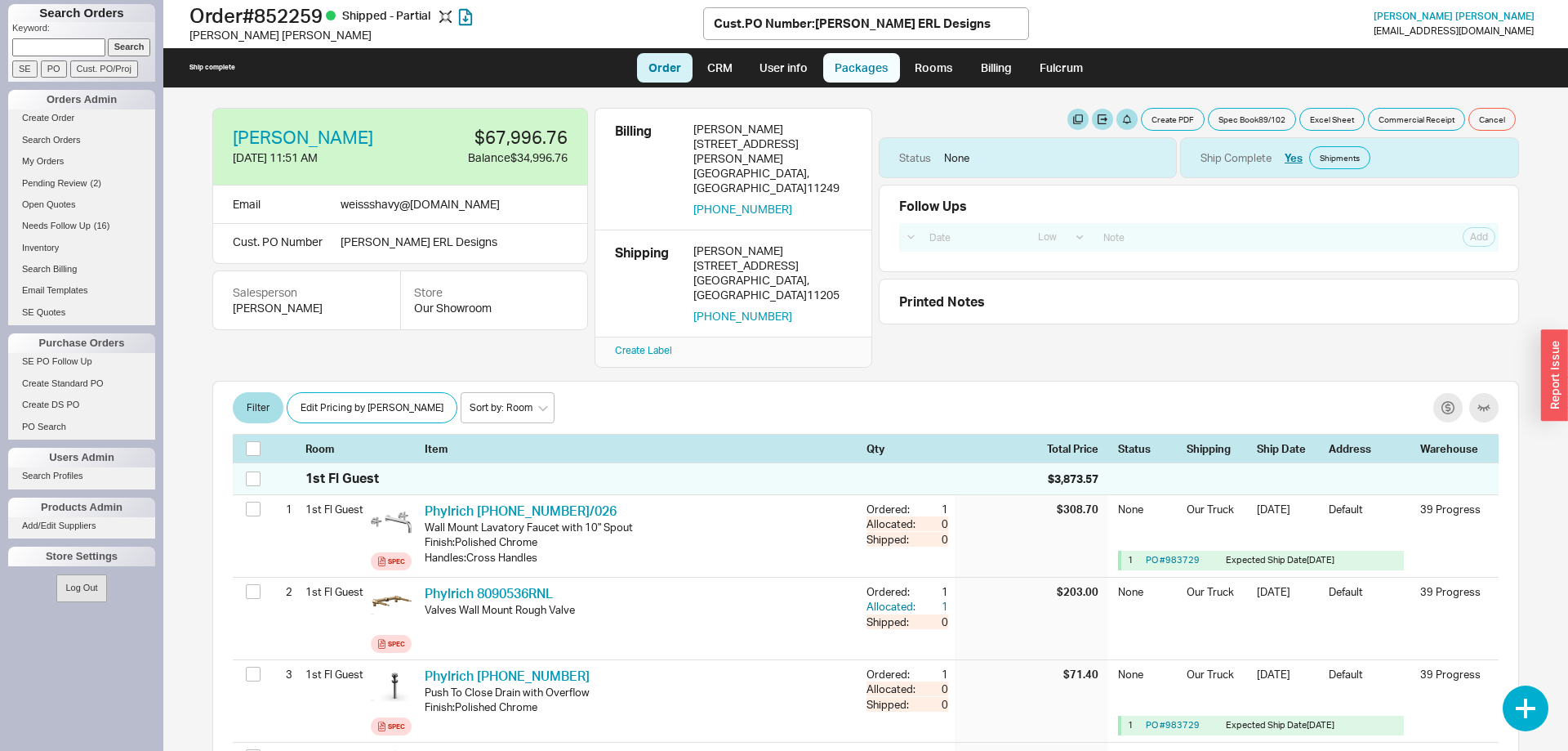
select select "8"
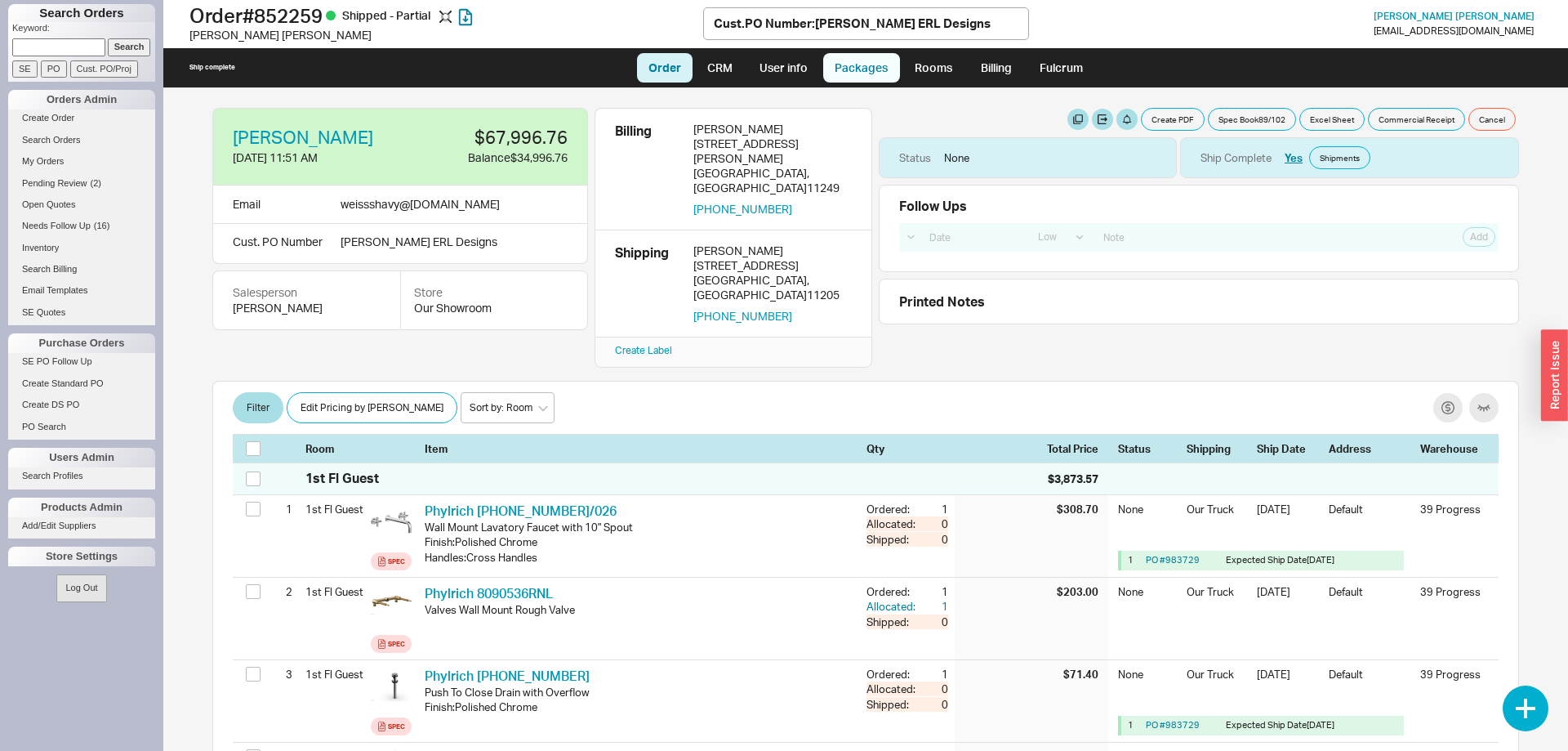
select select "8"
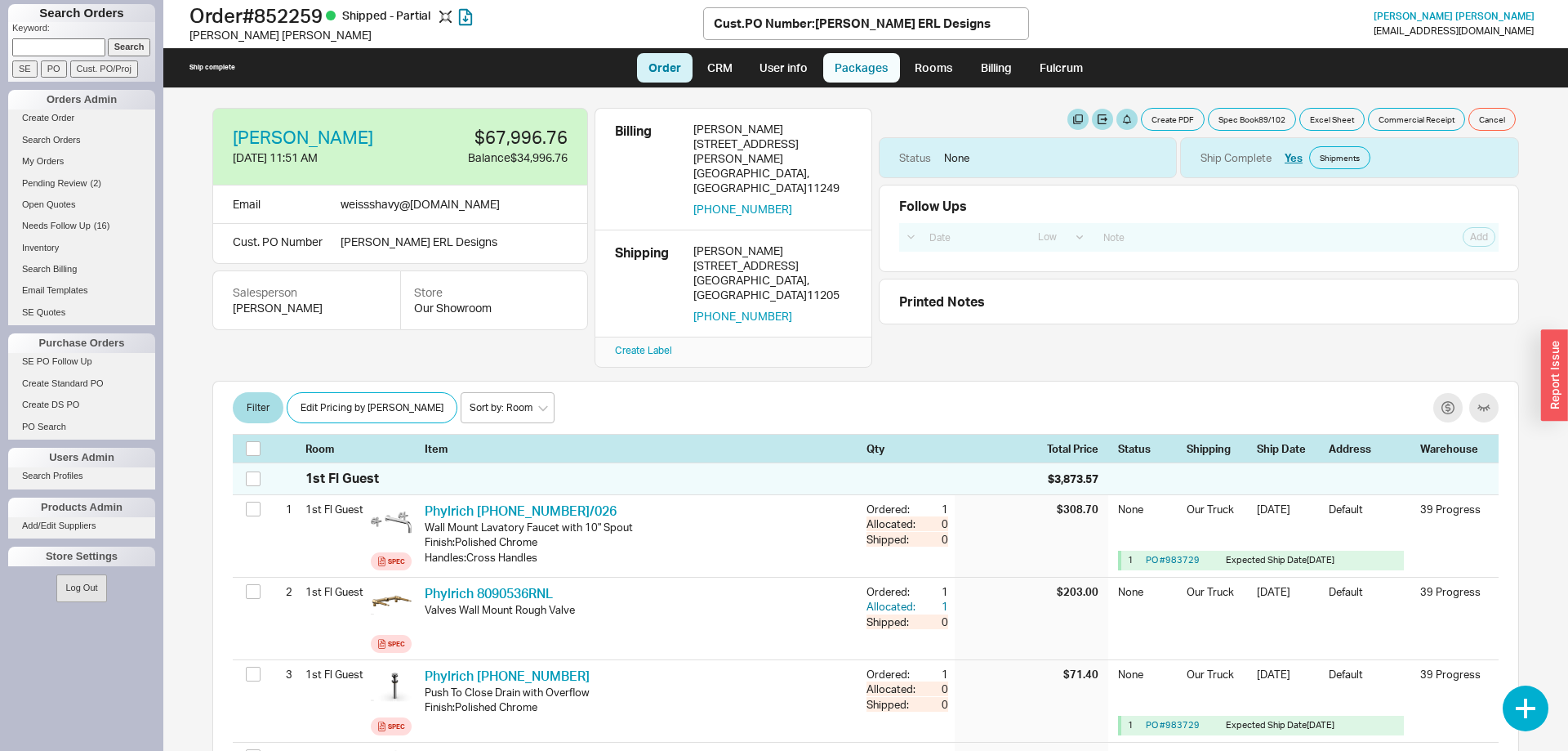
select select "8"
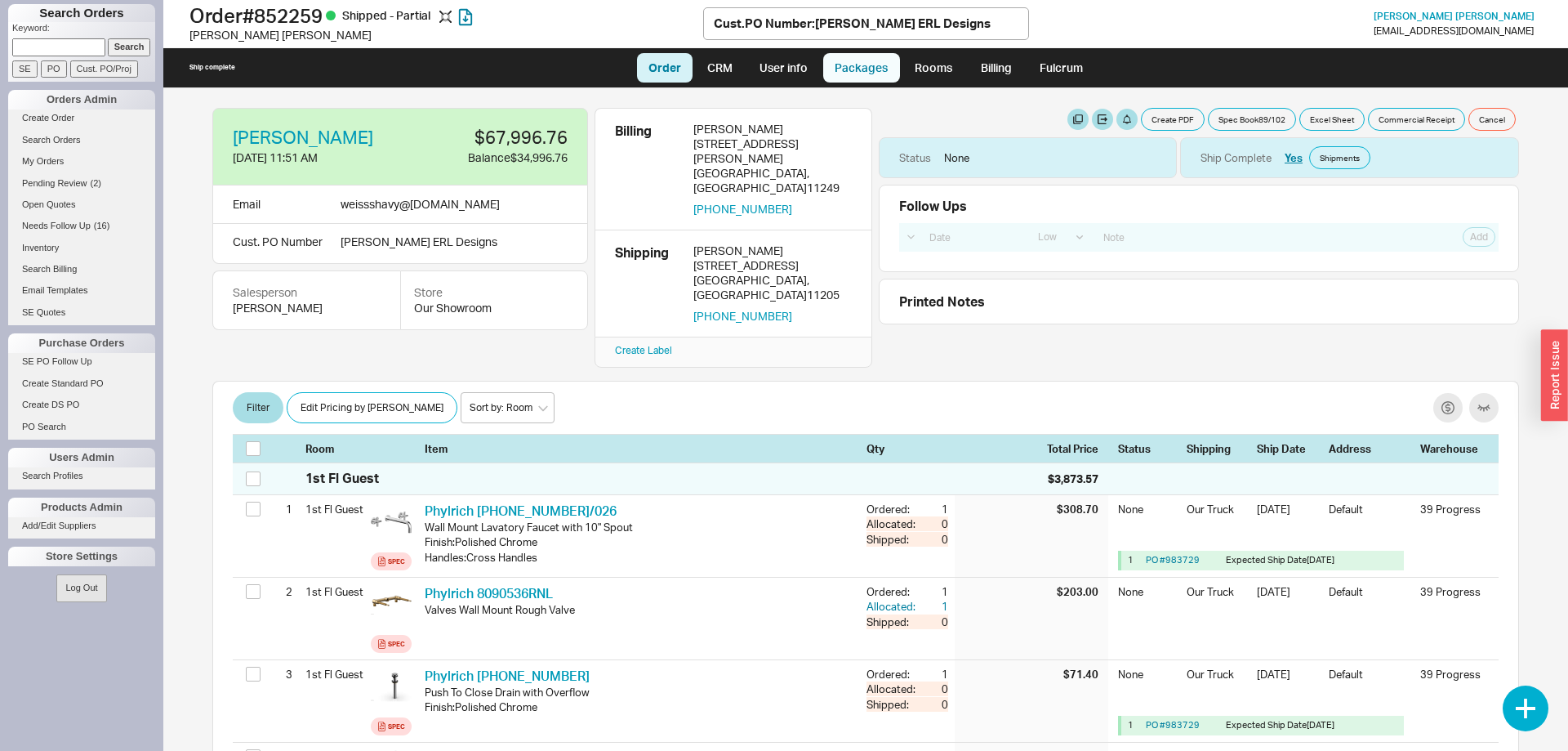
select select "8"
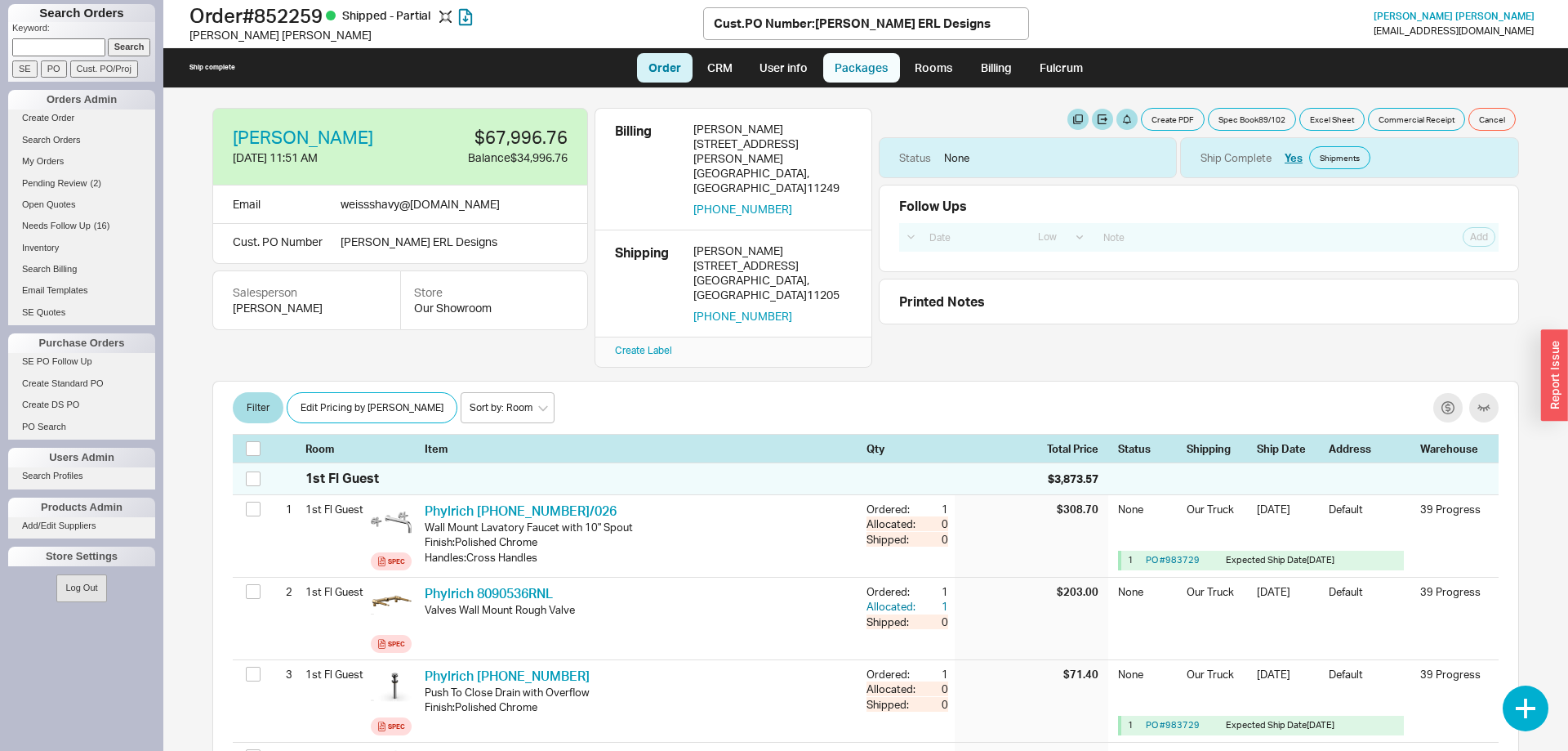
select select "8"
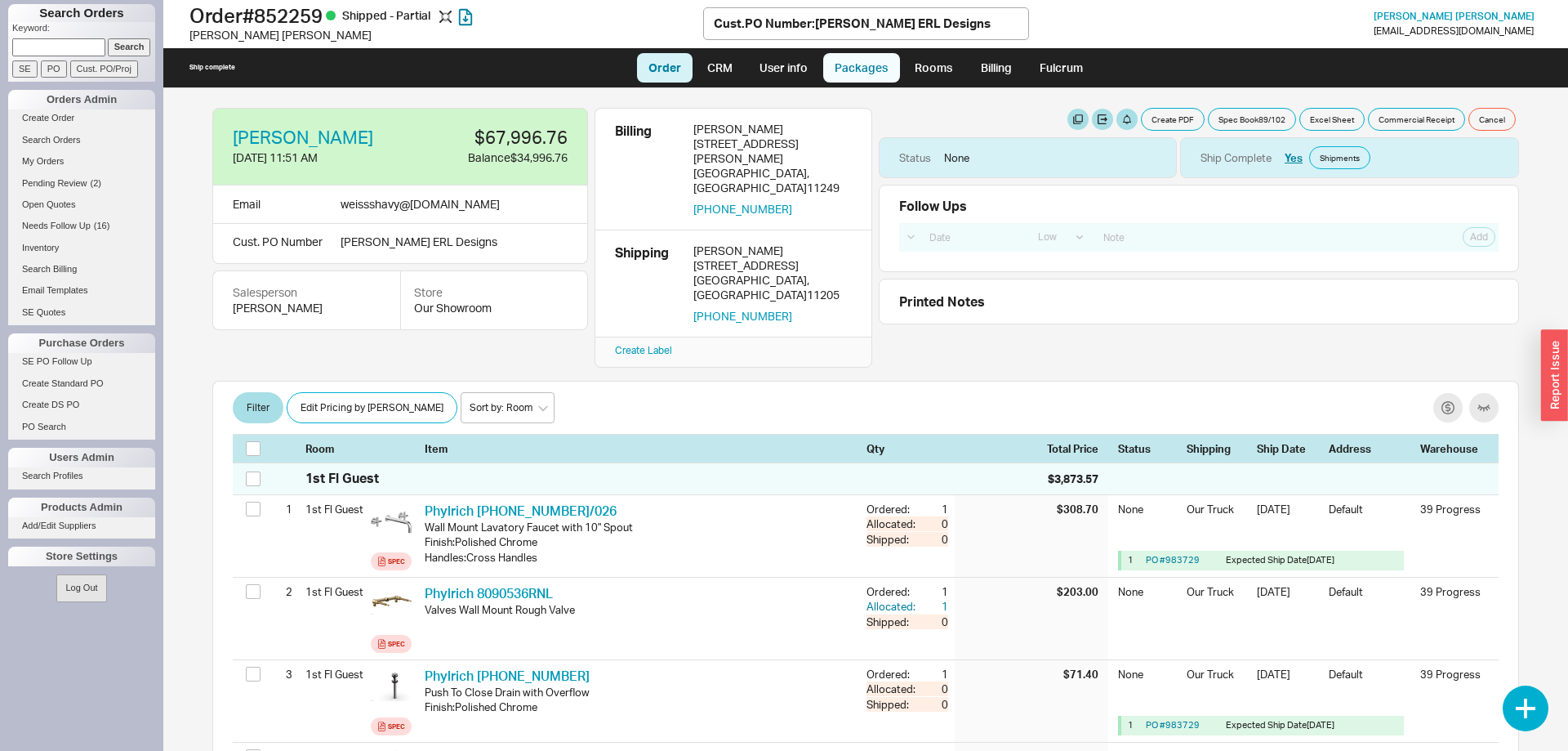
select select "8"
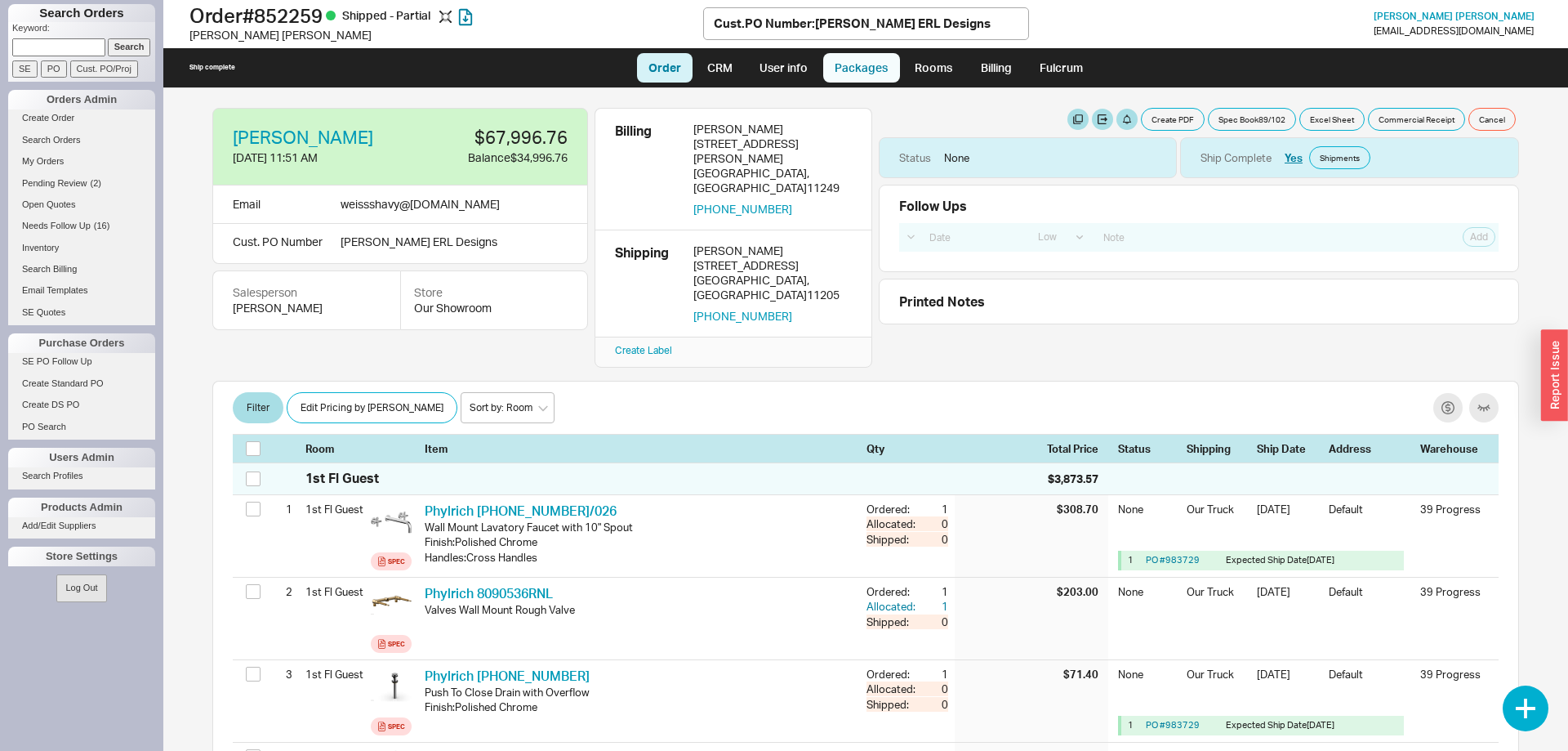
select select "8"
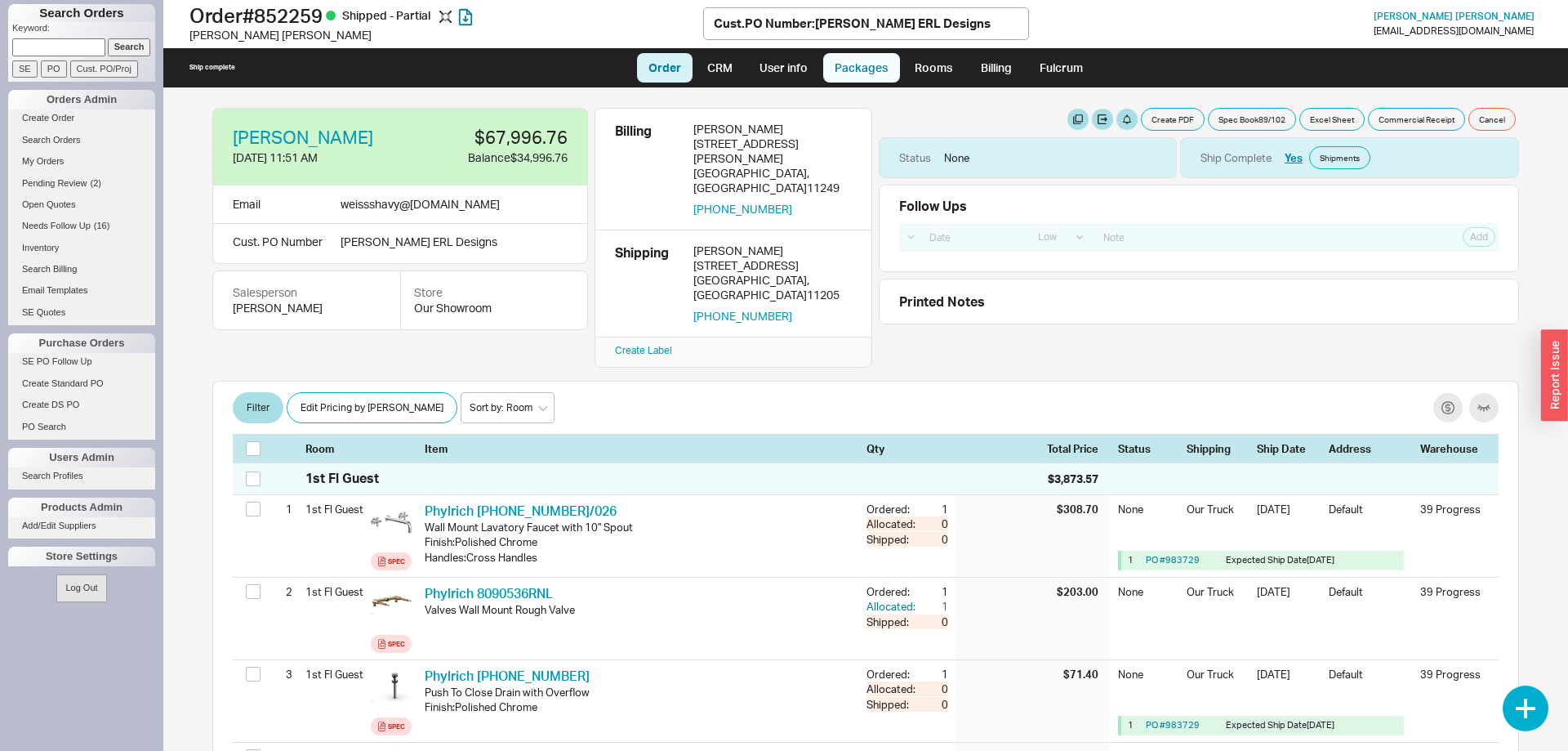
select select "8"
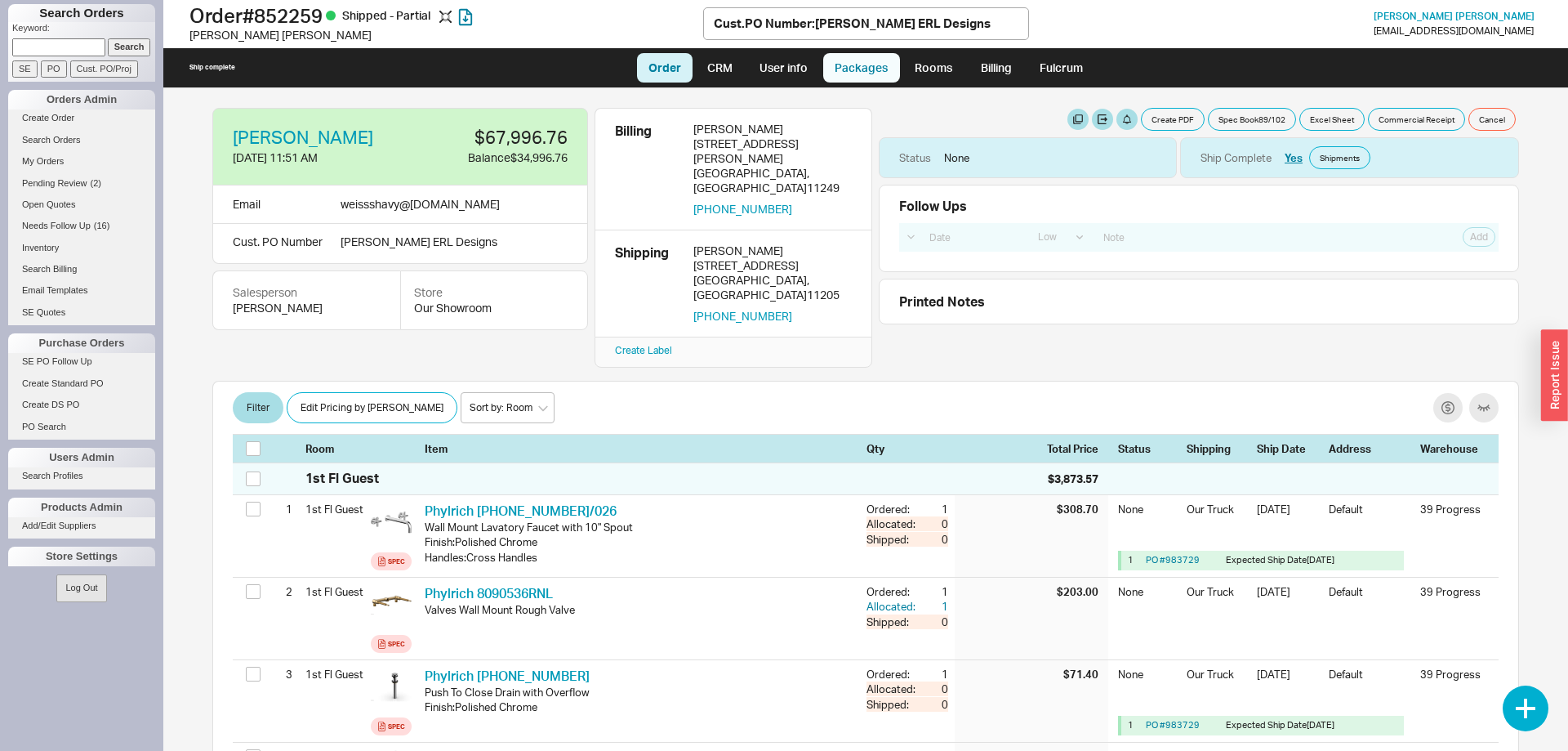
select select "8"
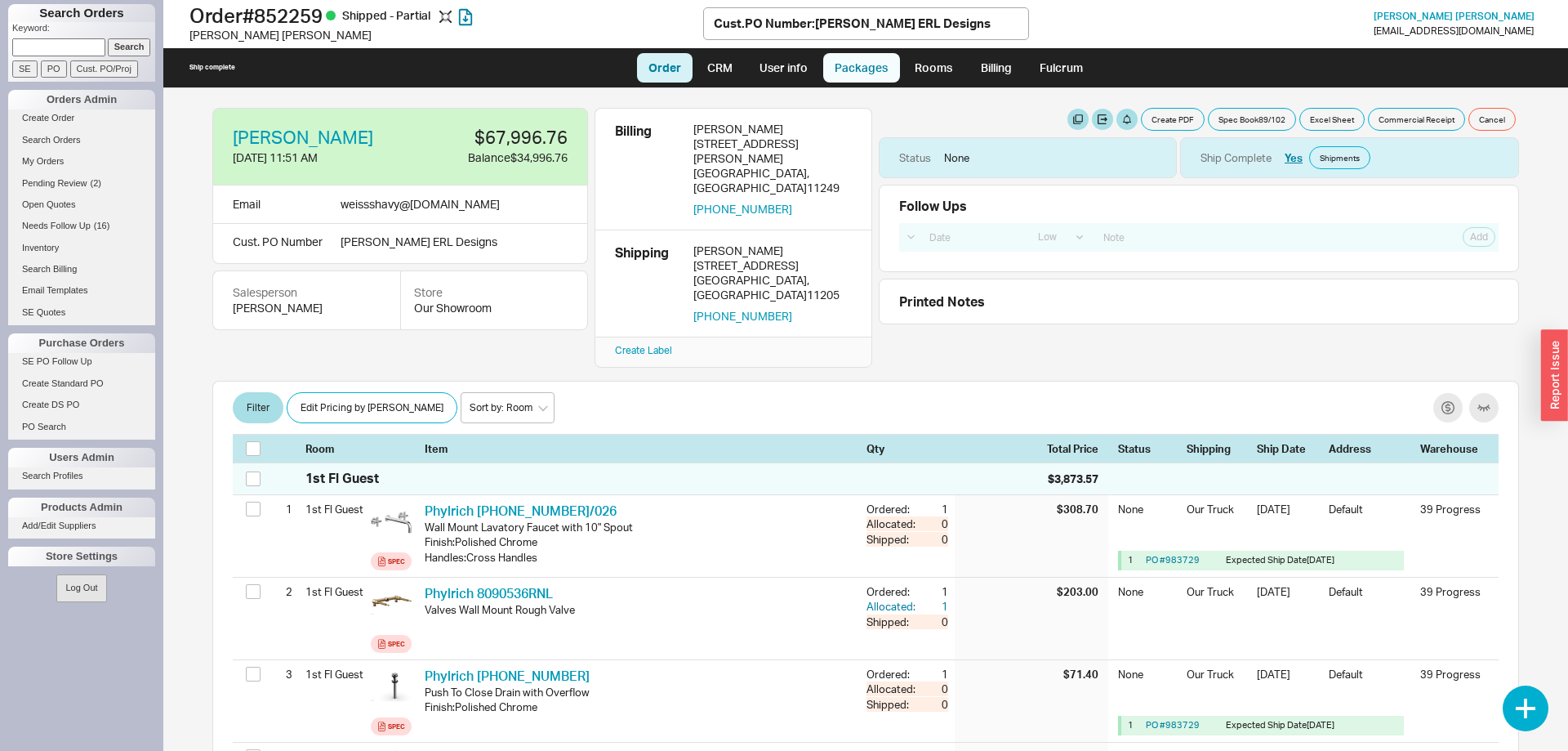
select select "8"
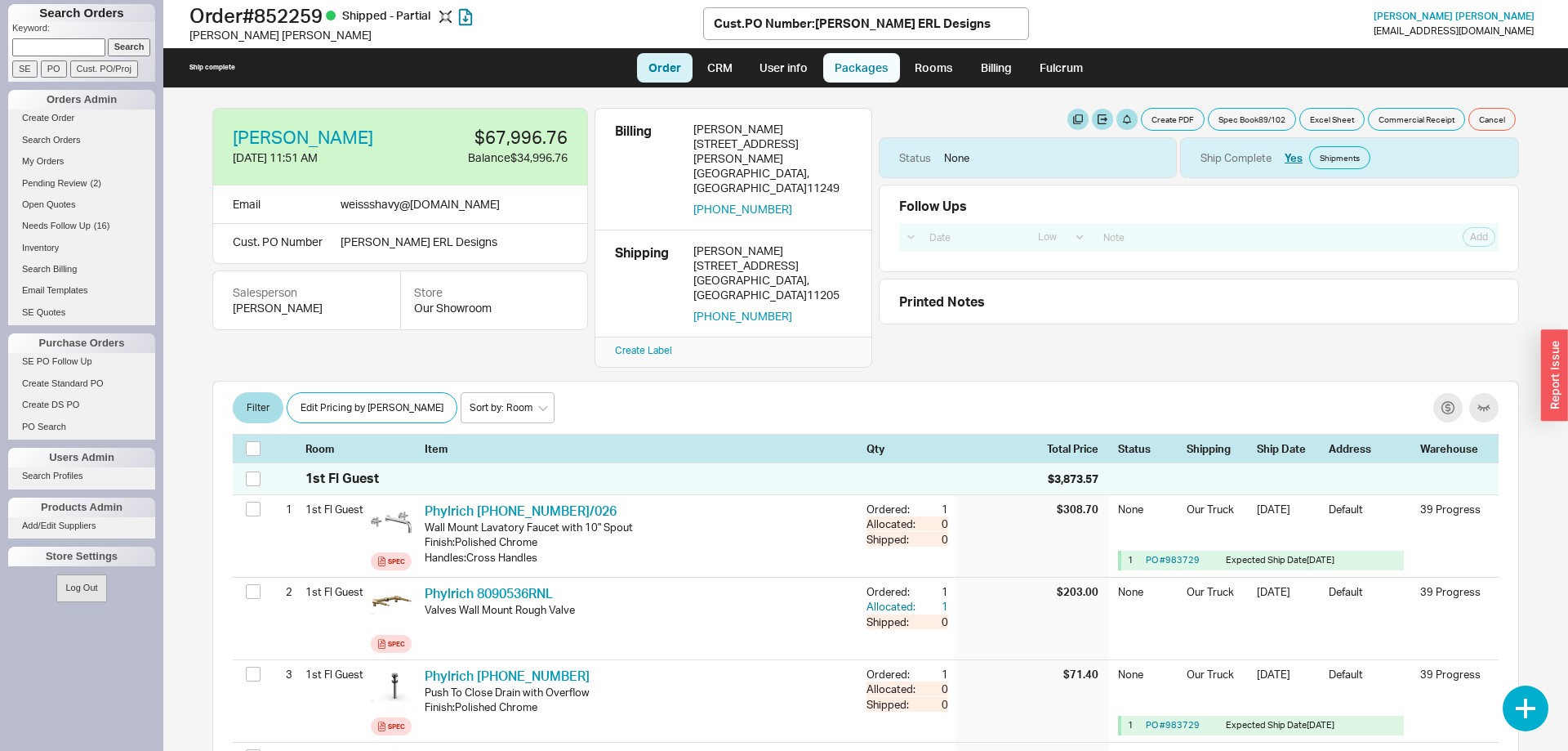
select select "8"
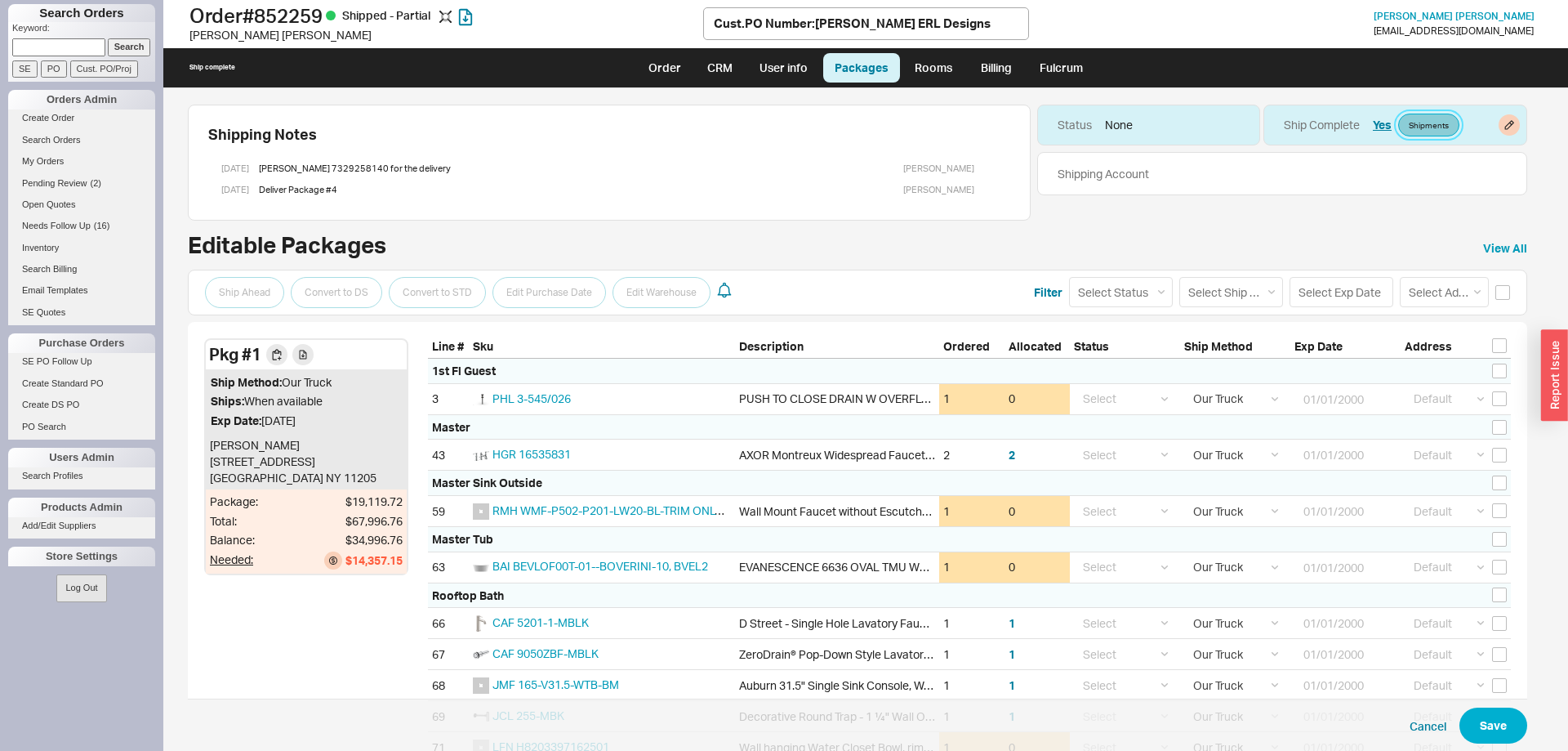
click at [1432, 125] on link "Shipments" at bounding box center [1429, 124] width 61 height 22
